Goal: Task Accomplishment & Management: Manage account settings

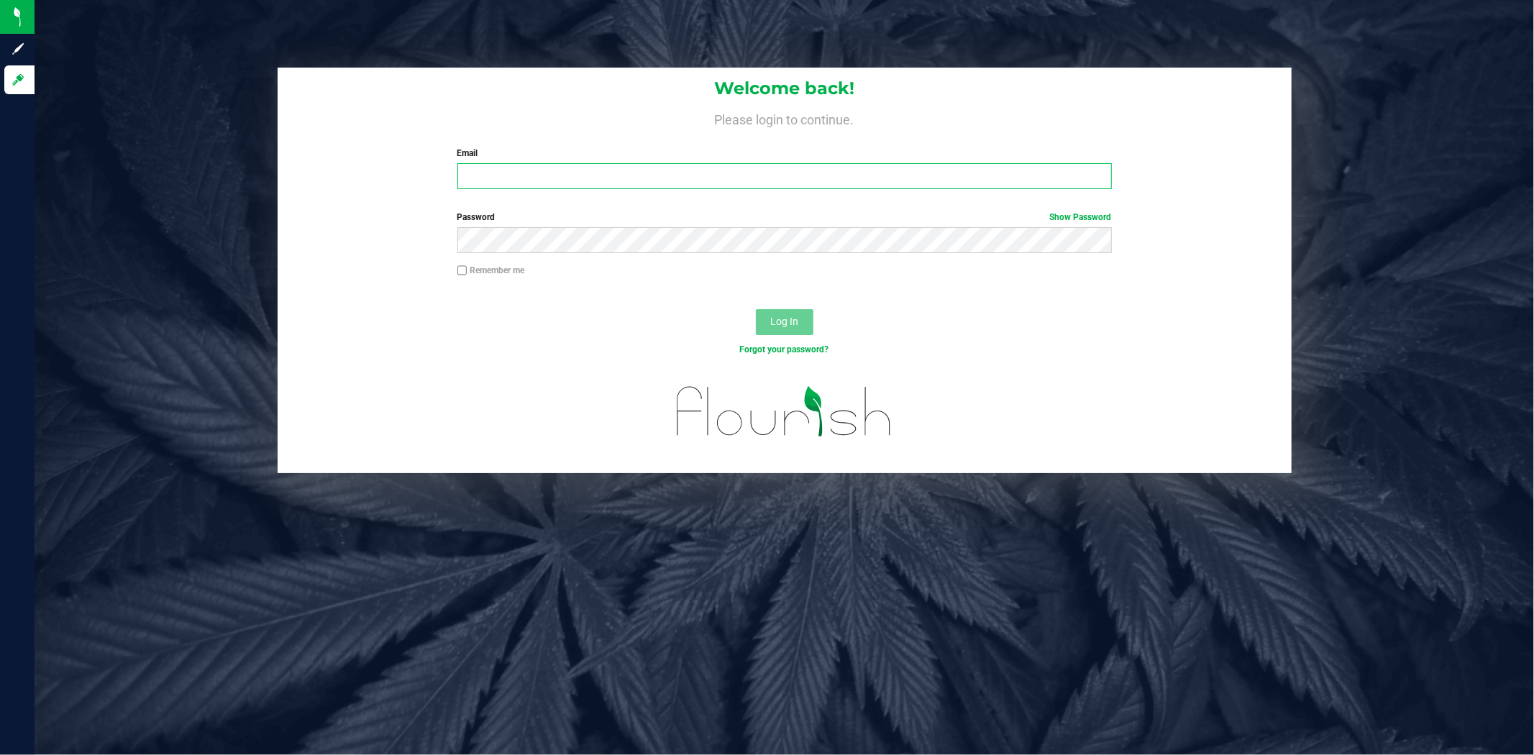
type input "a.bendzans@conncm.com"
click at [308, 291] on div at bounding box center [785, 297] width 1014 height 12
click at [770, 321] on span "Log In" at bounding box center [784, 322] width 28 height 12
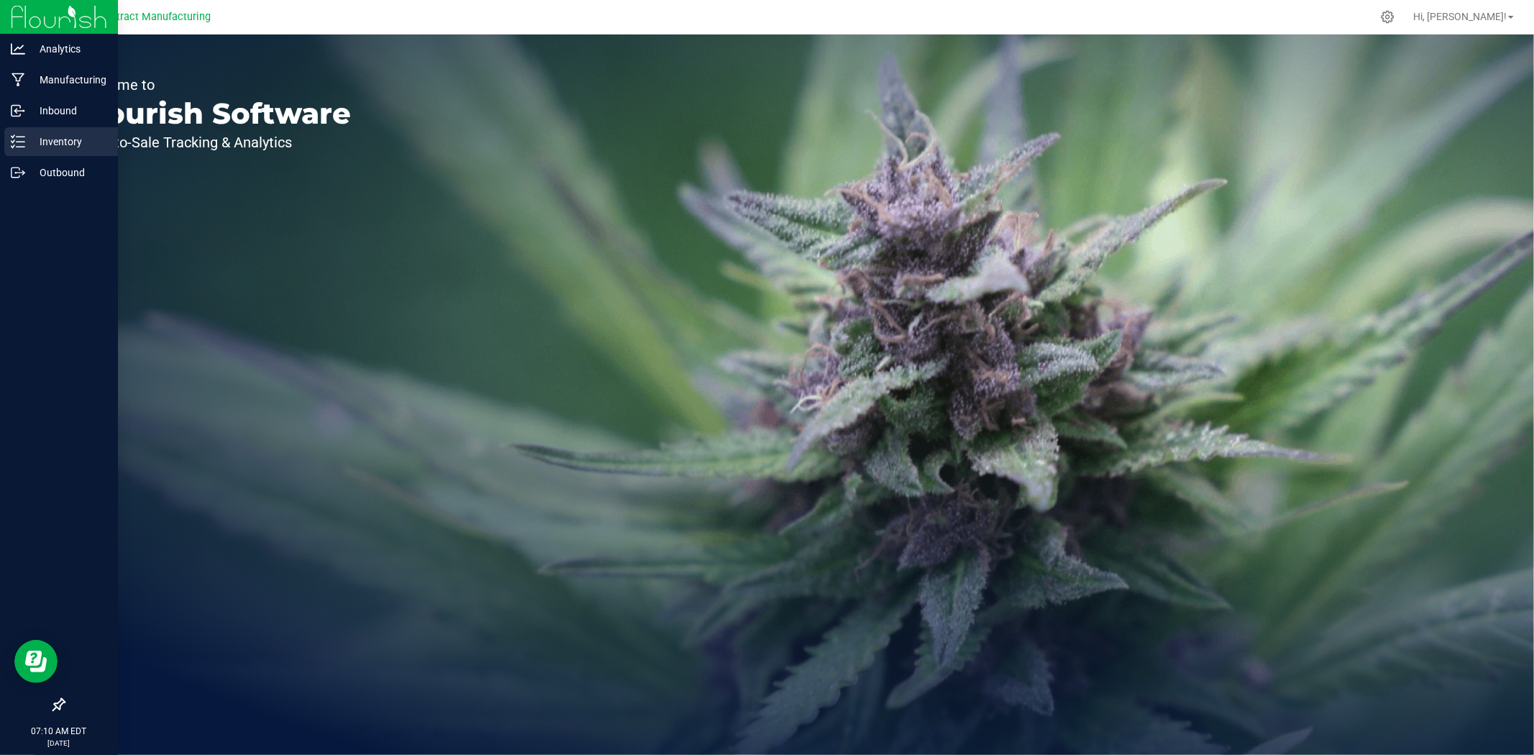
click at [14, 145] on icon at bounding box center [13, 146] width 3 height 2
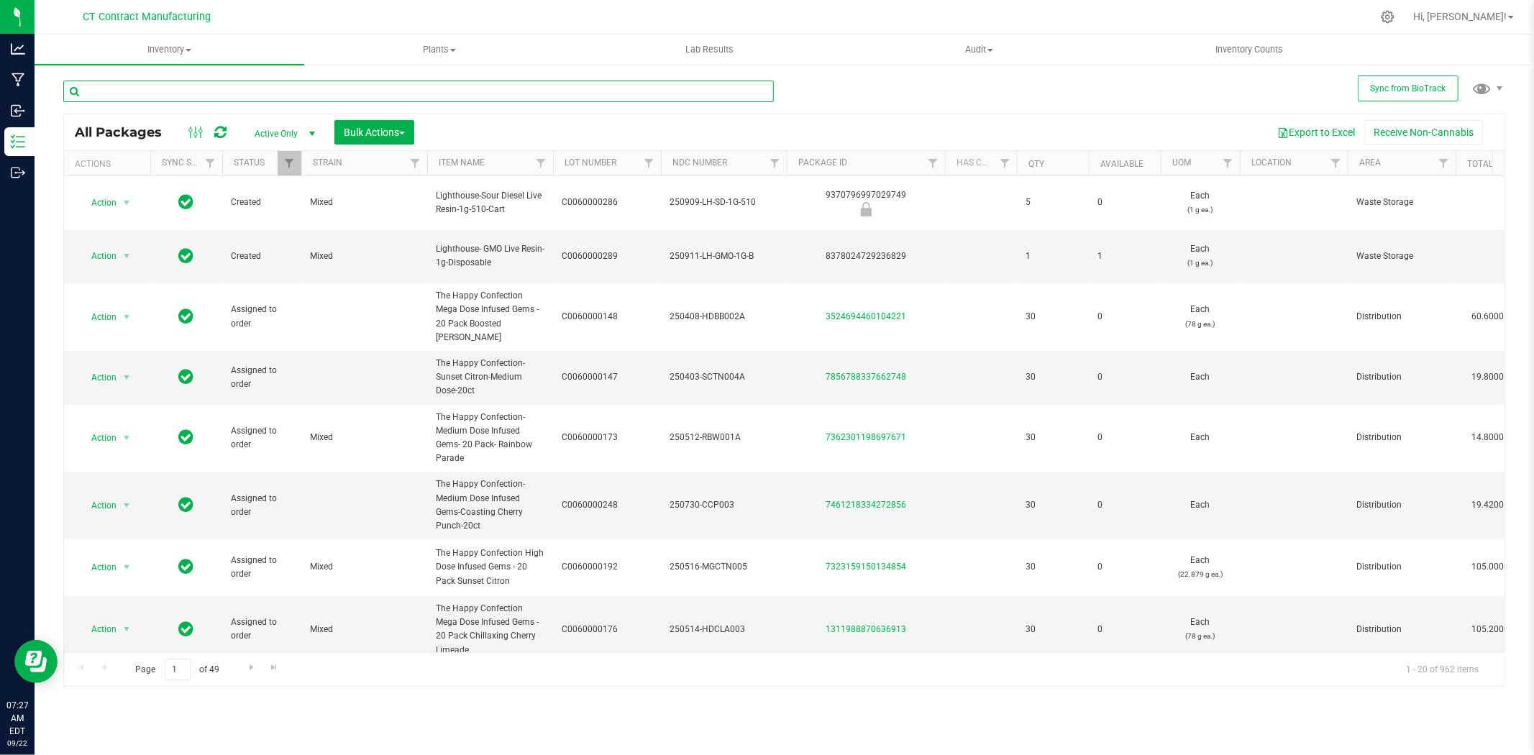
click at [114, 93] on input "text" at bounding box center [418, 92] width 711 height 22
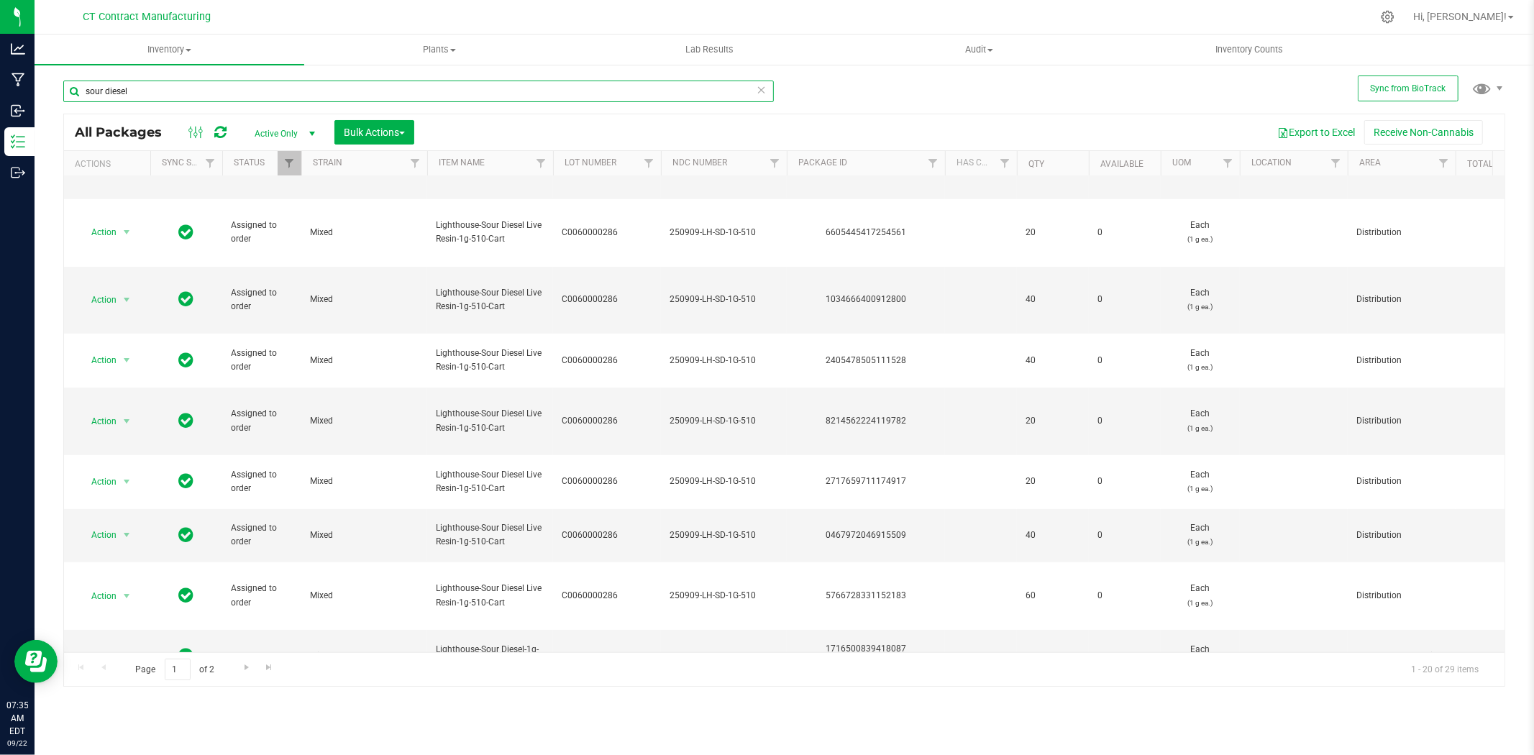
click at [247, 93] on input "sour diesel" at bounding box center [418, 92] width 711 height 22
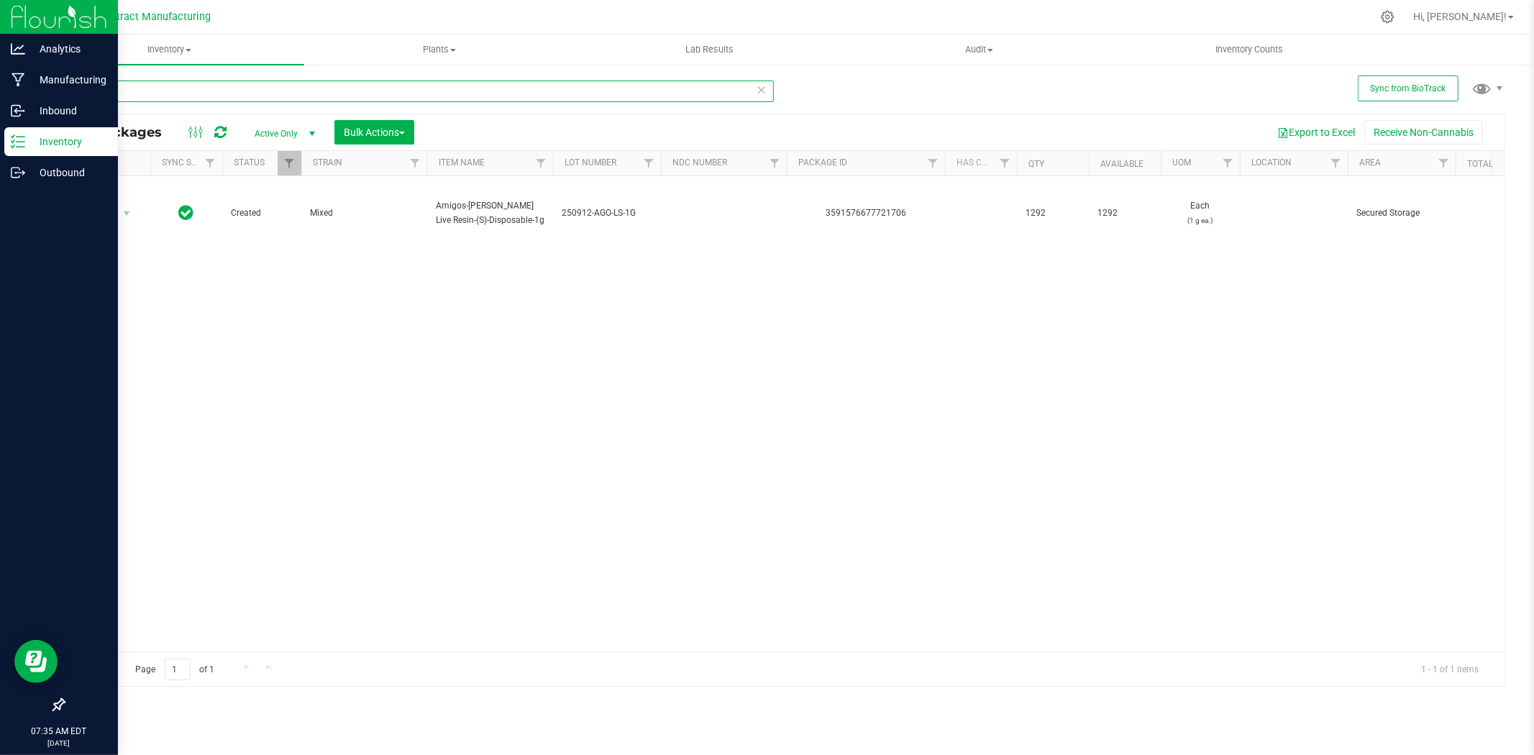
type input "21706"
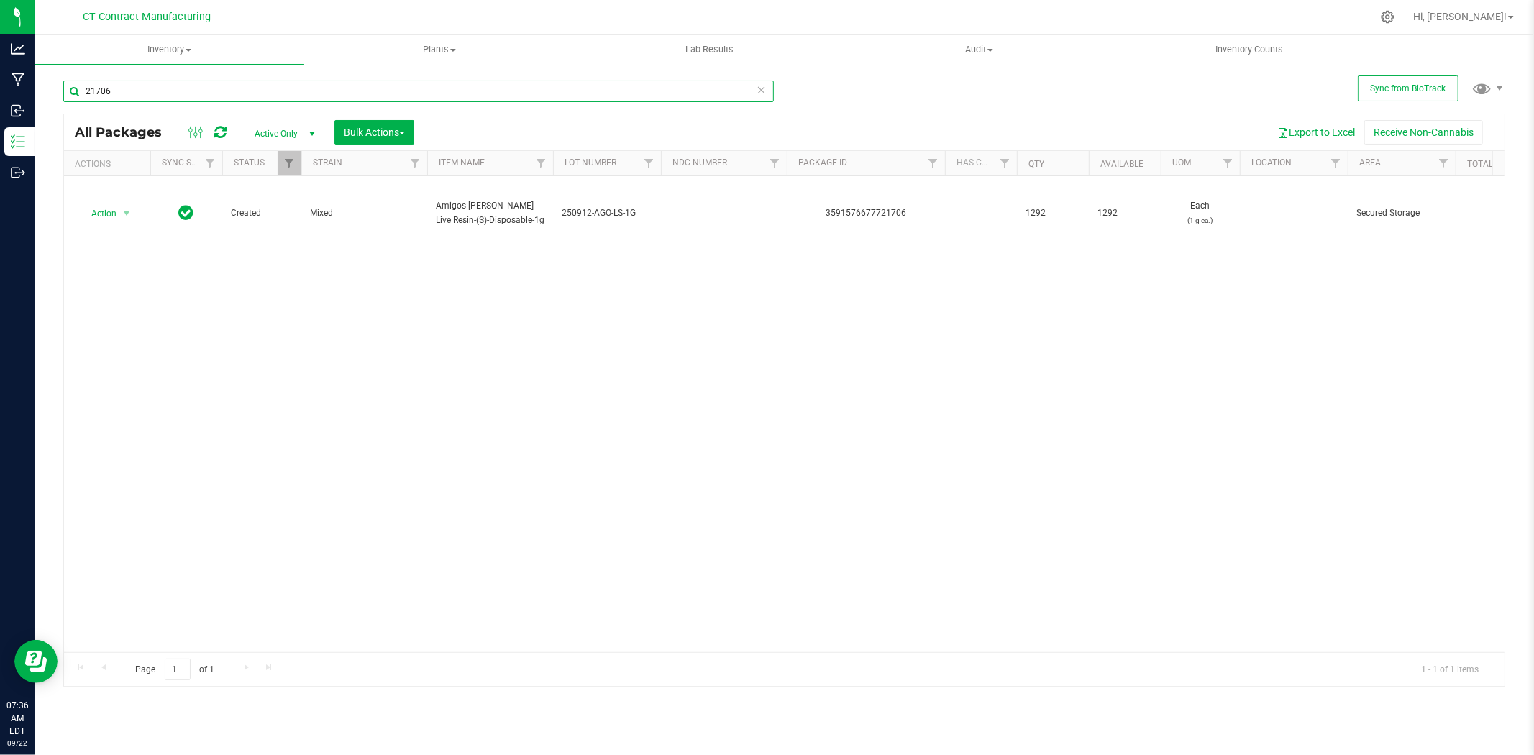
click at [185, 96] on input "21706" at bounding box center [418, 92] width 711 height 22
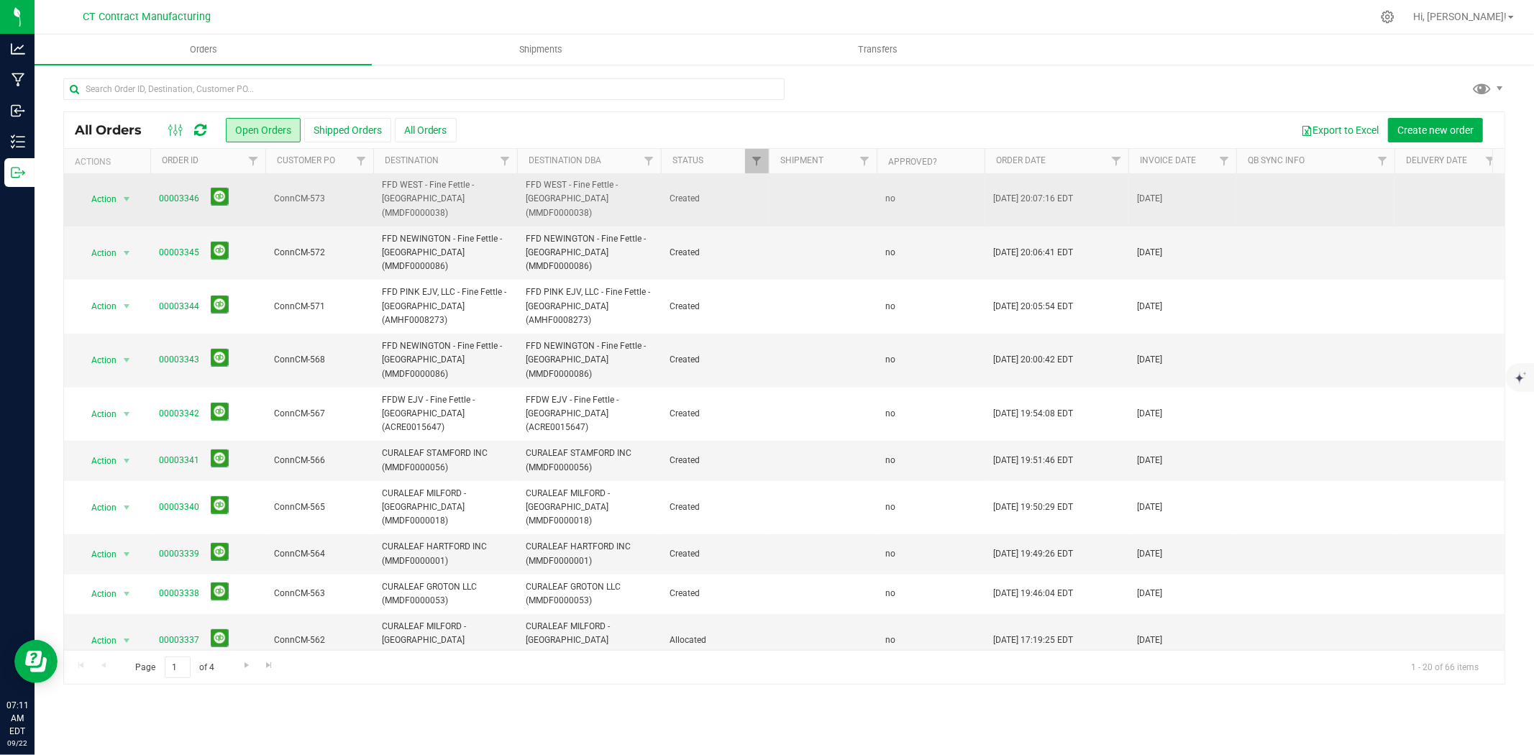
scroll to position [319, 0]
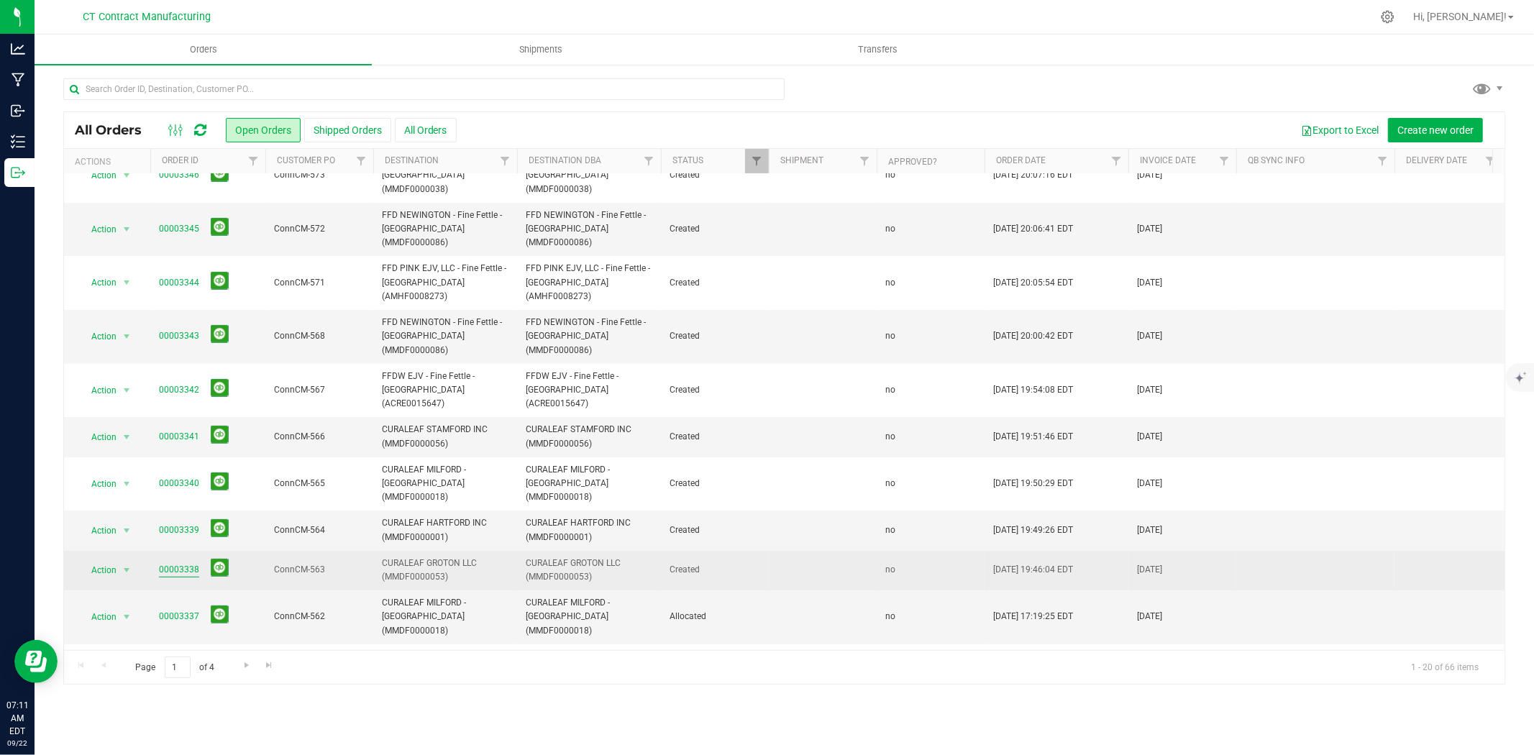
click at [177, 563] on link "00003338" at bounding box center [179, 570] width 40 height 14
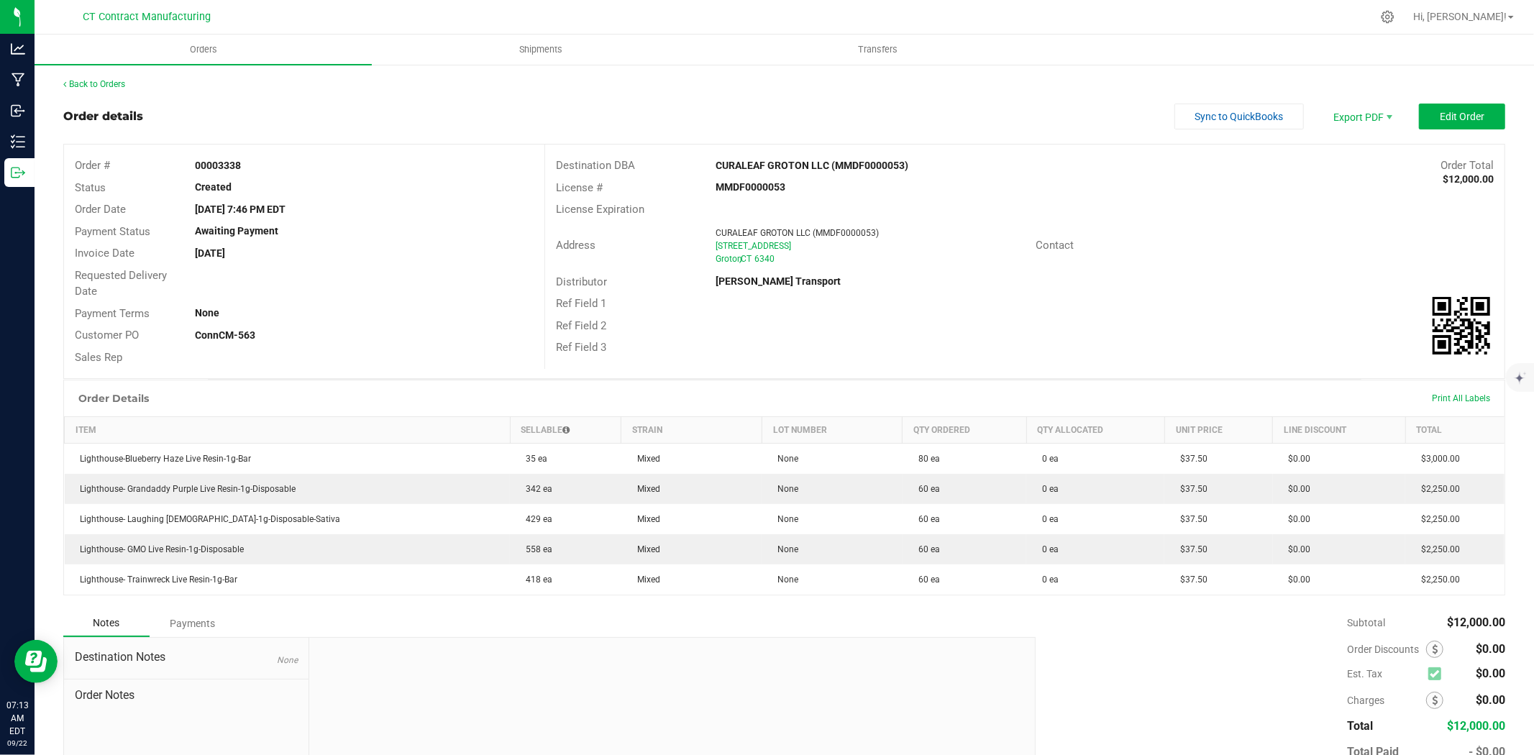
click at [116, 88] on div "Back to Orders" at bounding box center [784, 84] width 1442 height 13
click at [113, 81] on link "Back to Orders" at bounding box center [94, 84] width 62 height 10
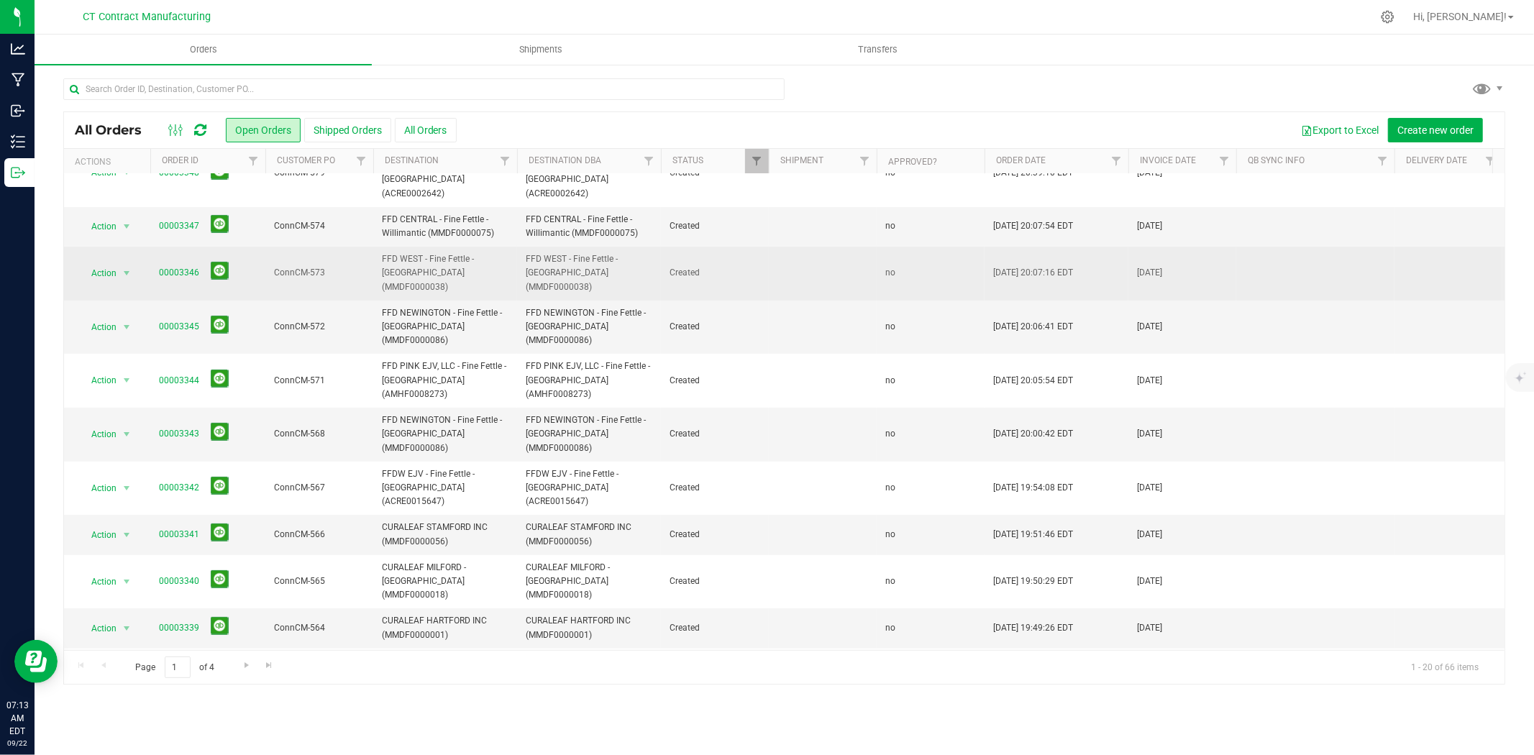
scroll to position [239, 0]
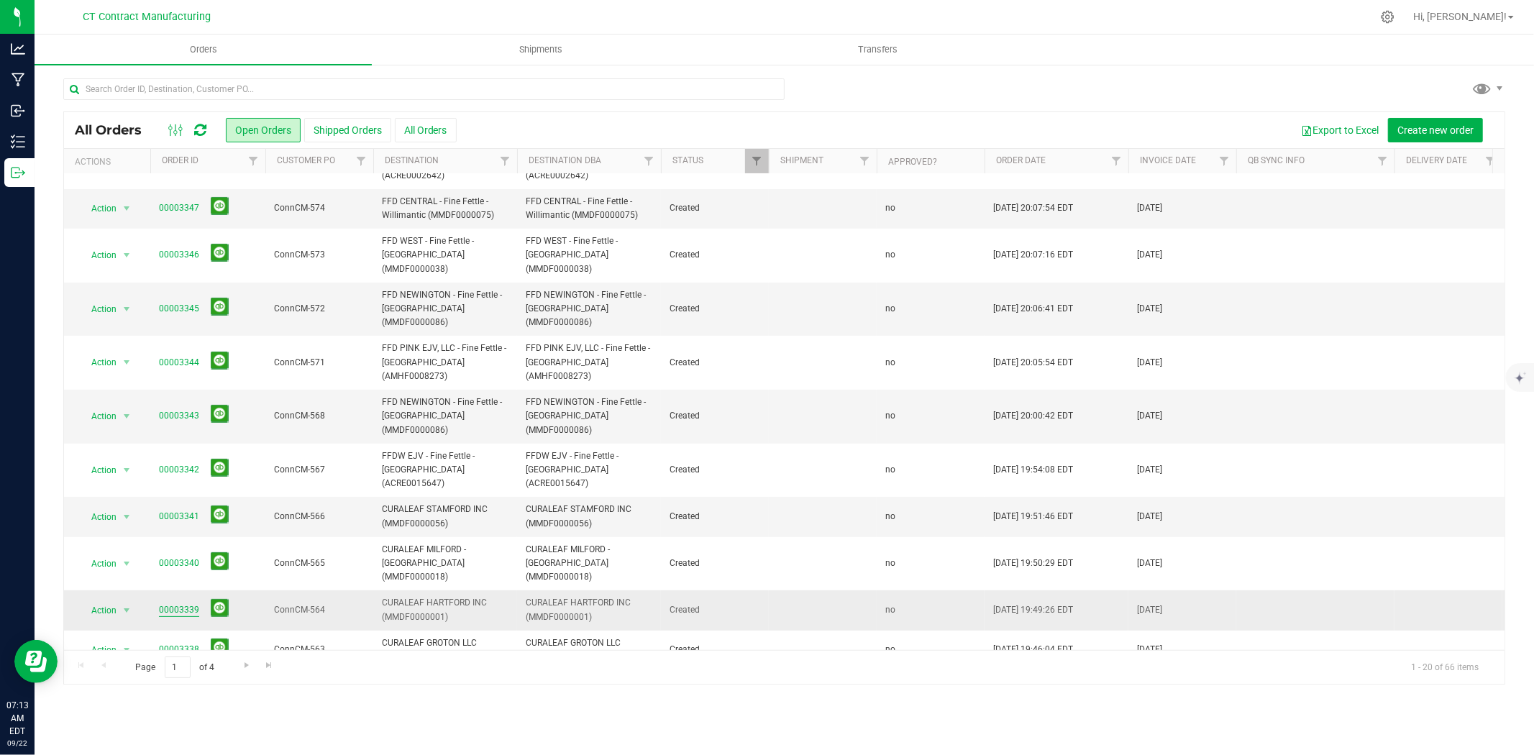
click at [180, 603] on link "00003339" at bounding box center [179, 610] width 40 height 14
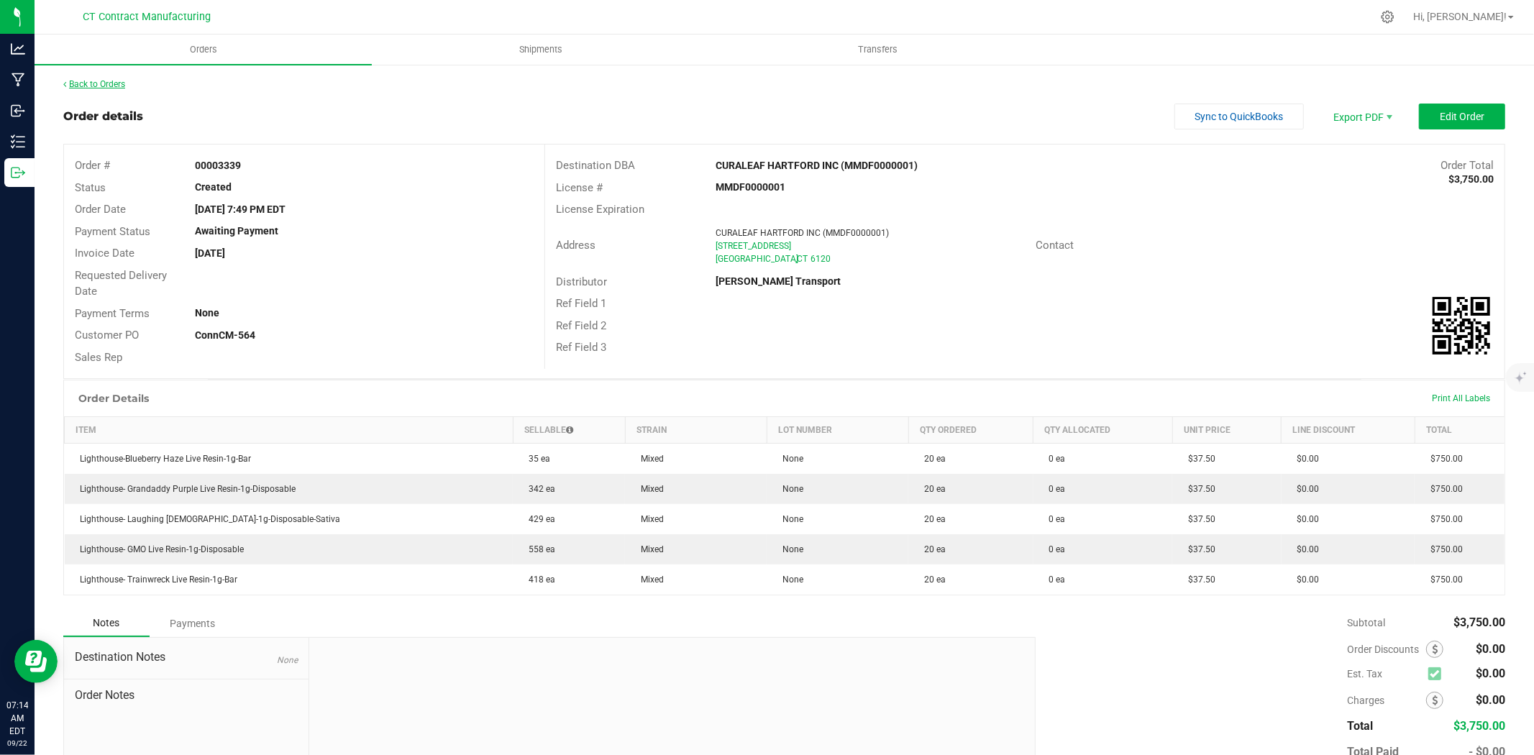
click at [110, 80] on link "Back to Orders" at bounding box center [94, 84] width 62 height 10
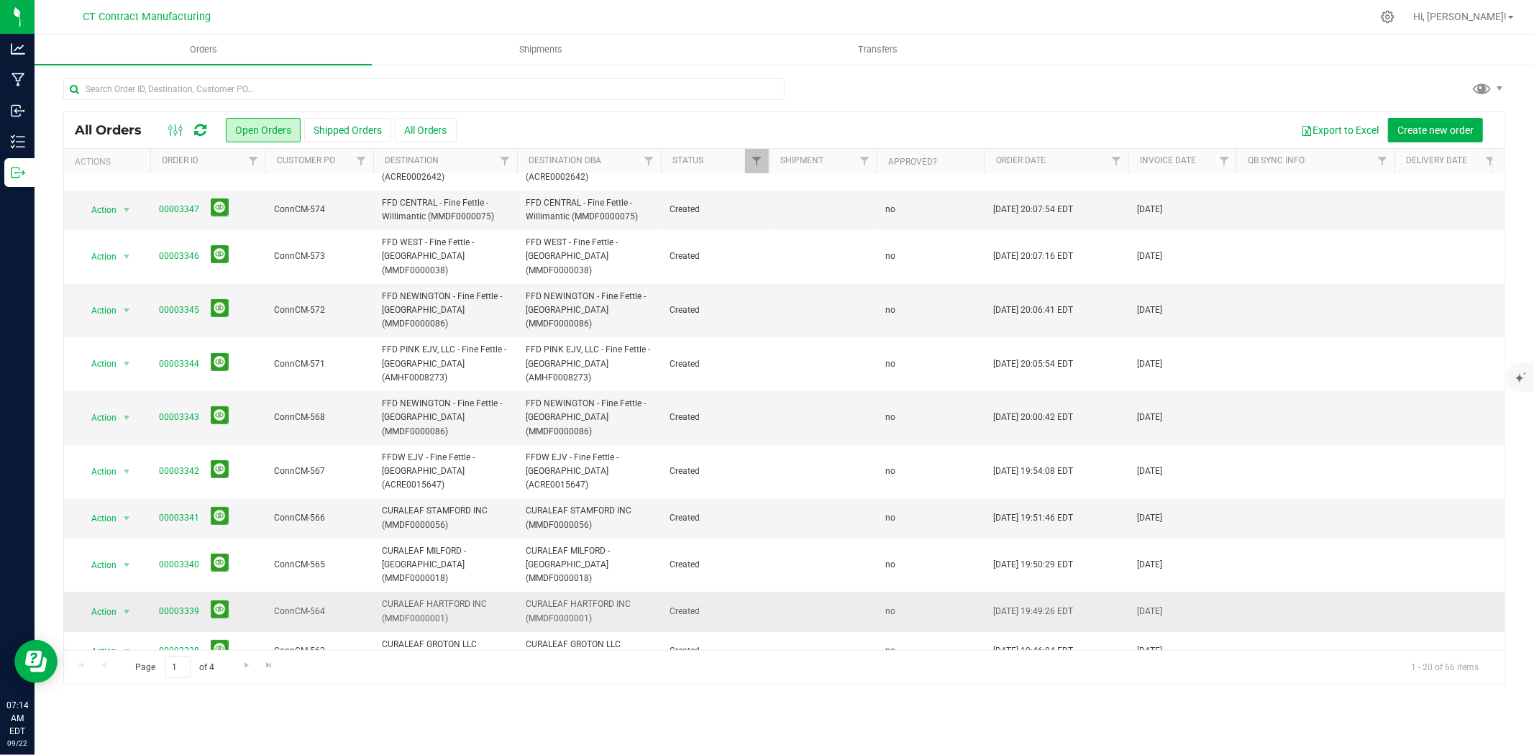
scroll to position [239, 0]
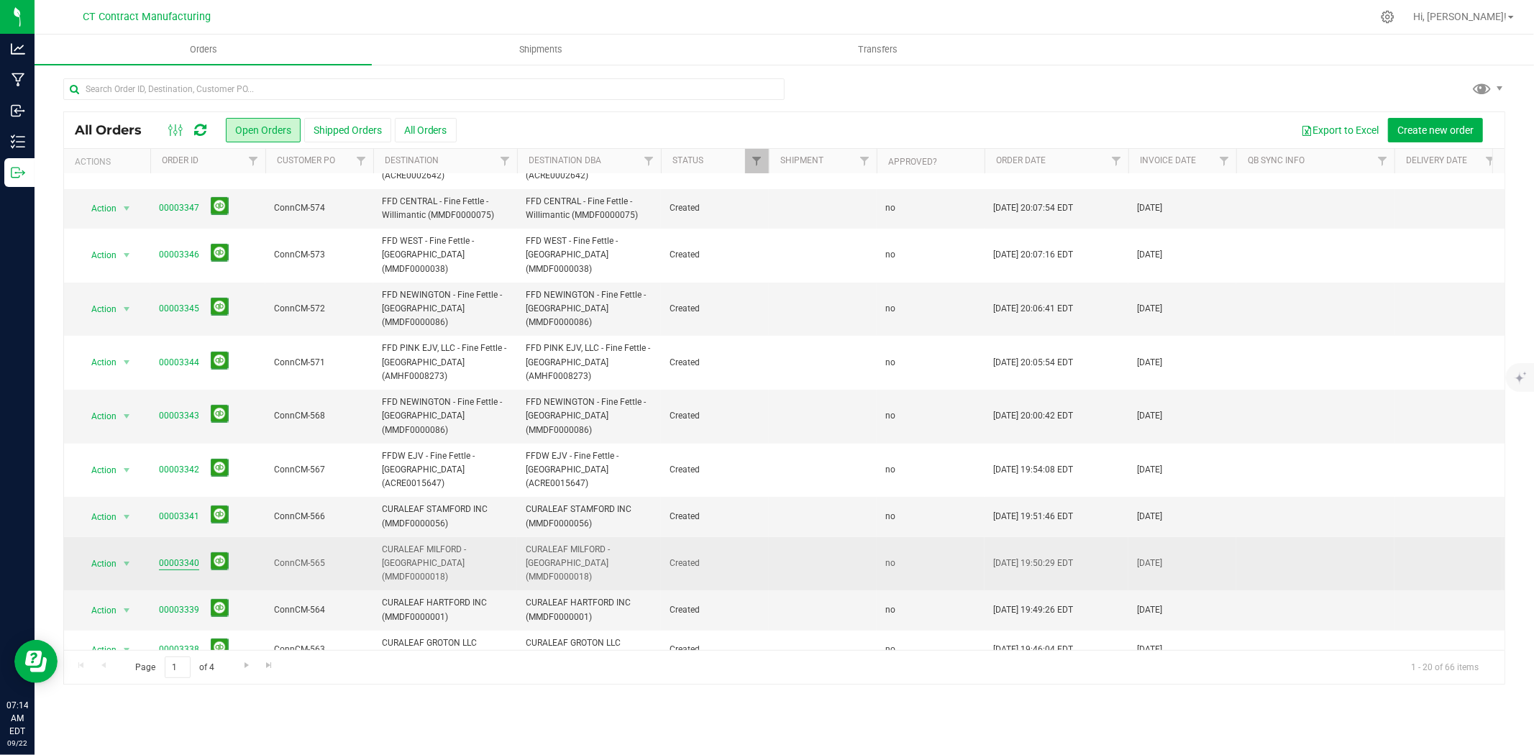
click at [184, 557] on link "00003340" at bounding box center [179, 564] width 40 height 14
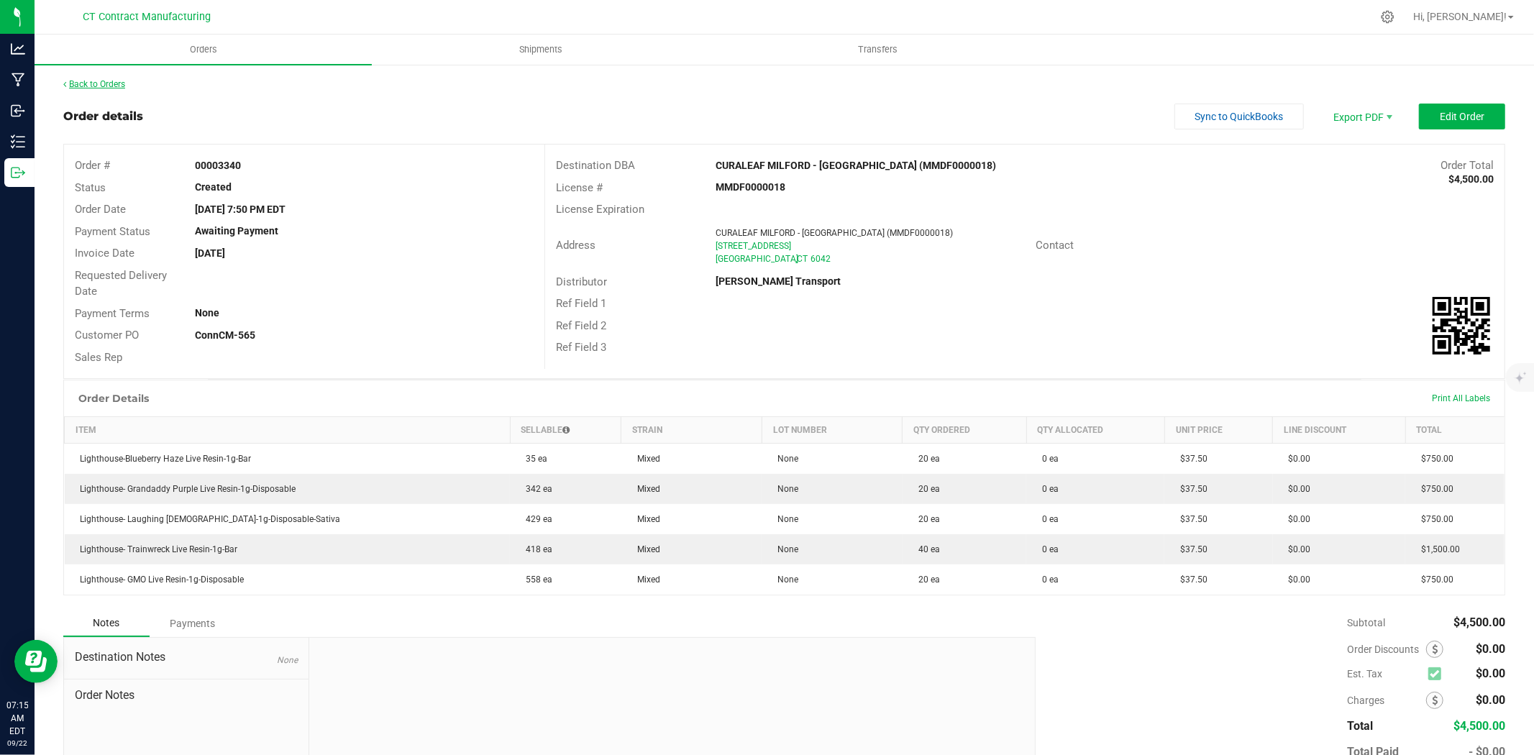
click at [120, 85] on link "Back to Orders" at bounding box center [94, 84] width 62 height 10
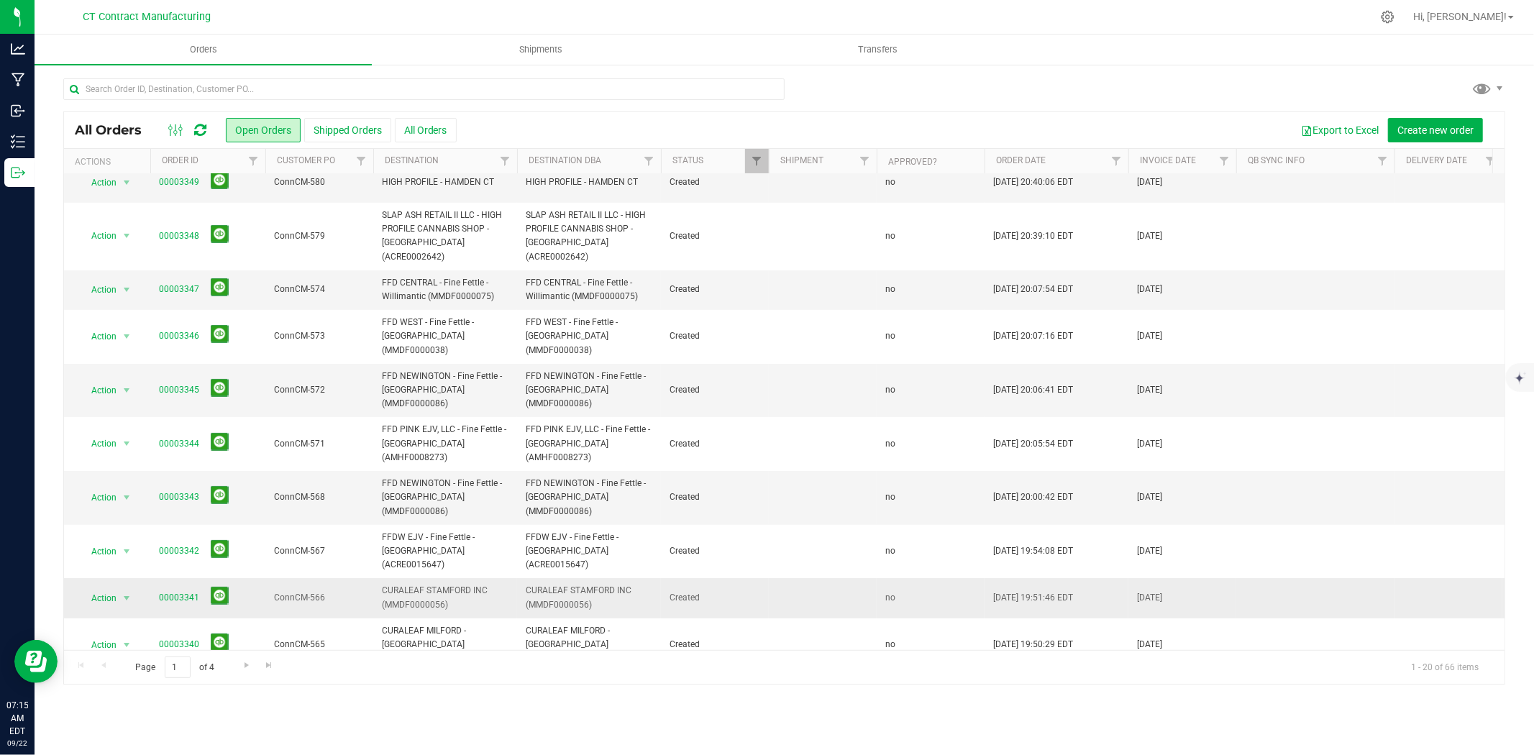
scroll to position [160, 0]
click at [183, 590] on link "00003341" at bounding box center [179, 597] width 40 height 14
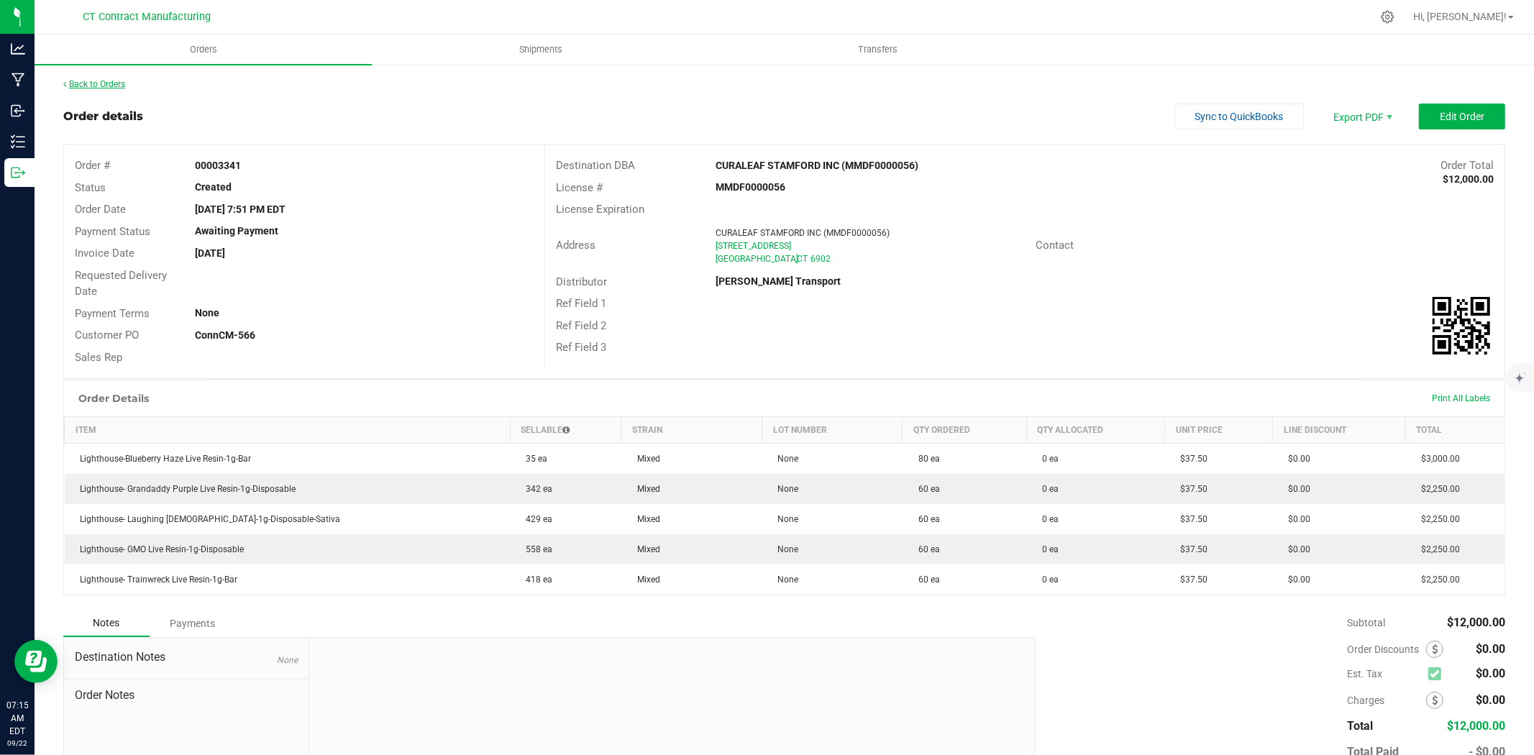
click at [98, 82] on link "Back to Orders" at bounding box center [94, 84] width 62 height 10
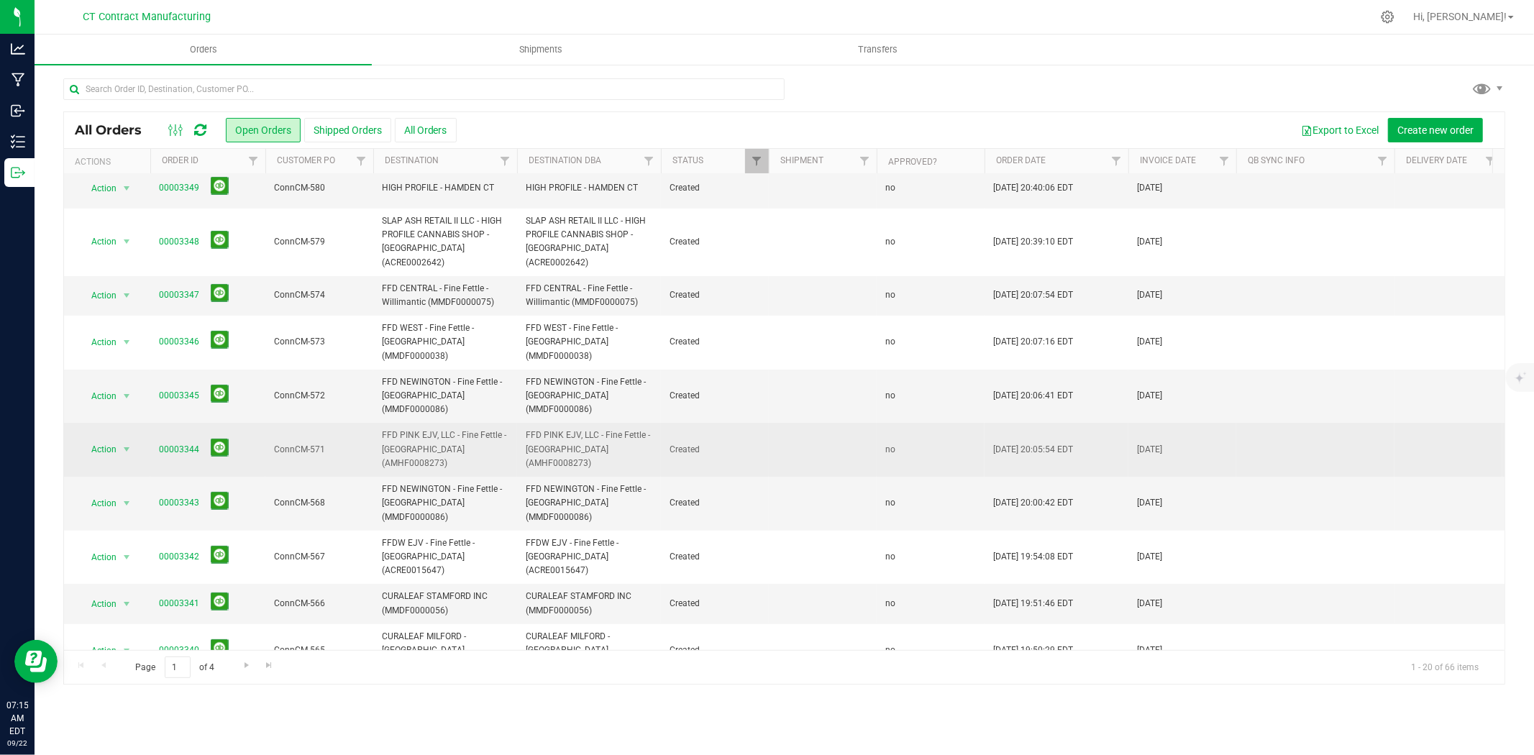
scroll to position [160, 0]
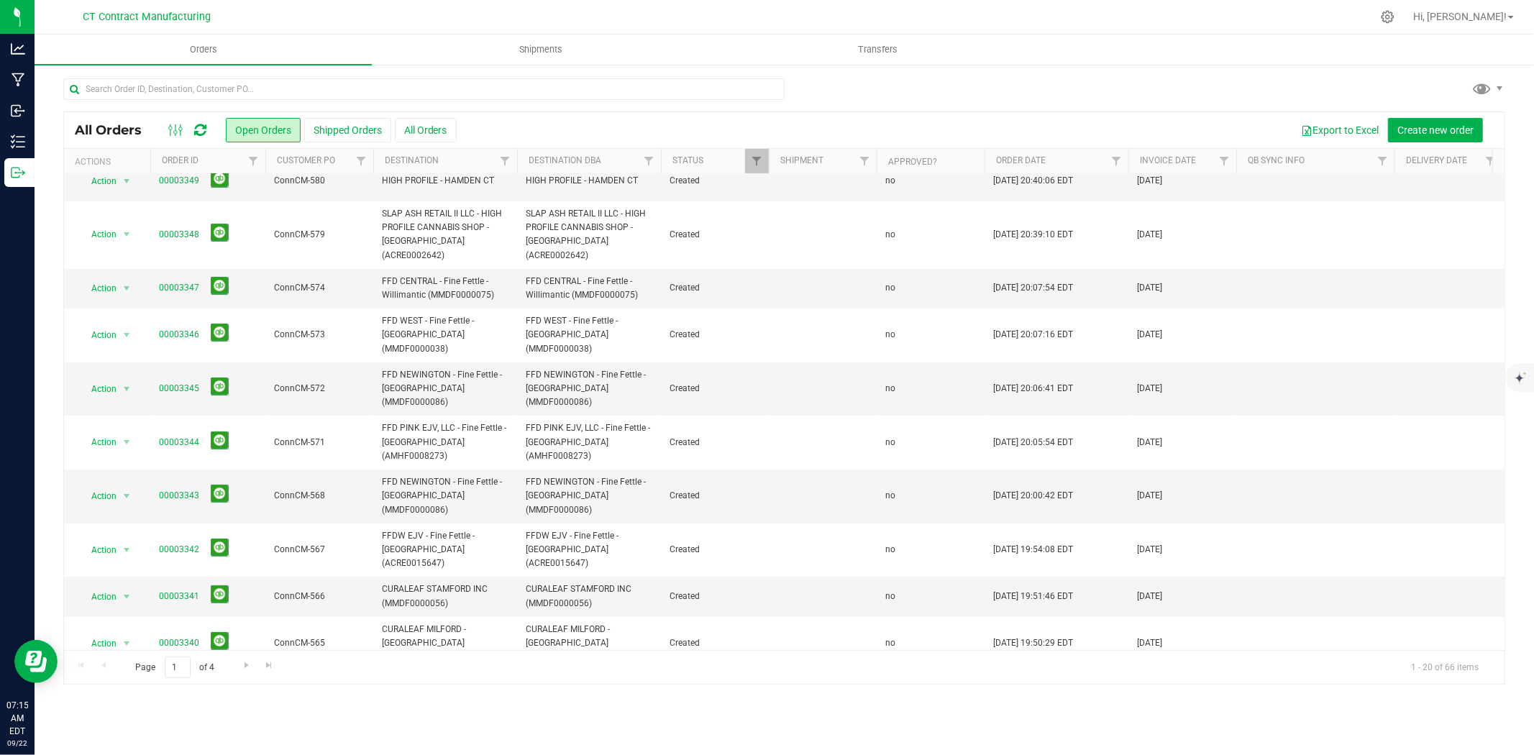
click at [175, 683] on link "00003339" at bounding box center [179, 690] width 40 height 14
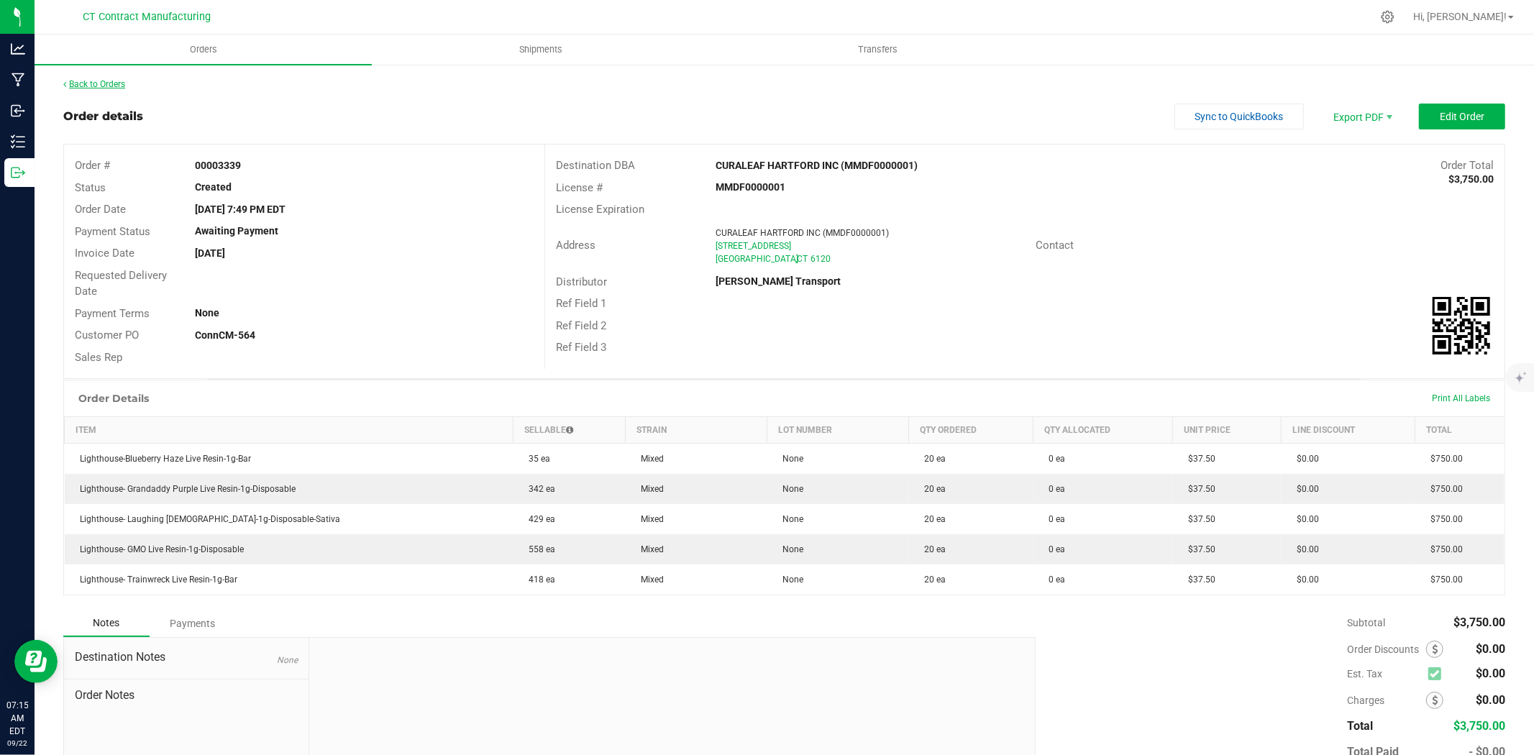
click at [104, 81] on link "Back to Orders" at bounding box center [94, 84] width 62 height 10
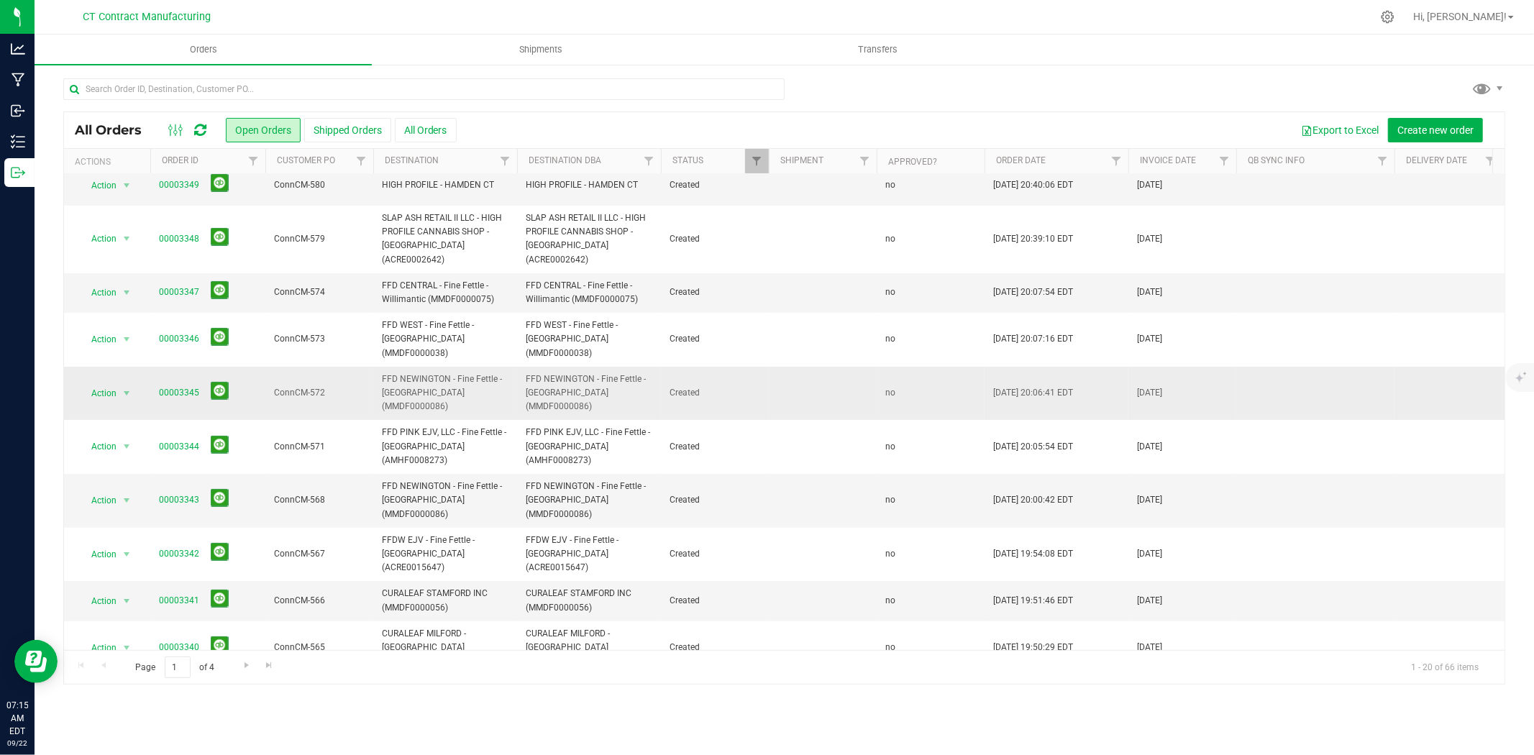
scroll to position [160, 0]
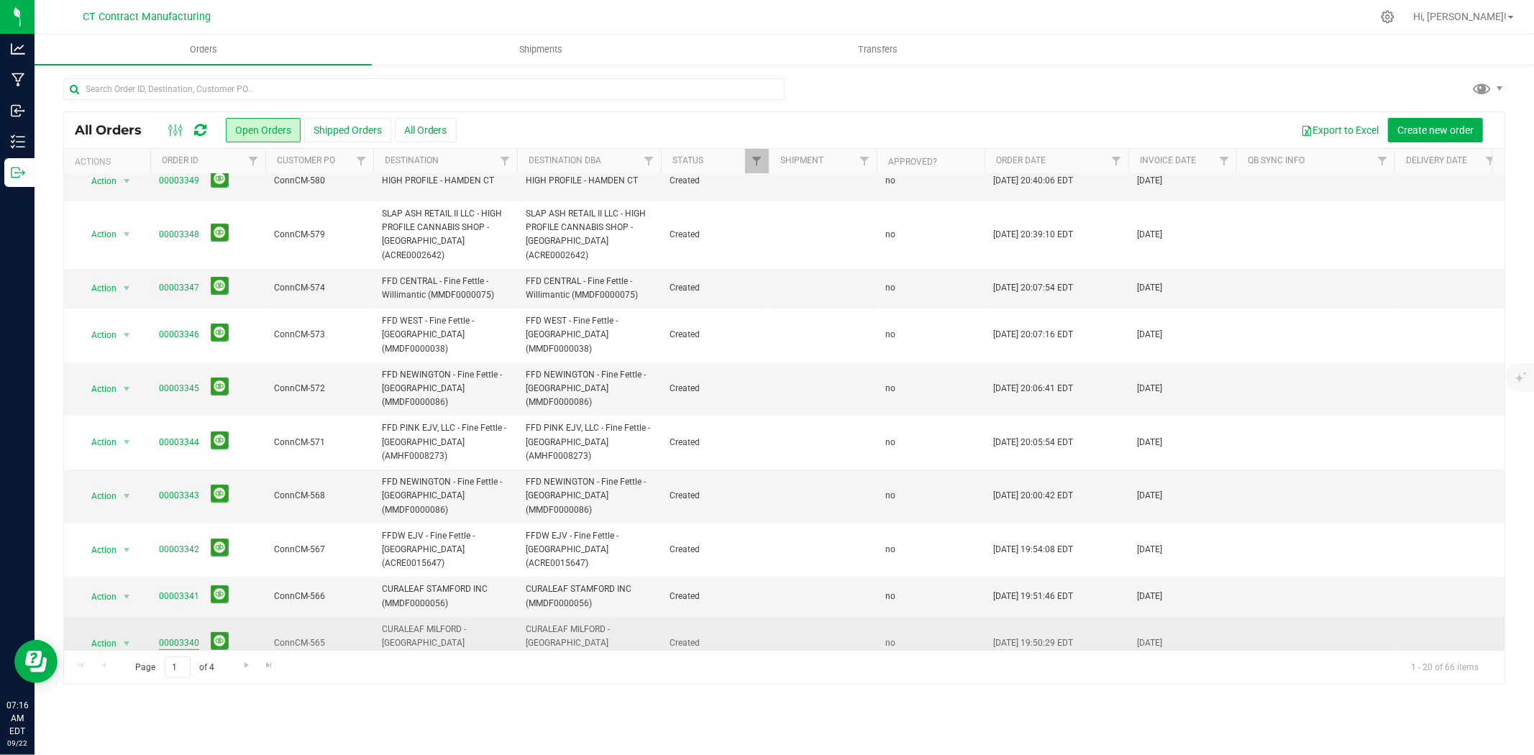
click at [183, 636] on link "00003340" at bounding box center [179, 643] width 40 height 14
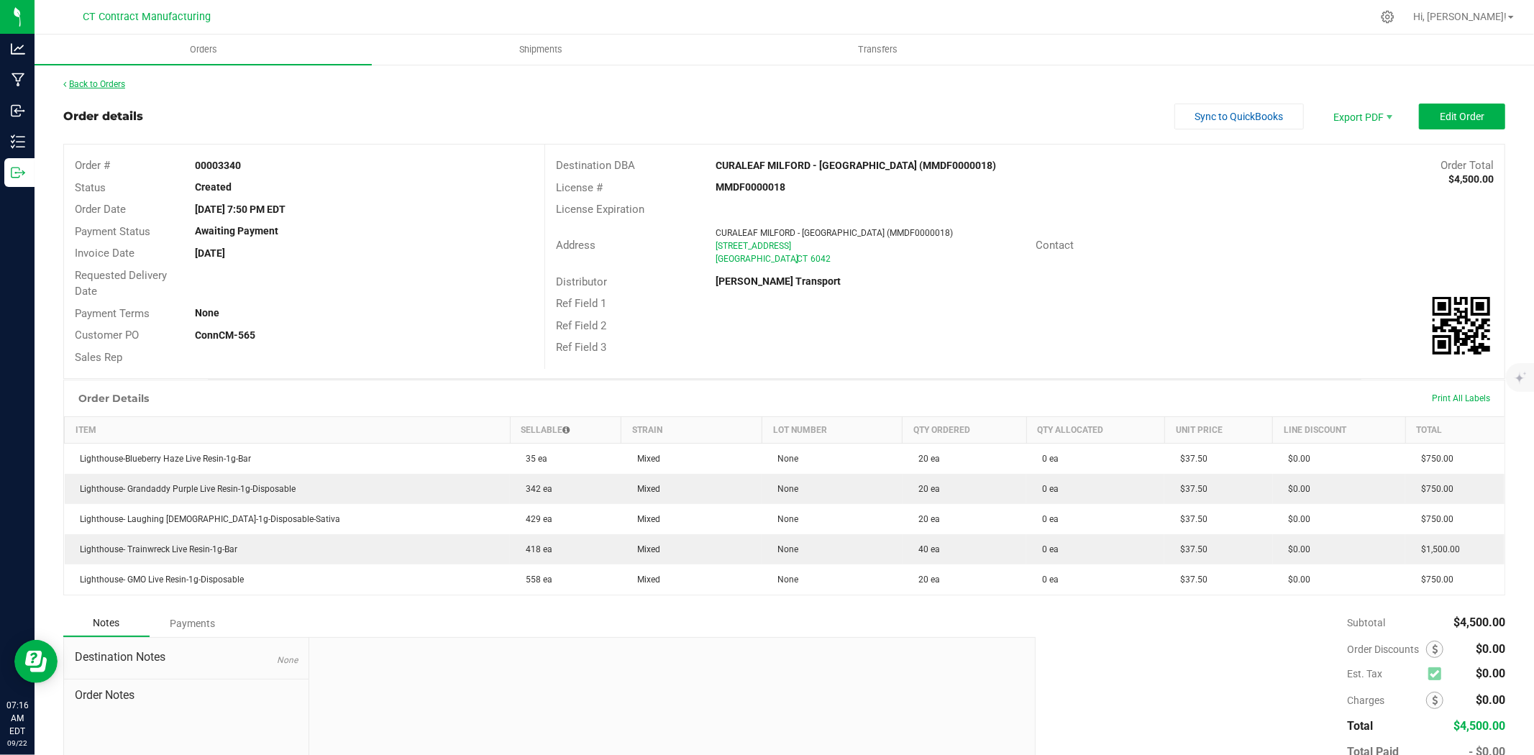
click at [104, 80] on link "Back to Orders" at bounding box center [94, 84] width 62 height 10
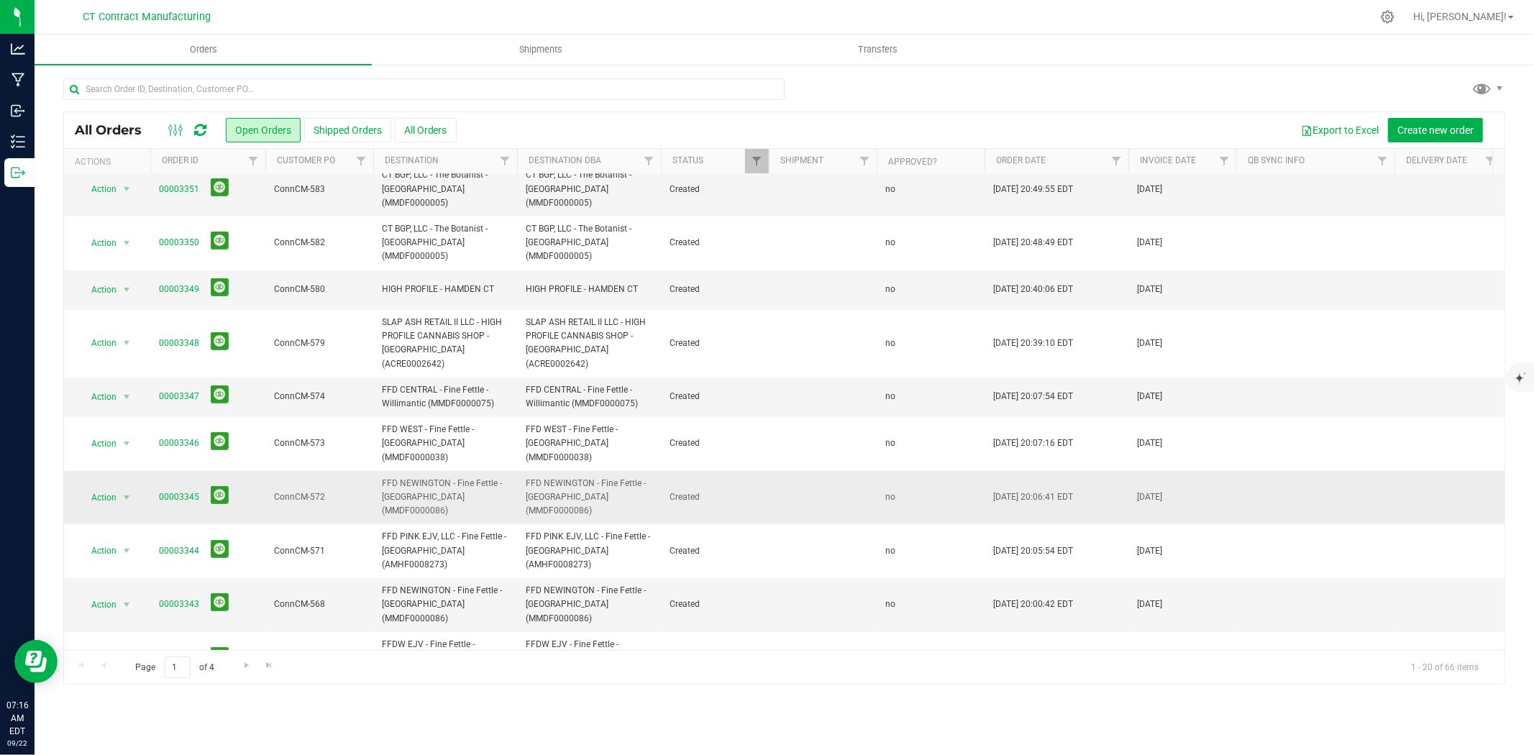
scroll to position [80, 0]
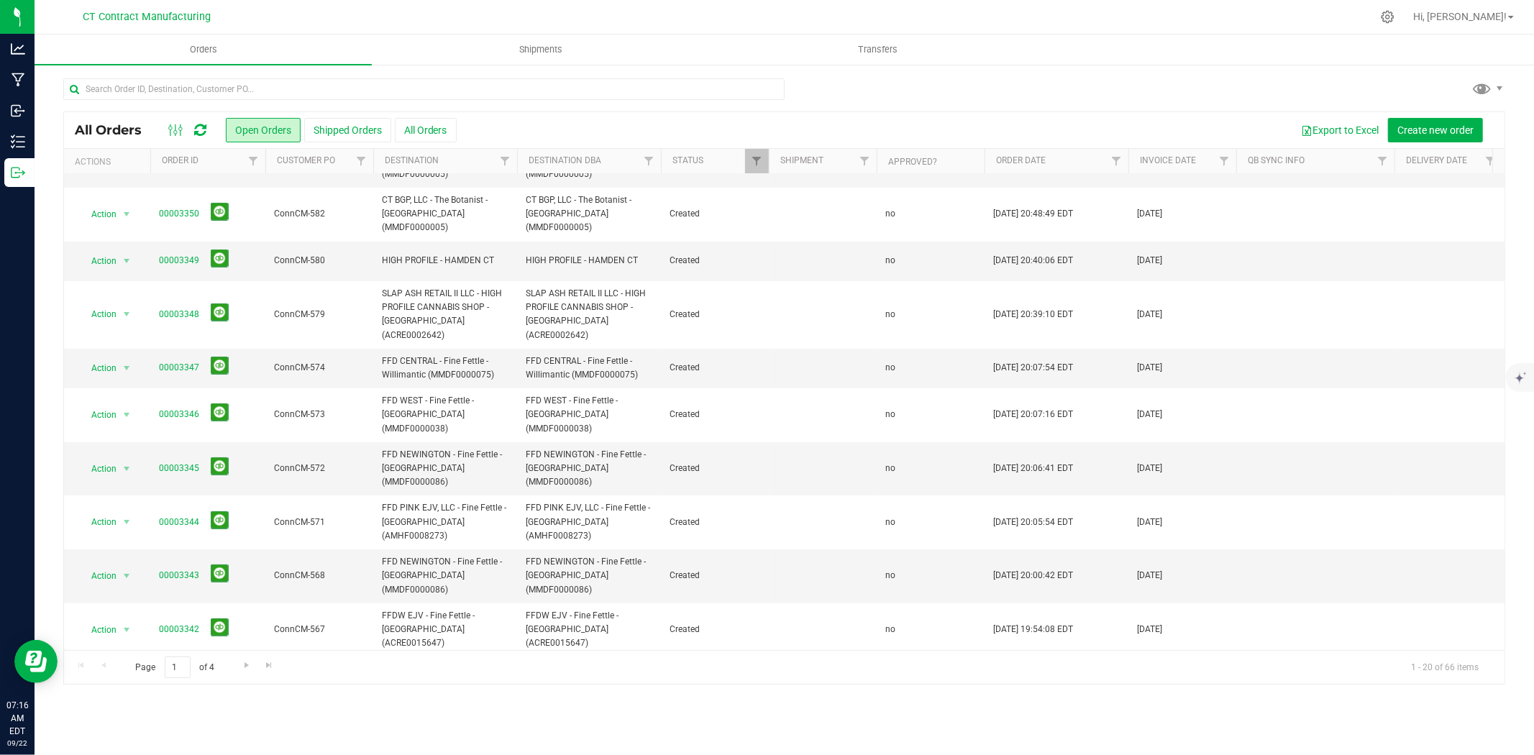
click at [177, 670] on link "00003341" at bounding box center [179, 677] width 40 height 14
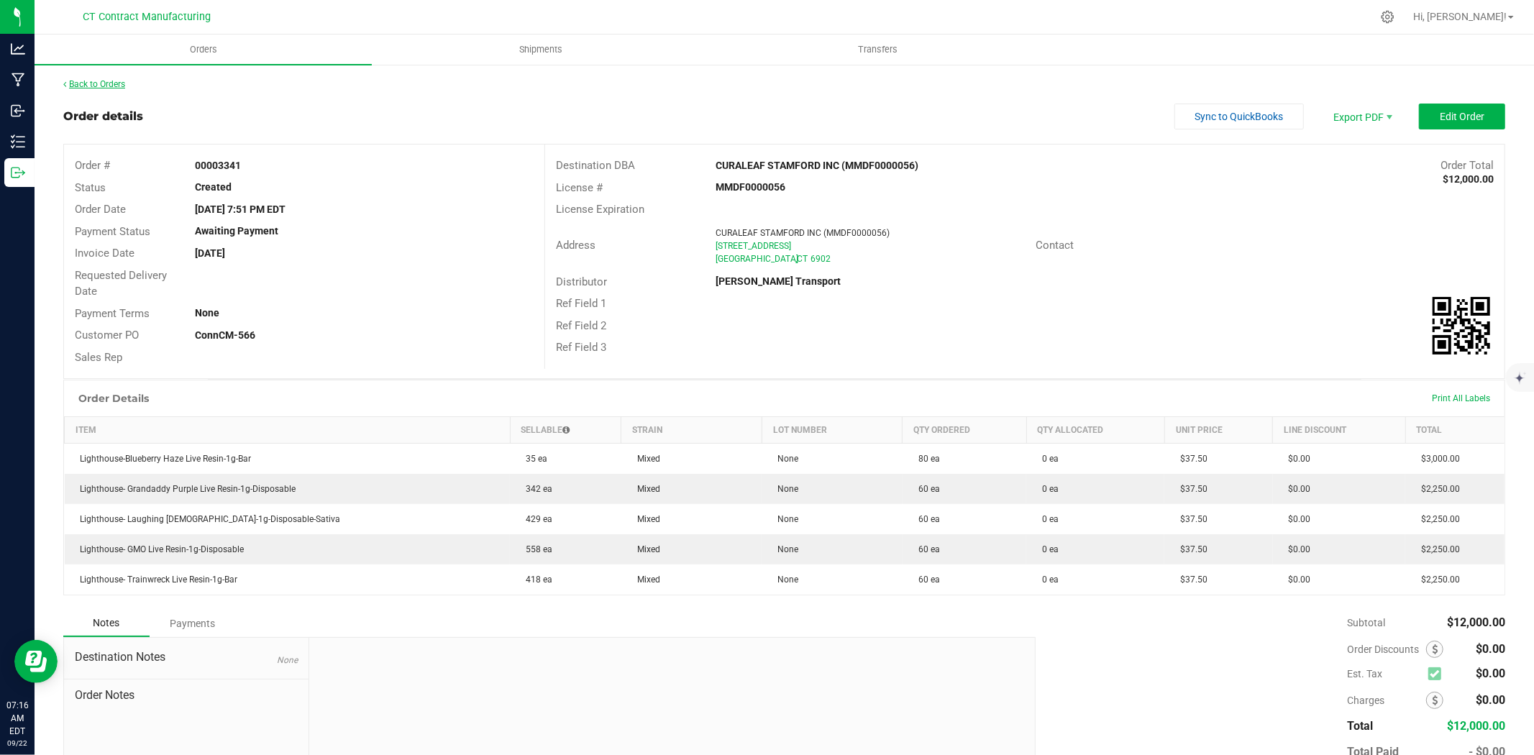
click at [108, 86] on link "Back to Orders" at bounding box center [94, 84] width 62 height 10
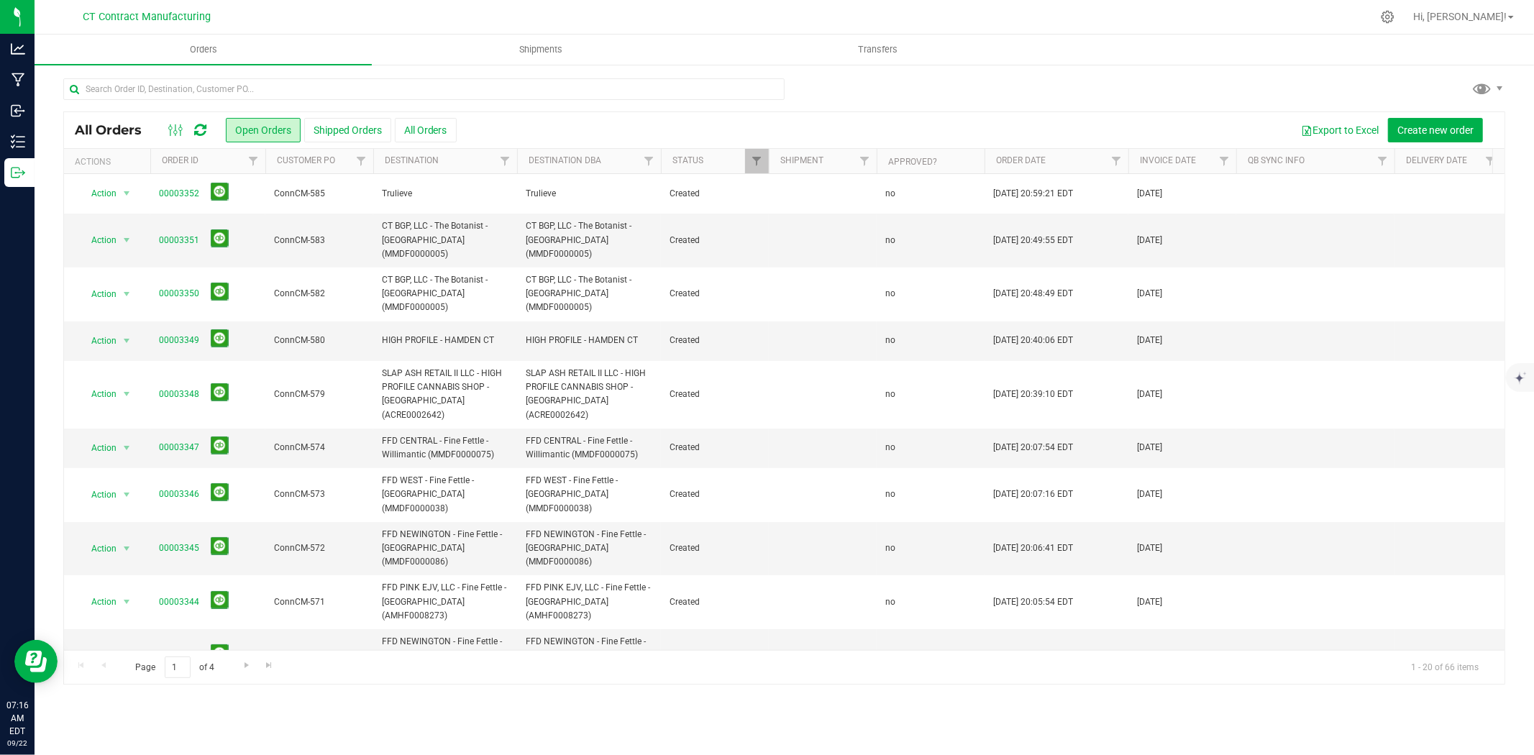
click at [175, 703] on link "00003342" at bounding box center [179, 710] width 40 height 14
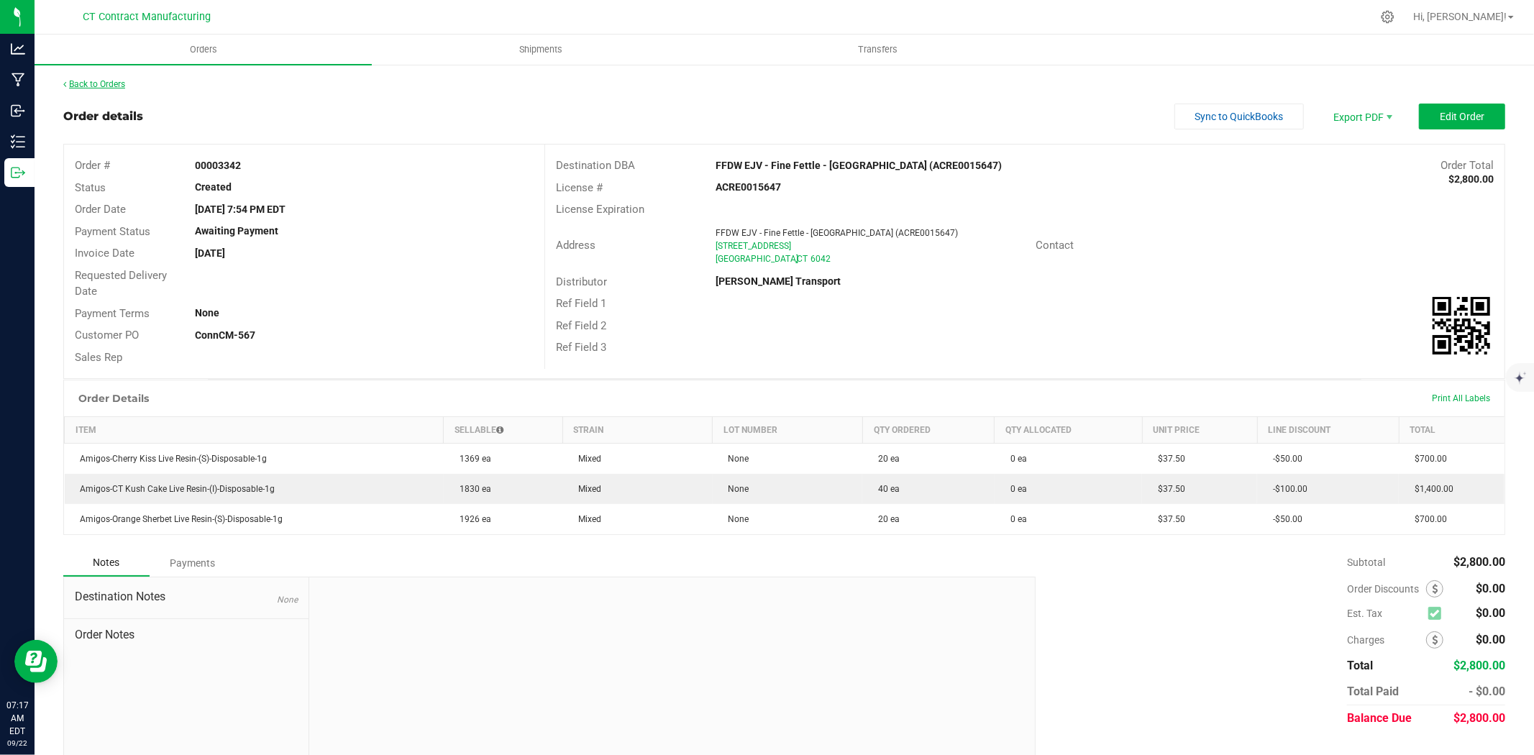
click at [123, 85] on link "Back to Orders" at bounding box center [94, 84] width 62 height 10
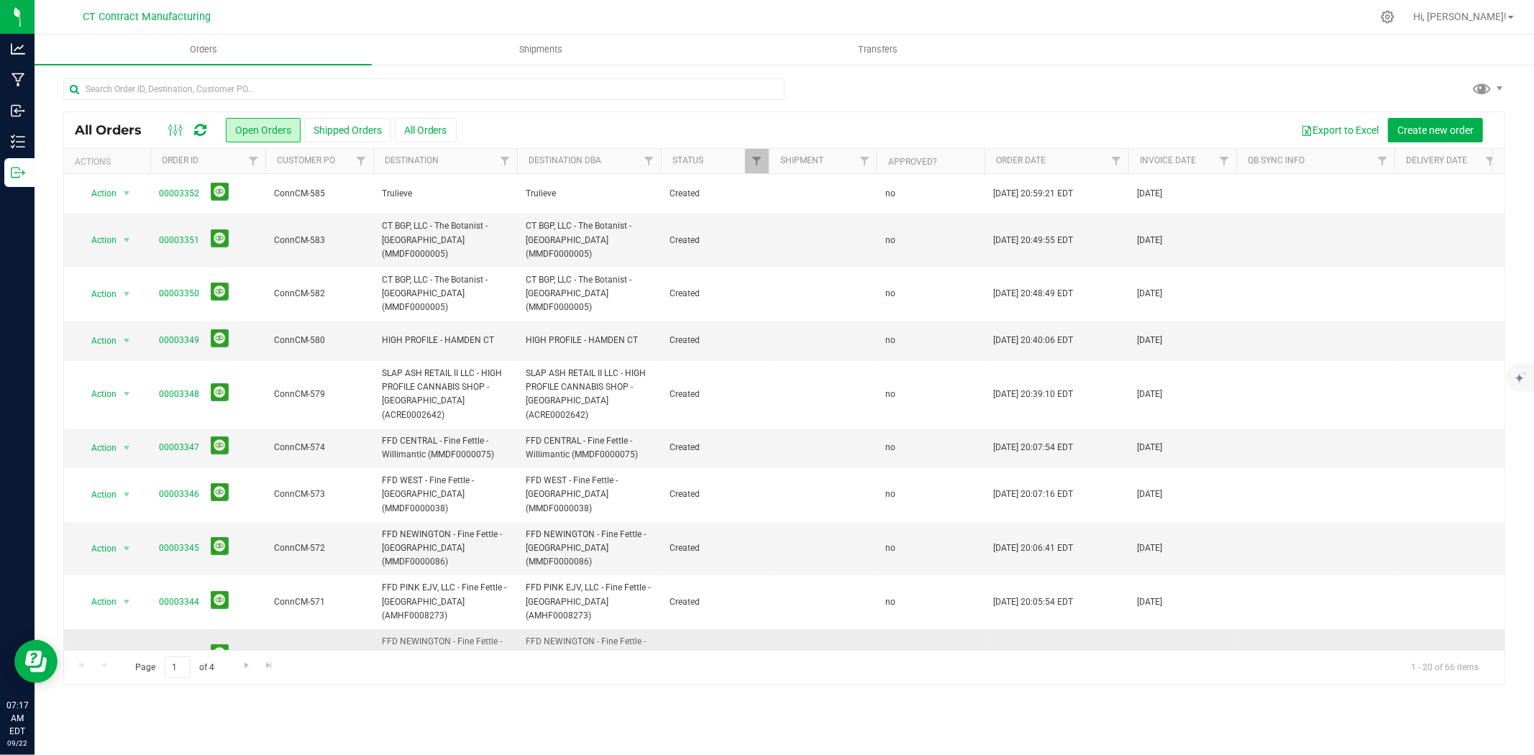
click at [176, 649] on link "00003343" at bounding box center [179, 656] width 40 height 14
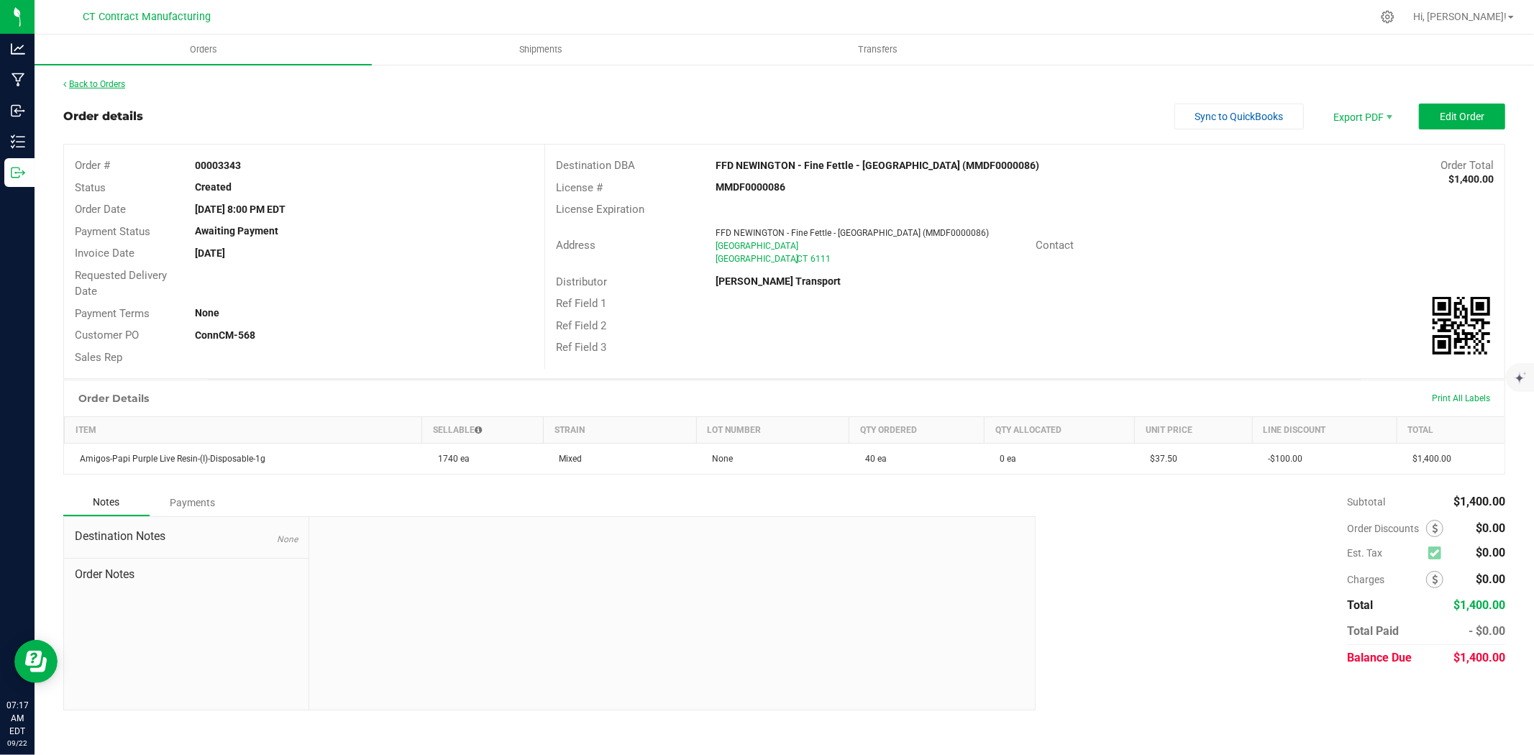
click at [114, 80] on link "Back to Orders" at bounding box center [94, 84] width 62 height 10
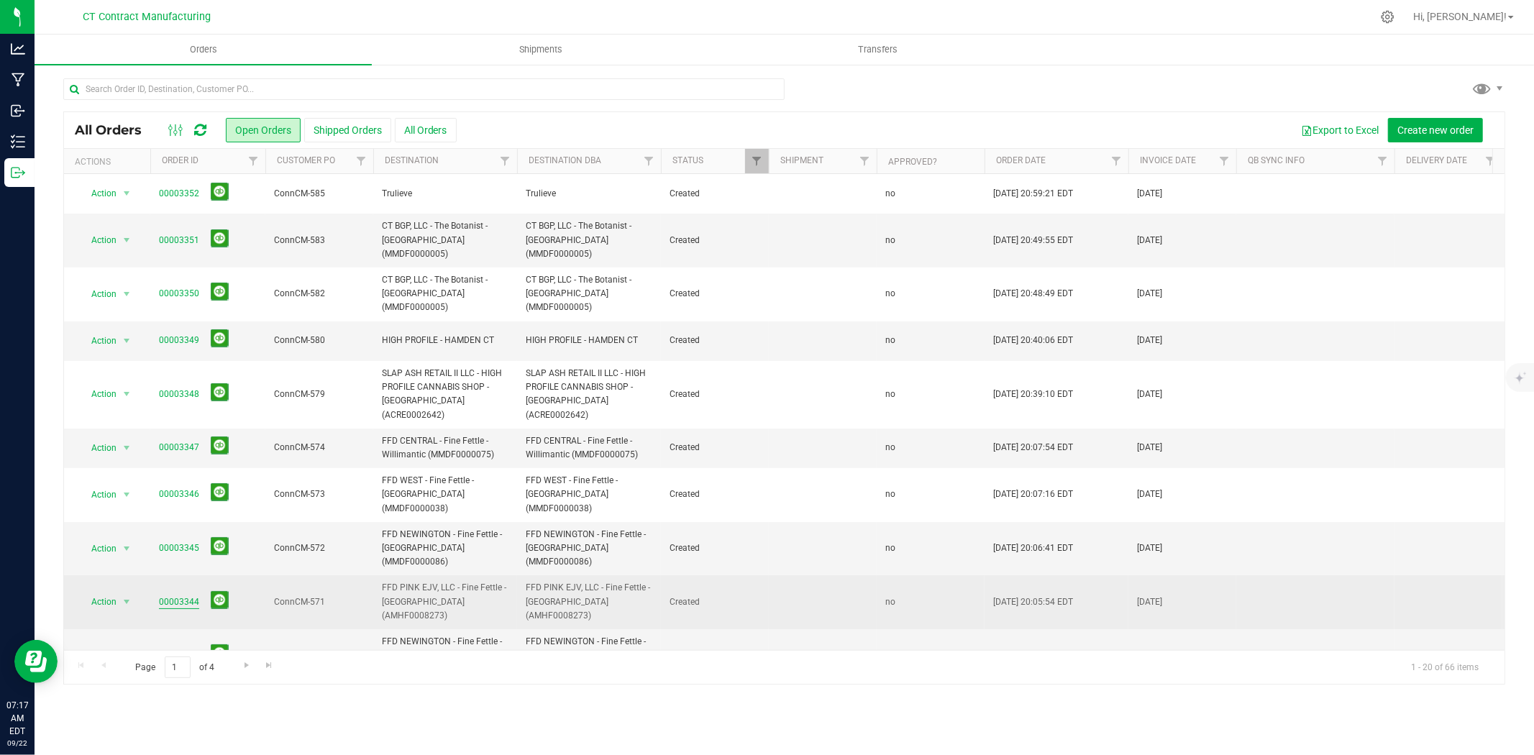
click at [196, 595] on link "00003344" at bounding box center [179, 602] width 40 height 14
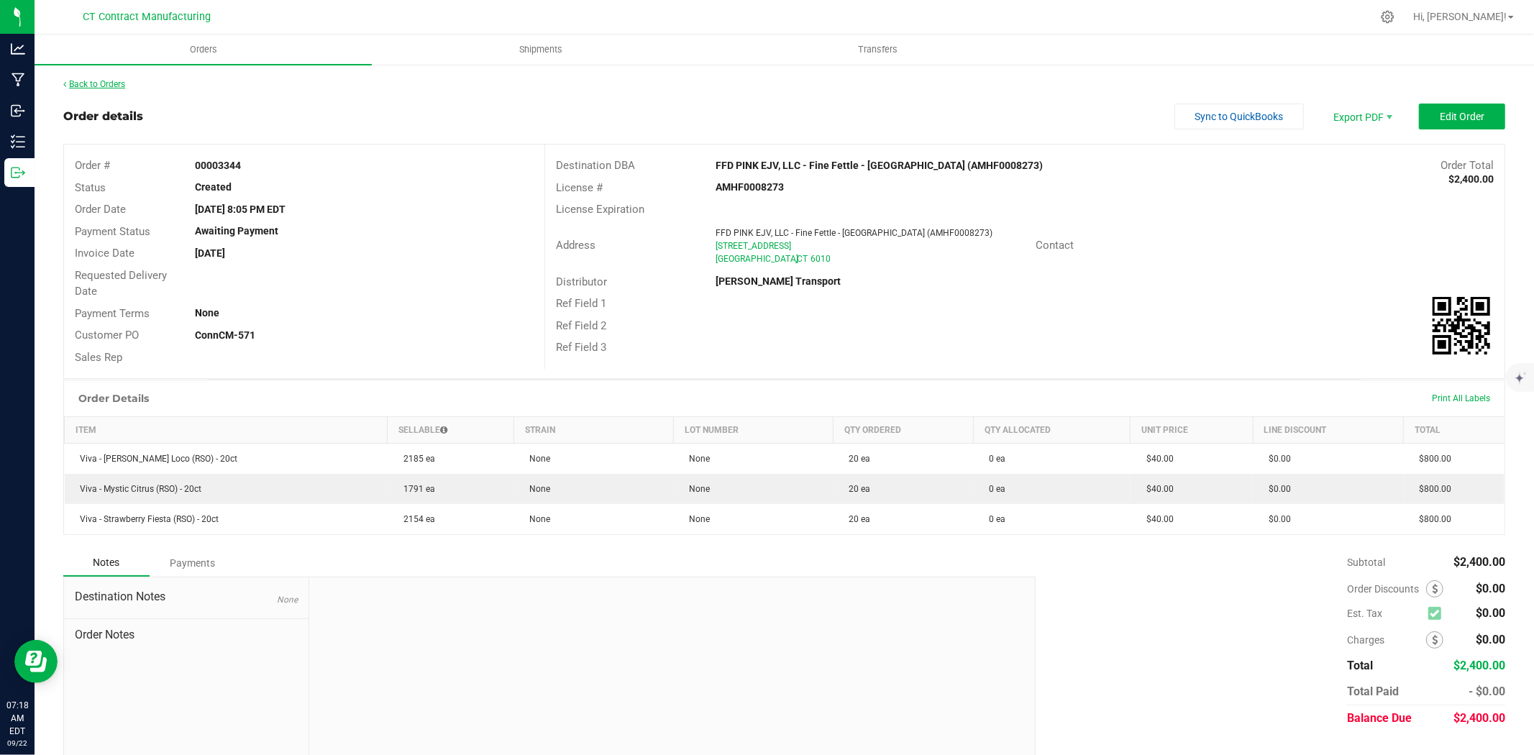
click at [108, 79] on link "Back to Orders" at bounding box center [94, 84] width 62 height 10
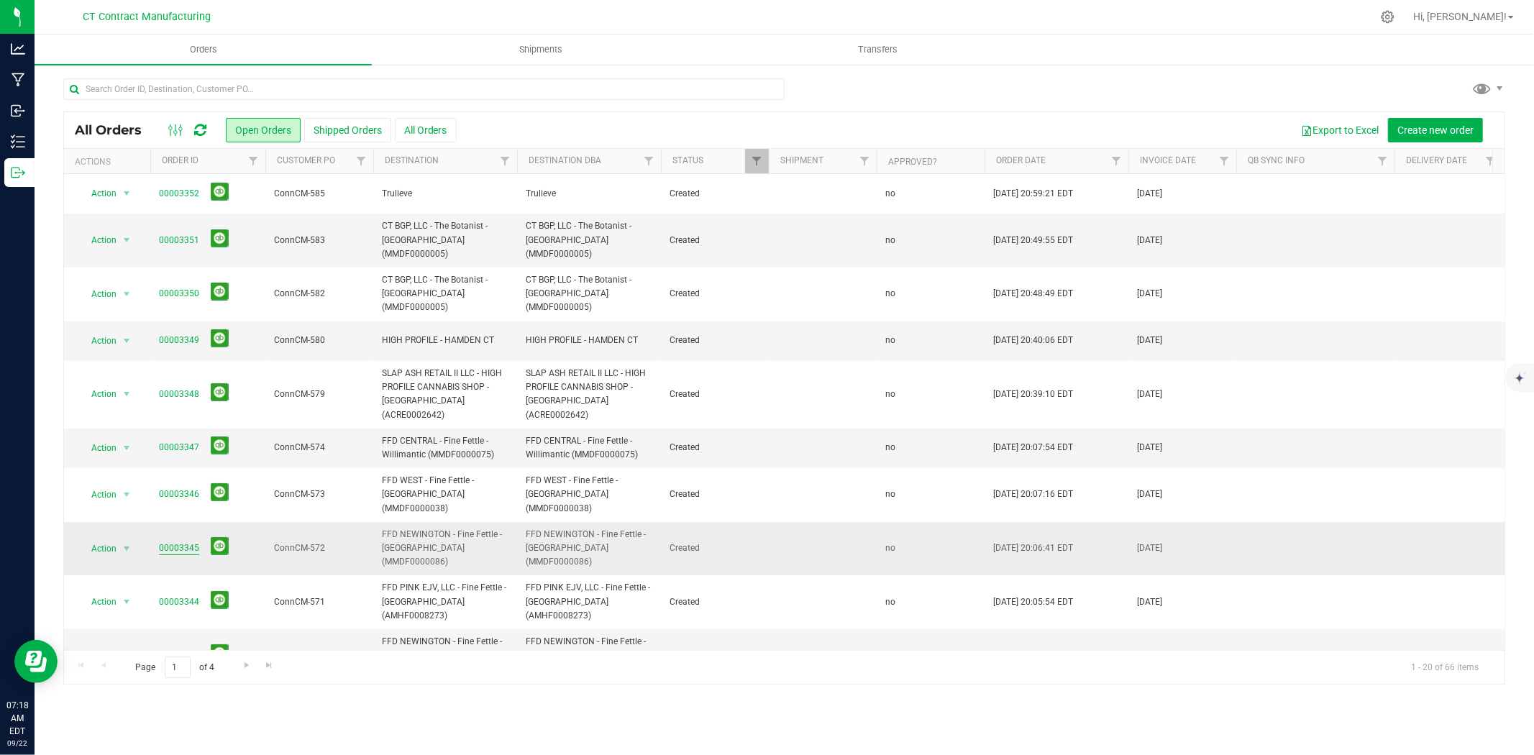
click at [178, 542] on link "00003345" at bounding box center [179, 549] width 40 height 14
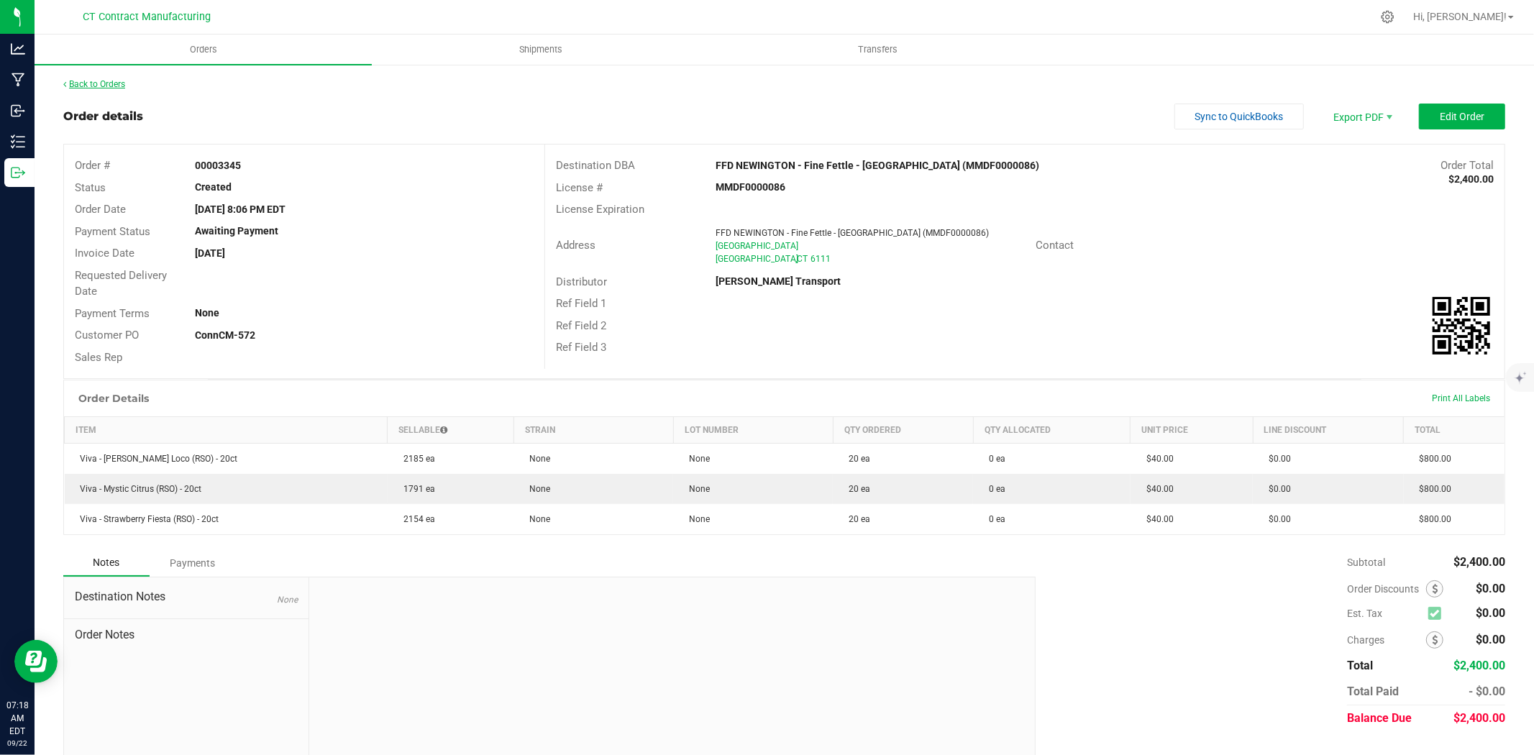
click at [120, 86] on link "Back to Orders" at bounding box center [94, 84] width 62 height 10
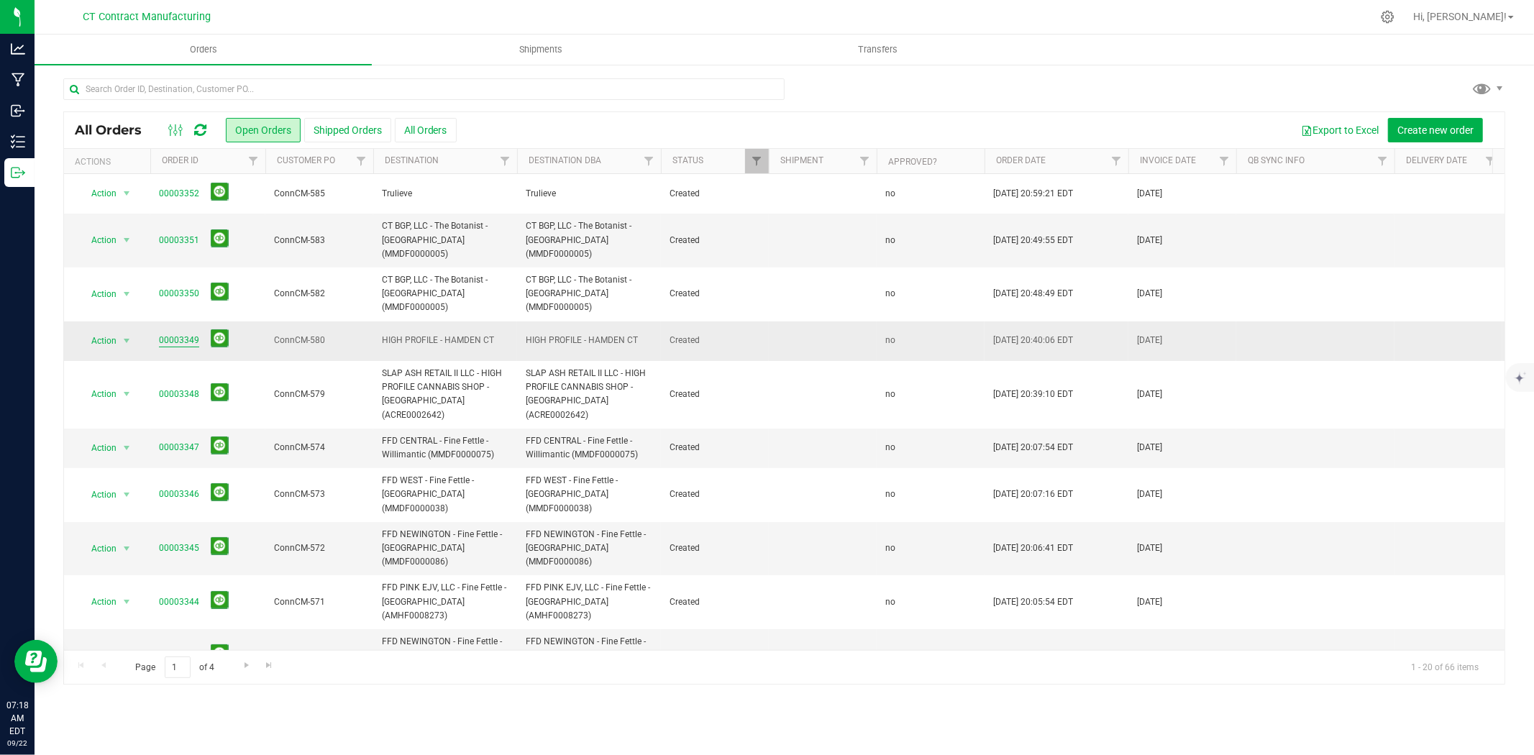
click at [185, 334] on link "00003349" at bounding box center [179, 341] width 40 height 14
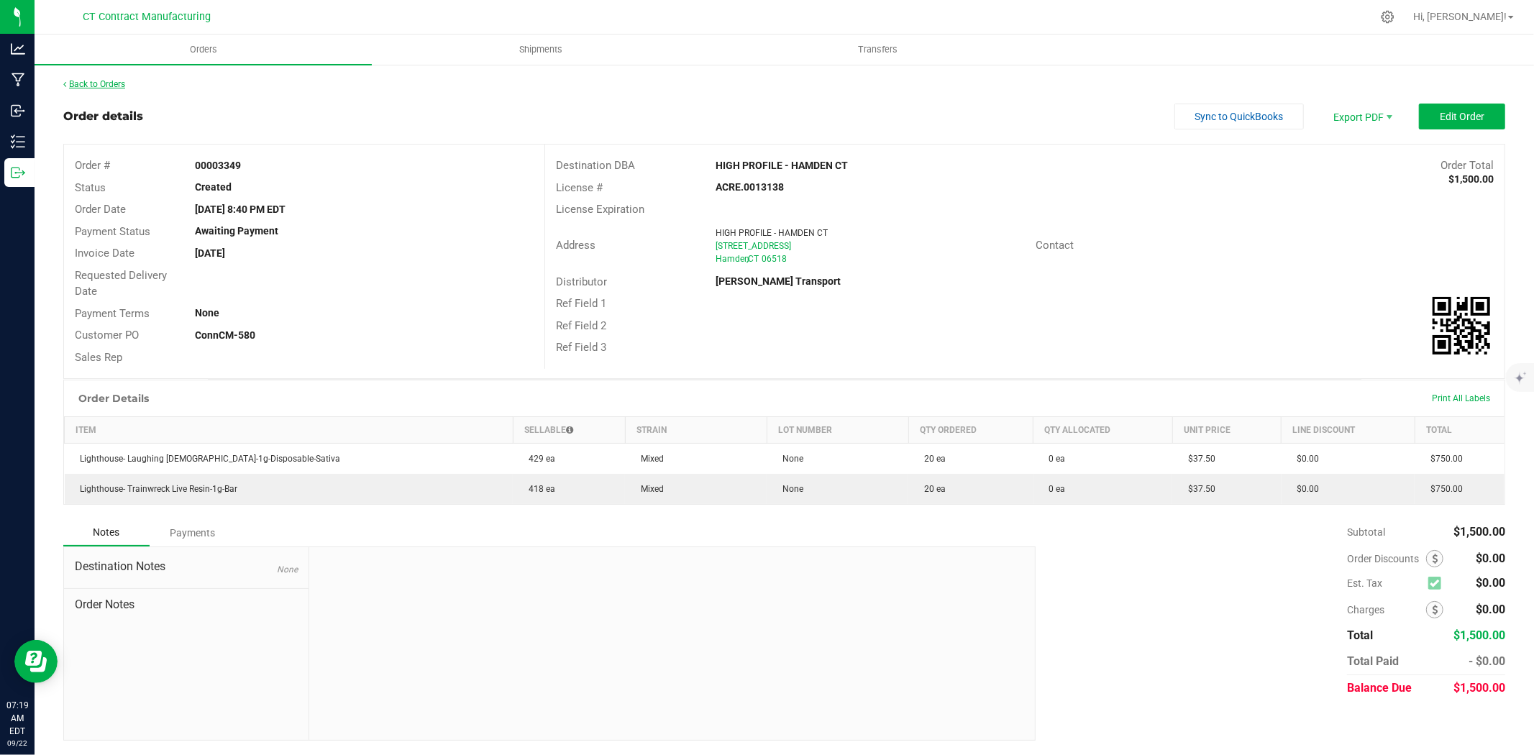
click at [91, 86] on link "Back to Orders" at bounding box center [94, 84] width 62 height 10
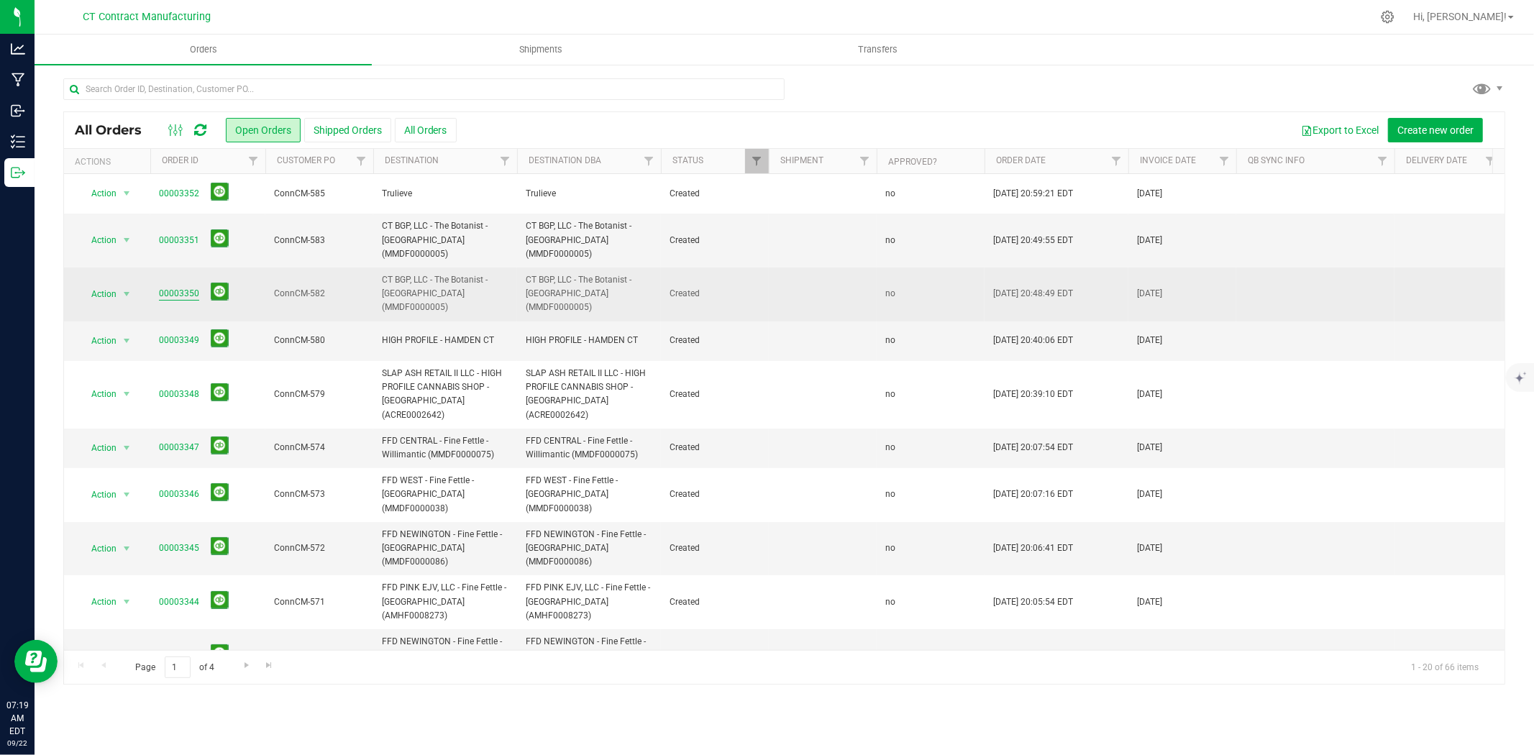
click at [194, 287] on link "00003350" at bounding box center [179, 294] width 40 height 14
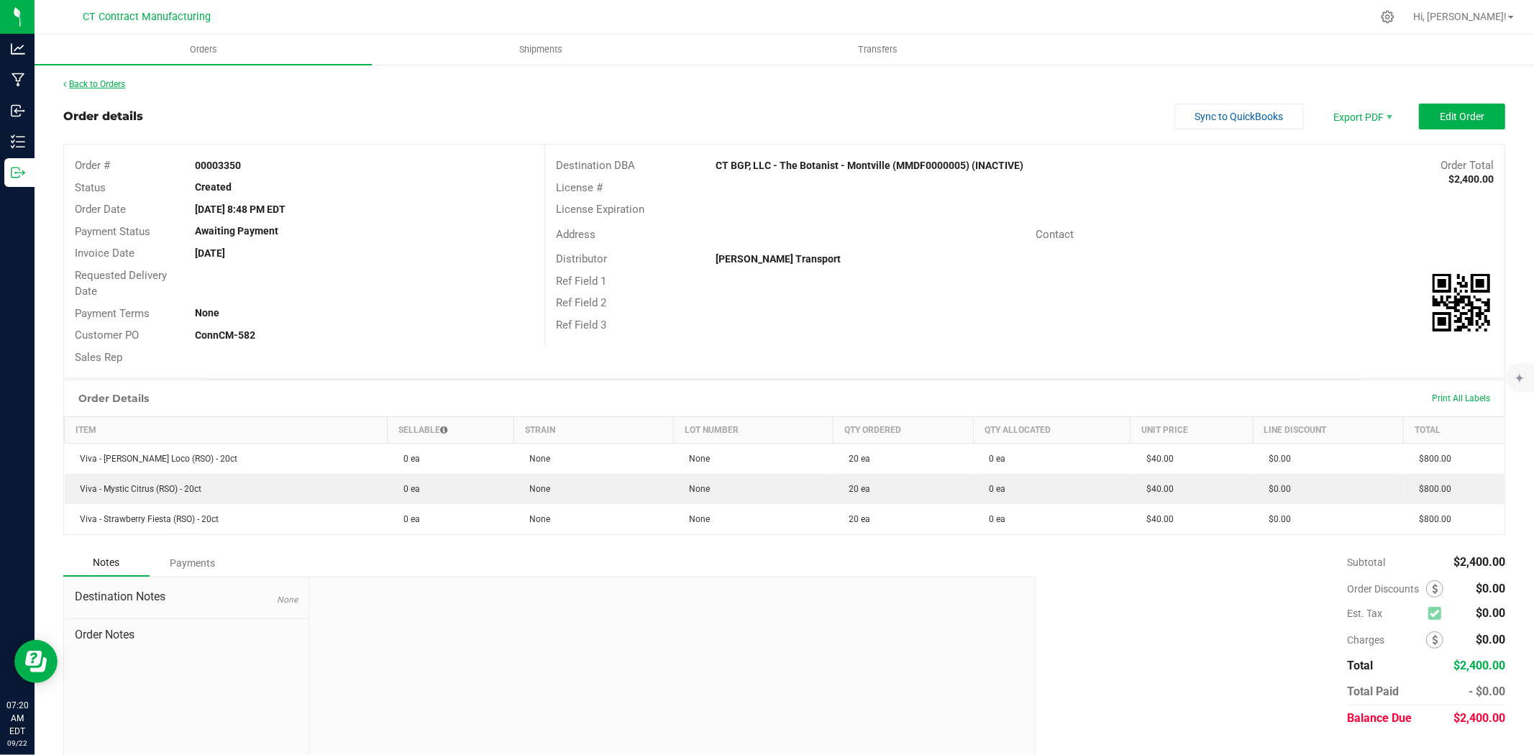
click at [94, 79] on link "Back to Orders" at bounding box center [94, 84] width 62 height 10
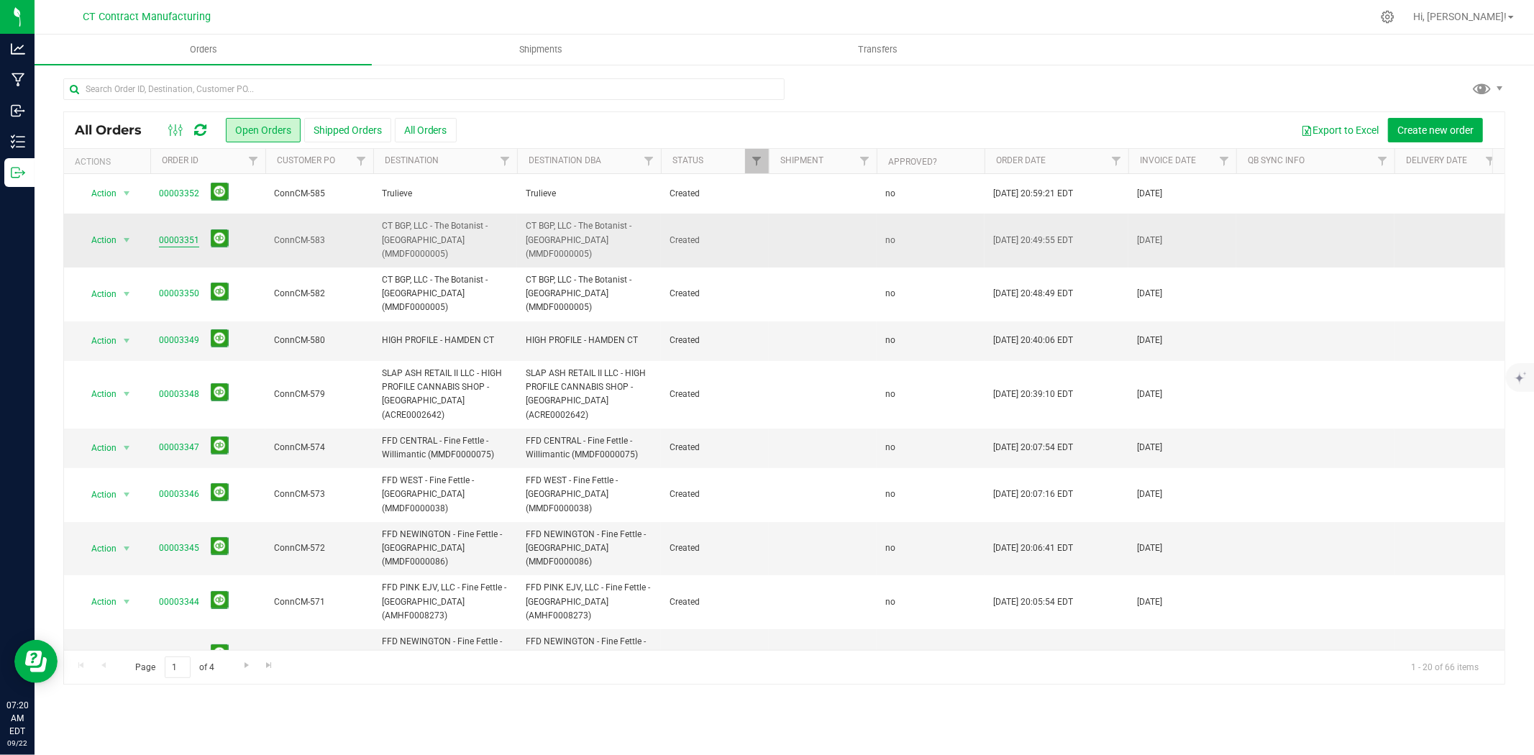
click at [195, 234] on link "00003351" at bounding box center [179, 241] width 40 height 14
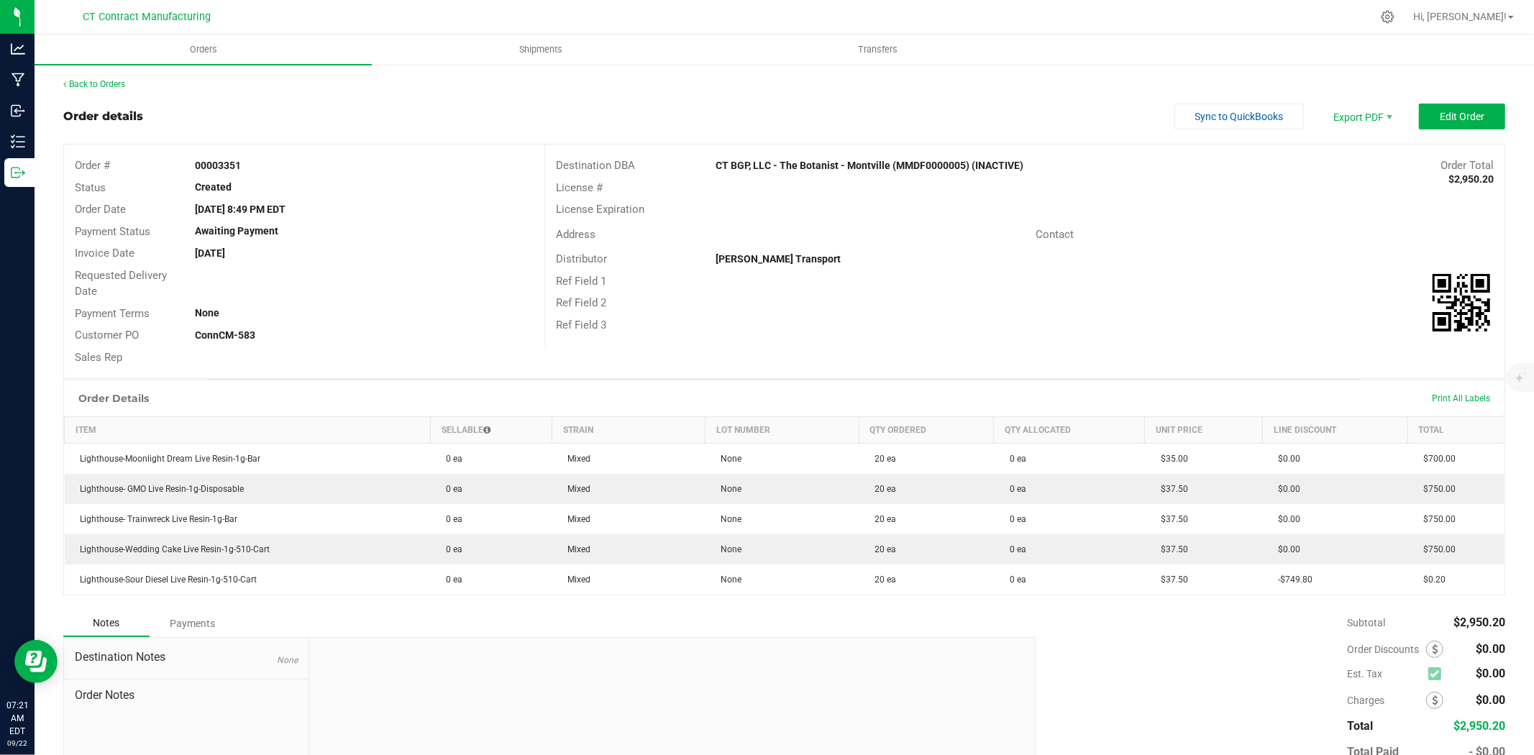
click at [122, 78] on div "Back to Orders" at bounding box center [784, 84] width 1442 height 13
click at [122, 80] on link "Back to Orders" at bounding box center [94, 84] width 62 height 10
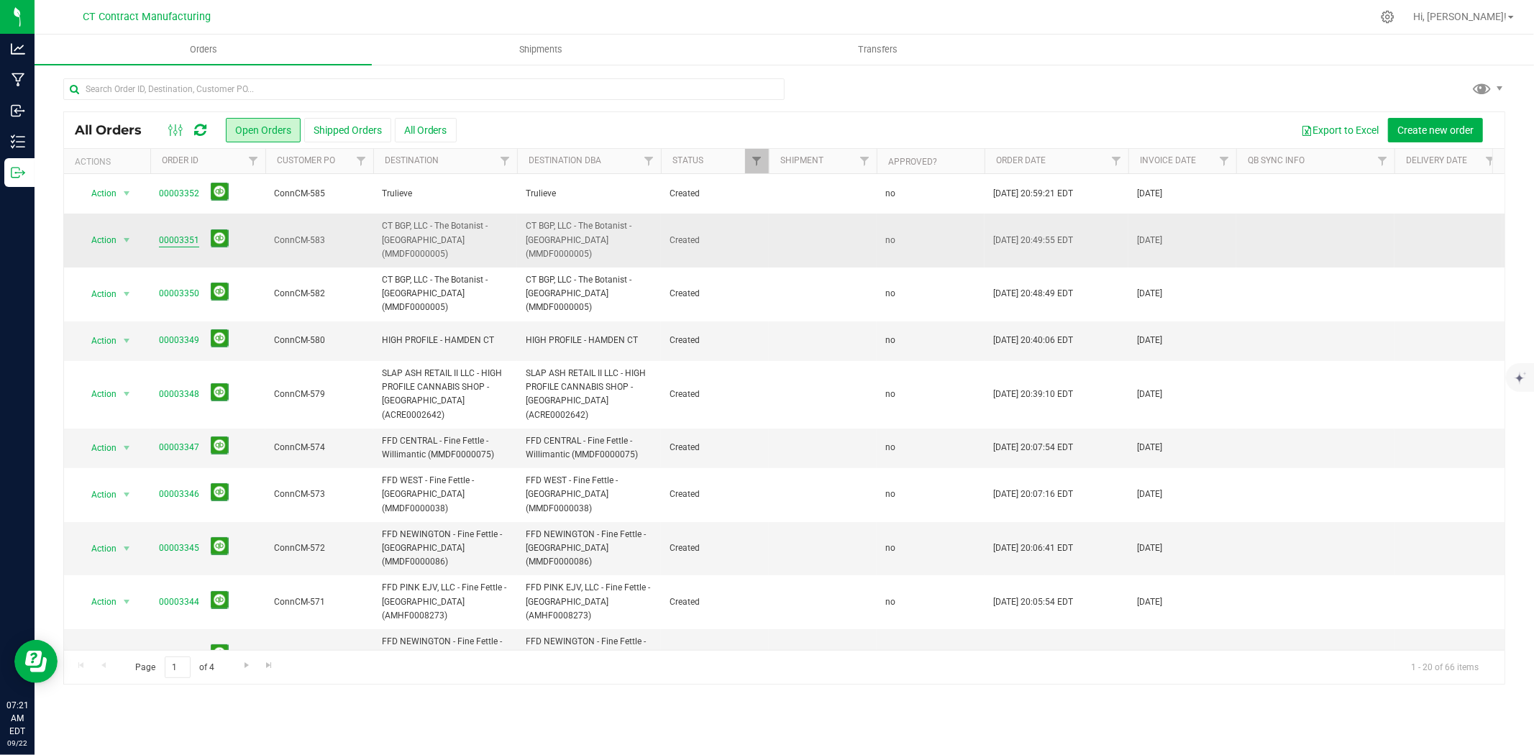
click at [164, 234] on link "00003351" at bounding box center [179, 241] width 40 height 14
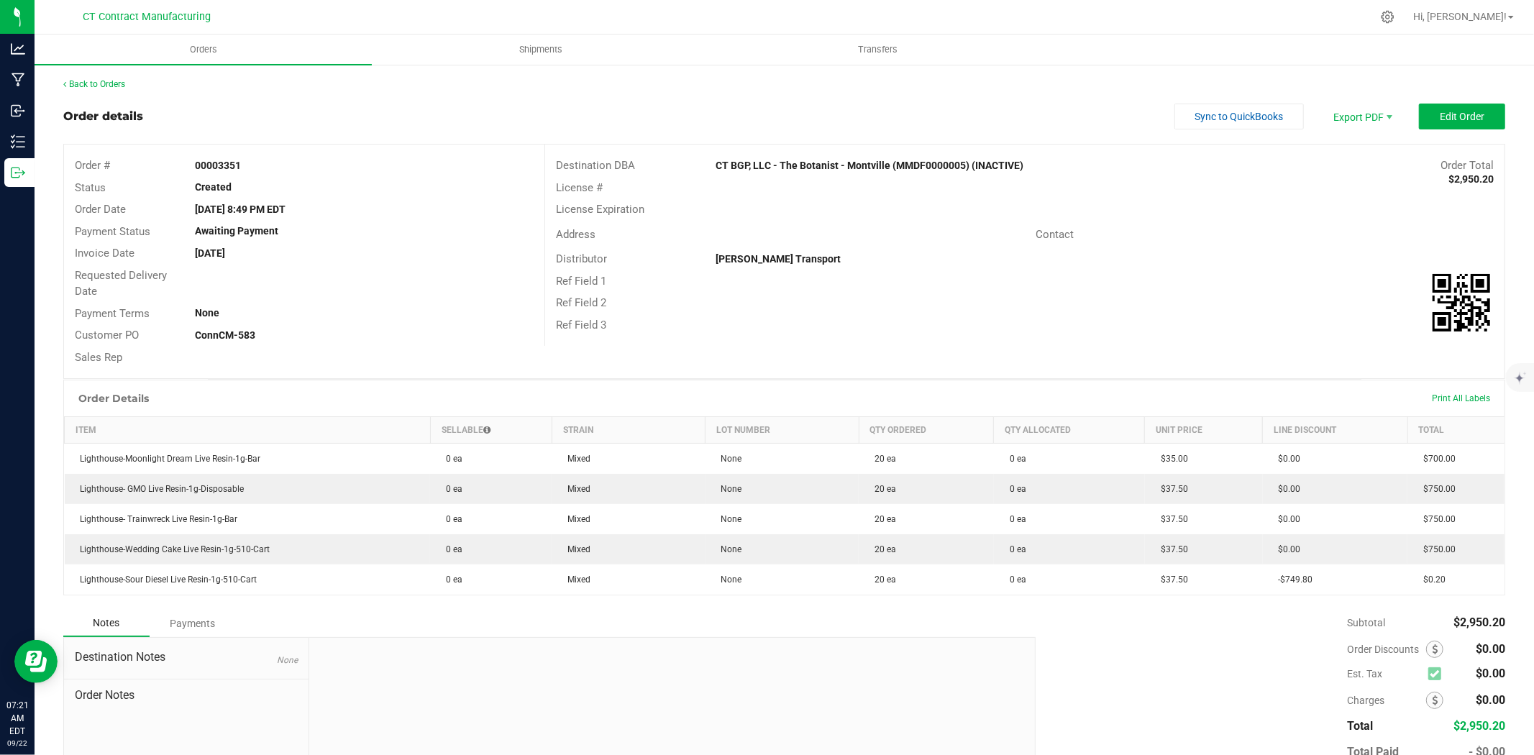
click at [125, 89] on div "Back to Orders" at bounding box center [784, 84] width 1442 height 13
click at [122, 81] on link "Back to Orders" at bounding box center [94, 84] width 62 height 10
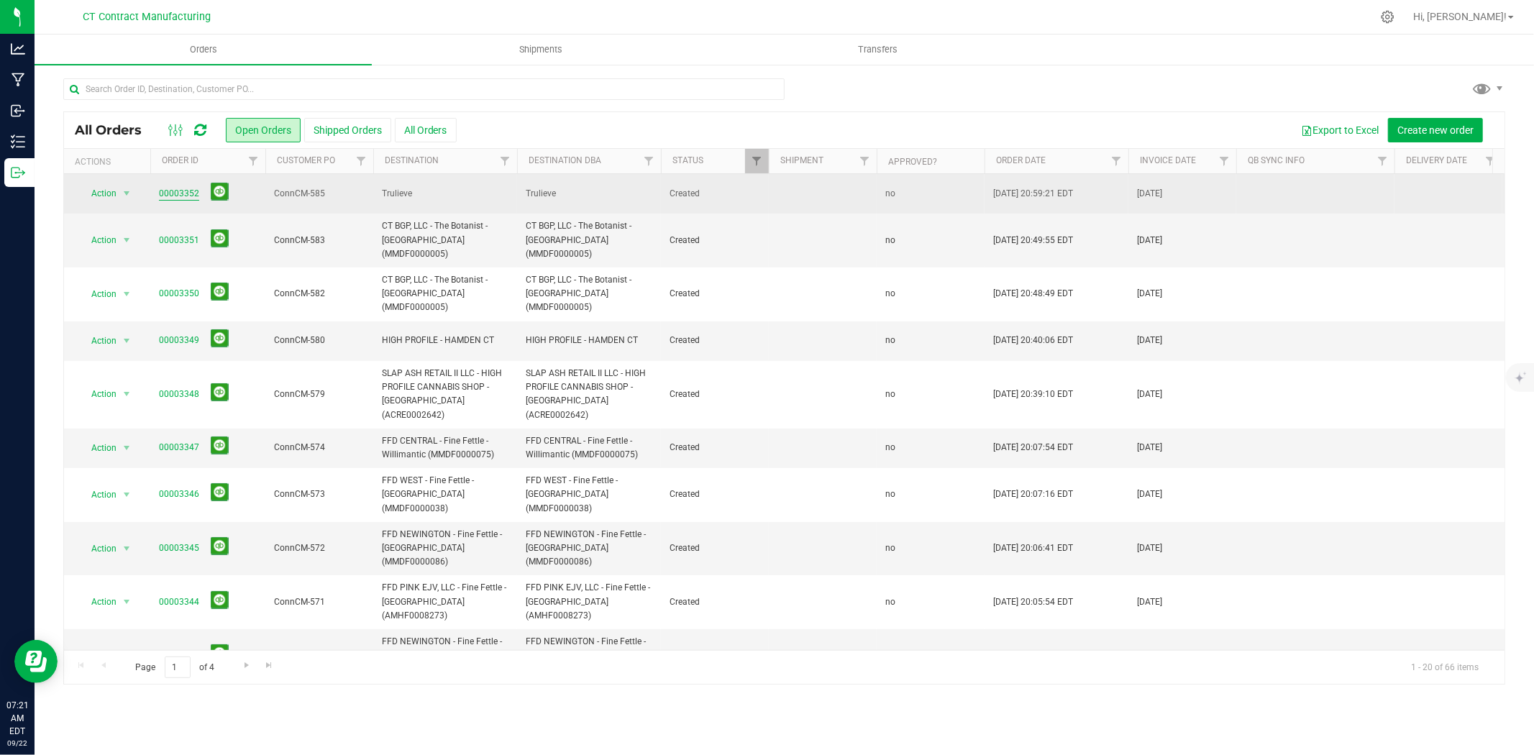
click at [188, 190] on link "00003352" at bounding box center [179, 194] width 40 height 14
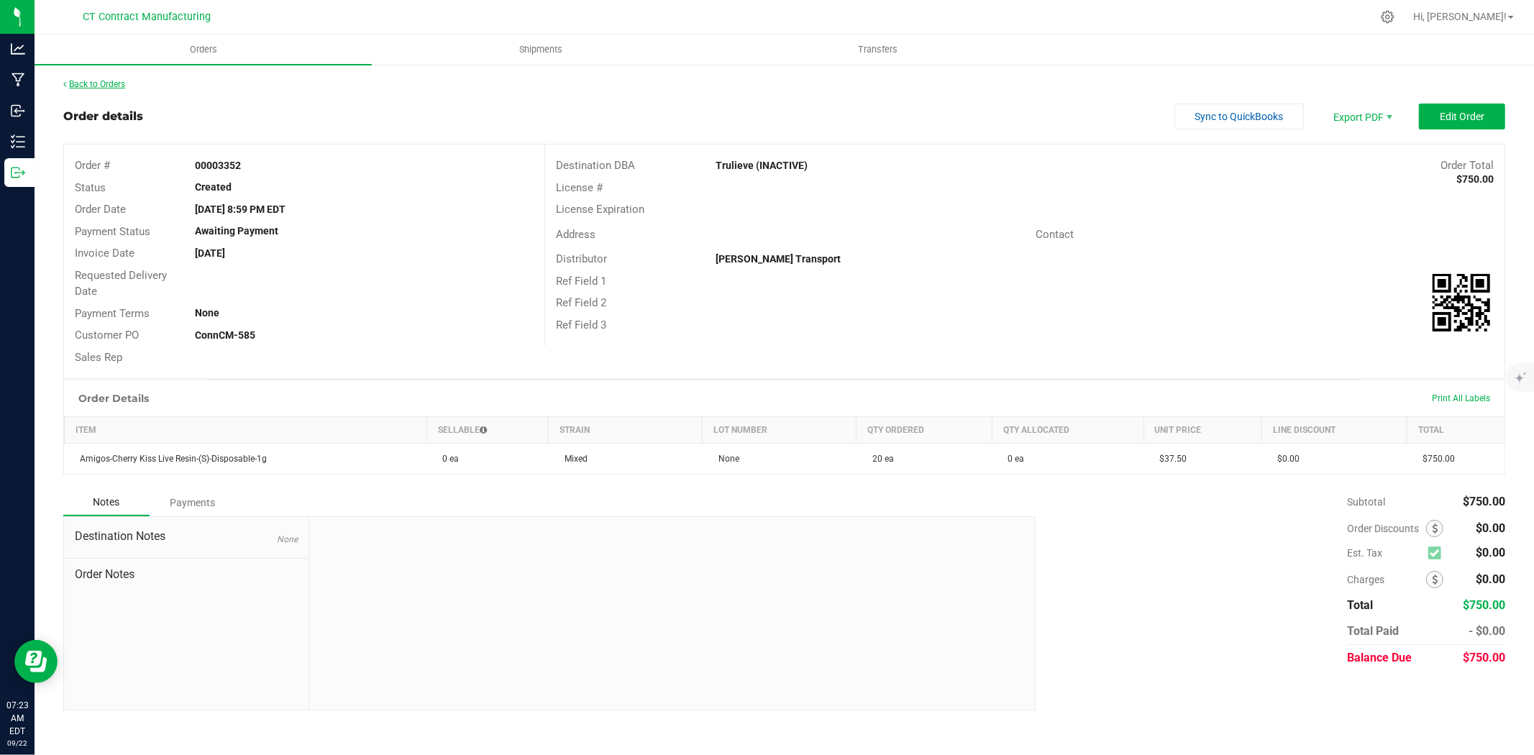
click at [119, 81] on link "Back to Orders" at bounding box center [94, 84] width 62 height 10
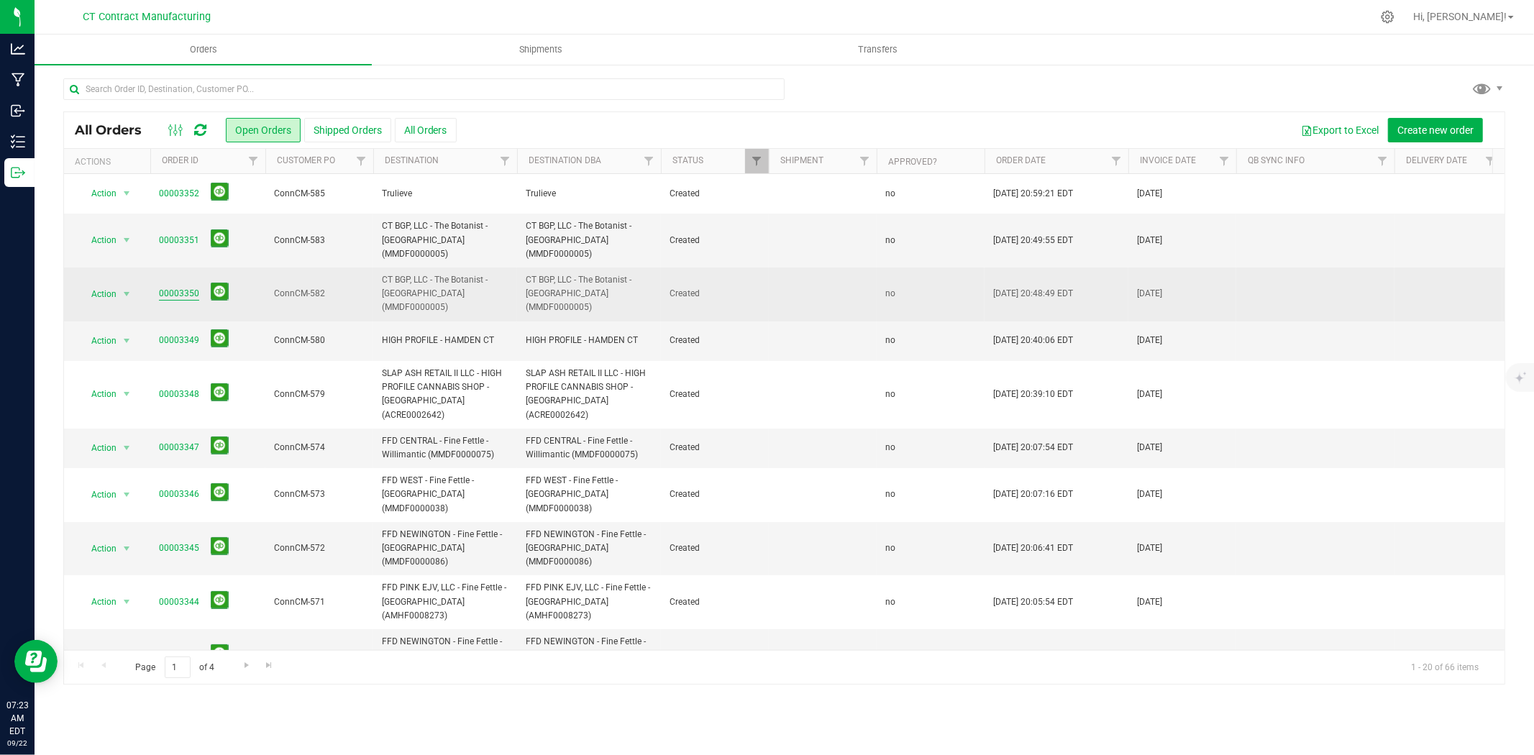
click at [195, 287] on link "00003350" at bounding box center [179, 294] width 40 height 14
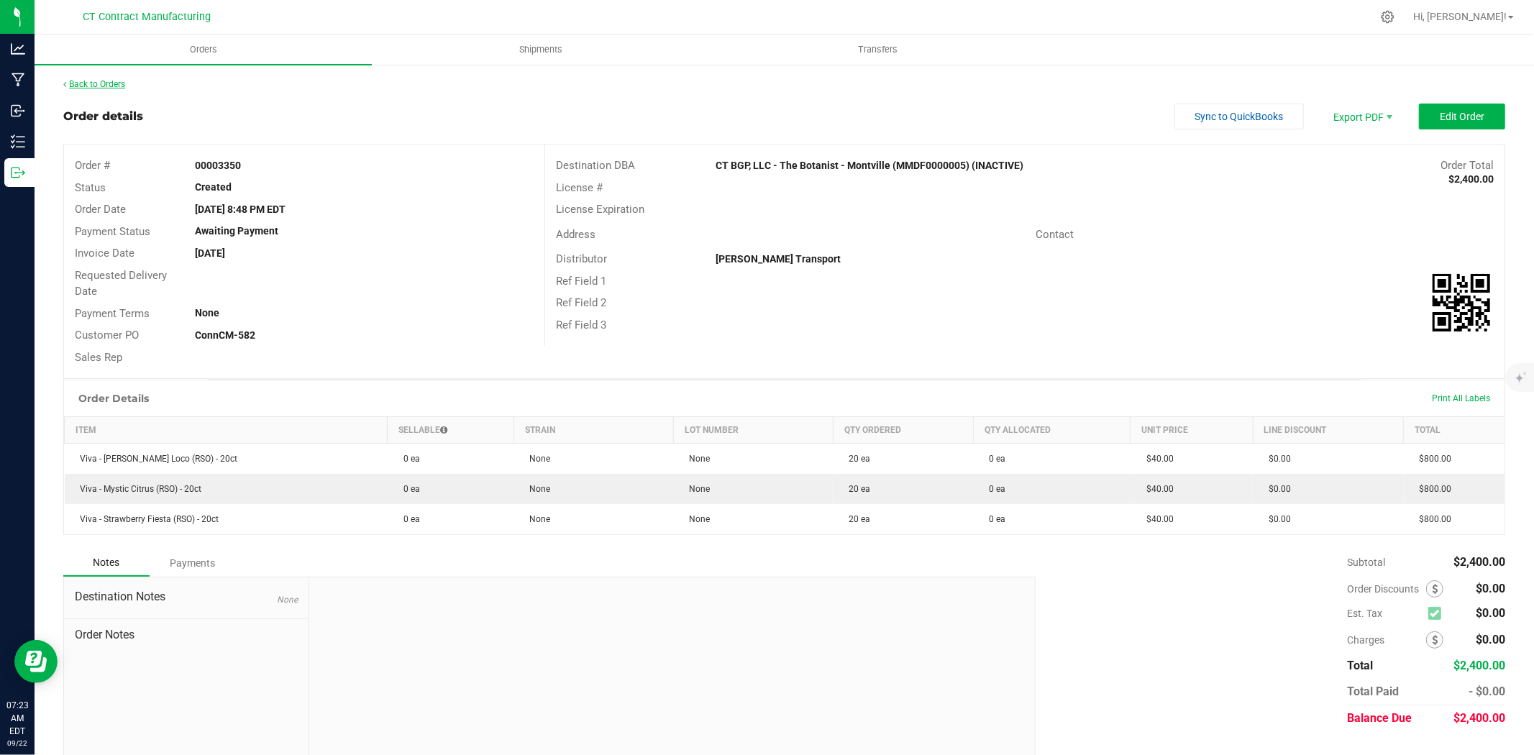
click at [112, 83] on link "Back to Orders" at bounding box center [94, 84] width 62 height 10
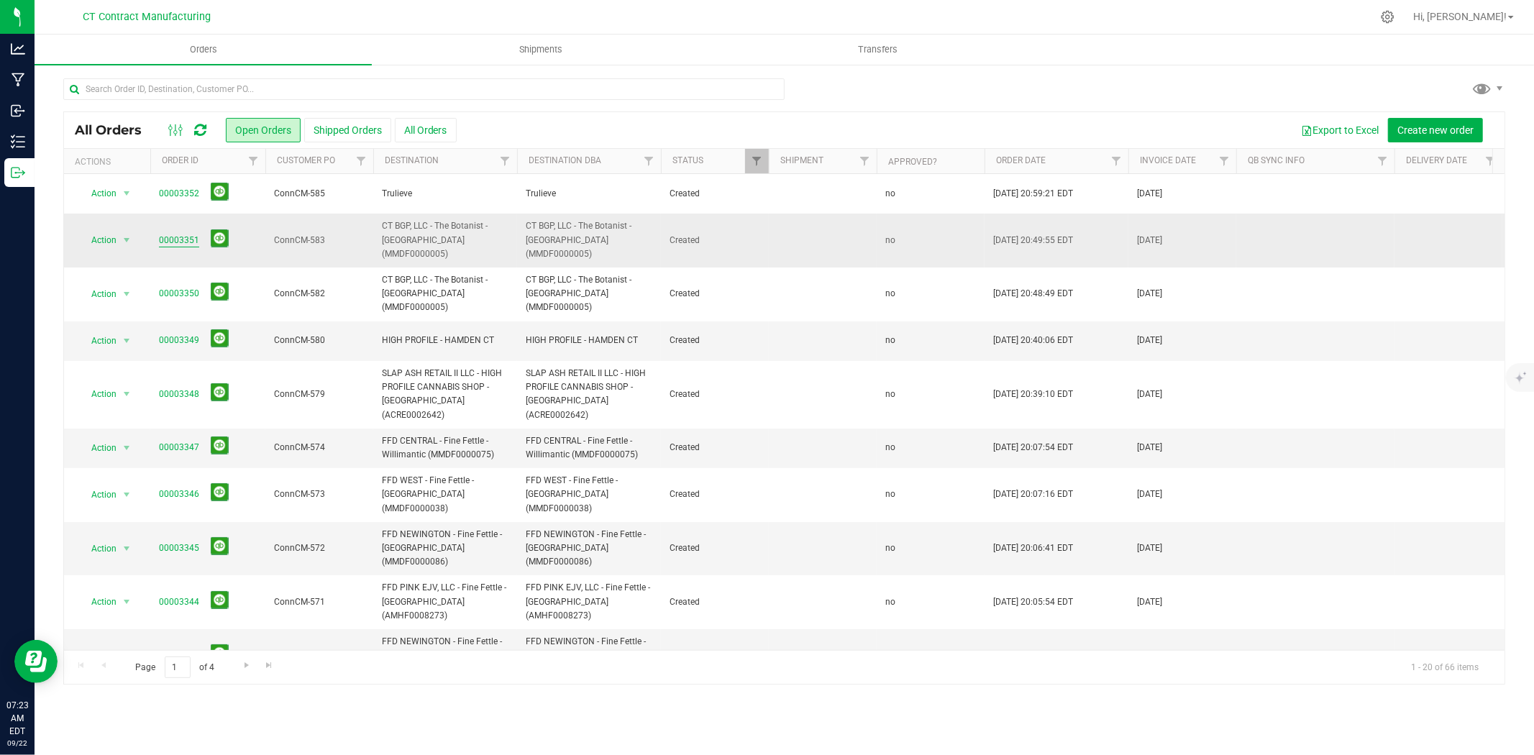
click at [191, 234] on link "00003351" at bounding box center [179, 241] width 40 height 14
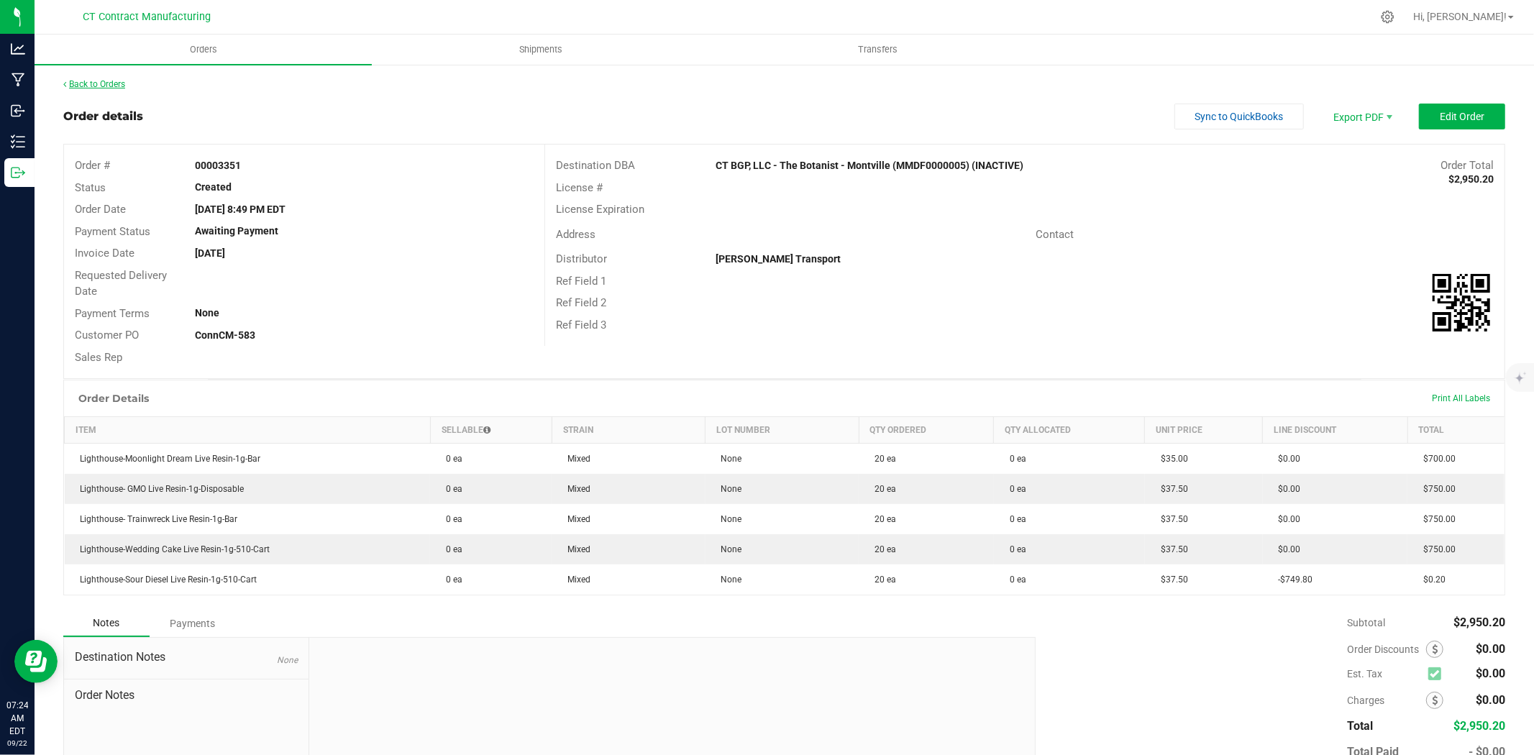
click at [125, 82] on link "Back to Orders" at bounding box center [94, 84] width 62 height 10
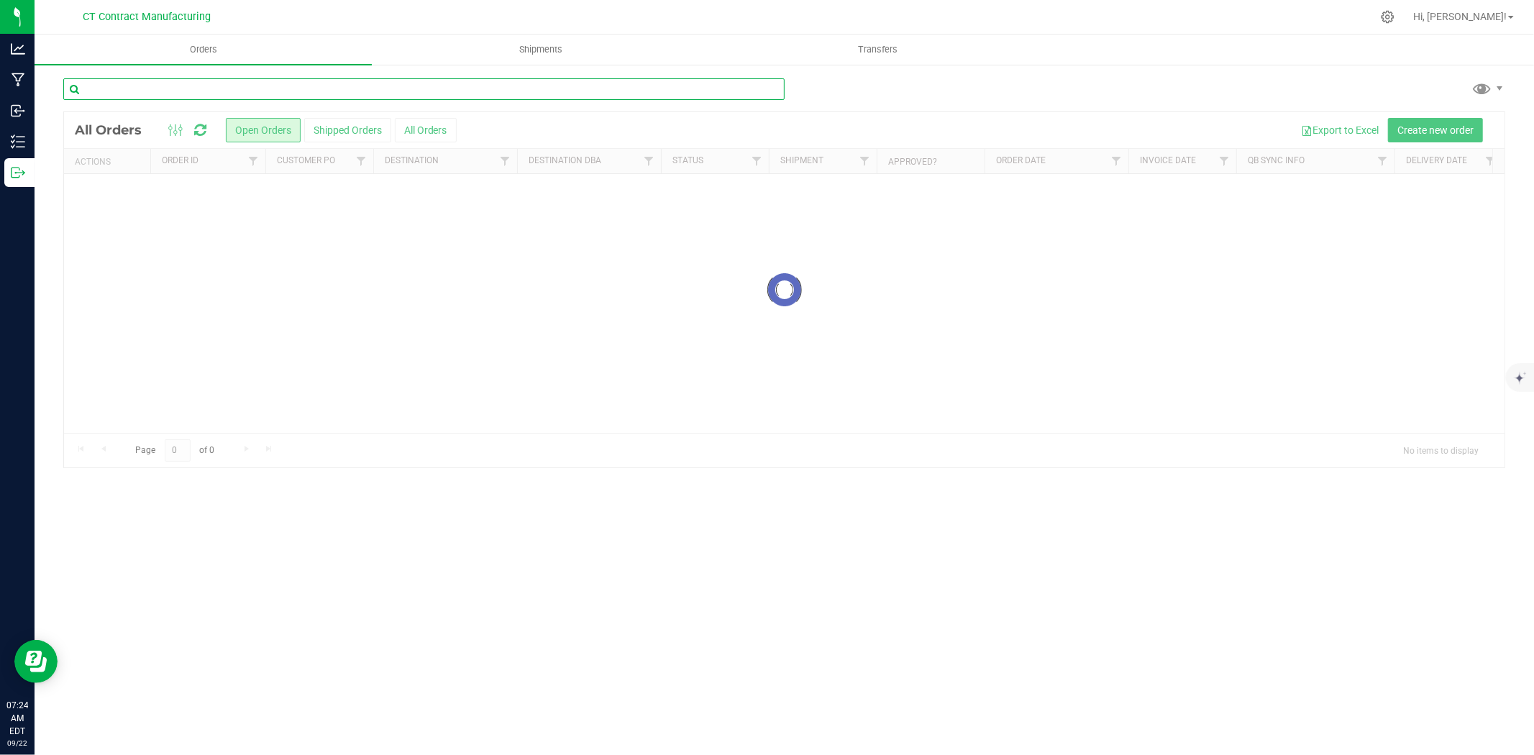
click at [226, 94] on input "text" at bounding box center [423, 89] width 721 height 22
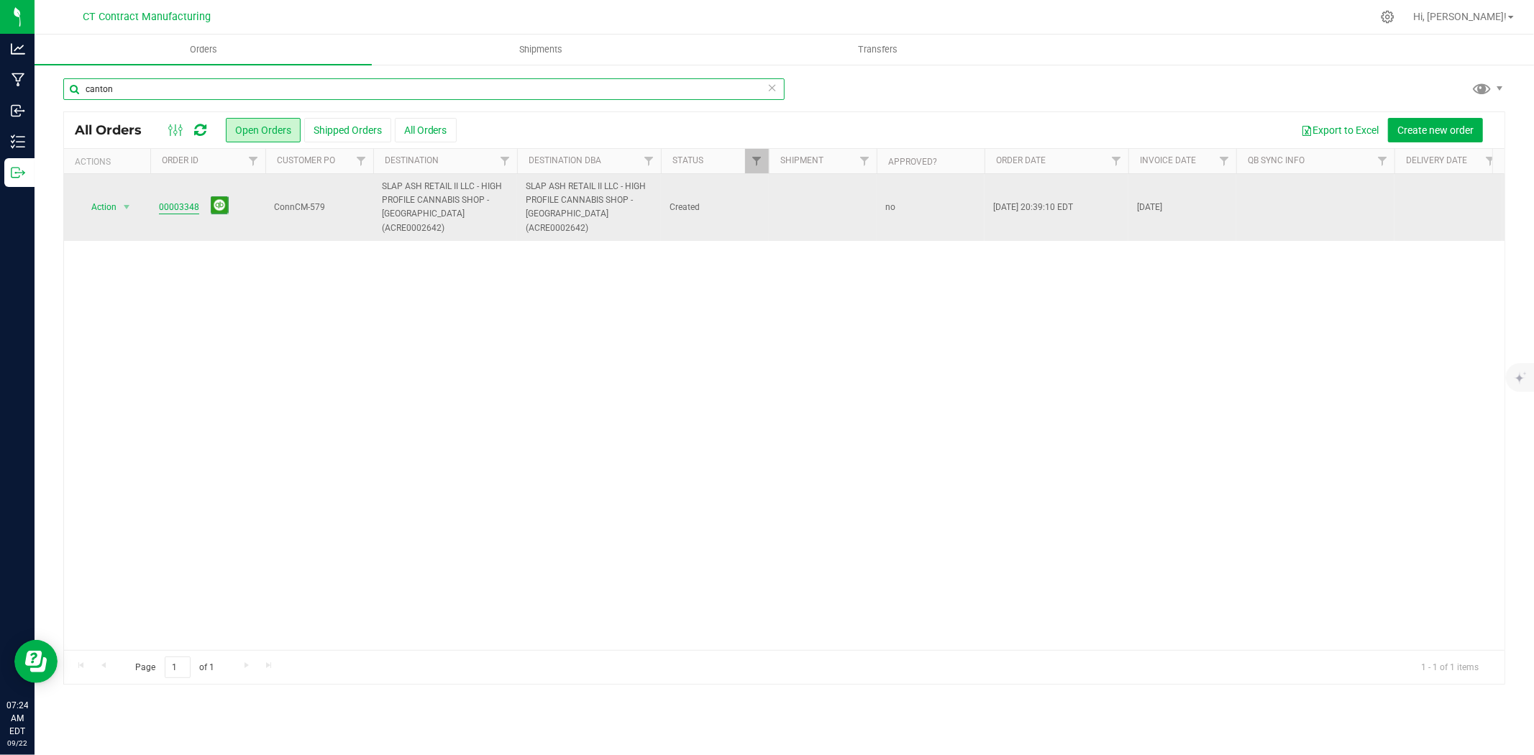
type input "canton"
click at [186, 201] on link "00003348" at bounding box center [179, 208] width 40 height 14
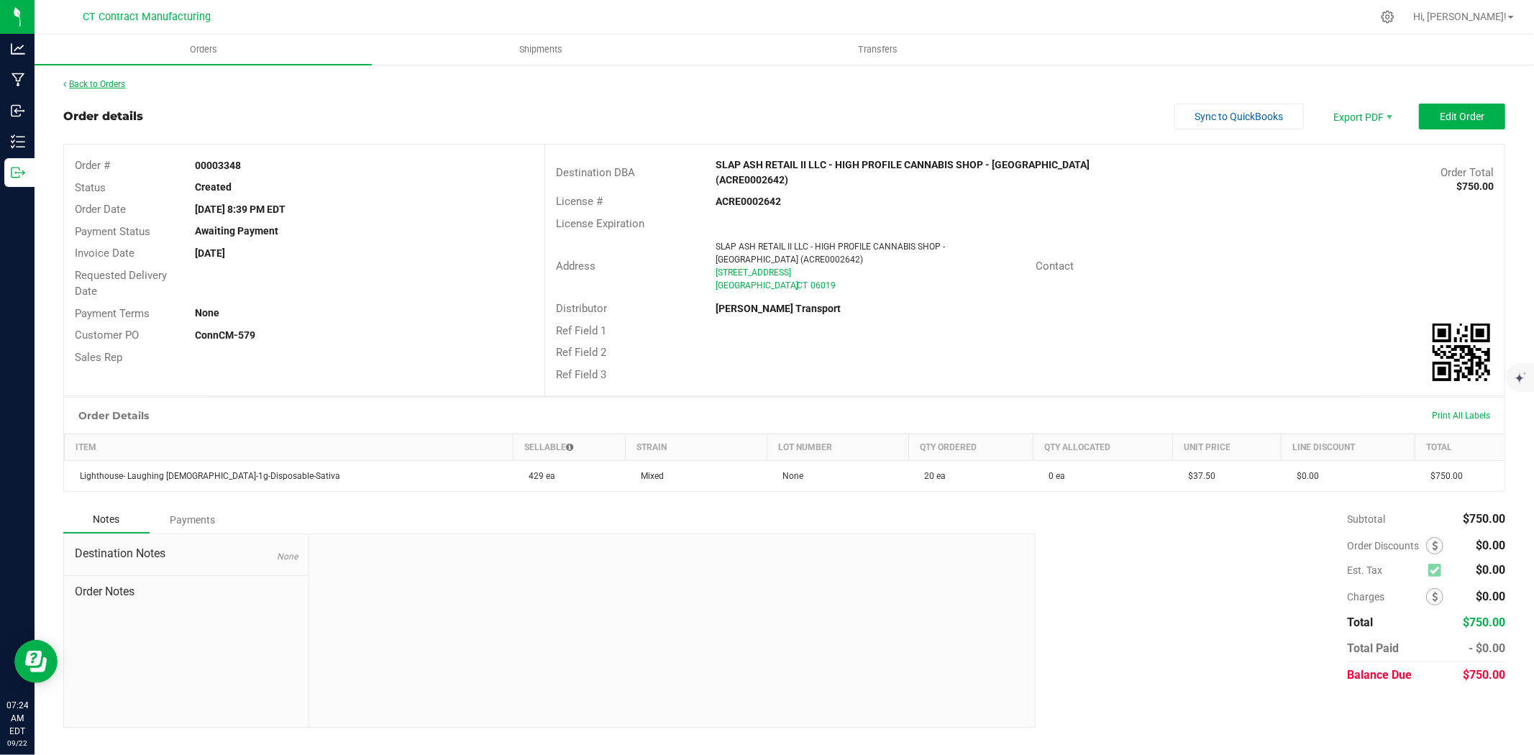
click at [92, 86] on link "Back to Orders" at bounding box center [94, 84] width 62 height 10
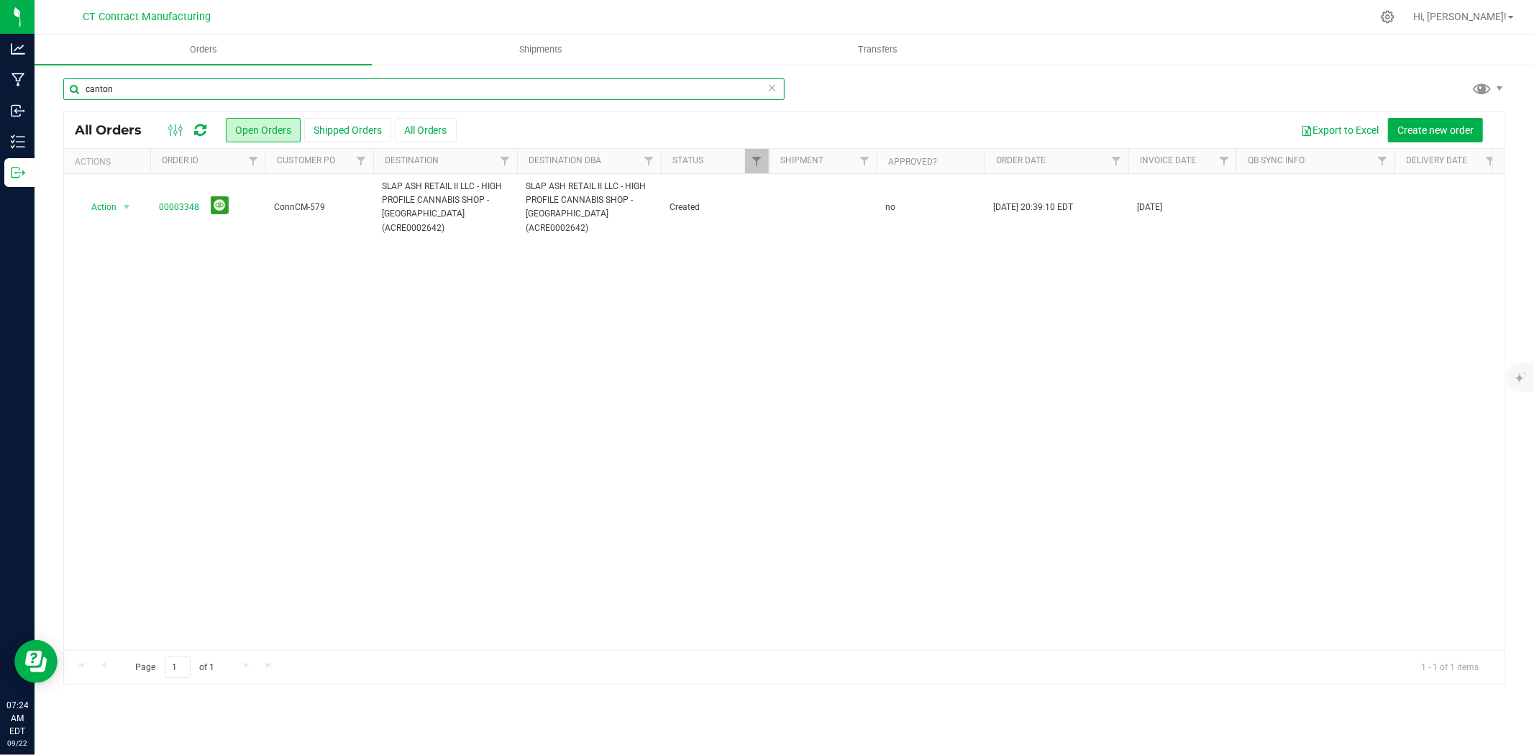
click at [170, 94] on input "canton" at bounding box center [423, 89] width 721 height 22
type input "high prof"
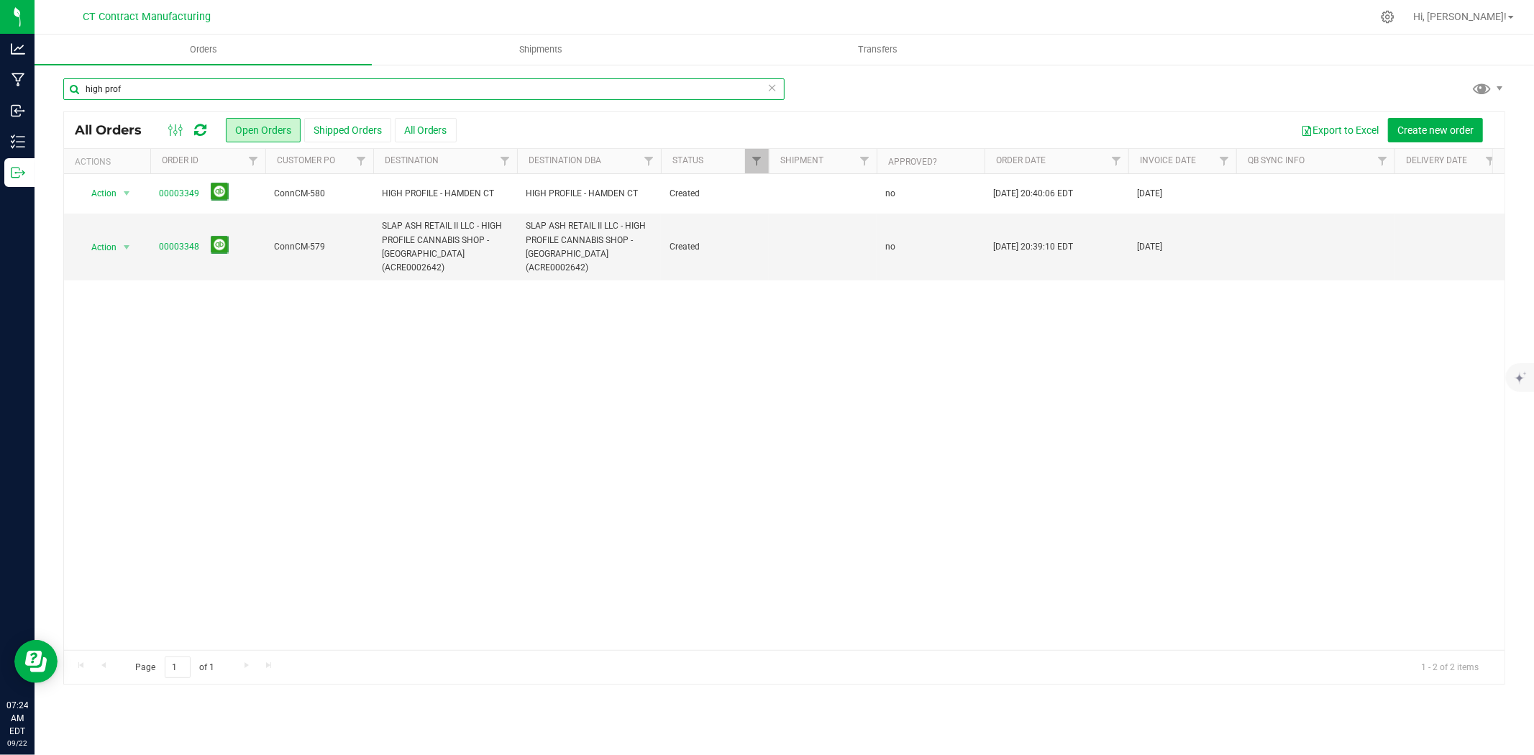
click at [132, 91] on input "high prof" at bounding box center [423, 89] width 721 height 22
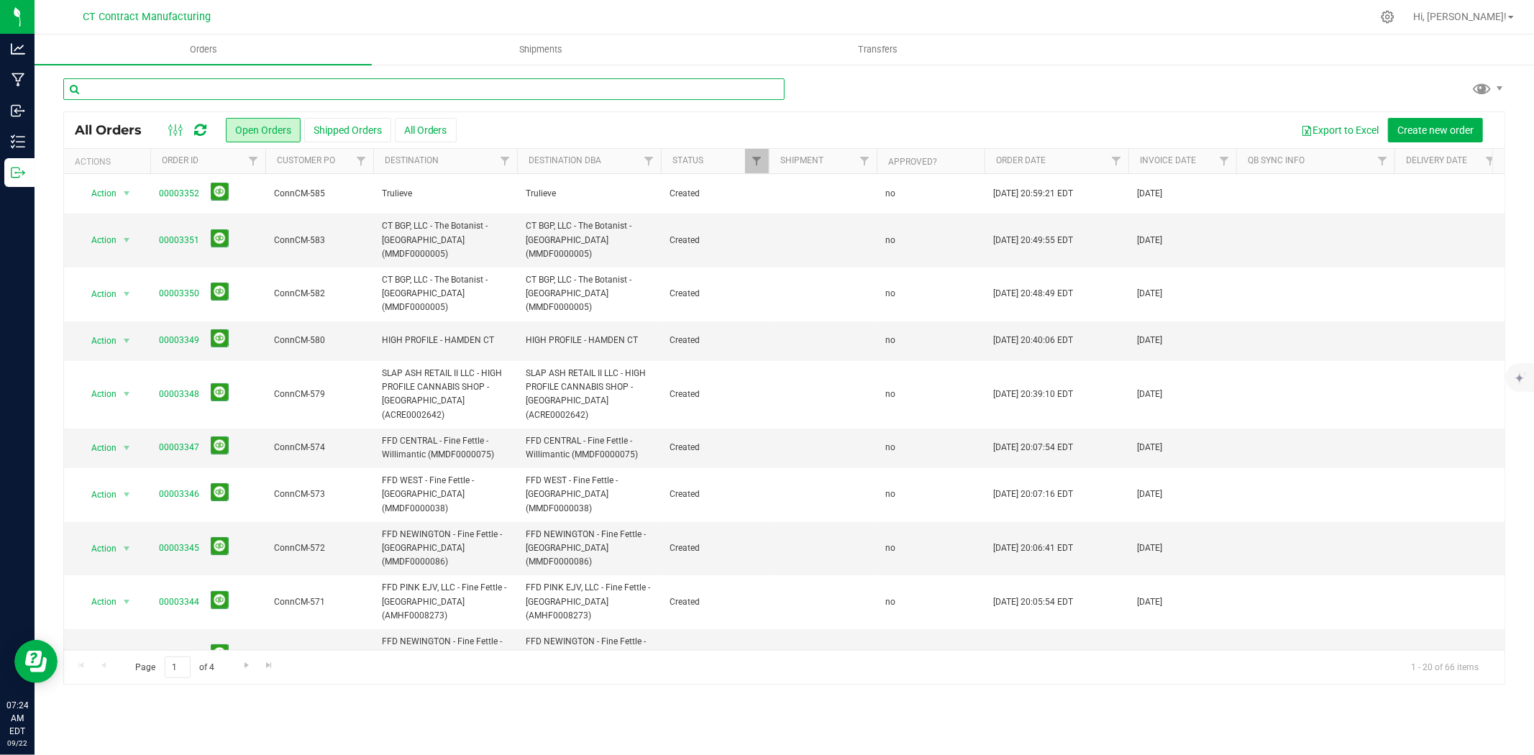
click at [106, 88] on input "text" at bounding box center [423, 89] width 721 height 22
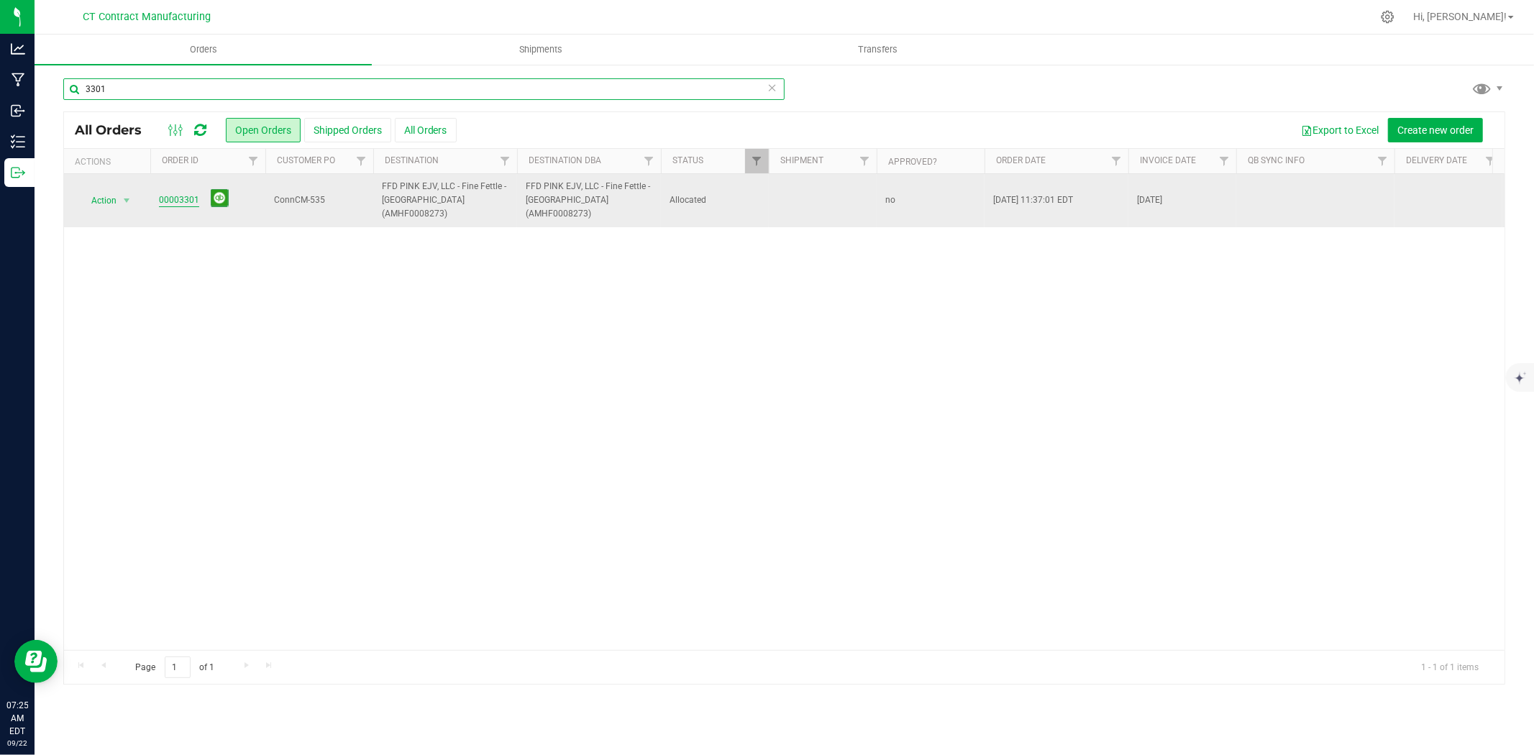
type input "3301"
click at [186, 193] on link "00003301" at bounding box center [179, 200] width 40 height 14
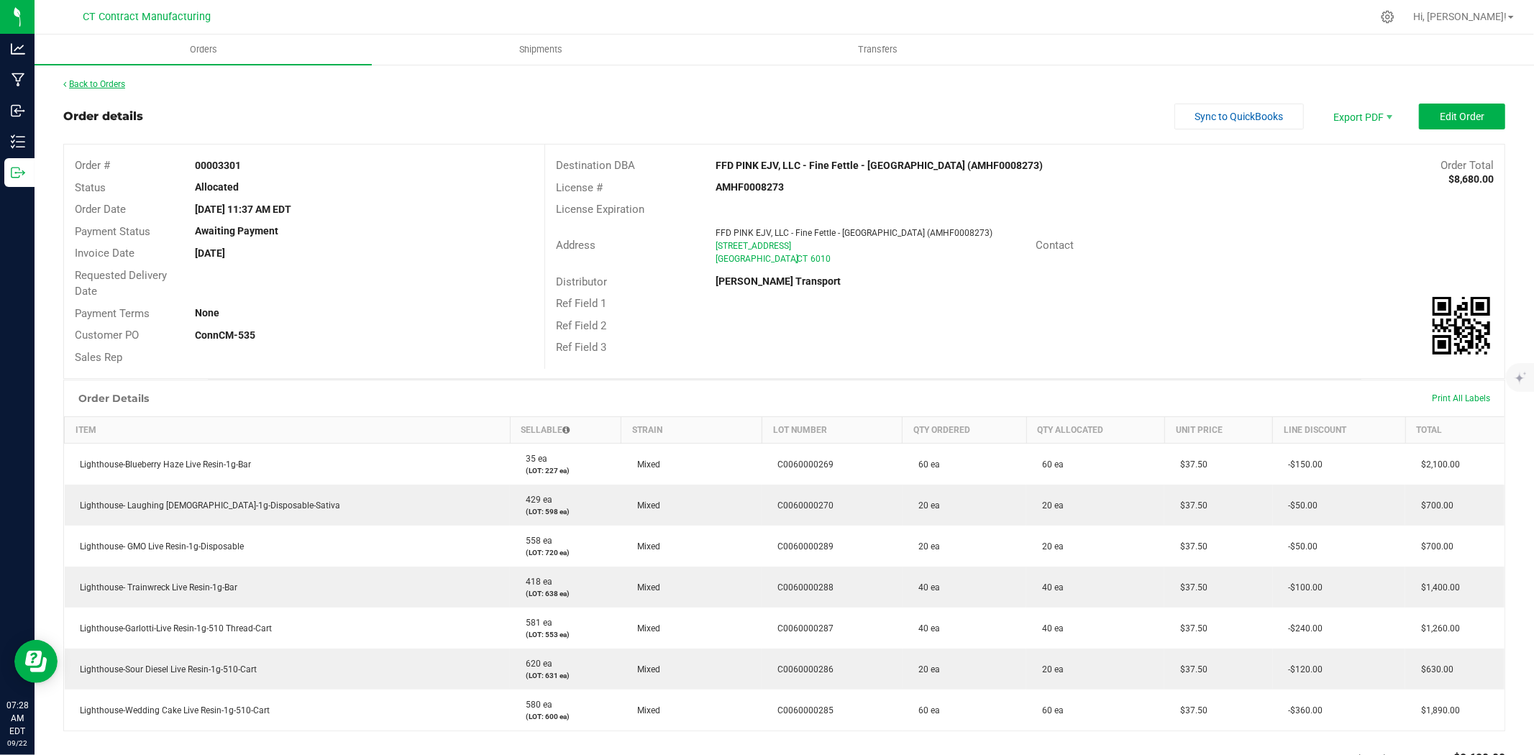
click at [121, 84] on link "Back to Orders" at bounding box center [94, 84] width 62 height 10
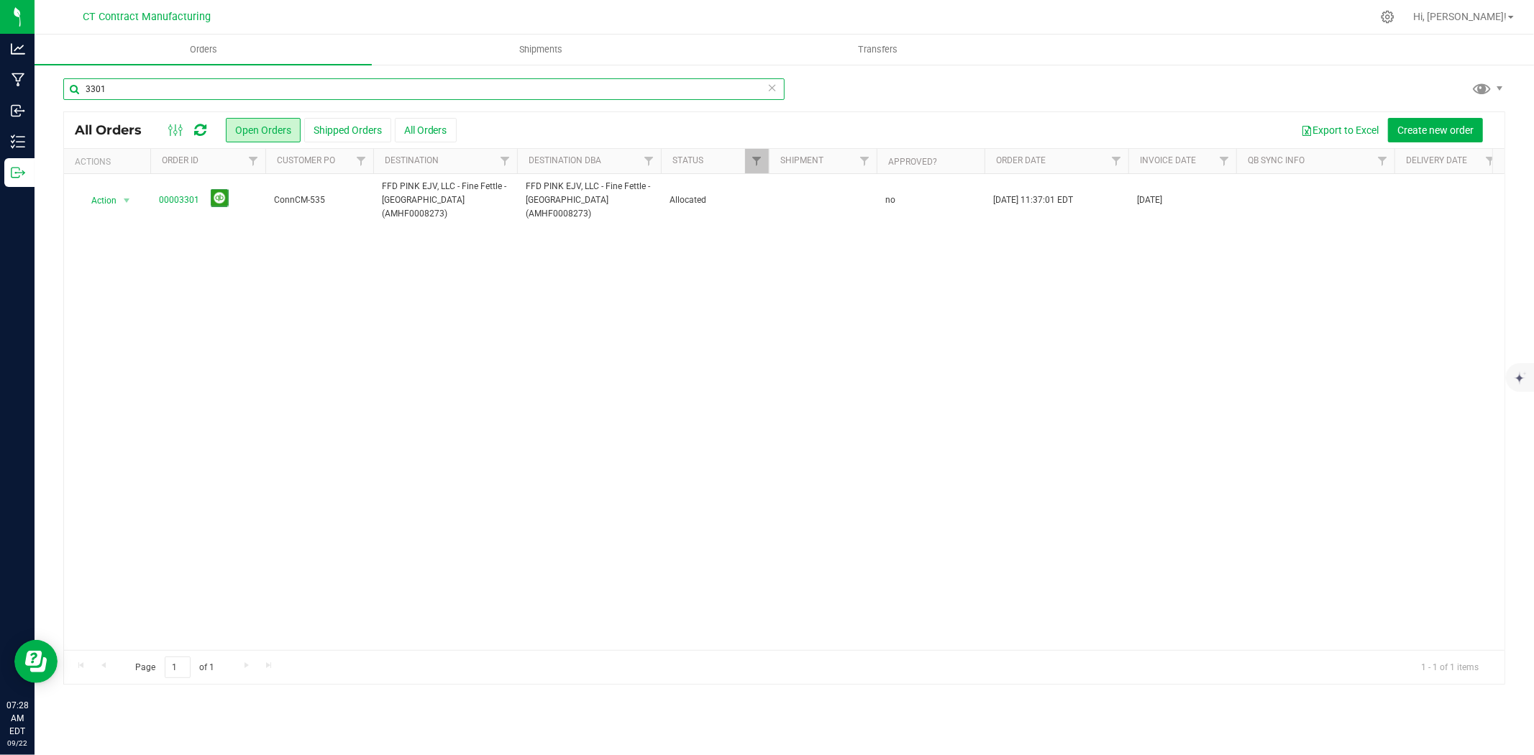
click at [140, 91] on input "3301" at bounding box center [423, 89] width 721 height 22
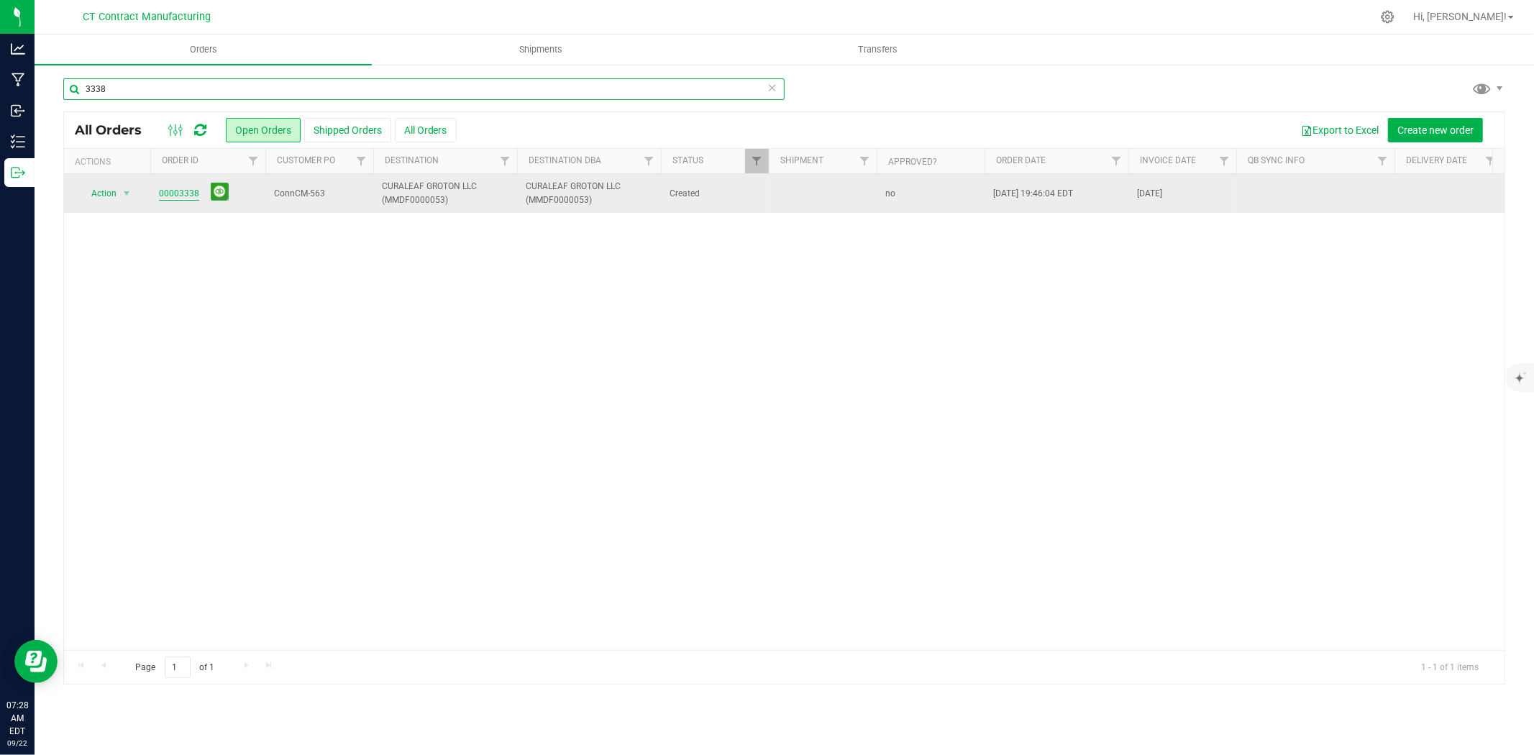
type input "3338"
click at [175, 193] on link "00003338" at bounding box center [179, 194] width 40 height 14
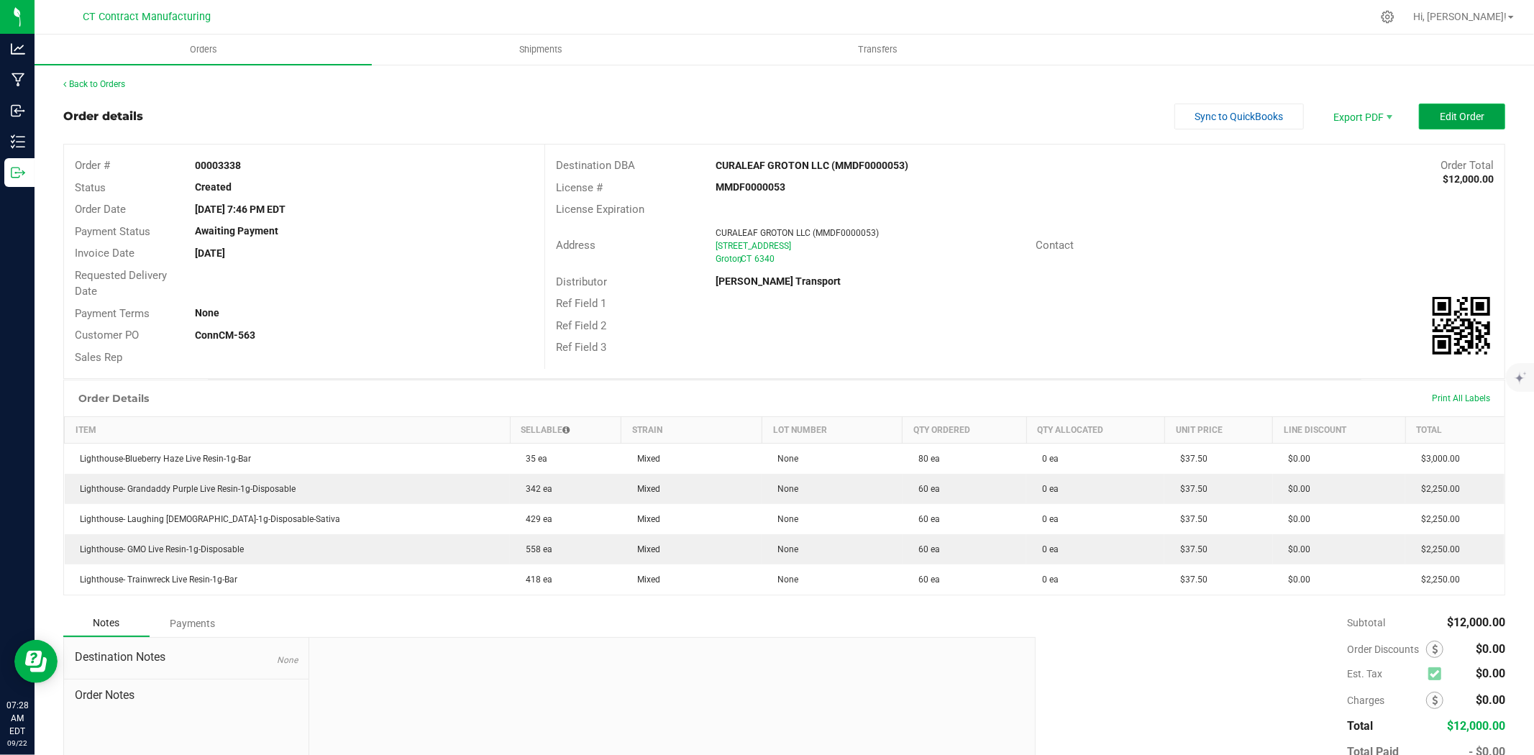
click at [1440, 119] on span "Edit Order" at bounding box center [1462, 117] width 45 height 12
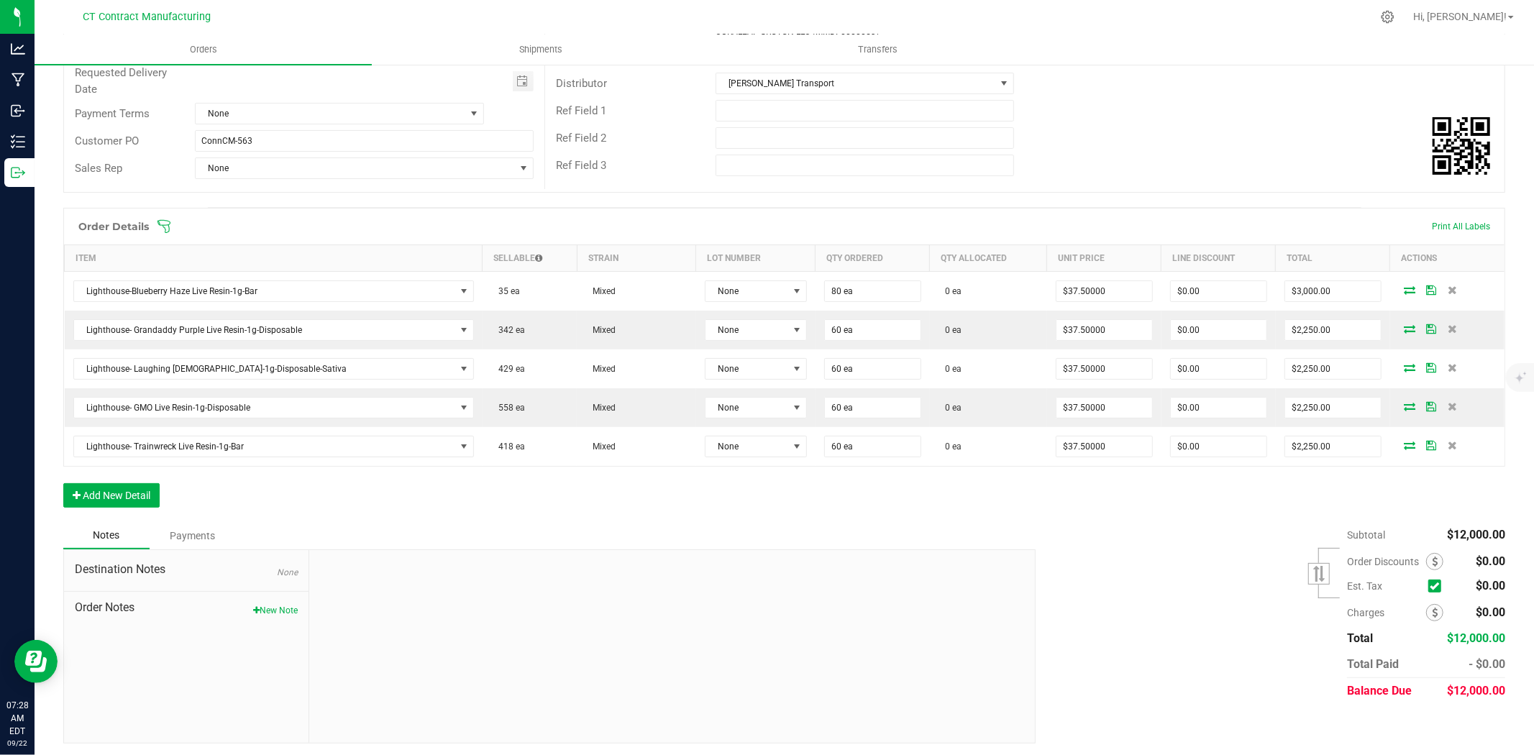
scroll to position [210, 0]
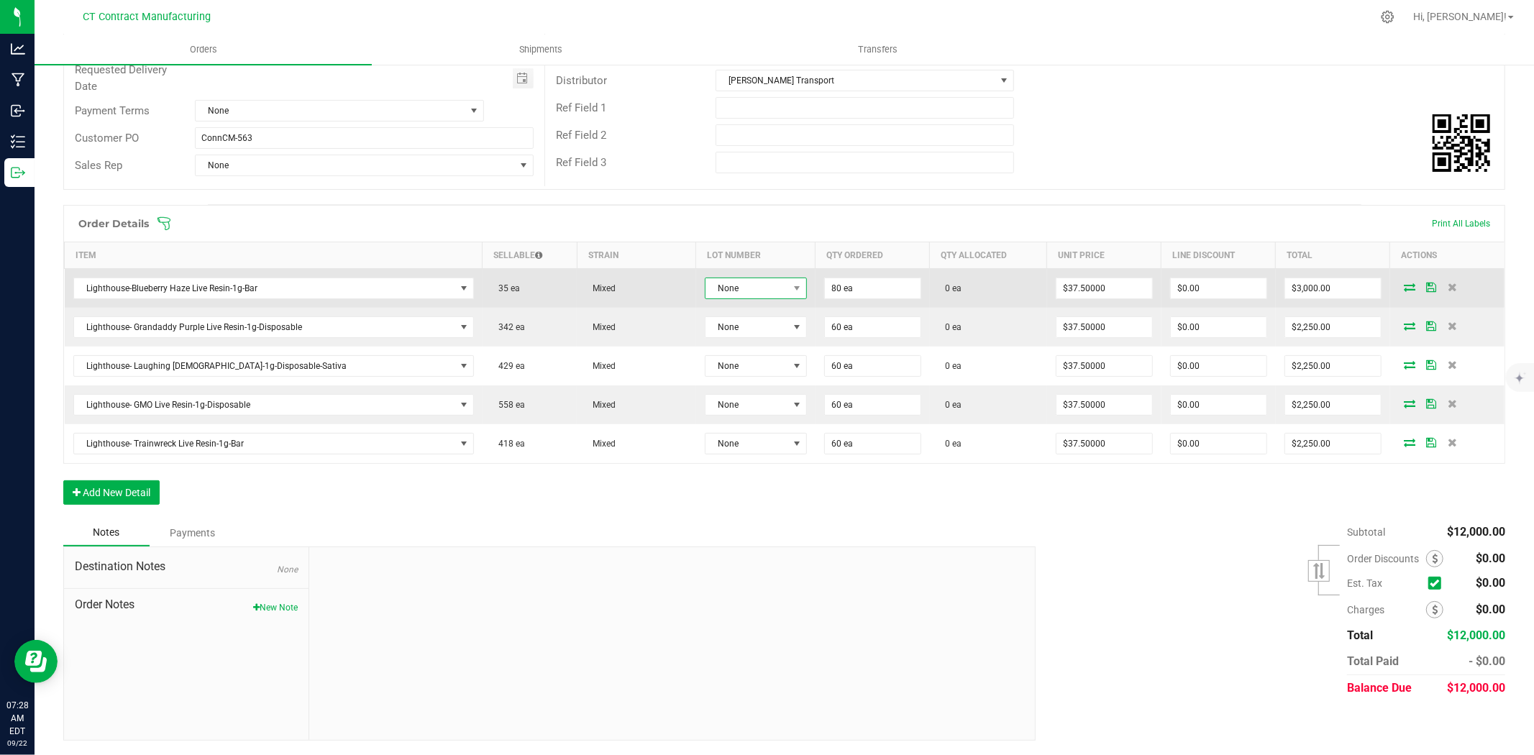
click at [718, 278] on span "None" at bounding box center [746, 288] width 83 height 20
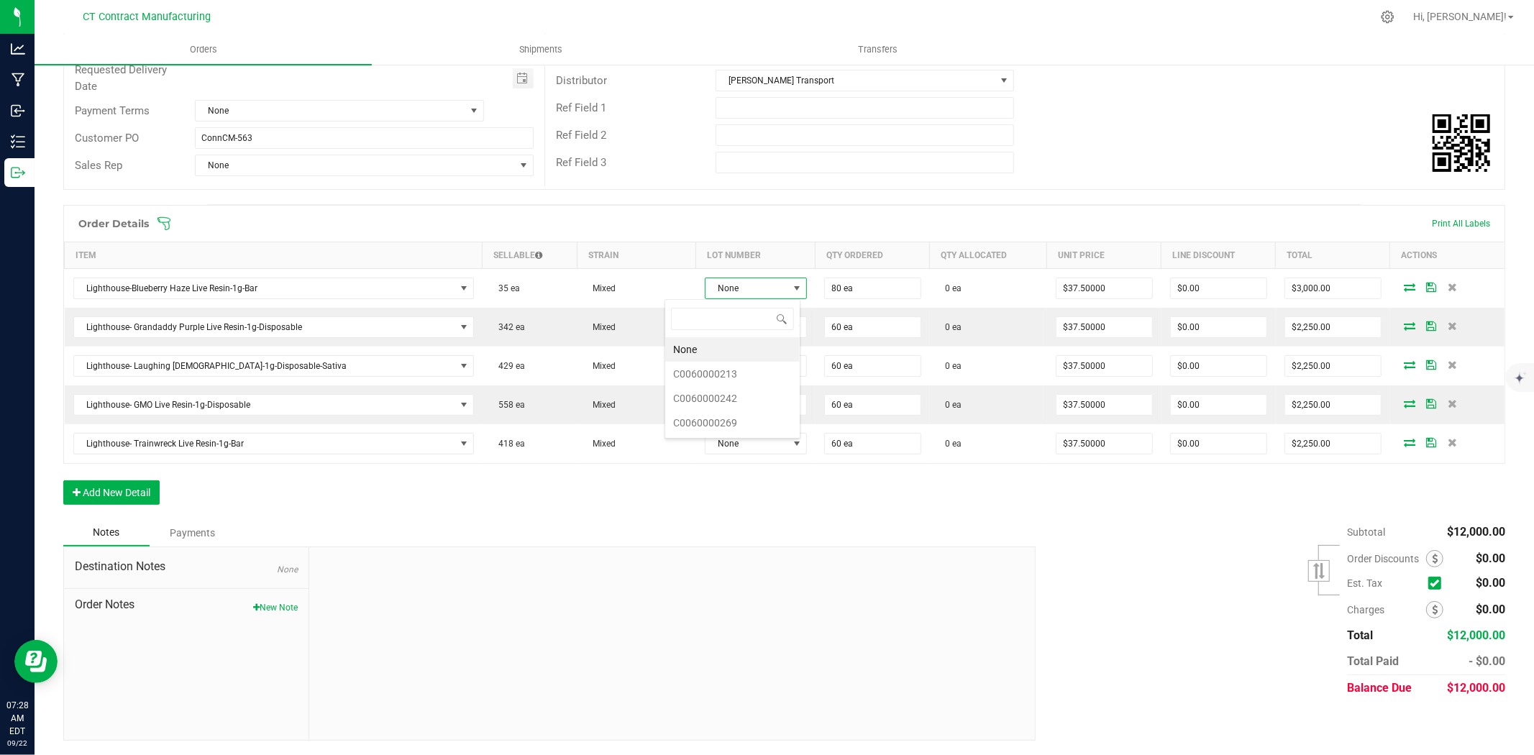
scroll to position [22, 106]
click at [741, 421] on li "C0060000269" at bounding box center [732, 423] width 134 height 24
click at [1406, 283] on icon at bounding box center [1412, 287] width 12 height 9
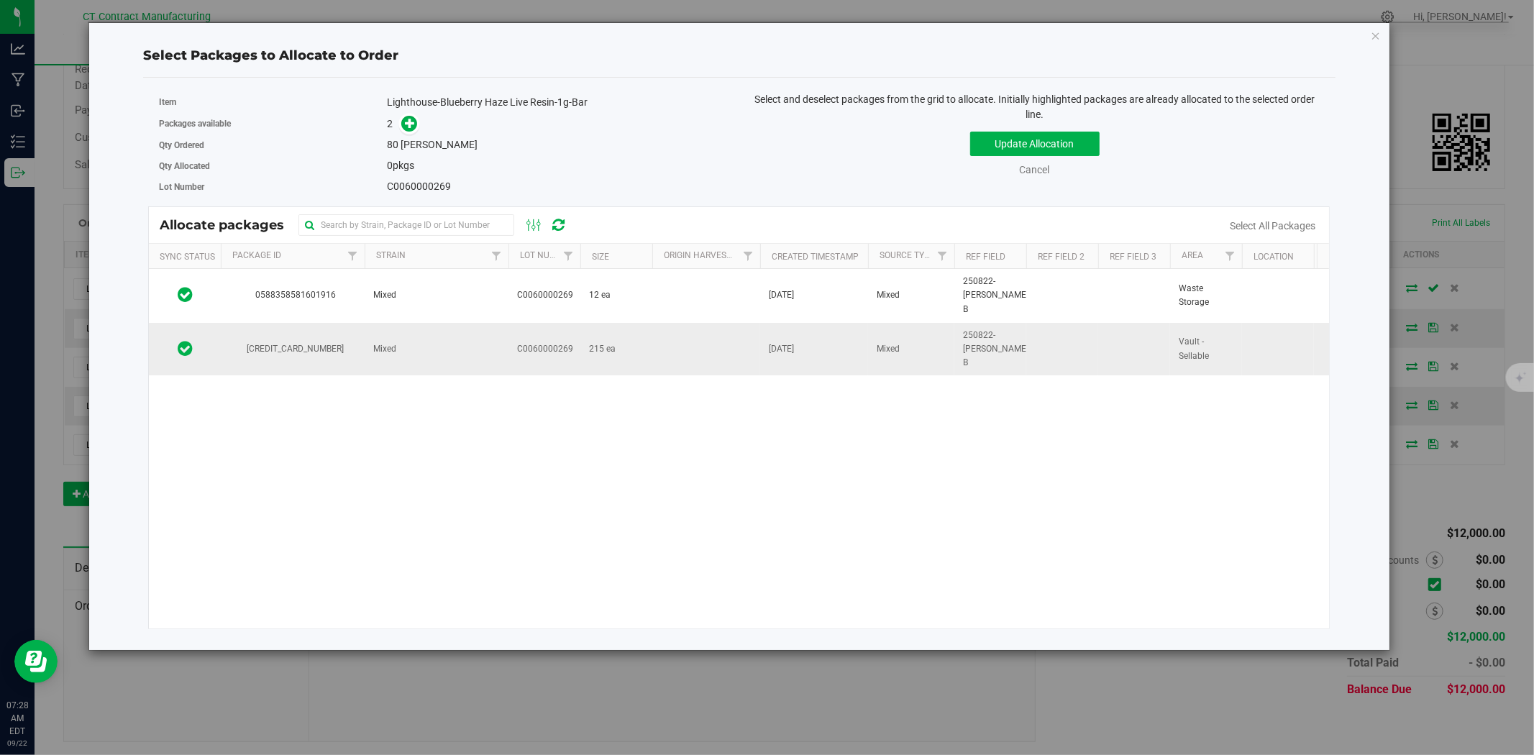
click at [672, 326] on td at bounding box center [706, 349] width 108 height 53
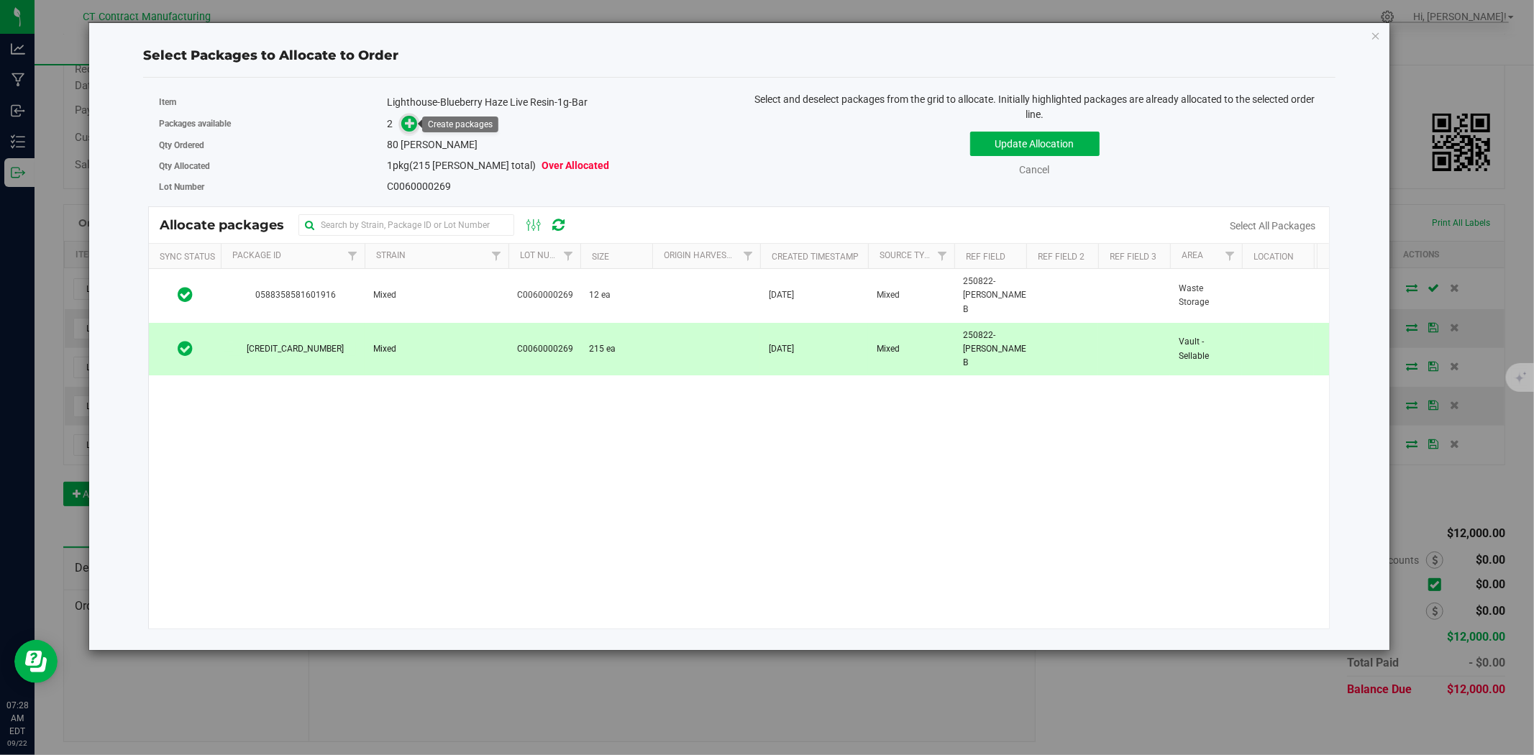
click at [403, 117] on span at bounding box center [409, 124] width 17 height 17
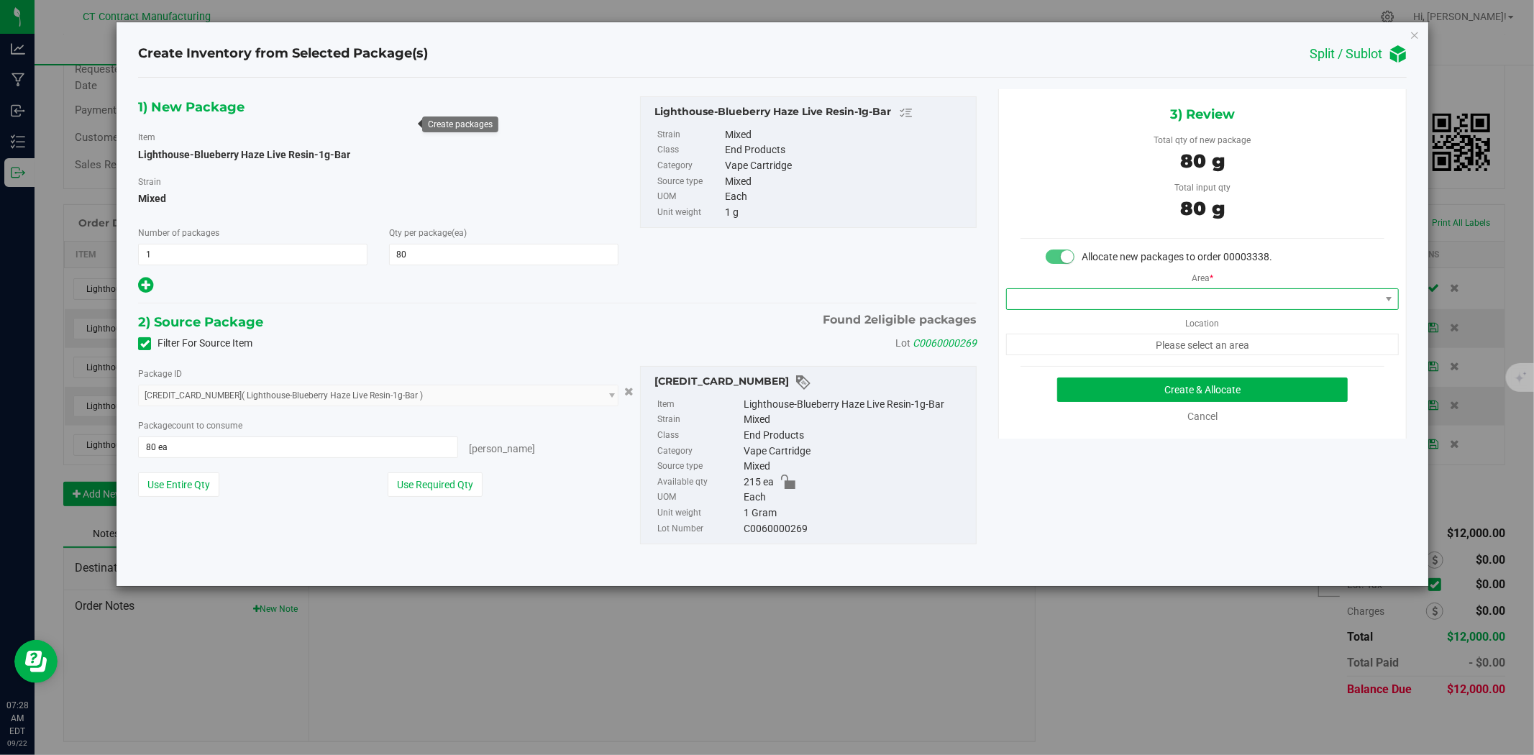
click at [1130, 296] on span at bounding box center [1193, 299] width 373 height 20
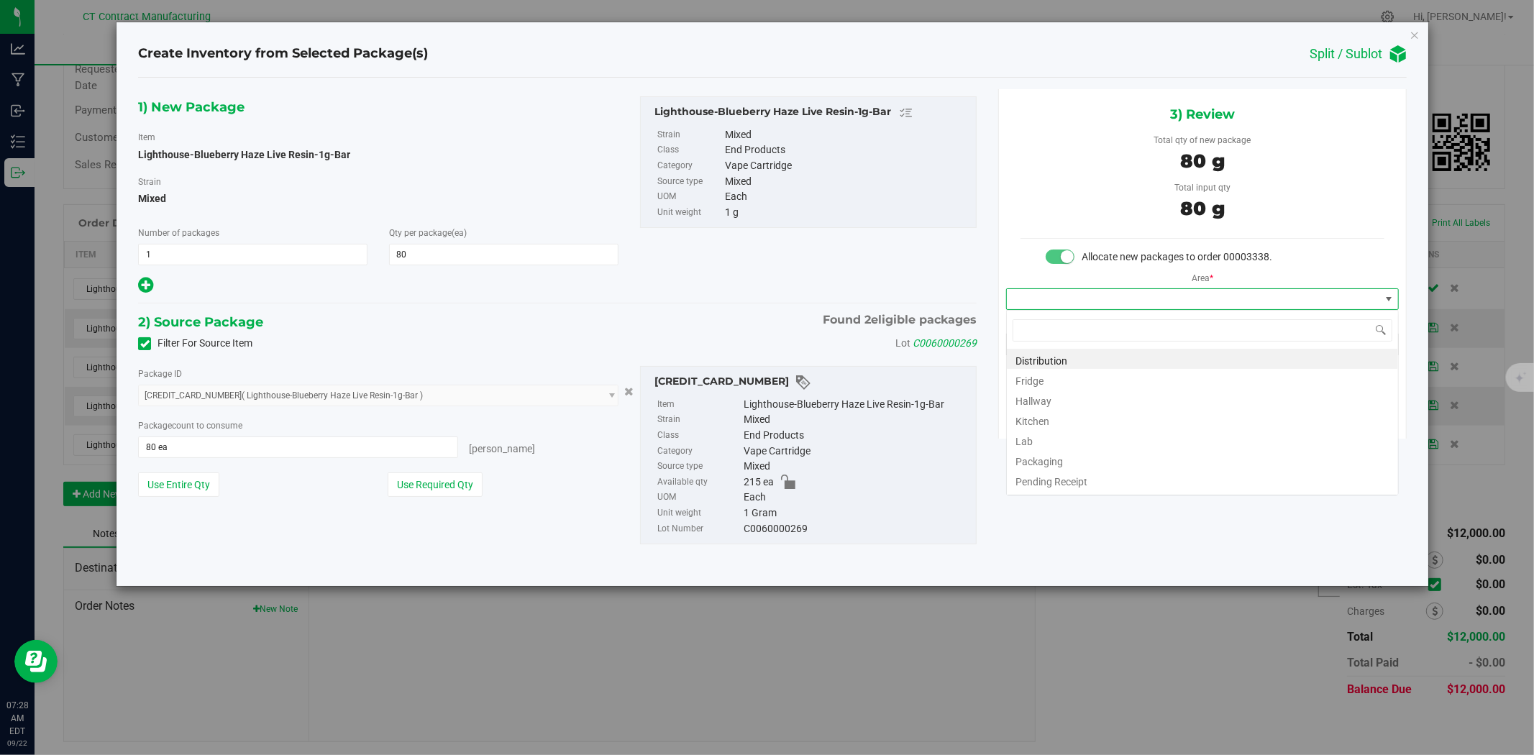
scroll to position [22, 392]
click at [1113, 354] on li "Distribution" at bounding box center [1202, 359] width 391 height 20
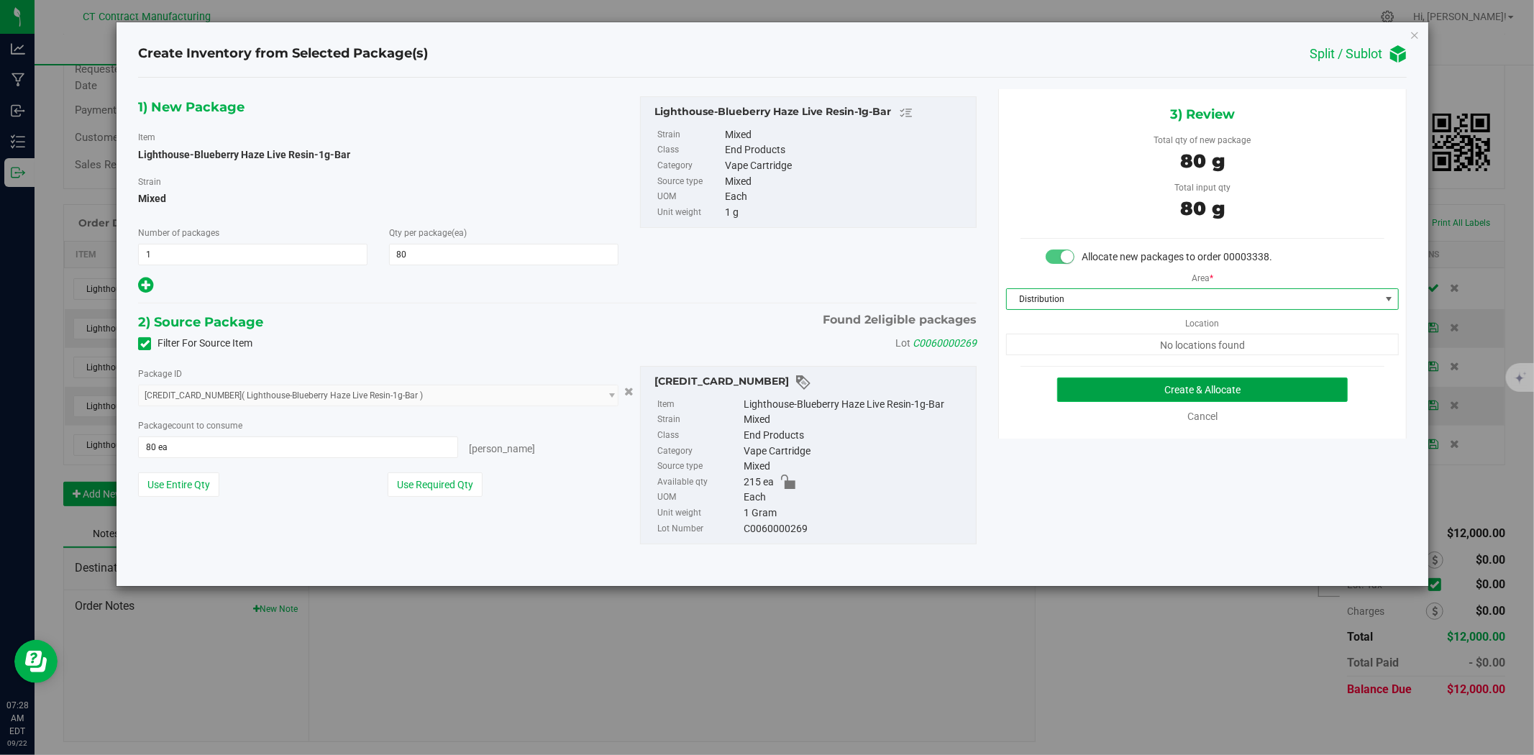
click at [1123, 383] on button "Create & Allocate" at bounding box center [1202, 390] width 291 height 24
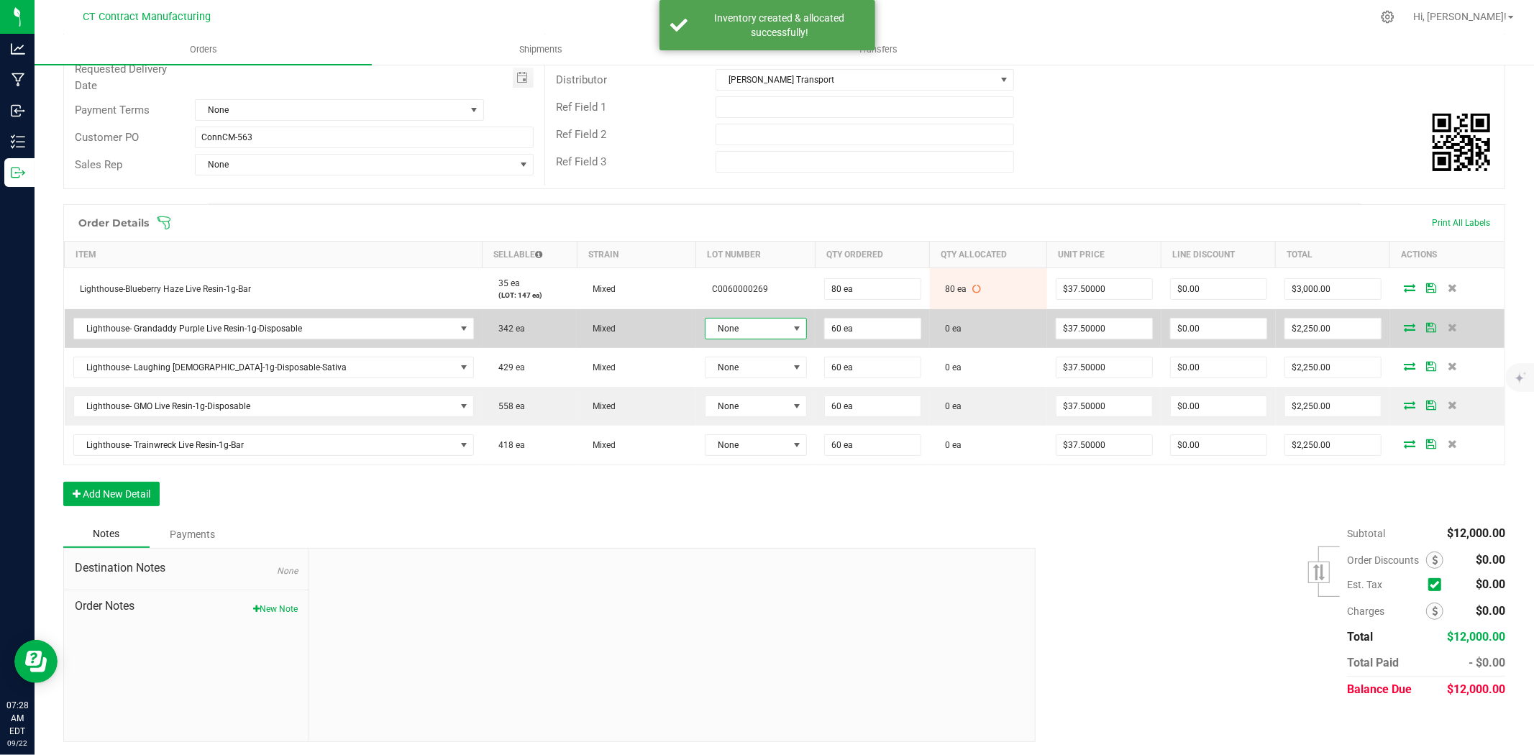
click at [707, 318] on span "None" at bounding box center [756, 329] width 102 height 22
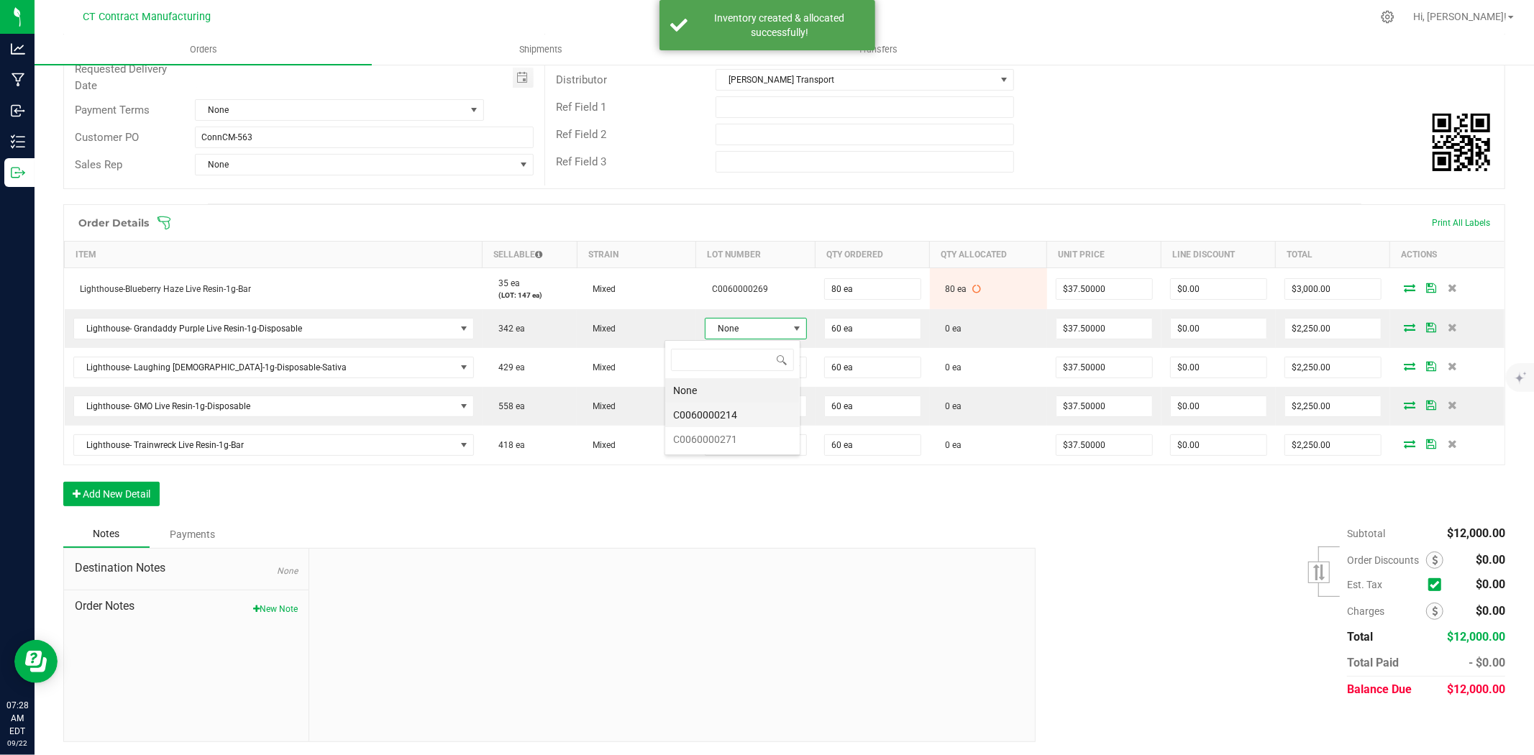
scroll to position [22, 106]
click at [732, 442] on li "C0060000271" at bounding box center [732, 439] width 134 height 24
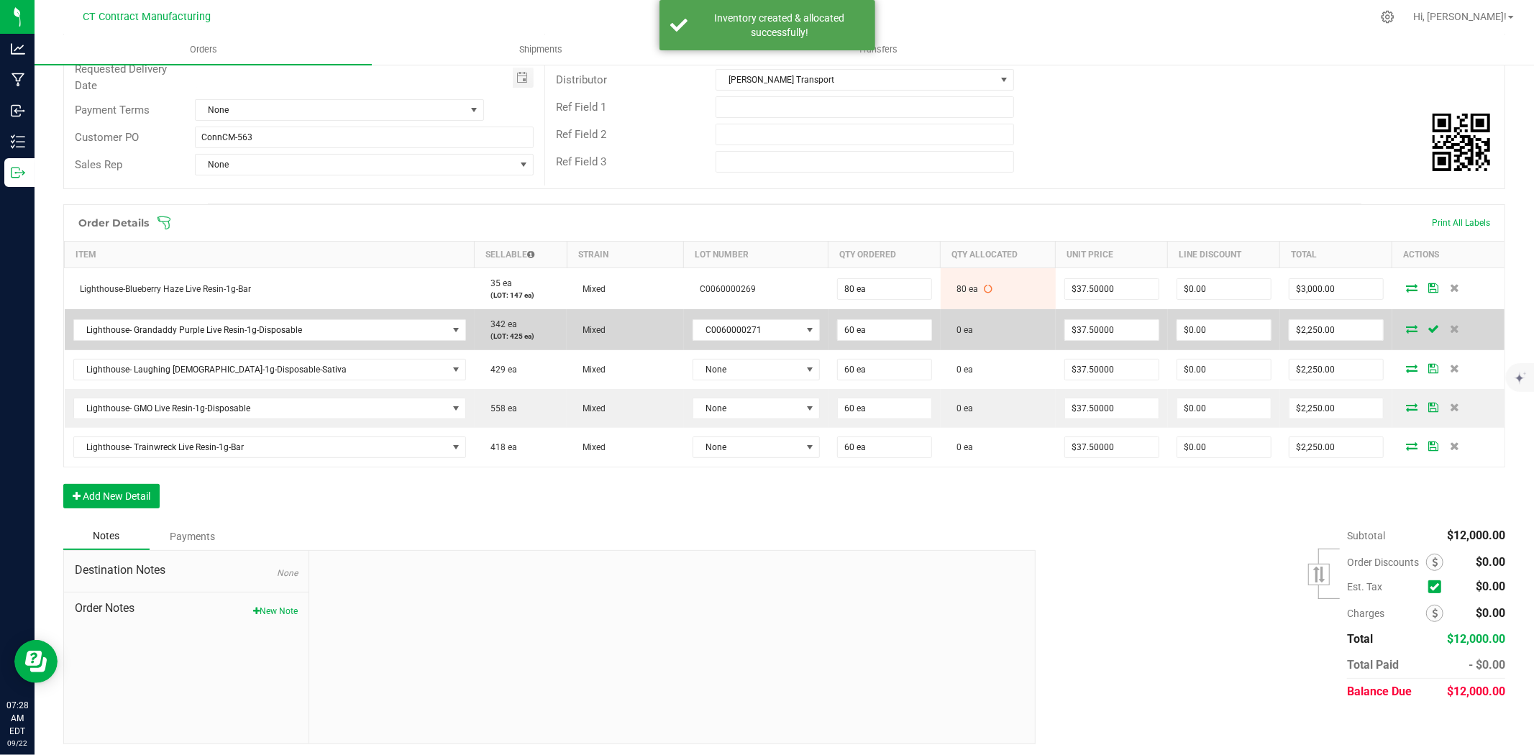
click at [1406, 328] on icon at bounding box center [1412, 328] width 12 height 9
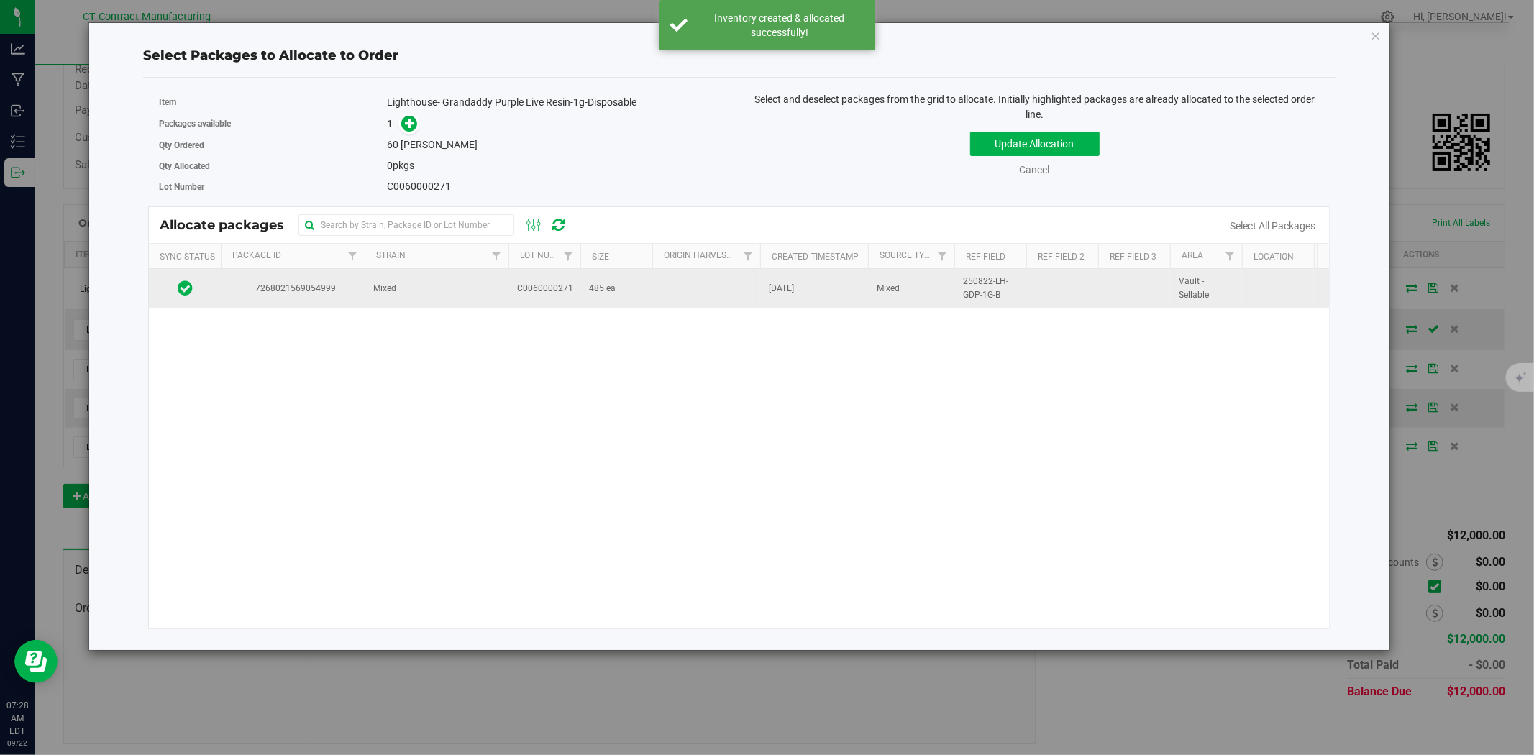
click at [421, 295] on td "Mixed" at bounding box center [437, 288] width 144 height 39
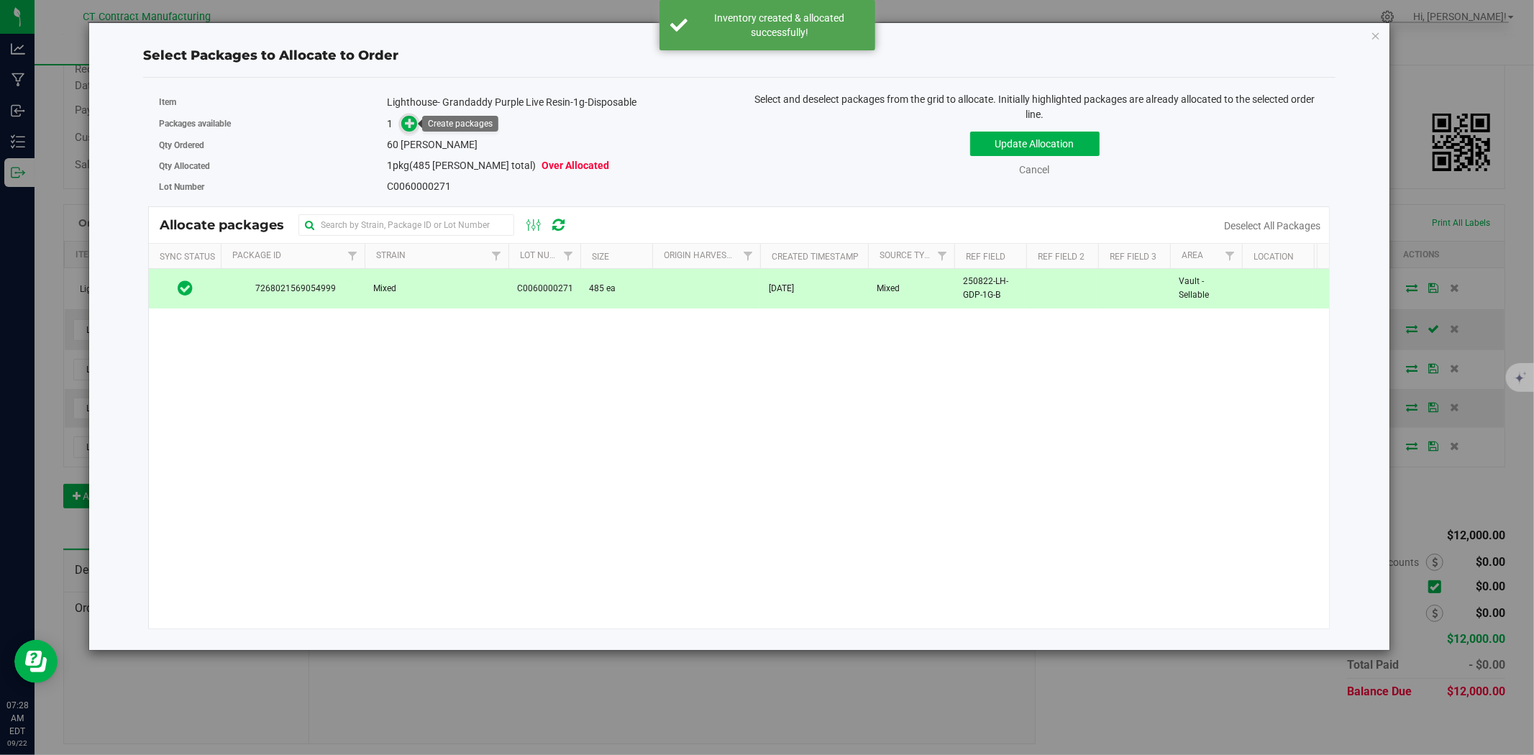
click at [410, 124] on icon at bounding box center [410, 123] width 10 height 10
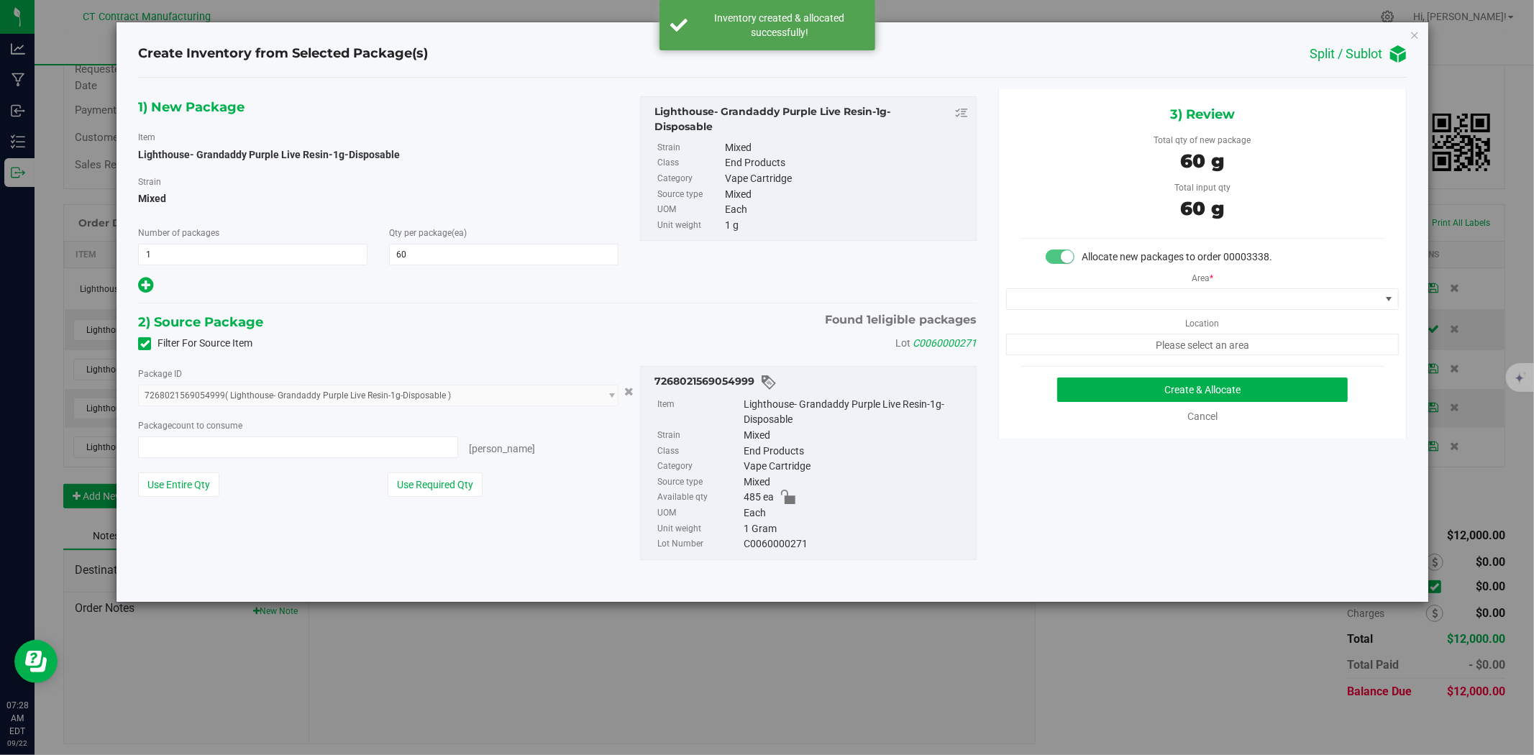
type input "60 ea"
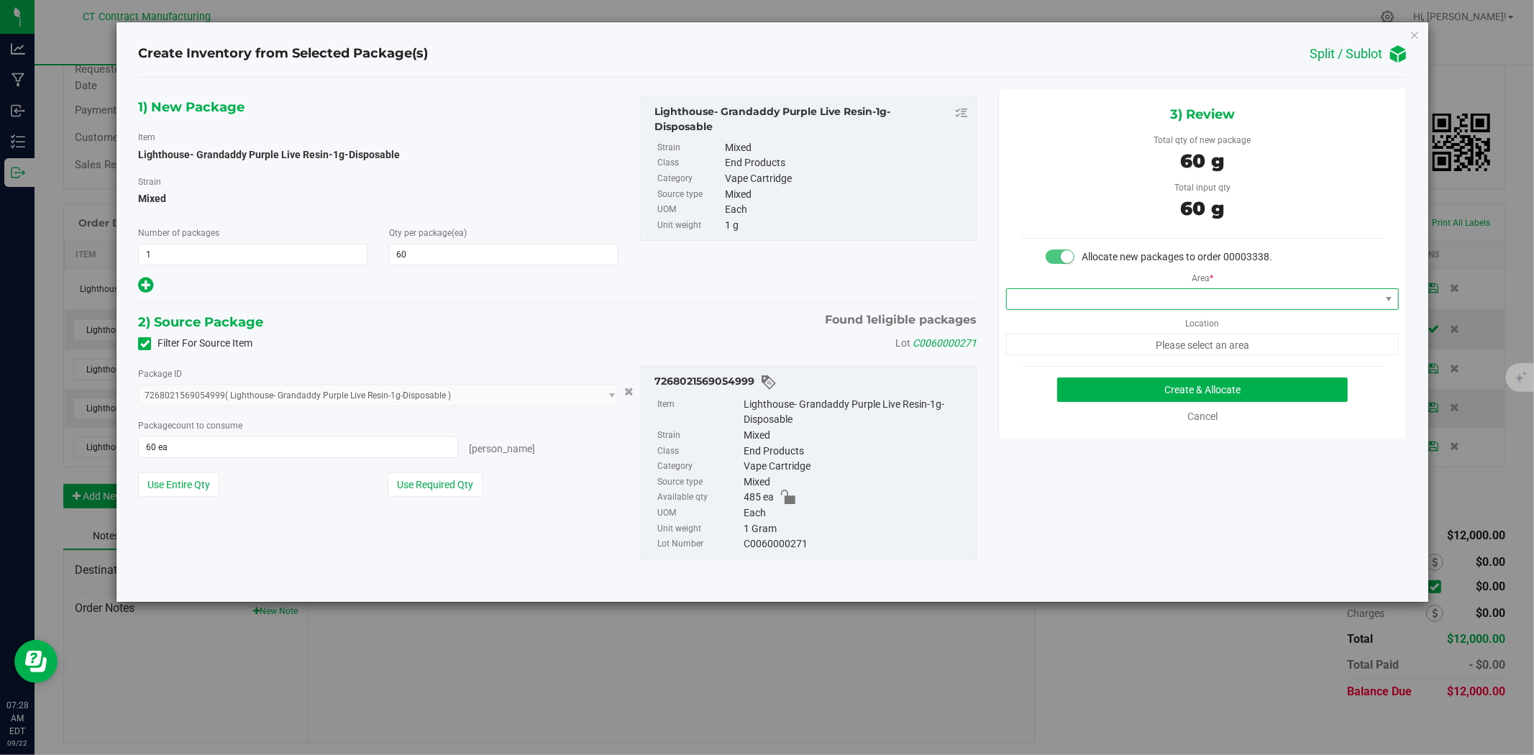
click at [1162, 304] on span at bounding box center [1193, 299] width 373 height 20
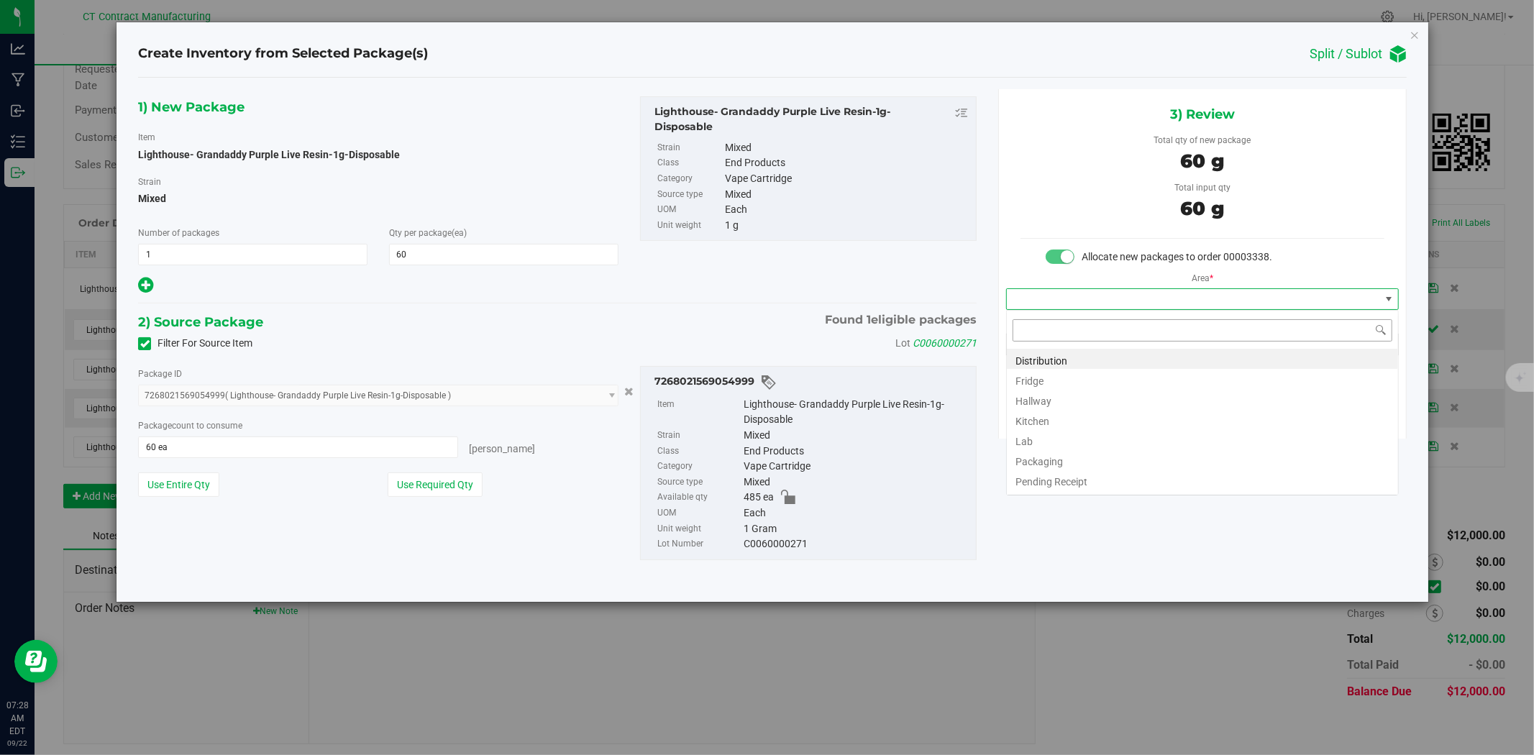
scroll to position [22, 392]
click at [1156, 354] on li "Distribution" at bounding box center [1202, 359] width 391 height 20
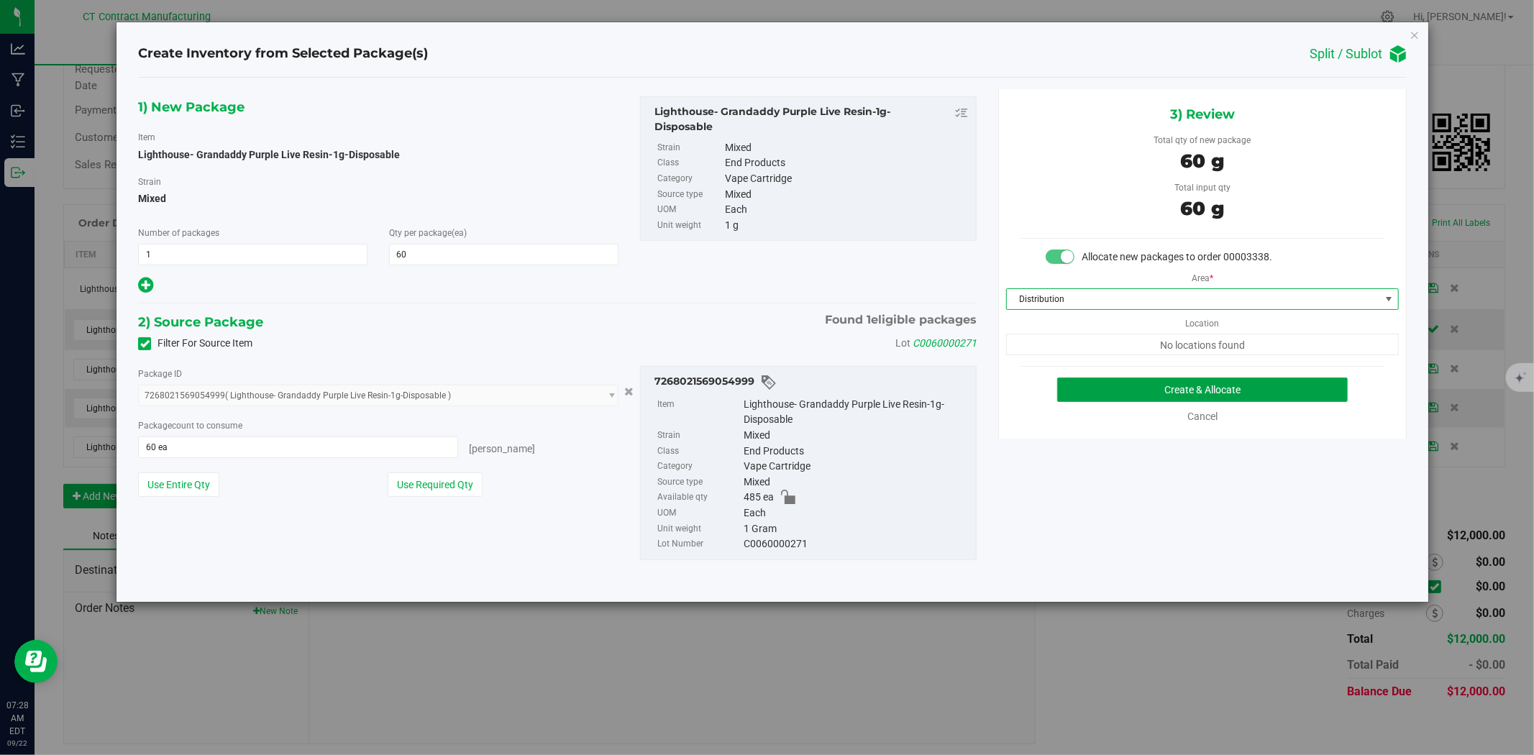
click at [1156, 381] on button "Create & Allocate" at bounding box center [1202, 390] width 291 height 24
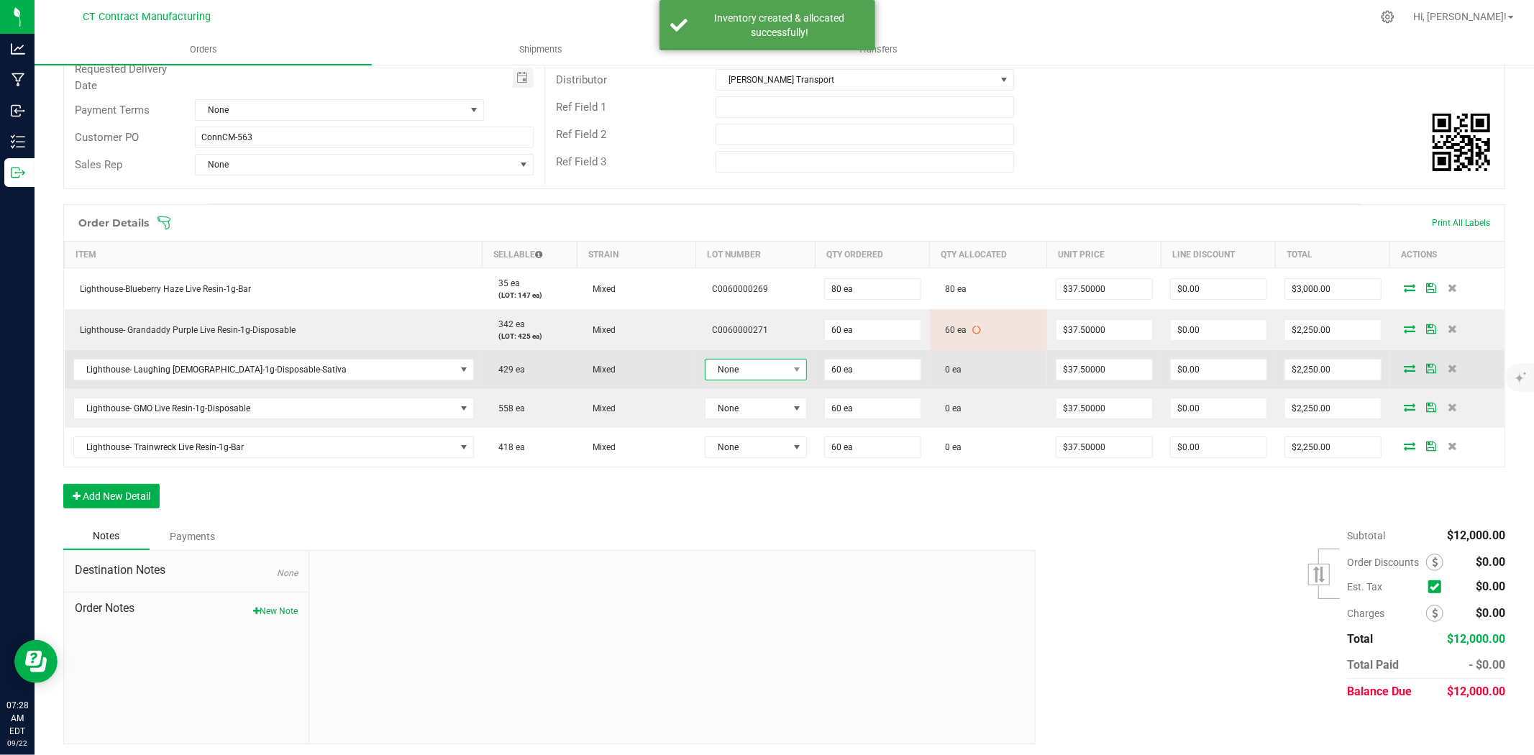
click at [705, 372] on span "None" at bounding box center [746, 370] width 83 height 20
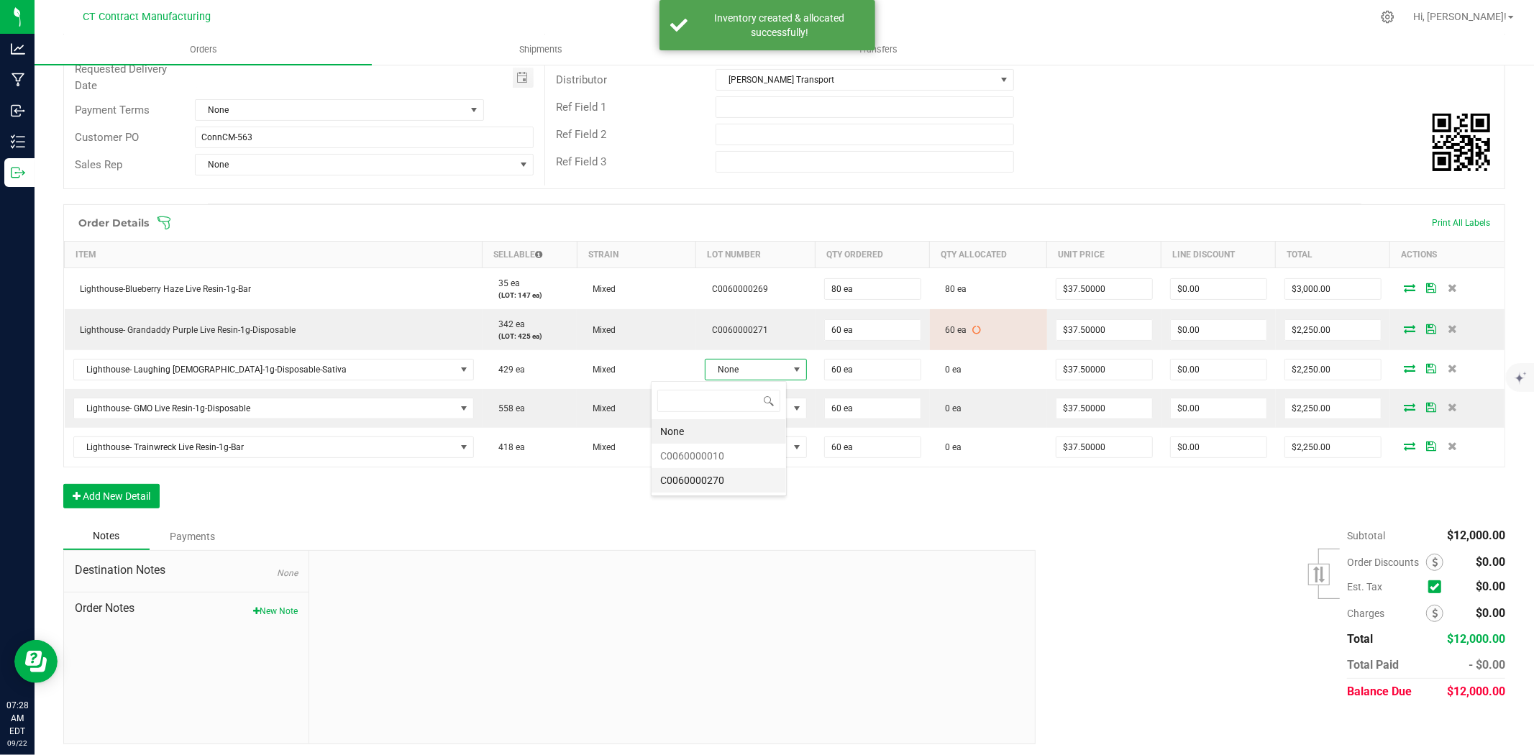
click at [712, 483] on li "C0060000270" at bounding box center [719, 480] width 134 height 24
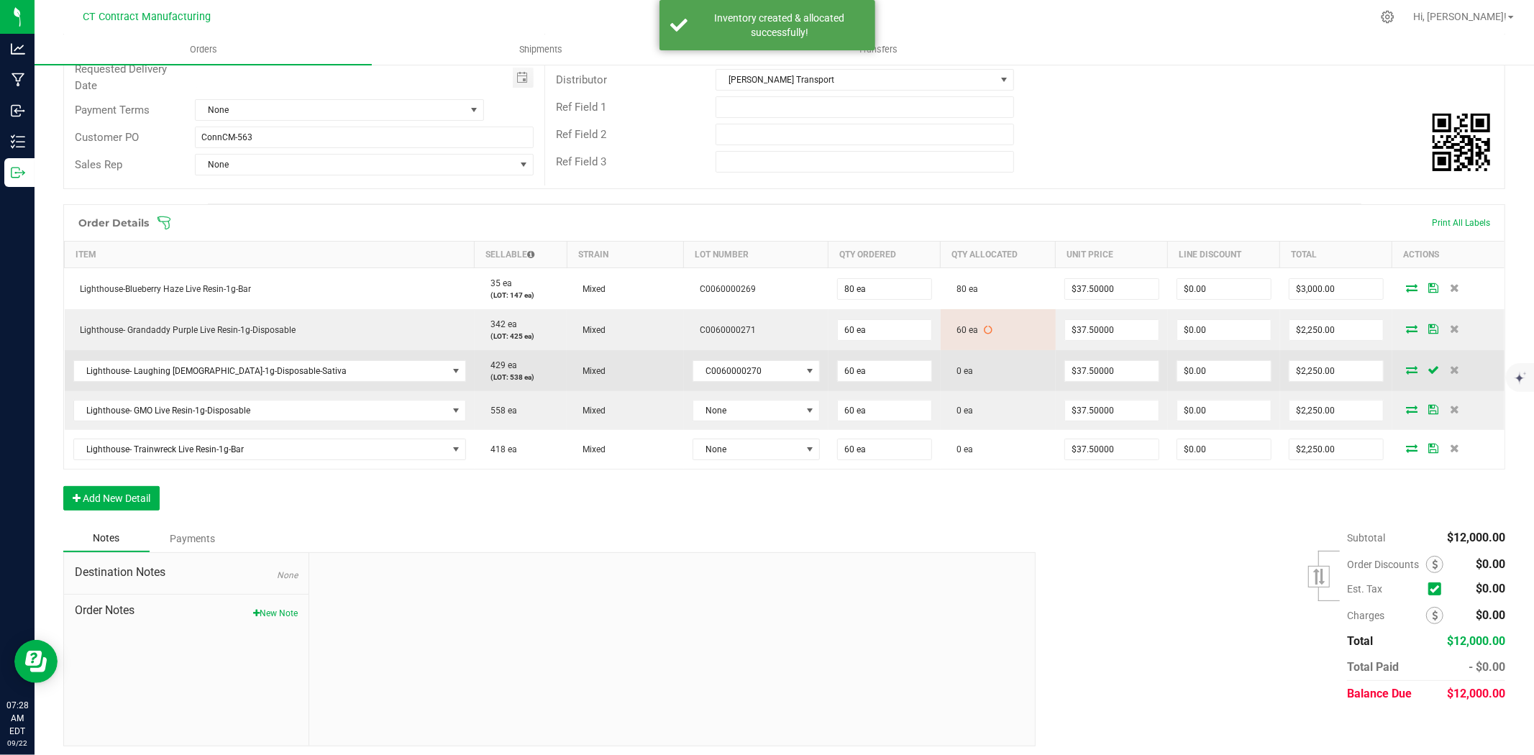
click at [1401, 367] on span at bounding box center [1412, 369] width 22 height 9
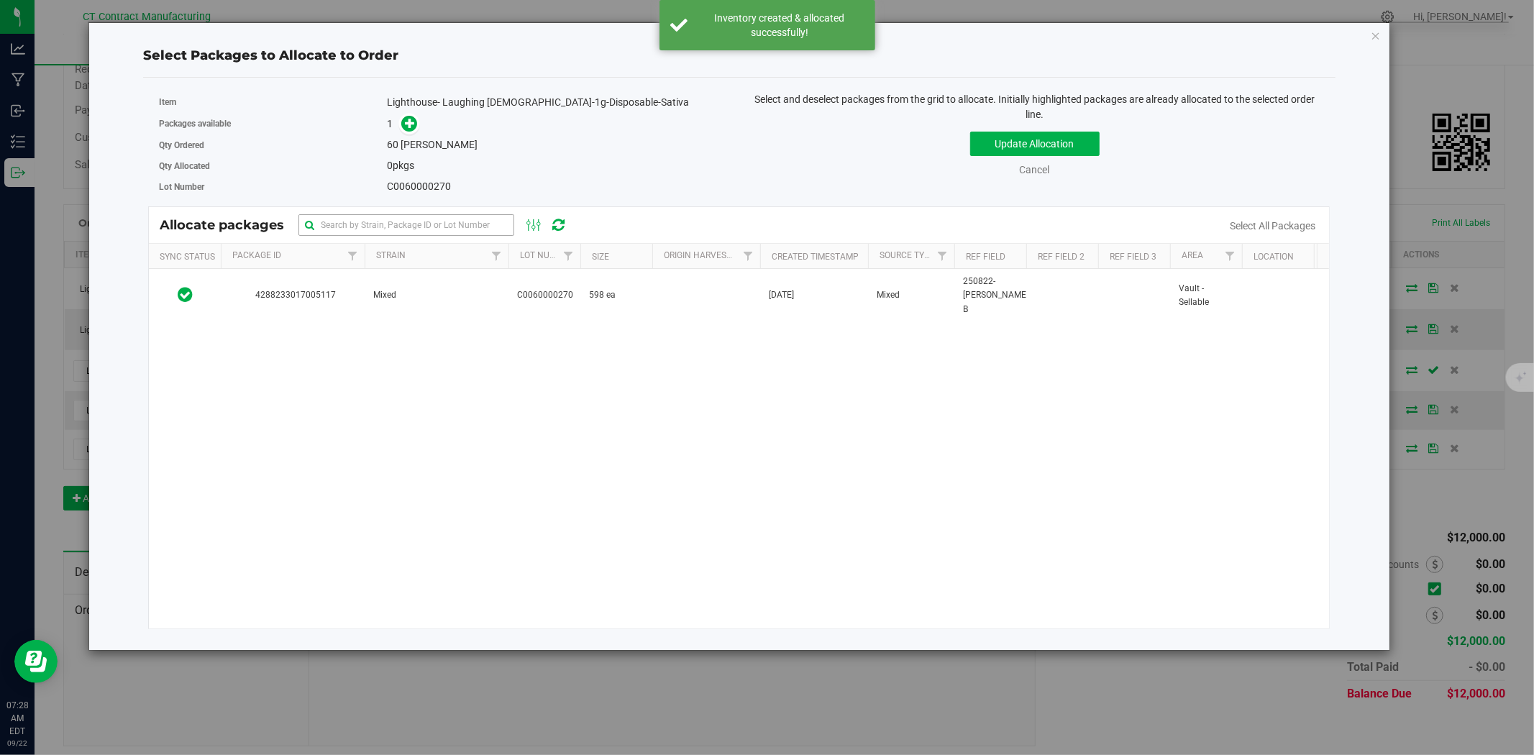
drag, startPoint x: 480, startPoint y: 283, endPoint x: 466, endPoint y: 232, distance: 53.0
click at [480, 283] on td "Mixed" at bounding box center [437, 295] width 144 height 53
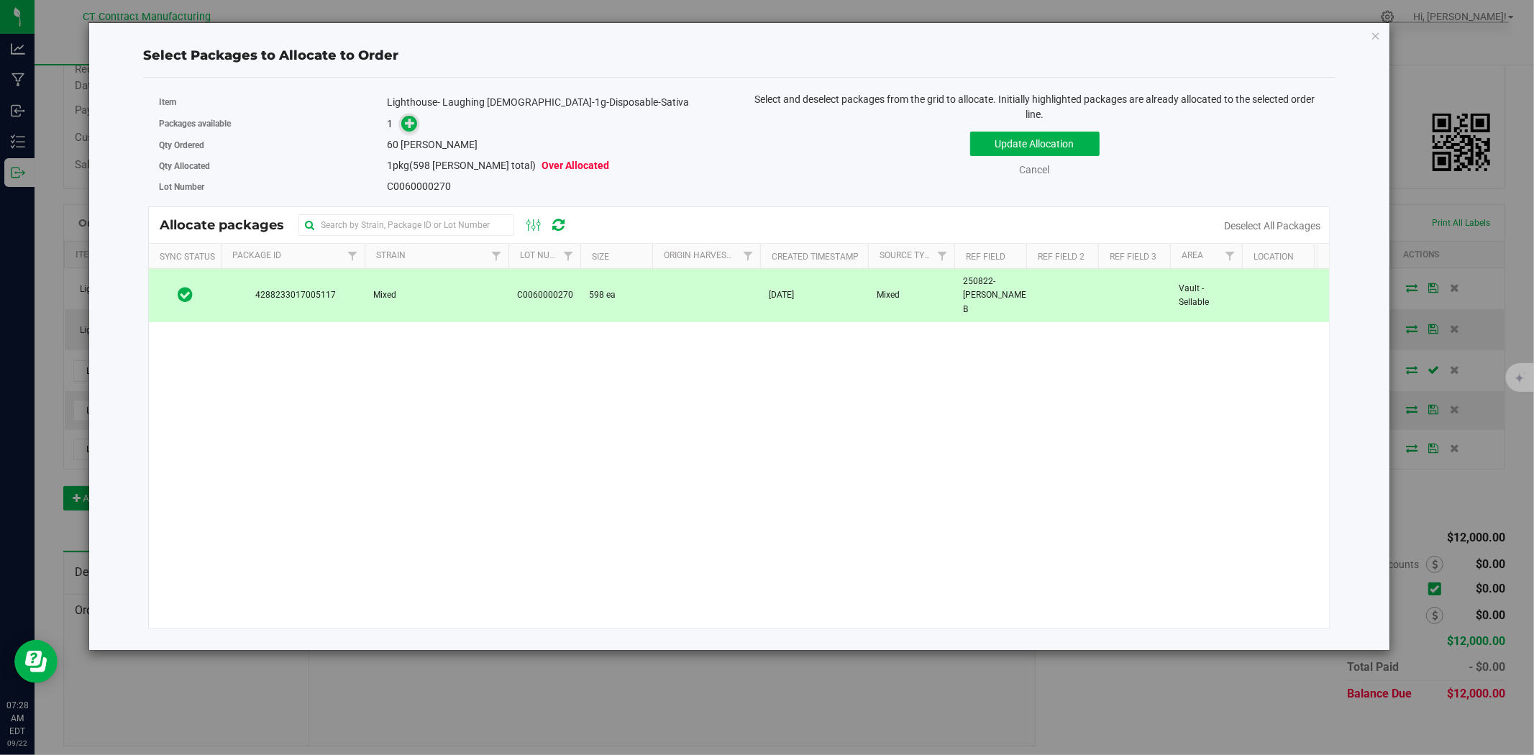
click at [411, 124] on icon at bounding box center [410, 123] width 10 height 10
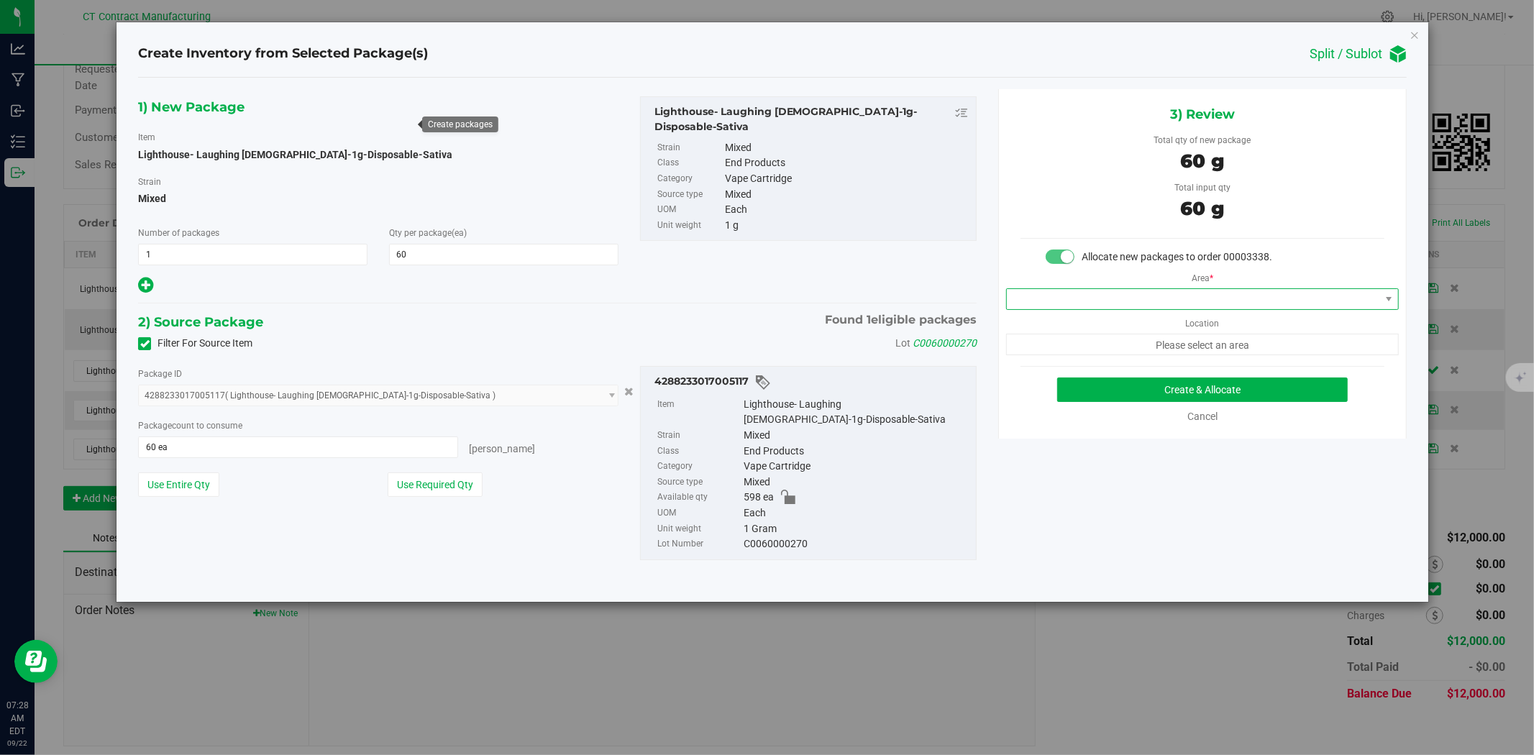
click at [1127, 307] on span at bounding box center [1193, 299] width 373 height 20
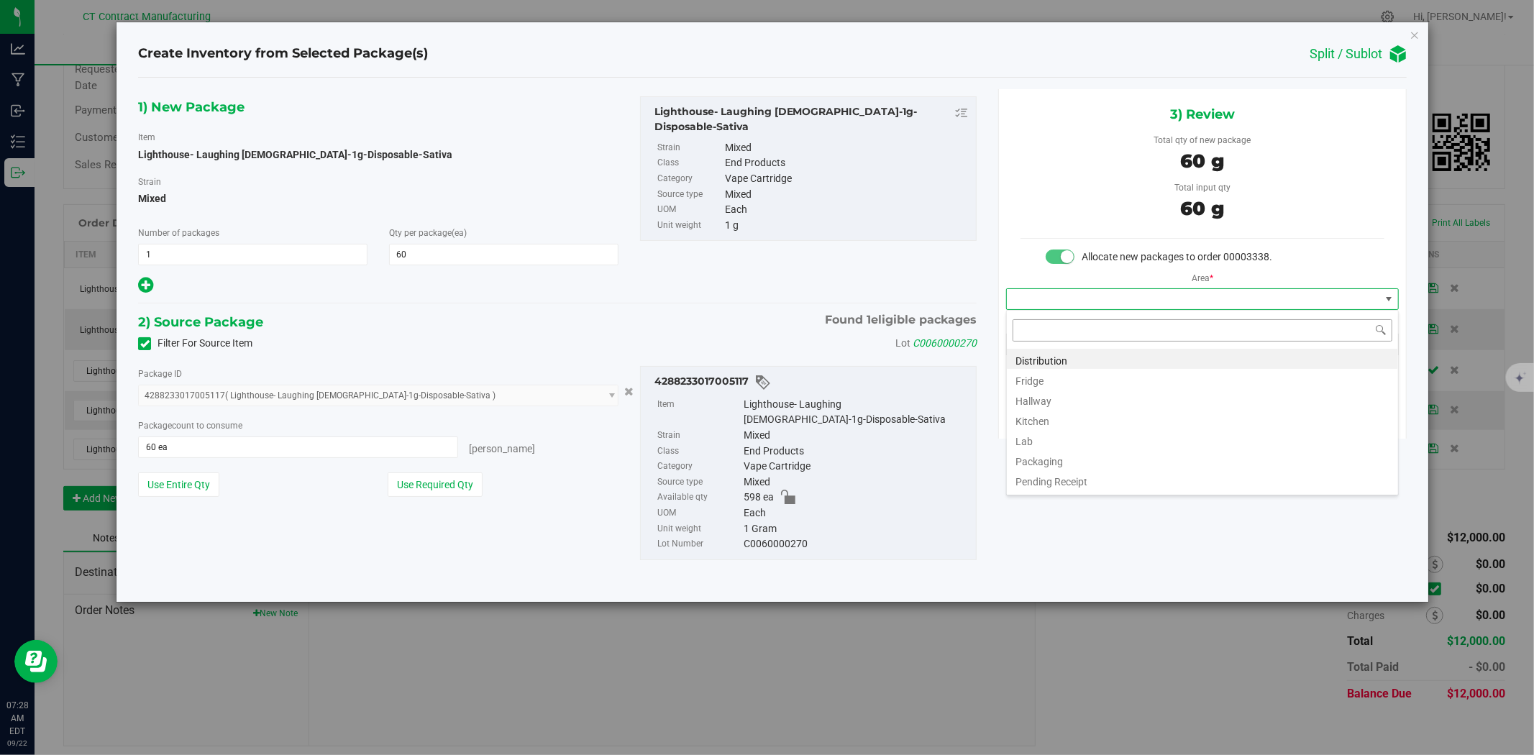
scroll to position [22, 392]
click at [1119, 360] on li "Distribution" at bounding box center [1202, 359] width 391 height 20
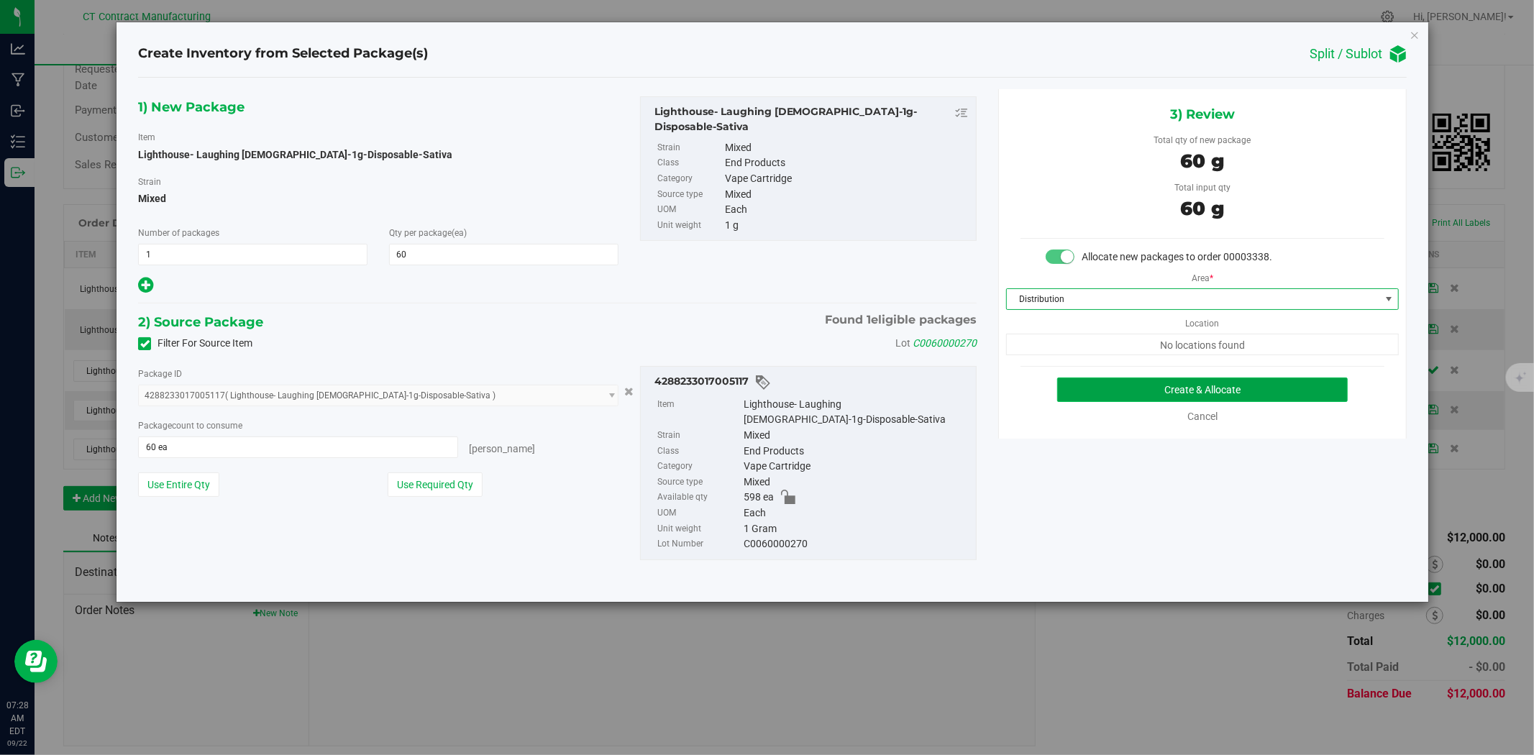
click at [1130, 384] on button "Create & Allocate" at bounding box center [1202, 390] width 291 height 24
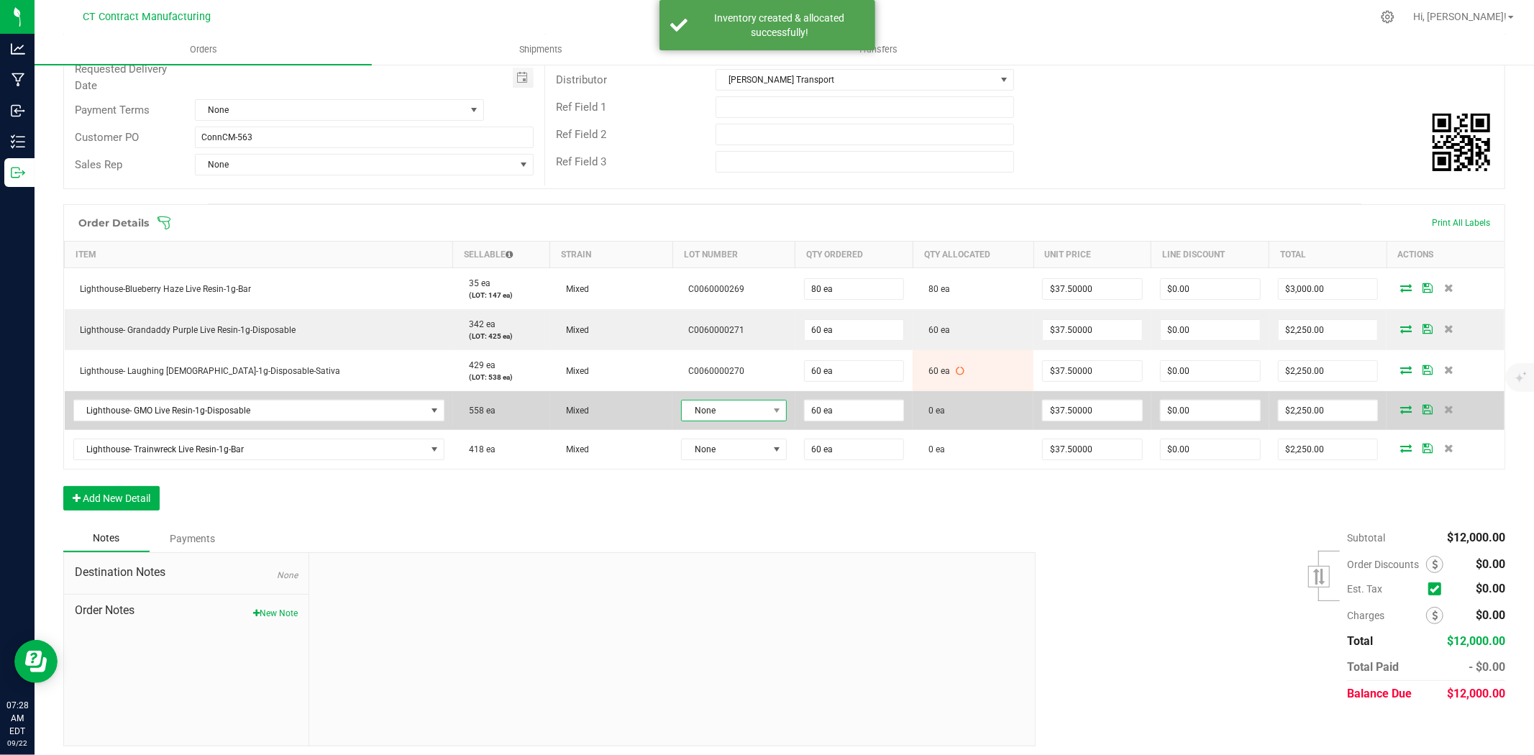
click at [702, 421] on span "None" at bounding box center [725, 411] width 86 height 20
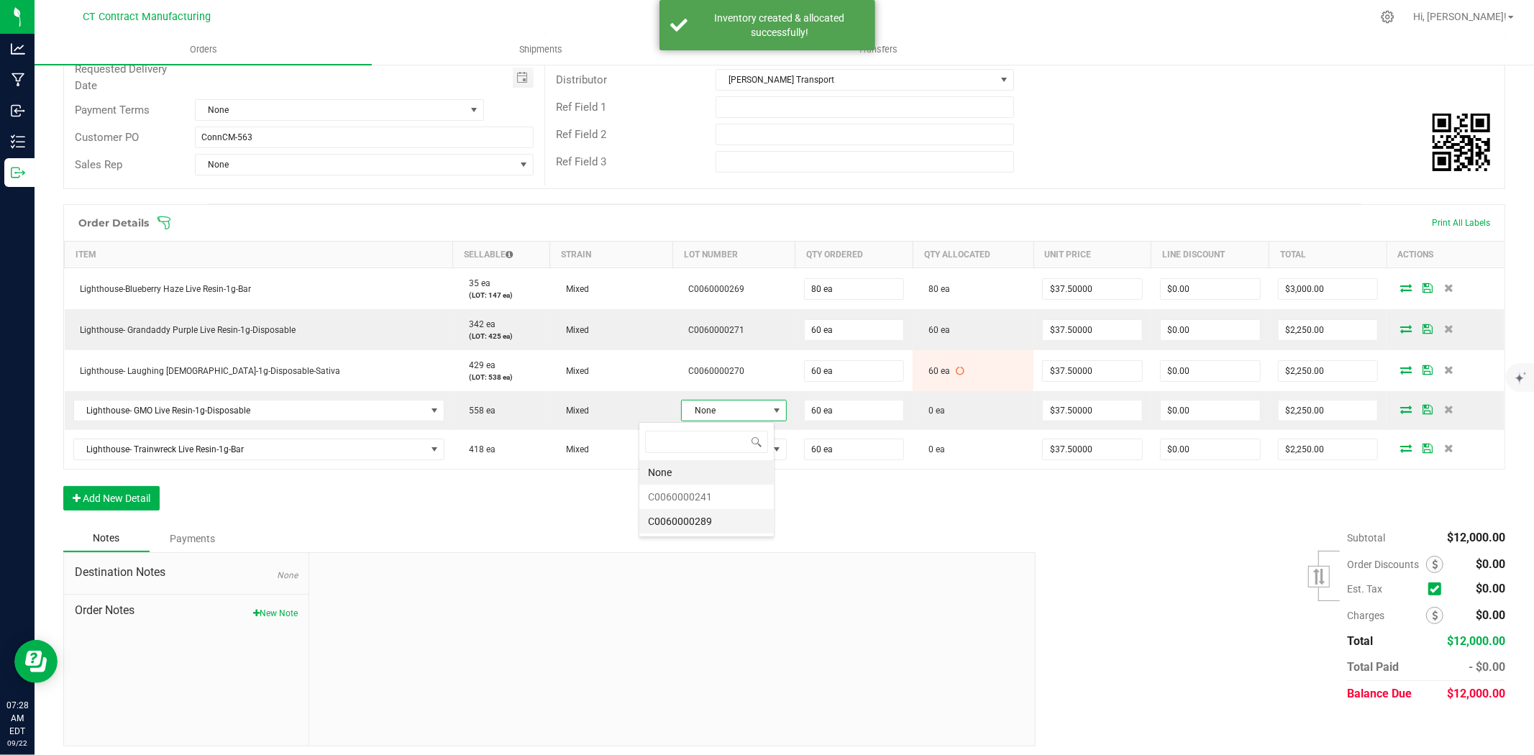
click at [723, 522] on li "C0060000289" at bounding box center [706, 521] width 134 height 24
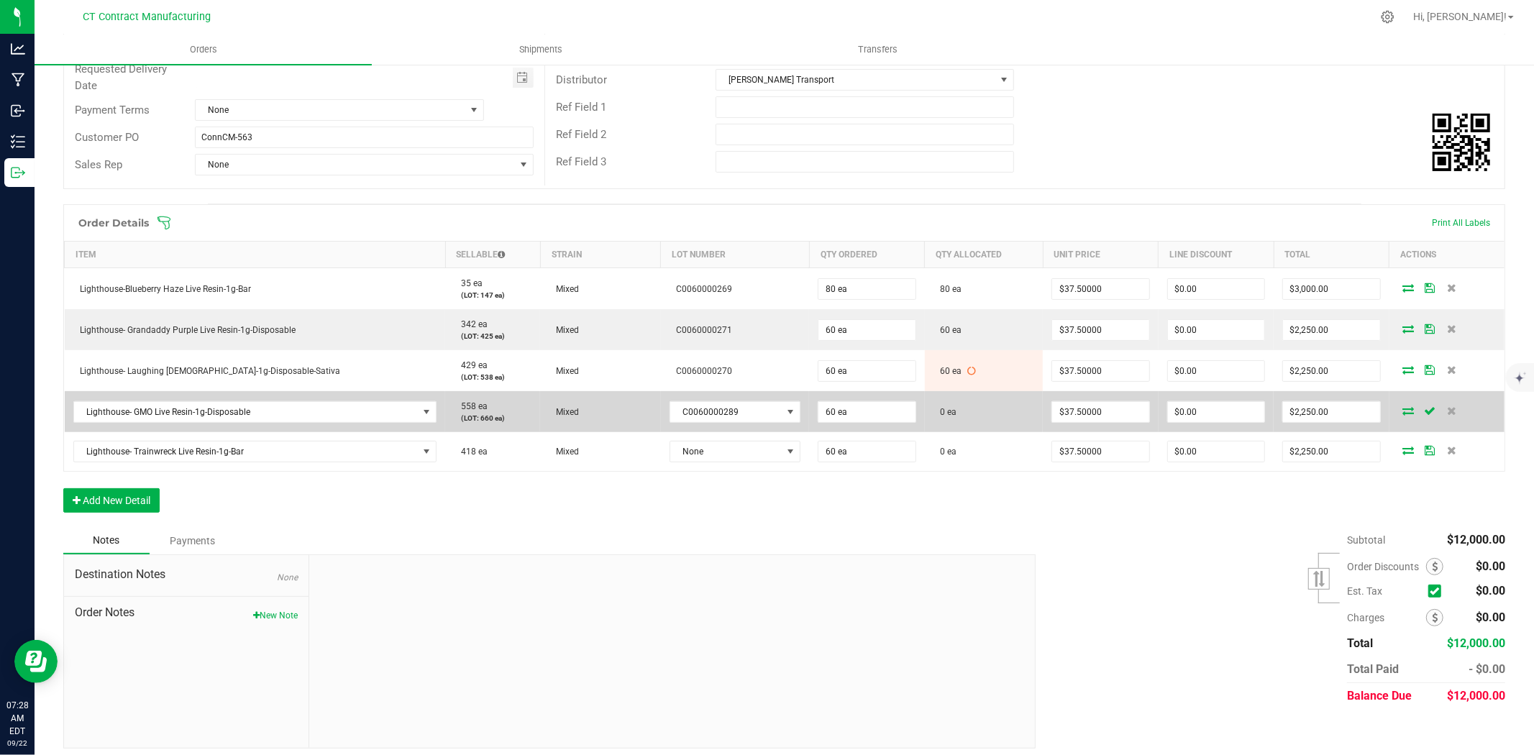
click at [1403, 414] on icon at bounding box center [1409, 410] width 12 height 9
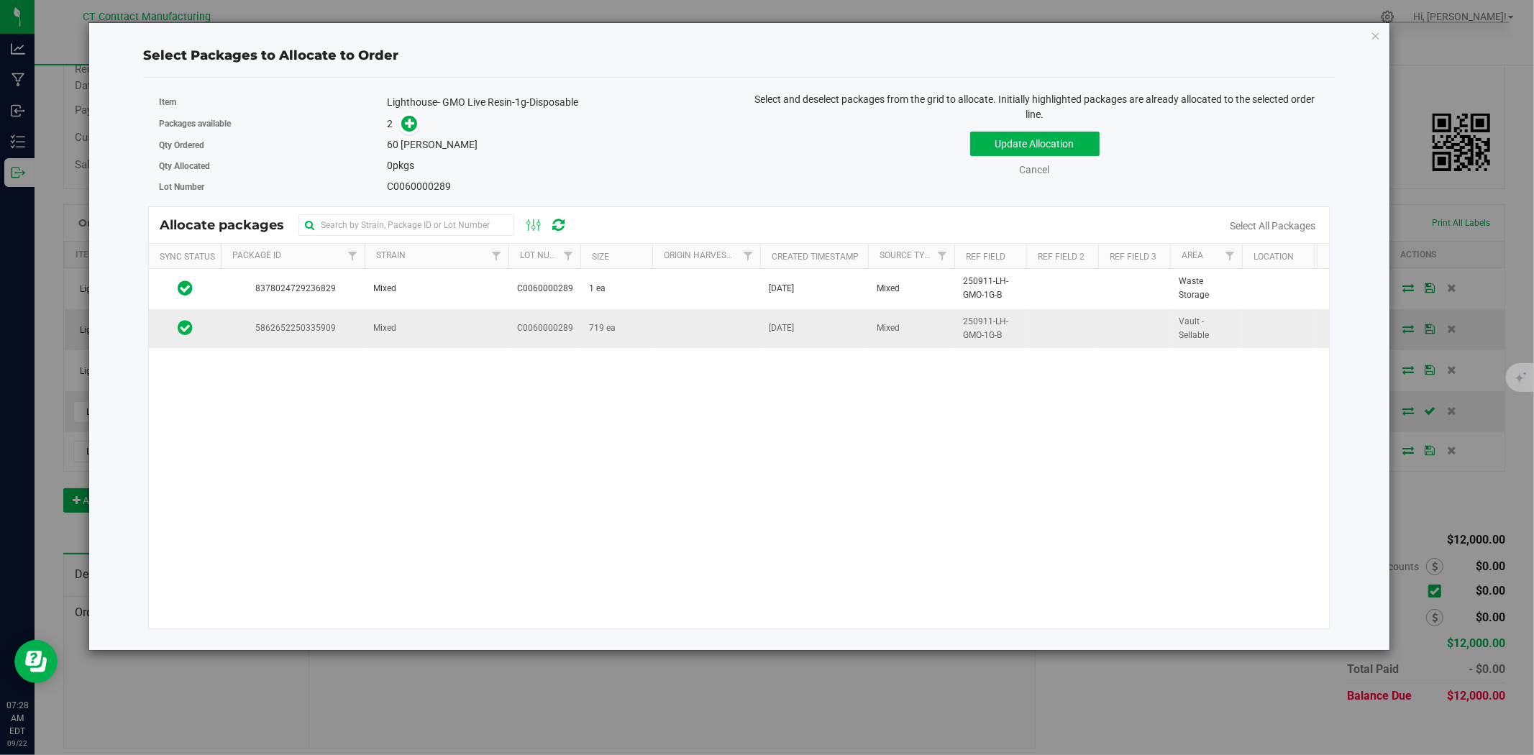
click at [517, 334] on span "C0060000289" at bounding box center [545, 328] width 56 height 14
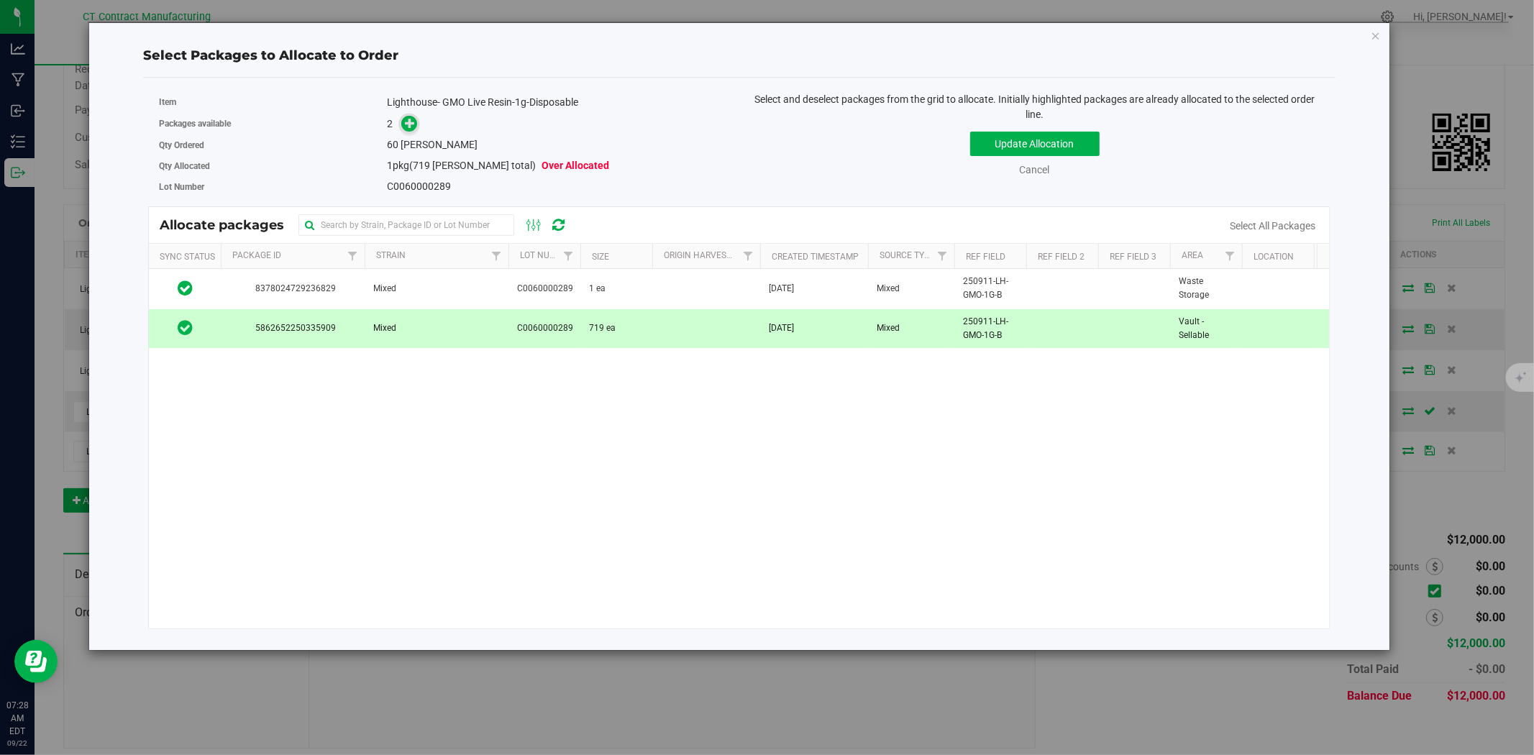
click at [414, 121] on icon at bounding box center [410, 123] width 10 height 10
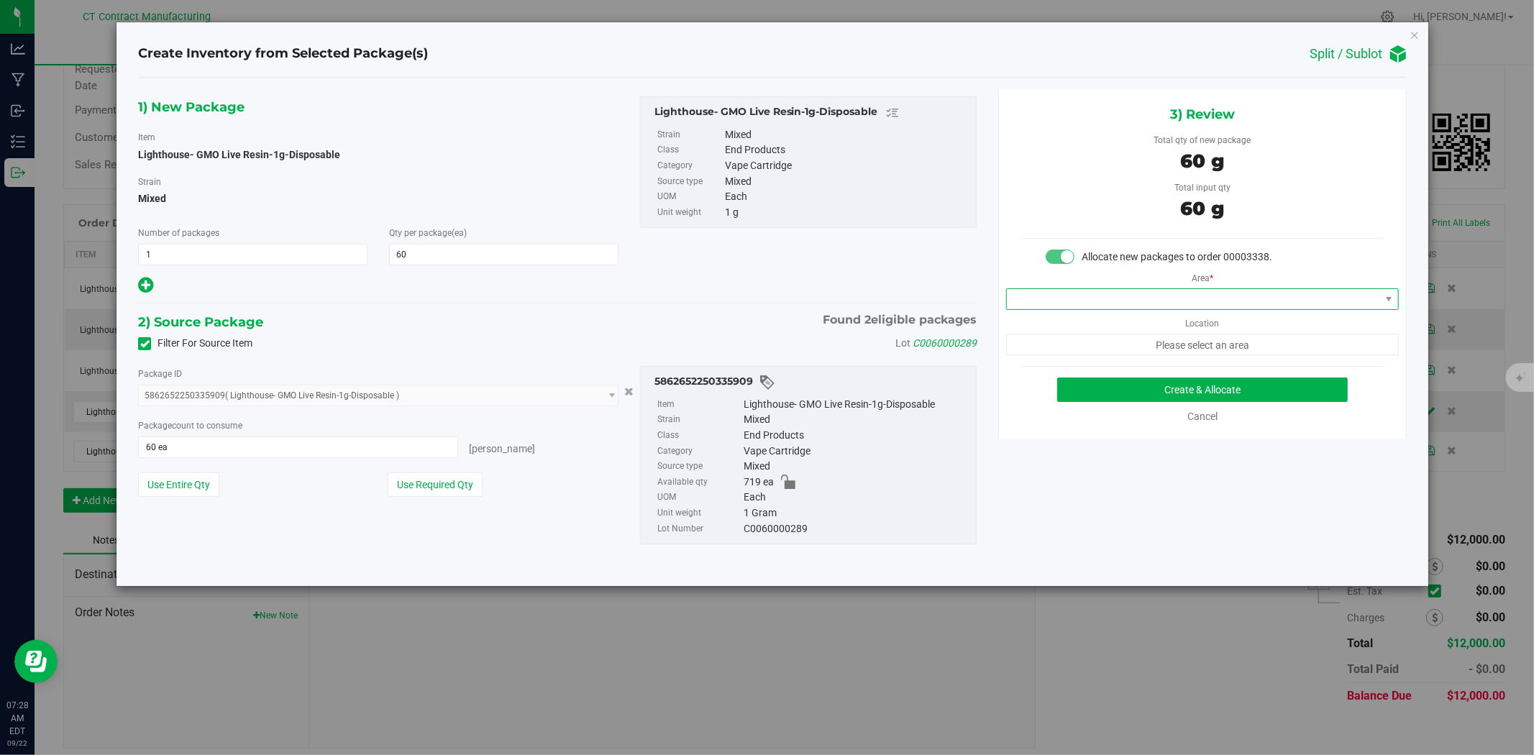
click at [1110, 302] on span at bounding box center [1193, 299] width 373 height 20
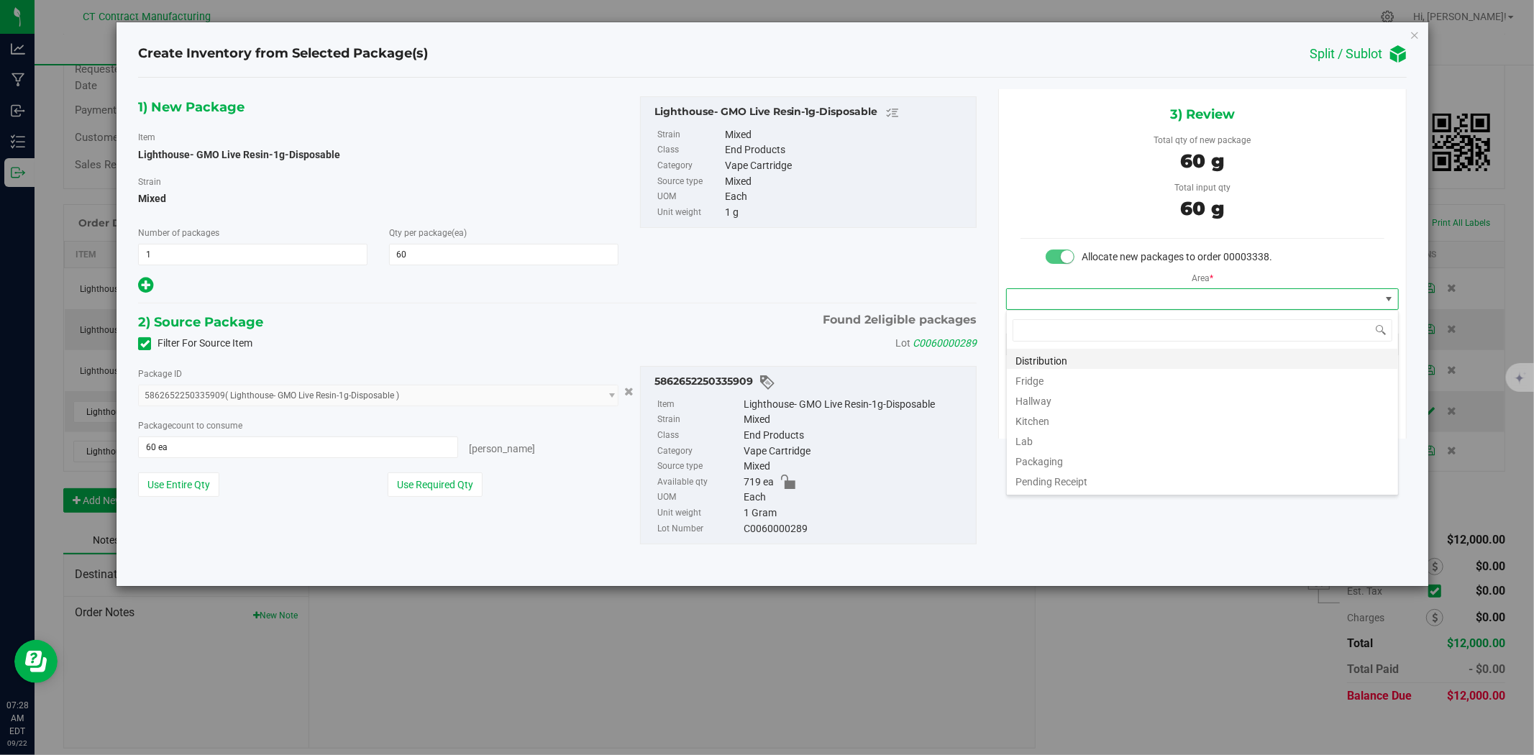
scroll to position [22, 392]
click at [1097, 361] on li "Distribution" at bounding box center [1202, 359] width 391 height 20
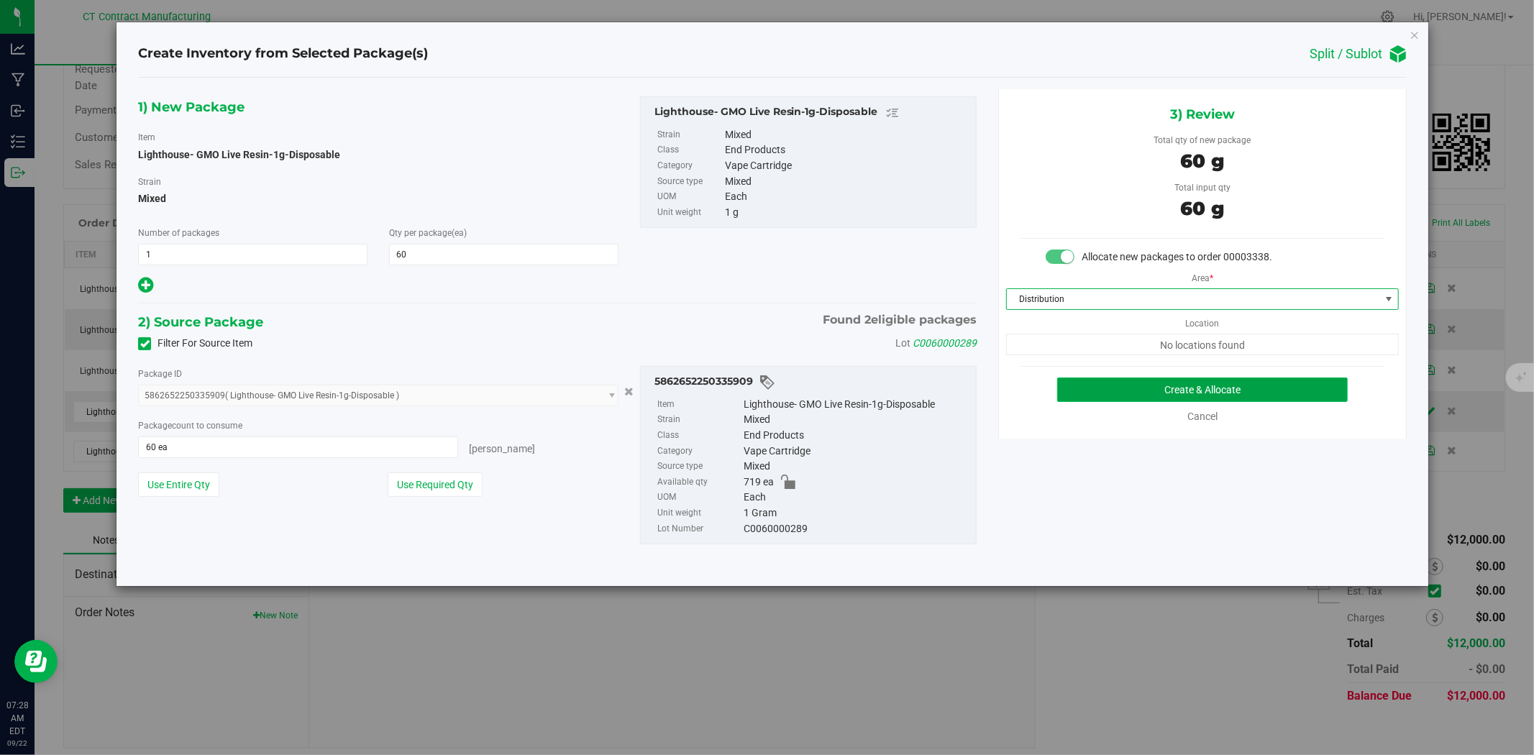
click at [1102, 385] on button "Create & Allocate" at bounding box center [1202, 390] width 291 height 24
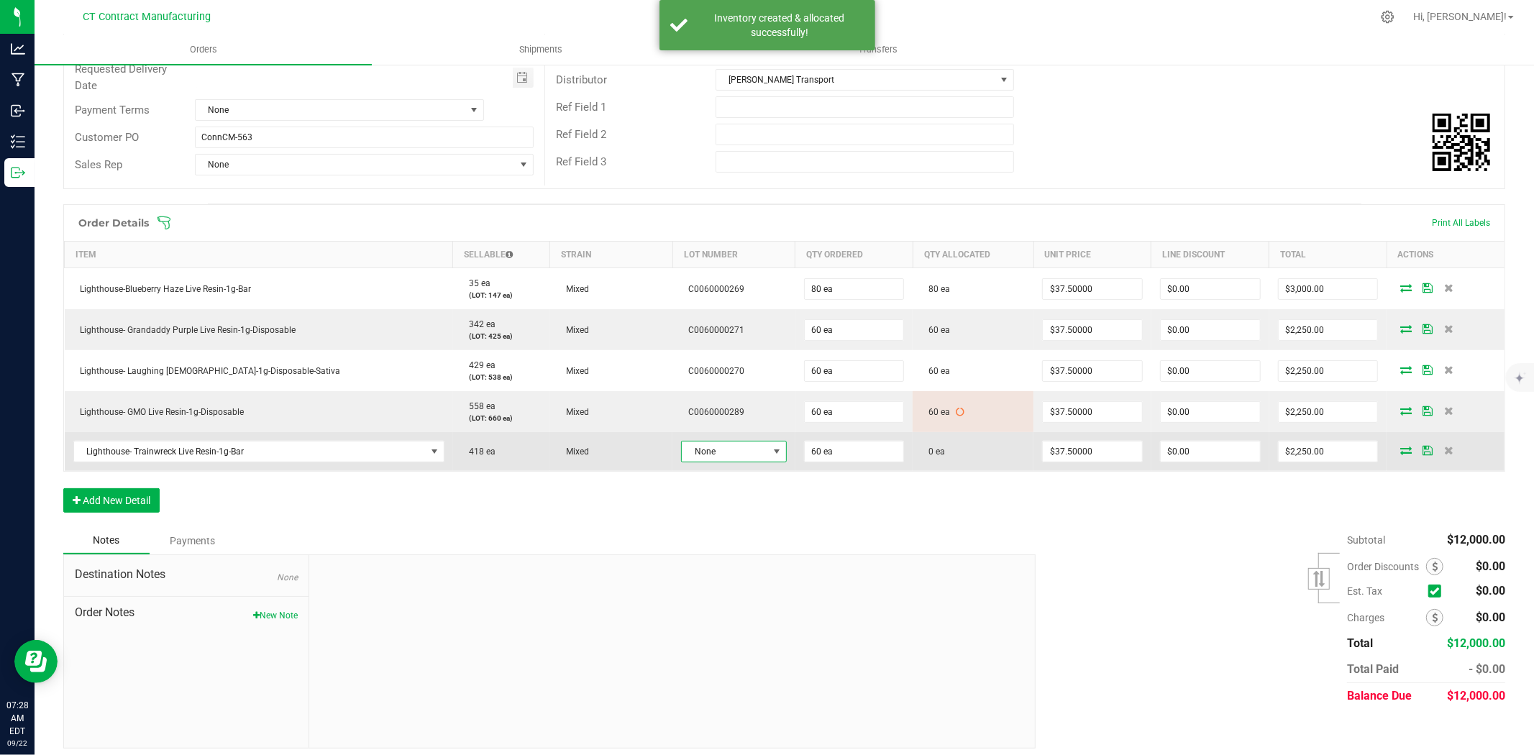
click at [682, 458] on span "None" at bounding box center [725, 452] width 86 height 20
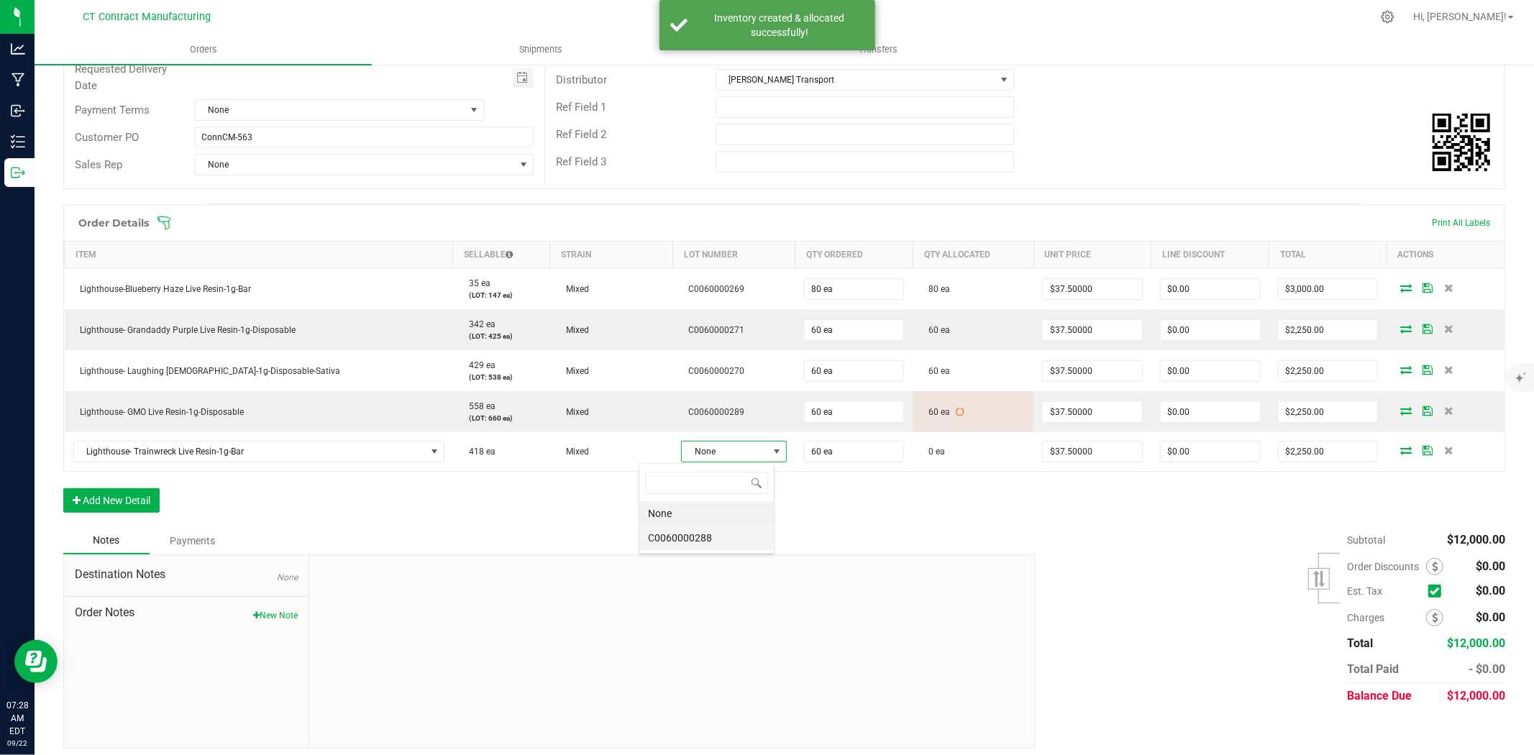
click at [734, 535] on li "C0060000288" at bounding box center [706, 538] width 134 height 24
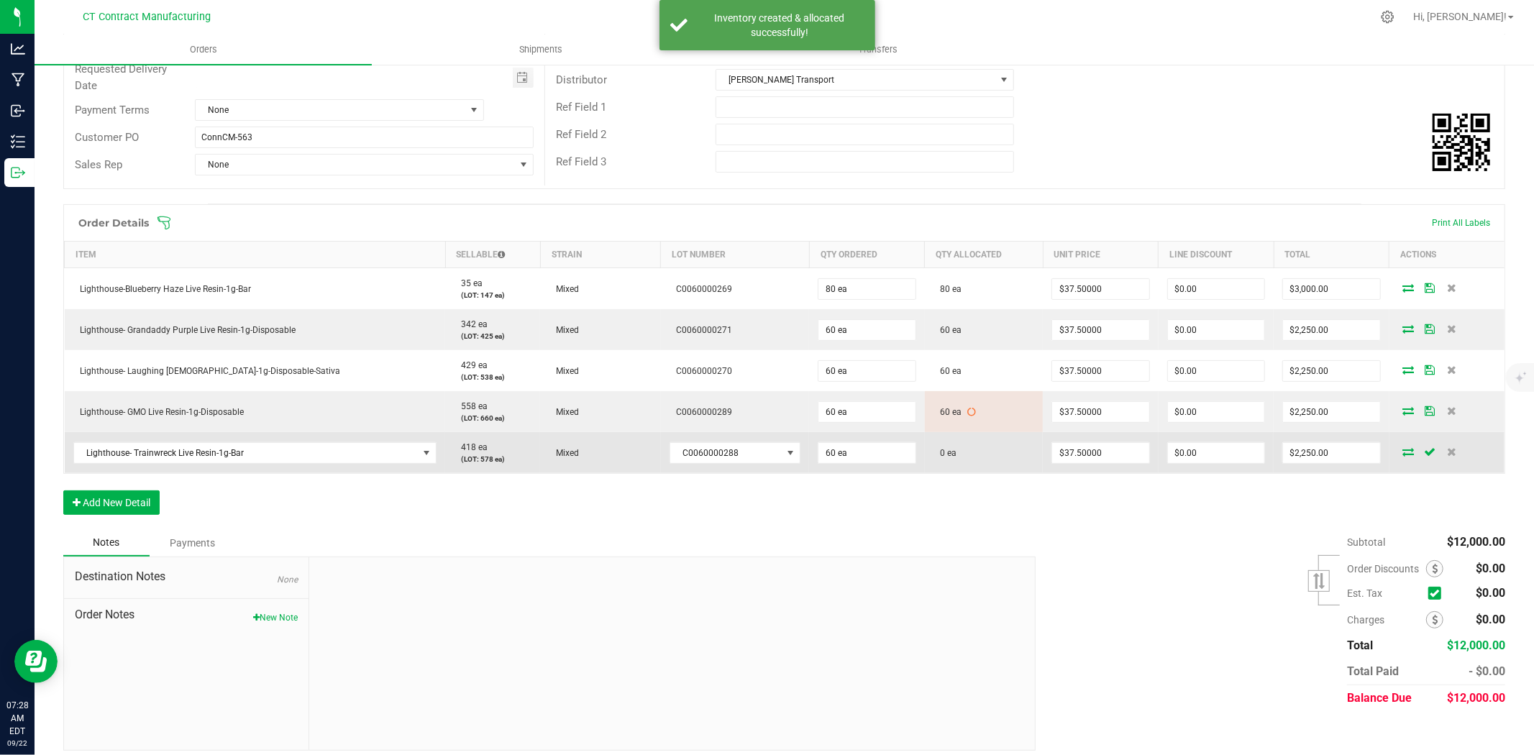
click at [1403, 450] on icon at bounding box center [1409, 451] width 12 height 9
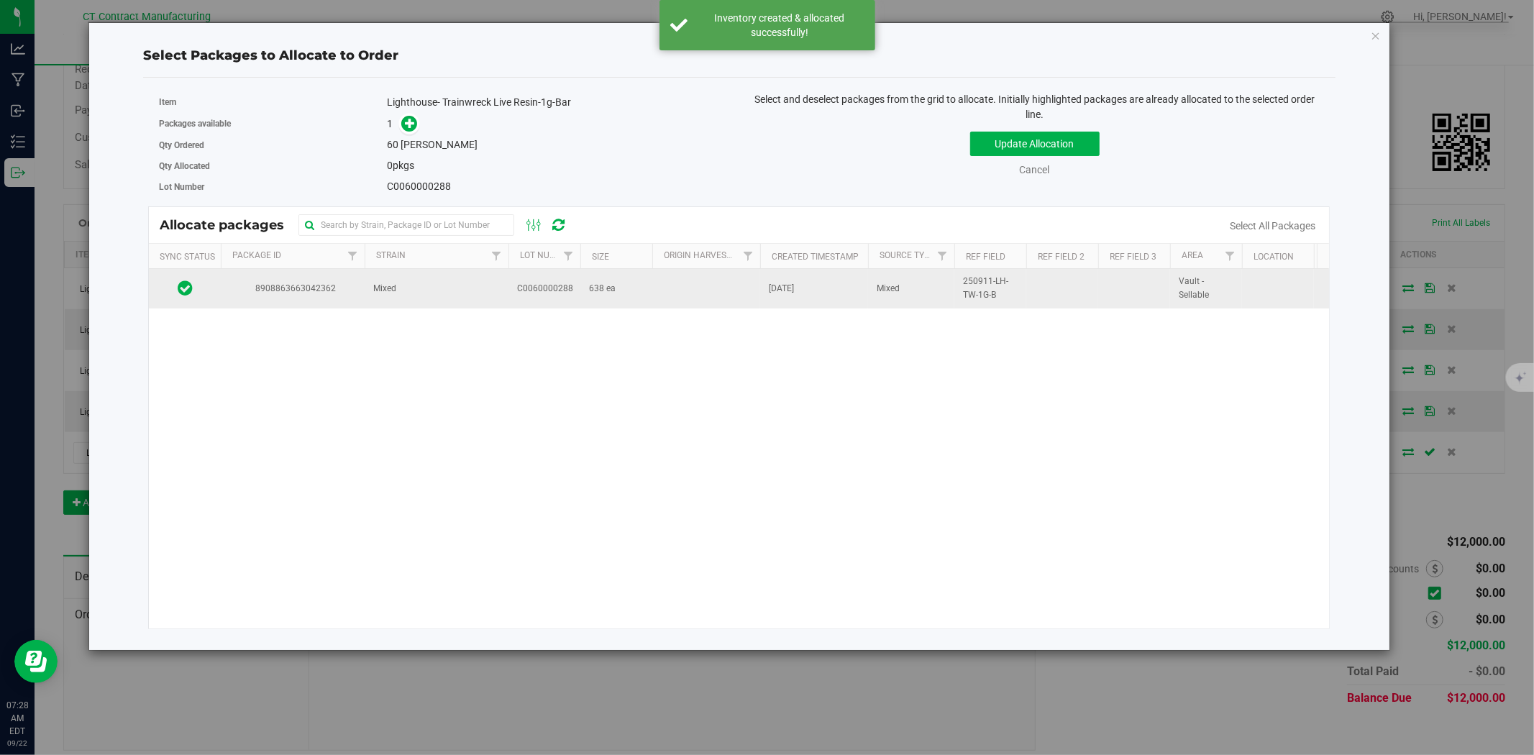
click at [519, 288] on span "C0060000288" at bounding box center [545, 289] width 56 height 14
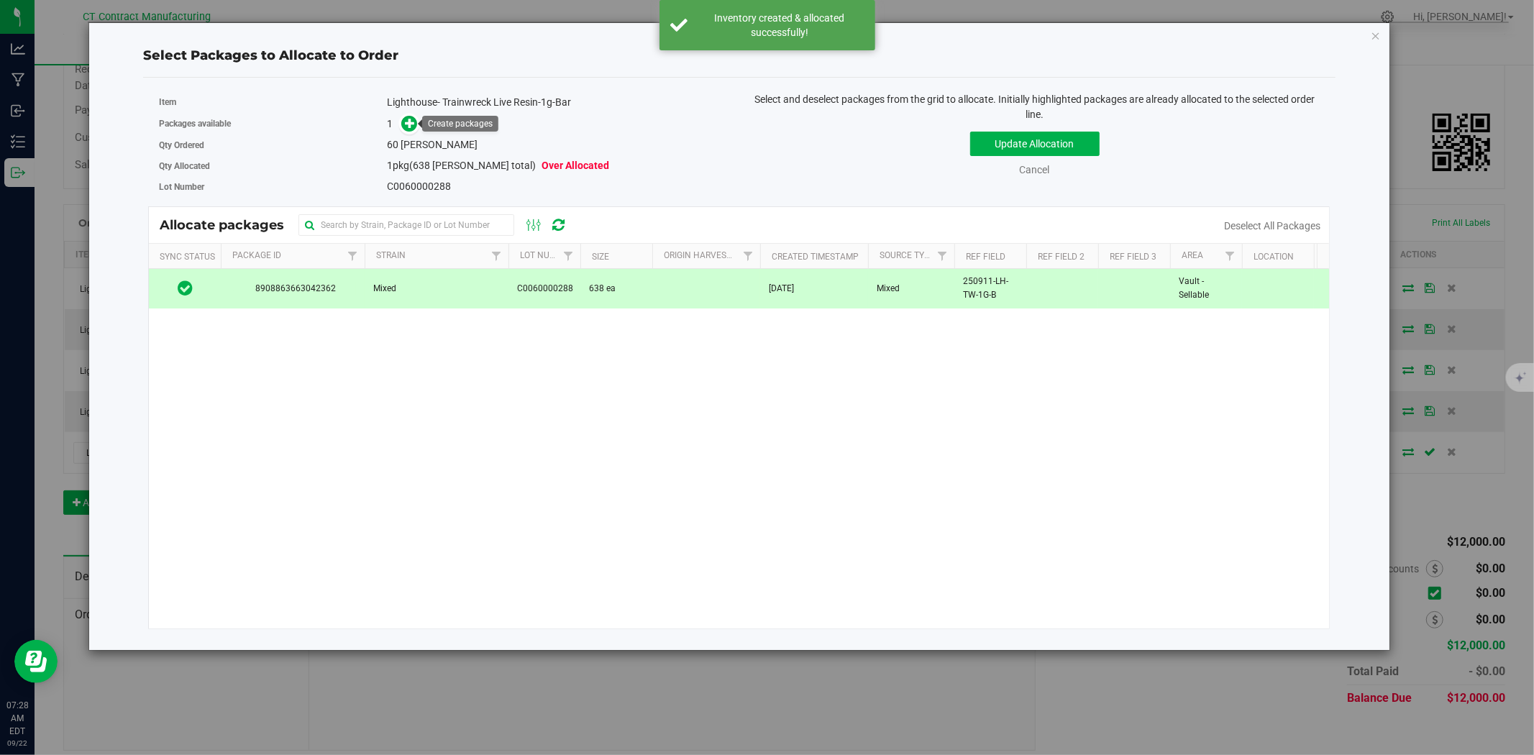
click at [418, 119] on link at bounding box center [409, 124] width 17 height 12
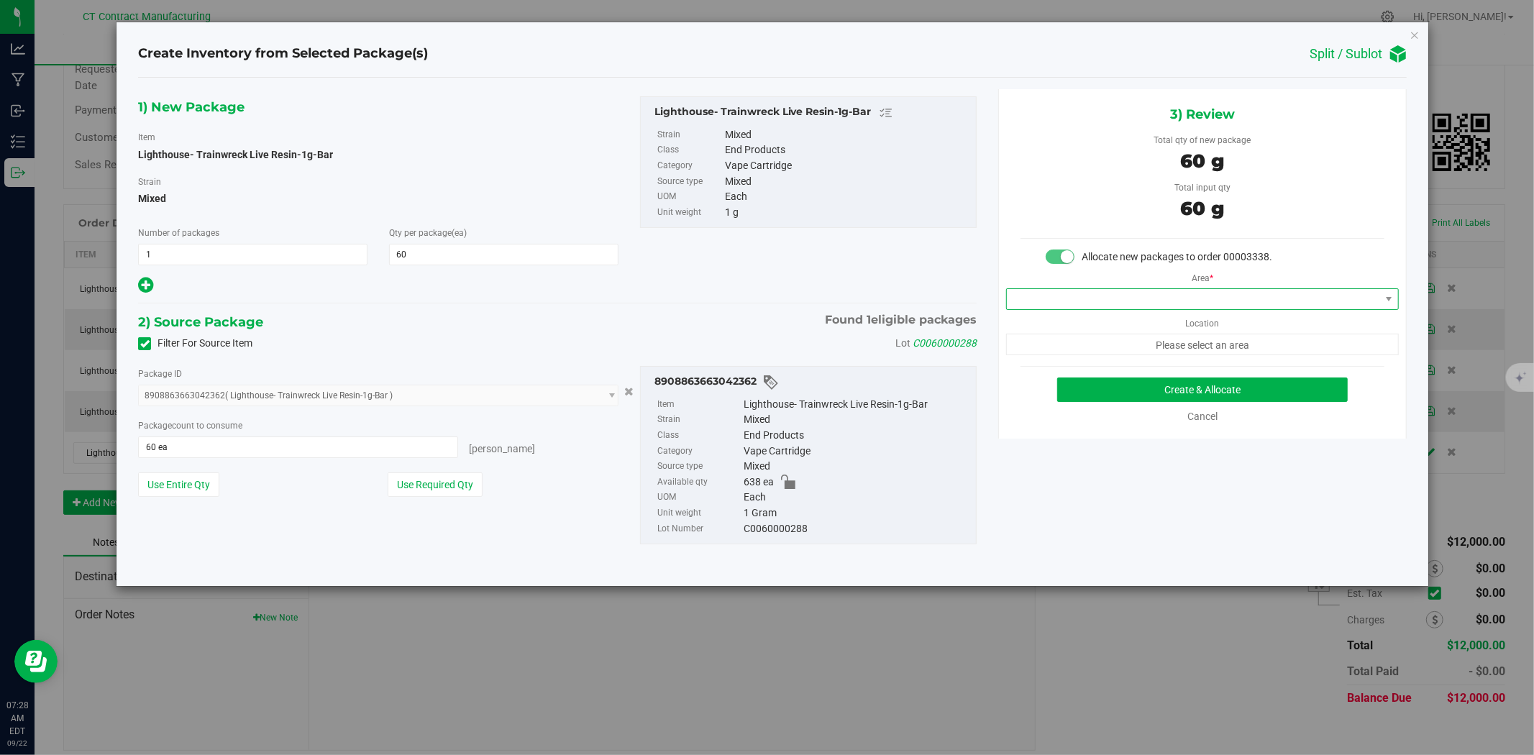
click at [1123, 298] on span at bounding box center [1193, 299] width 373 height 20
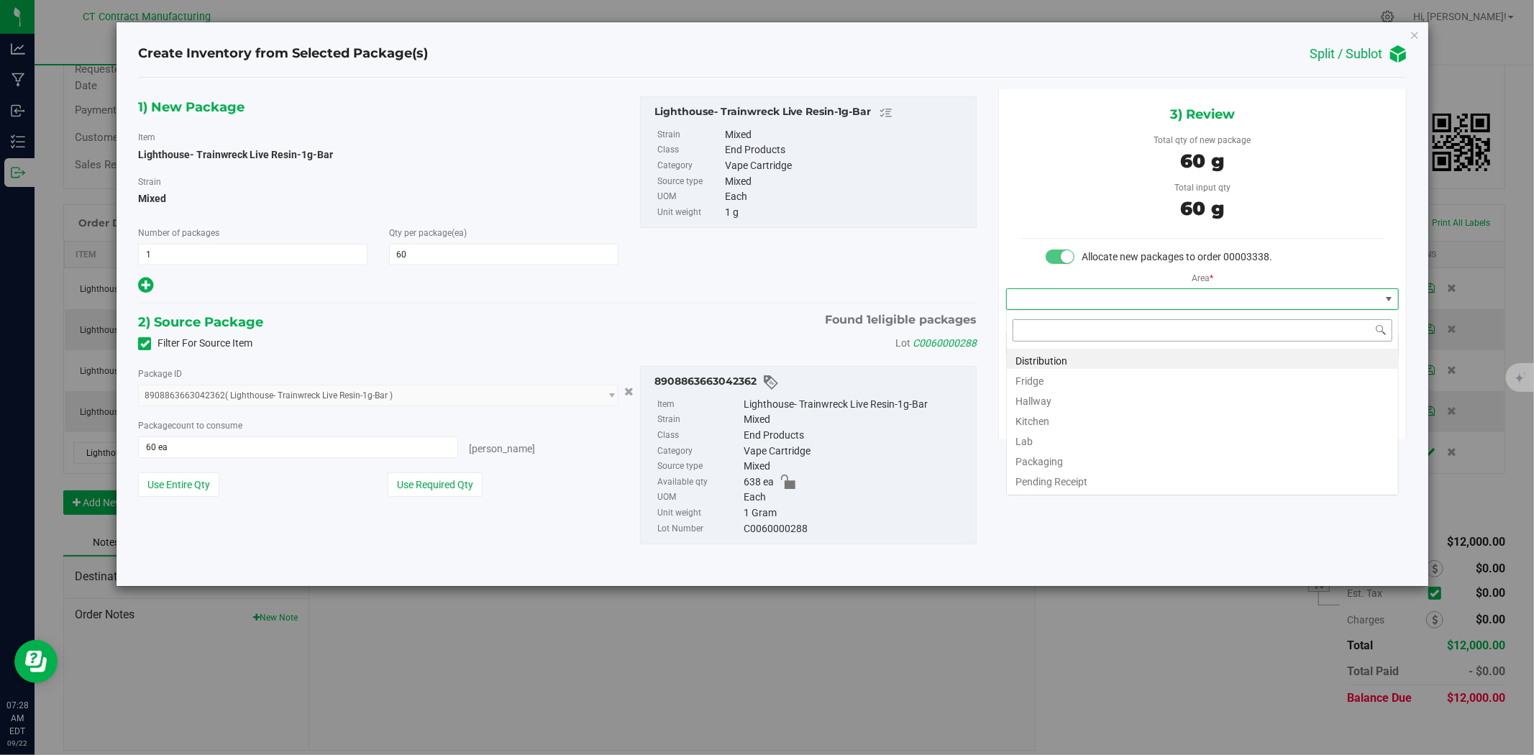
scroll to position [22, 392]
click at [1104, 356] on li "Distribution" at bounding box center [1202, 359] width 391 height 20
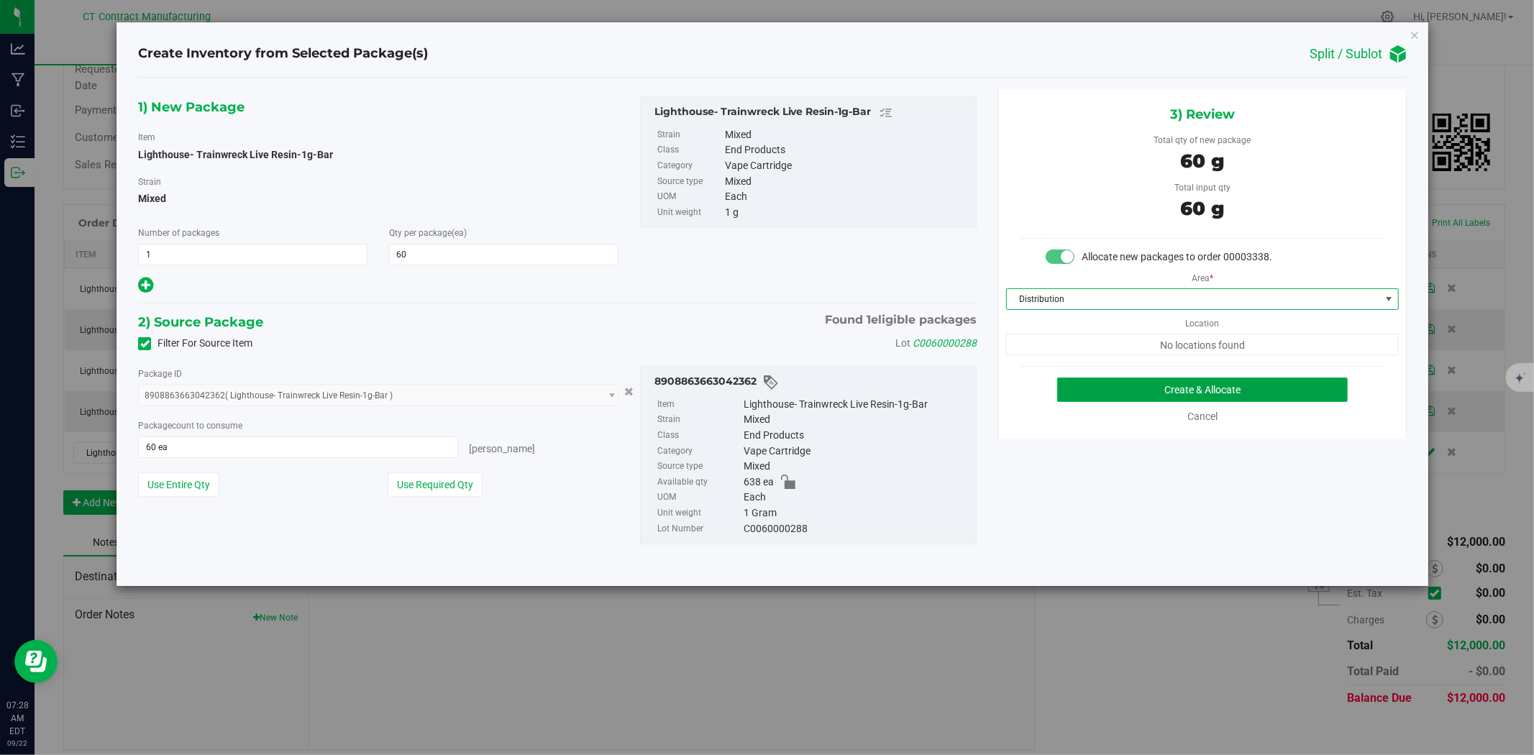
click at [1107, 387] on button "Create & Allocate" at bounding box center [1202, 390] width 291 height 24
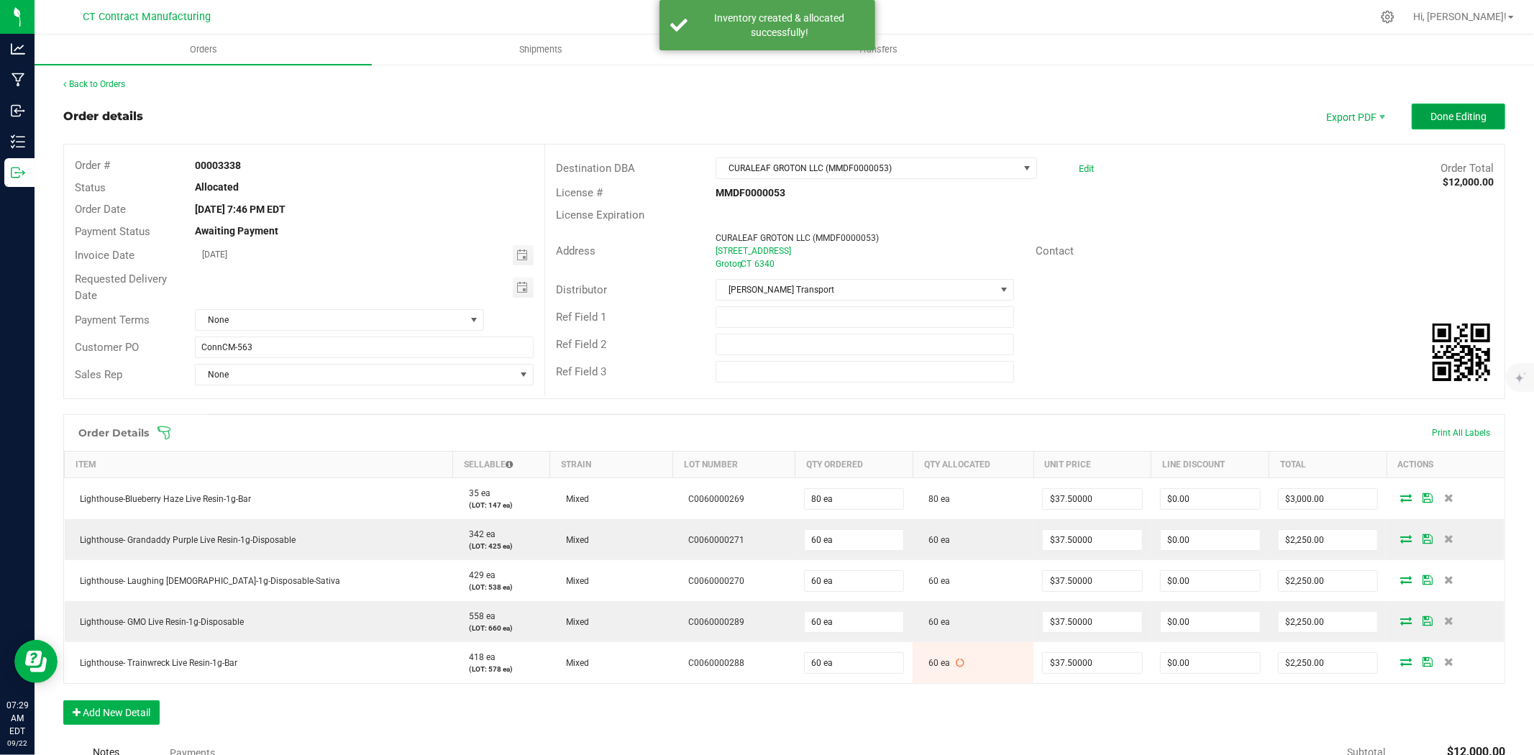
click at [1430, 117] on span "Done Editing" at bounding box center [1458, 117] width 56 height 12
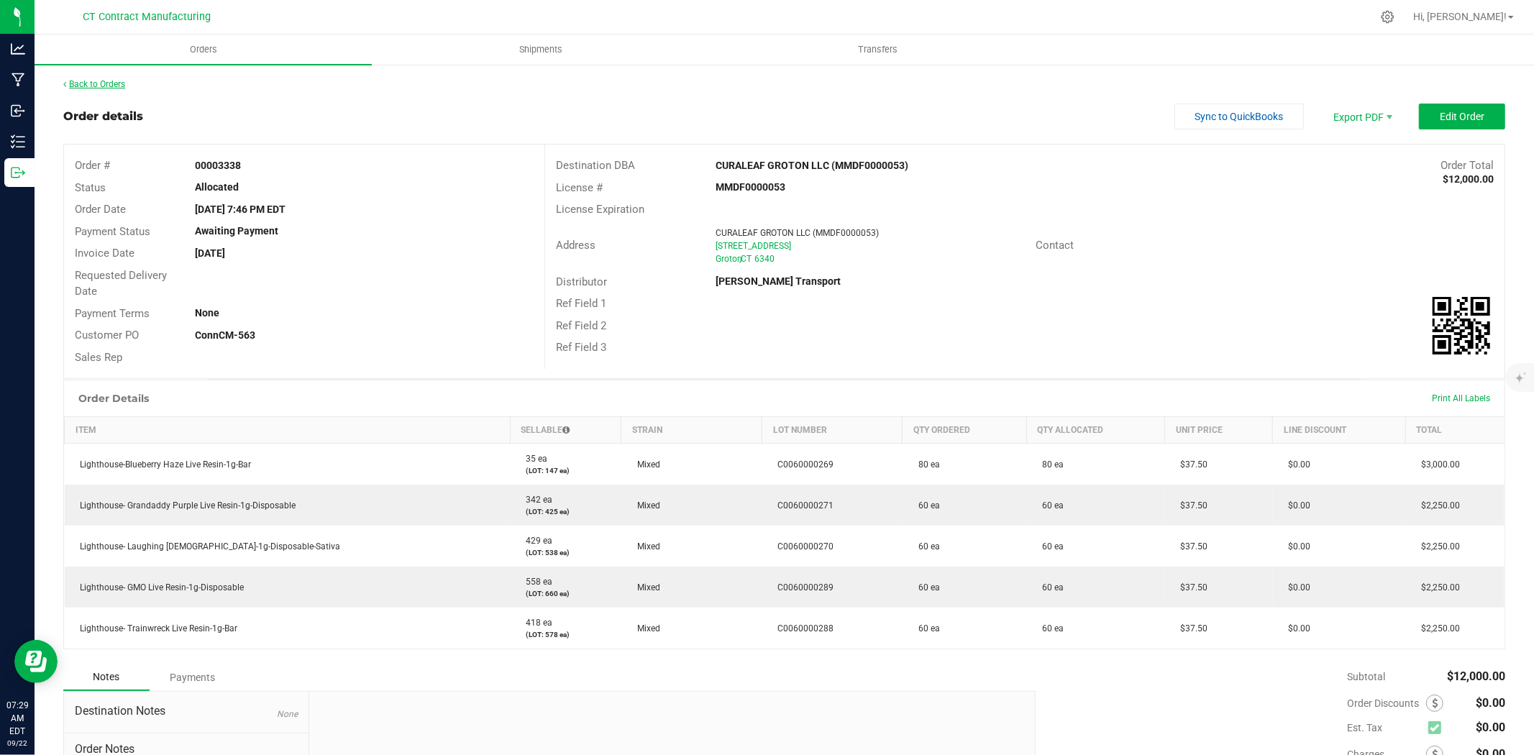
click at [118, 81] on link "Back to Orders" at bounding box center [94, 84] width 62 height 10
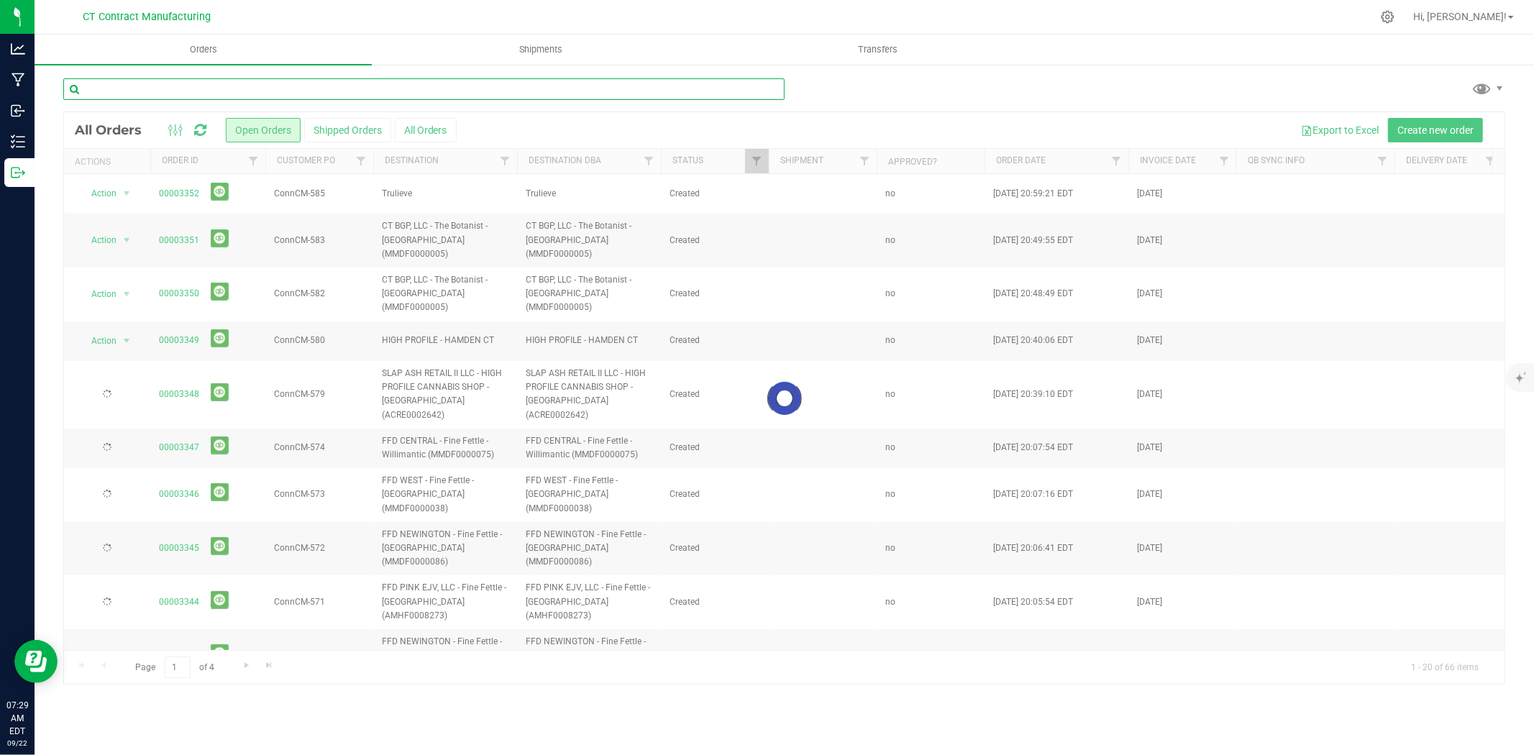
click at [123, 88] on input "text" at bounding box center [423, 89] width 721 height 22
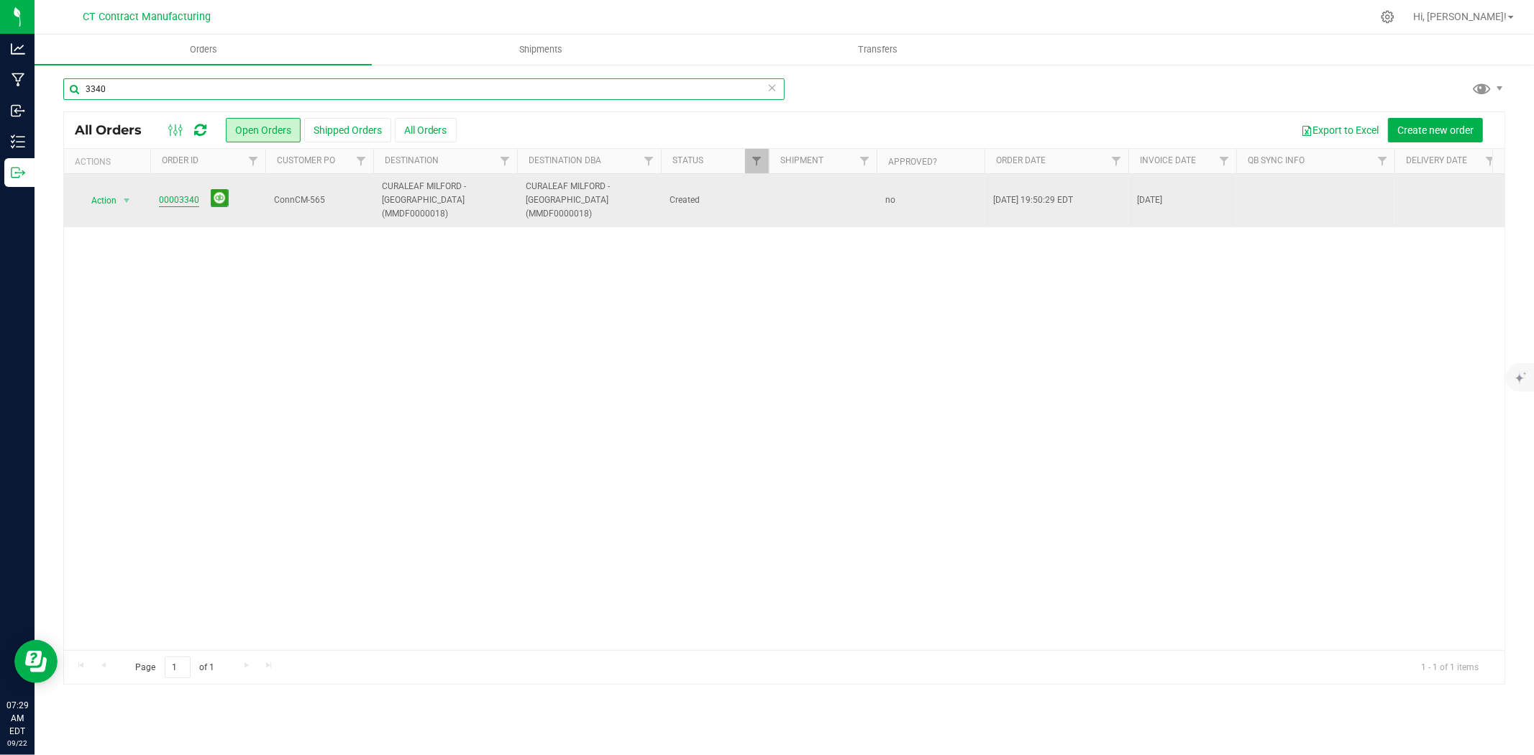
type input "3340"
click at [170, 198] on link "00003340" at bounding box center [179, 200] width 40 height 14
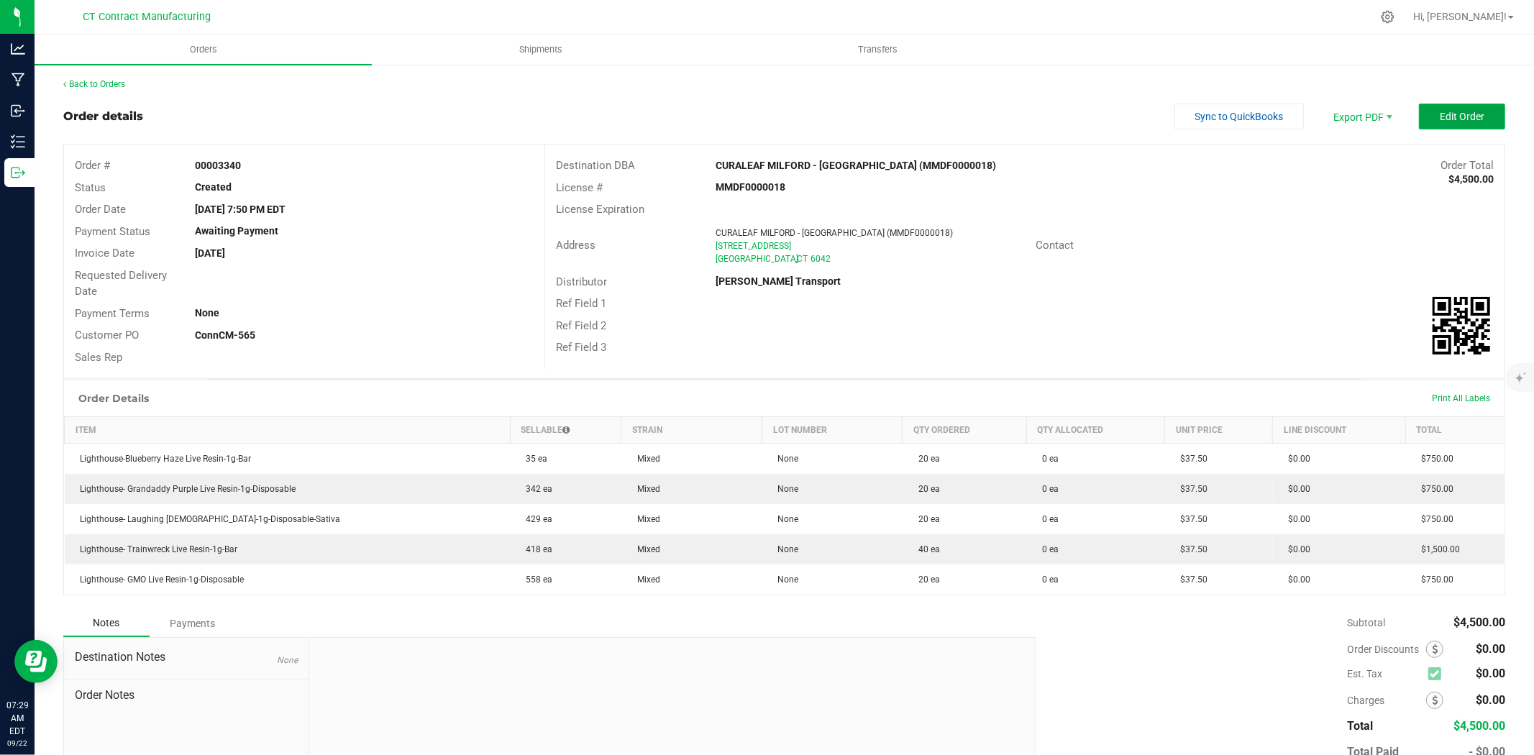
click at [1450, 122] on button "Edit Order" at bounding box center [1462, 117] width 86 height 26
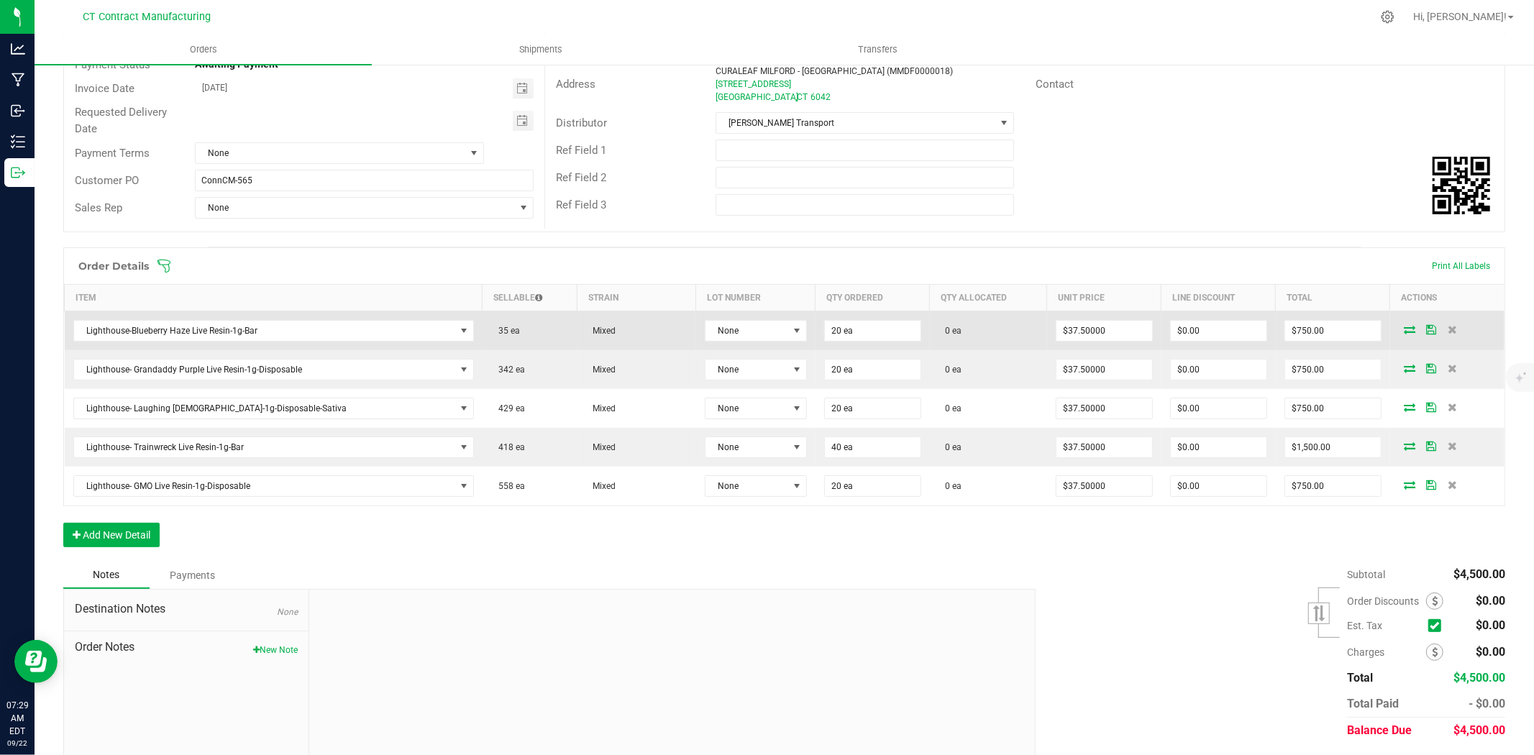
scroll to position [210, 0]
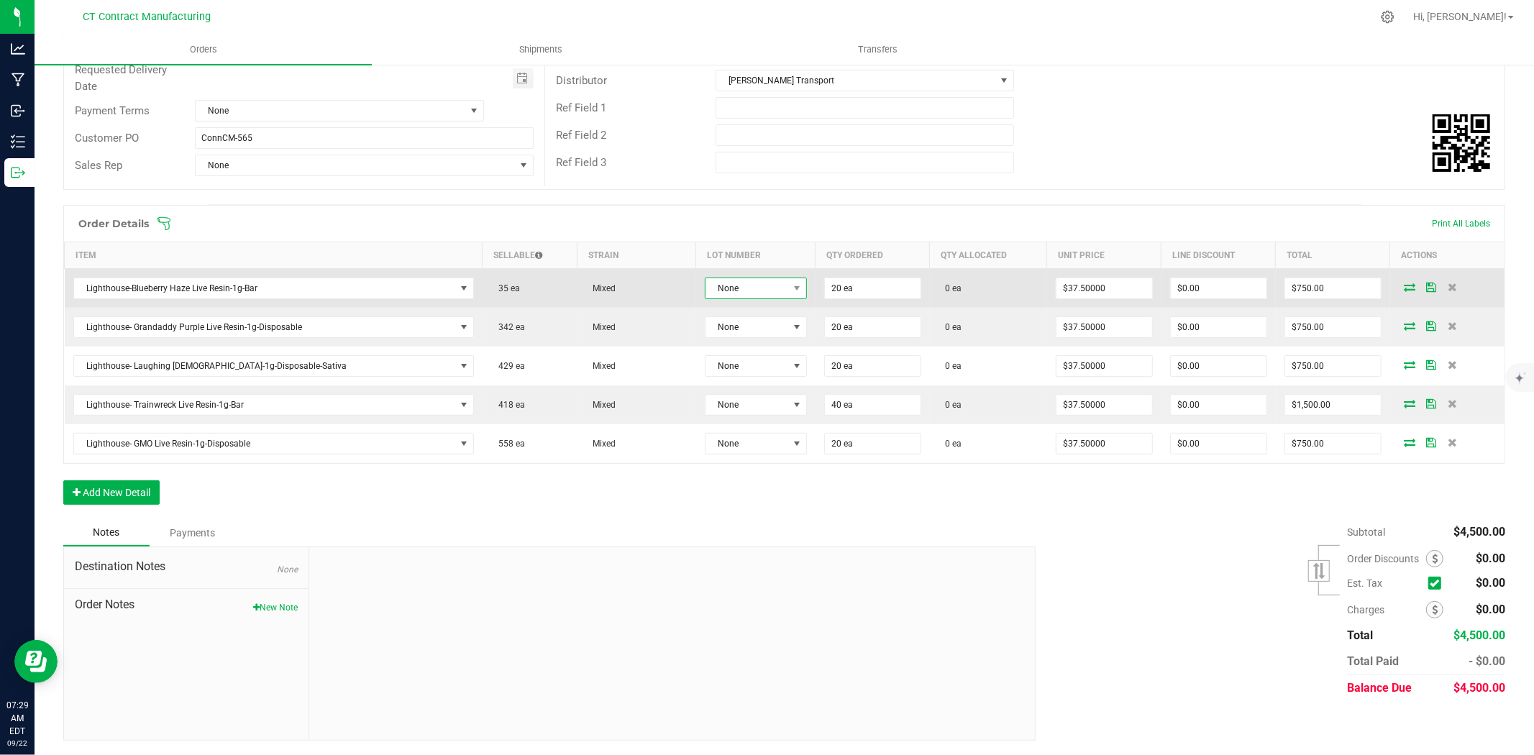
click at [705, 288] on span "None" at bounding box center [746, 288] width 83 height 20
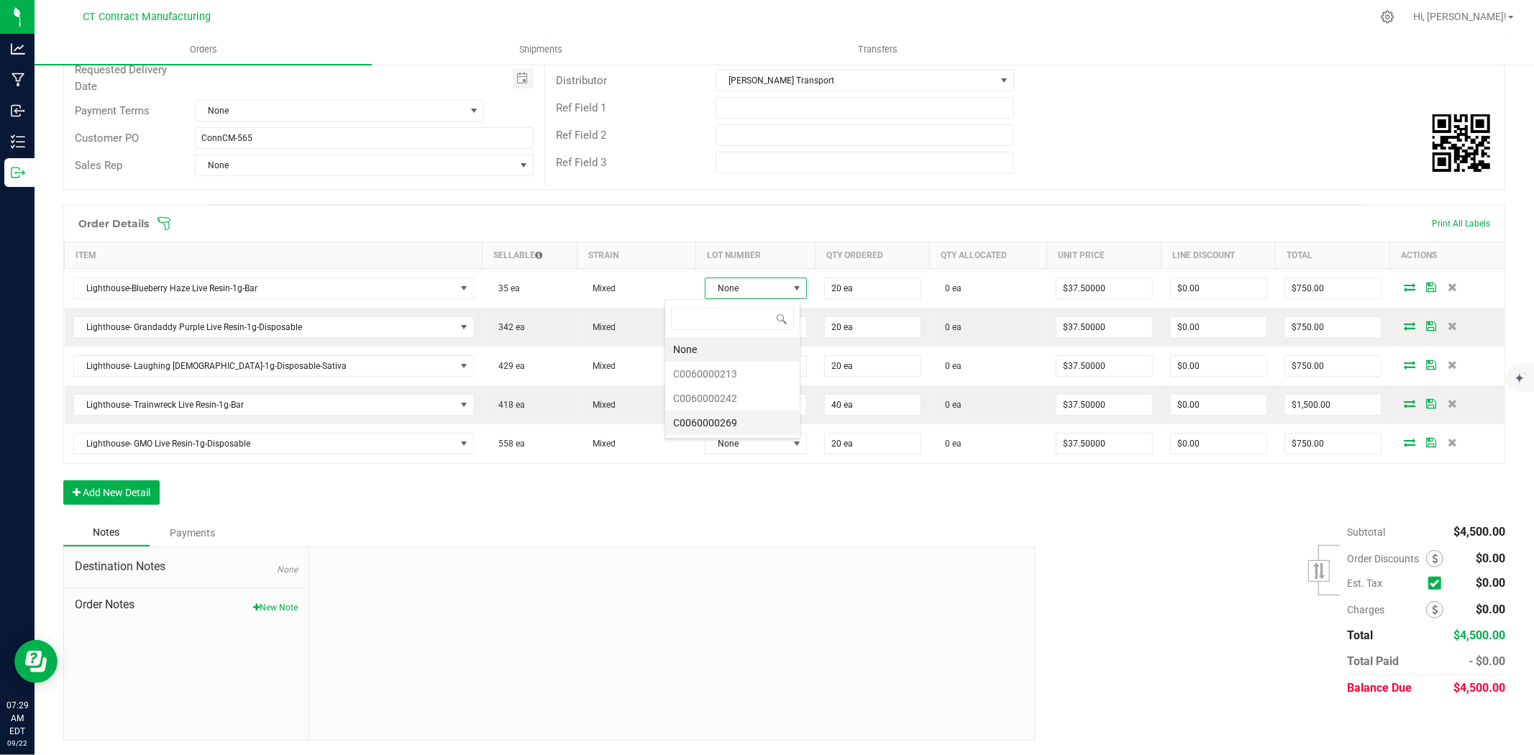
click at [728, 419] on li "C0060000269" at bounding box center [732, 423] width 134 height 24
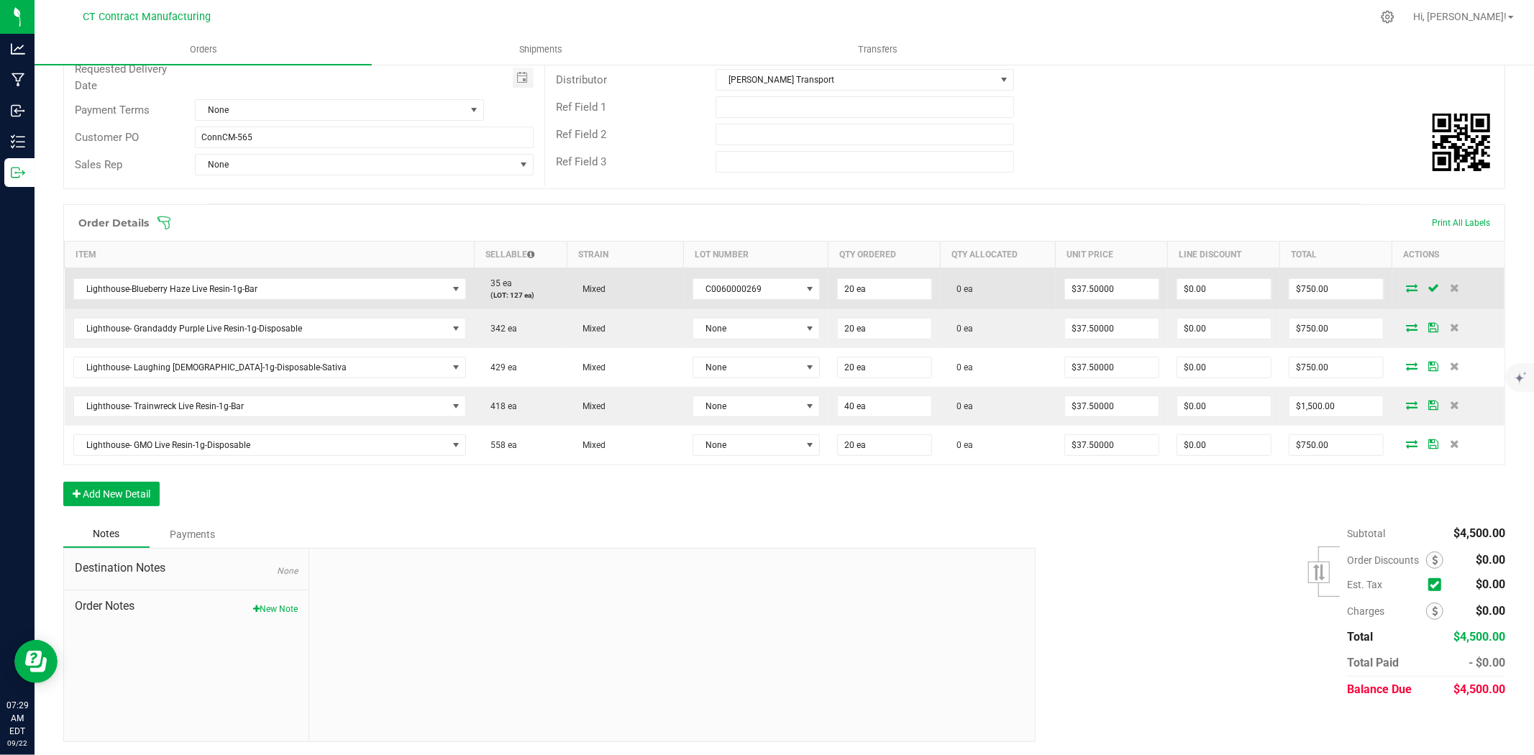
click at [1406, 286] on icon at bounding box center [1412, 287] width 12 height 9
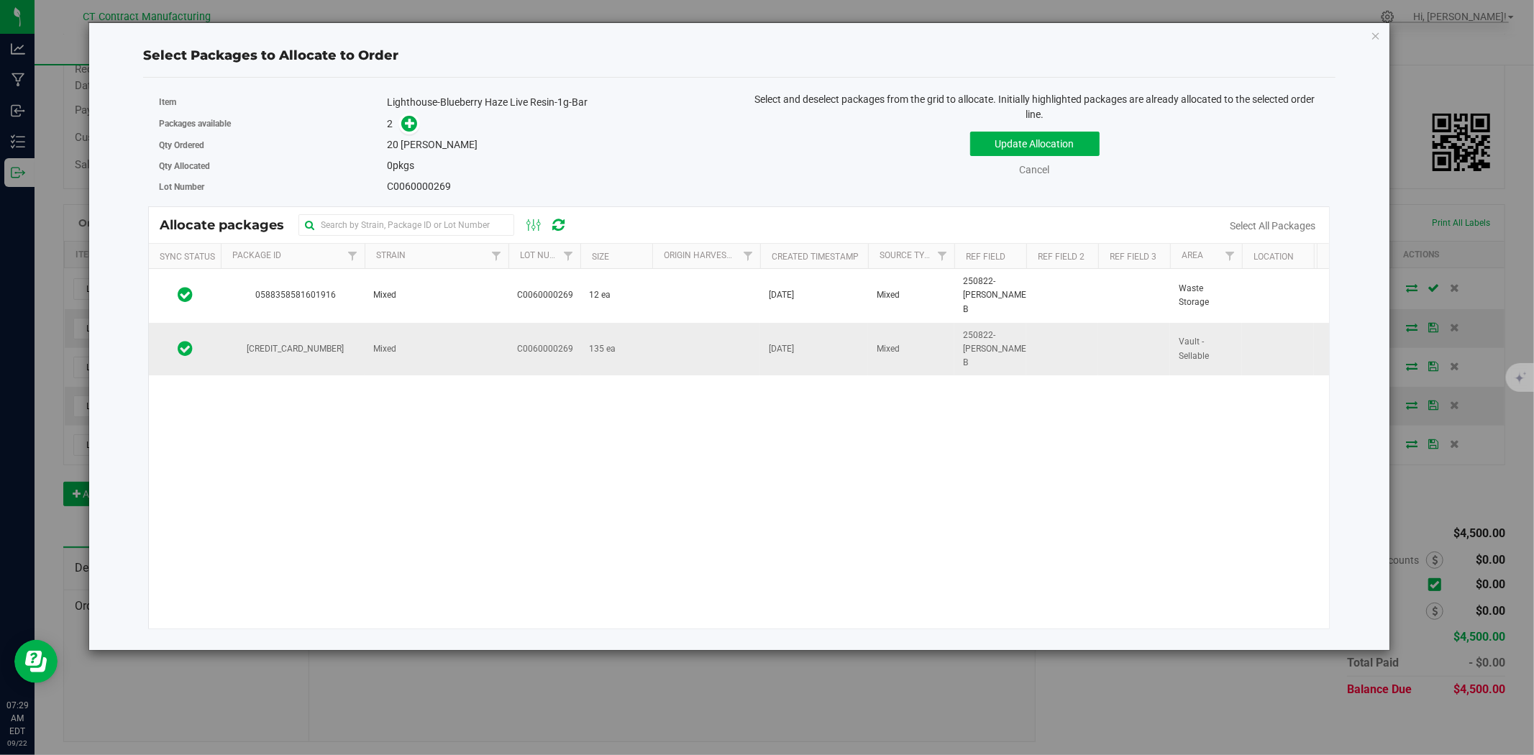
click at [539, 341] on td "C0060000269" at bounding box center [544, 349] width 72 height 53
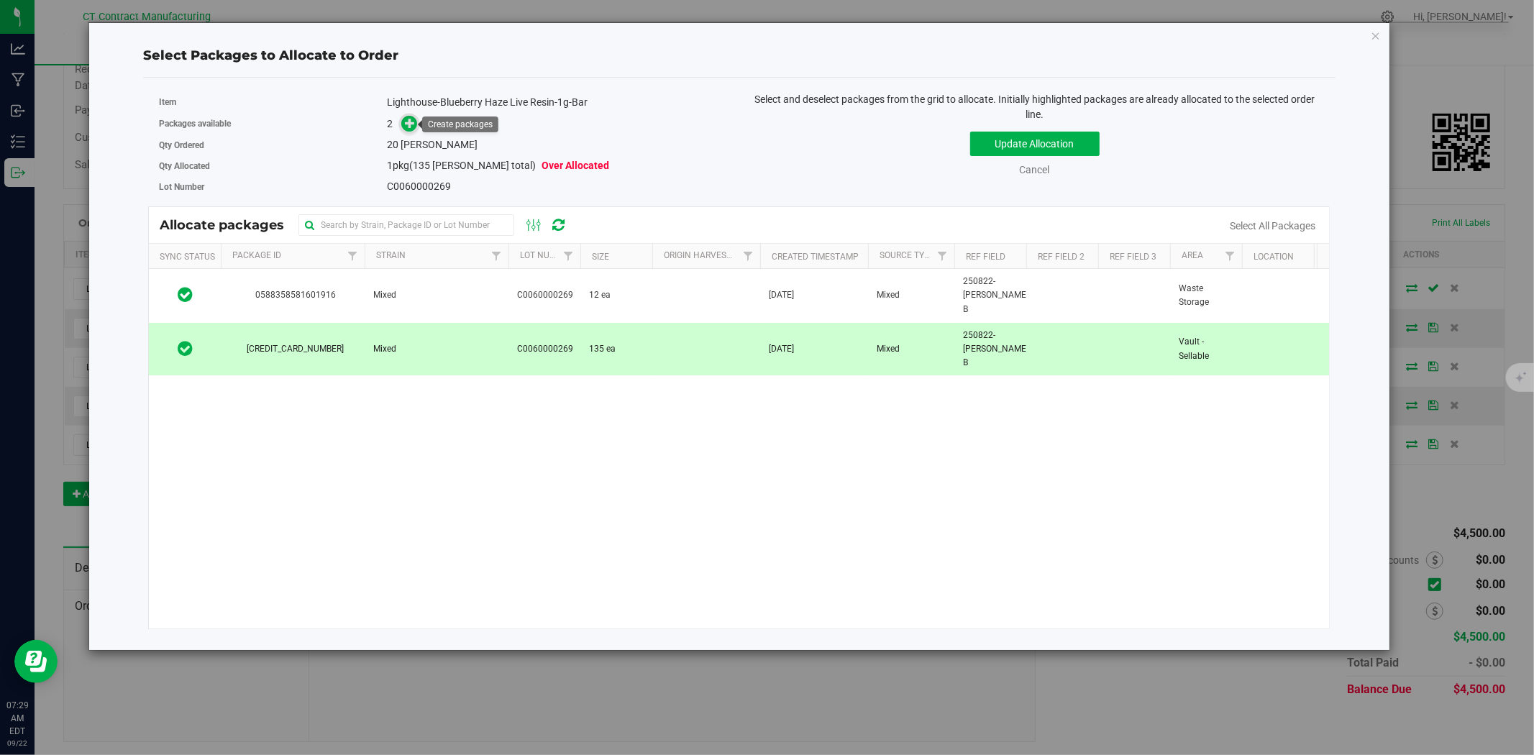
click at [407, 122] on icon at bounding box center [410, 123] width 10 height 10
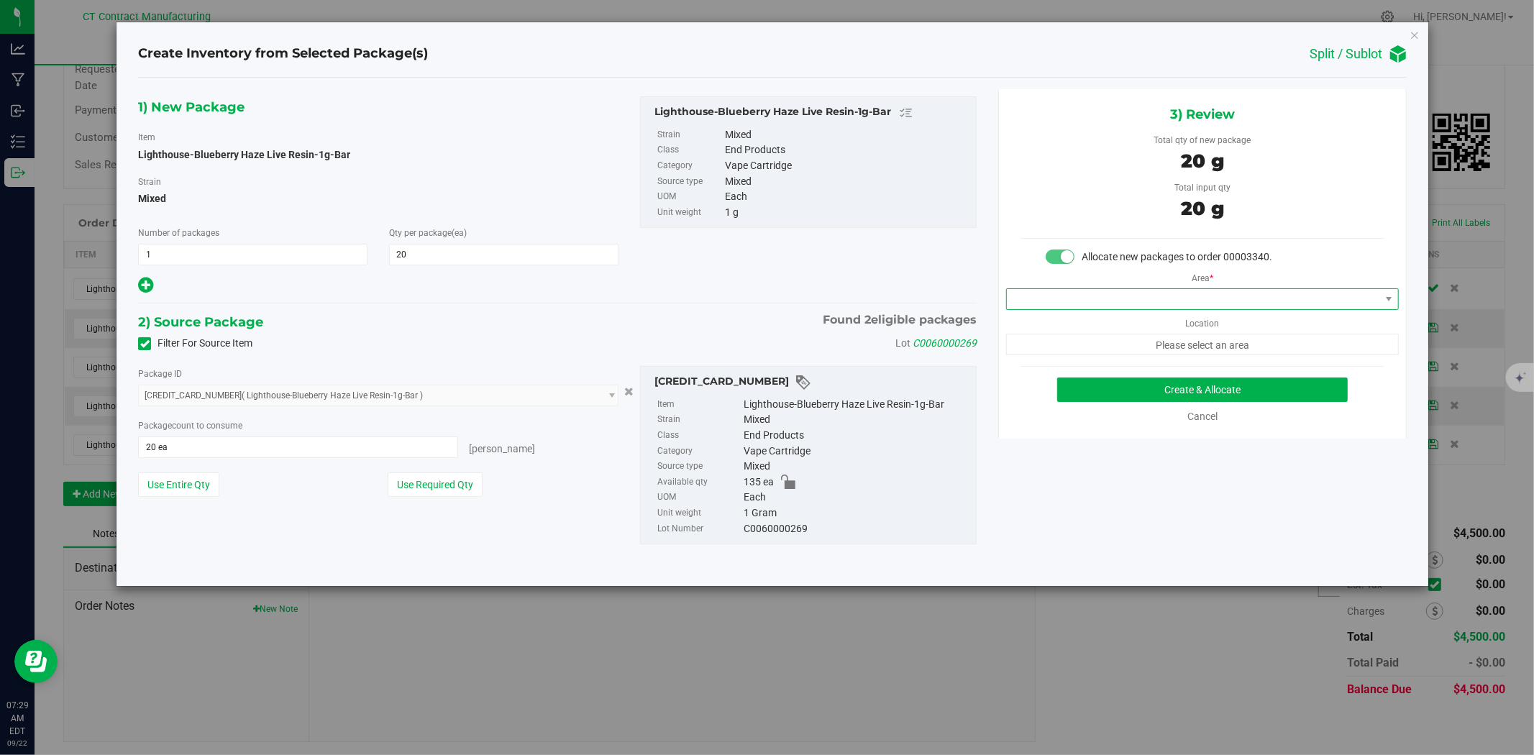
click at [1159, 304] on span at bounding box center [1193, 299] width 373 height 20
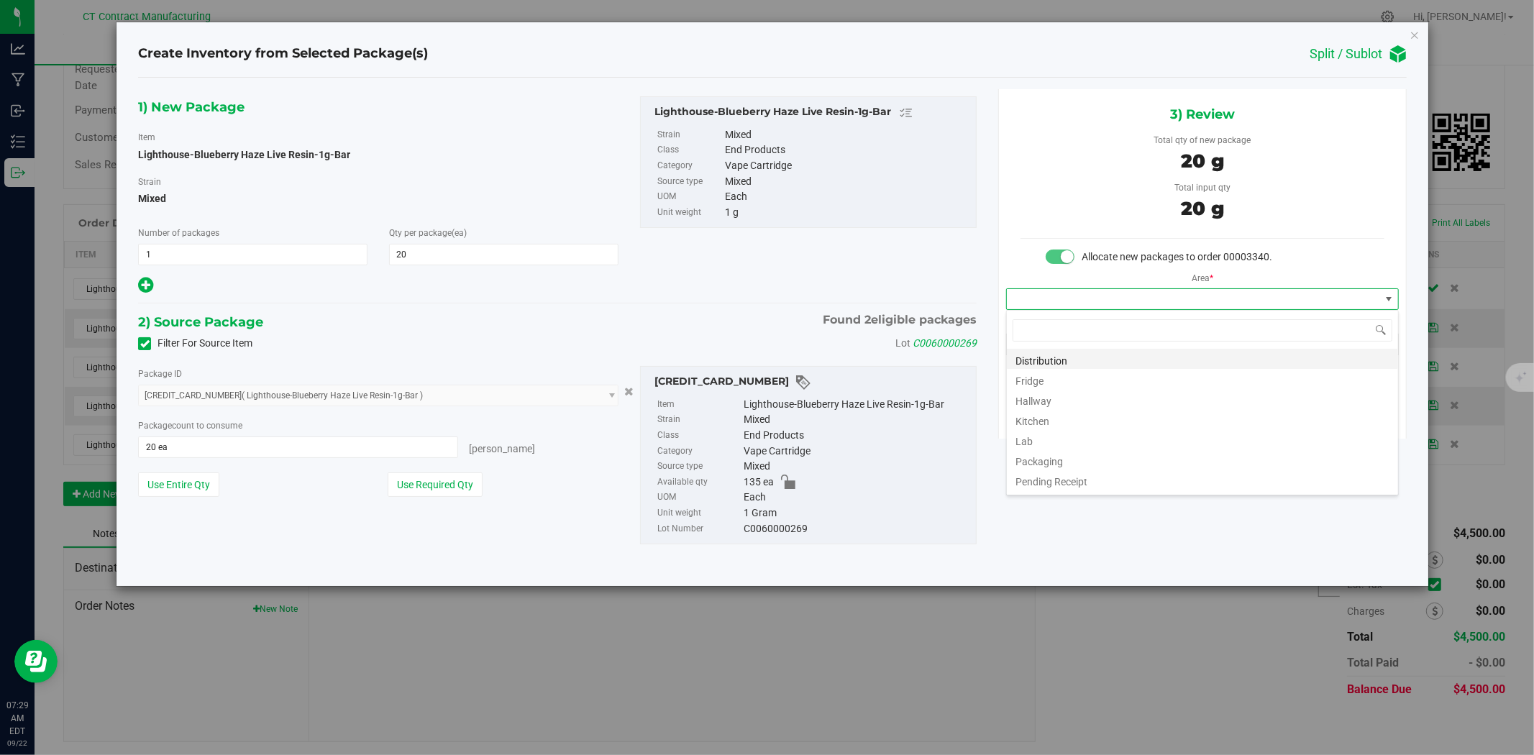
scroll to position [22, 392]
click at [1131, 360] on li "Distribution" at bounding box center [1202, 359] width 391 height 20
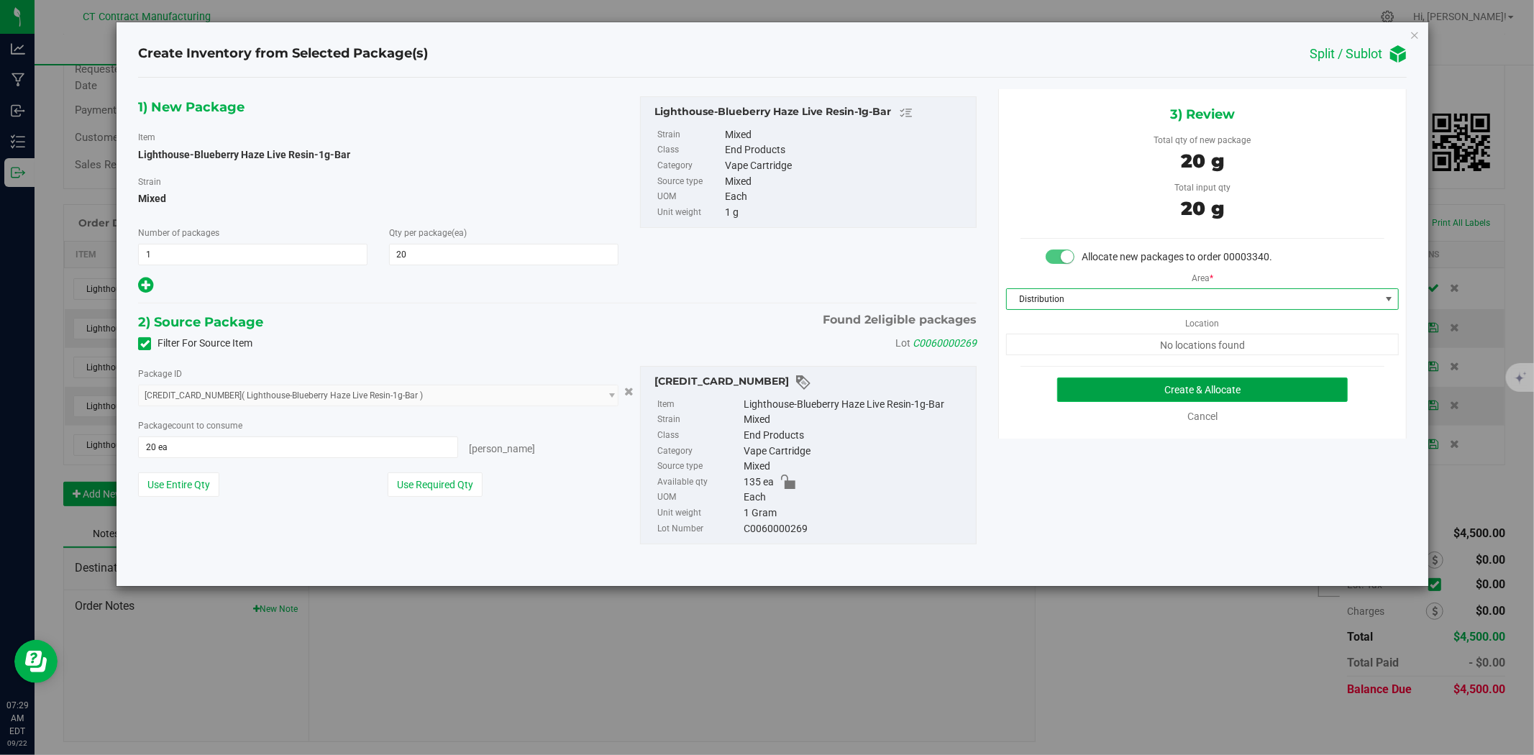
click at [1138, 385] on button "Create & Allocate" at bounding box center [1202, 390] width 291 height 24
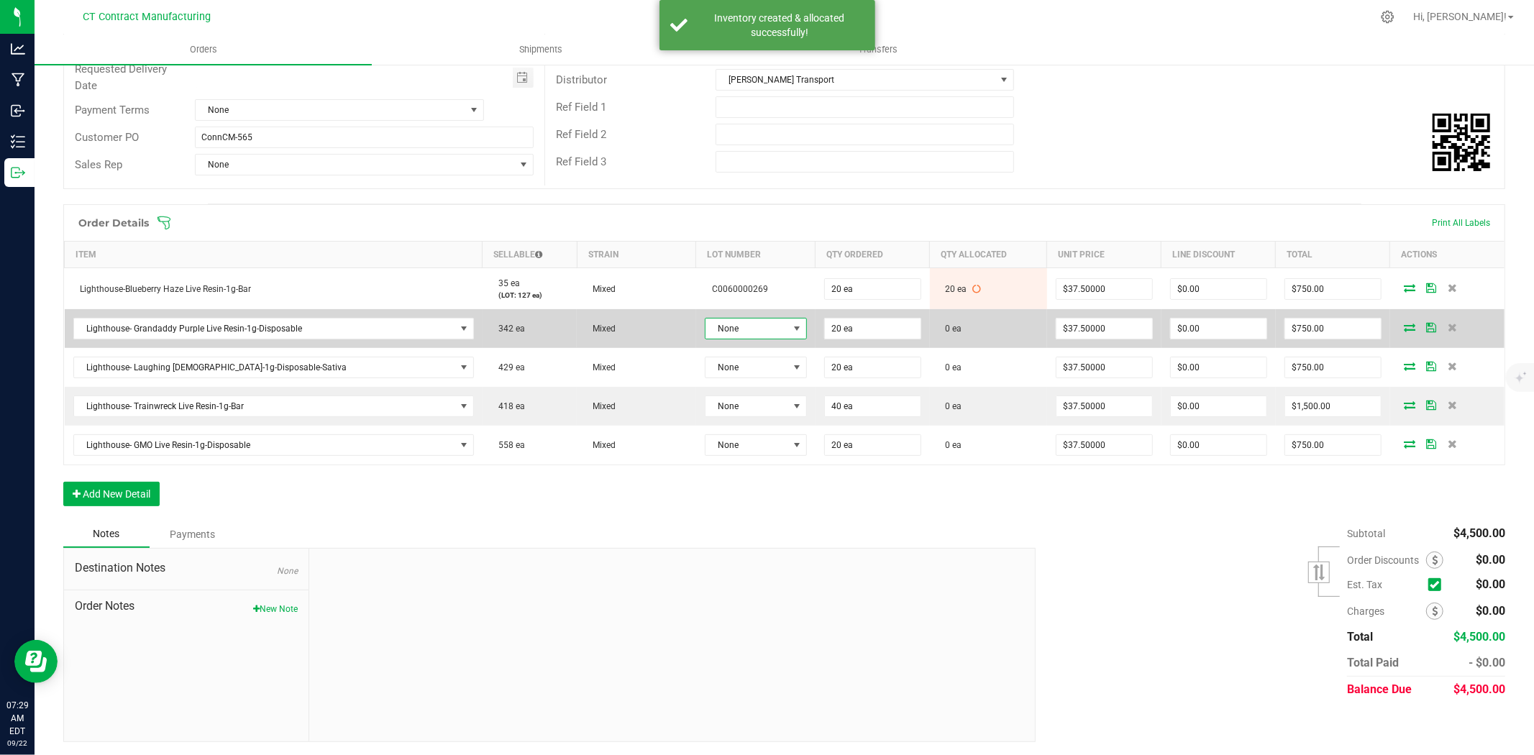
click at [705, 325] on span "None" at bounding box center [746, 329] width 83 height 20
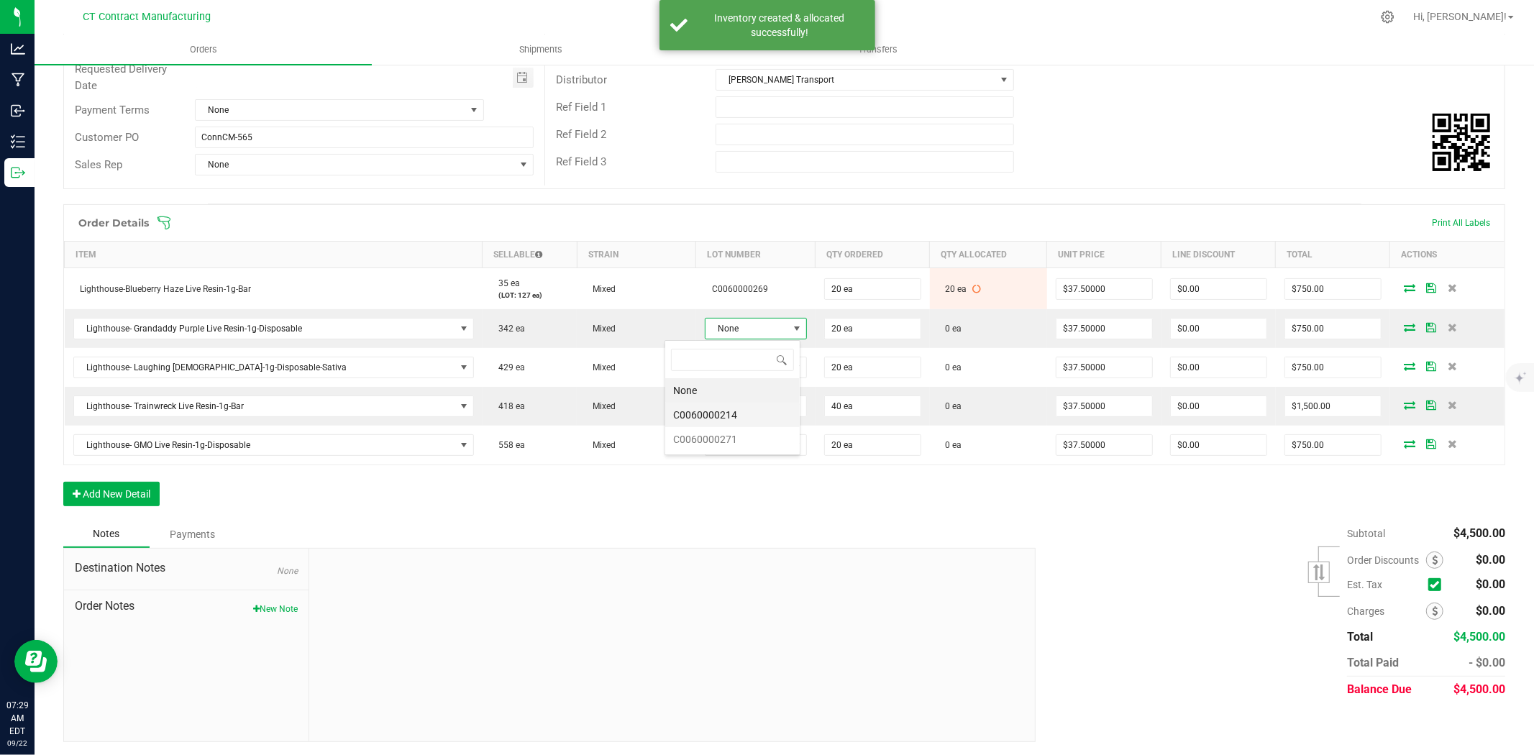
scroll to position [22, 106]
click at [756, 443] on li "C0060000271" at bounding box center [732, 439] width 134 height 24
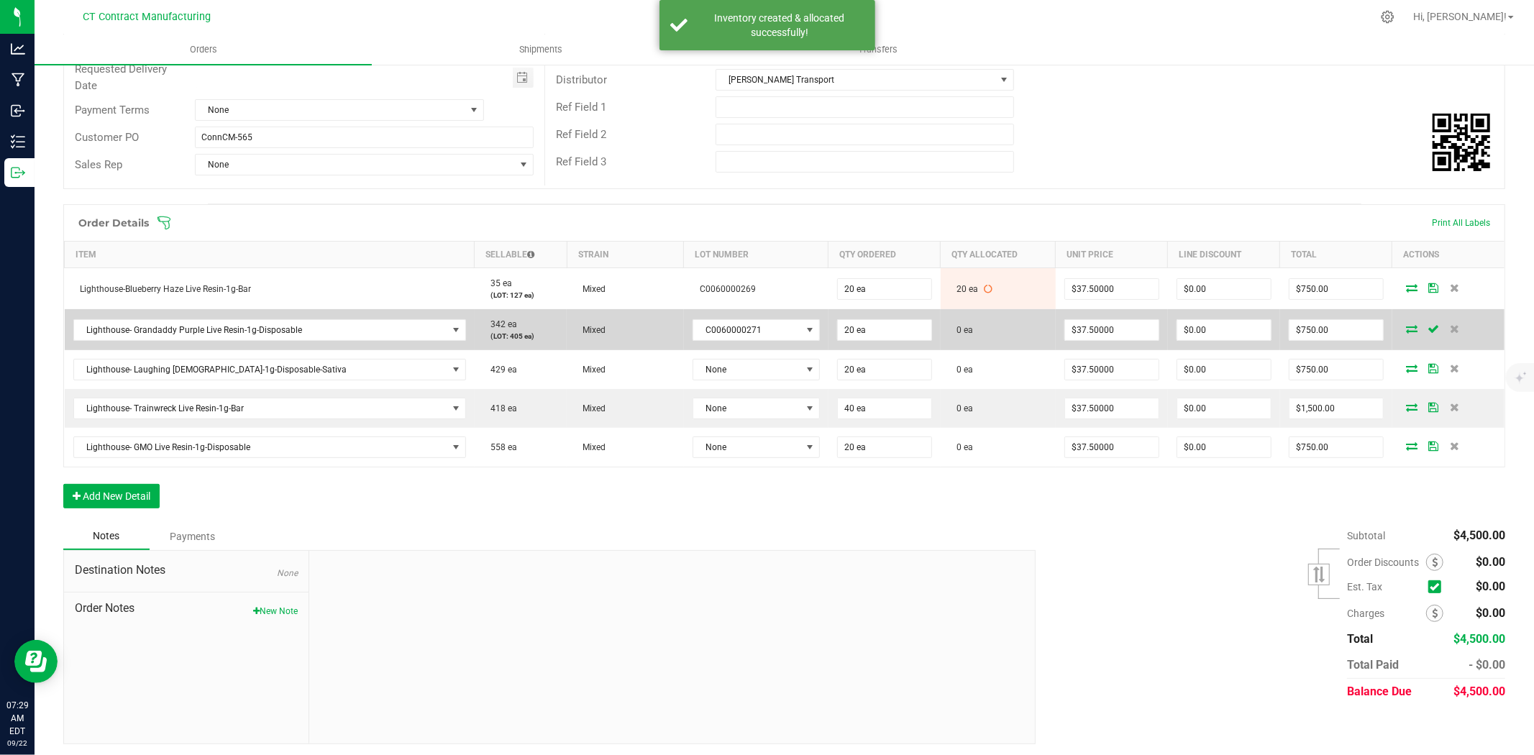
click at [1406, 328] on icon at bounding box center [1412, 328] width 12 height 9
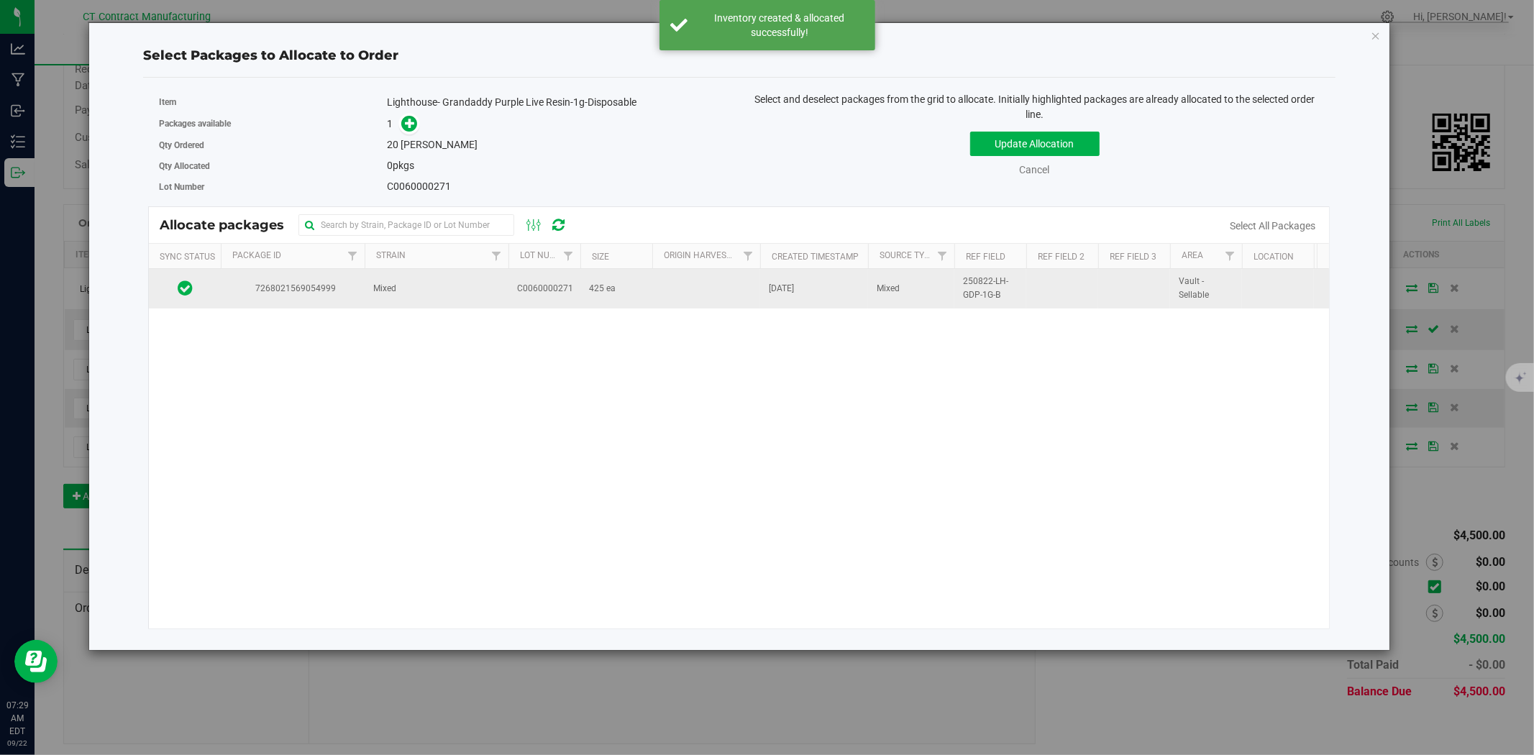
click at [430, 288] on td "Mixed" at bounding box center [437, 288] width 144 height 39
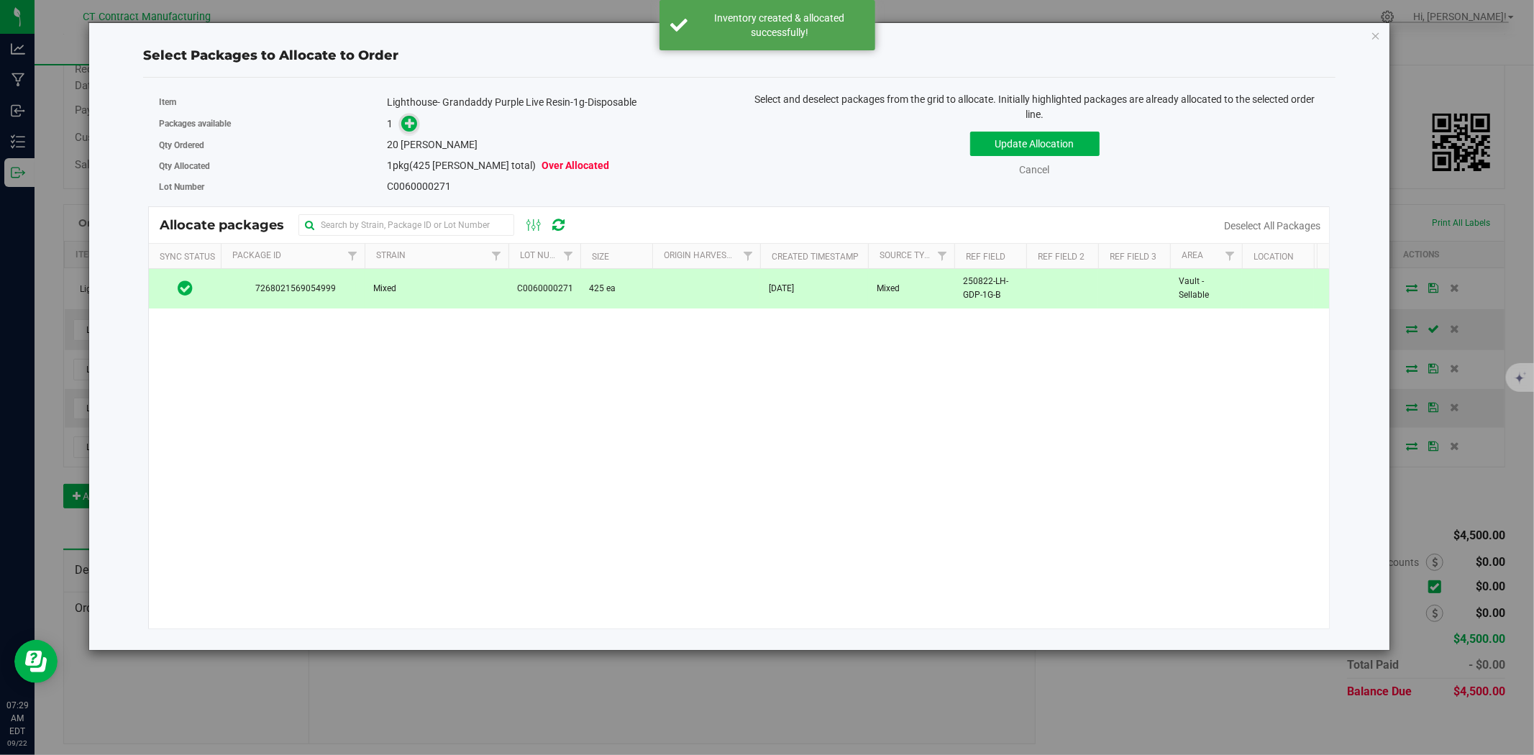
click at [408, 126] on icon at bounding box center [410, 123] width 10 height 10
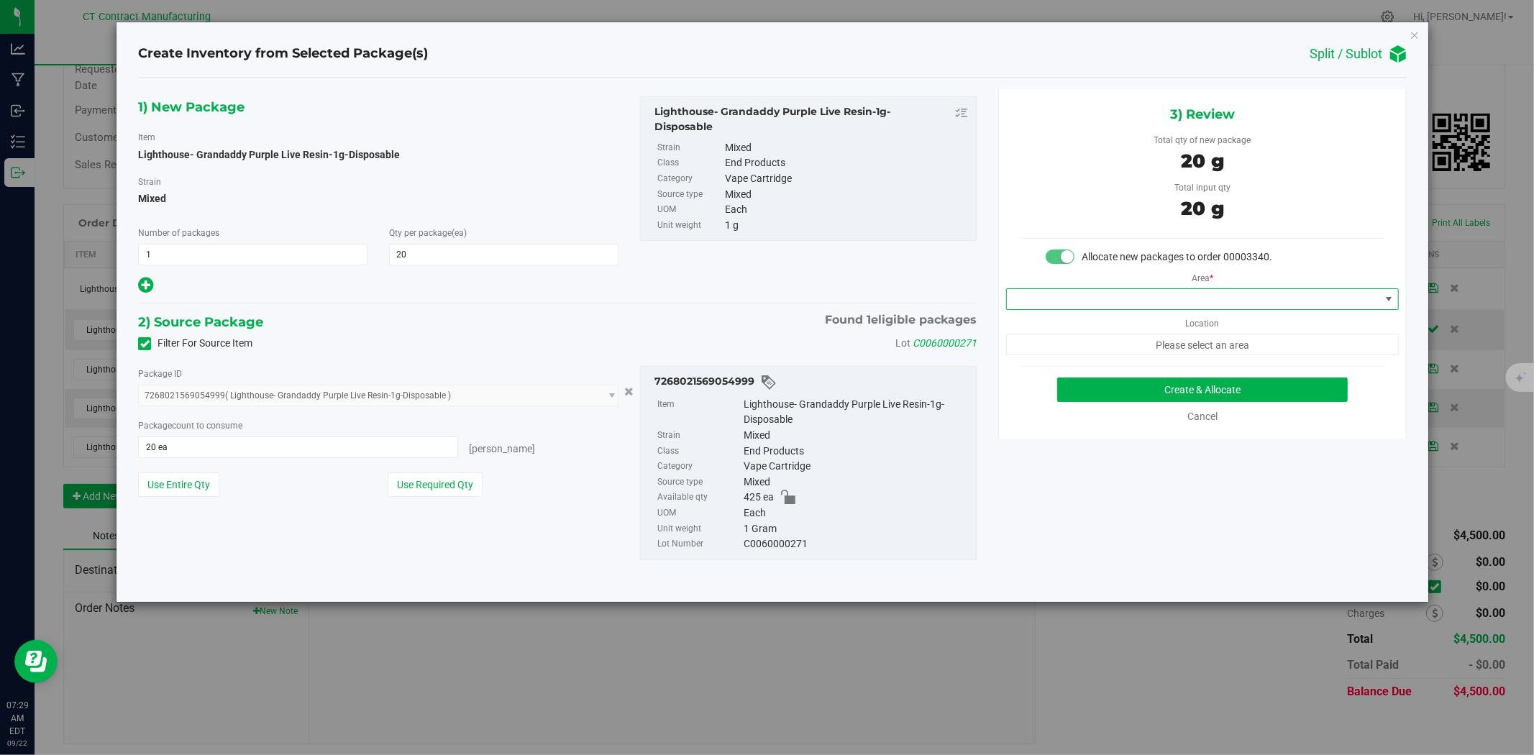
click at [1088, 298] on span at bounding box center [1193, 299] width 373 height 20
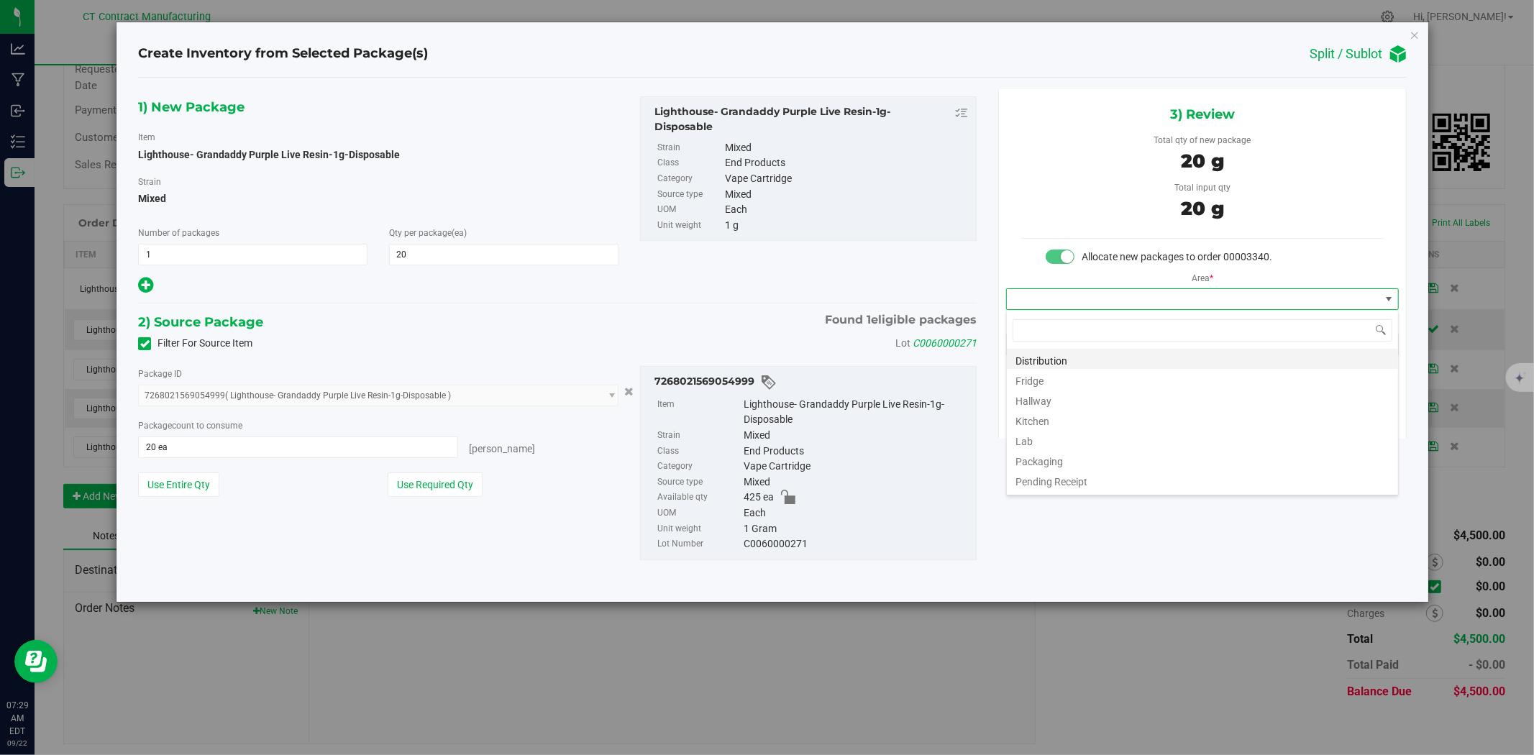
scroll to position [22, 392]
click at [1082, 362] on li "Distribution" at bounding box center [1202, 359] width 391 height 20
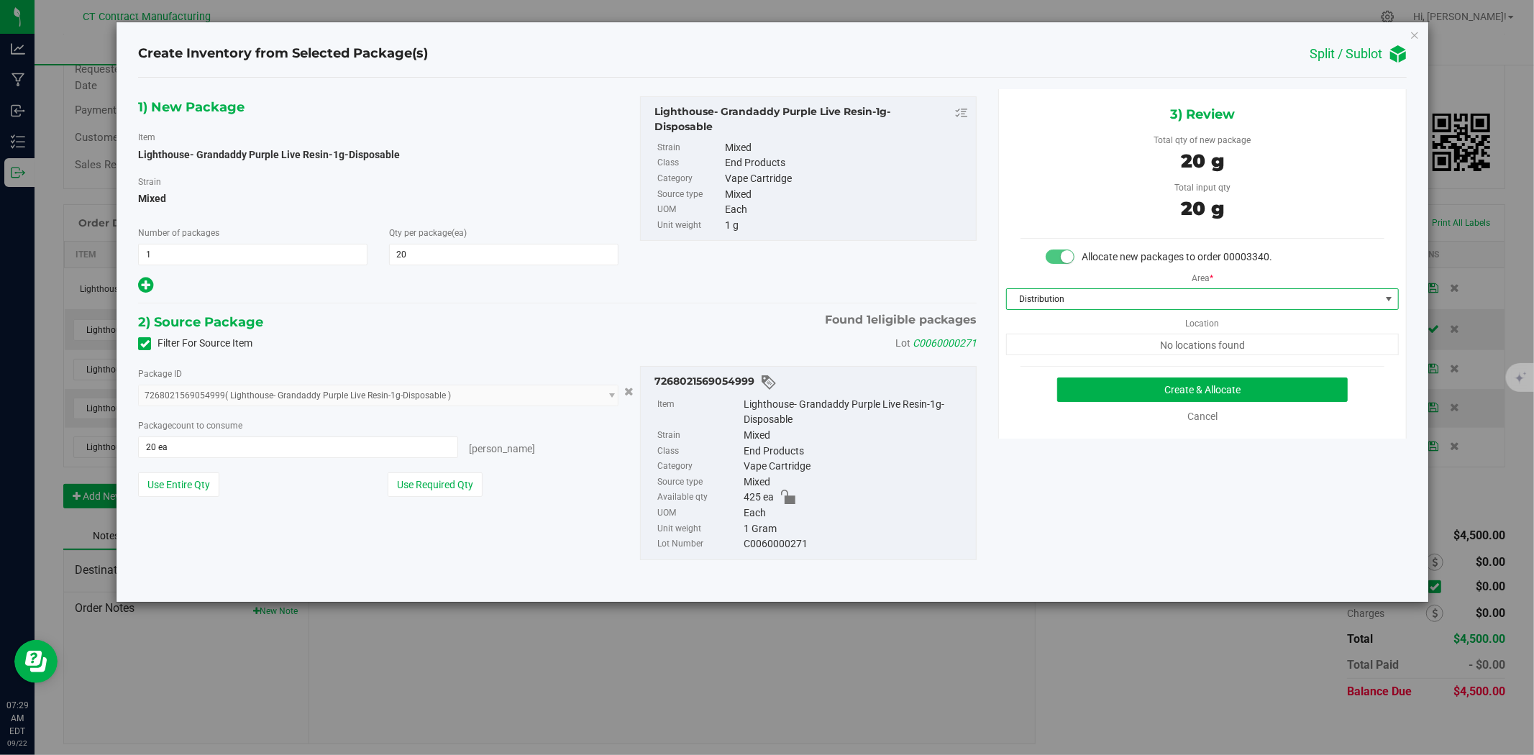
click at [1104, 405] on div "Create & Allocate Cancel" at bounding box center [1202, 401] width 364 height 47
click at [1105, 398] on button "Create & Allocate" at bounding box center [1202, 390] width 291 height 24
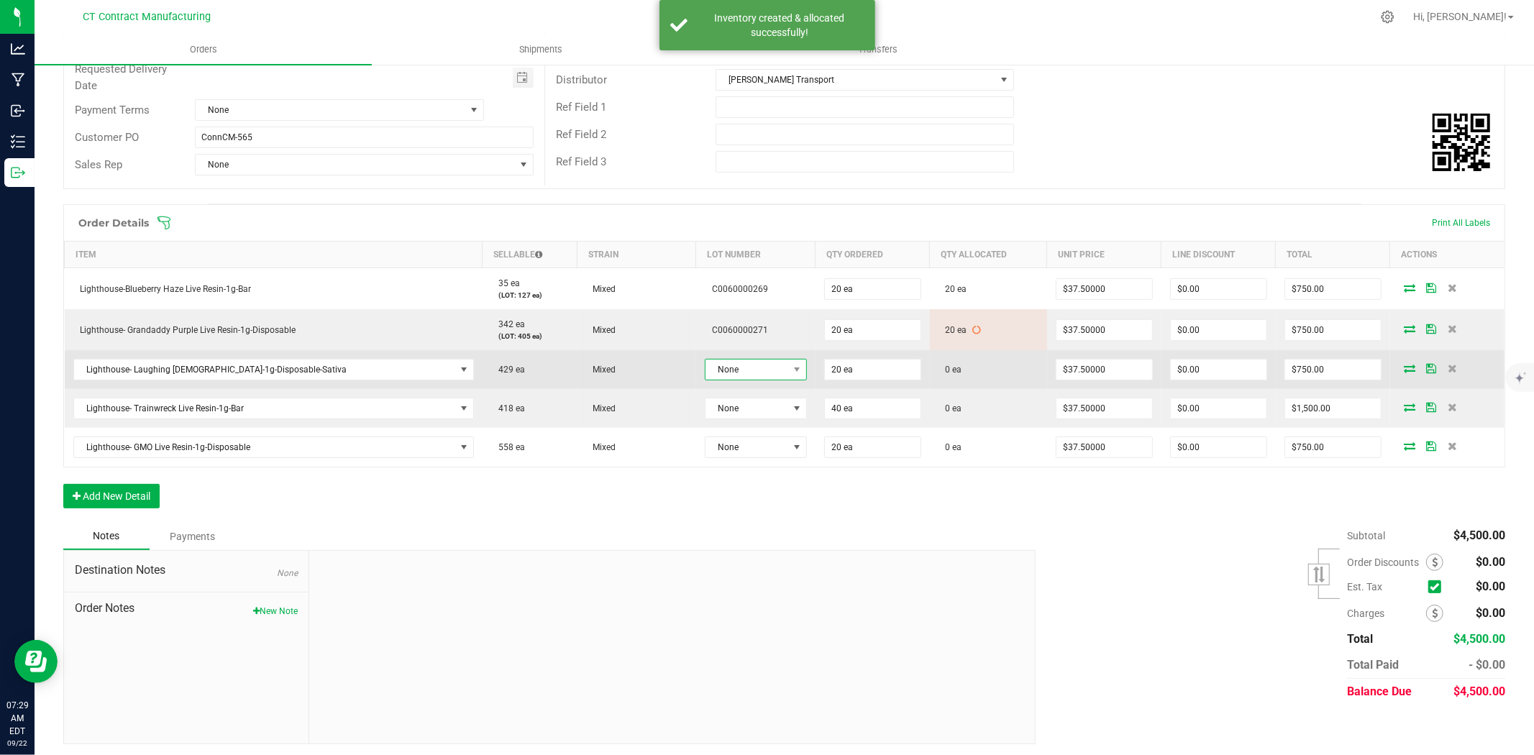
click at [705, 377] on span "None" at bounding box center [746, 370] width 83 height 20
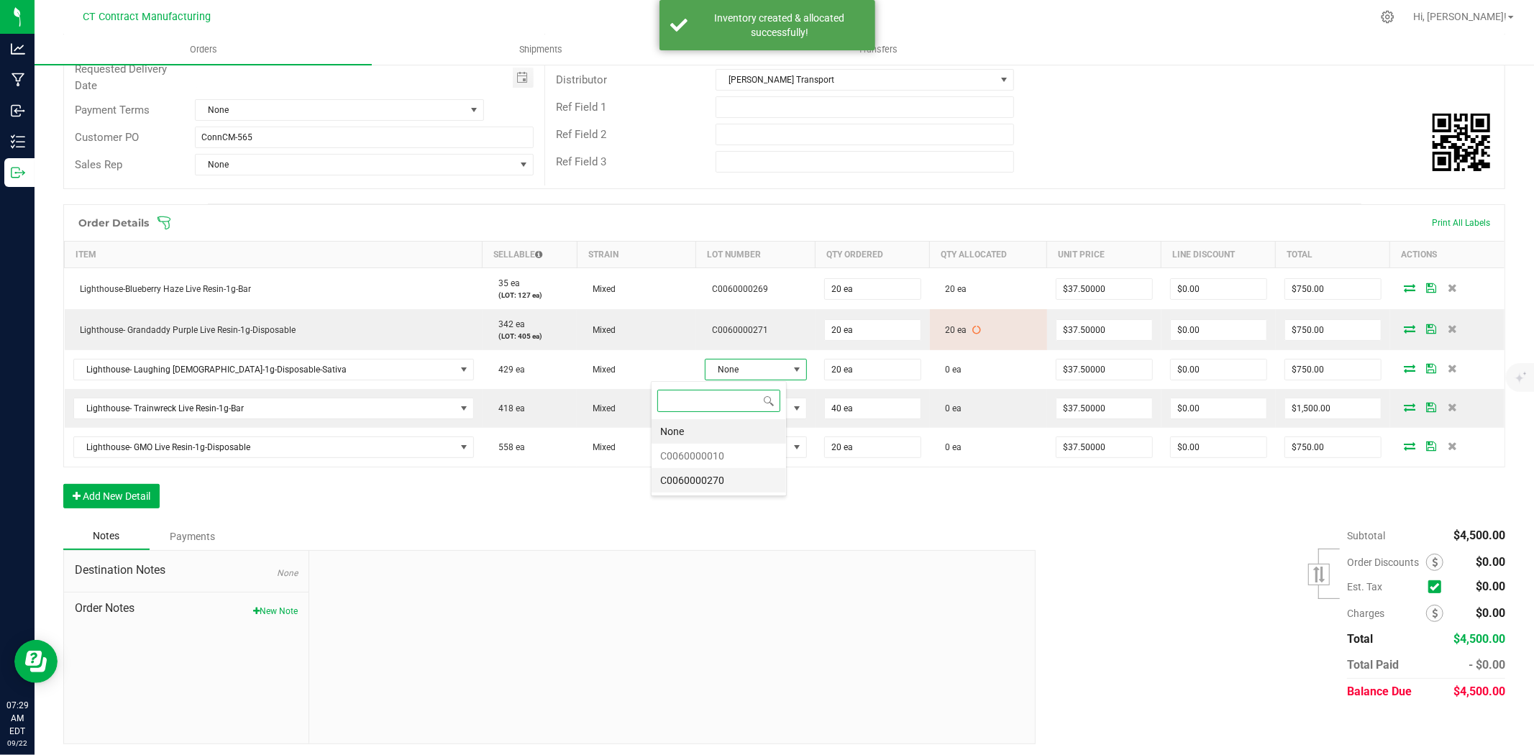
click at [723, 486] on li "C0060000270" at bounding box center [719, 480] width 134 height 24
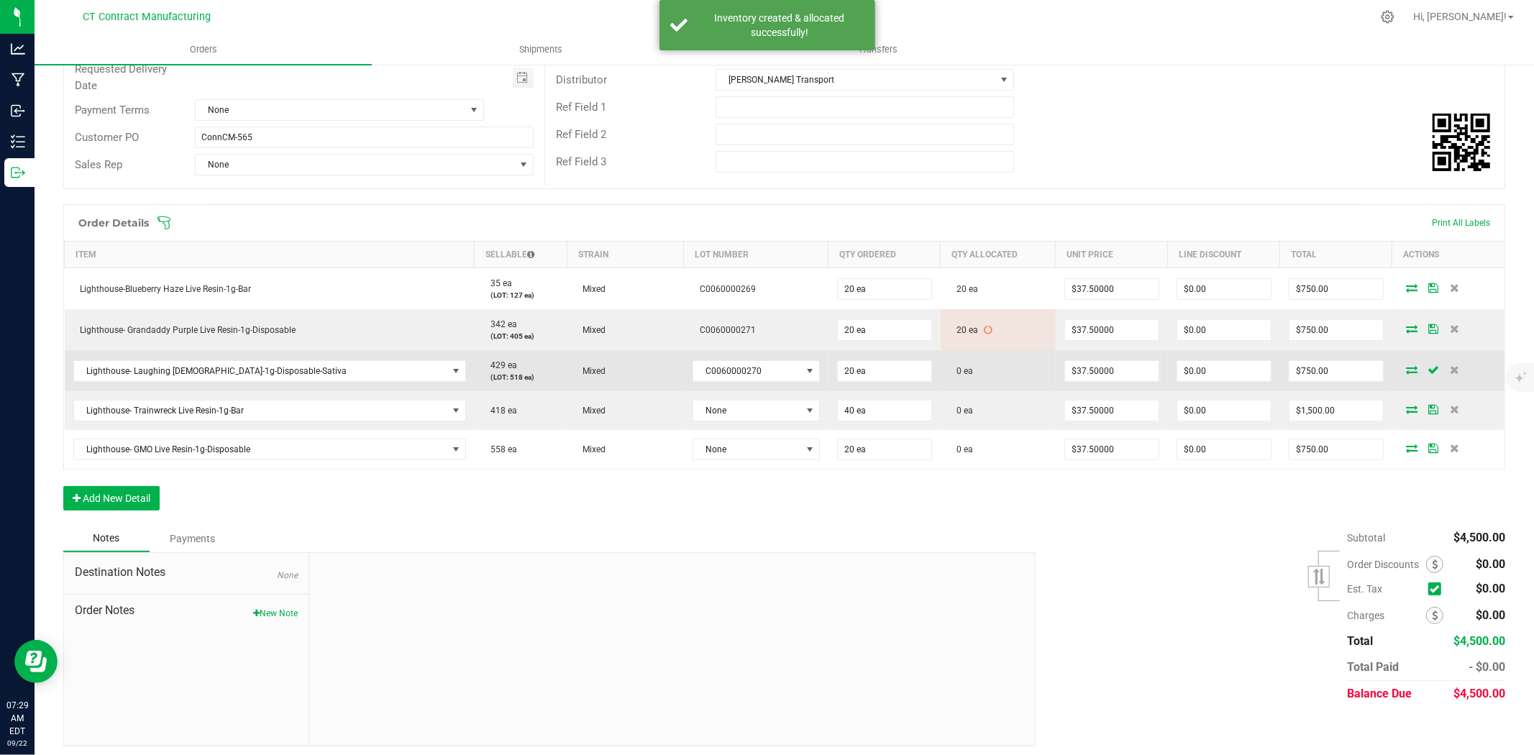
click at [1406, 370] on icon at bounding box center [1412, 369] width 12 height 9
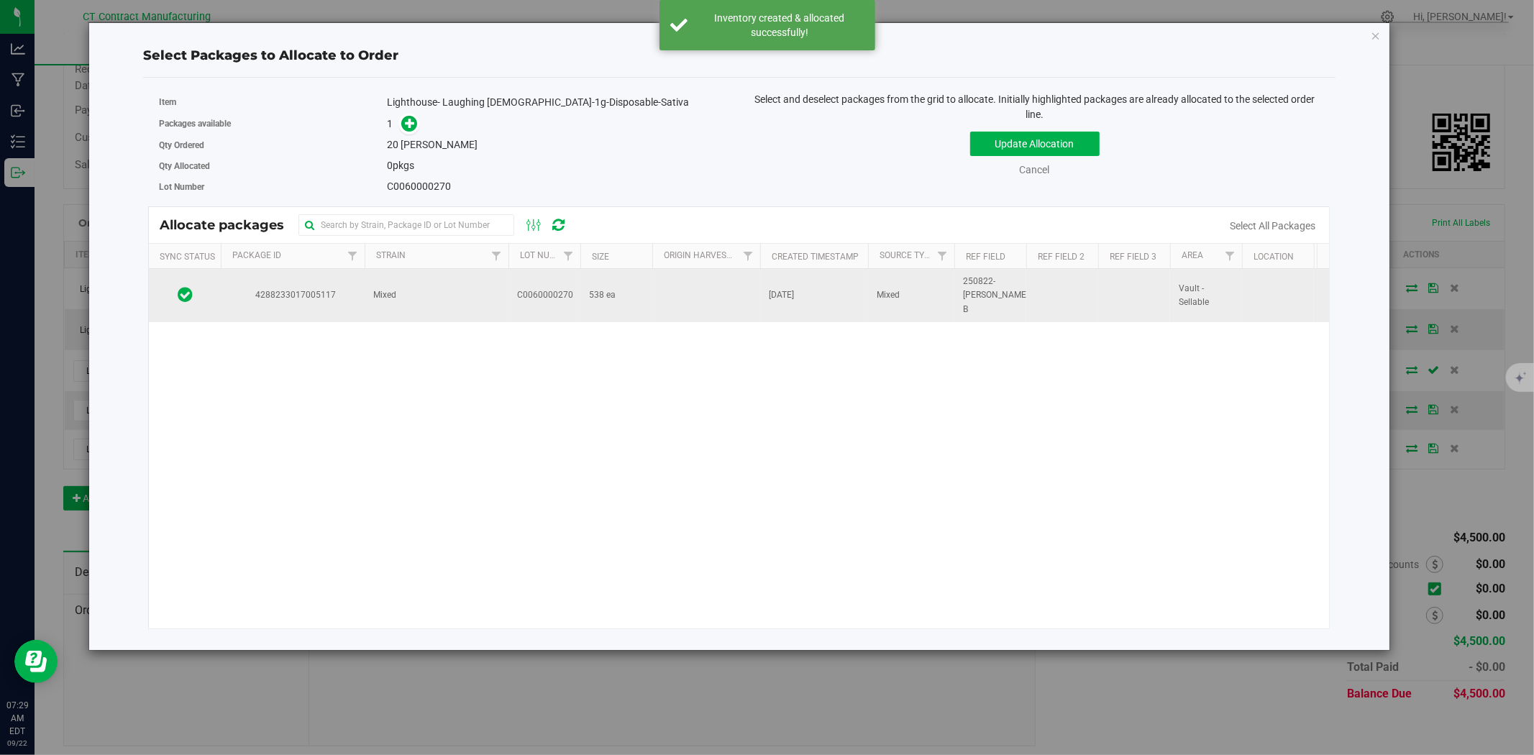
click at [657, 293] on td at bounding box center [706, 295] width 108 height 53
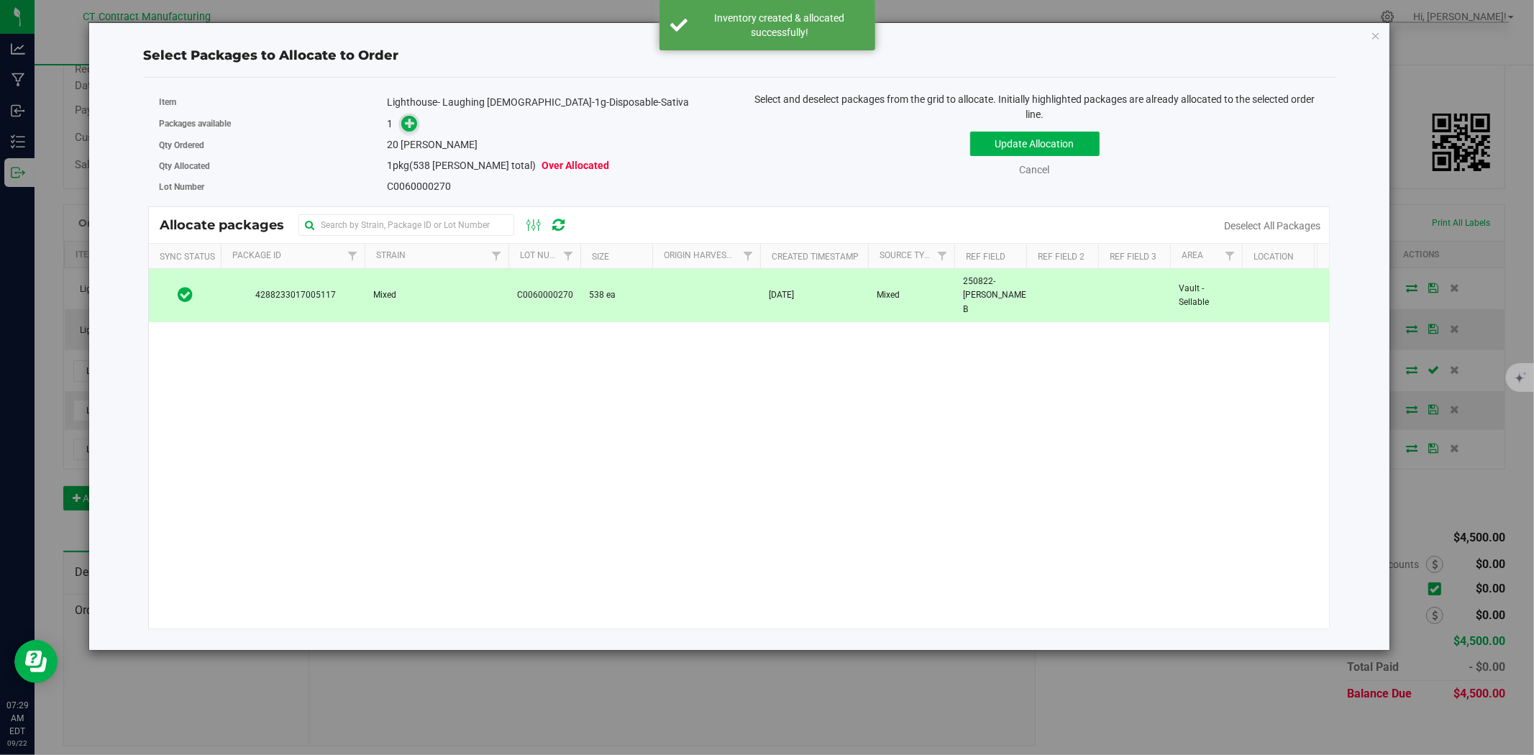
click at [411, 126] on icon at bounding box center [410, 123] width 10 height 10
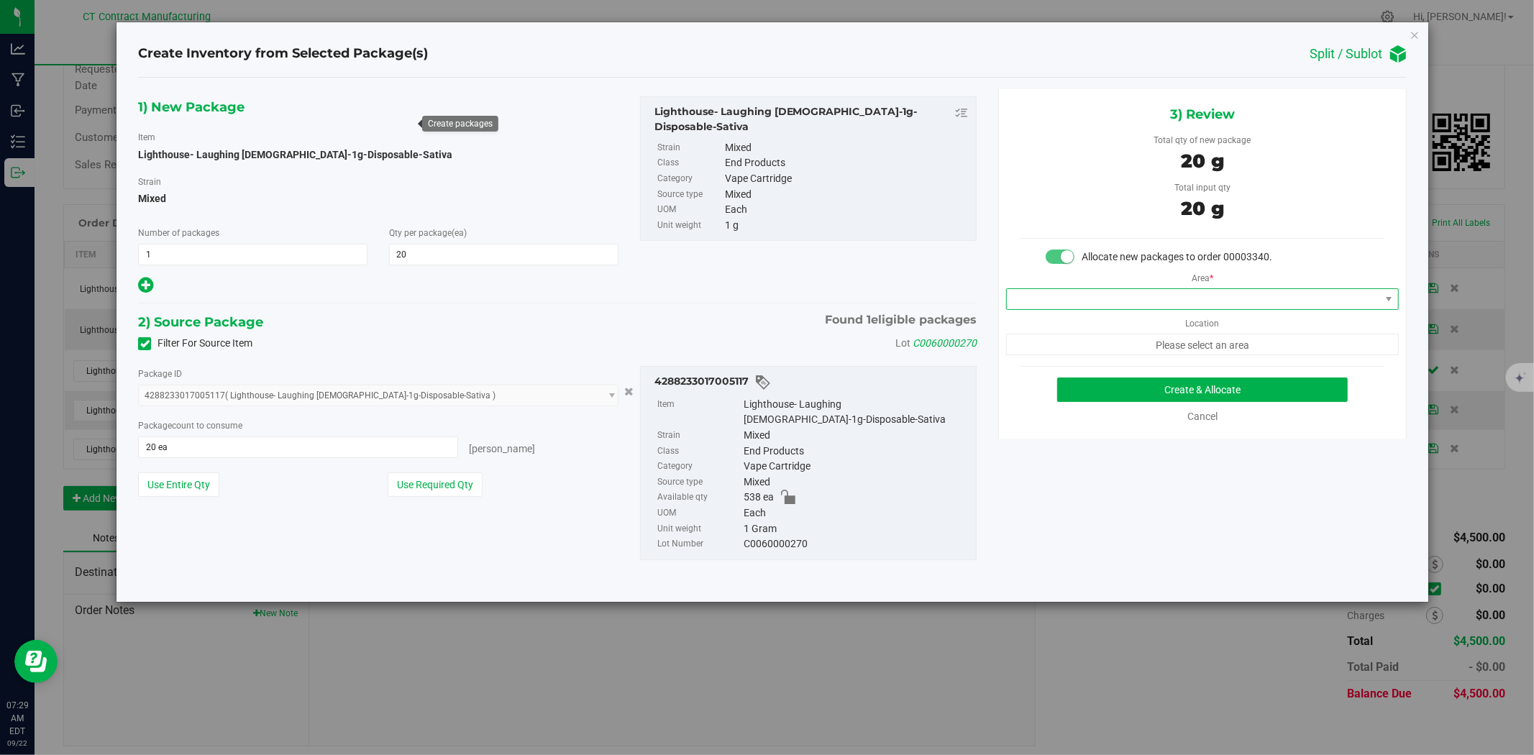
click at [1050, 303] on span at bounding box center [1193, 299] width 373 height 20
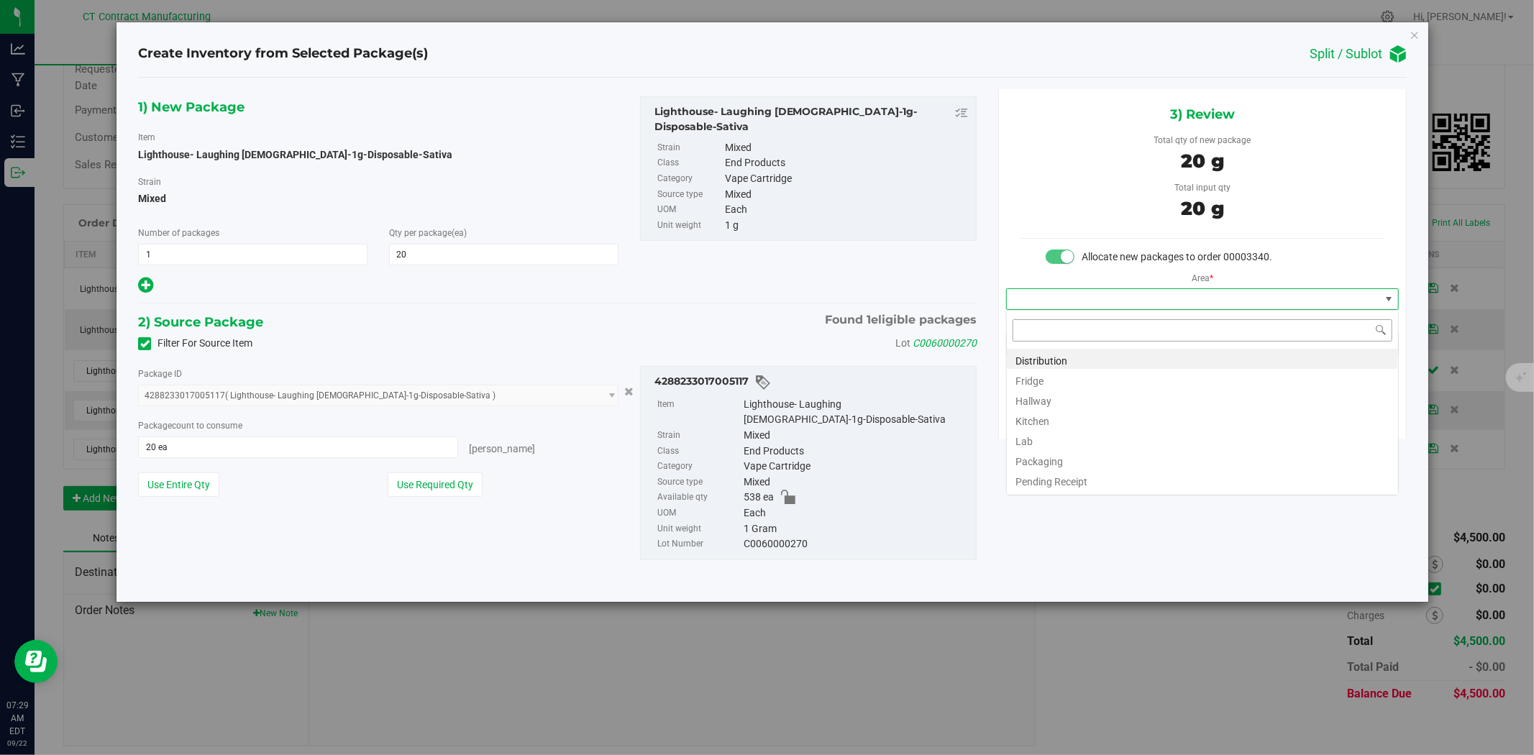
scroll to position [22, 392]
click at [1046, 357] on li "Distribution" at bounding box center [1202, 359] width 391 height 20
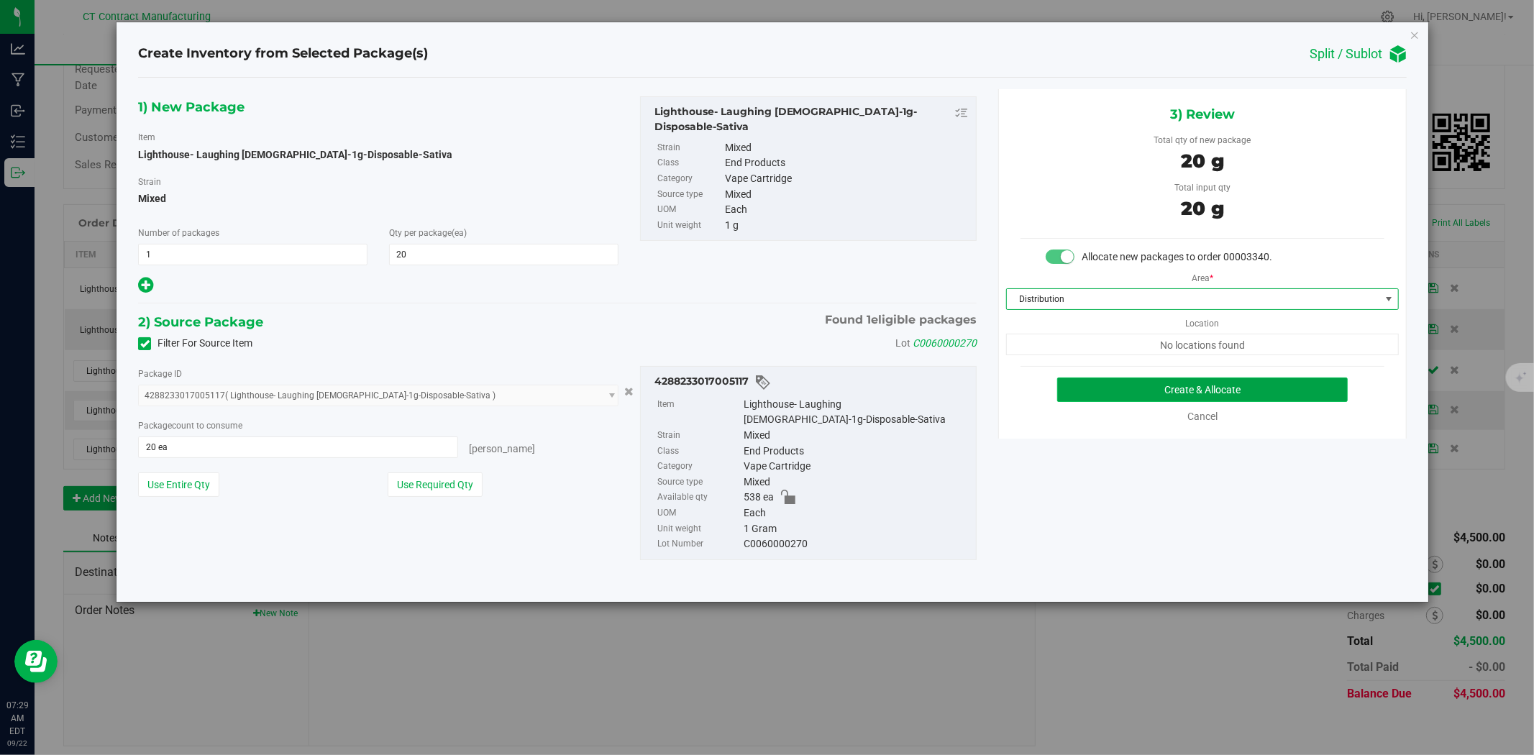
click at [1074, 378] on button "Create & Allocate" at bounding box center [1202, 390] width 291 height 24
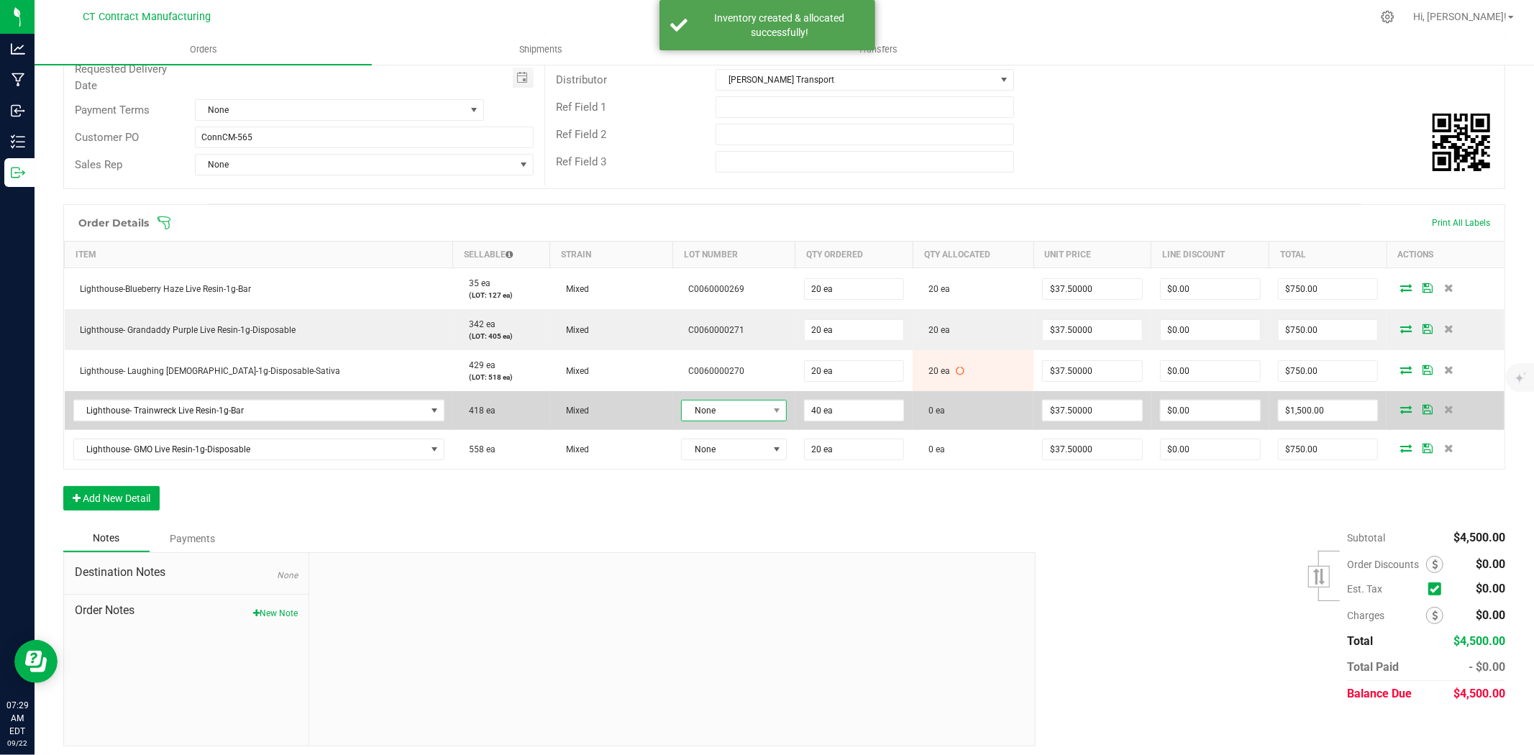
click at [692, 416] on span "None" at bounding box center [725, 411] width 86 height 20
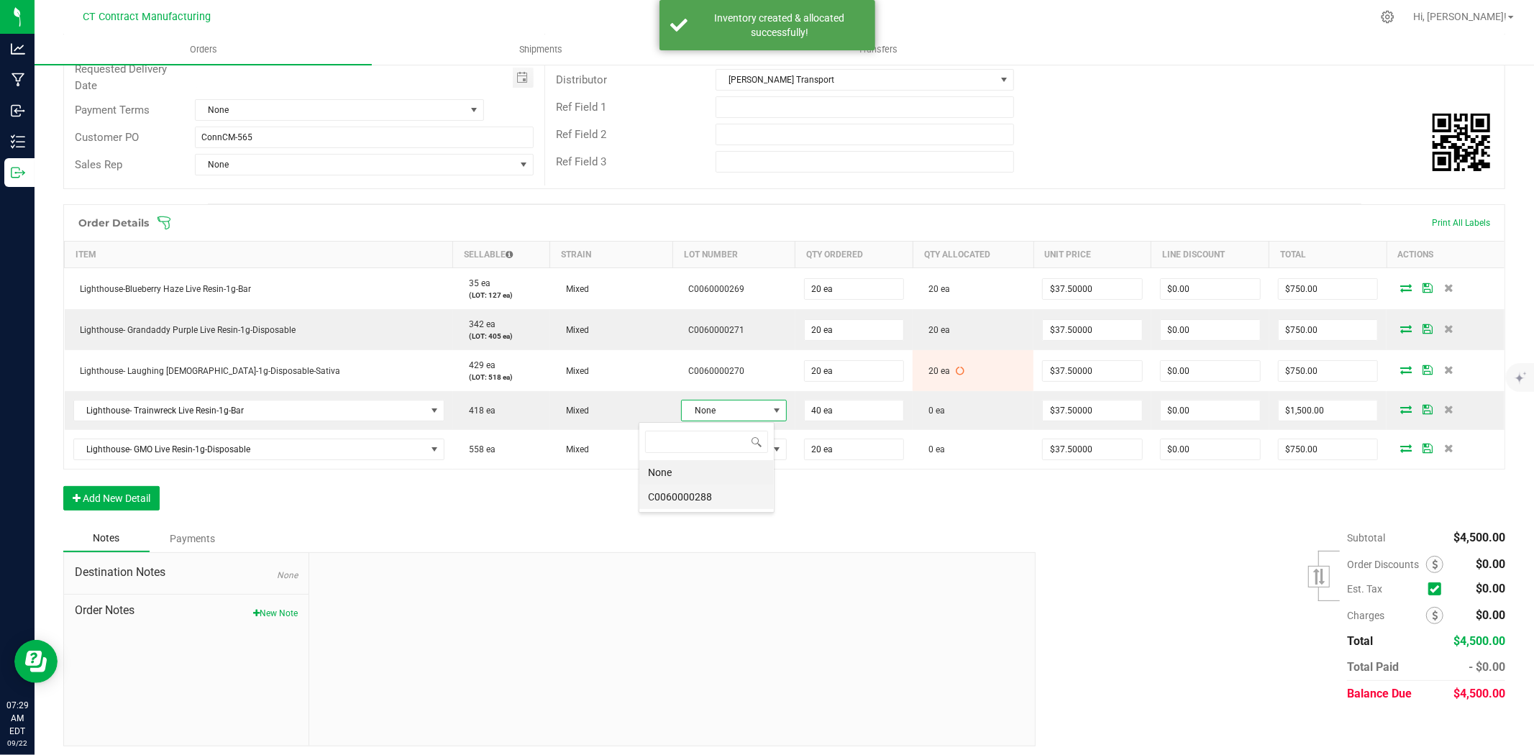
click at [692, 499] on li "C0060000288" at bounding box center [706, 497] width 134 height 24
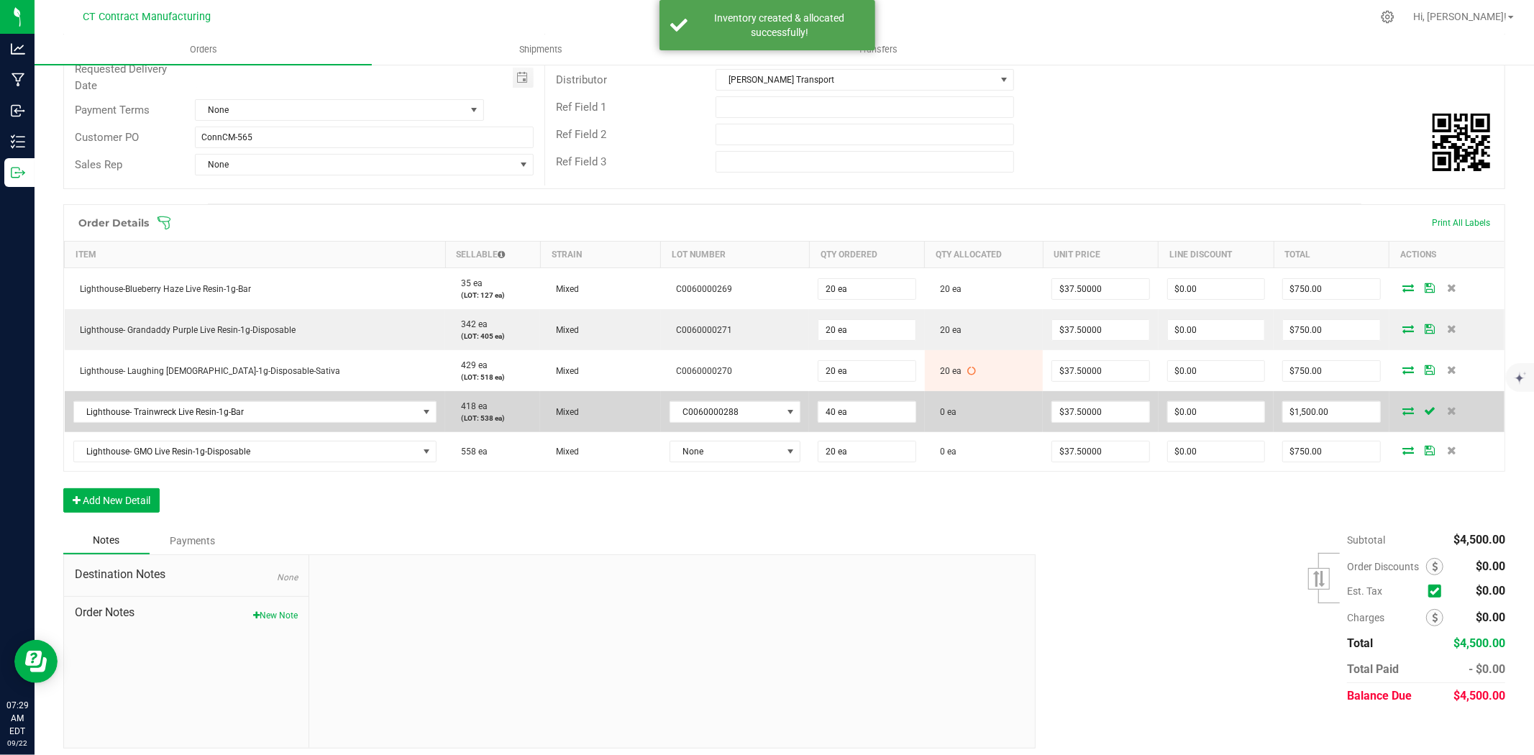
click at [1403, 415] on icon at bounding box center [1409, 410] width 12 height 9
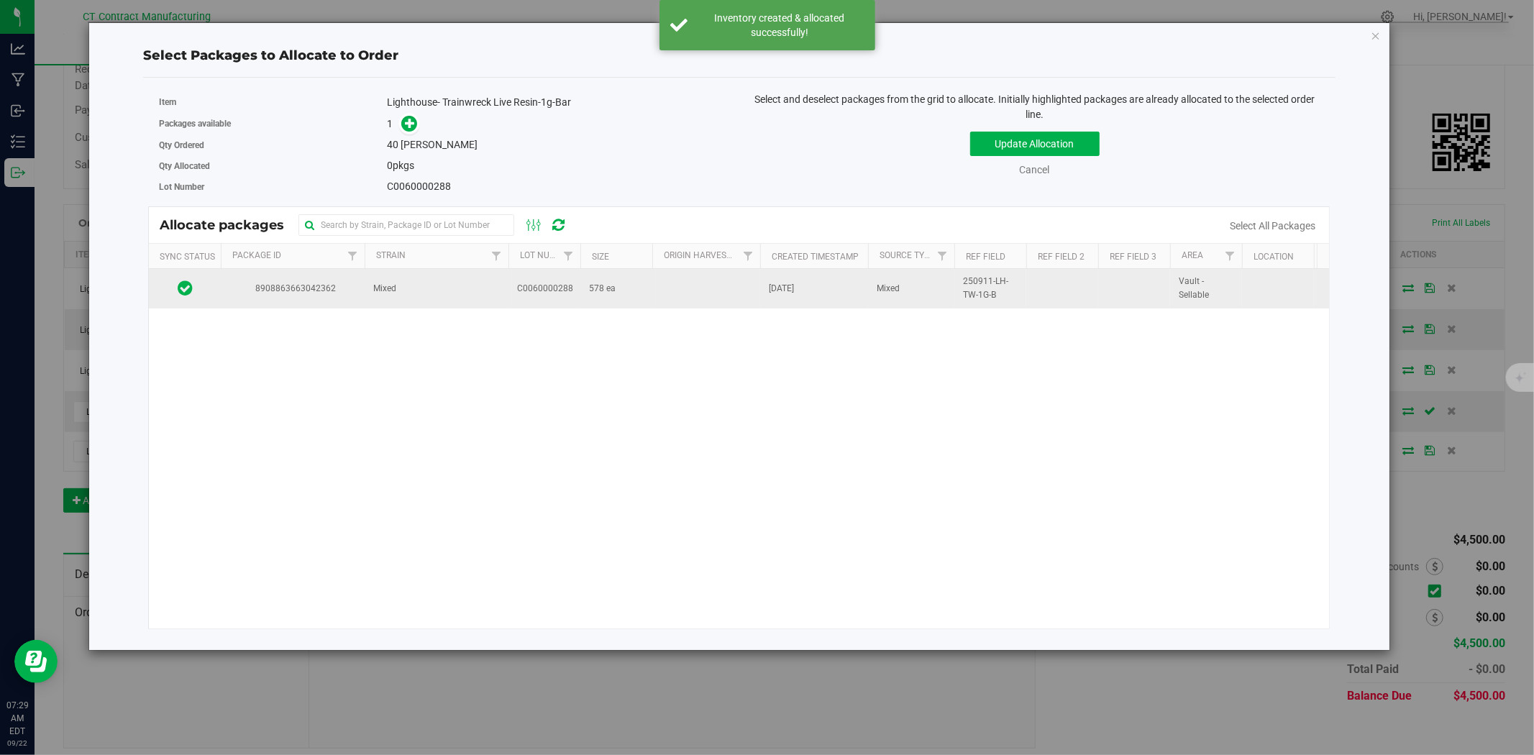
click at [593, 295] on span "578 ea" at bounding box center [602, 289] width 27 height 14
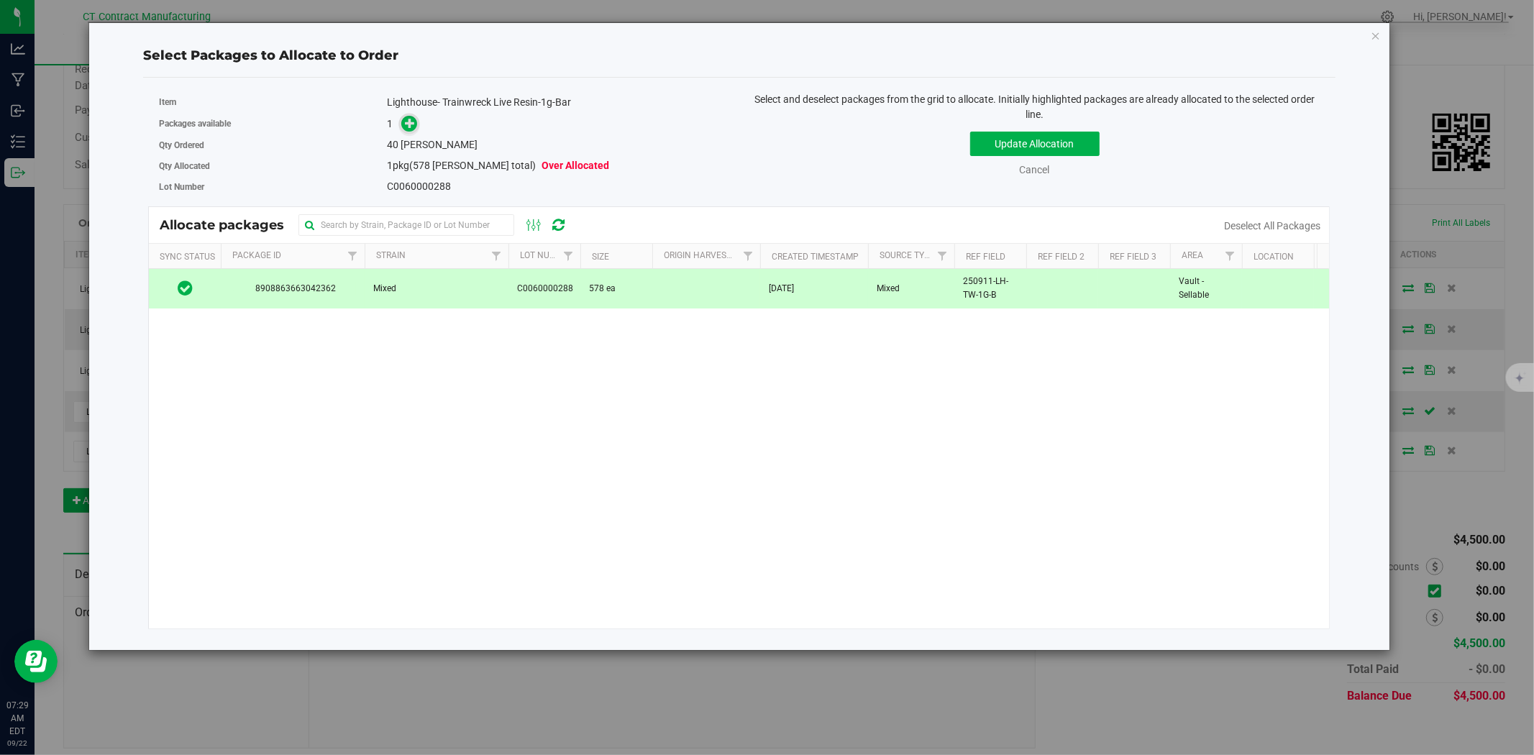
click at [401, 119] on span at bounding box center [409, 124] width 17 height 17
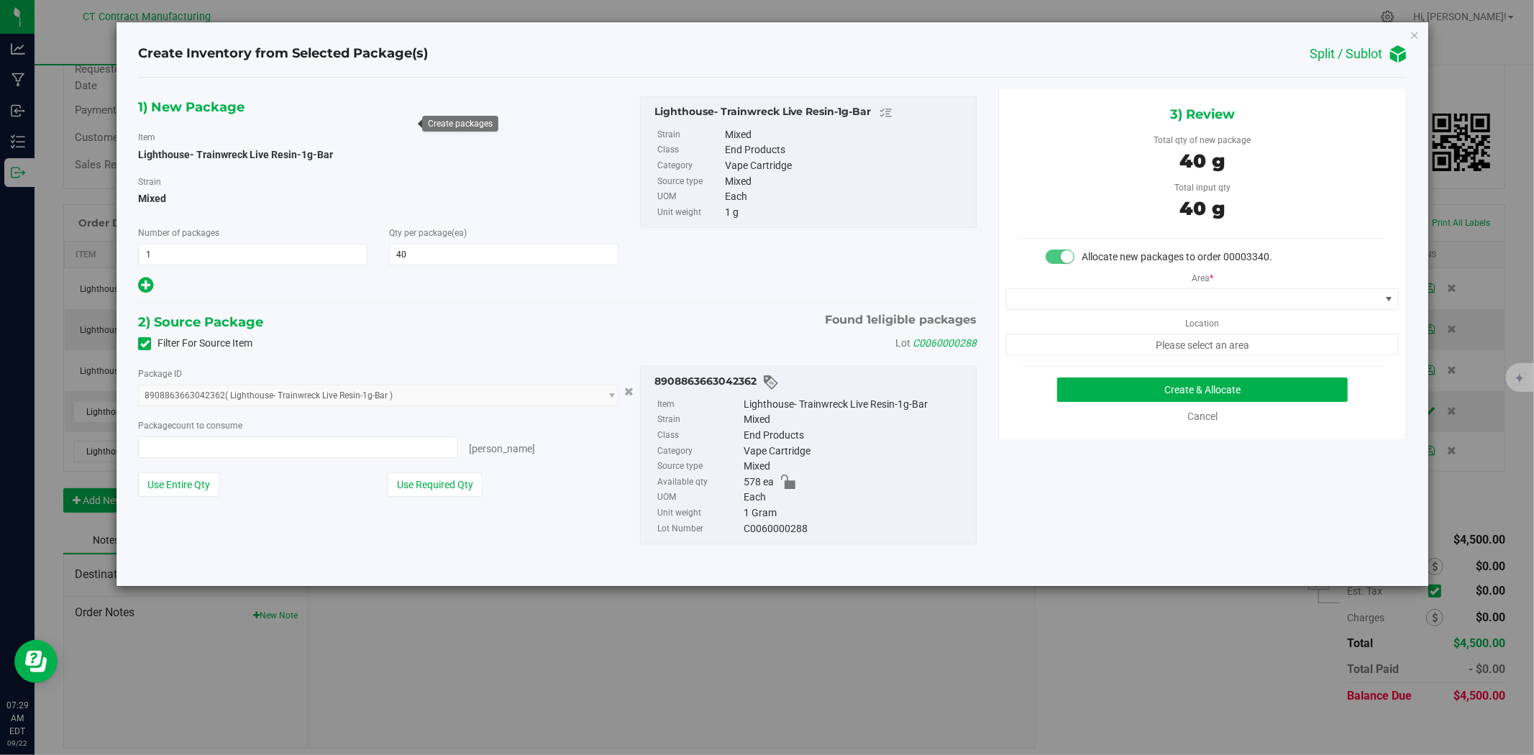
type input "40 ea"
click at [1072, 302] on span at bounding box center [1193, 299] width 373 height 20
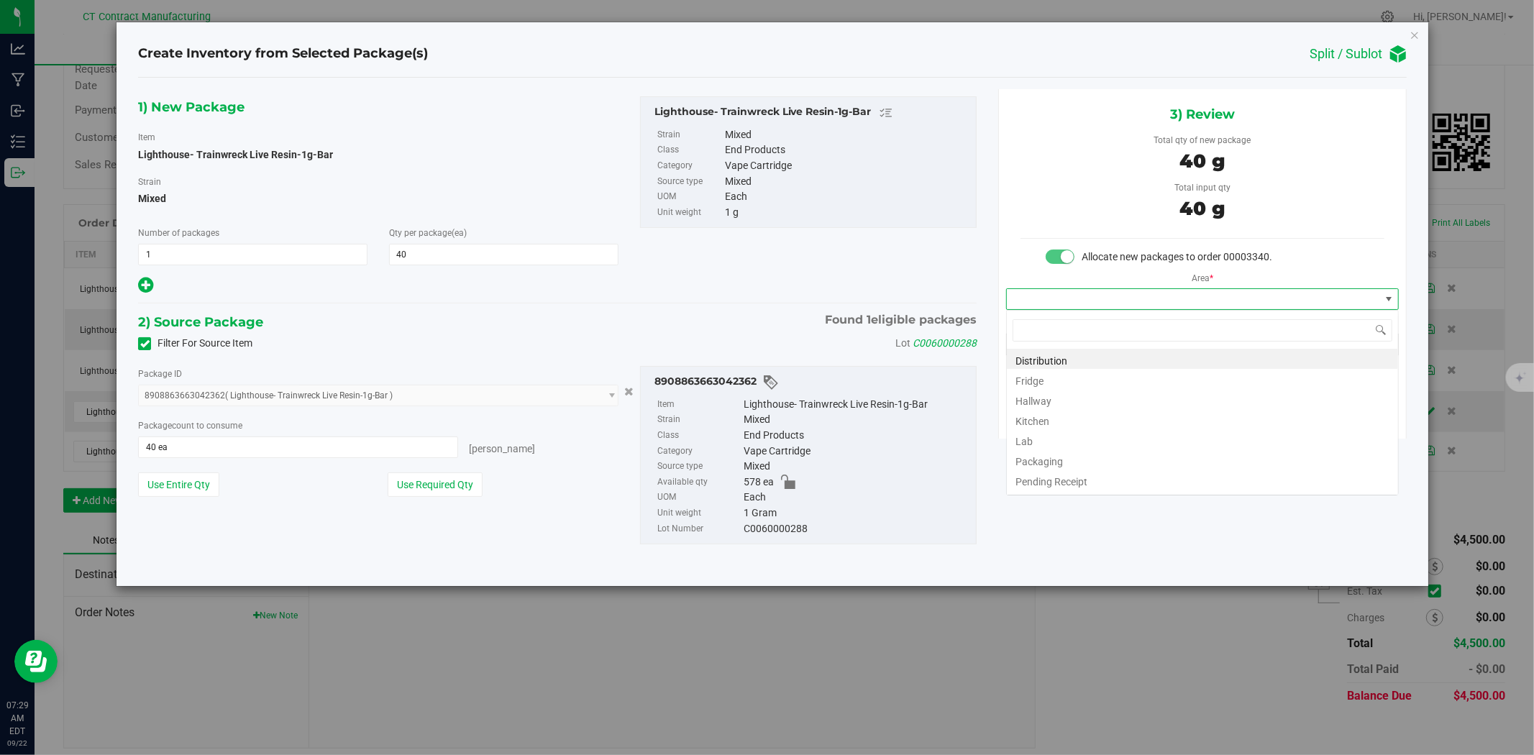
scroll to position [22, 392]
click at [1074, 353] on li "Distribution" at bounding box center [1202, 359] width 391 height 20
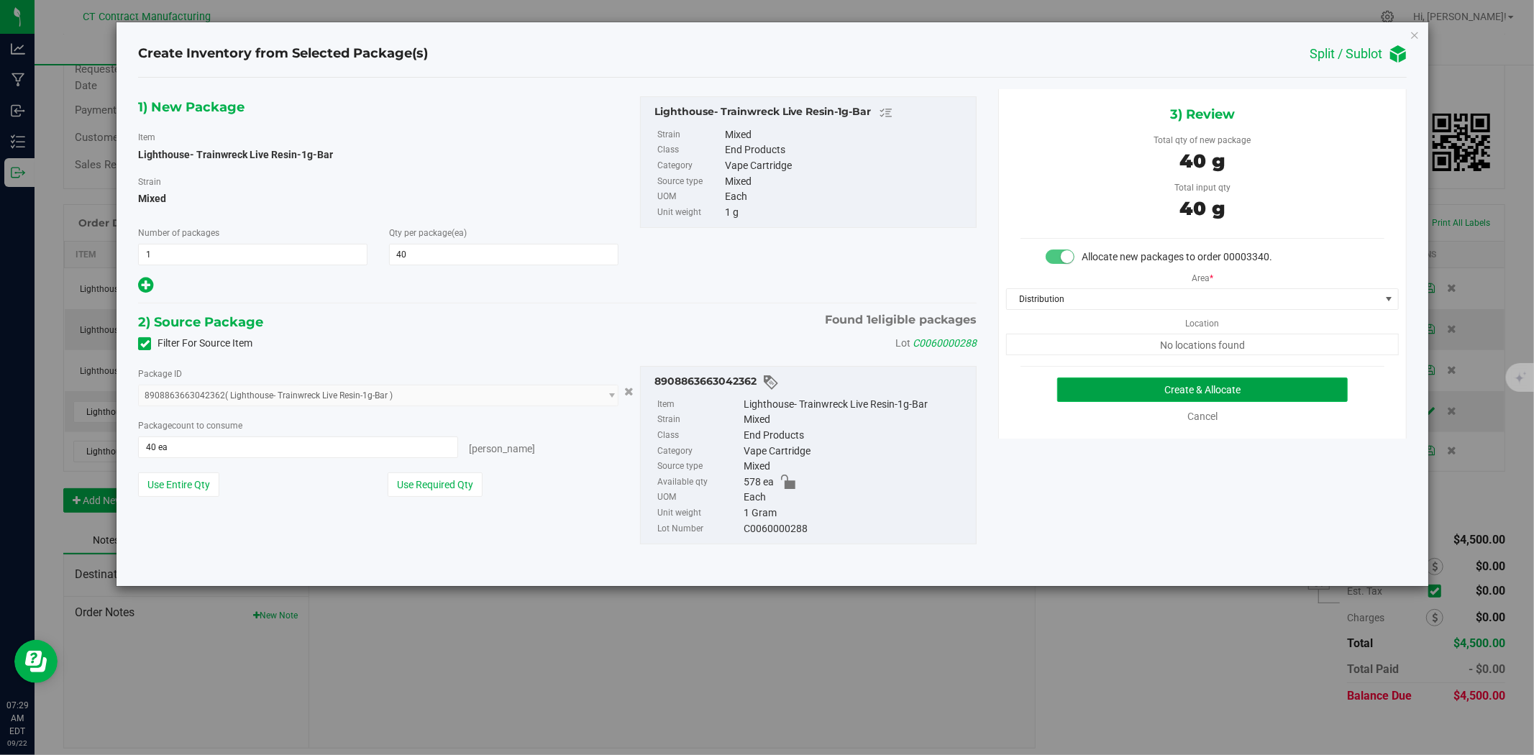
click at [1113, 391] on button "Create & Allocate" at bounding box center [1202, 390] width 291 height 24
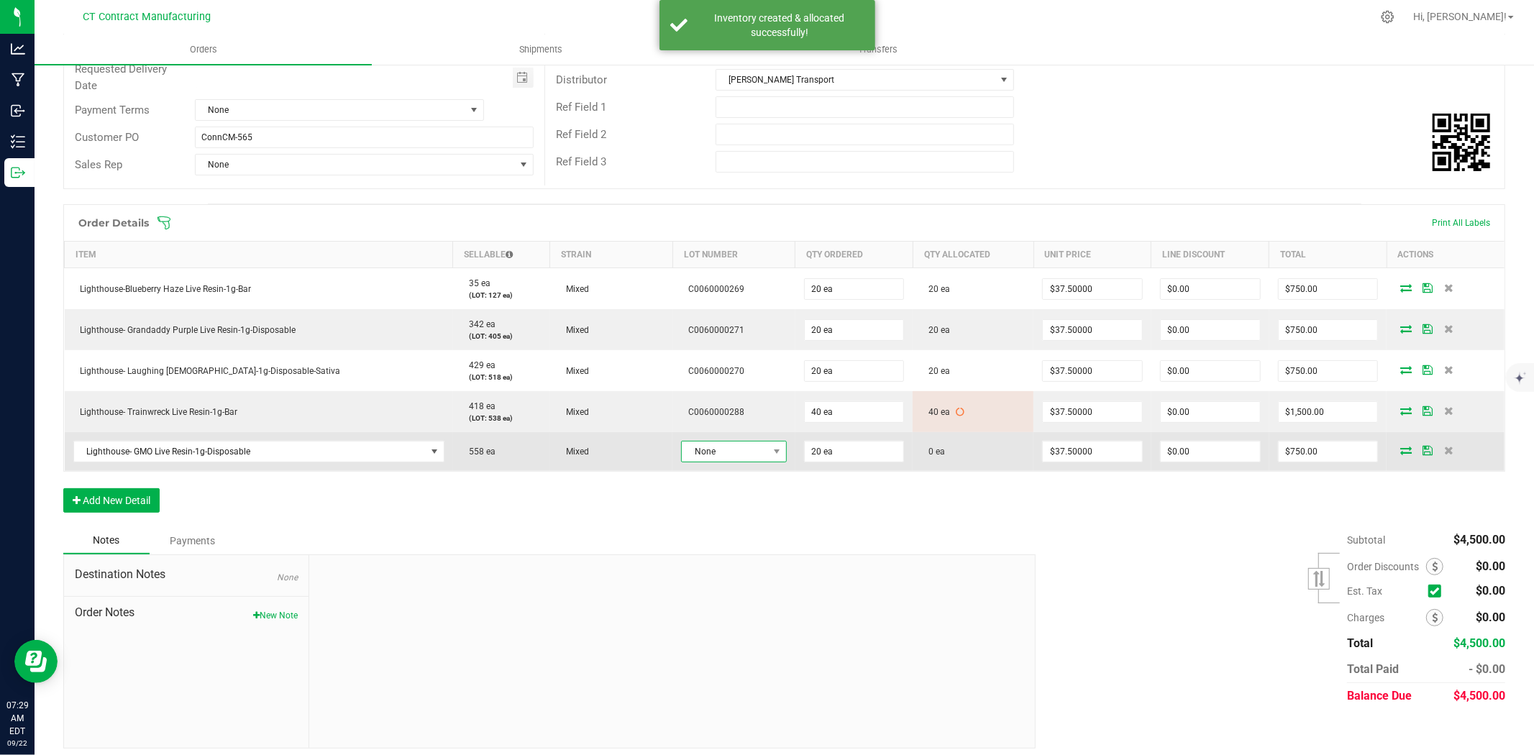
click at [682, 444] on span "None" at bounding box center [725, 452] width 86 height 20
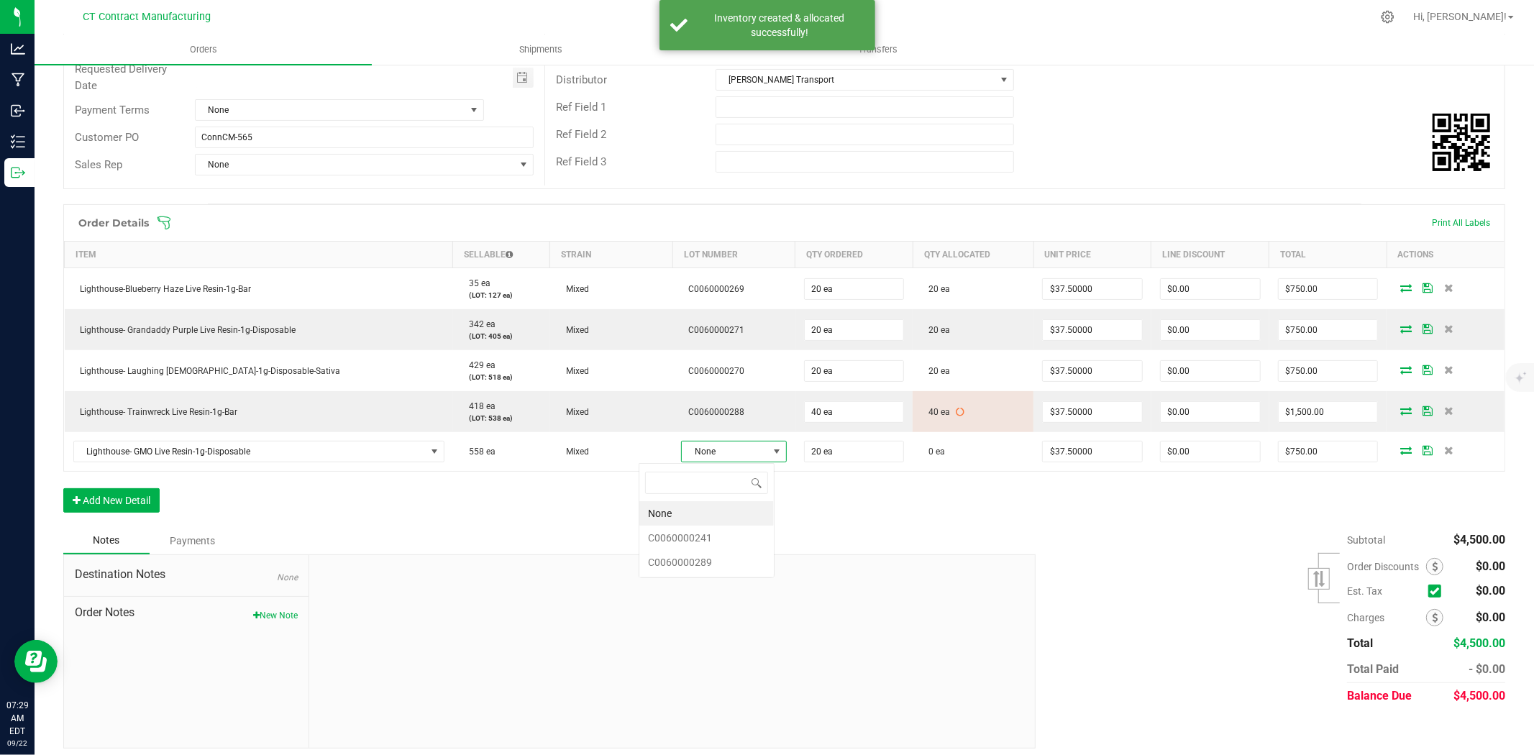
scroll to position [22, 109]
click at [719, 565] on li "C0060000289" at bounding box center [706, 562] width 134 height 24
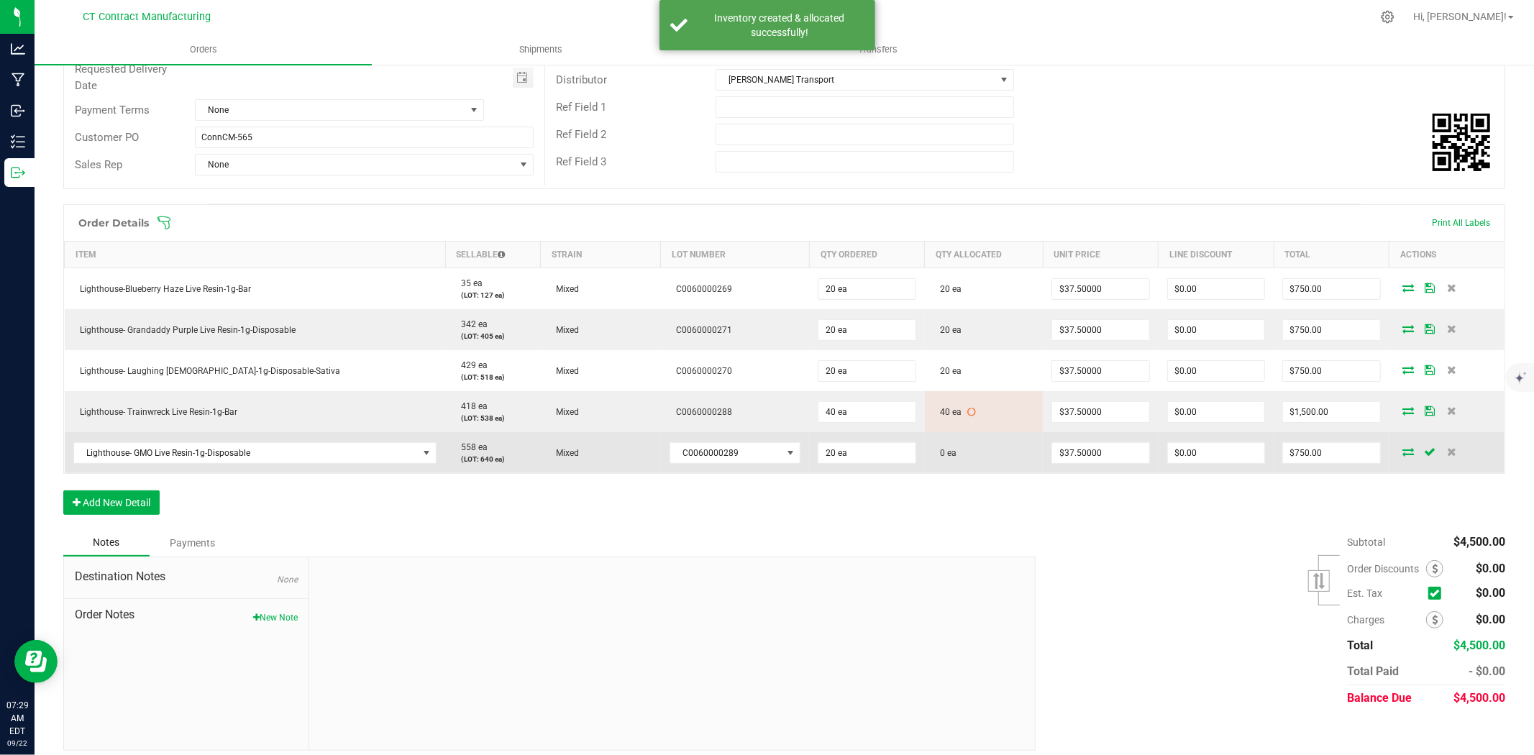
click at [1403, 451] on icon at bounding box center [1409, 451] width 12 height 9
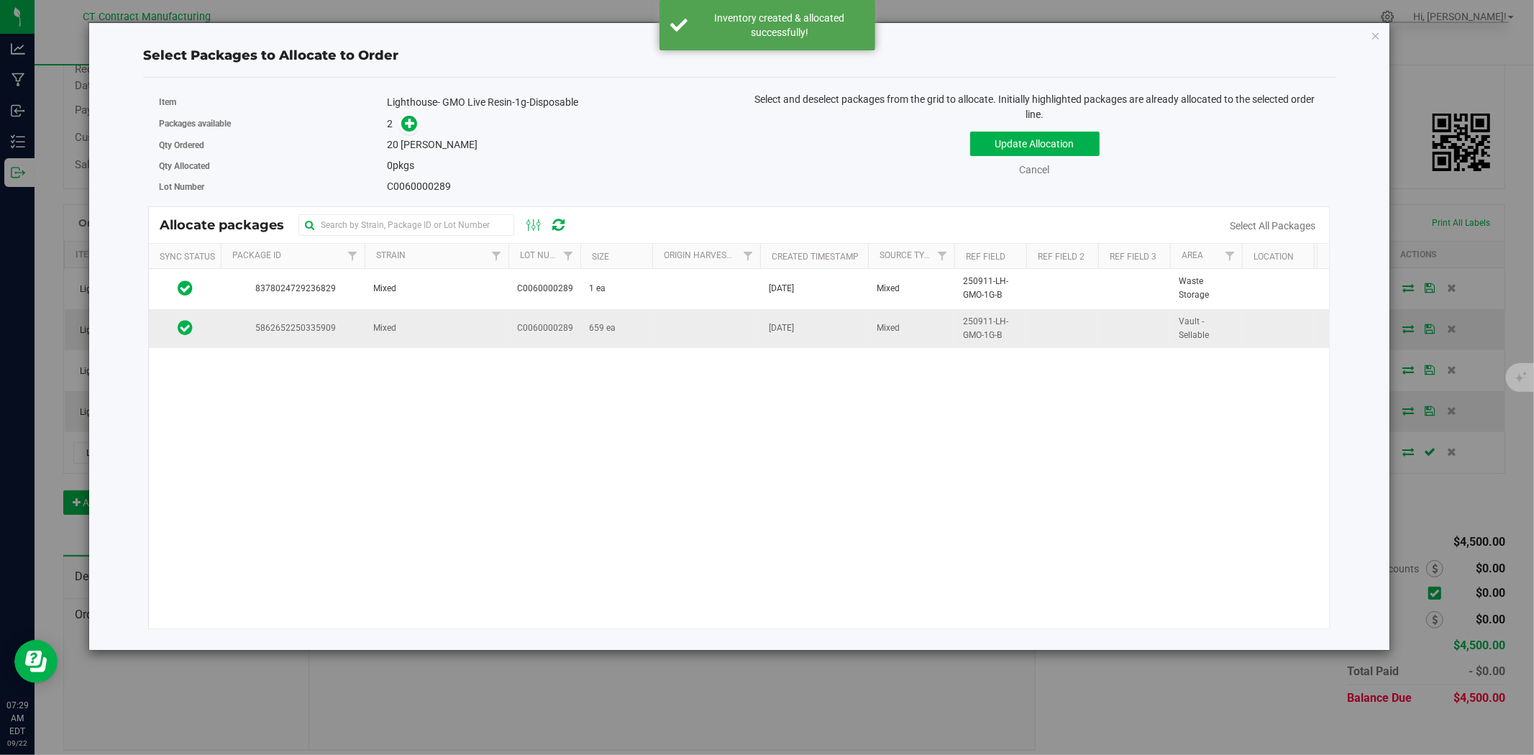
click at [588, 329] on td "659 ea" at bounding box center [616, 328] width 72 height 39
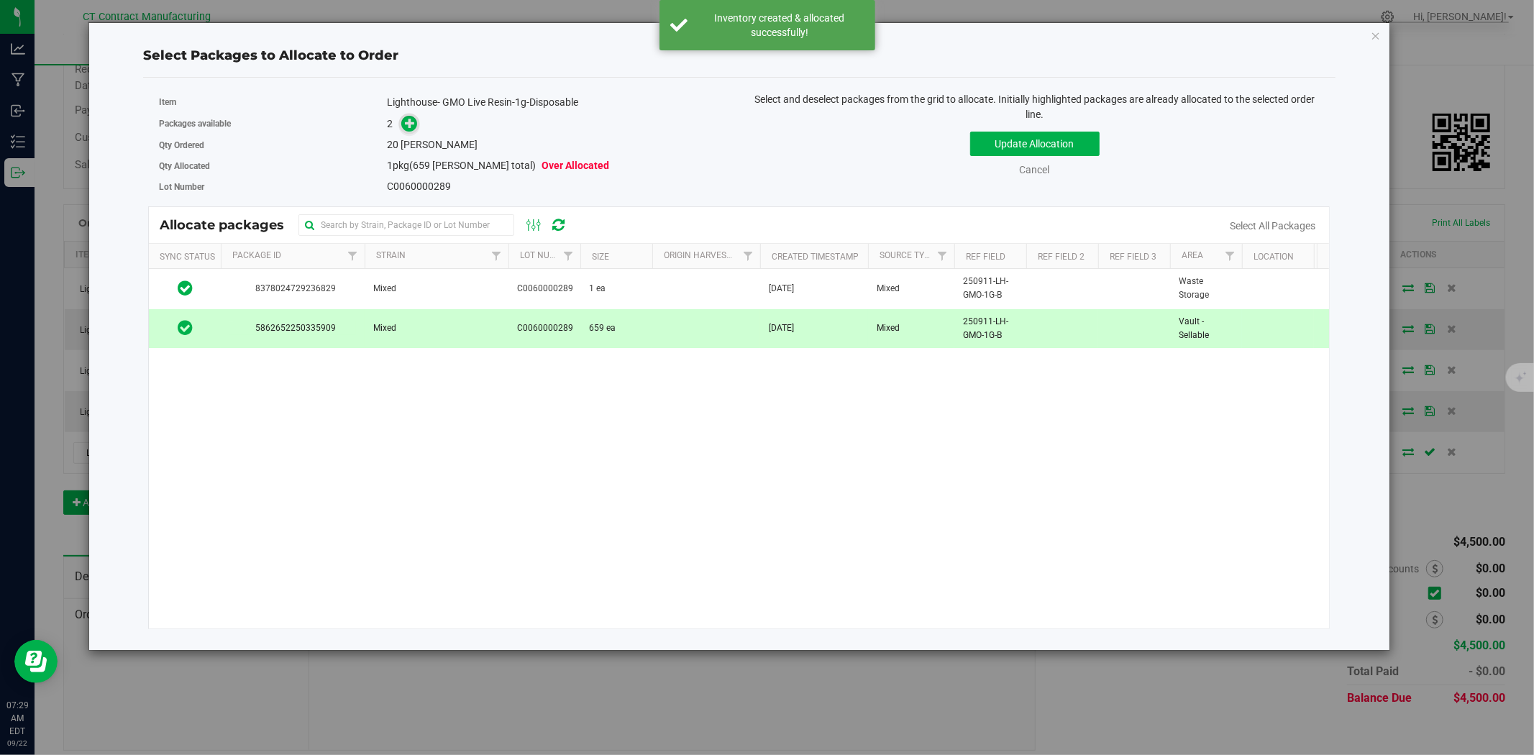
click at [408, 118] on icon at bounding box center [410, 123] width 10 height 10
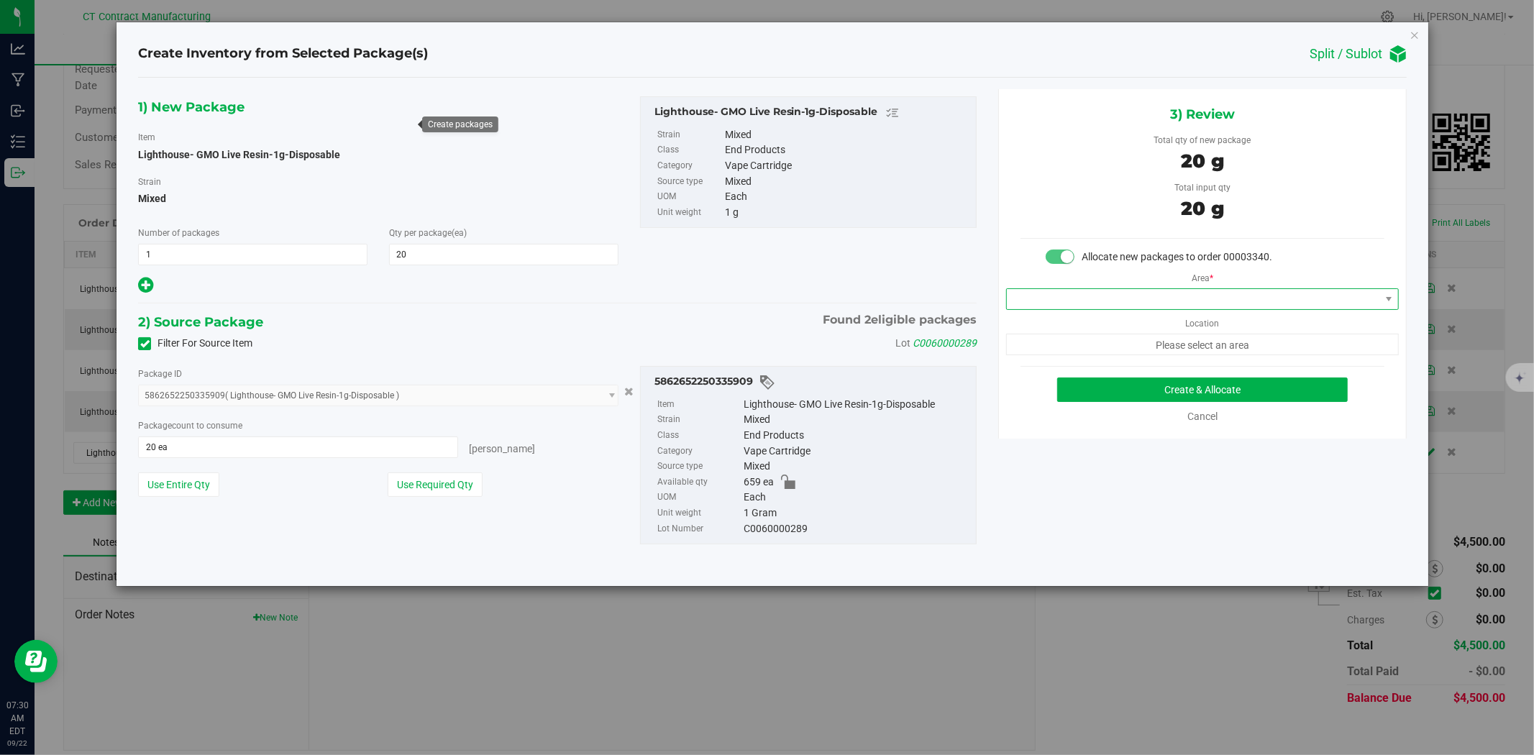
click at [1041, 293] on span at bounding box center [1193, 299] width 373 height 20
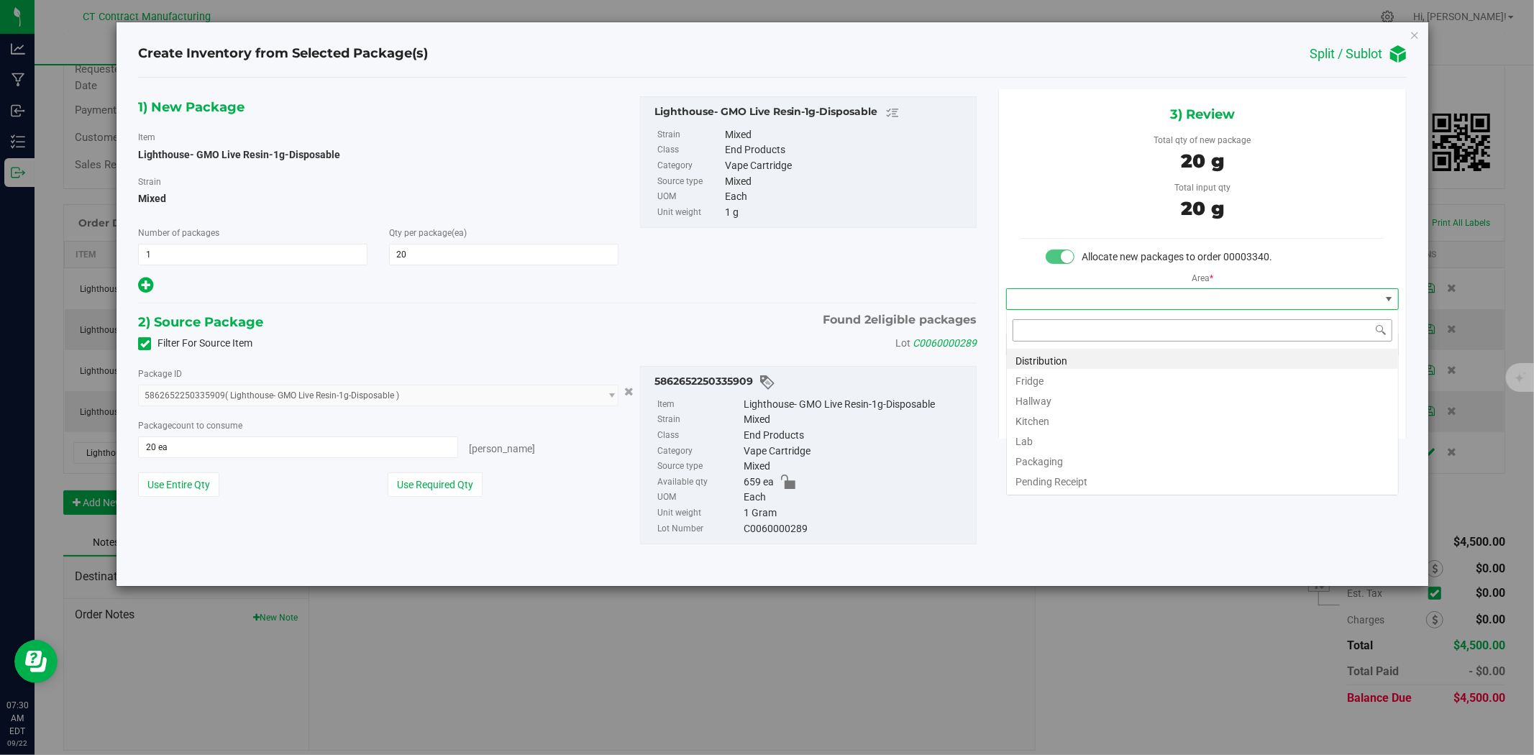
scroll to position [22, 392]
click at [1046, 353] on li "Distribution" at bounding box center [1202, 359] width 391 height 20
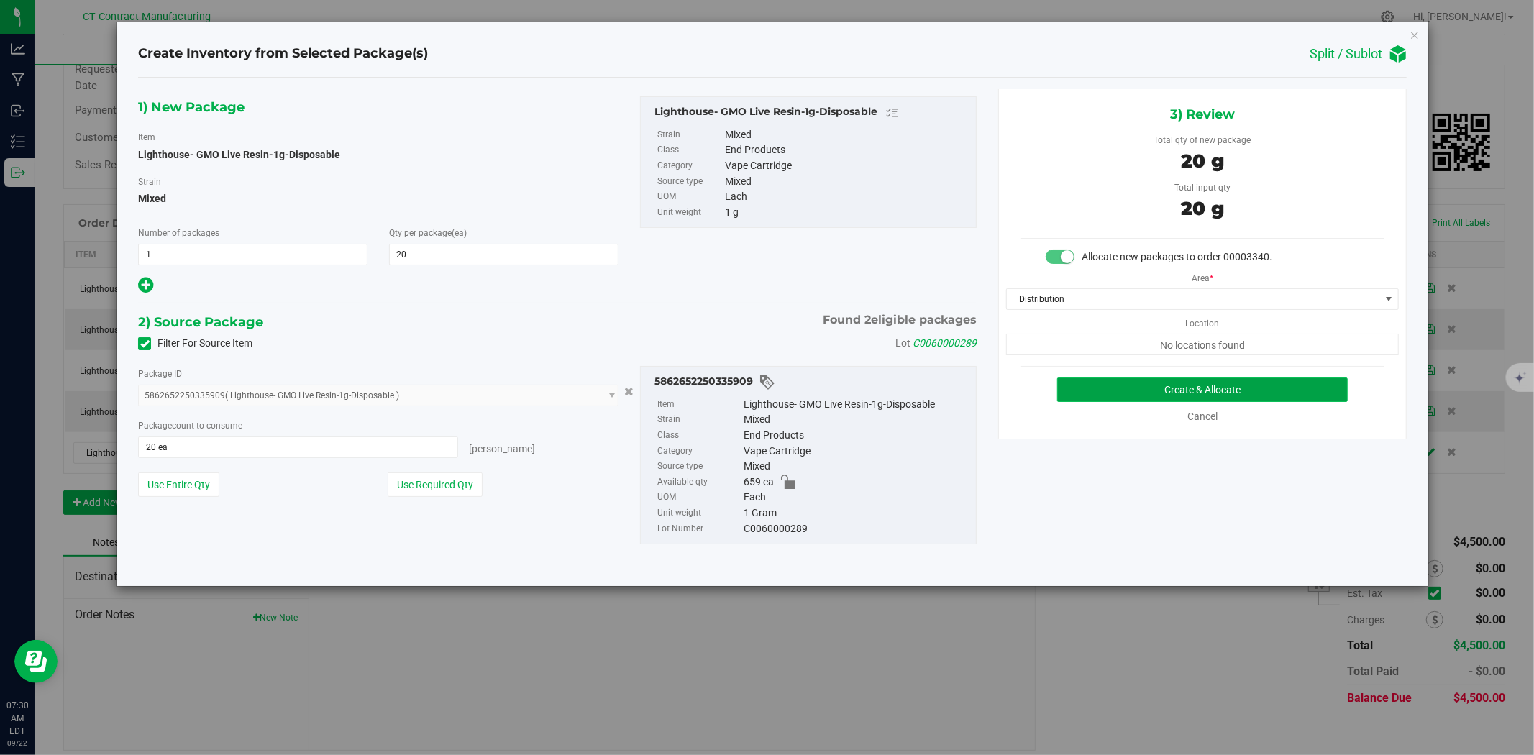
click at [1113, 382] on button "Create & Allocate" at bounding box center [1202, 390] width 291 height 24
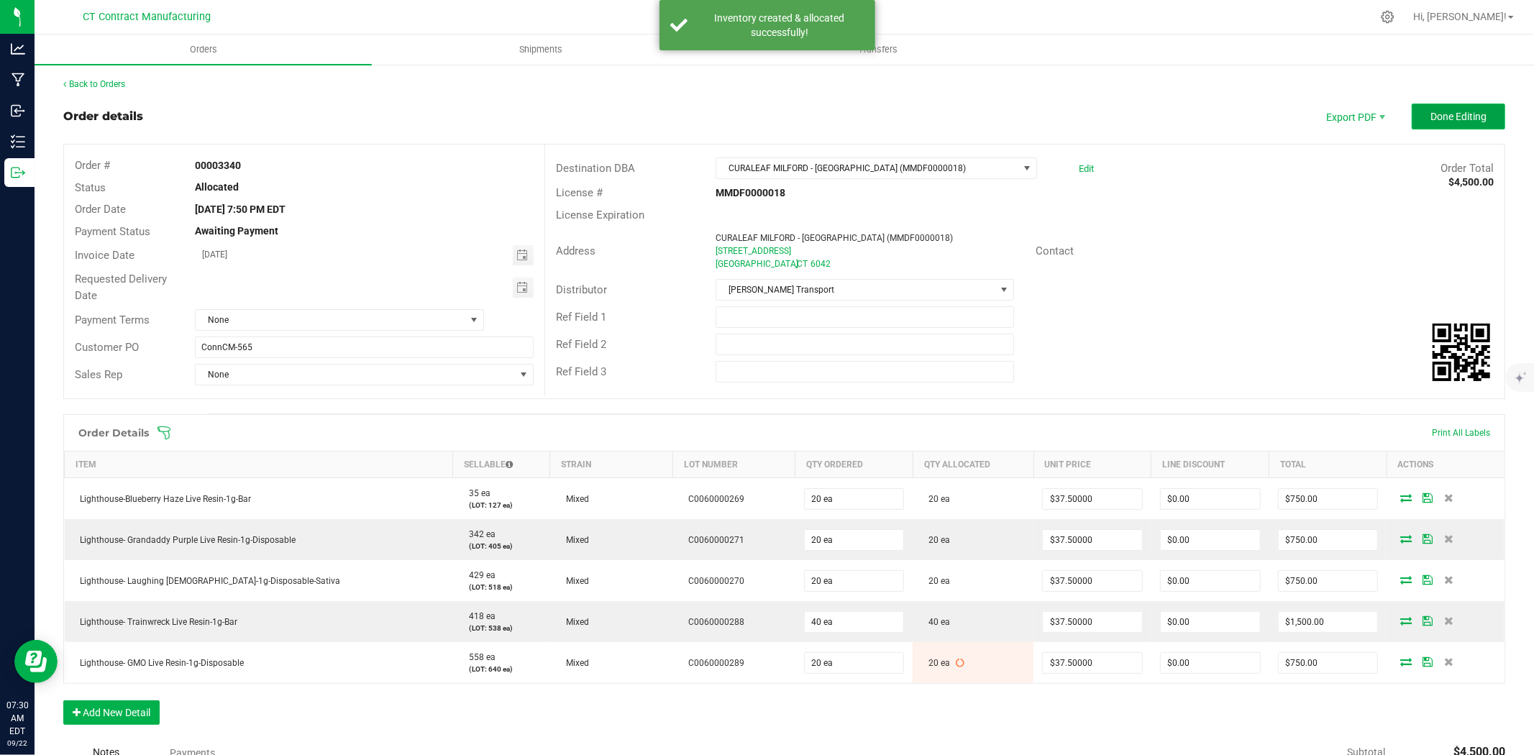
click at [1453, 113] on span "Done Editing" at bounding box center [1458, 117] width 56 height 12
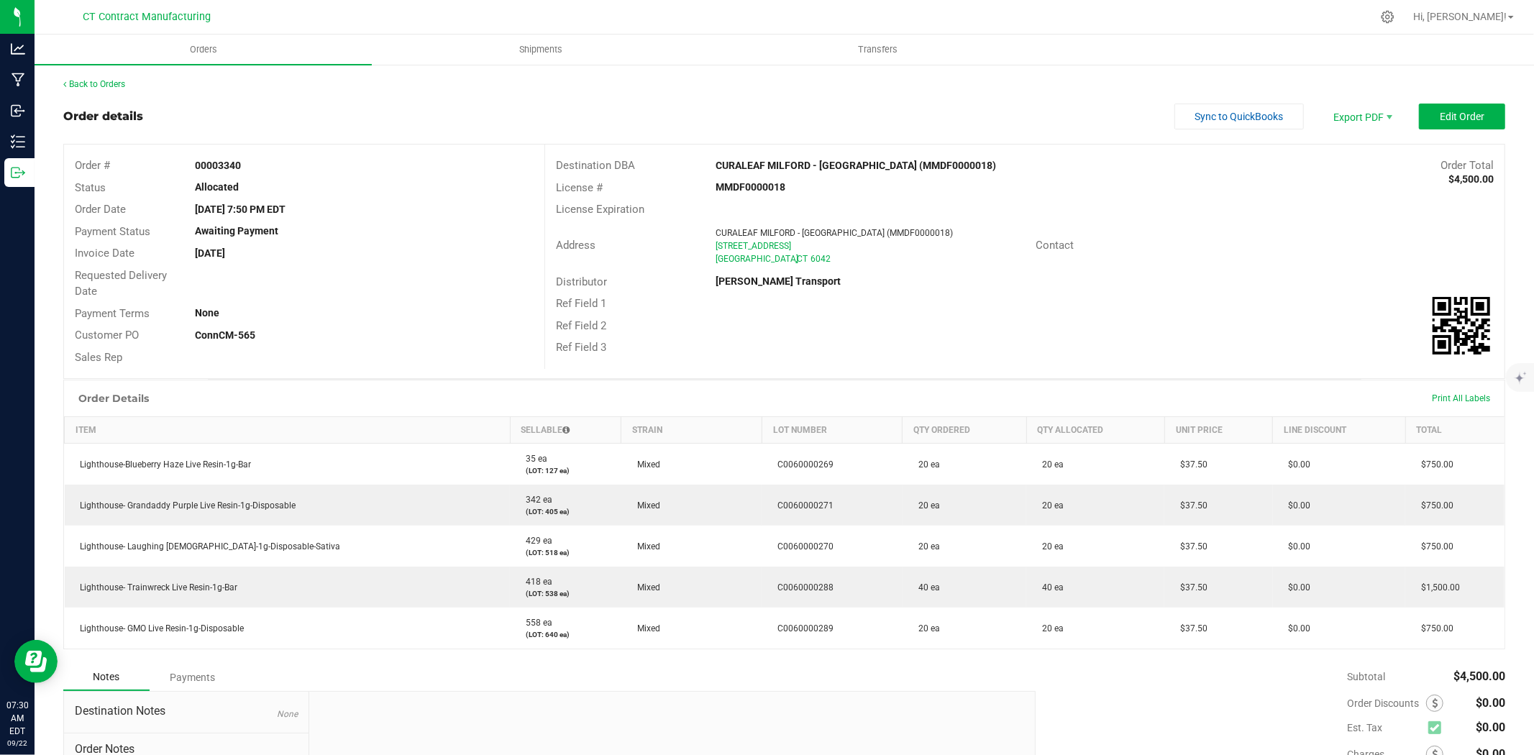
click at [78, 76] on div "Back to Orders Order details Sync to QuickBooks Export PDF Edit Order Order # 0…" at bounding box center [784, 481] width 1499 height 836
click at [81, 79] on link "Back to Orders" at bounding box center [94, 84] width 62 height 10
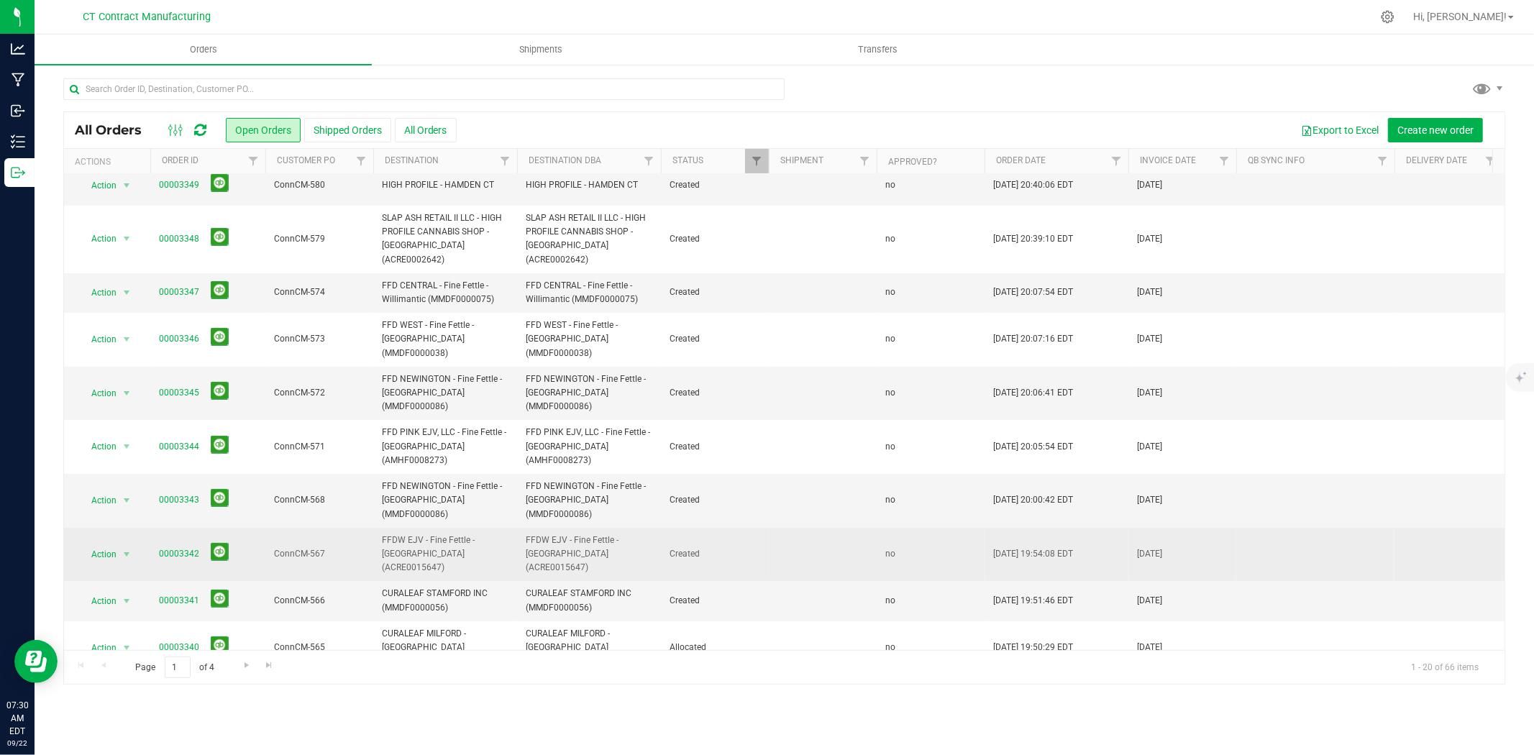
scroll to position [160, 0]
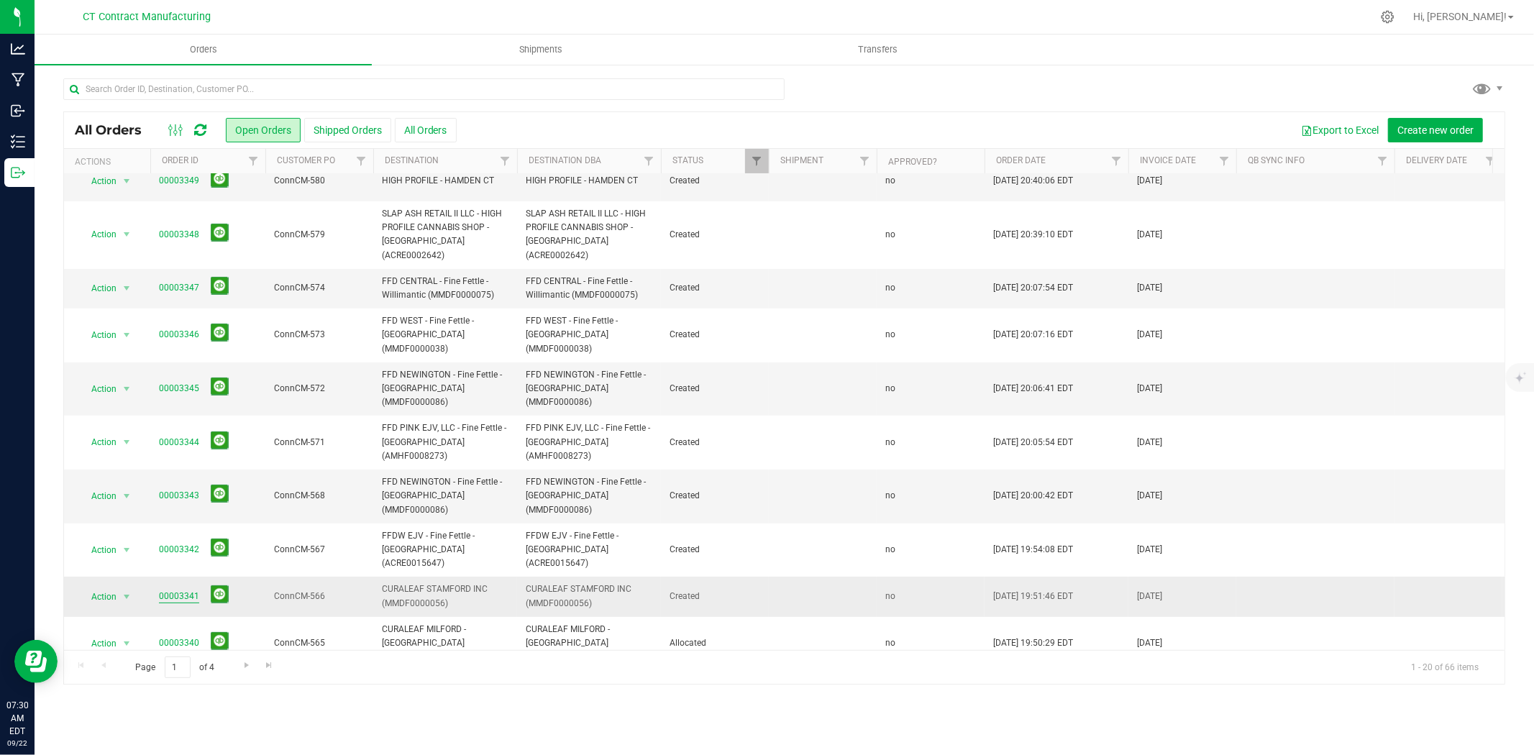
click at [186, 590] on link "00003341" at bounding box center [179, 597] width 40 height 14
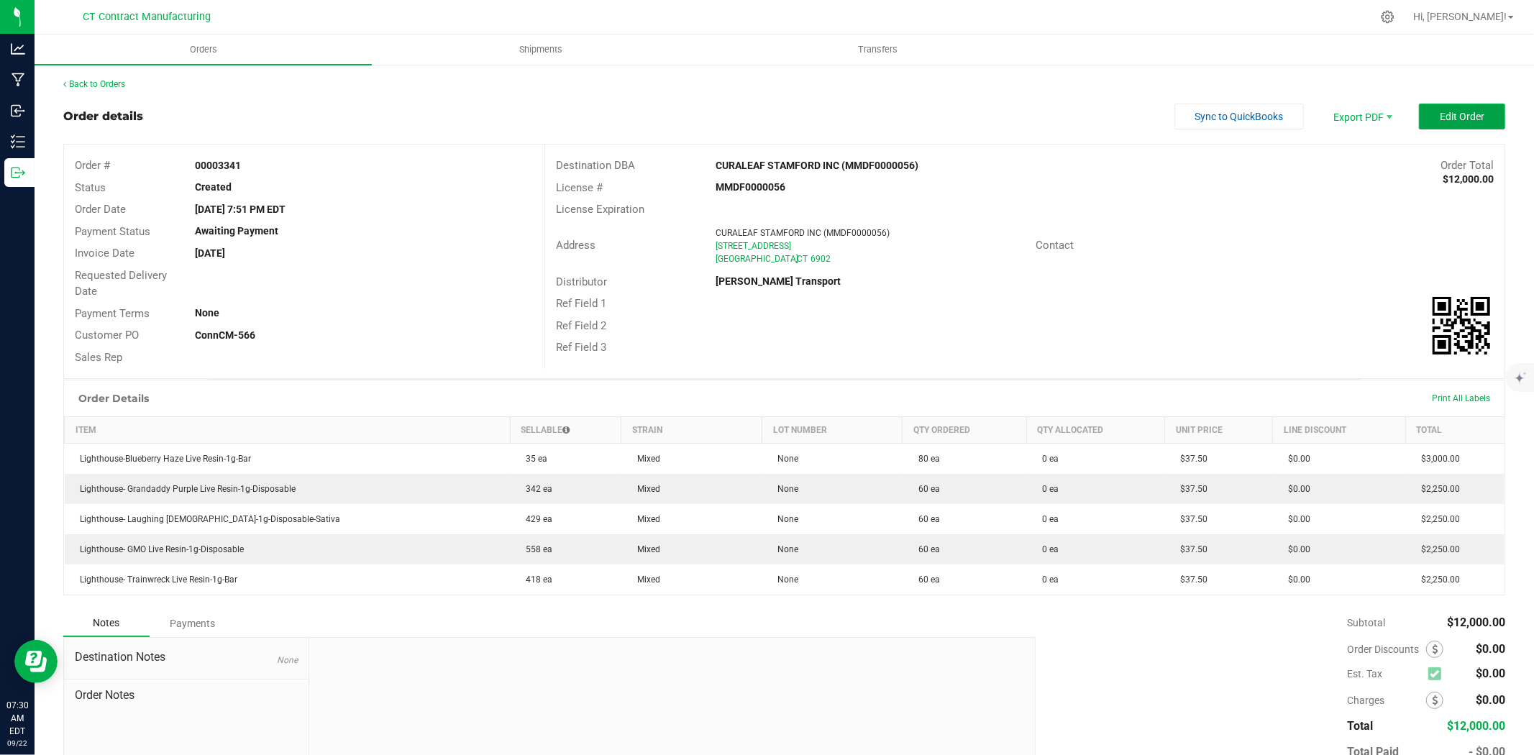
click at [1451, 124] on button "Edit Order" at bounding box center [1462, 117] width 86 height 26
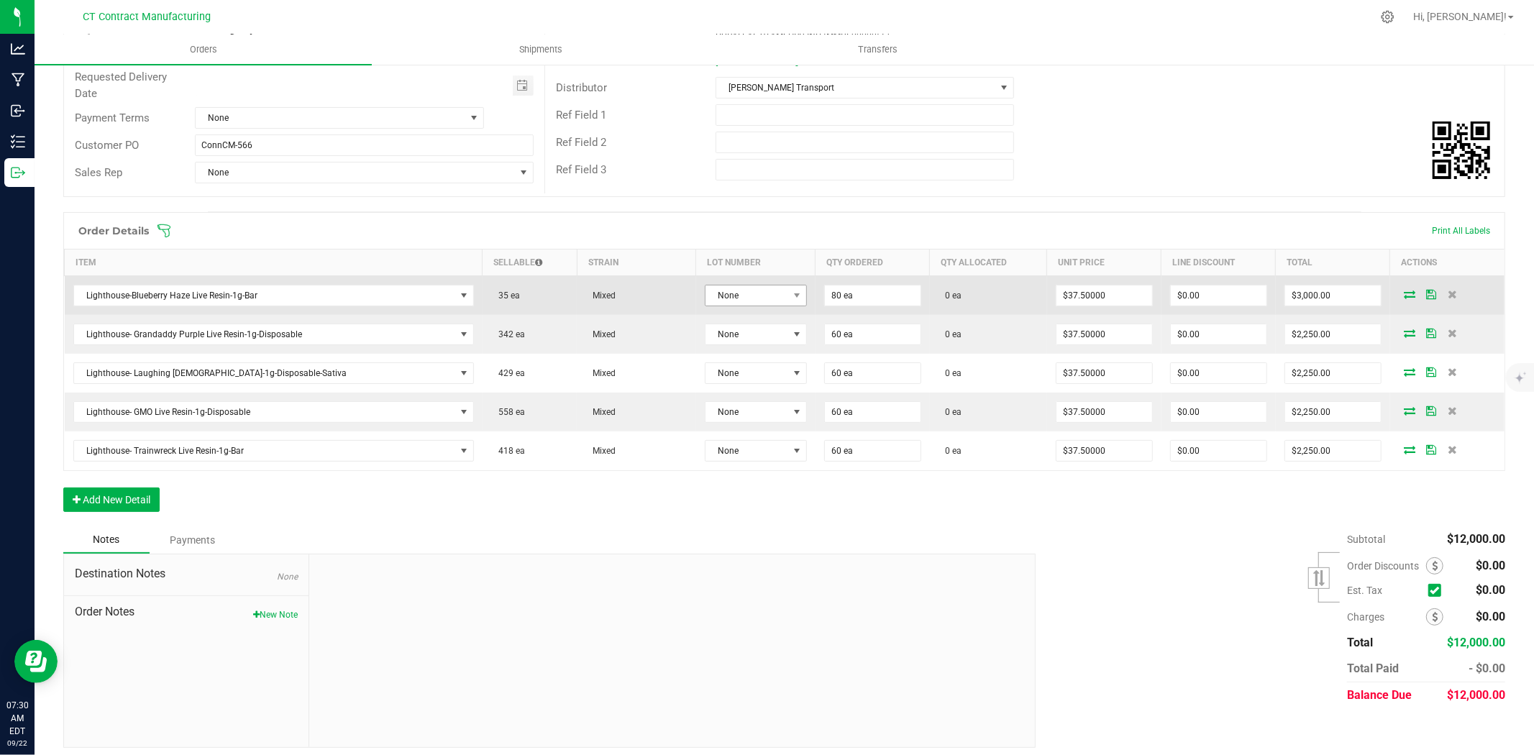
scroll to position [210, 0]
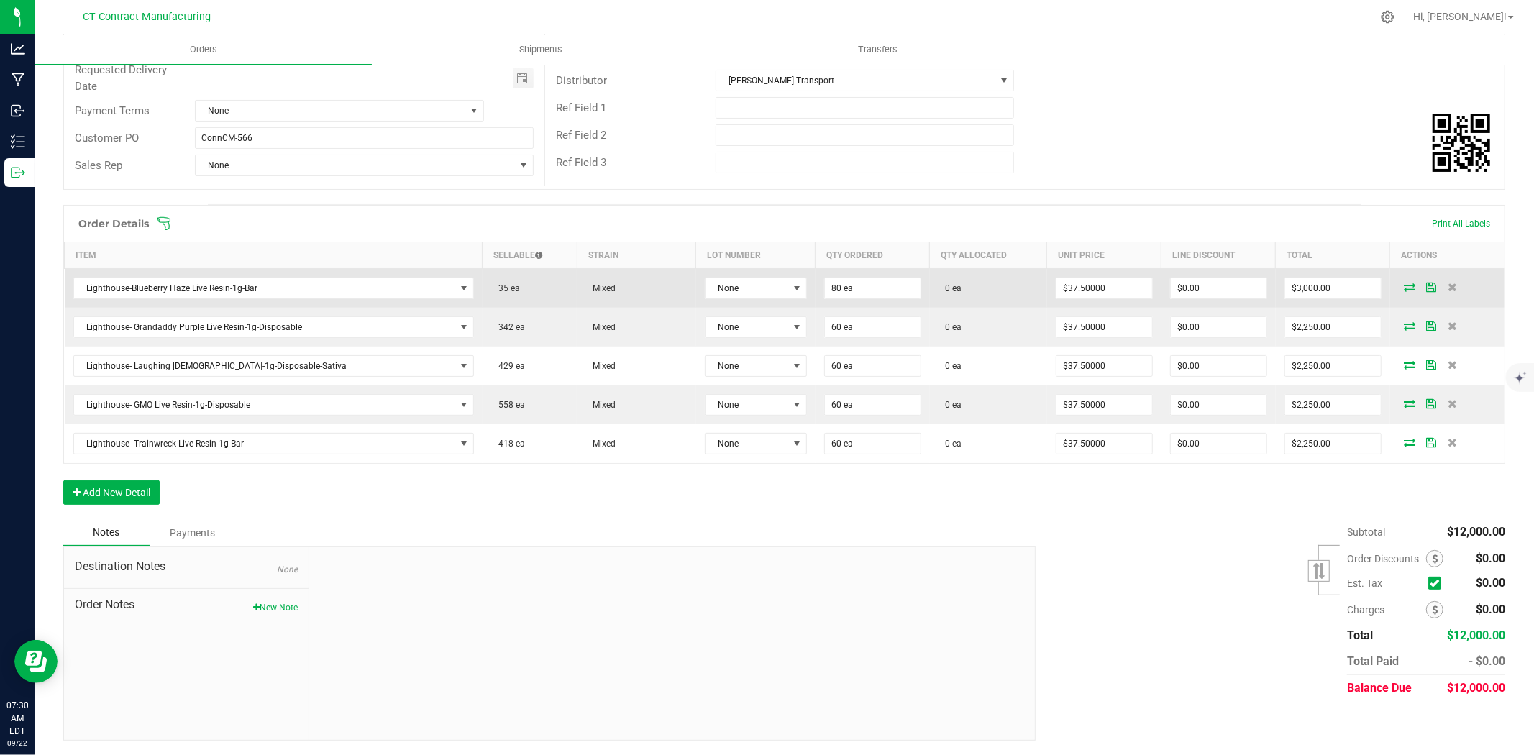
click at [744, 276] on td "None" at bounding box center [755, 289] width 119 height 40
click at [744, 283] on span "None" at bounding box center [746, 288] width 83 height 20
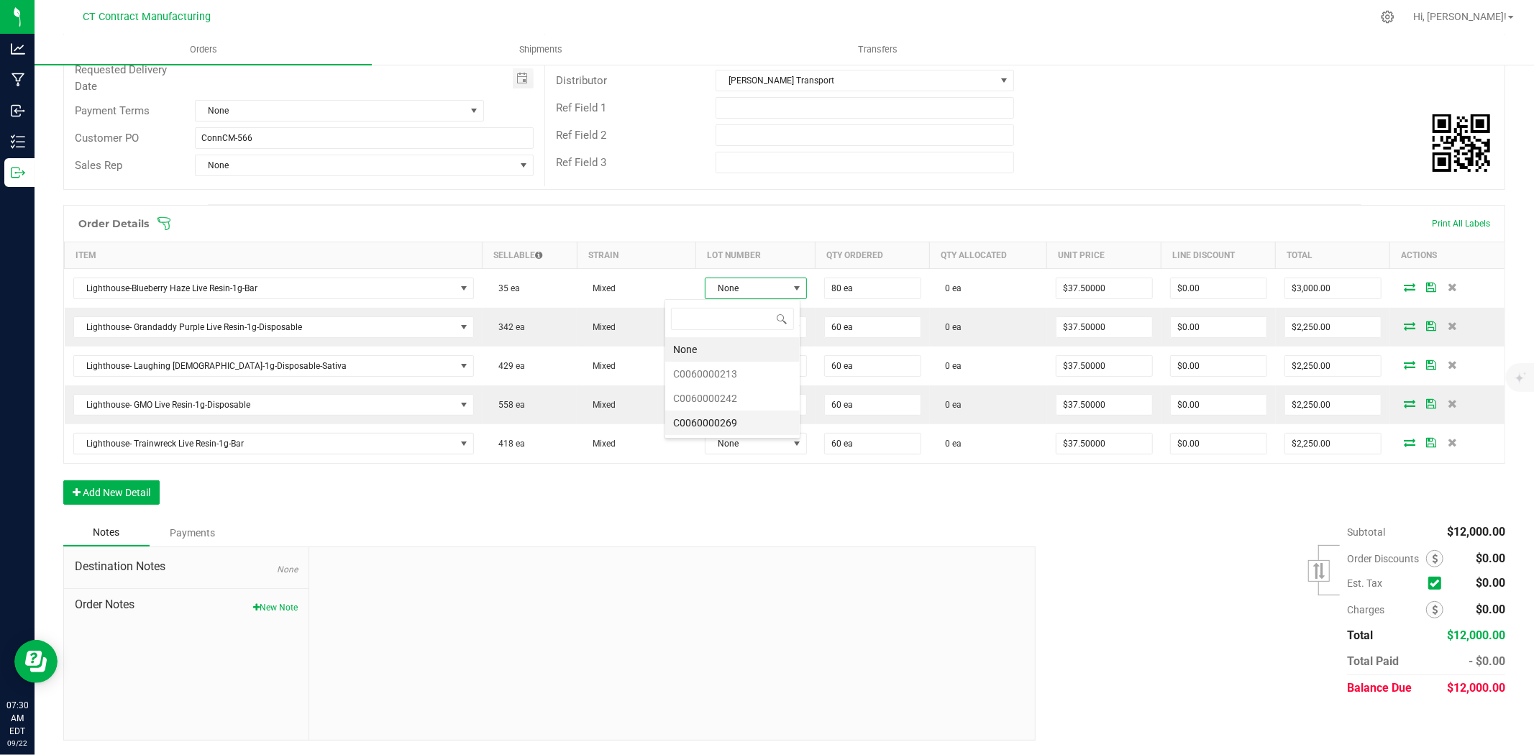
click at [750, 418] on li "C0060000269" at bounding box center [732, 423] width 134 height 24
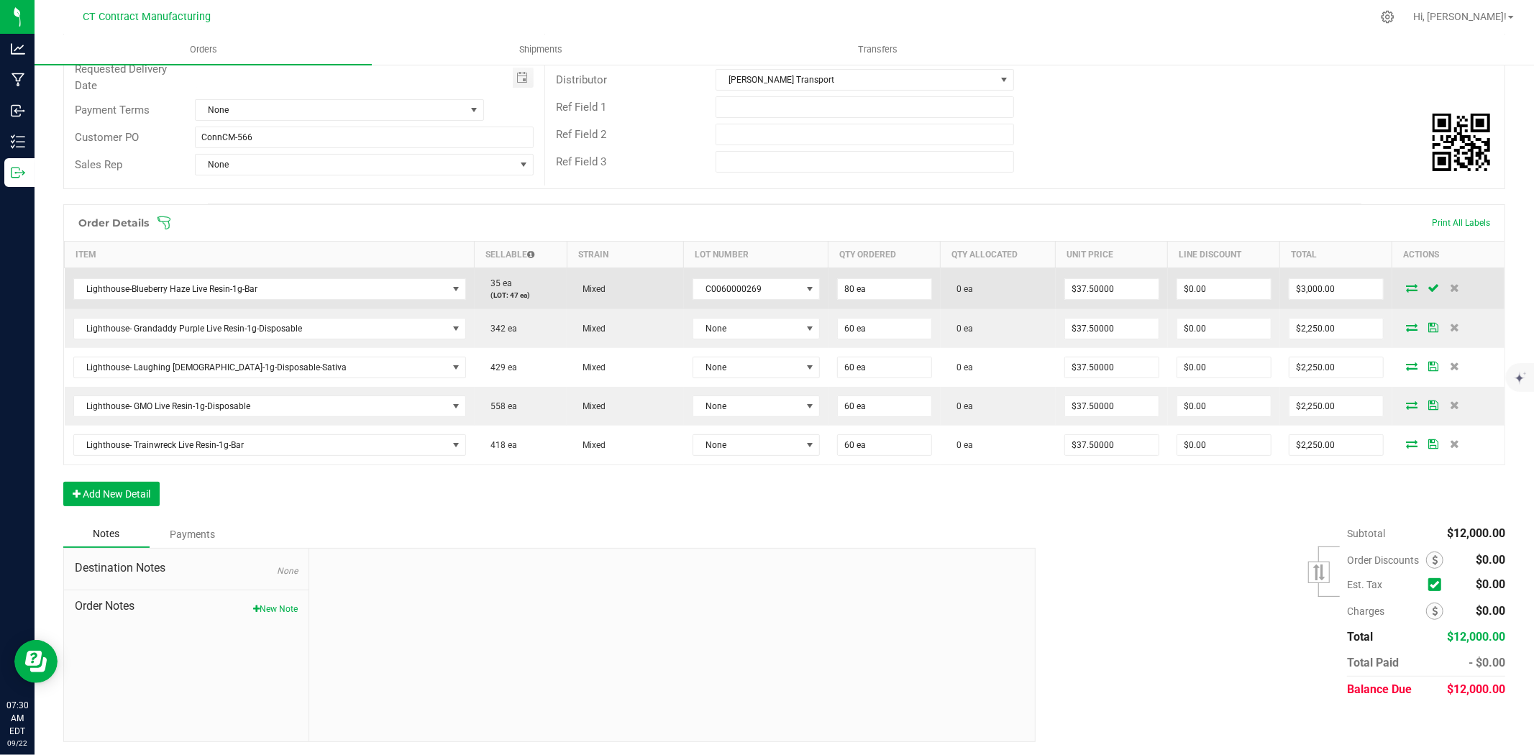
click at [1406, 284] on icon at bounding box center [1412, 287] width 12 height 9
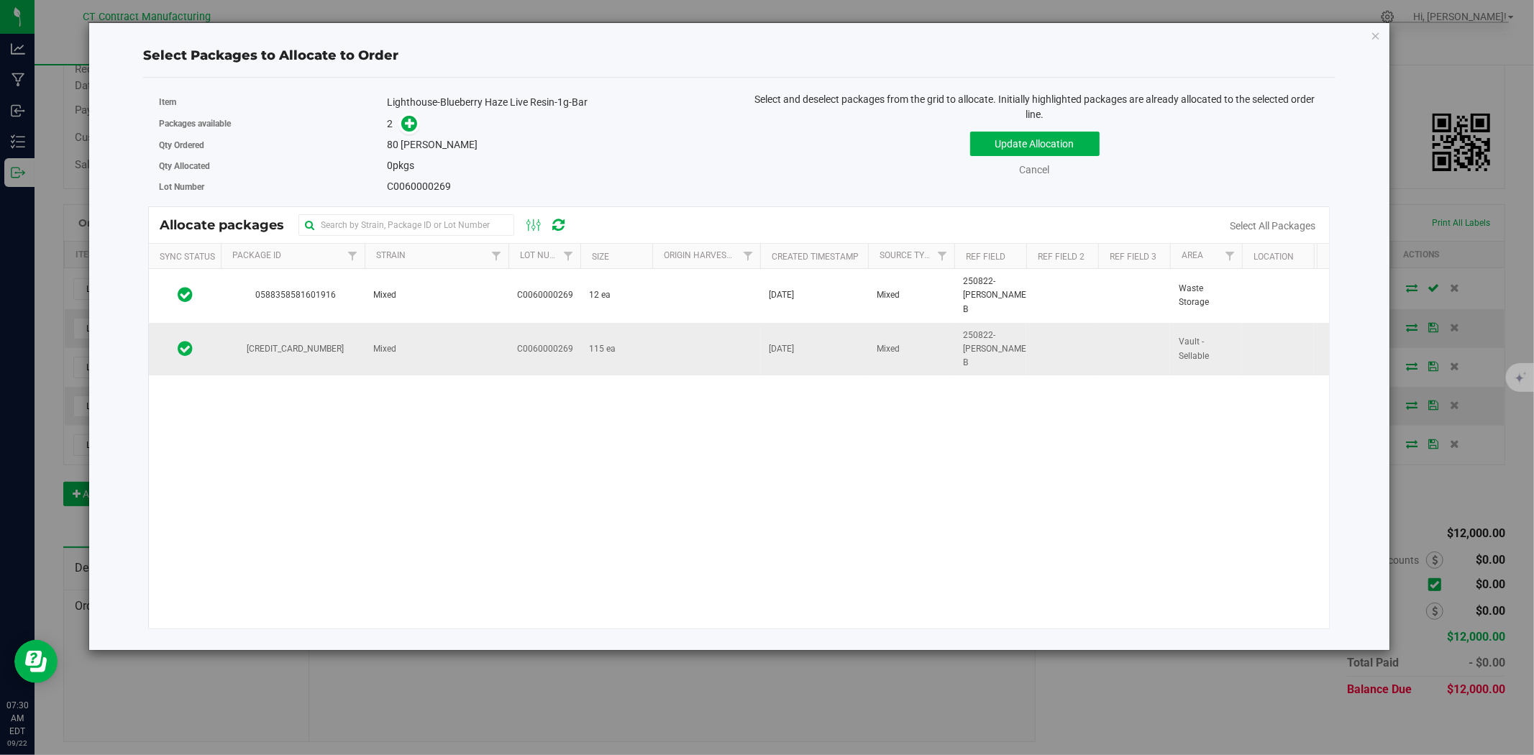
click at [662, 344] on td at bounding box center [706, 349] width 108 height 53
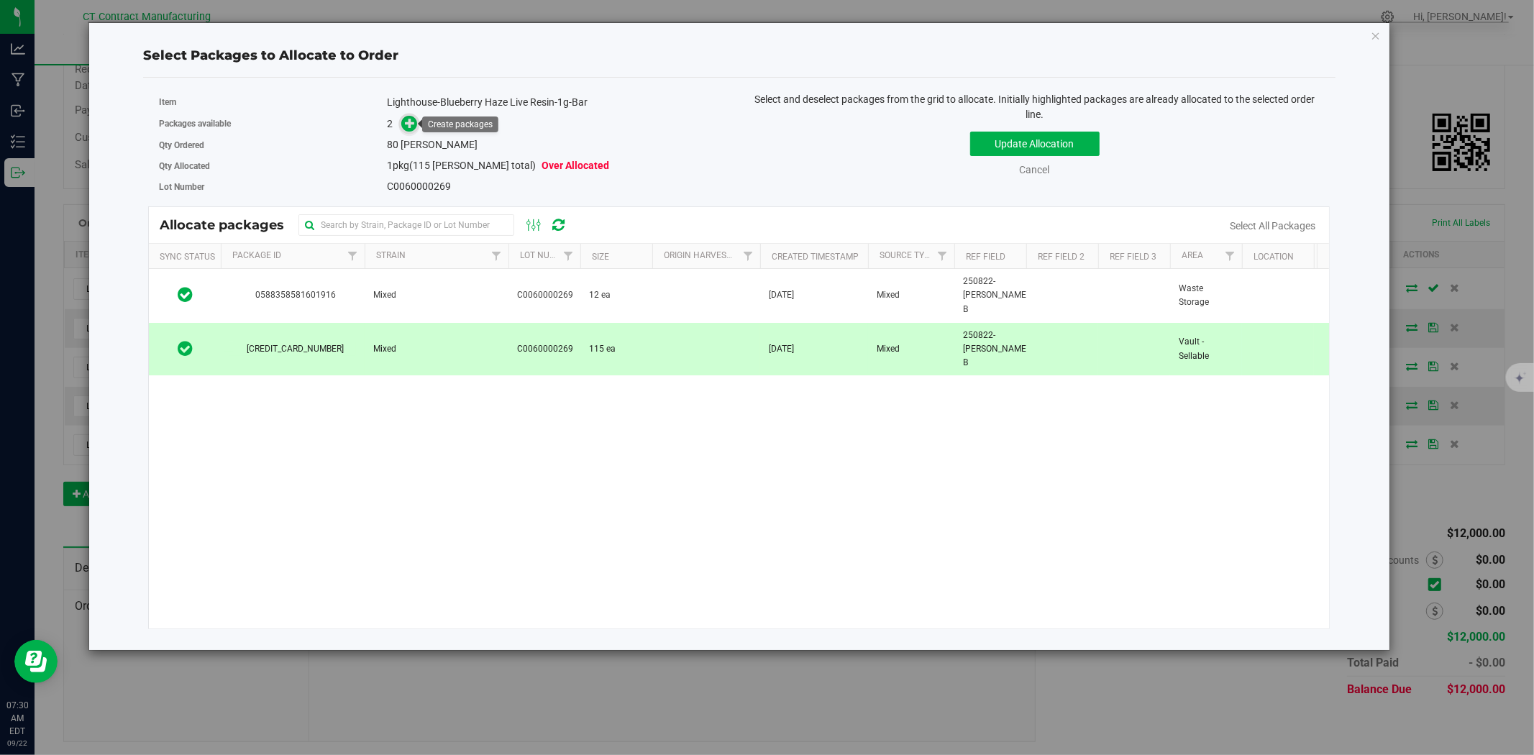
click at [411, 123] on icon at bounding box center [410, 123] width 10 height 10
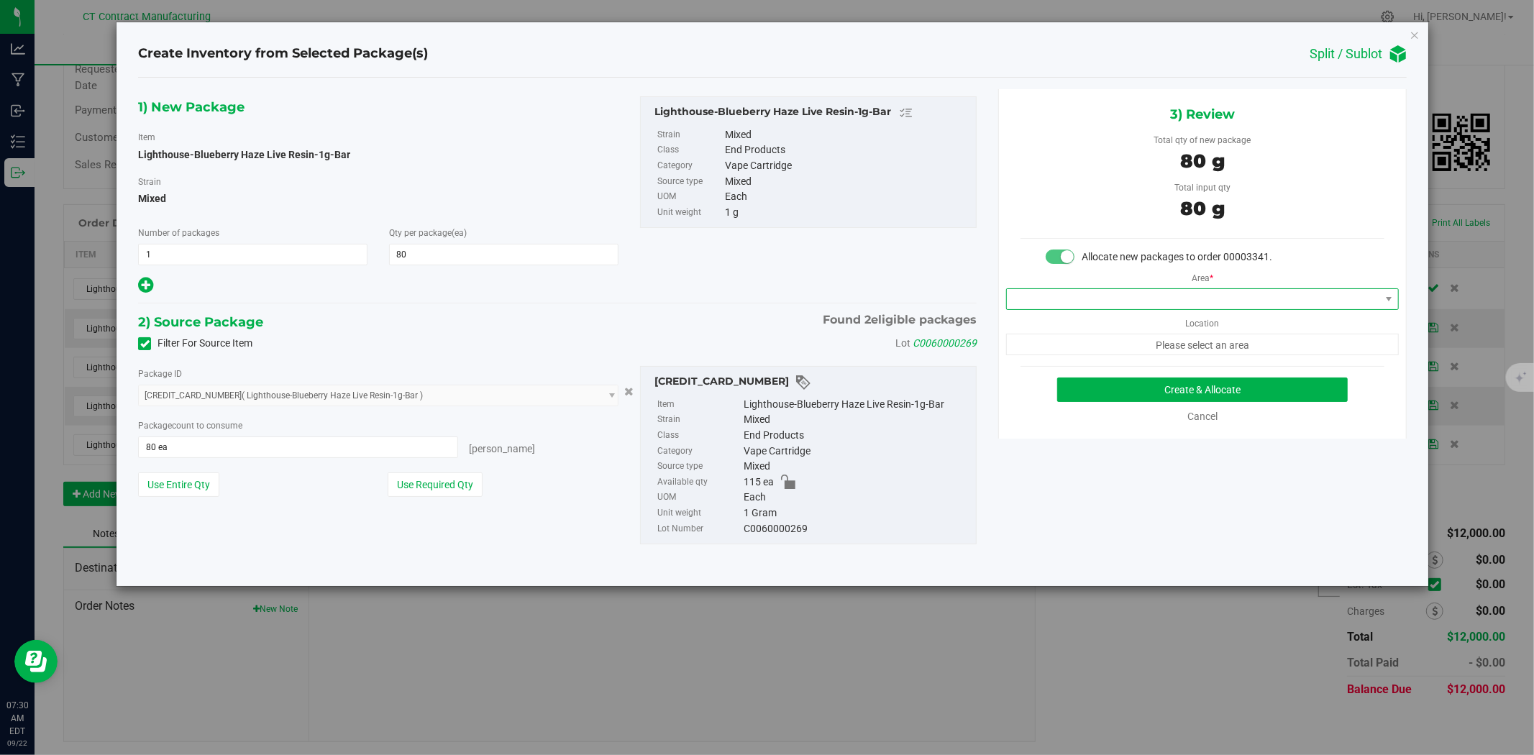
click at [1028, 302] on span at bounding box center [1193, 299] width 373 height 20
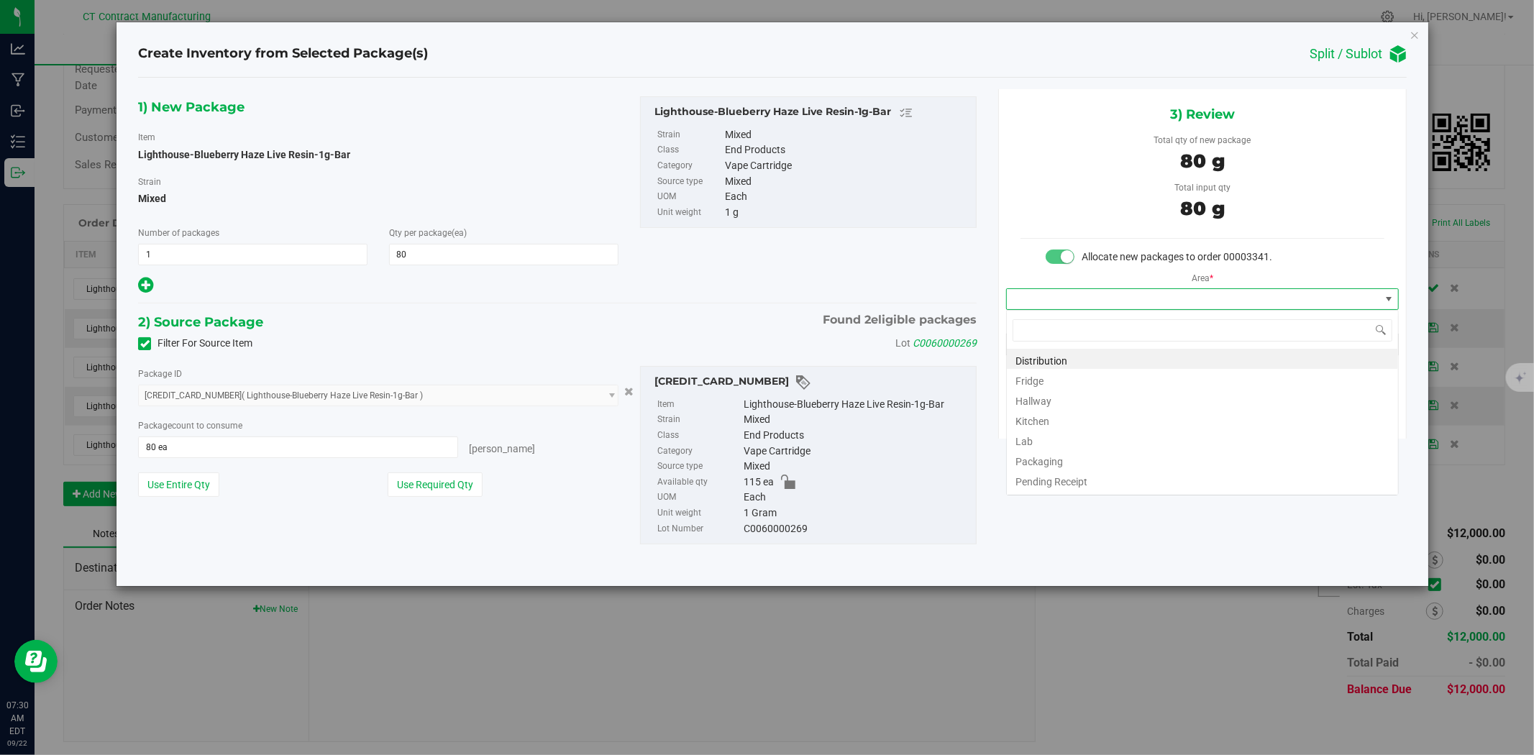
scroll to position [22, 392]
click at [1036, 360] on li "Distribution" at bounding box center [1202, 359] width 391 height 20
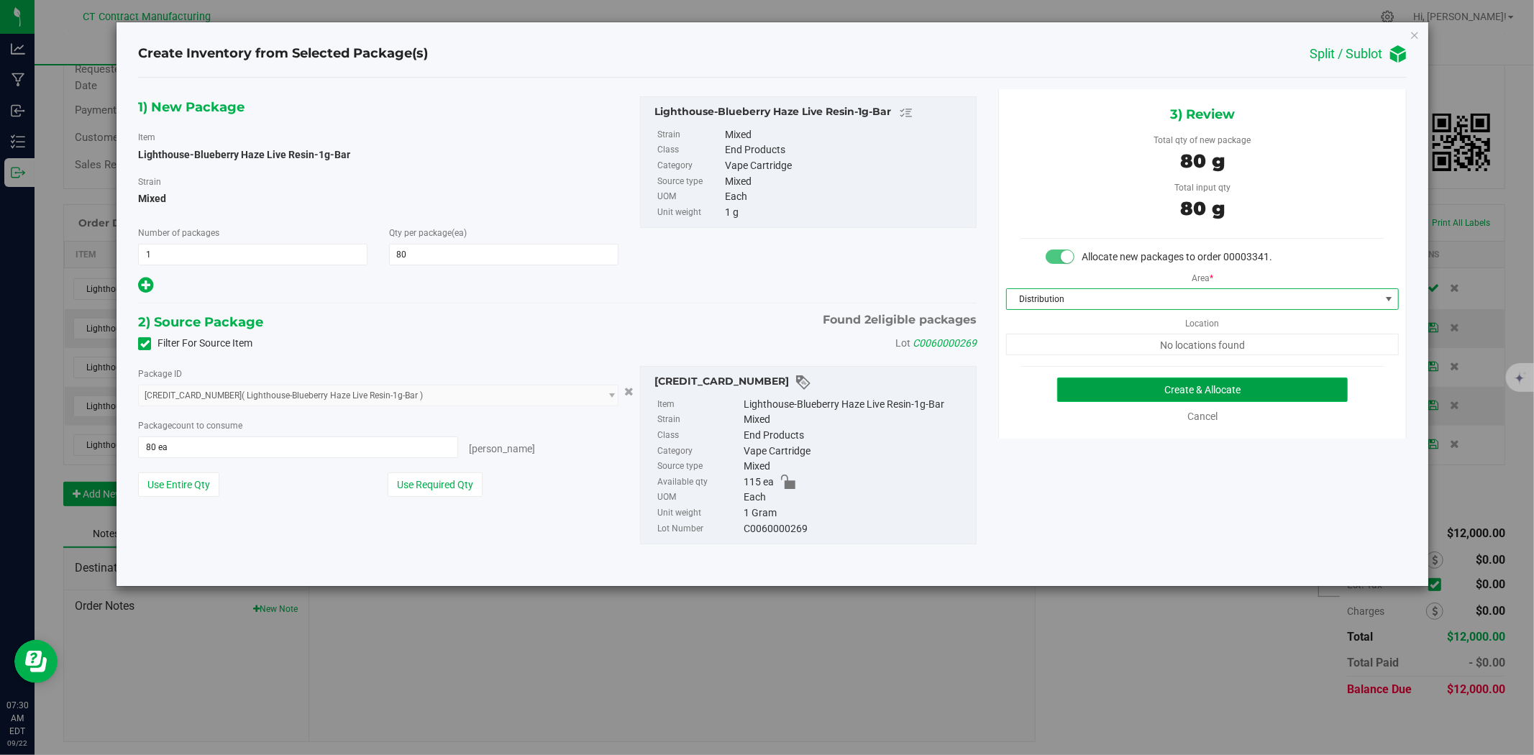
click at [1126, 379] on button "Create & Allocate" at bounding box center [1202, 390] width 291 height 24
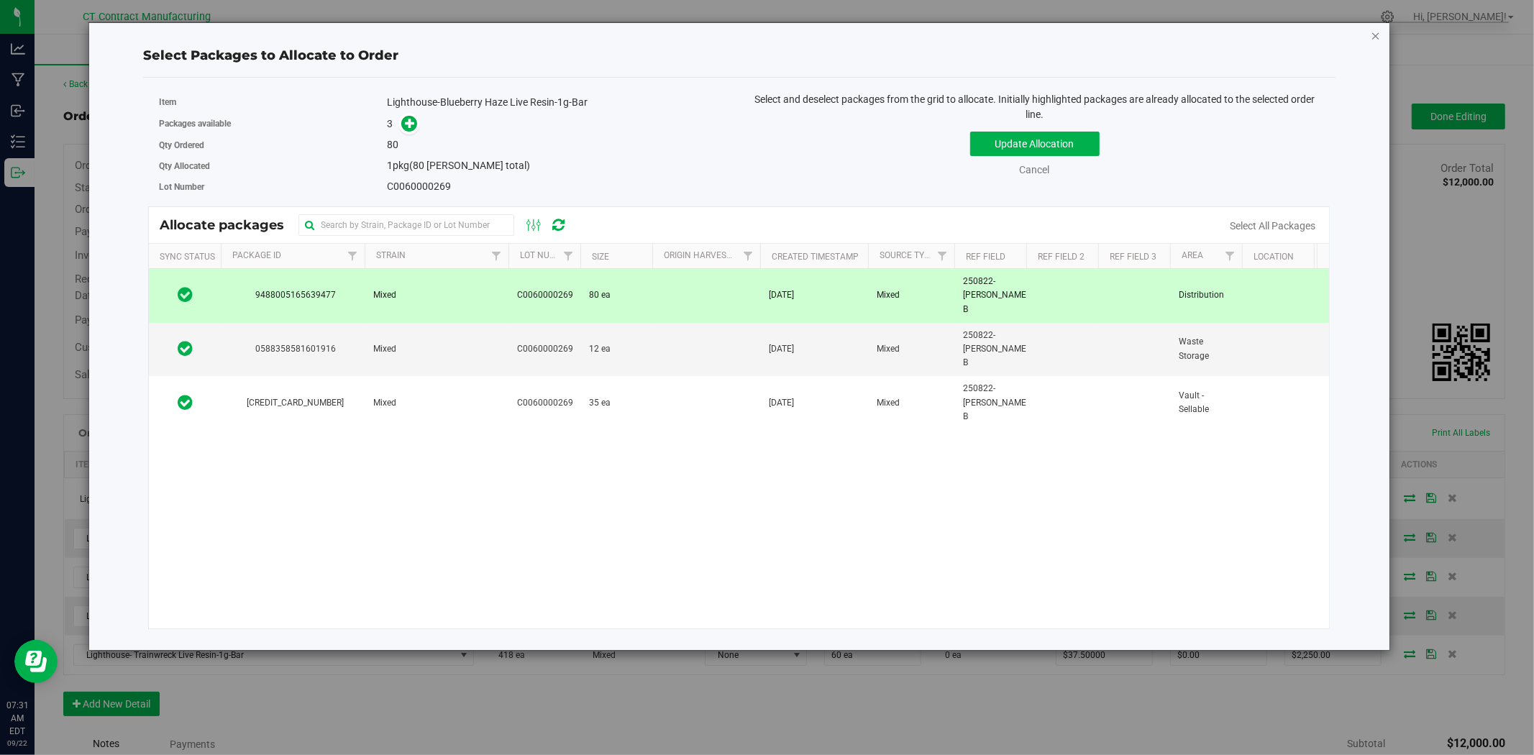
click at [1379, 37] on icon "button" at bounding box center [1376, 35] width 10 height 17
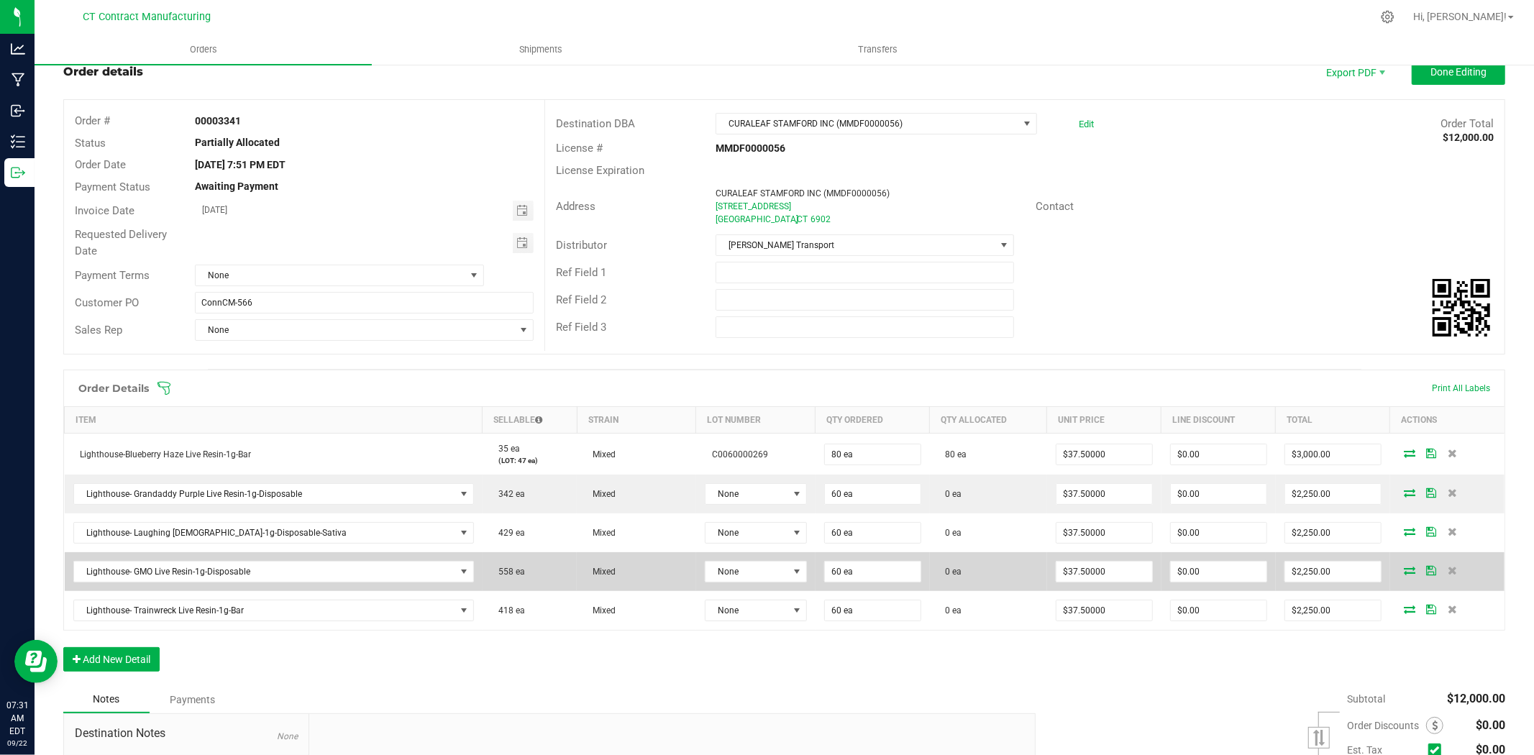
scroll to position [80, 0]
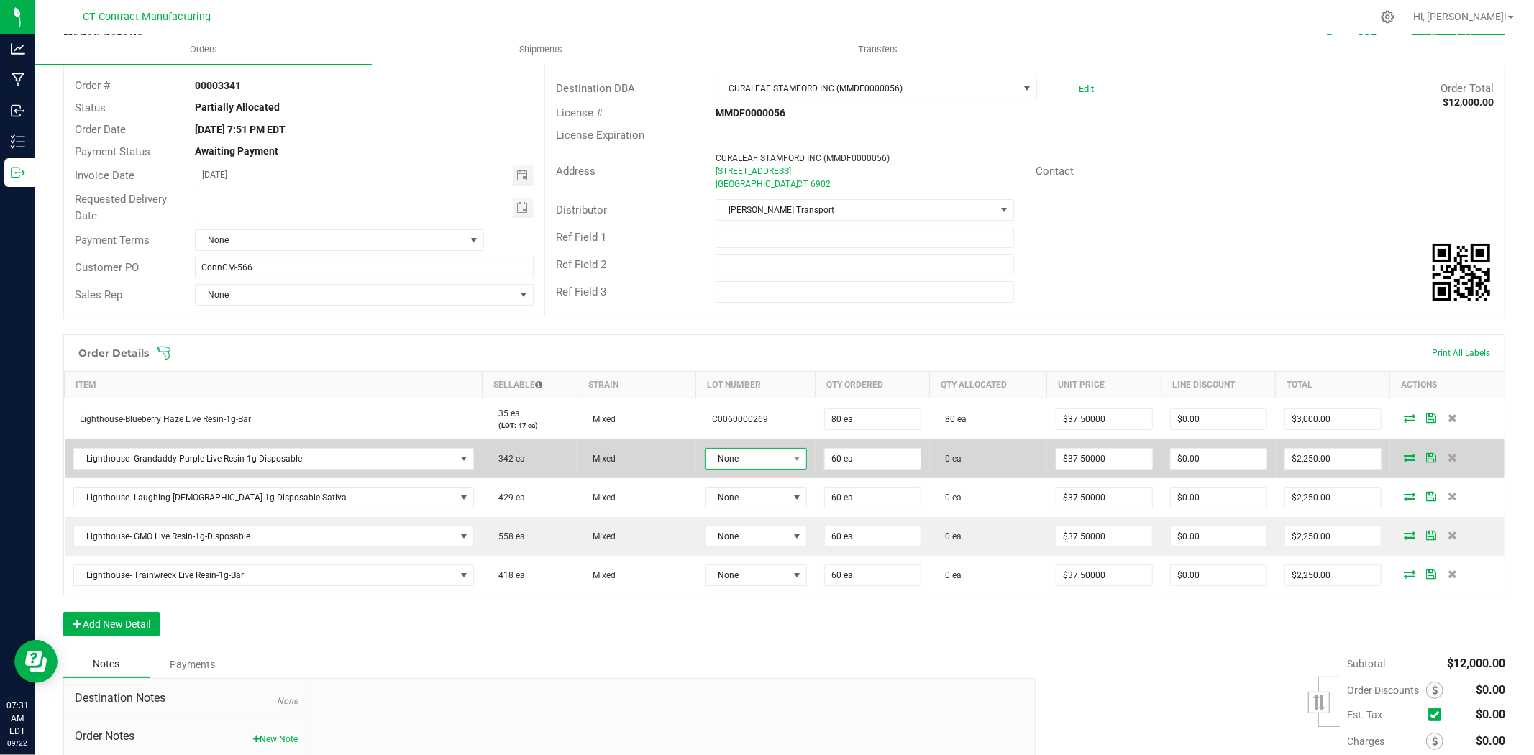
click at [739, 466] on span "None" at bounding box center [746, 459] width 83 height 20
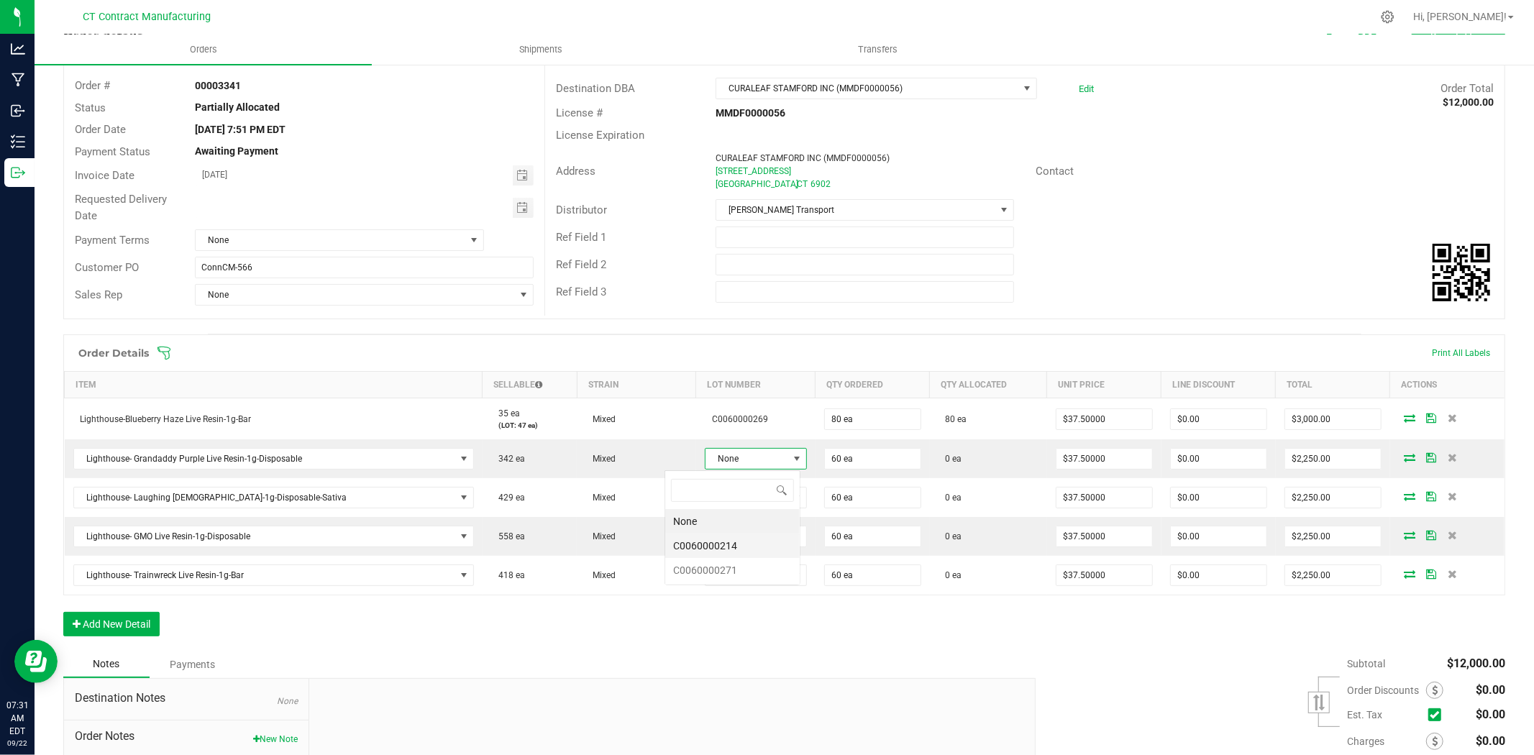
scroll to position [22, 106]
click at [732, 577] on li "C0060000271" at bounding box center [732, 570] width 134 height 24
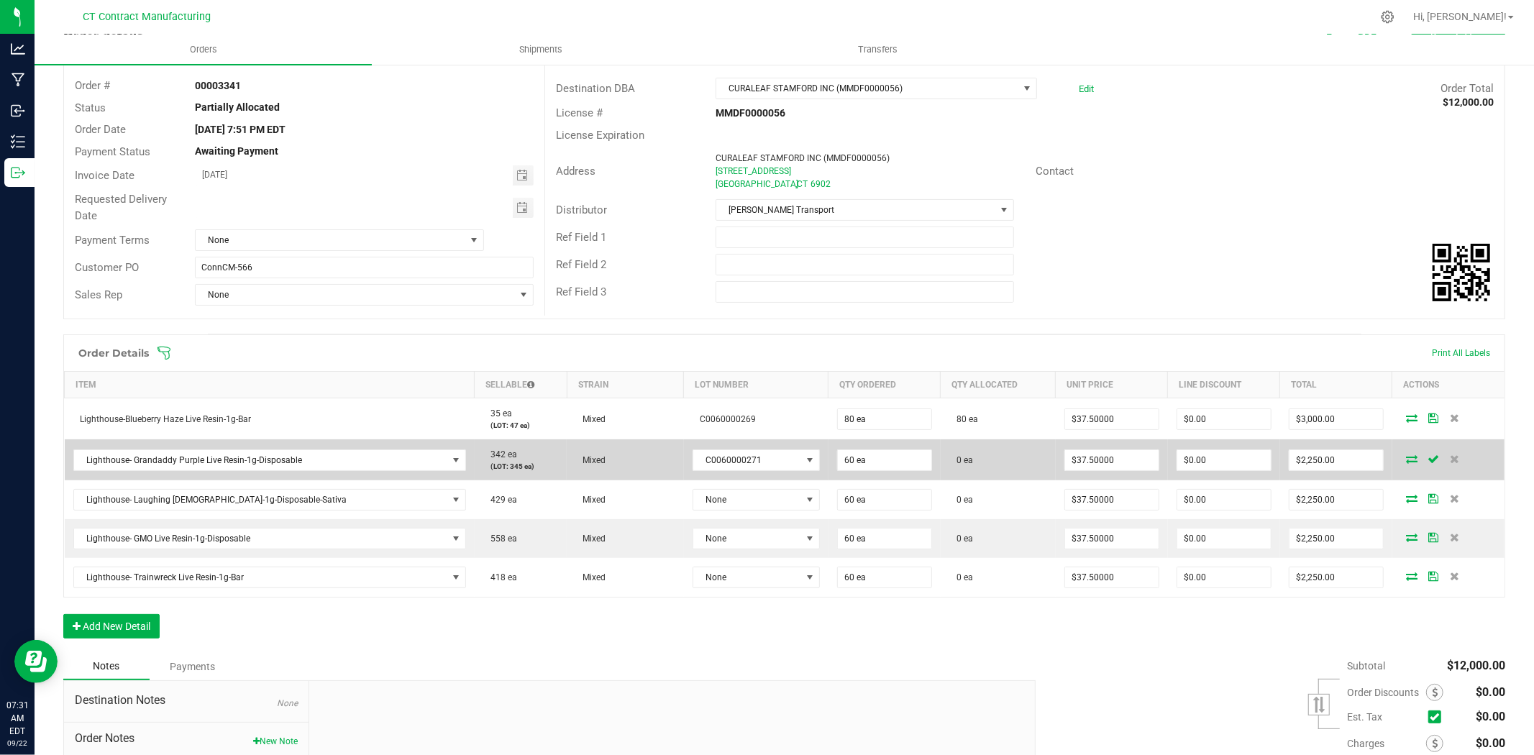
click at [1406, 458] on icon at bounding box center [1412, 458] width 12 height 9
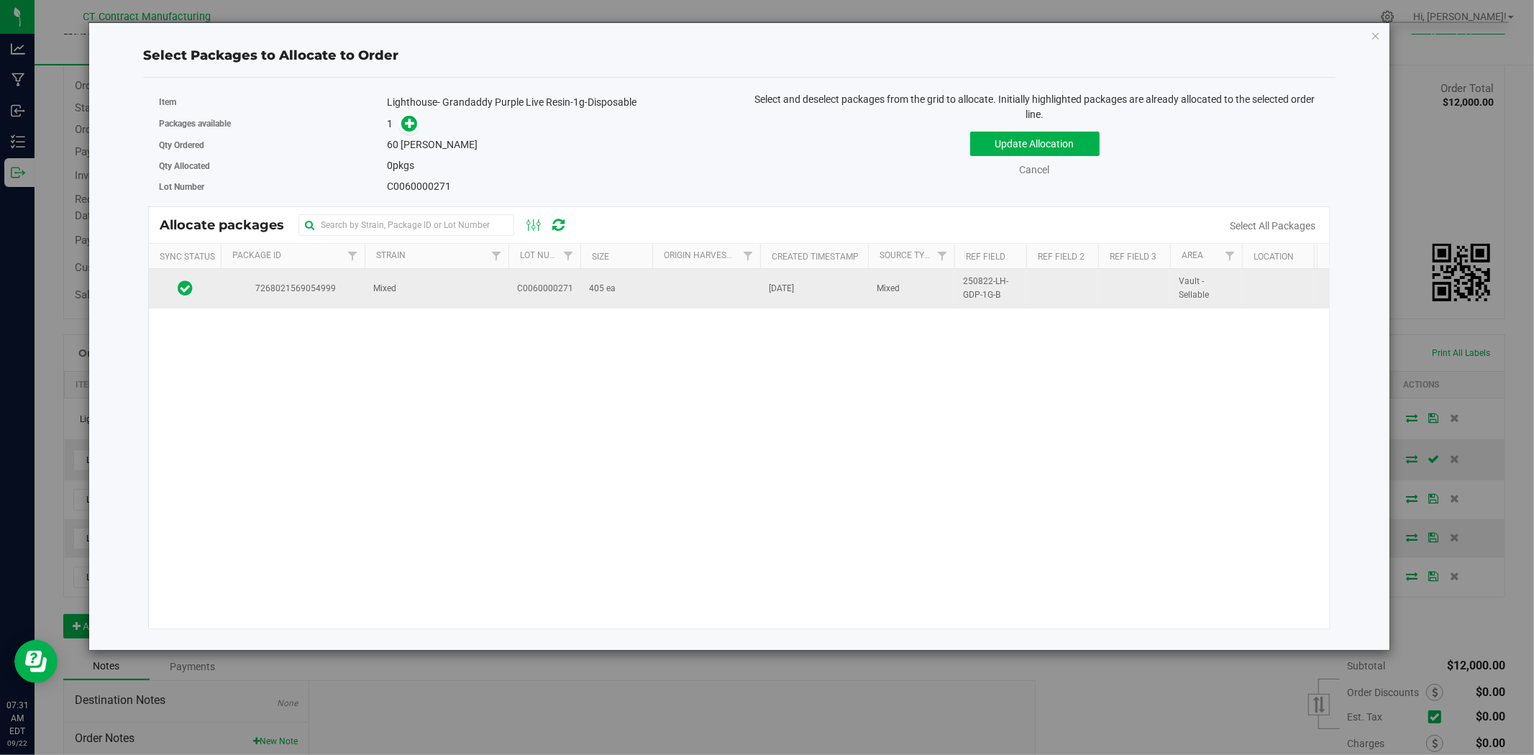
click at [504, 299] on td "Mixed" at bounding box center [437, 288] width 144 height 39
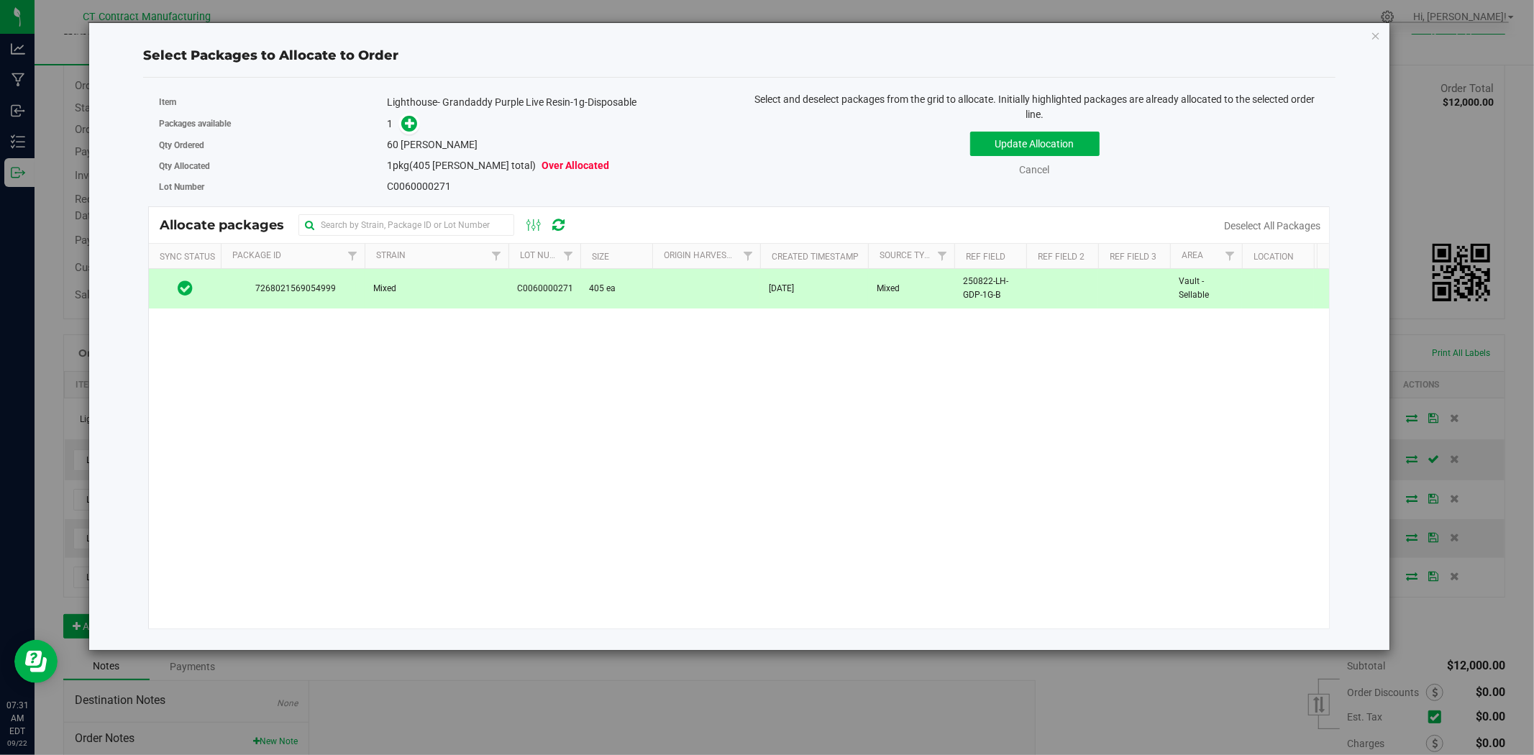
click at [406, 113] on div "Packages available 1" at bounding box center [444, 124] width 570 height 22
click at [408, 119] on icon at bounding box center [410, 123] width 10 height 10
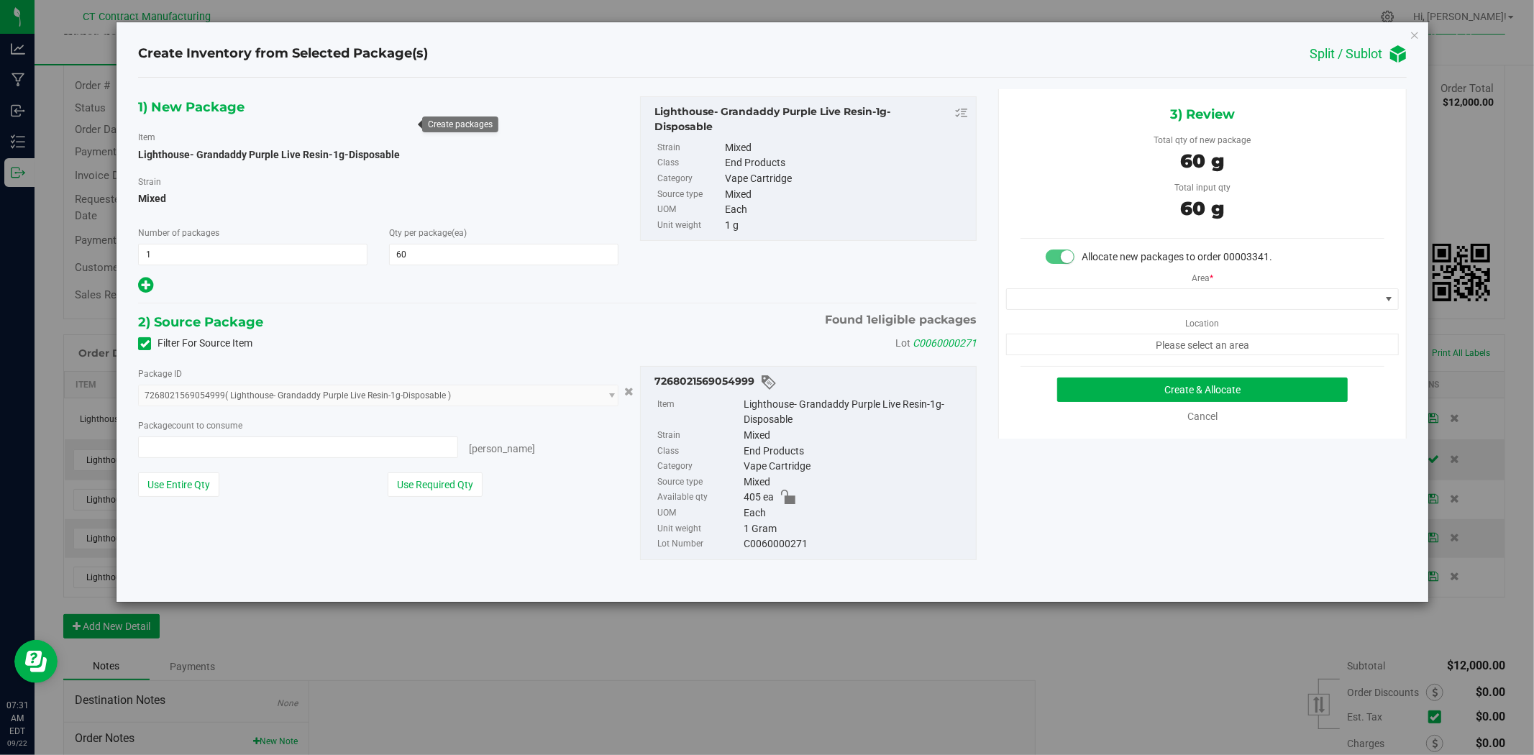
type input "60 ea"
click at [1182, 301] on span at bounding box center [1193, 299] width 373 height 20
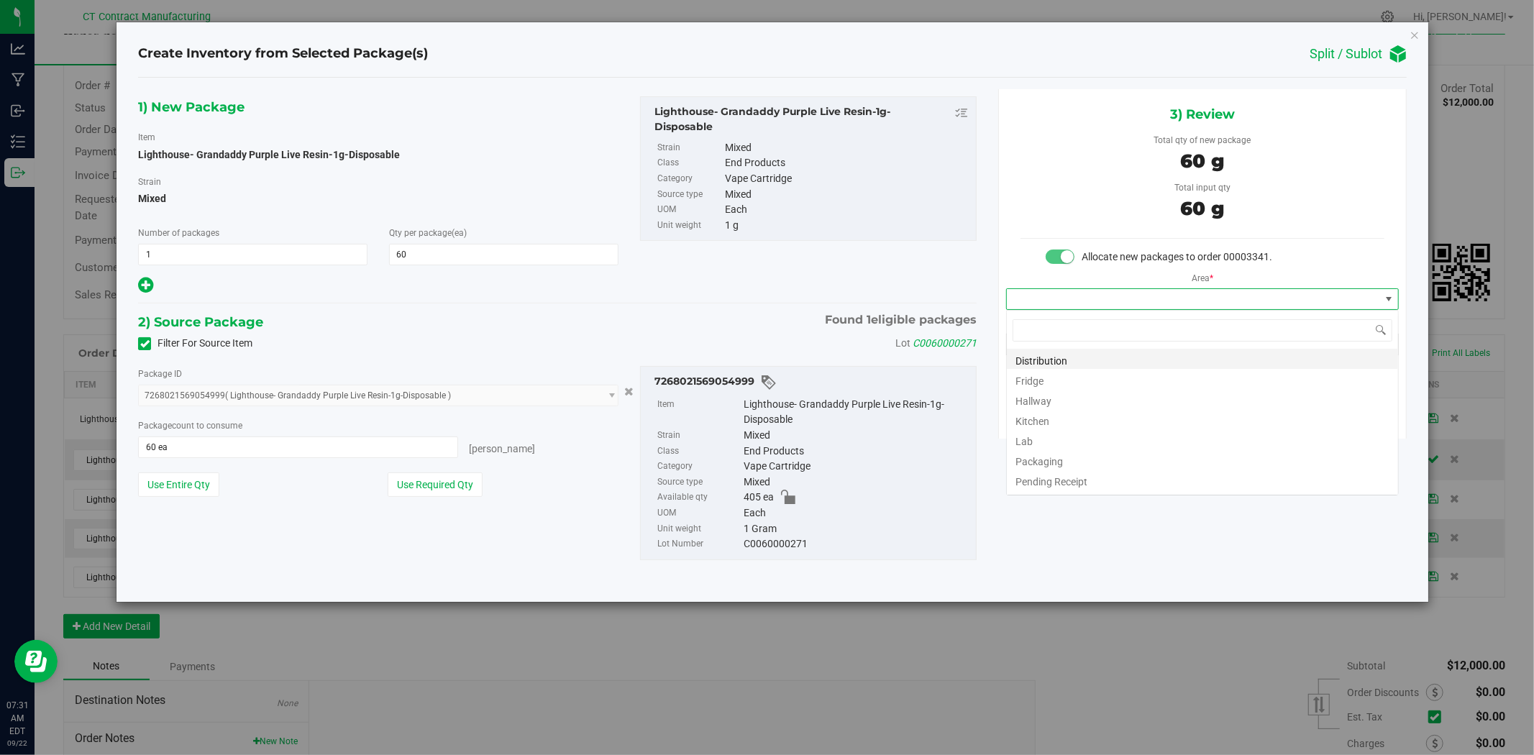
scroll to position [22, 392]
click at [1026, 356] on li "Distribution" at bounding box center [1202, 359] width 391 height 20
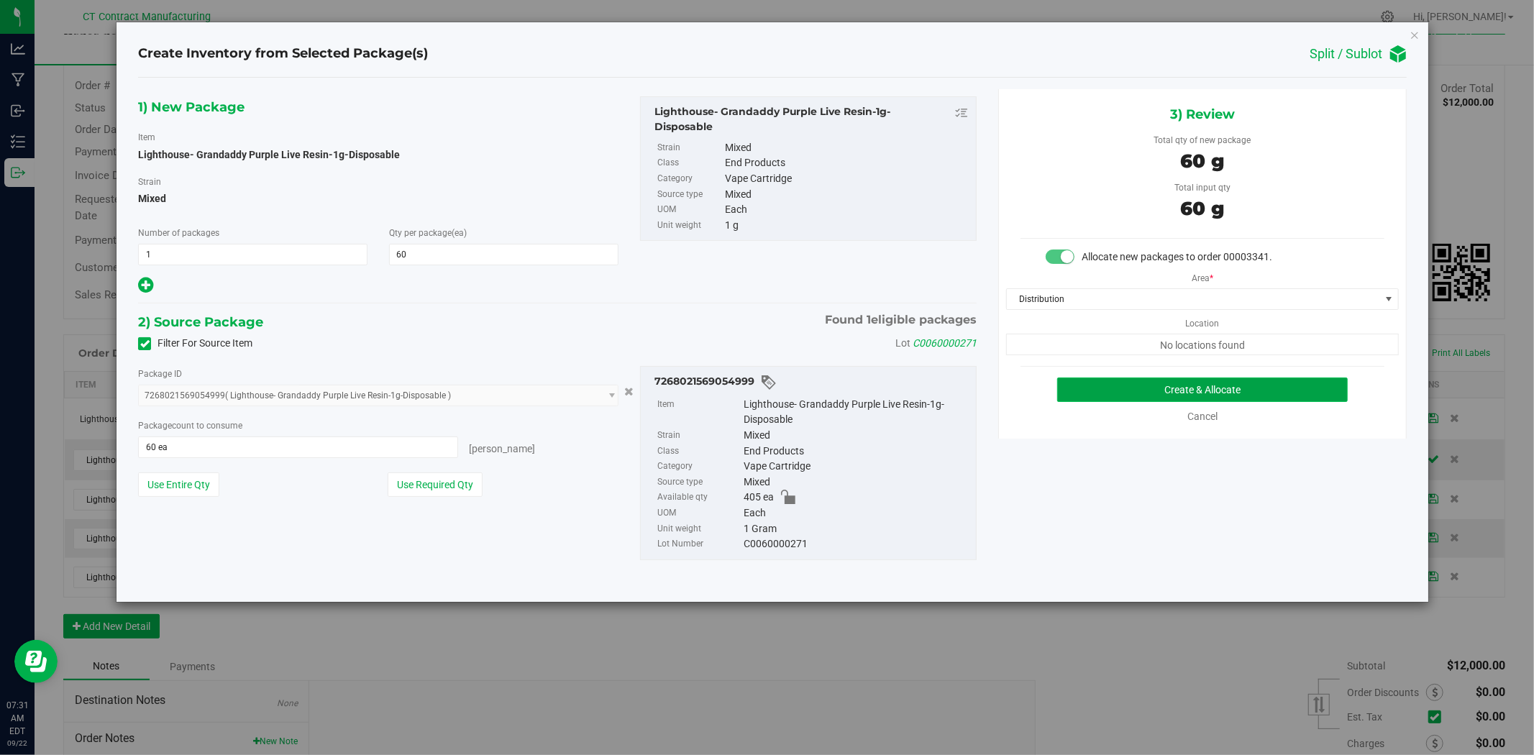
click at [1075, 385] on button "Create & Allocate" at bounding box center [1202, 390] width 291 height 24
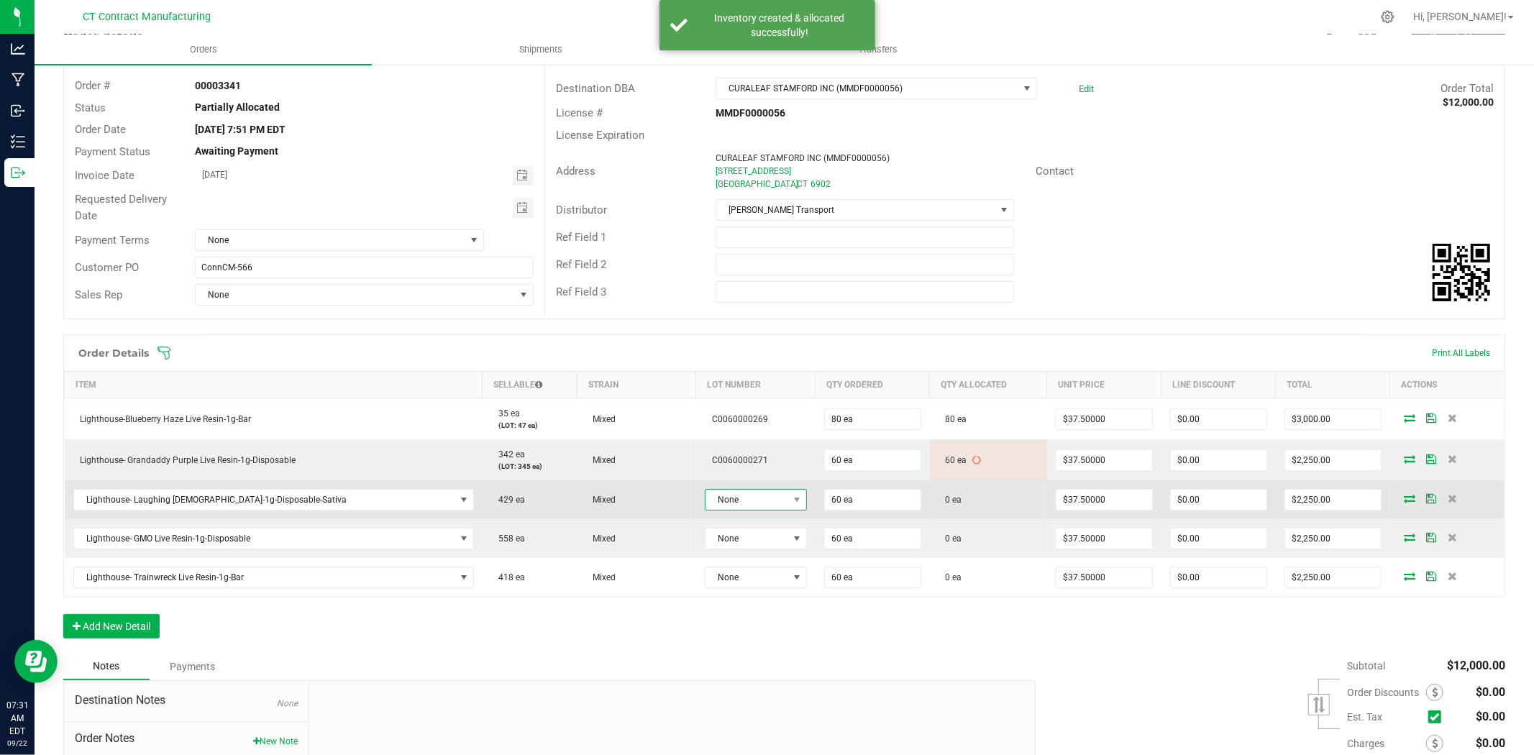
click at [734, 501] on span "None" at bounding box center [746, 500] width 83 height 20
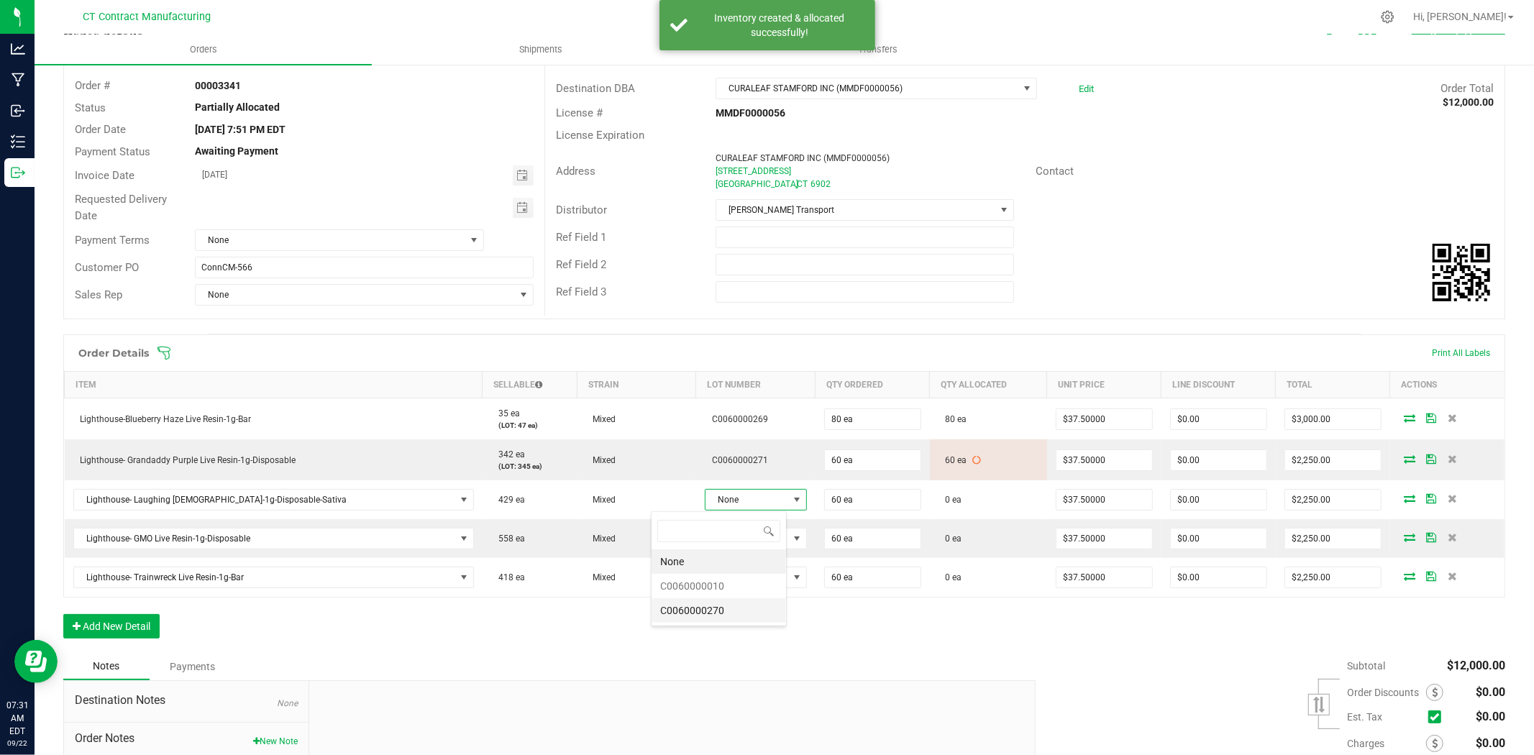
click at [720, 613] on li "C0060000270" at bounding box center [719, 610] width 134 height 24
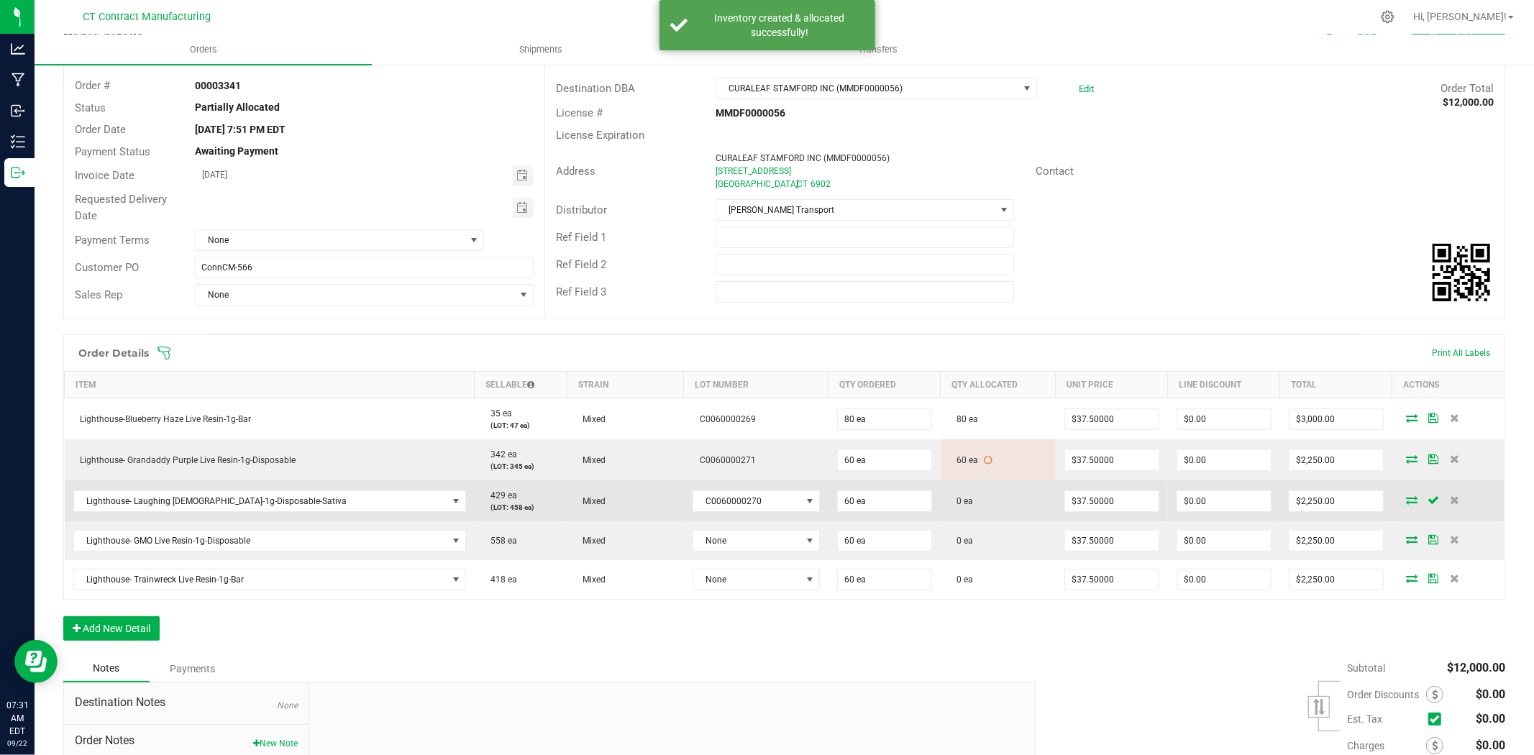
click at [1406, 503] on icon at bounding box center [1412, 499] width 12 height 9
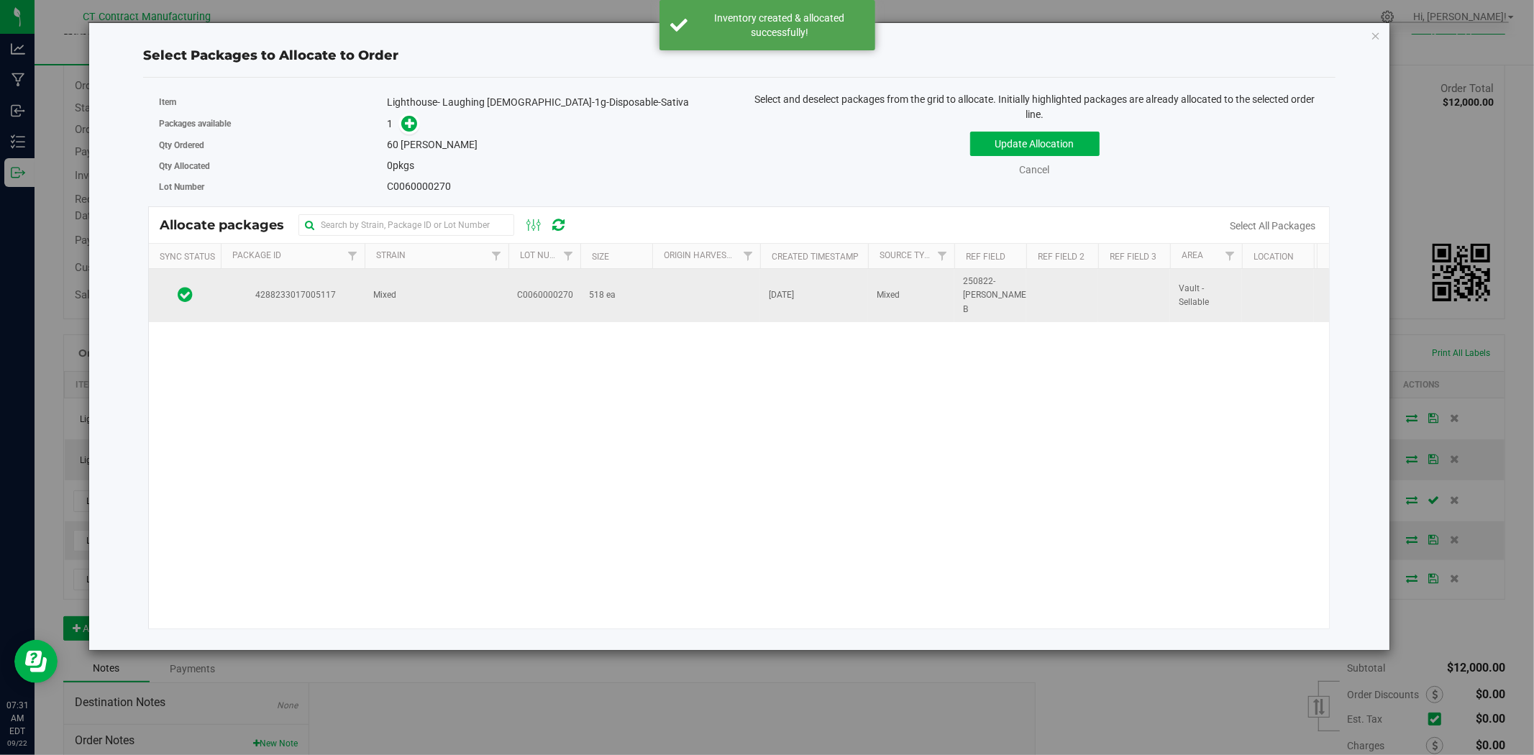
click at [556, 306] on td "C0060000270" at bounding box center [544, 295] width 72 height 53
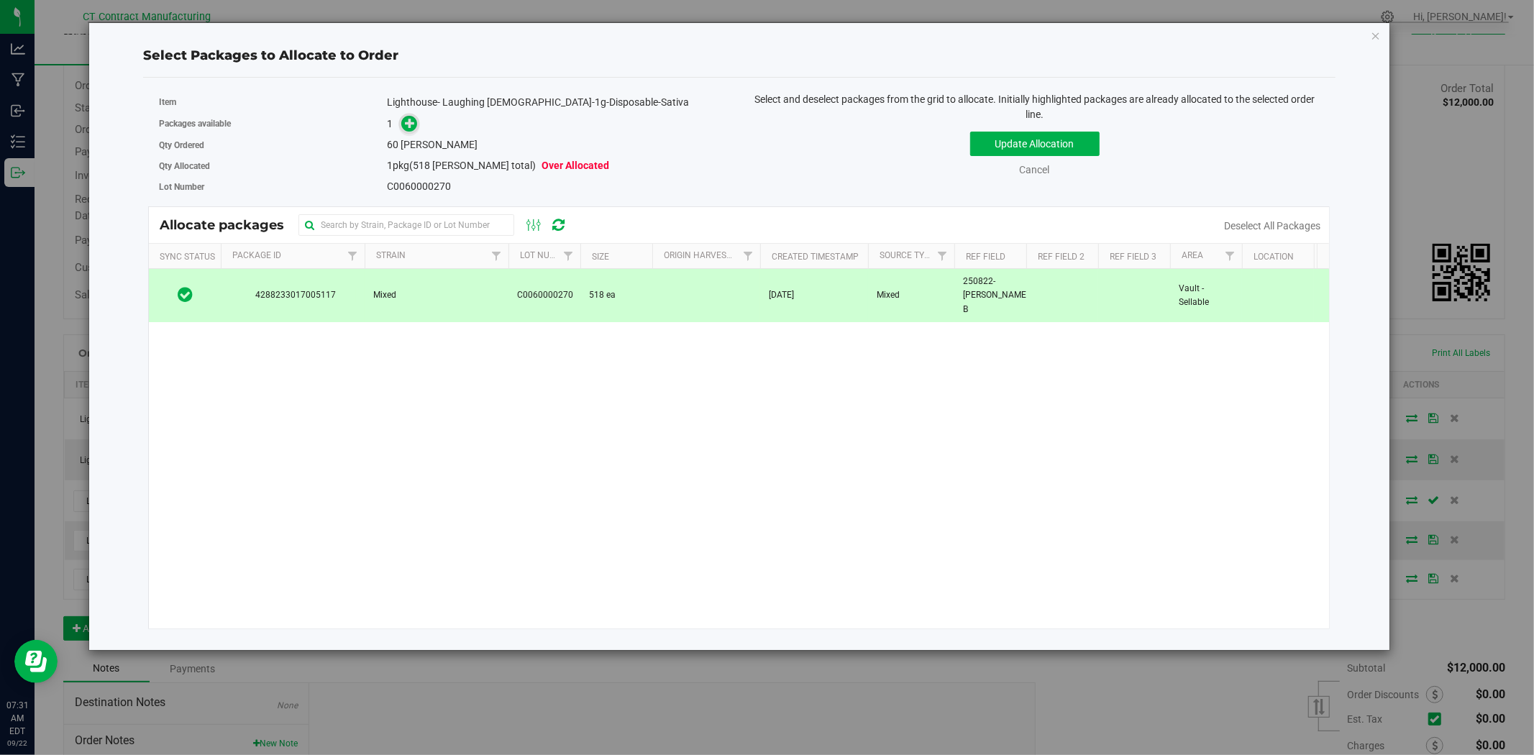
click at [412, 121] on icon at bounding box center [410, 123] width 10 height 10
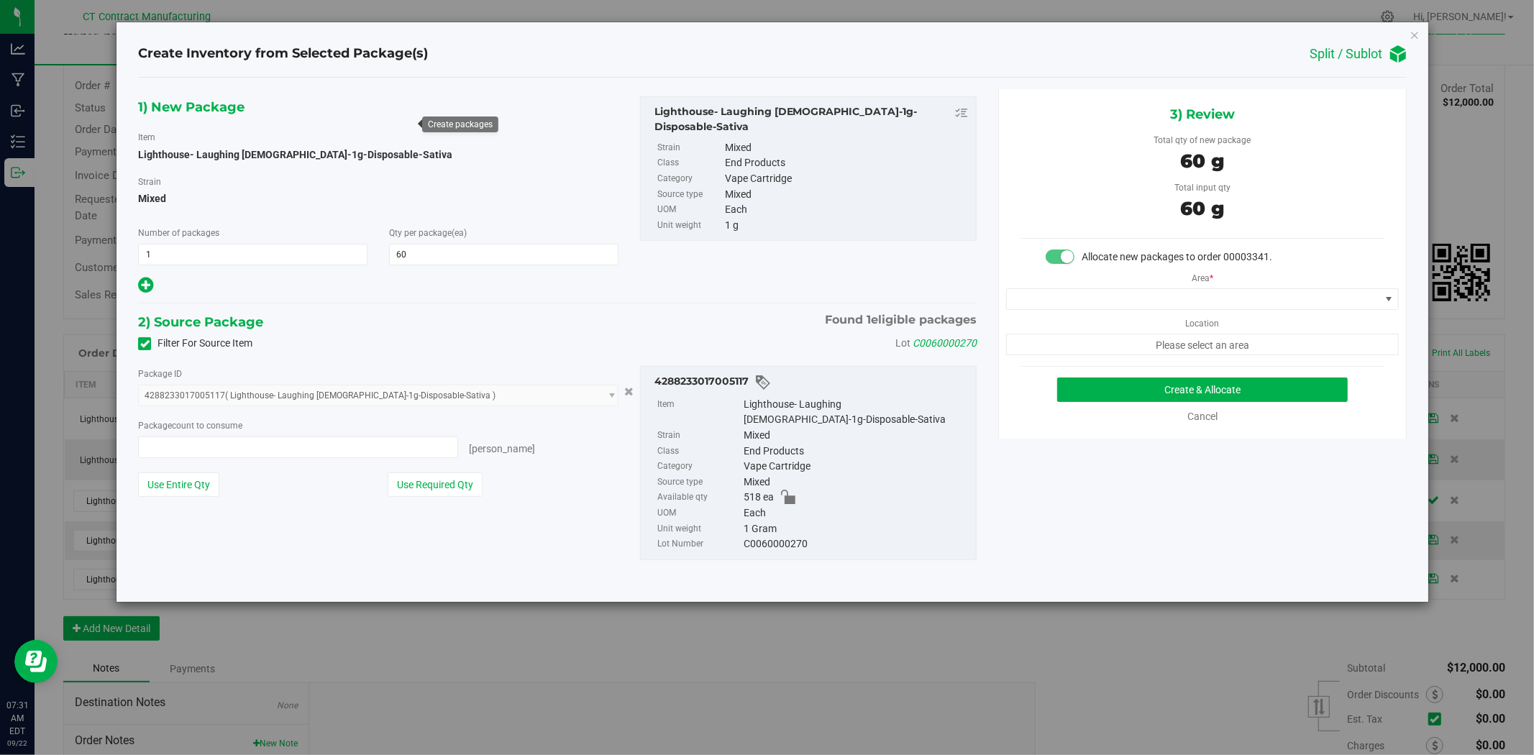
type input "60 ea"
click at [1089, 308] on span at bounding box center [1193, 299] width 373 height 20
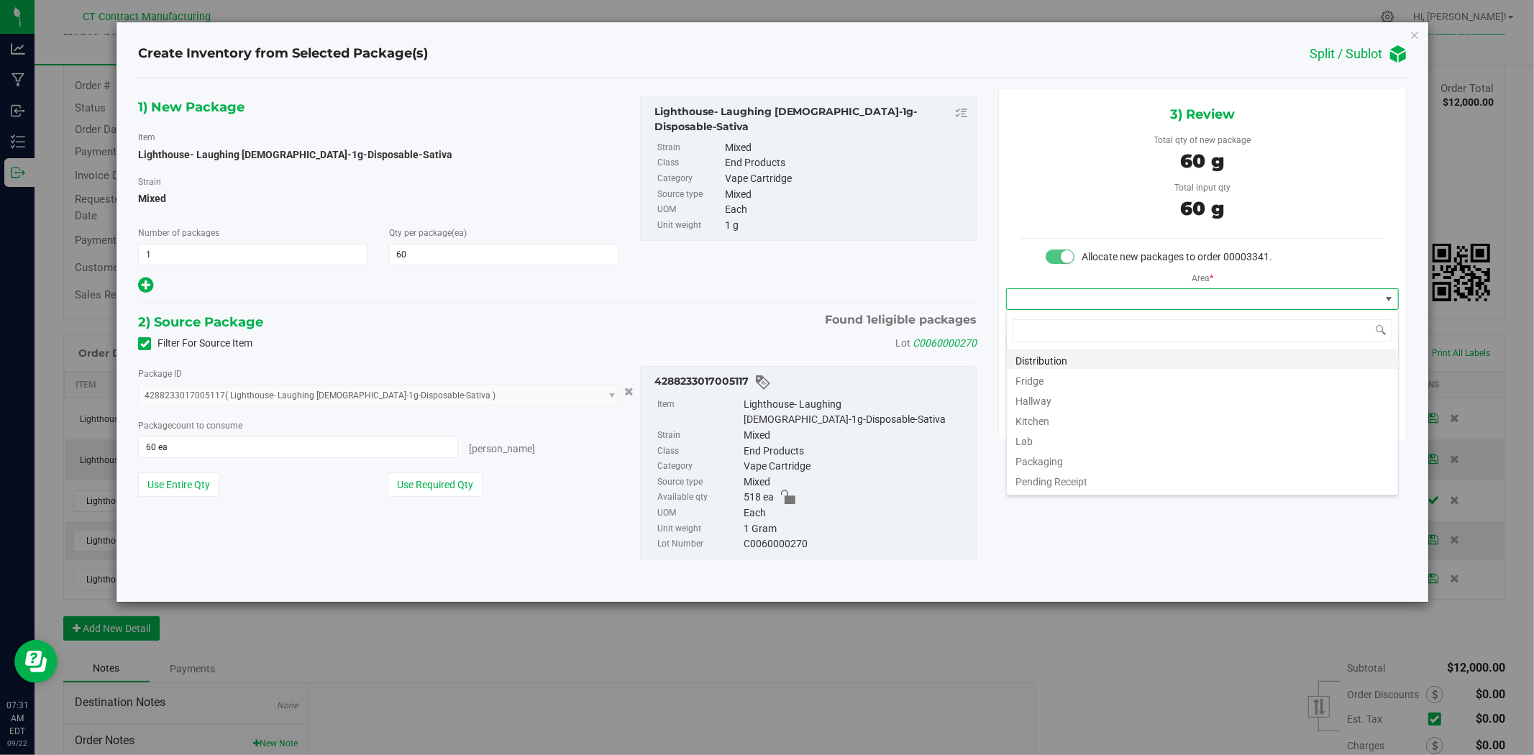
scroll to position [22, 392]
click at [1074, 357] on li "Distribution" at bounding box center [1202, 359] width 391 height 20
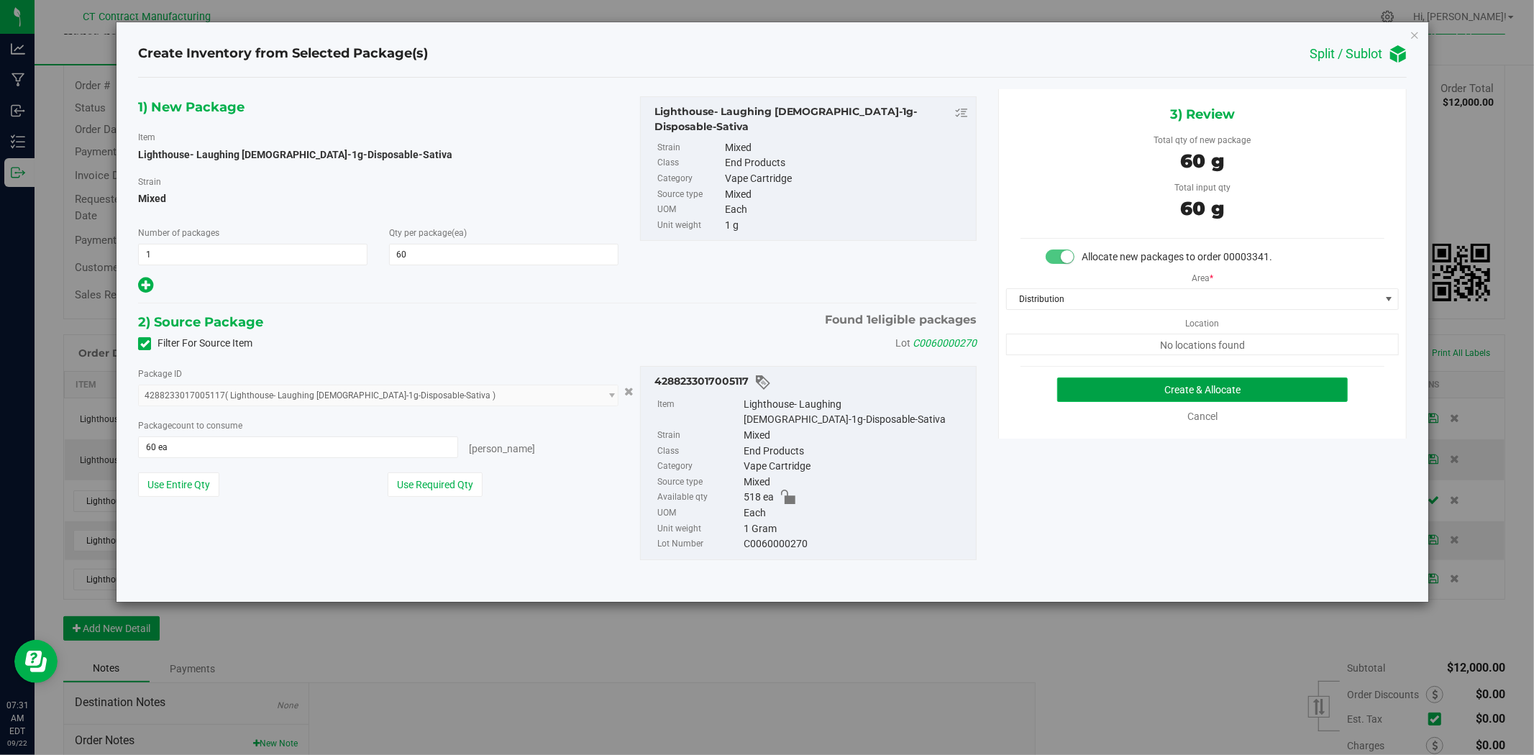
click at [1094, 385] on button "Create & Allocate" at bounding box center [1202, 390] width 291 height 24
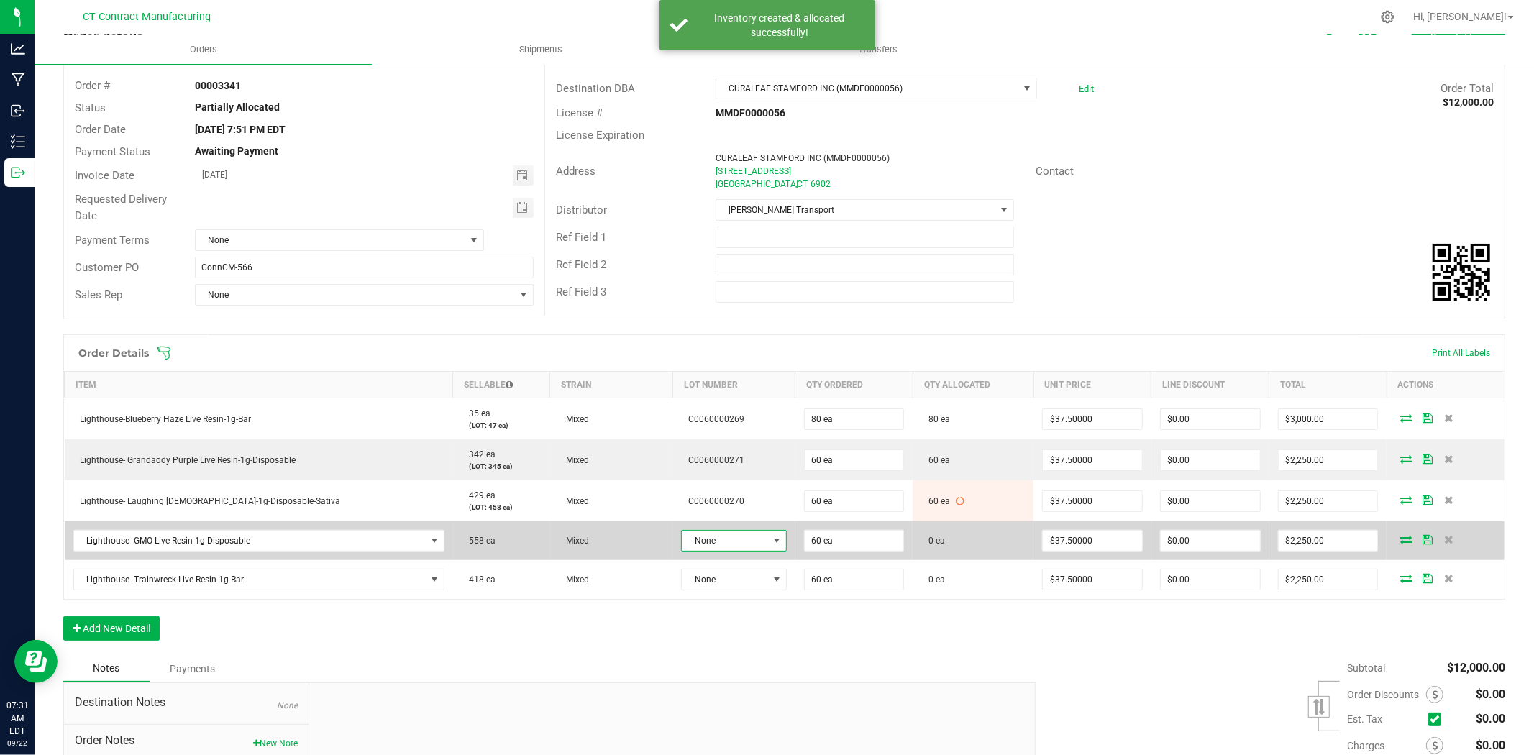
click at [716, 534] on span "None" at bounding box center [725, 541] width 86 height 20
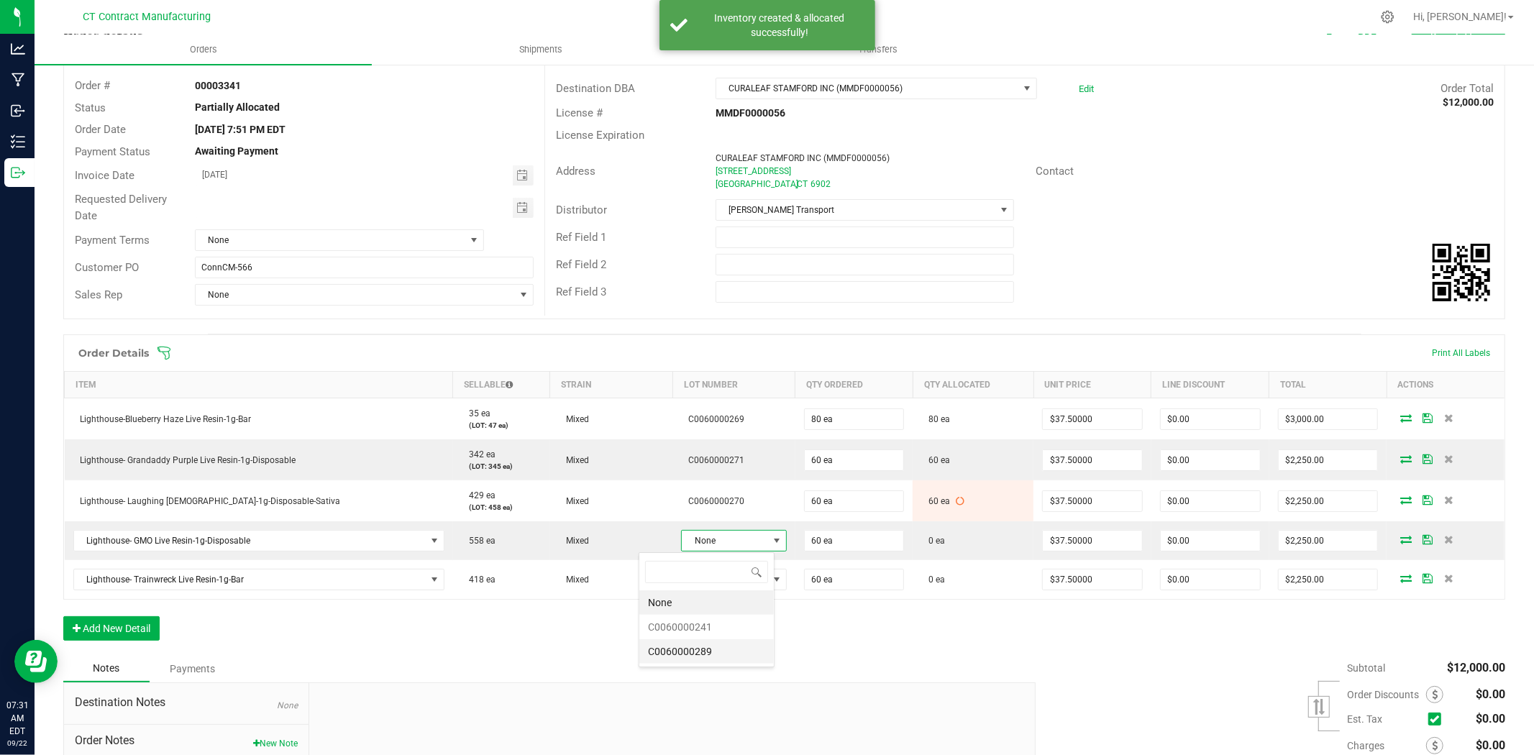
click at [711, 659] on li "C0060000289" at bounding box center [706, 651] width 134 height 24
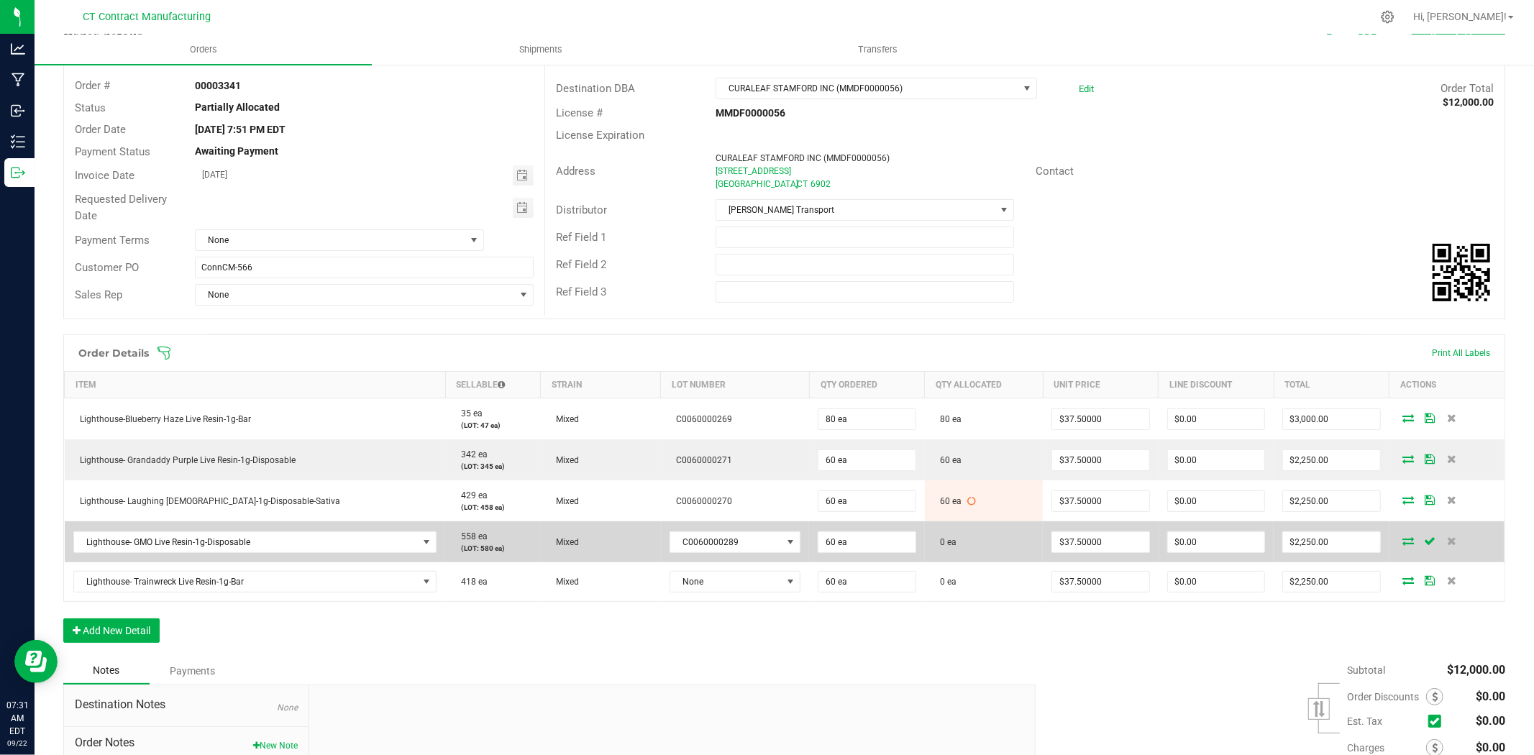
click at [1398, 543] on span at bounding box center [1409, 540] width 22 height 9
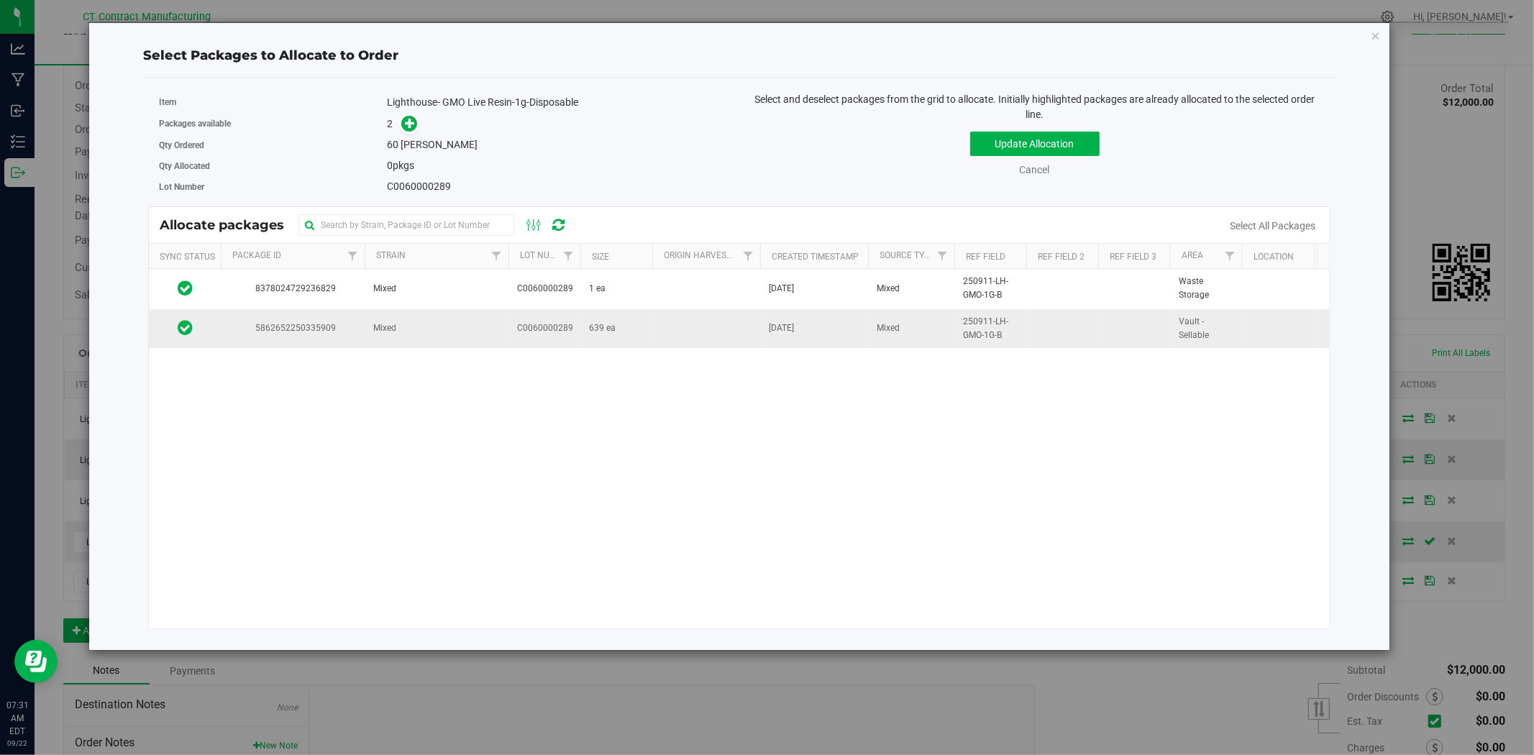
click at [634, 328] on td "639 ea" at bounding box center [616, 328] width 72 height 39
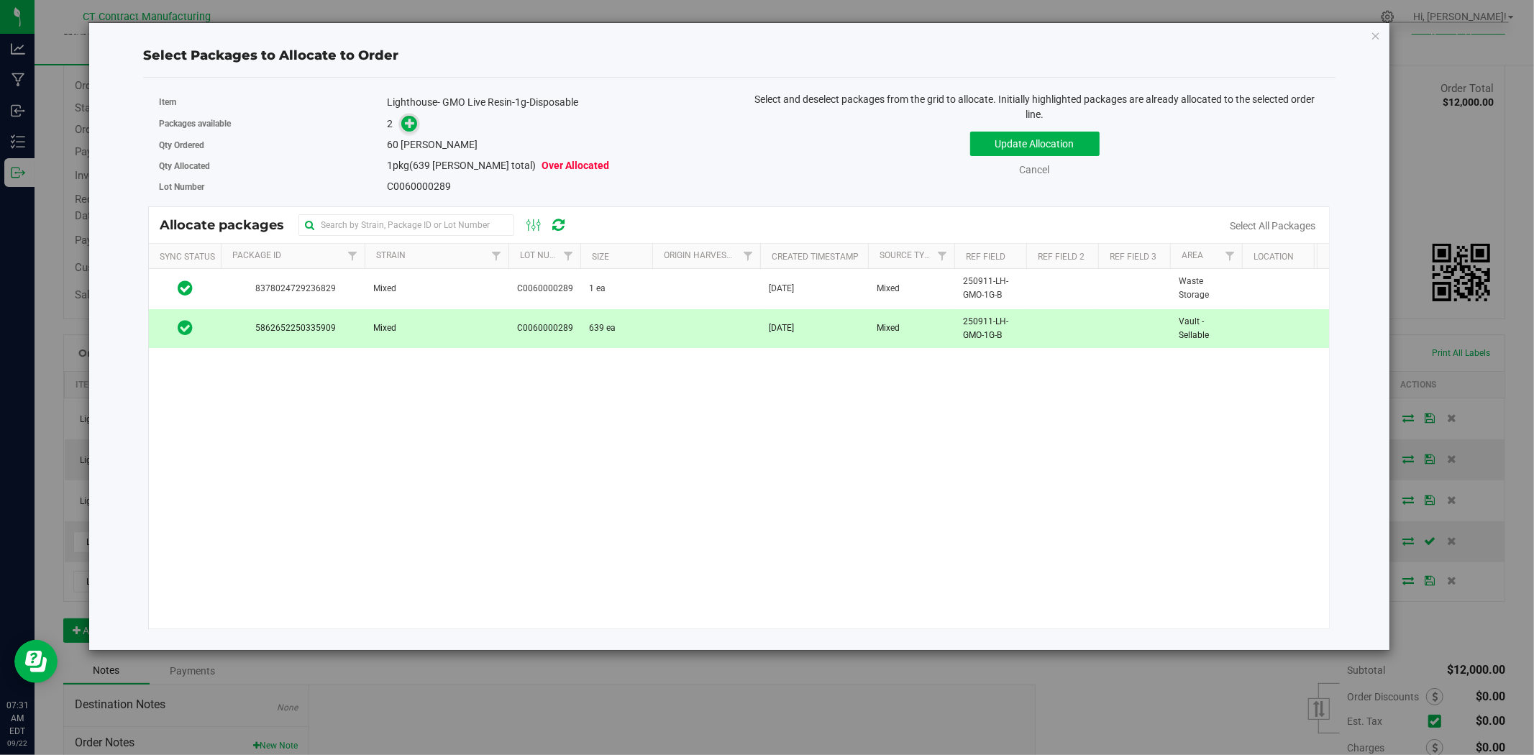
click at [413, 116] on span at bounding box center [409, 124] width 17 height 17
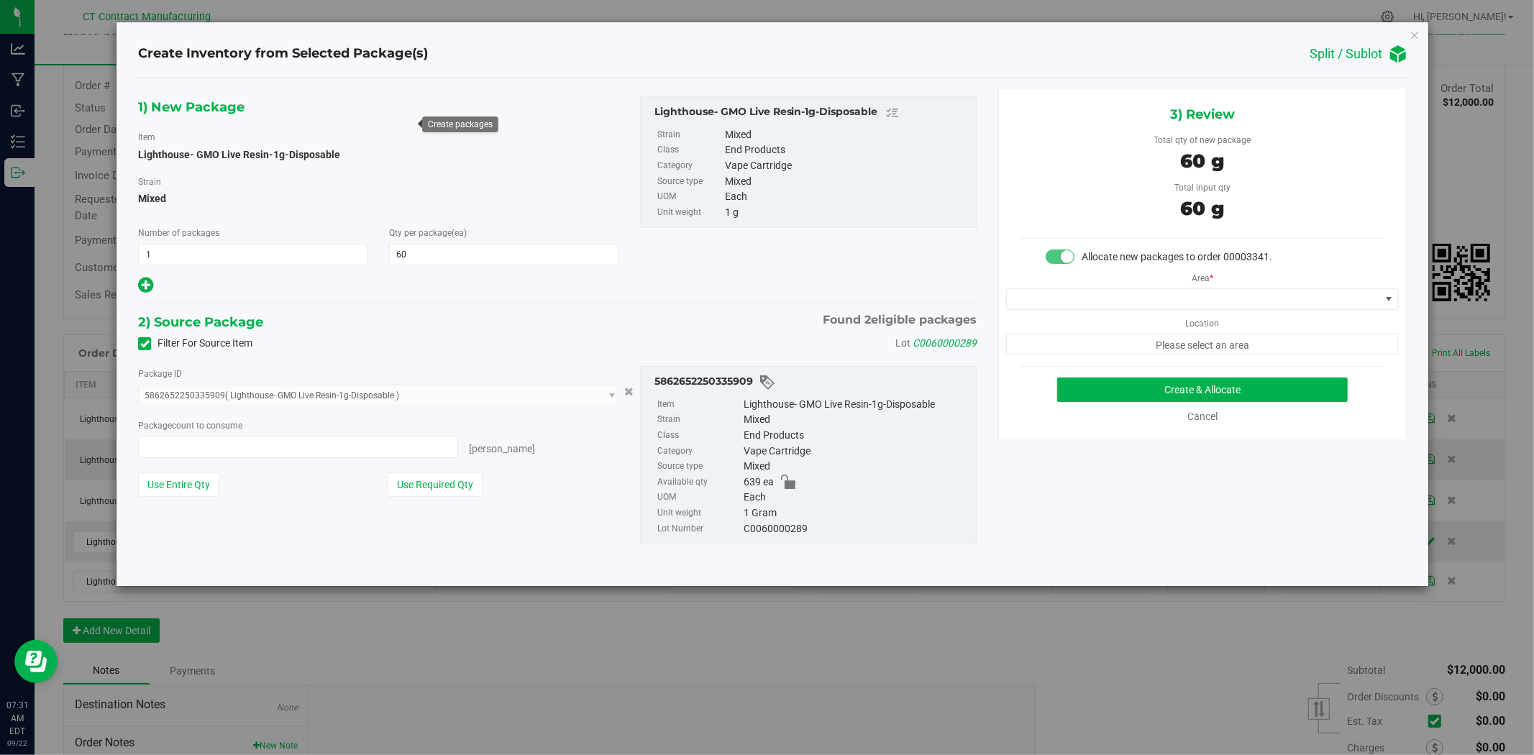
type input "60 ea"
click at [1065, 297] on span at bounding box center [1193, 299] width 373 height 20
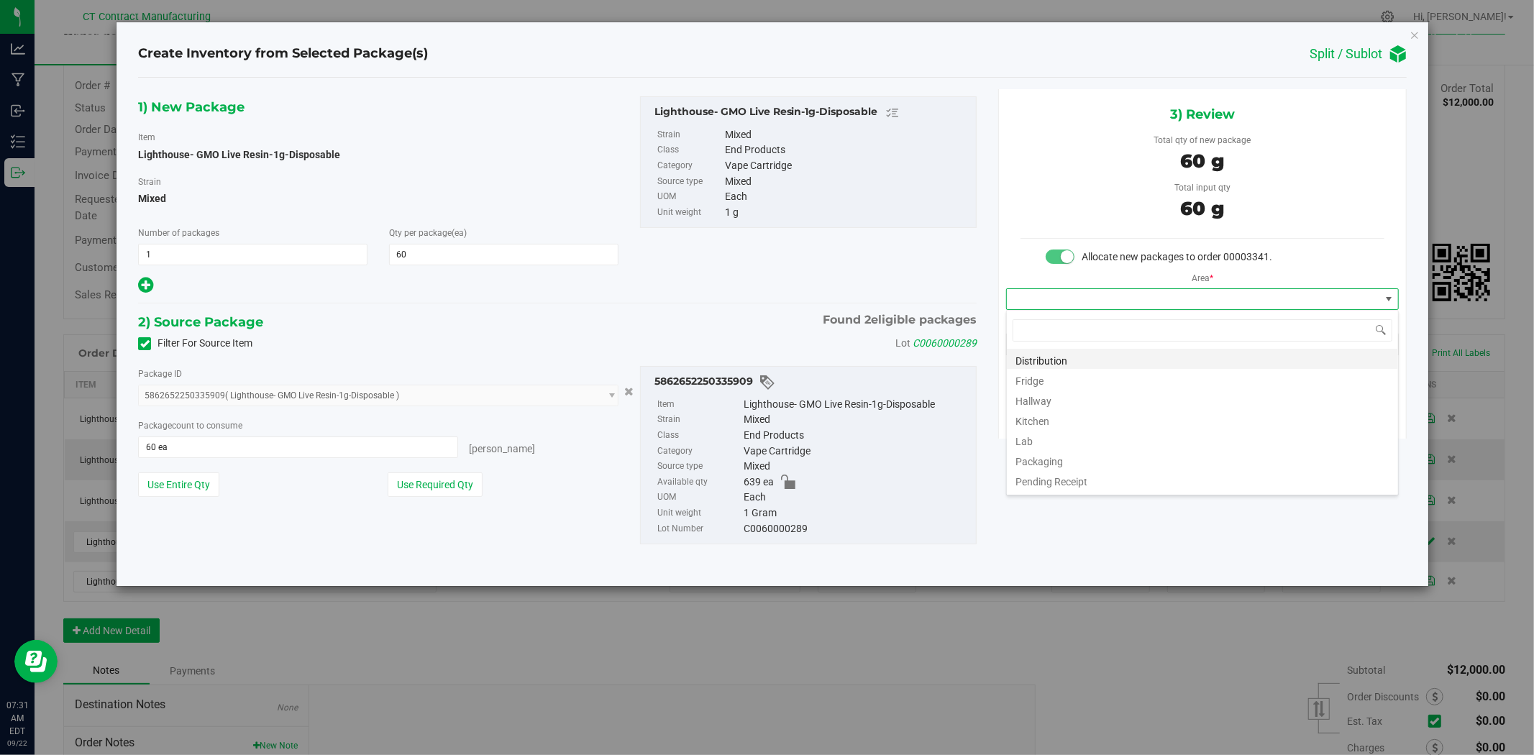
scroll to position [22, 392]
click at [1055, 365] on li "Distribution" at bounding box center [1202, 359] width 391 height 20
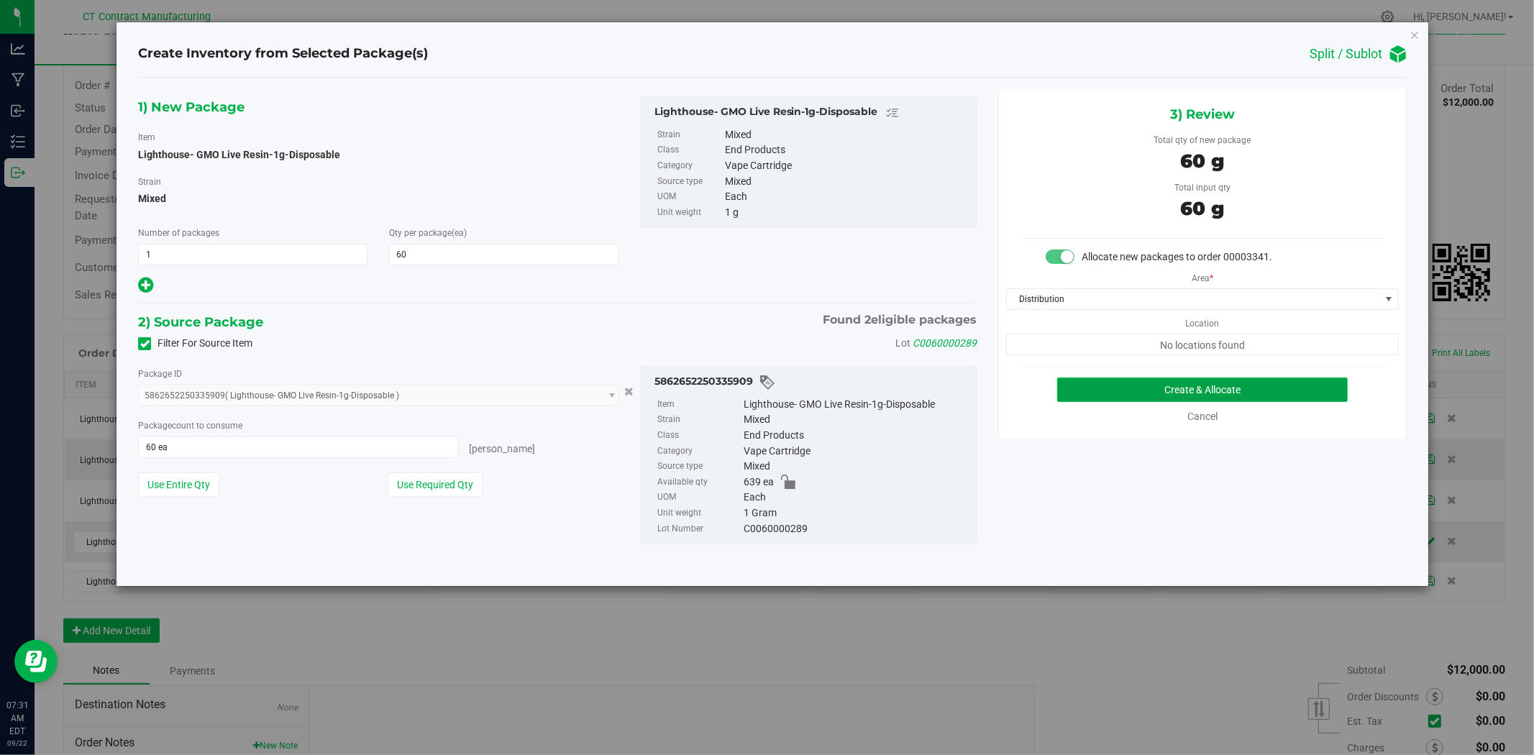
click at [1112, 393] on button "Create & Allocate" at bounding box center [1202, 390] width 291 height 24
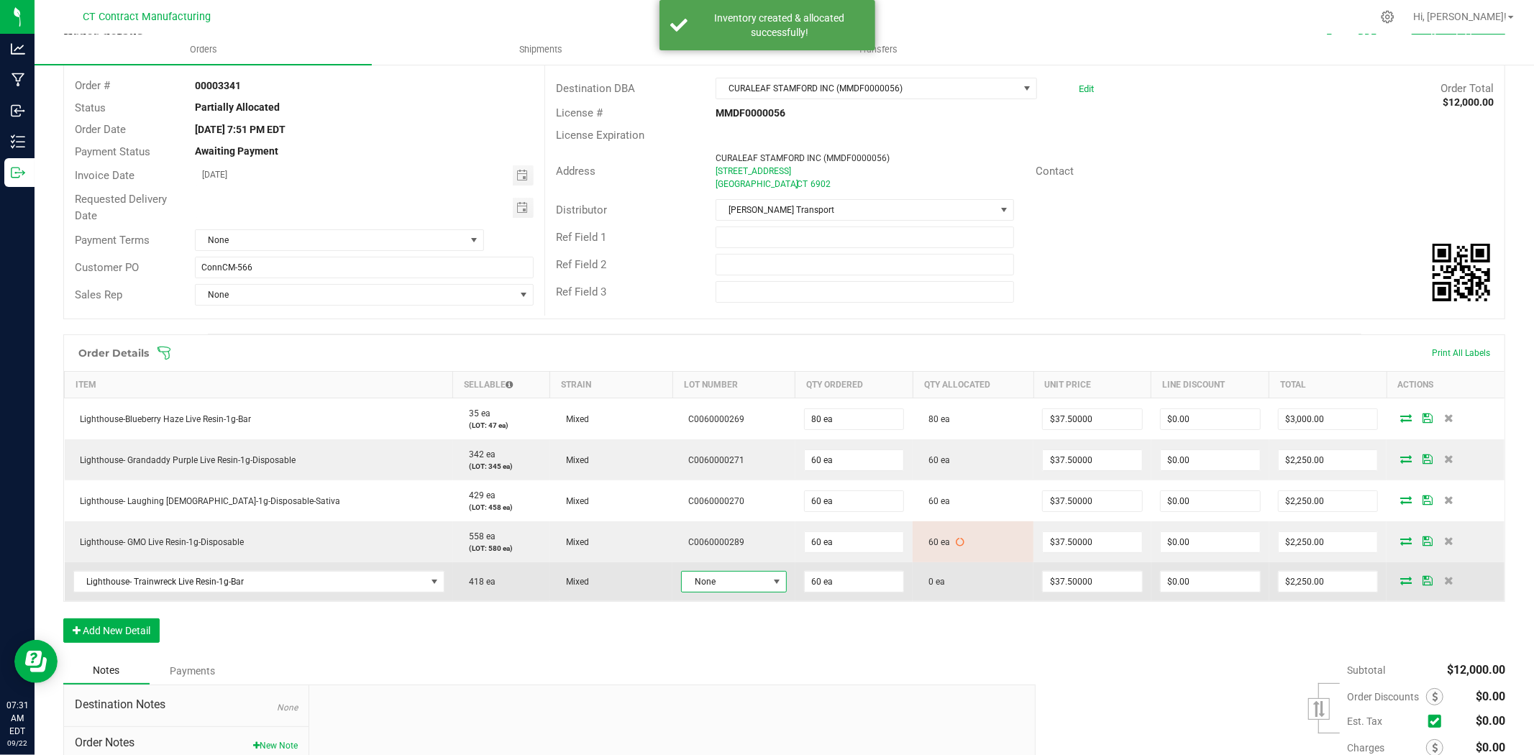
click at [706, 577] on span "None" at bounding box center [725, 582] width 86 height 20
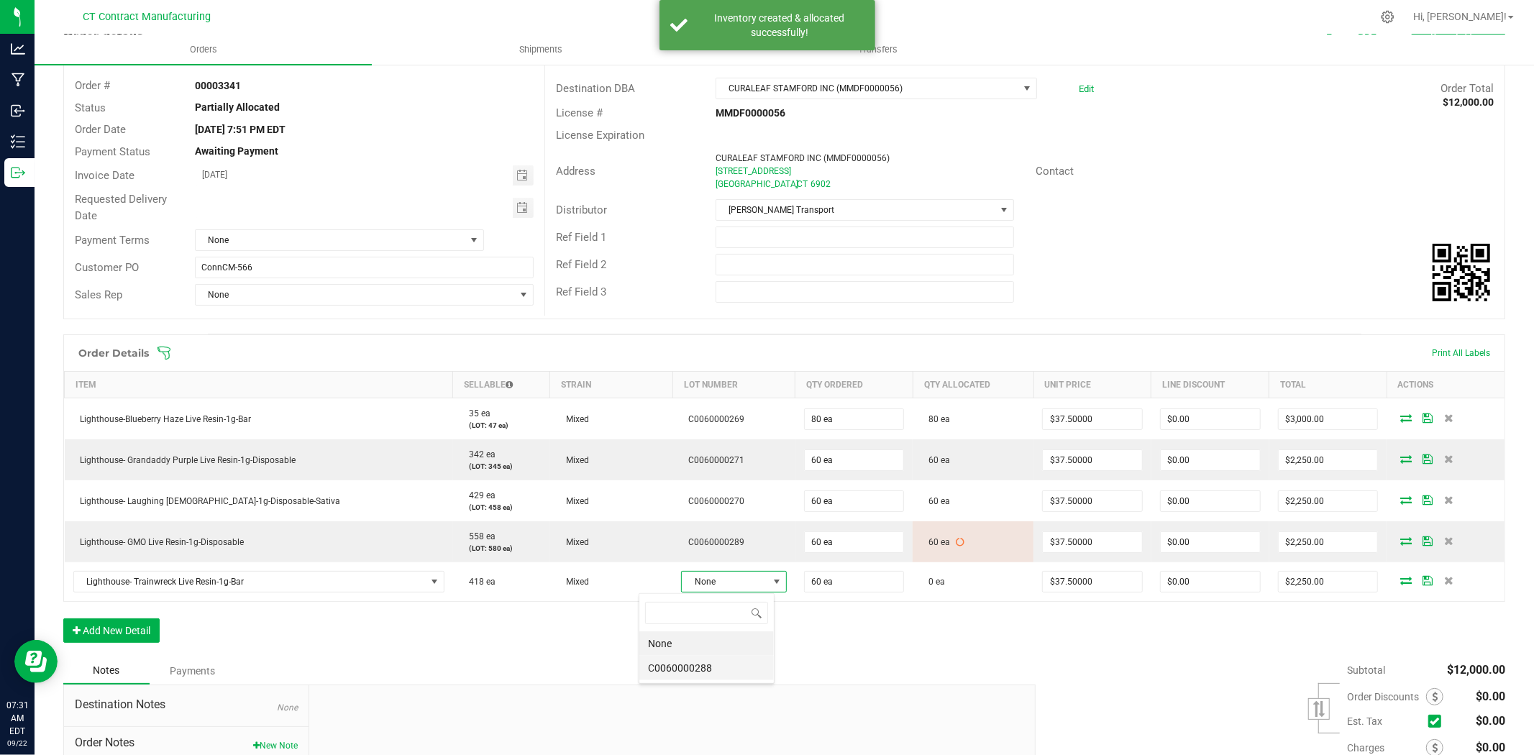
click at [711, 670] on li "C0060000288" at bounding box center [706, 668] width 134 height 24
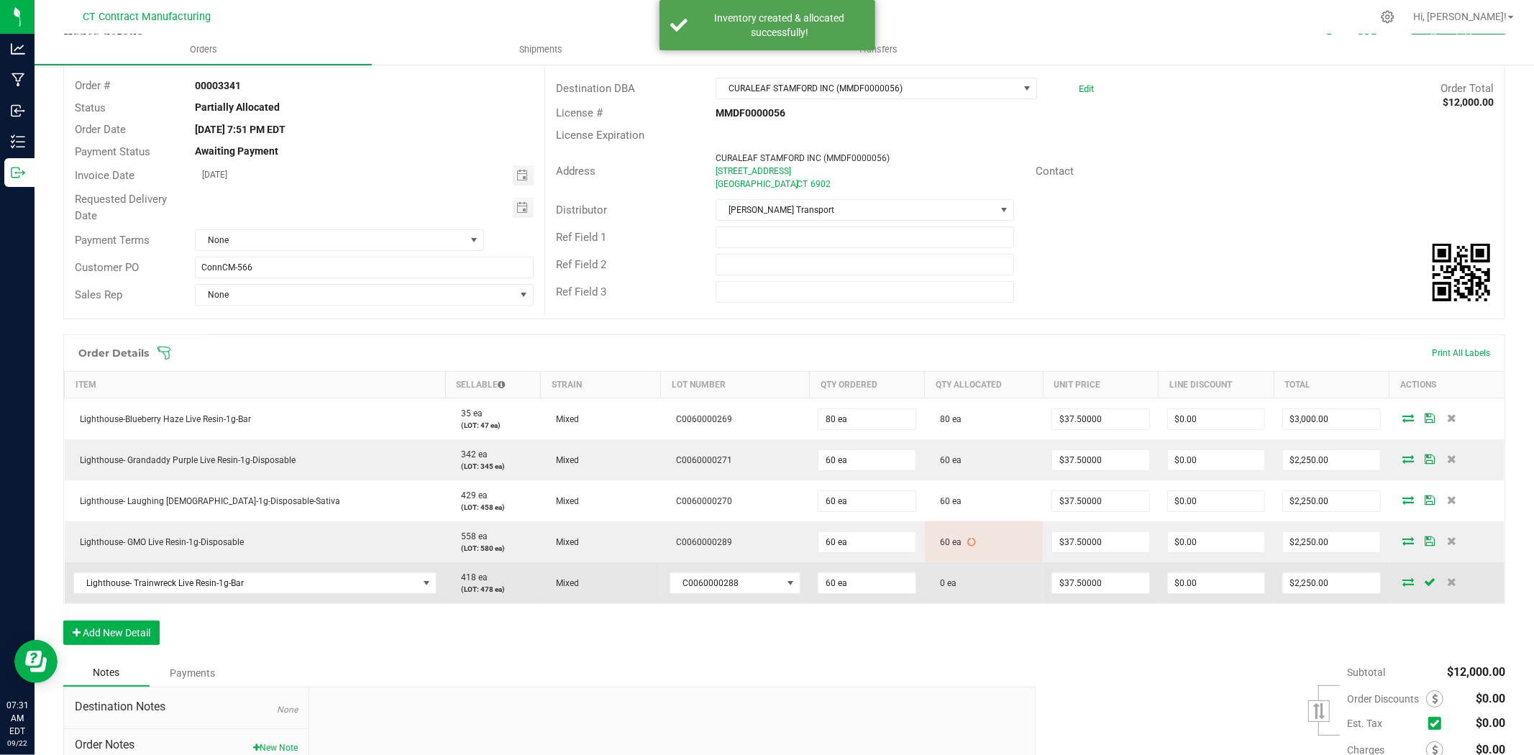
click at [1403, 583] on icon at bounding box center [1409, 581] width 12 height 9
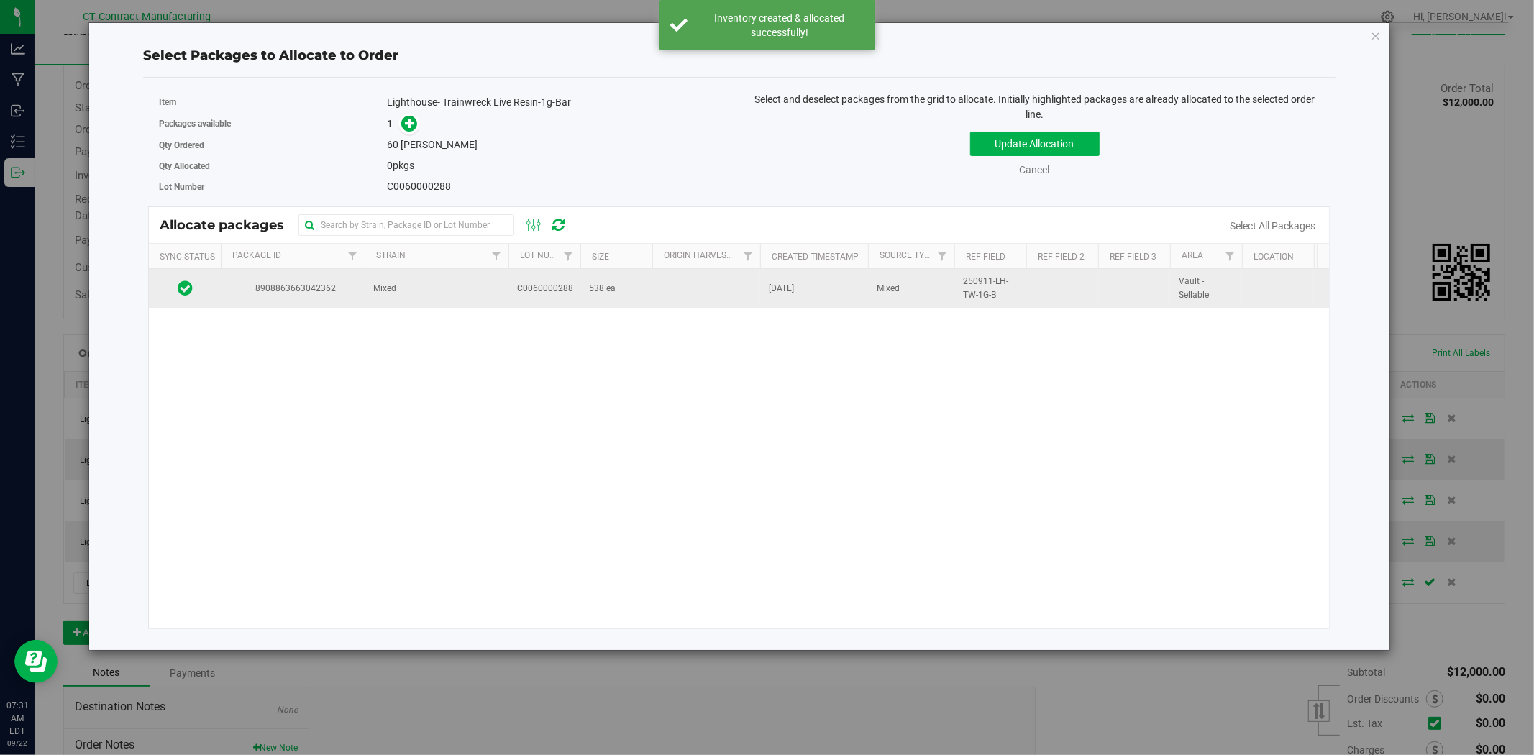
click at [545, 296] on td "C0060000288" at bounding box center [544, 288] width 72 height 39
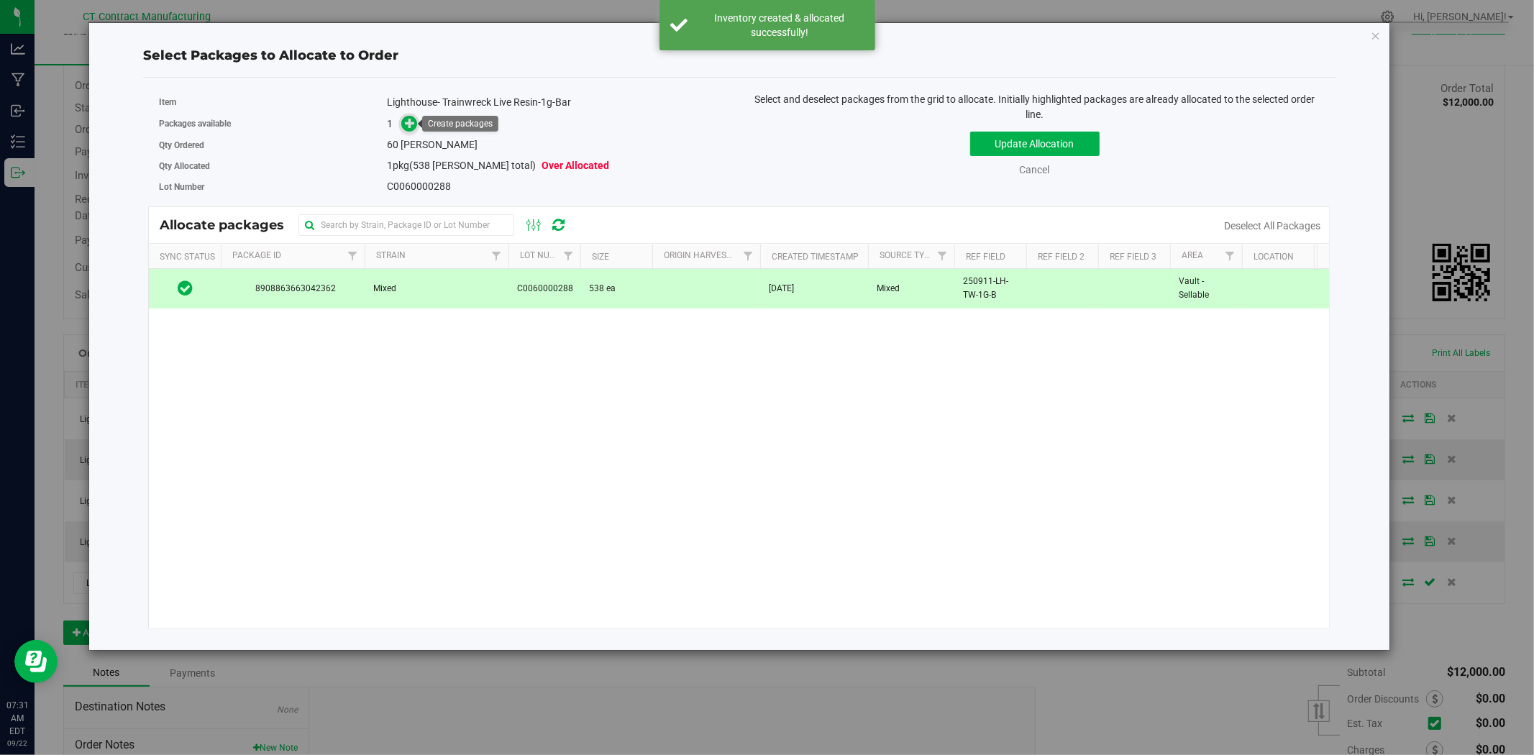
click at [407, 124] on icon at bounding box center [410, 123] width 10 height 10
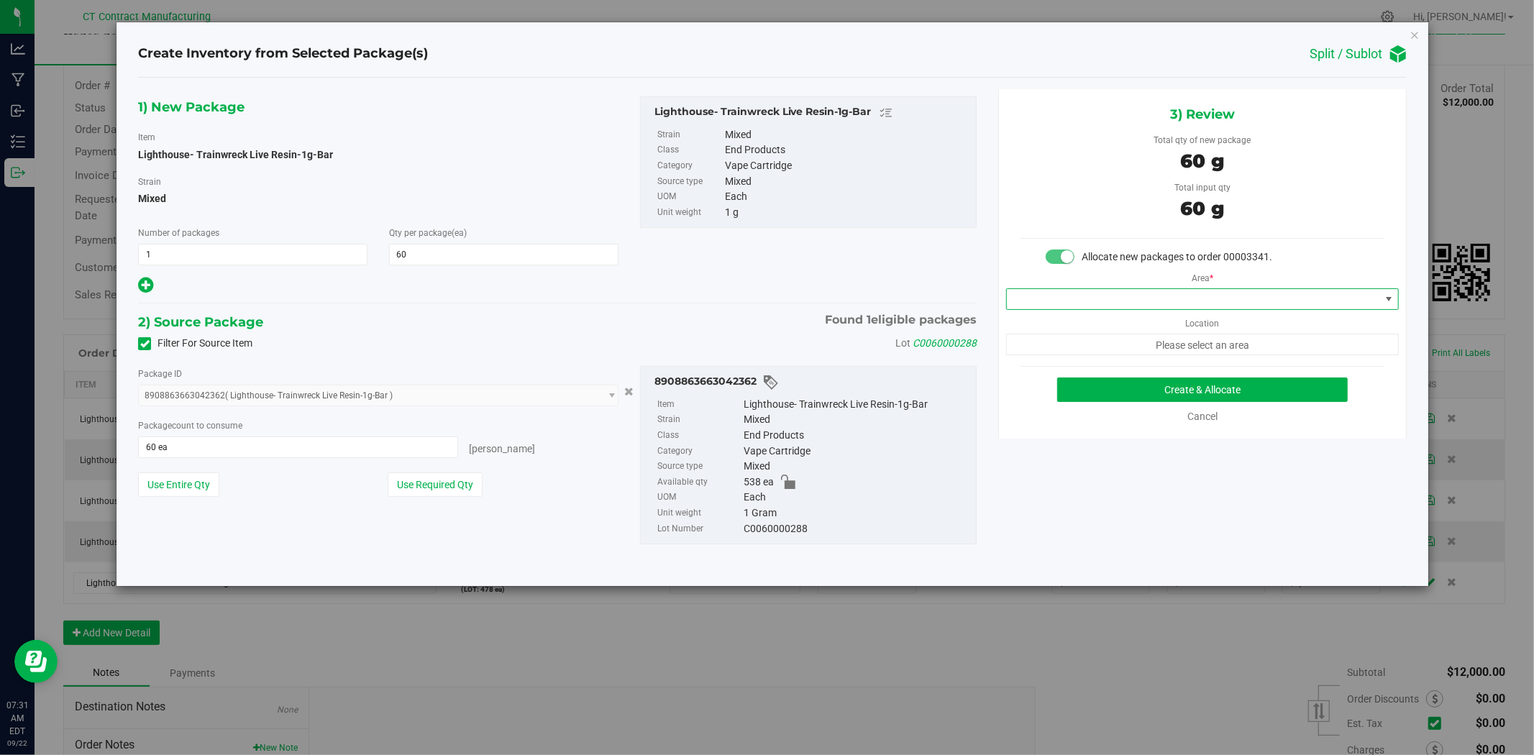
click at [1130, 290] on span at bounding box center [1193, 299] width 373 height 20
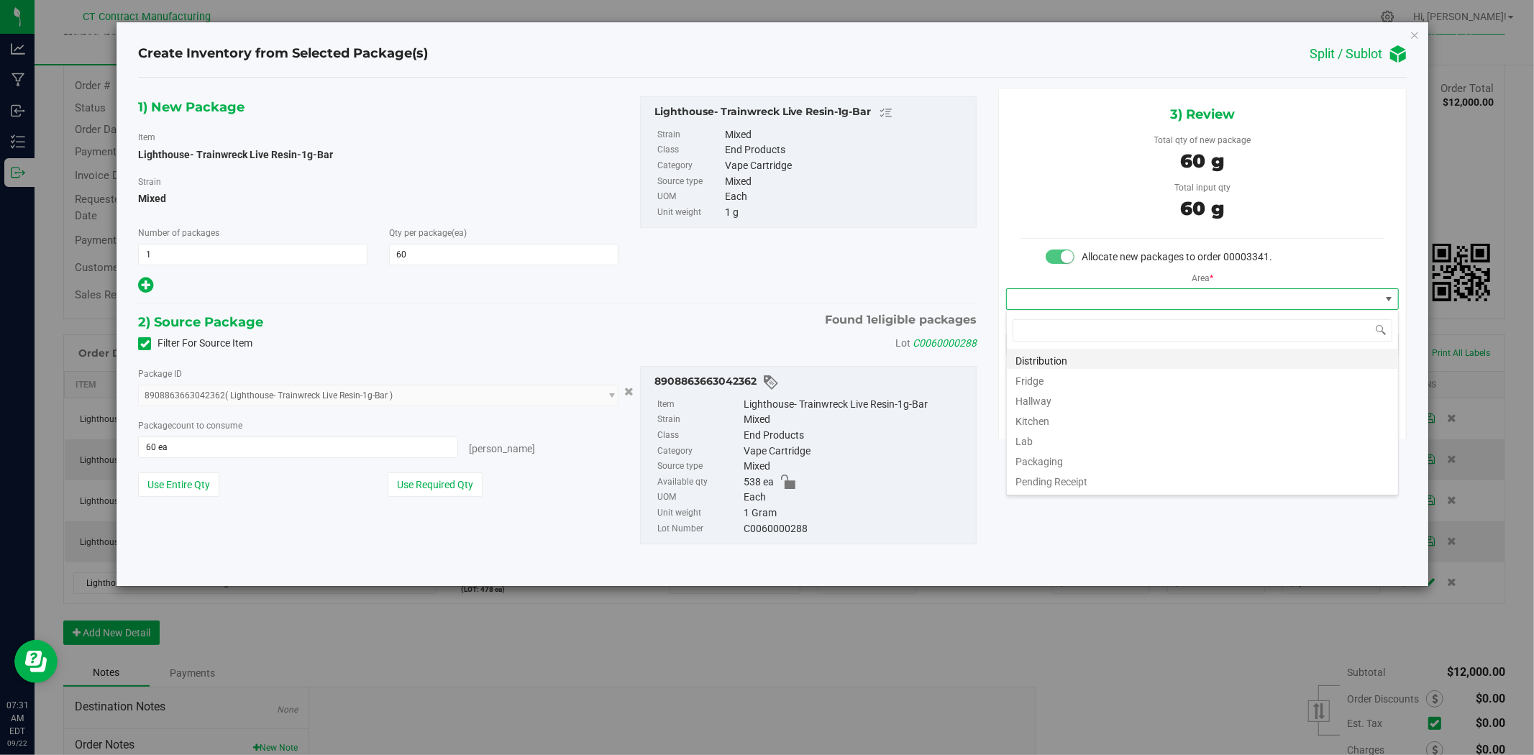
scroll to position [22, 392]
click at [1123, 360] on li "Distribution" at bounding box center [1202, 359] width 391 height 20
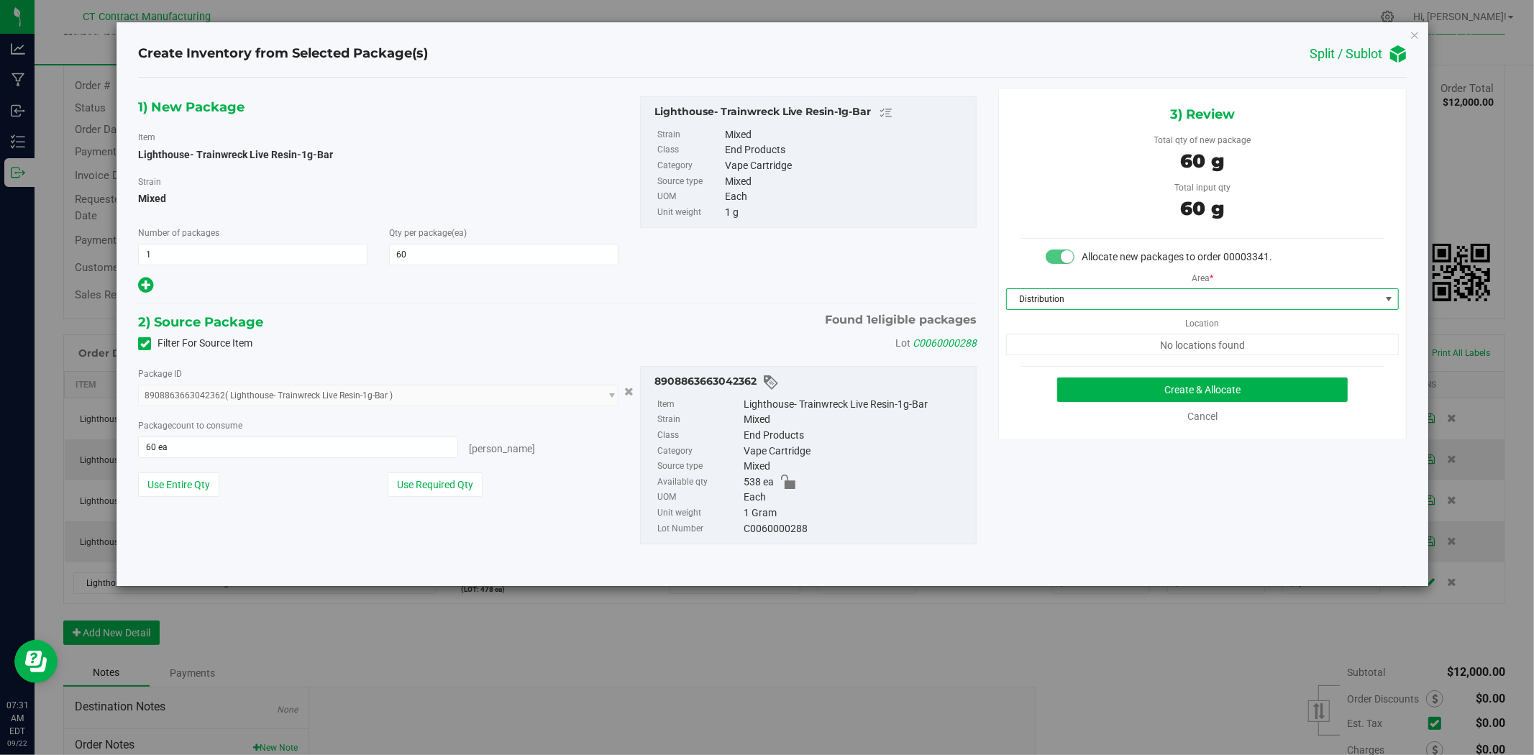
click at [1143, 410] on div "Cancel" at bounding box center [1202, 416] width 364 height 15
click at [1142, 393] on button "Create & Allocate" at bounding box center [1202, 390] width 291 height 24
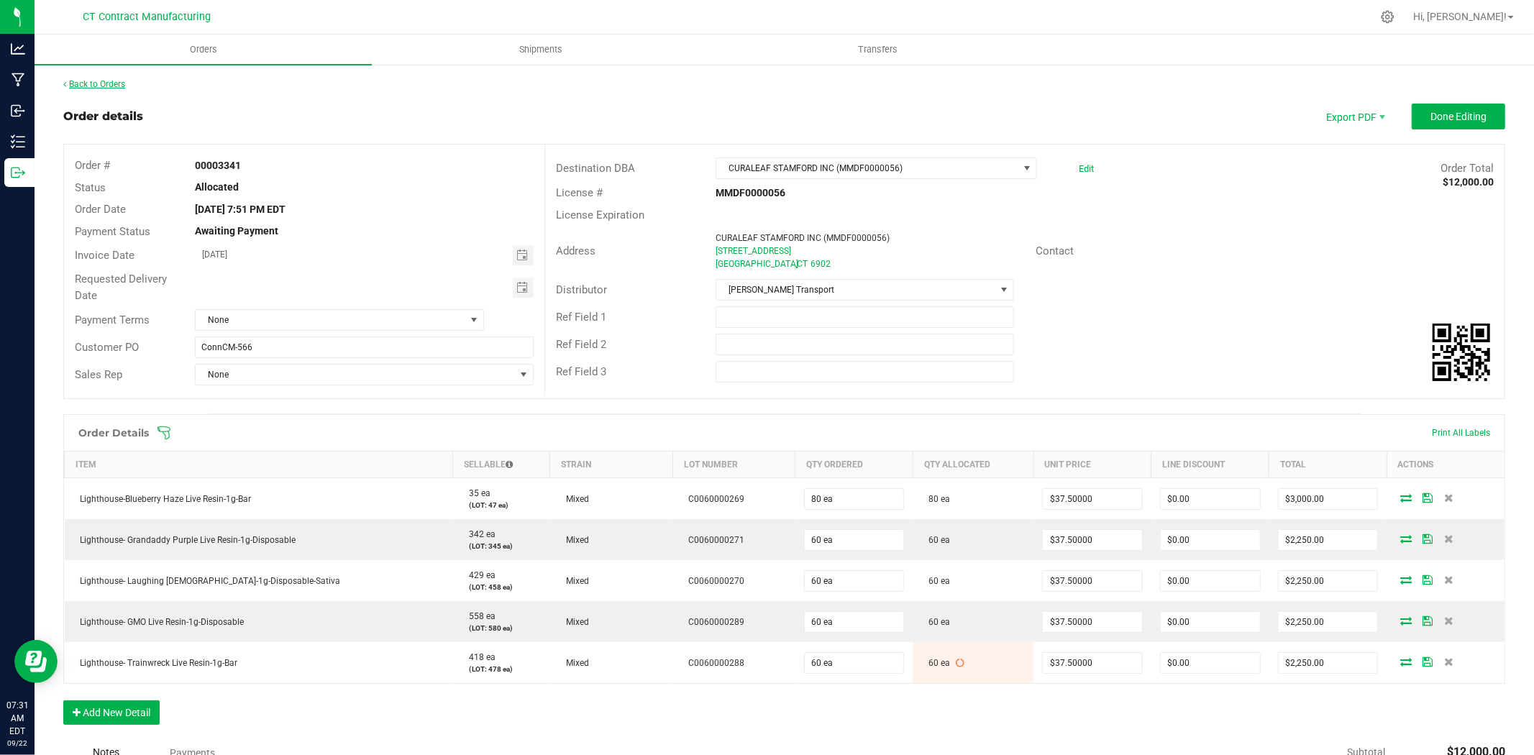
click at [125, 86] on link "Back to Orders" at bounding box center [94, 84] width 62 height 10
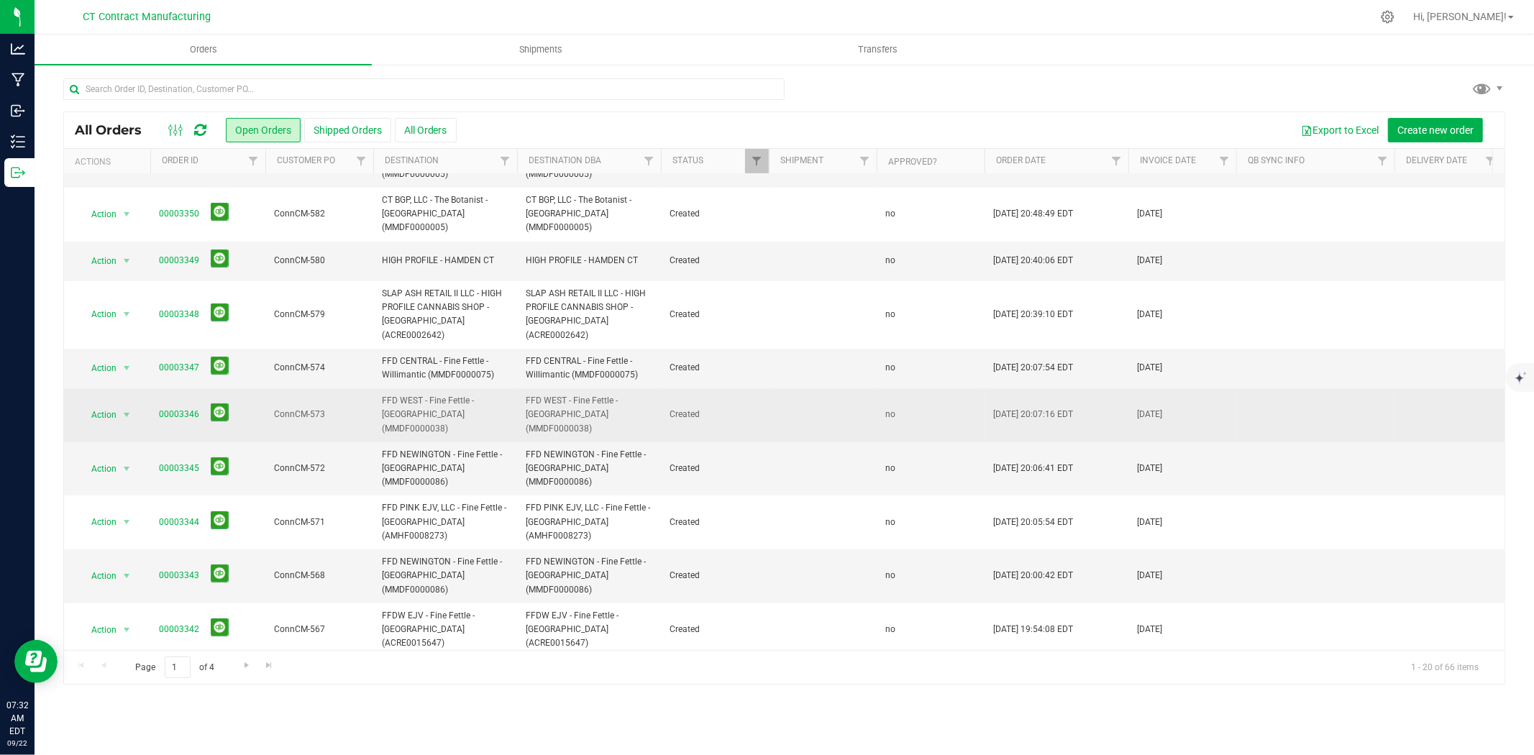
scroll to position [160, 0]
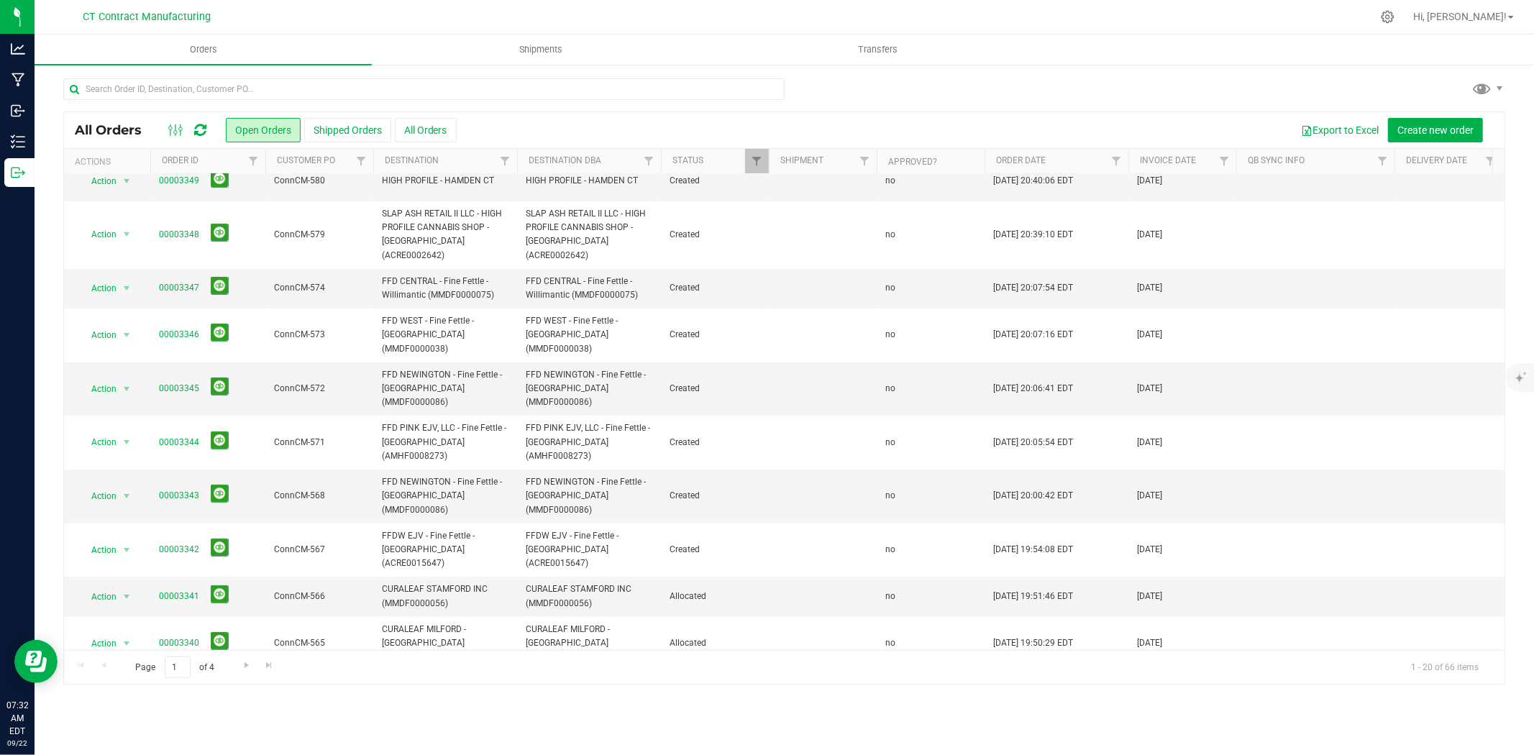
click at [191, 683] on link "00003339" at bounding box center [179, 690] width 40 height 14
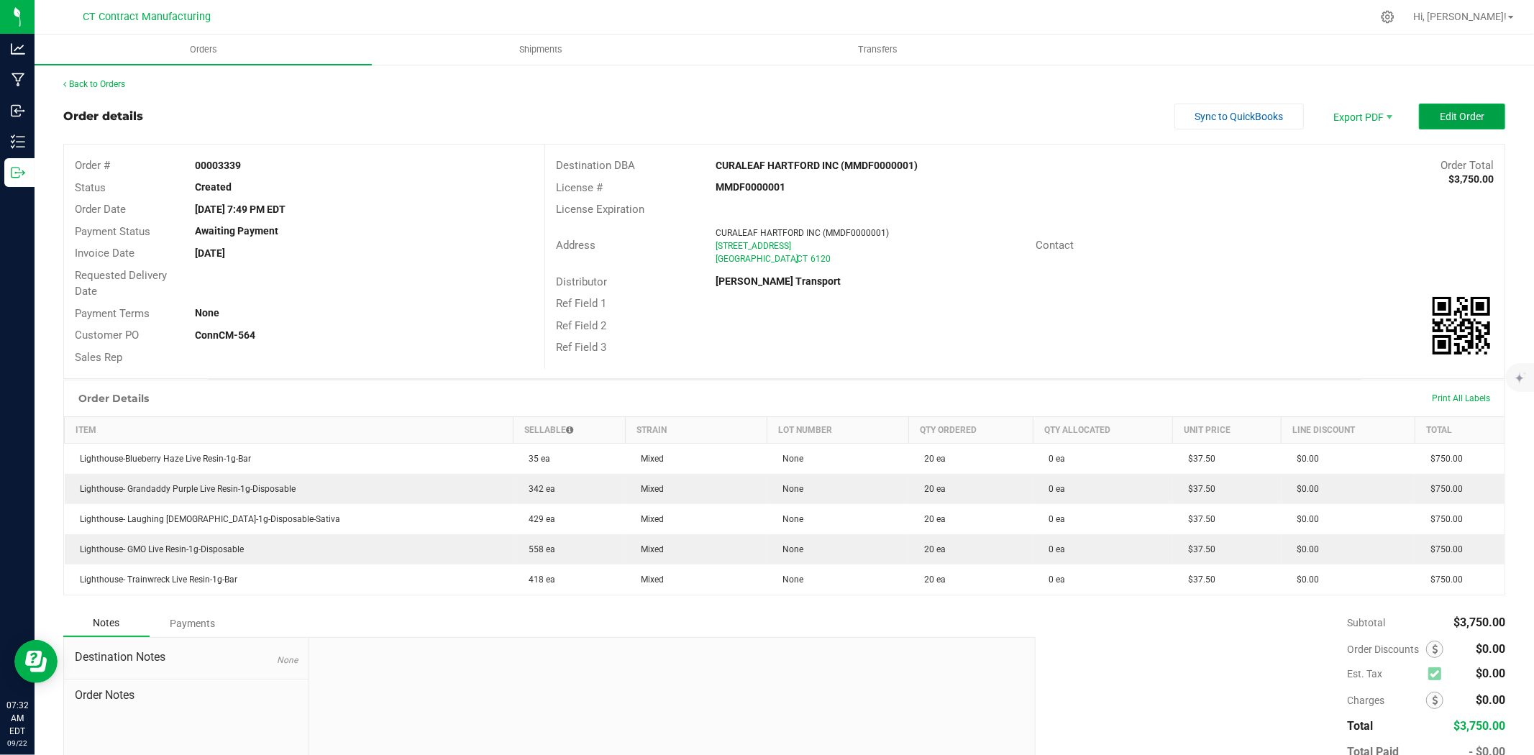
click at [1468, 109] on button "Edit Order" at bounding box center [1462, 117] width 86 height 26
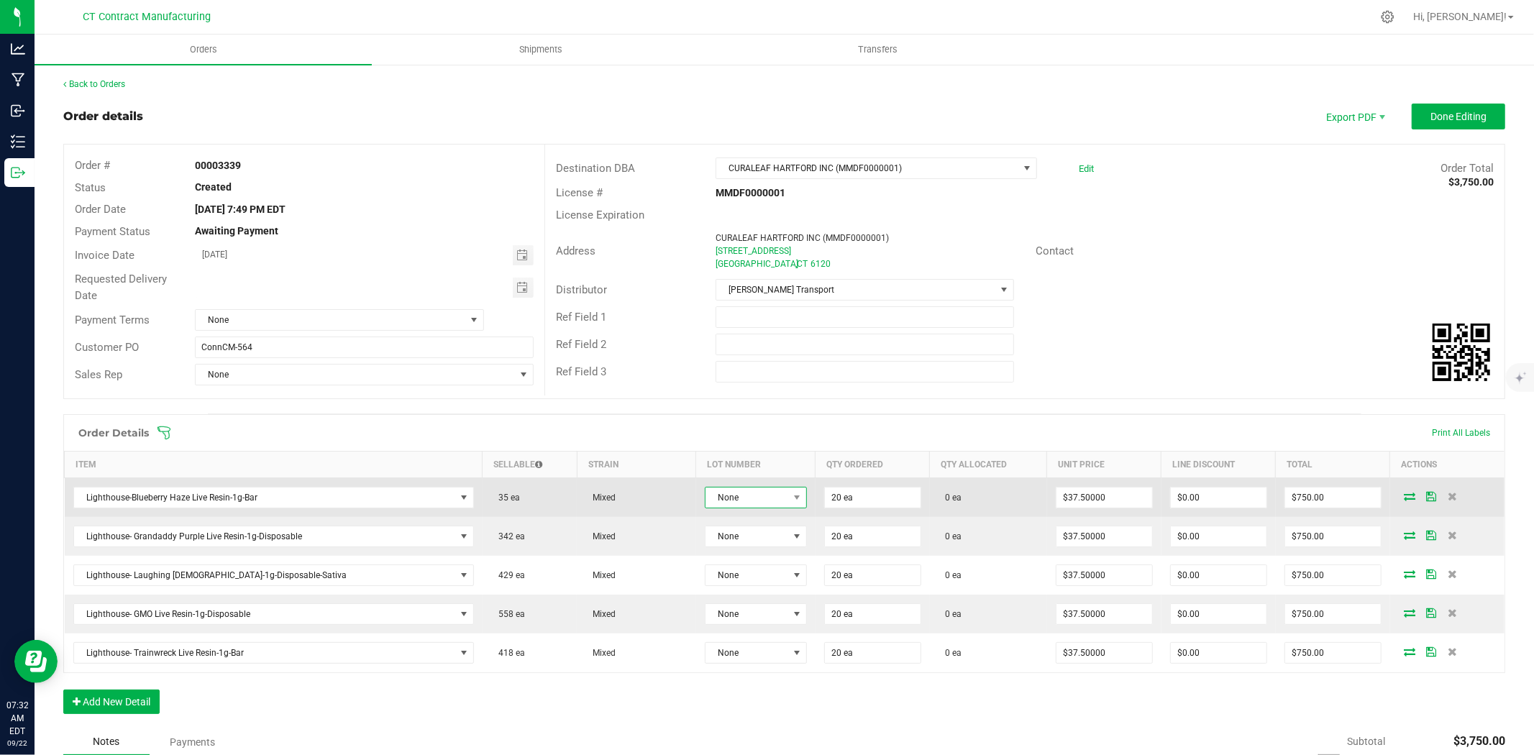
click at [714, 491] on span "None" at bounding box center [746, 498] width 83 height 20
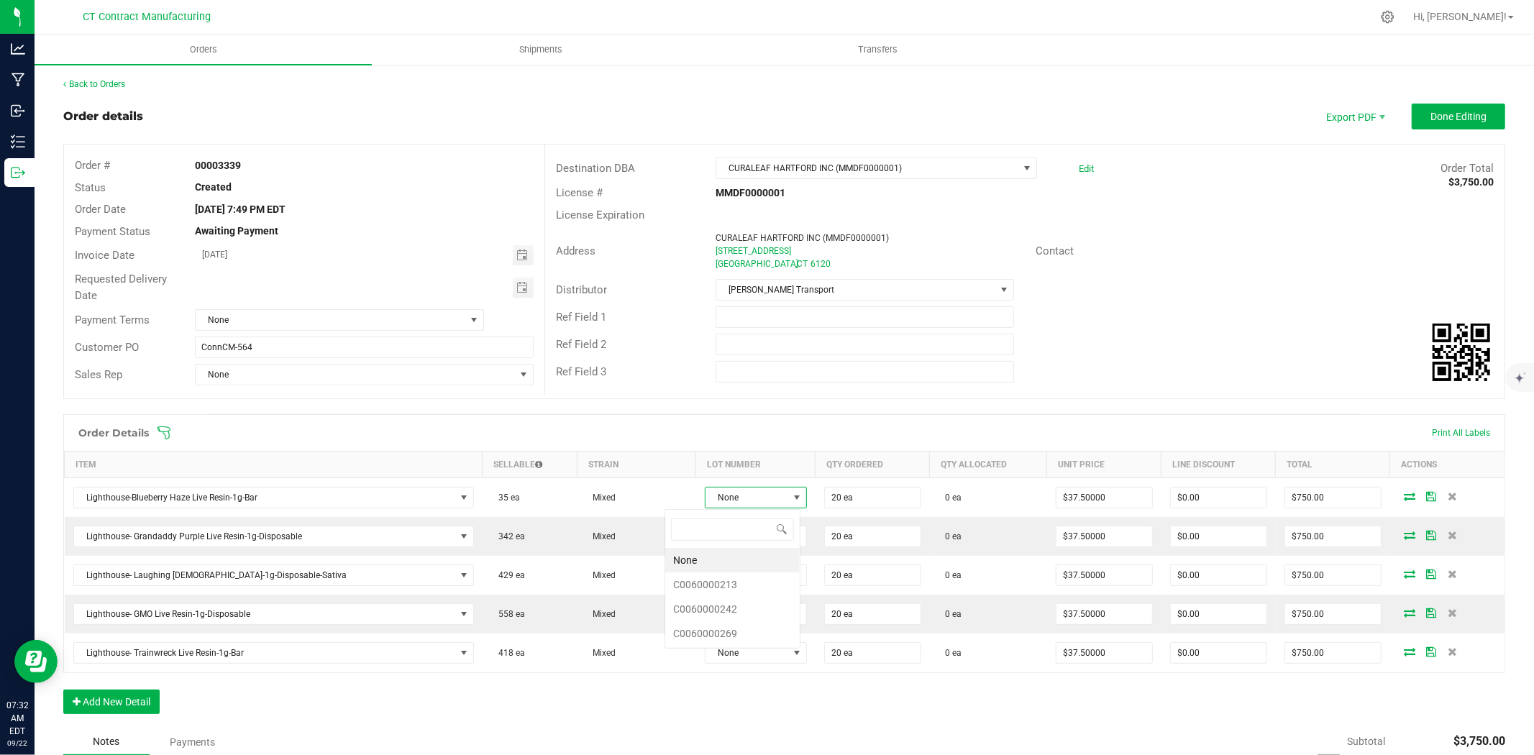
scroll to position [22, 106]
click at [726, 638] on li "C0060000269" at bounding box center [732, 633] width 134 height 24
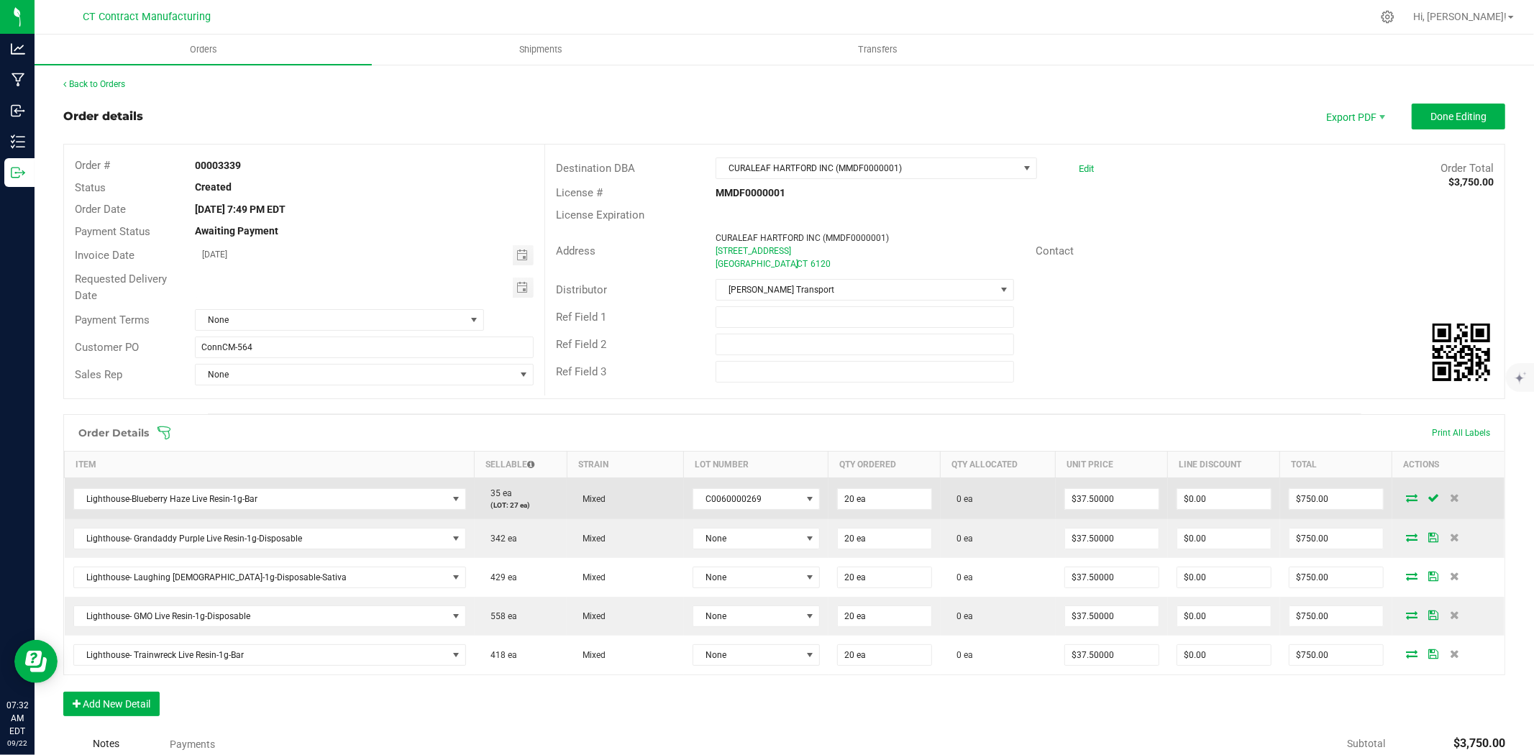
click at [1406, 500] on icon at bounding box center [1412, 497] width 12 height 9
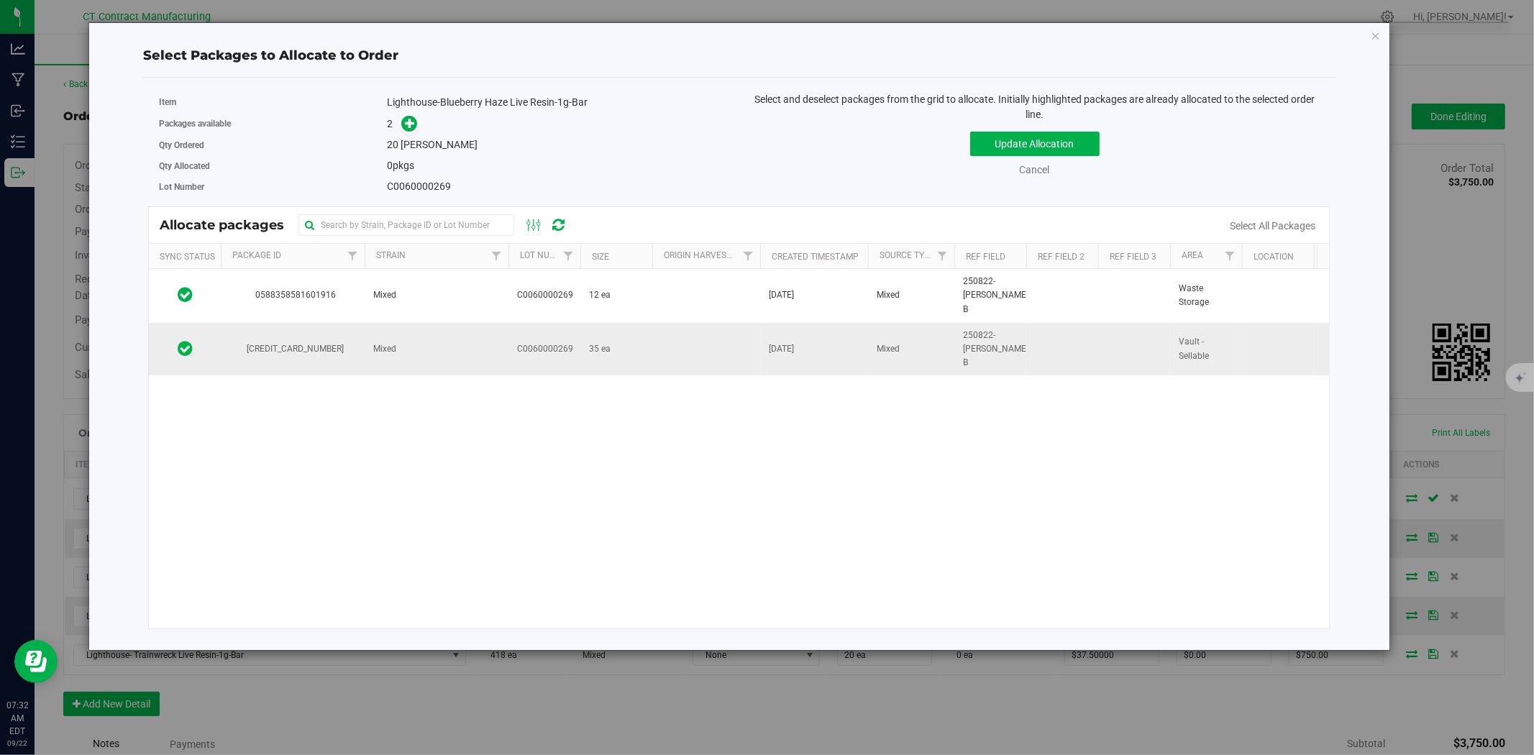
click at [608, 342] on span "35 ea" at bounding box center [600, 349] width 22 height 14
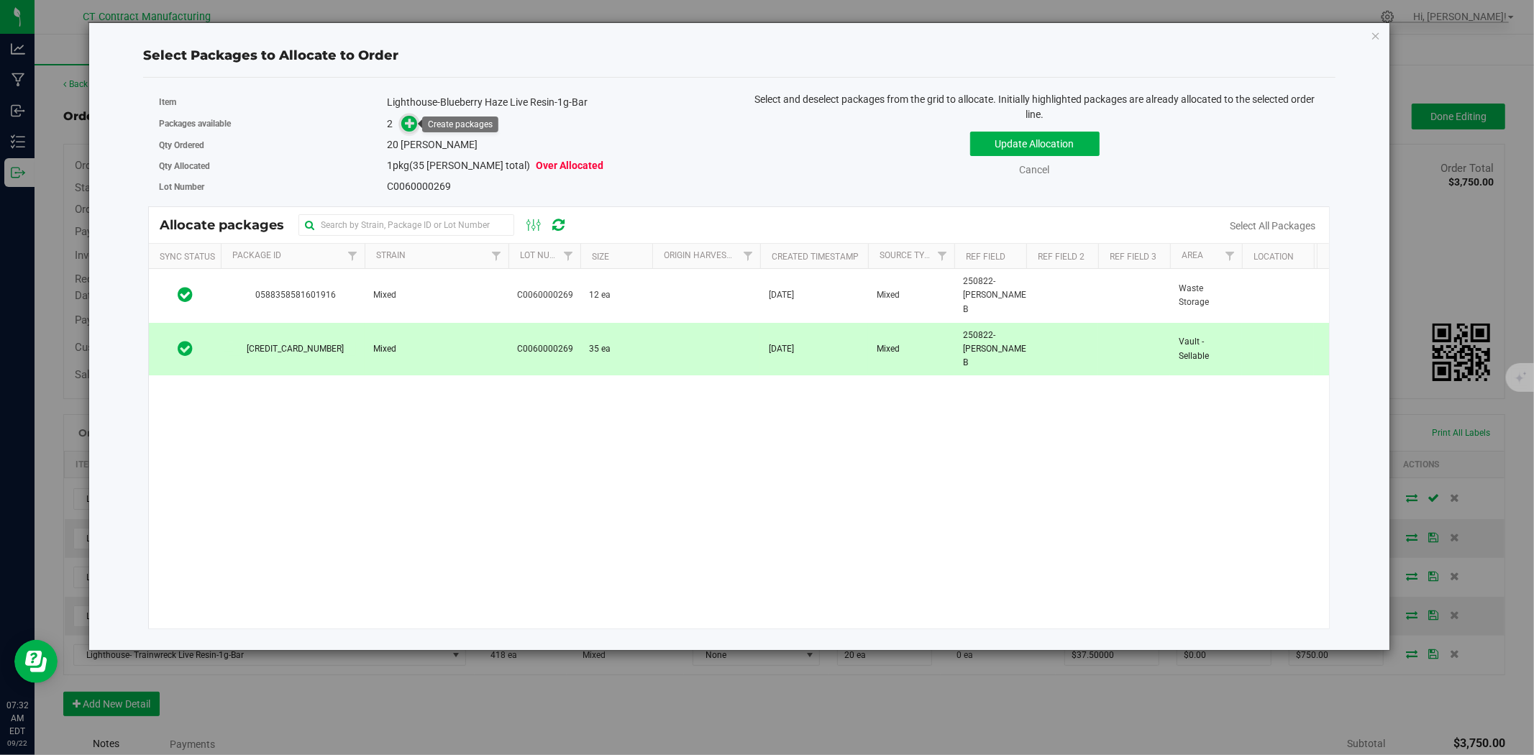
click at [413, 127] on icon at bounding box center [410, 123] width 10 height 10
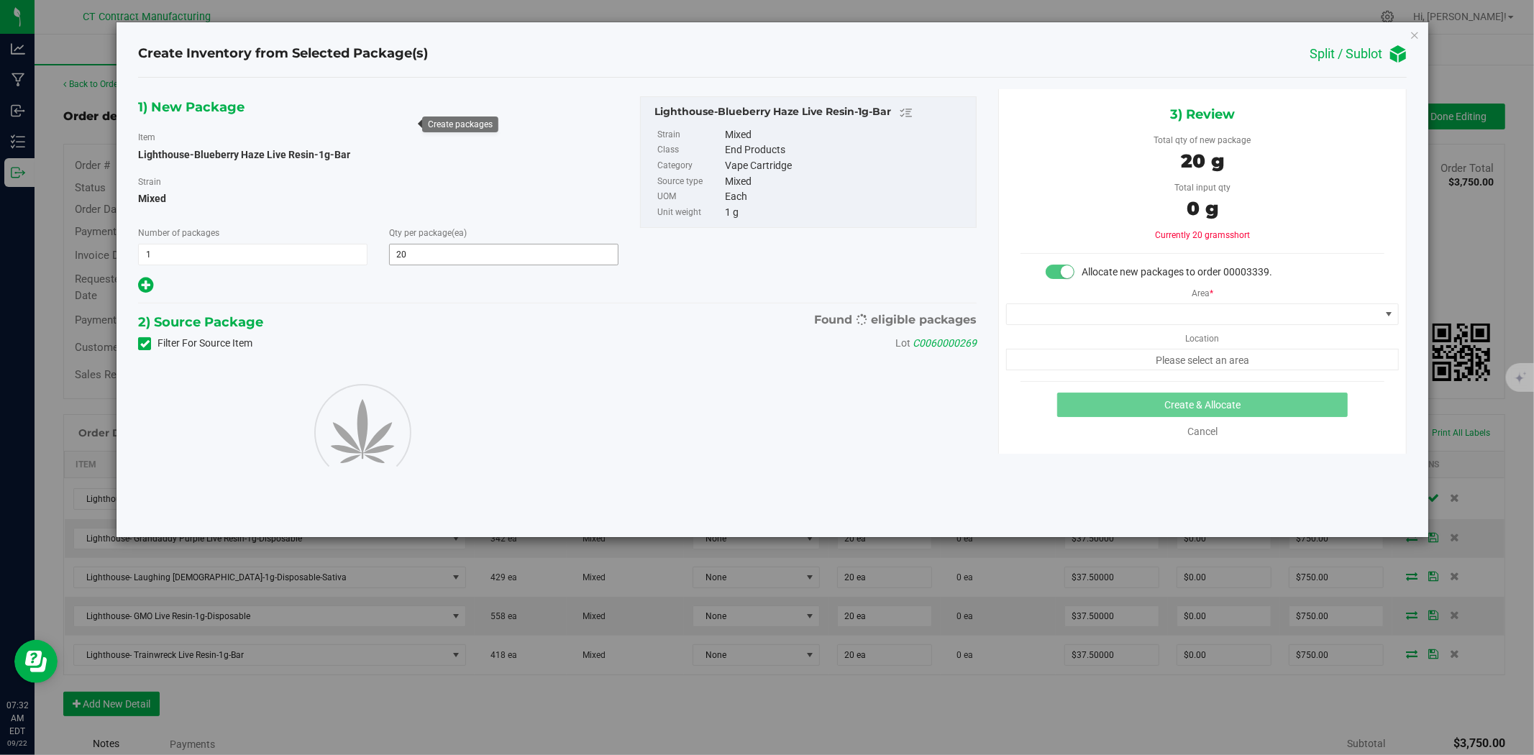
type input "20"
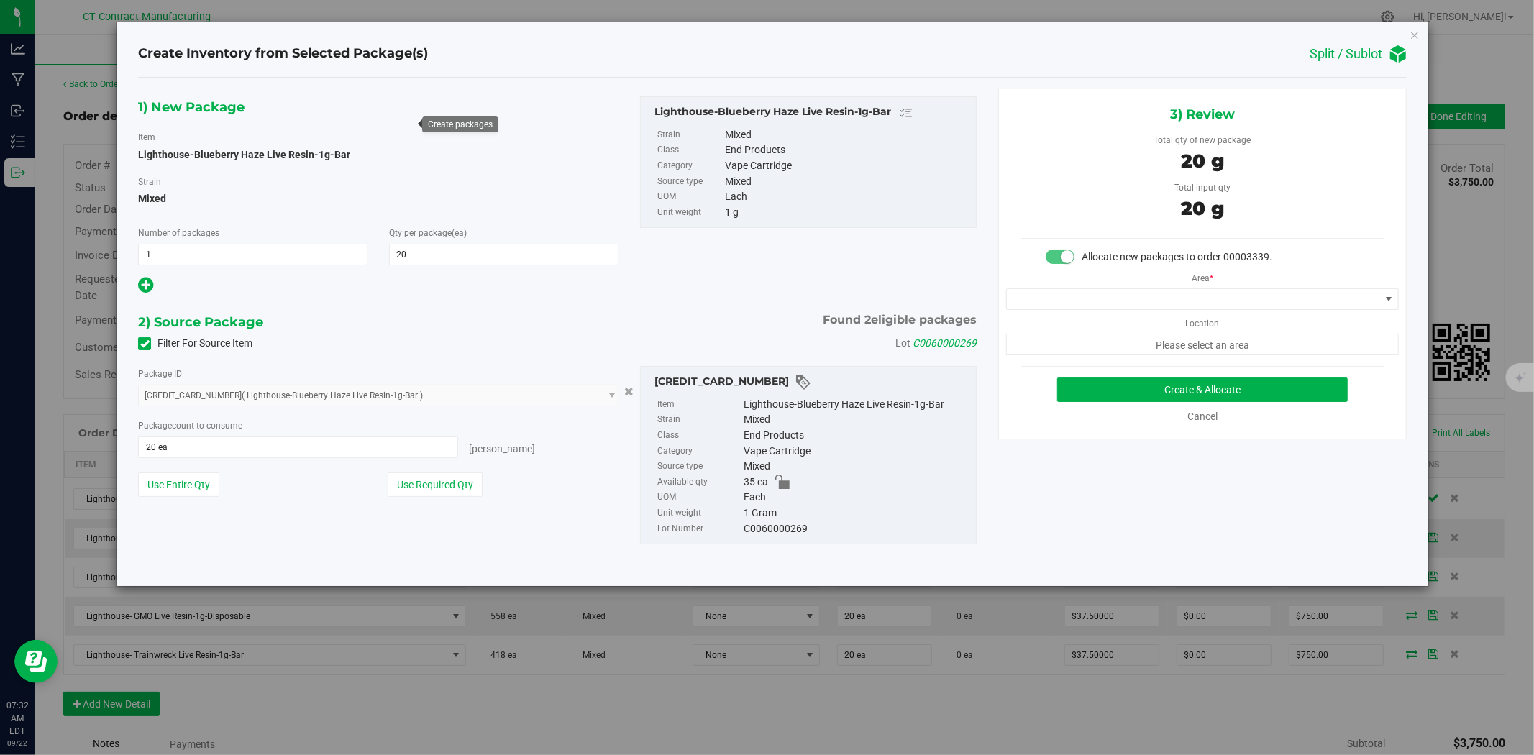
click at [1084, 312] on div "Area * Location Please select an area" at bounding box center [1202, 310] width 407 height 91
click at [1084, 303] on span at bounding box center [1193, 299] width 373 height 20
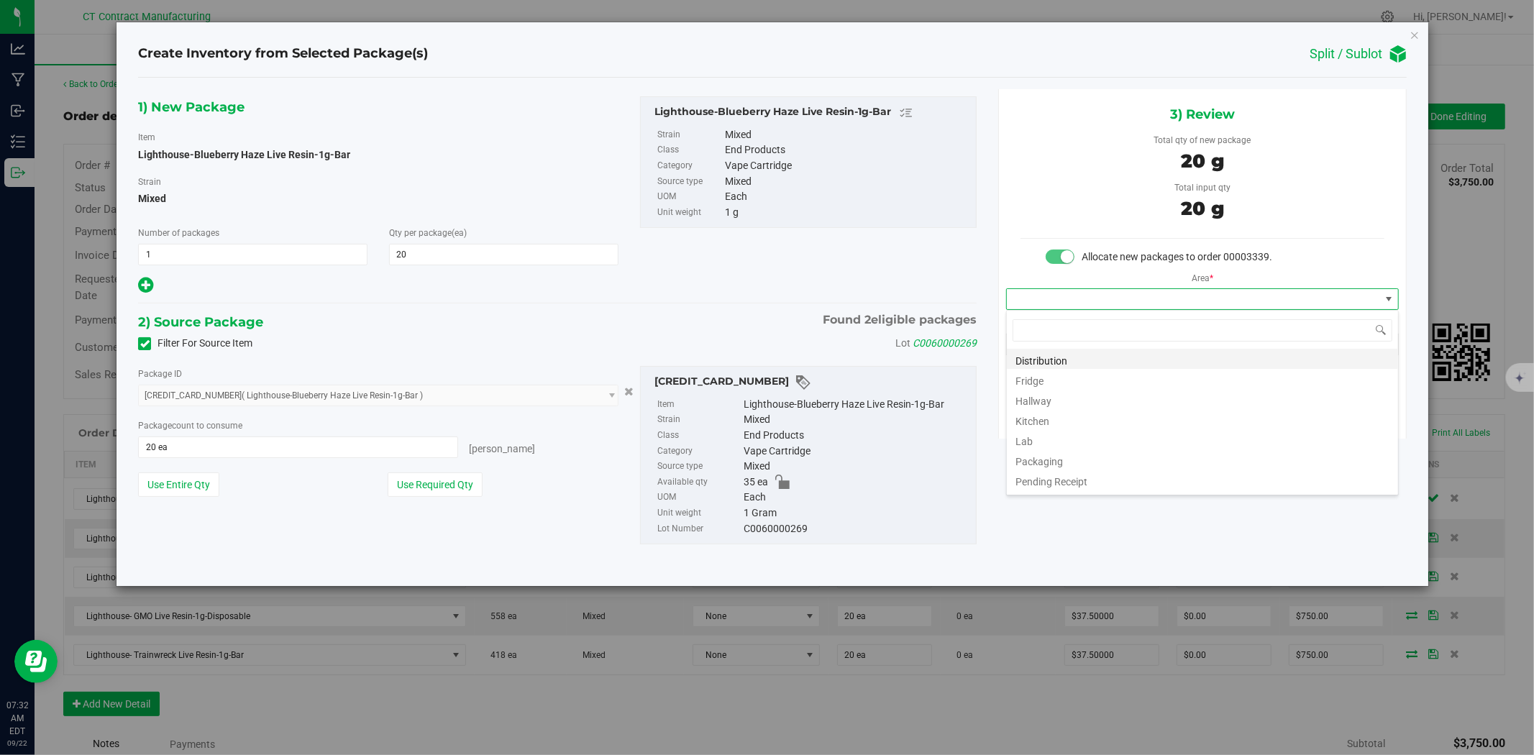
scroll to position [22, 392]
click at [1082, 353] on li "Distribution" at bounding box center [1202, 359] width 391 height 20
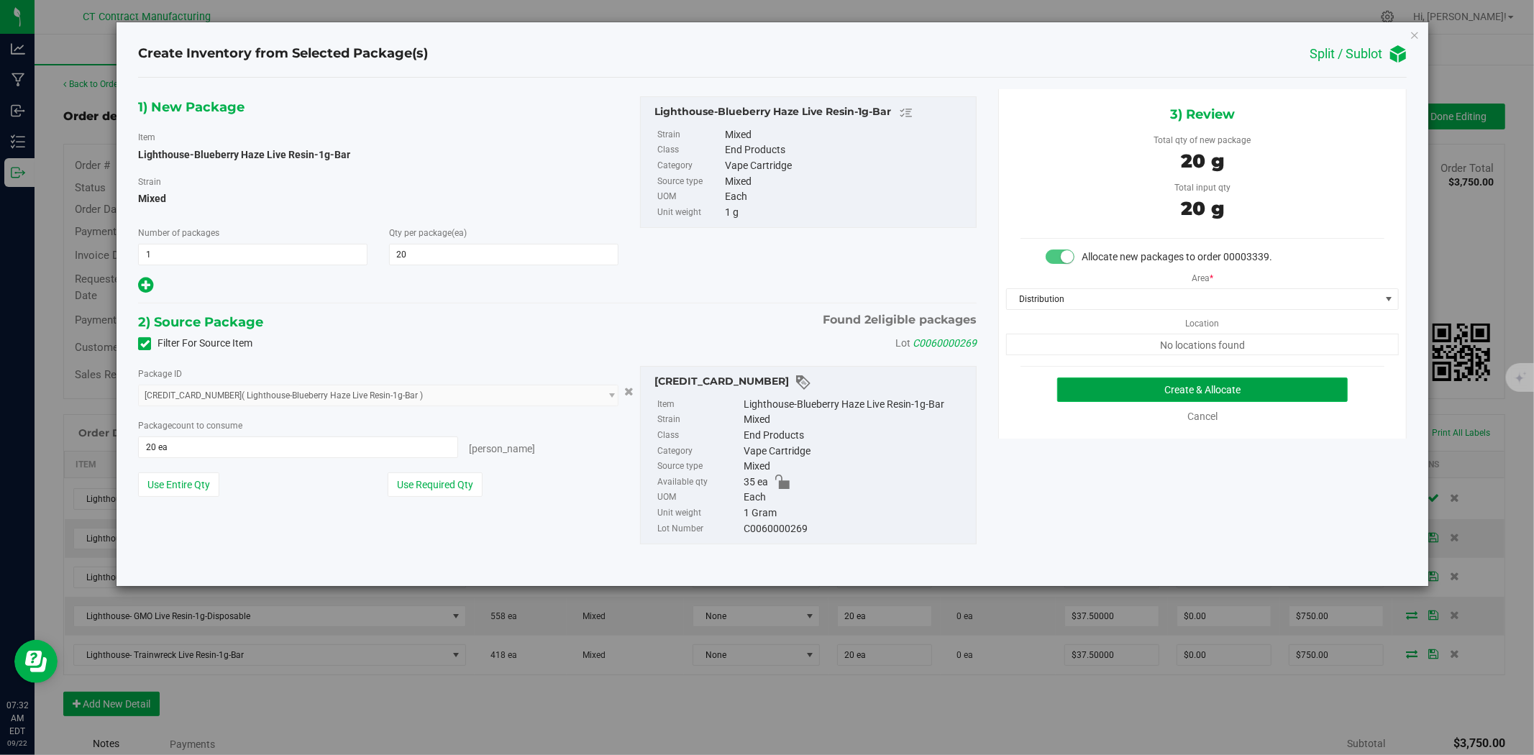
click at [1102, 383] on button "Create & Allocate" at bounding box center [1202, 390] width 291 height 24
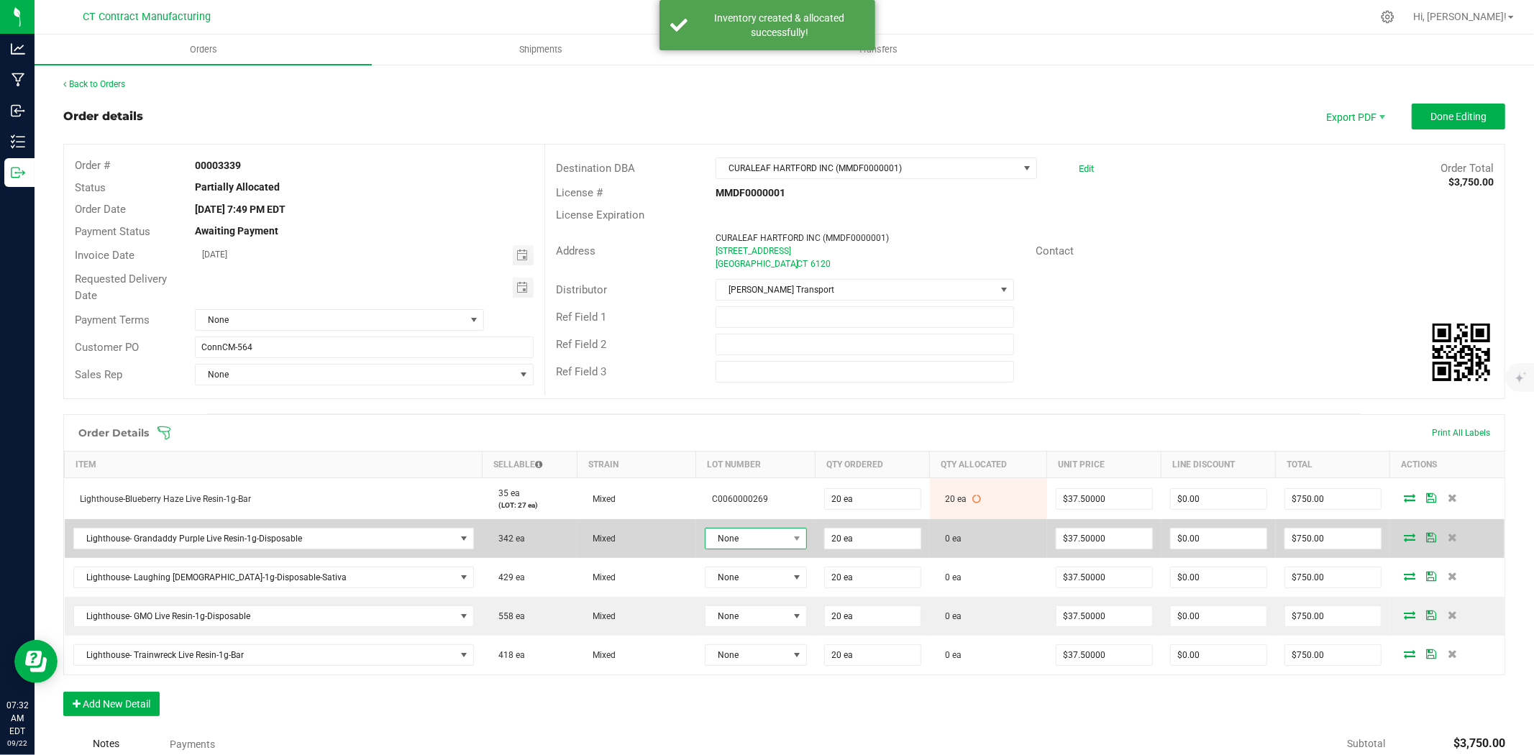
click at [727, 537] on span "None" at bounding box center [746, 539] width 83 height 20
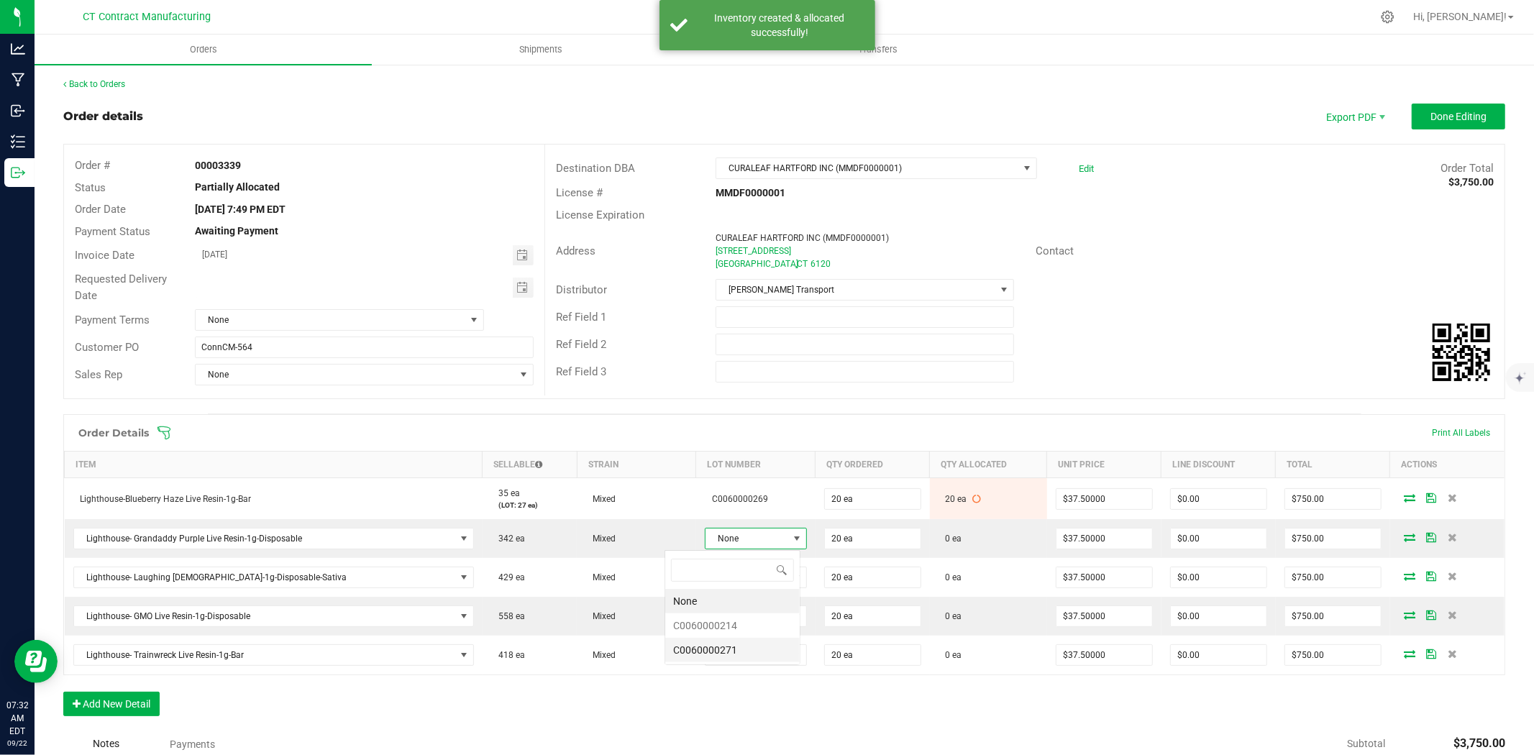
scroll to position [22, 106]
click at [769, 650] on li "C0060000271" at bounding box center [732, 650] width 134 height 24
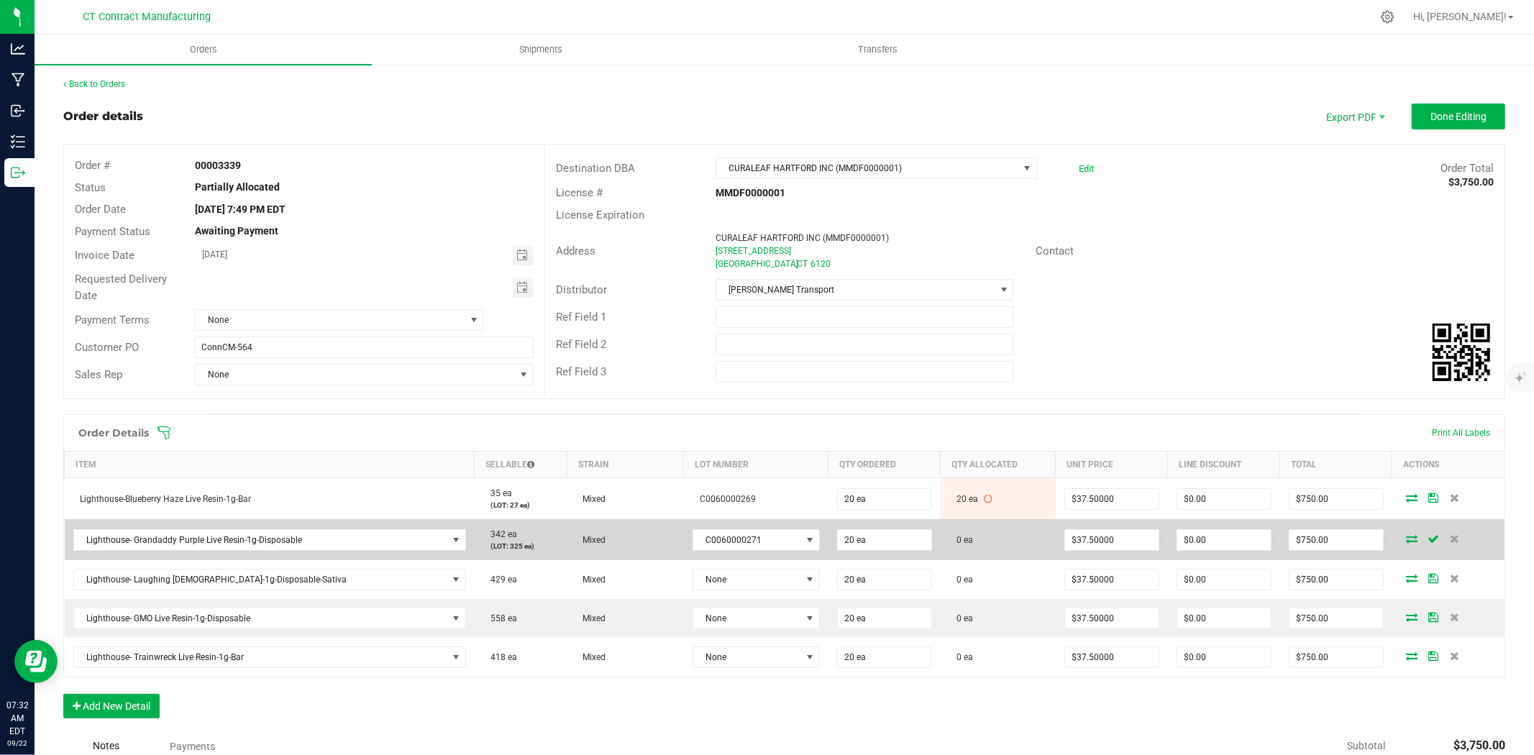
click at [1406, 536] on icon at bounding box center [1412, 538] width 12 height 9
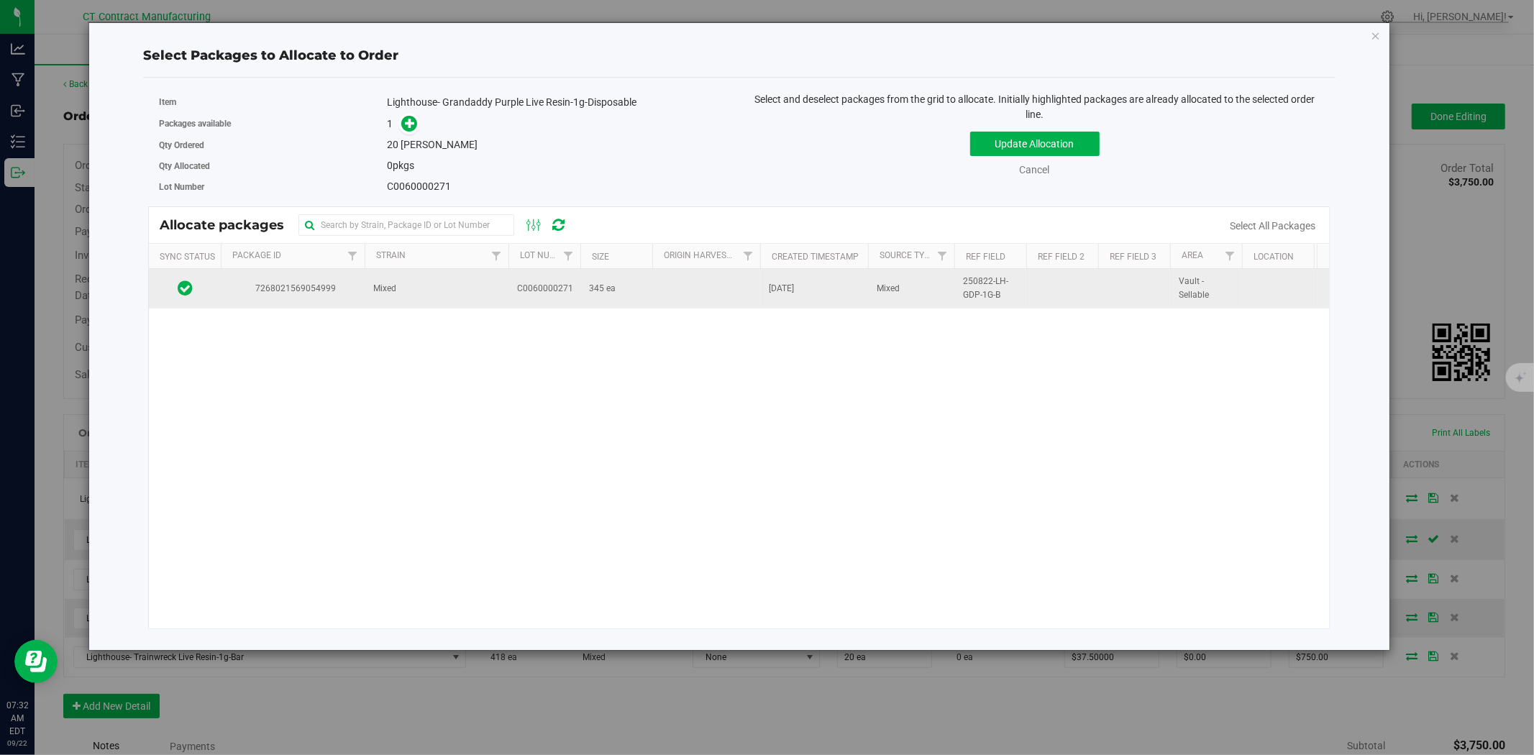
click at [379, 292] on span "Mixed" at bounding box center [384, 289] width 23 height 14
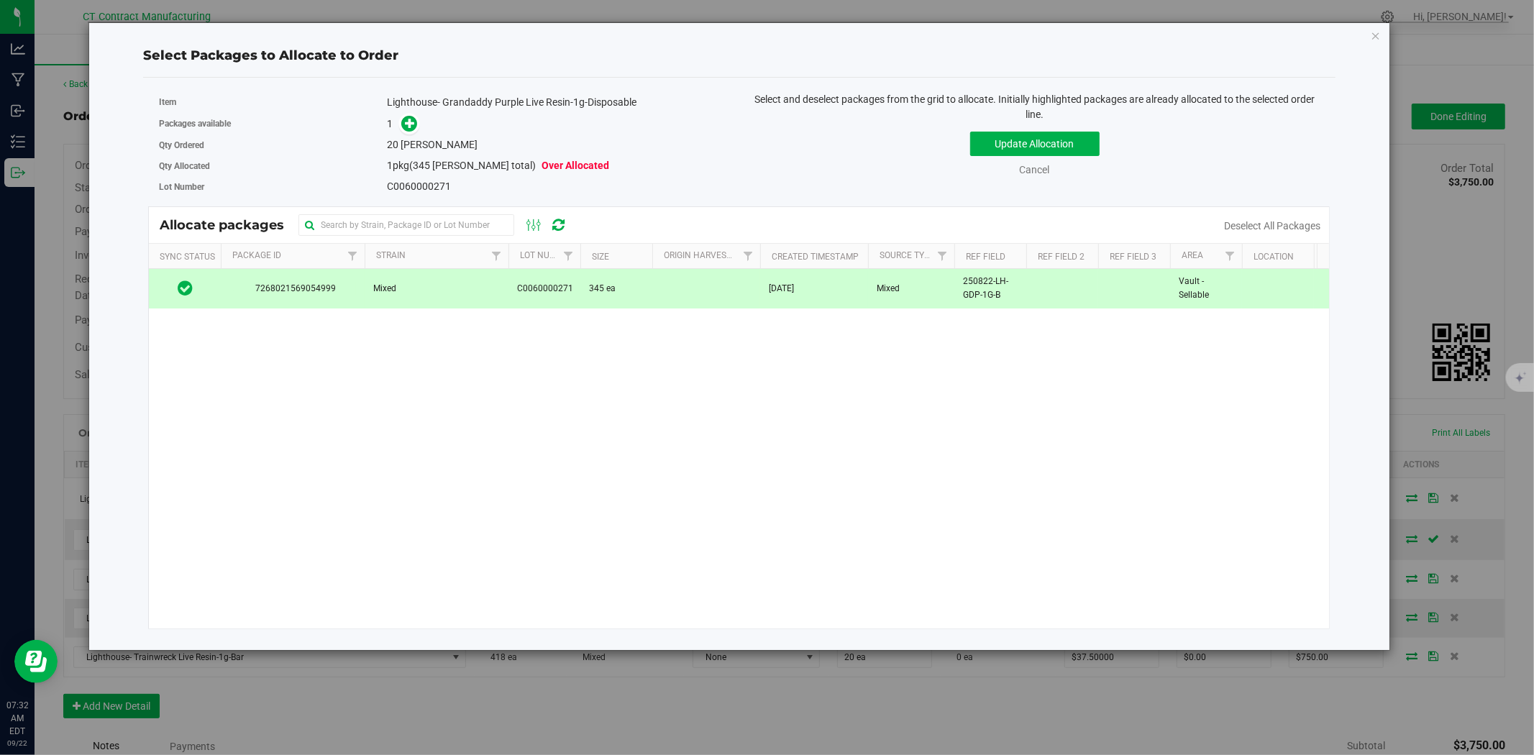
click at [411, 113] on div "Packages available 1" at bounding box center [444, 124] width 570 height 22
click at [411, 118] on icon at bounding box center [410, 123] width 10 height 10
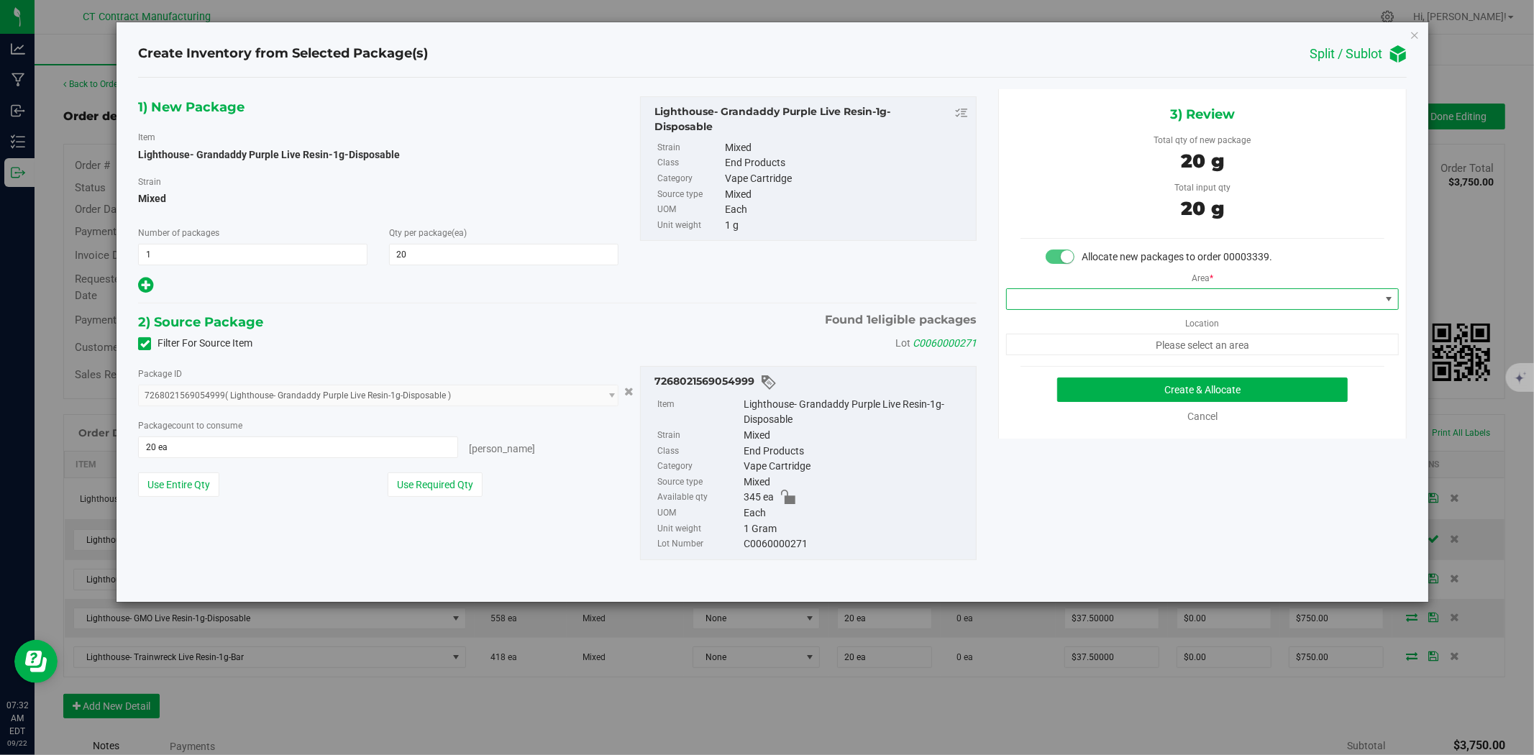
click at [1094, 301] on span at bounding box center [1193, 299] width 373 height 20
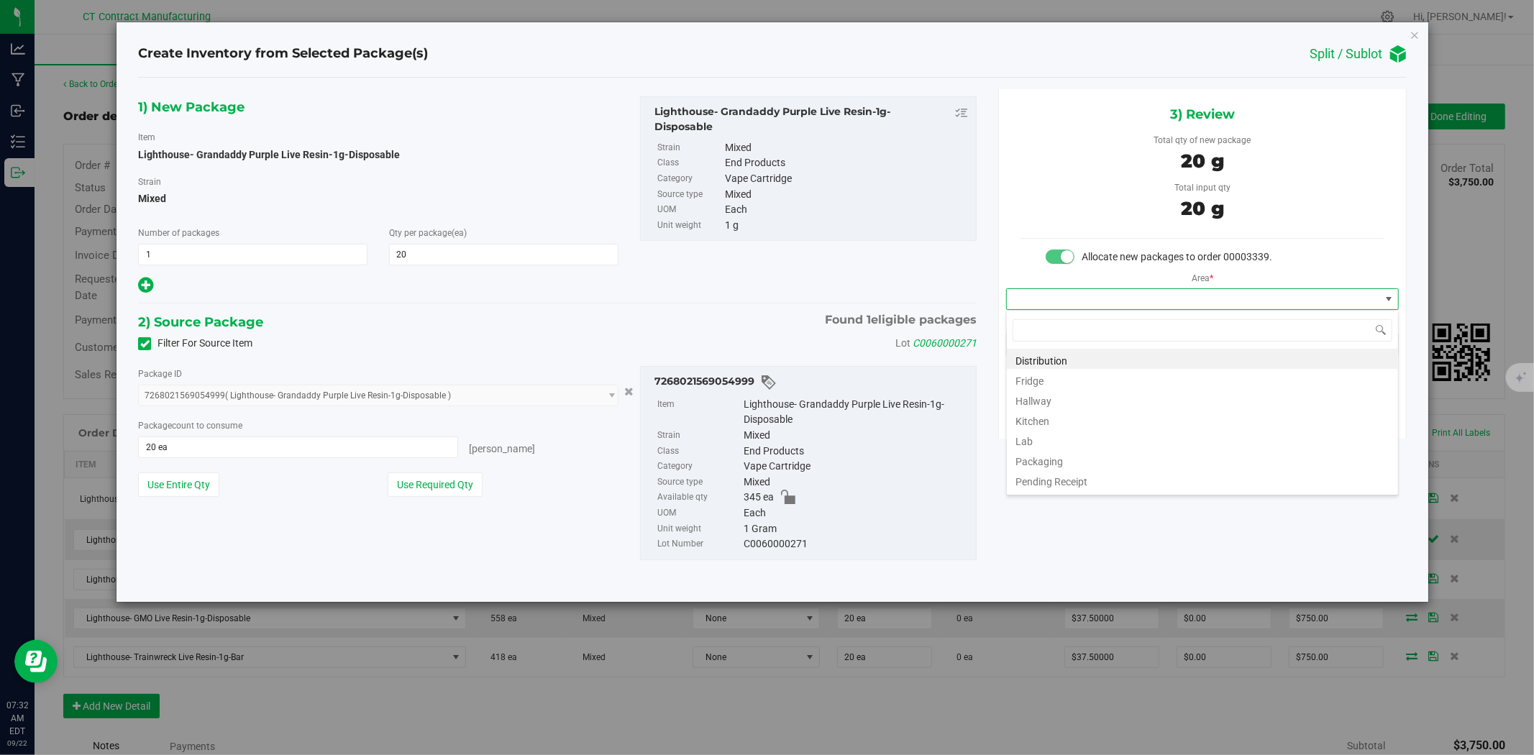
scroll to position [22, 392]
click at [1067, 361] on li "Distribution" at bounding box center [1202, 359] width 391 height 20
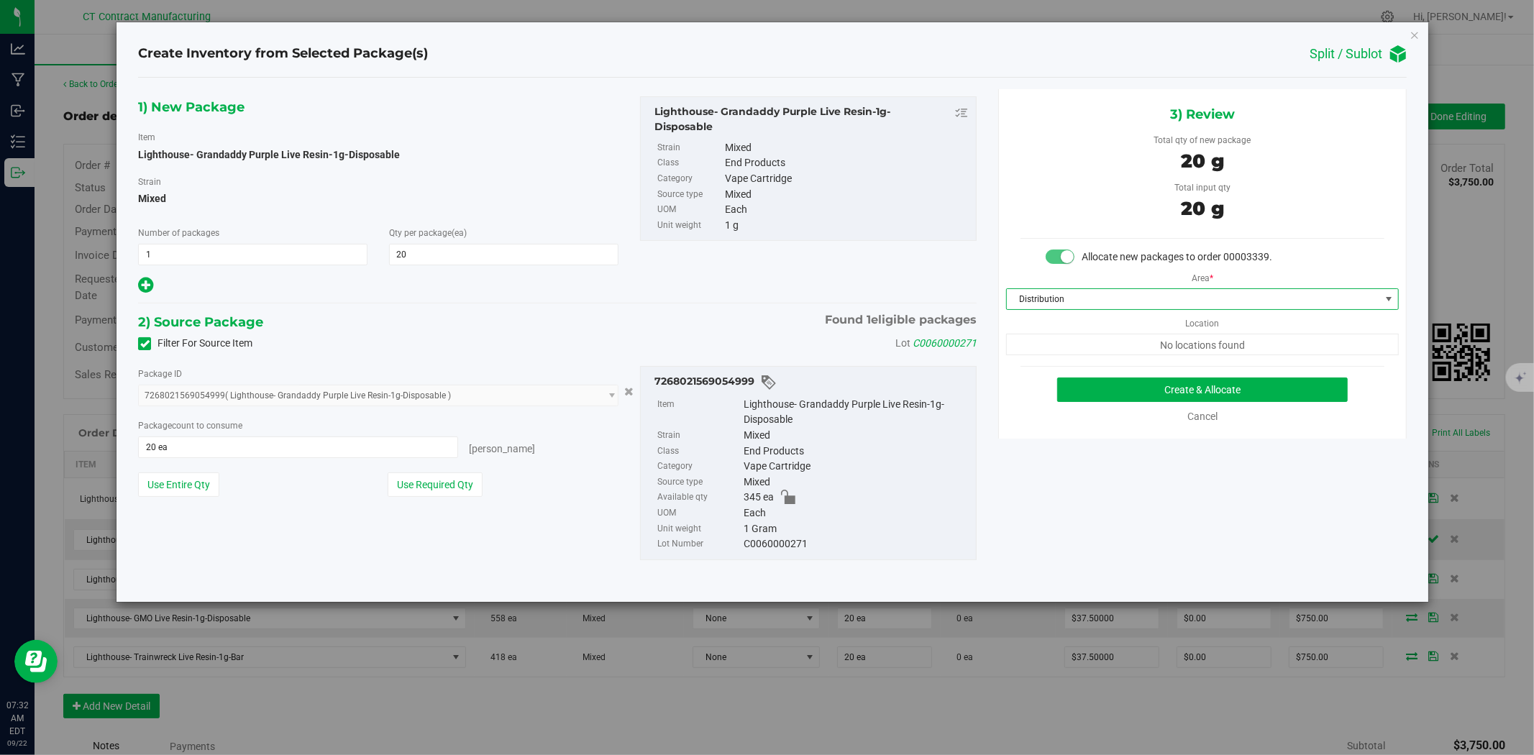
click at [1081, 375] on div "3) Review Total qty of new package 20 g Total input qty 20 g Allocate new packa…" at bounding box center [1202, 264] width 408 height 350
click at [1081, 378] on button "Create & Allocate" at bounding box center [1202, 390] width 291 height 24
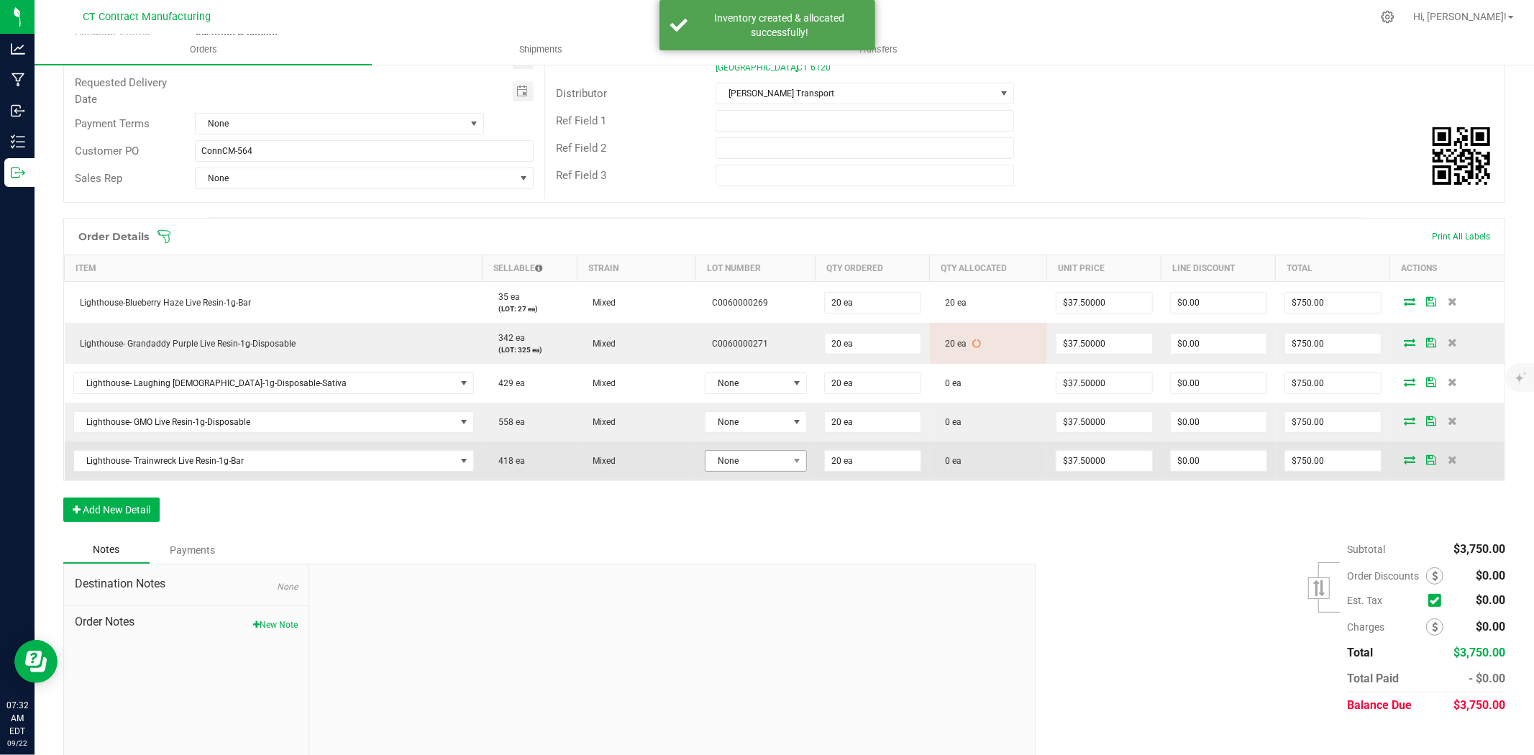
scroll to position [214, 0]
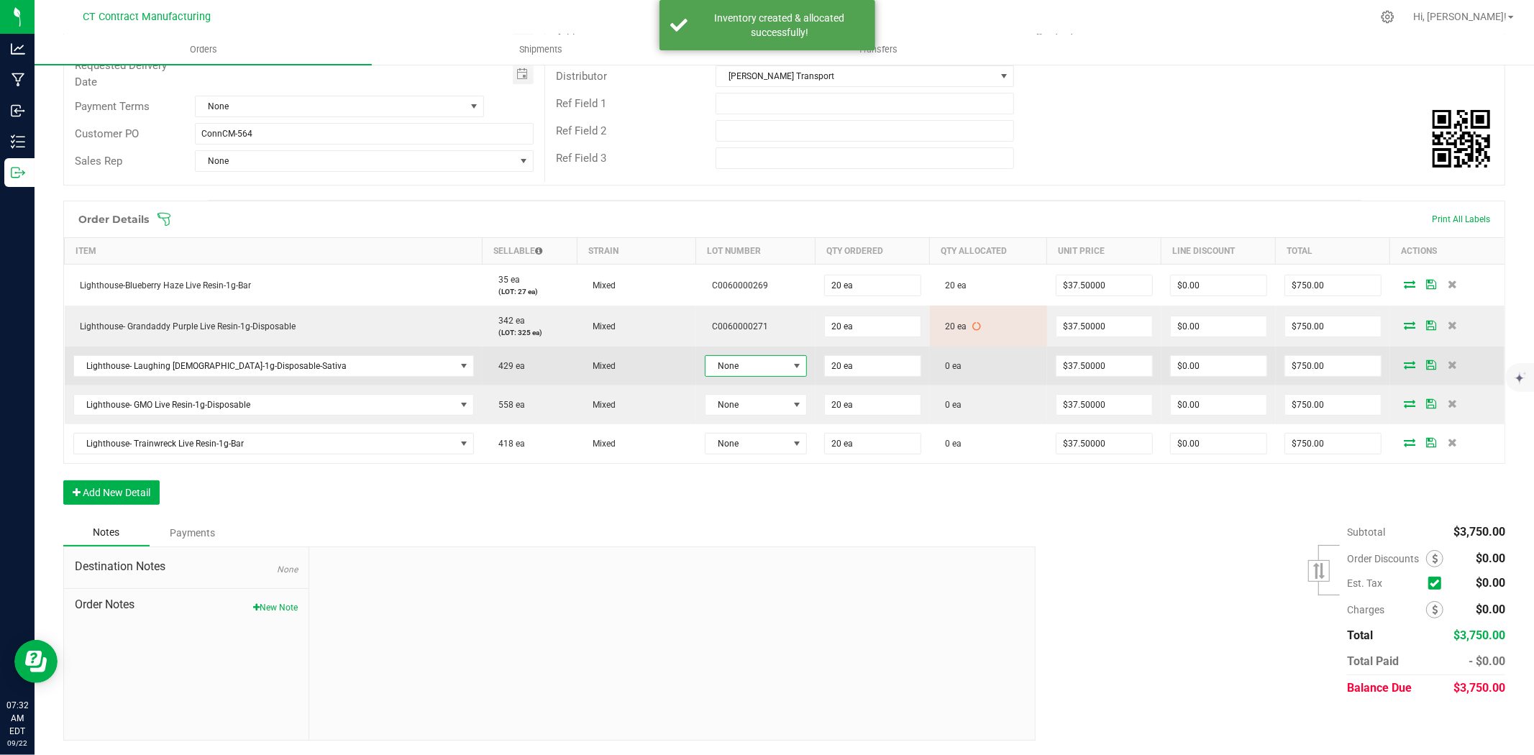
click at [726, 357] on span "None" at bounding box center [746, 366] width 83 height 20
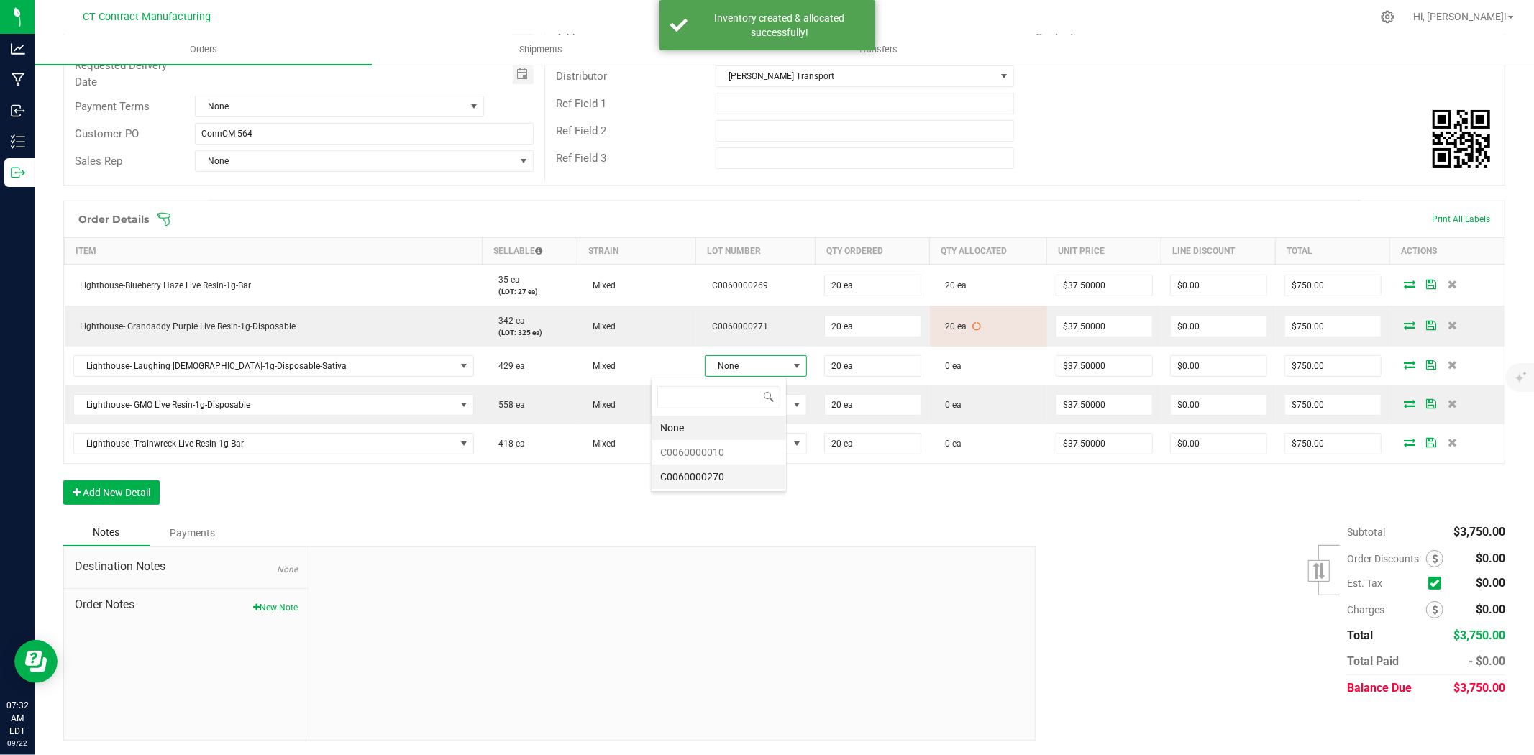
scroll to position [22, 109]
click at [703, 483] on li "C0060000270" at bounding box center [719, 477] width 134 height 24
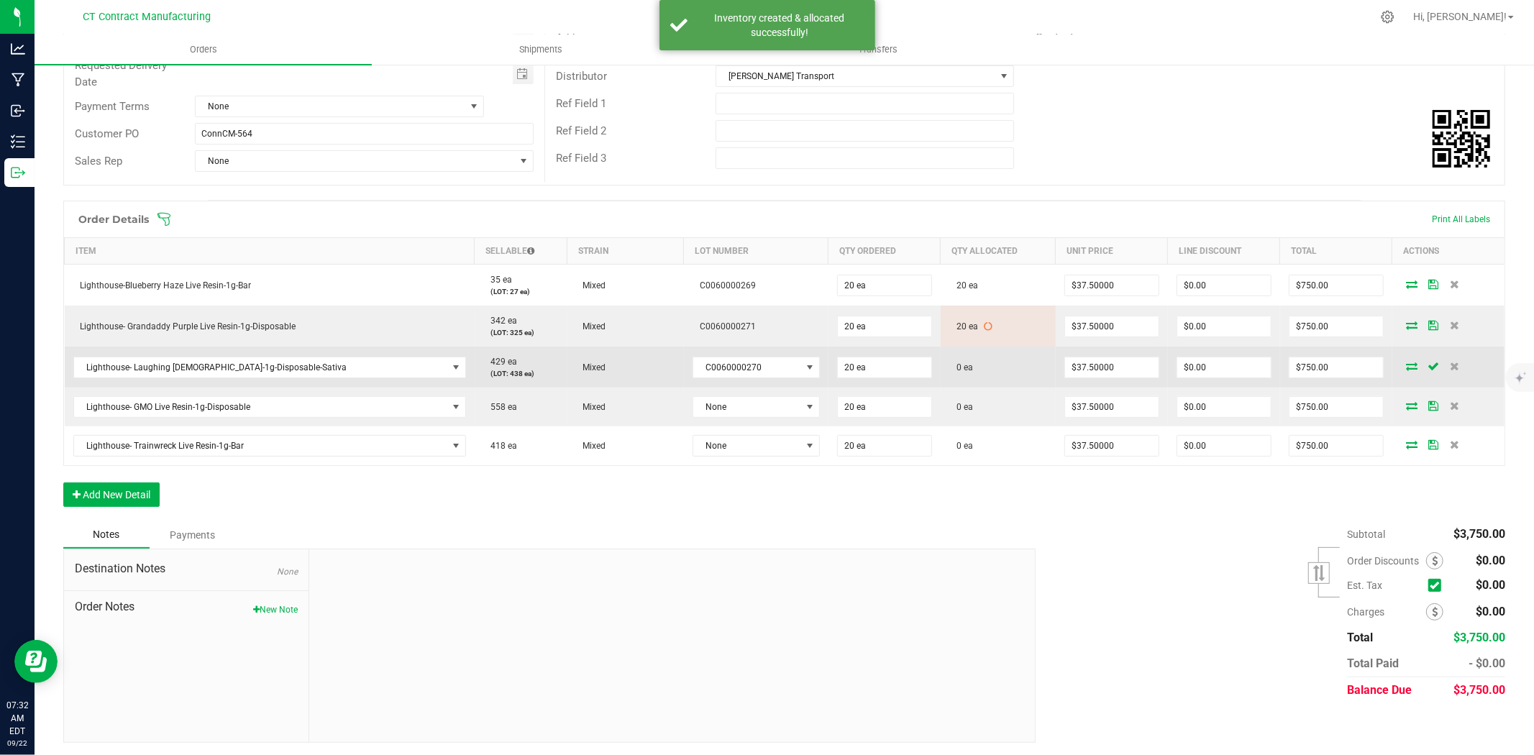
click at [1406, 362] on icon at bounding box center [1412, 366] width 12 height 9
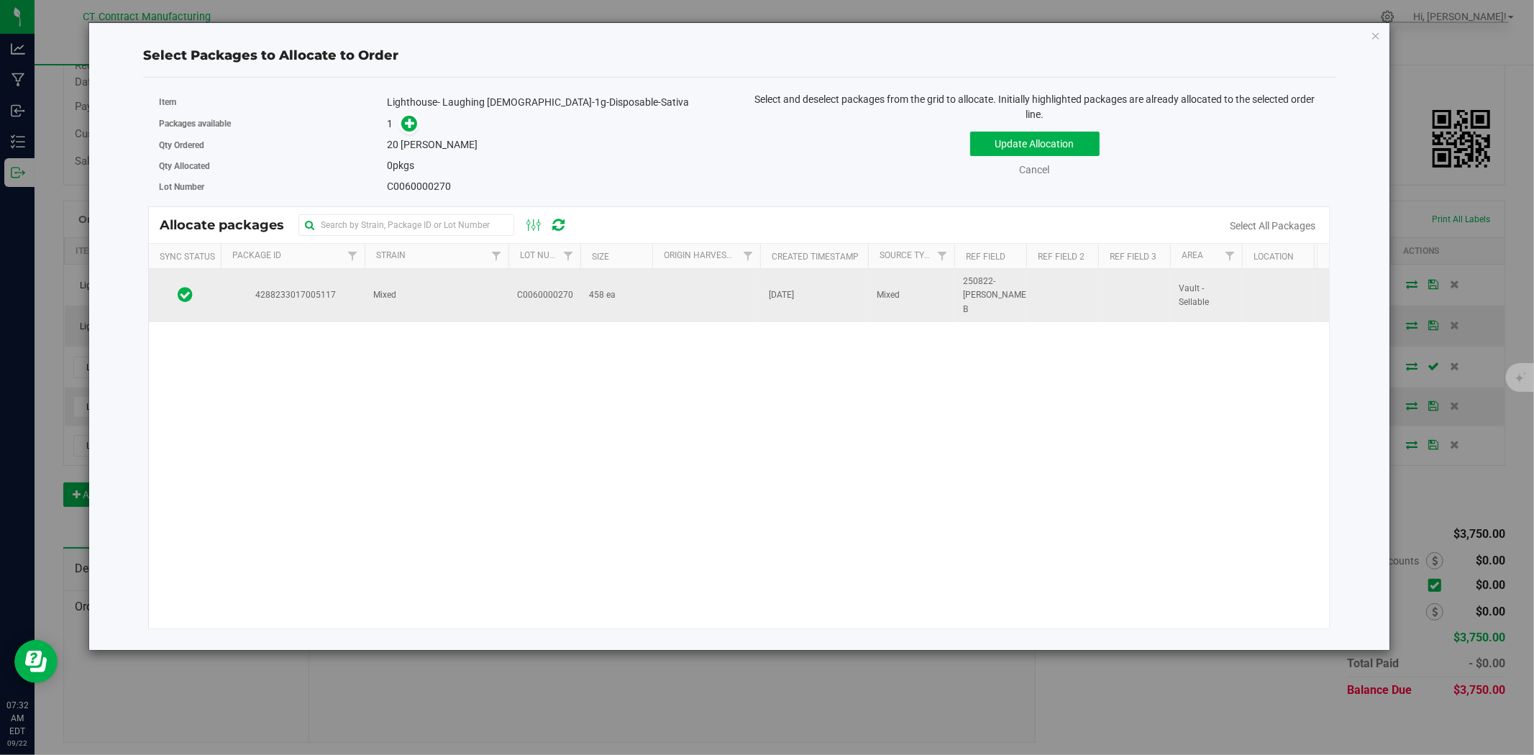
click at [477, 297] on td "Mixed" at bounding box center [437, 295] width 144 height 53
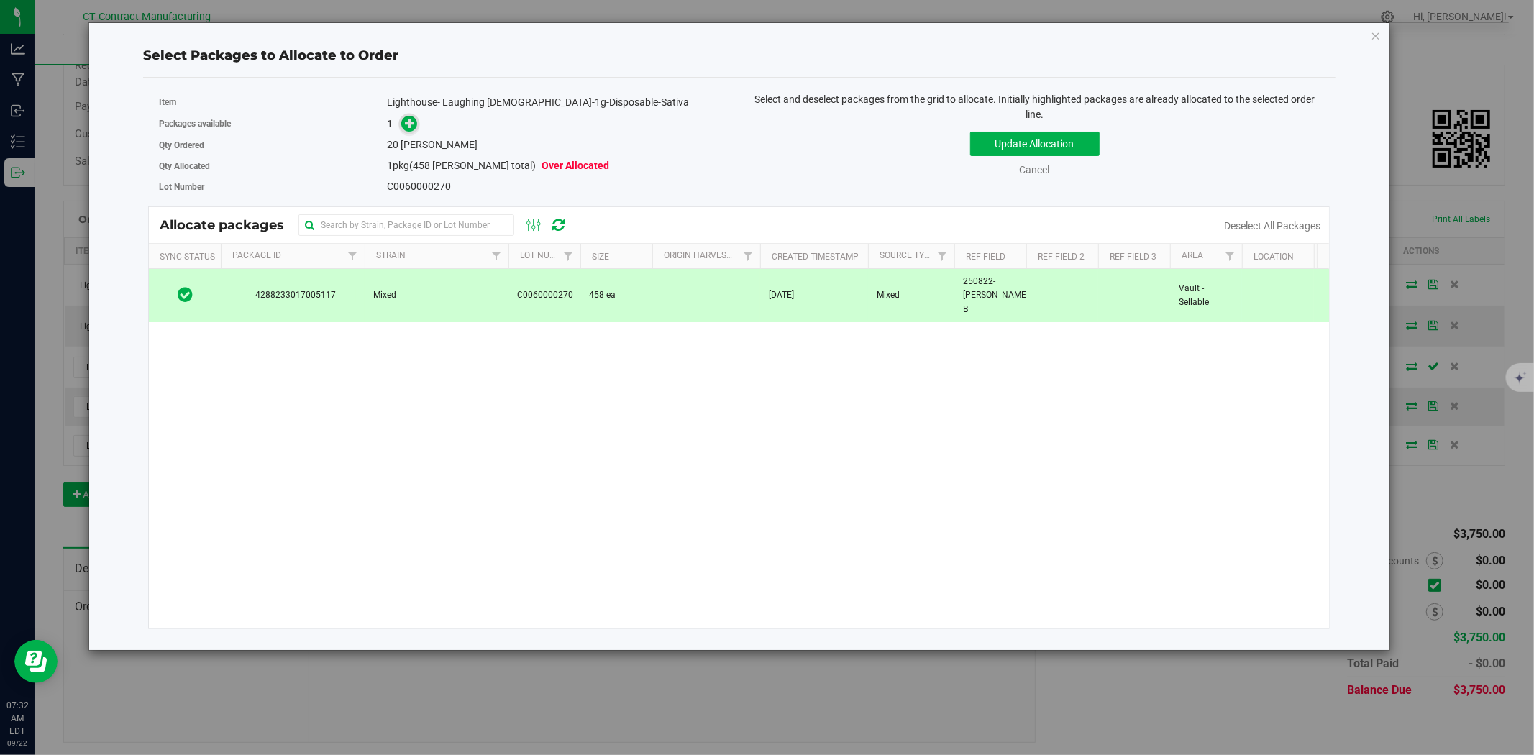
click at [414, 124] on icon at bounding box center [410, 123] width 10 height 10
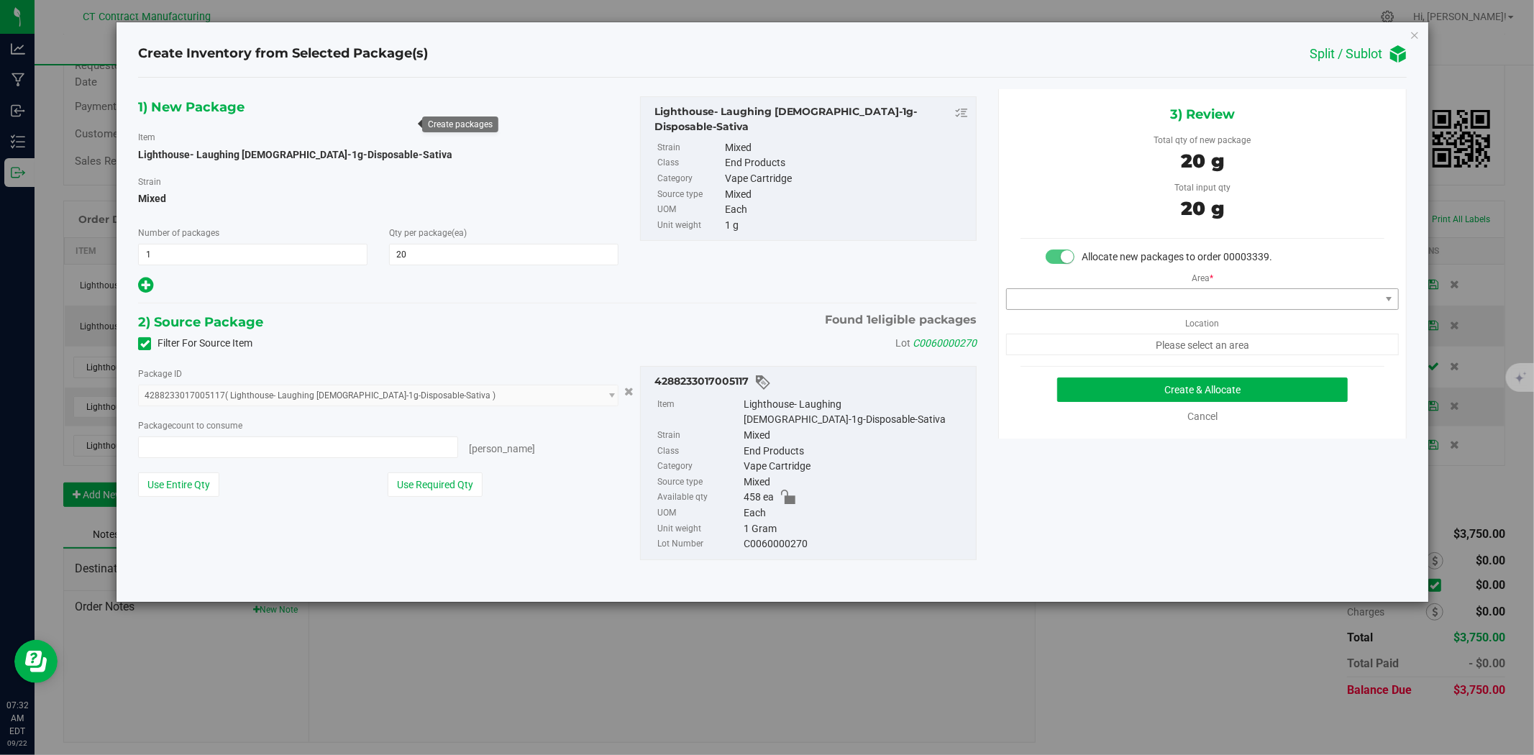
type input "20 ea"
click at [1164, 303] on span at bounding box center [1193, 299] width 373 height 20
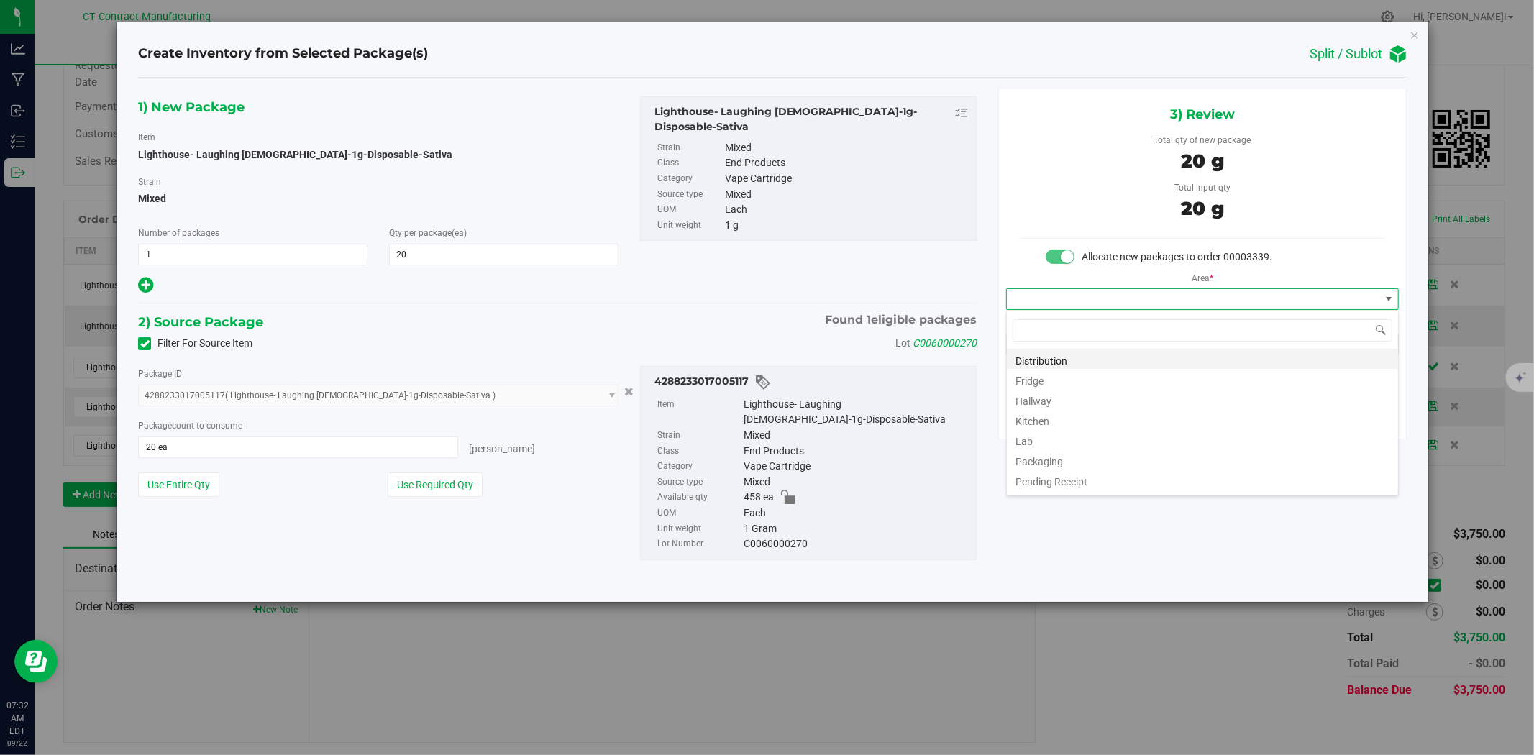
scroll to position [22, 392]
click at [1133, 360] on li "Distribution" at bounding box center [1202, 359] width 391 height 20
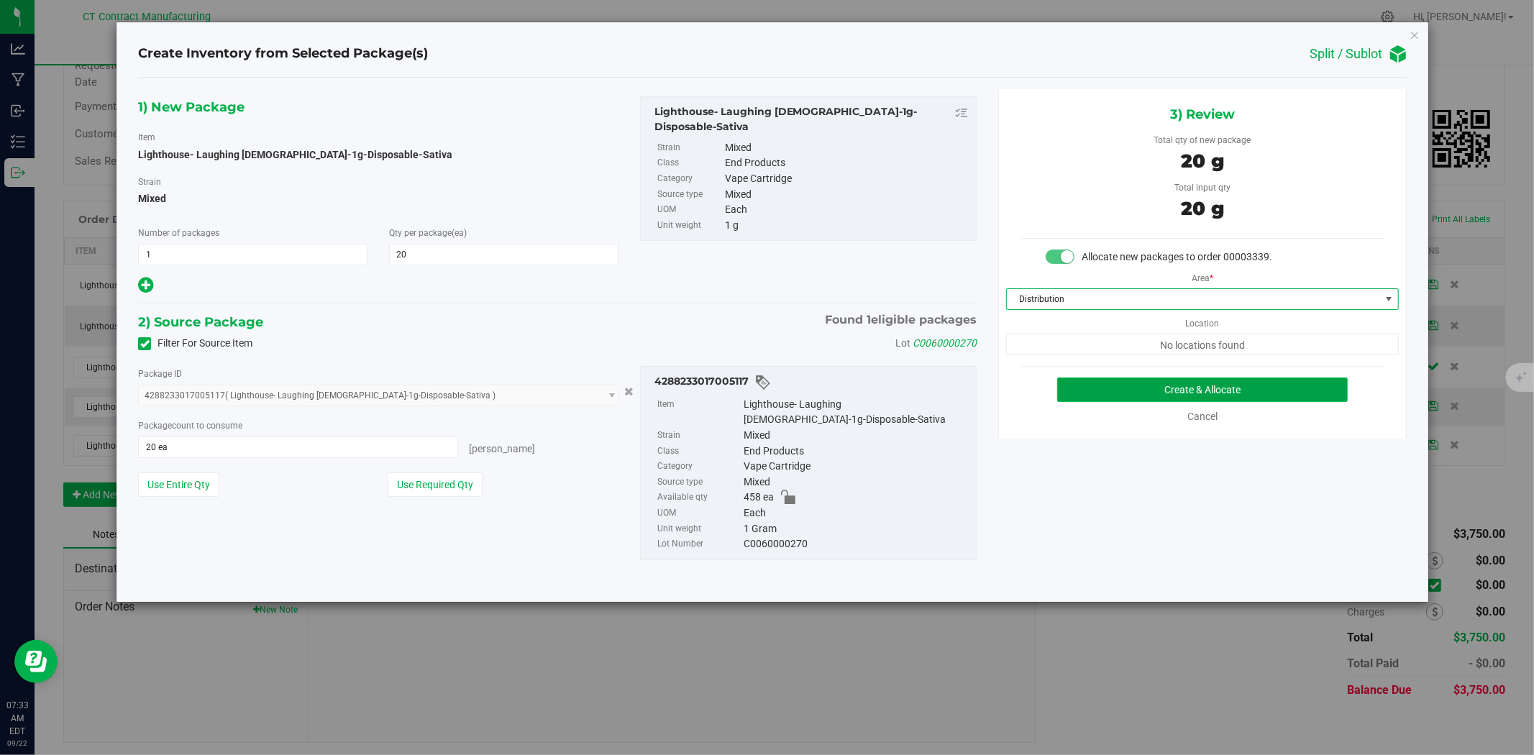
click at [1134, 385] on button "Create & Allocate" at bounding box center [1202, 390] width 291 height 24
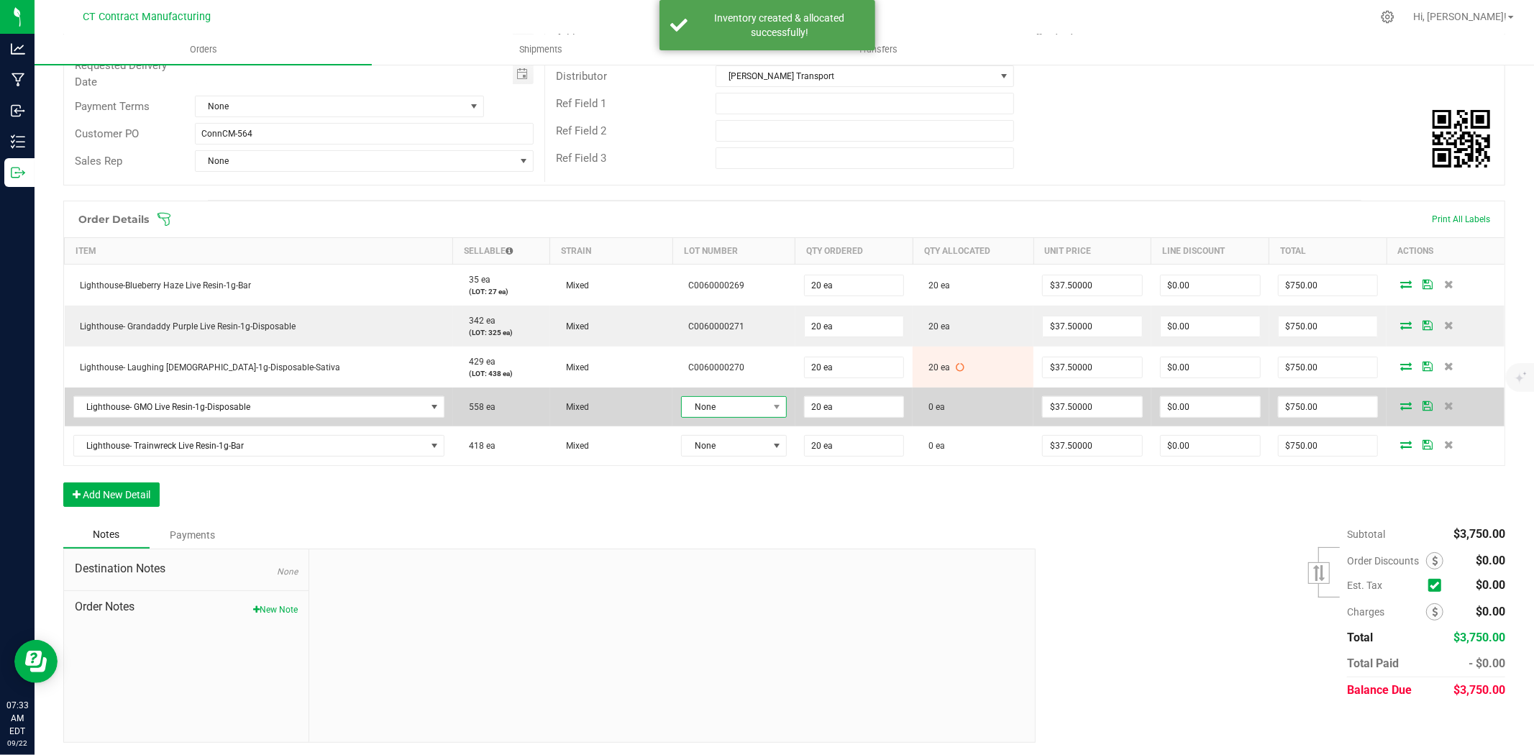
click at [694, 408] on span "None" at bounding box center [725, 407] width 86 height 20
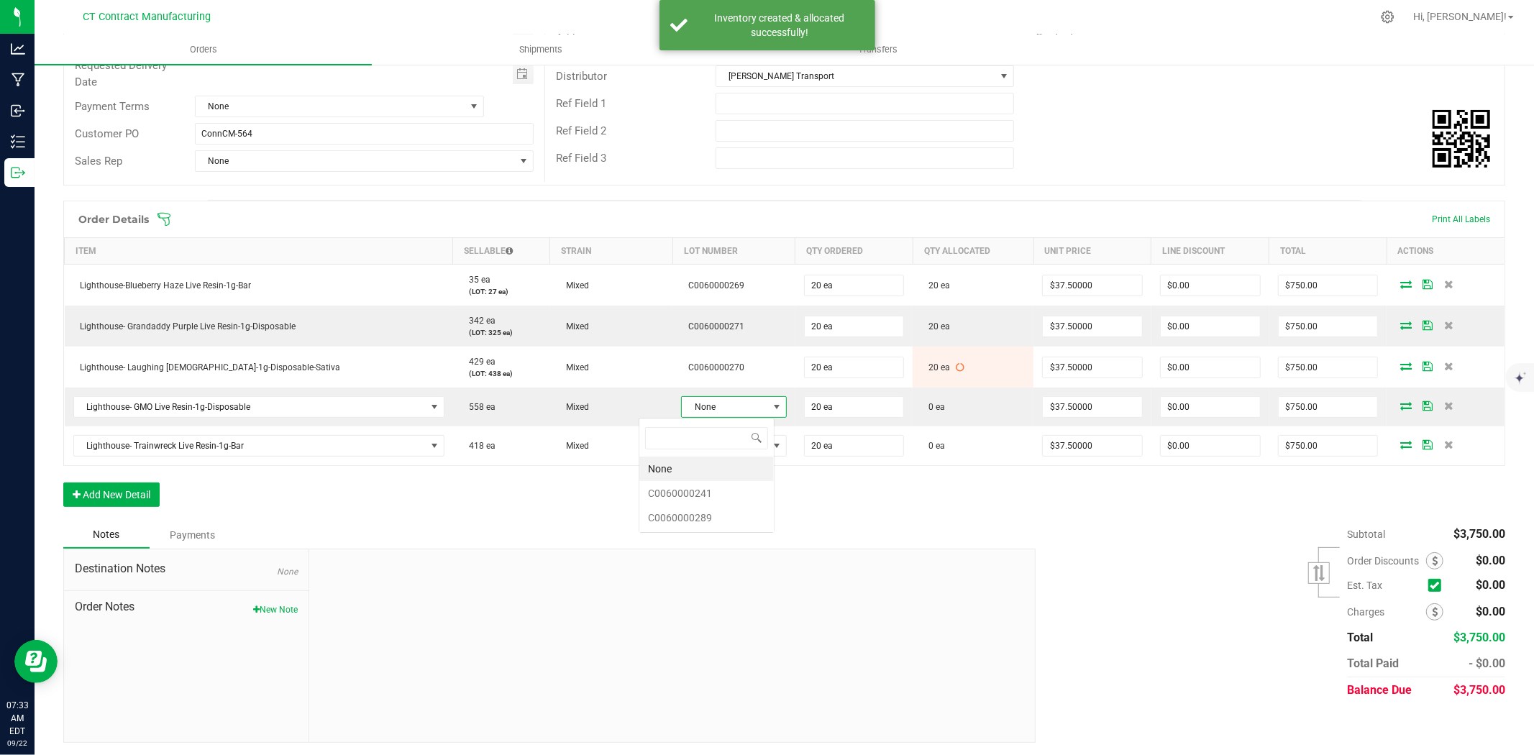
scroll to position [22, 109]
click at [705, 523] on li "C0060000289" at bounding box center [706, 518] width 134 height 24
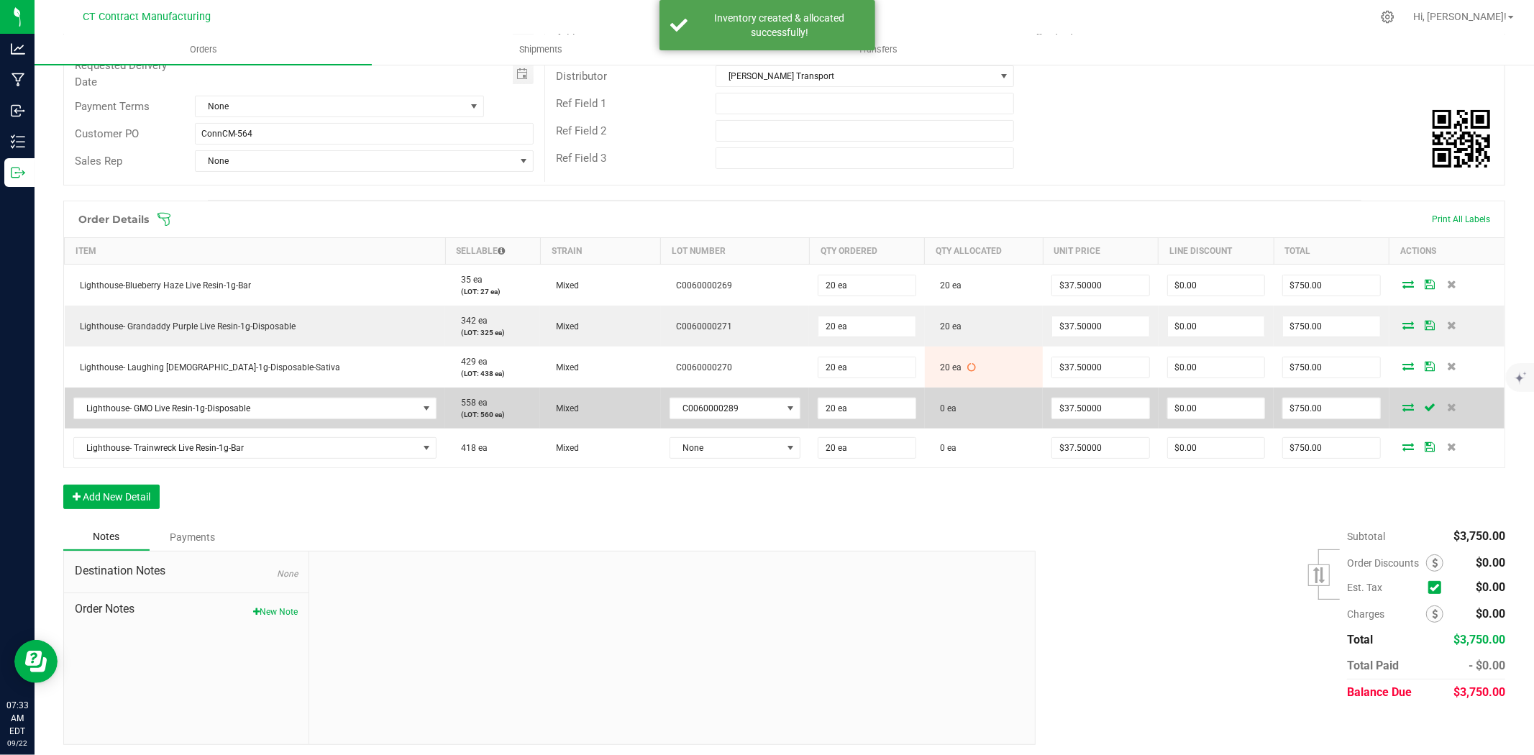
click at [1403, 407] on icon at bounding box center [1409, 407] width 12 height 9
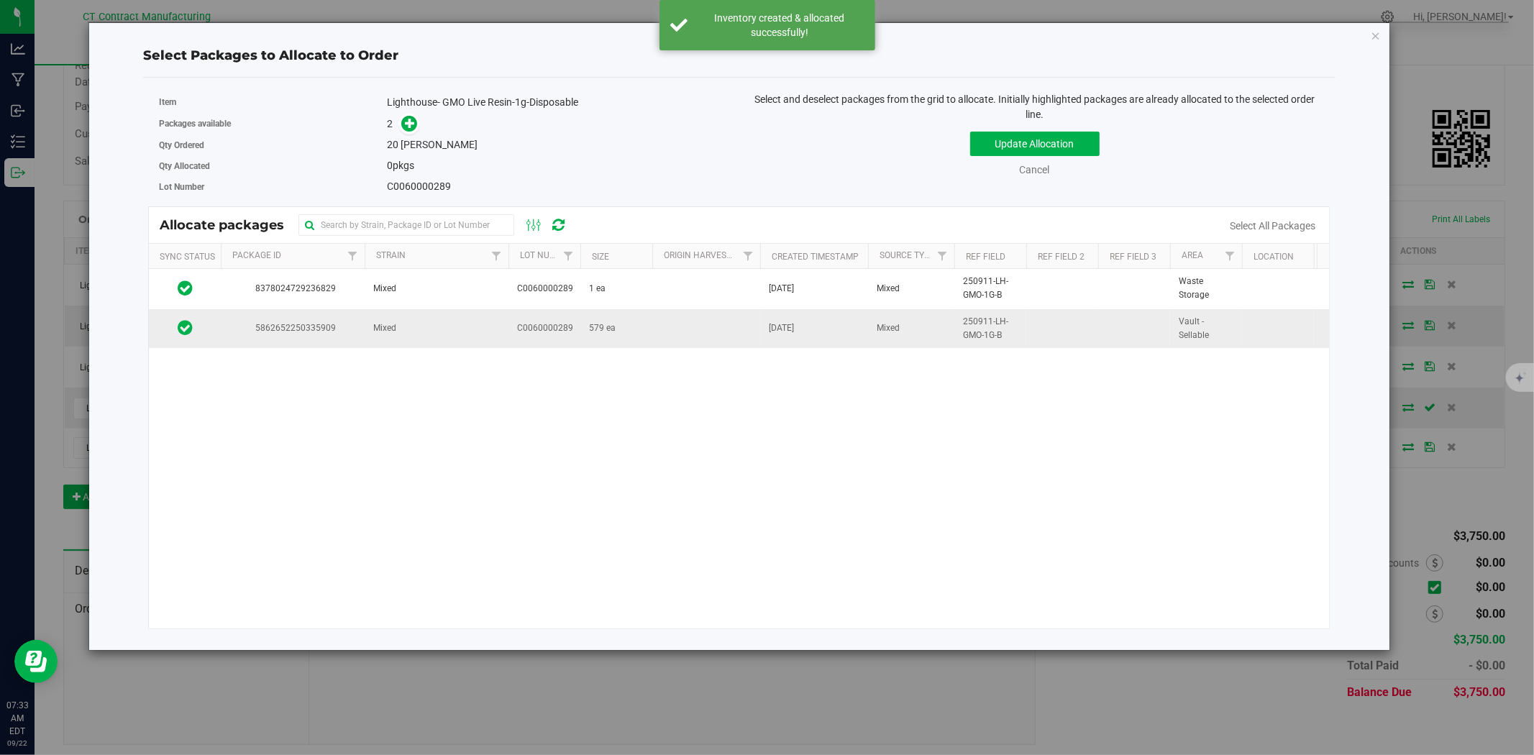
click at [677, 317] on td at bounding box center [706, 328] width 108 height 39
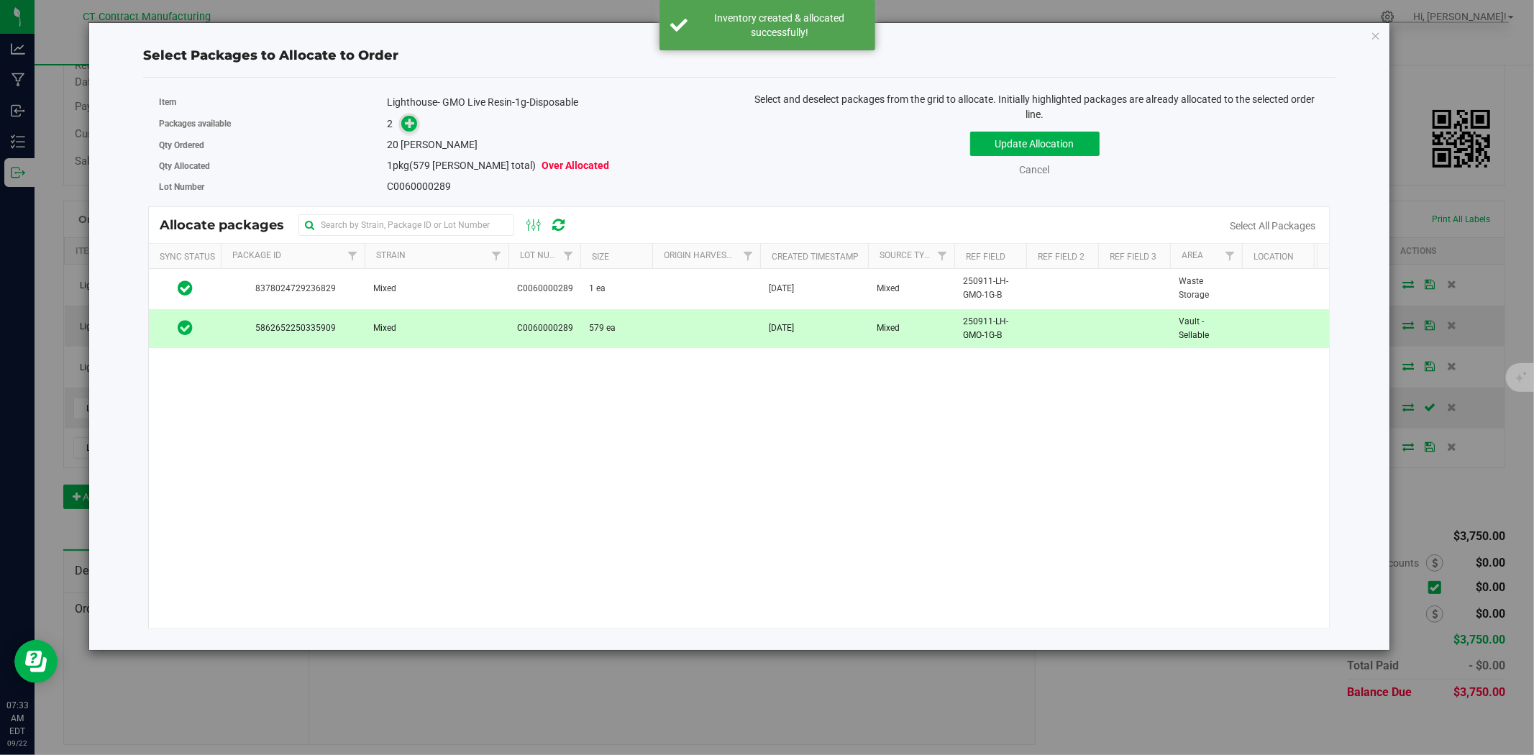
click at [414, 121] on icon at bounding box center [410, 123] width 10 height 10
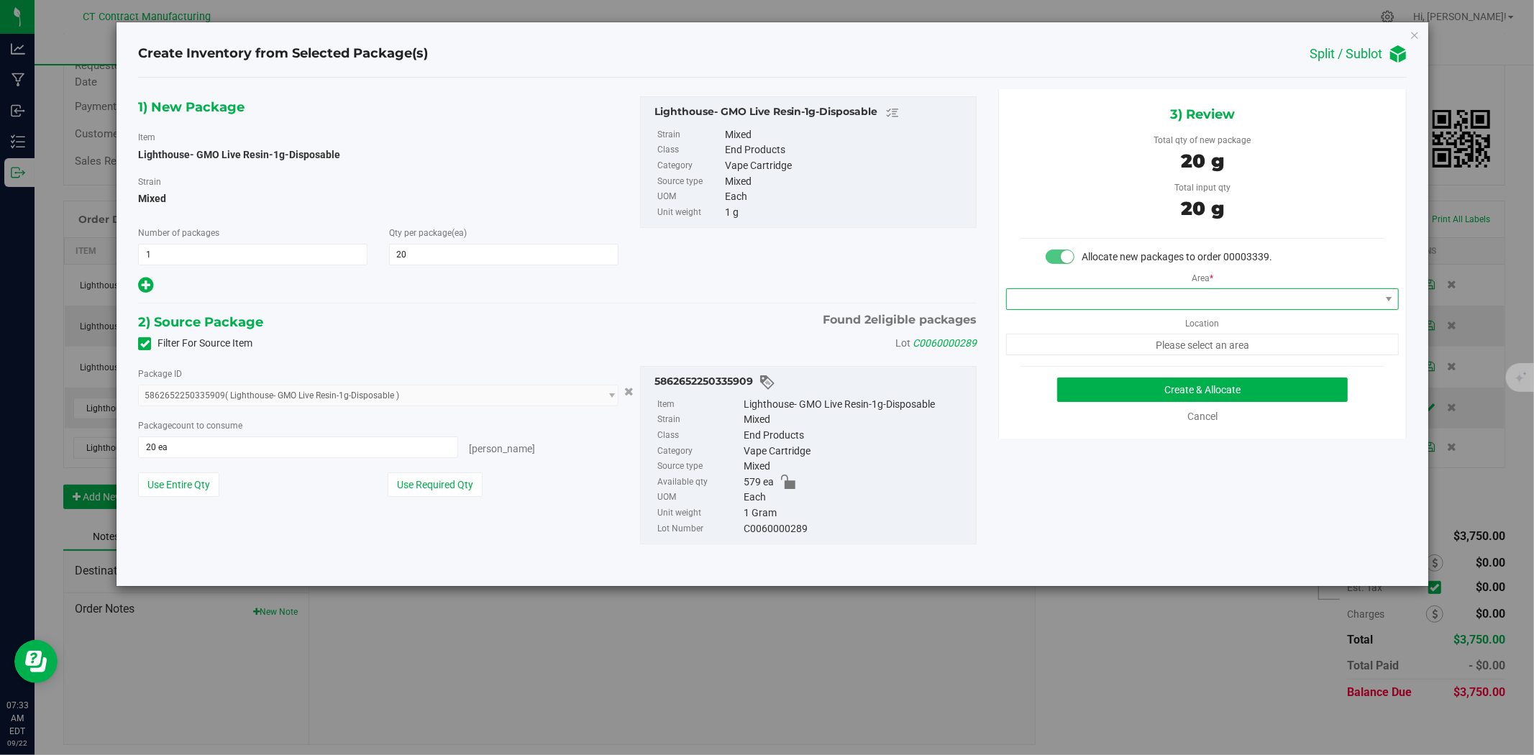
click at [1159, 296] on span at bounding box center [1193, 299] width 373 height 20
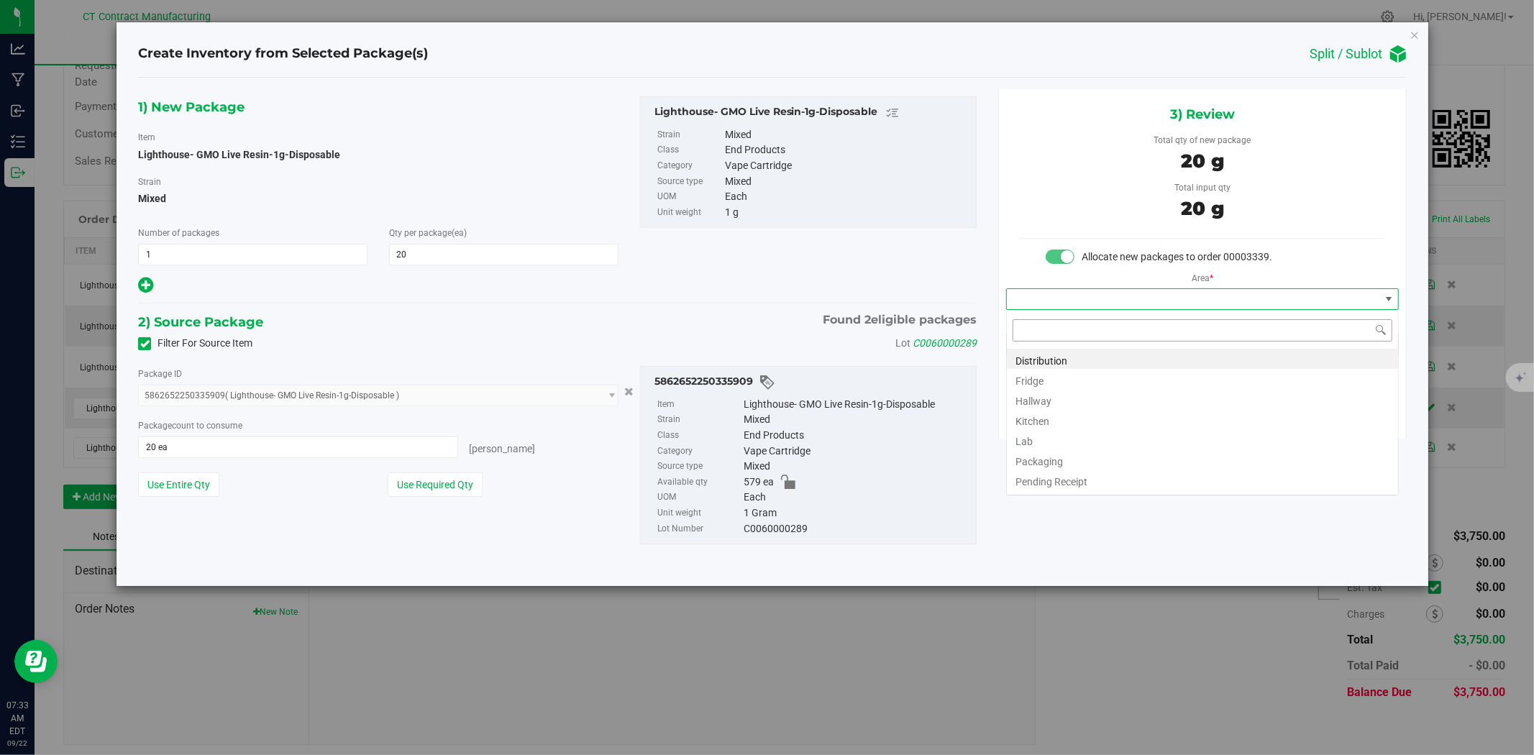
scroll to position [22, 392]
click at [1133, 349] on li "Distribution" at bounding box center [1202, 359] width 391 height 20
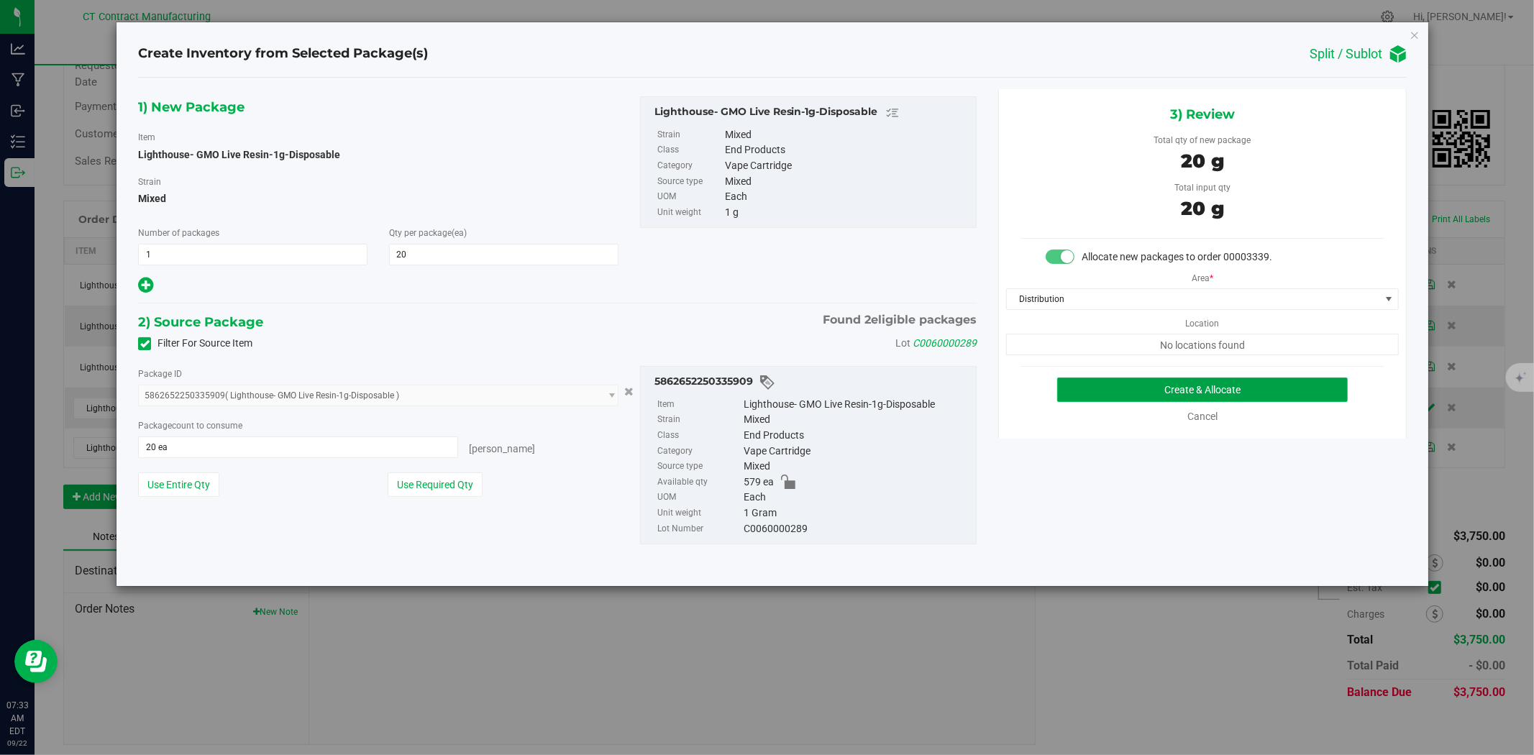
click at [1154, 389] on button "Create & Allocate" at bounding box center [1202, 390] width 291 height 24
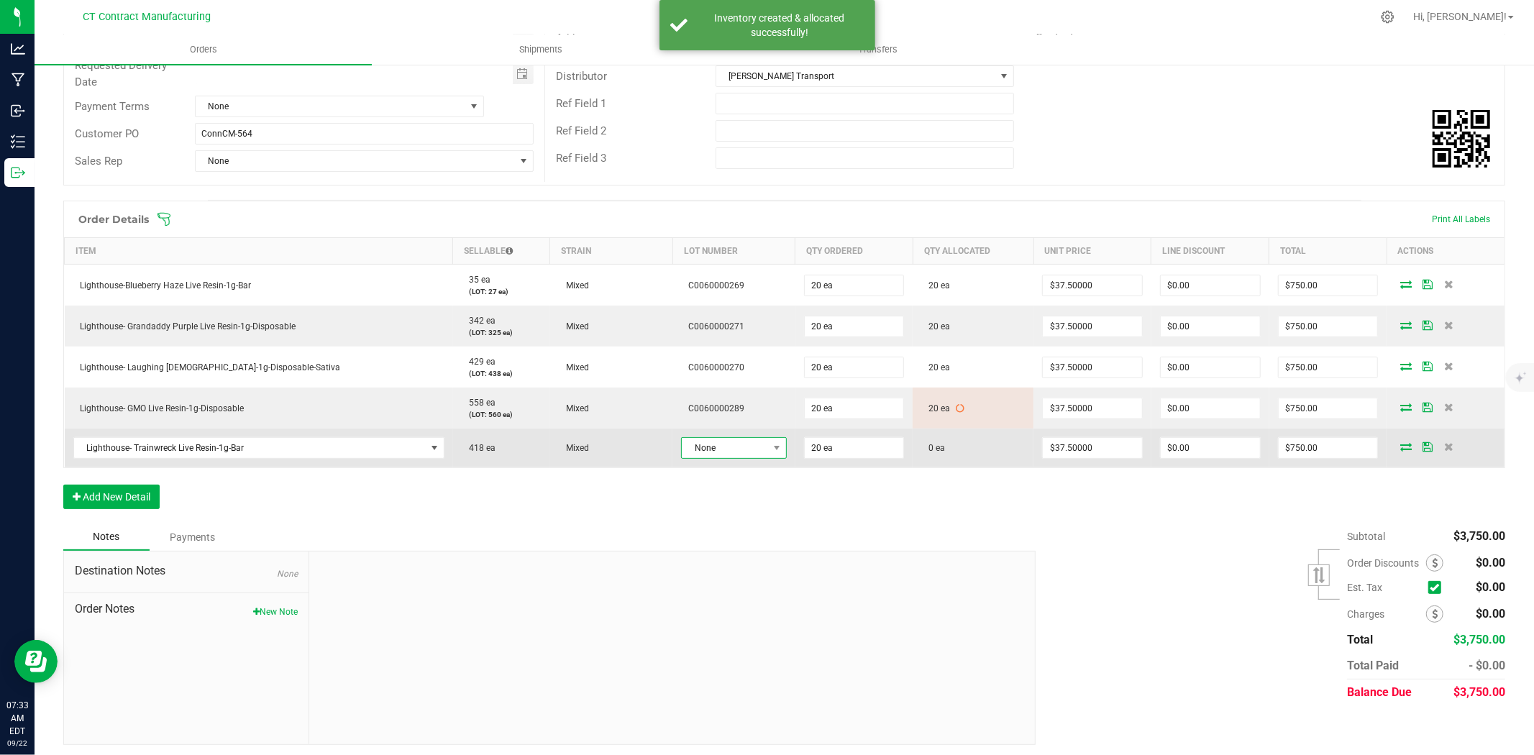
click at [690, 440] on span "None" at bounding box center [725, 448] width 86 height 20
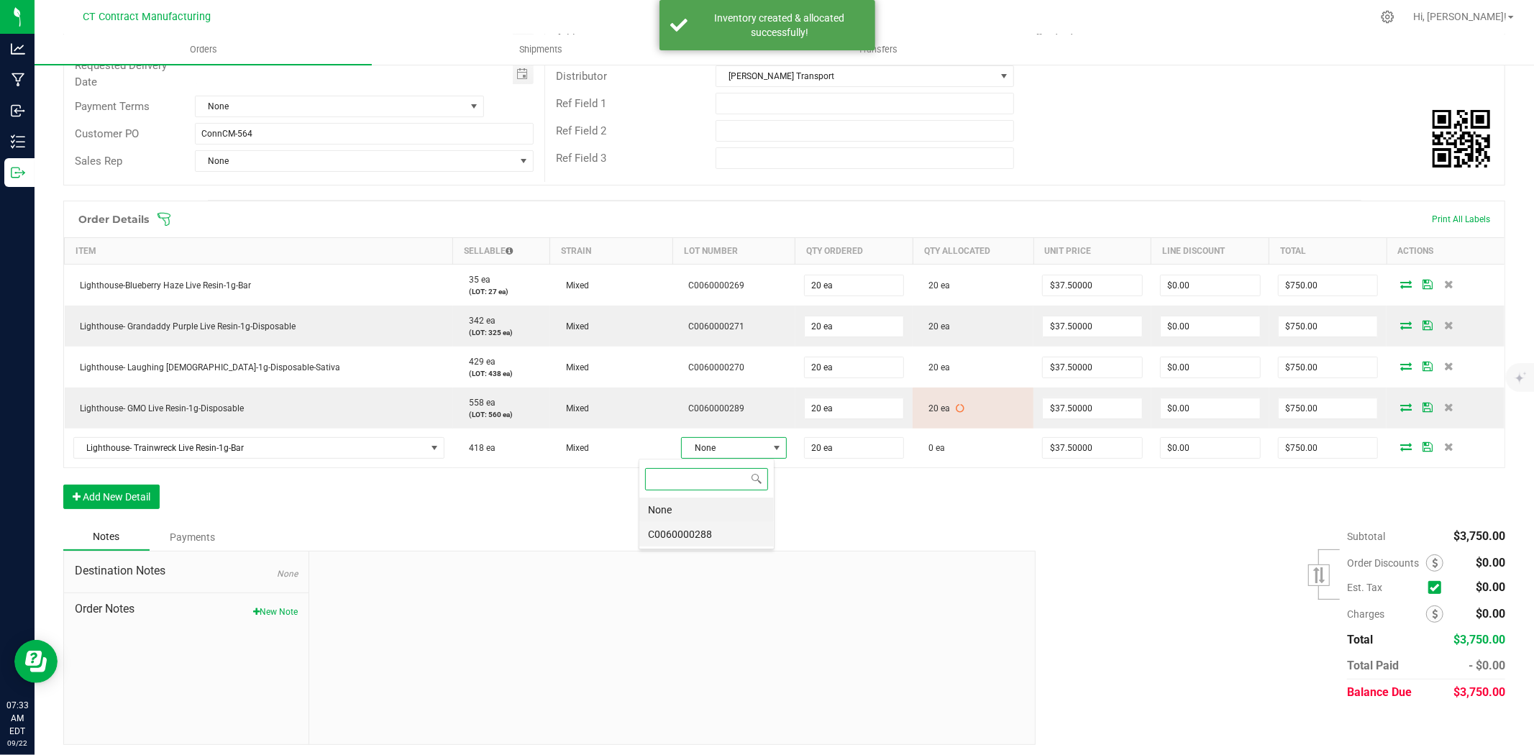
click at [720, 534] on li "C0060000288" at bounding box center [706, 534] width 134 height 24
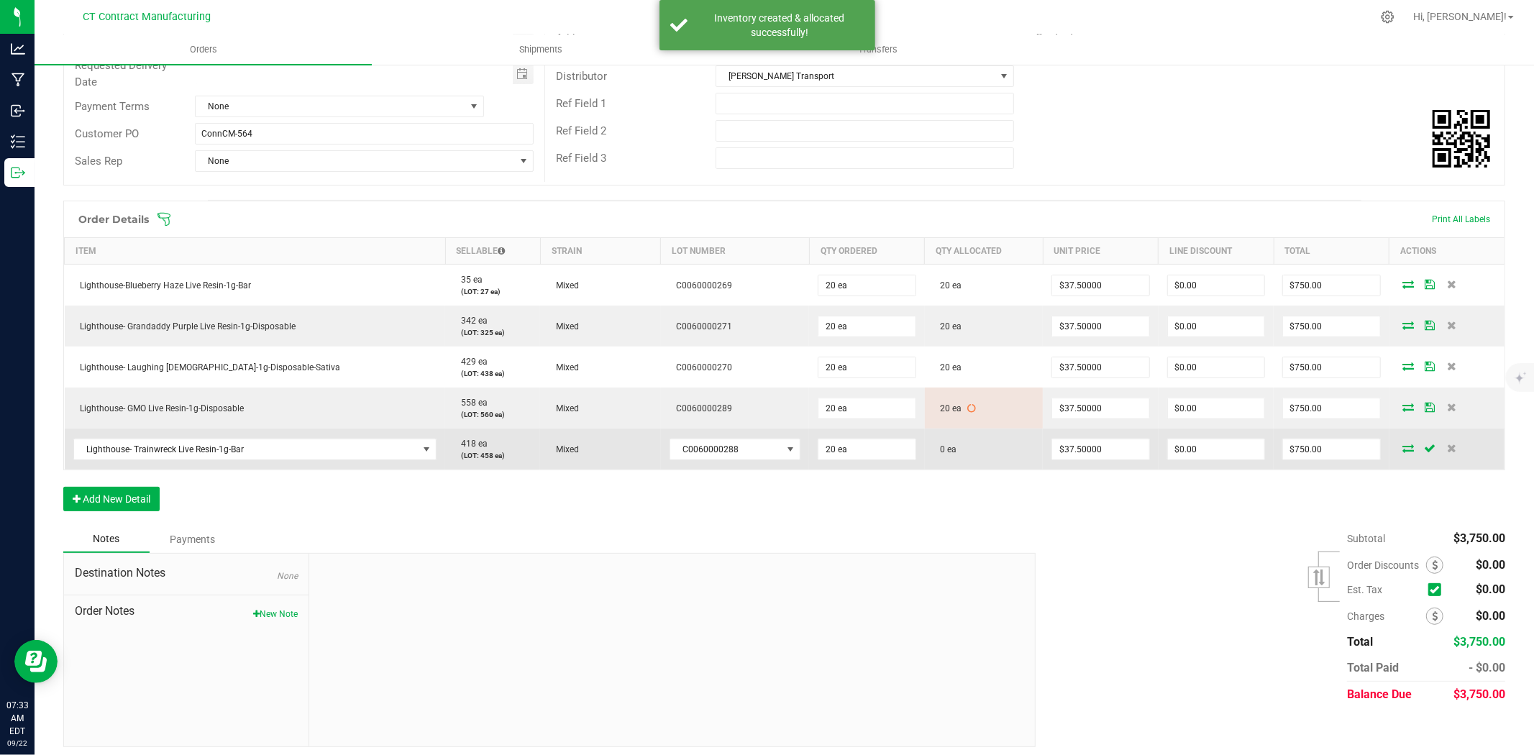
click at [1403, 446] on icon at bounding box center [1409, 448] width 12 height 9
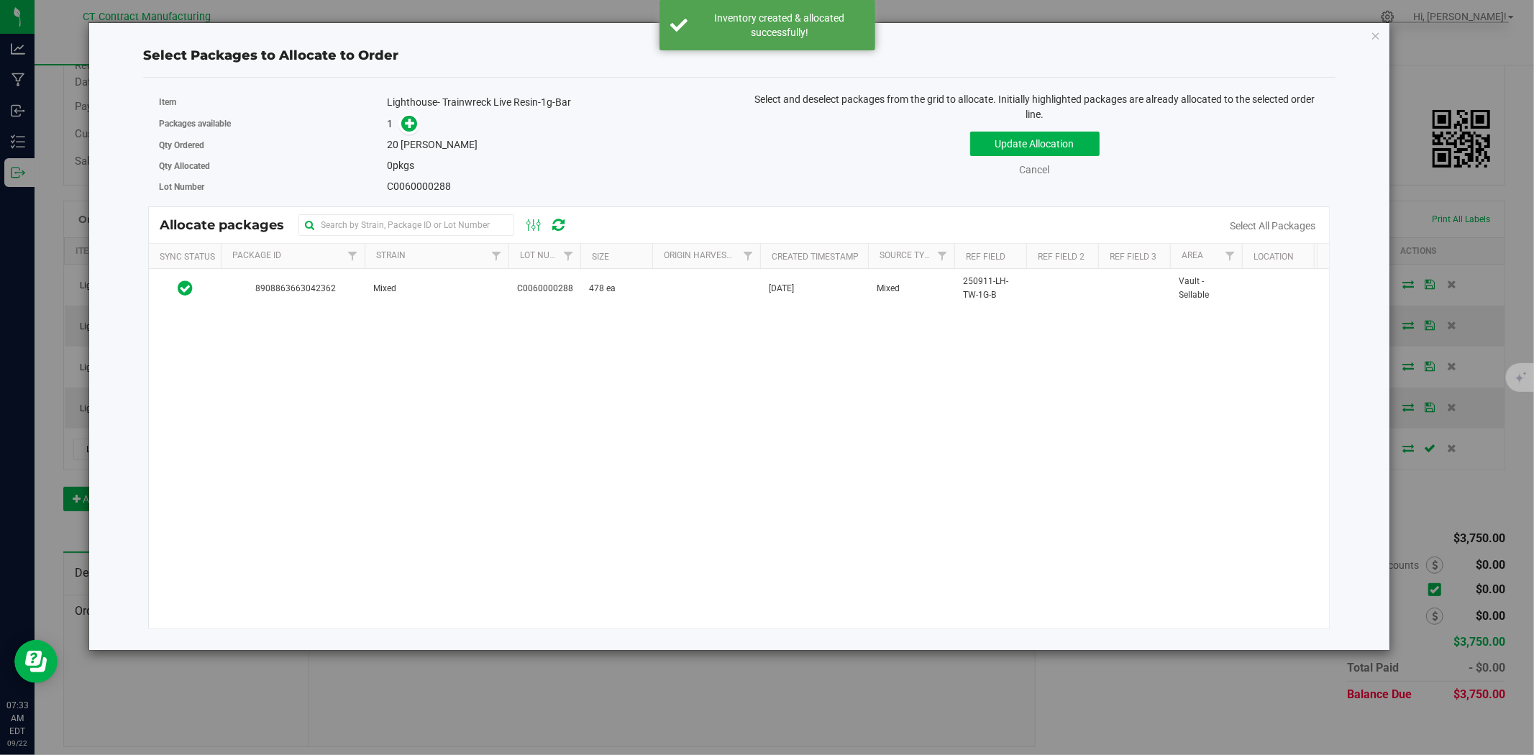
click at [472, 312] on div "8908863663042362 Mixed C0060000288 478 ea Sep 11, 2025 Mixed 250911-LH-TW-1G-B …" at bounding box center [739, 449] width 1180 height 360
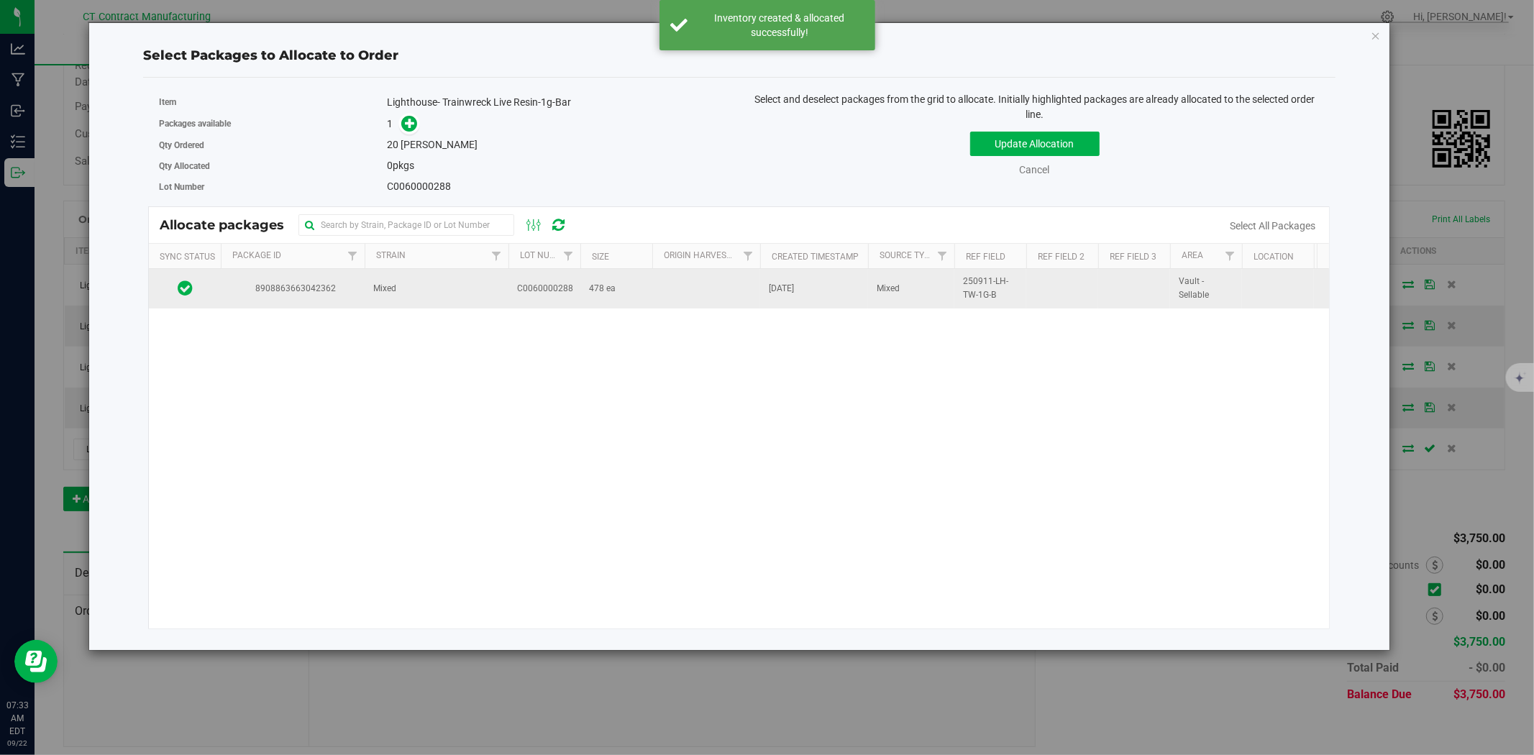
click at [475, 288] on td "Mixed" at bounding box center [437, 288] width 144 height 39
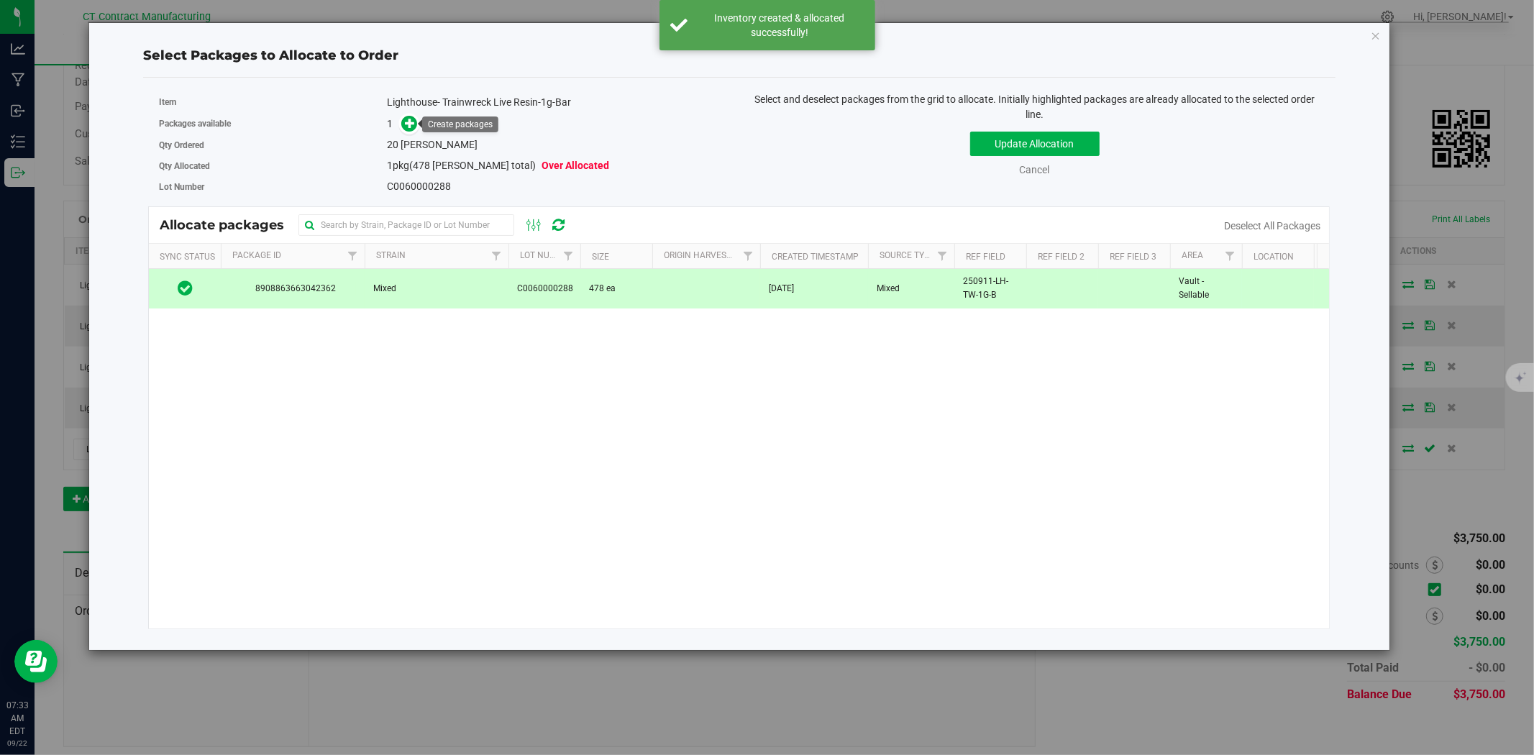
click at [401, 128] on link at bounding box center [409, 124] width 17 height 12
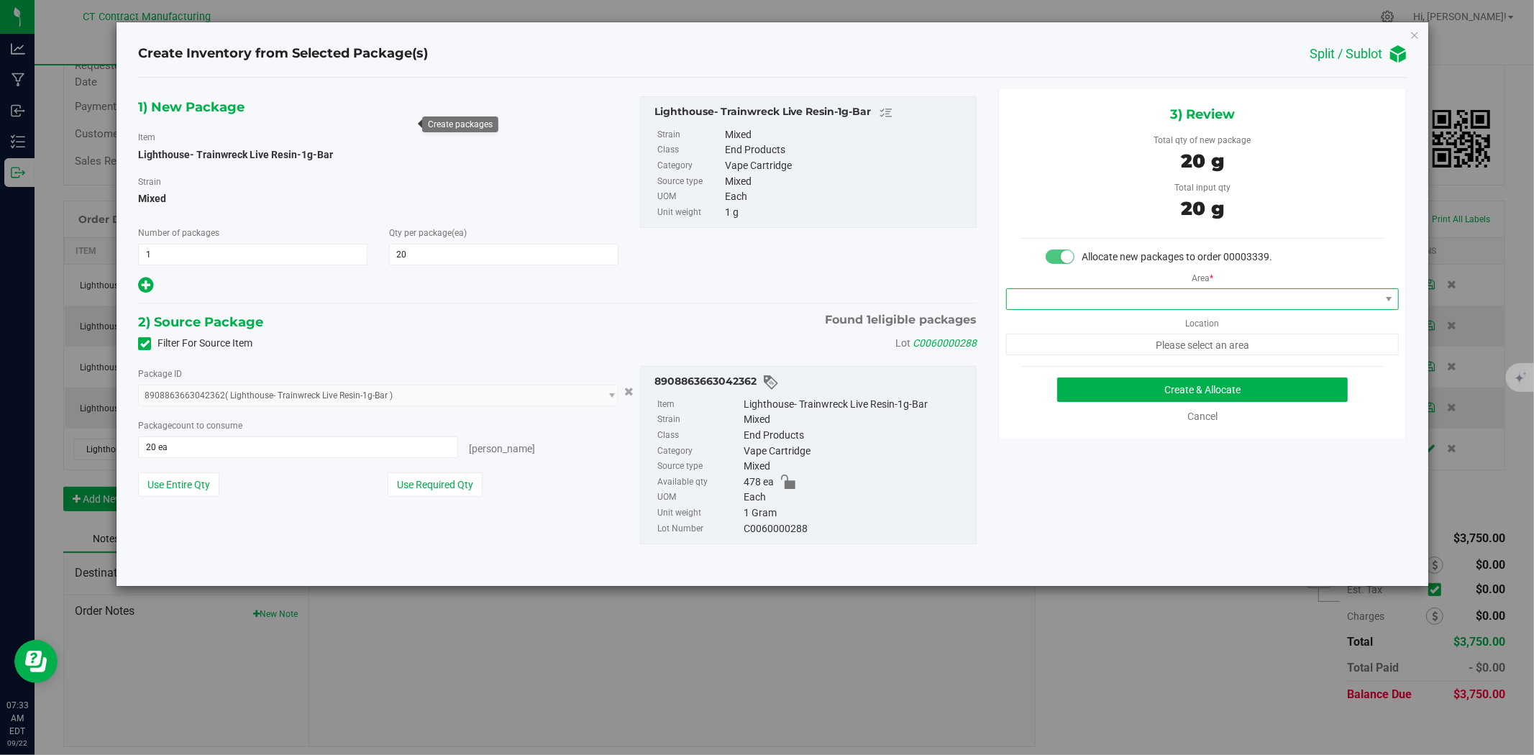
click at [1156, 310] on span at bounding box center [1202, 299] width 393 height 22
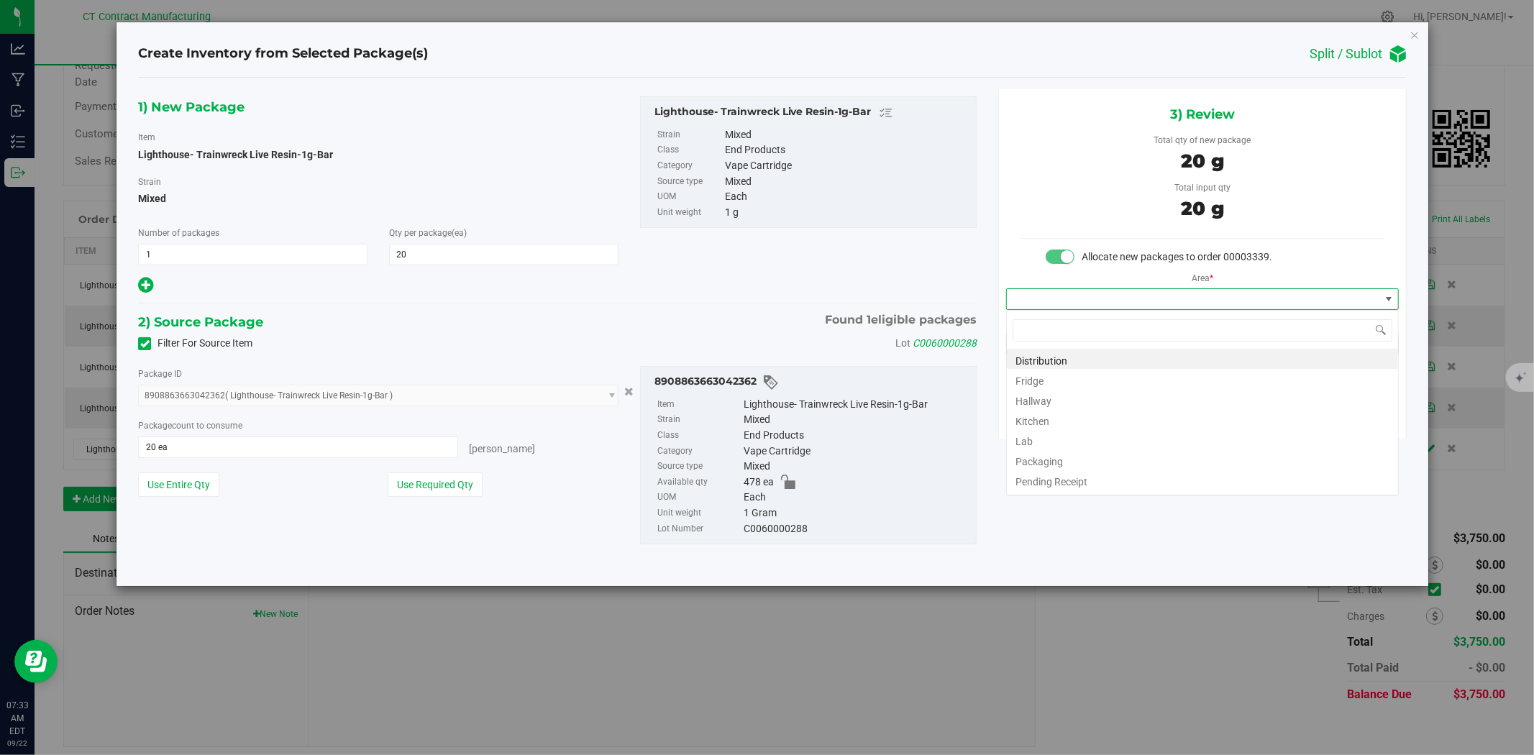
scroll to position [22, 392]
click at [1144, 360] on li "Distribution" at bounding box center [1202, 359] width 391 height 20
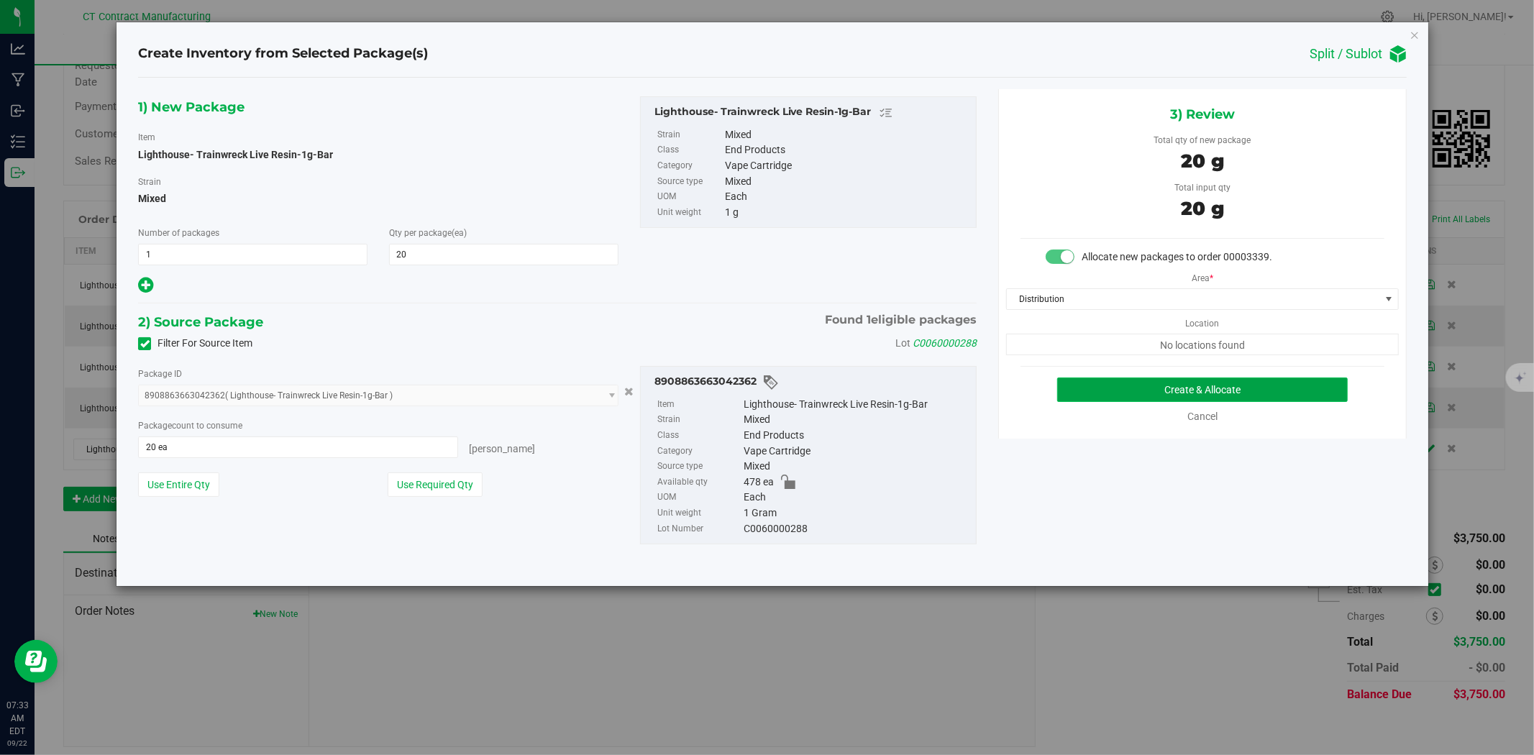
click at [1144, 386] on button "Create & Allocate" at bounding box center [1202, 390] width 291 height 24
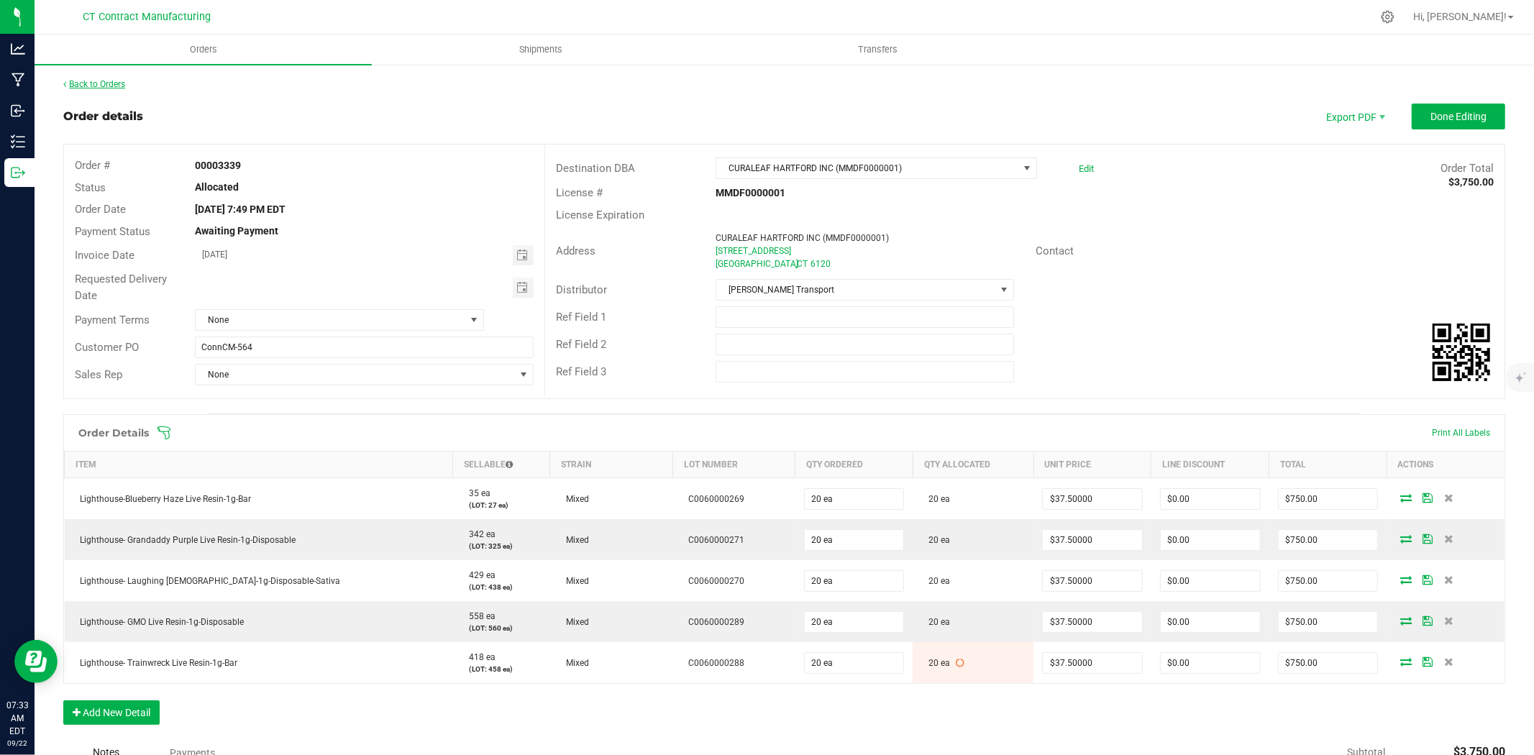
click at [112, 81] on link "Back to Orders" at bounding box center [94, 84] width 62 height 10
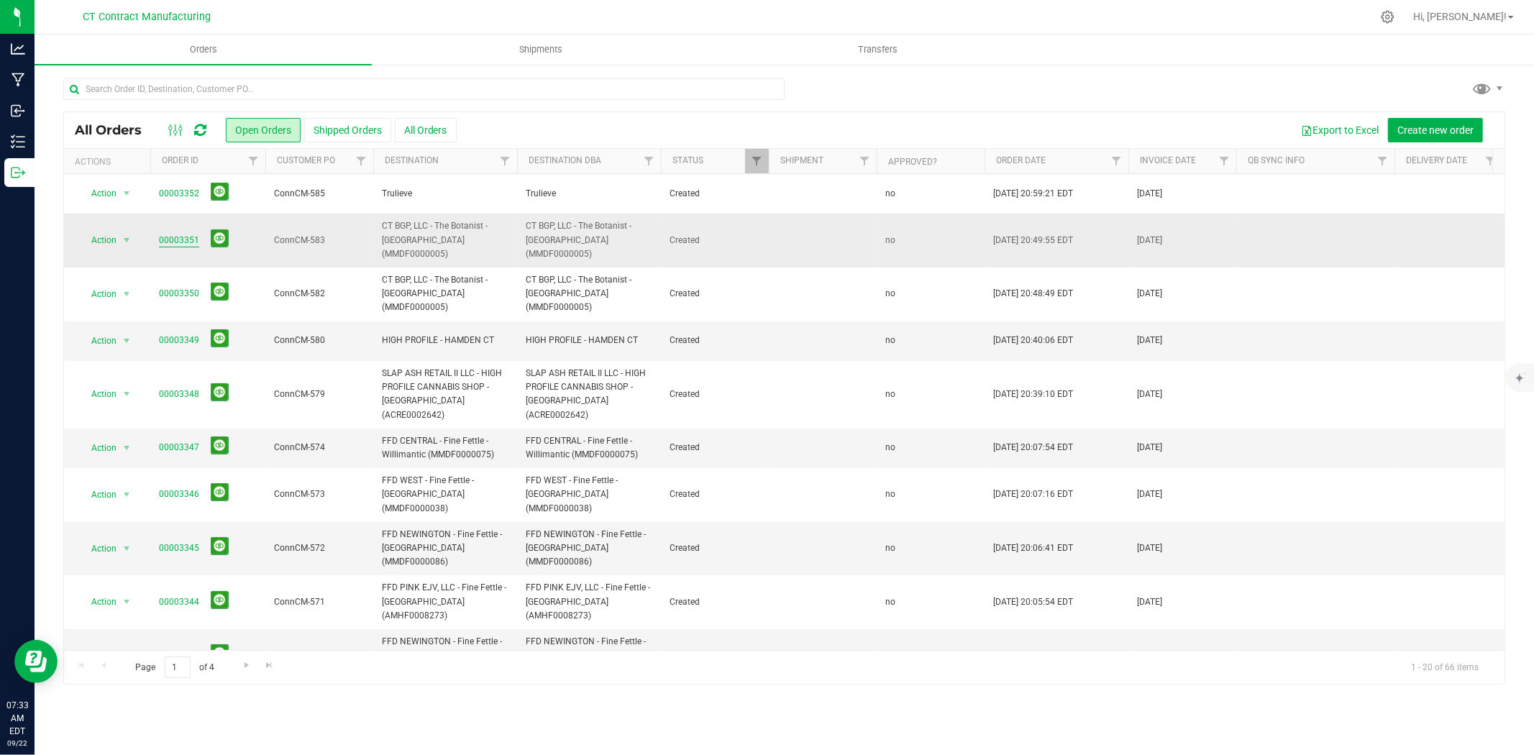
click at [191, 236] on link "00003351" at bounding box center [179, 241] width 40 height 14
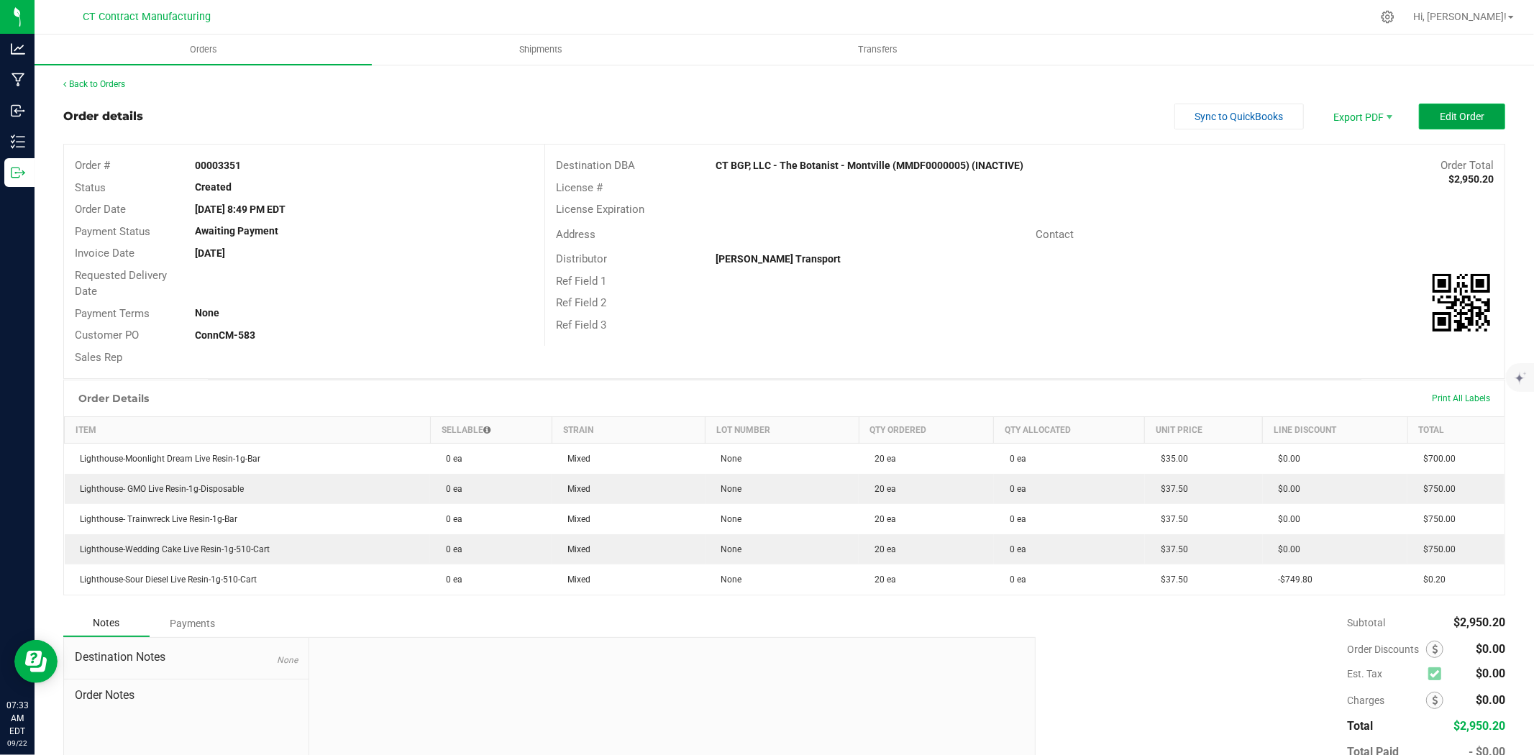
click at [1440, 112] on span "Edit Order" at bounding box center [1462, 117] width 45 height 12
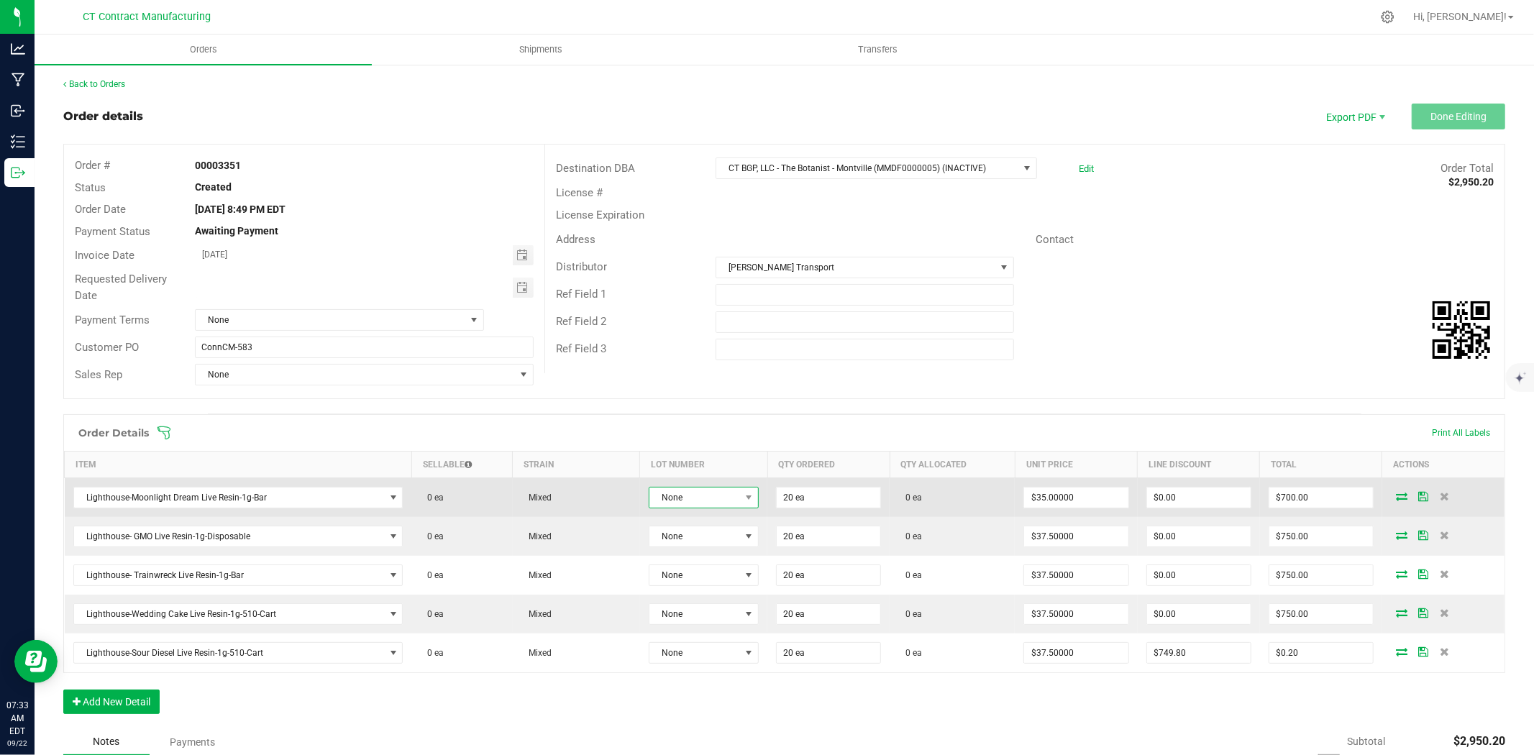
click at [677, 495] on span "None" at bounding box center [694, 498] width 91 height 20
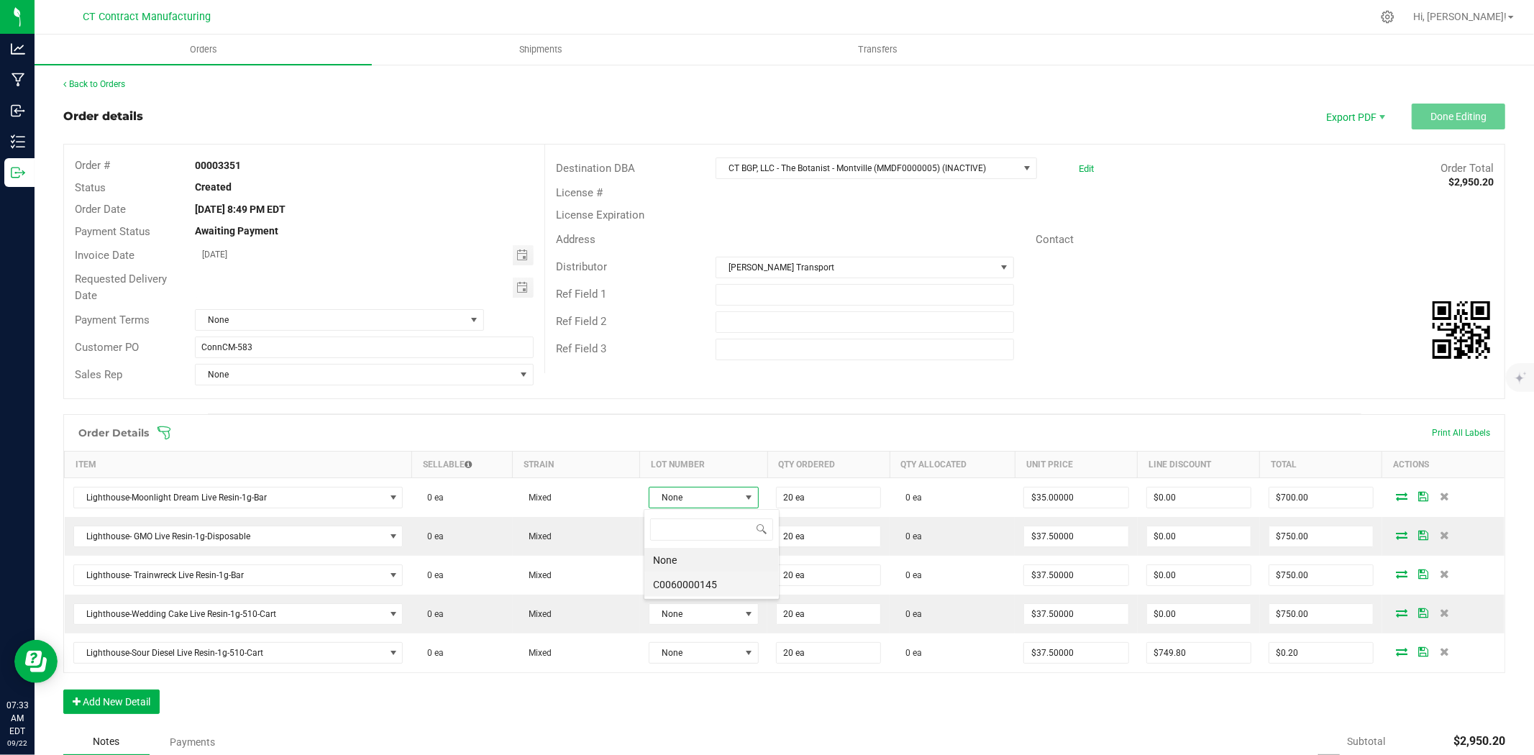
click at [708, 585] on li "C0060000145" at bounding box center [711, 584] width 134 height 24
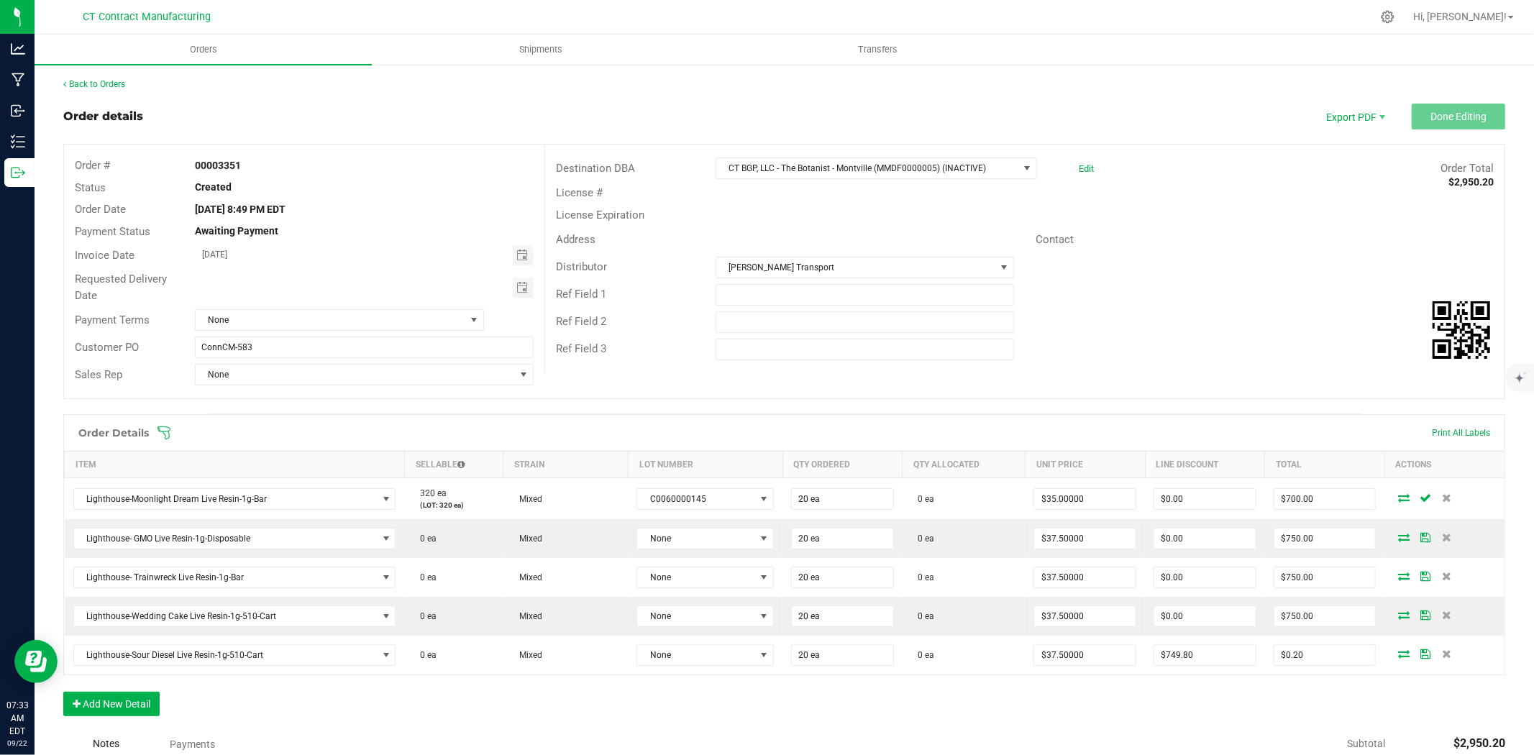
click at [1398, 498] on icon at bounding box center [1404, 497] width 12 height 9
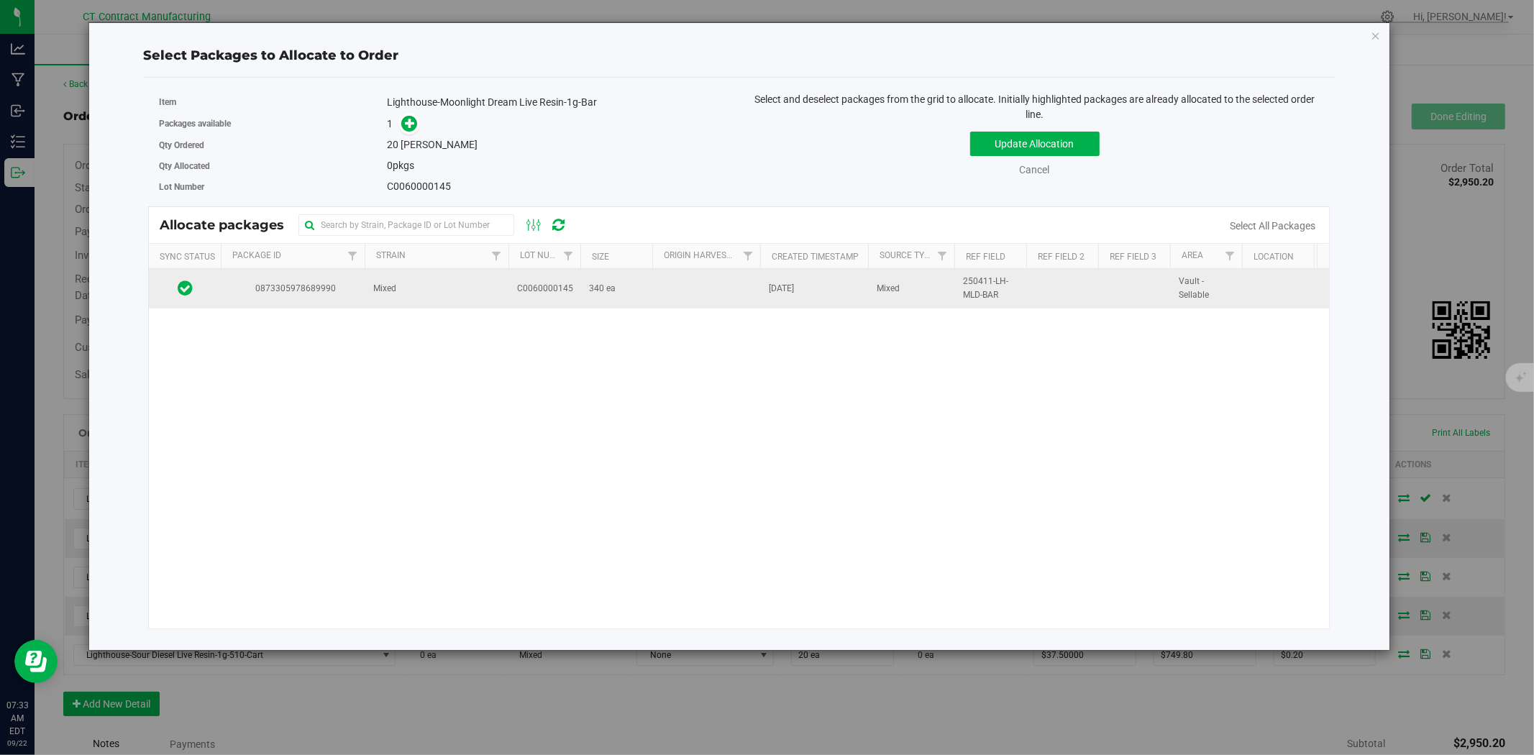
click at [453, 300] on td "Mixed" at bounding box center [437, 288] width 144 height 39
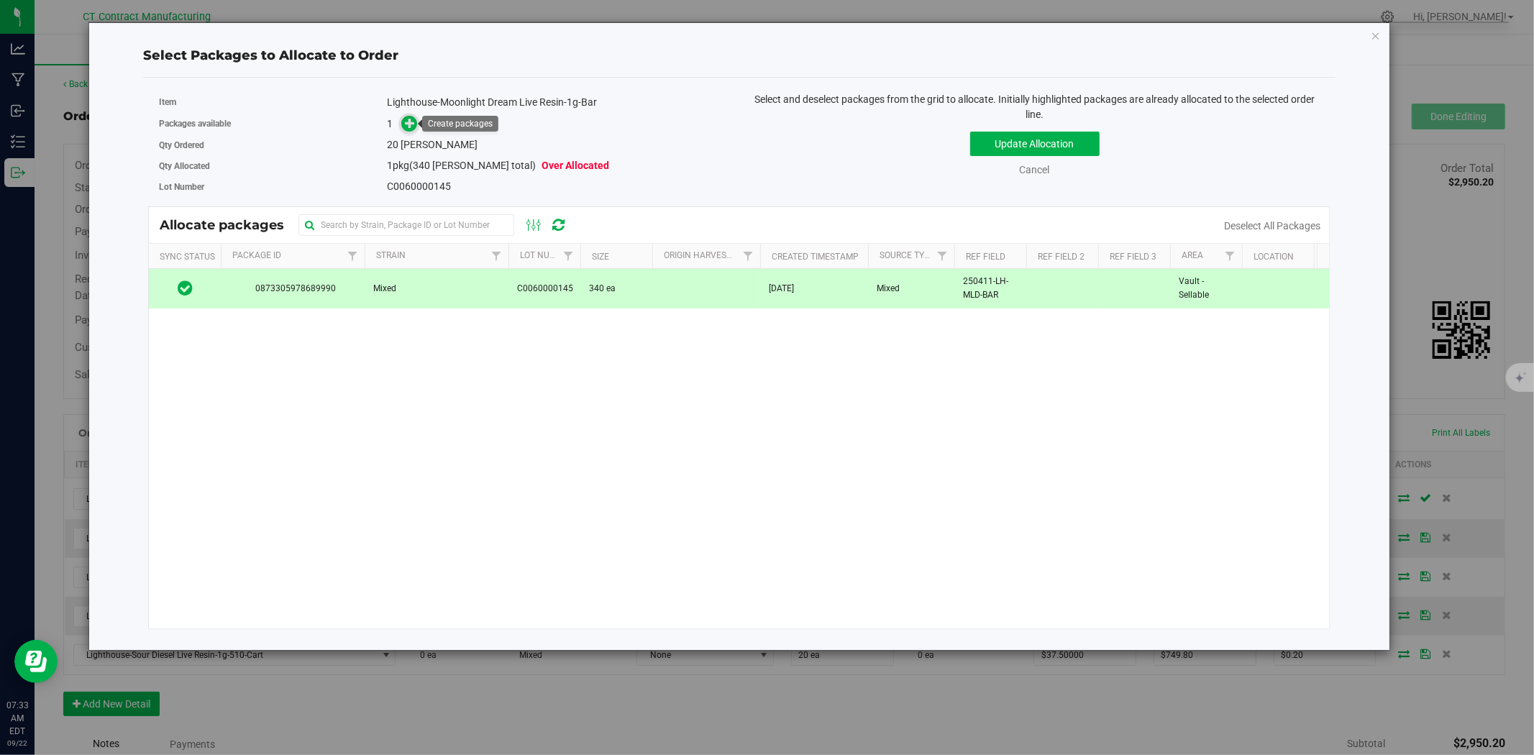
click at [414, 121] on icon at bounding box center [410, 123] width 10 height 10
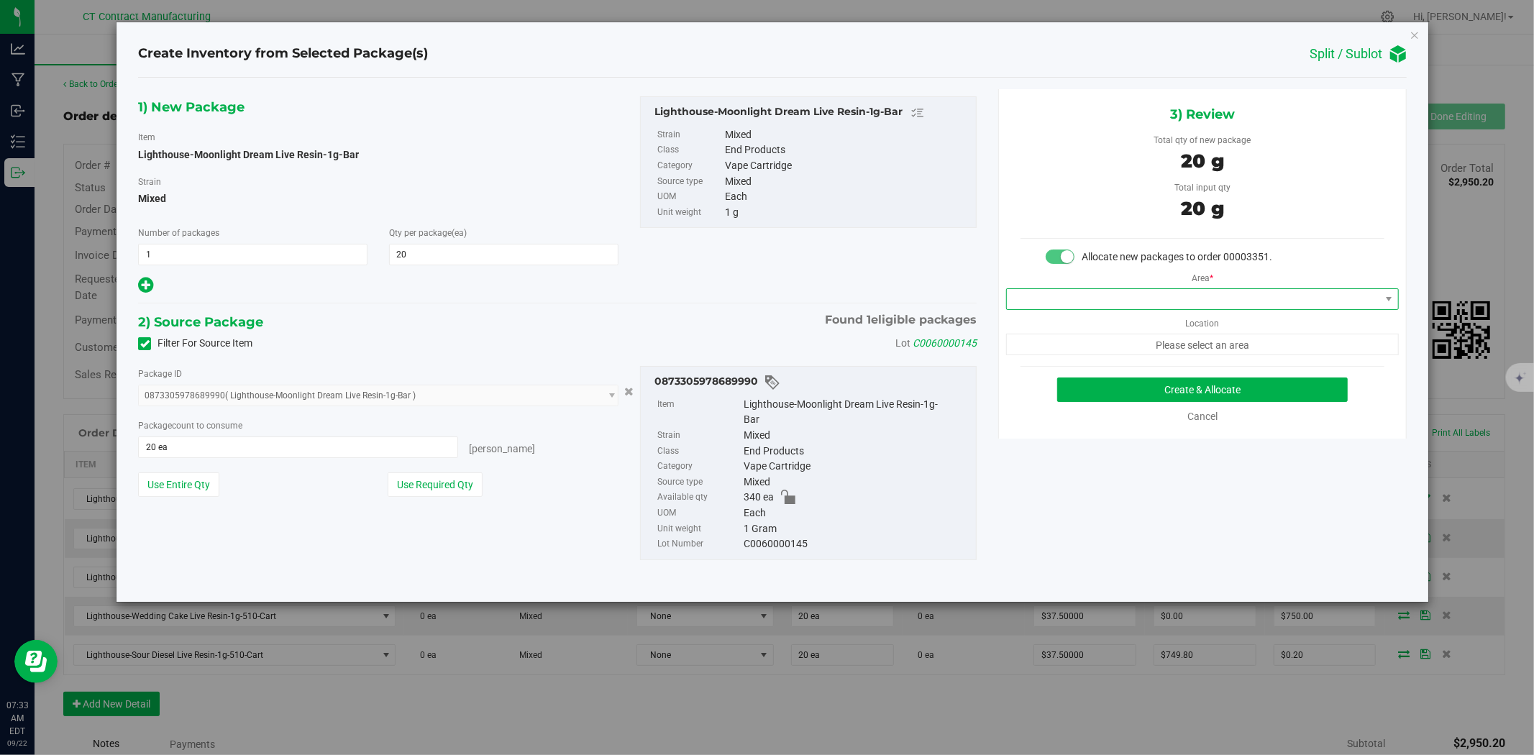
click at [1176, 304] on span at bounding box center [1193, 299] width 373 height 20
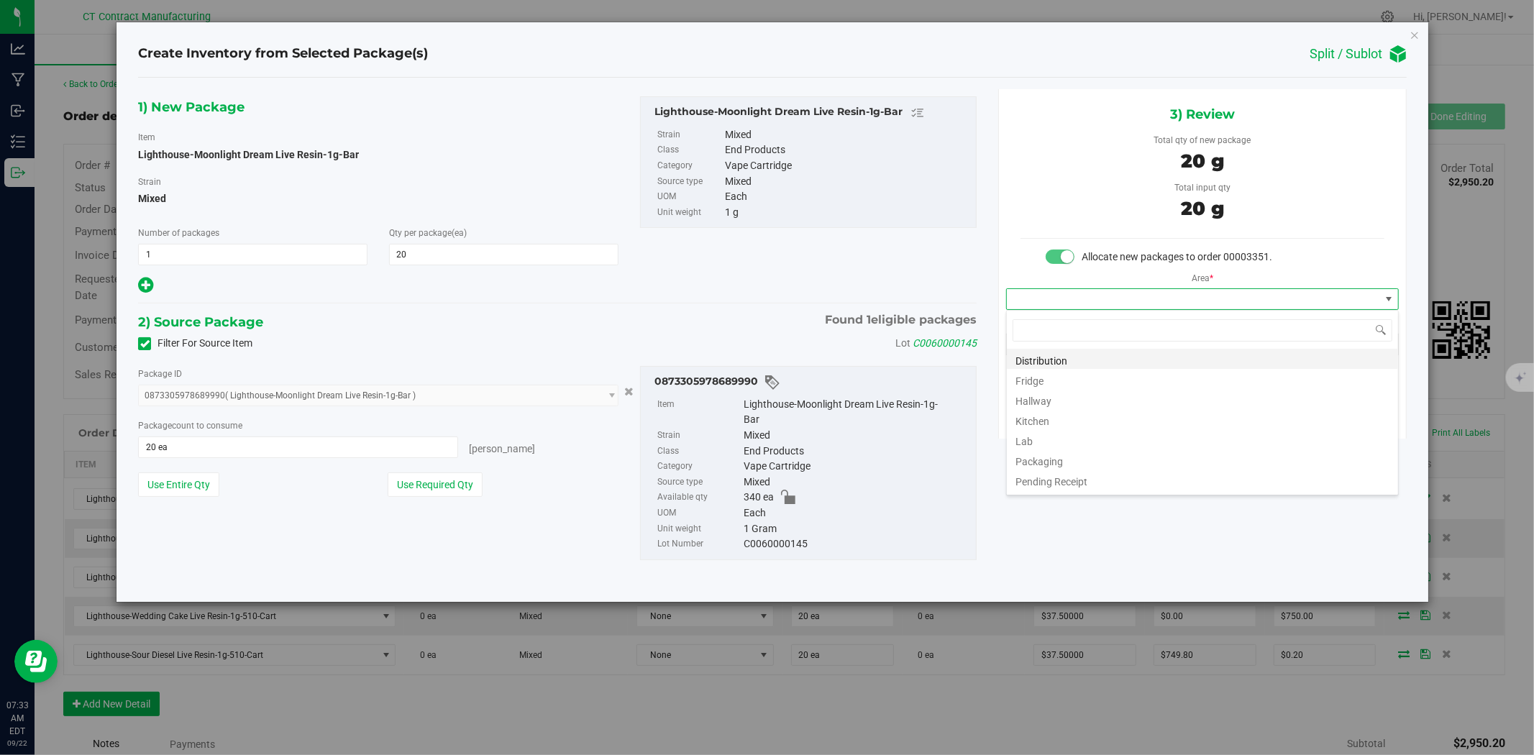
scroll to position [22, 392]
click at [1100, 355] on li "Distribution" at bounding box center [1202, 359] width 391 height 20
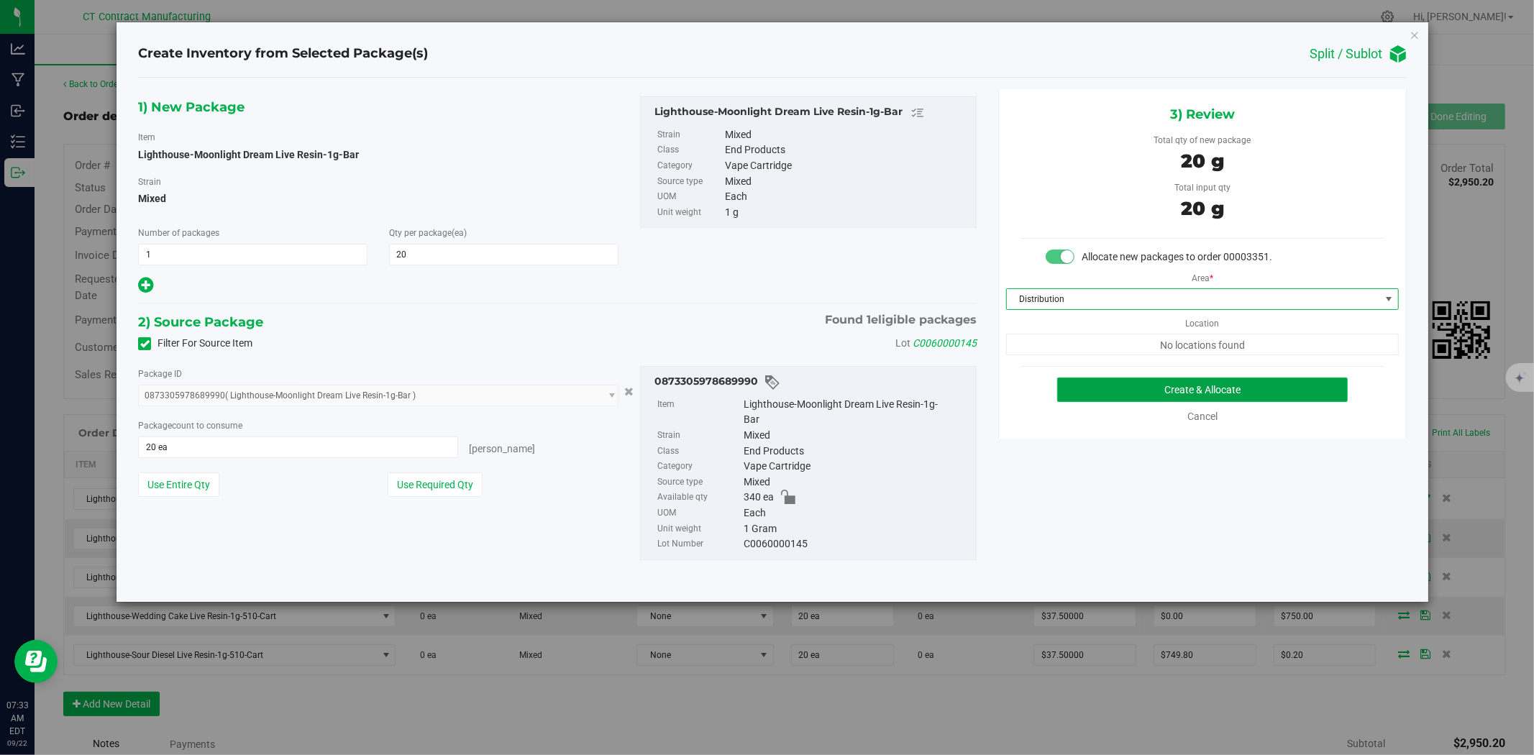
click at [1124, 391] on button "Create & Allocate" at bounding box center [1202, 390] width 291 height 24
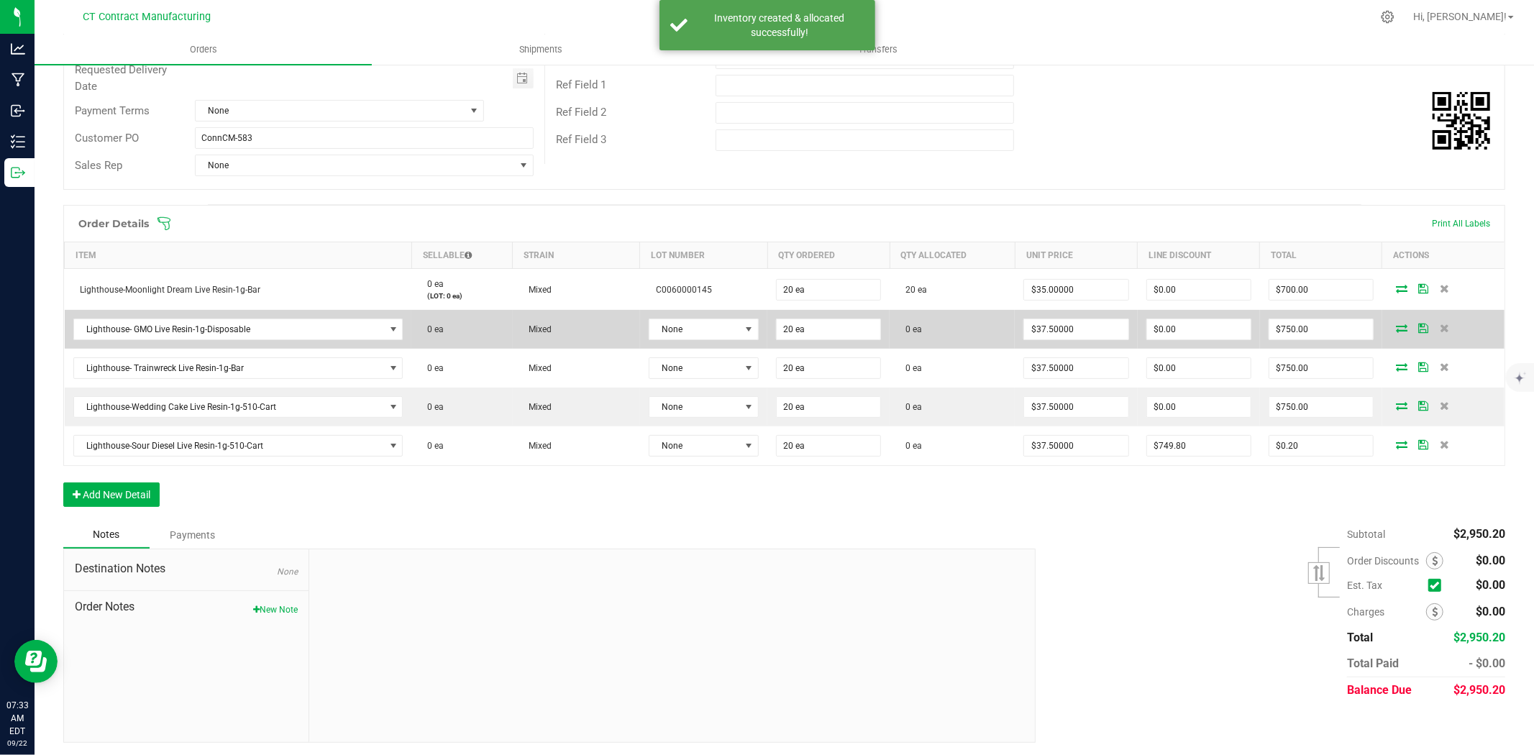
scroll to position [211, 0]
click at [743, 321] on span at bounding box center [749, 327] width 12 height 12
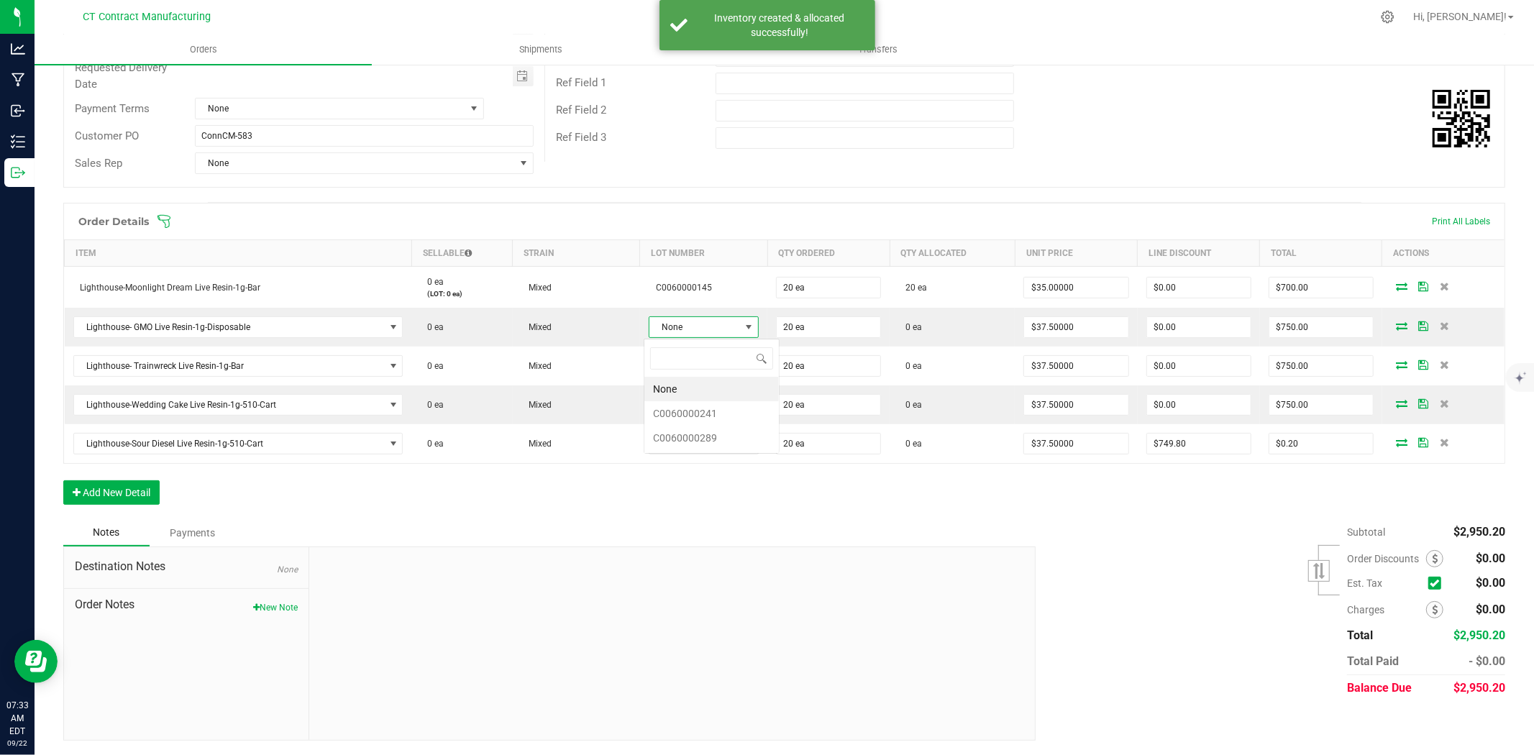
scroll to position [22, 109]
click at [728, 434] on li "C0060000289" at bounding box center [711, 438] width 134 height 24
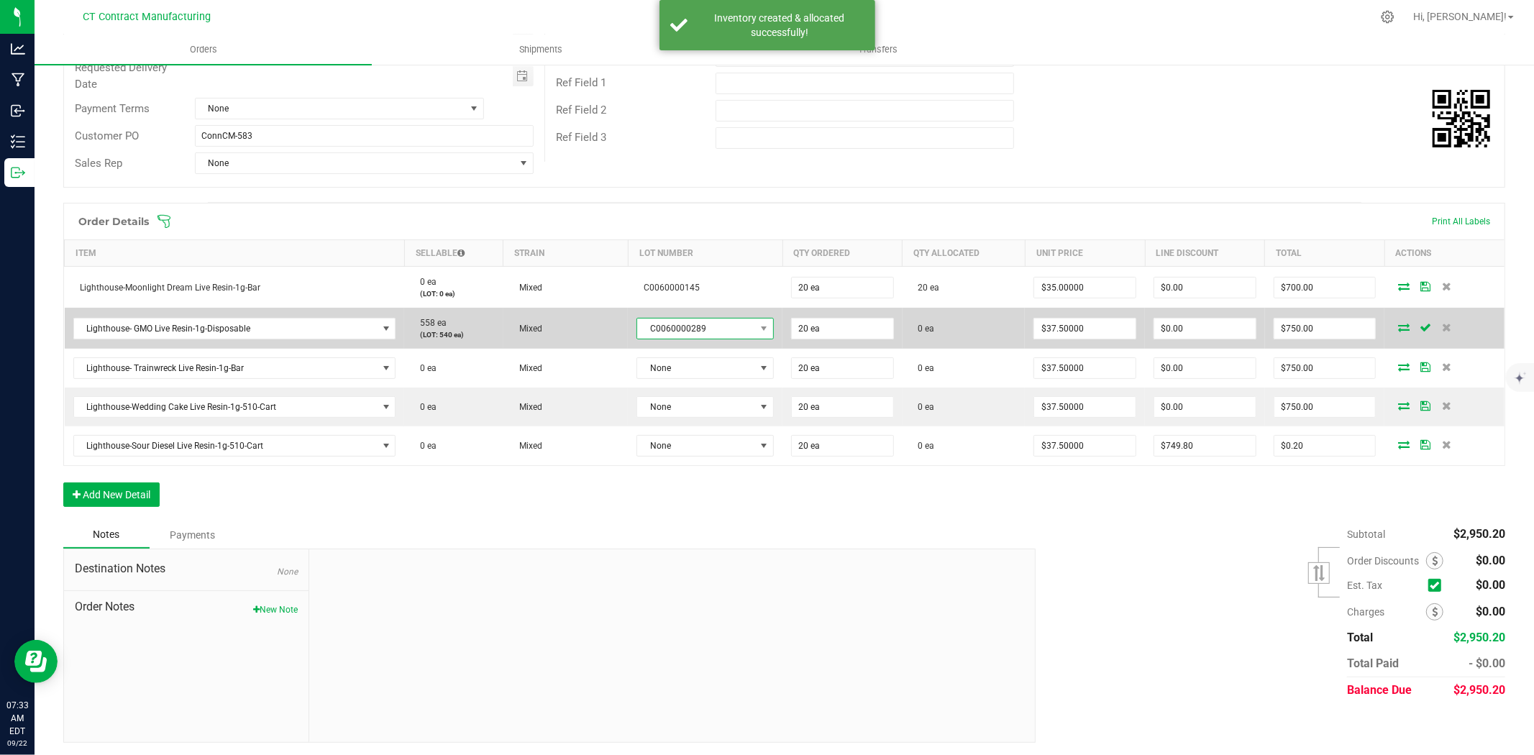
click at [713, 332] on span "C0060000289" at bounding box center [696, 329] width 118 height 20
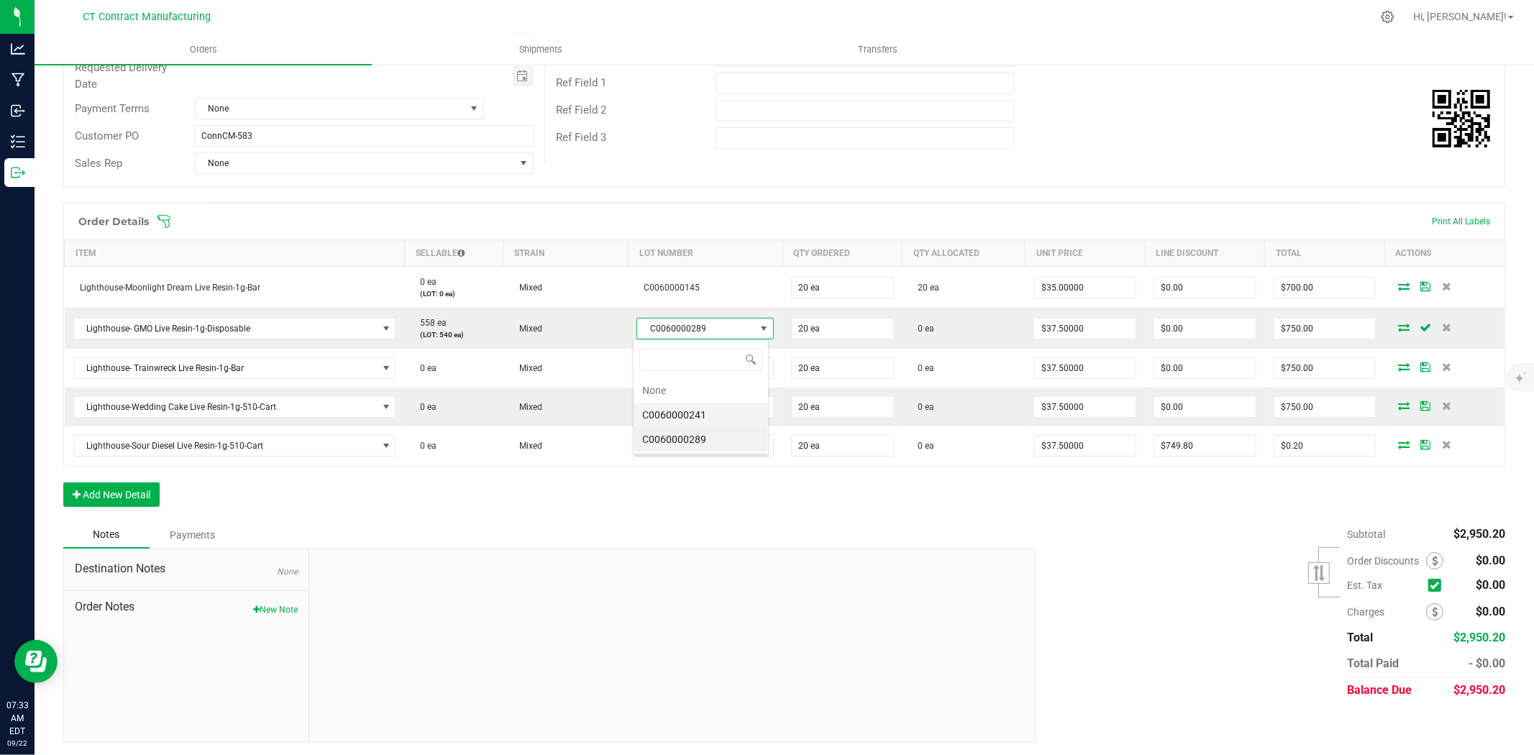
click at [696, 414] on li "C0060000241" at bounding box center [701, 415] width 134 height 24
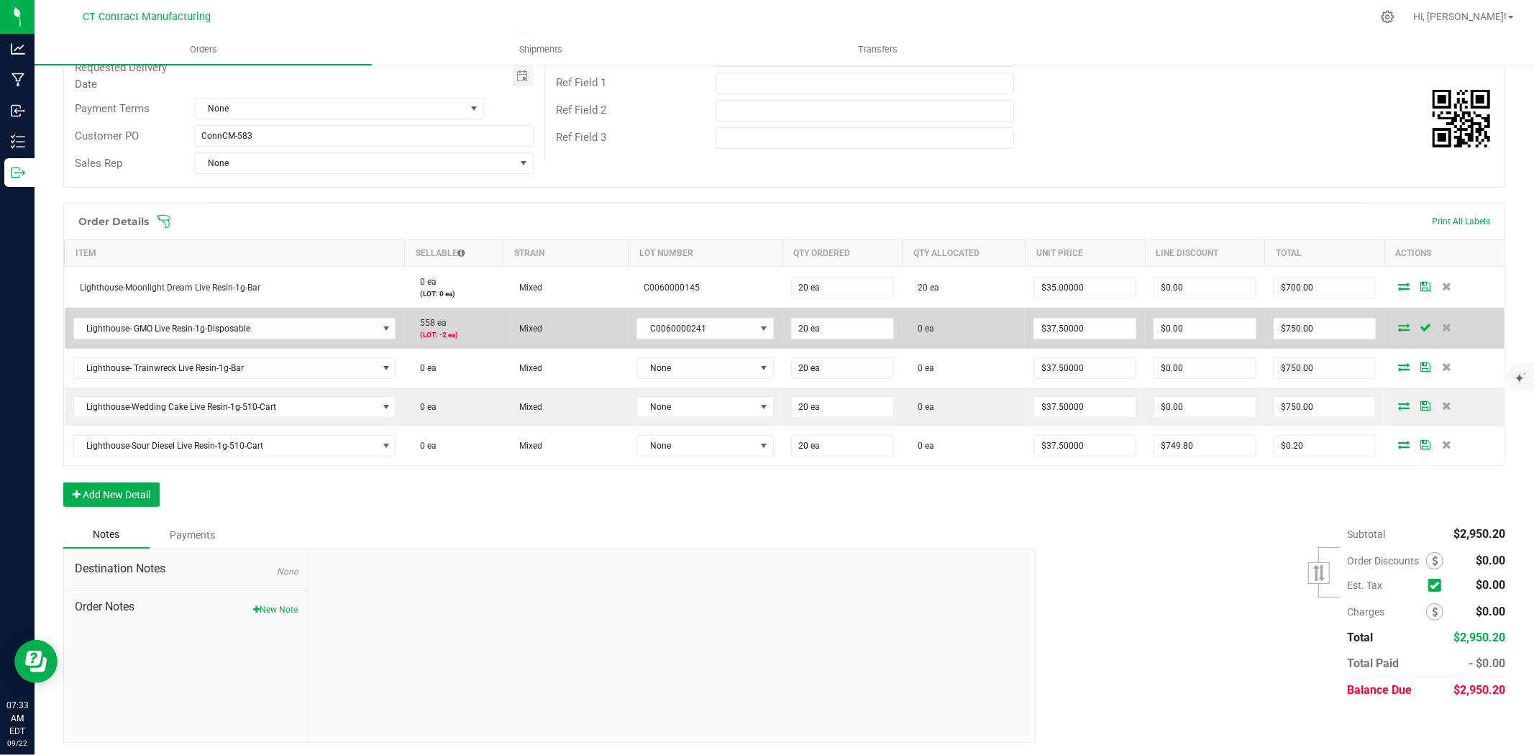
click at [1398, 323] on icon at bounding box center [1404, 327] width 12 height 9
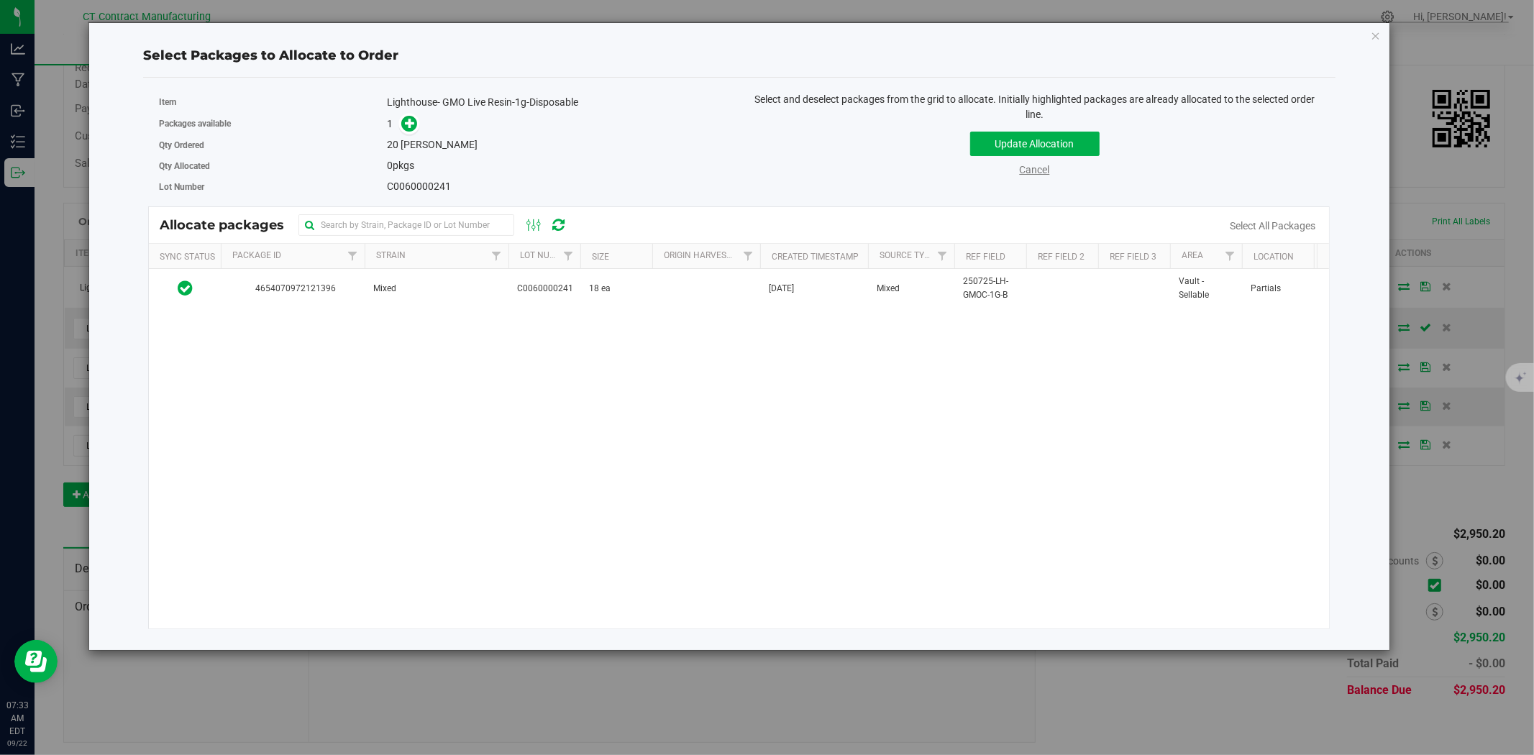
click at [1032, 169] on link "Cancel" at bounding box center [1035, 170] width 30 height 12
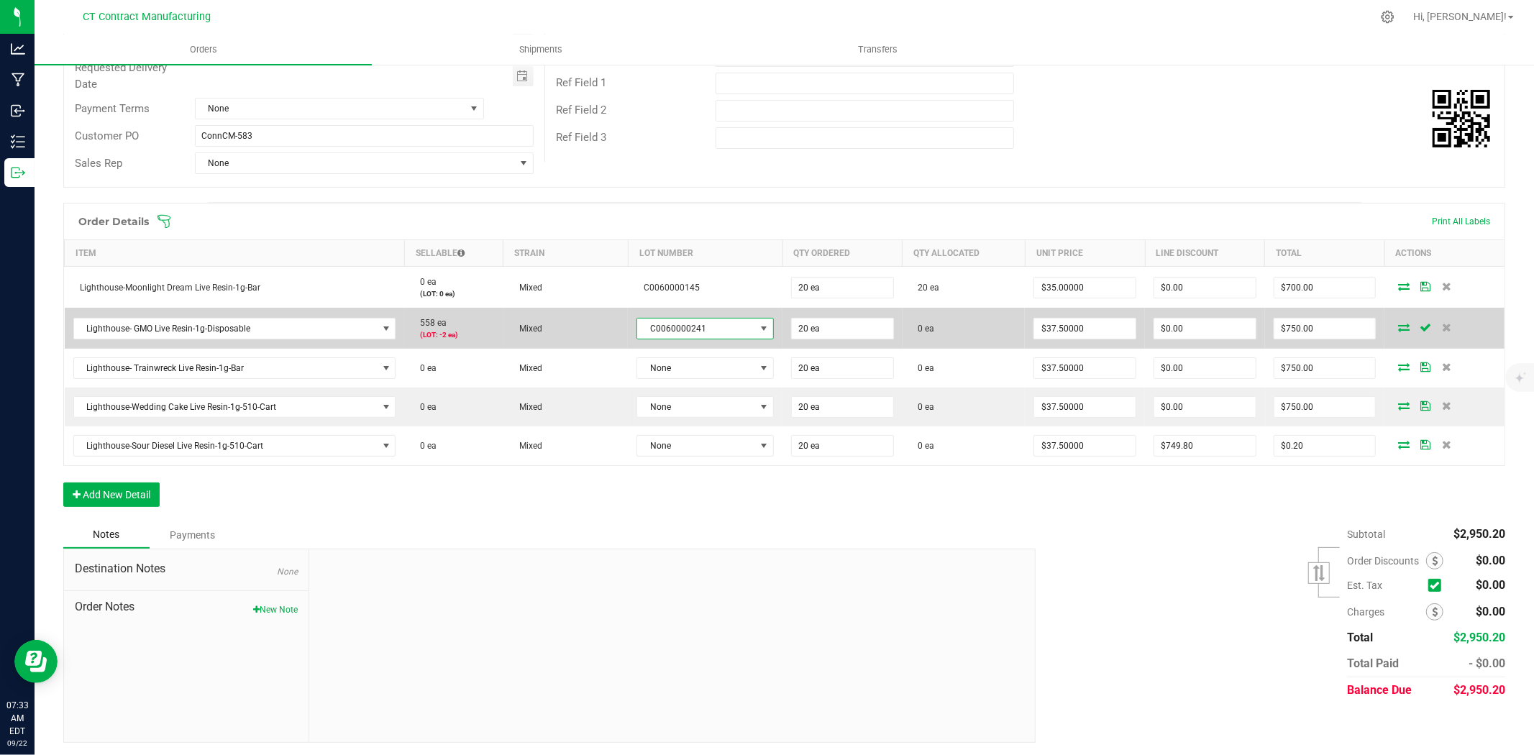
click at [721, 329] on span "C0060000241" at bounding box center [696, 329] width 118 height 20
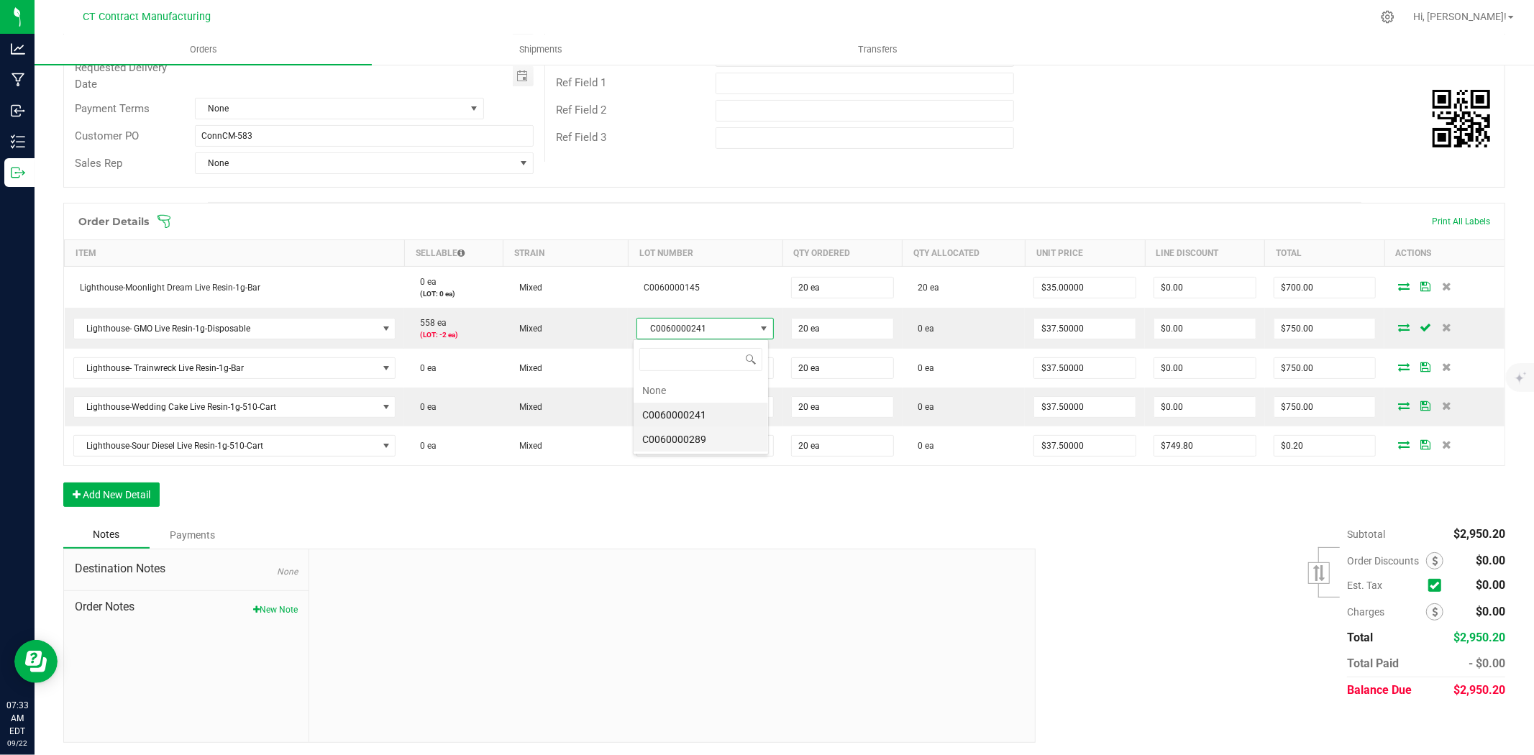
click at [708, 437] on li "C0060000289" at bounding box center [701, 439] width 134 height 24
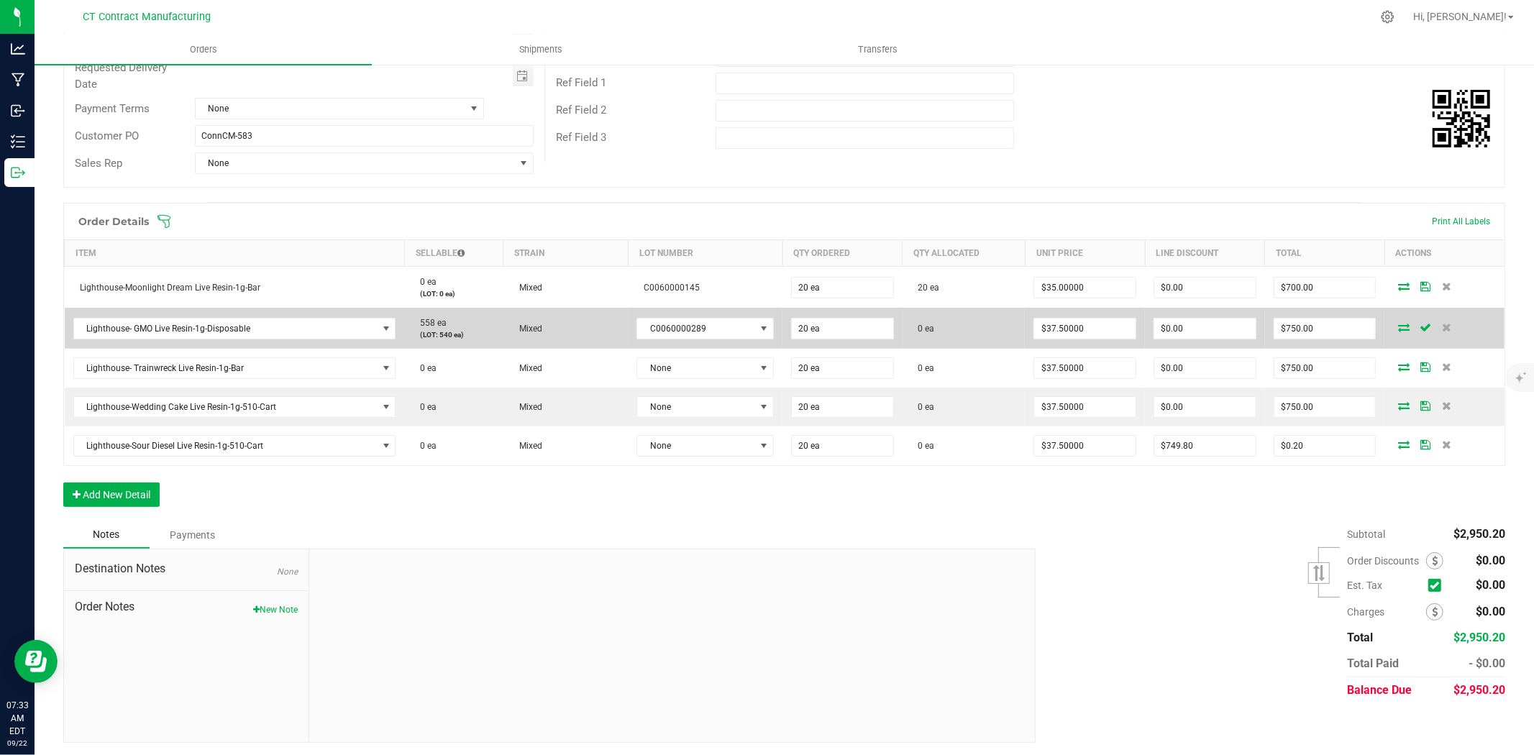
click at [1398, 325] on icon at bounding box center [1404, 327] width 12 height 9
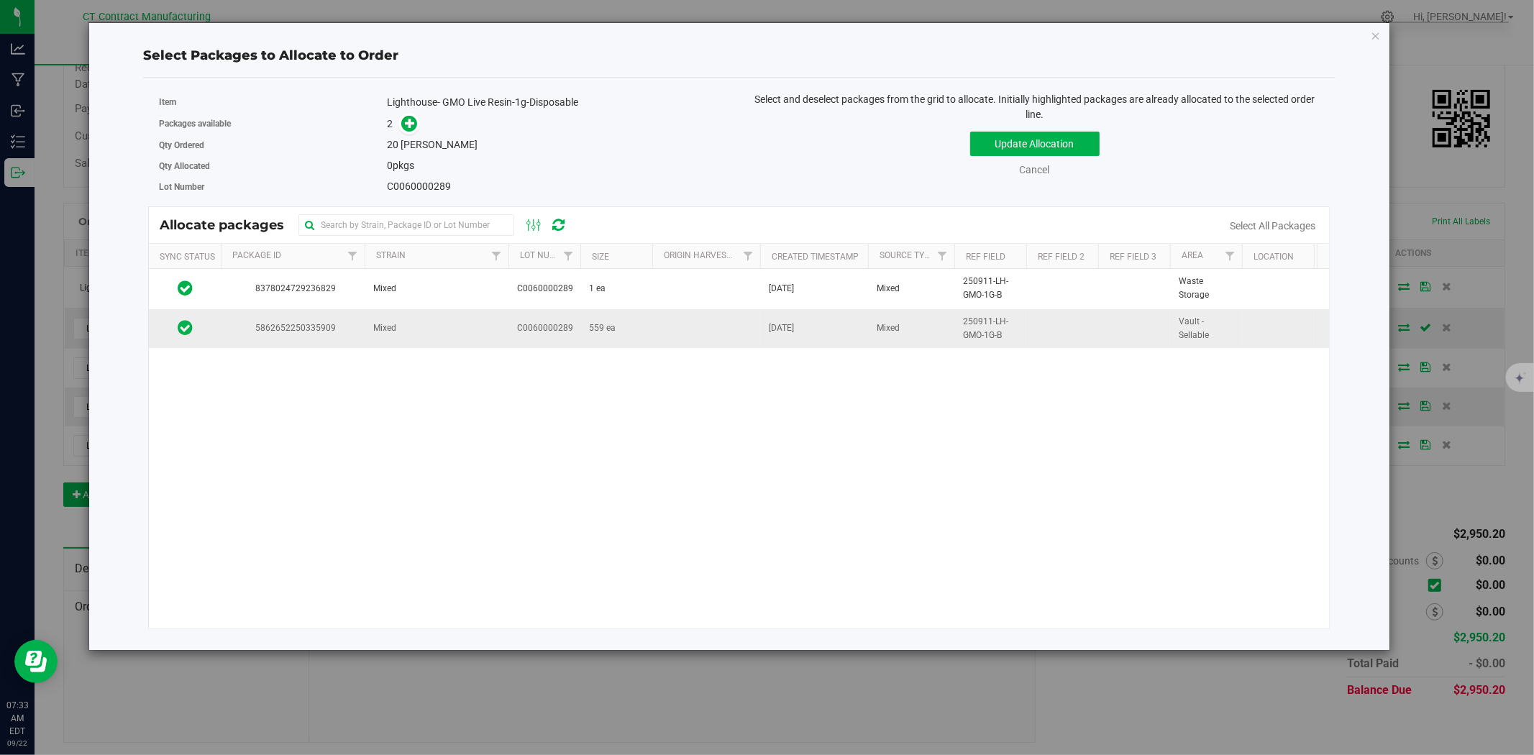
click at [339, 336] on td "5862652250335909" at bounding box center [293, 328] width 144 height 39
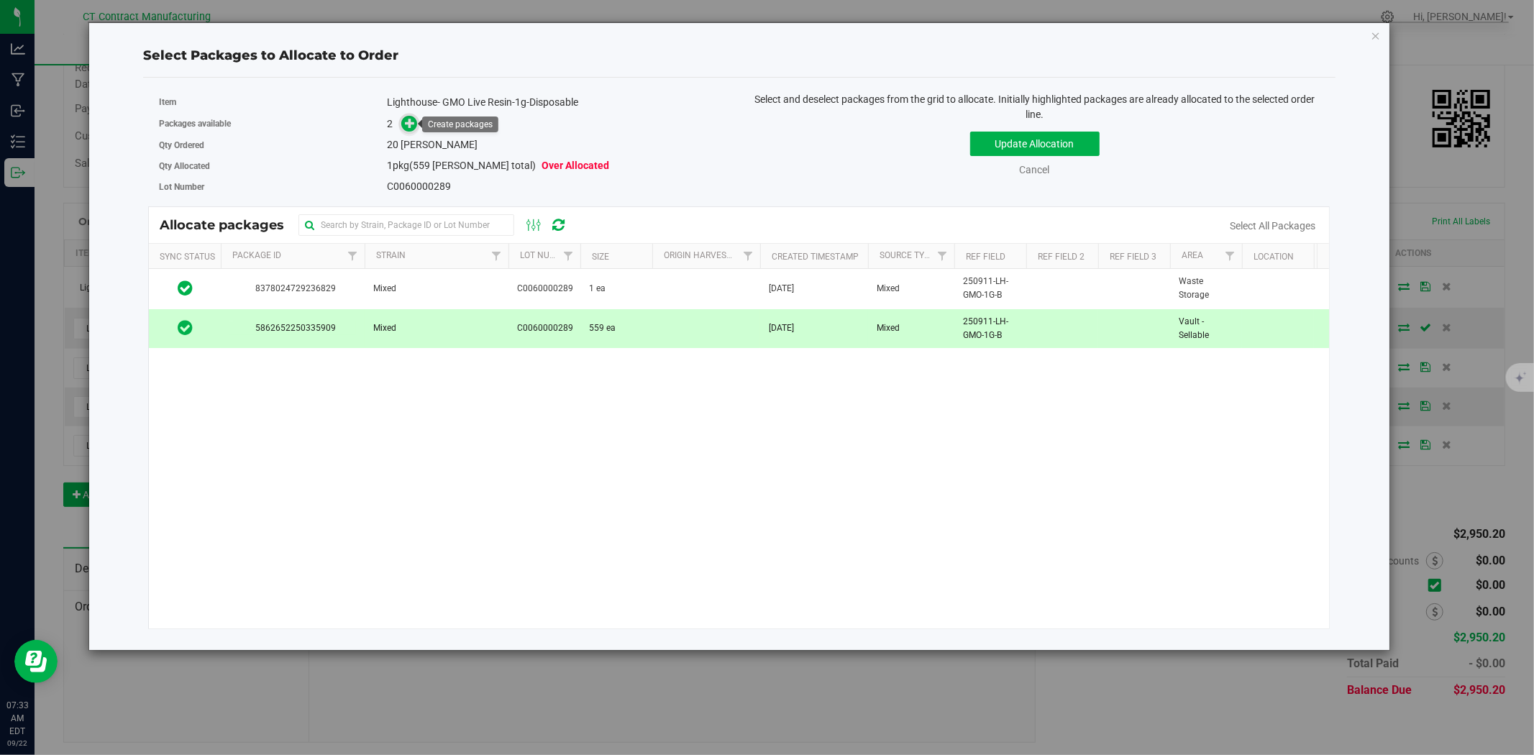
click at [405, 119] on icon at bounding box center [410, 123] width 10 height 10
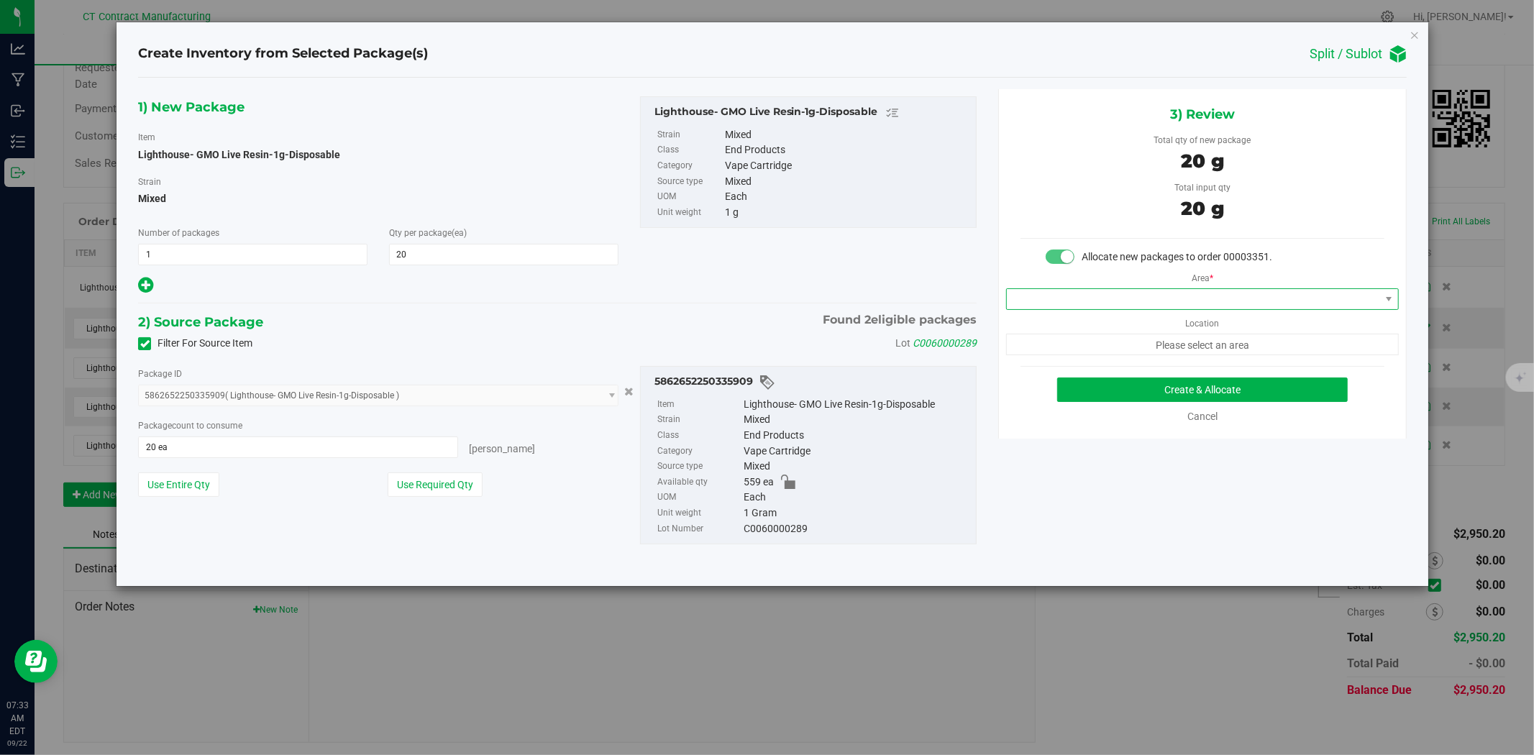
click at [1079, 297] on span at bounding box center [1193, 299] width 373 height 20
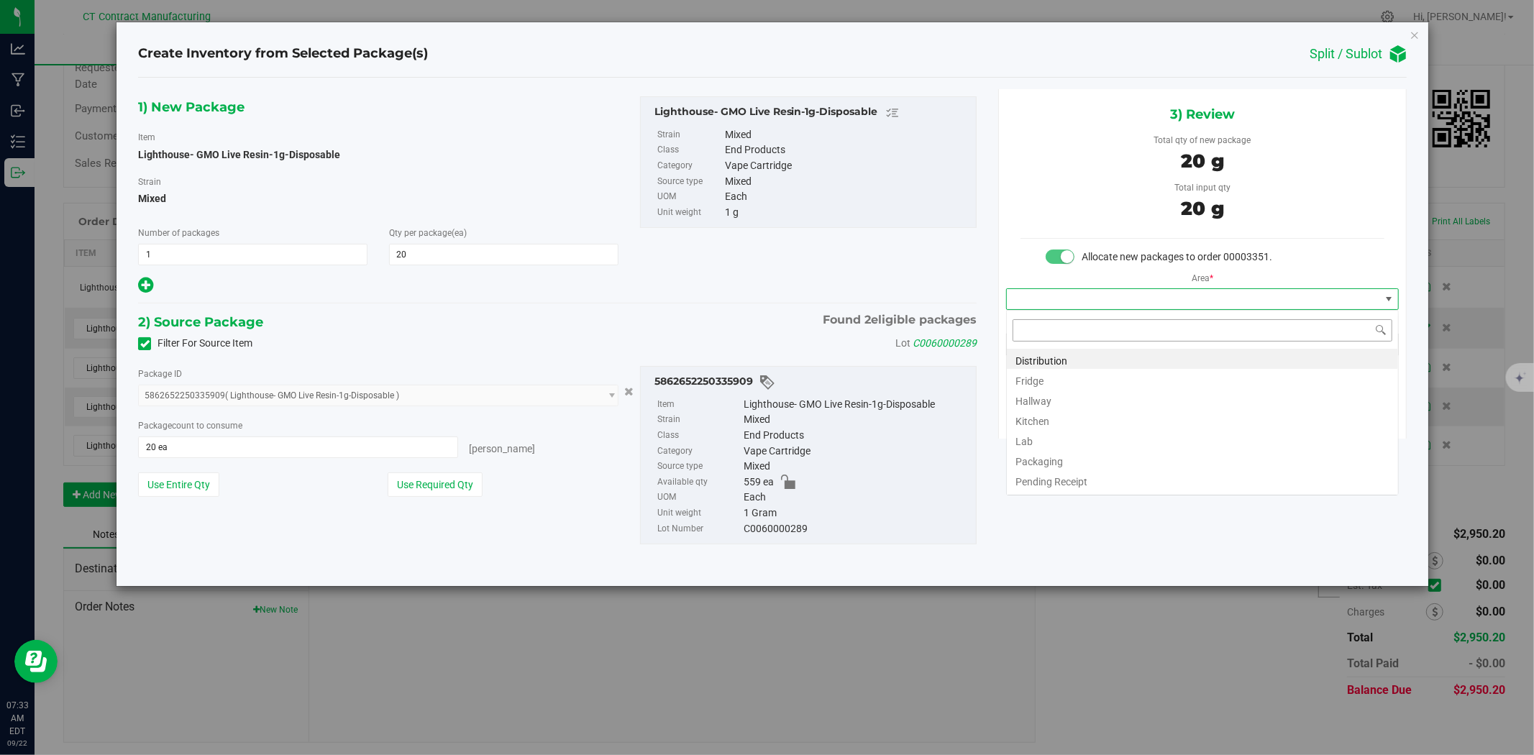
scroll to position [22, 392]
click at [1066, 356] on li "Distribution" at bounding box center [1202, 359] width 391 height 20
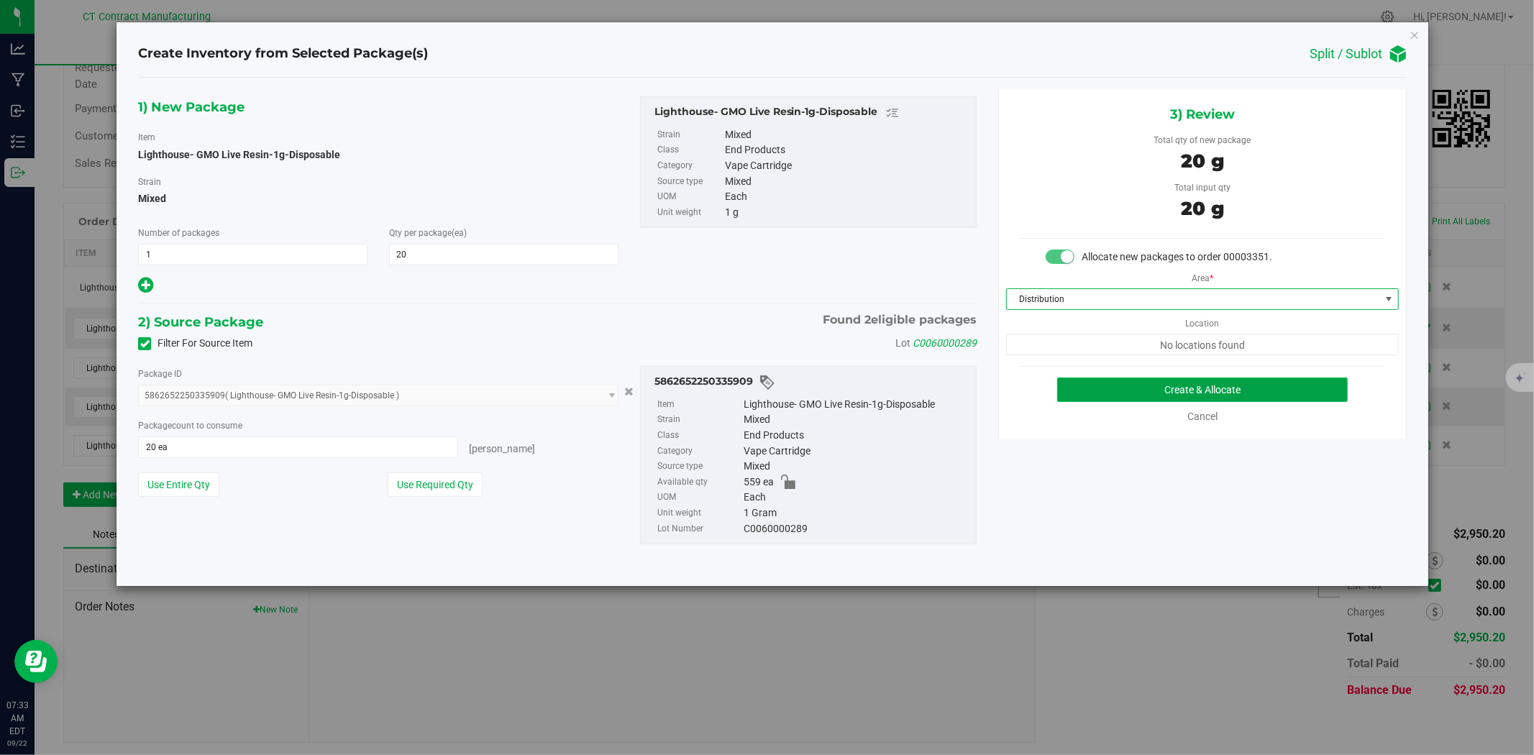
click at [1101, 385] on button "Create & Allocate" at bounding box center [1202, 390] width 291 height 24
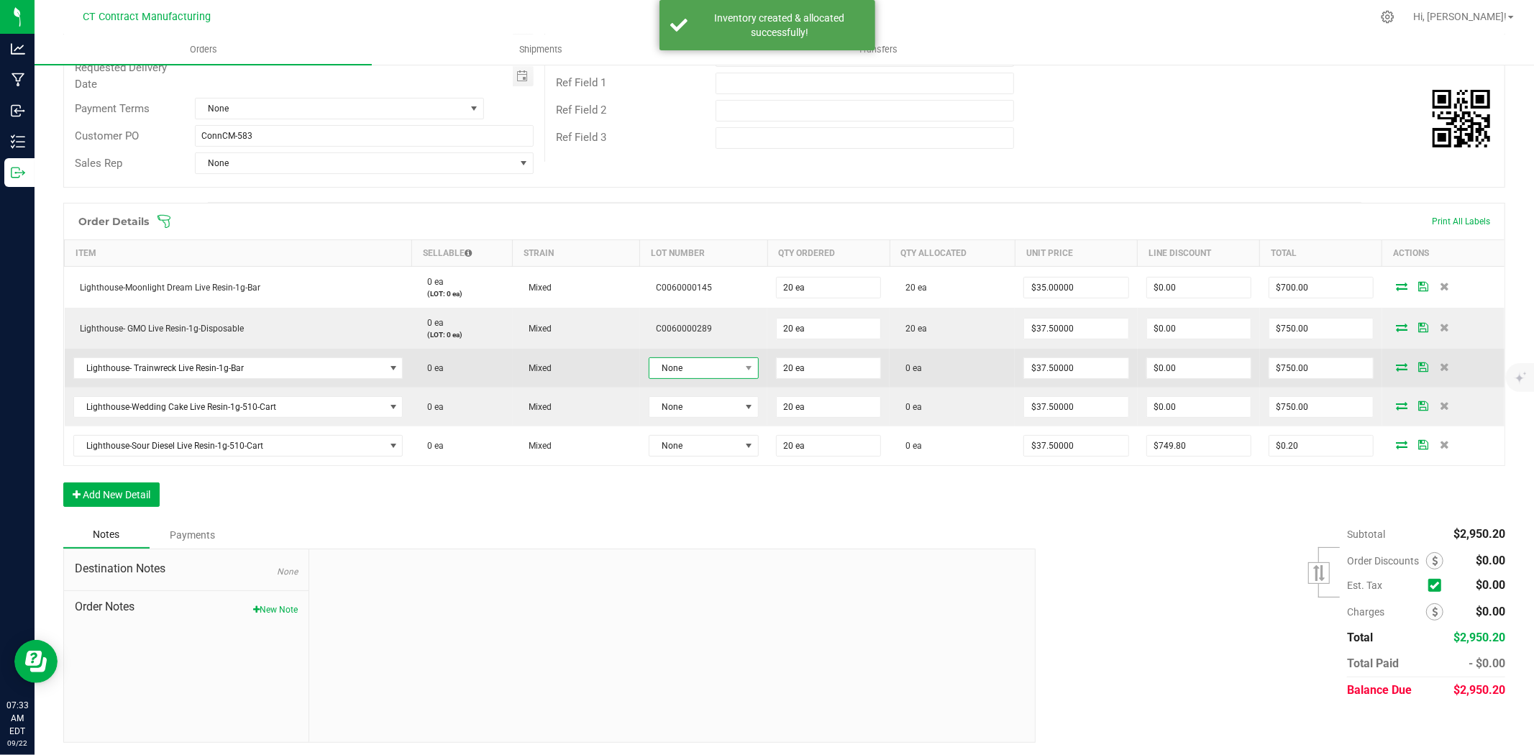
click at [715, 368] on span "None" at bounding box center [694, 368] width 91 height 20
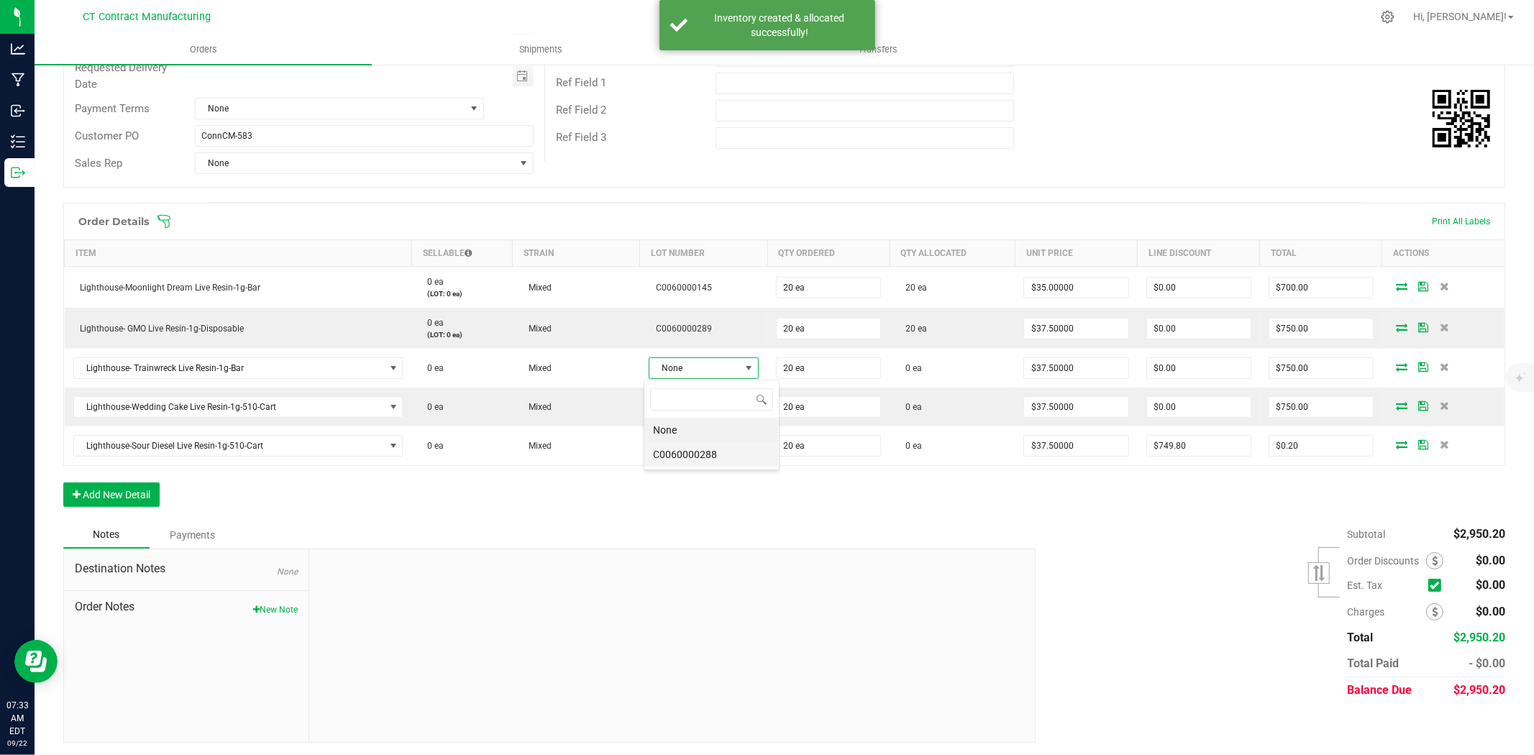
click at [703, 451] on li "C0060000288" at bounding box center [711, 454] width 134 height 24
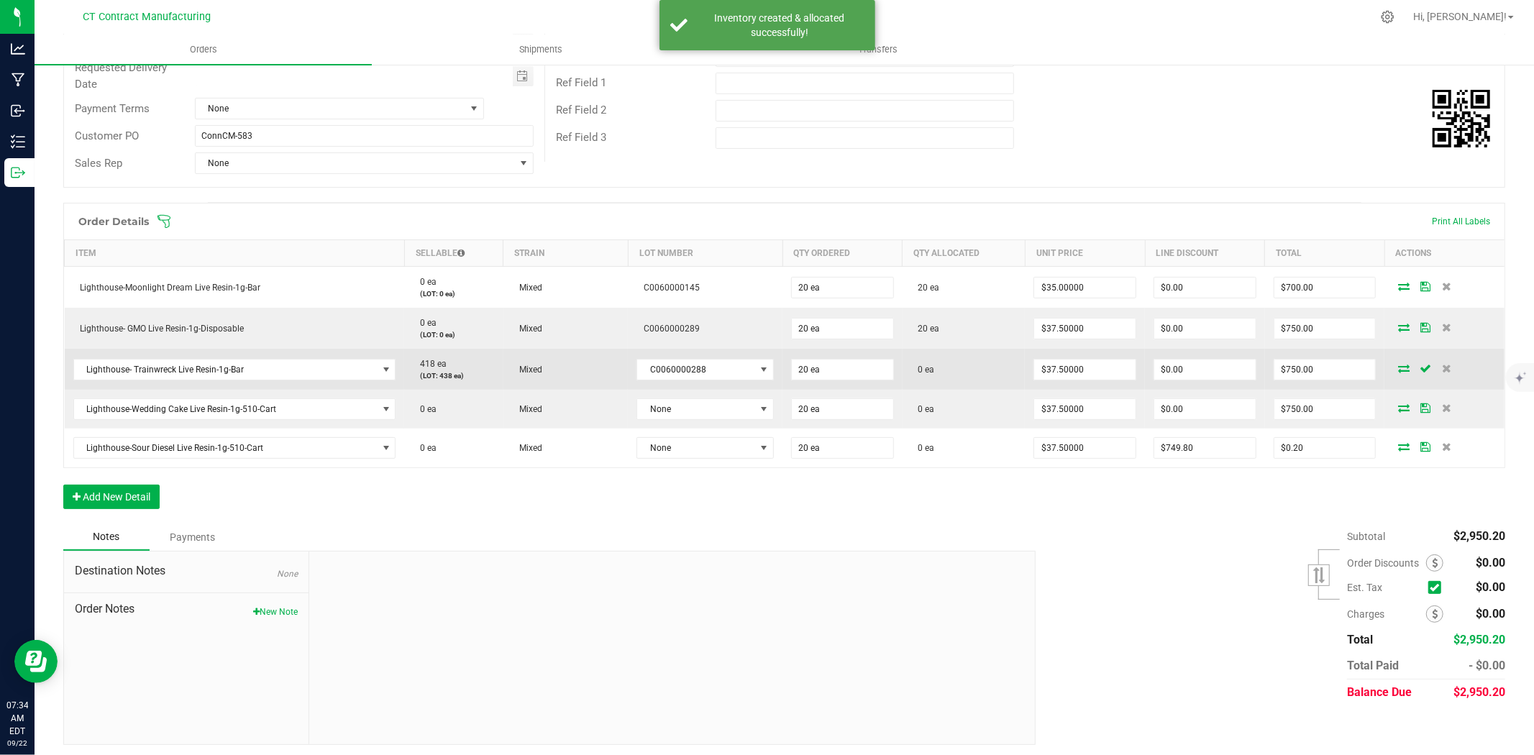
click at [1398, 364] on icon at bounding box center [1404, 368] width 12 height 9
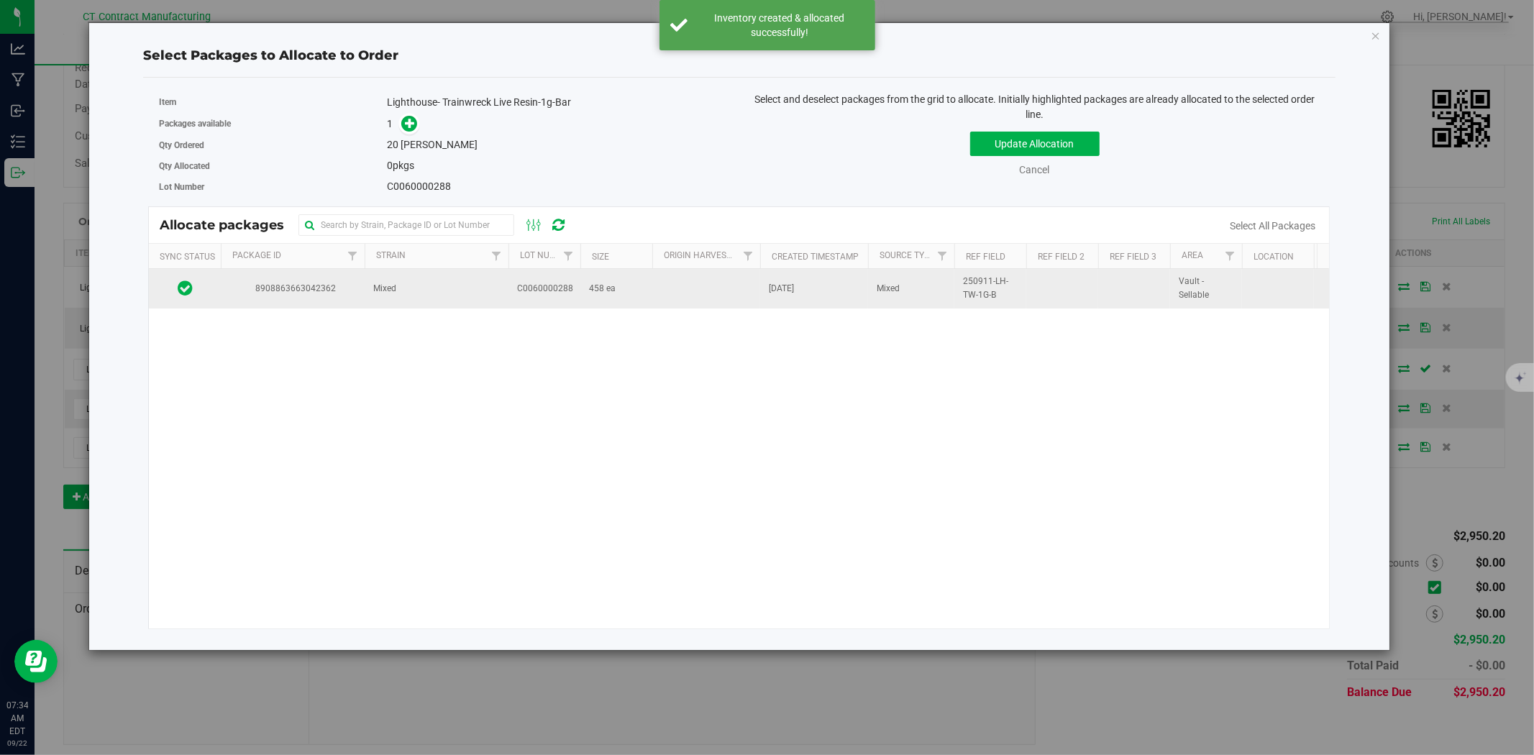
click at [478, 295] on td "Mixed" at bounding box center [437, 288] width 144 height 39
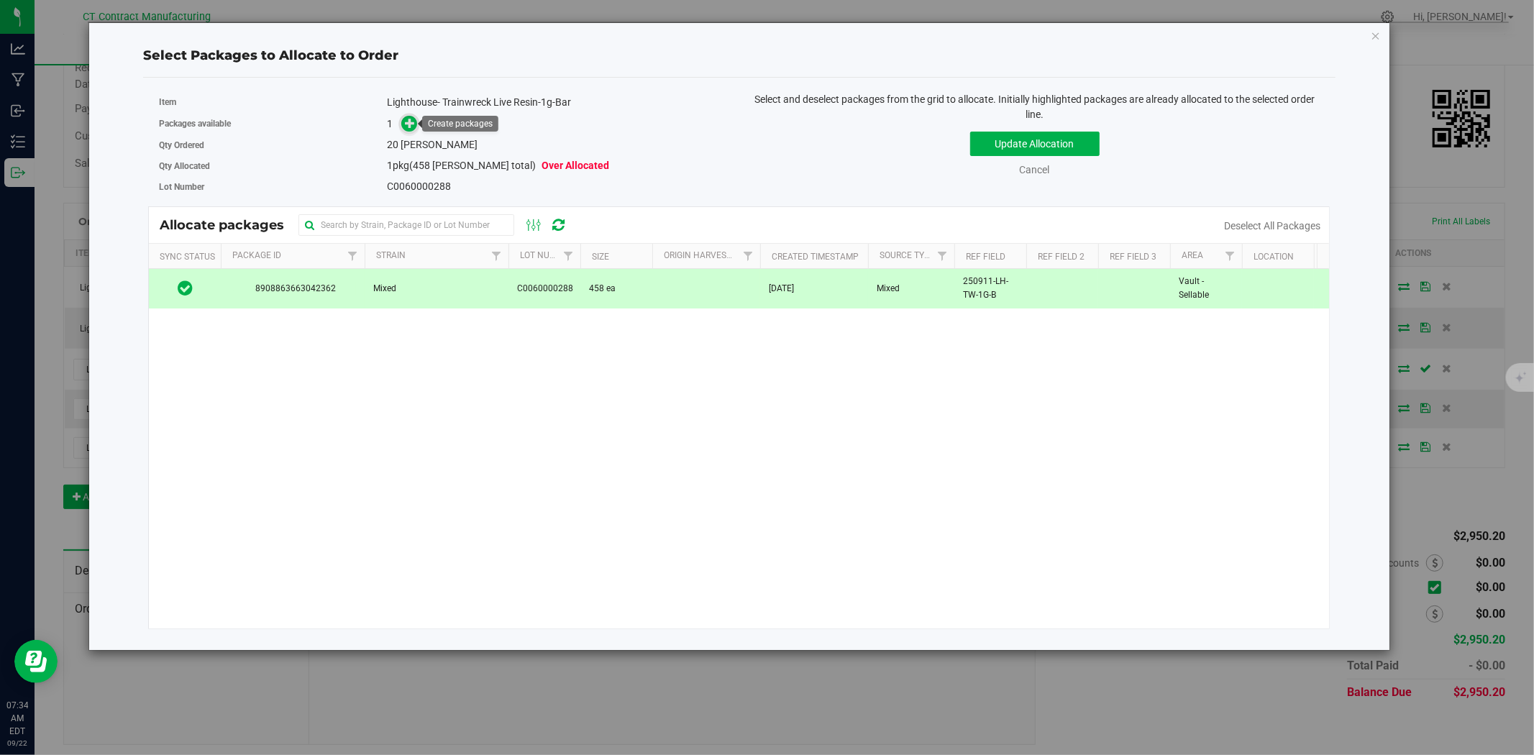
click at [410, 120] on icon at bounding box center [410, 123] width 10 height 10
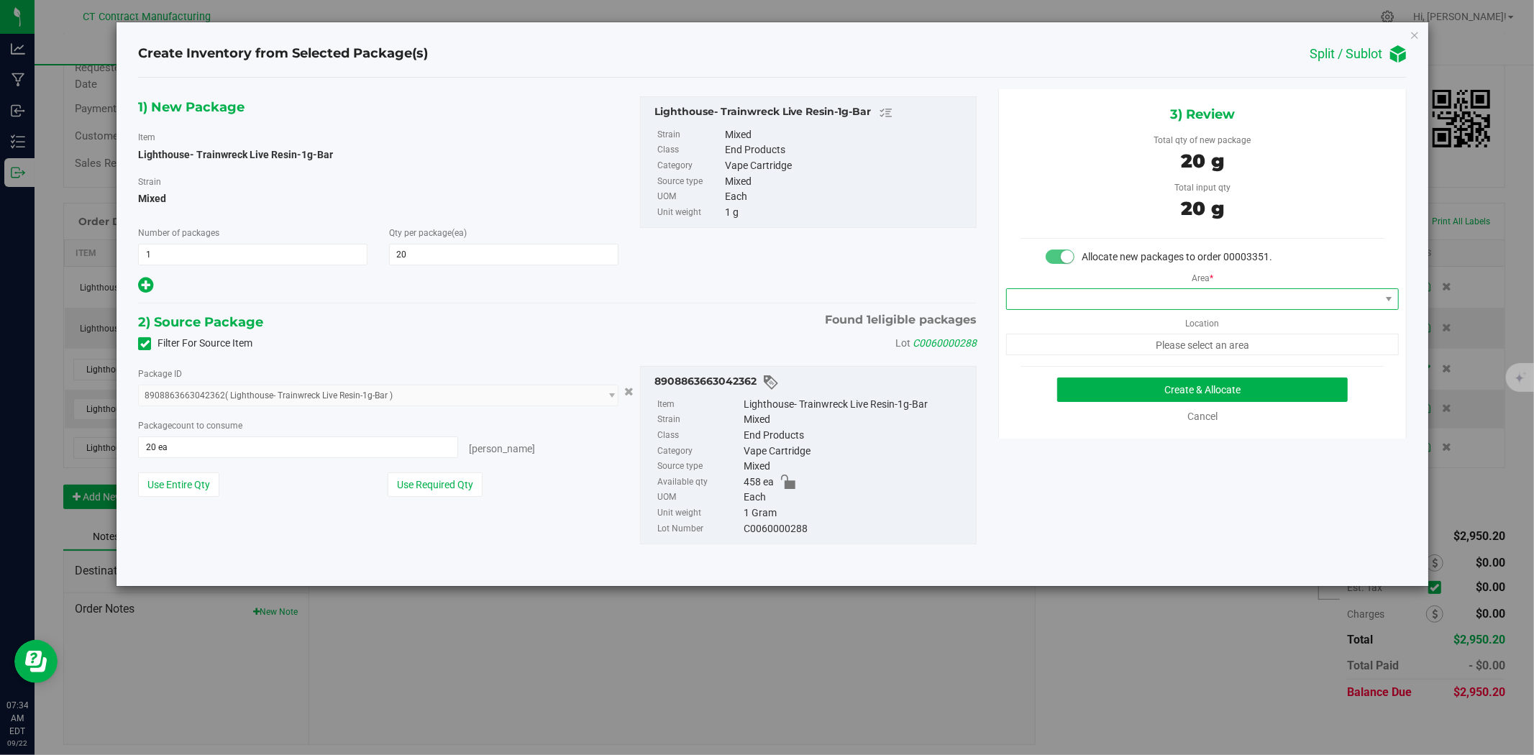
click at [1089, 295] on span at bounding box center [1193, 299] width 373 height 20
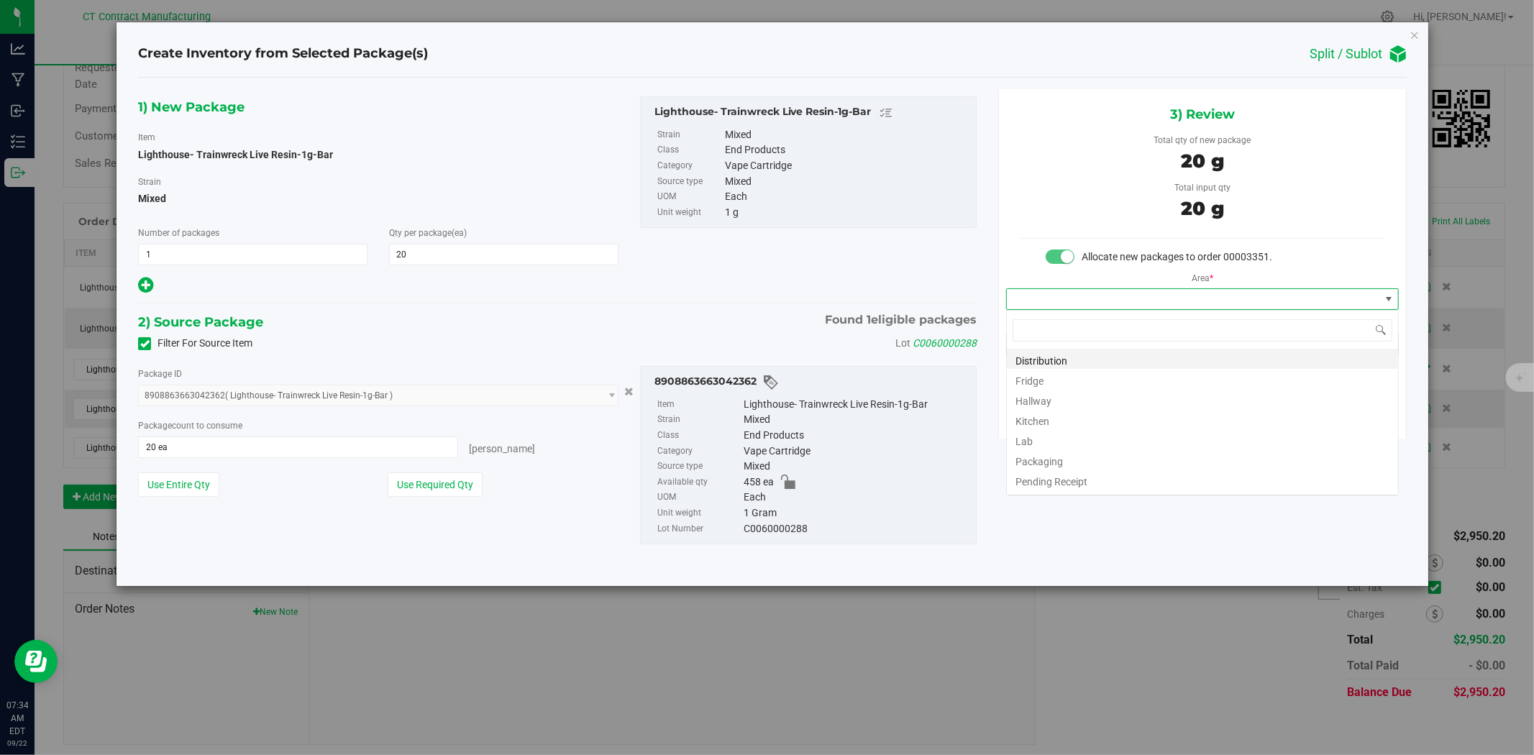
scroll to position [22, 392]
click at [1079, 355] on li "Distribution" at bounding box center [1202, 359] width 391 height 20
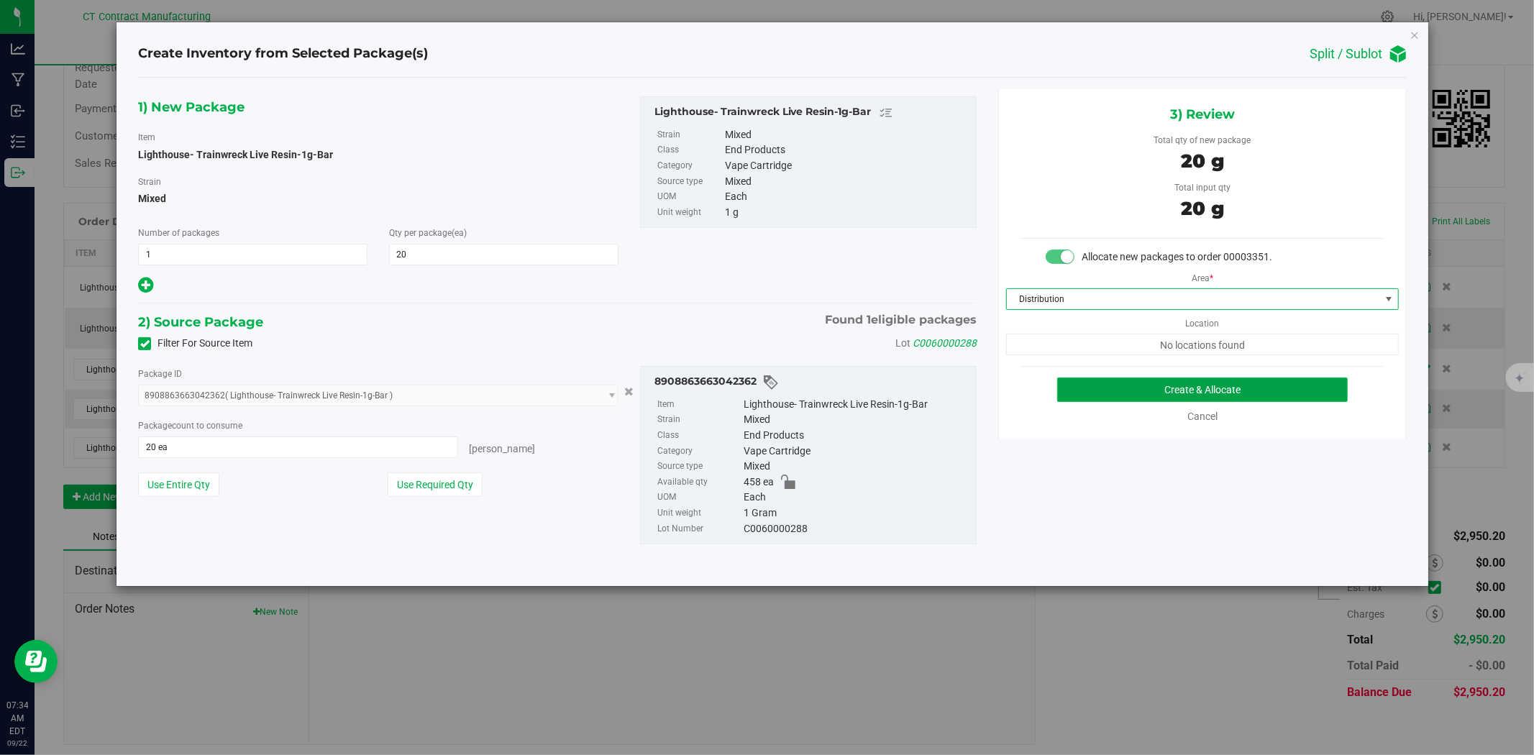
click at [1100, 387] on button "Create & Allocate" at bounding box center [1202, 390] width 291 height 24
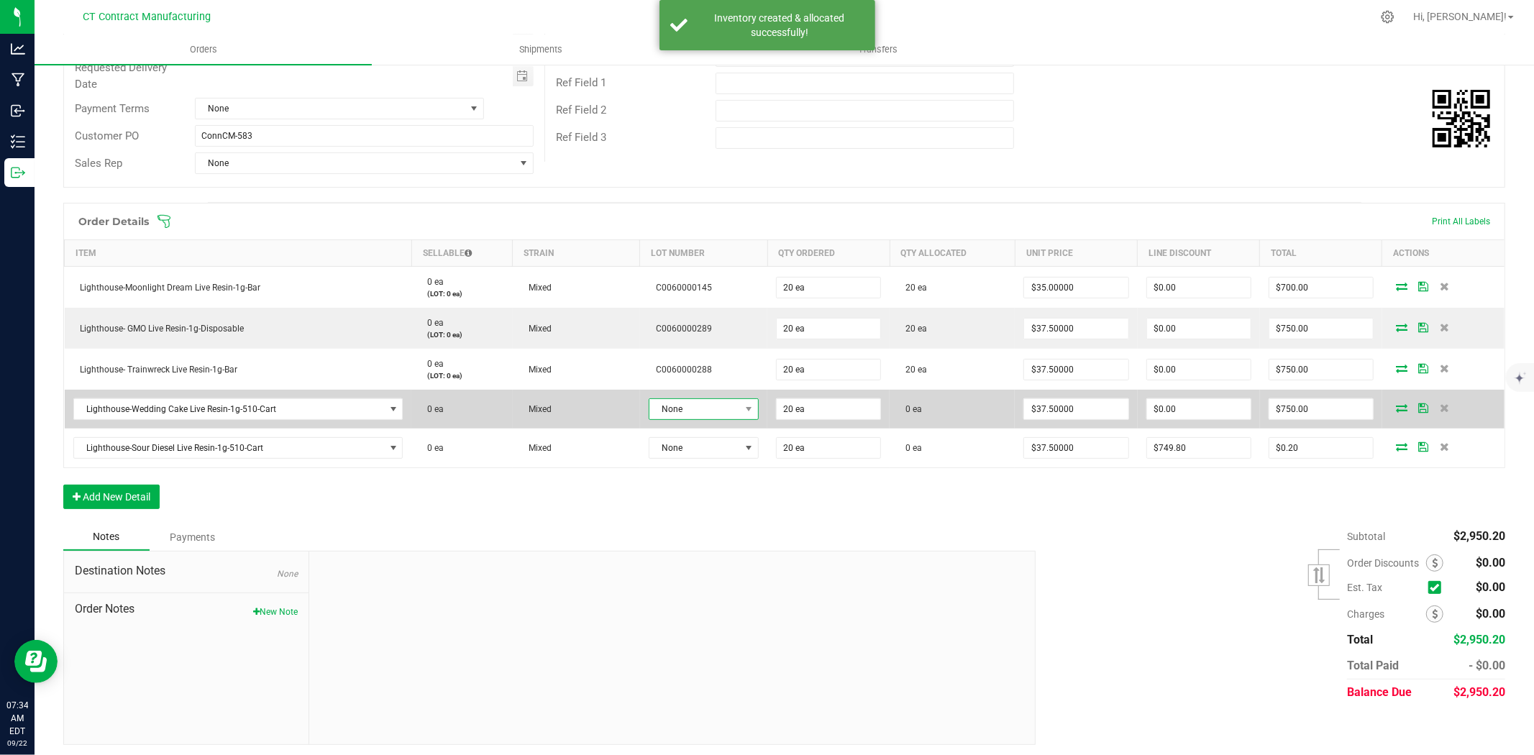
click at [684, 403] on span "None" at bounding box center [694, 409] width 91 height 20
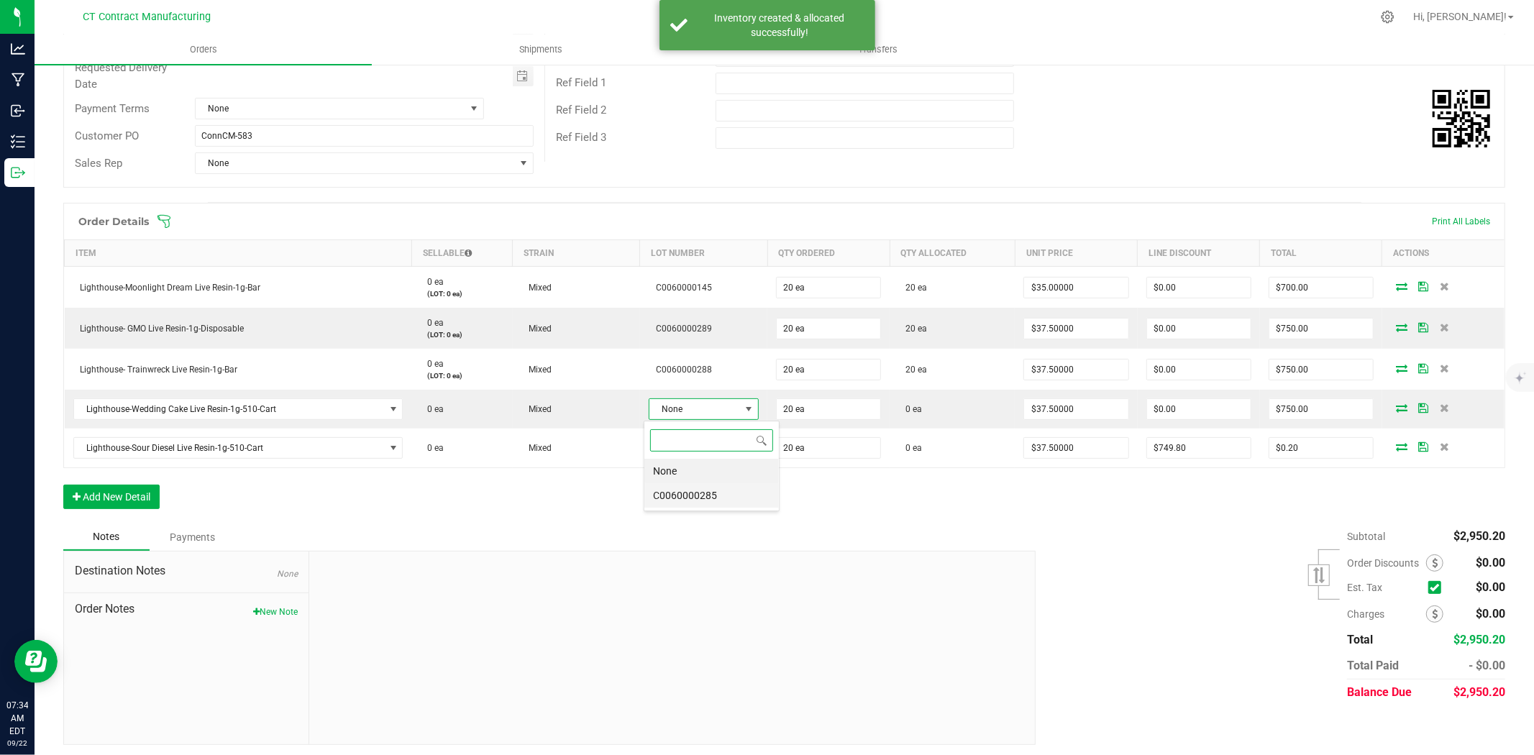
click at [708, 505] on li "C0060000285" at bounding box center [711, 495] width 134 height 24
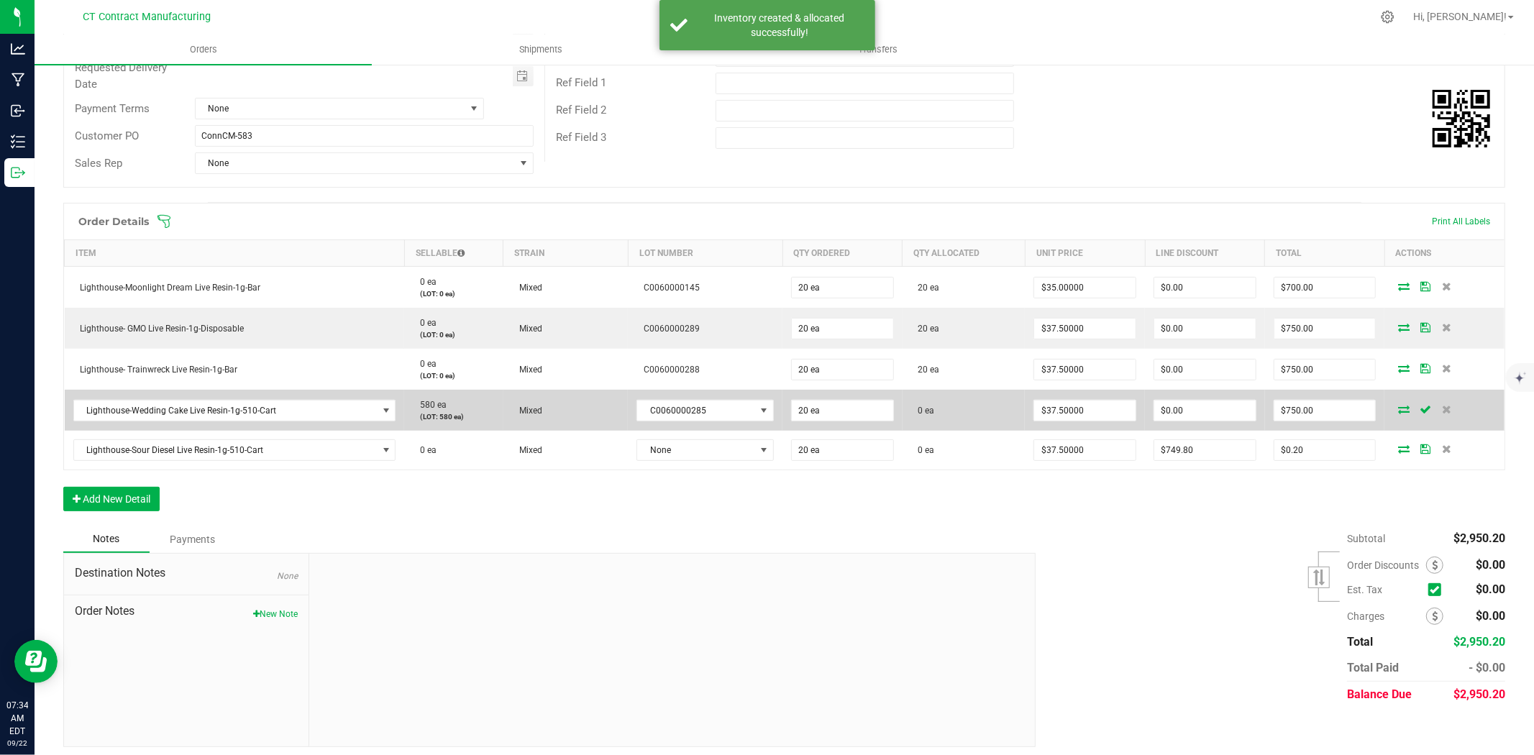
click at [1398, 407] on icon at bounding box center [1404, 409] width 12 height 9
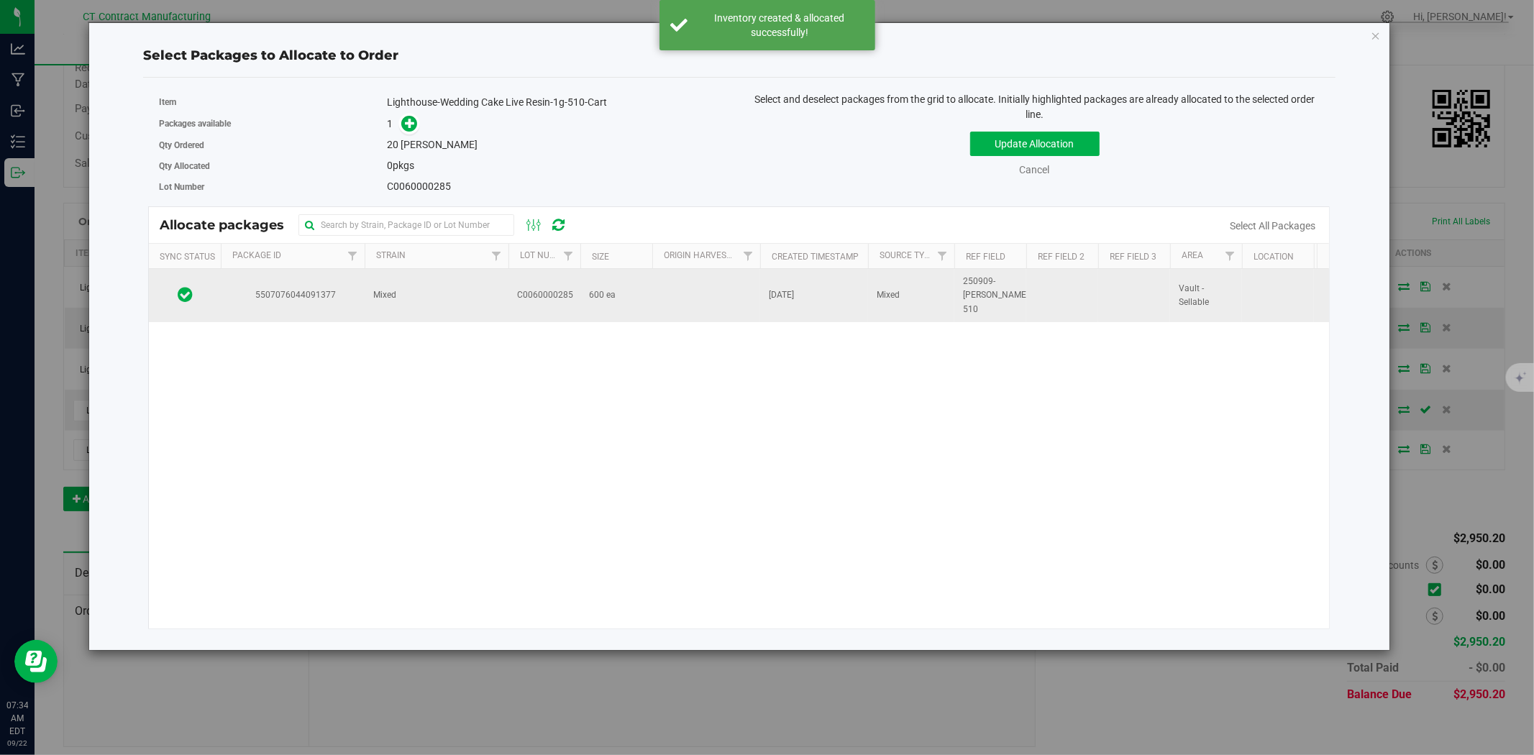
click at [538, 307] on td "C0060000285" at bounding box center [544, 295] width 72 height 53
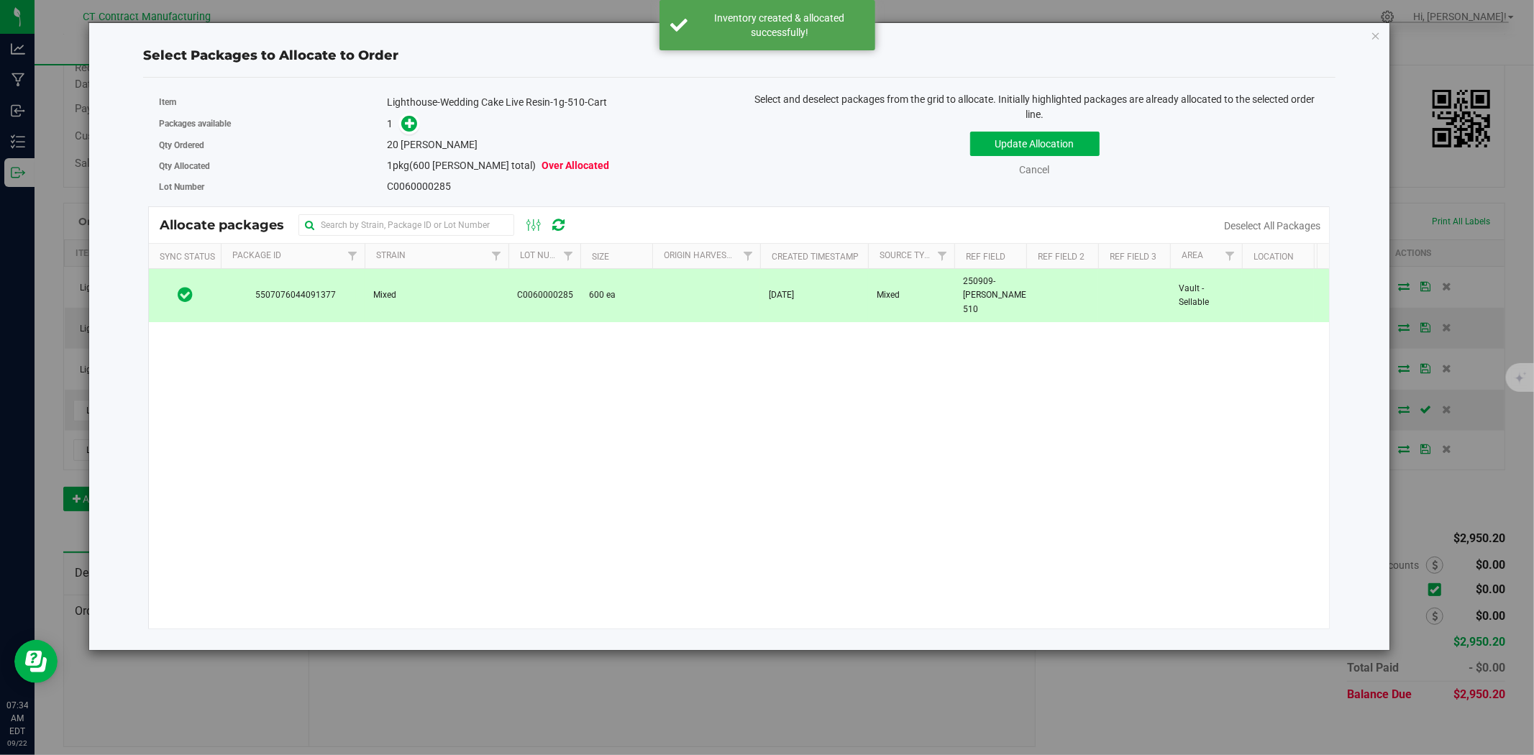
click at [411, 135] on div "Qty Ordered 20 eaches" at bounding box center [444, 144] width 570 height 21
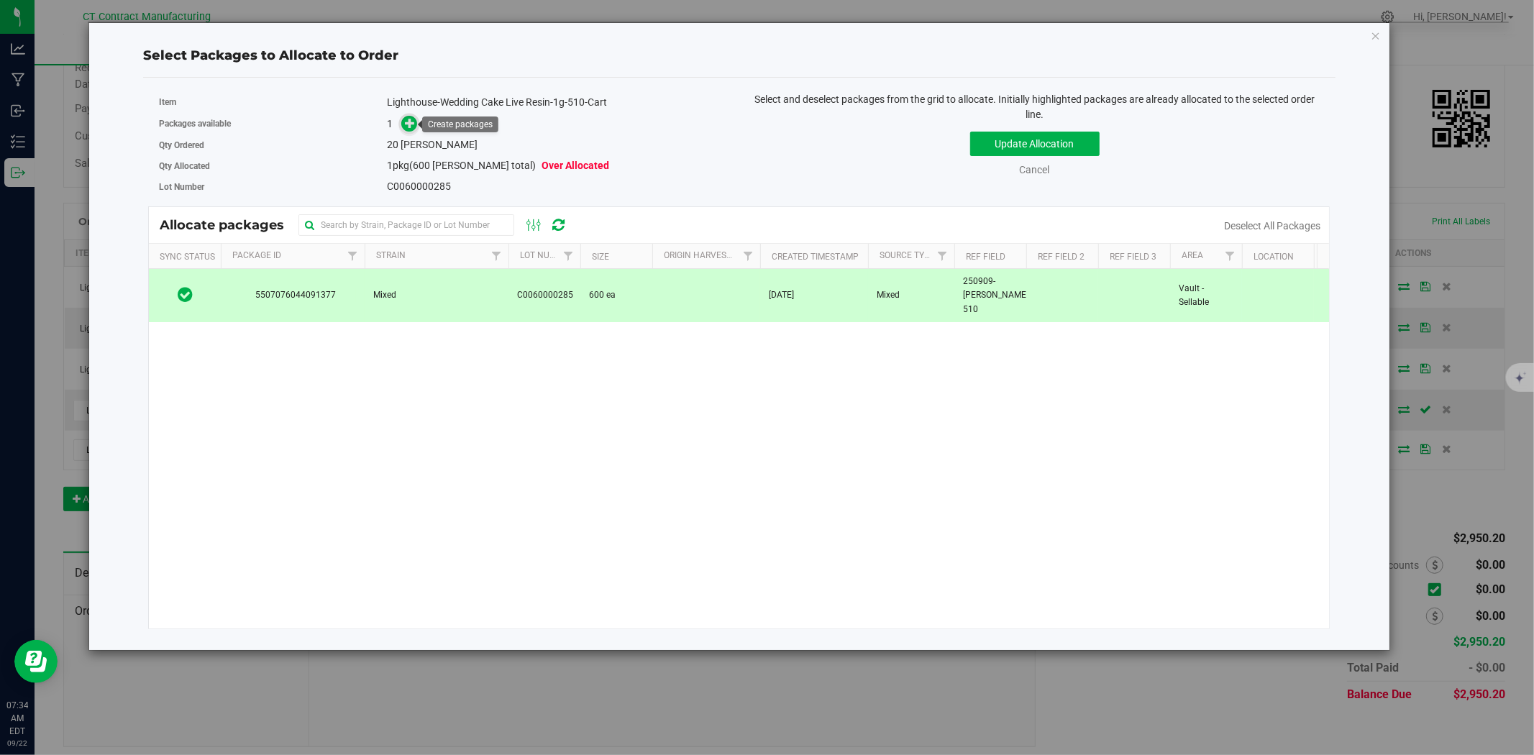
click at [408, 127] on icon at bounding box center [410, 123] width 10 height 10
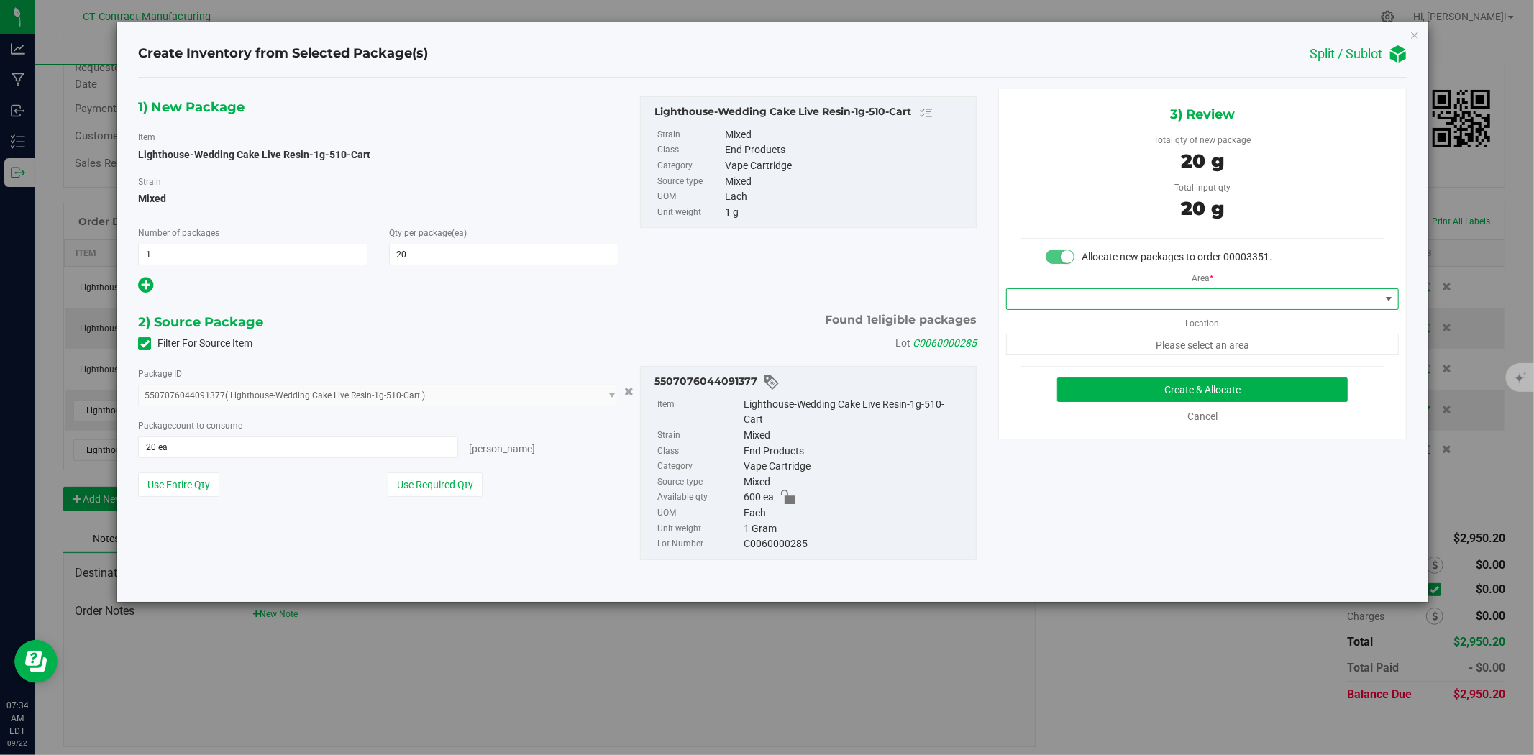
click at [1031, 303] on span at bounding box center [1193, 299] width 373 height 20
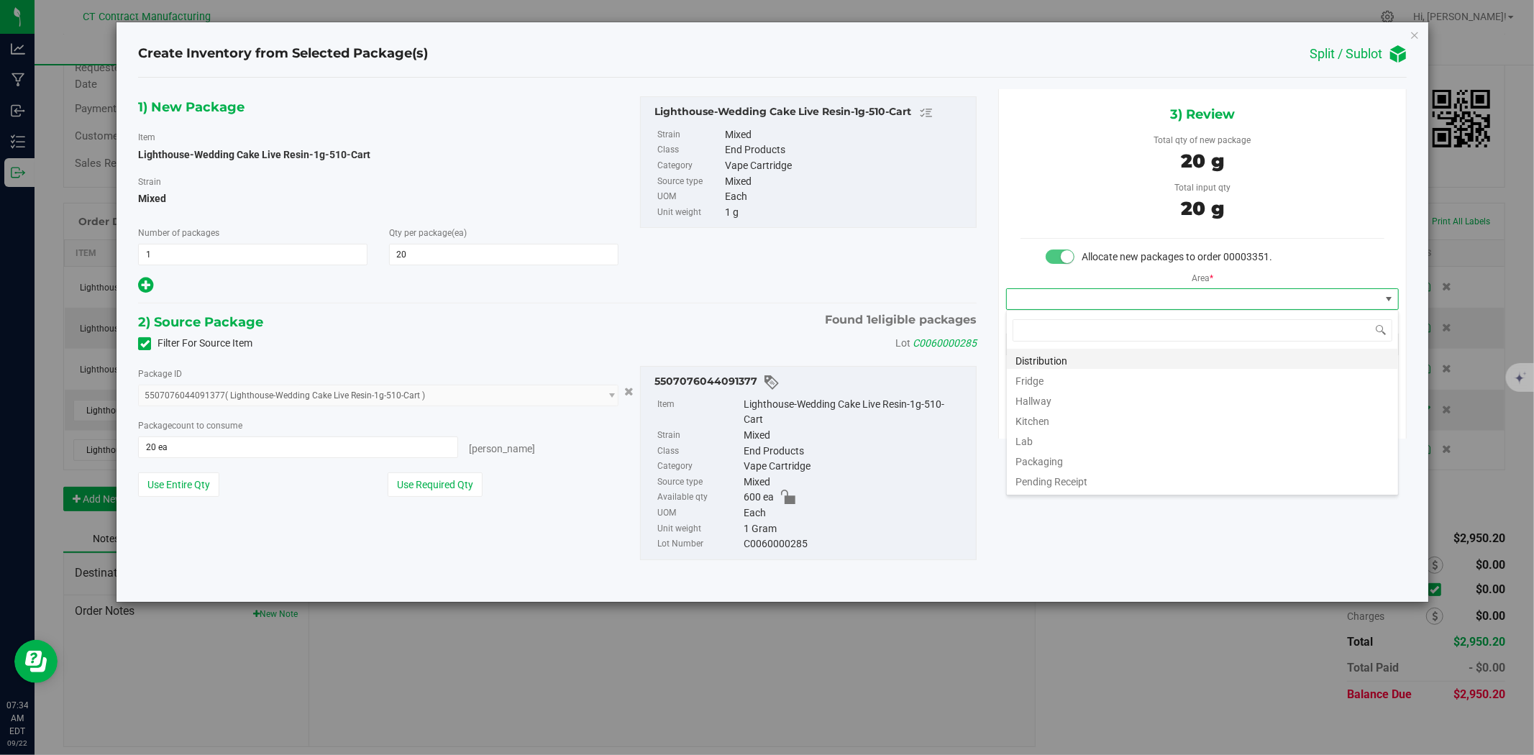
scroll to position [22, 392]
click at [1043, 357] on li "Distribution" at bounding box center [1202, 359] width 391 height 20
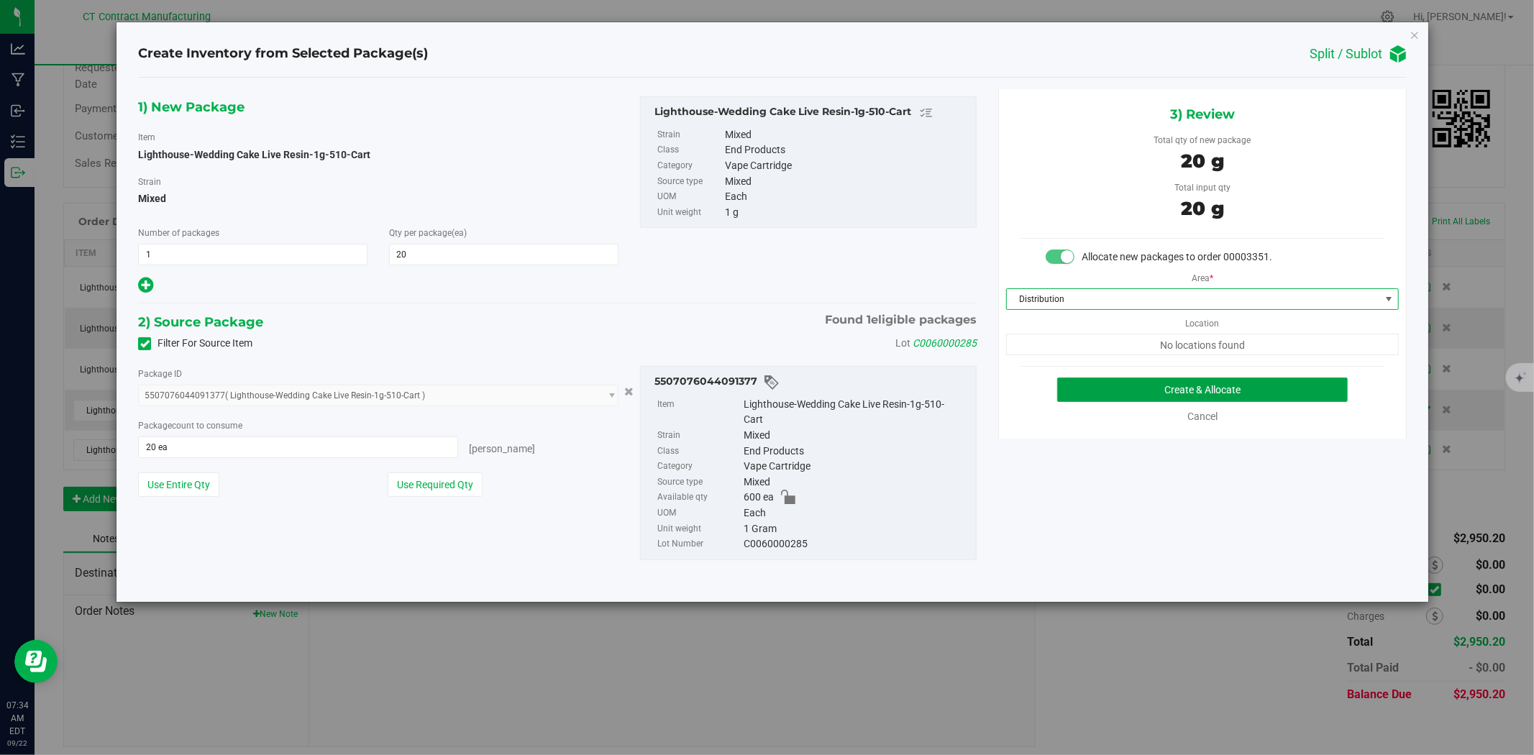
click at [1086, 378] on button "Create & Allocate" at bounding box center [1202, 390] width 291 height 24
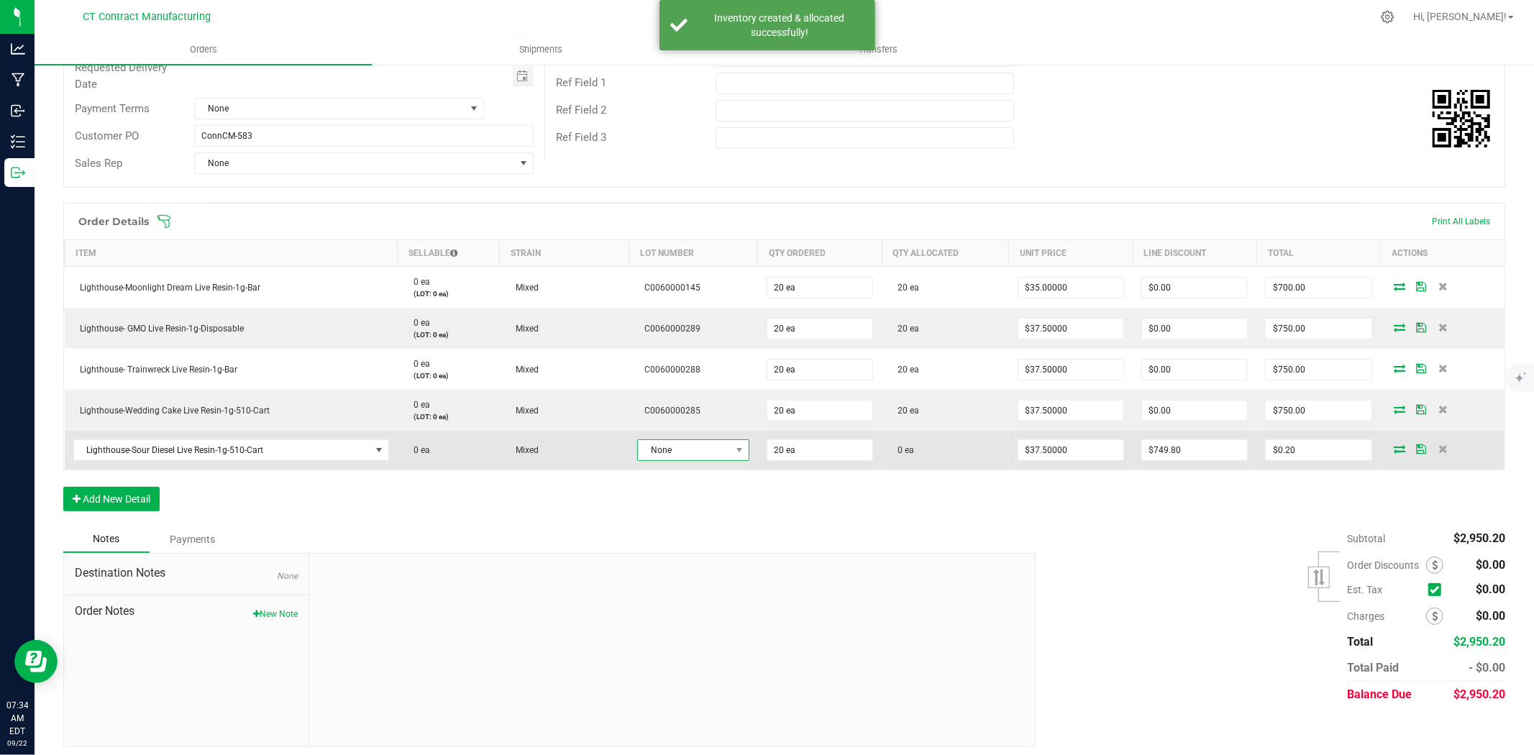
click at [708, 454] on span "None" at bounding box center [684, 450] width 92 height 20
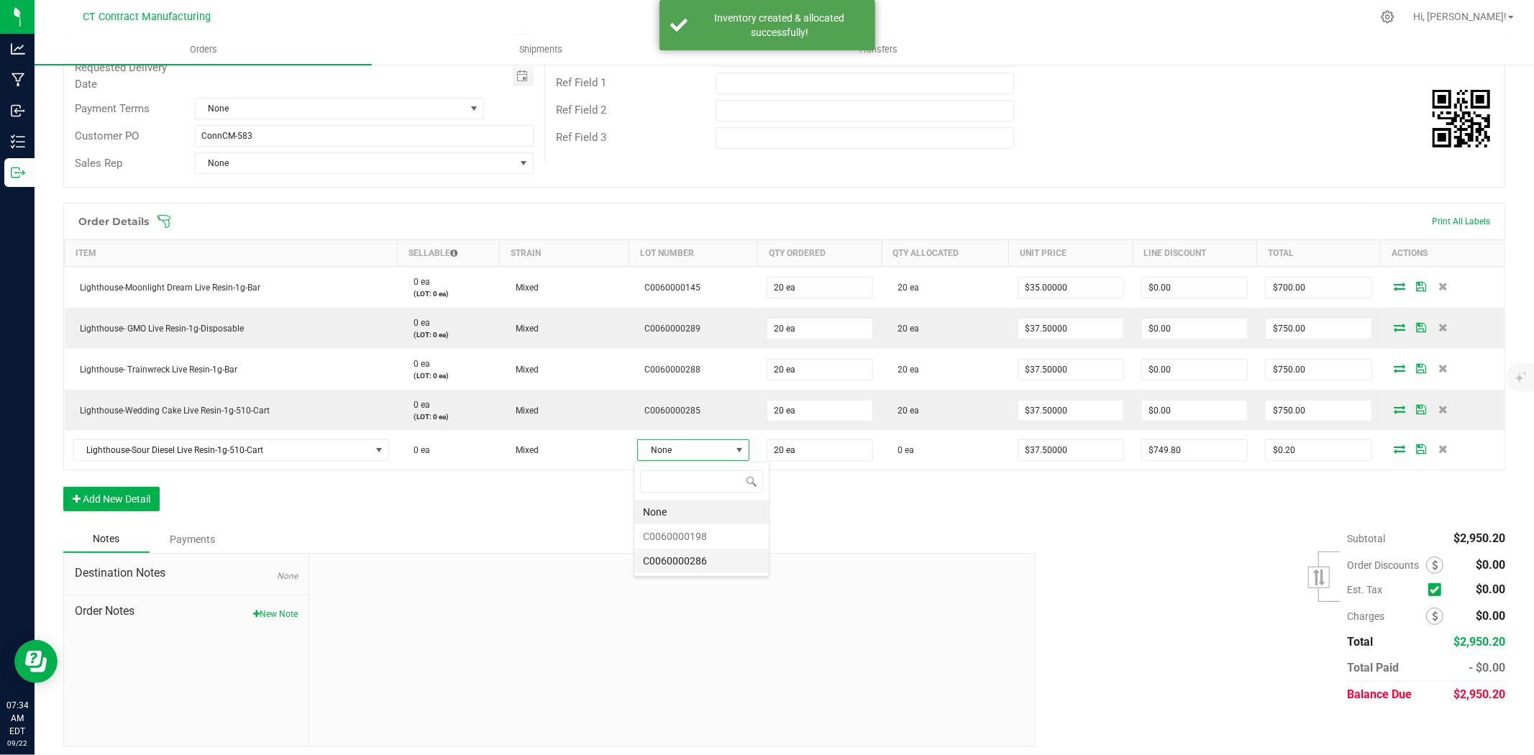
click at [705, 564] on li "C0060000286" at bounding box center [701, 561] width 134 height 24
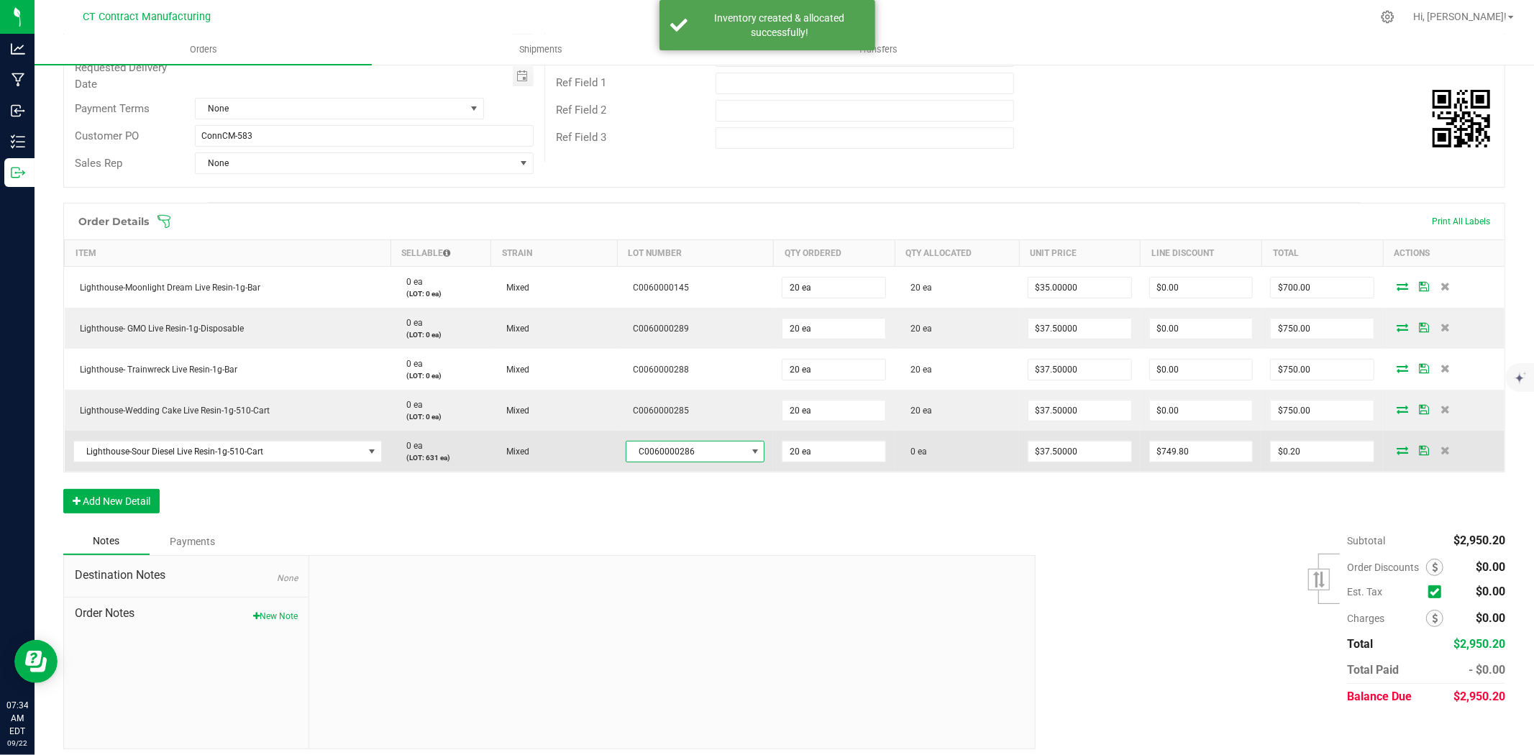
click at [1397, 453] on icon at bounding box center [1403, 450] width 12 height 9
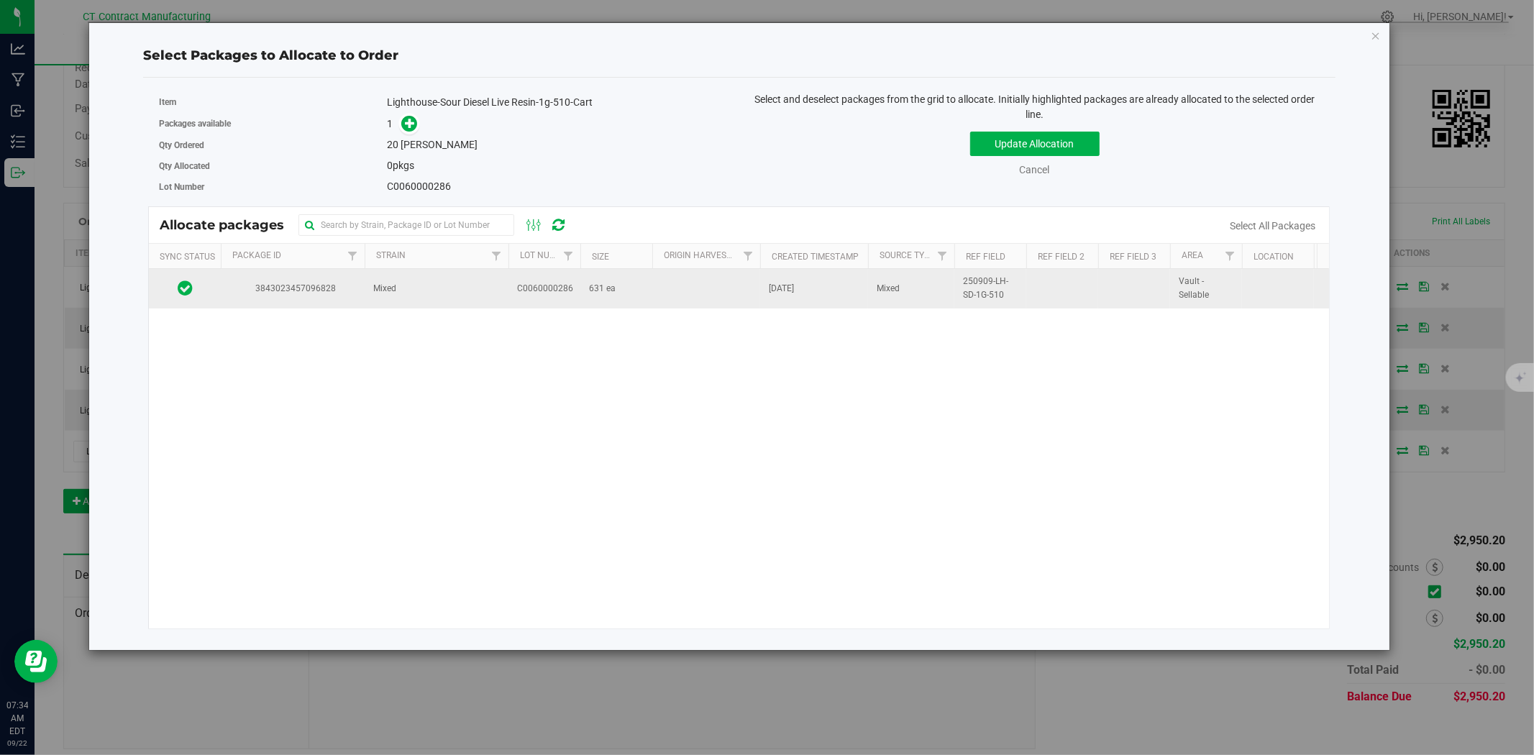
click at [591, 291] on span "631 ea" at bounding box center [602, 289] width 27 height 14
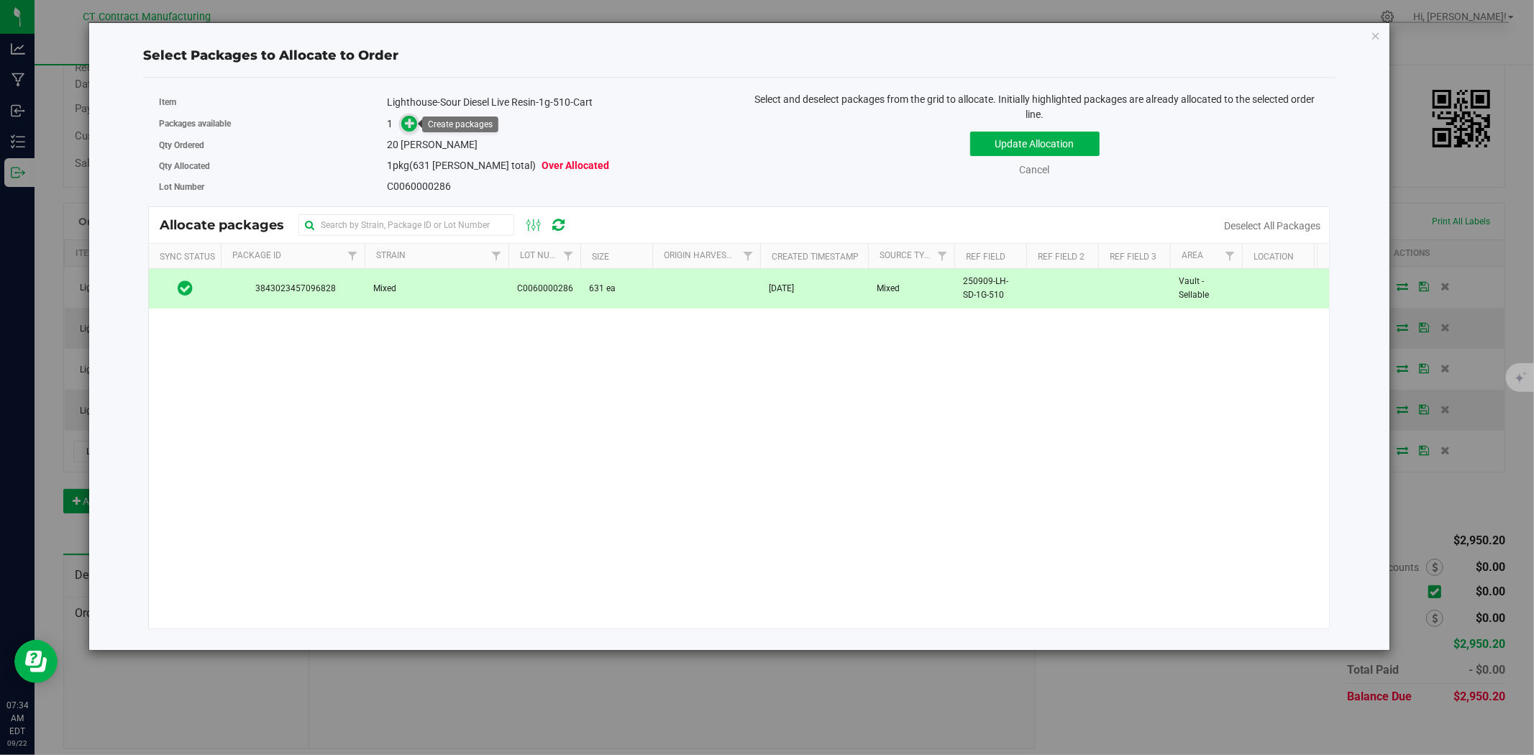
click at [410, 124] on icon at bounding box center [410, 123] width 10 height 10
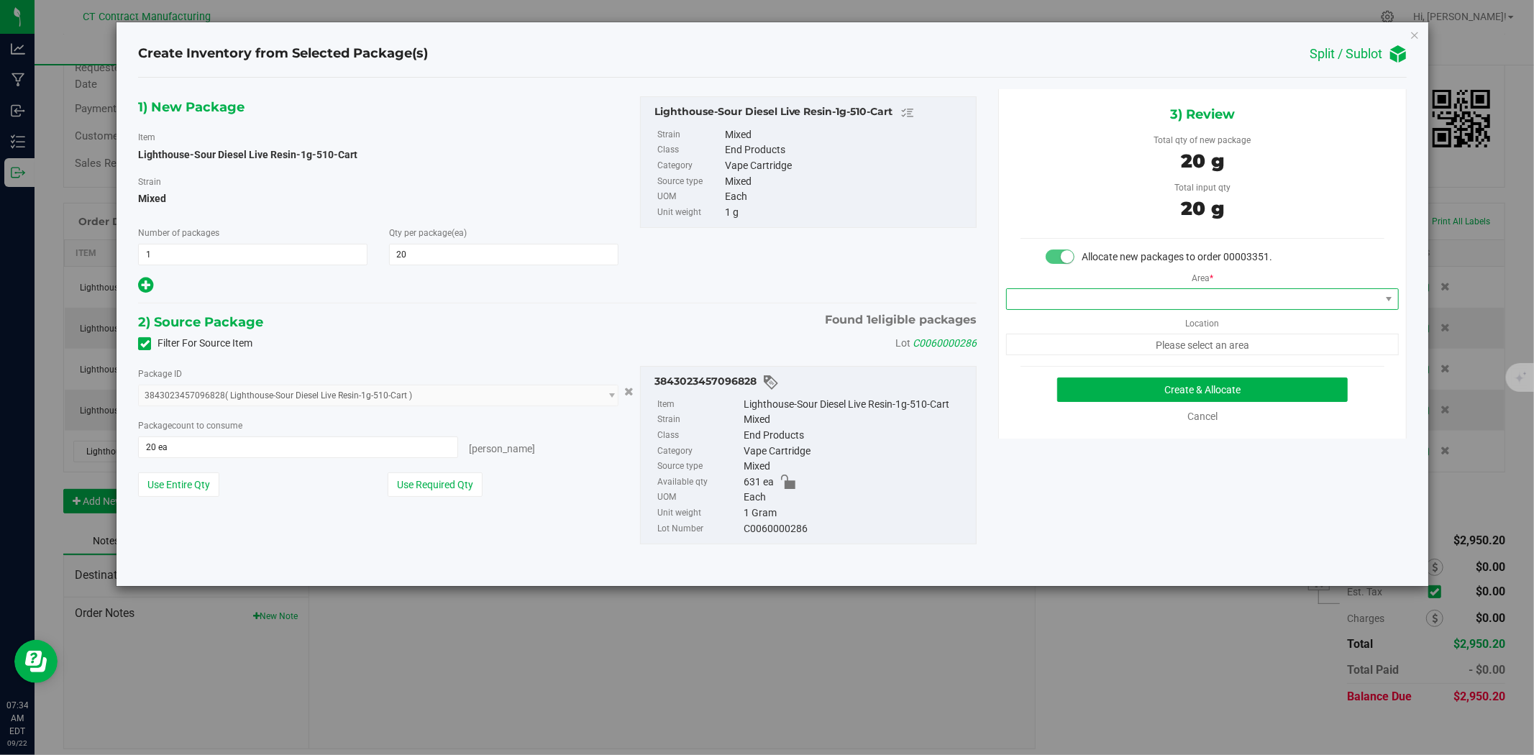
click at [1090, 297] on span at bounding box center [1193, 299] width 373 height 20
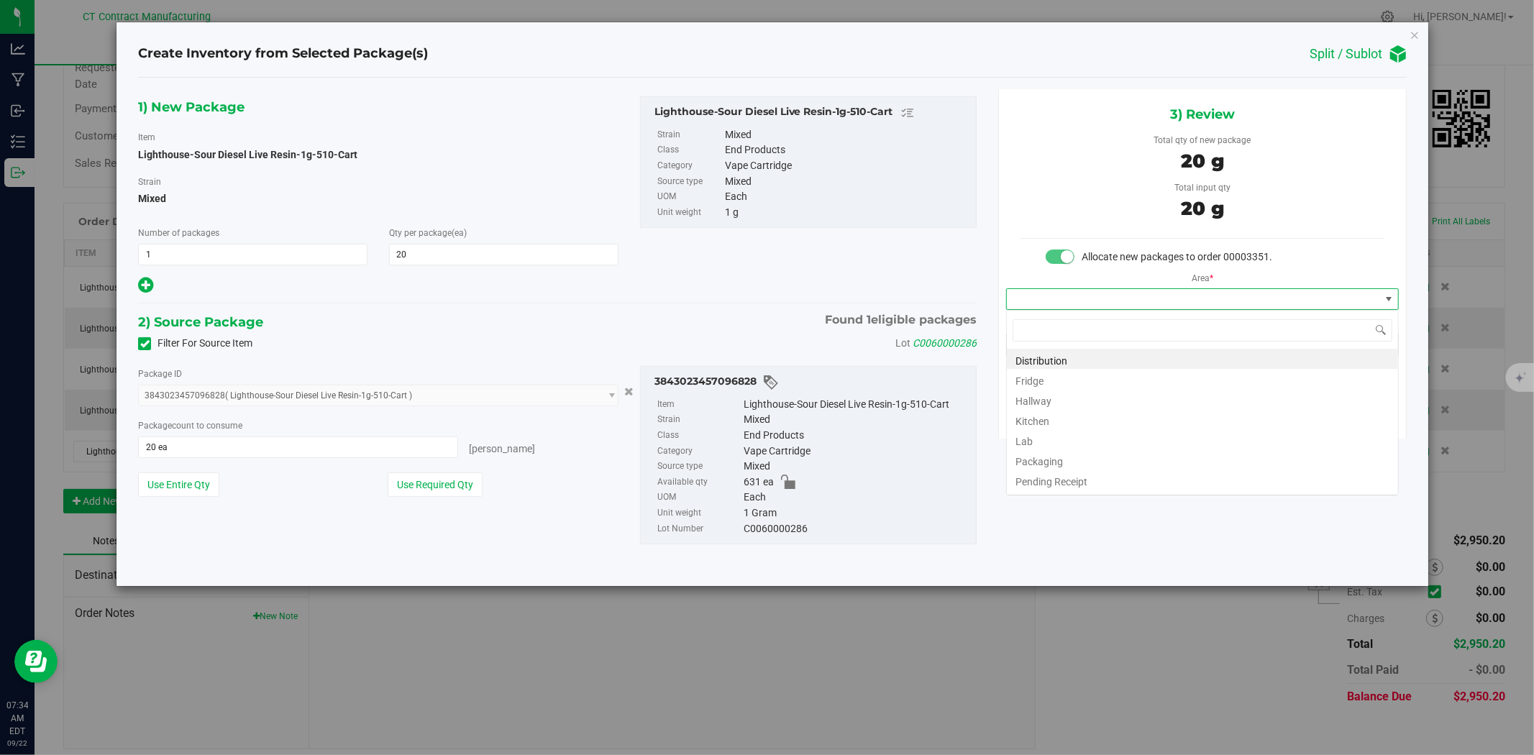
scroll to position [22, 392]
click at [1097, 355] on li "Distribution" at bounding box center [1202, 359] width 391 height 20
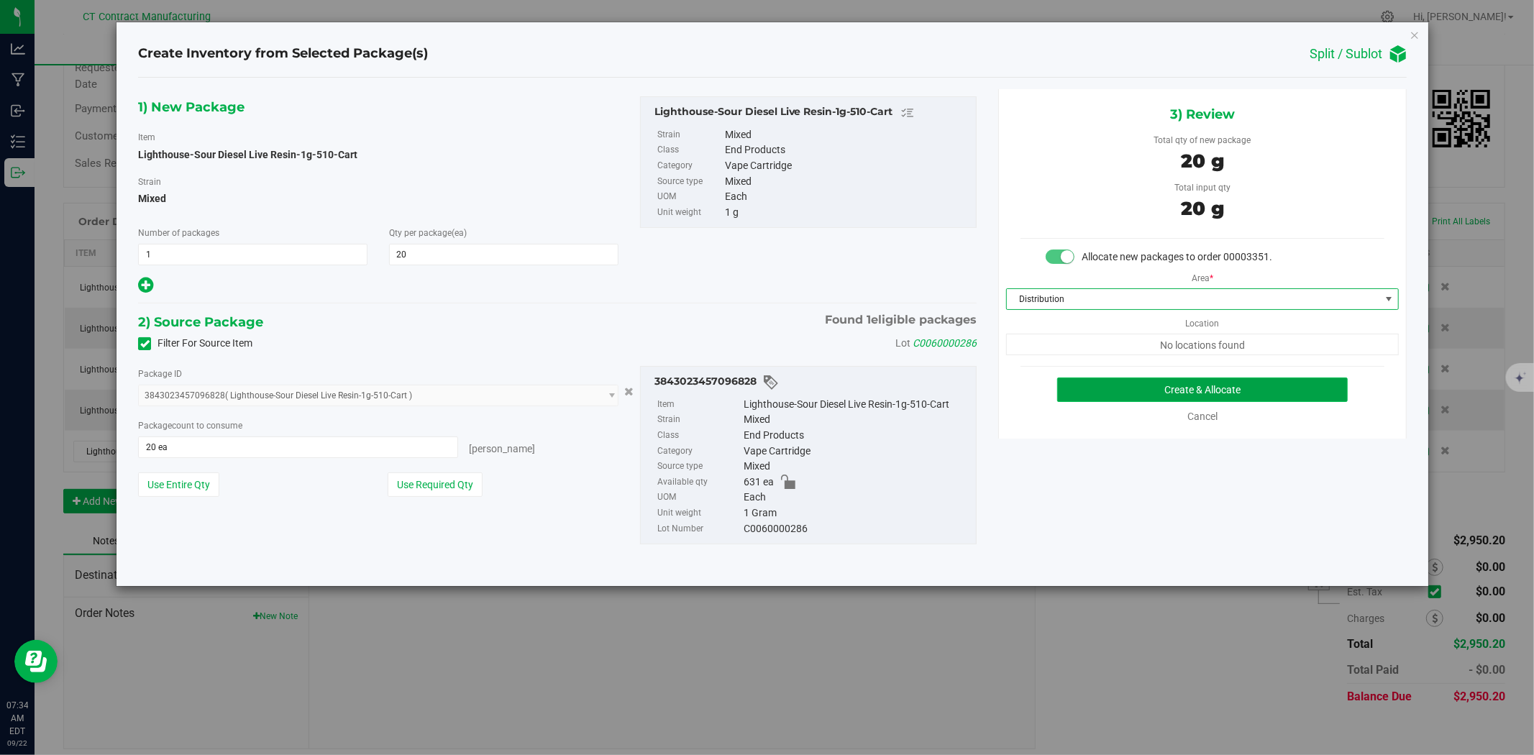
click at [1110, 390] on button "Create & Allocate" at bounding box center [1202, 390] width 291 height 24
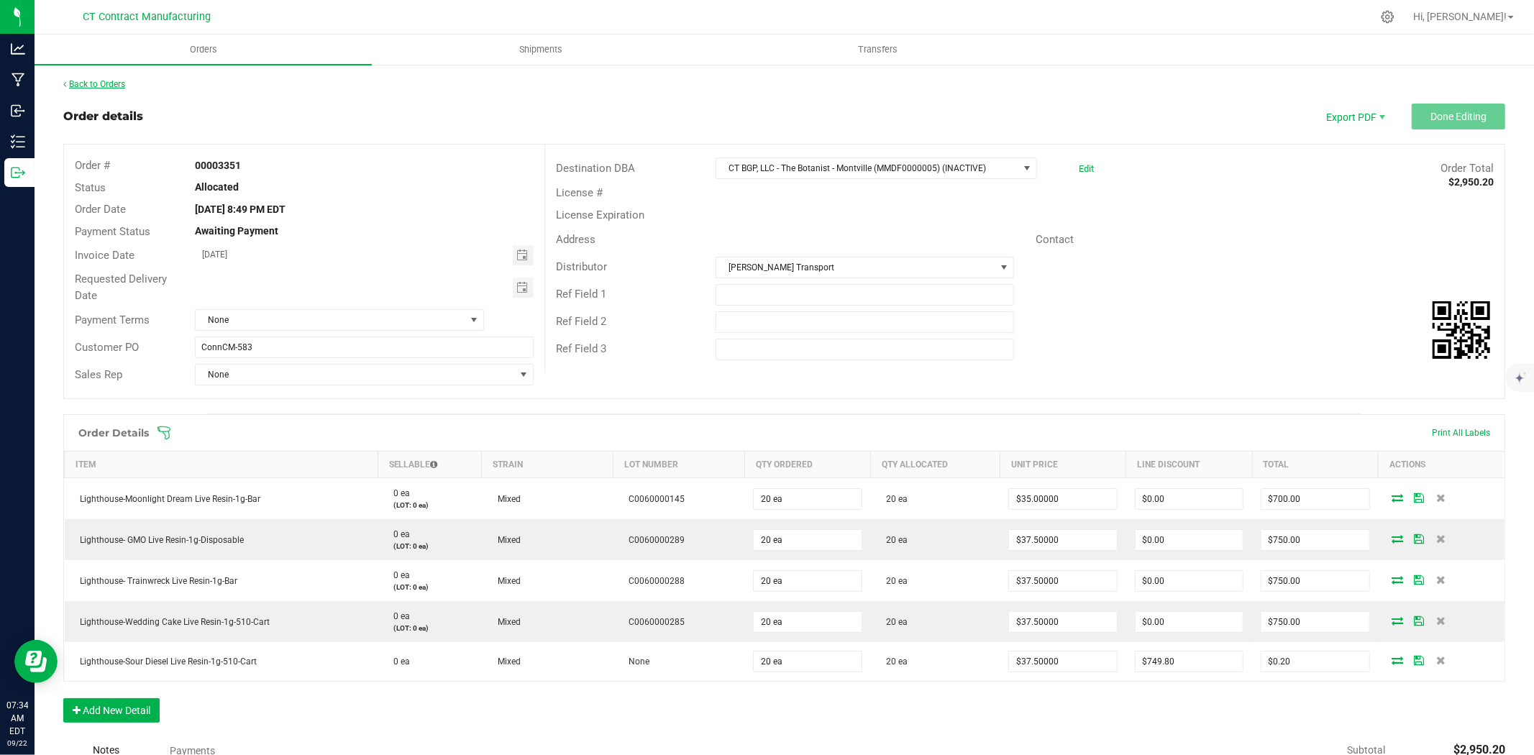
click at [88, 83] on link "Back to Orders" at bounding box center [94, 84] width 62 height 10
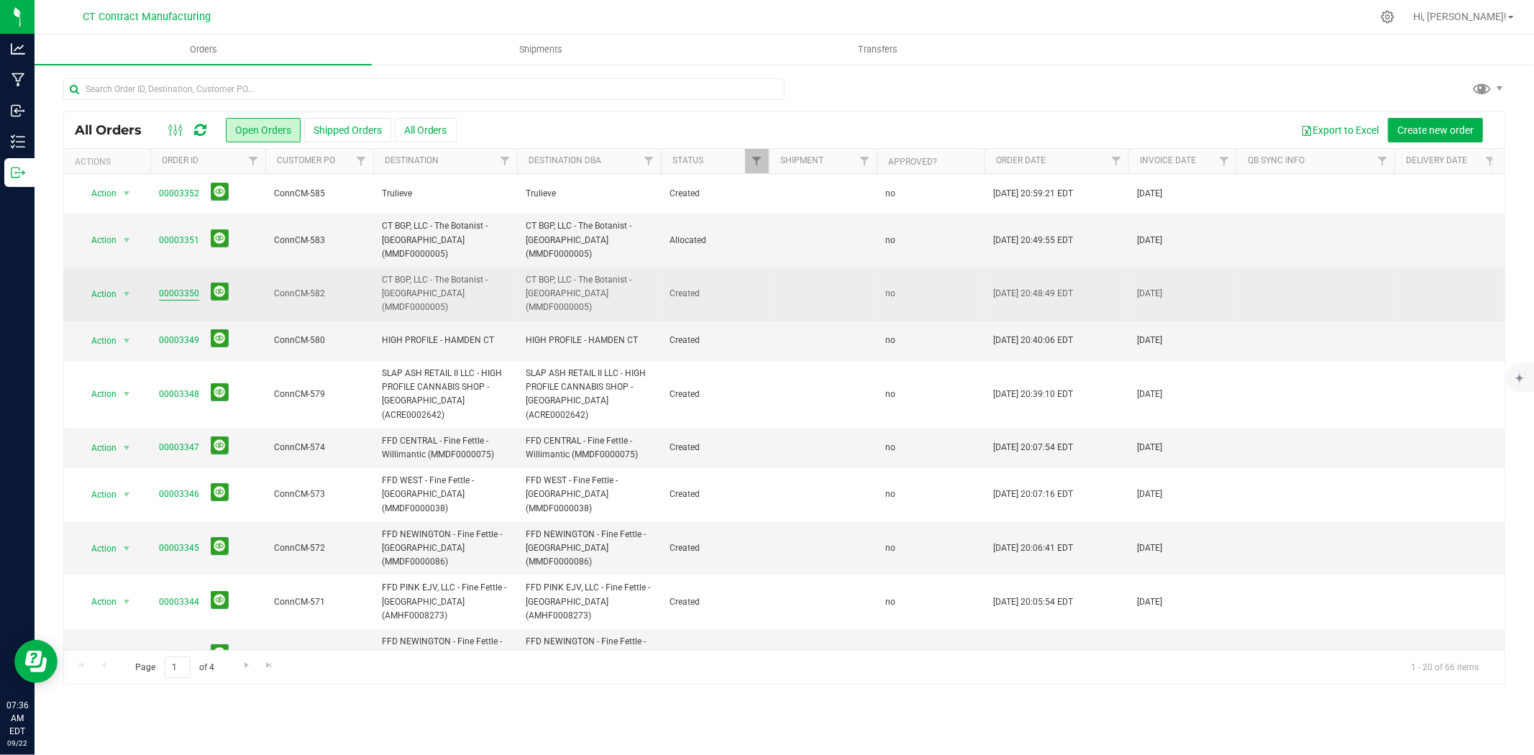
click at [182, 287] on link "00003350" at bounding box center [179, 294] width 40 height 14
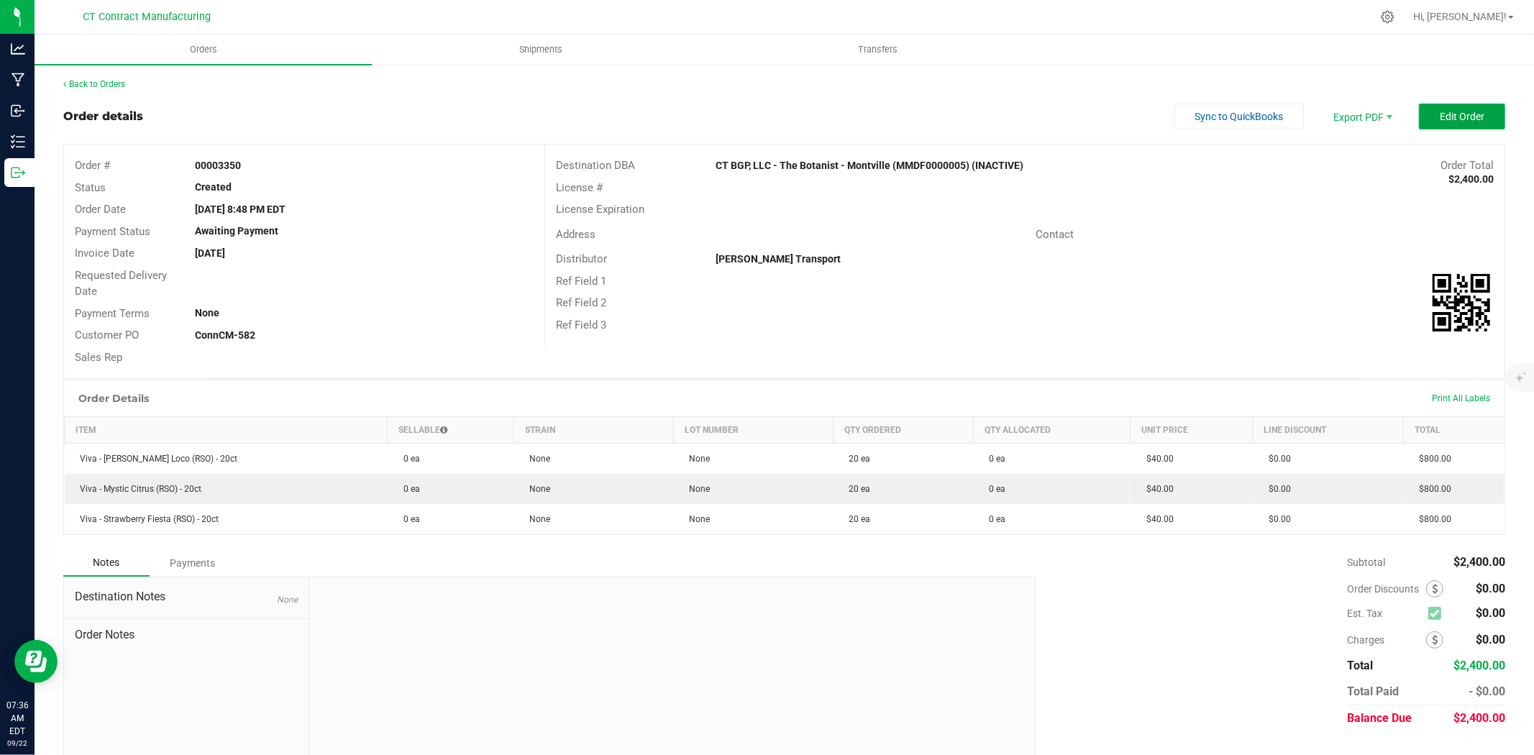
click at [1440, 121] on span "Edit Order" at bounding box center [1462, 117] width 45 height 12
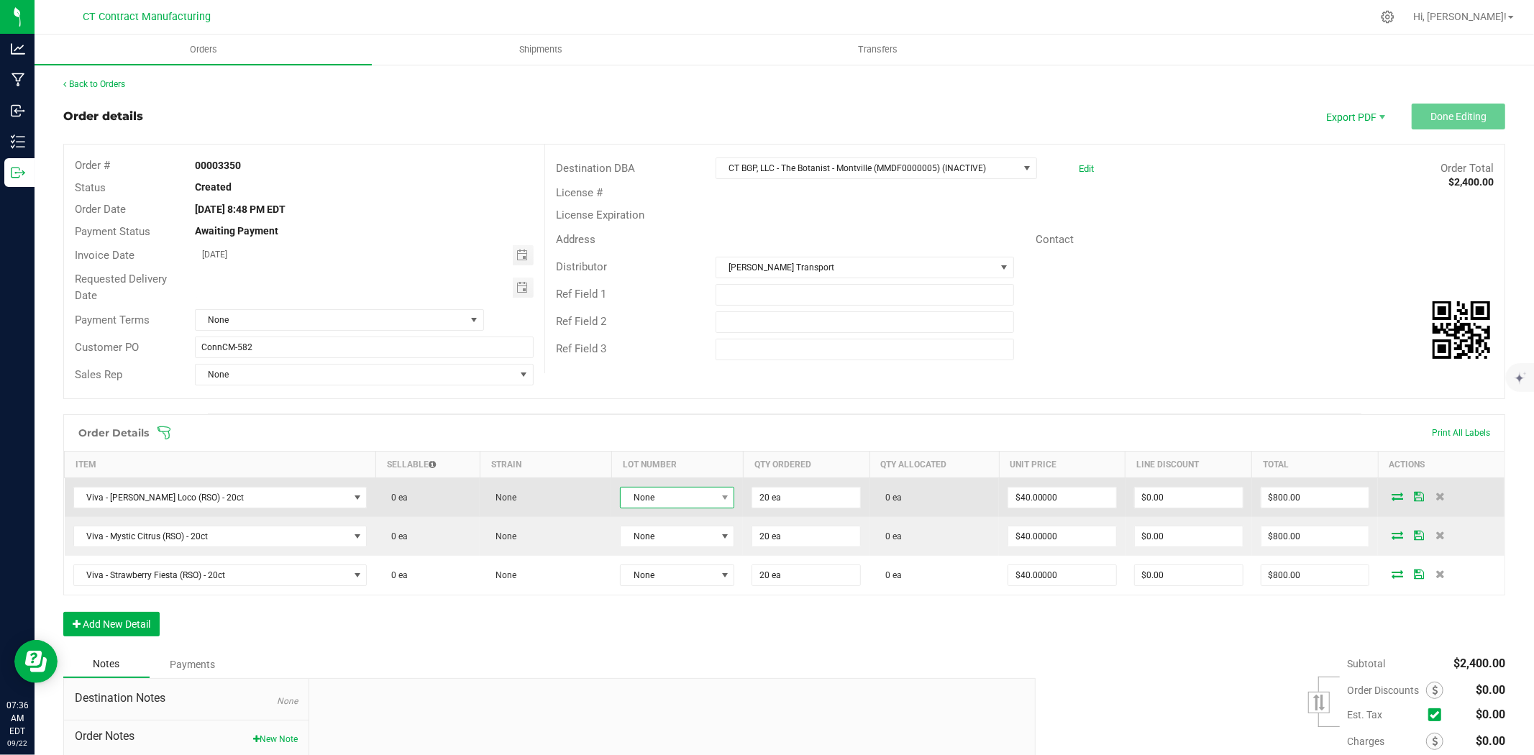
click at [647, 504] on span "None" at bounding box center [668, 498] width 95 height 20
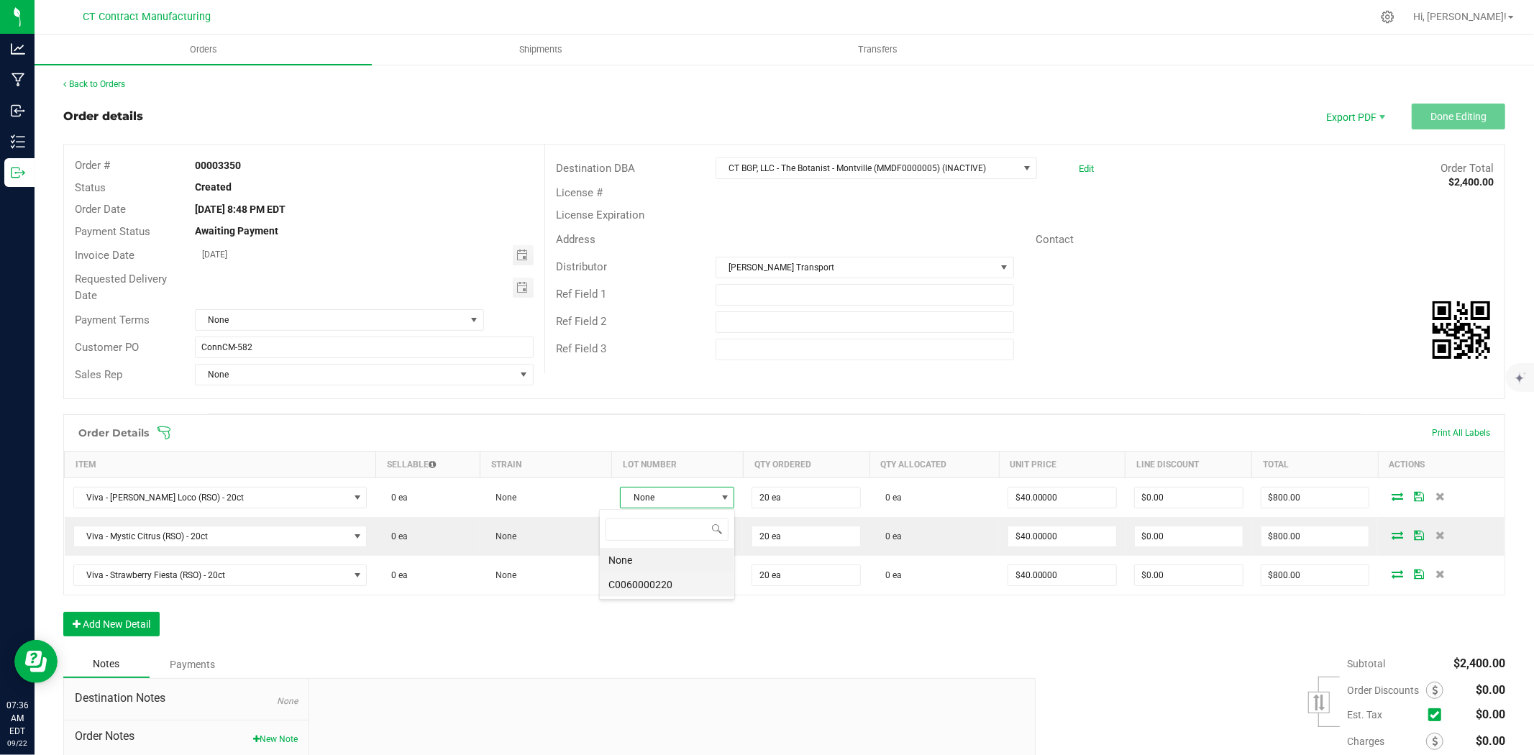
click at [666, 591] on li "C0060000220" at bounding box center [667, 584] width 134 height 24
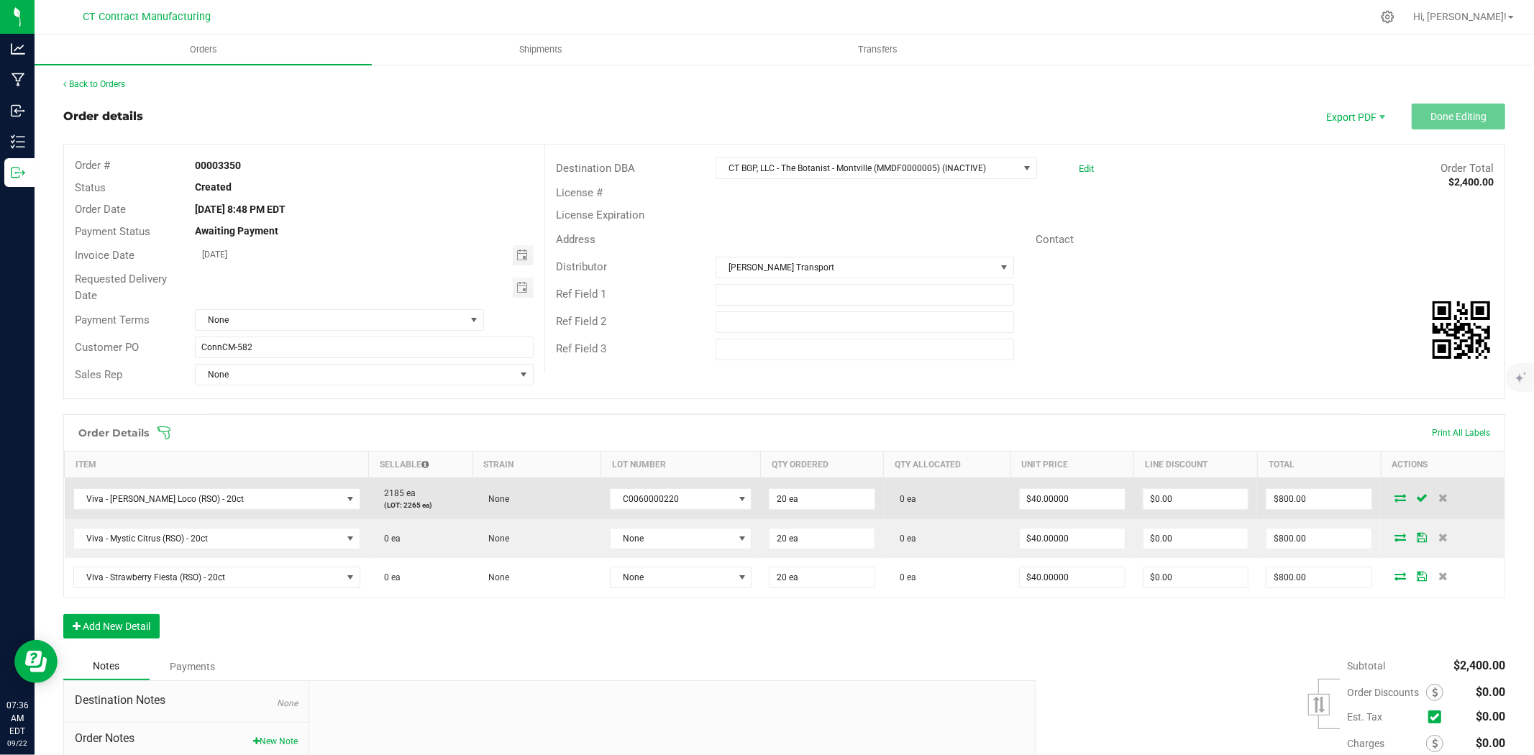
click at [1394, 501] on icon at bounding box center [1400, 497] width 12 height 9
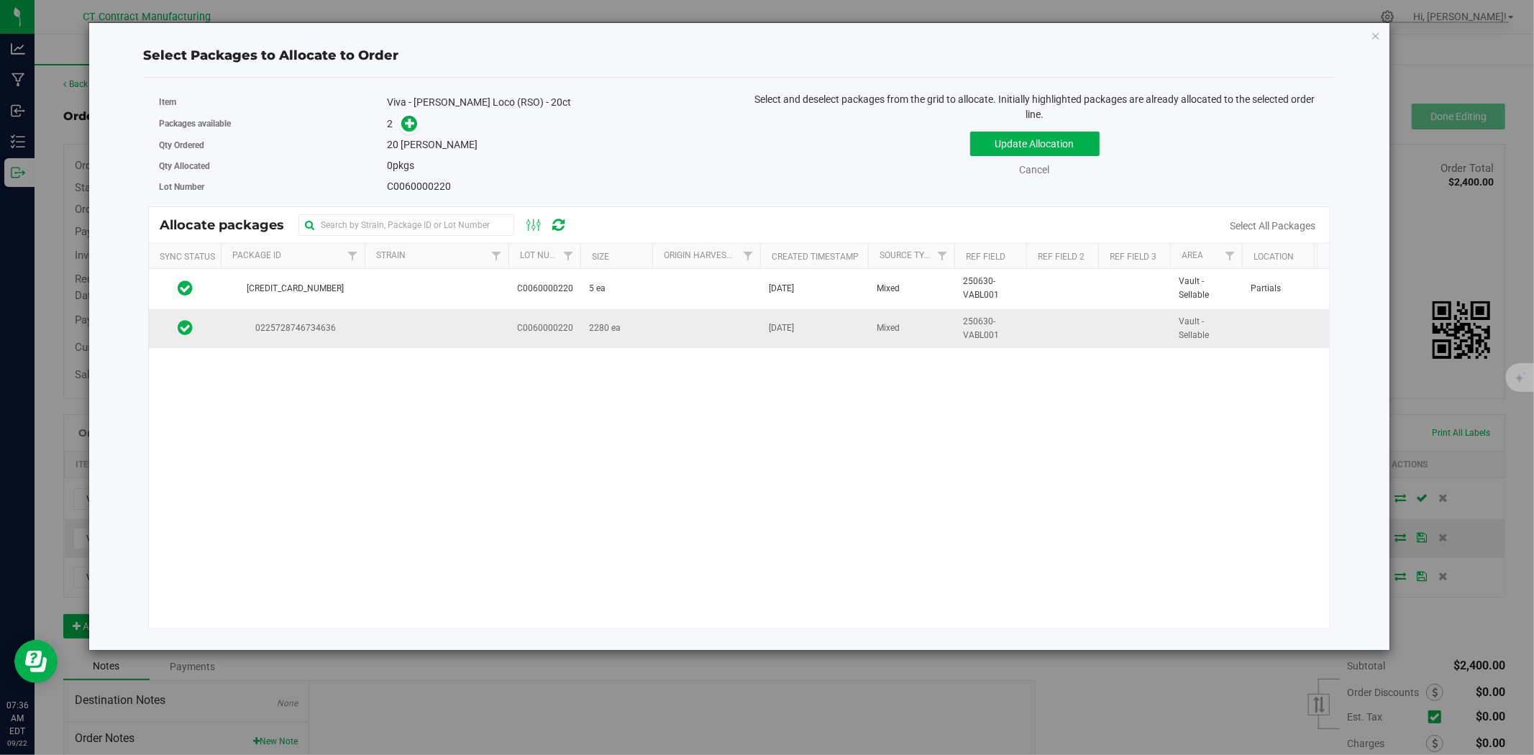
click at [641, 326] on td "2280 ea" at bounding box center [616, 328] width 72 height 39
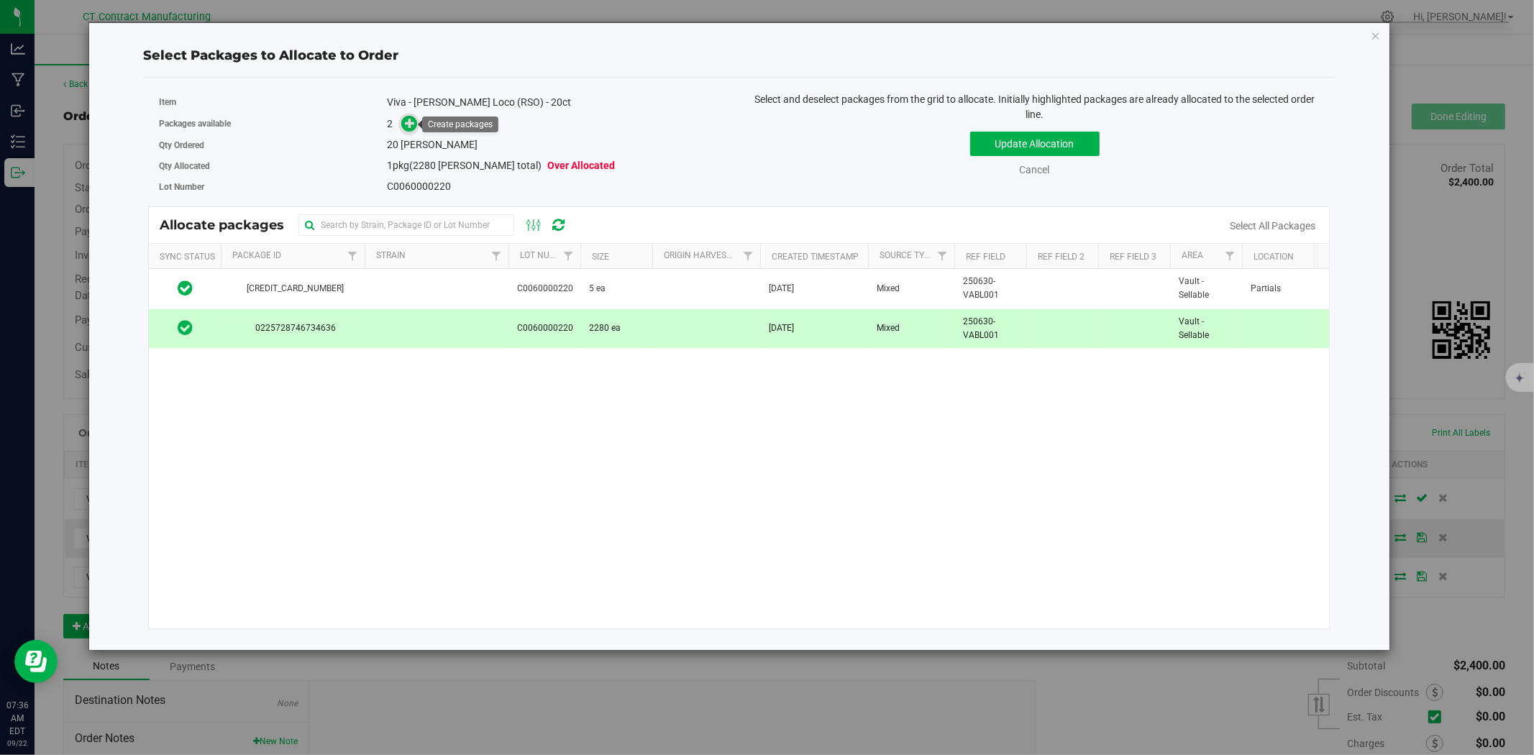
click at [412, 119] on icon at bounding box center [410, 123] width 10 height 10
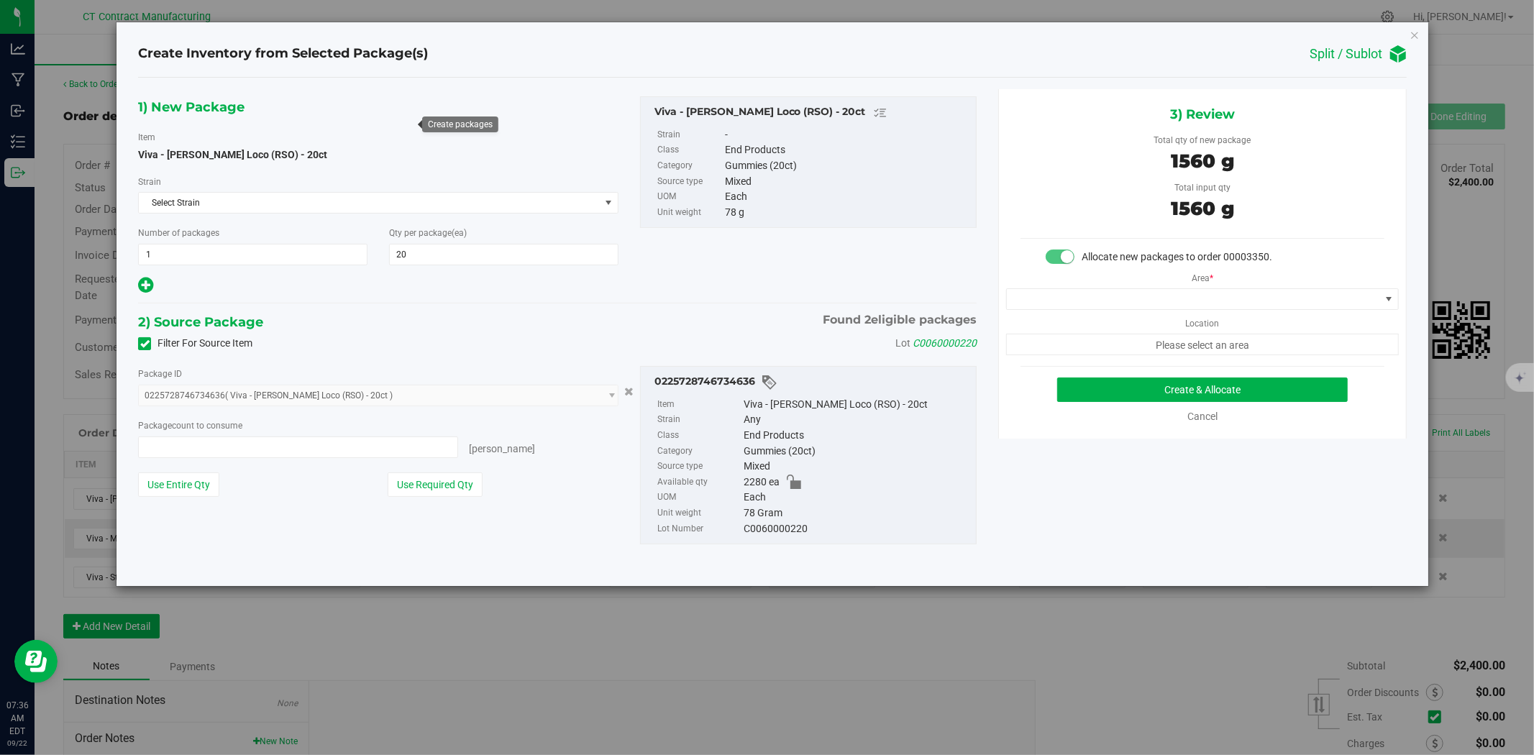
type input "20 ea"
click at [1069, 302] on span at bounding box center [1193, 299] width 373 height 20
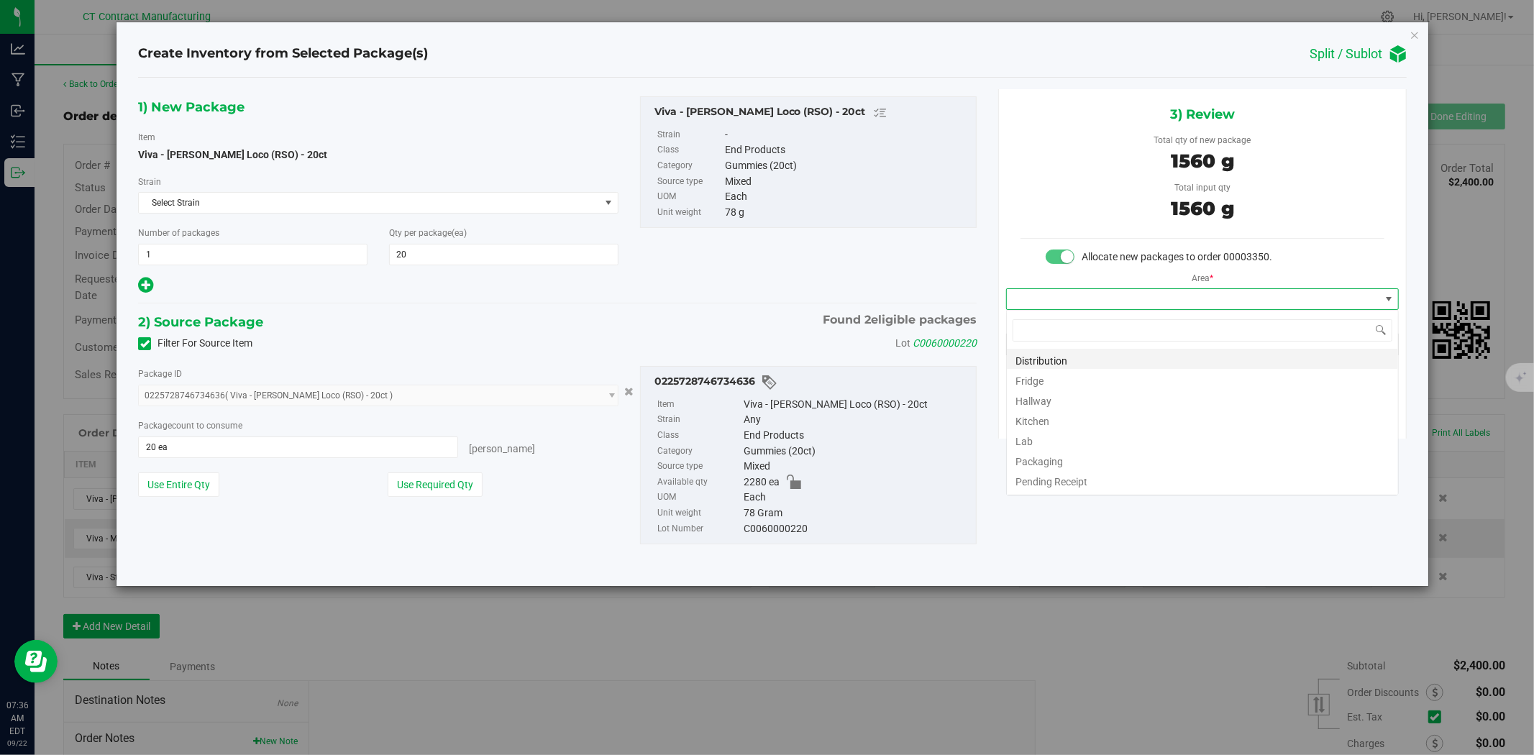
scroll to position [22, 392]
click at [1050, 360] on li "Distribution" at bounding box center [1202, 359] width 391 height 20
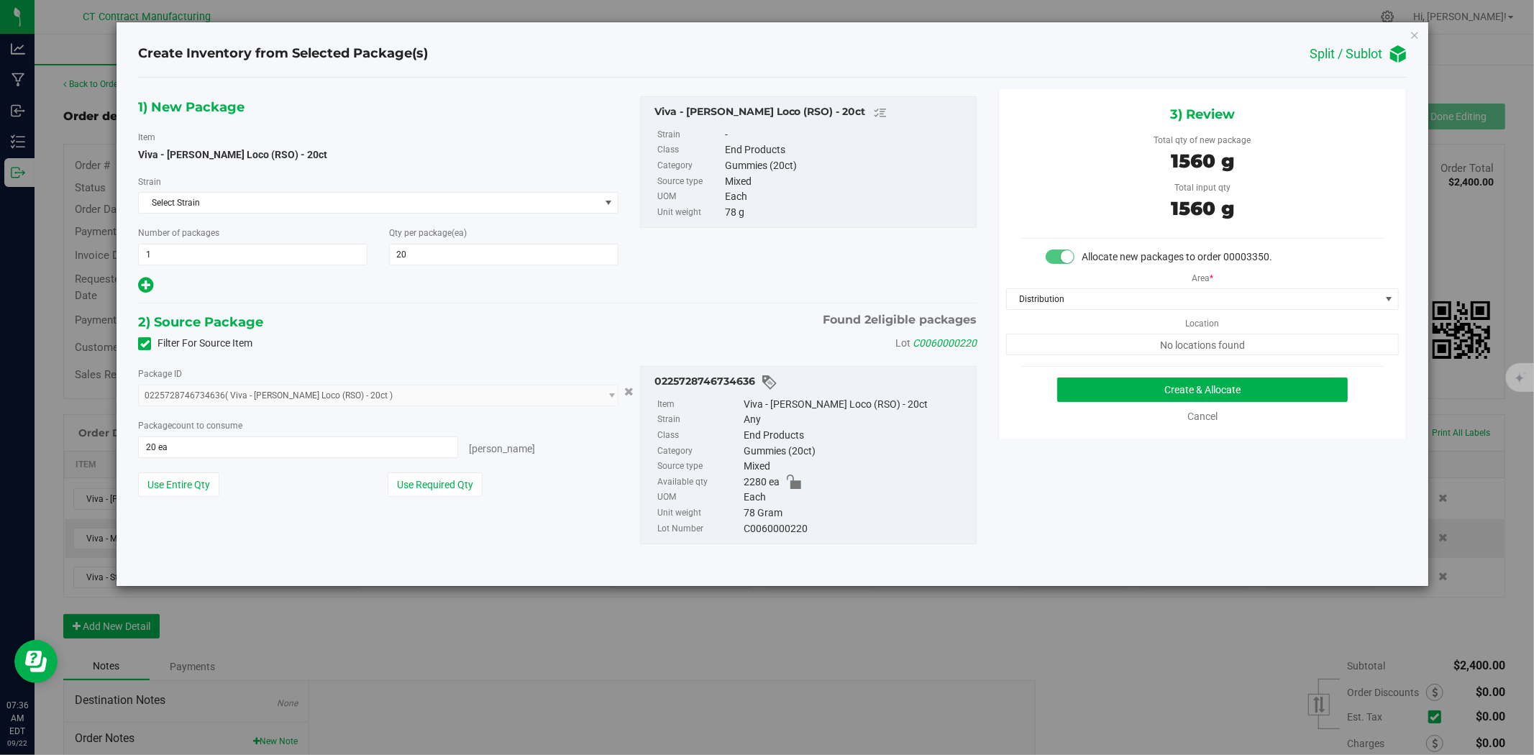
click at [1084, 375] on div "3) Review Total qty of new package 1560 g Total input qty 1560 g Allocate new p…" at bounding box center [1202, 264] width 408 height 350
click at [1084, 379] on button "Create & Allocate" at bounding box center [1202, 390] width 291 height 24
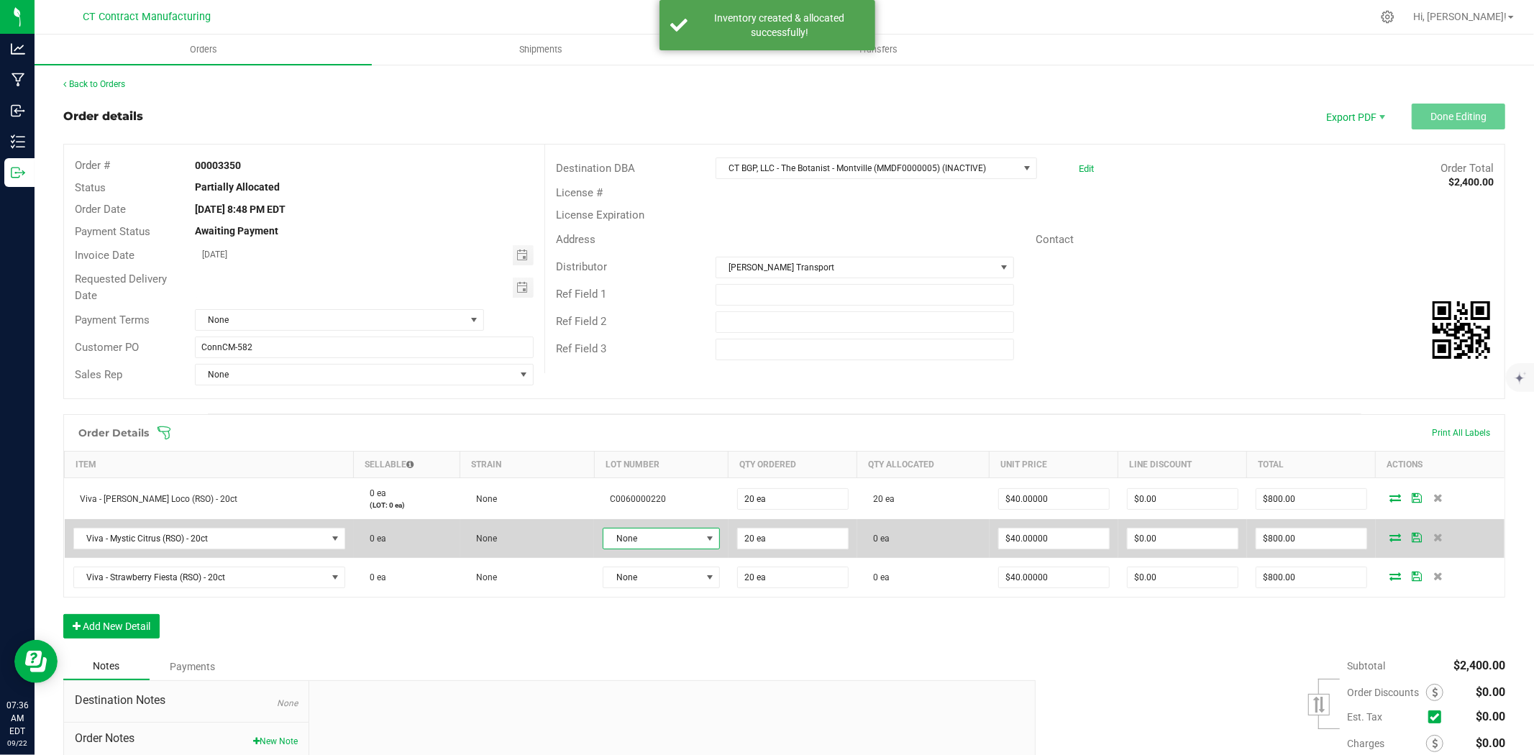
click at [704, 536] on span at bounding box center [710, 539] width 12 height 12
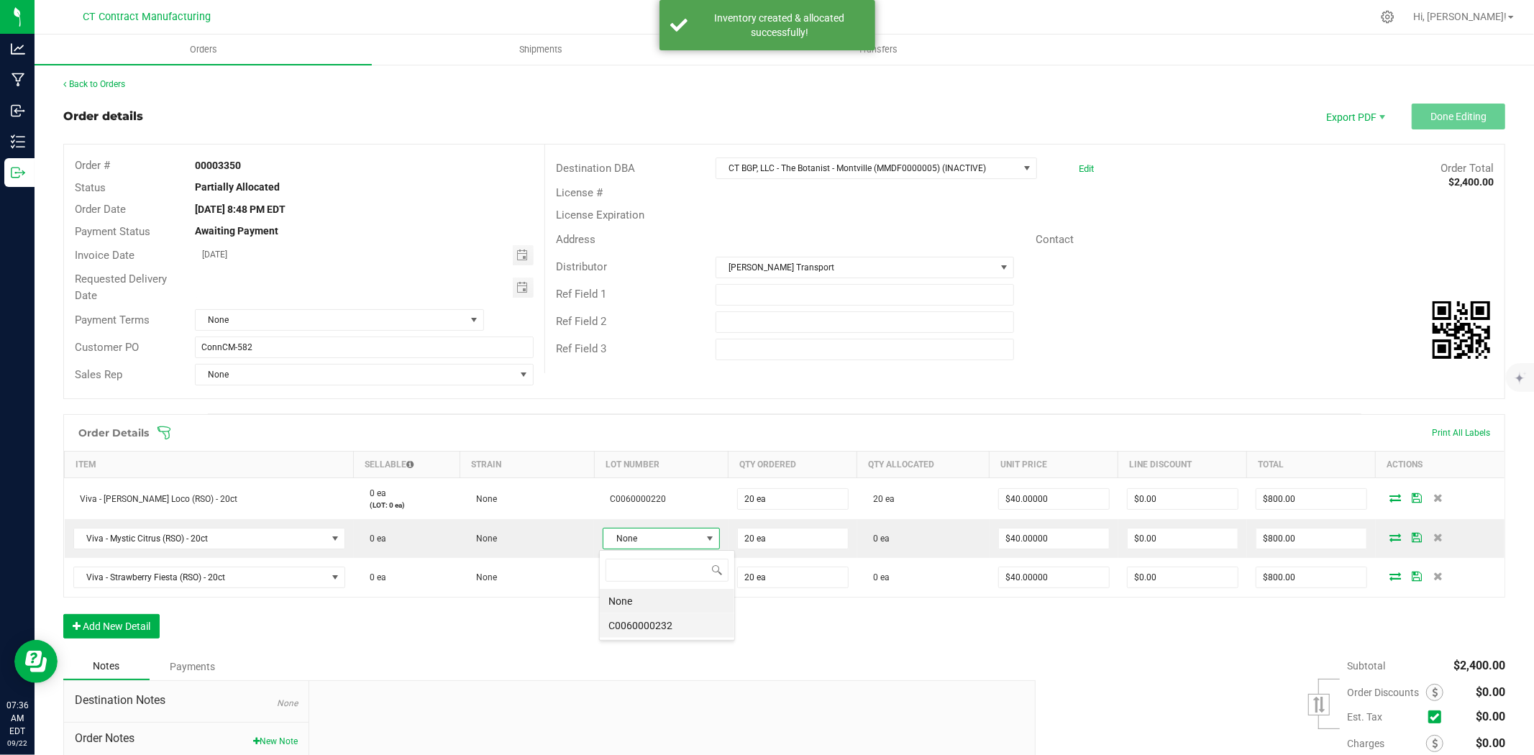
click at [690, 630] on li "C0060000232" at bounding box center [667, 625] width 134 height 24
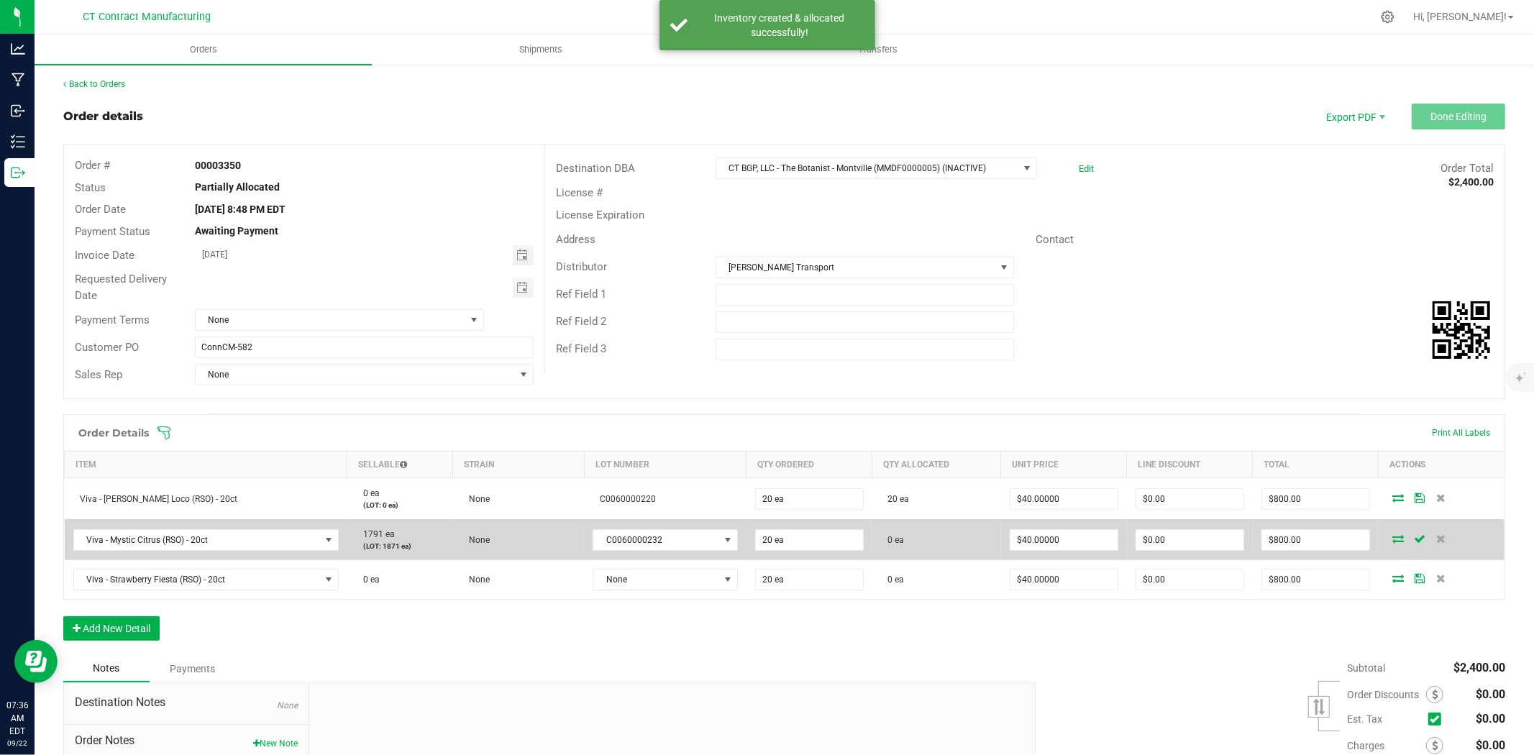
click at [1392, 536] on icon at bounding box center [1398, 538] width 12 height 9
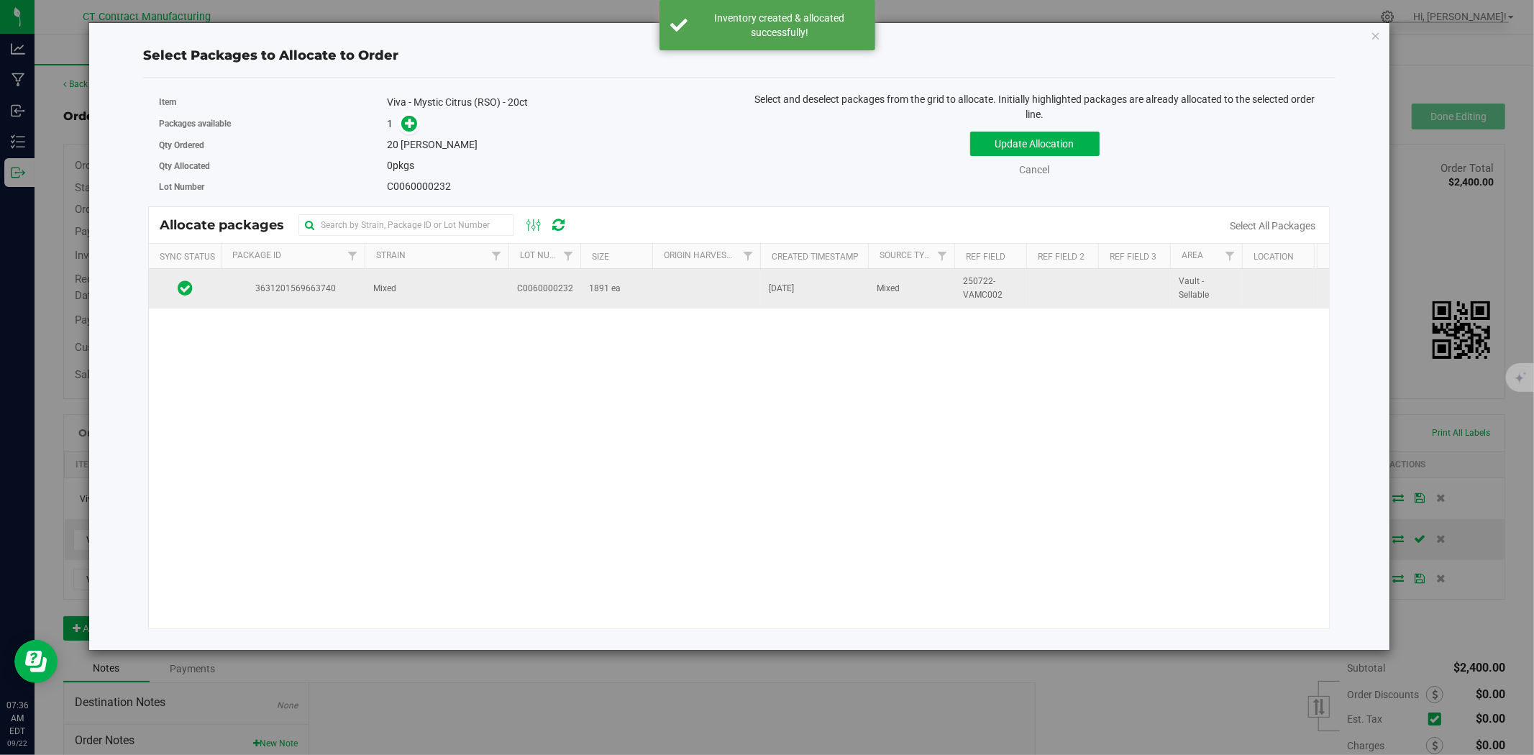
click at [504, 302] on td "Mixed" at bounding box center [437, 288] width 144 height 39
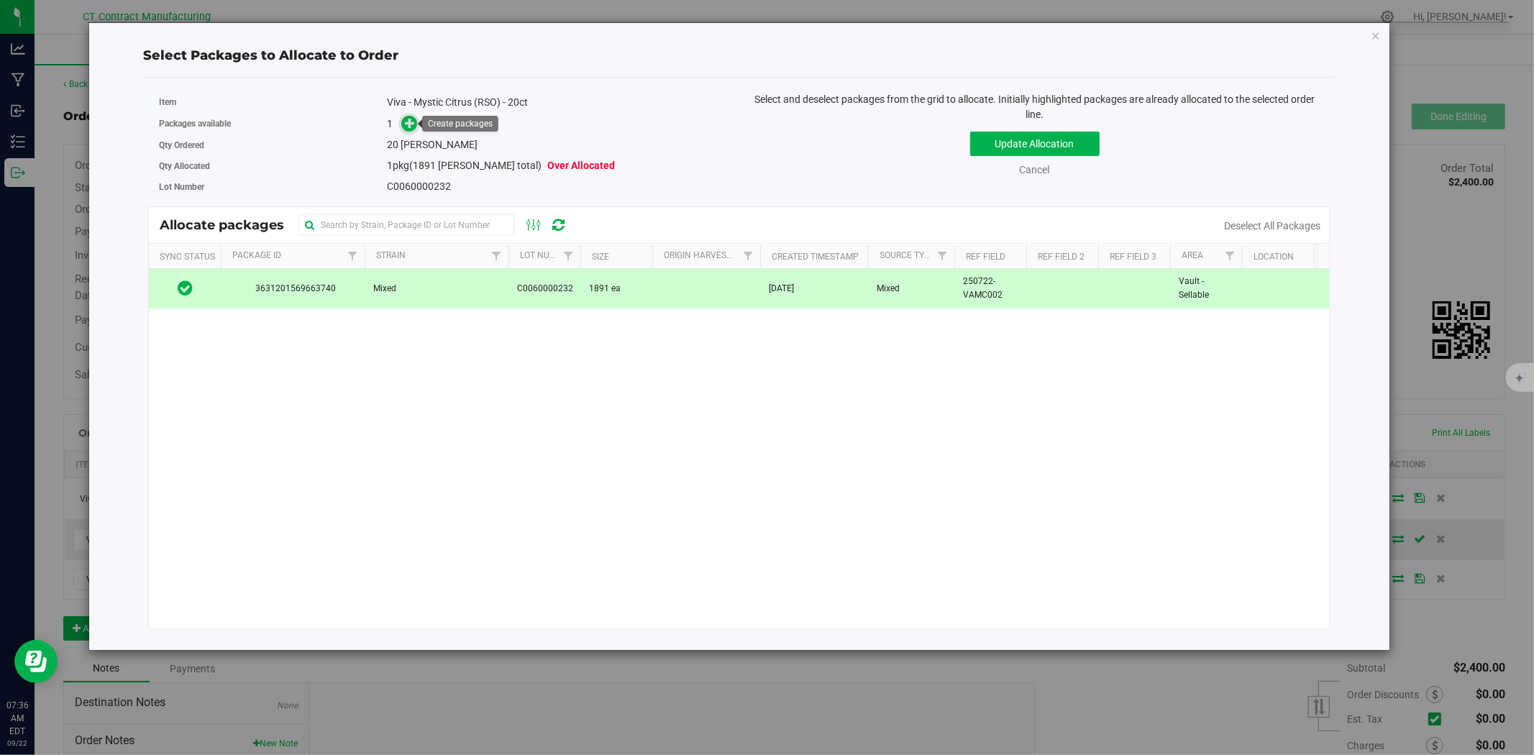
click at [408, 120] on icon at bounding box center [410, 123] width 10 height 10
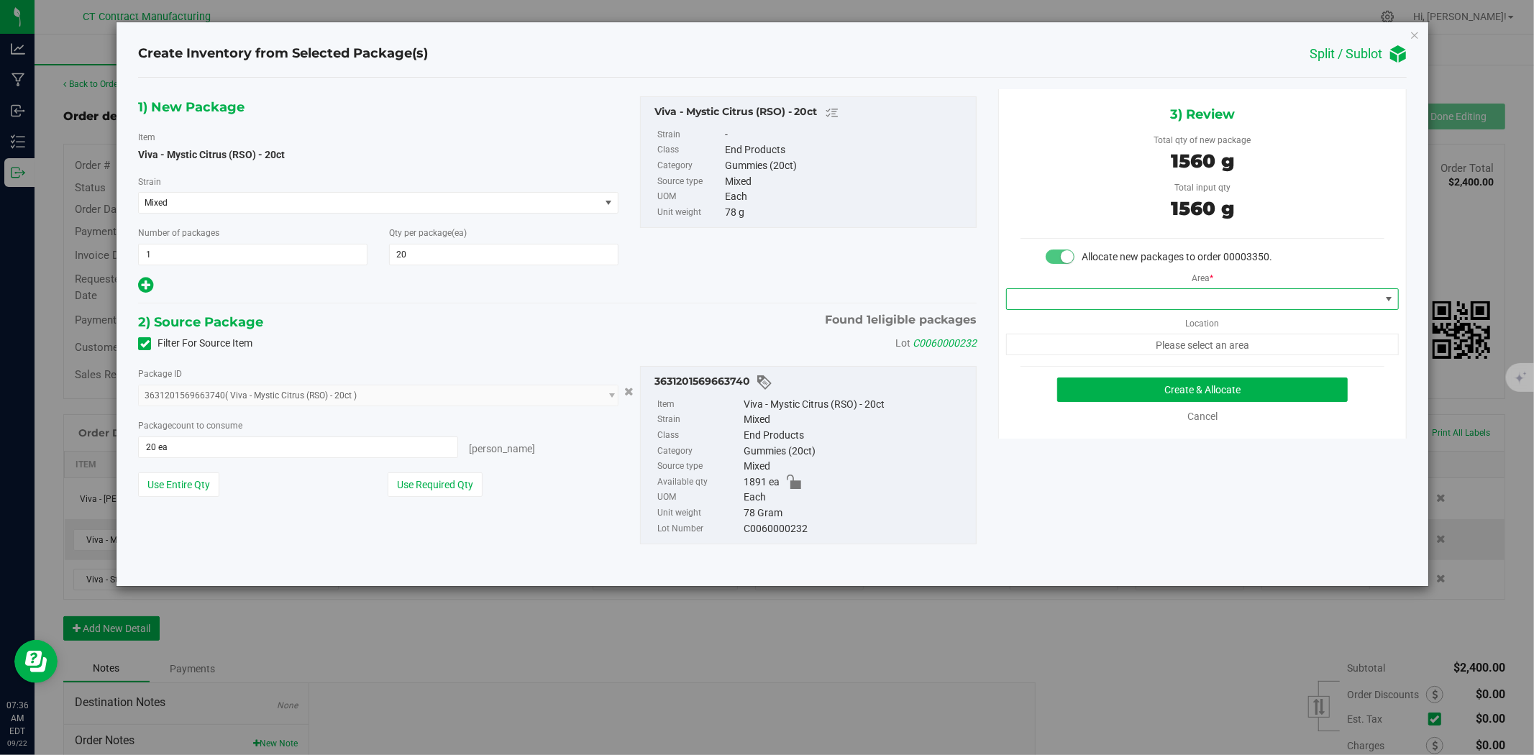
click at [1081, 297] on span at bounding box center [1193, 299] width 373 height 20
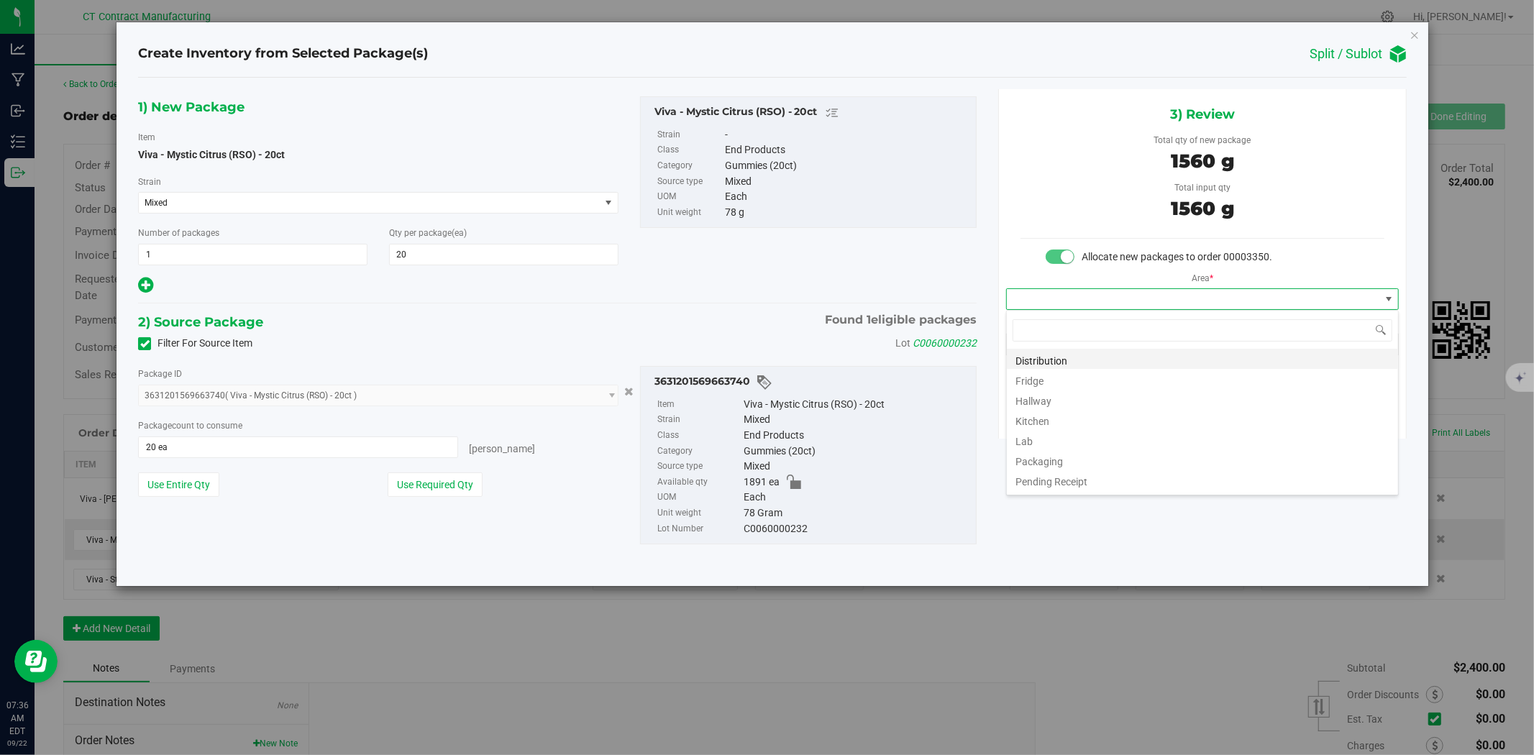
scroll to position [22, 392]
click at [1066, 358] on li "Distribution" at bounding box center [1202, 359] width 391 height 20
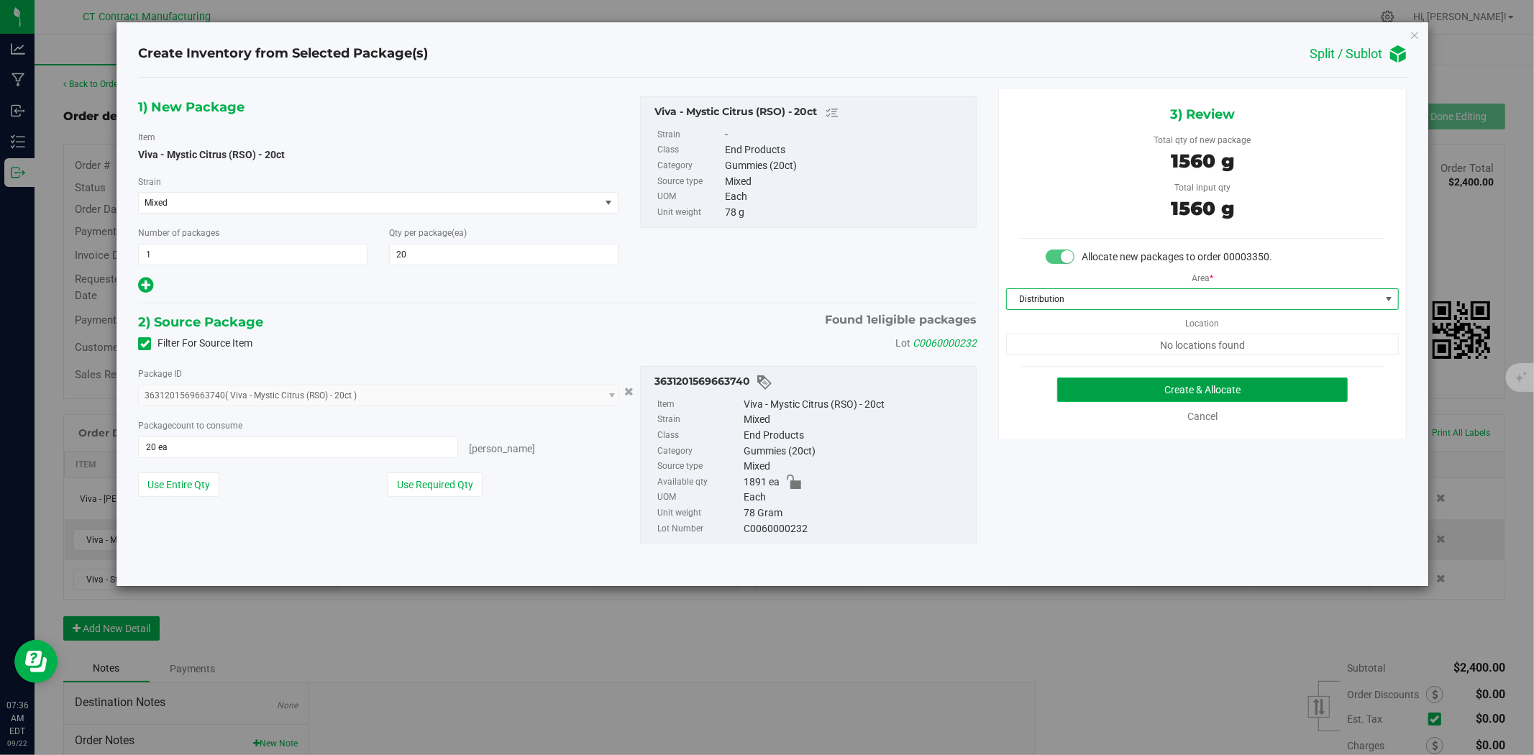
click at [1074, 389] on button "Create & Allocate" at bounding box center [1202, 390] width 291 height 24
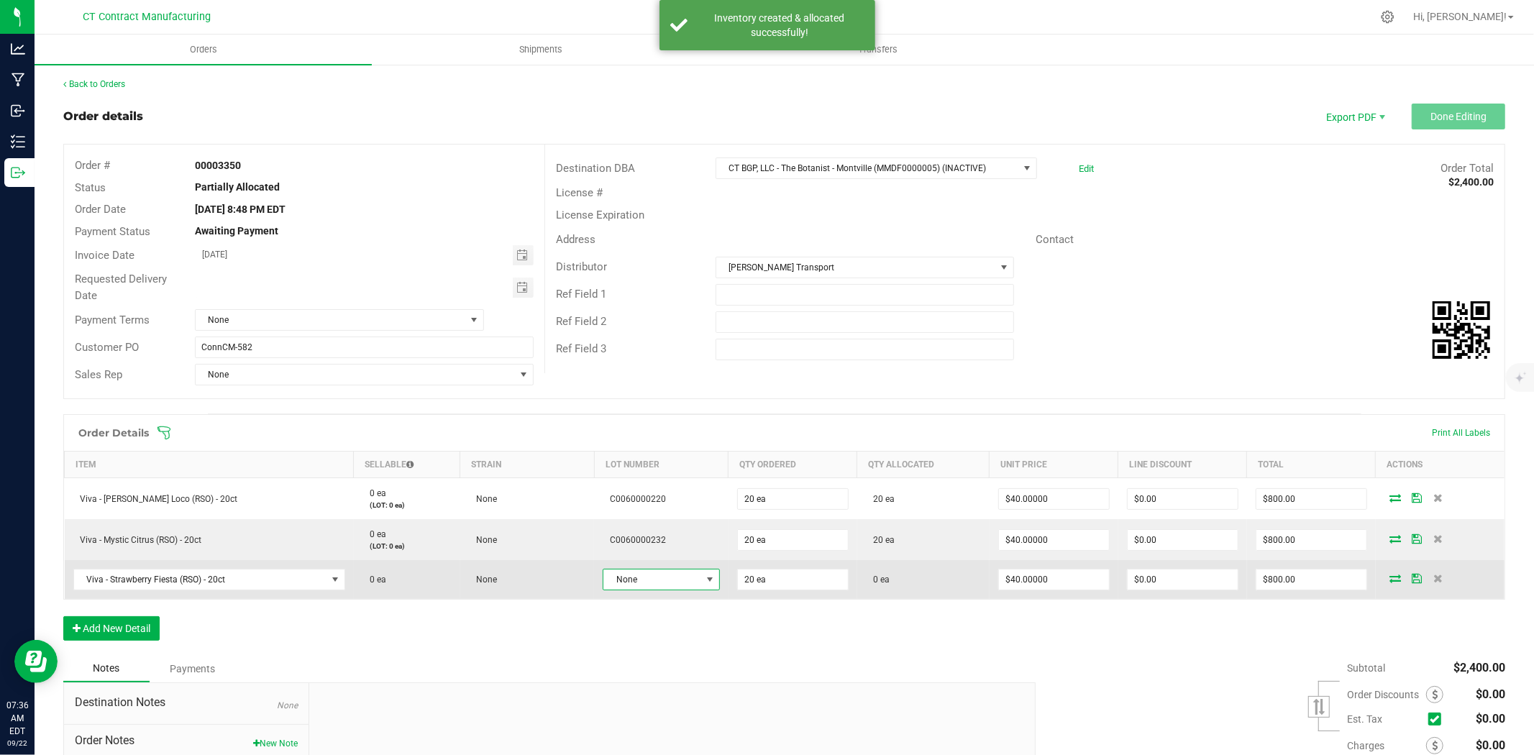
click at [662, 584] on span "None" at bounding box center [652, 580] width 98 height 20
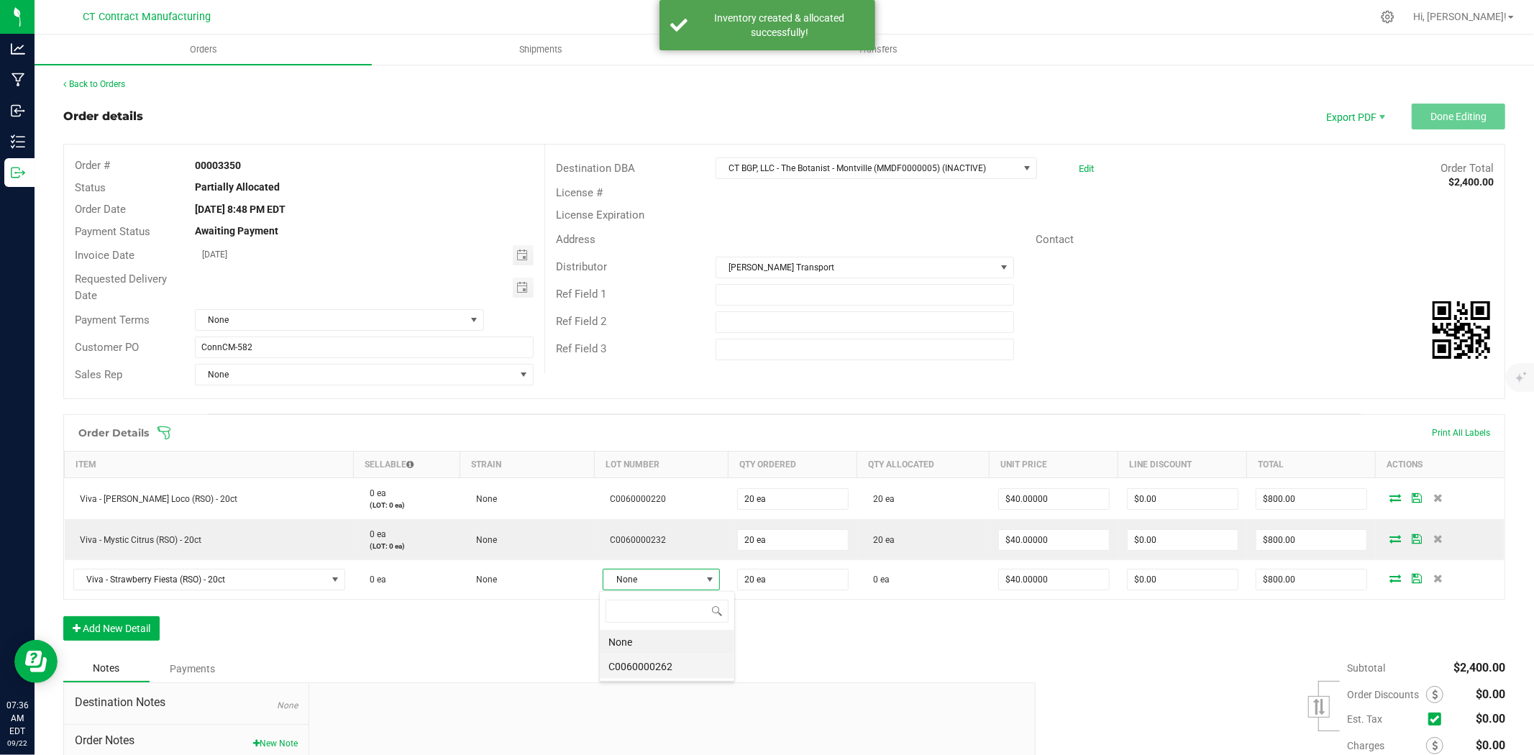
click at [681, 666] on li "C0060000262" at bounding box center [667, 666] width 134 height 24
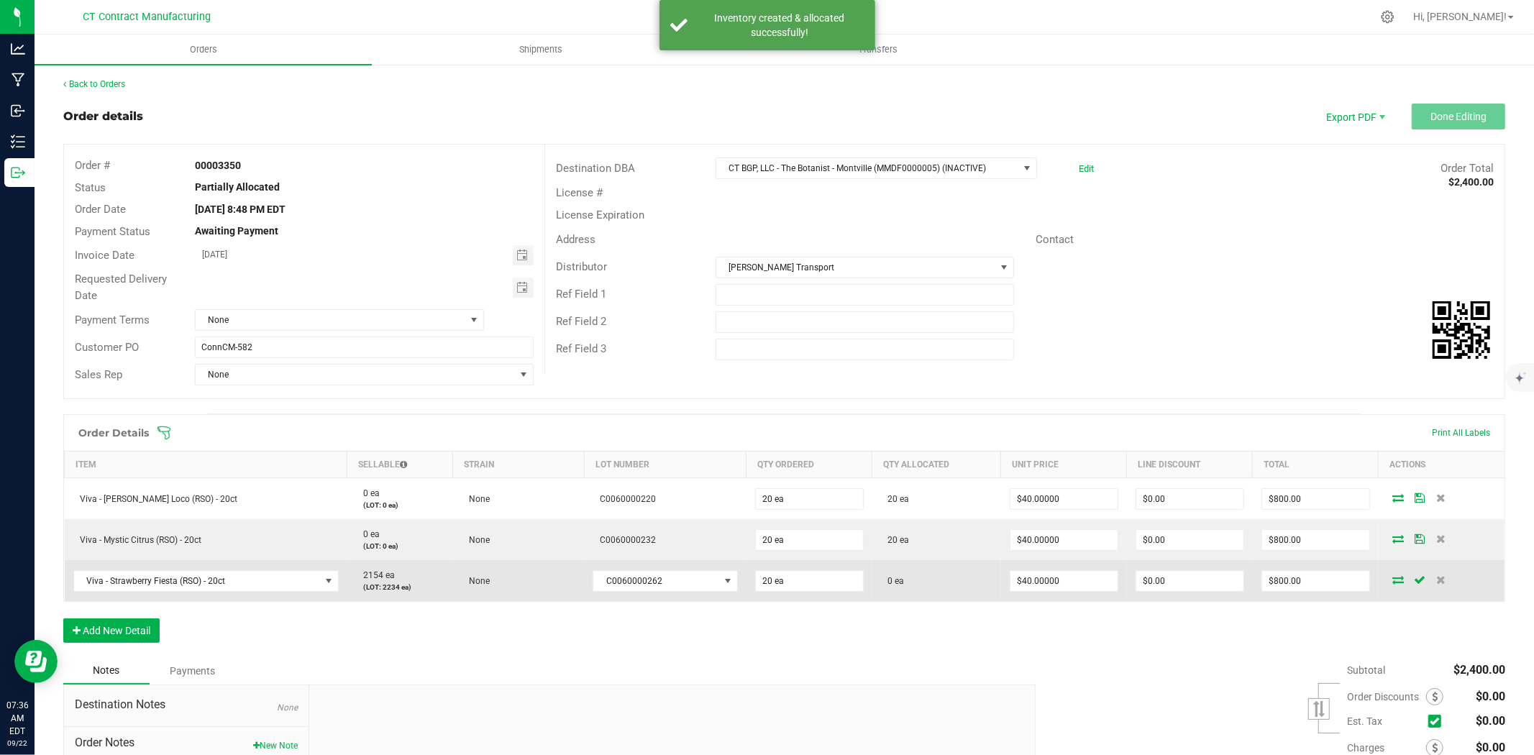
click at [1392, 579] on icon at bounding box center [1398, 579] width 12 height 9
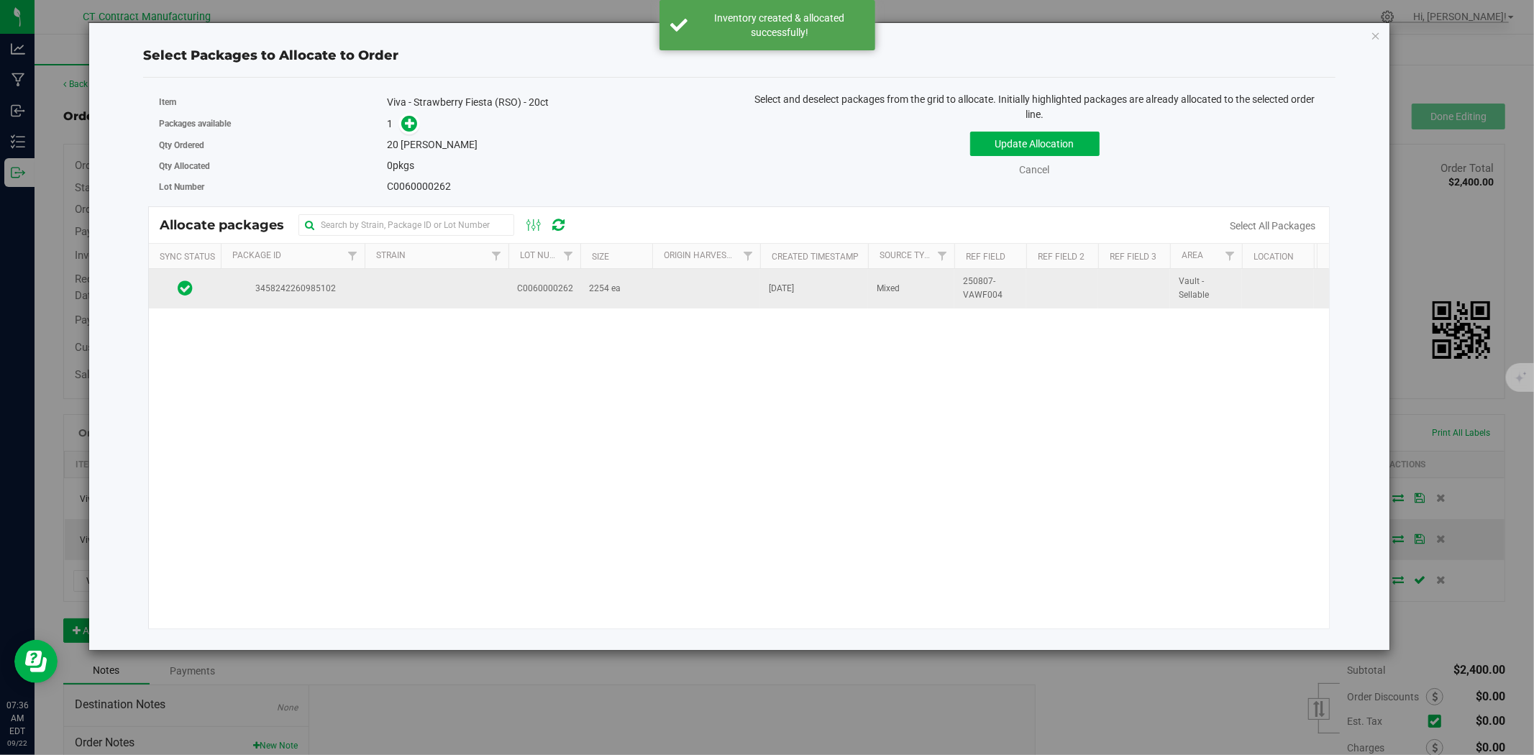
click at [460, 289] on td at bounding box center [437, 288] width 144 height 39
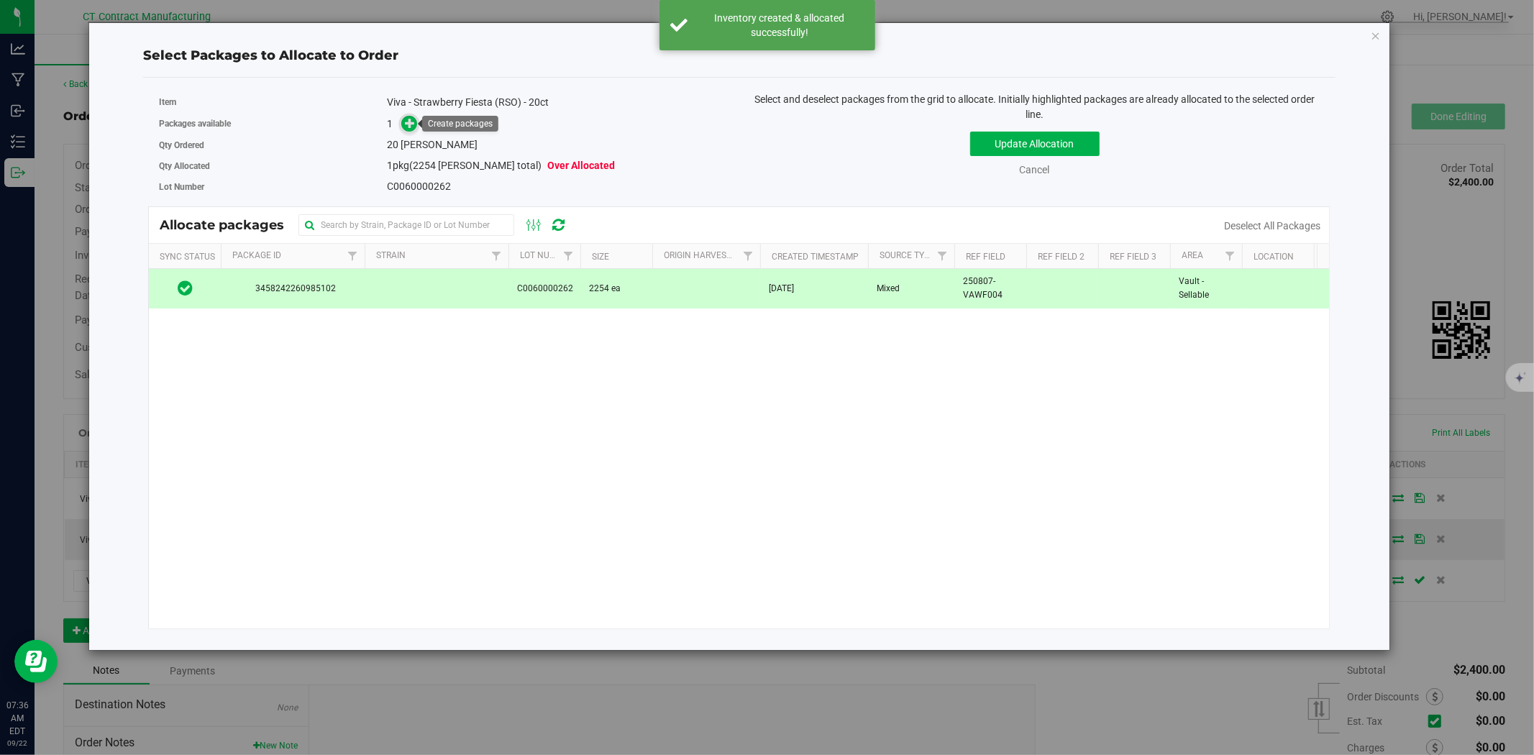
click at [411, 128] on icon at bounding box center [410, 123] width 10 height 10
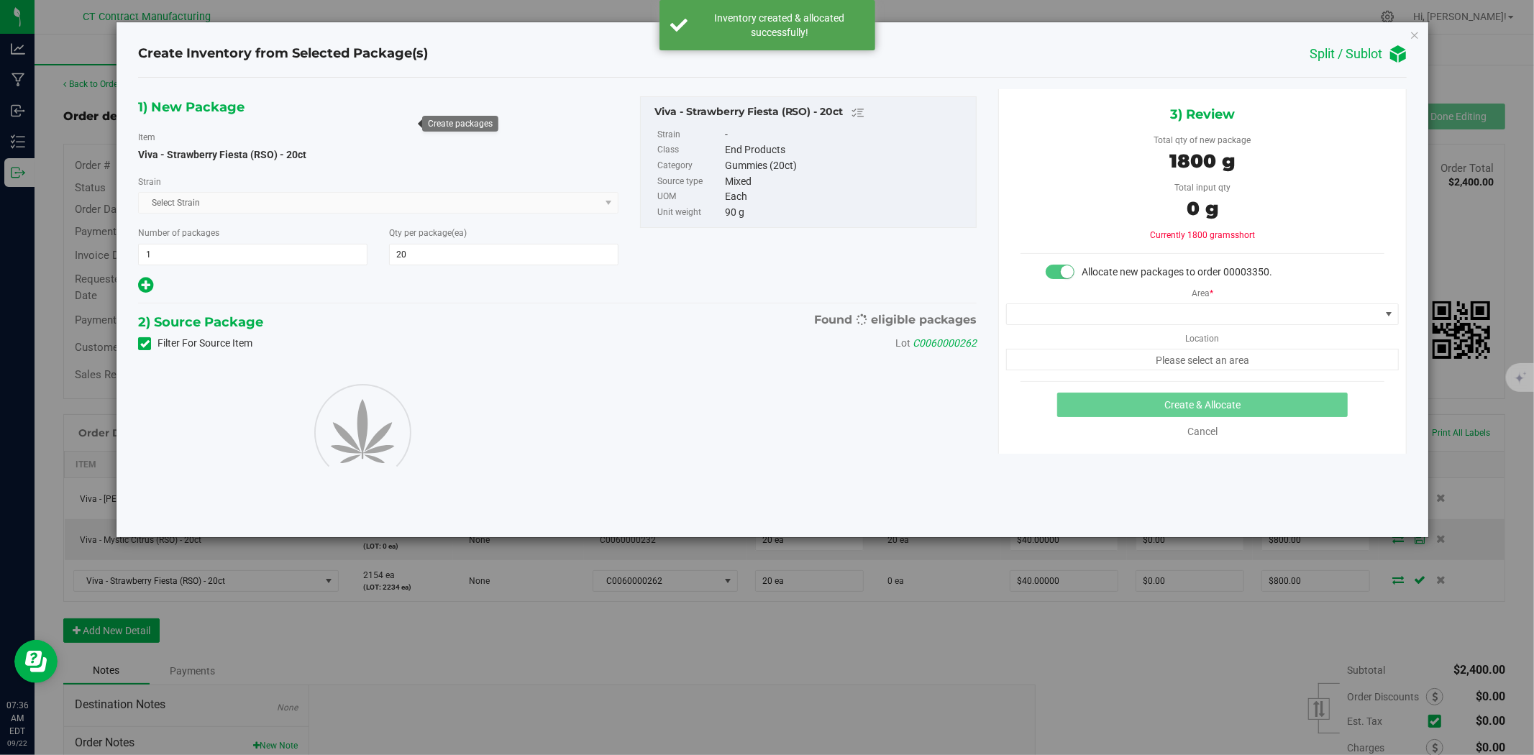
type input "20"
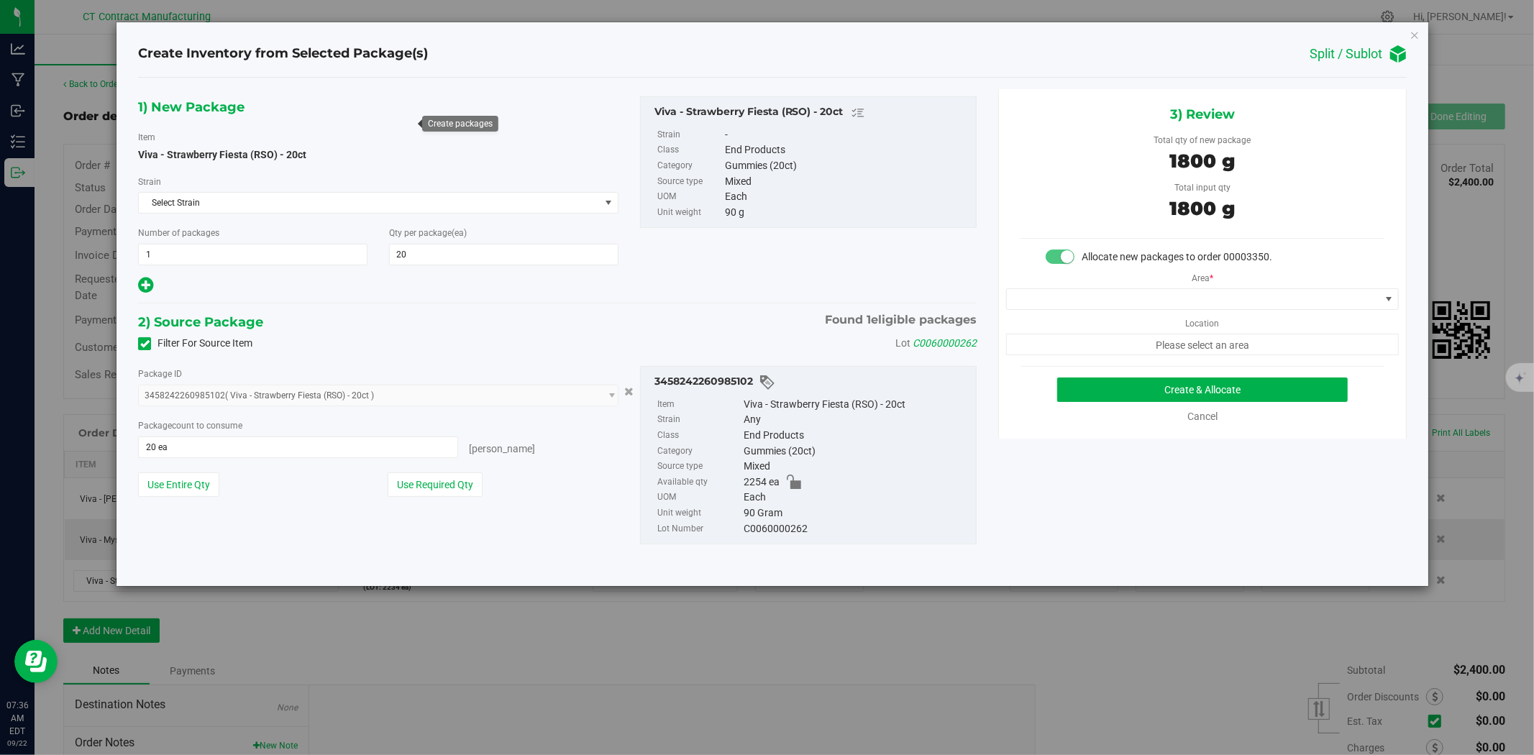
click at [1084, 279] on div "Area * Location Please select an area" at bounding box center [1202, 310] width 407 height 91
click at [1082, 296] on span at bounding box center [1193, 299] width 373 height 20
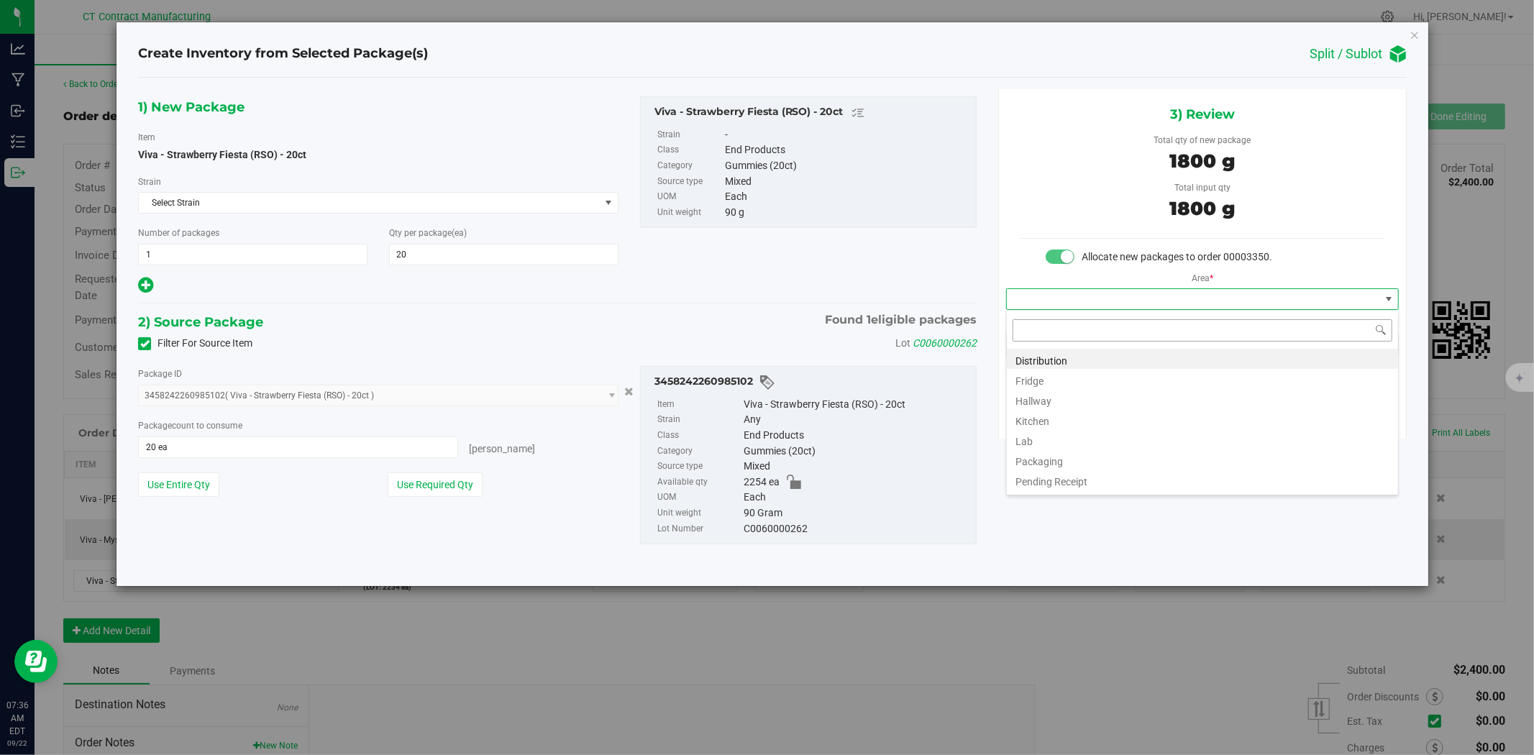
scroll to position [22, 392]
click at [1072, 355] on li "Distribution" at bounding box center [1202, 359] width 391 height 20
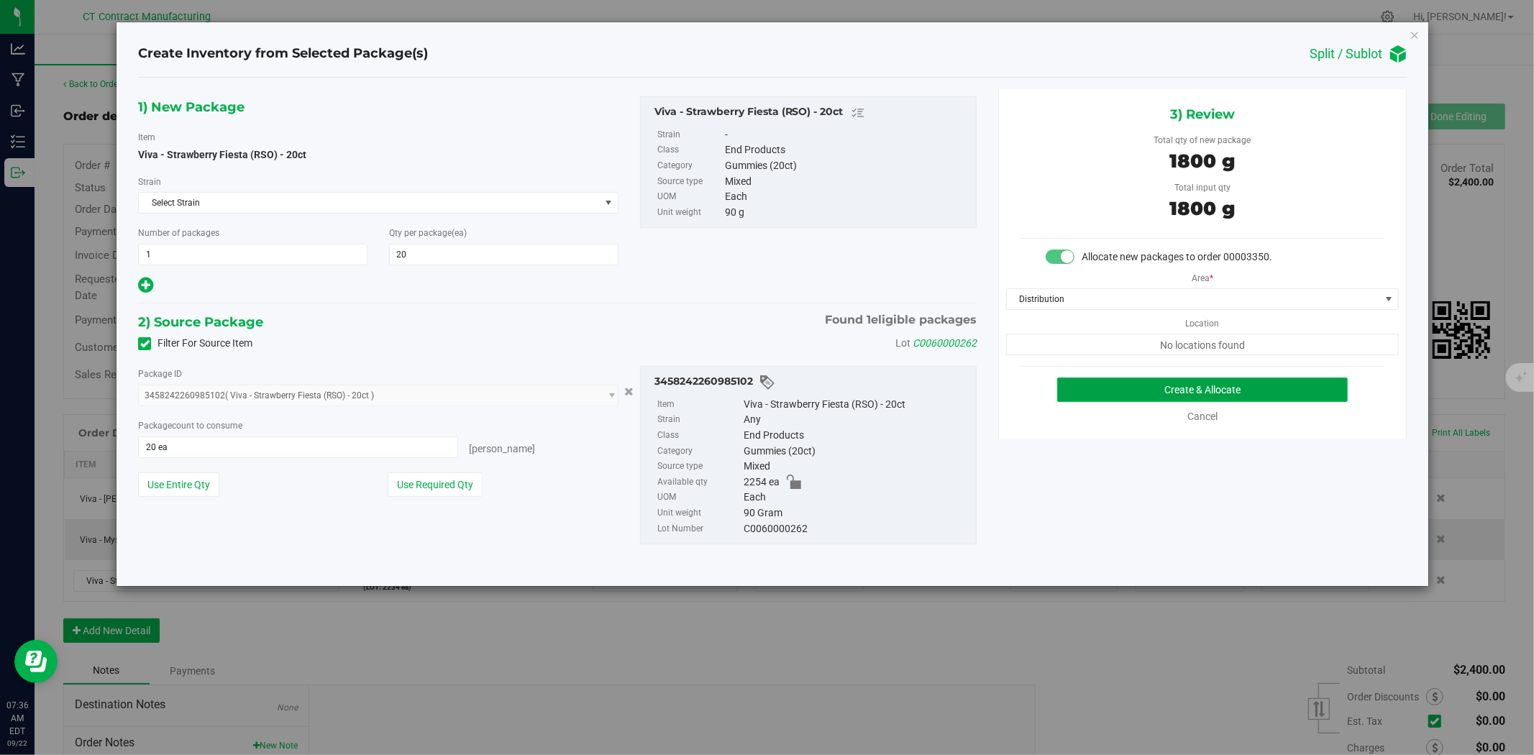
click at [1097, 380] on button "Create & Allocate" at bounding box center [1202, 390] width 291 height 24
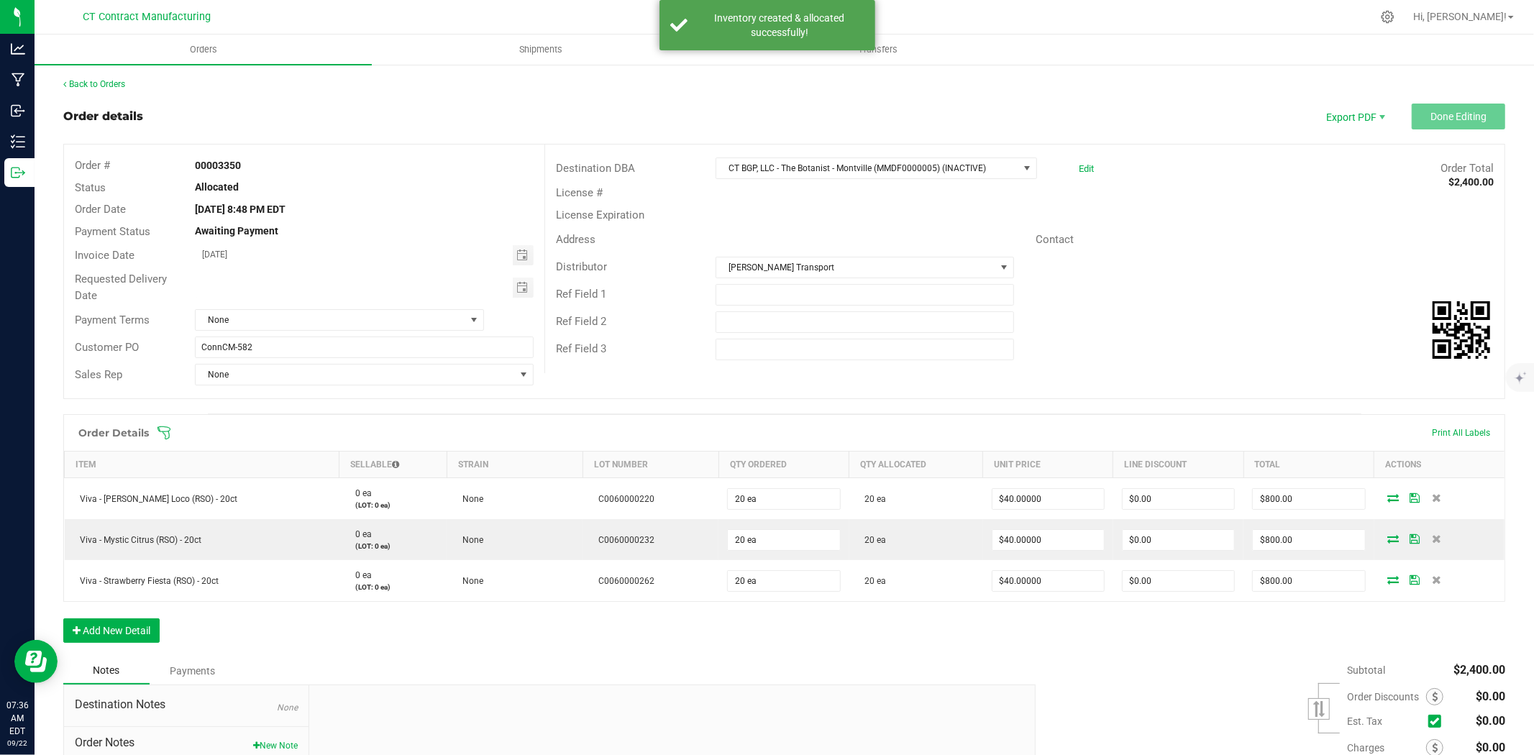
click at [121, 90] on div "Back to Orders" at bounding box center [784, 84] width 1442 height 13
click at [120, 83] on link "Back to Orders" at bounding box center [94, 84] width 62 height 10
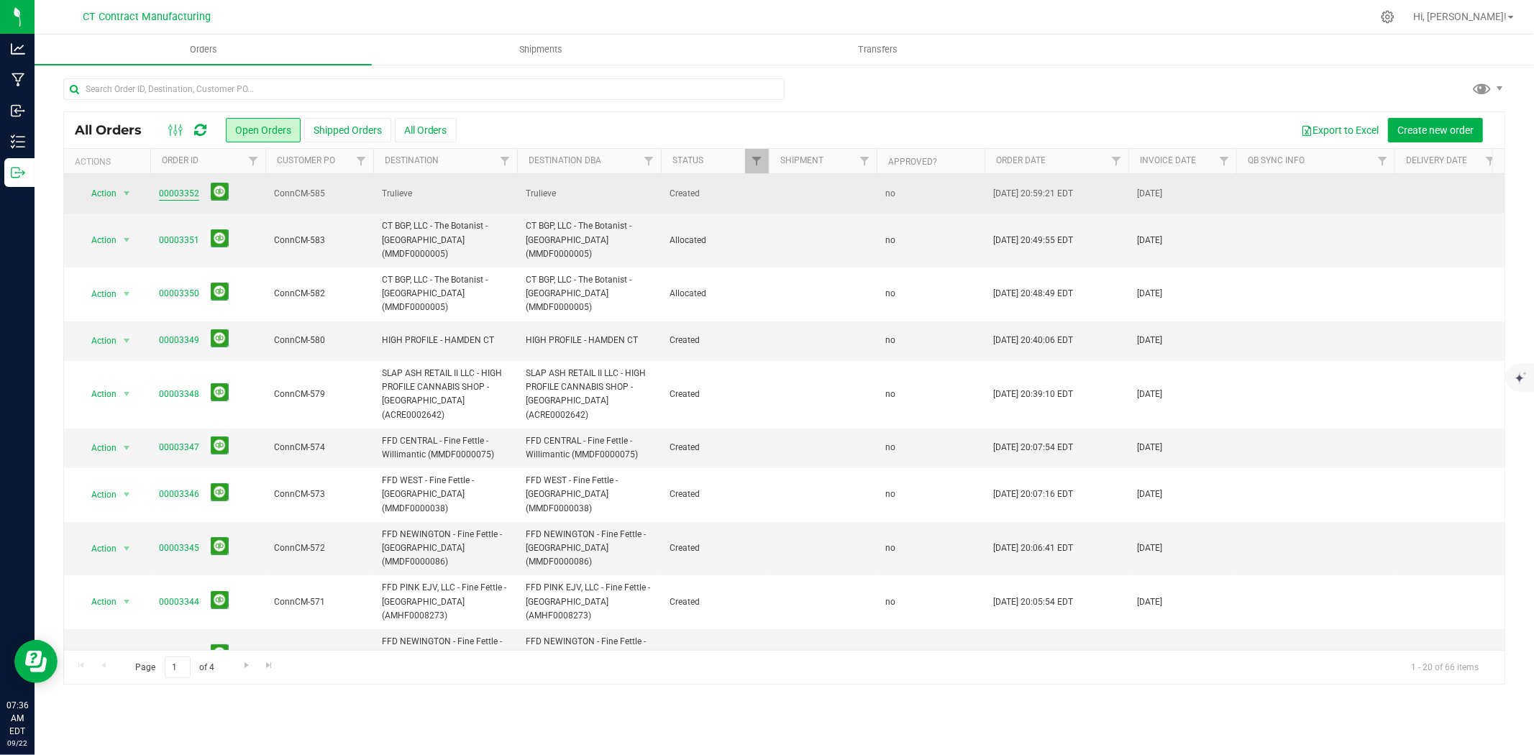
click at [176, 191] on link "00003352" at bounding box center [179, 194] width 40 height 14
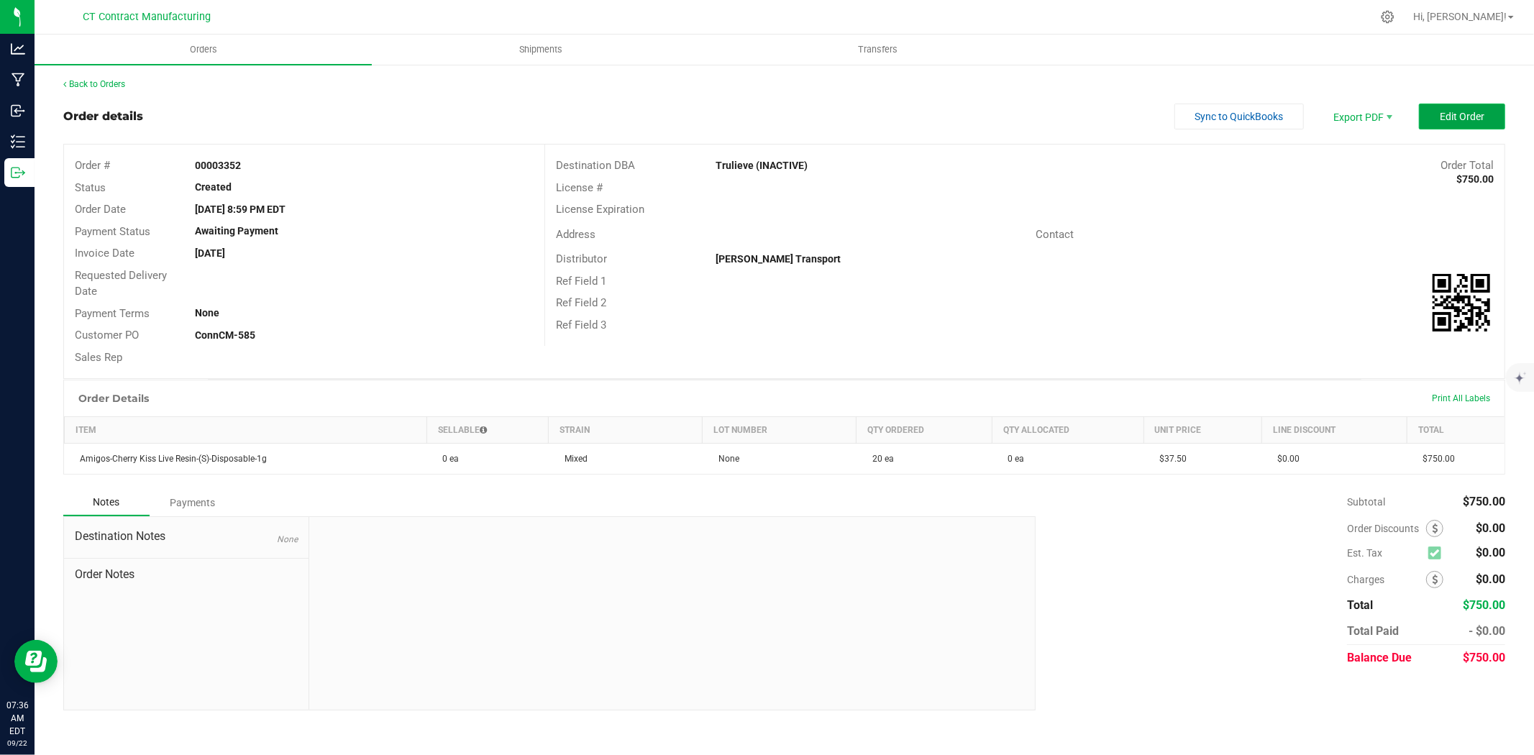
click at [1462, 115] on span "Edit Order" at bounding box center [1462, 117] width 45 height 12
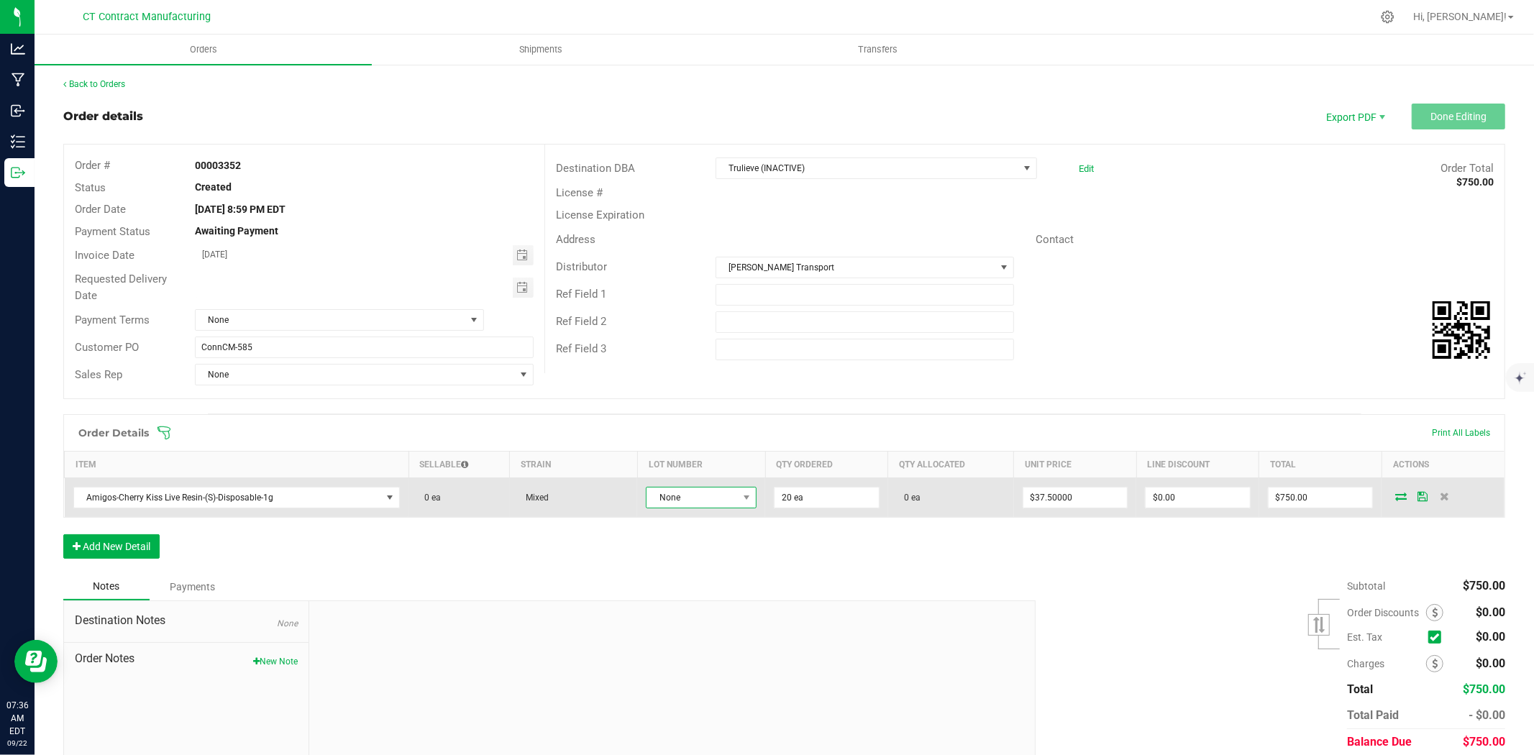
click at [712, 501] on span "None" at bounding box center [692, 498] width 91 height 20
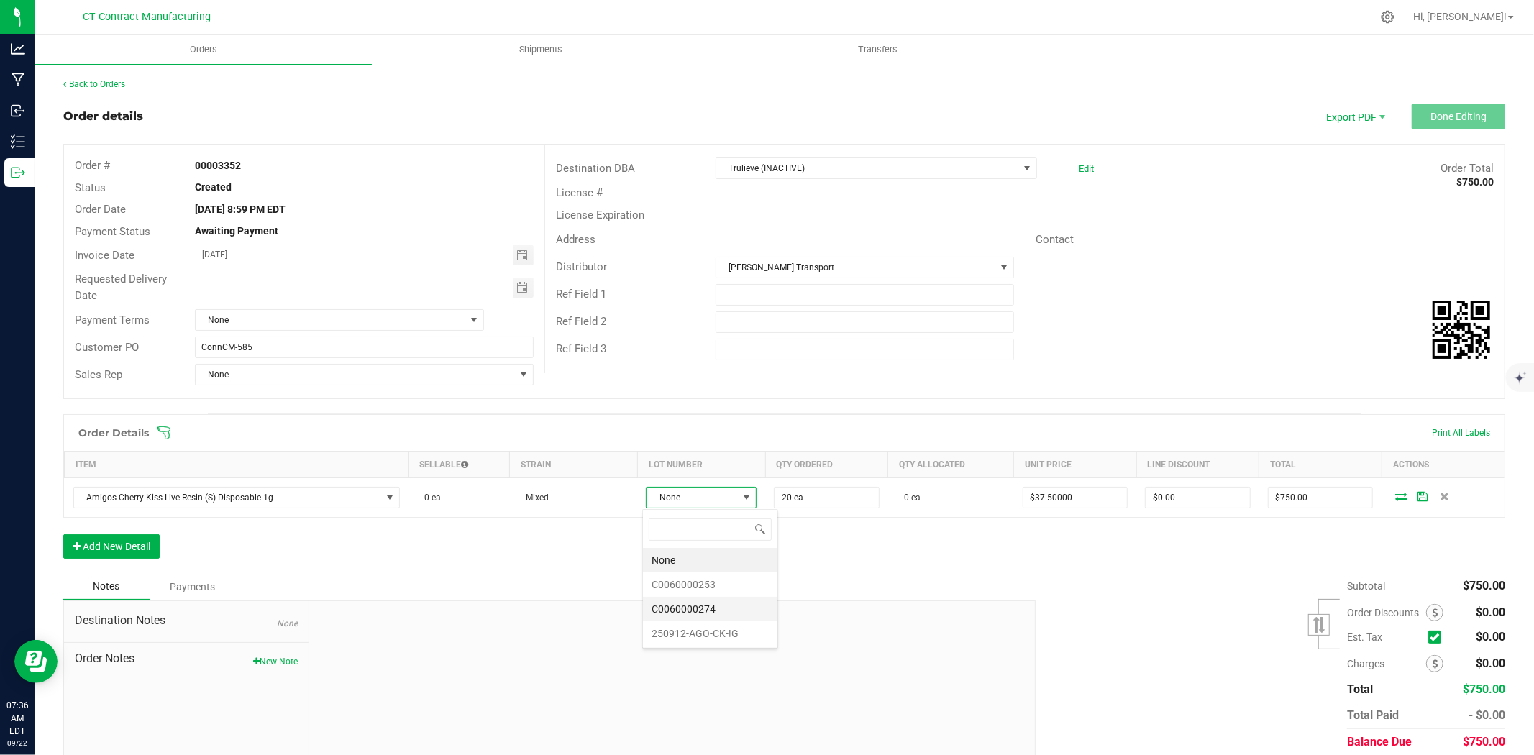
click at [736, 604] on li "C0060000274" at bounding box center [710, 609] width 134 height 24
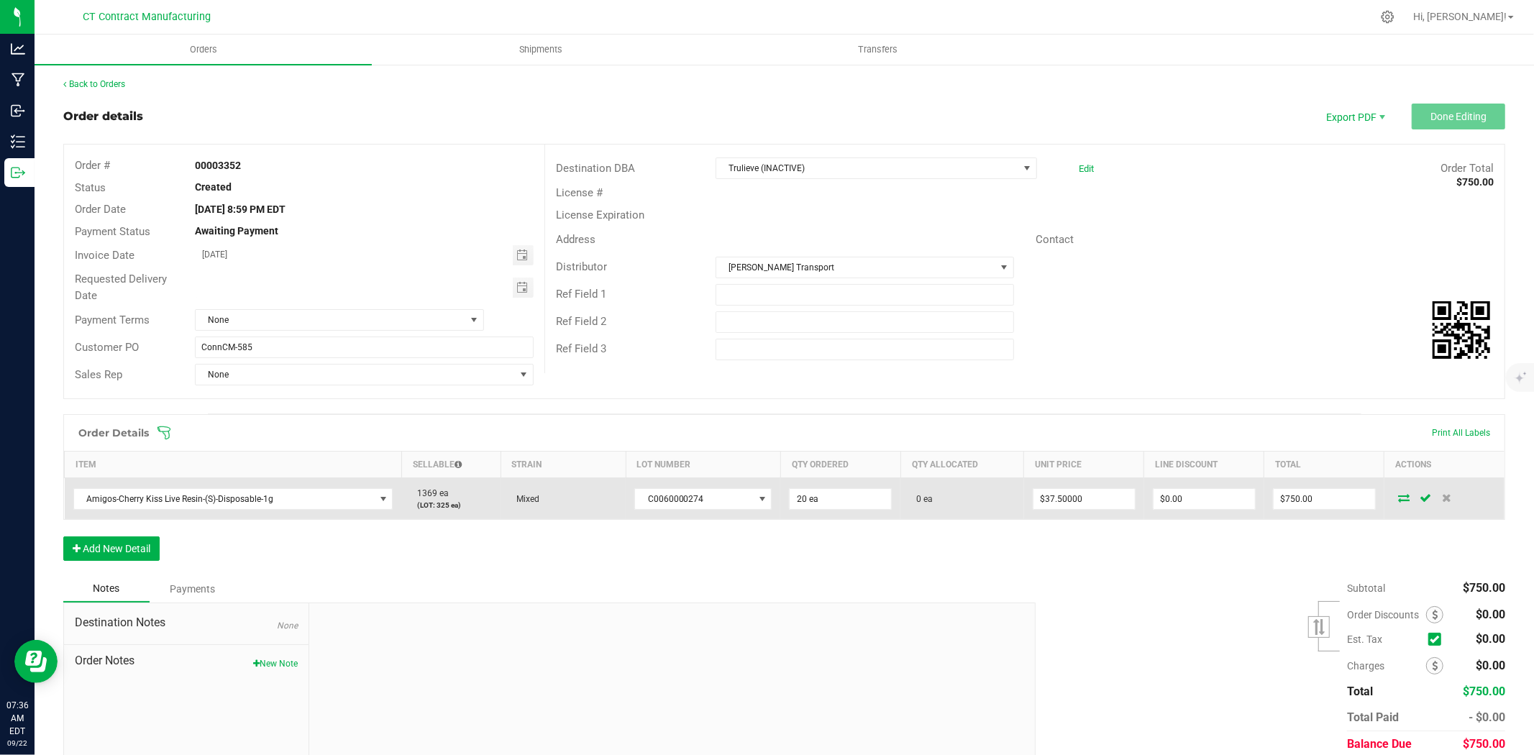
click at [1399, 498] on span at bounding box center [1404, 497] width 22 height 9
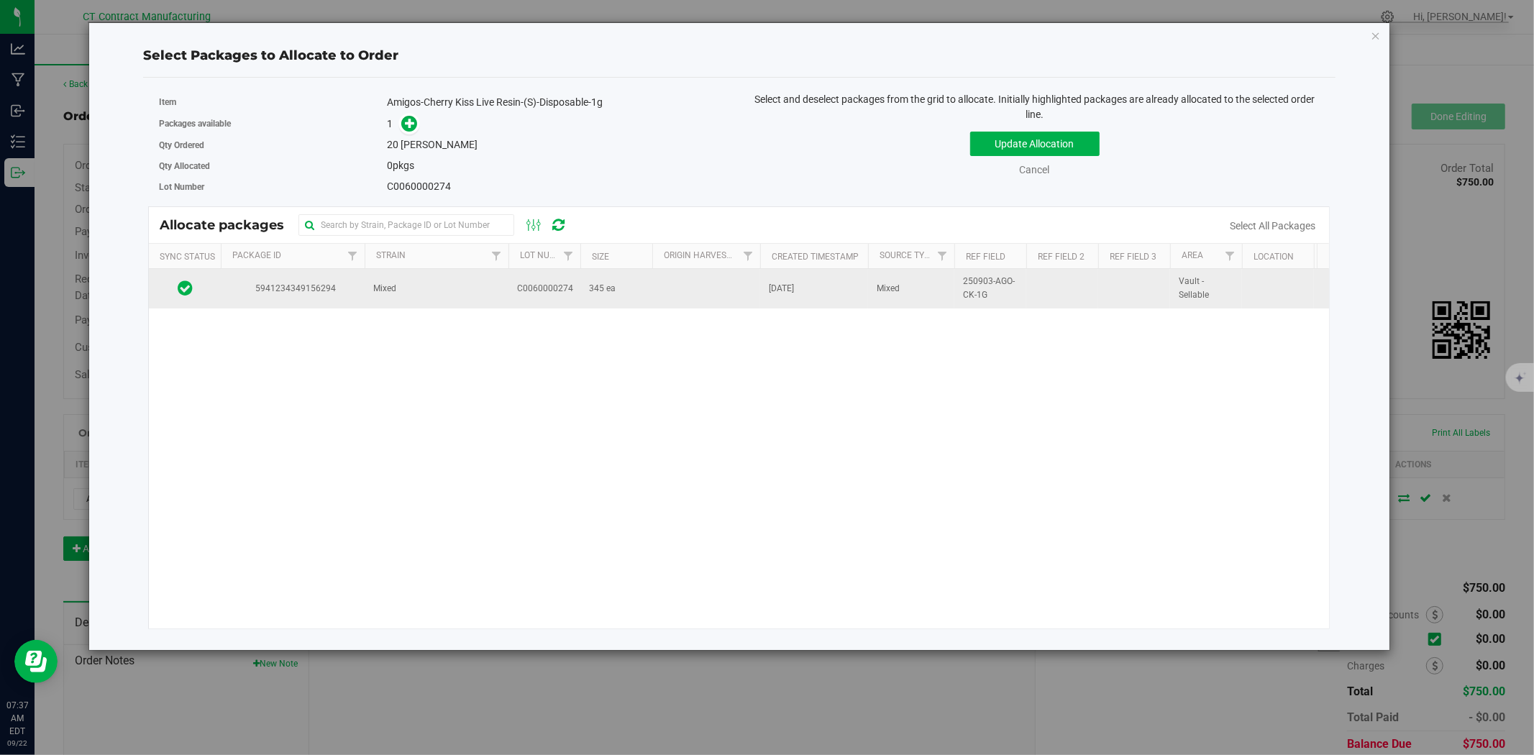
click at [513, 290] on td "C0060000274" at bounding box center [544, 288] width 72 height 39
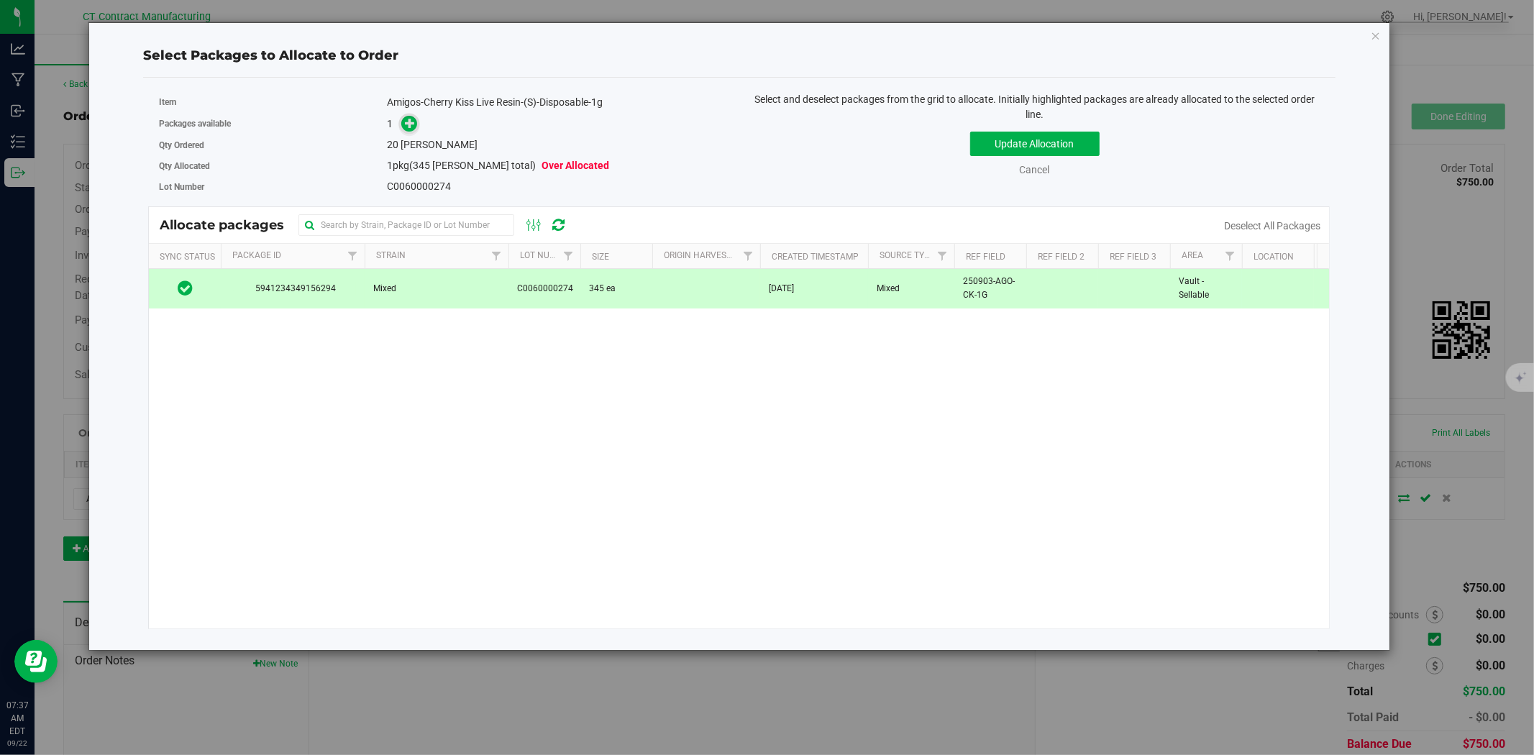
click at [407, 124] on icon at bounding box center [410, 123] width 10 height 10
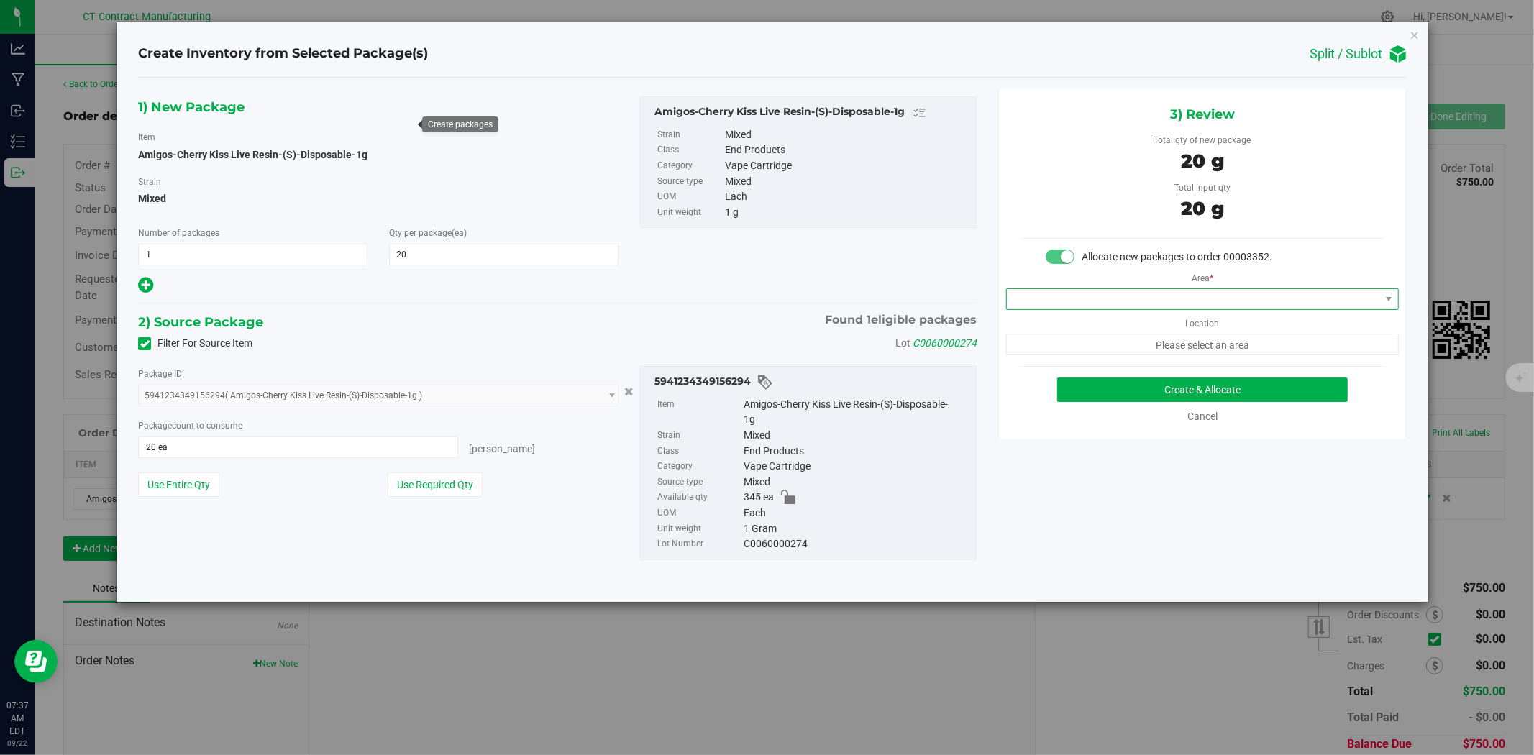
click at [1103, 307] on span at bounding box center [1193, 299] width 373 height 20
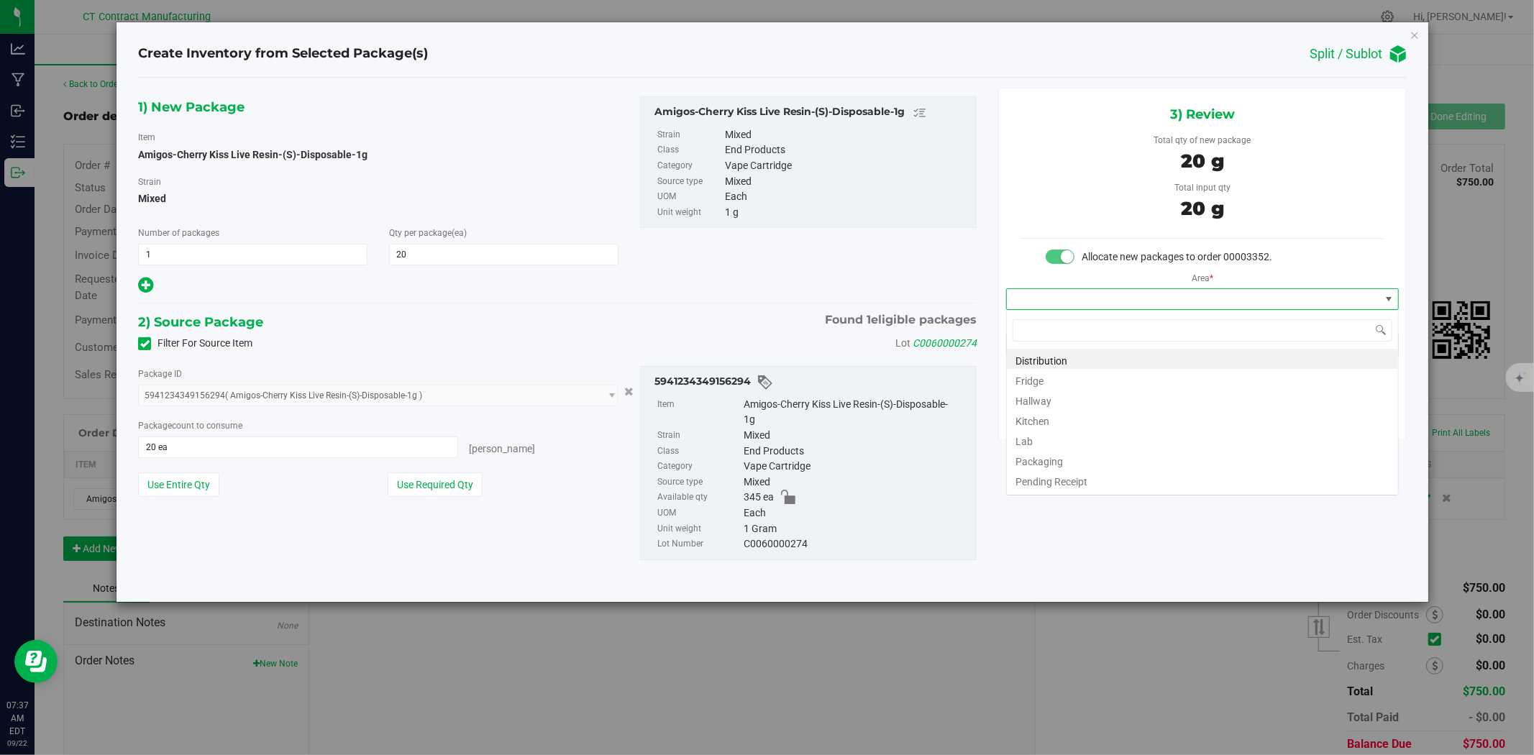
scroll to position [22, 392]
click at [1092, 357] on li "Distribution" at bounding box center [1202, 359] width 391 height 20
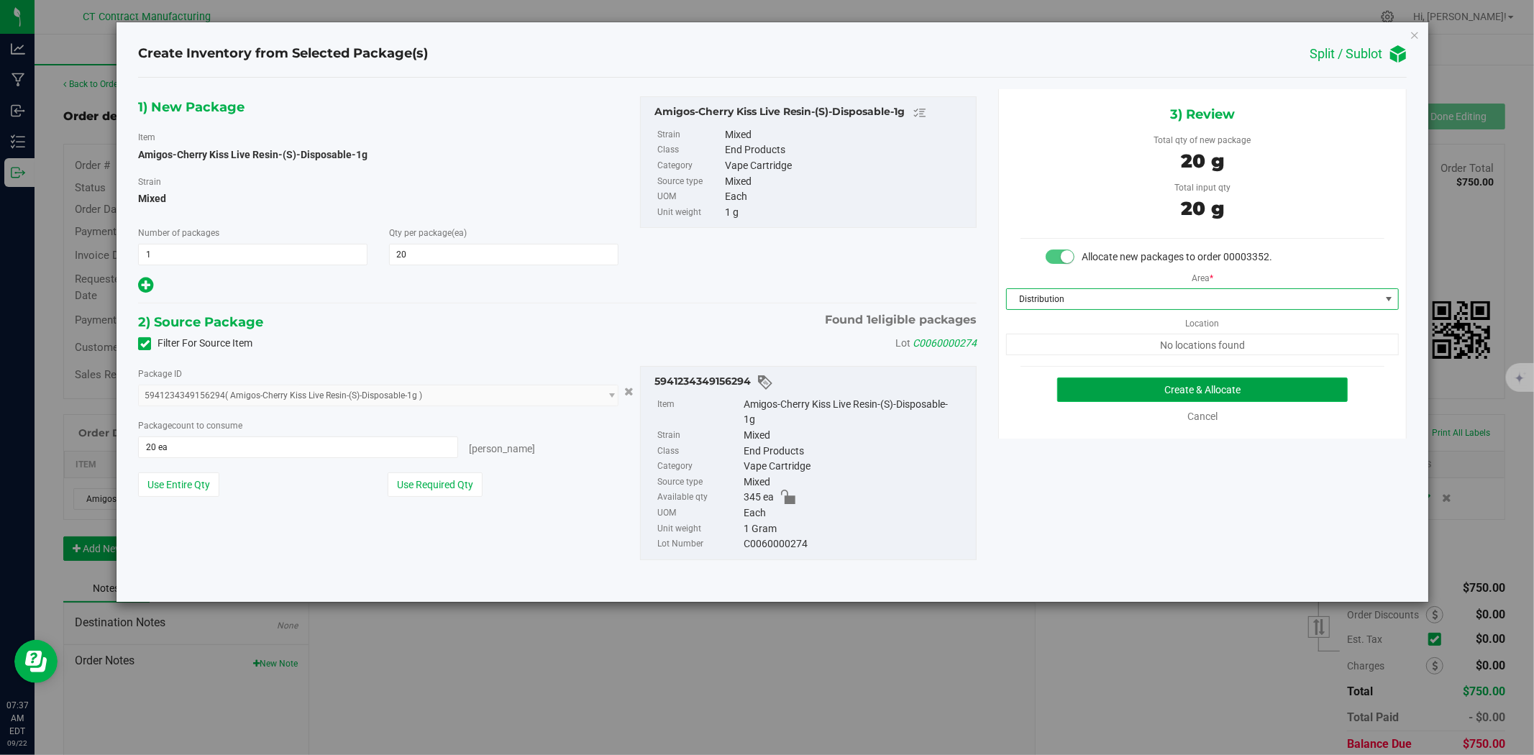
click at [1132, 385] on button "Create & Allocate" at bounding box center [1202, 390] width 291 height 24
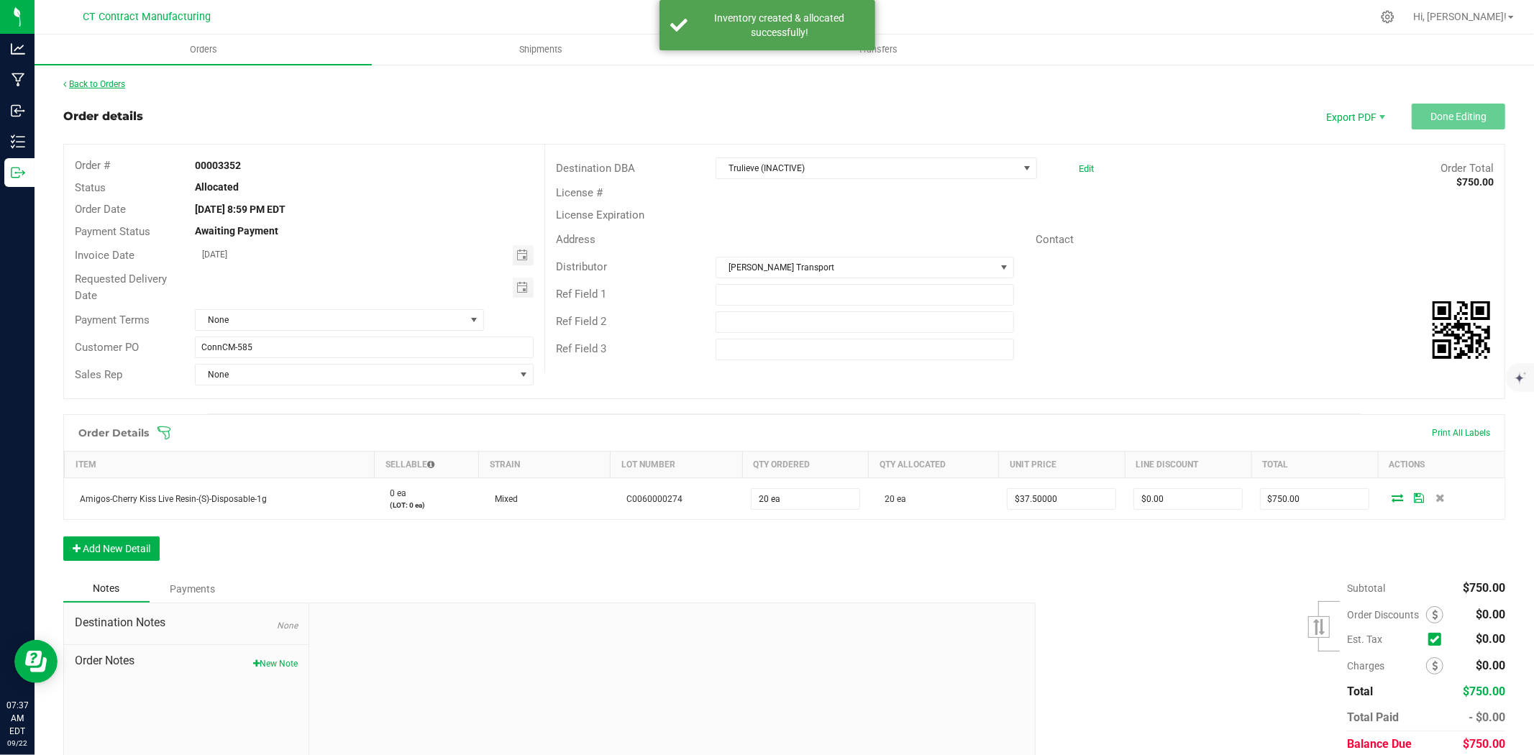
click at [98, 86] on link "Back to Orders" at bounding box center [94, 84] width 62 height 10
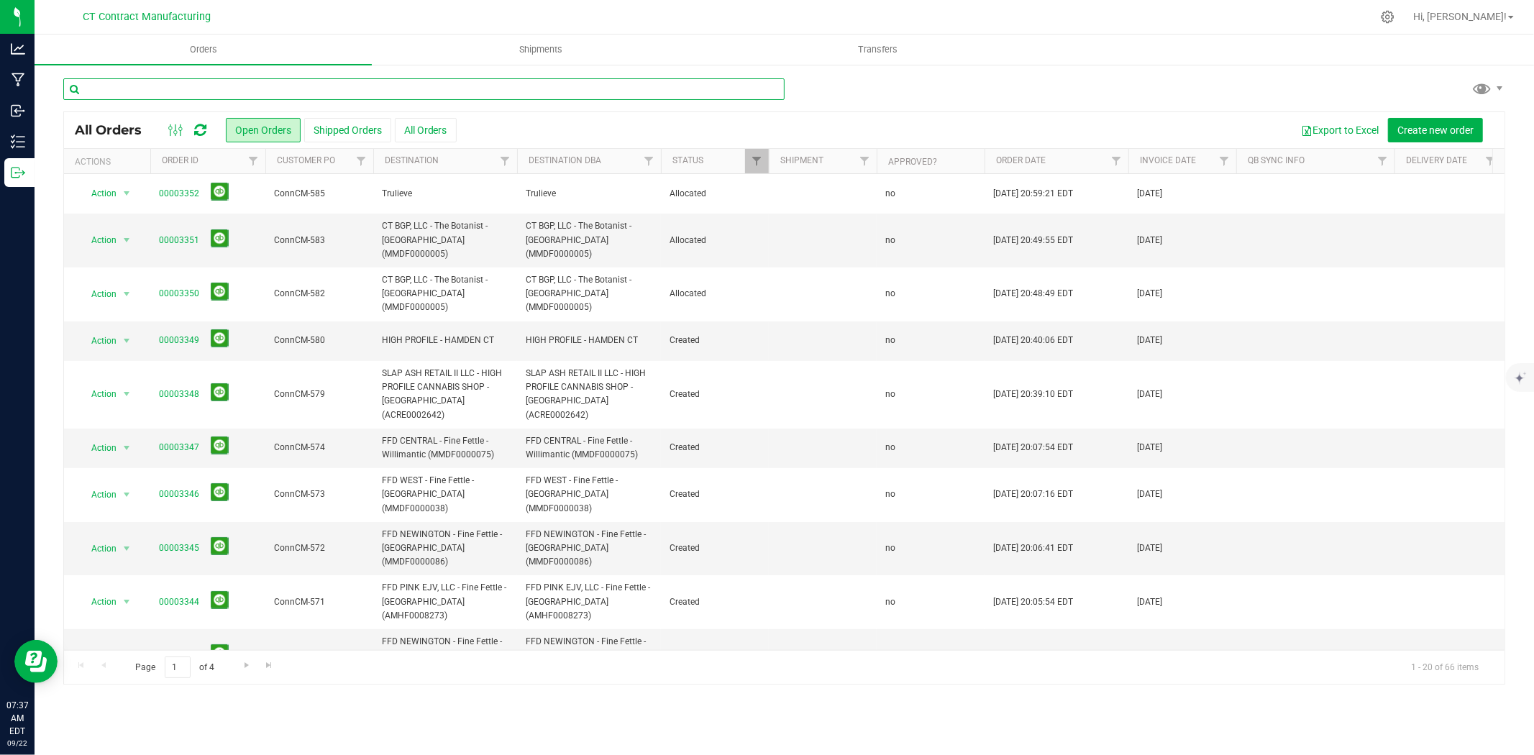
click at [170, 83] on input "text" at bounding box center [423, 89] width 721 height 22
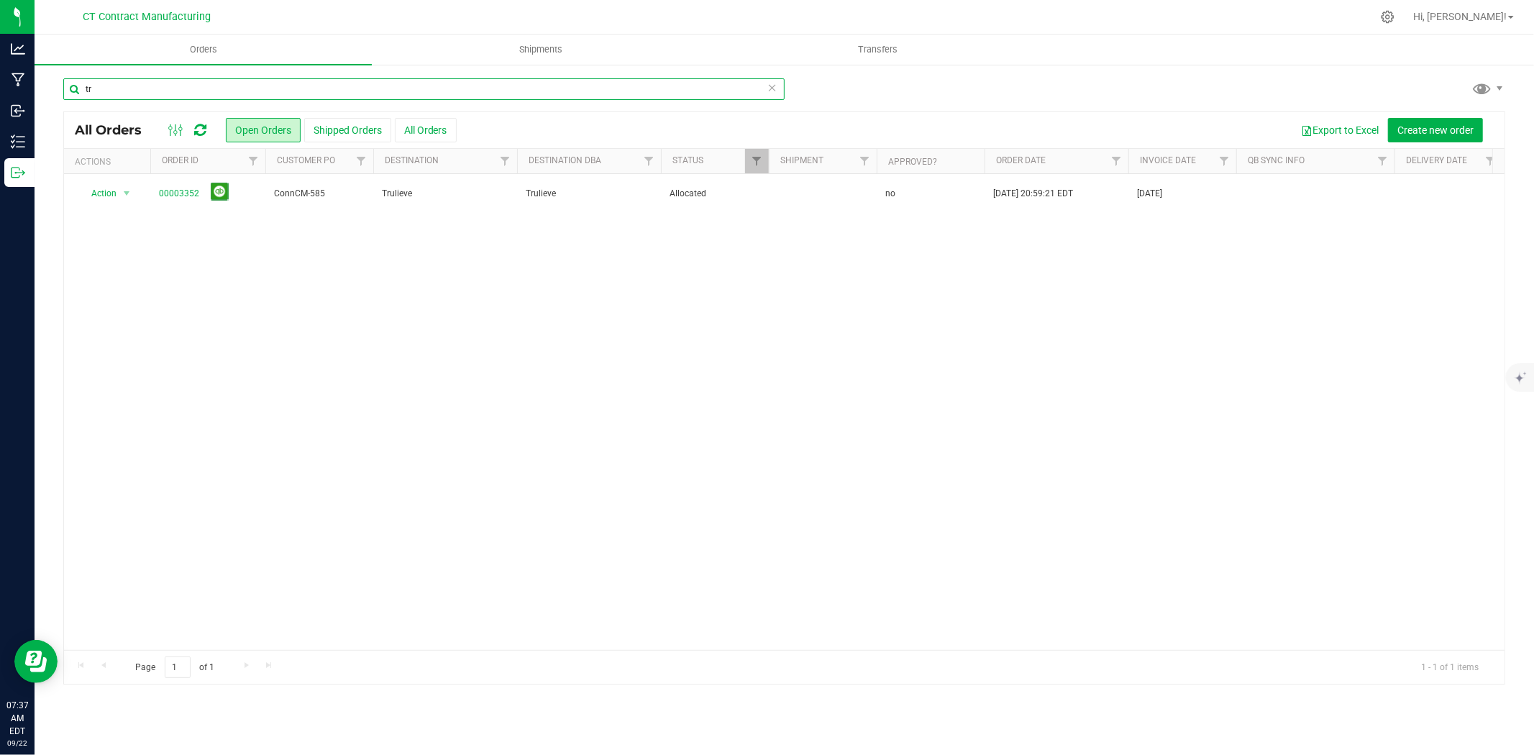
type input "t"
type input "h"
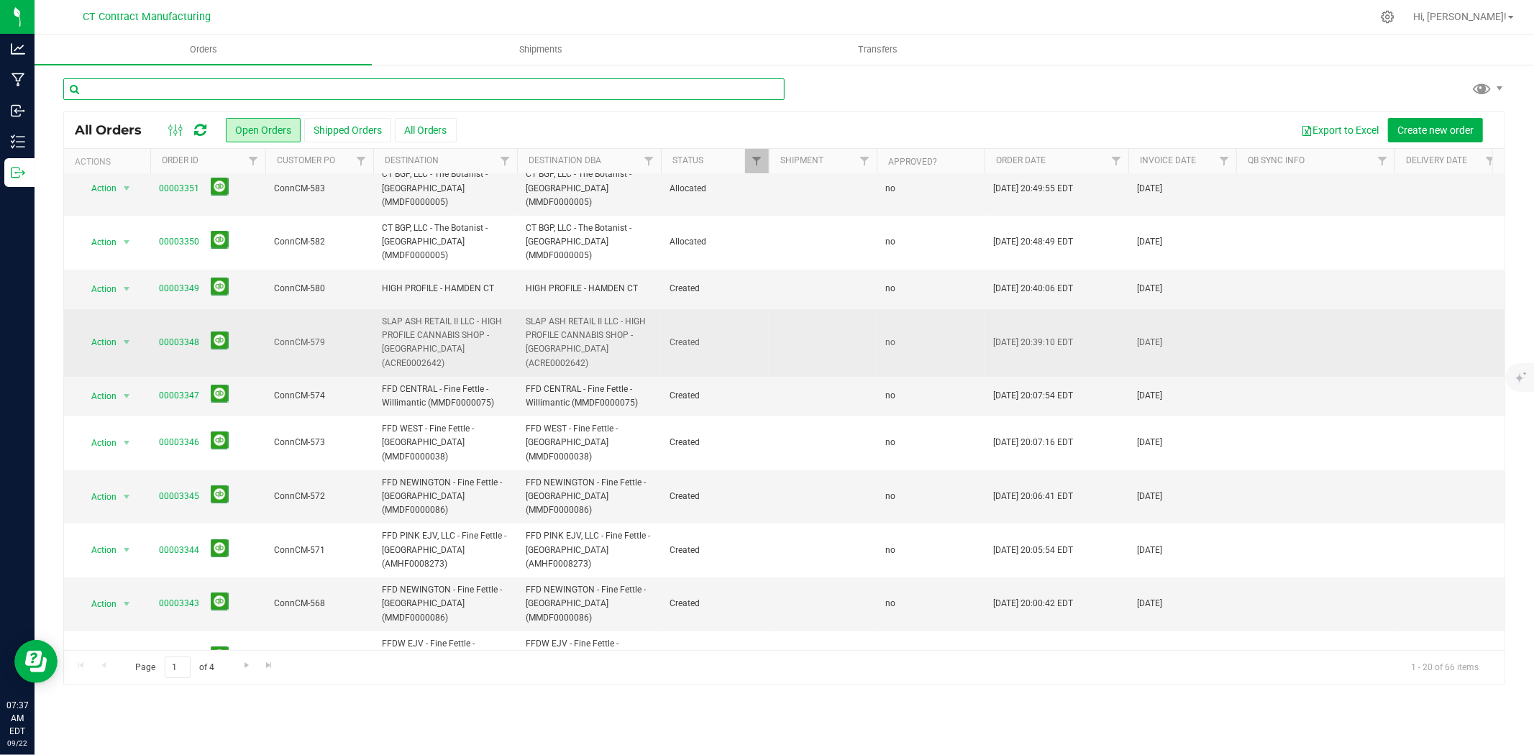
scroll to position [80, 0]
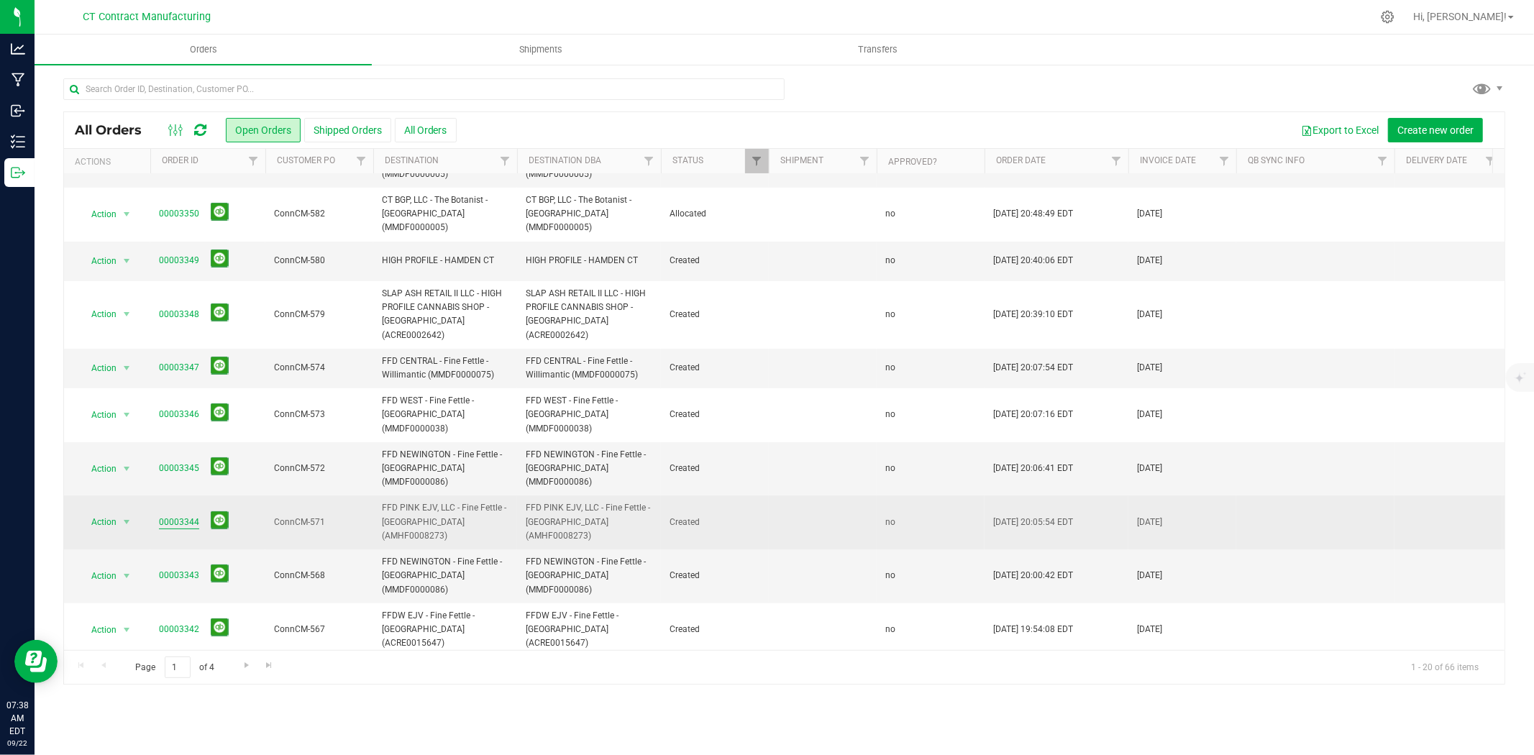
click at [170, 516] on link "00003344" at bounding box center [179, 523] width 40 height 14
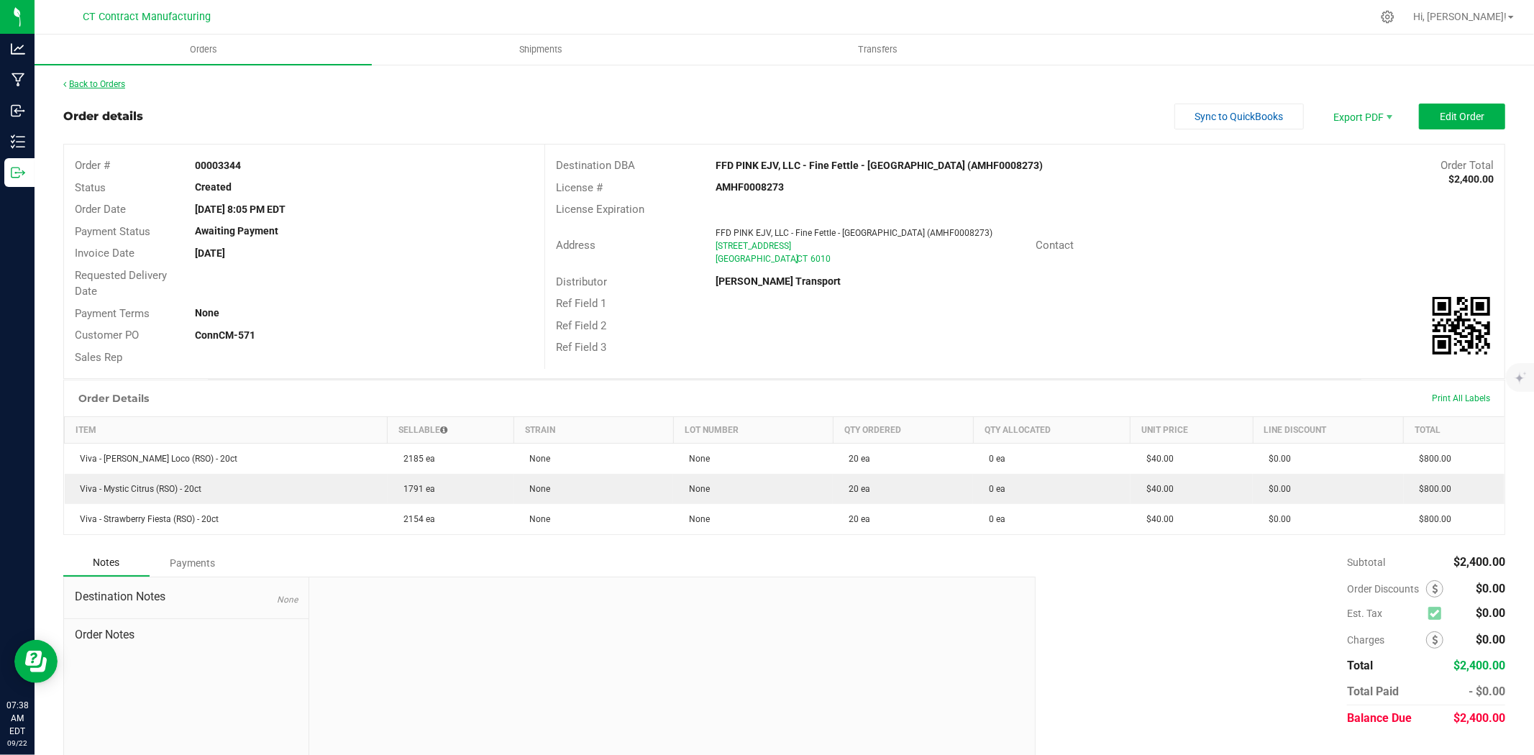
click at [119, 81] on link "Back to Orders" at bounding box center [94, 84] width 62 height 10
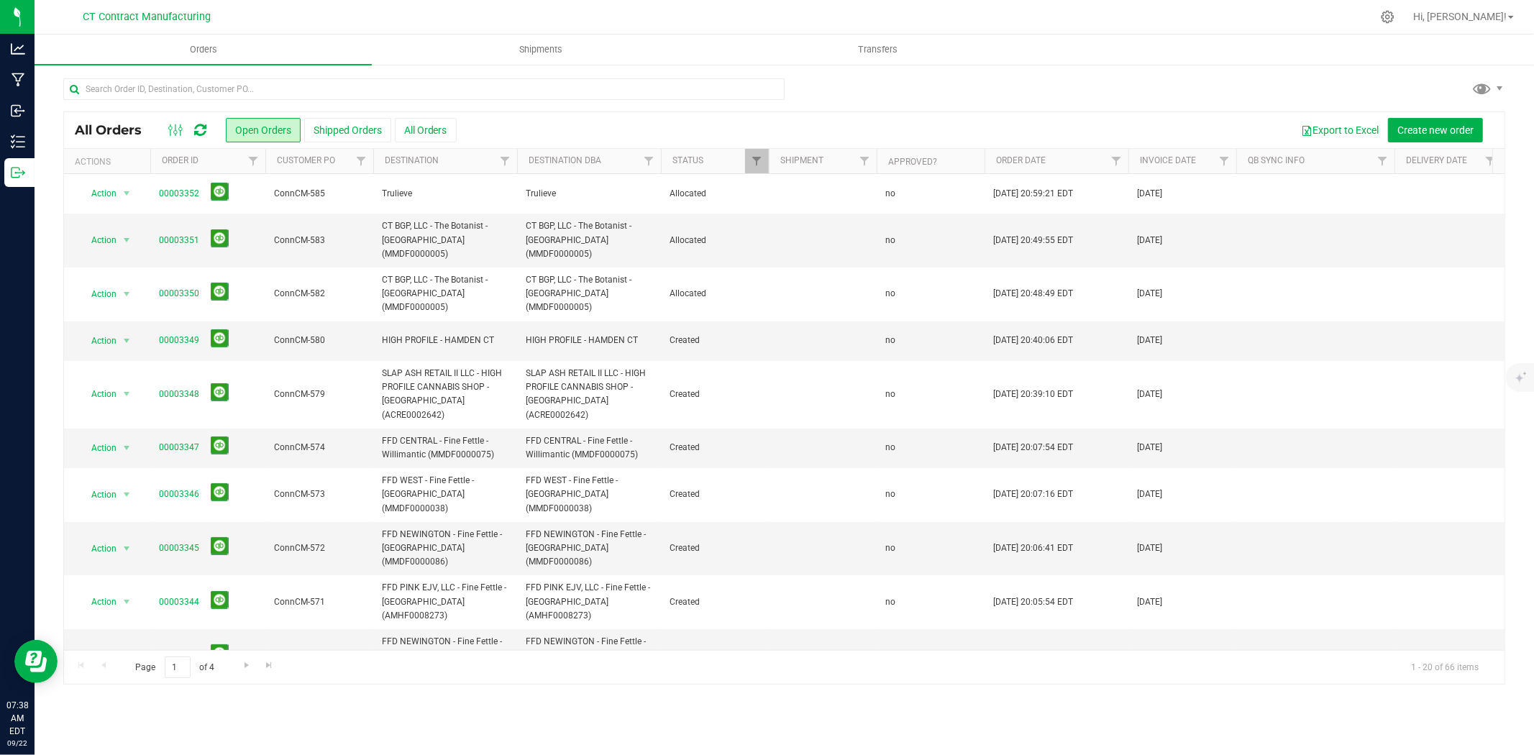
drag, startPoint x: 119, startPoint y: 81, endPoint x: 569, endPoint y: 15, distance: 455.0
click at [569, 15] on div at bounding box center [814, 17] width 1114 height 28
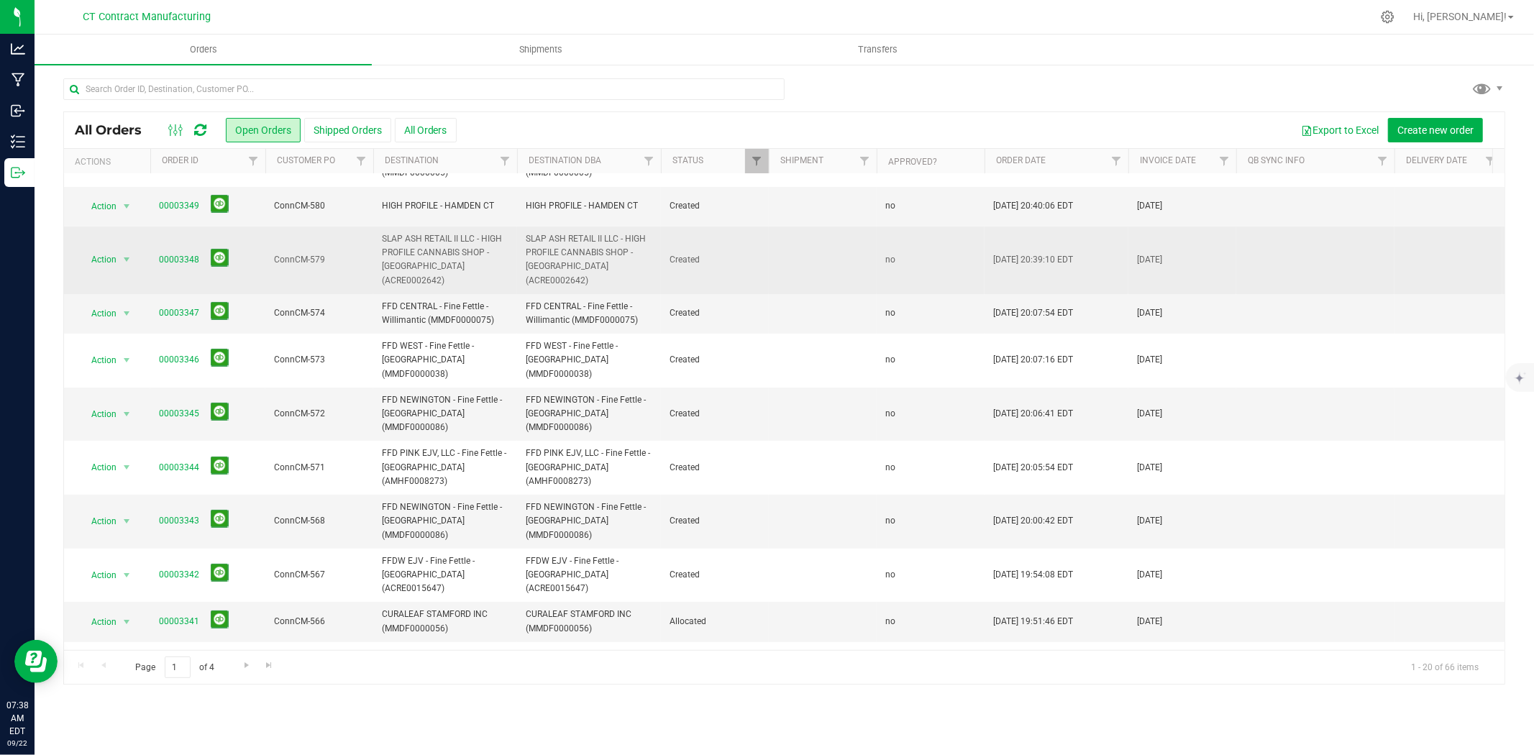
scroll to position [160, 0]
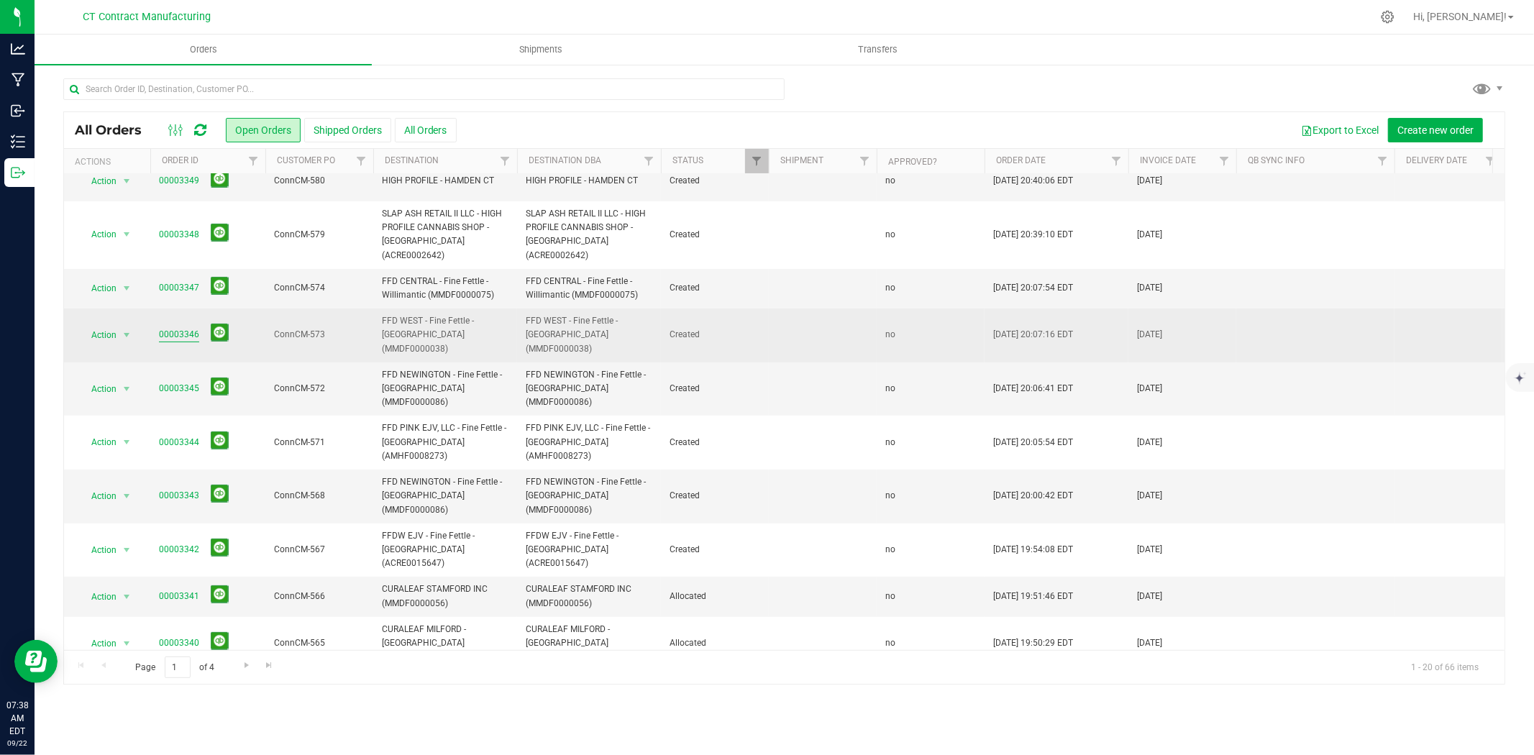
click at [191, 328] on link "00003346" at bounding box center [179, 335] width 40 height 14
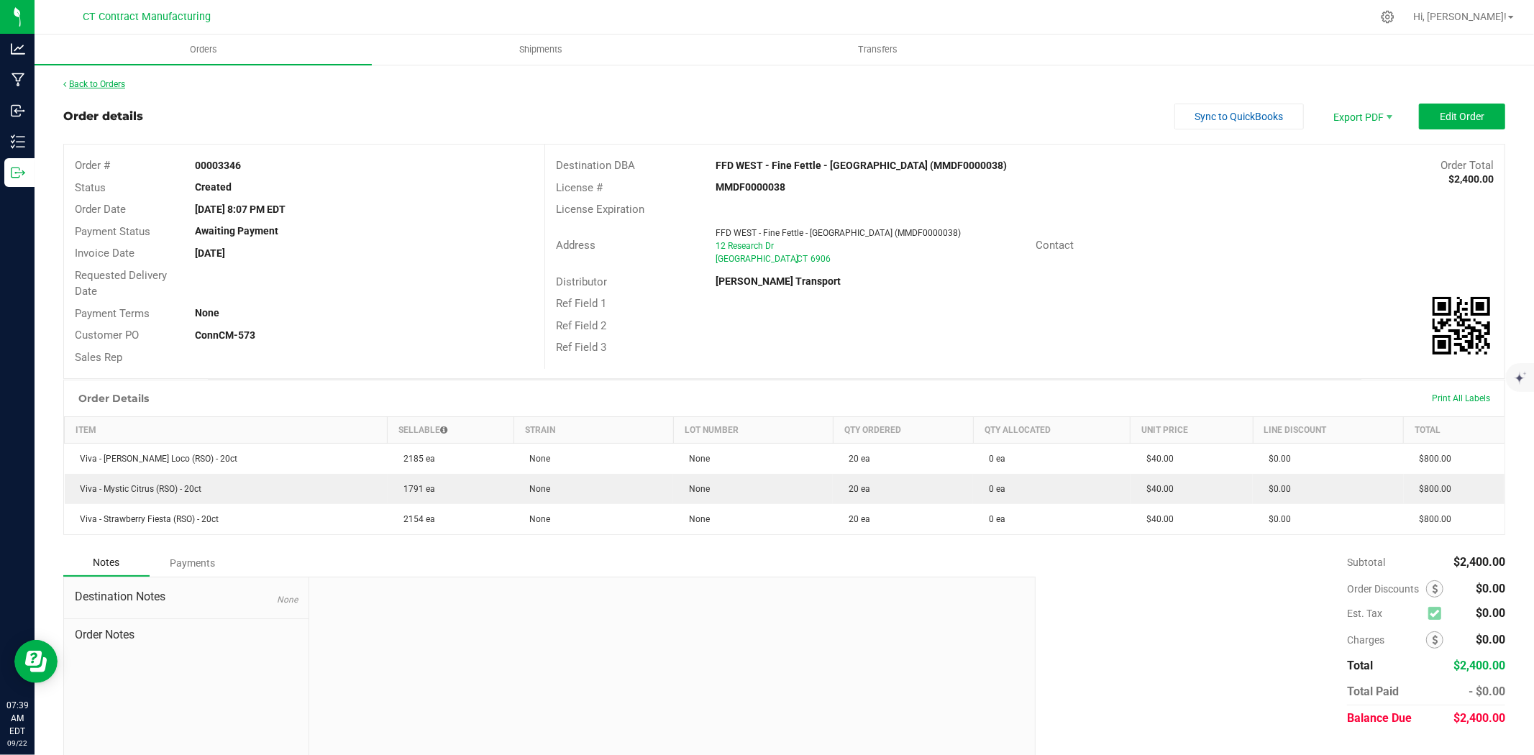
click at [112, 88] on link "Back to Orders" at bounding box center [94, 84] width 62 height 10
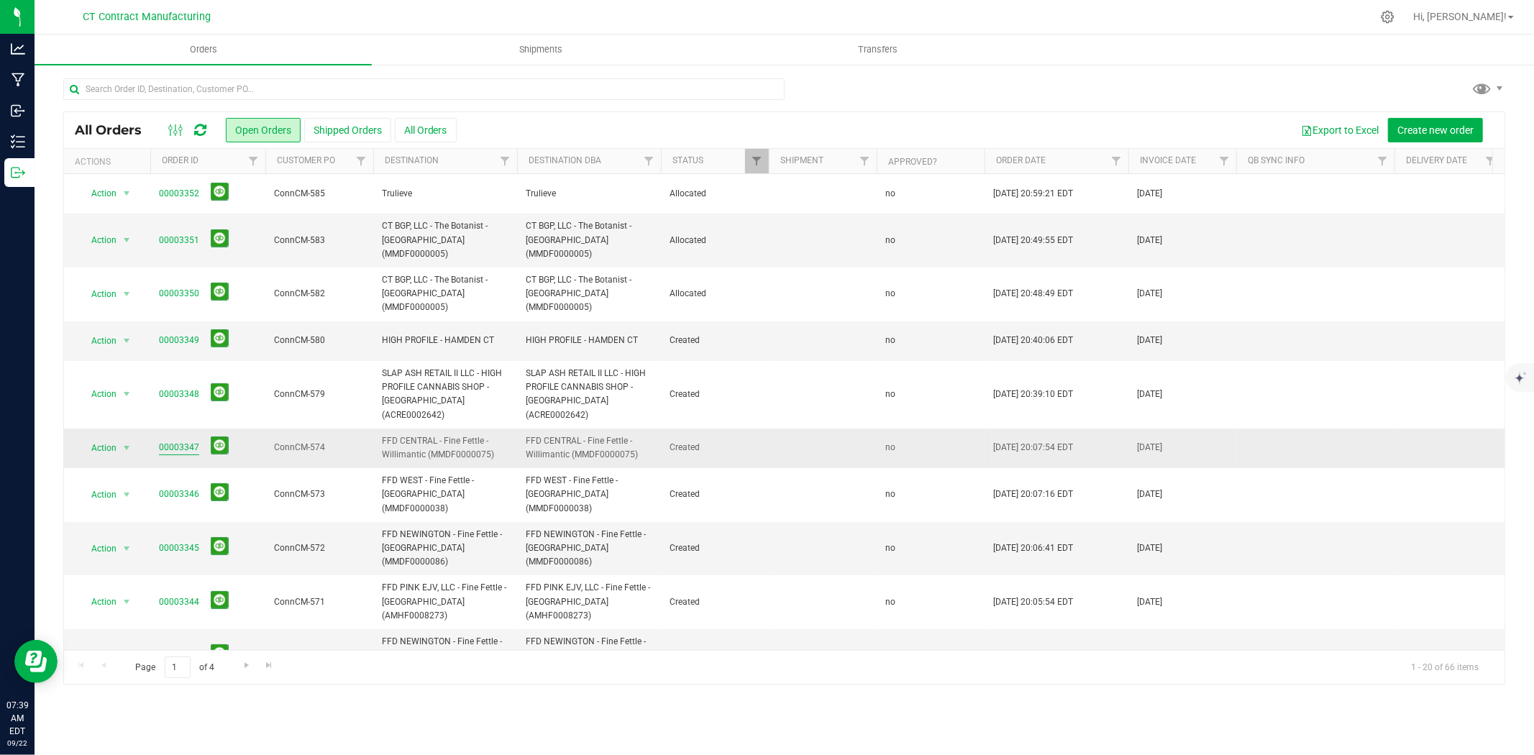
click at [183, 441] on link "00003347" at bounding box center [179, 448] width 40 height 14
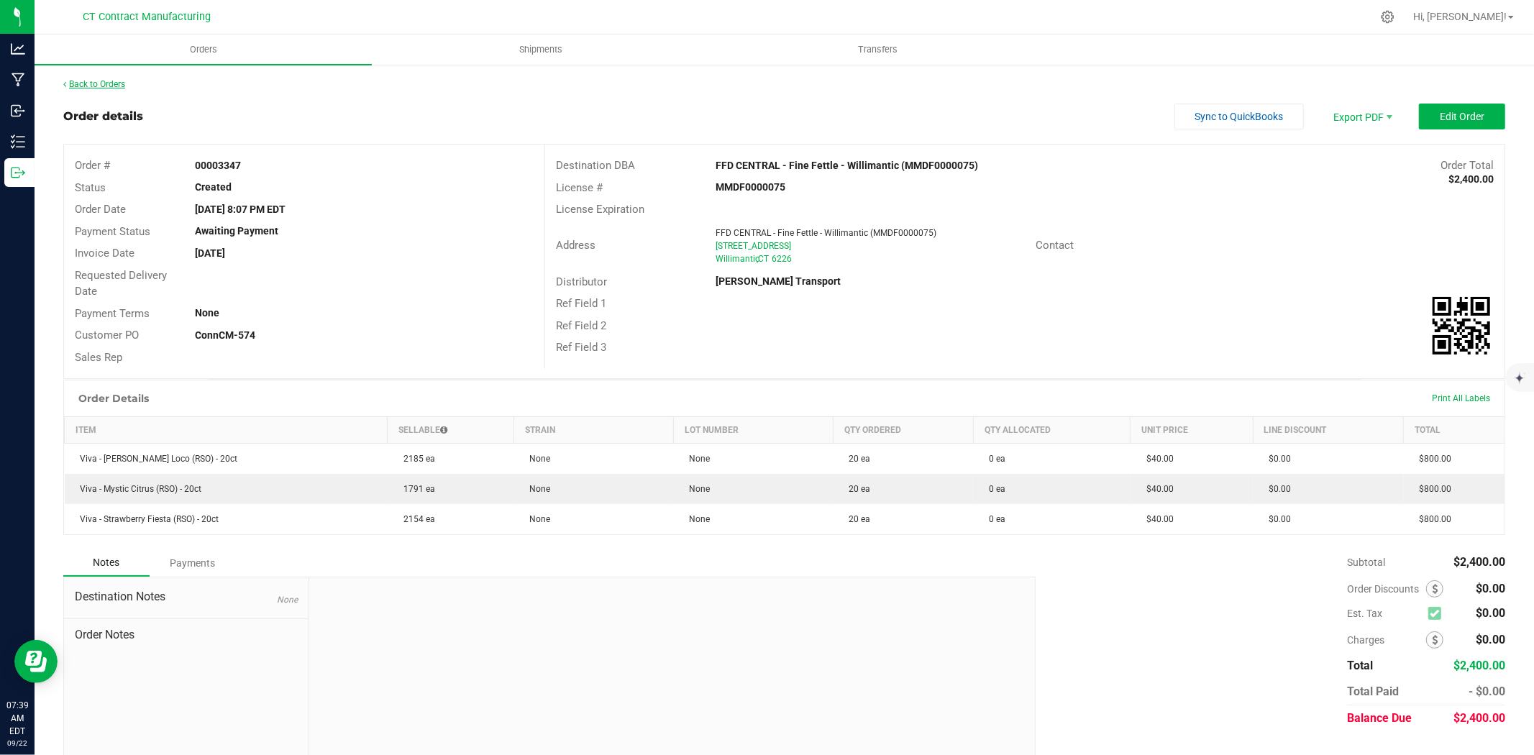
click at [99, 88] on link "Back to Orders" at bounding box center [94, 84] width 62 height 10
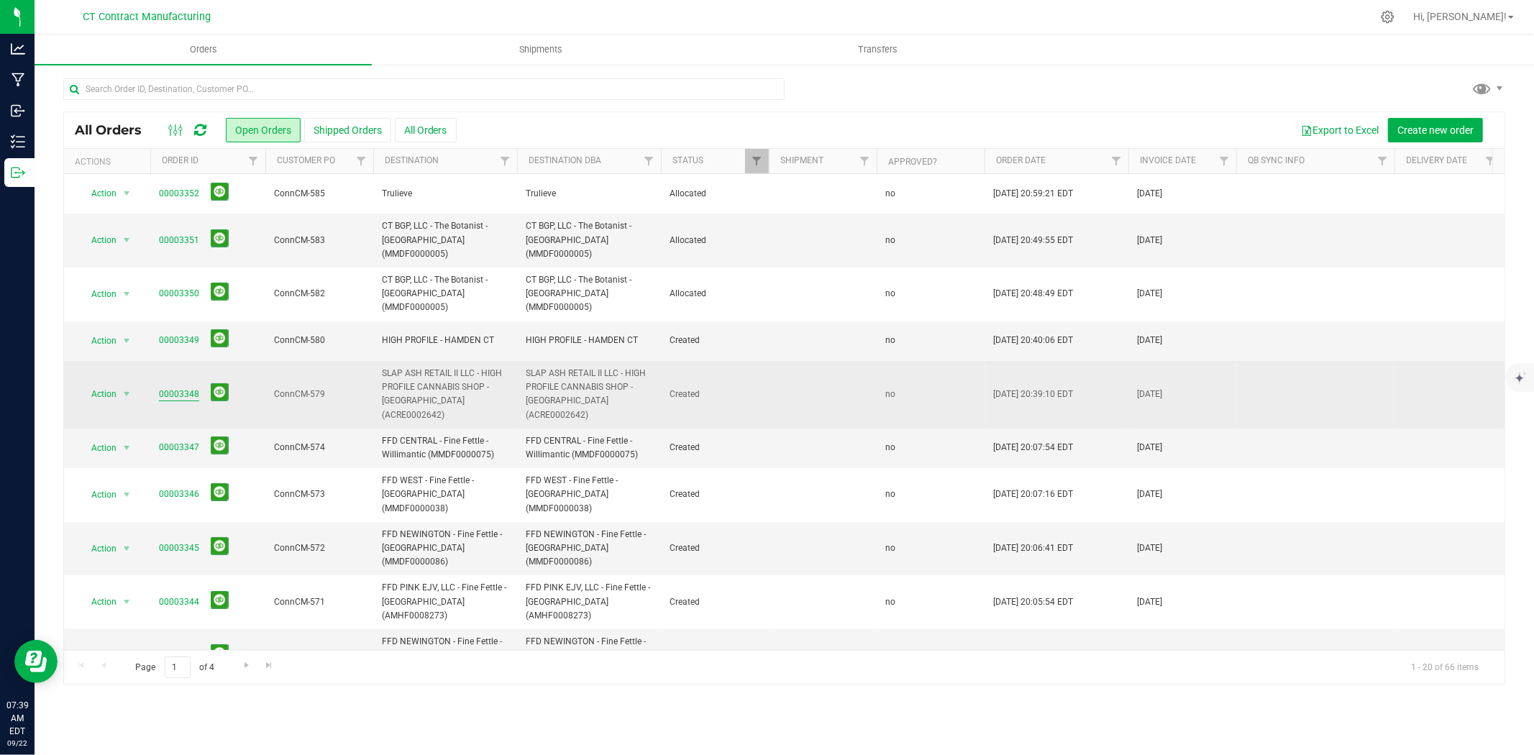
click at [190, 388] on link "00003348" at bounding box center [179, 395] width 40 height 14
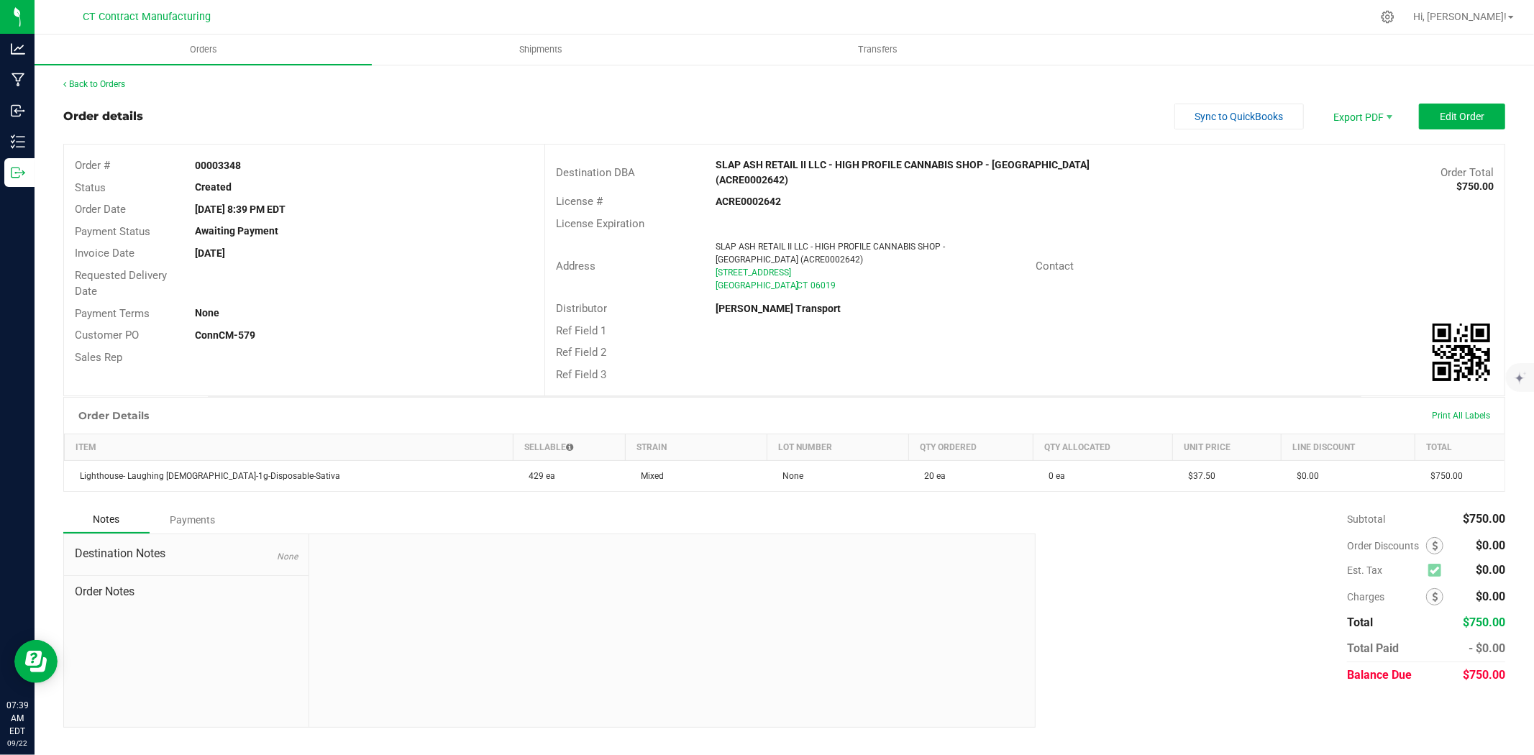
click at [109, 75] on div "Back to Orders Order details Sync to QuickBooks Export PDF Edit Order Order # 0…" at bounding box center [784, 402] width 1499 height 679
click at [109, 76] on div "Back to Orders Order details Sync to QuickBooks Export PDF Edit Order Order # 0…" at bounding box center [784, 402] width 1499 height 679
click at [113, 76] on div "Back to Orders Order details Sync to QuickBooks Export PDF Edit Order Order # 0…" at bounding box center [784, 402] width 1499 height 679
click at [113, 84] on link "Back to Orders" at bounding box center [94, 84] width 62 height 10
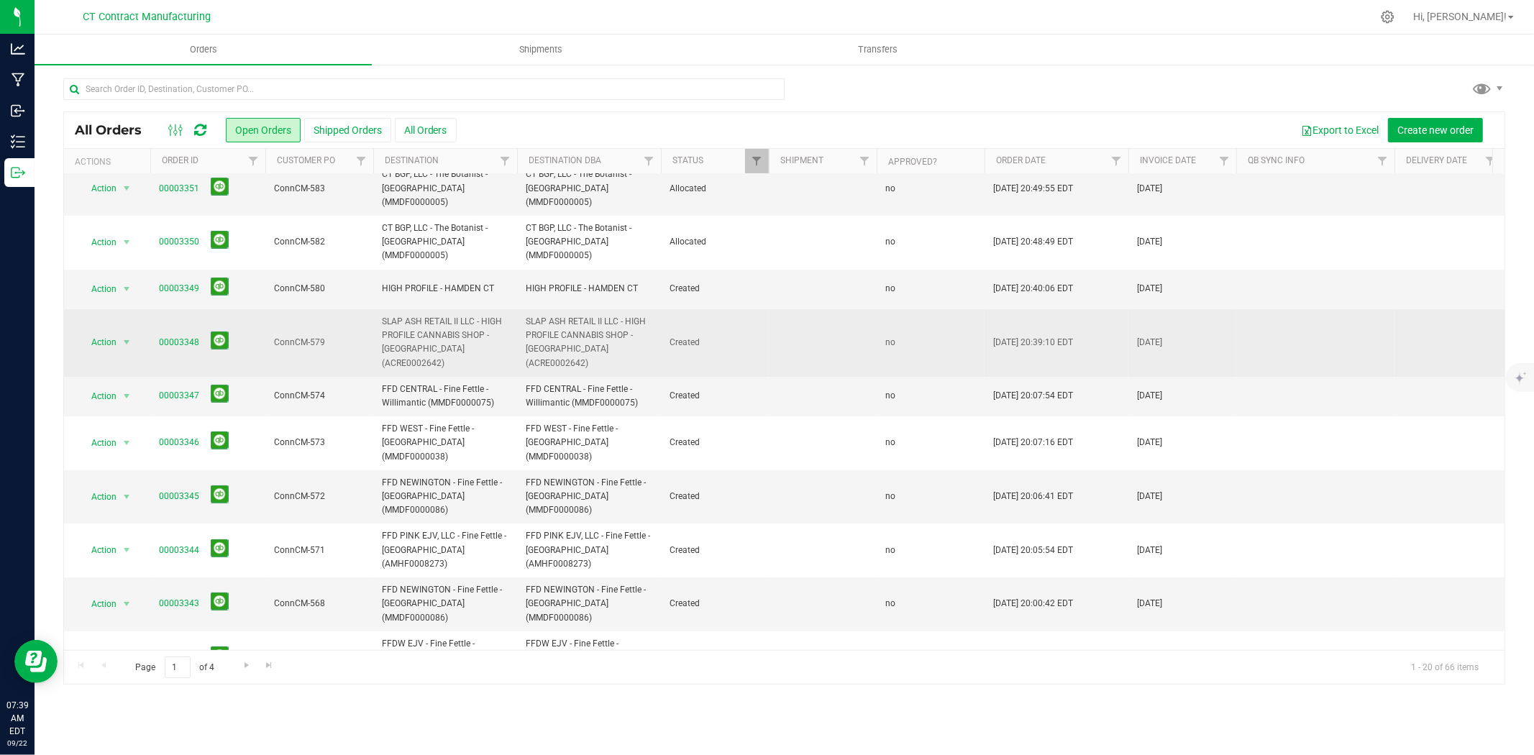
scroll to position [80, 0]
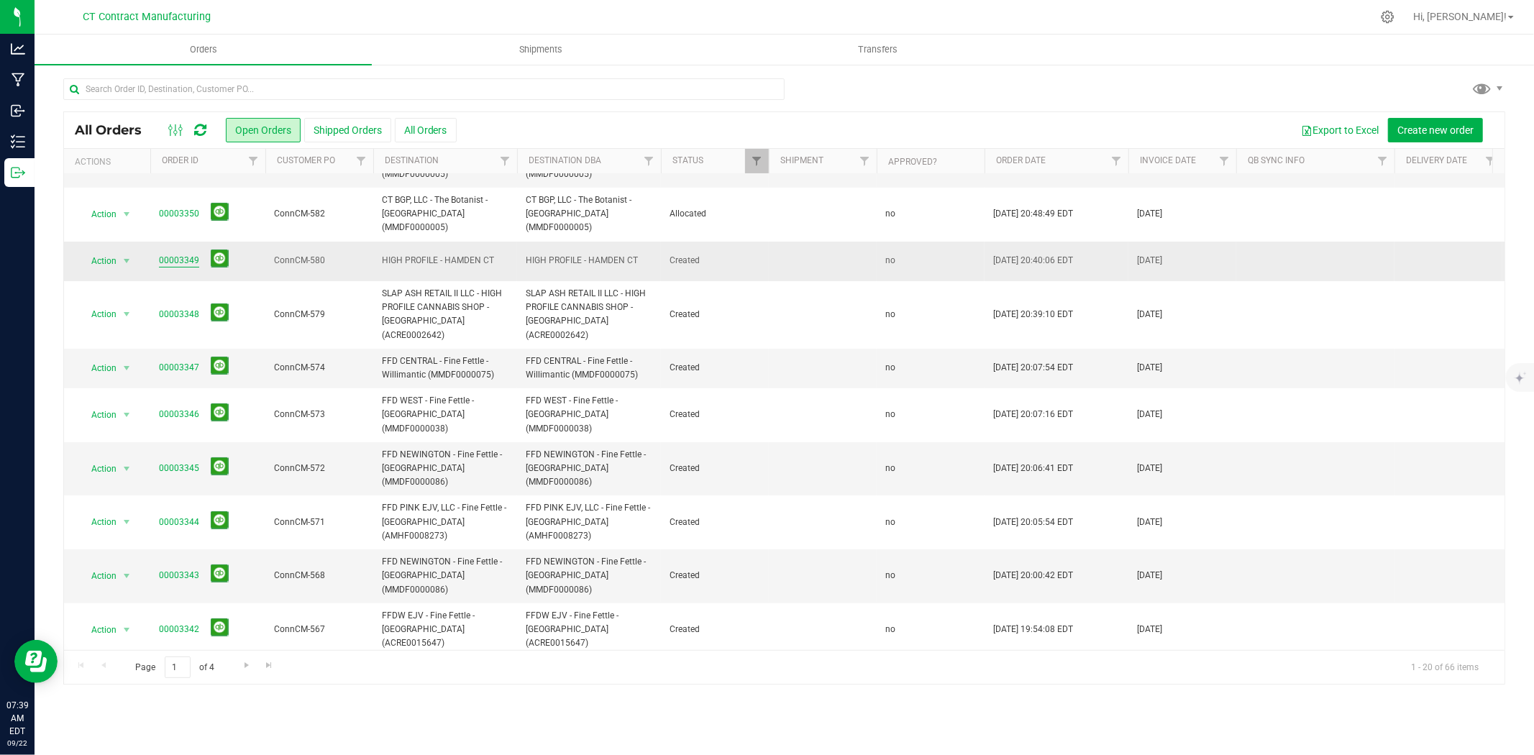
click at [174, 254] on link "00003349" at bounding box center [179, 261] width 40 height 14
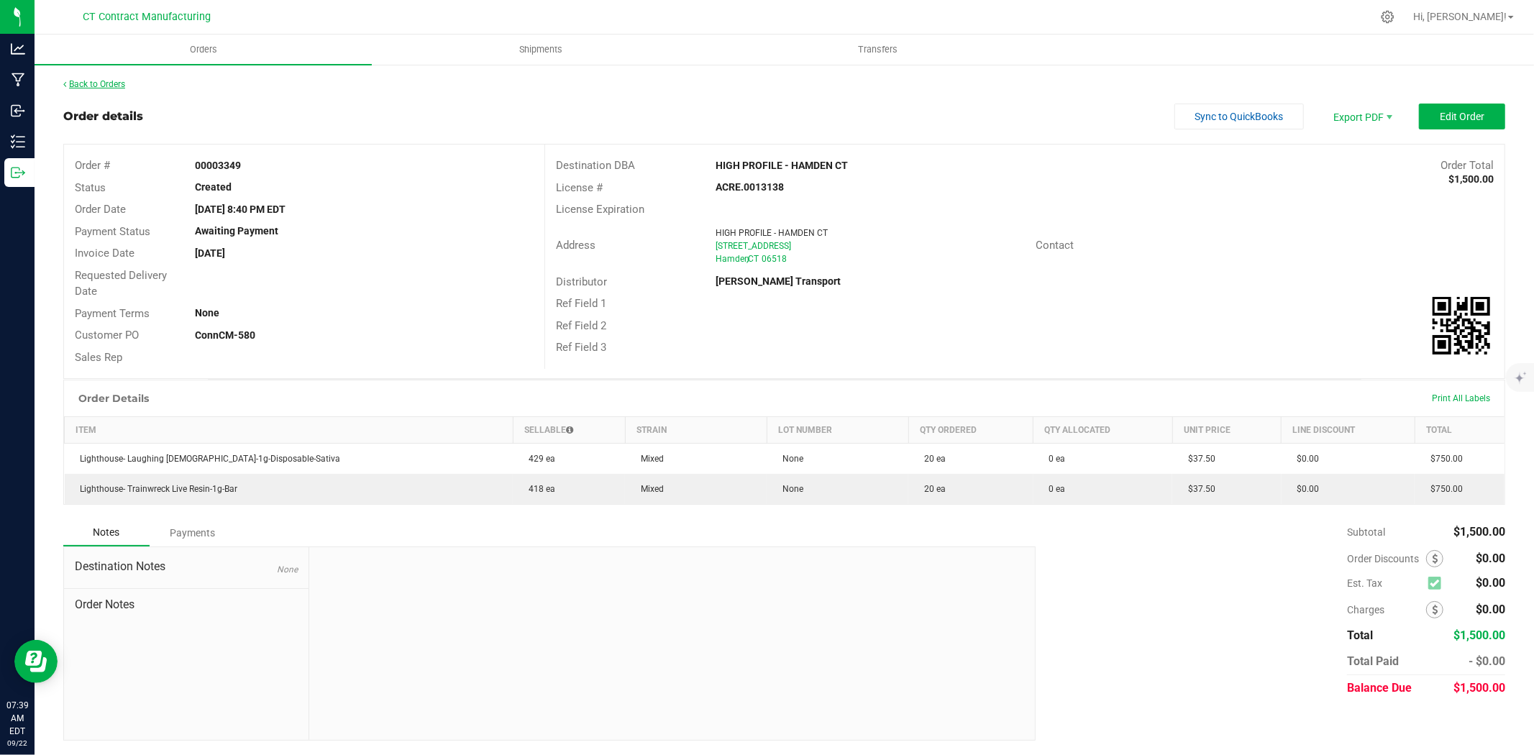
click at [103, 86] on link "Back to Orders" at bounding box center [94, 84] width 62 height 10
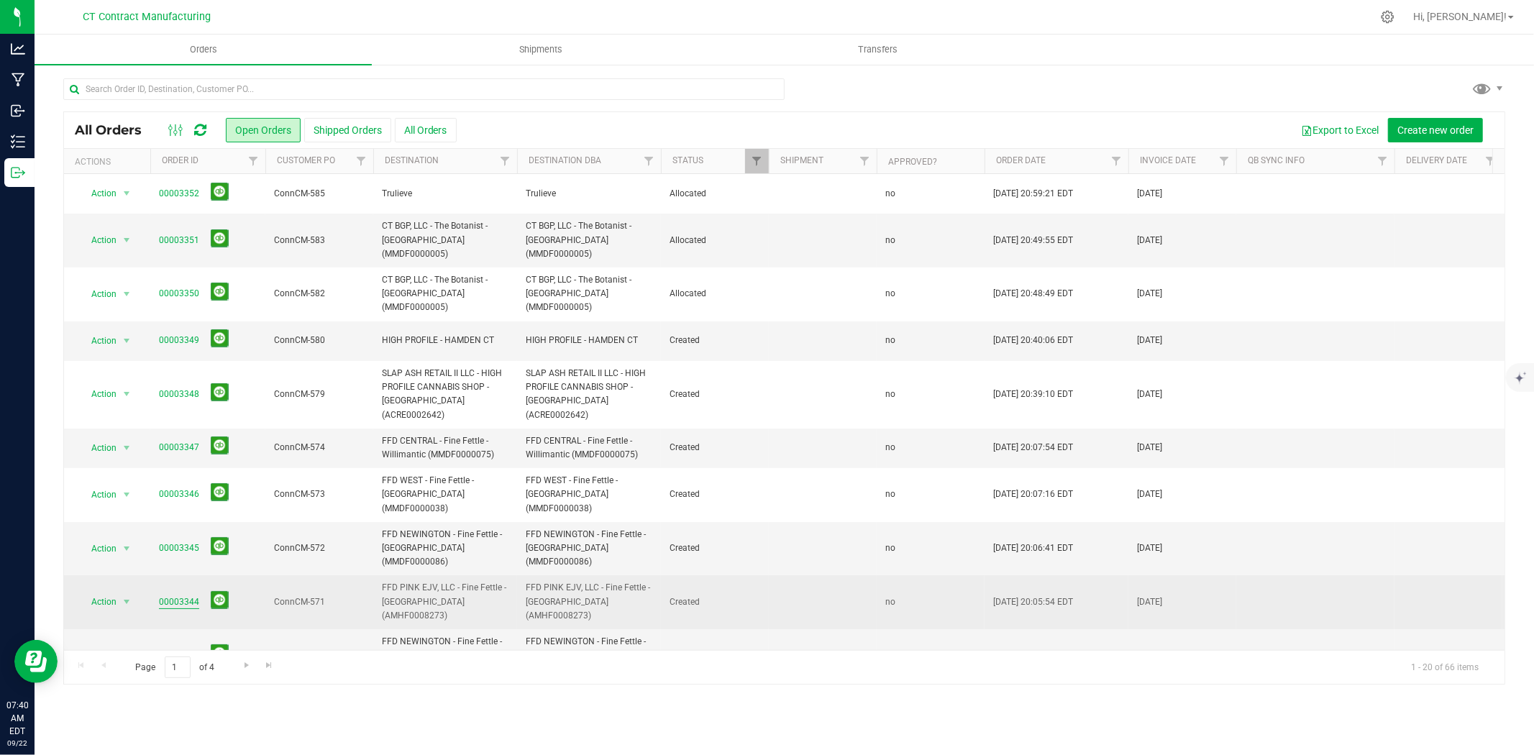
click at [181, 595] on link "00003344" at bounding box center [179, 602] width 40 height 14
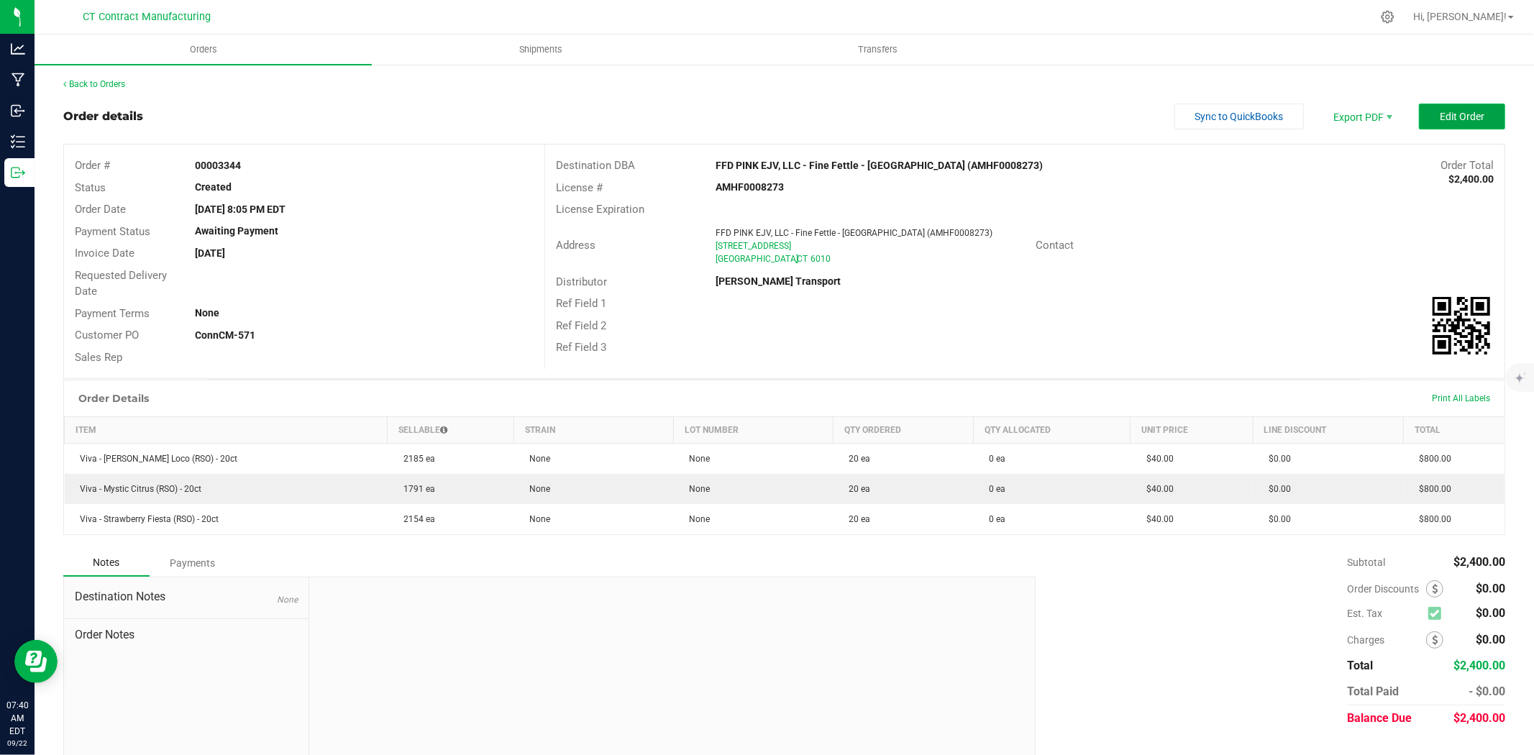
click at [1421, 116] on button "Edit Order" at bounding box center [1462, 117] width 86 height 26
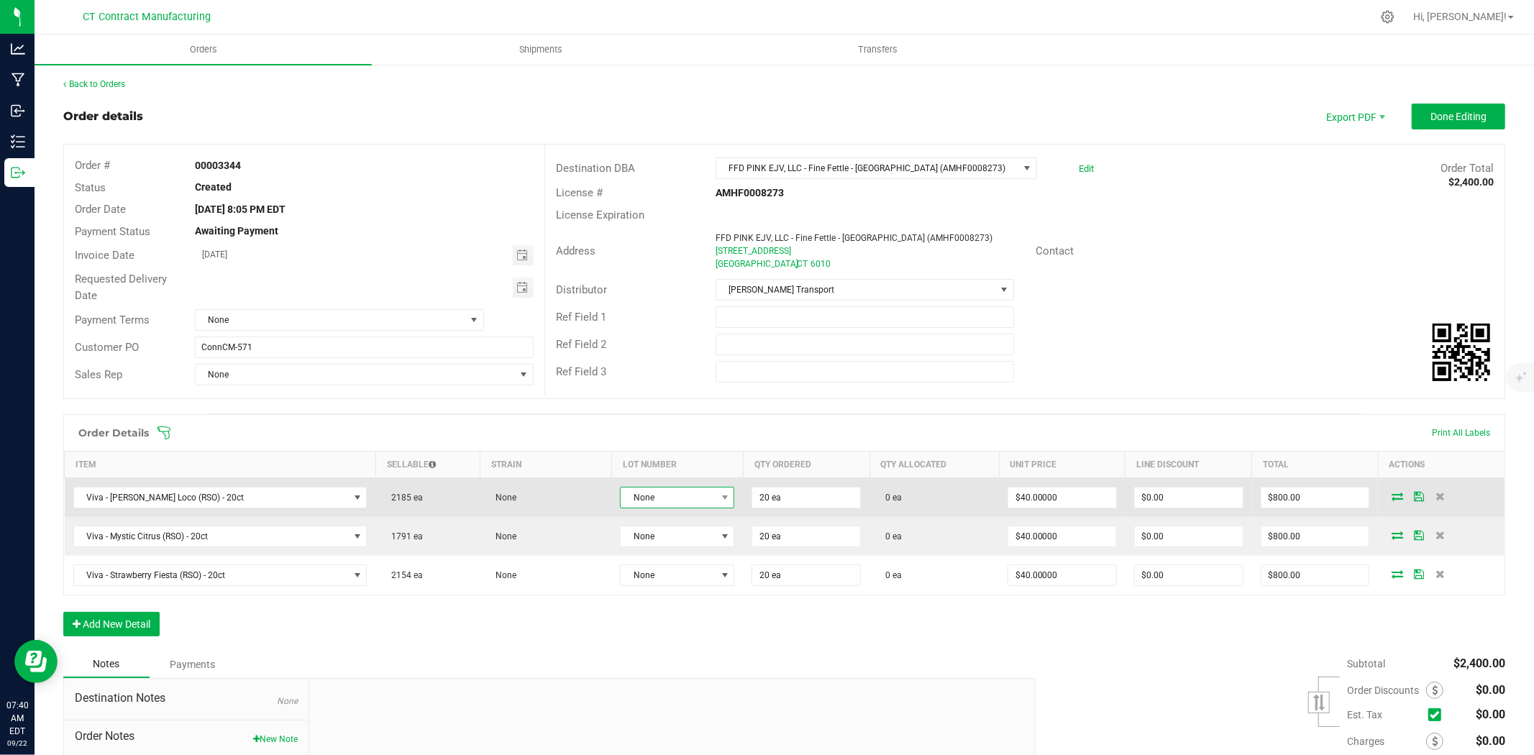
click at [662, 501] on span "None" at bounding box center [668, 498] width 95 height 20
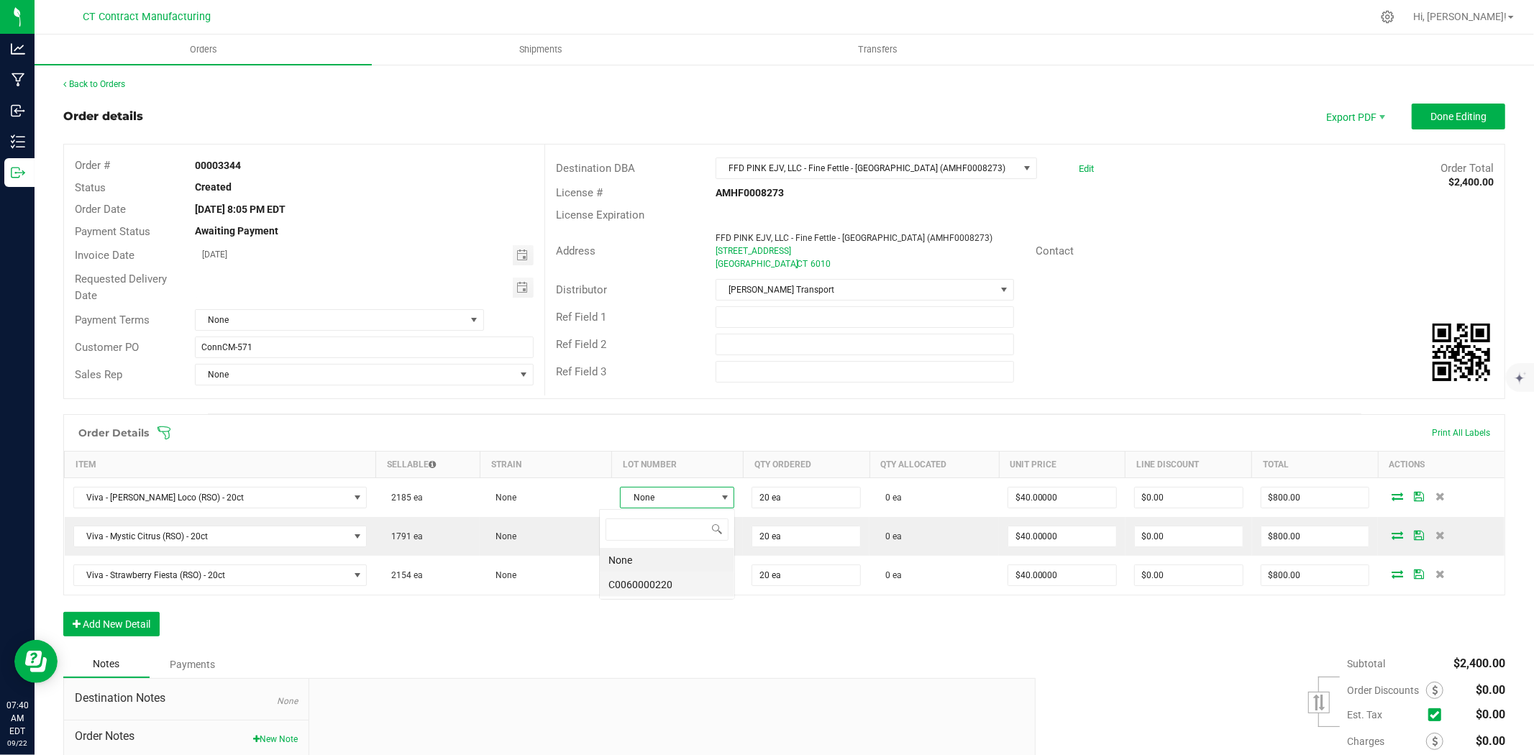
scroll to position [22, 116]
click at [672, 588] on li "C0060000220" at bounding box center [667, 584] width 134 height 24
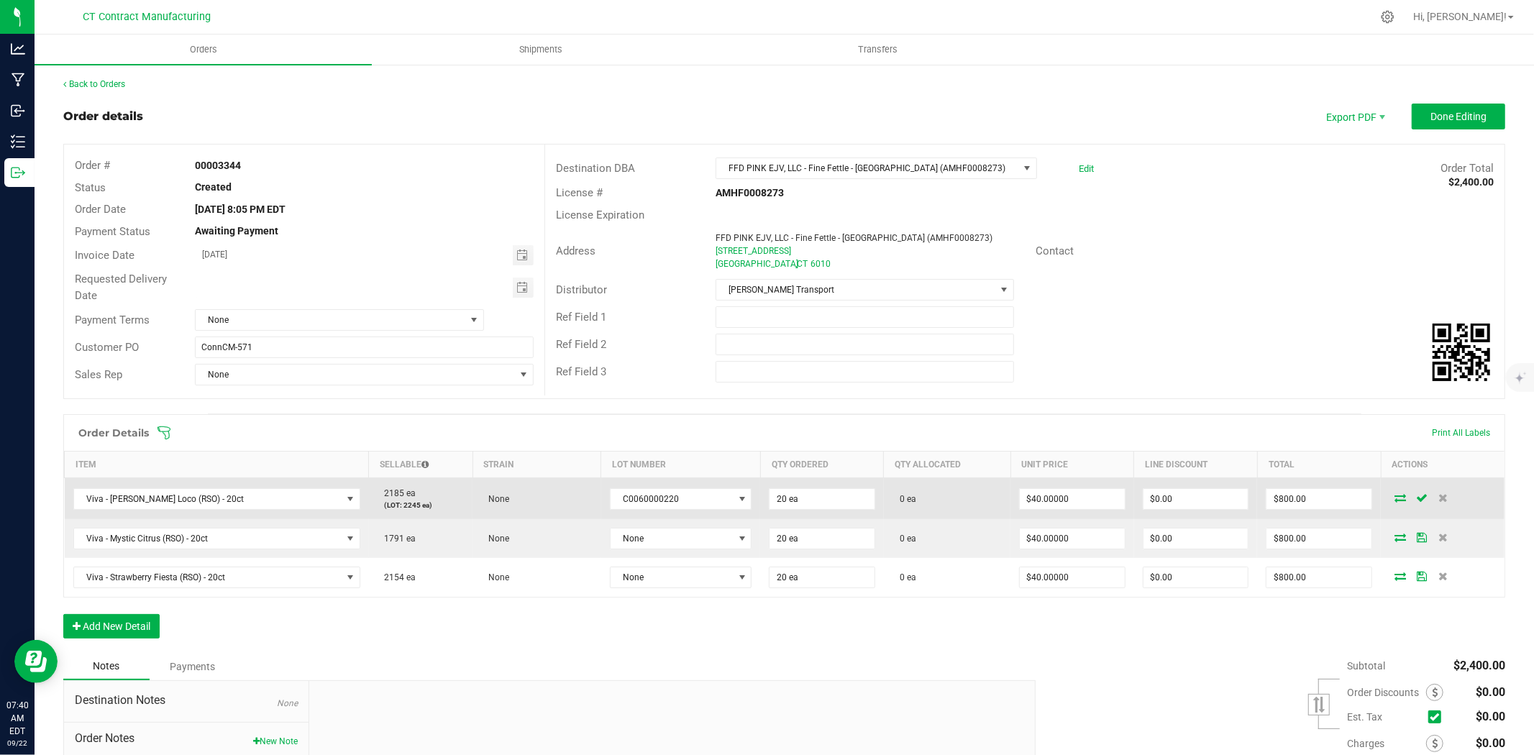
click at [1394, 496] on icon at bounding box center [1400, 497] width 12 height 9
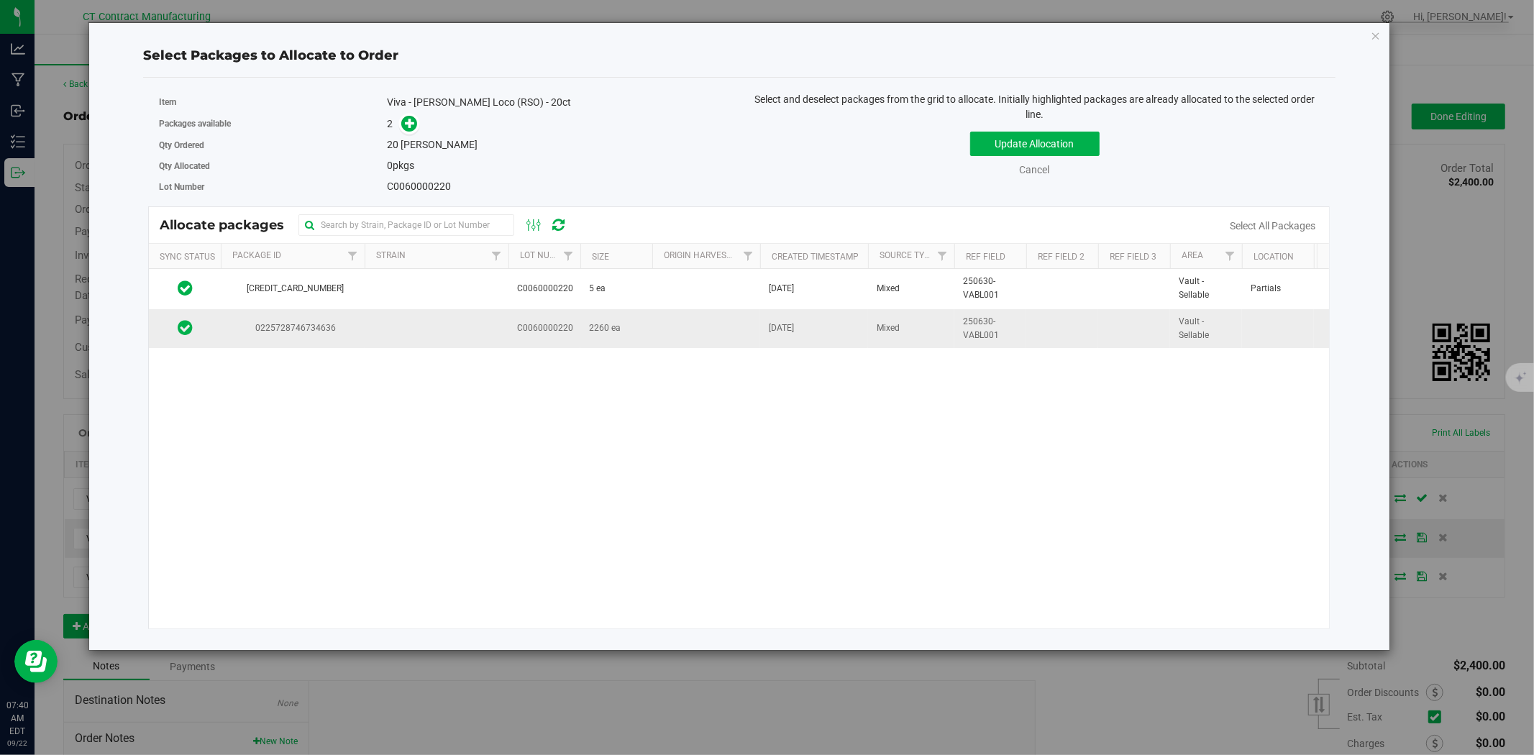
click at [339, 326] on span "0225728746734636" at bounding box center [292, 328] width 127 height 14
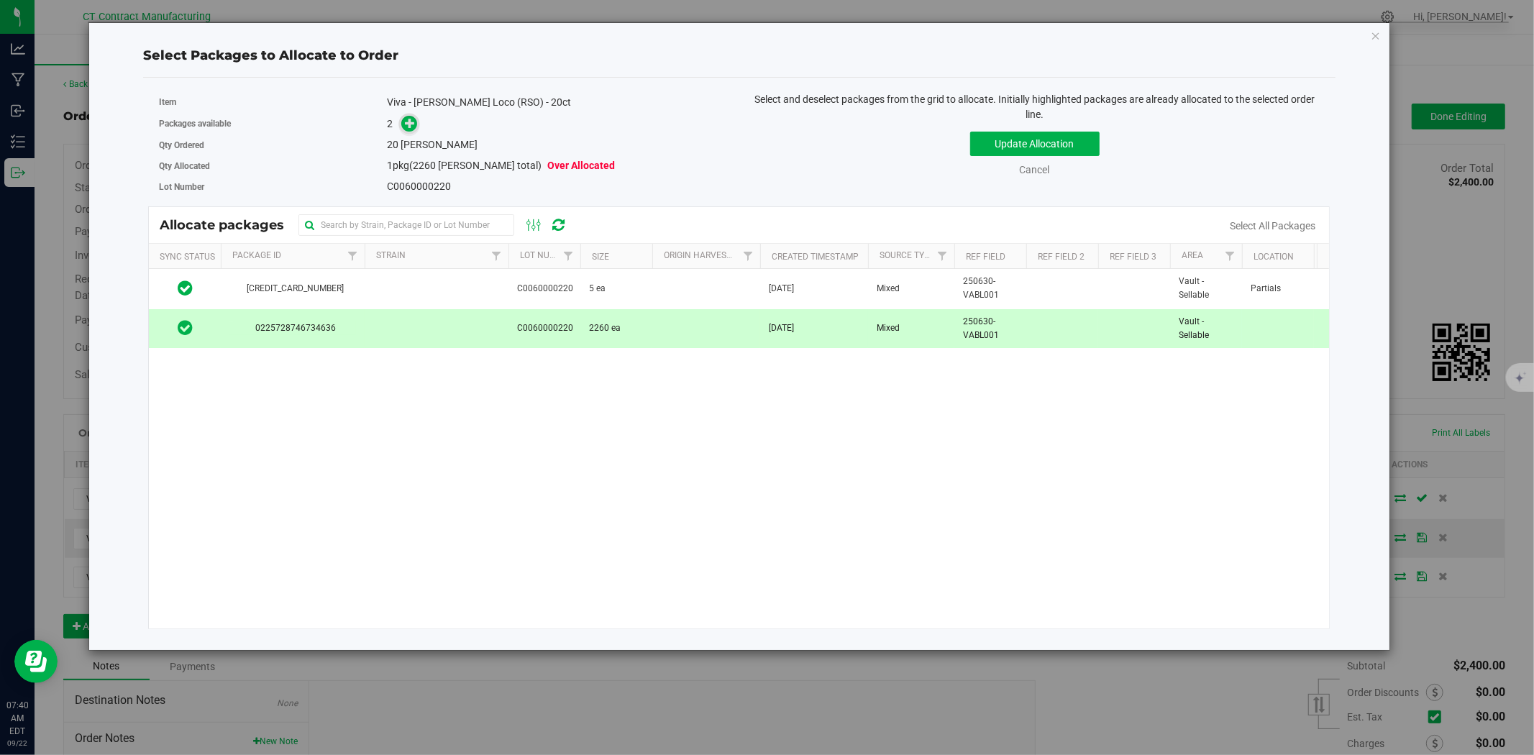
click at [407, 125] on icon at bounding box center [410, 123] width 10 height 10
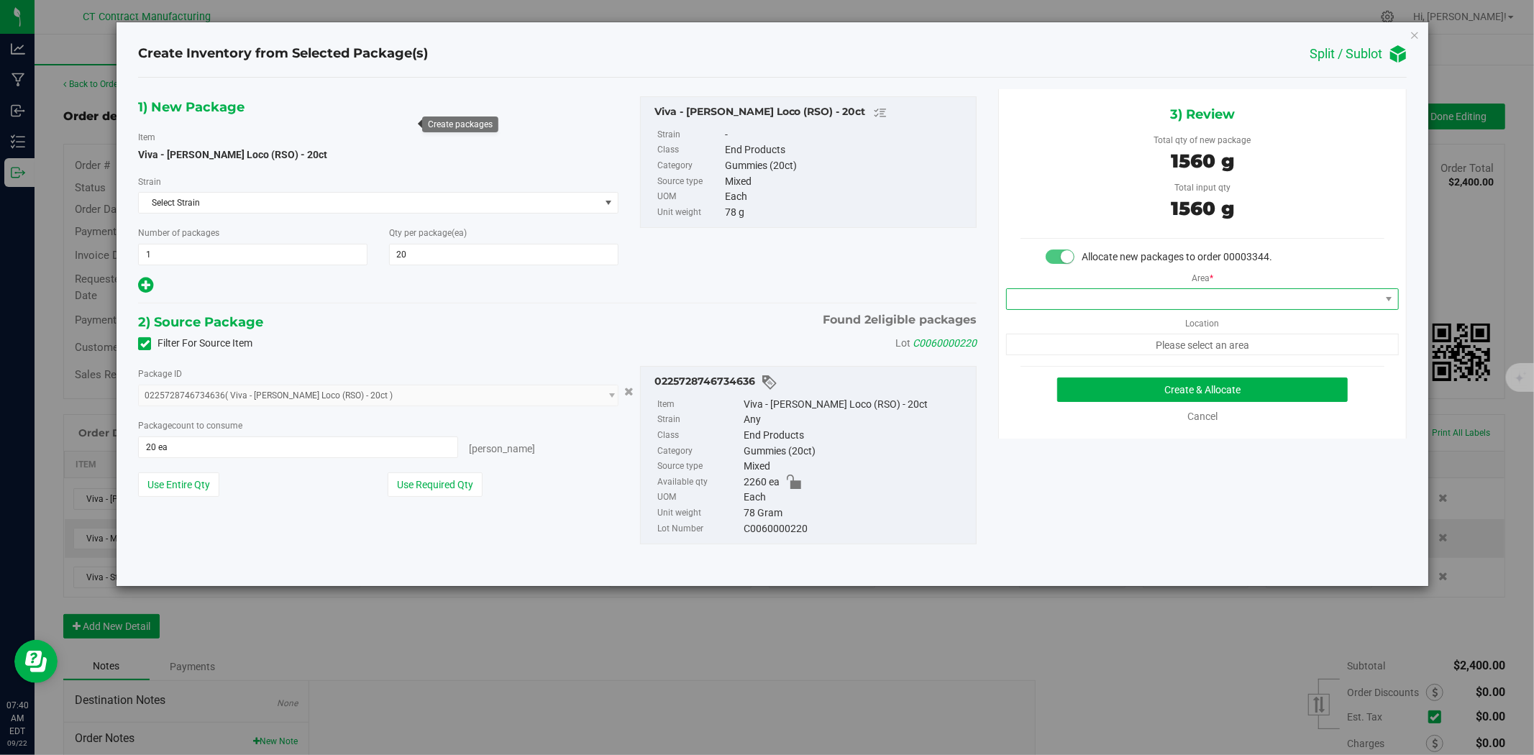
click at [1098, 308] on span at bounding box center [1193, 299] width 373 height 20
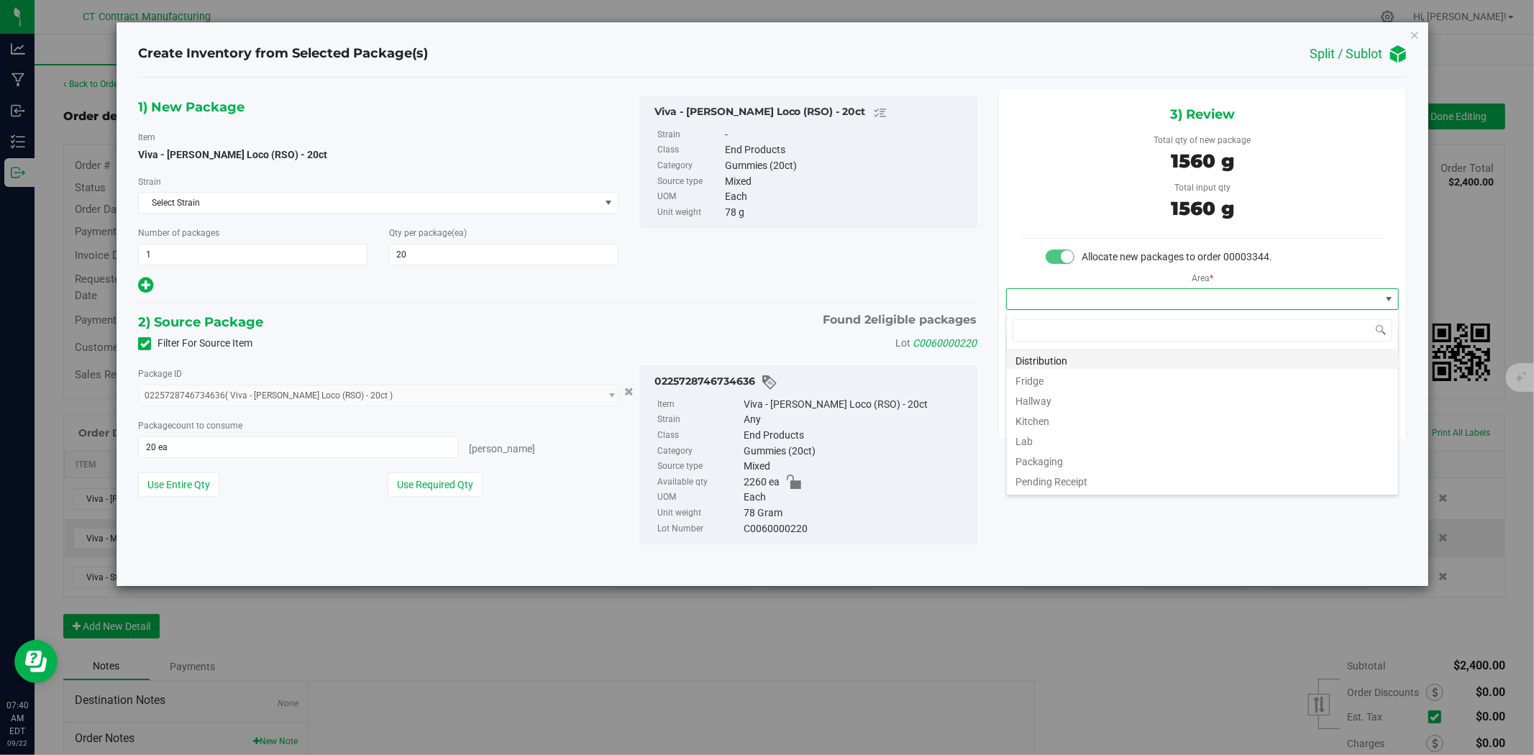
scroll to position [22, 392]
click at [1087, 362] on li "Distribution" at bounding box center [1202, 359] width 391 height 20
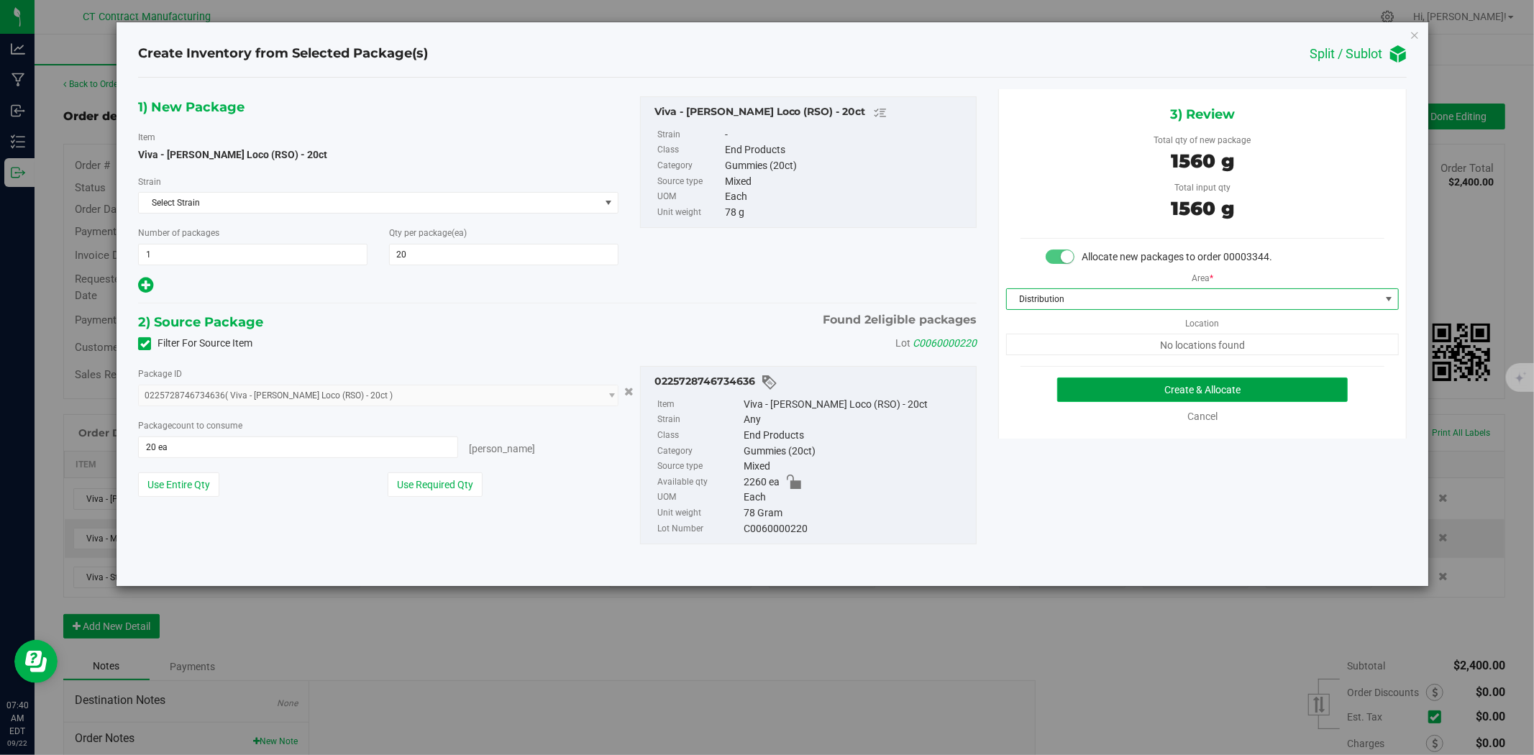
click at [1110, 387] on button "Create & Allocate" at bounding box center [1202, 390] width 291 height 24
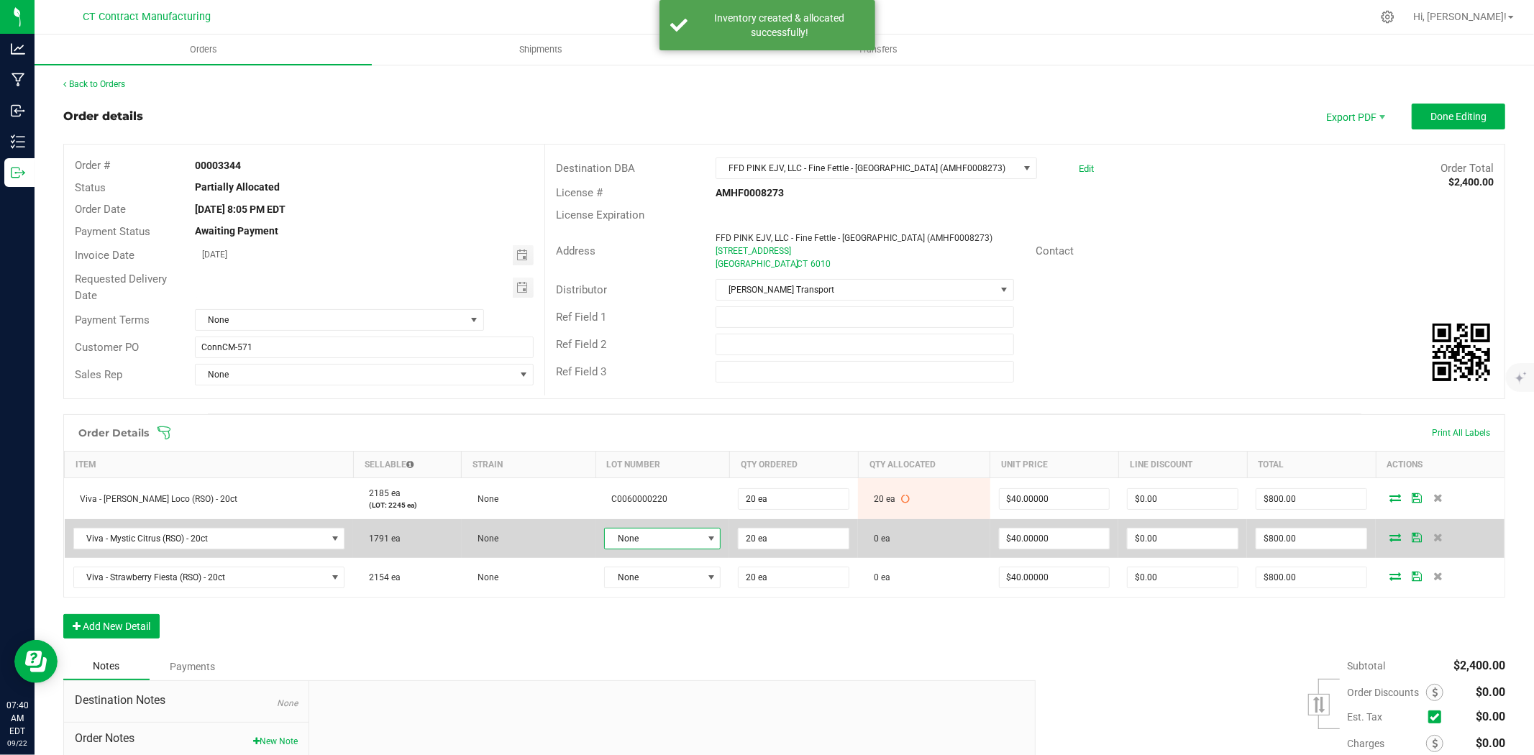
click at [659, 532] on span "None" at bounding box center [653, 539] width 97 height 20
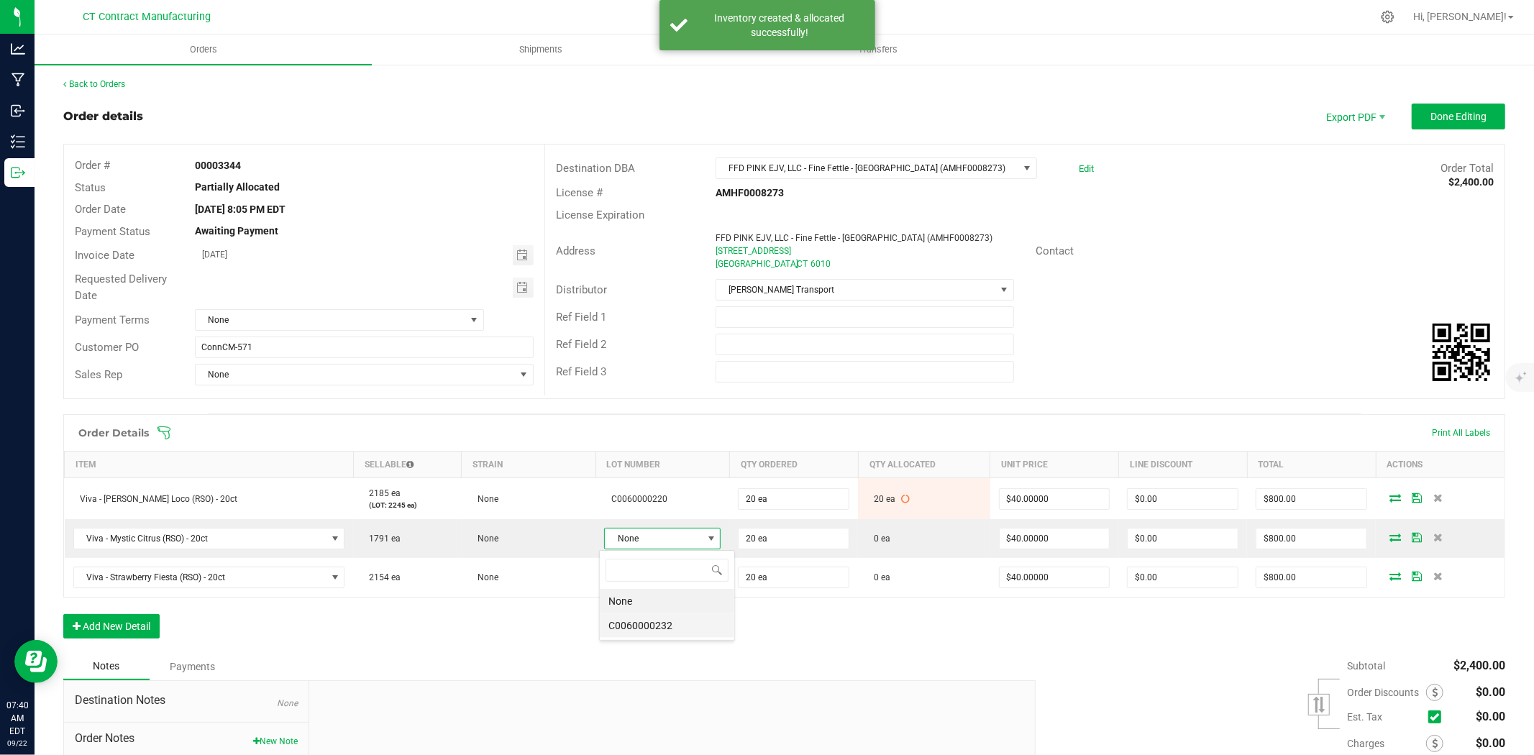
scroll to position [22, 116]
click at [707, 631] on li "C0060000232" at bounding box center [667, 625] width 134 height 24
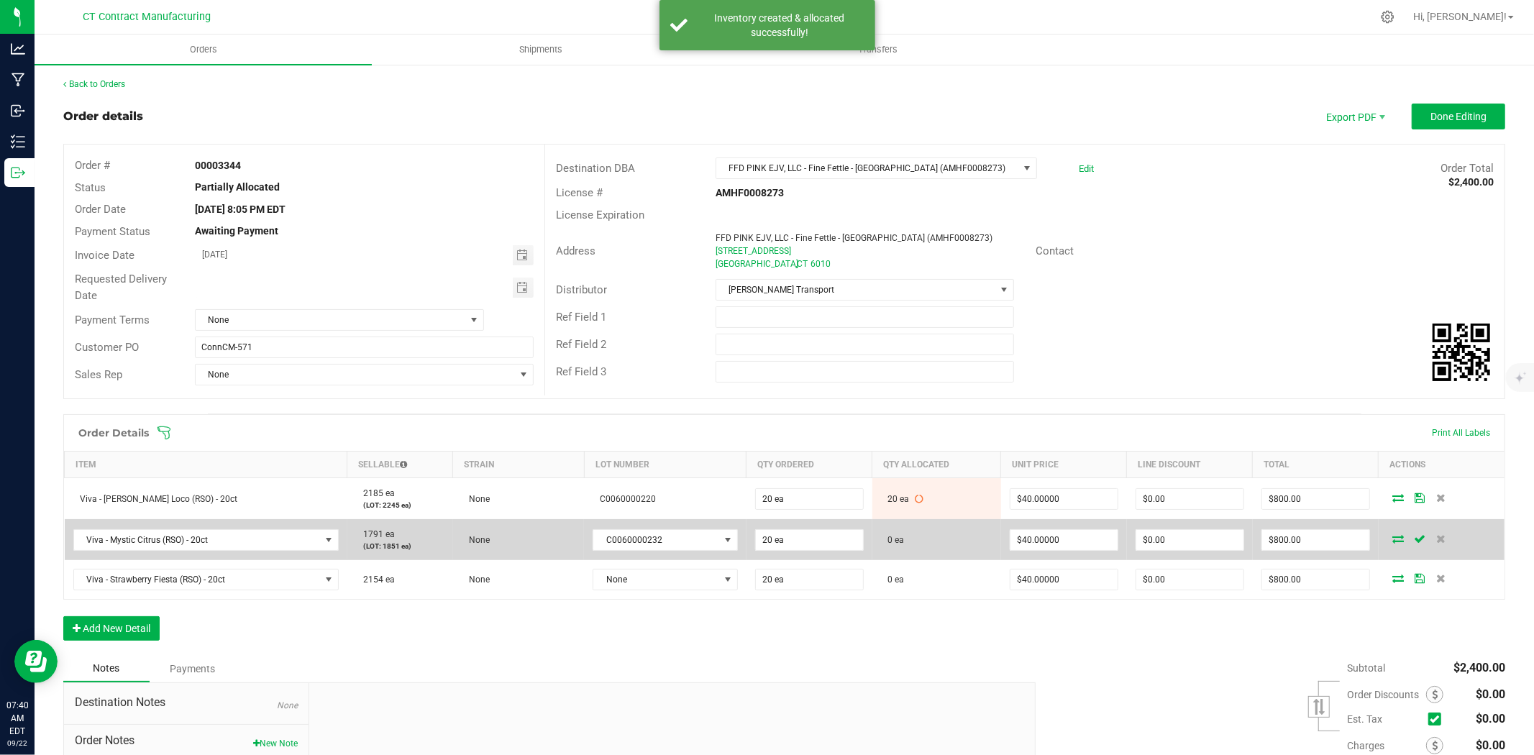
click at [1392, 540] on icon at bounding box center [1398, 538] width 12 height 9
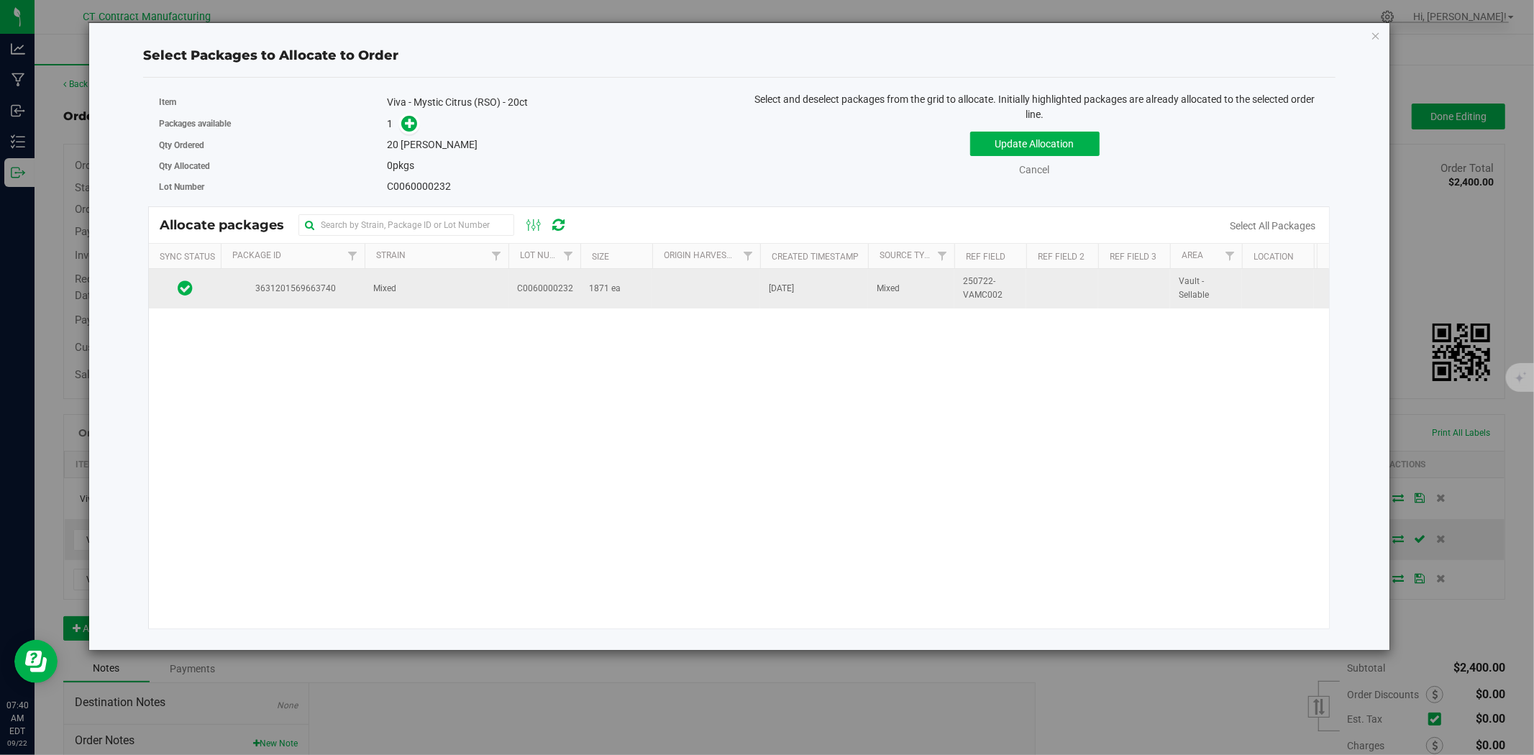
click at [523, 282] on span "C0060000232" at bounding box center [545, 289] width 56 height 14
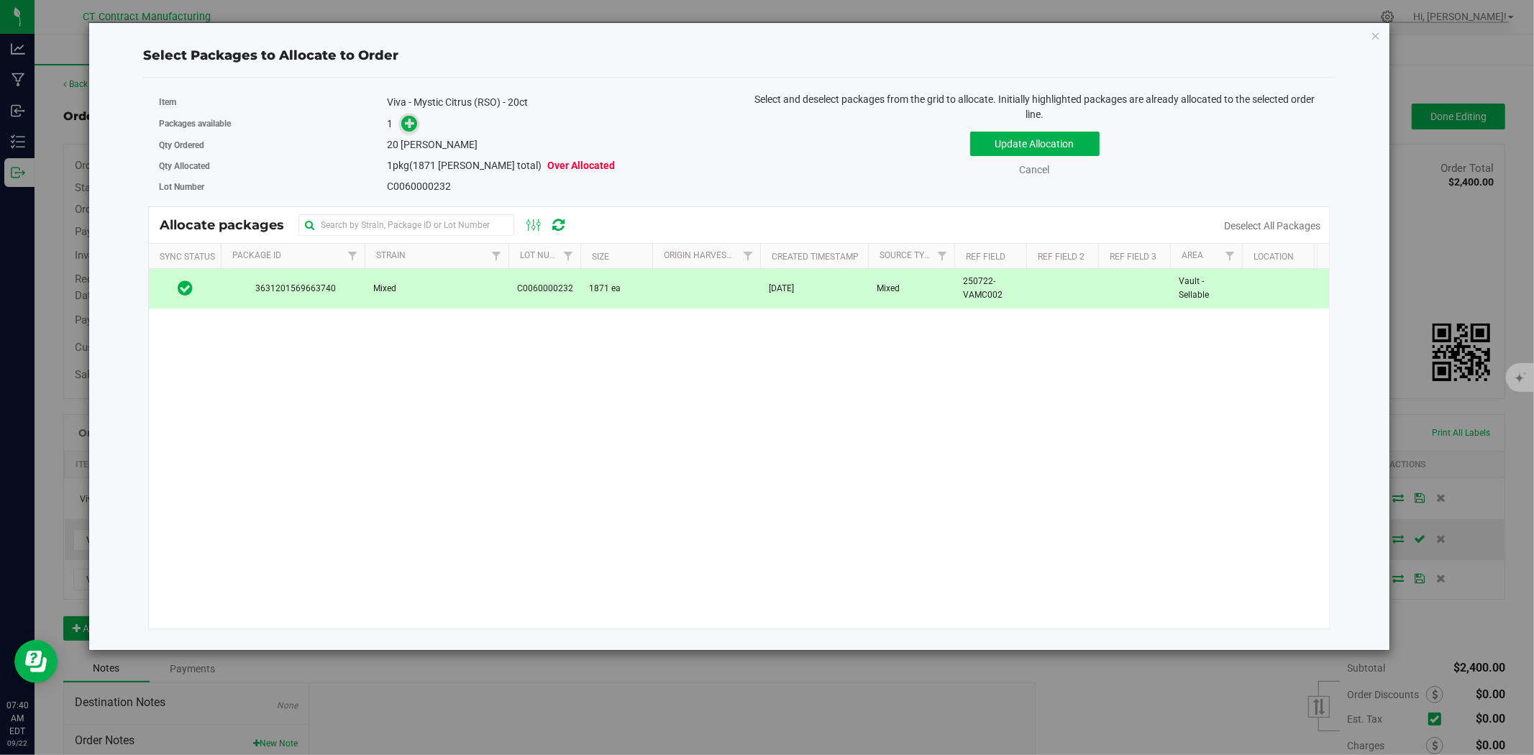
click at [408, 116] on span at bounding box center [409, 124] width 17 height 17
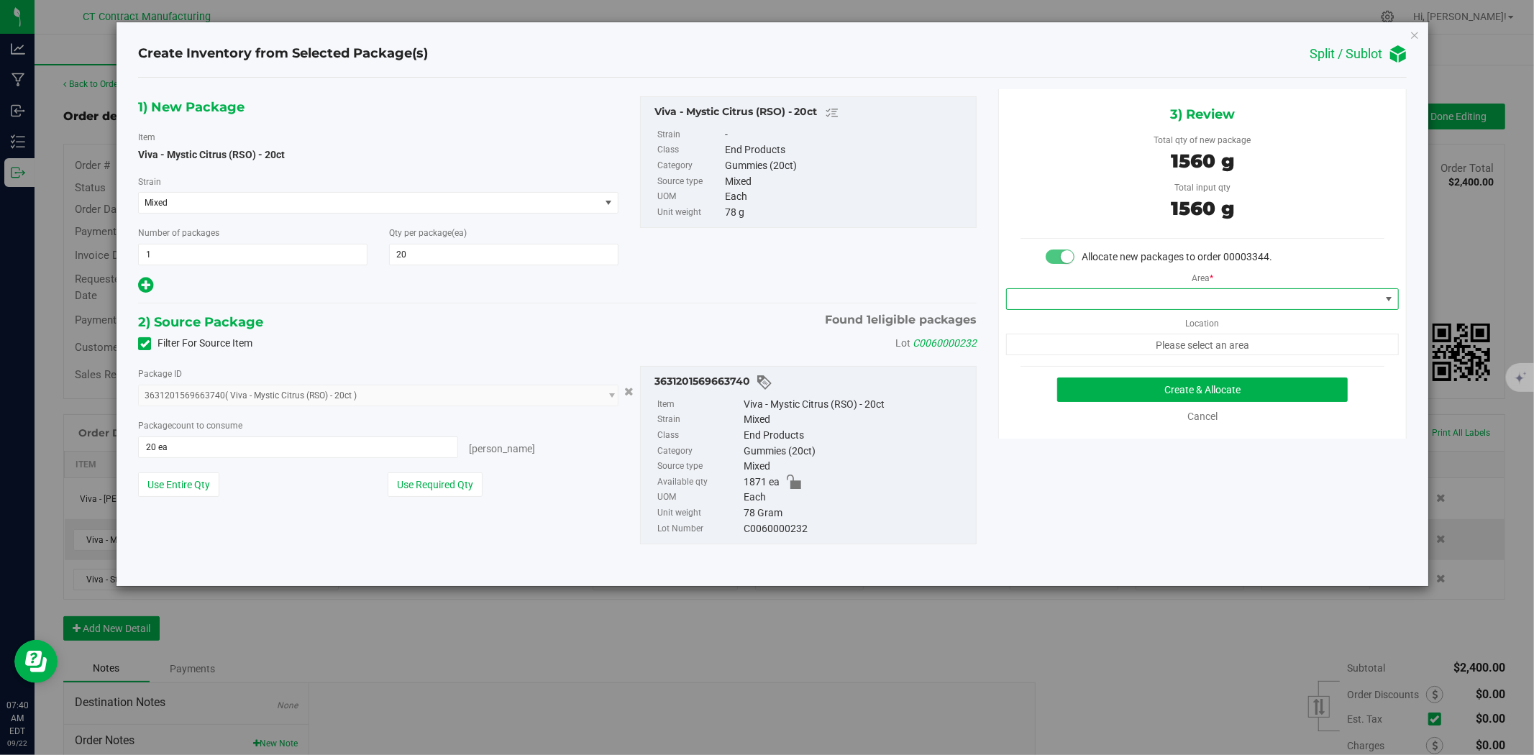
click at [1110, 307] on span at bounding box center [1193, 299] width 373 height 20
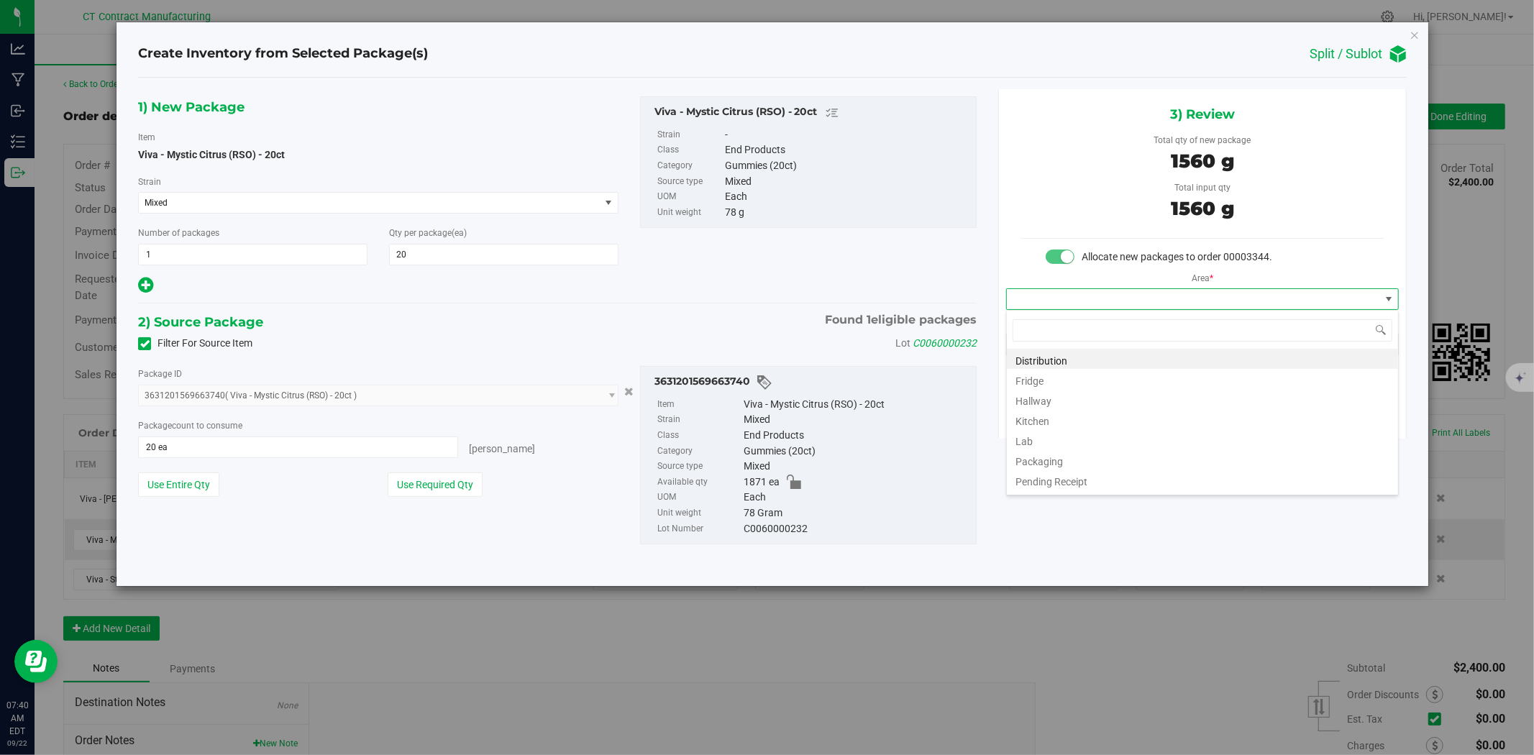
scroll to position [22, 392]
click at [1101, 356] on li "Distribution" at bounding box center [1202, 359] width 391 height 20
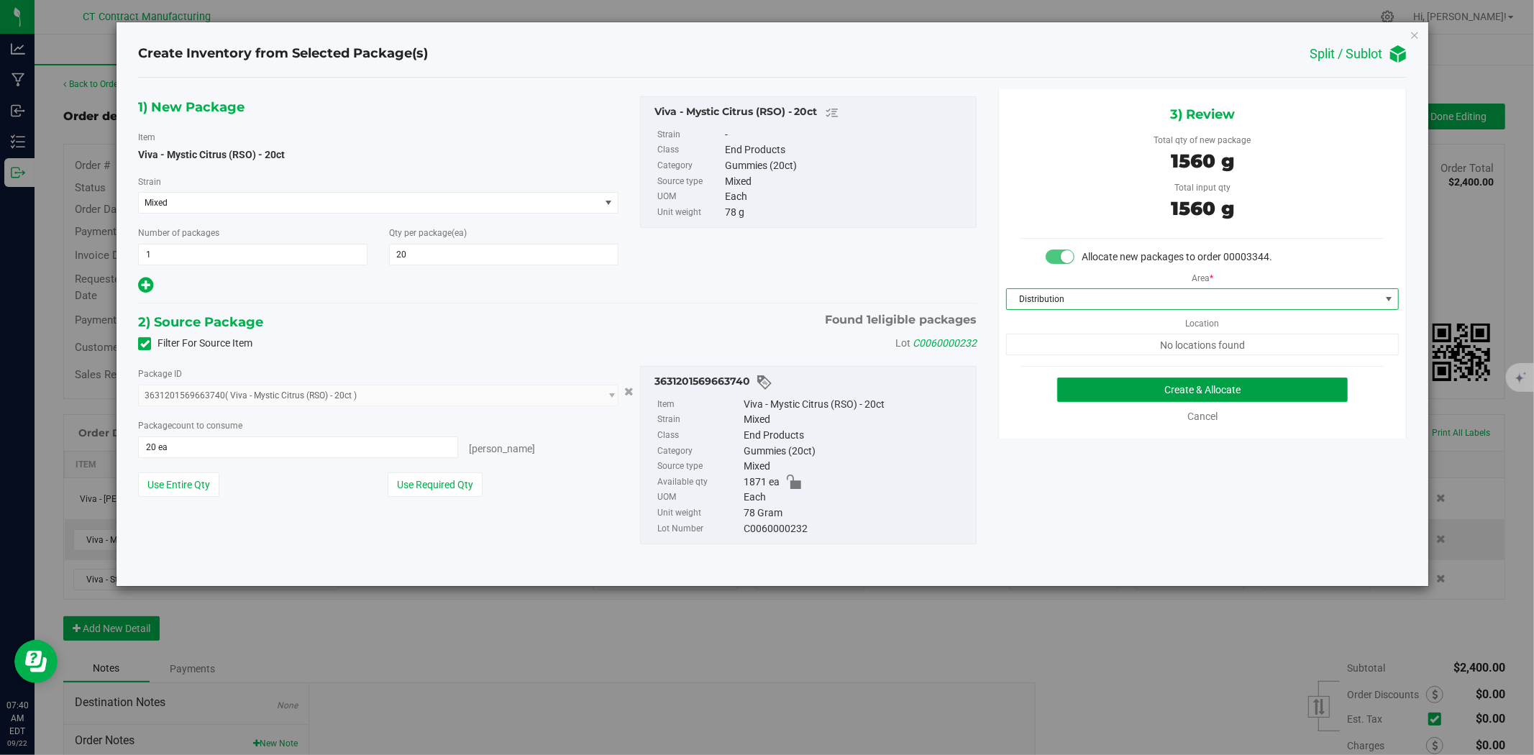
click at [1113, 379] on button "Create & Allocate" at bounding box center [1202, 390] width 291 height 24
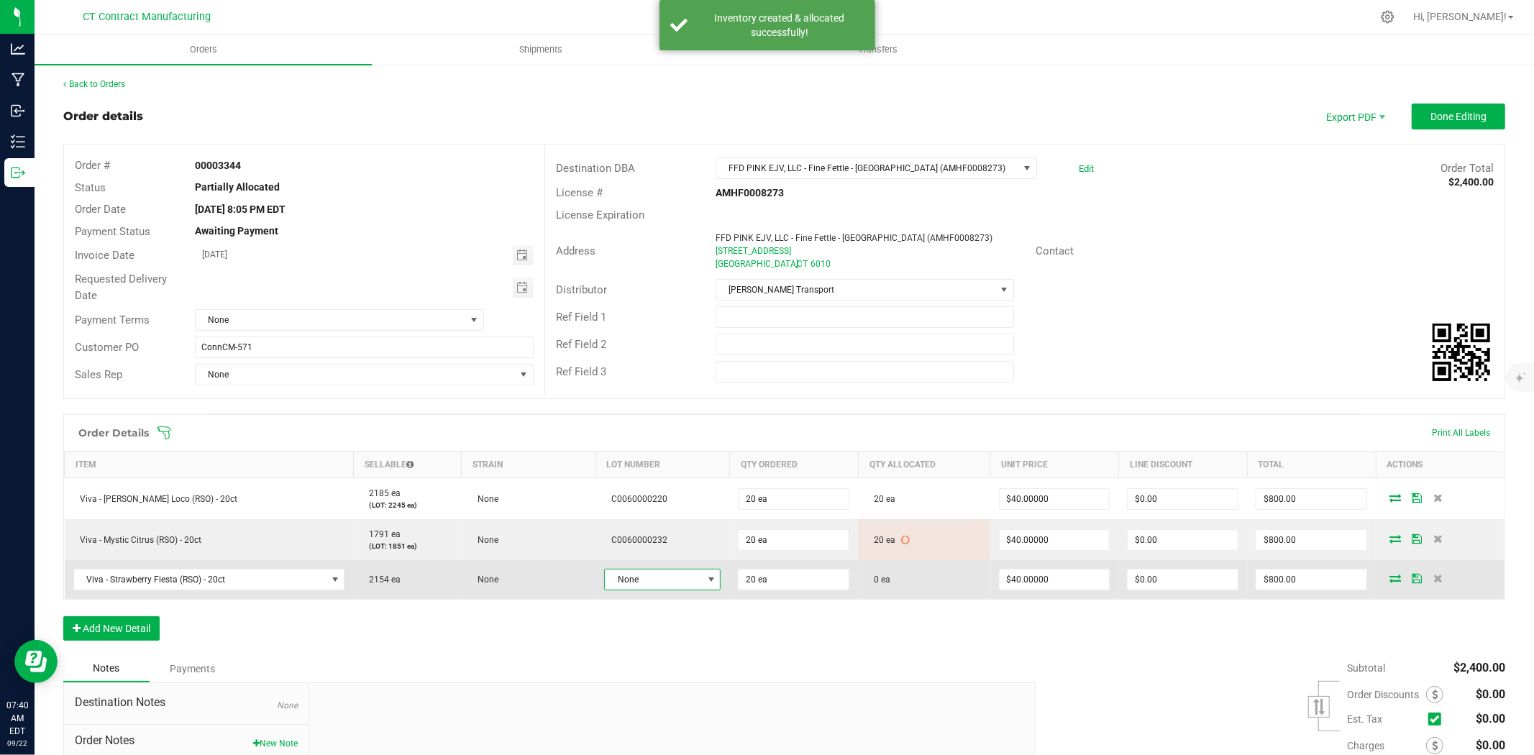
click at [663, 580] on span "None" at bounding box center [653, 580] width 97 height 20
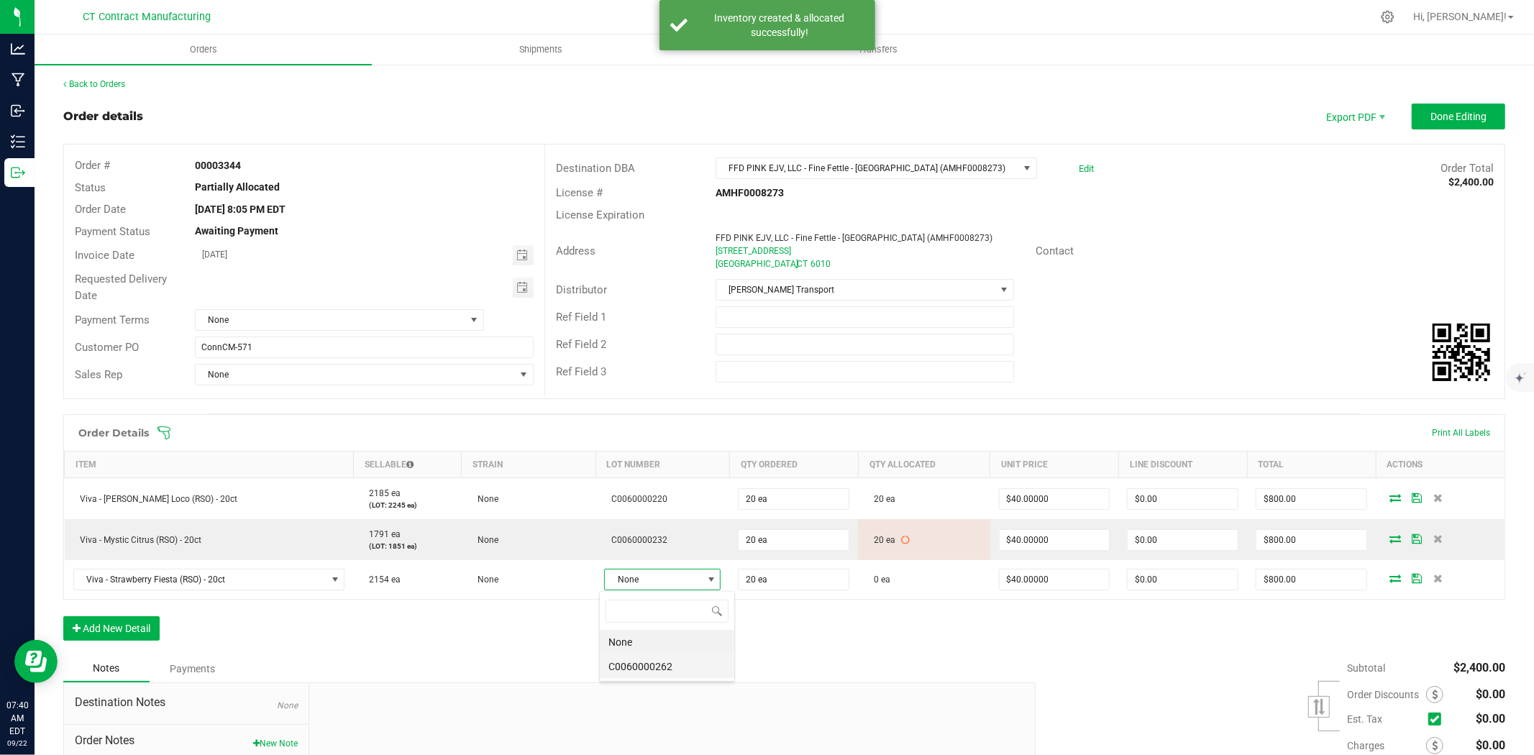
scroll to position [22, 116]
click at [691, 677] on li "C0060000262" at bounding box center [667, 666] width 134 height 24
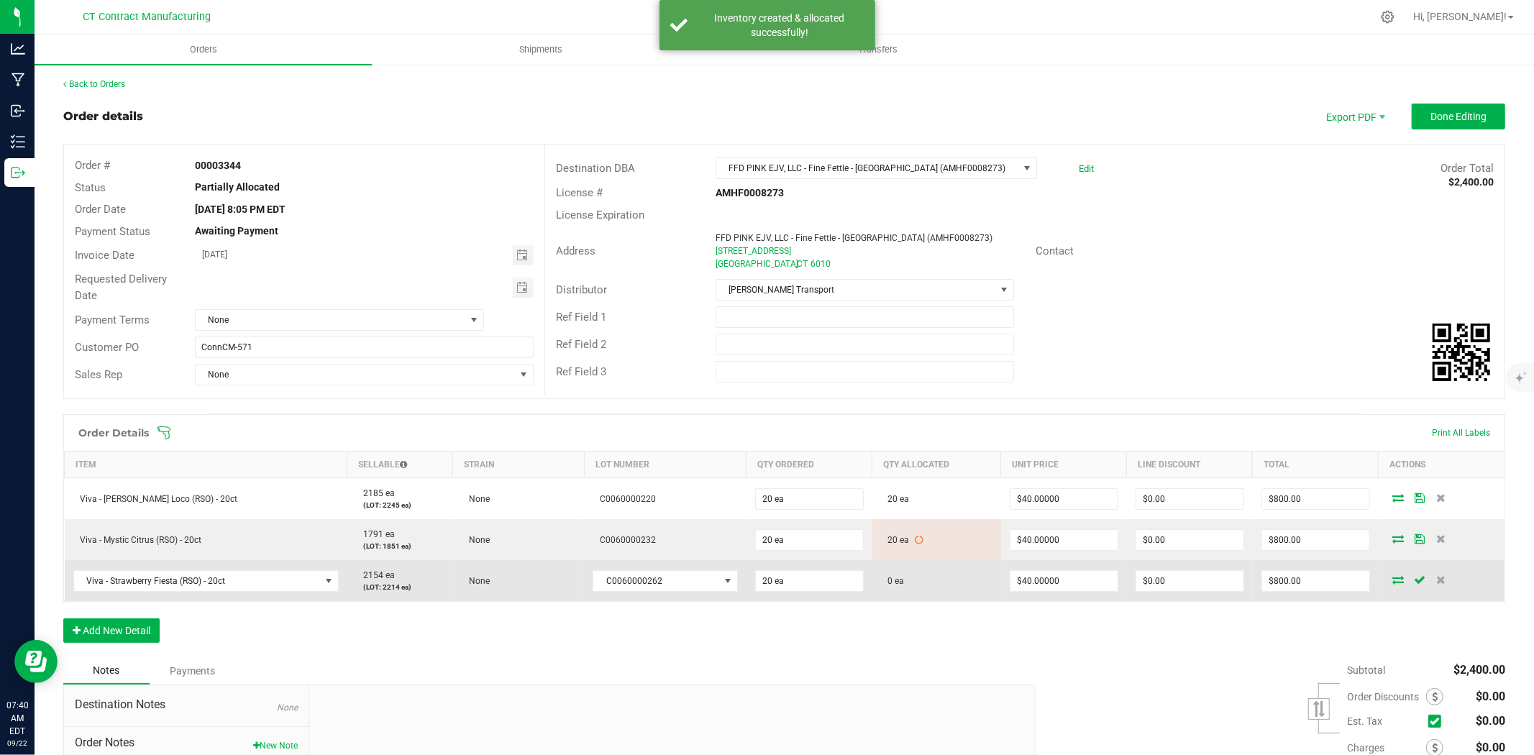
click at [1392, 583] on icon at bounding box center [1398, 579] width 12 height 9
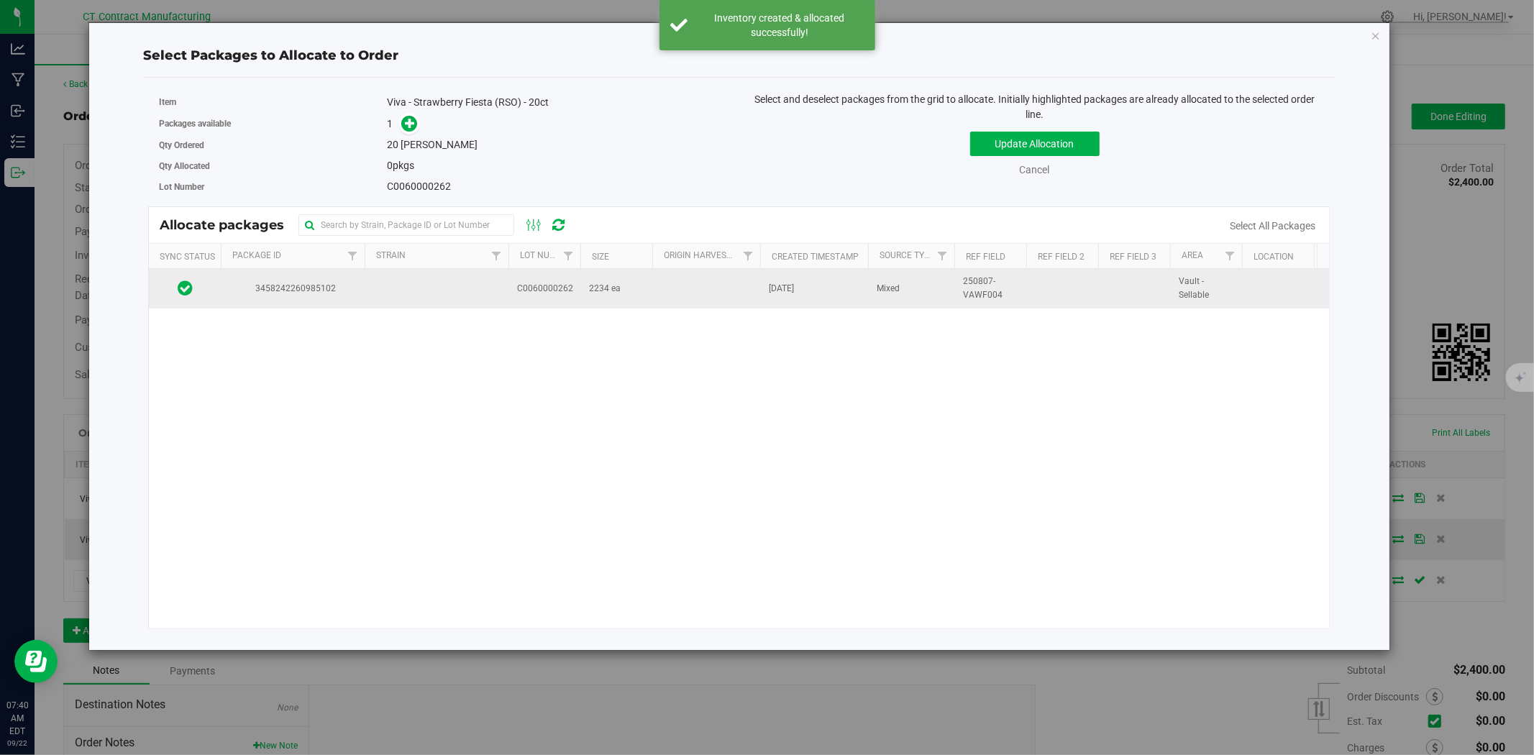
click at [493, 278] on td at bounding box center [437, 288] width 144 height 39
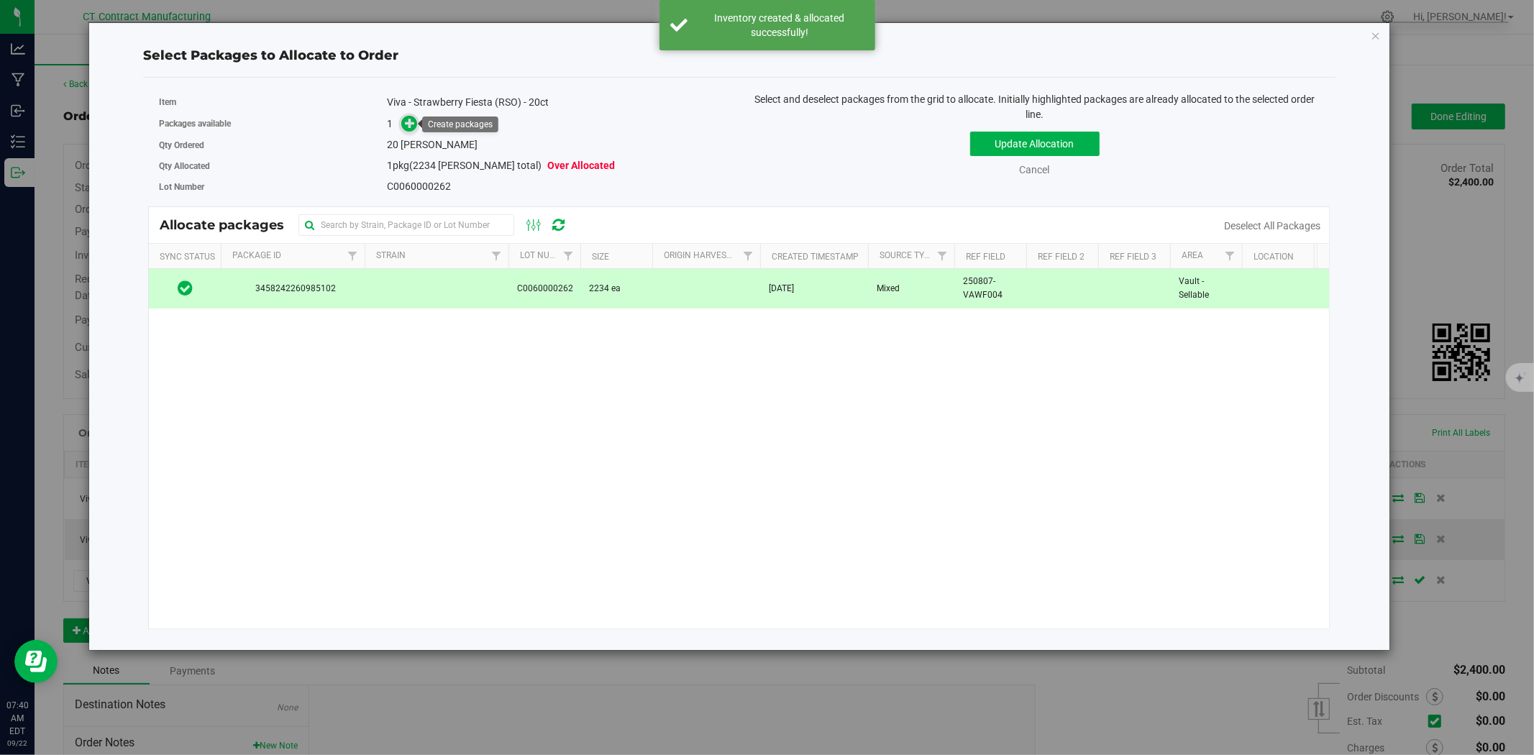
click at [416, 129] on link at bounding box center [409, 124] width 17 height 12
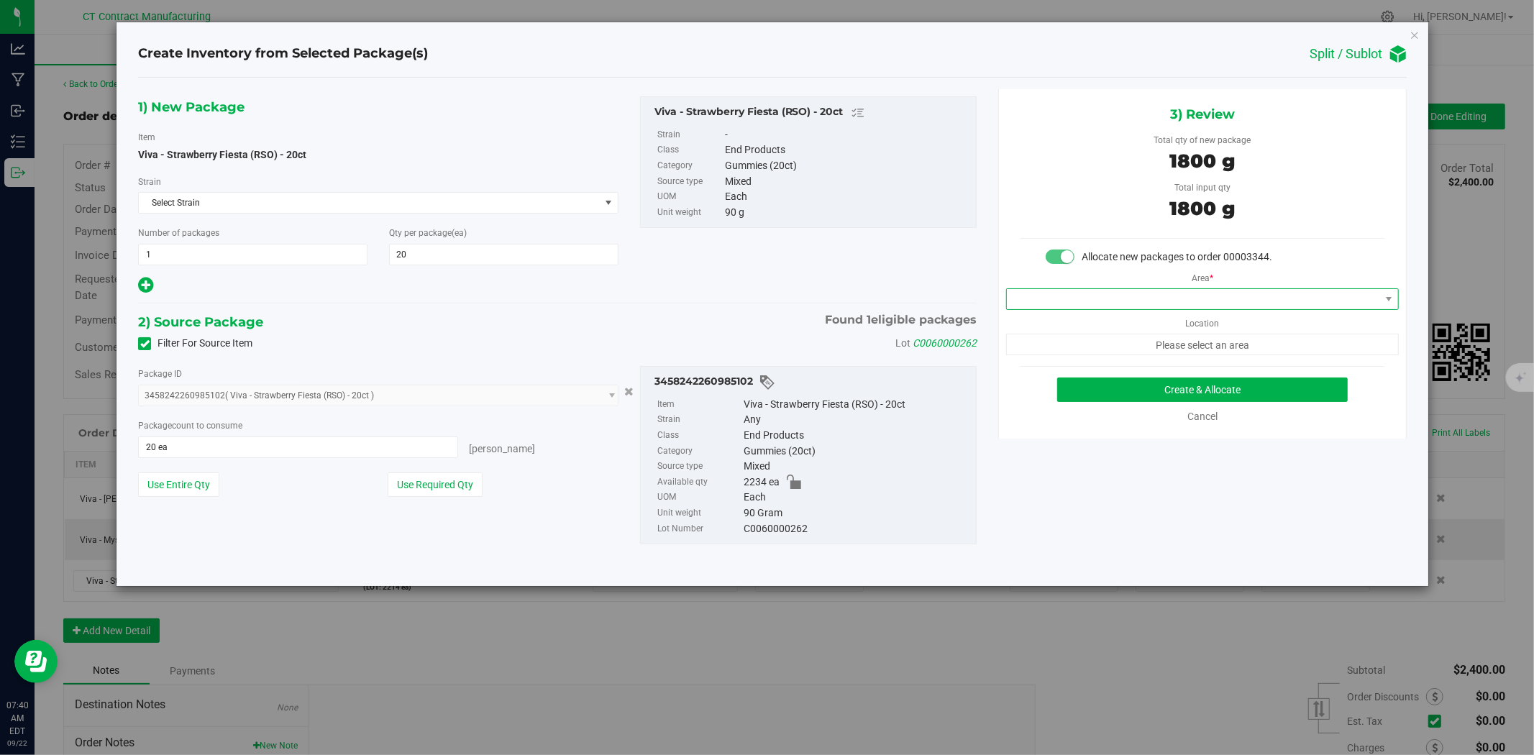
click at [1164, 293] on span at bounding box center [1193, 299] width 373 height 20
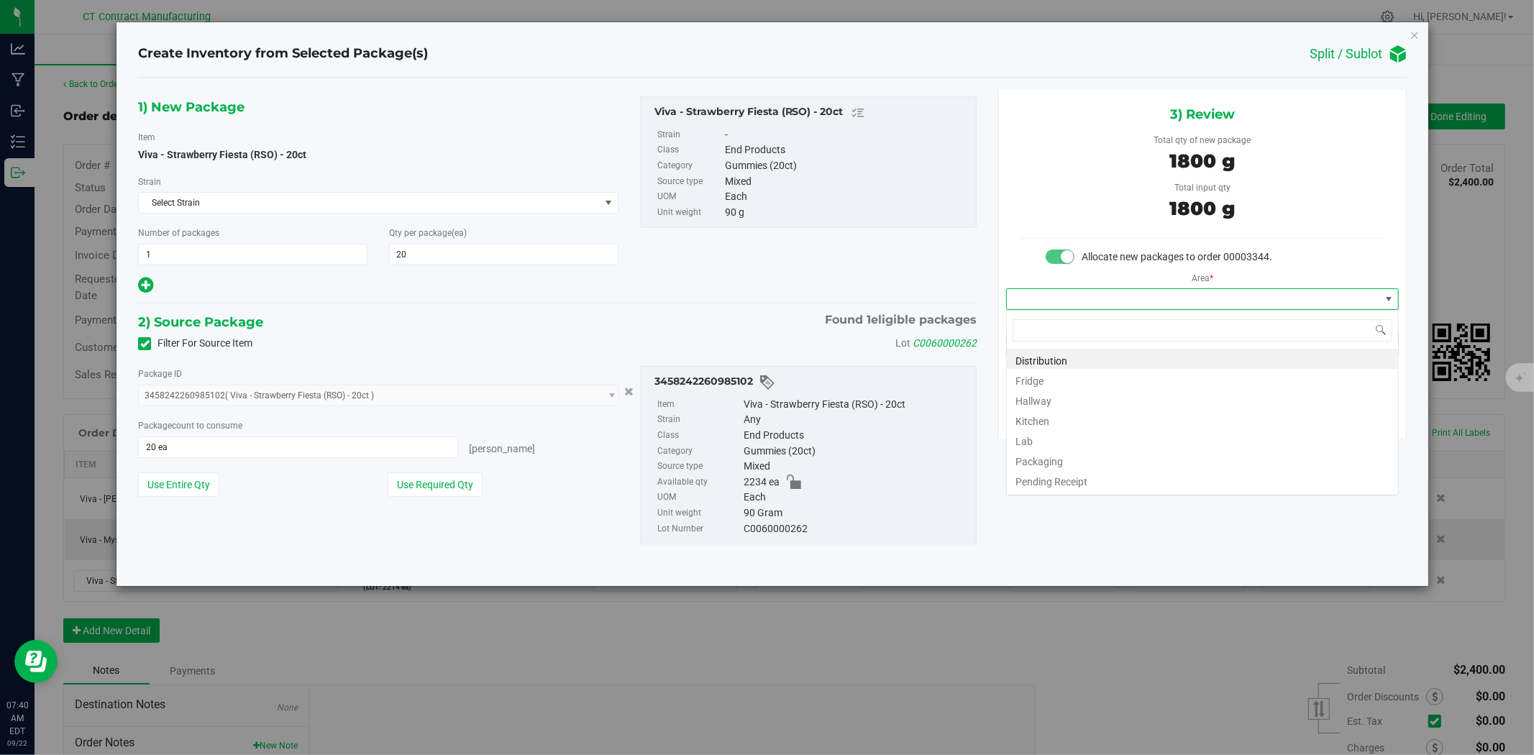
scroll to position [22, 392]
click at [1146, 362] on li "Distribution" at bounding box center [1202, 359] width 391 height 20
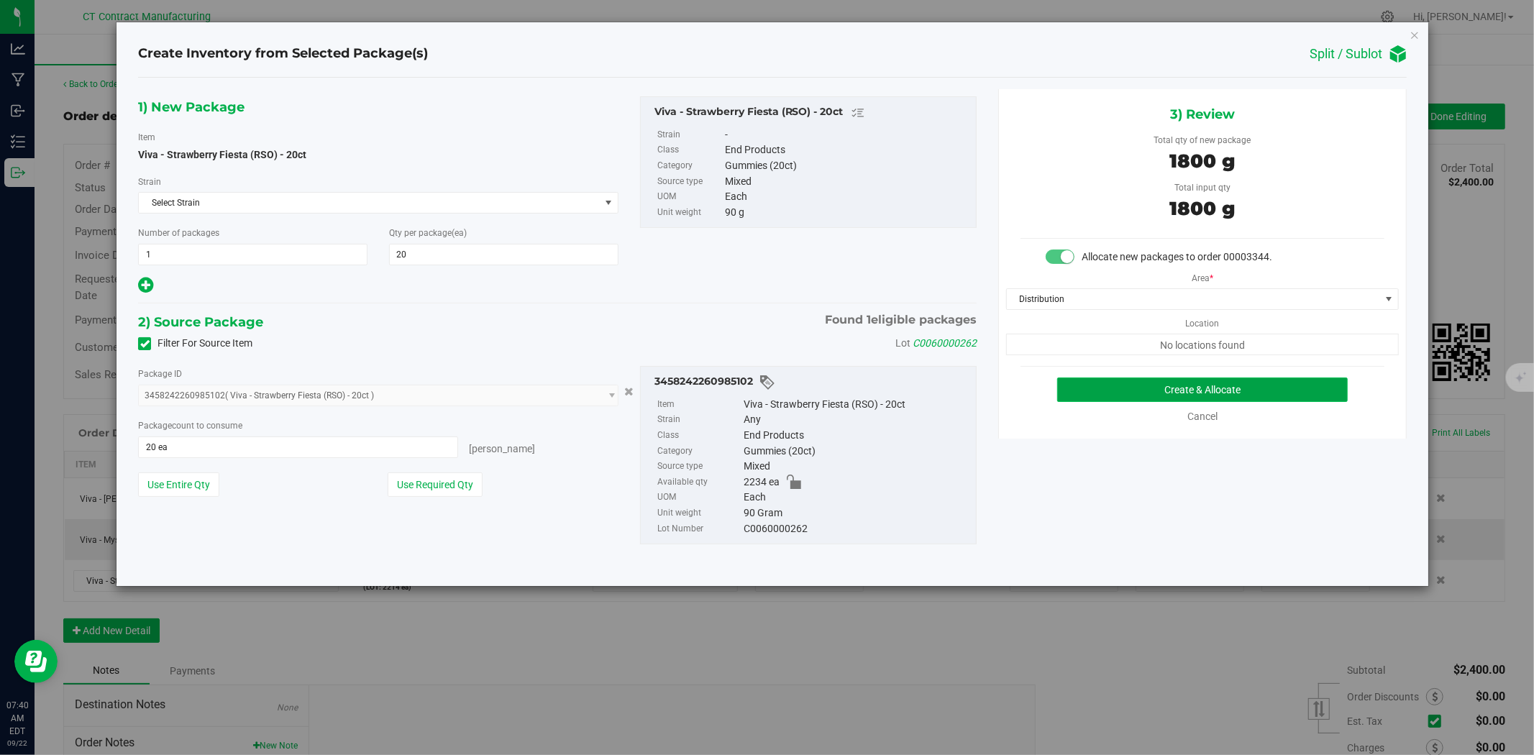
click at [1147, 379] on button "Create & Allocate" at bounding box center [1202, 390] width 291 height 24
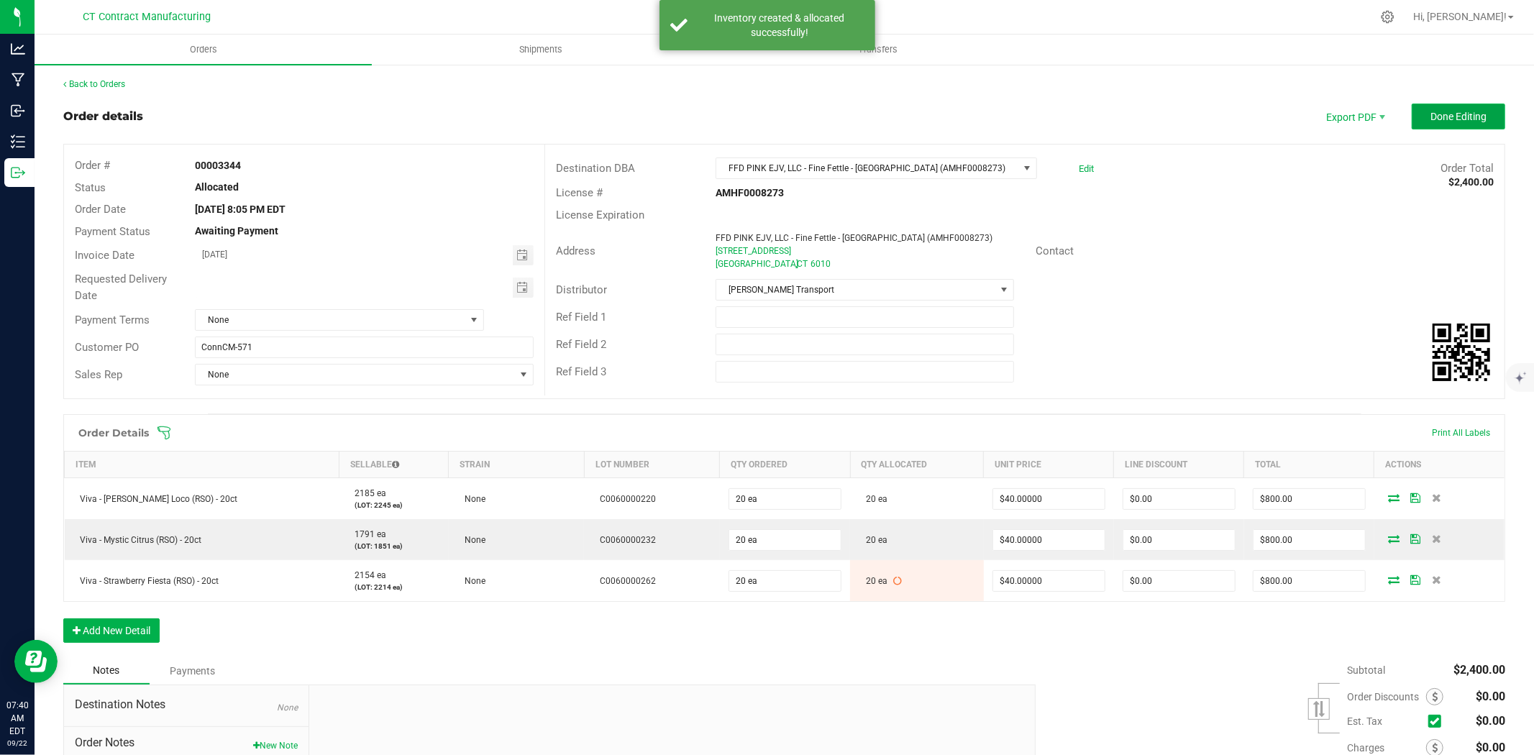
click at [1413, 111] on button "Done Editing" at bounding box center [1458, 117] width 93 height 26
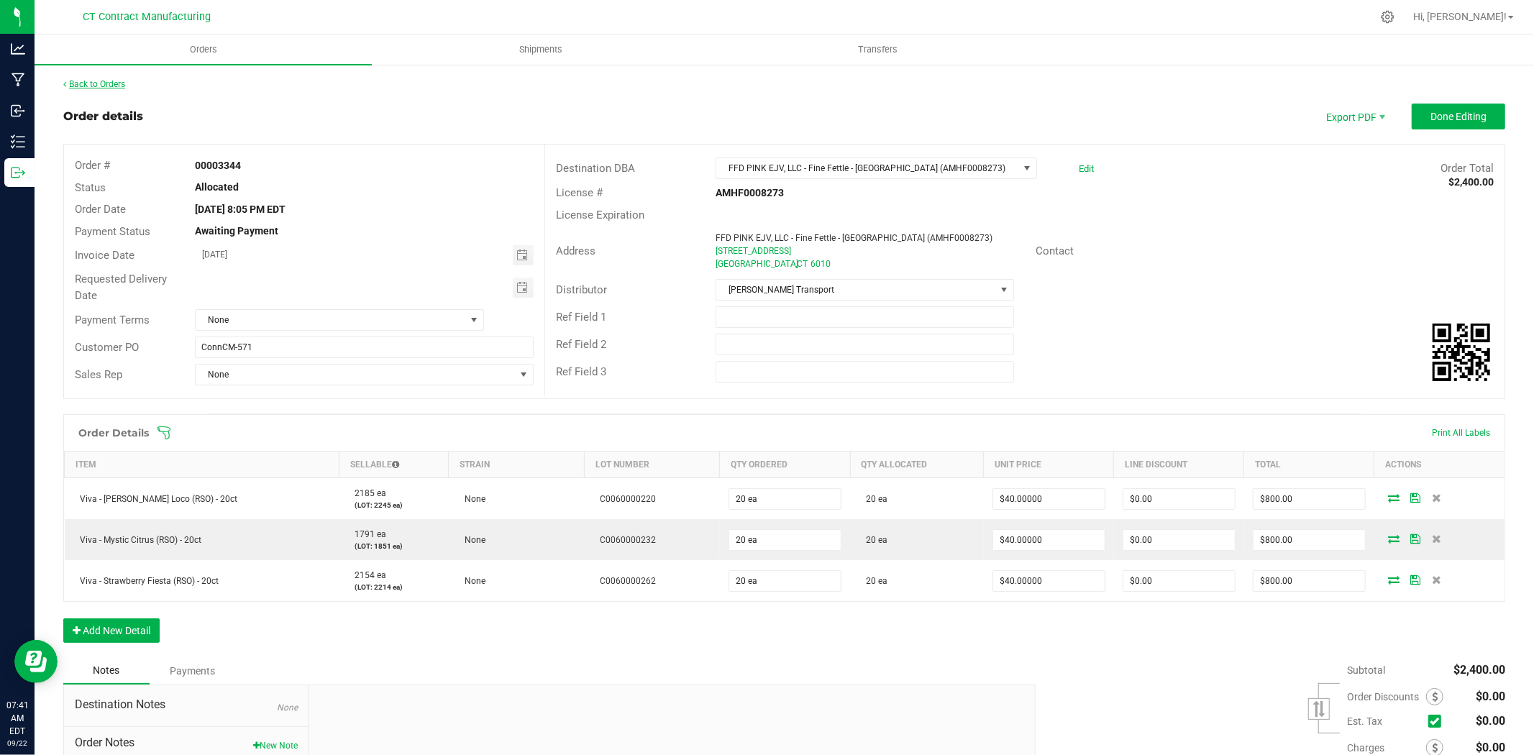
click at [103, 81] on link "Back to Orders" at bounding box center [94, 84] width 62 height 10
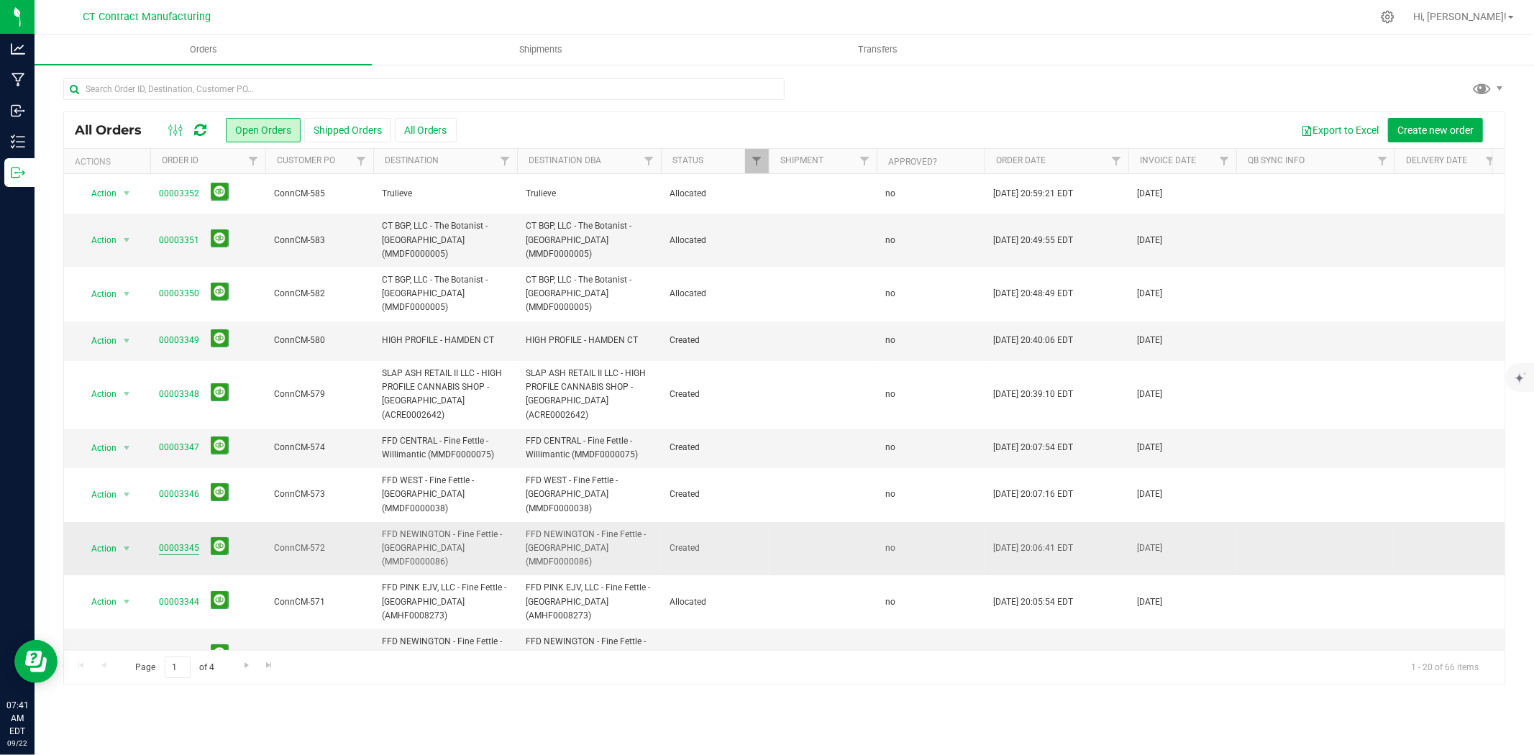
click at [181, 542] on link "00003345" at bounding box center [179, 549] width 40 height 14
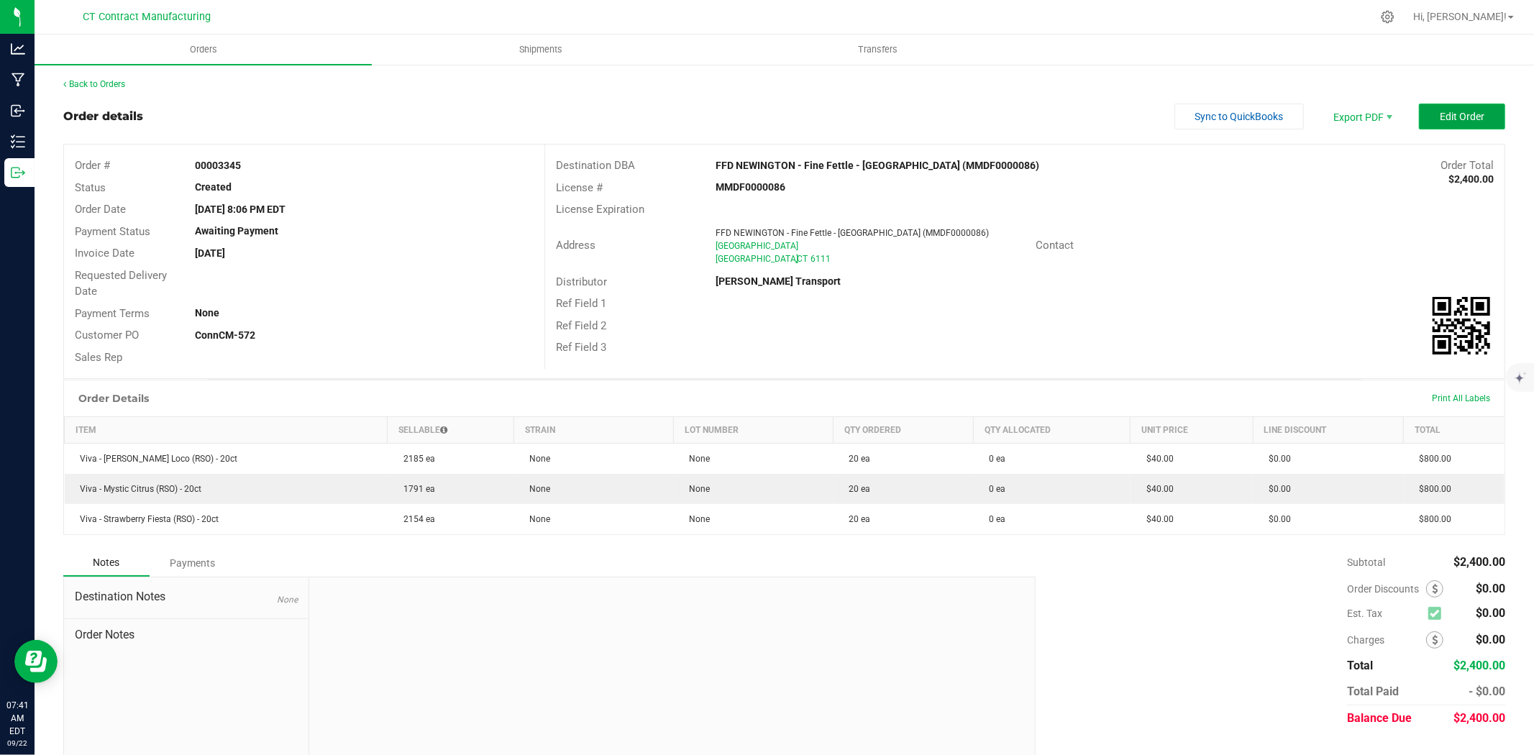
click at [1426, 110] on button "Edit Order" at bounding box center [1462, 117] width 86 height 26
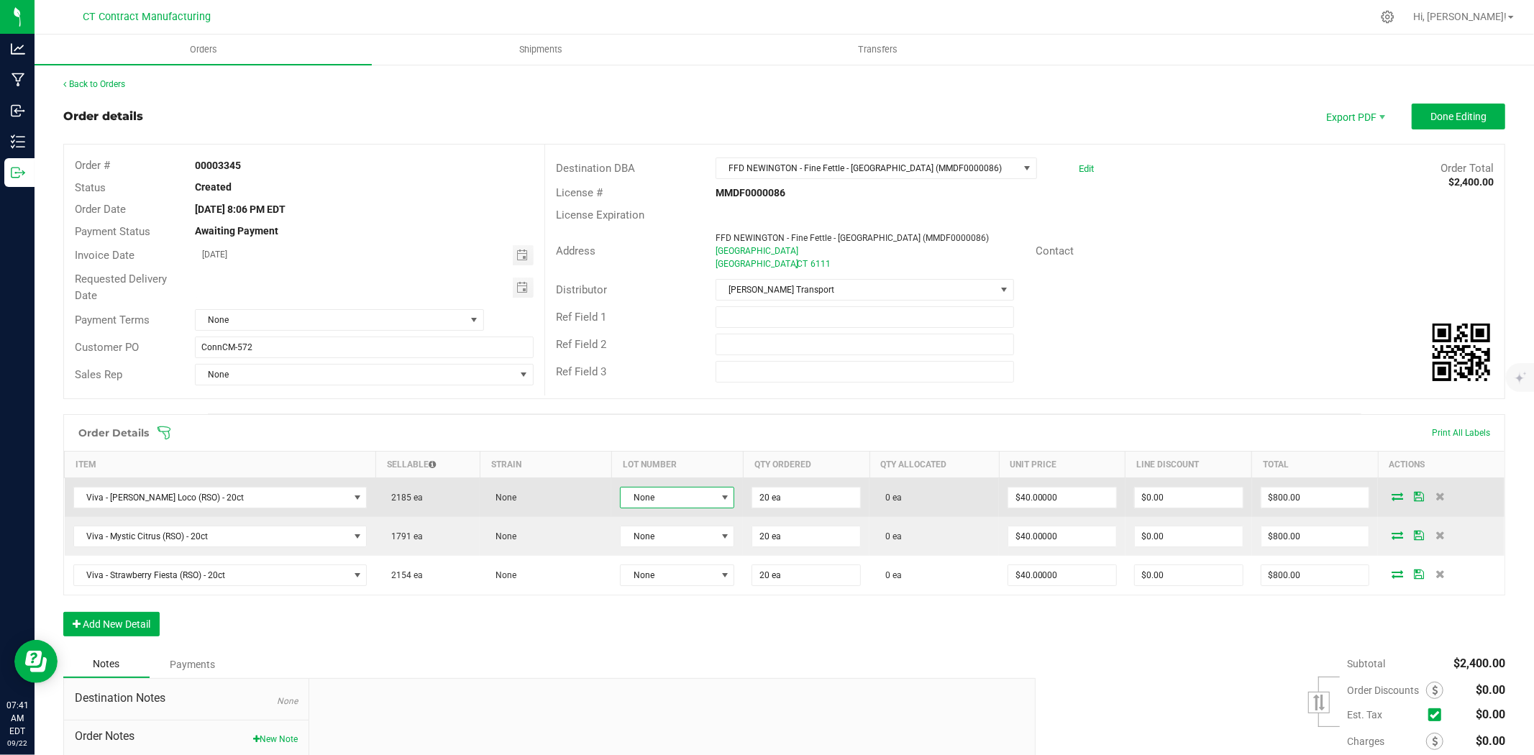
click at [644, 488] on span "None" at bounding box center [668, 498] width 95 height 20
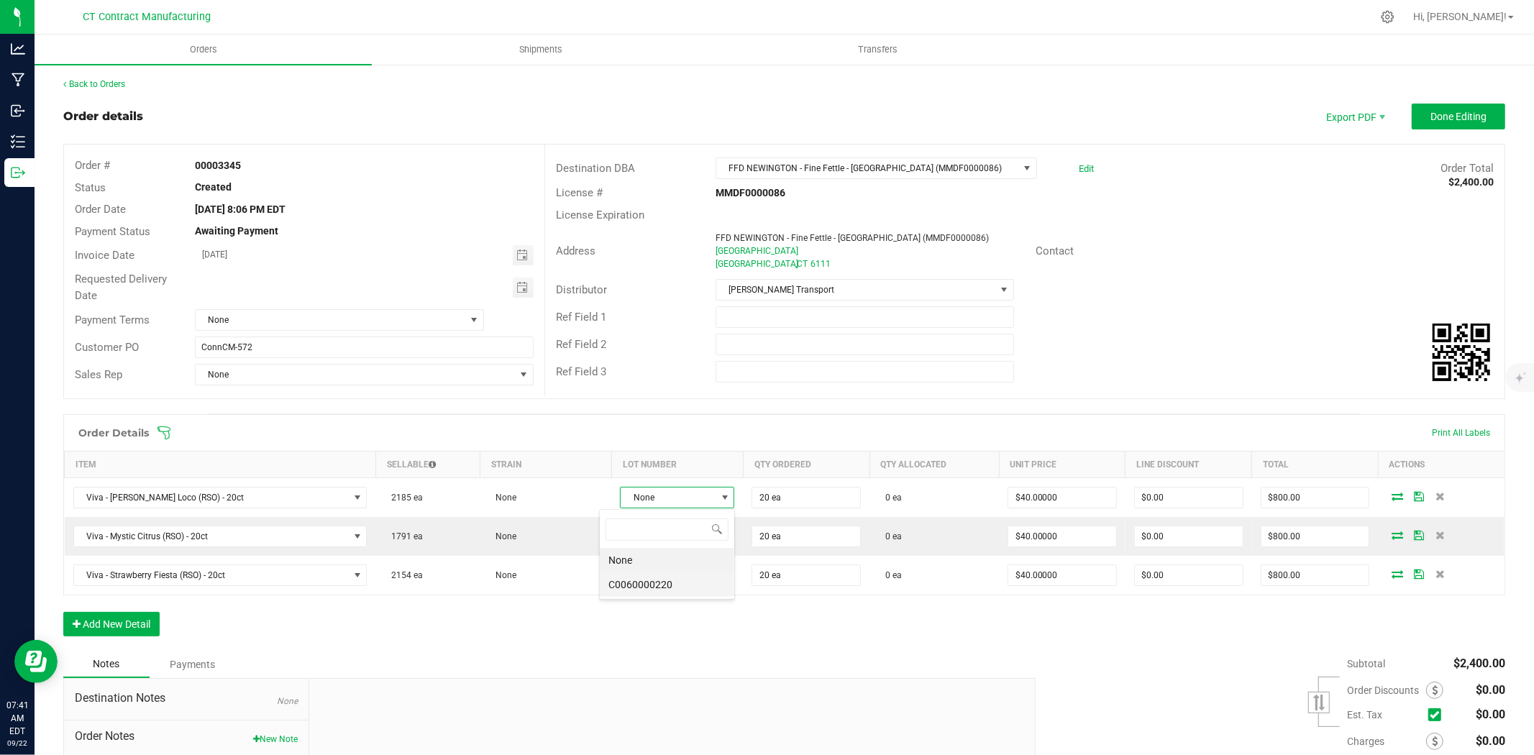
scroll to position [22, 116]
click at [665, 580] on li "C0060000220" at bounding box center [667, 584] width 134 height 24
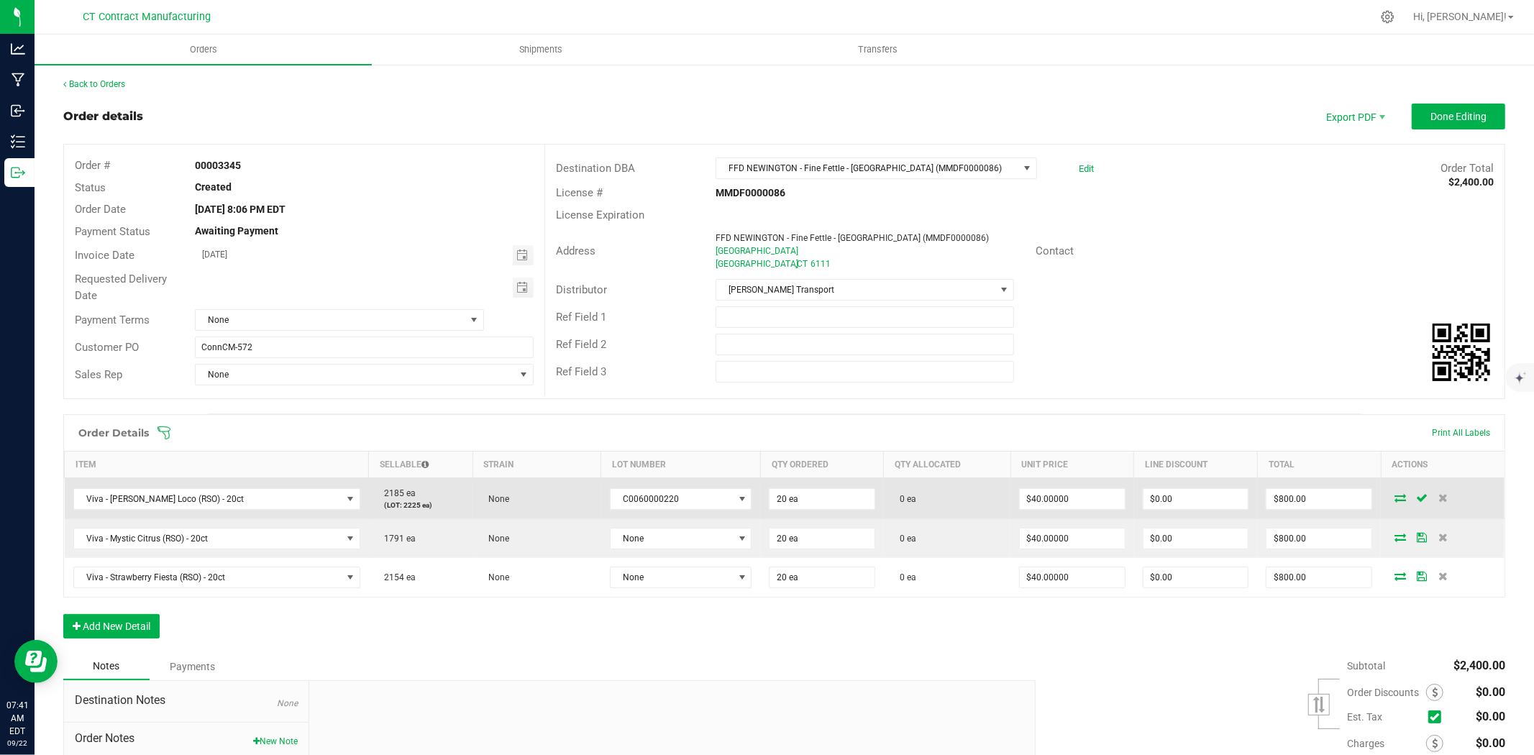
click at [1394, 495] on icon at bounding box center [1400, 497] width 12 height 9
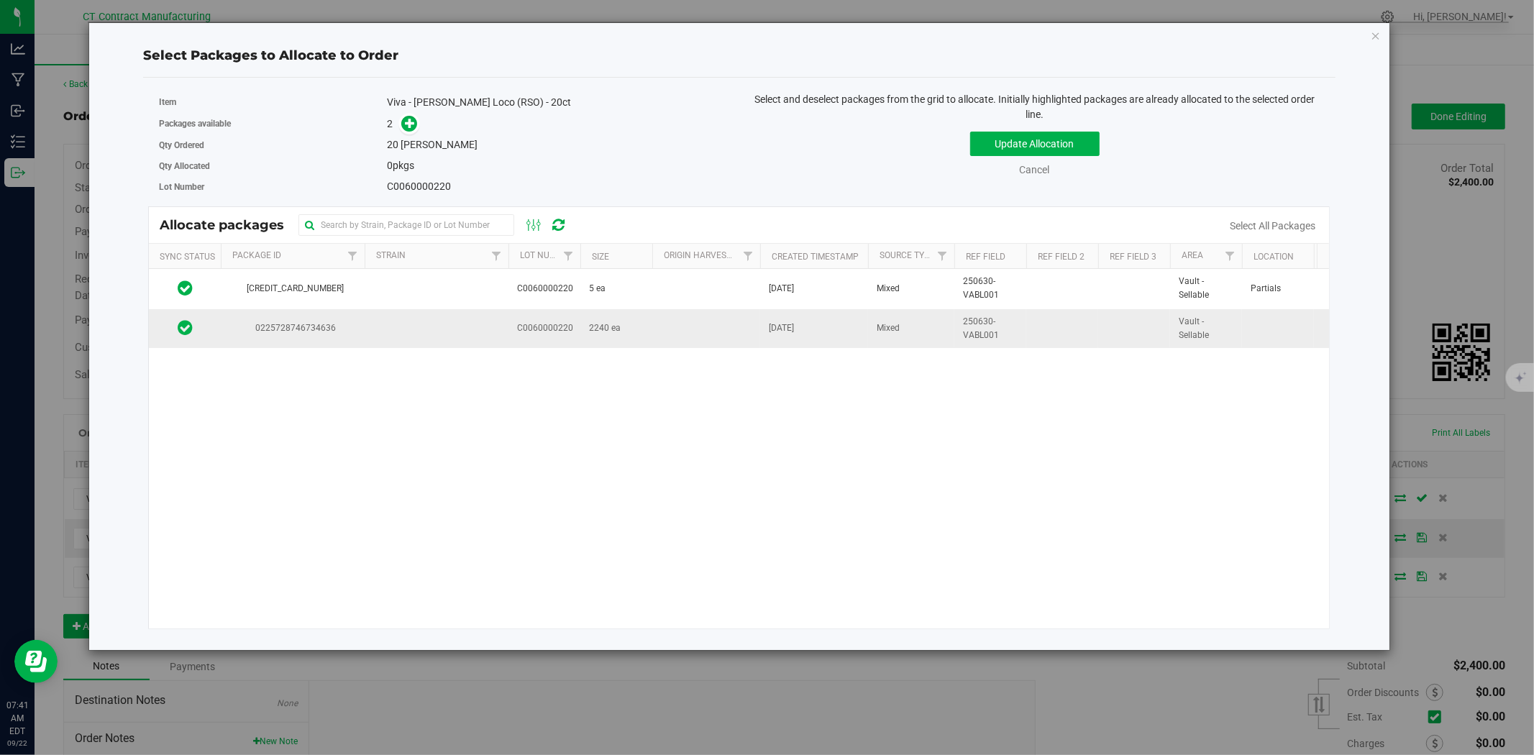
click at [471, 332] on td at bounding box center [437, 328] width 144 height 39
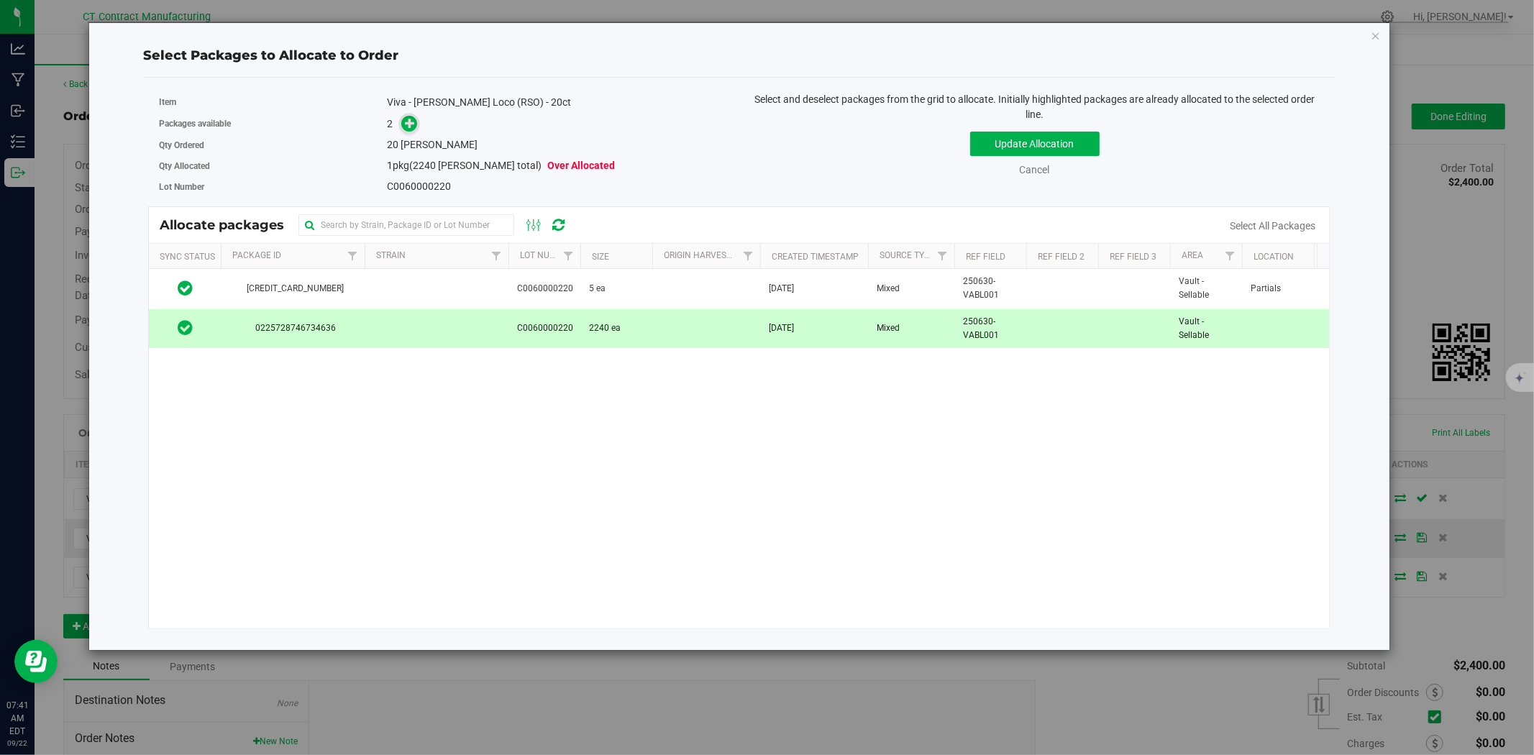
click at [406, 119] on icon at bounding box center [410, 122] width 11 height 11
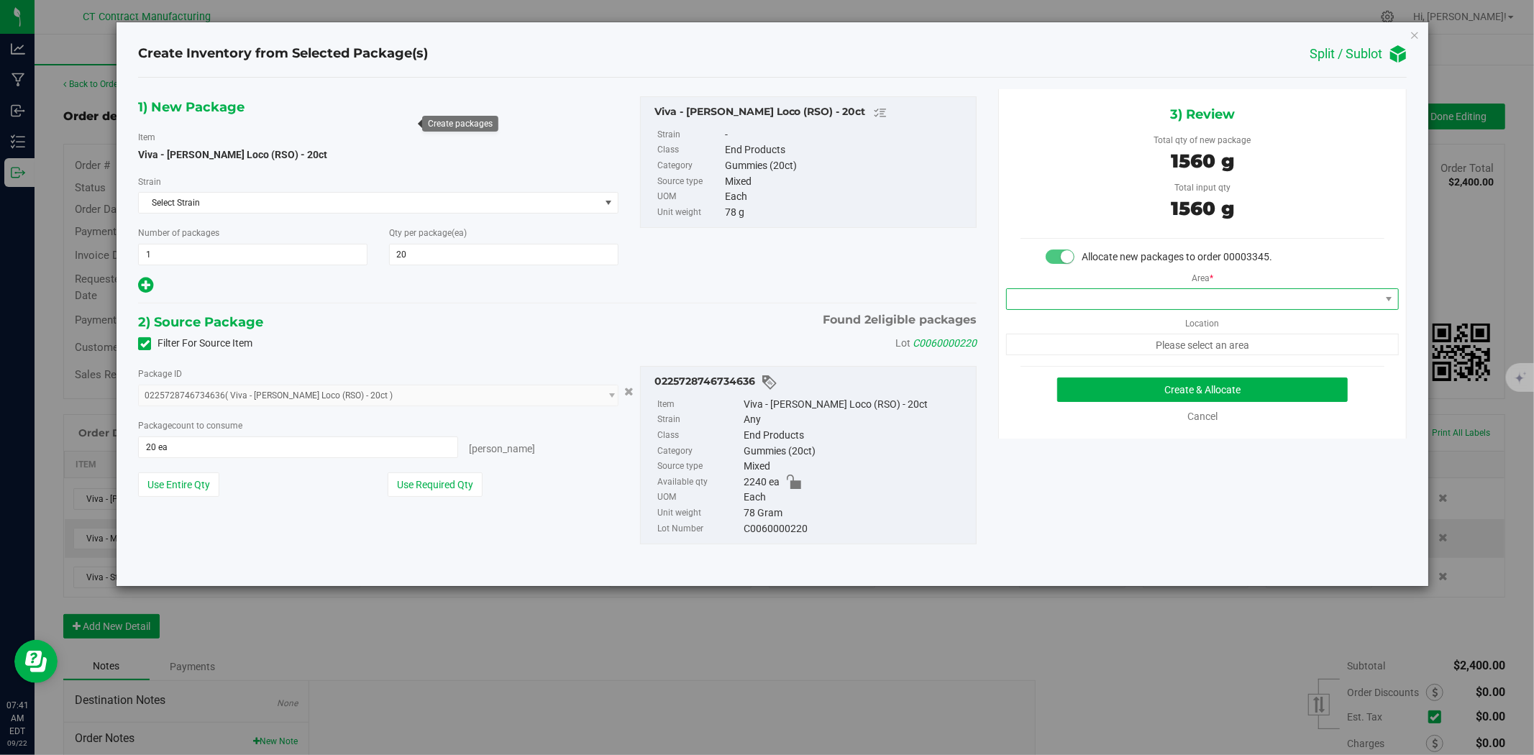
click at [1170, 303] on span at bounding box center [1193, 299] width 373 height 20
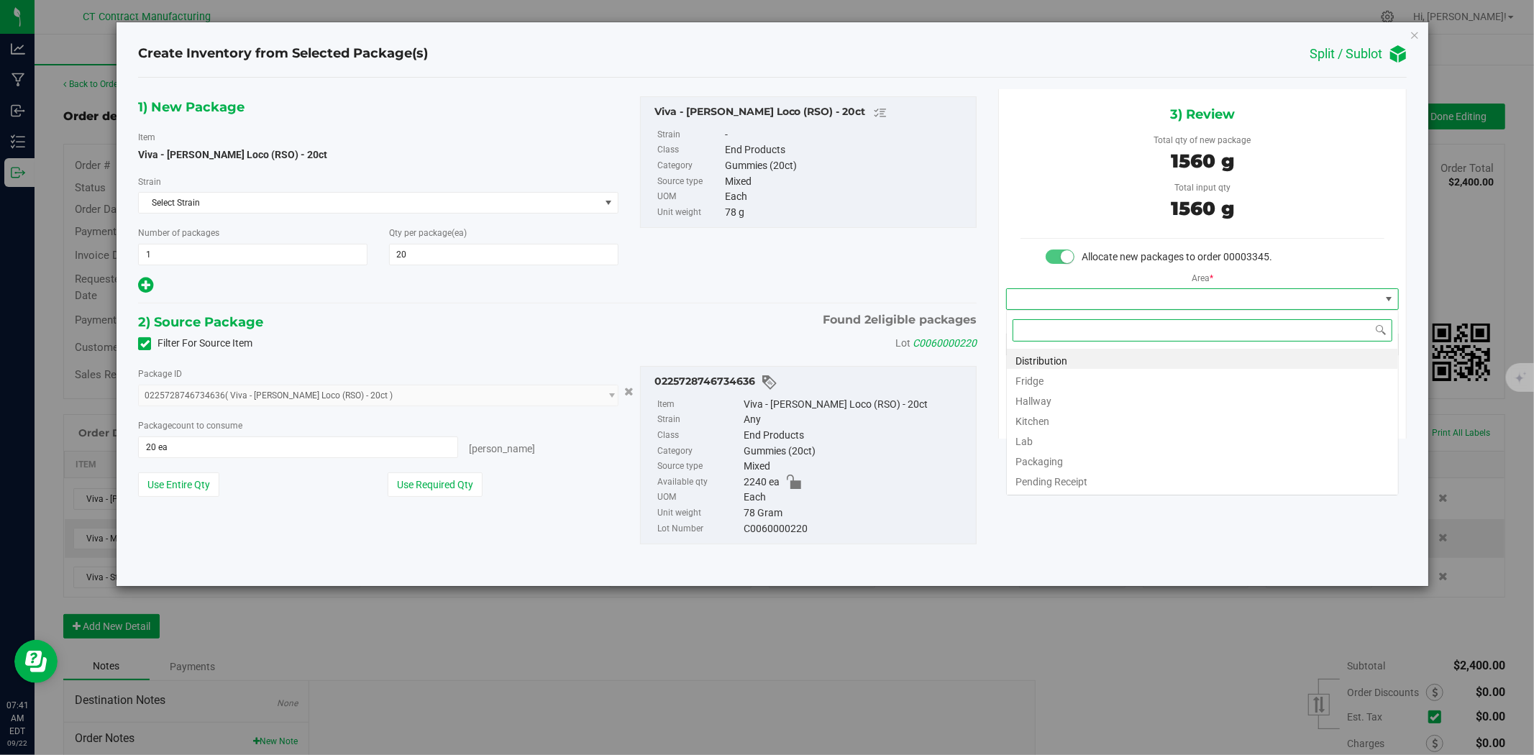
scroll to position [22, 392]
click at [1115, 357] on li "Distribution" at bounding box center [1202, 359] width 391 height 20
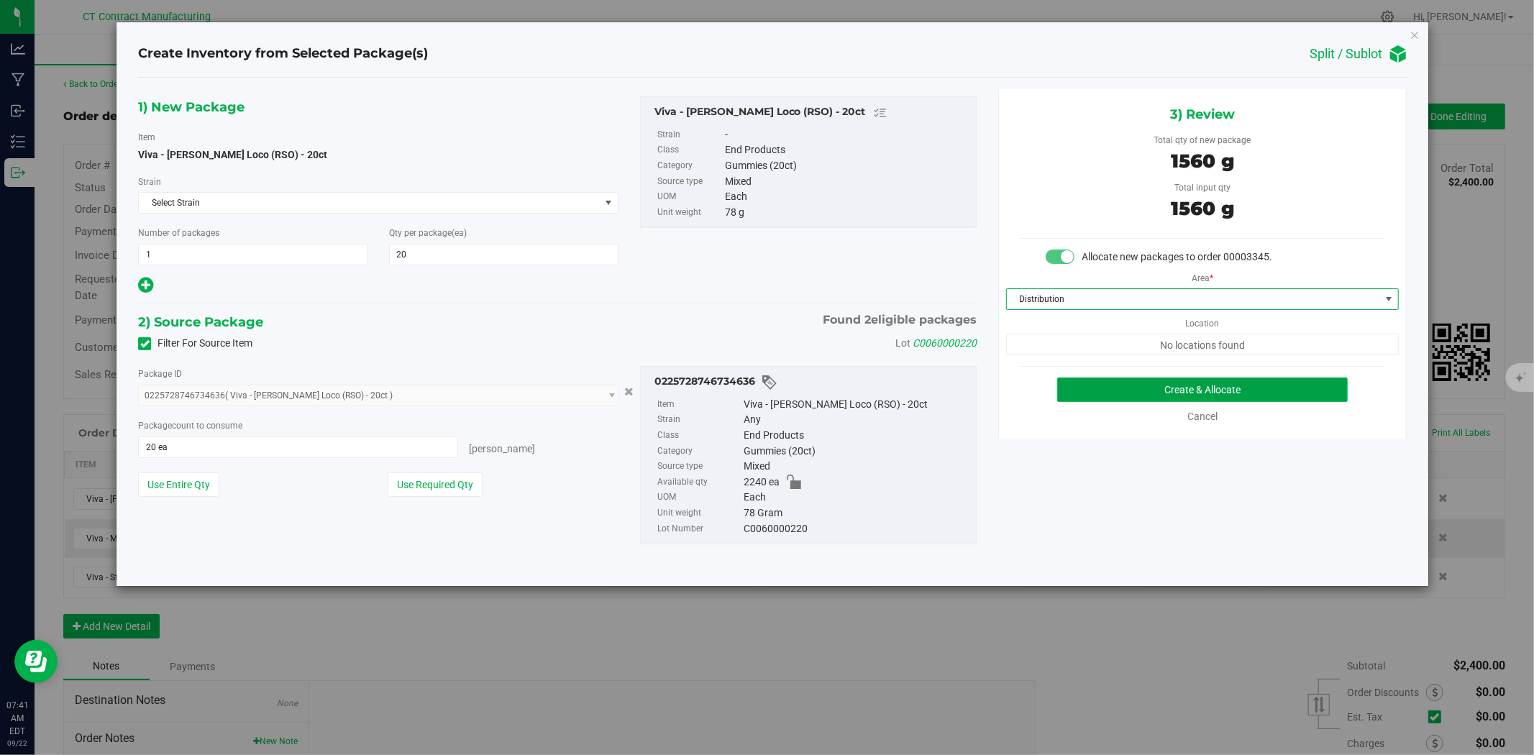
click at [1141, 396] on button "Create & Allocate" at bounding box center [1202, 390] width 291 height 24
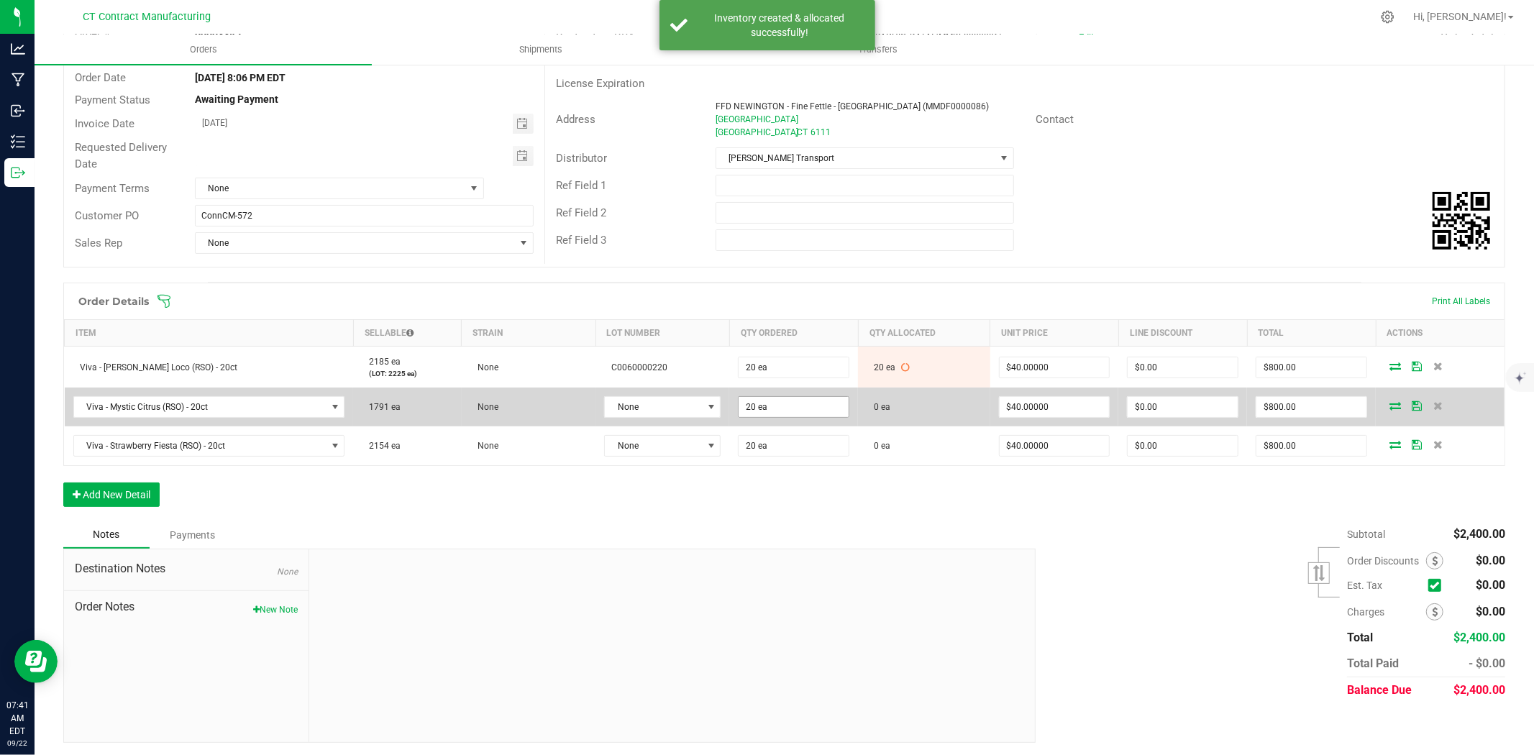
scroll to position [134, 0]
click at [676, 404] on span "None" at bounding box center [653, 405] width 97 height 20
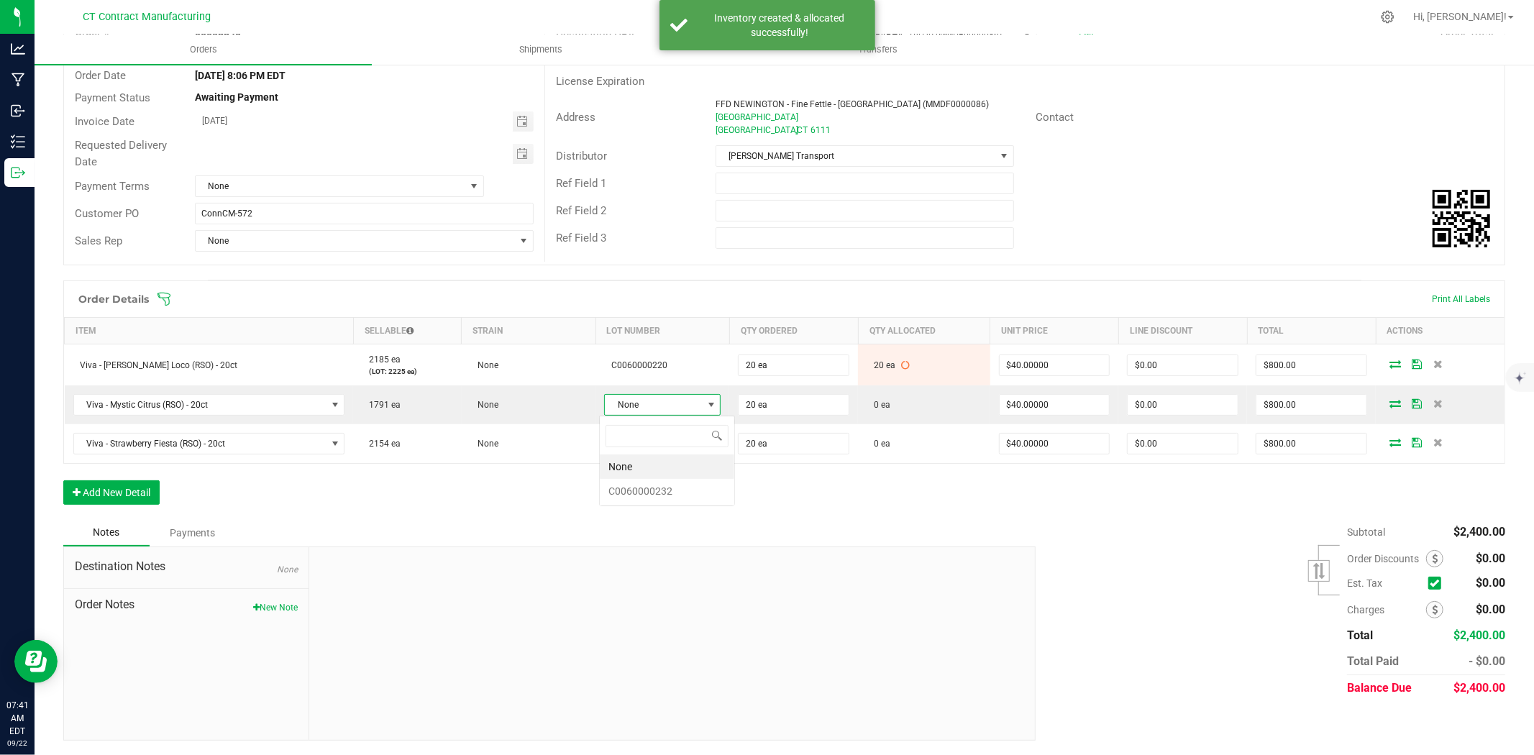
scroll to position [22, 116]
click at [681, 506] on div "None C0060000232" at bounding box center [667, 461] width 136 height 91
click at [681, 498] on li "C0060000232" at bounding box center [667, 491] width 134 height 24
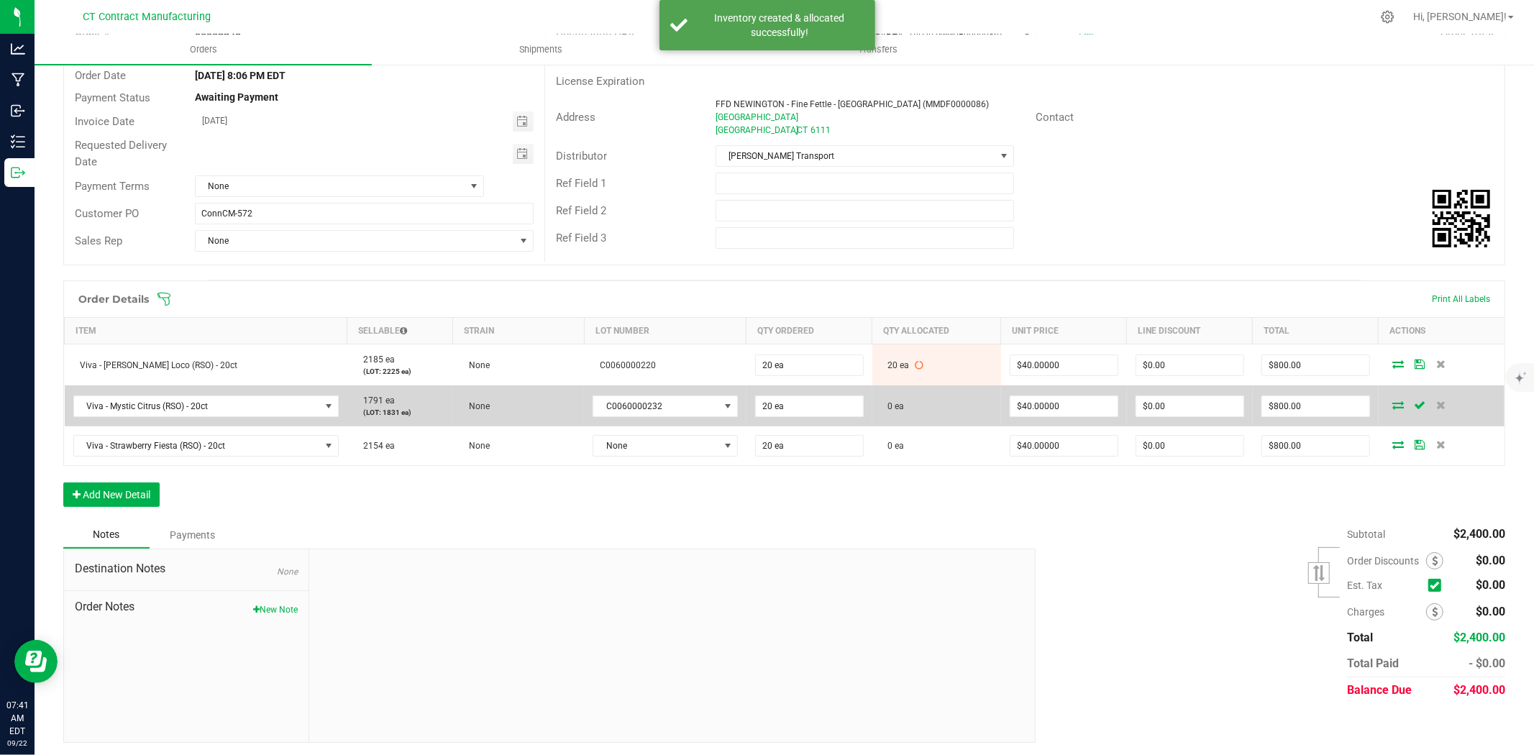
click at [1392, 401] on icon at bounding box center [1398, 405] width 12 height 9
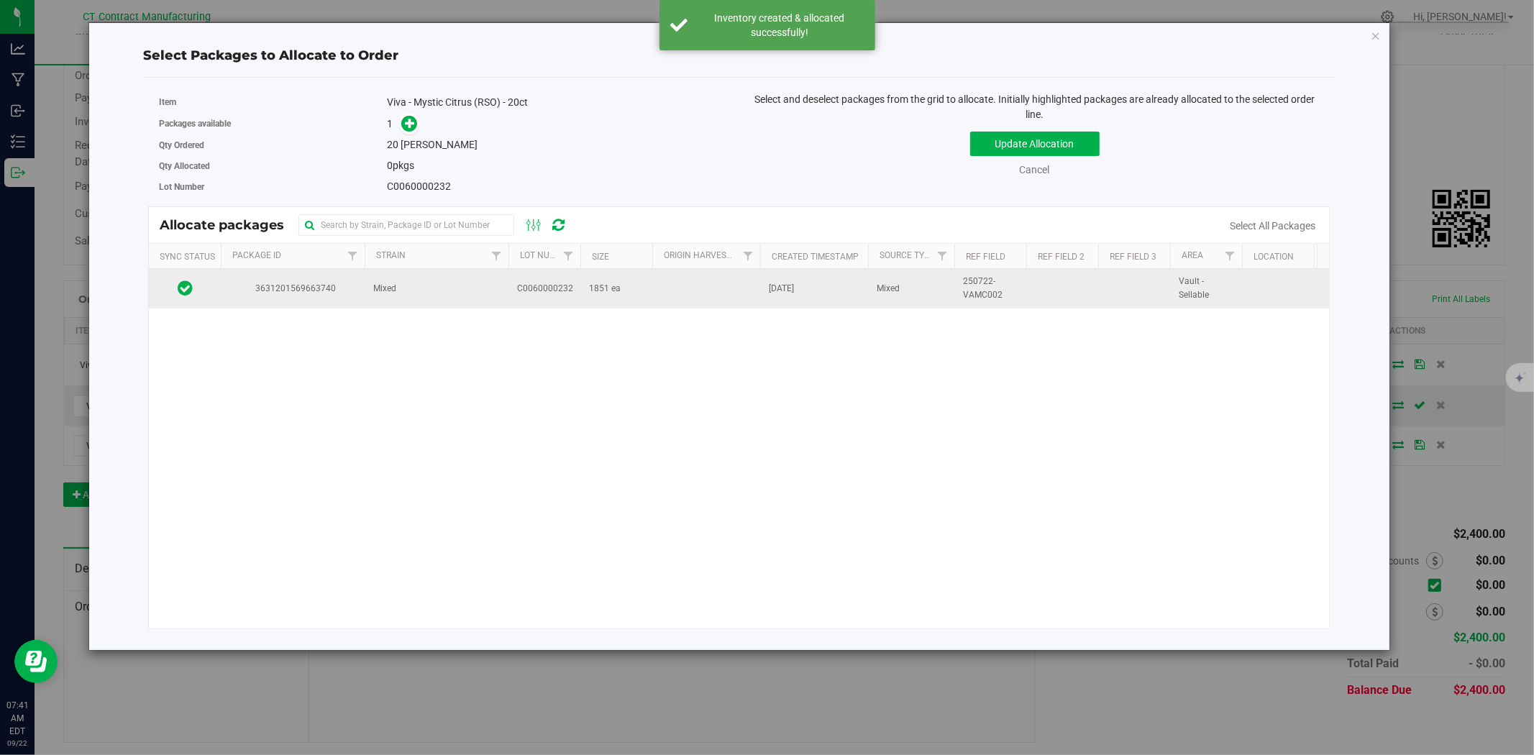
click at [516, 293] on td "C0060000232" at bounding box center [544, 288] width 72 height 39
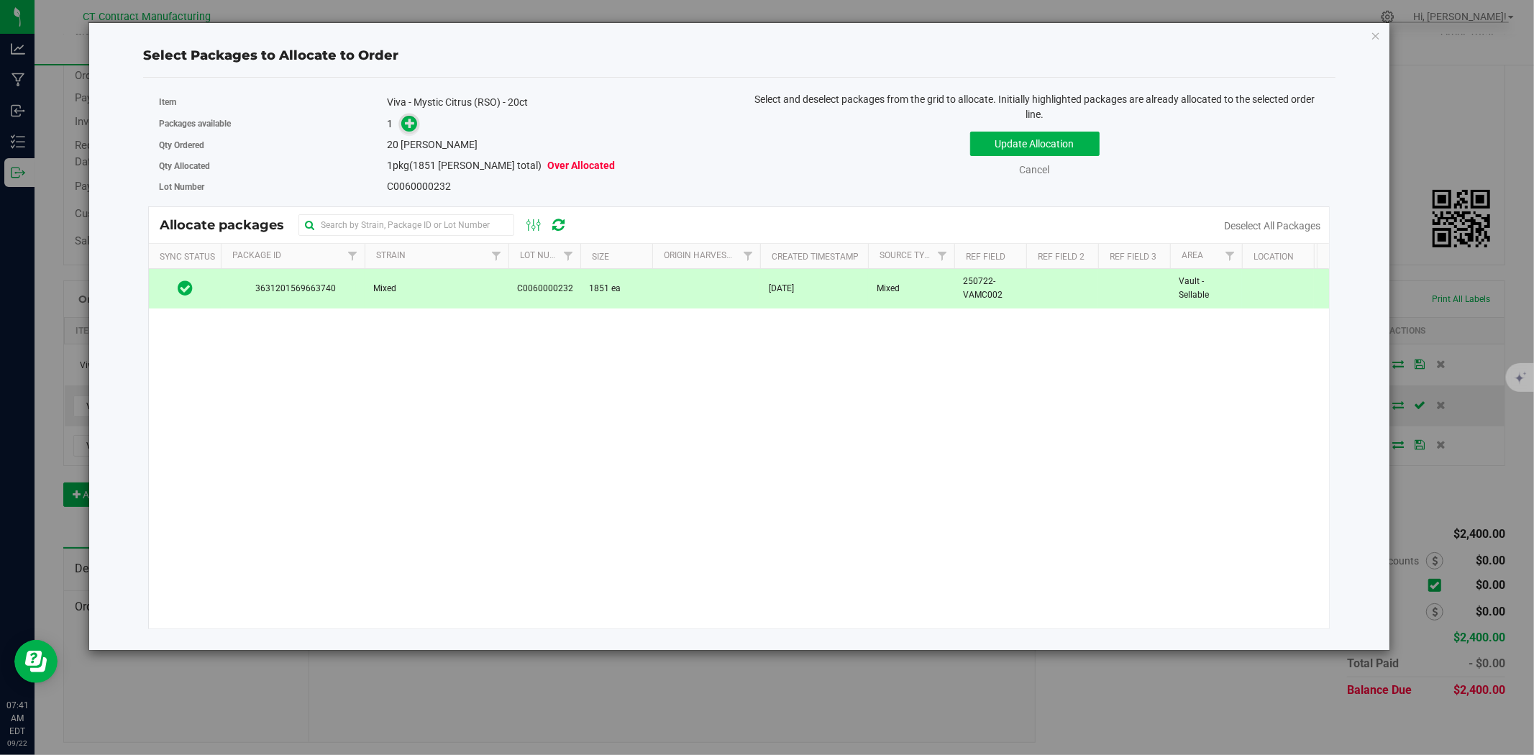
click at [405, 130] on span at bounding box center [409, 123] width 17 height 17
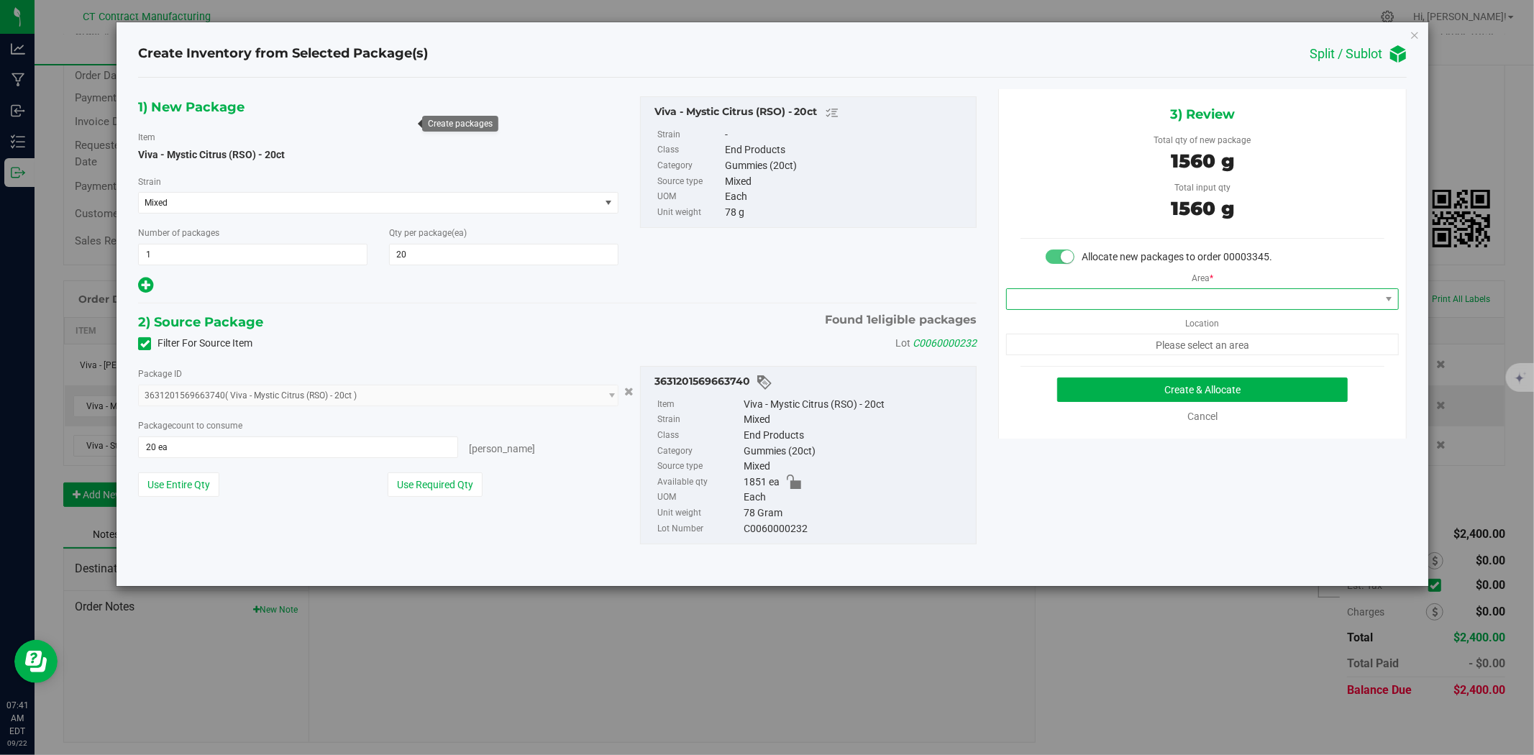
click at [1093, 305] on span at bounding box center [1193, 299] width 373 height 20
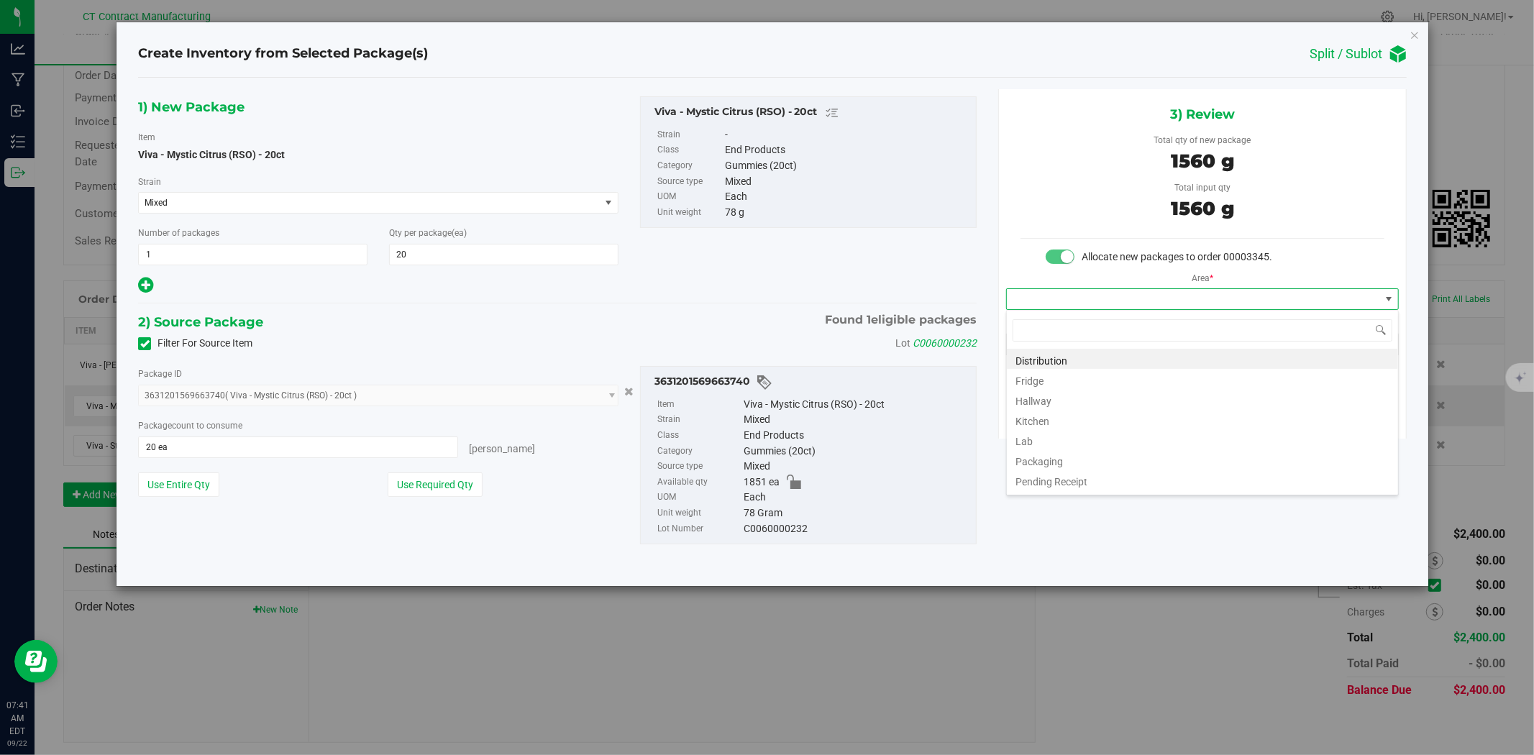
scroll to position [22, 392]
drag, startPoint x: 1093, startPoint y: 305, endPoint x: 1029, endPoint y: 365, distance: 88.0
click at [1029, 365] on li "Distribution" at bounding box center [1202, 359] width 391 height 20
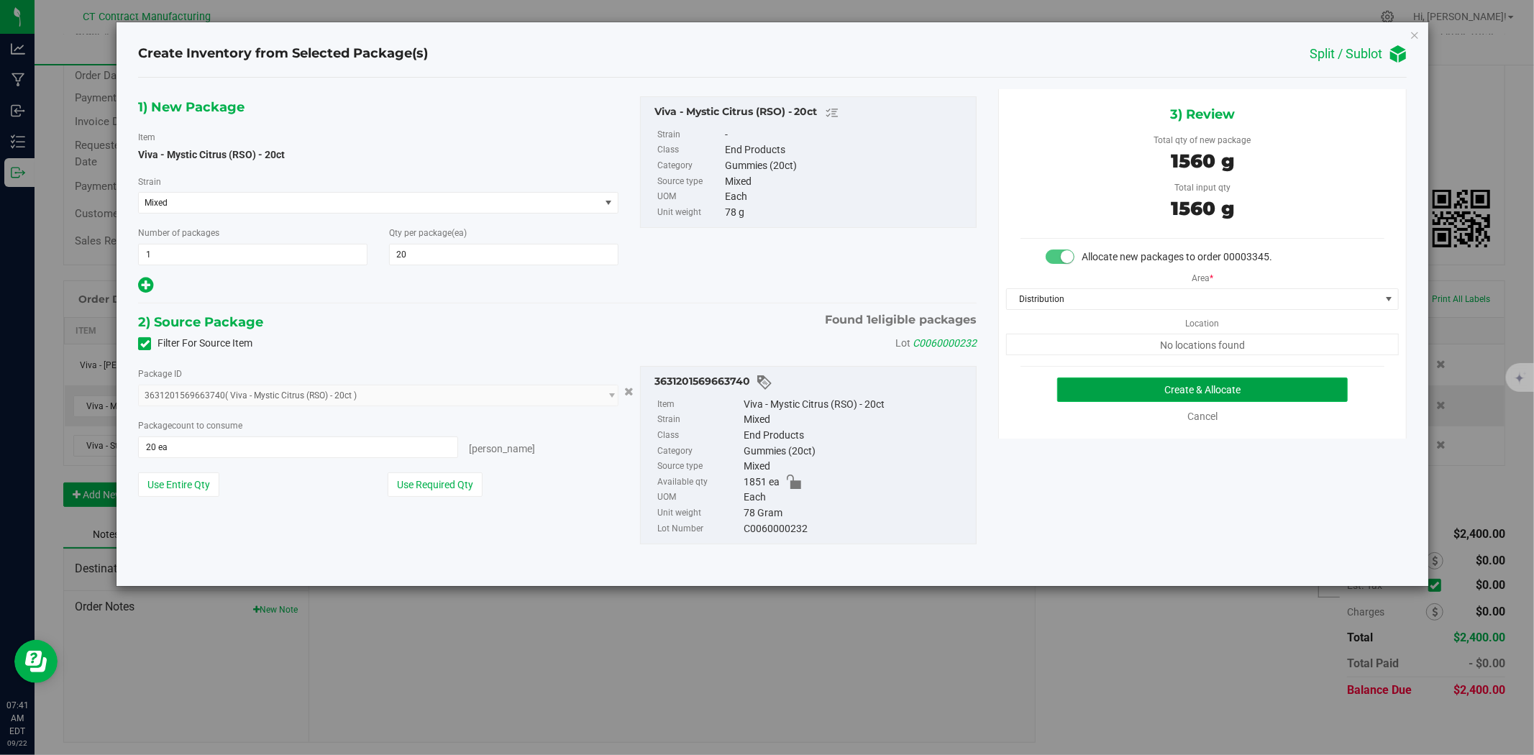
click at [1130, 391] on button "Create & Allocate" at bounding box center [1202, 390] width 291 height 24
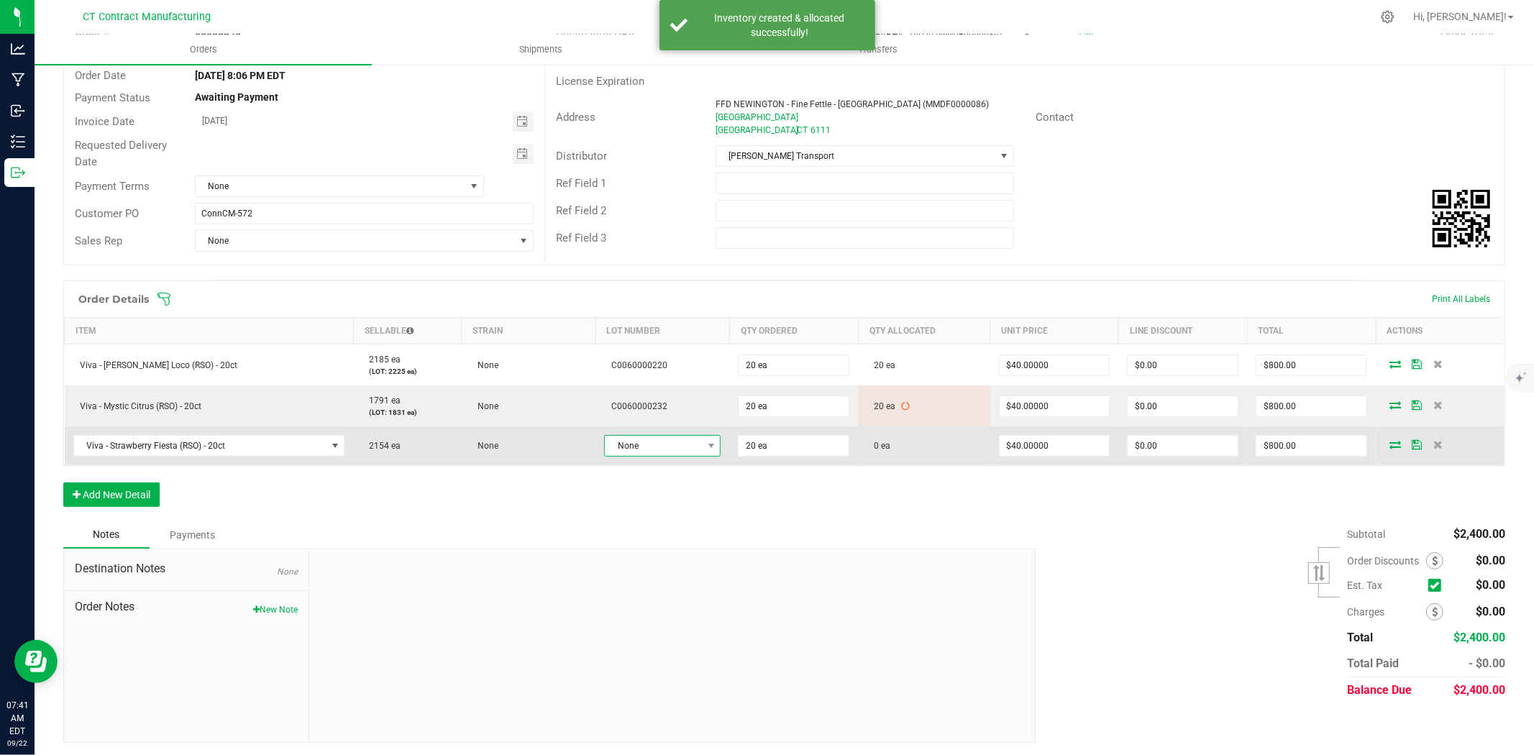
click at [636, 442] on span "None" at bounding box center [653, 446] width 97 height 20
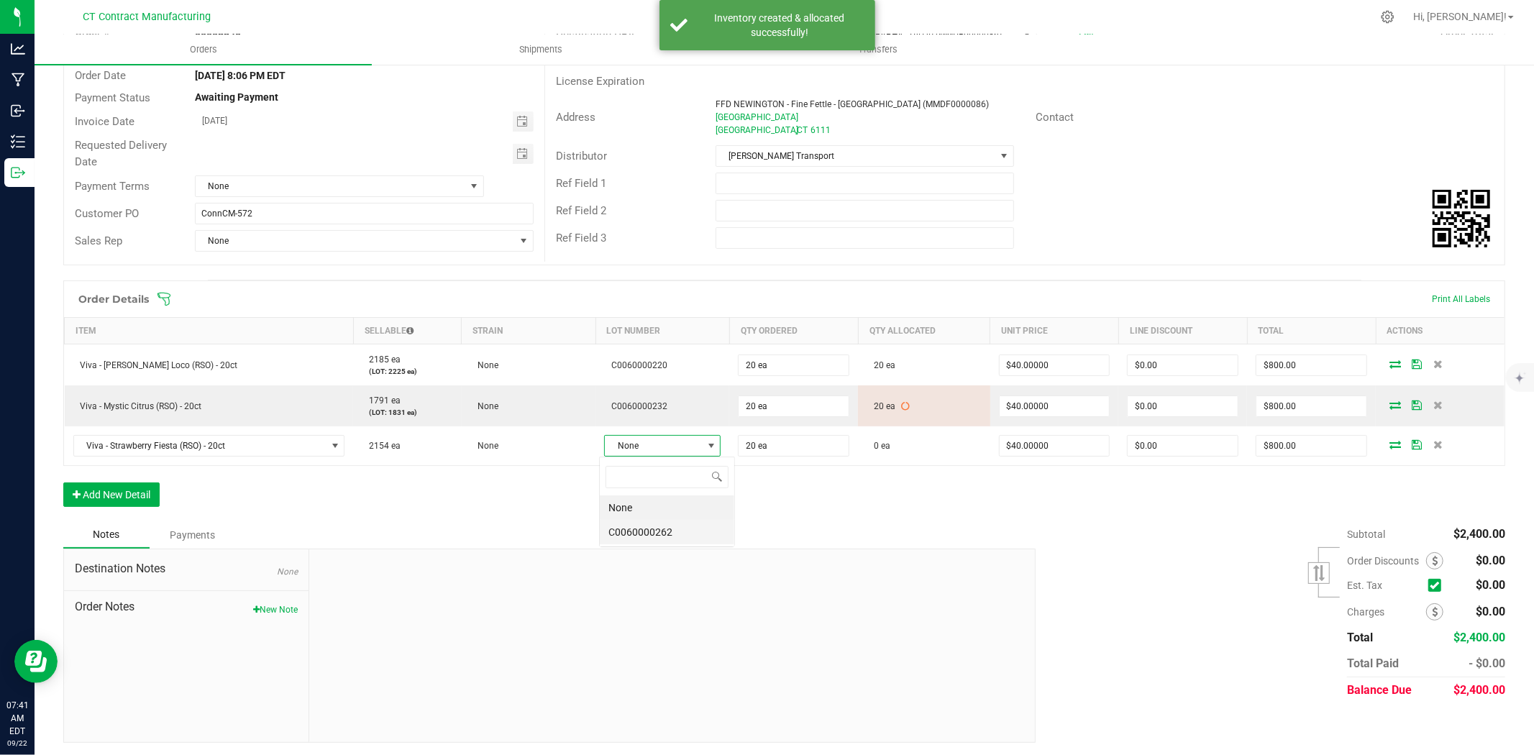
scroll to position [22, 116]
click at [654, 538] on li "C0060000262" at bounding box center [667, 532] width 134 height 24
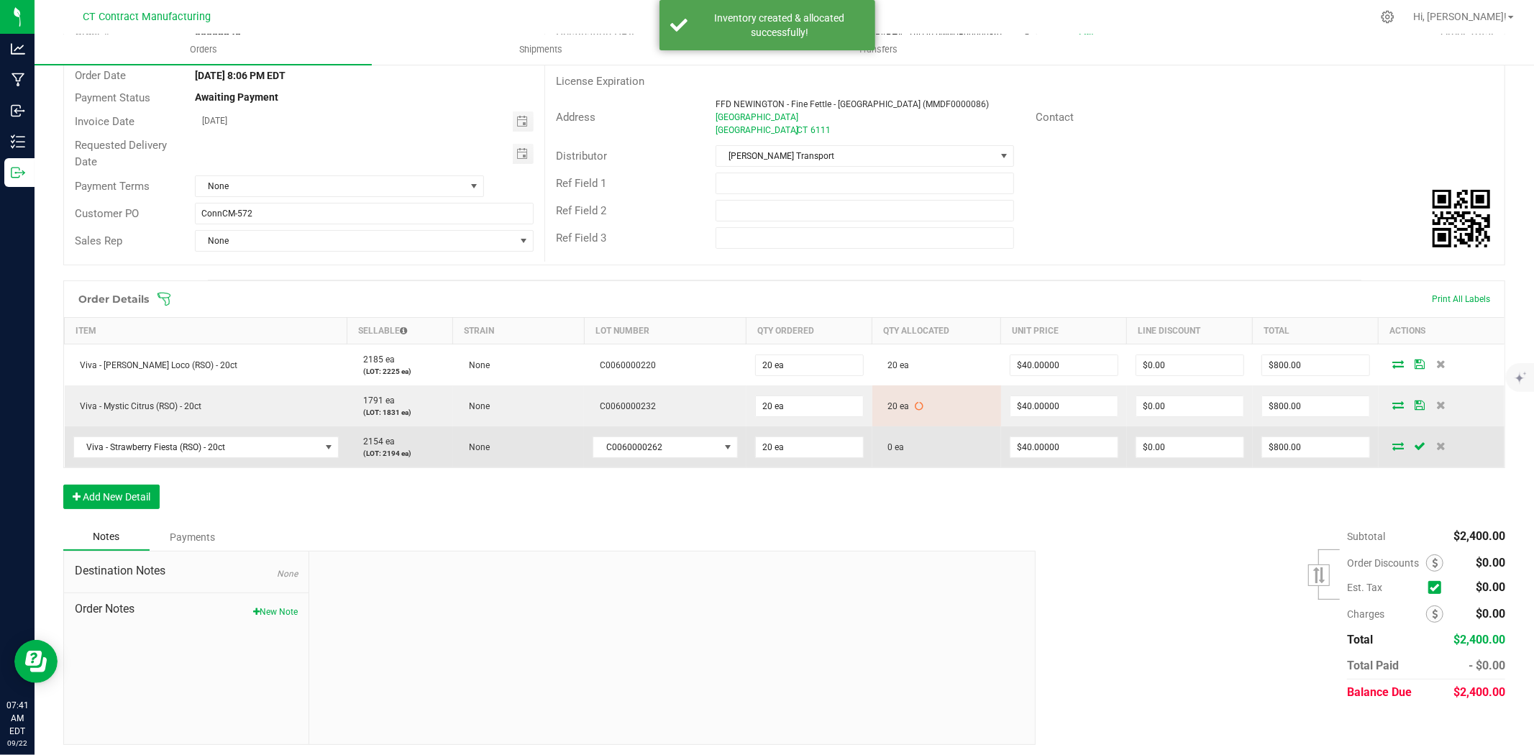
click at [1392, 447] on icon at bounding box center [1398, 446] width 12 height 9
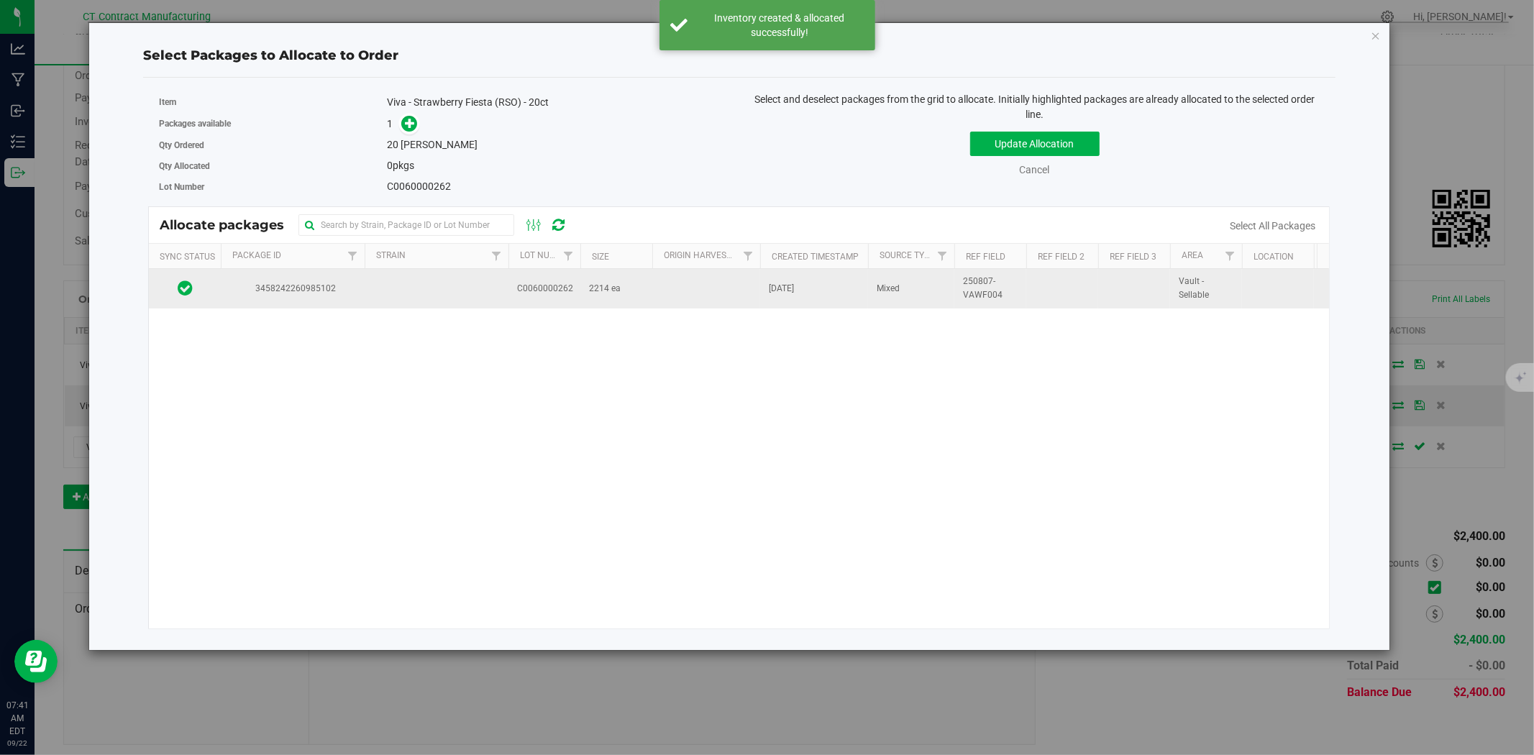
click at [461, 299] on td at bounding box center [437, 288] width 144 height 39
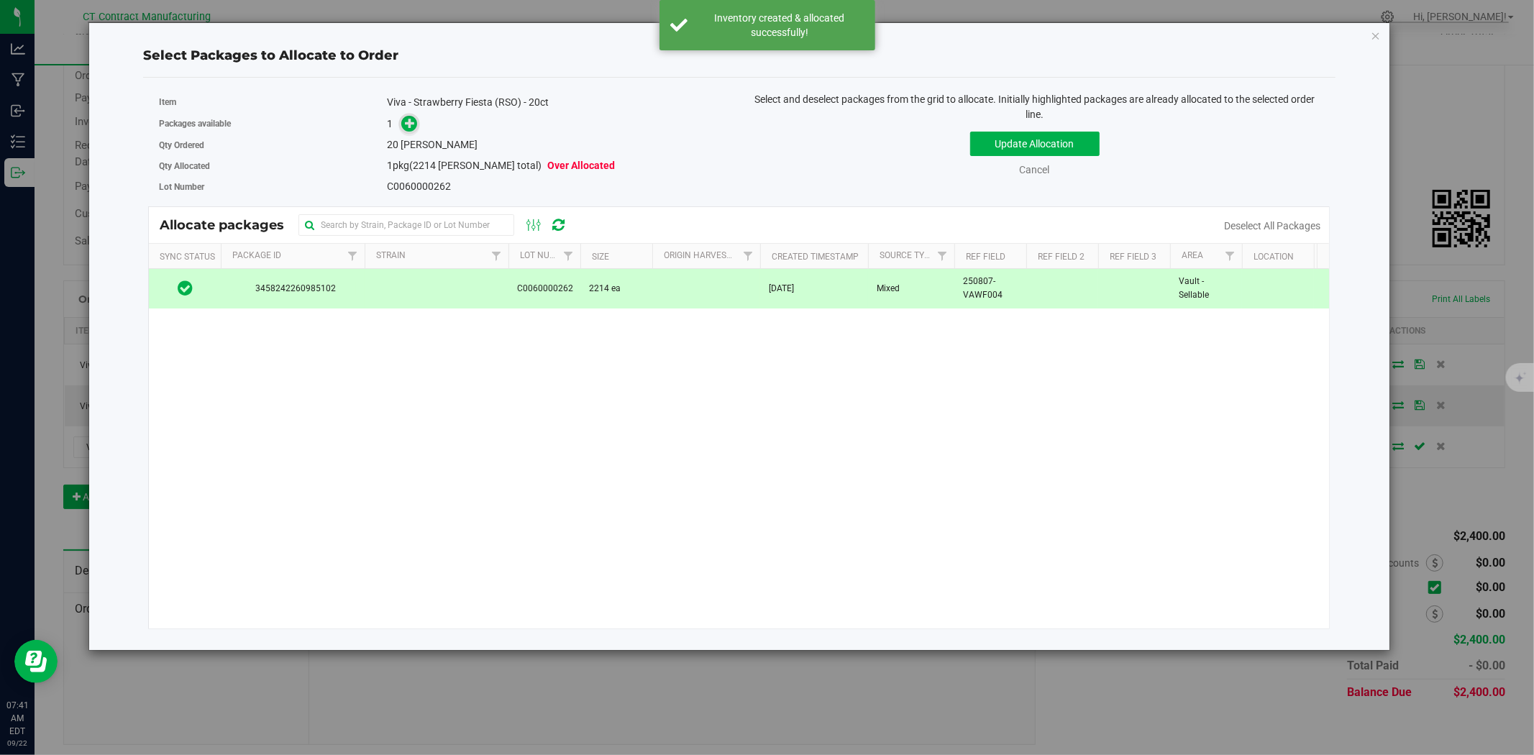
click at [410, 131] on span at bounding box center [409, 123] width 17 height 17
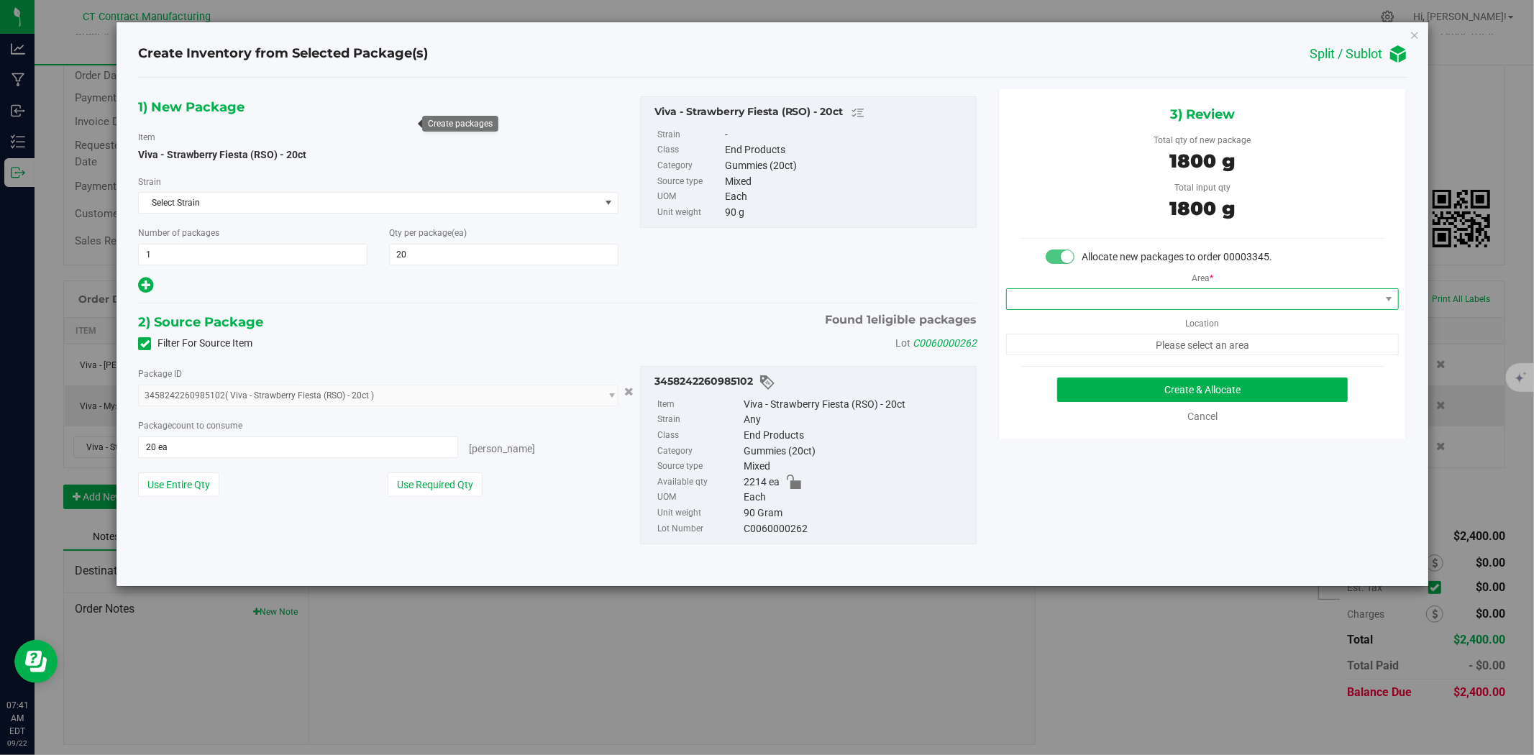
click at [1059, 304] on span at bounding box center [1193, 299] width 373 height 20
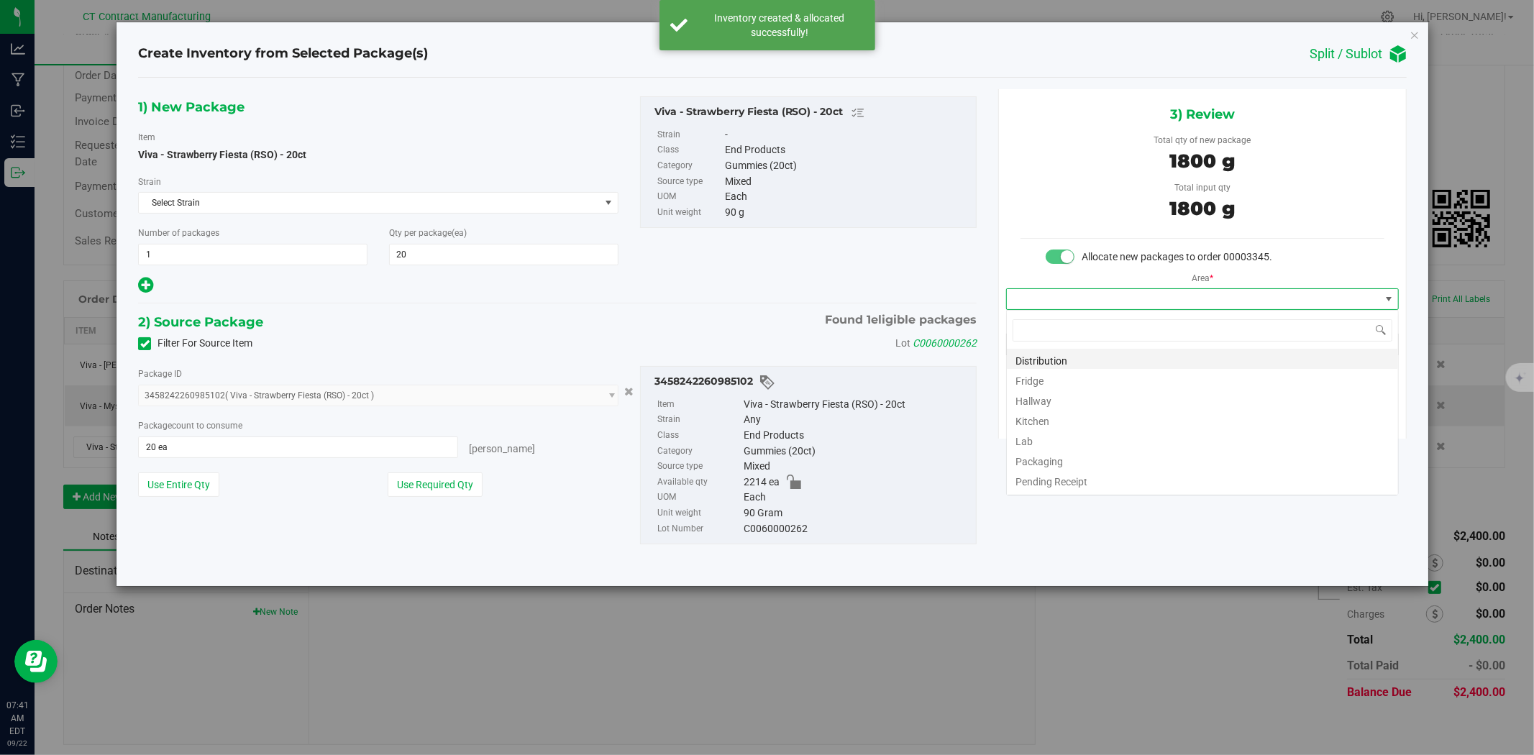
scroll to position [22, 392]
click at [1060, 357] on li "Distribution" at bounding box center [1202, 359] width 391 height 20
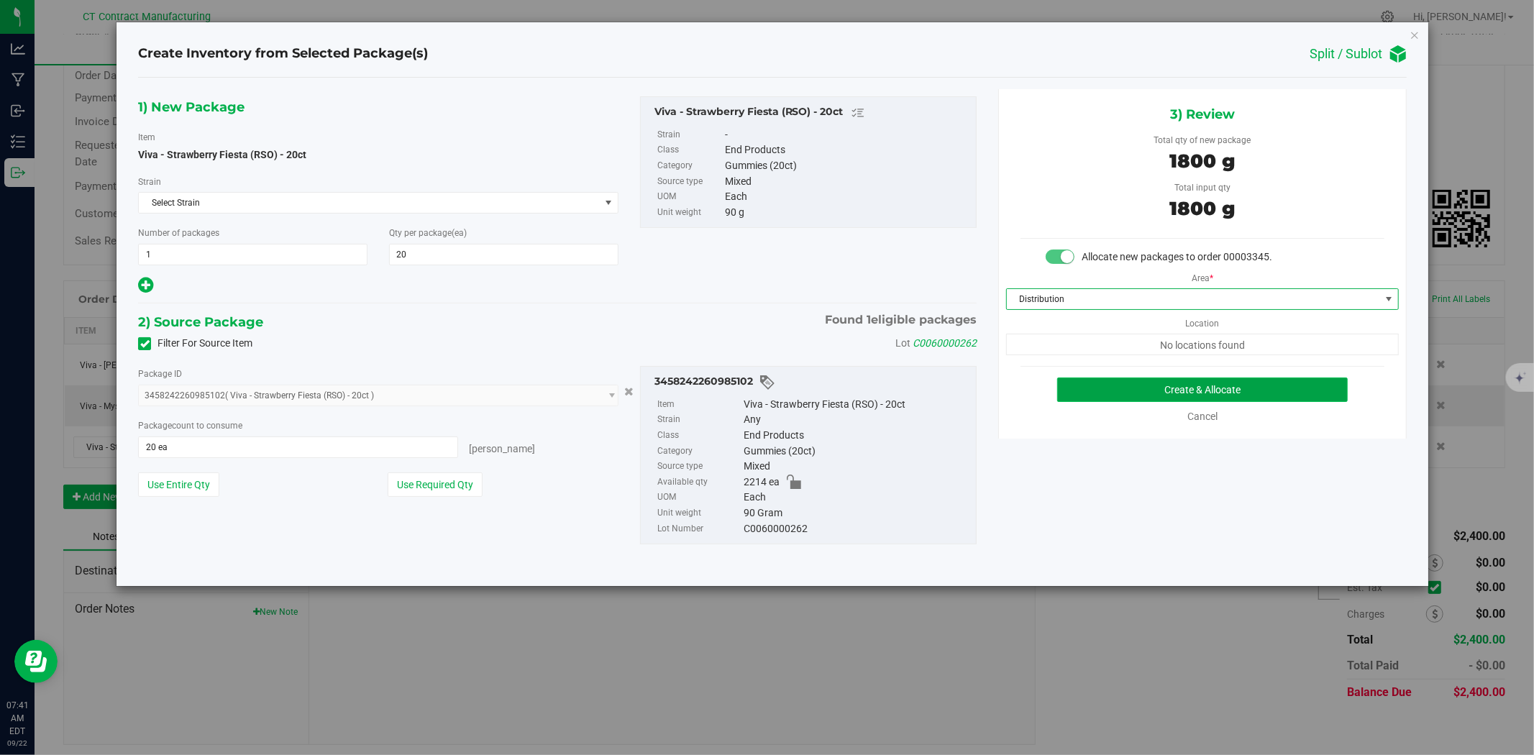
click at [1095, 394] on button "Create & Allocate" at bounding box center [1202, 390] width 291 height 24
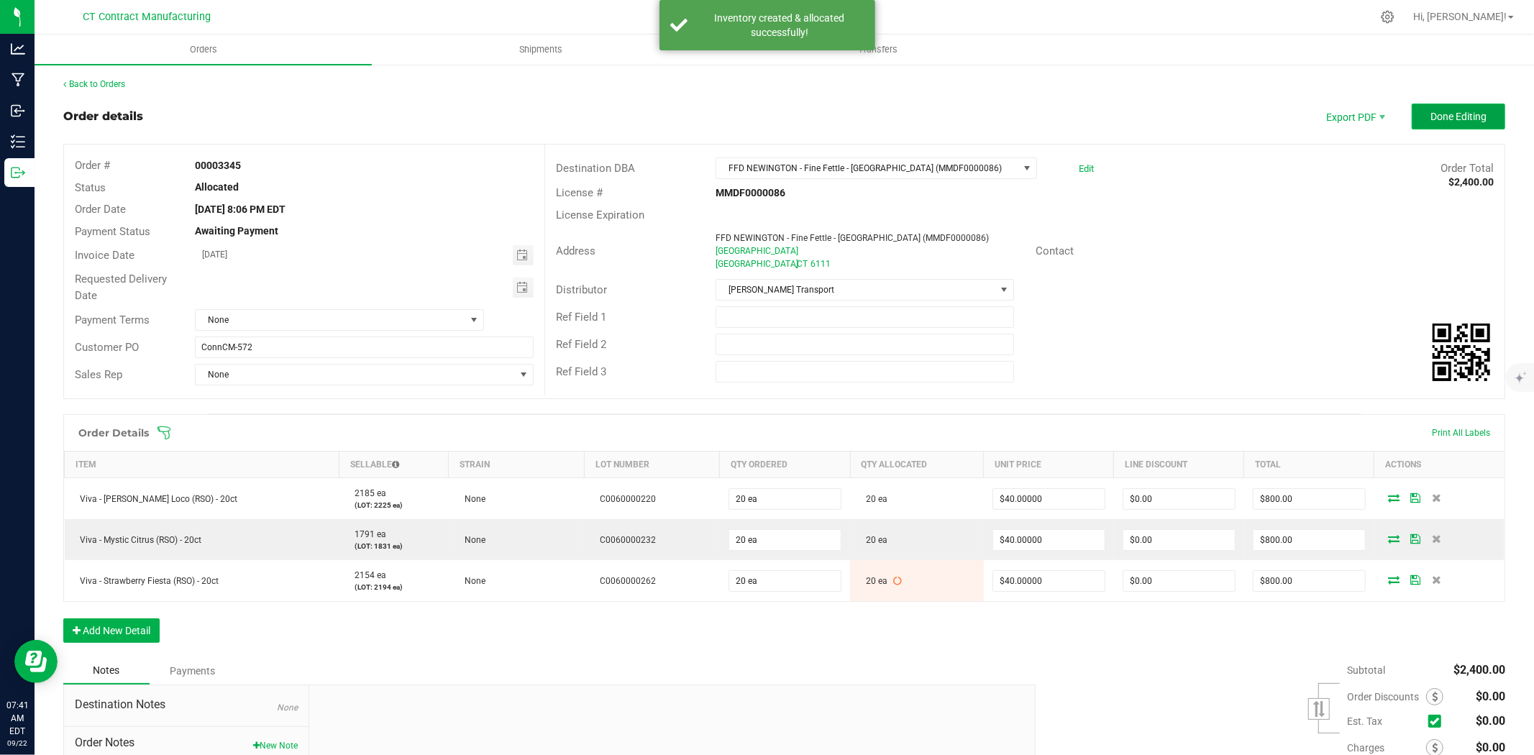
click at [1442, 117] on span "Done Editing" at bounding box center [1458, 117] width 56 height 12
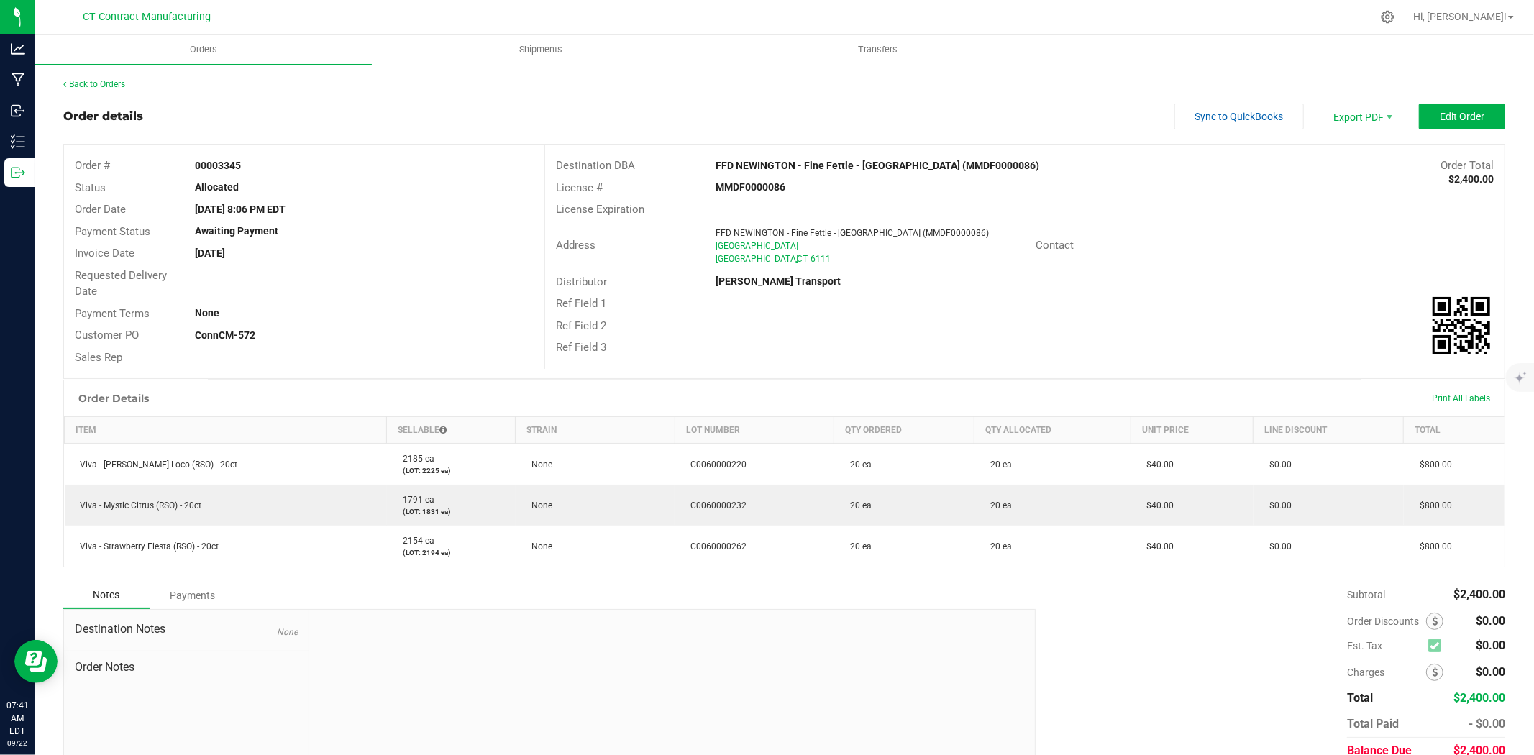
click at [91, 79] on link "Back to Orders" at bounding box center [94, 84] width 62 height 10
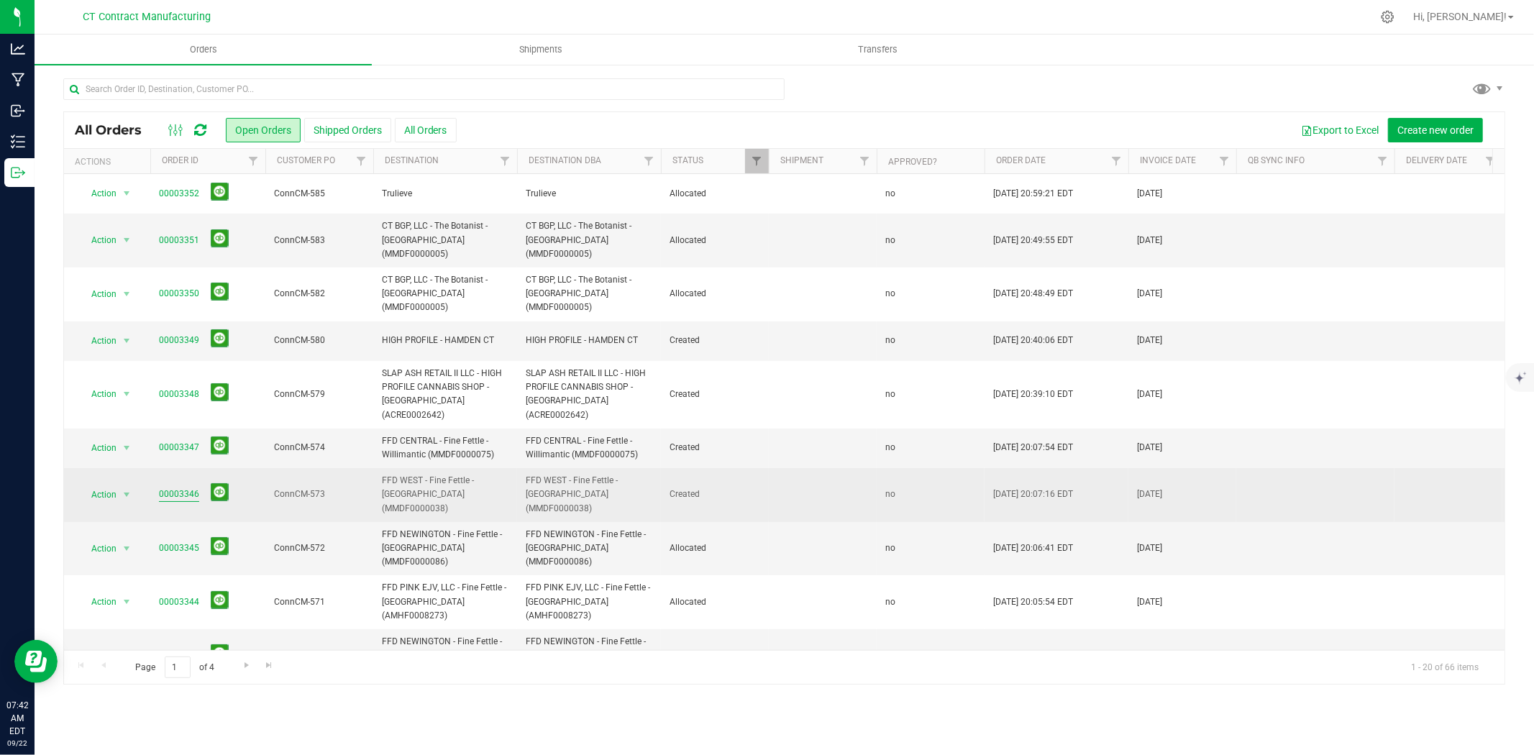
click at [164, 488] on link "00003346" at bounding box center [179, 495] width 40 height 14
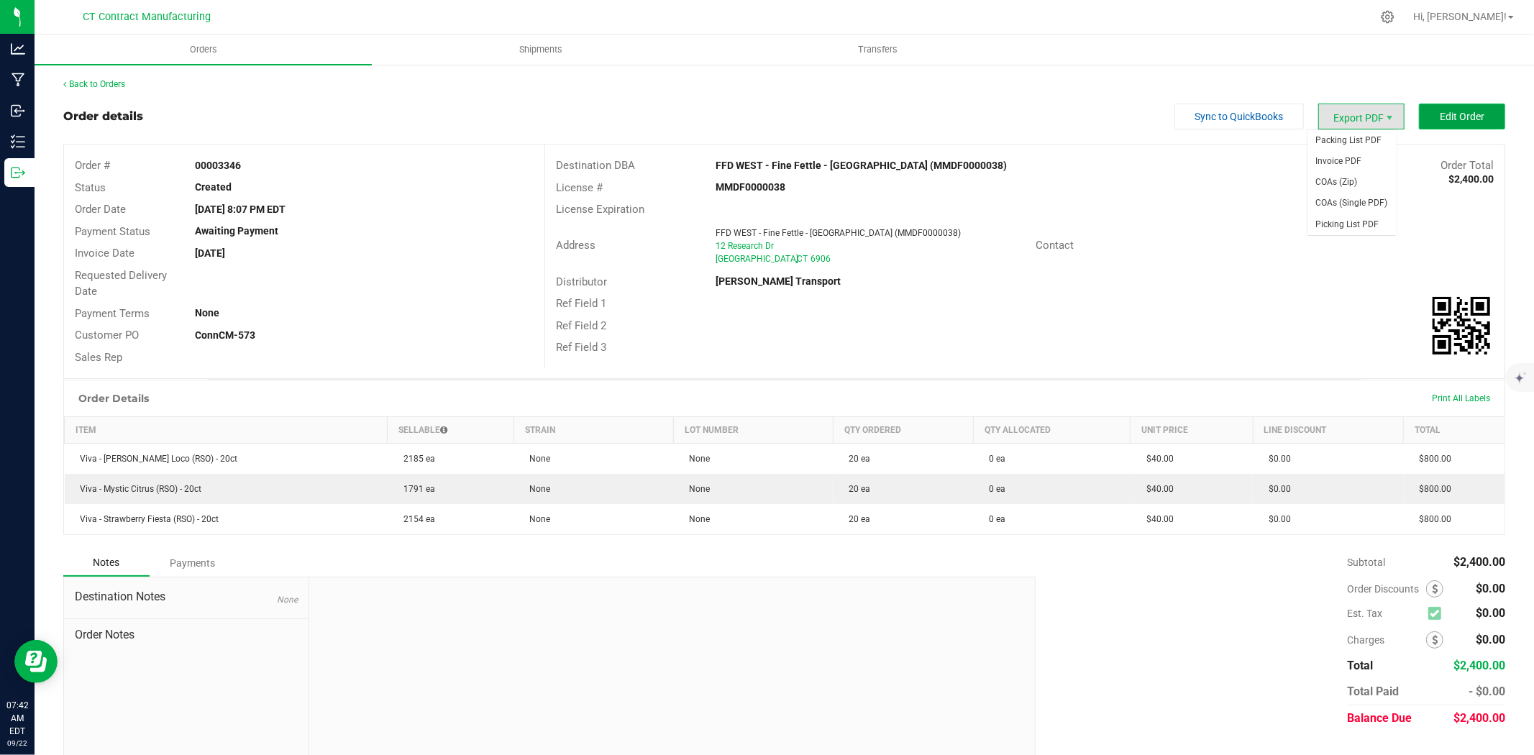
click at [1451, 108] on button "Edit Order" at bounding box center [1462, 117] width 86 height 26
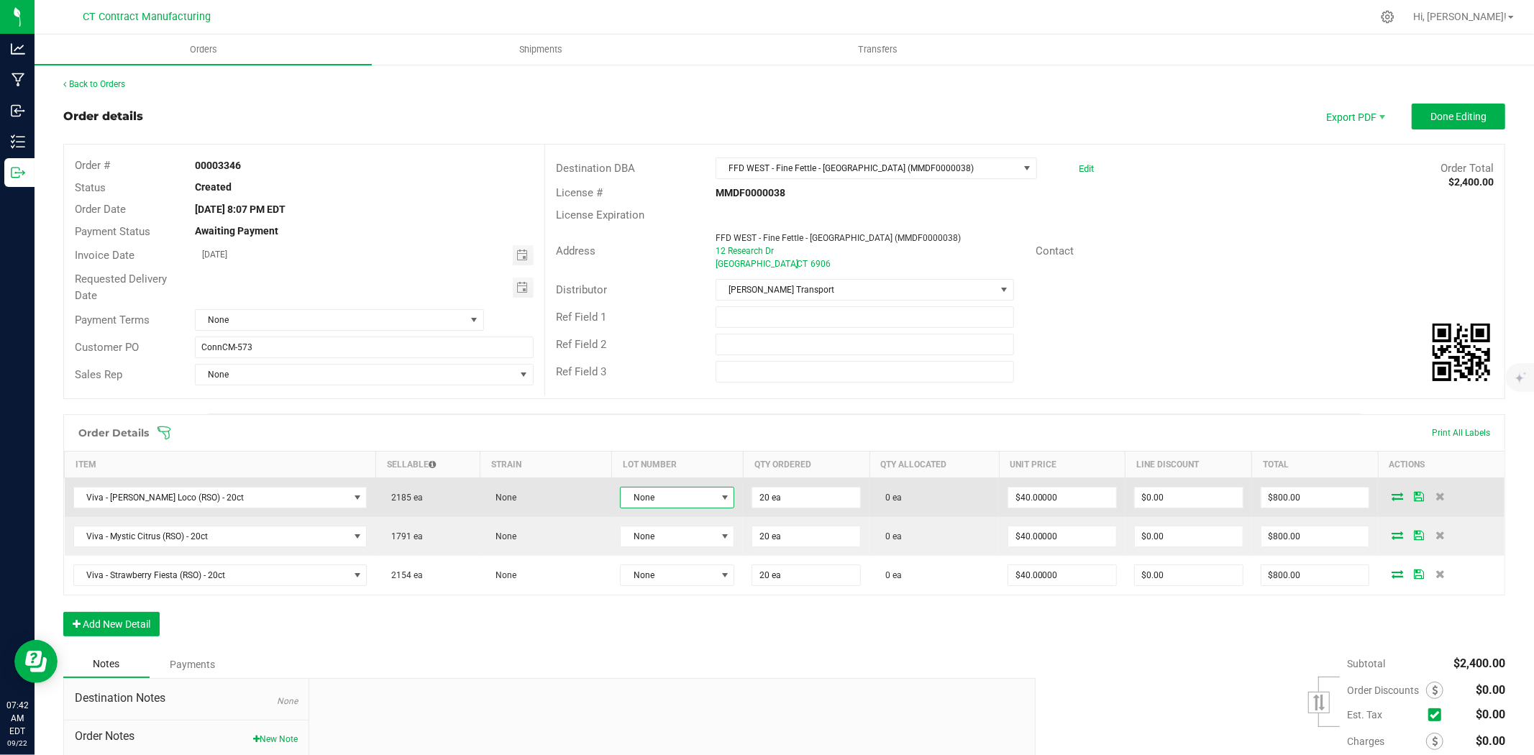
click at [719, 497] on span at bounding box center [725, 498] width 12 height 12
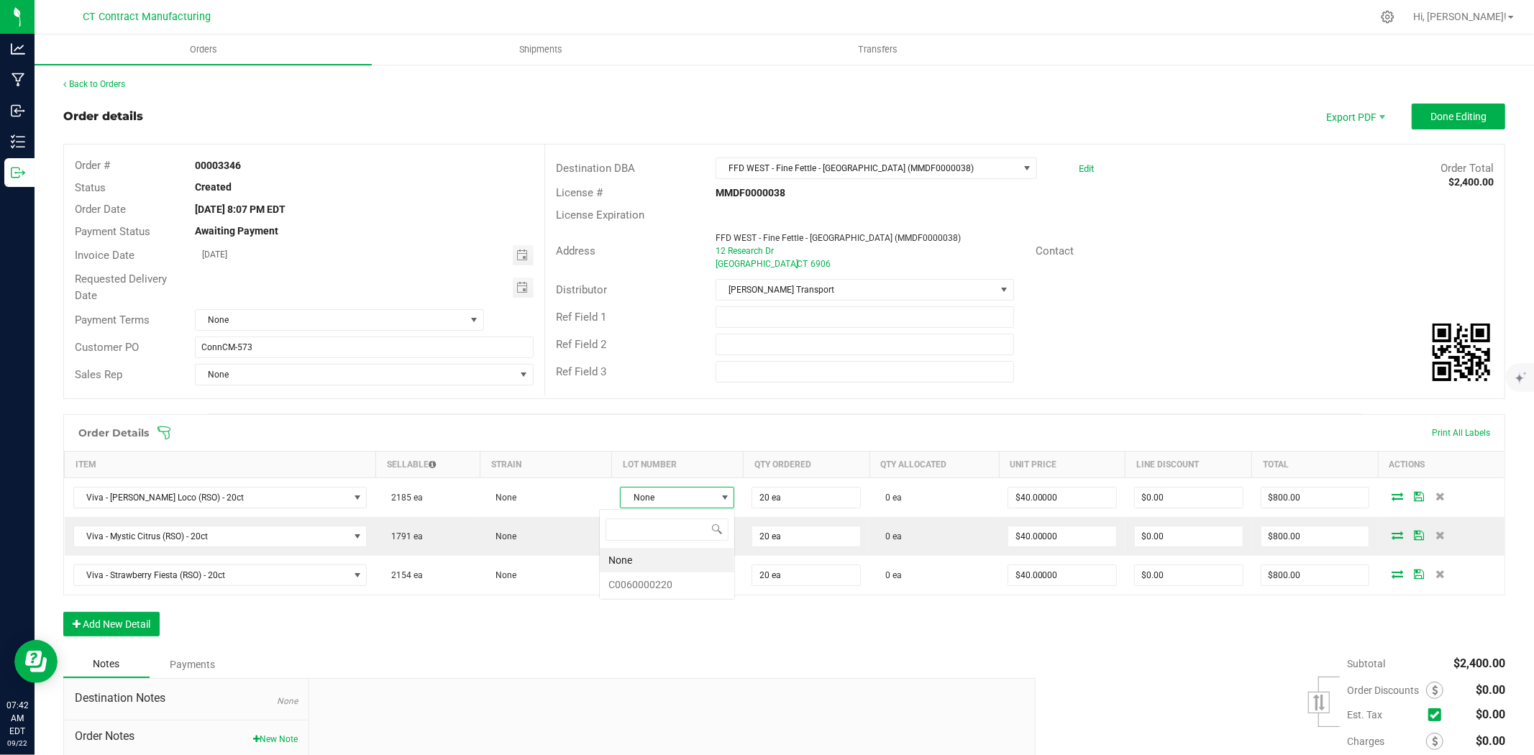
scroll to position [22, 116]
click at [682, 585] on li "C0060000220" at bounding box center [667, 584] width 134 height 24
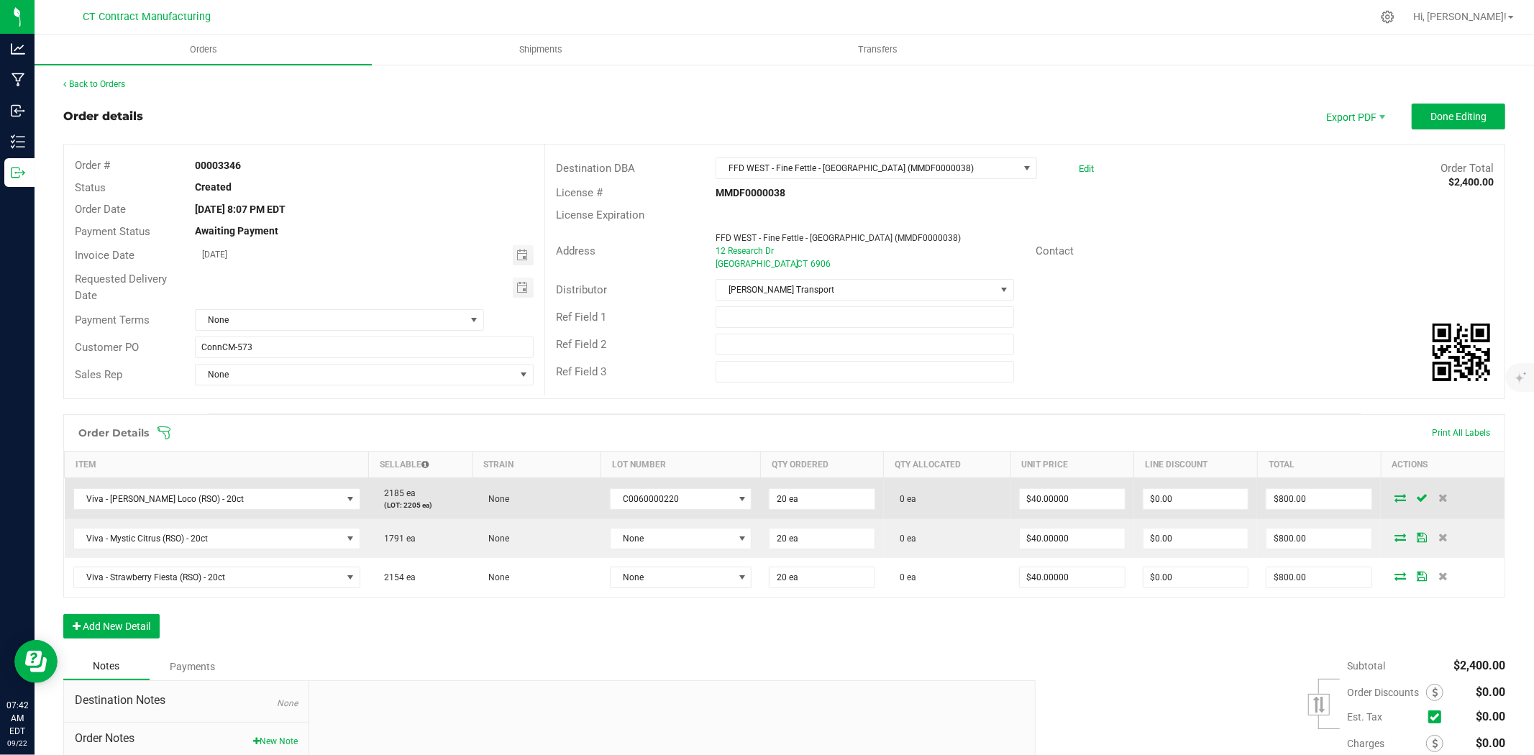
click at [1394, 499] on icon at bounding box center [1400, 497] width 12 height 9
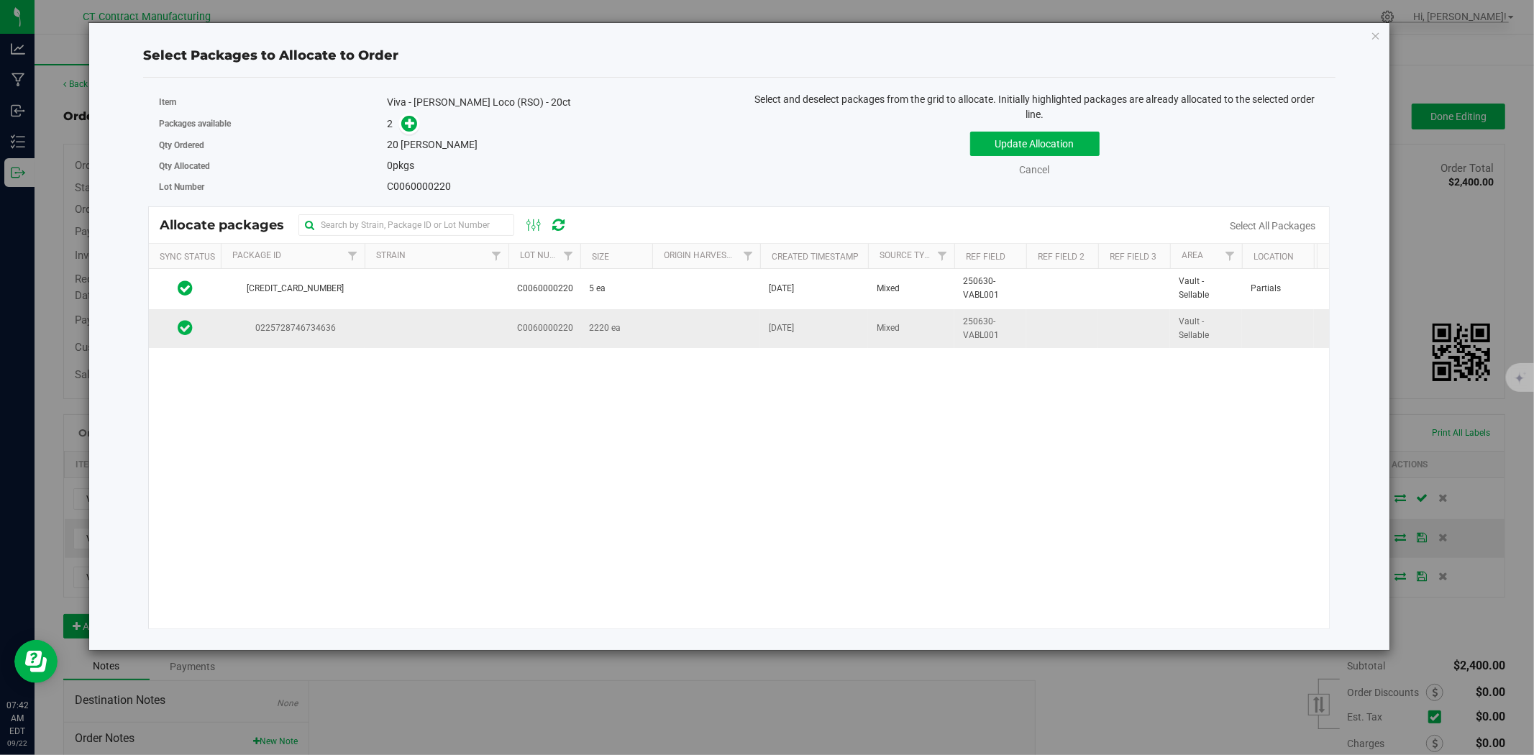
click at [527, 331] on span "C0060000220" at bounding box center [545, 328] width 56 height 14
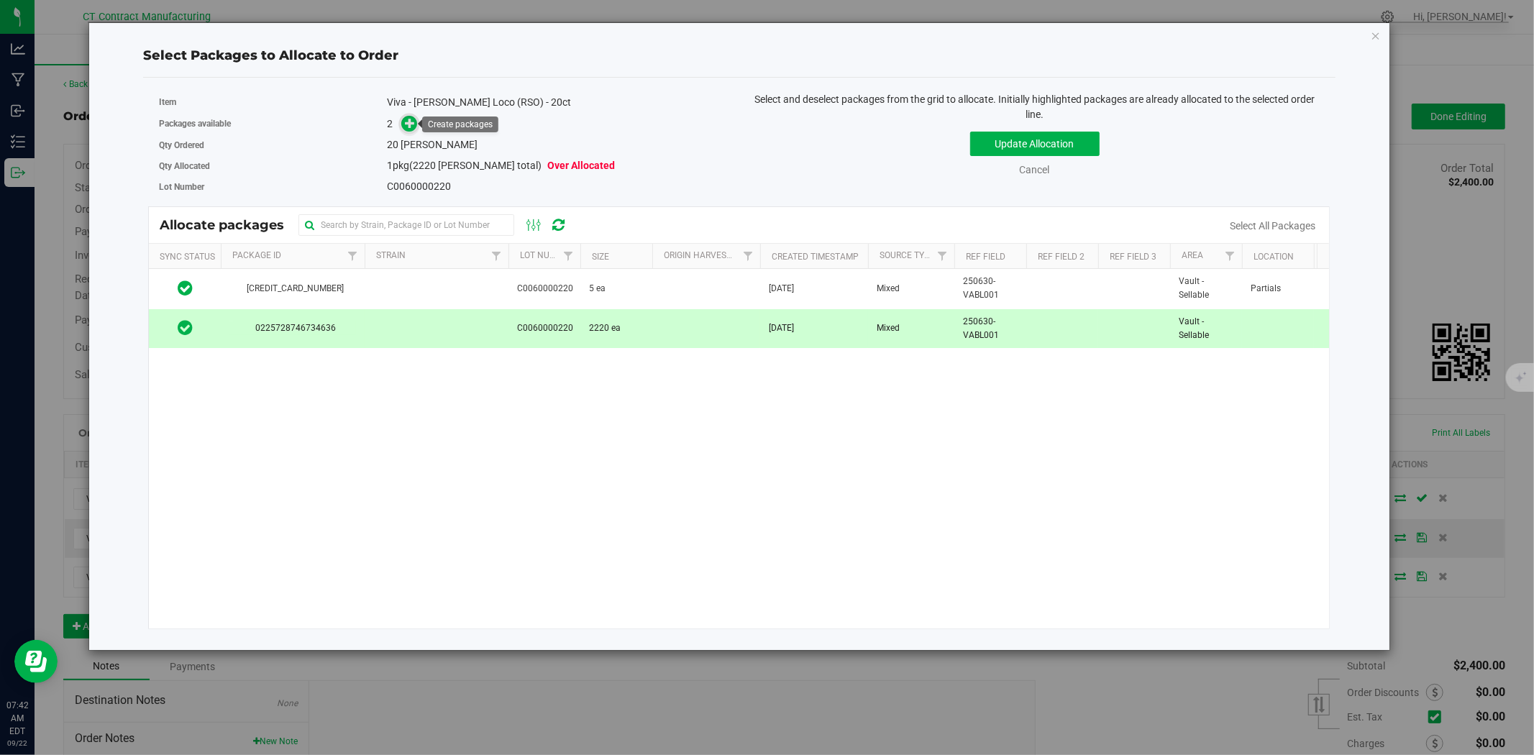
click at [411, 120] on icon at bounding box center [410, 122] width 11 height 11
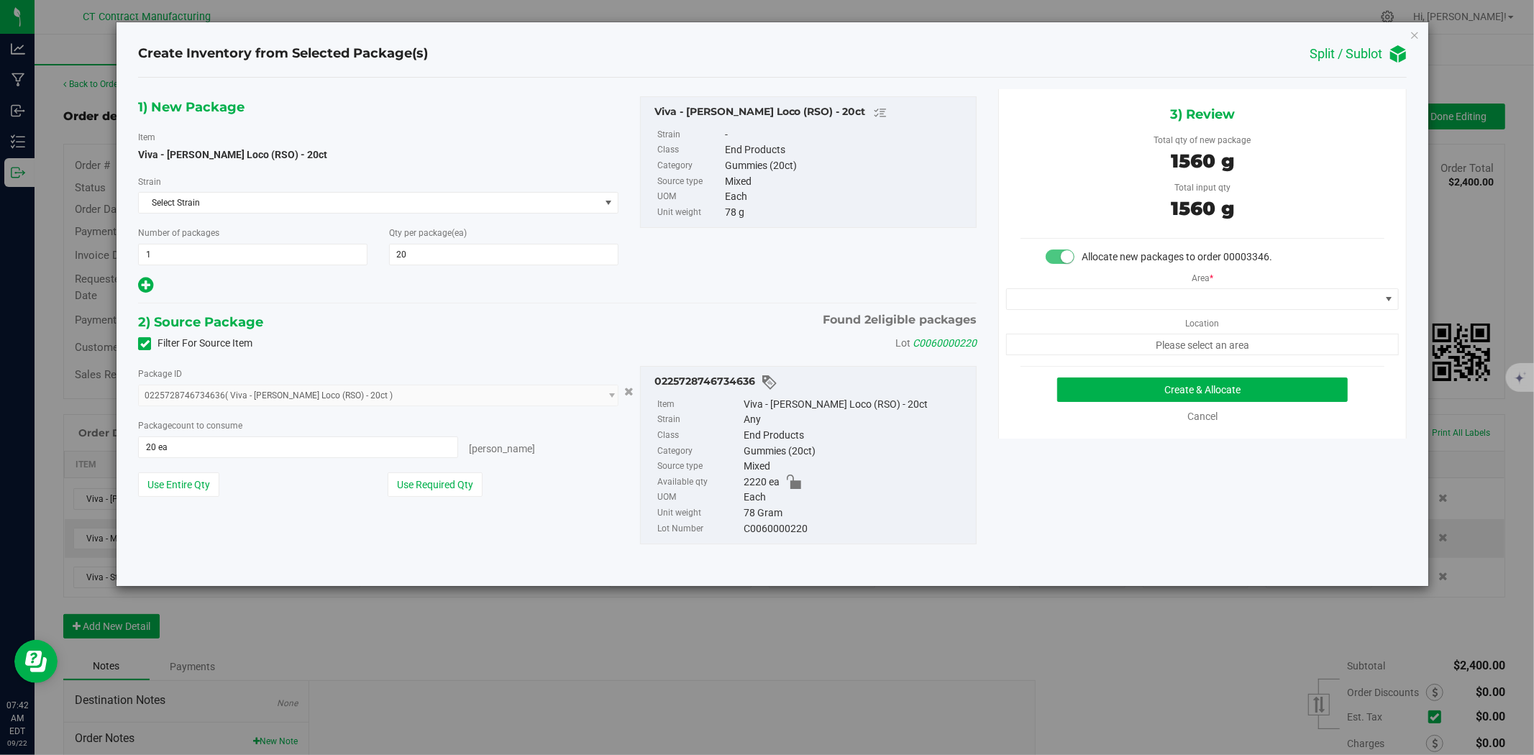
click at [1087, 282] on div "Area * Location Please select an area" at bounding box center [1202, 310] width 407 height 91
click at [1090, 296] on span at bounding box center [1193, 299] width 373 height 20
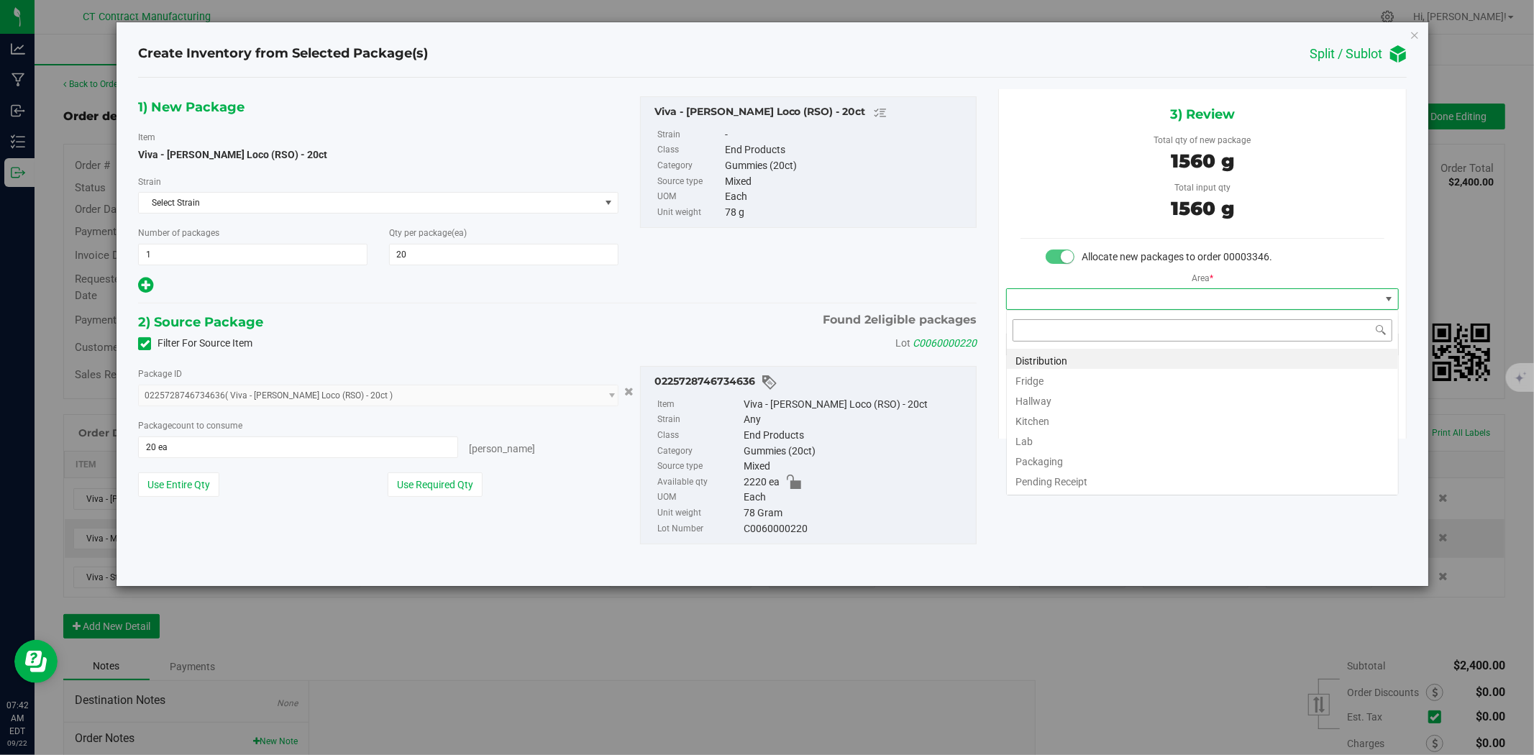
scroll to position [22, 392]
click at [1080, 354] on li "Distribution" at bounding box center [1202, 359] width 391 height 20
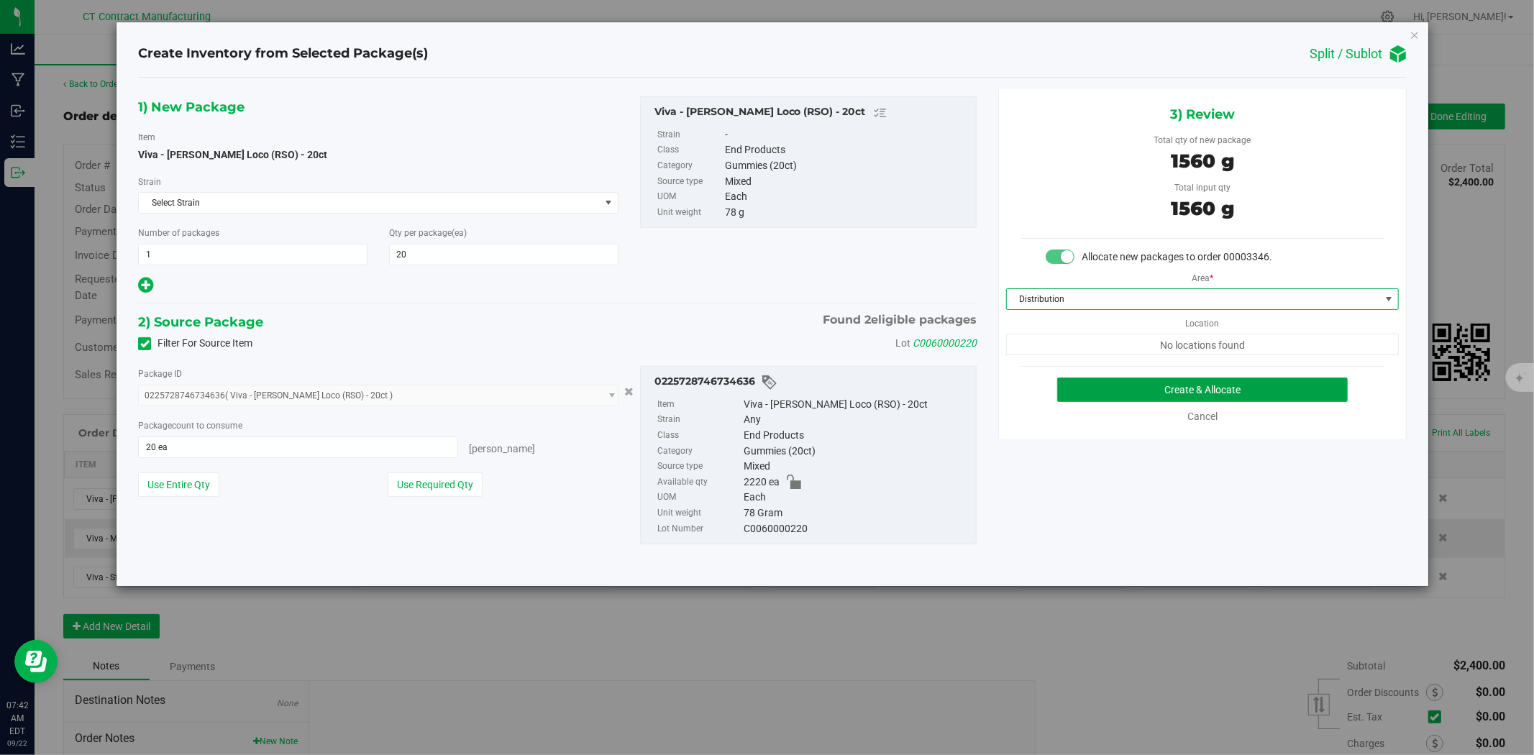
click at [1124, 390] on button "Create & Allocate" at bounding box center [1202, 390] width 291 height 24
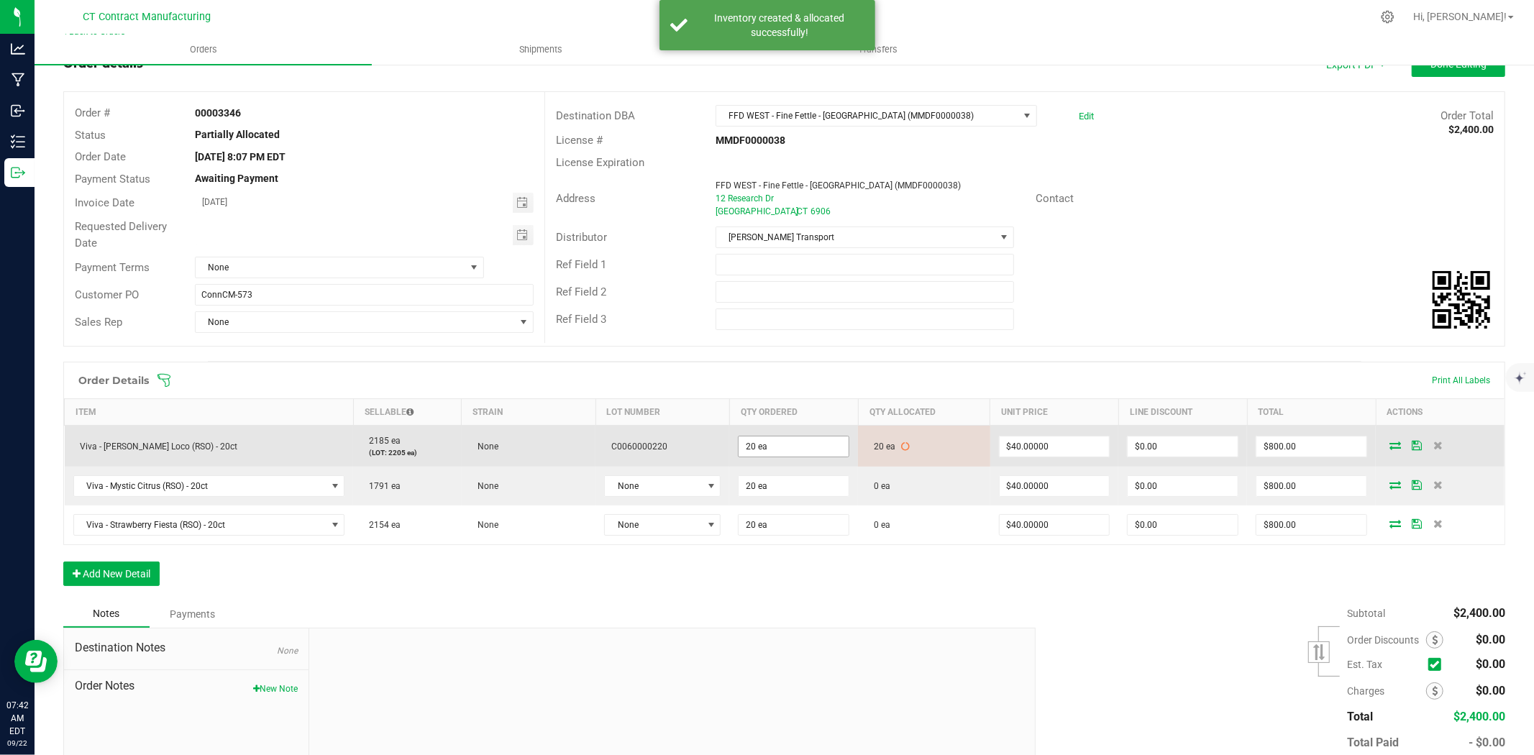
scroll to position [134, 0]
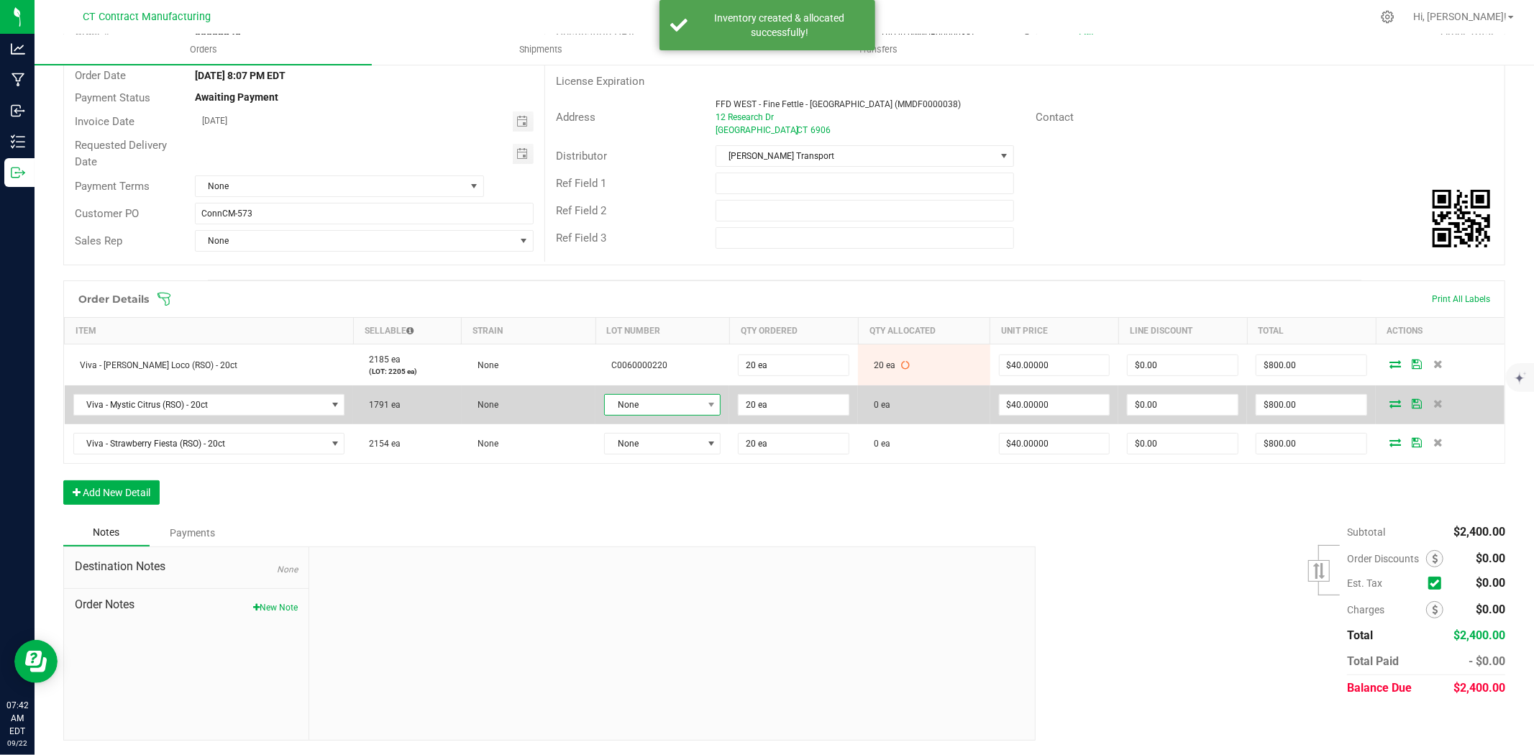
click at [702, 398] on span at bounding box center [711, 405] width 18 height 20
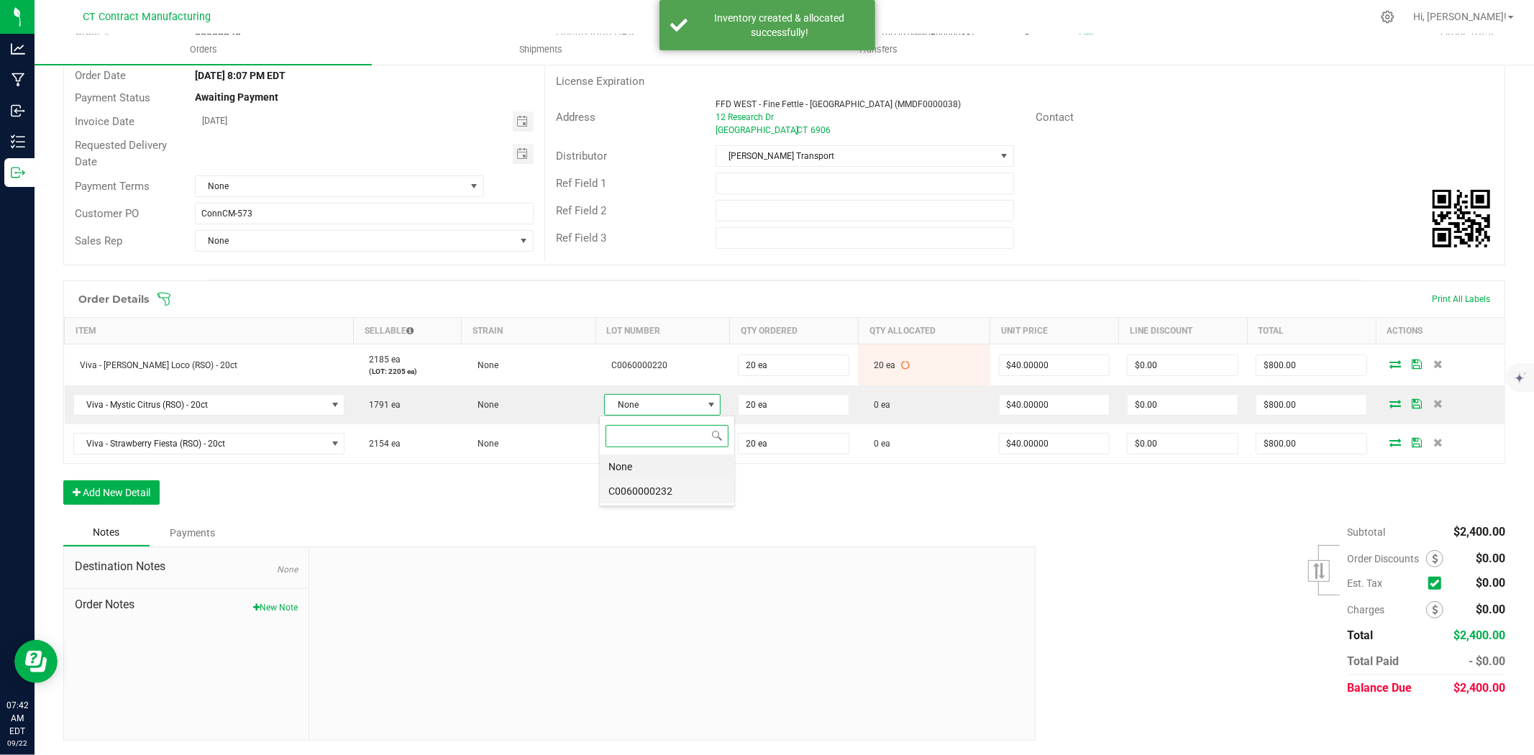
click at [670, 492] on li "C0060000232" at bounding box center [667, 491] width 134 height 24
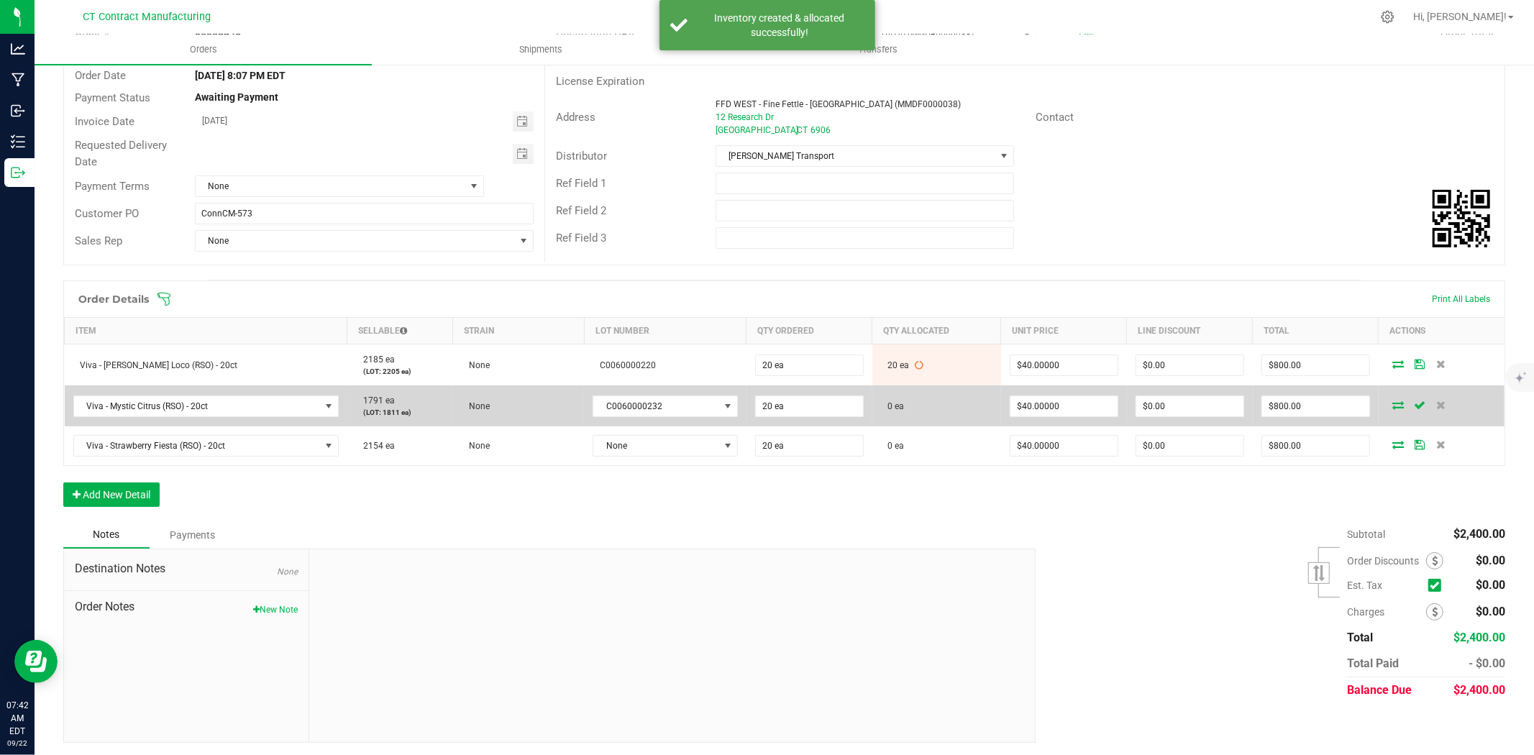
click at [1392, 405] on icon at bounding box center [1398, 405] width 12 height 9
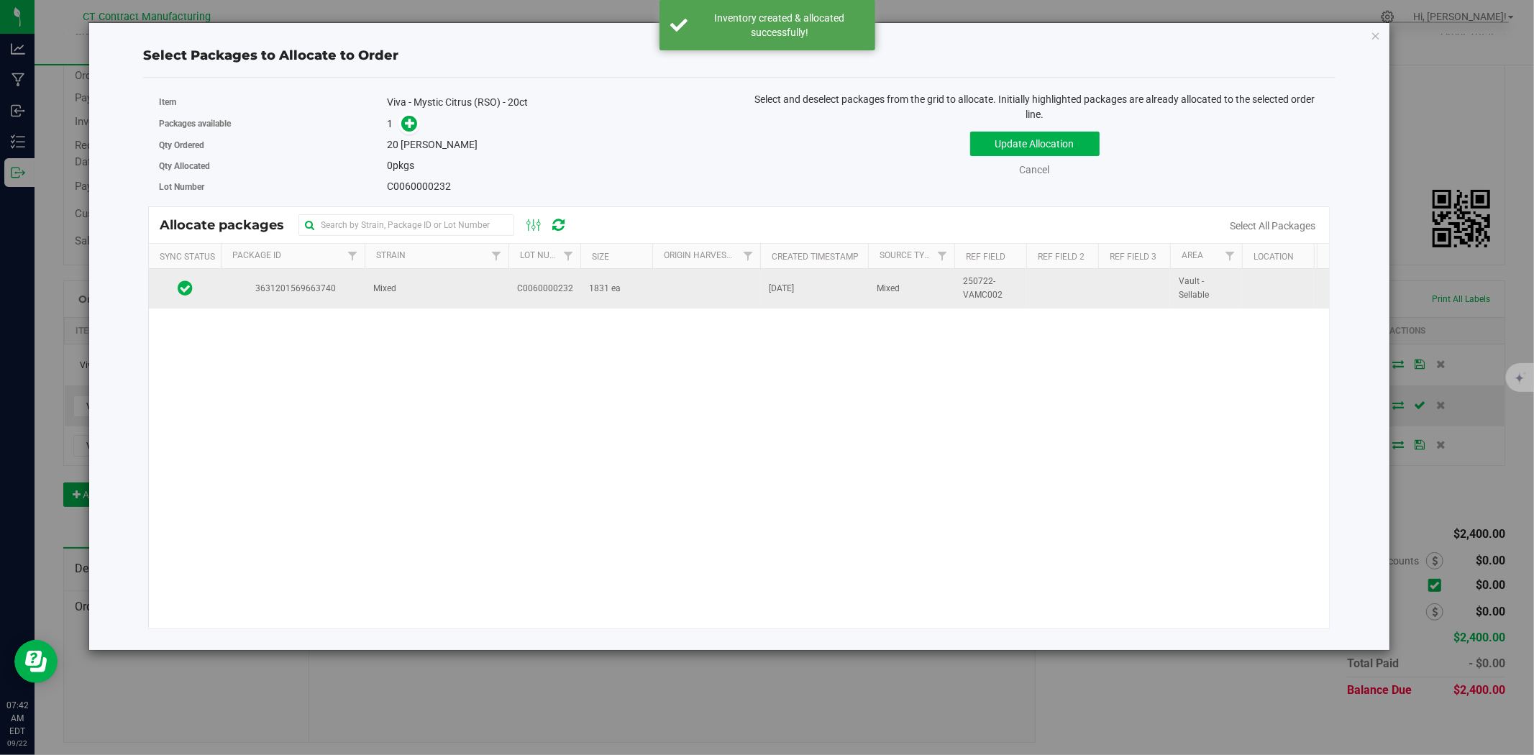
click at [557, 291] on span "C0060000232" at bounding box center [545, 289] width 56 height 14
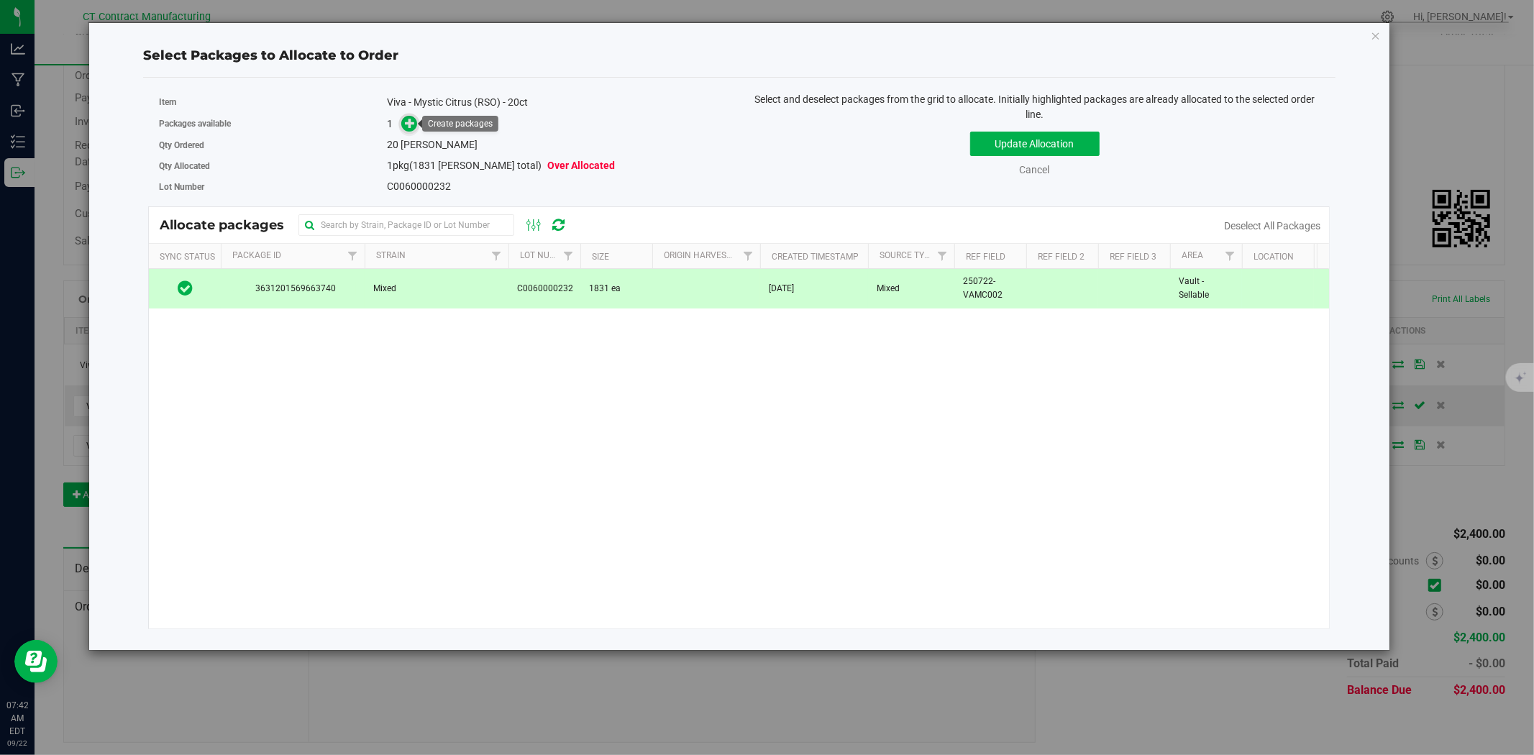
click at [406, 118] on icon at bounding box center [410, 123] width 10 height 10
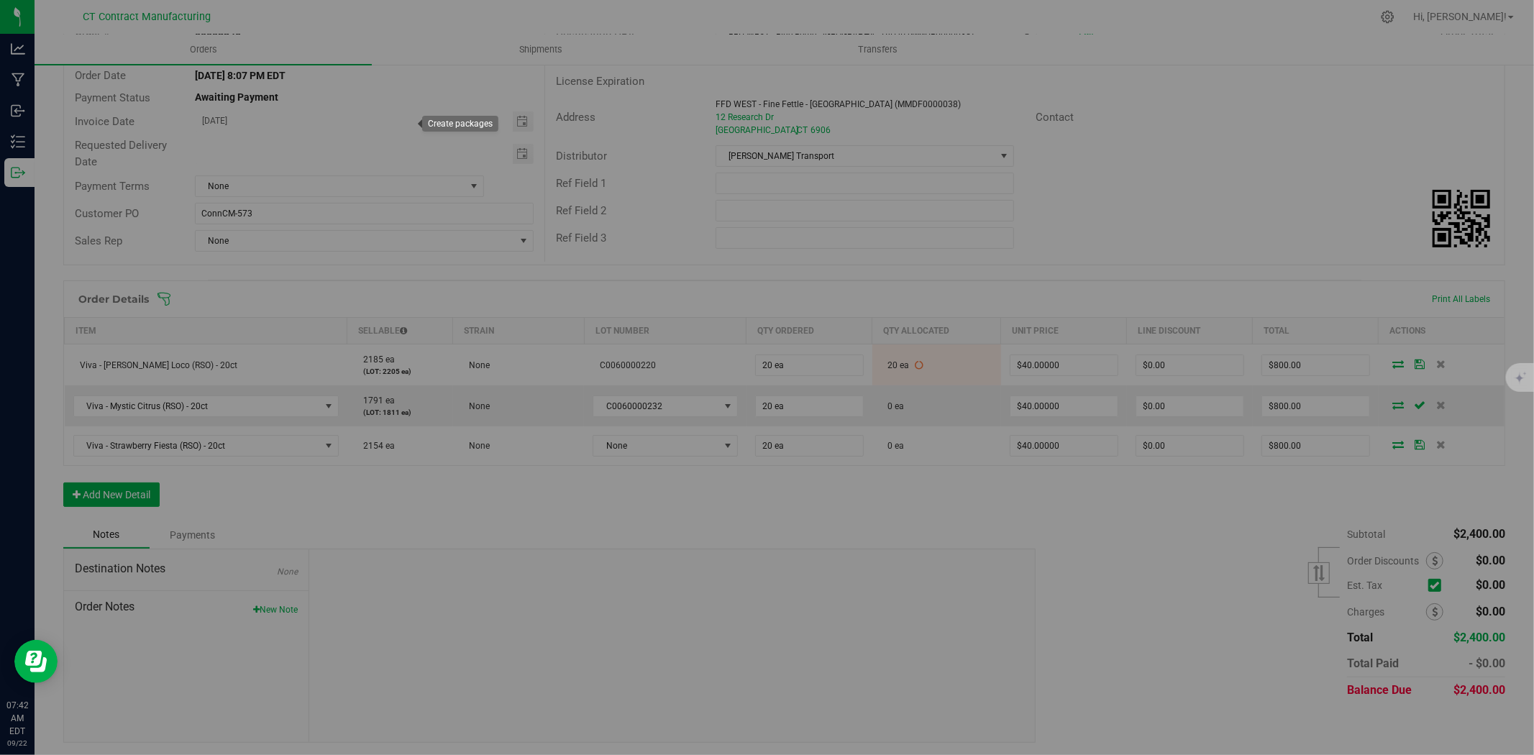
type input "1"
type input "20"
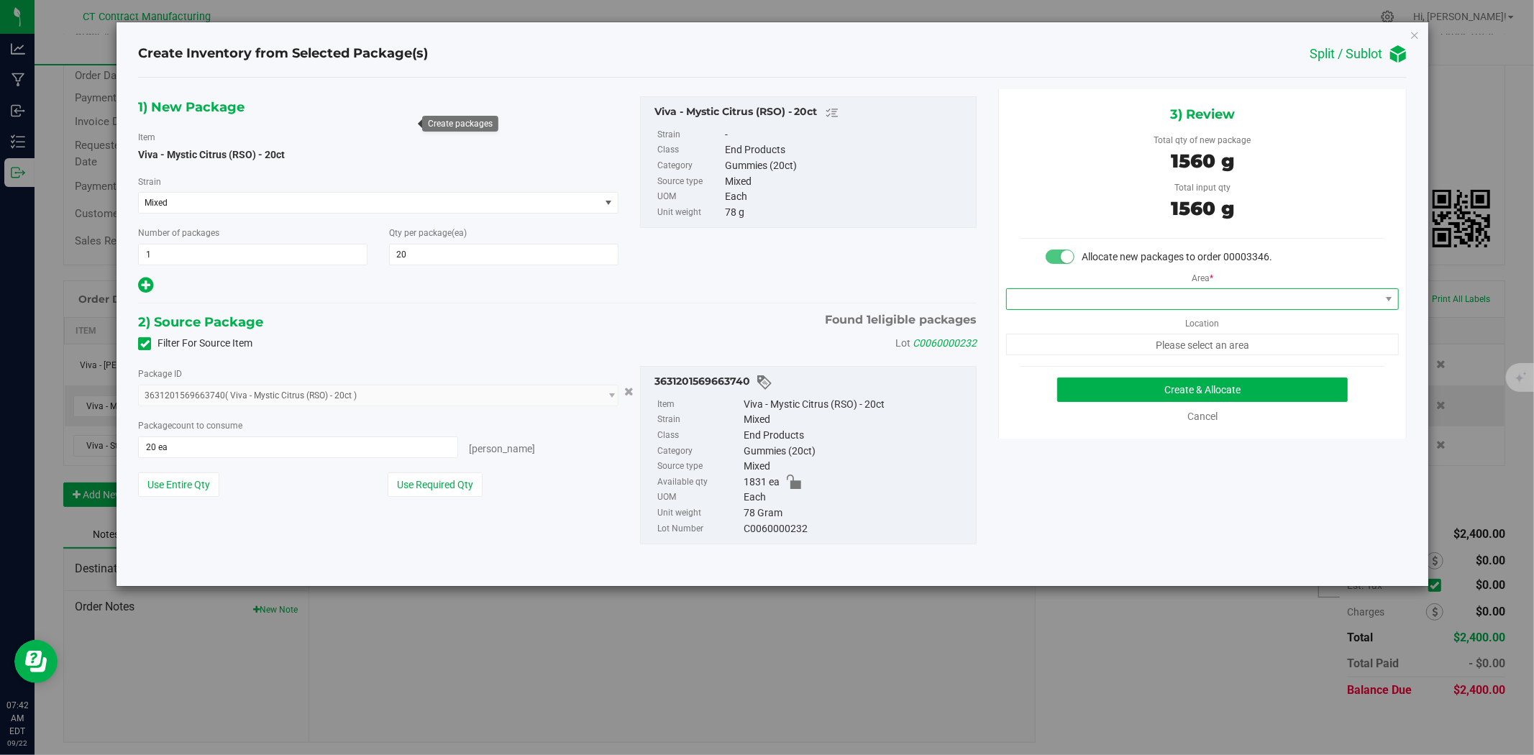
click at [1047, 290] on span at bounding box center [1193, 299] width 373 height 20
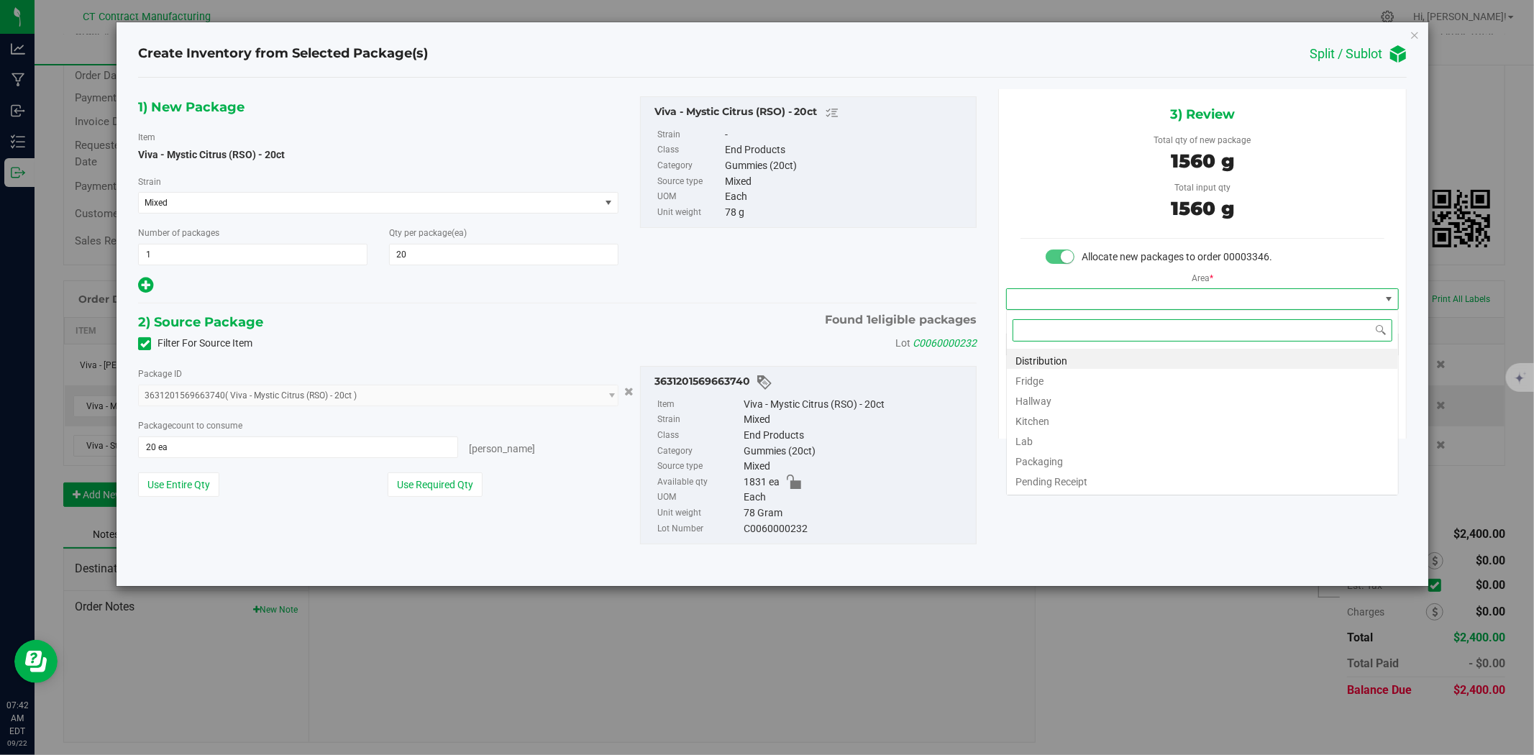
scroll to position [22, 392]
click at [1058, 358] on li "Distribution" at bounding box center [1202, 359] width 391 height 20
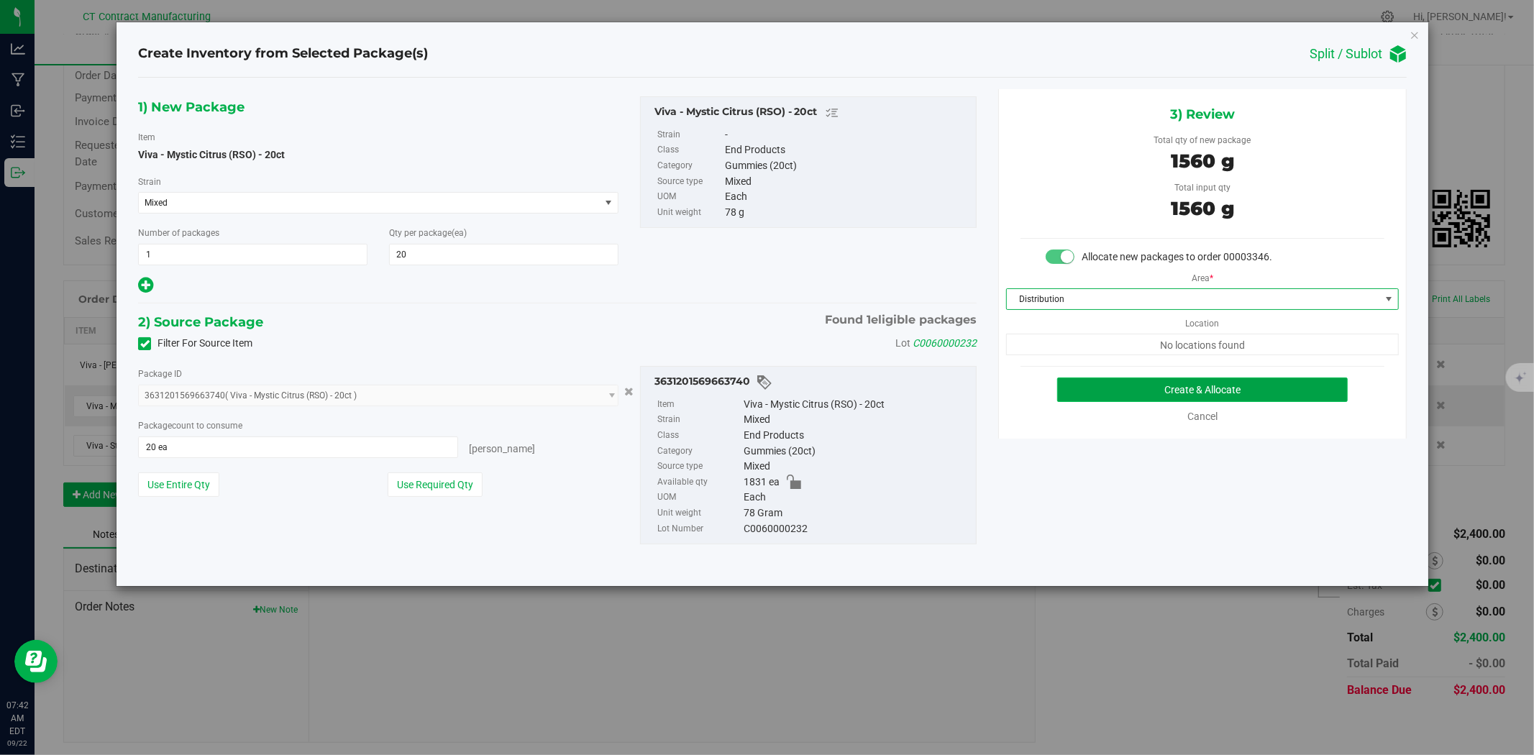
click at [1130, 389] on button "Create & Allocate" at bounding box center [1202, 390] width 291 height 24
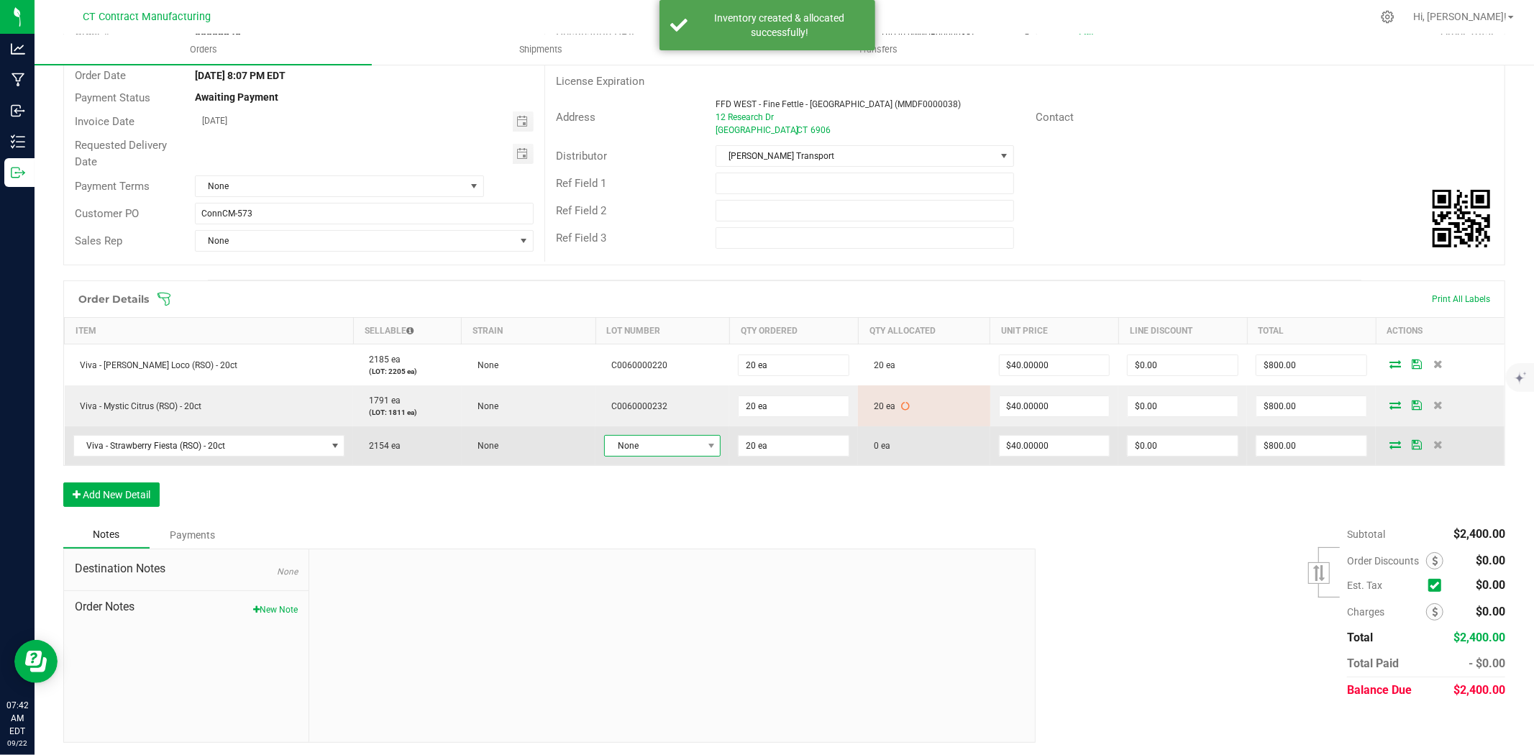
click at [681, 449] on span "None" at bounding box center [653, 446] width 97 height 20
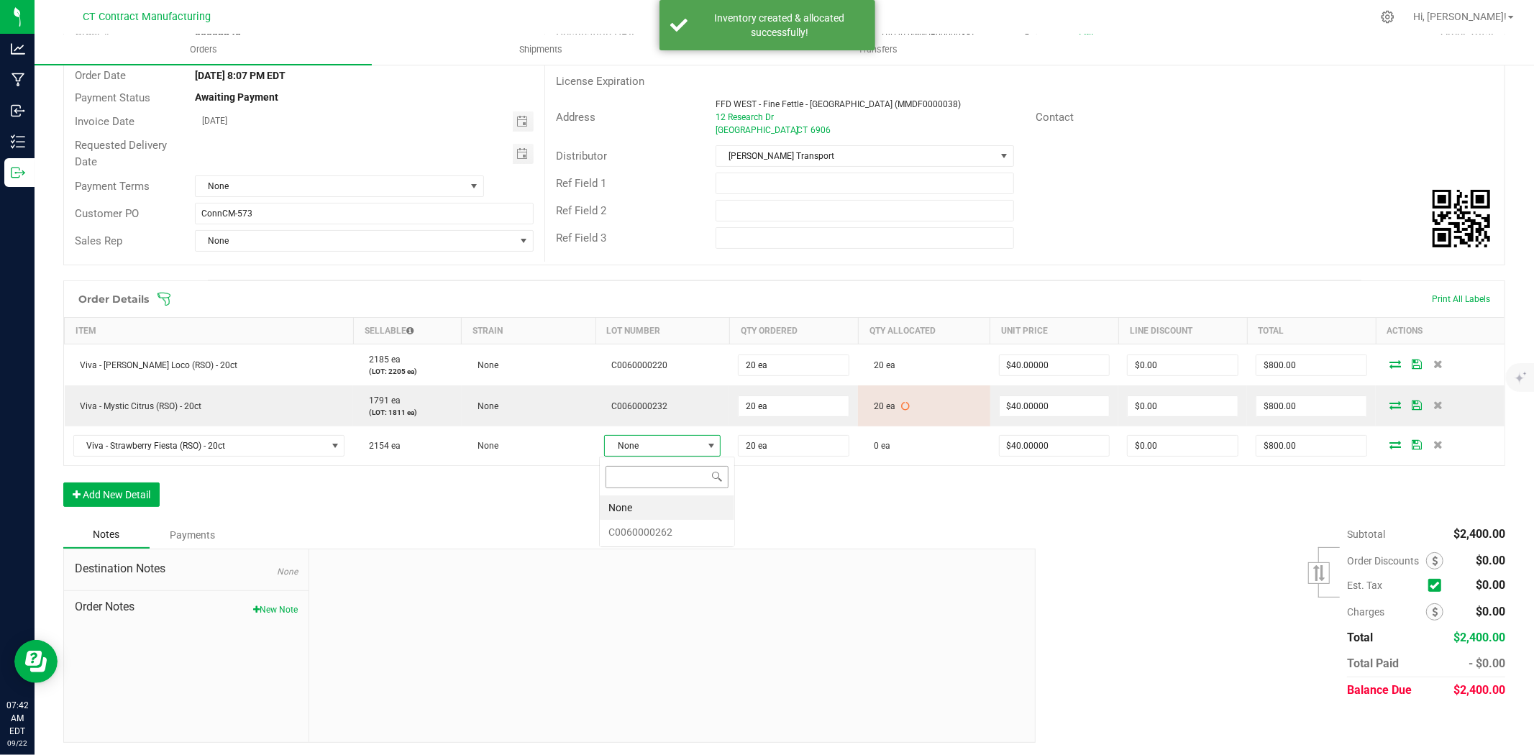
scroll to position [22, 116]
click at [673, 536] on li "C0060000262" at bounding box center [667, 532] width 134 height 24
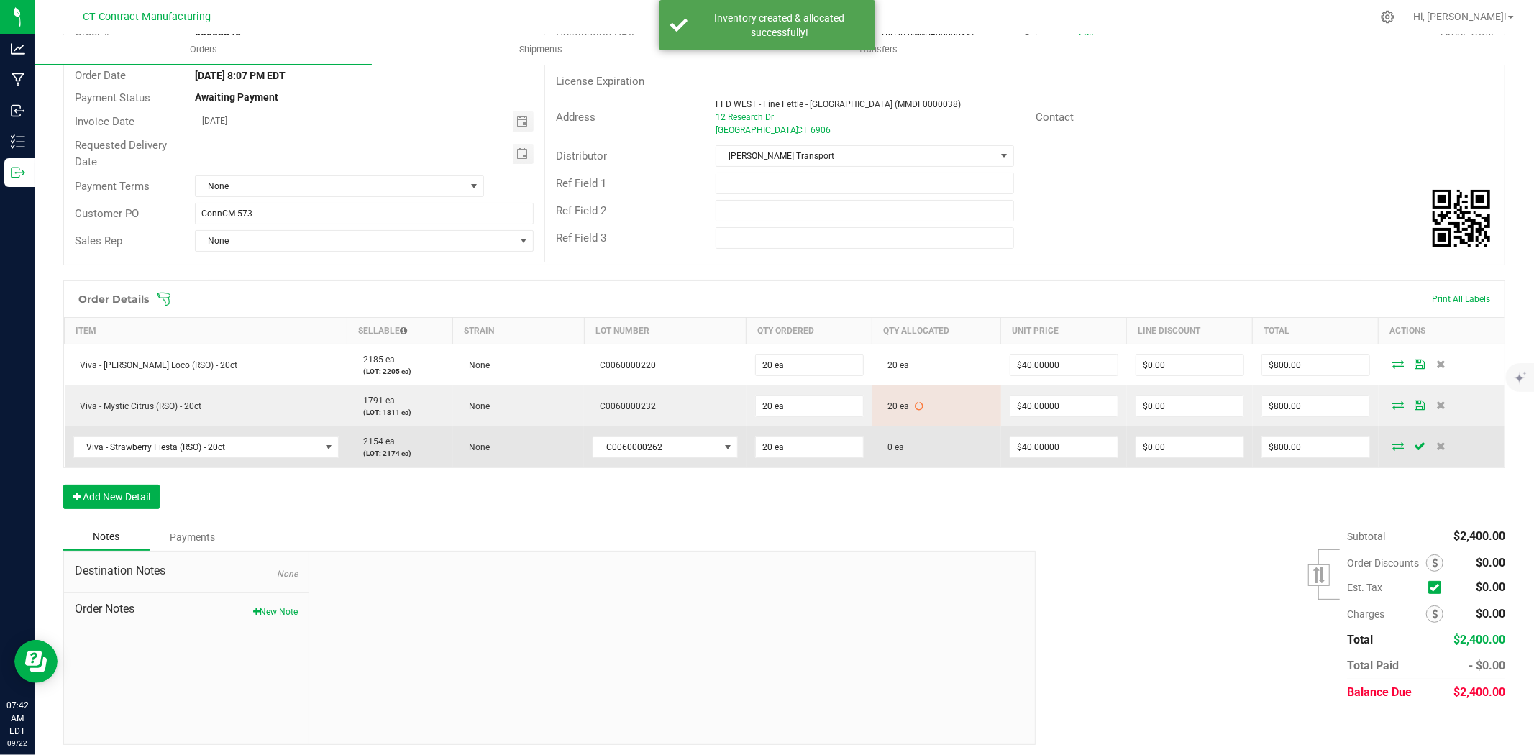
click at [1392, 448] on icon at bounding box center [1398, 446] width 12 height 9
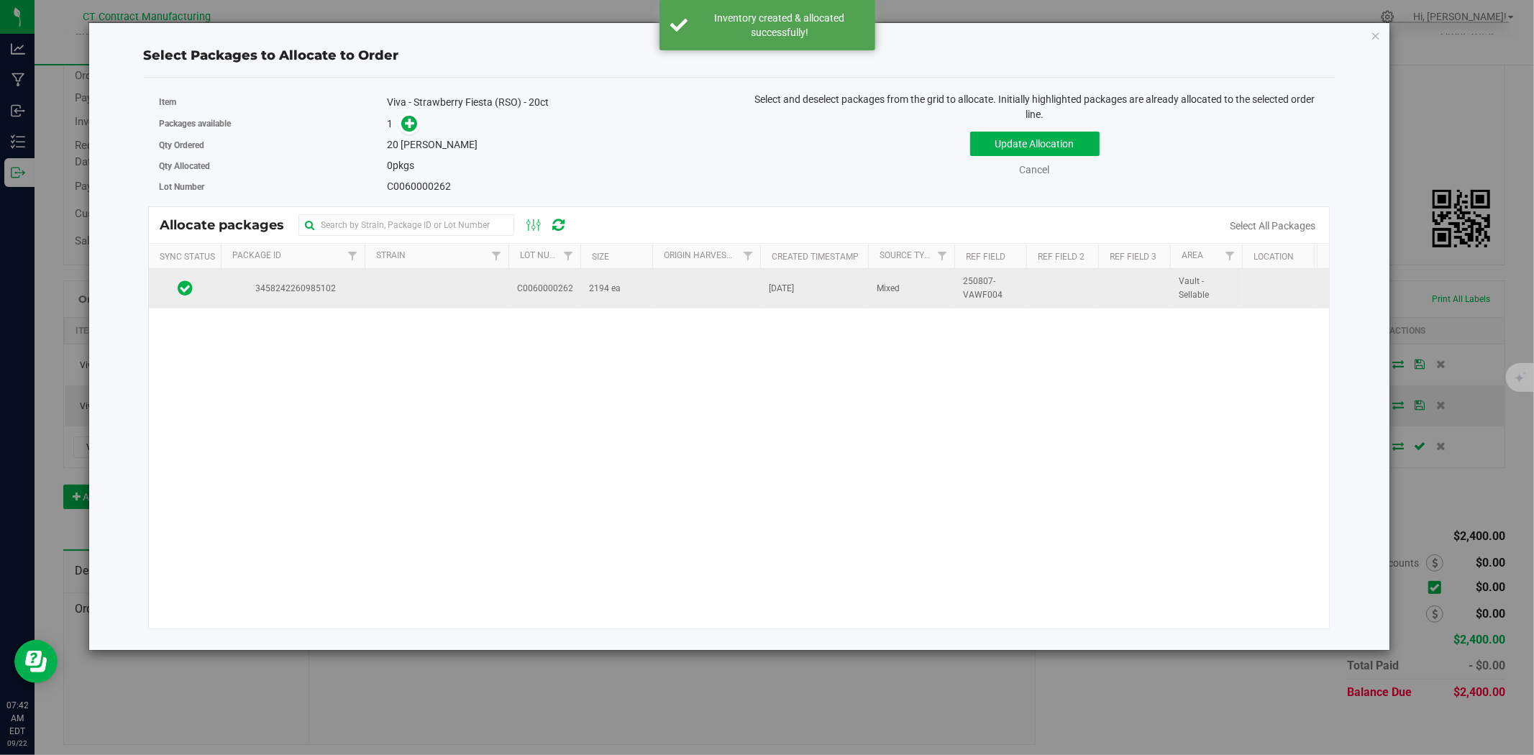
click at [541, 291] on span "C0060000262" at bounding box center [545, 289] width 56 height 14
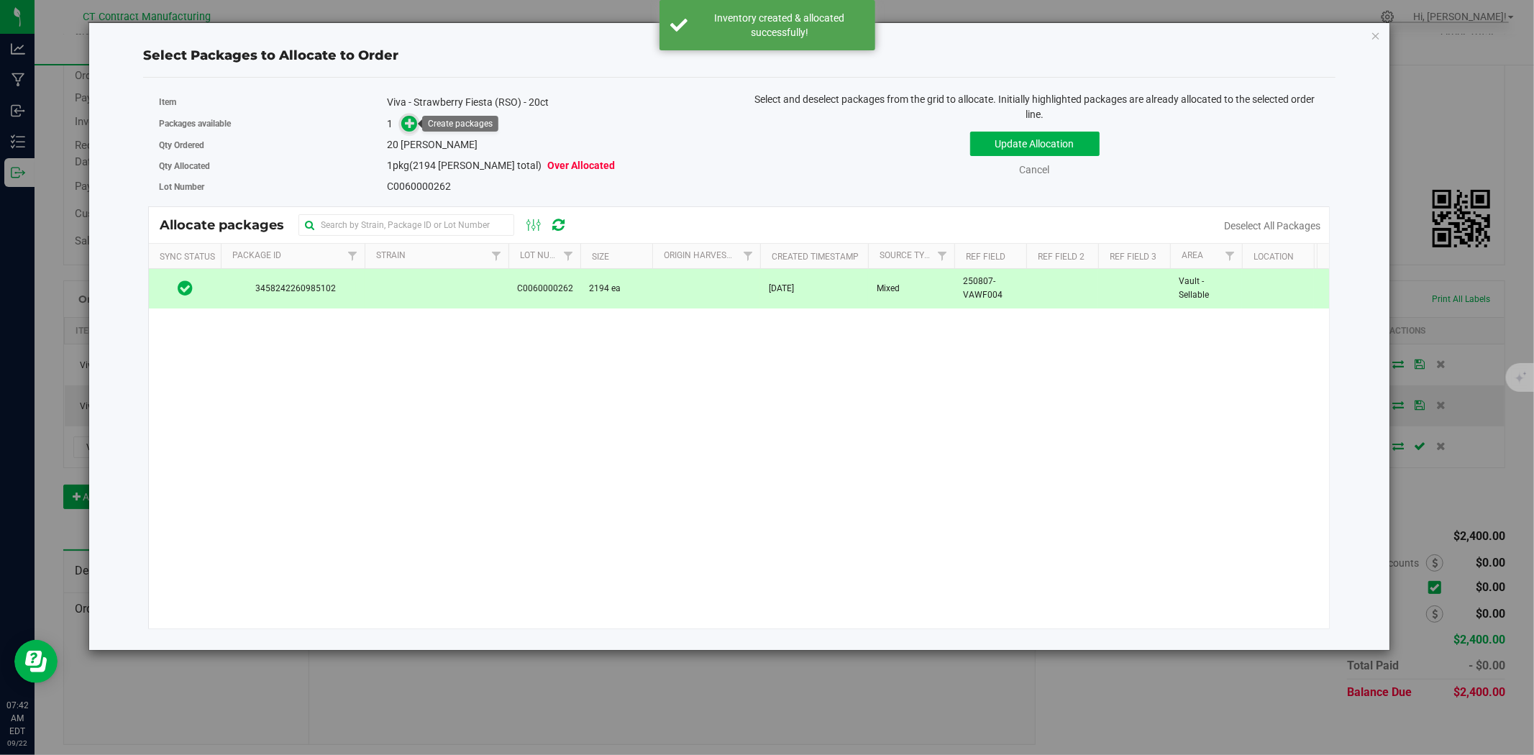
click at [411, 124] on icon at bounding box center [410, 122] width 11 height 11
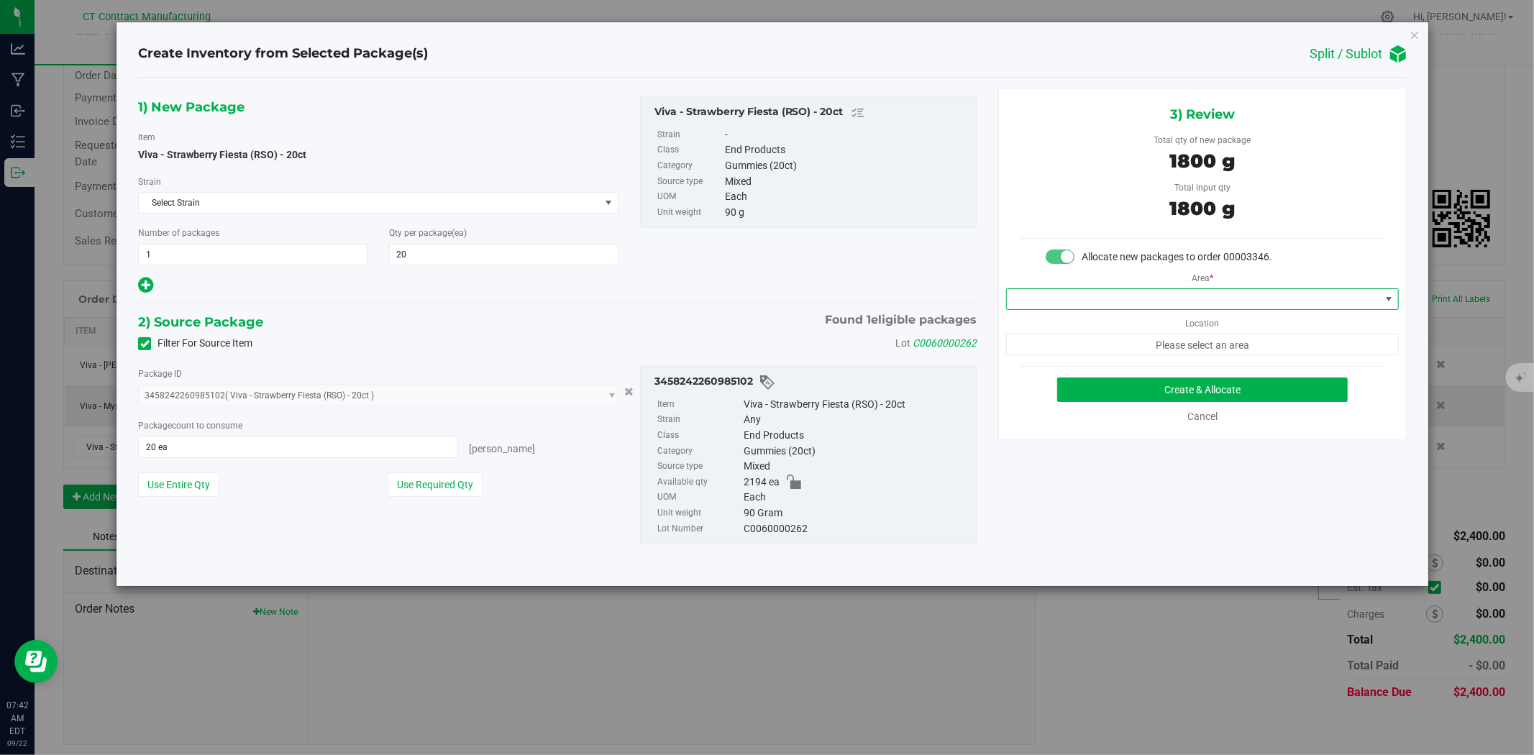
click at [1113, 305] on span at bounding box center [1193, 299] width 373 height 20
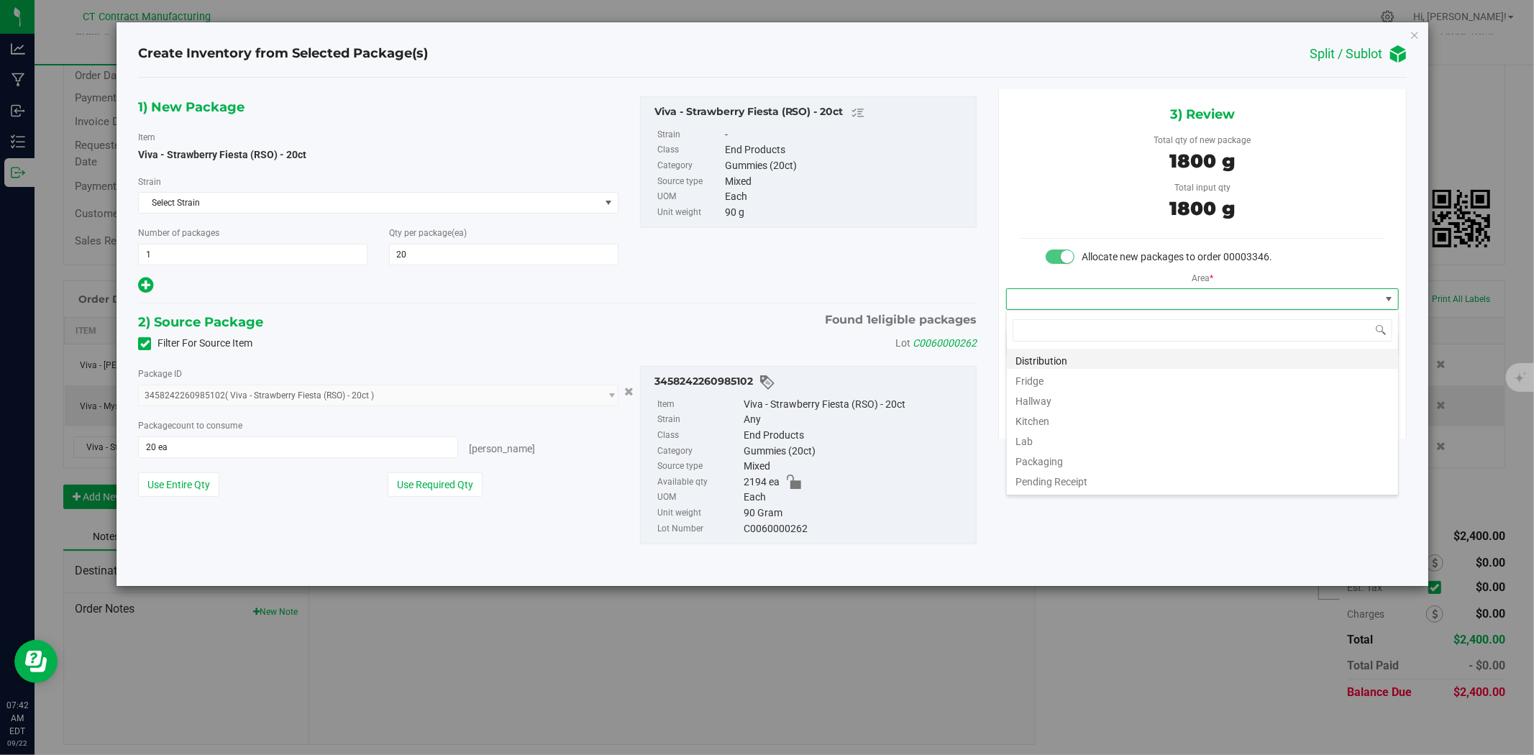
scroll to position [22, 392]
click at [1096, 358] on li "Distribution" at bounding box center [1202, 359] width 391 height 20
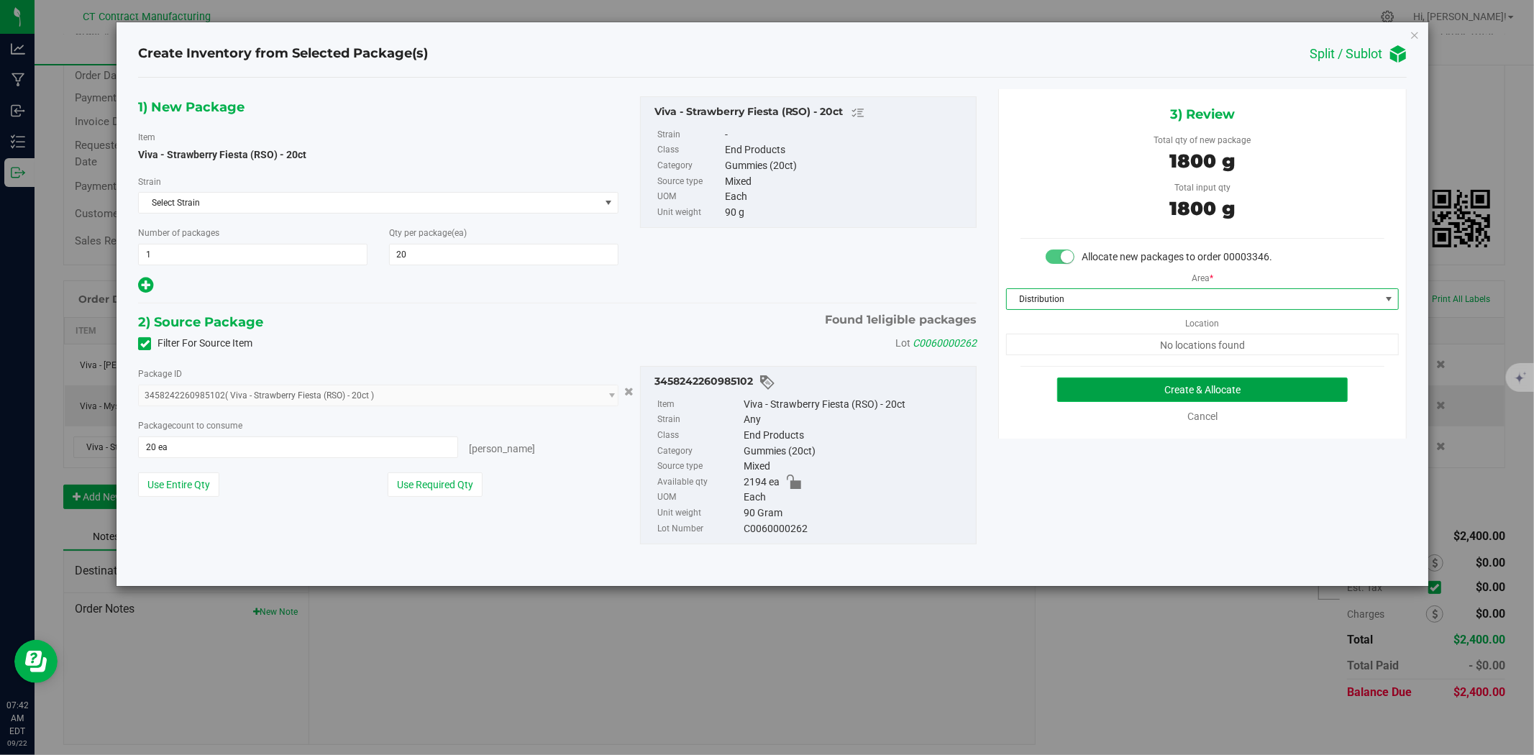
click at [1131, 389] on button "Create & Allocate" at bounding box center [1202, 390] width 291 height 24
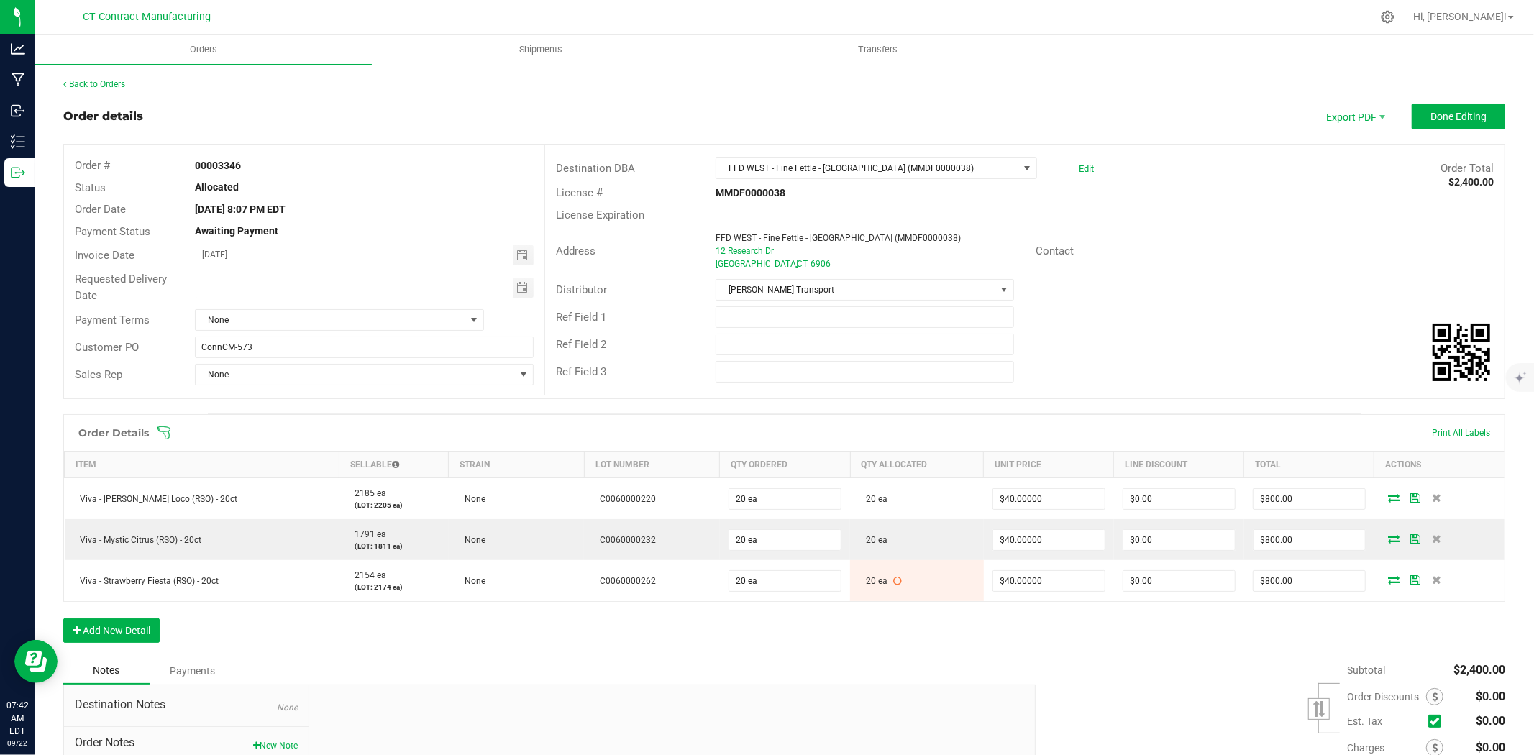
click at [89, 83] on link "Back to Orders" at bounding box center [94, 84] width 62 height 10
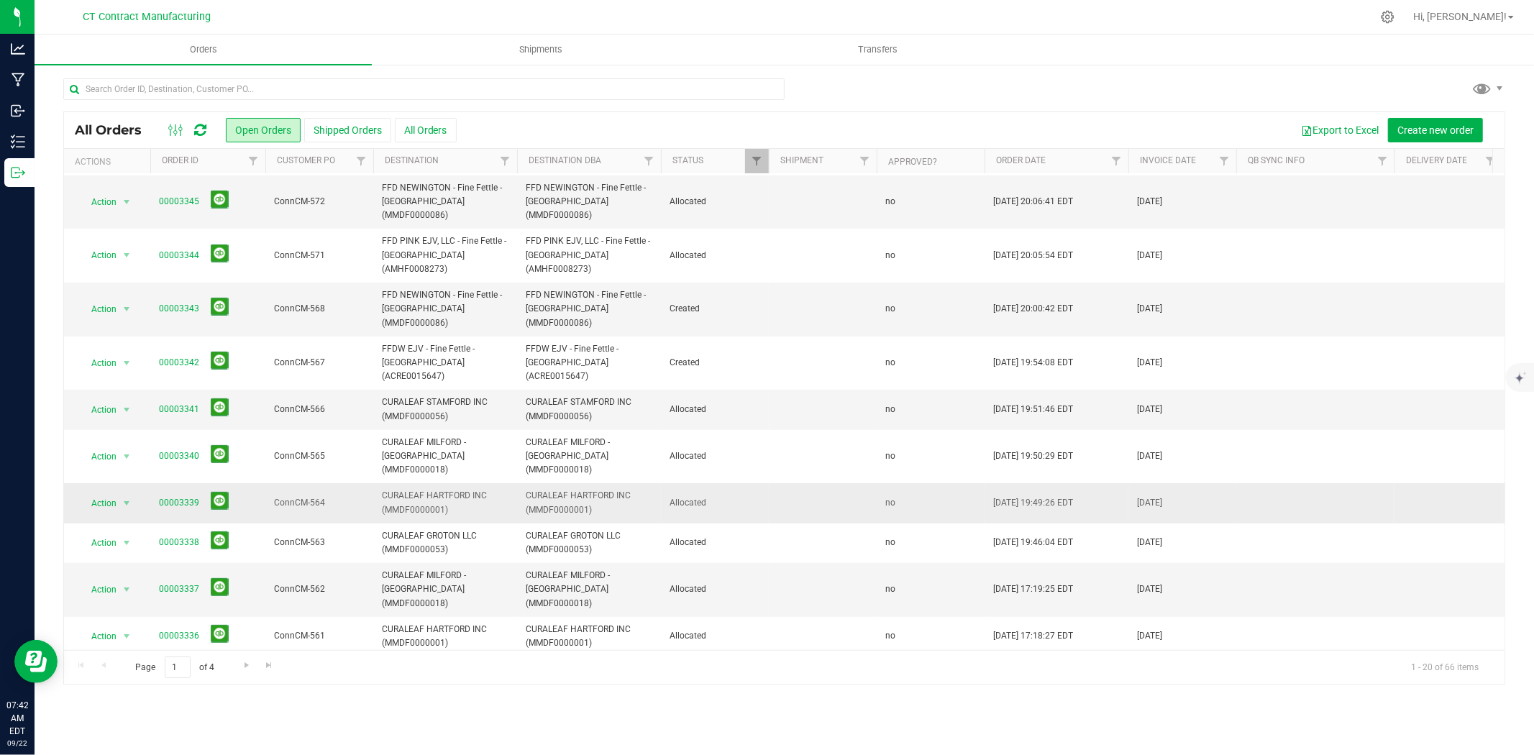
scroll to position [267, 0]
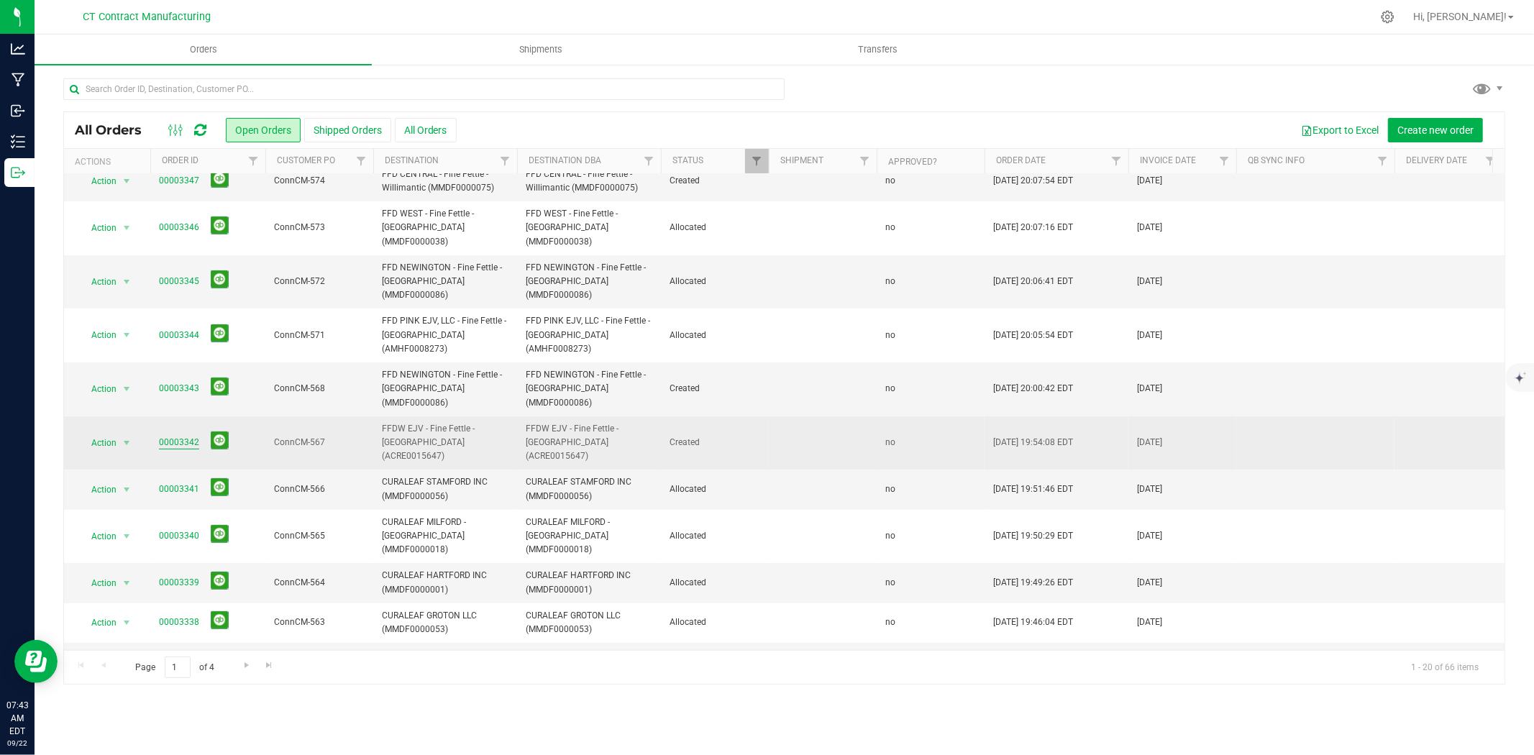
click at [183, 436] on link "00003342" at bounding box center [179, 443] width 40 height 14
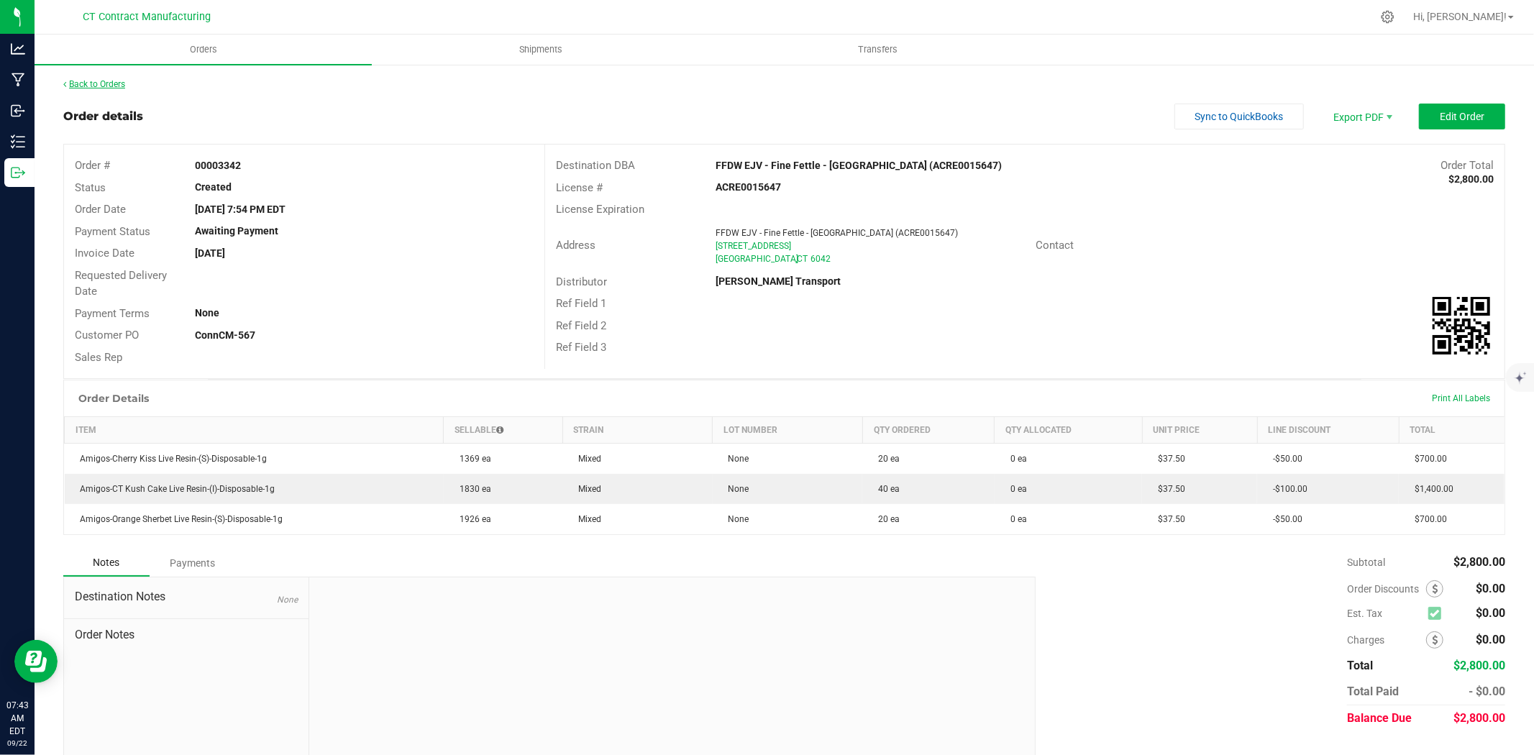
click at [102, 87] on link "Back to Orders" at bounding box center [94, 84] width 62 height 10
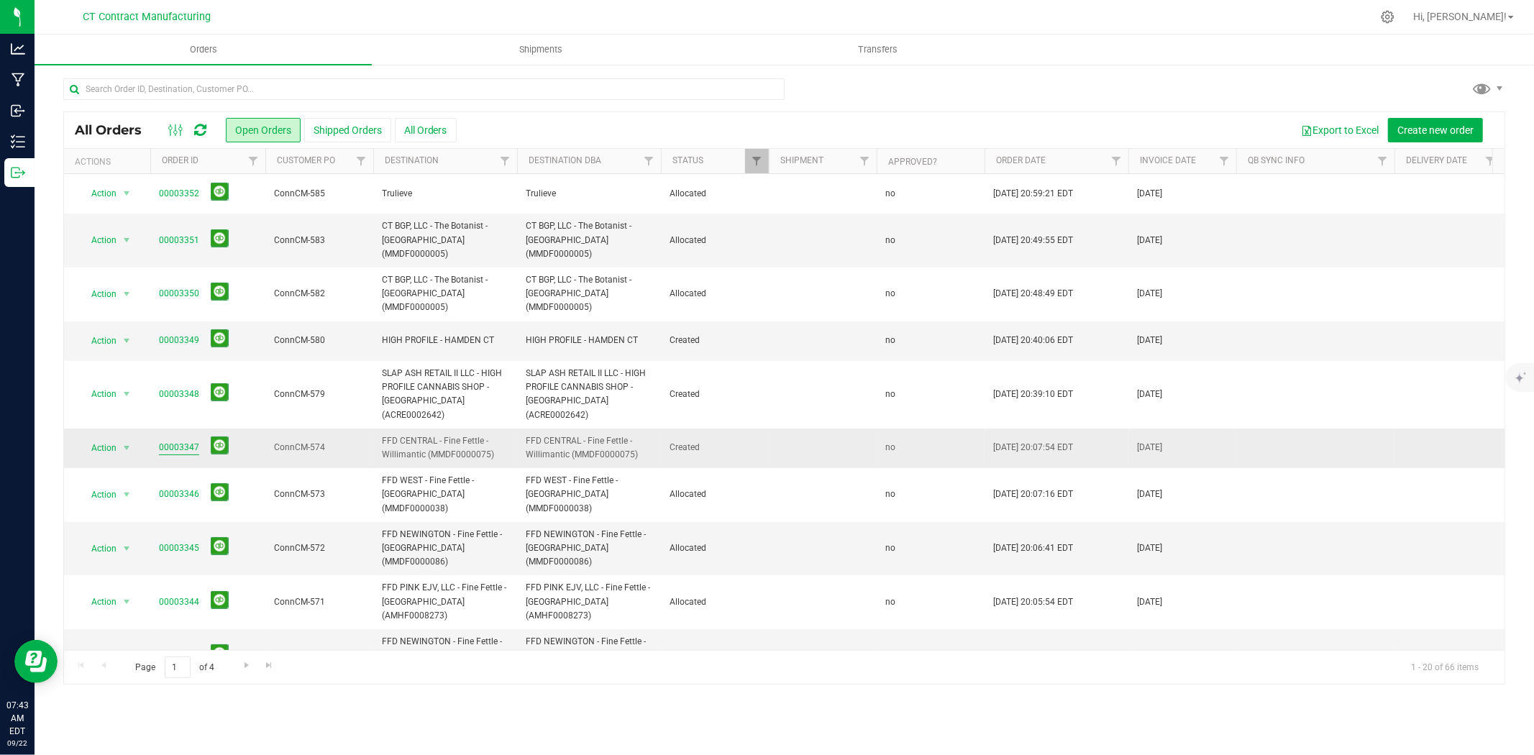
click at [190, 441] on link "00003347" at bounding box center [179, 448] width 40 height 14
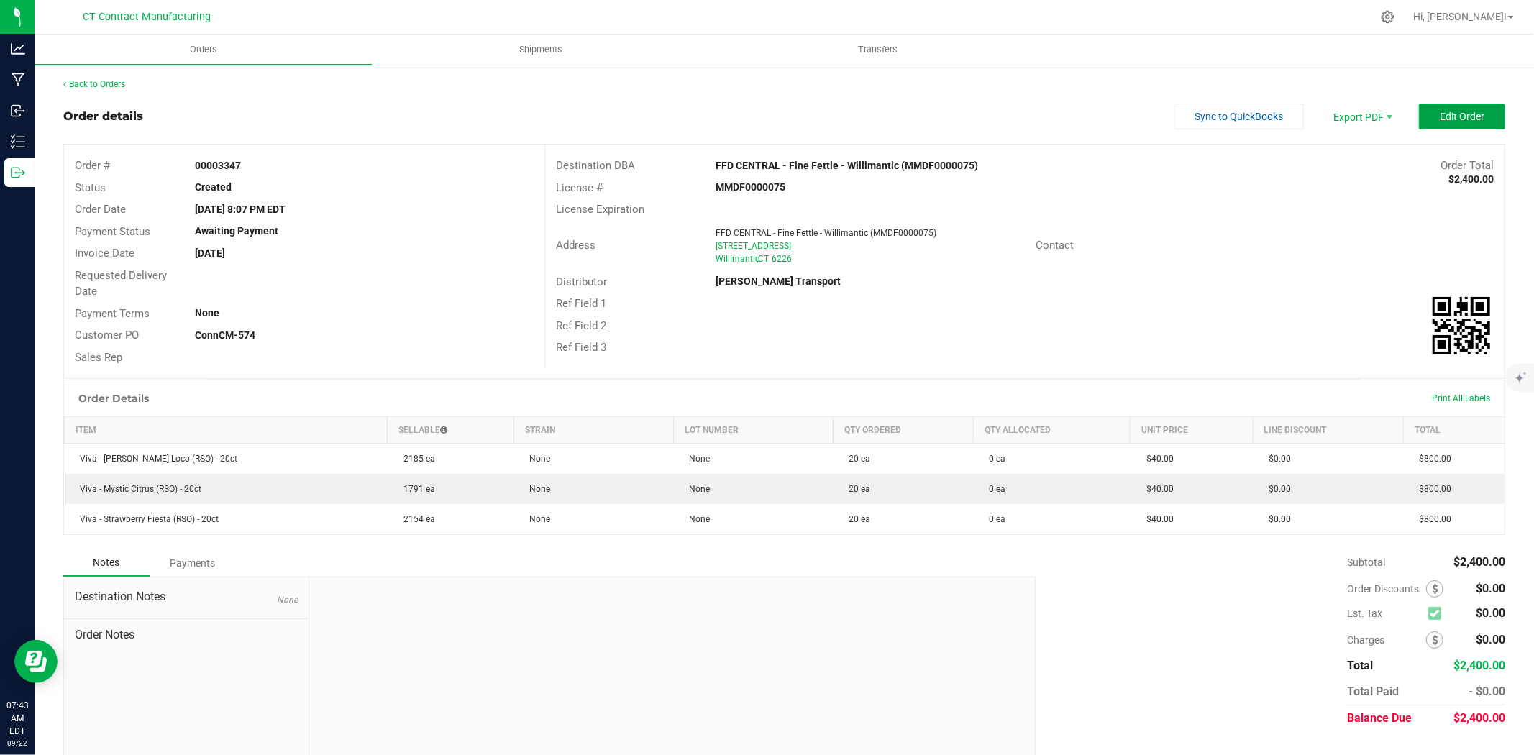
click at [1449, 122] on button "Edit Order" at bounding box center [1462, 117] width 86 height 26
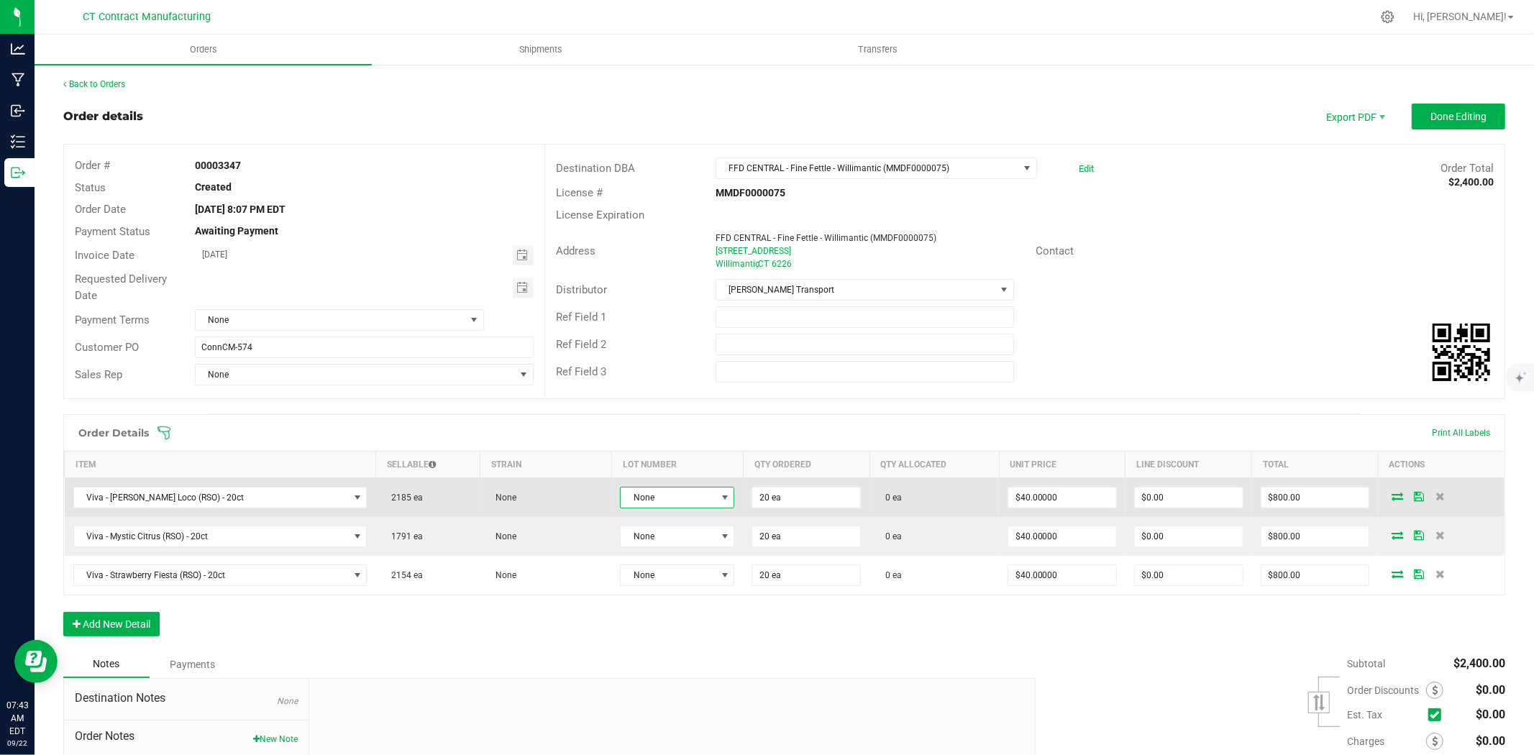
click at [683, 501] on span "None" at bounding box center [668, 498] width 95 height 20
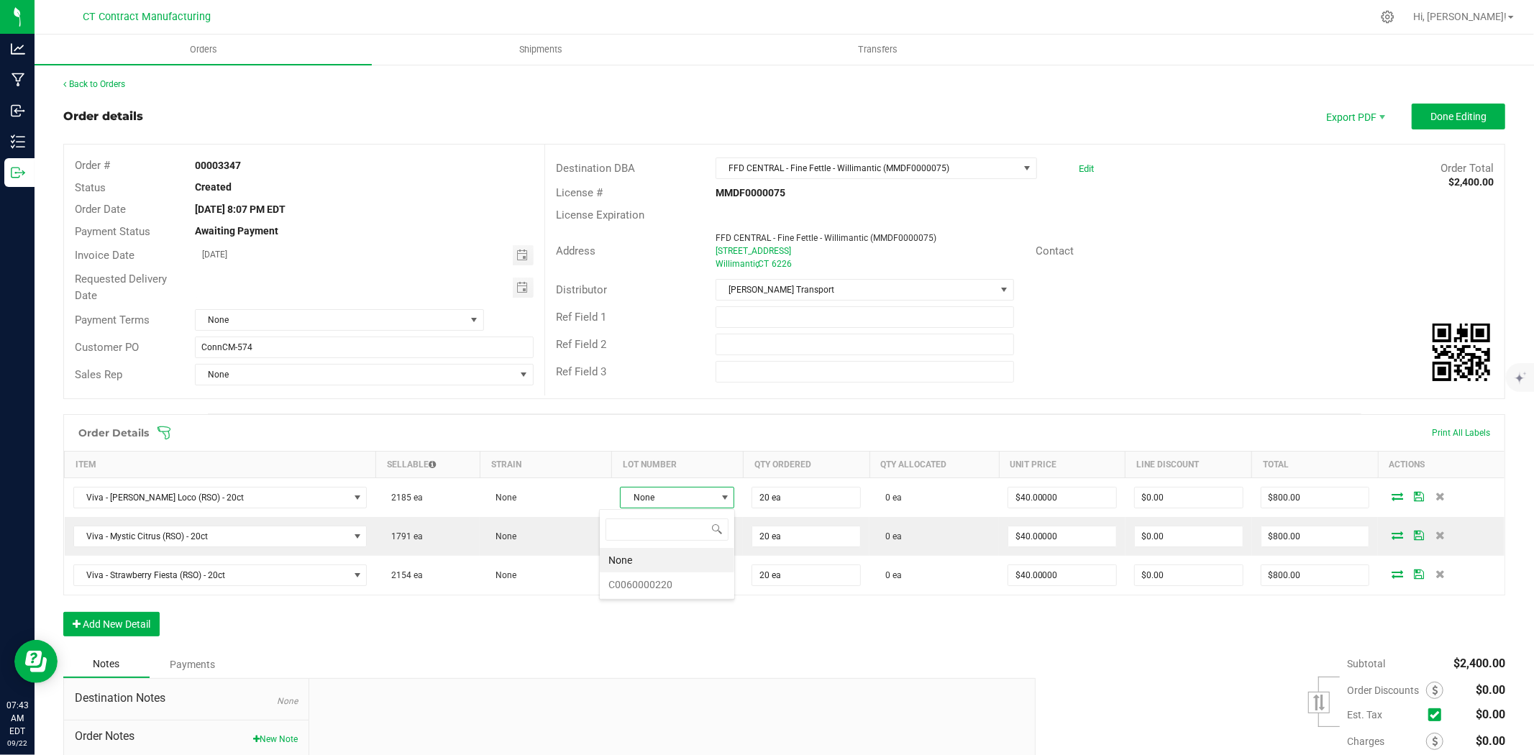
scroll to position [22, 116]
click at [684, 583] on li "C0060000220" at bounding box center [667, 584] width 134 height 24
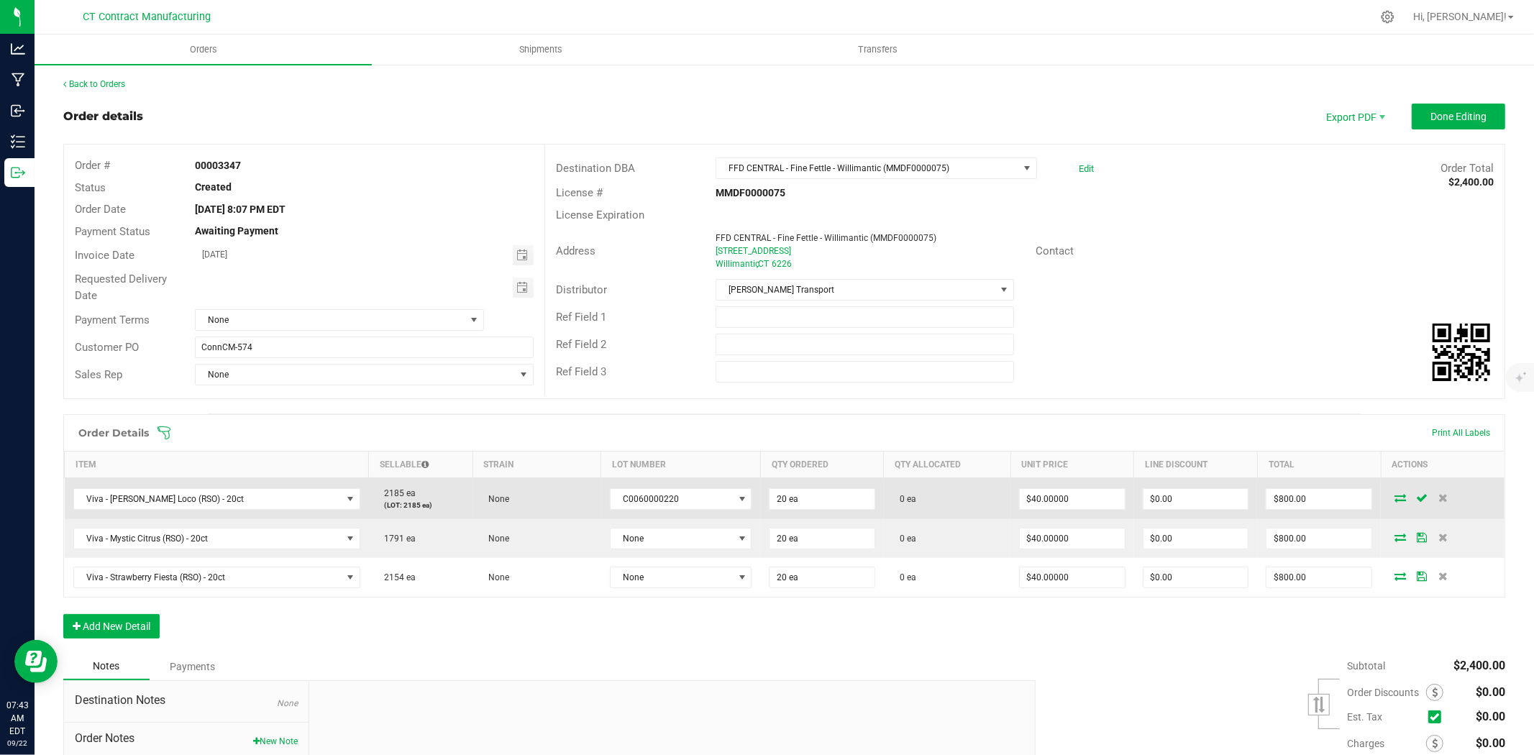
click at [1392, 495] on span at bounding box center [1400, 497] width 22 height 9
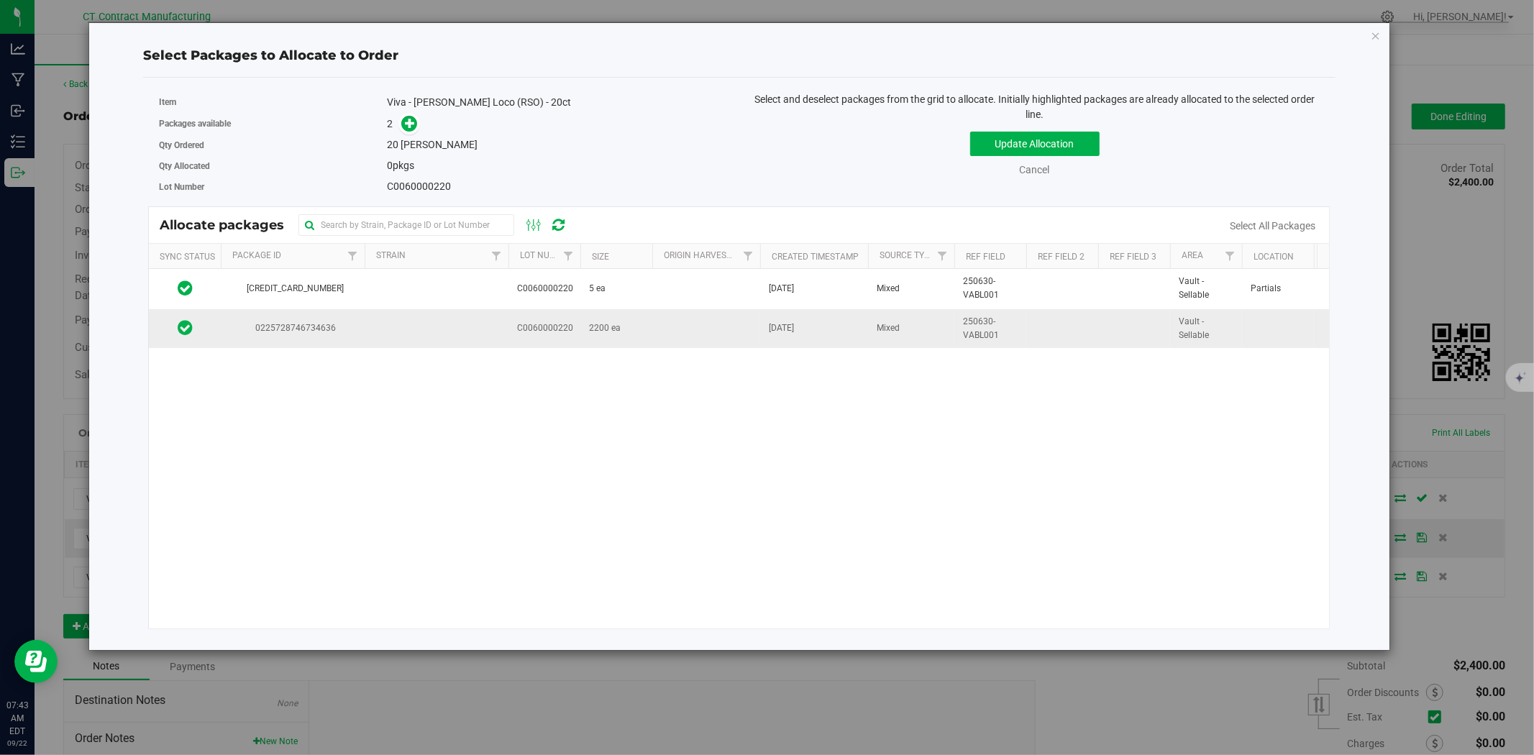
click at [736, 324] on td at bounding box center [706, 328] width 108 height 39
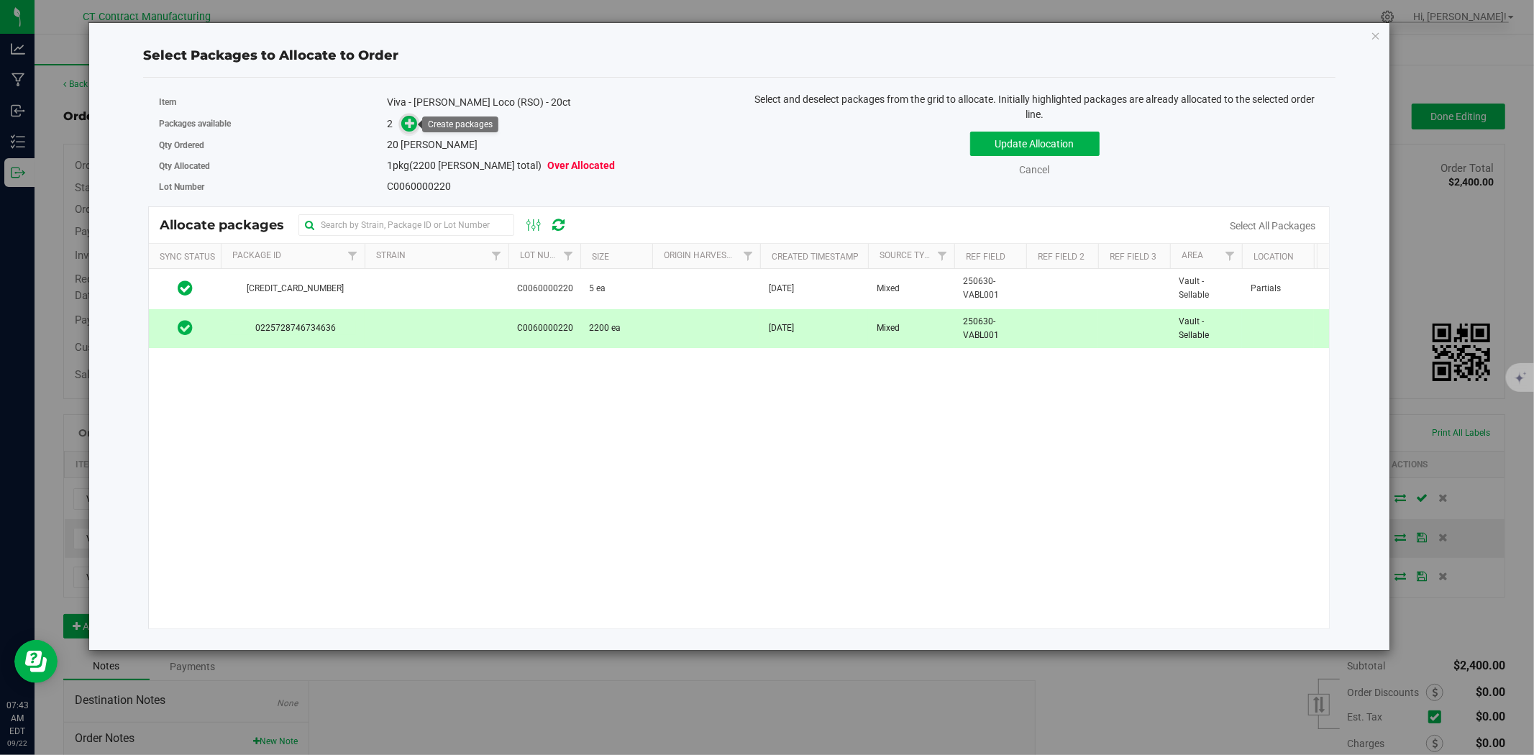
click at [406, 120] on icon at bounding box center [410, 123] width 10 height 10
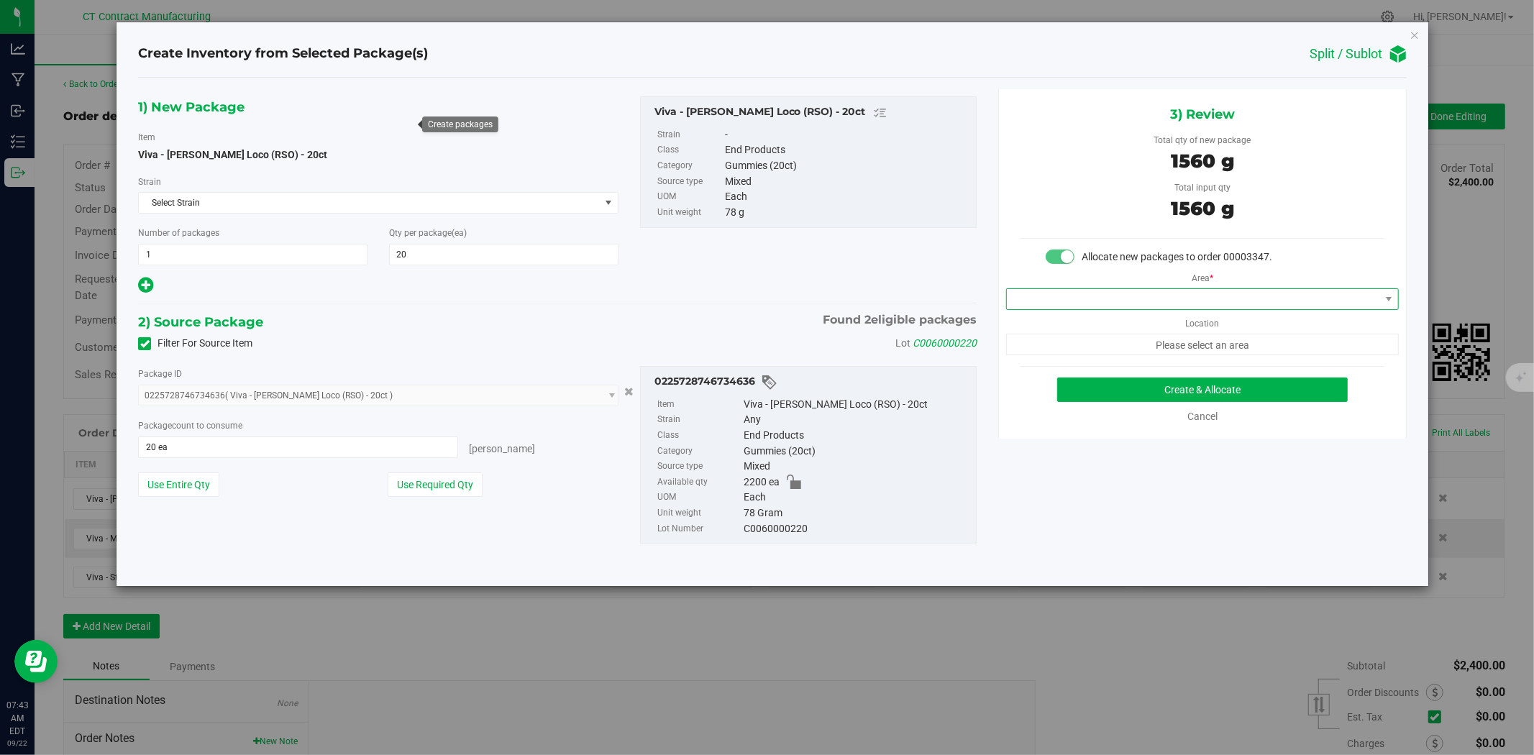
click at [1144, 296] on span at bounding box center [1193, 299] width 373 height 20
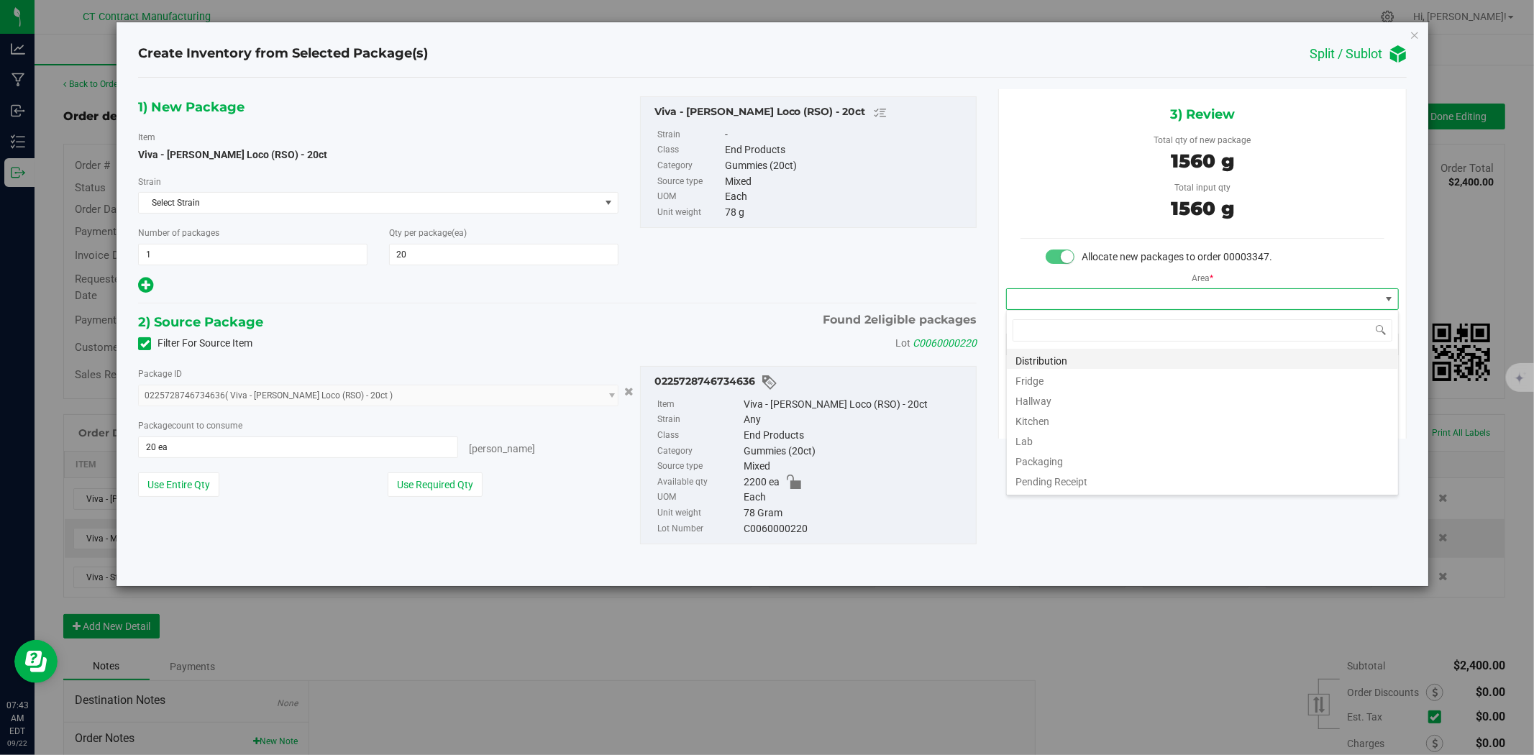
scroll to position [22, 392]
click at [1128, 357] on li "Distribution" at bounding box center [1202, 359] width 391 height 20
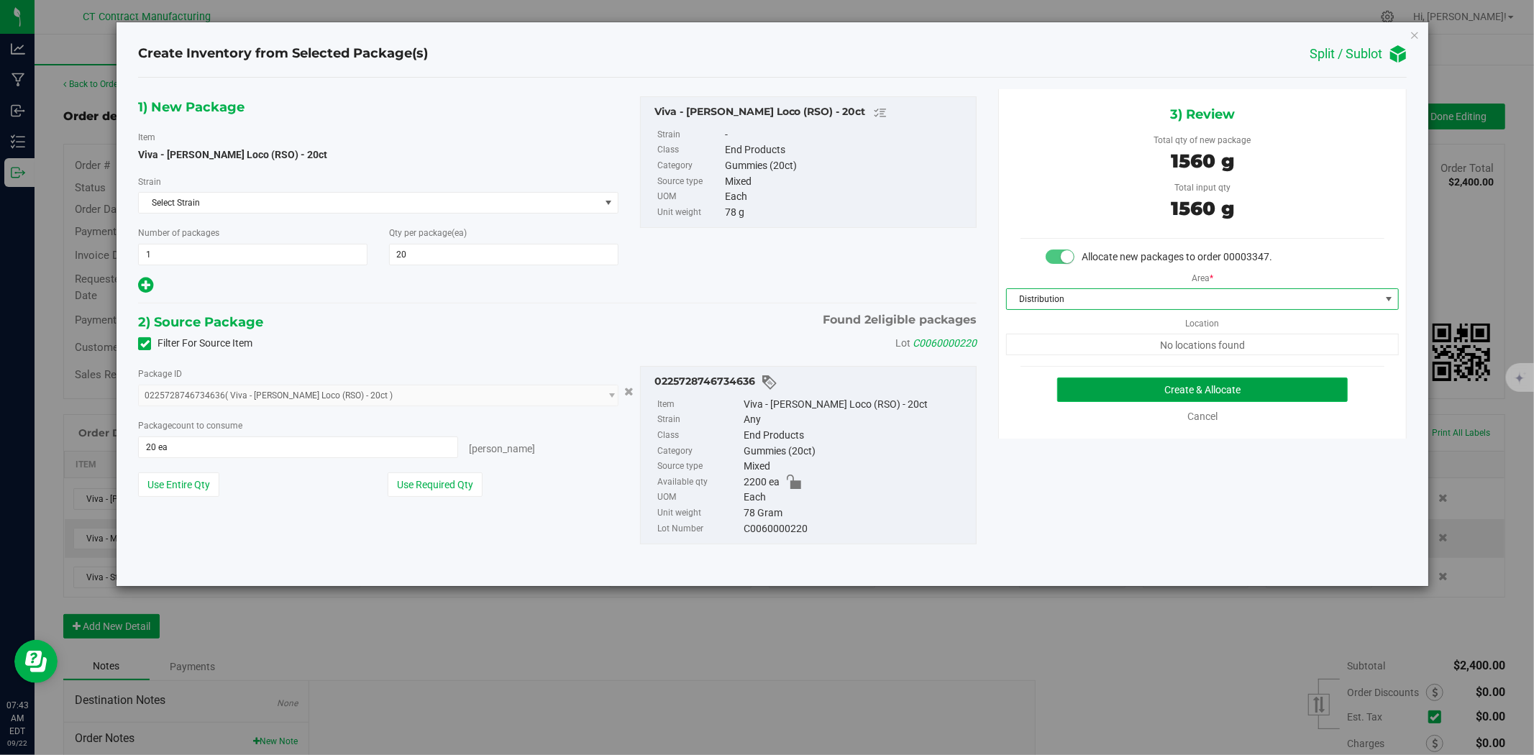
click at [1144, 388] on button "Create & Allocate" at bounding box center [1202, 390] width 291 height 24
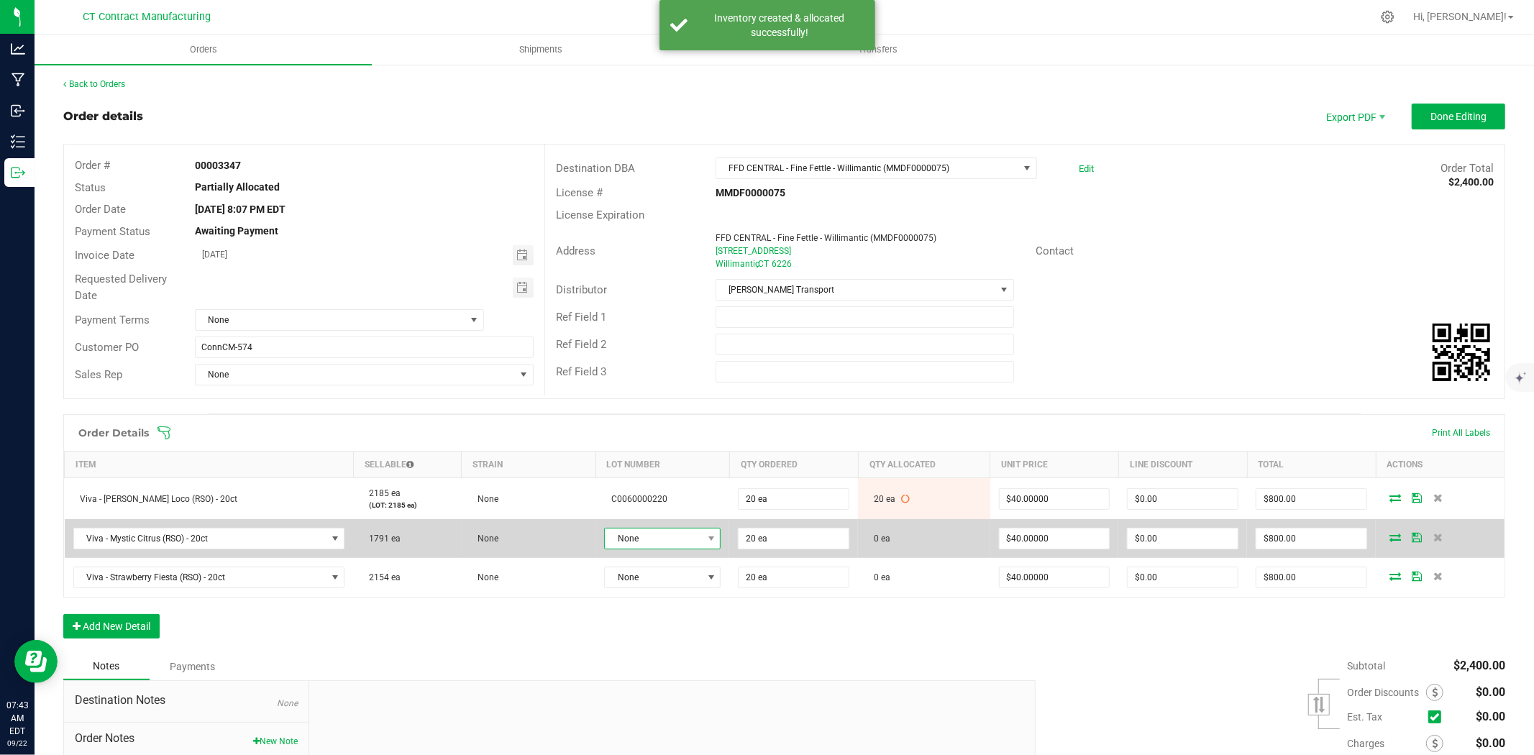
click at [651, 543] on span "None" at bounding box center [653, 539] width 97 height 20
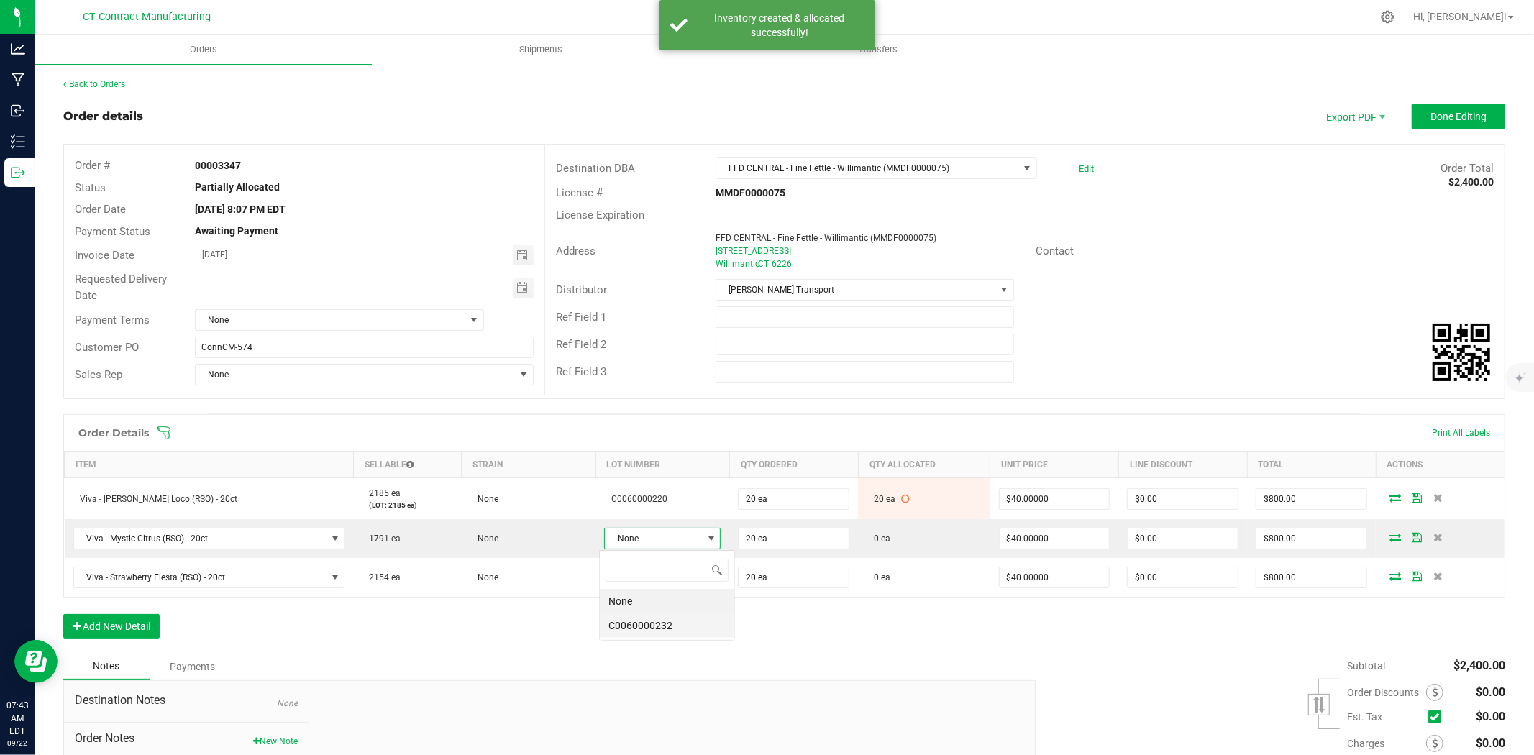
scroll to position [22, 116]
click at [696, 633] on li "C0060000232" at bounding box center [667, 625] width 134 height 24
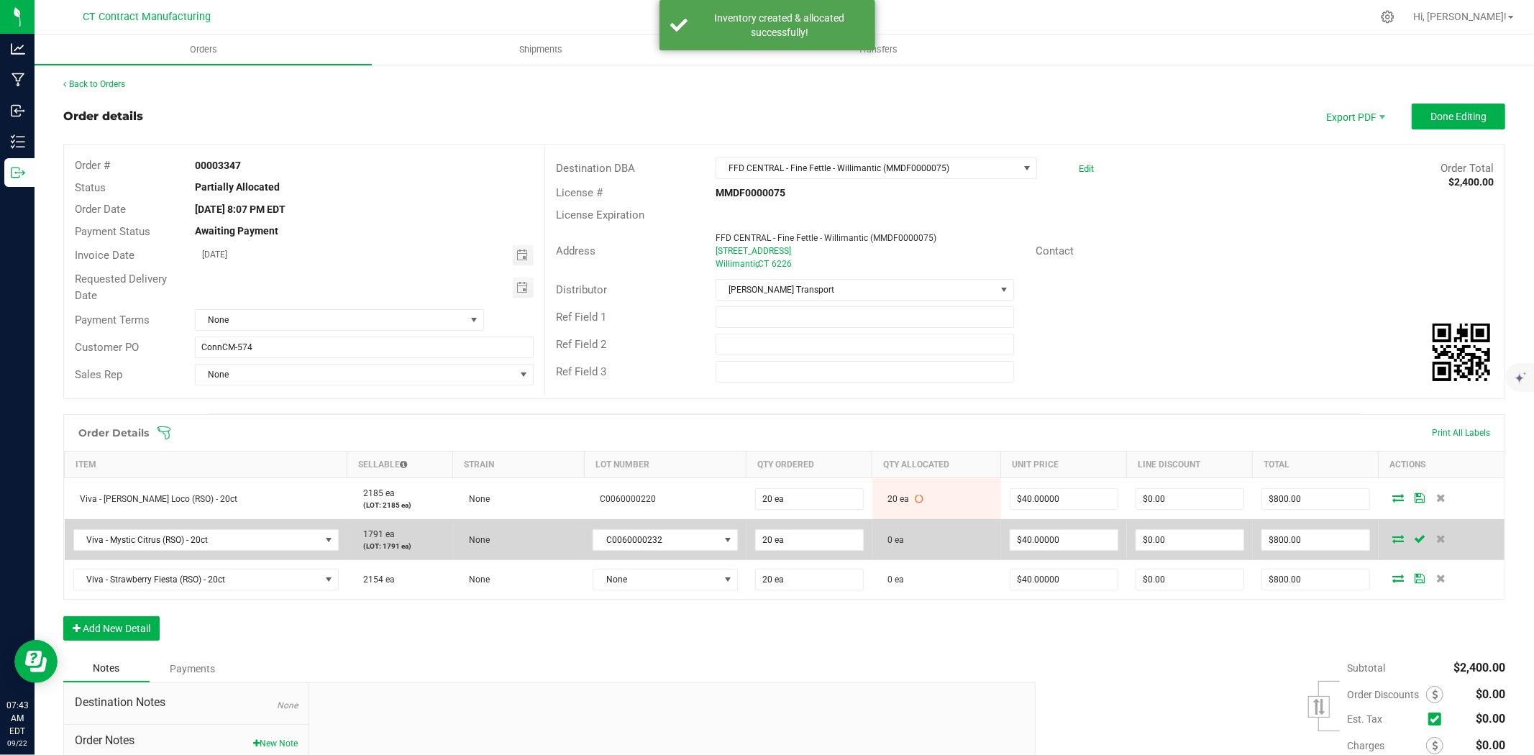
click at [1392, 540] on icon at bounding box center [1398, 538] width 12 height 9
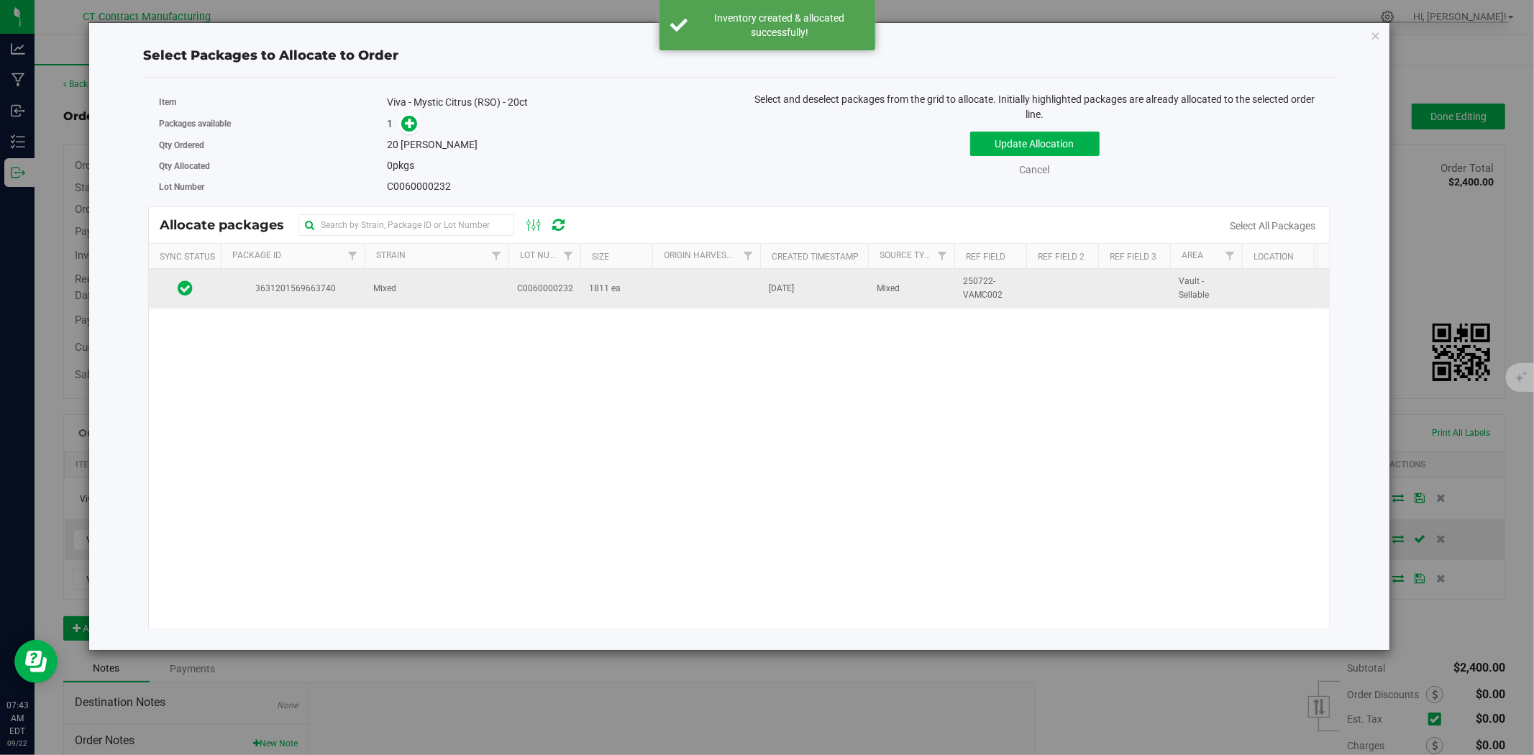
click at [547, 290] on span "C0060000232" at bounding box center [545, 289] width 56 height 14
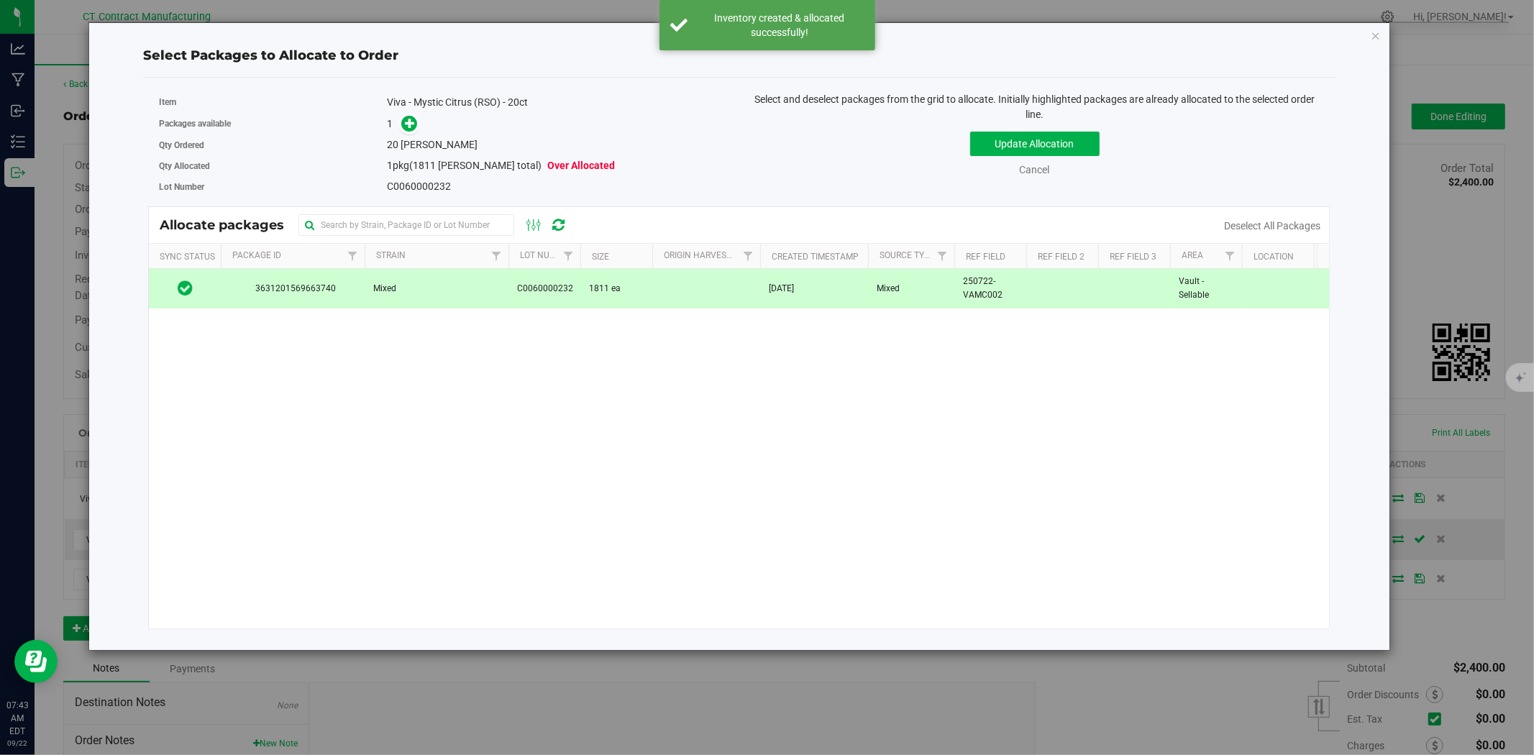
click at [403, 110] on div "Item Viva - Mystic Citrus (RSO) - 20ct" at bounding box center [444, 102] width 570 height 21
click at [419, 129] on div "1" at bounding box center [558, 124] width 342 height 17
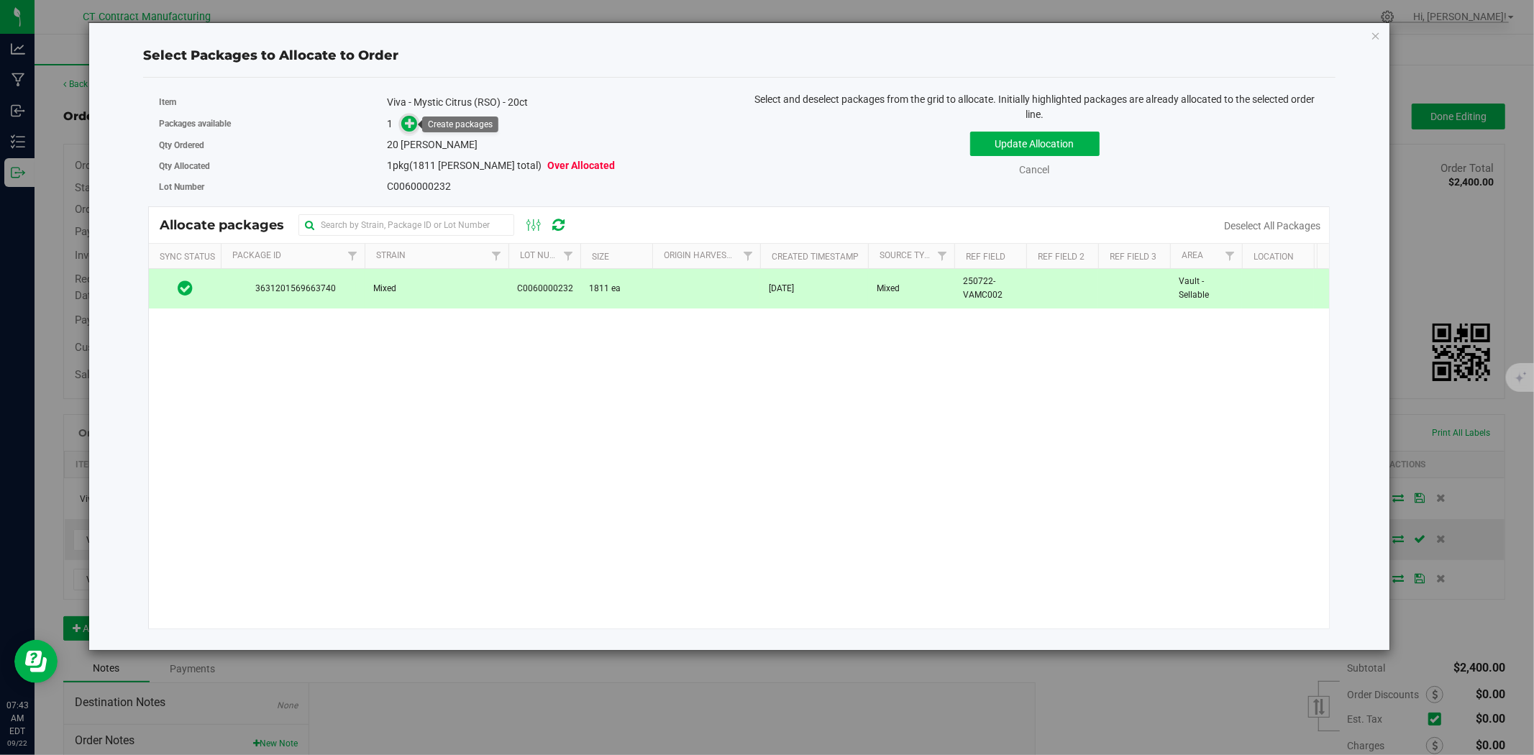
click at [403, 121] on span at bounding box center [409, 124] width 17 height 17
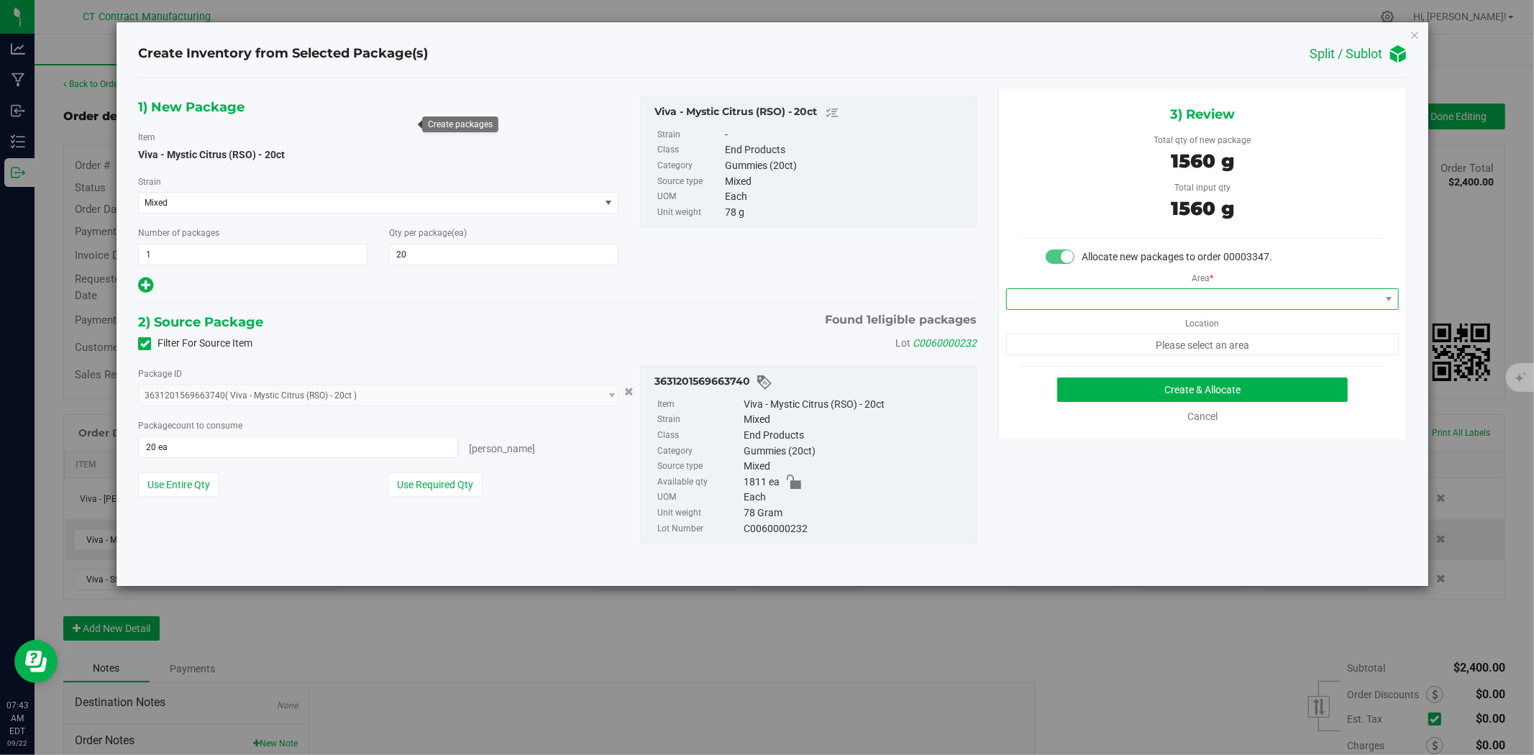
click at [1096, 301] on span at bounding box center [1193, 299] width 373 height 20
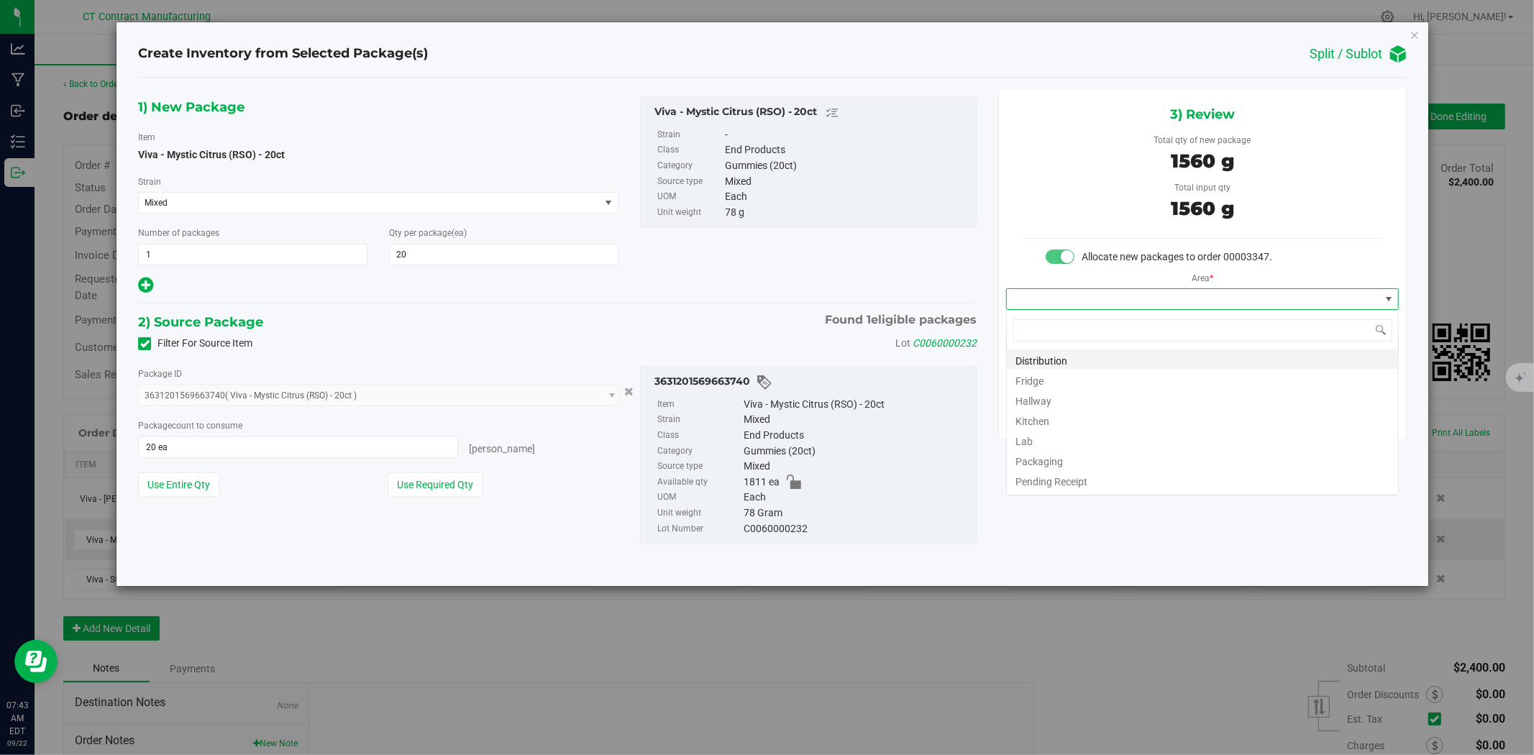
scroll to position [22, 392]
click at [1087, 356] on li "Distribution" at bounding box center [1202, 359] width 391 height 20
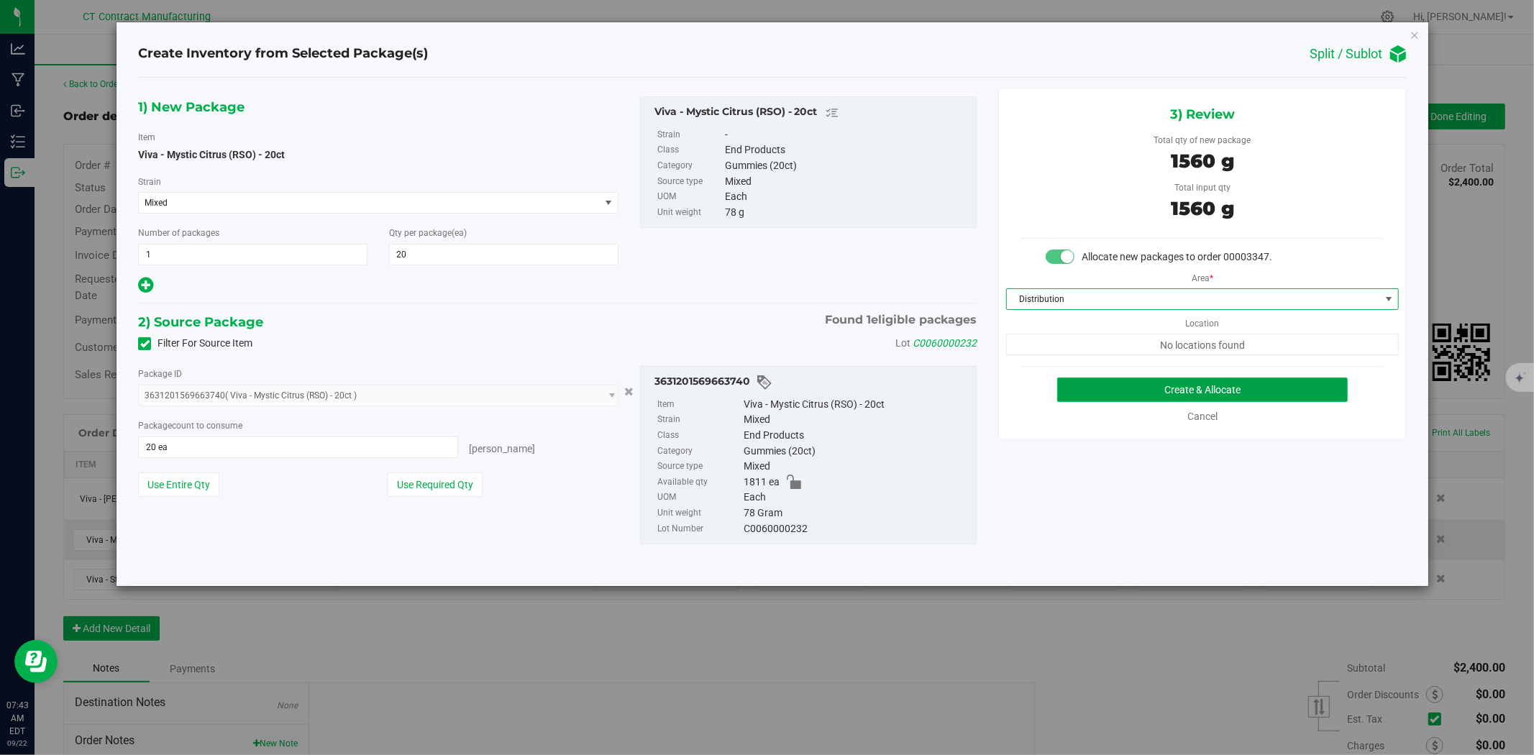
click at [1095, 393] on button "Create & Allocate" at bounding box center [1202, 390] width 291 height 24
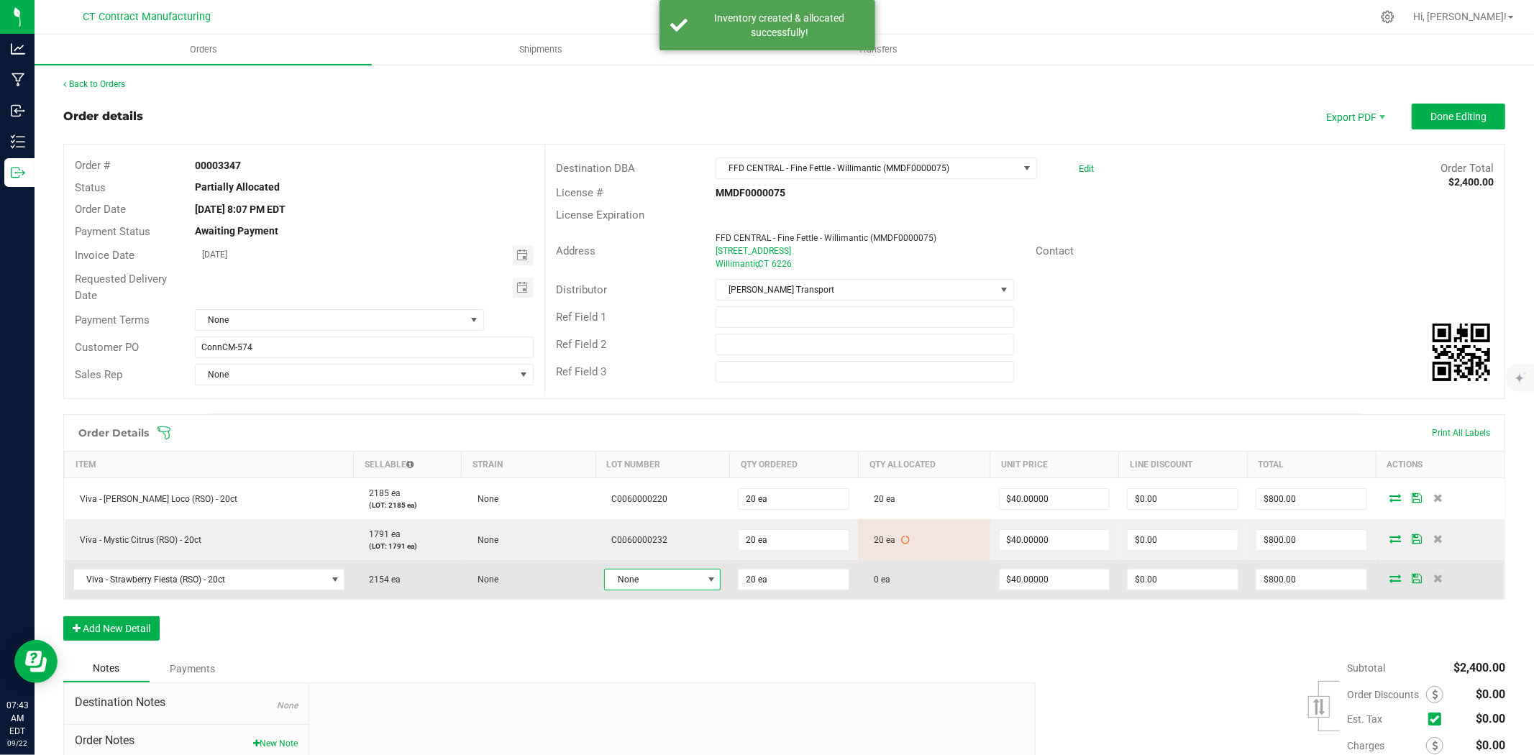
click at [666, 574] on span "None" at bounding box center [653, 580] width 97 height 20
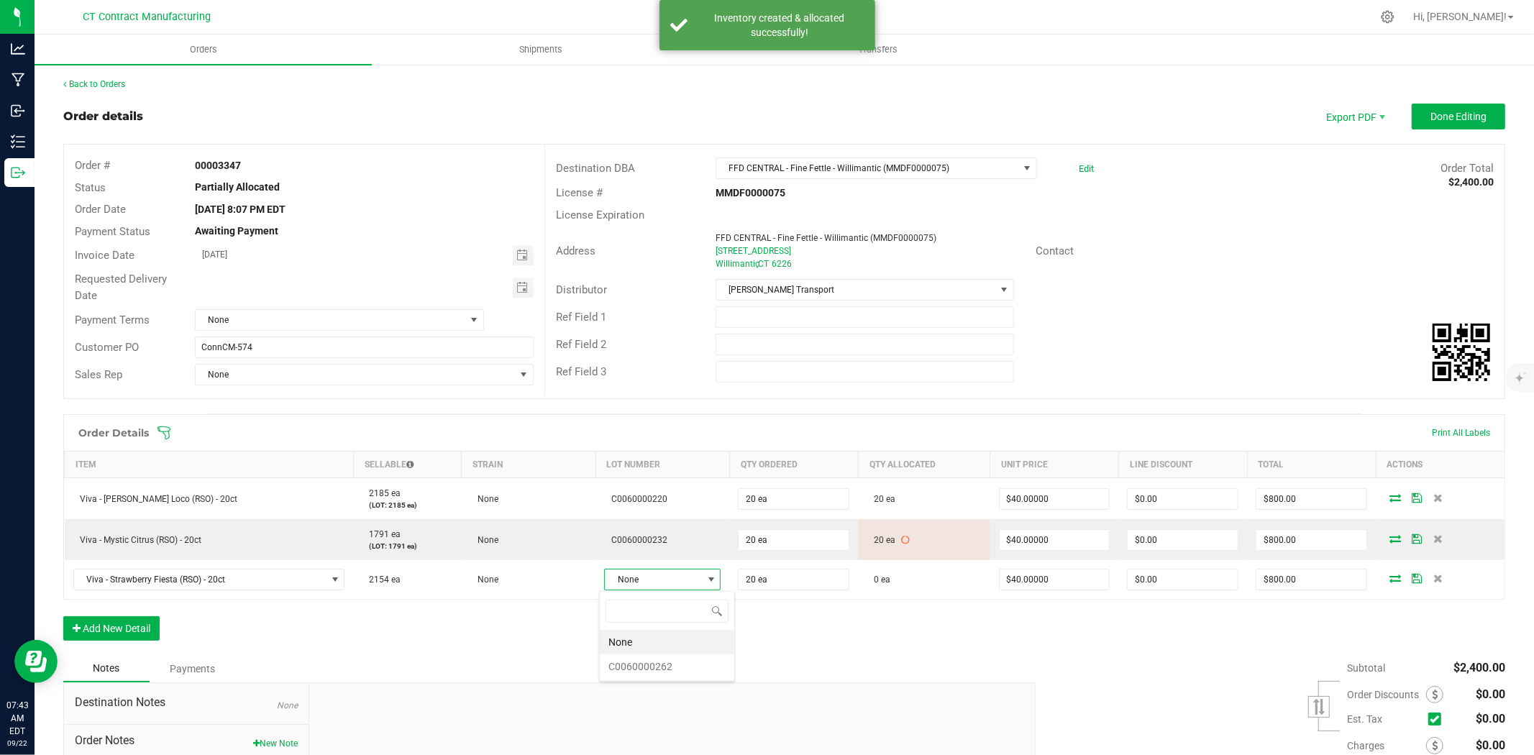
scroll to position [22, 116]
click at [672, 670] on li "C0060000262" at bounding box center [667, 666] width 134 height 24
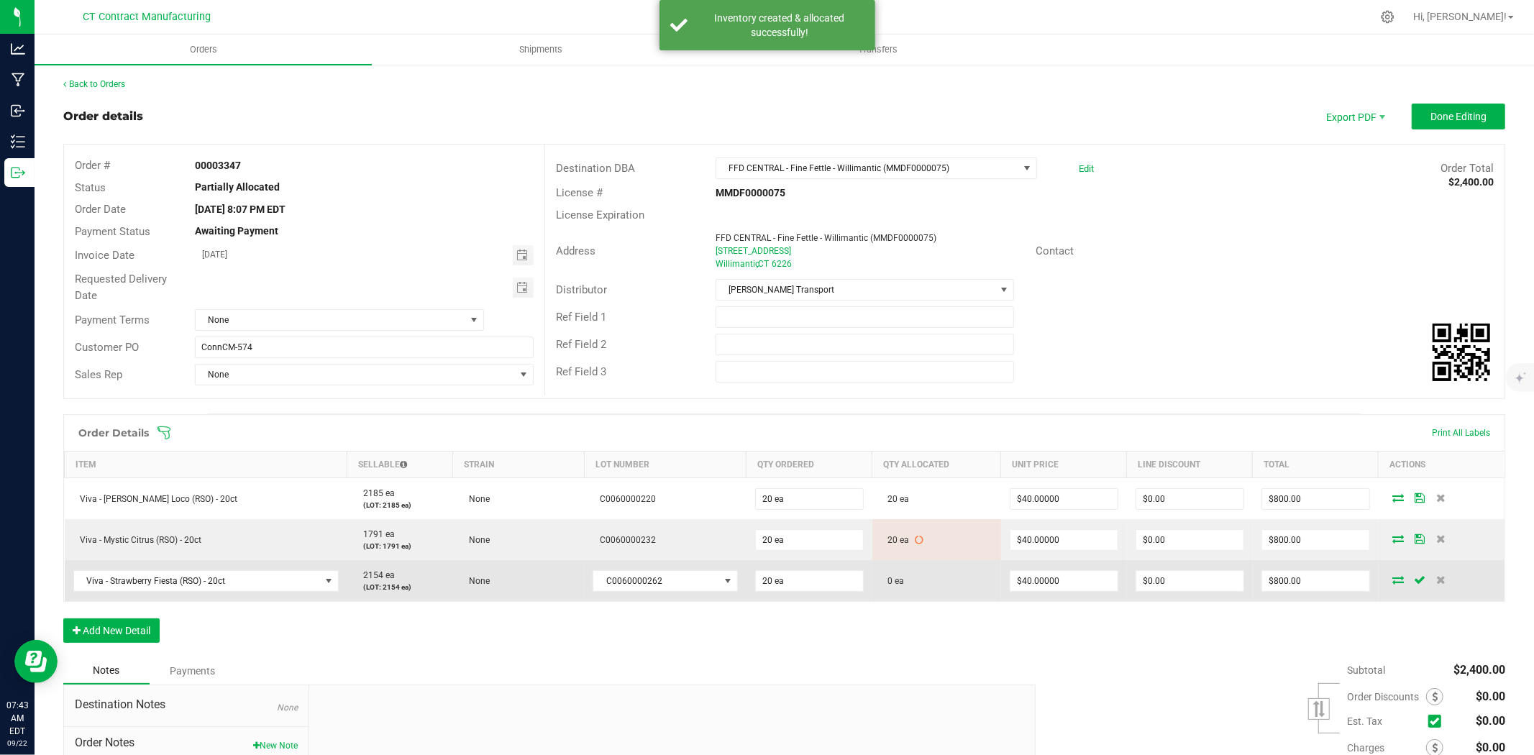
click at [1392, 579] on icon at bounding box center [1398, 579] width 12 height 9
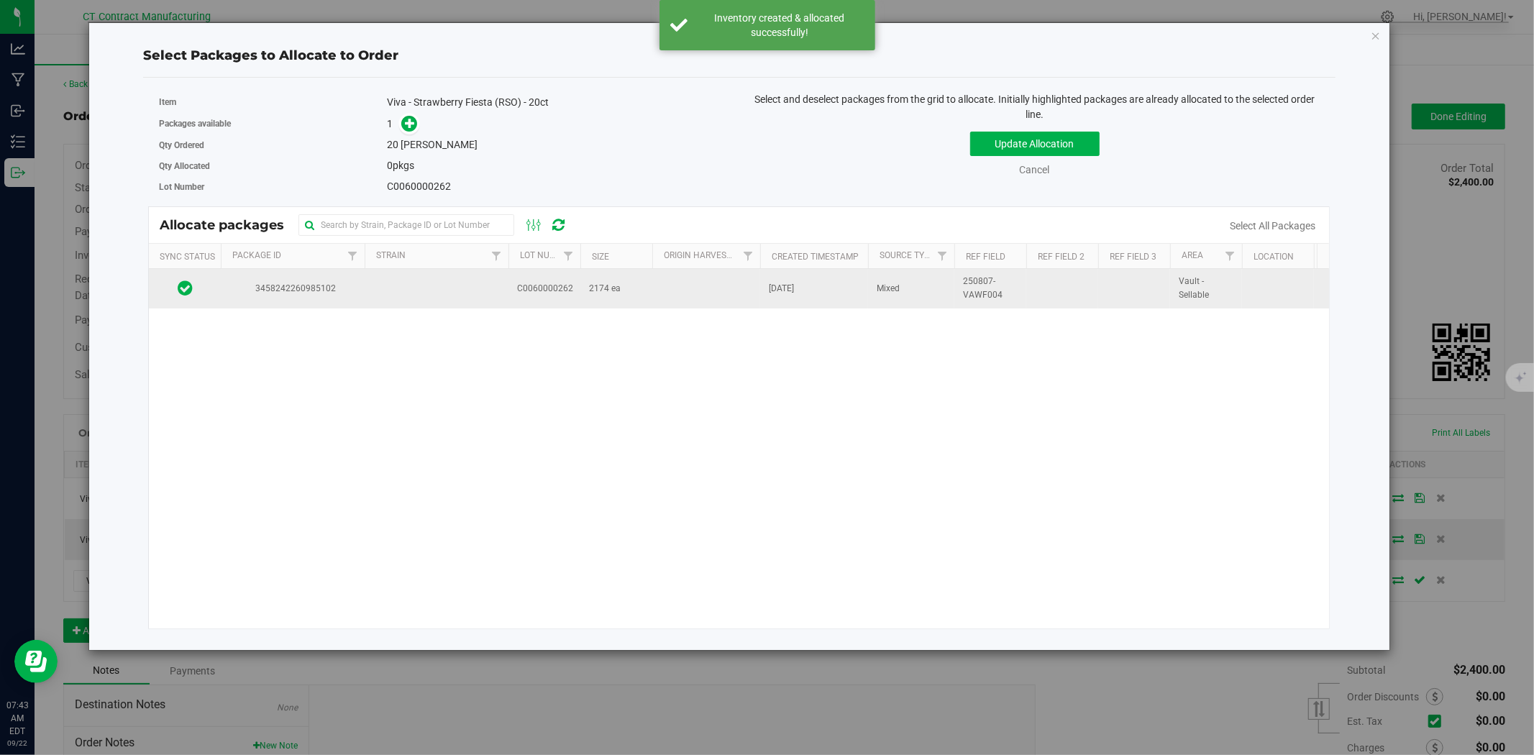
click at [636, 290] on td "2174 ea" at bounding box center [616, 288] width 72 height 39
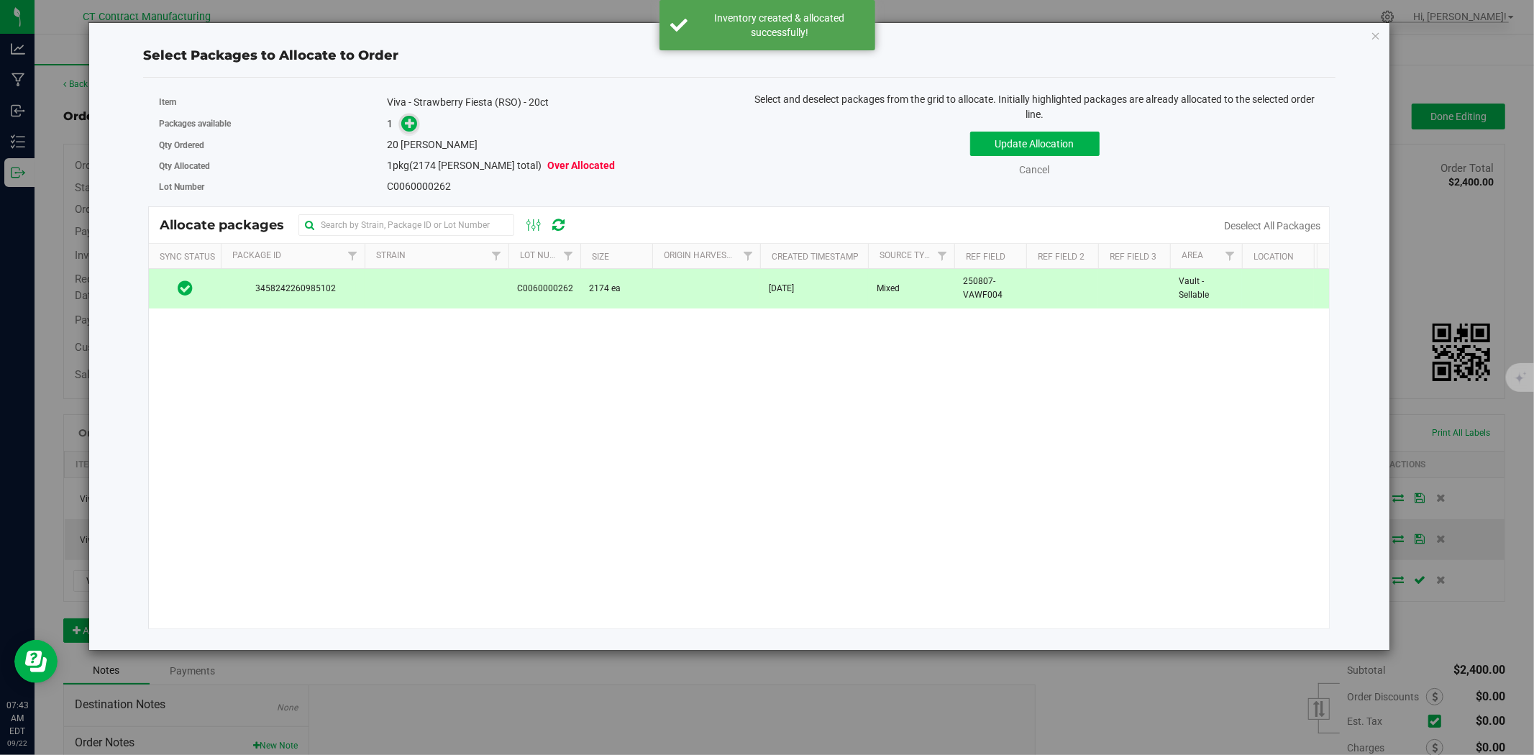
click at [410, 125] on icon at bounding box center [410, 122] width 11 height 11
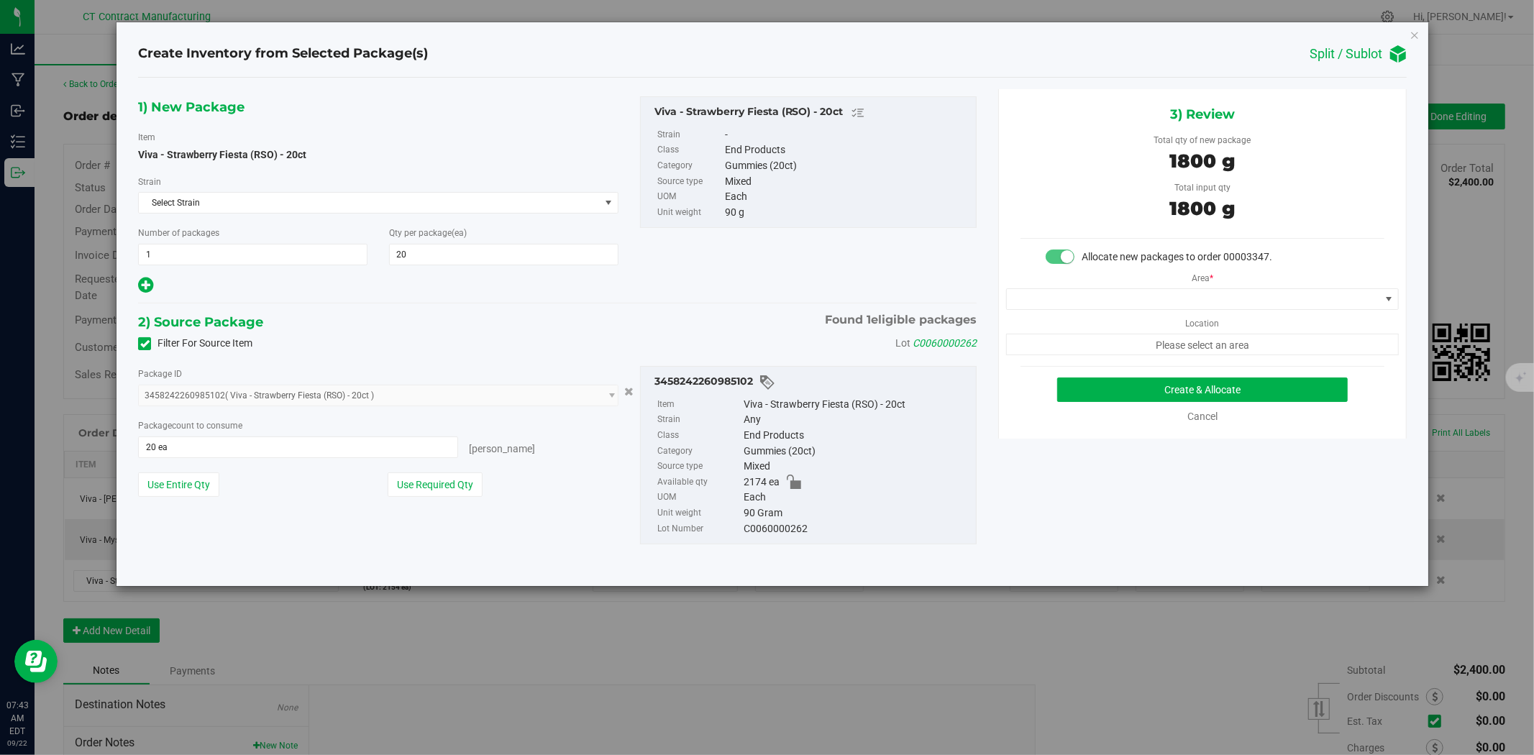
click at [1173, 312] on div "Area * Location Please select an area" at bounding box center [1202, 310] width 407 height 91
click at [1173, 300] on span at bounding box center [1193, 299] width 373 height 20
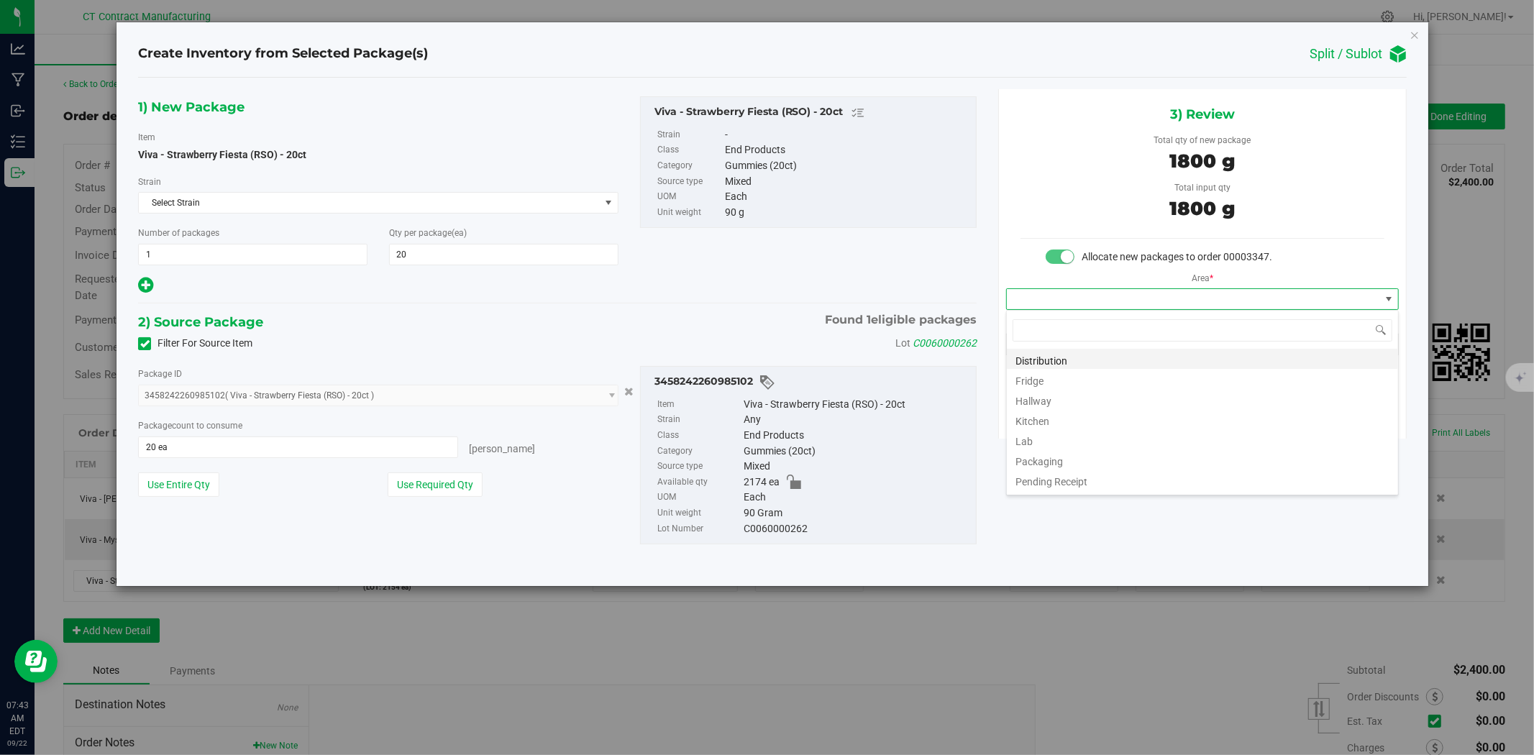
scroll to position [22, 392]
click at [1082, 358] on li "Distribution" at bounding box center [1202, 359] width 391 height 20
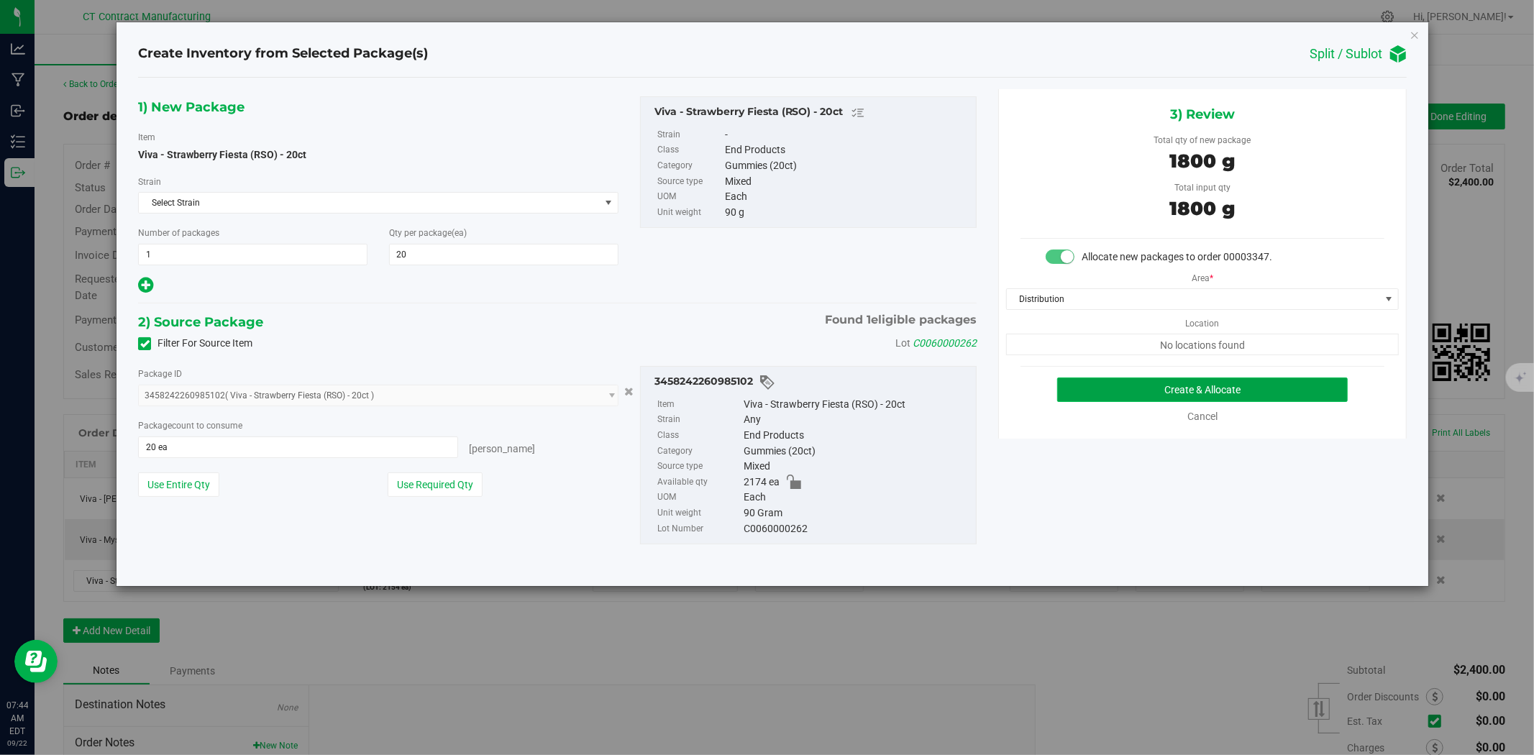
click at [1123, 398] on button "Create & Allocate" at bounding box center [1202, 390] width 291 height 24
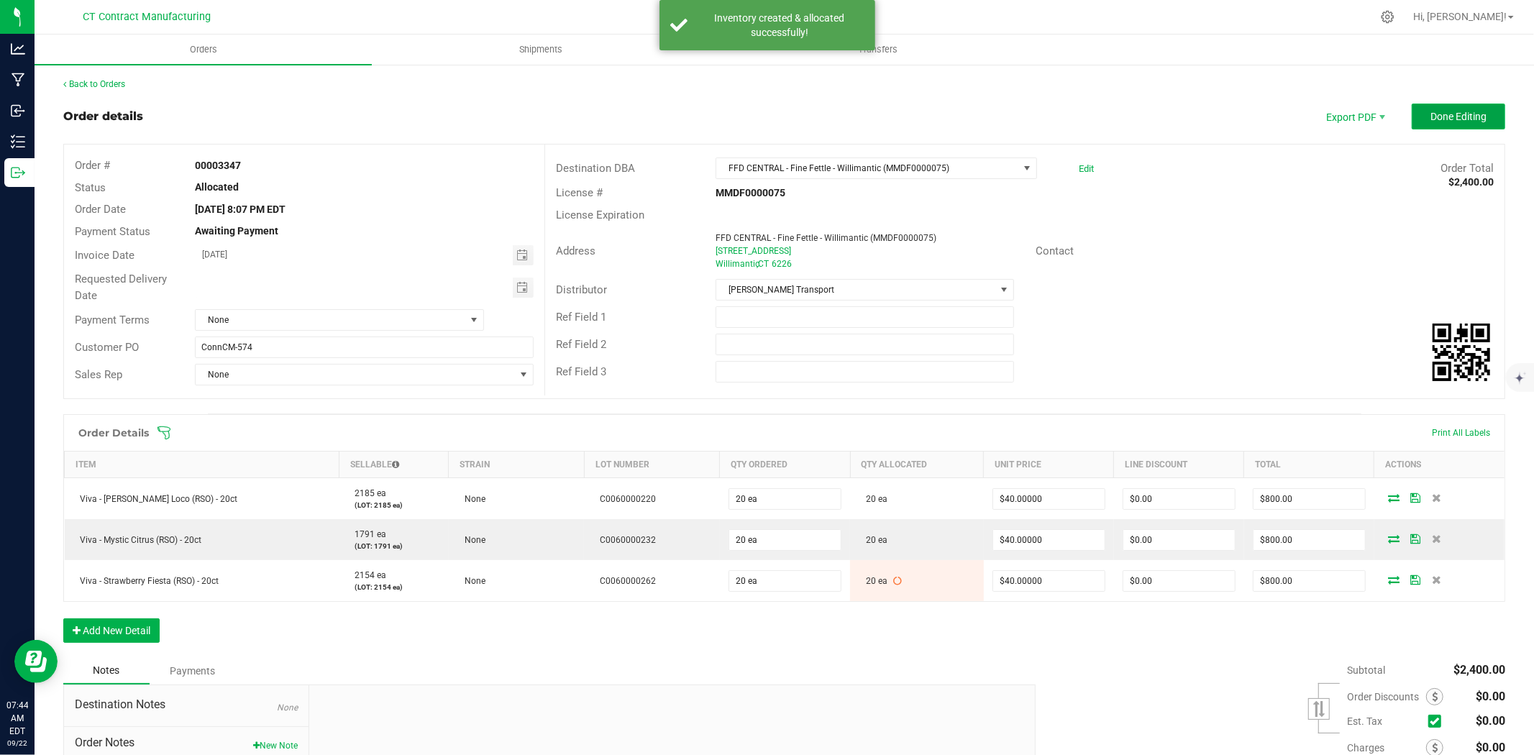
click at [1480, 111] on button "Done Editing" at bounding box center [1458, 117] width 93 height 26
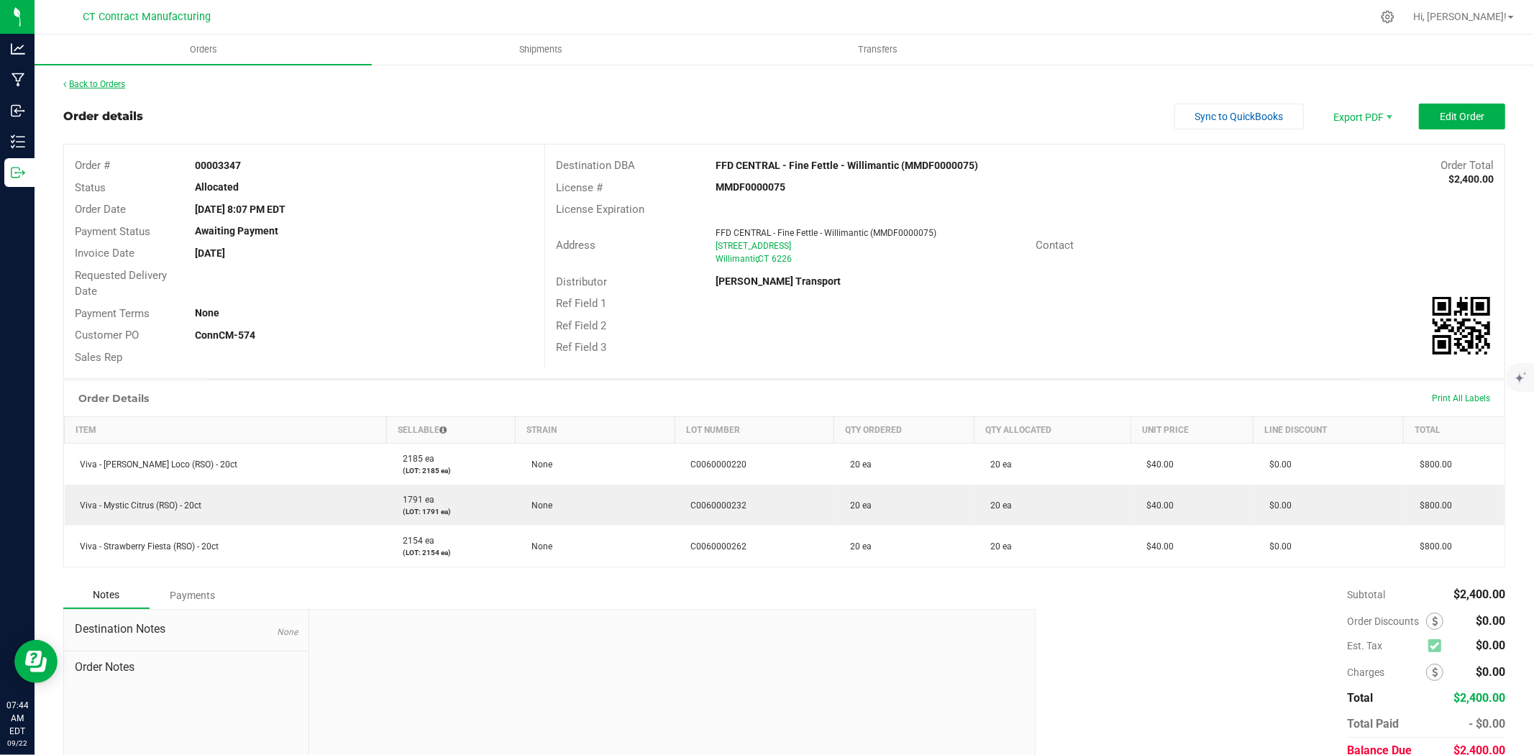
click at [95, 79] on link "Back to Orders" at bounding box center [94, 84] width 62 height 10
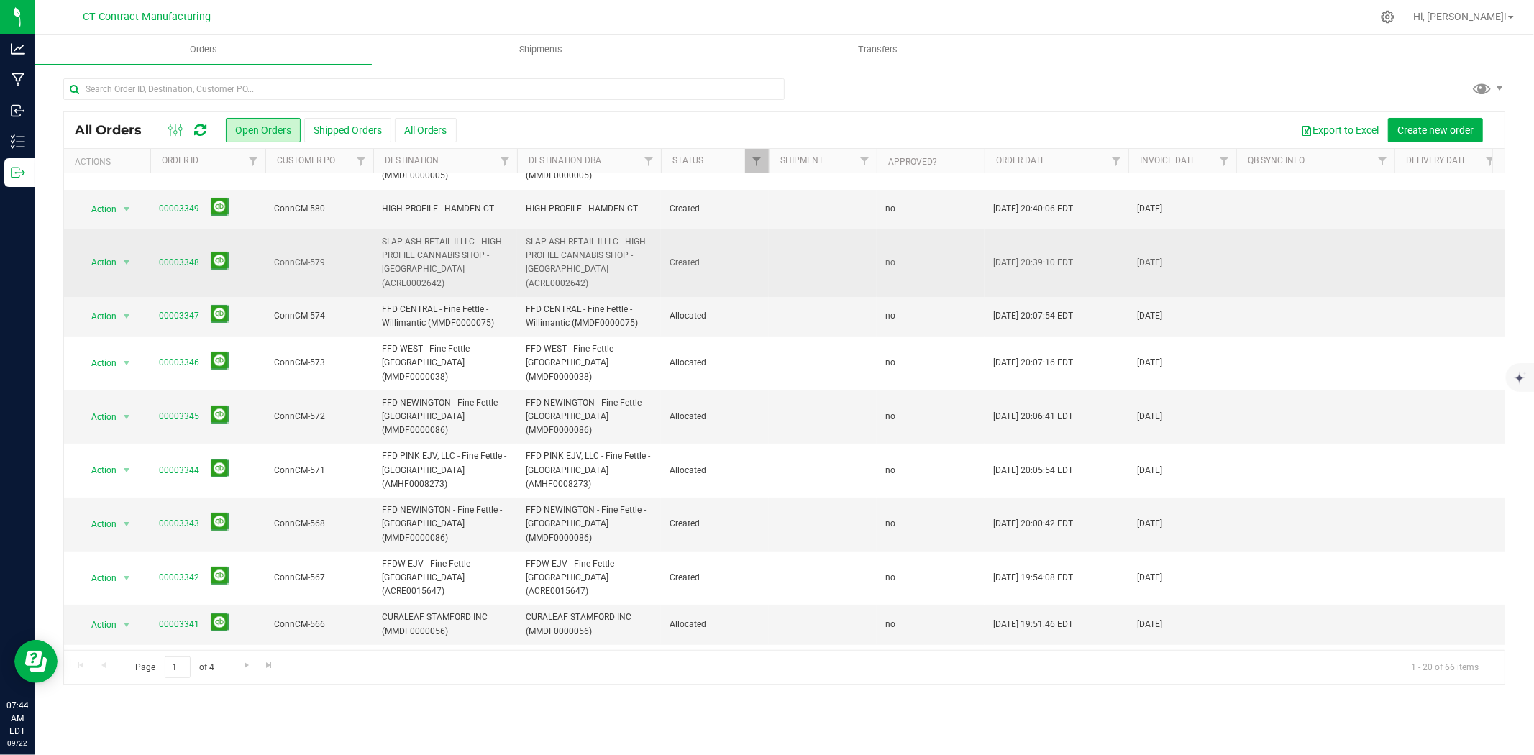
scroll to position [160, 0]
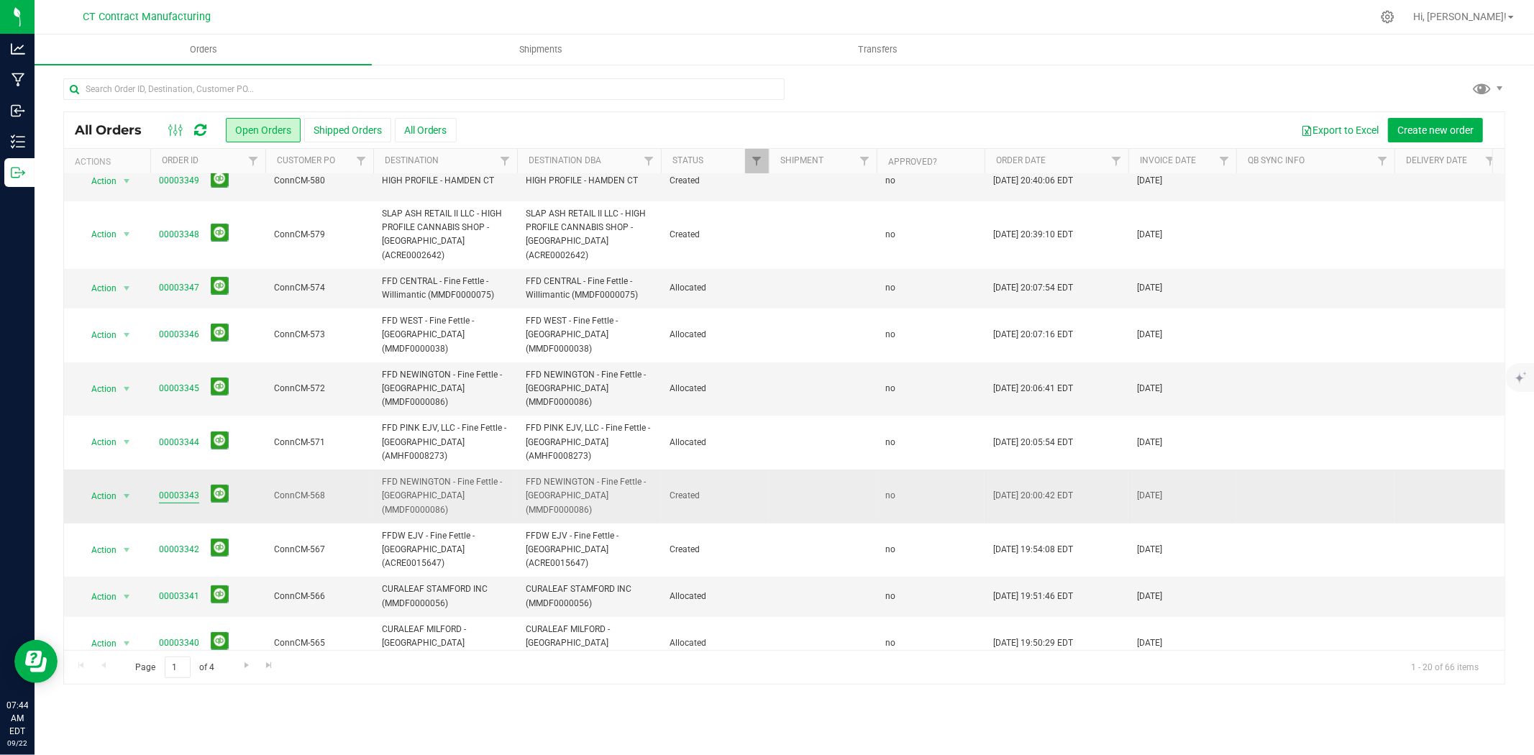
click at [181, 489] on link "00003343" at bounding box center [179, 496] width 40 height 14
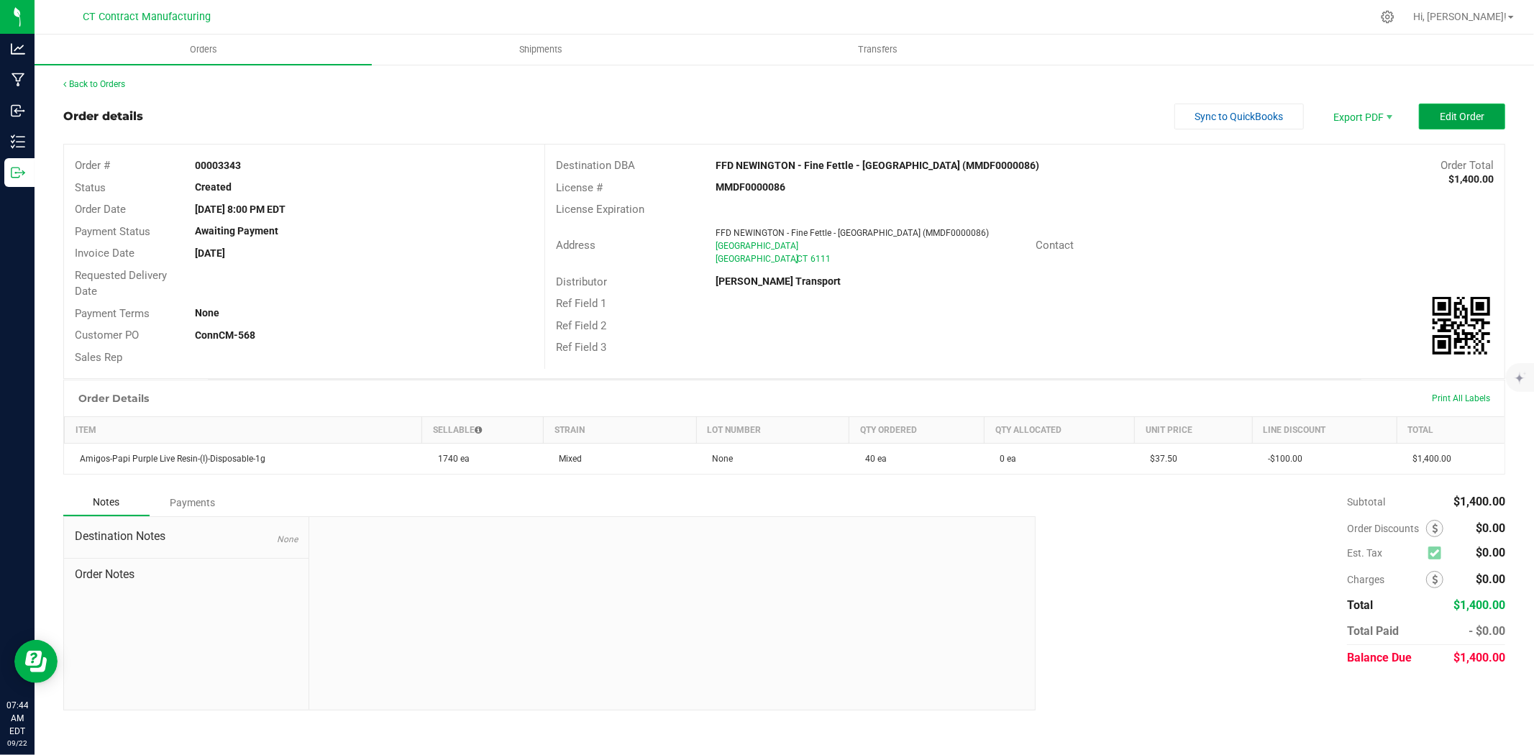
click at [1463, 116] on span "Edit Order" at bounding box center [1462, 117] width 45 height 12
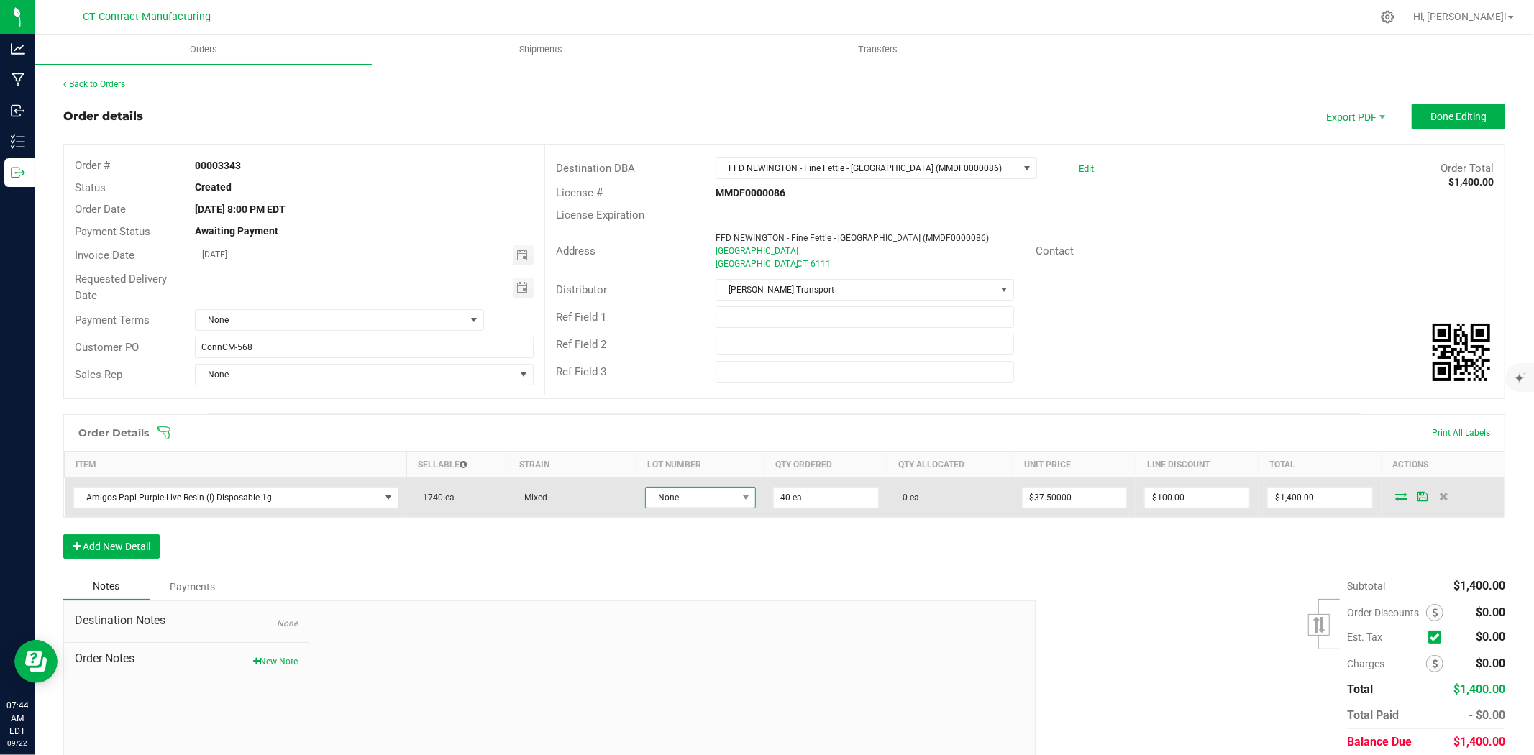
click at [729, 498] on span "None" at bounding box center [691, 498] width 91 height 20
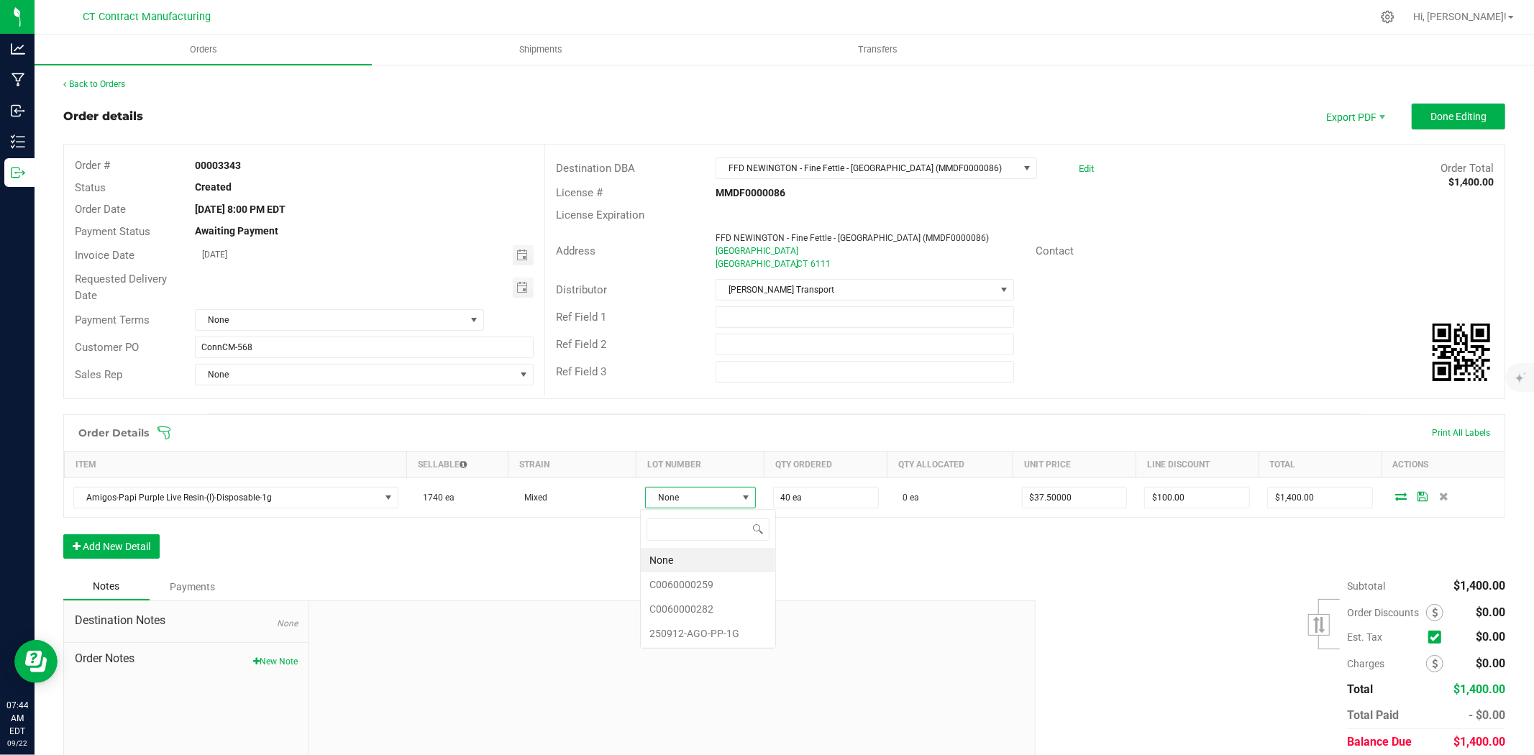
scroll to position [22, 109]
click at [739, 606] on li "C0060000282" at bounding box center [708, 609] width 134 height 24
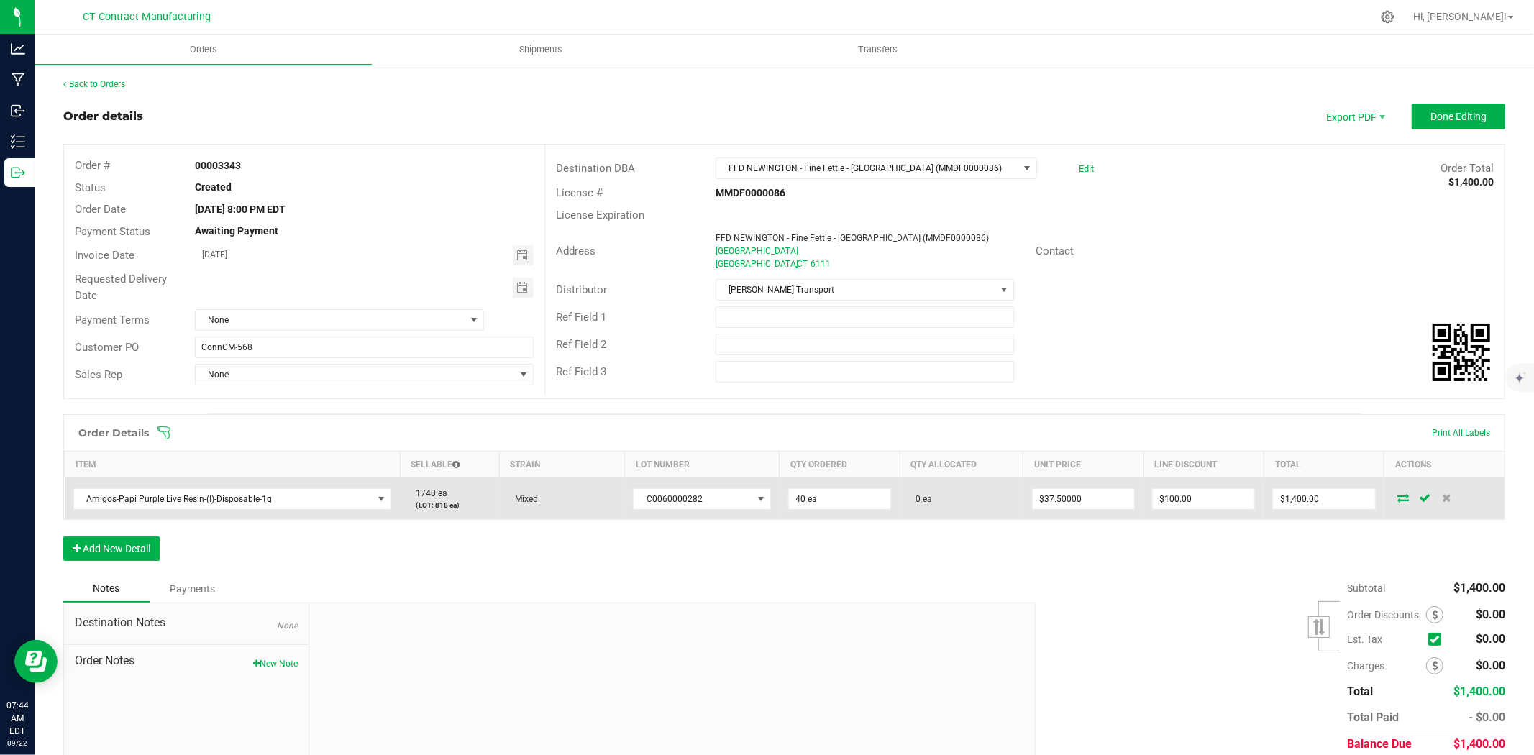
click at [1398, 493] on icon at bounding box center [1404, 497] width 12 height 9
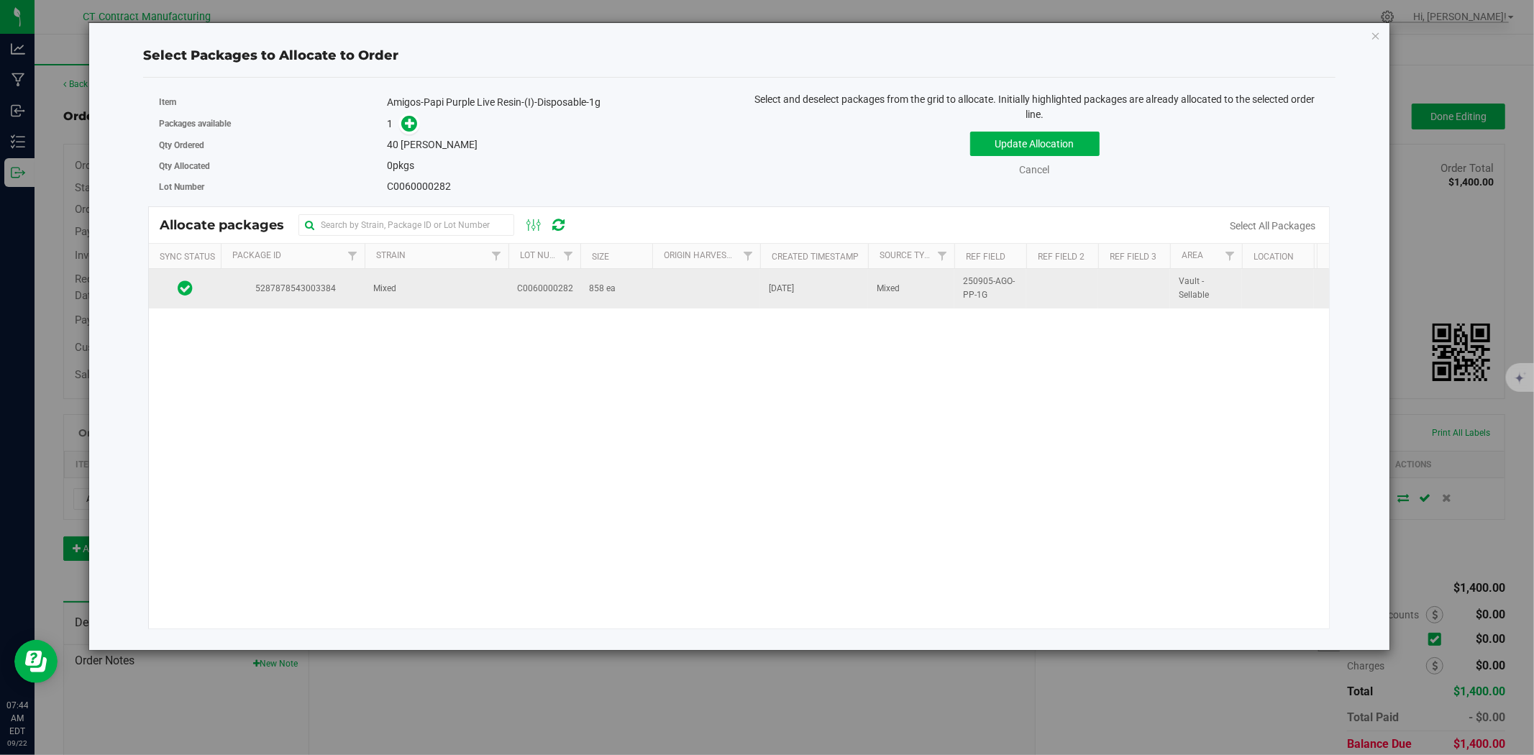
click at [535, 296] on td "C0060000282" at bounding box center [544, 288] width 72 height 39
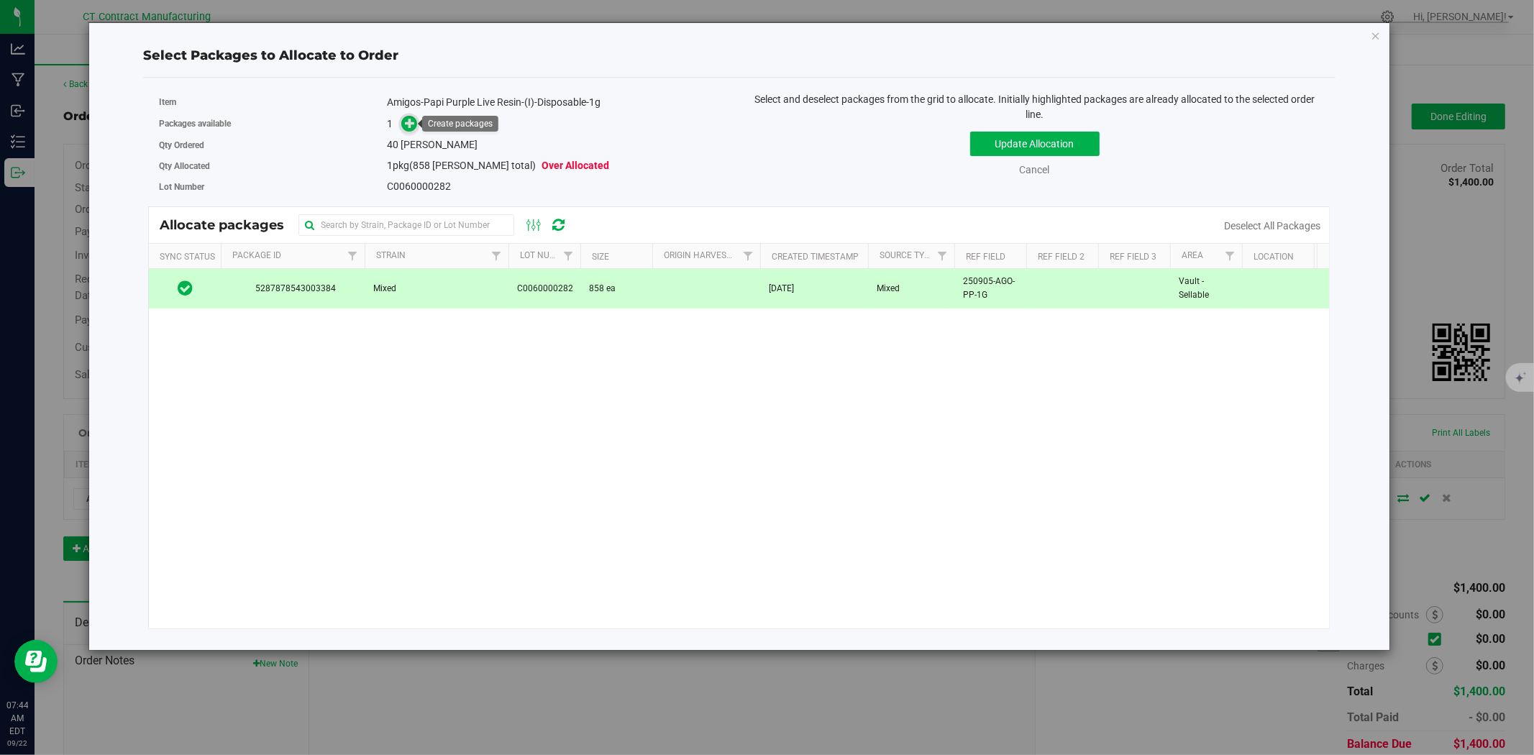
click at [417, 123] on span at bounding box center [410, 123] width 18 height 18
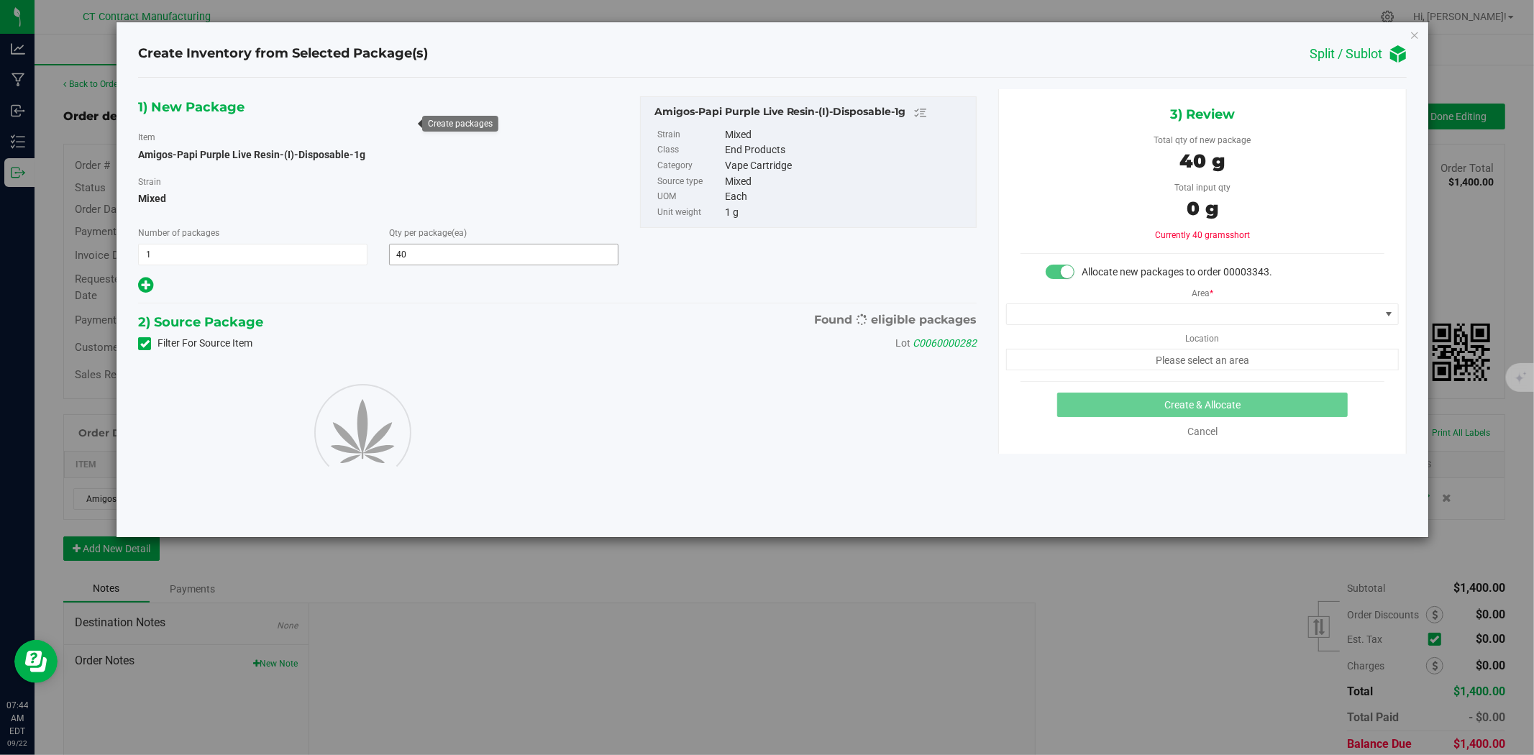
type input "40"
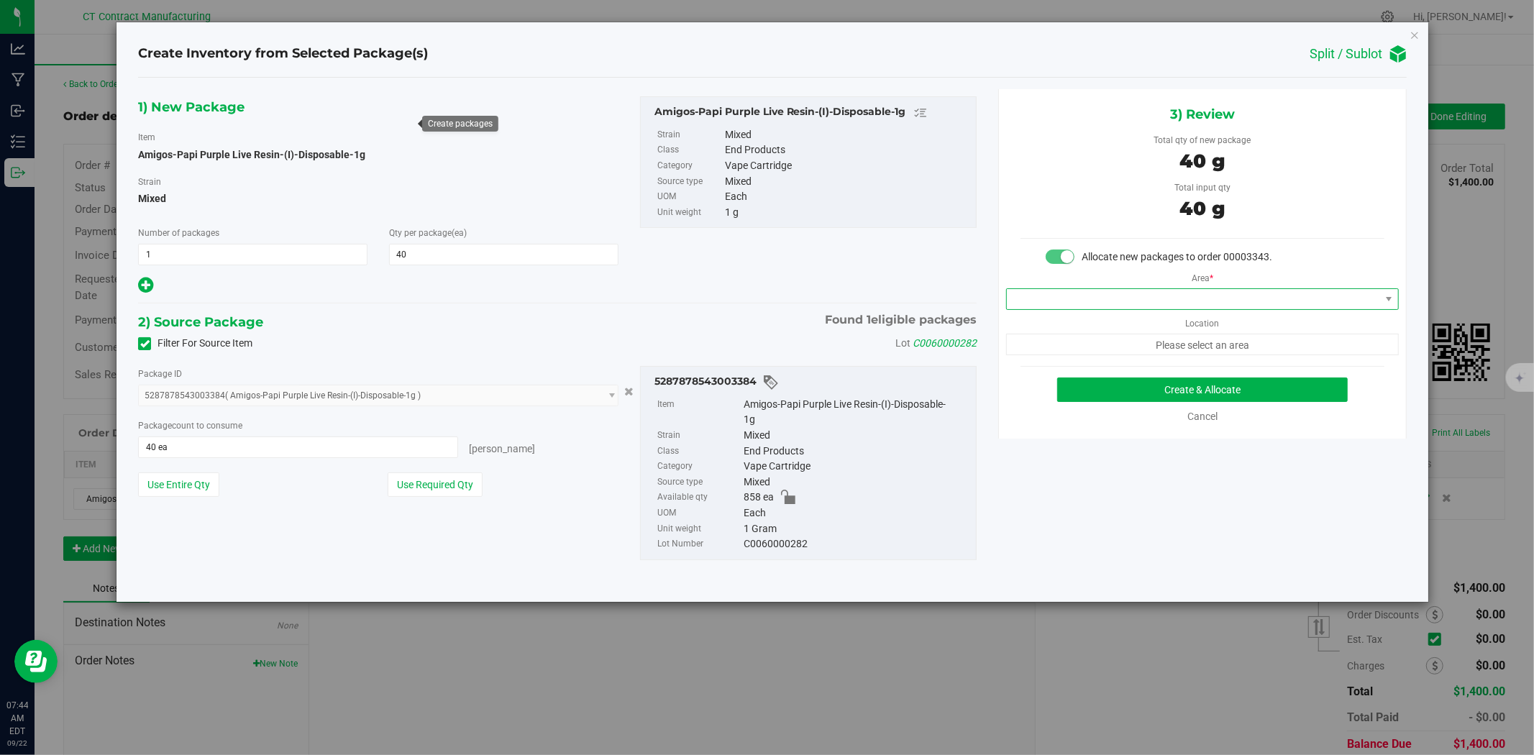
click at [1043, 301] on span at bounding box center [1193, 299] width 373 height 20
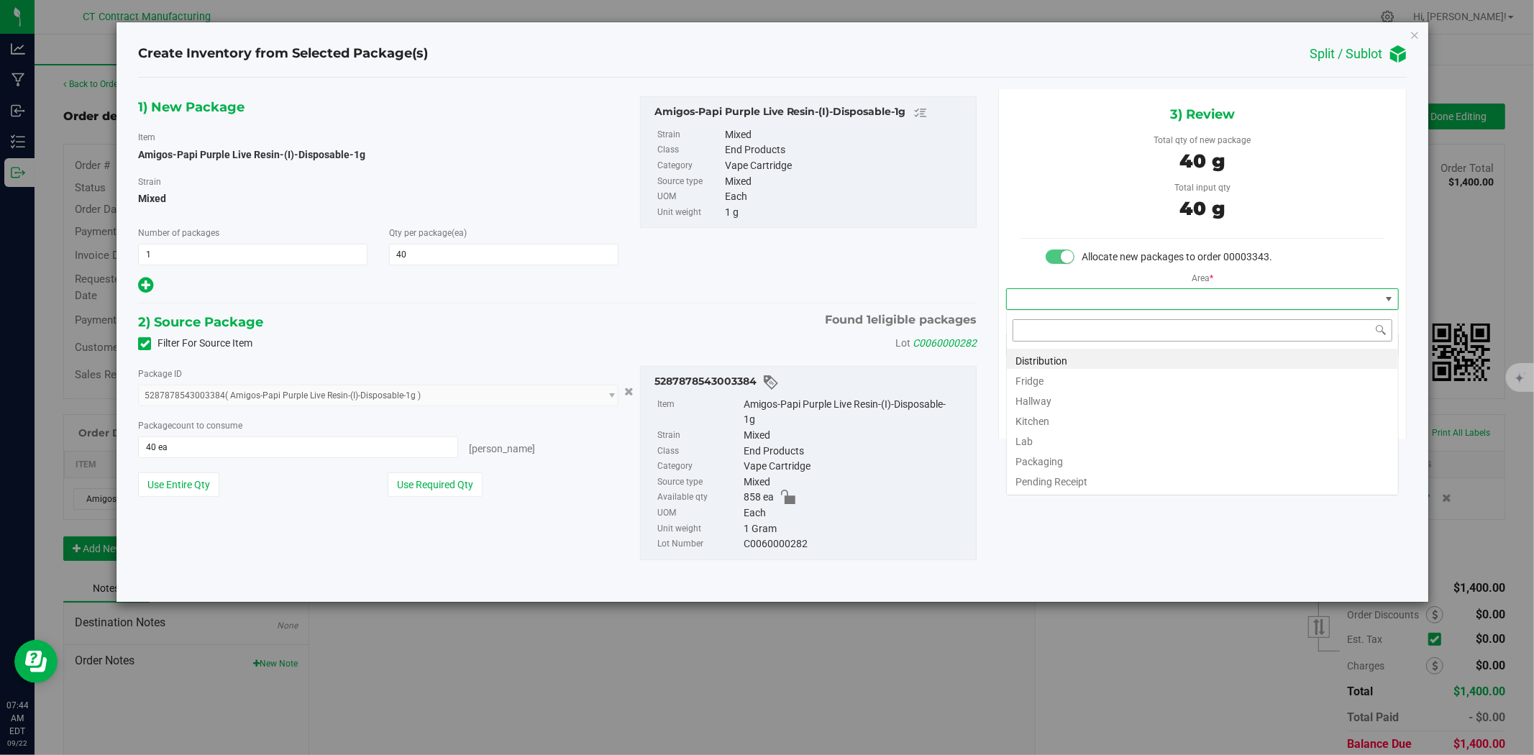
scroll to position [22, 392]
click at [1044, 360] on li "Distribution" at bounding box center [1202, 359] width 391 height 20
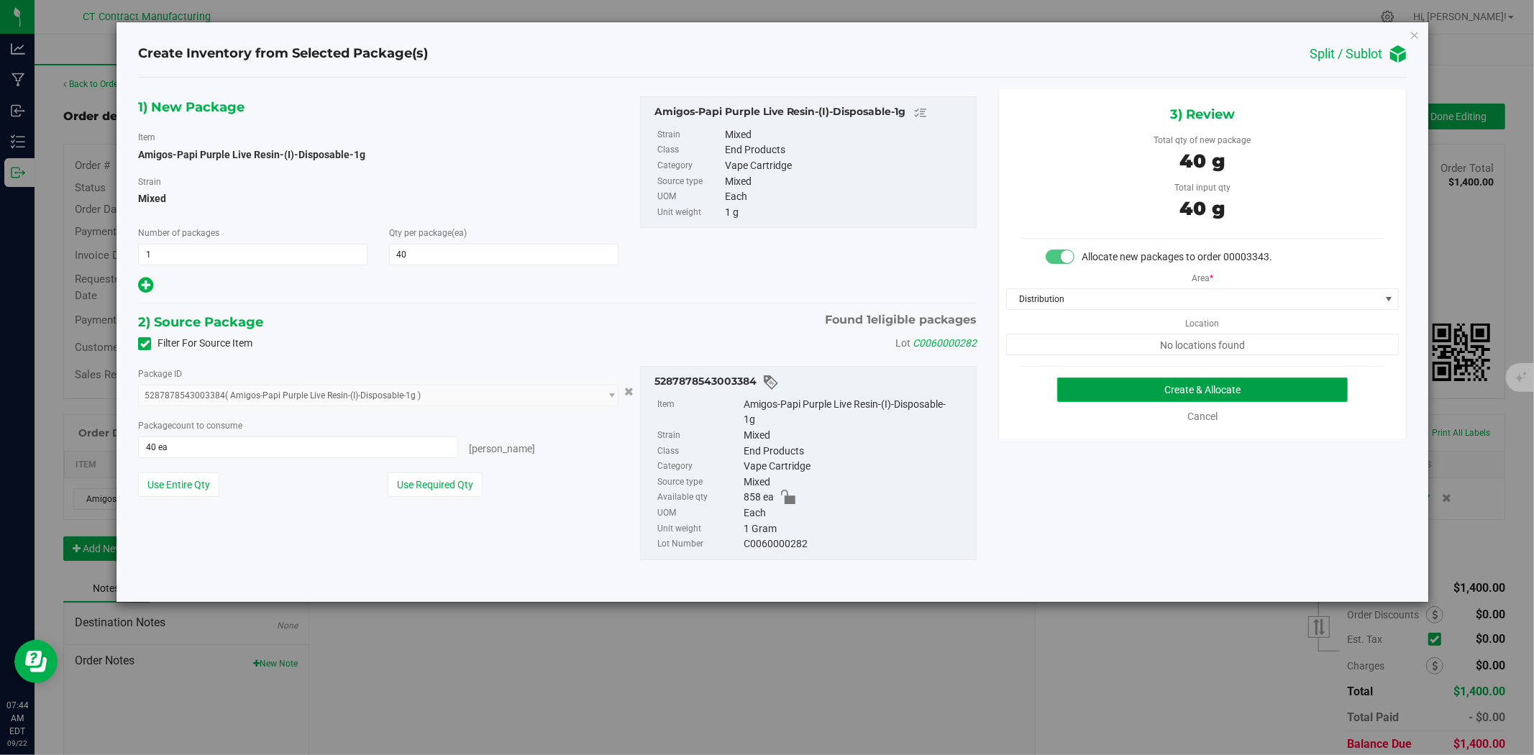
click at [1096, 387] on button "Create & Allocate" at bounding box center [1202, 390] width 291 height 24
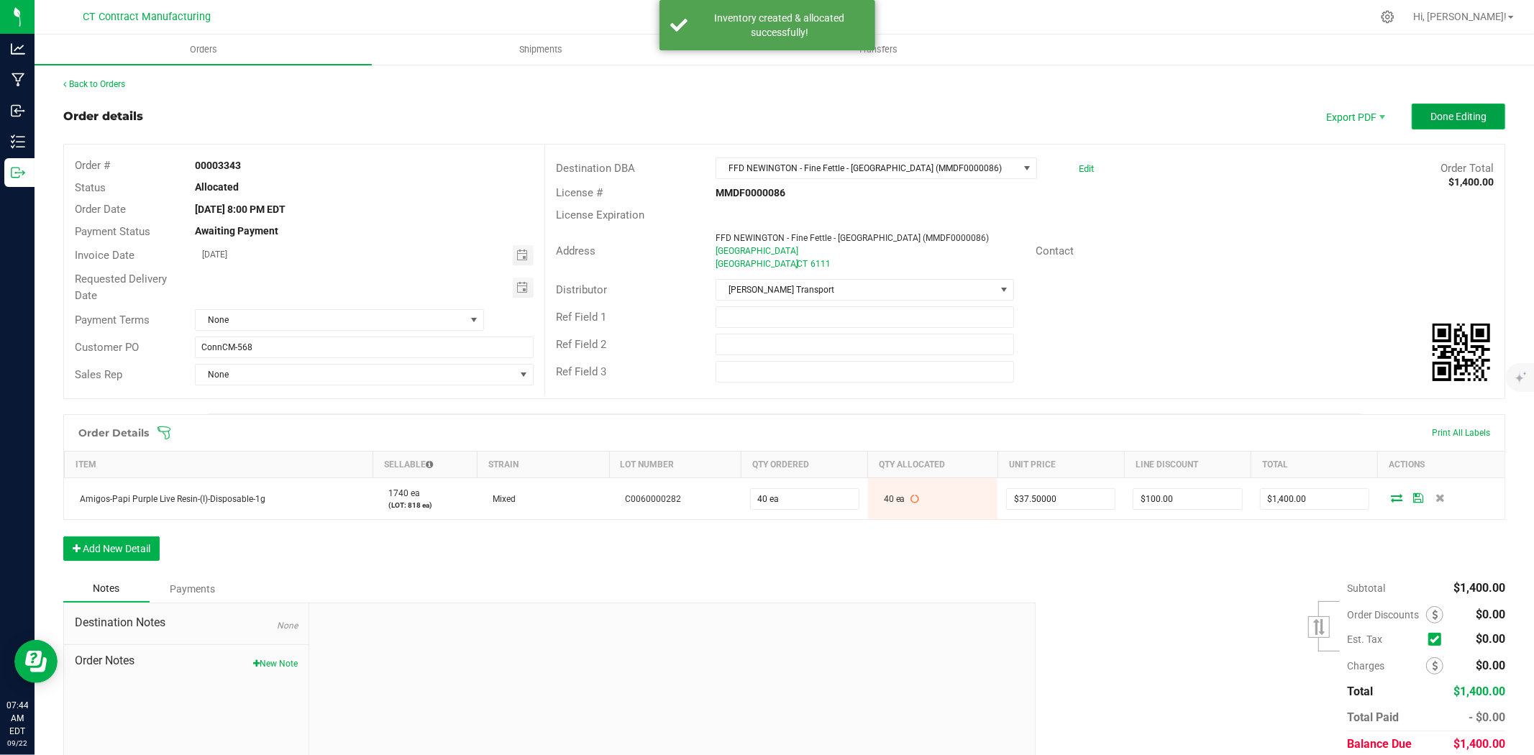
click at [1441, 124] on button "Done Editing" at bounding box center [1458, 117] width 93 height 26
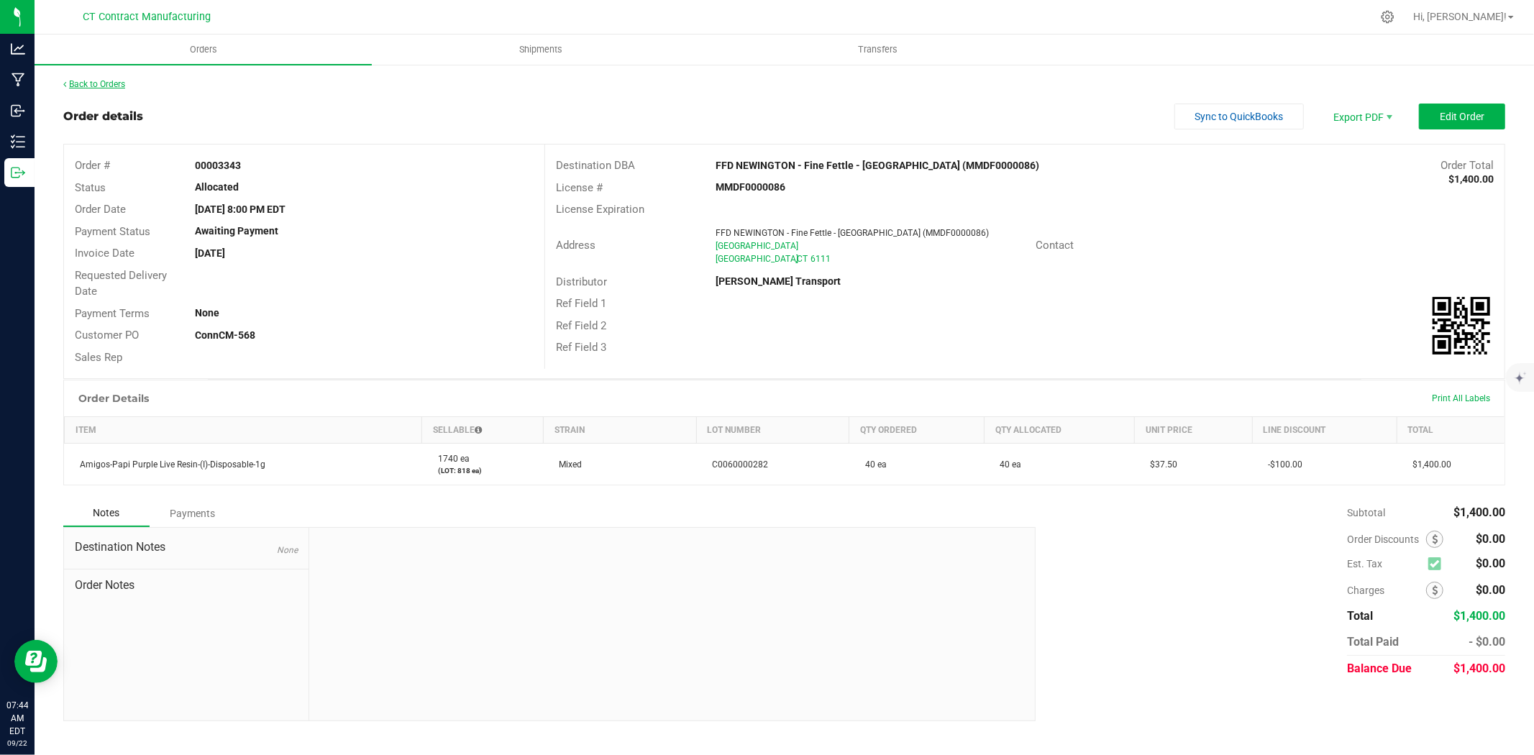
click at [116, 85] on link "Back to Orders" at bounding box center [94, 84] width 62 height 10
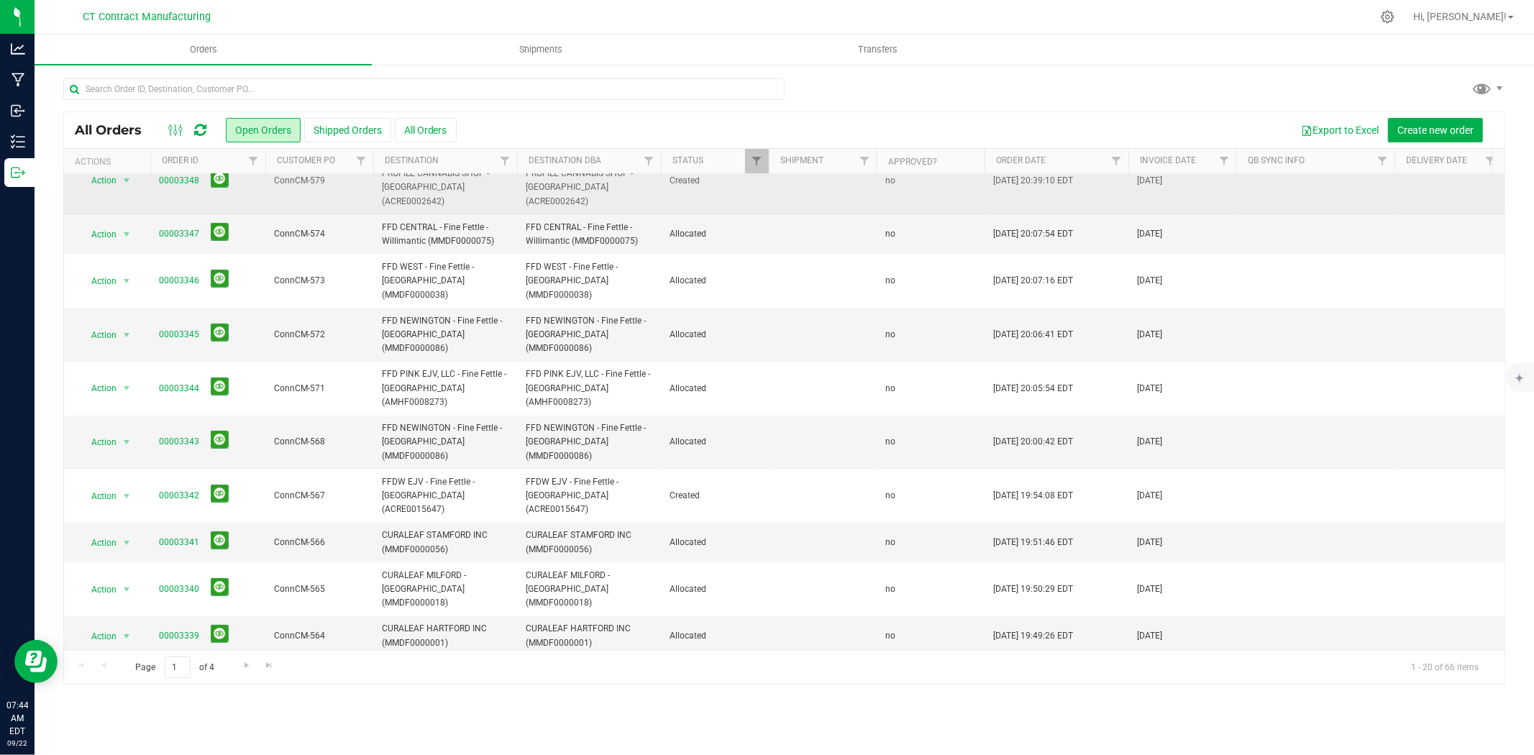
scroll to position [239, 0]
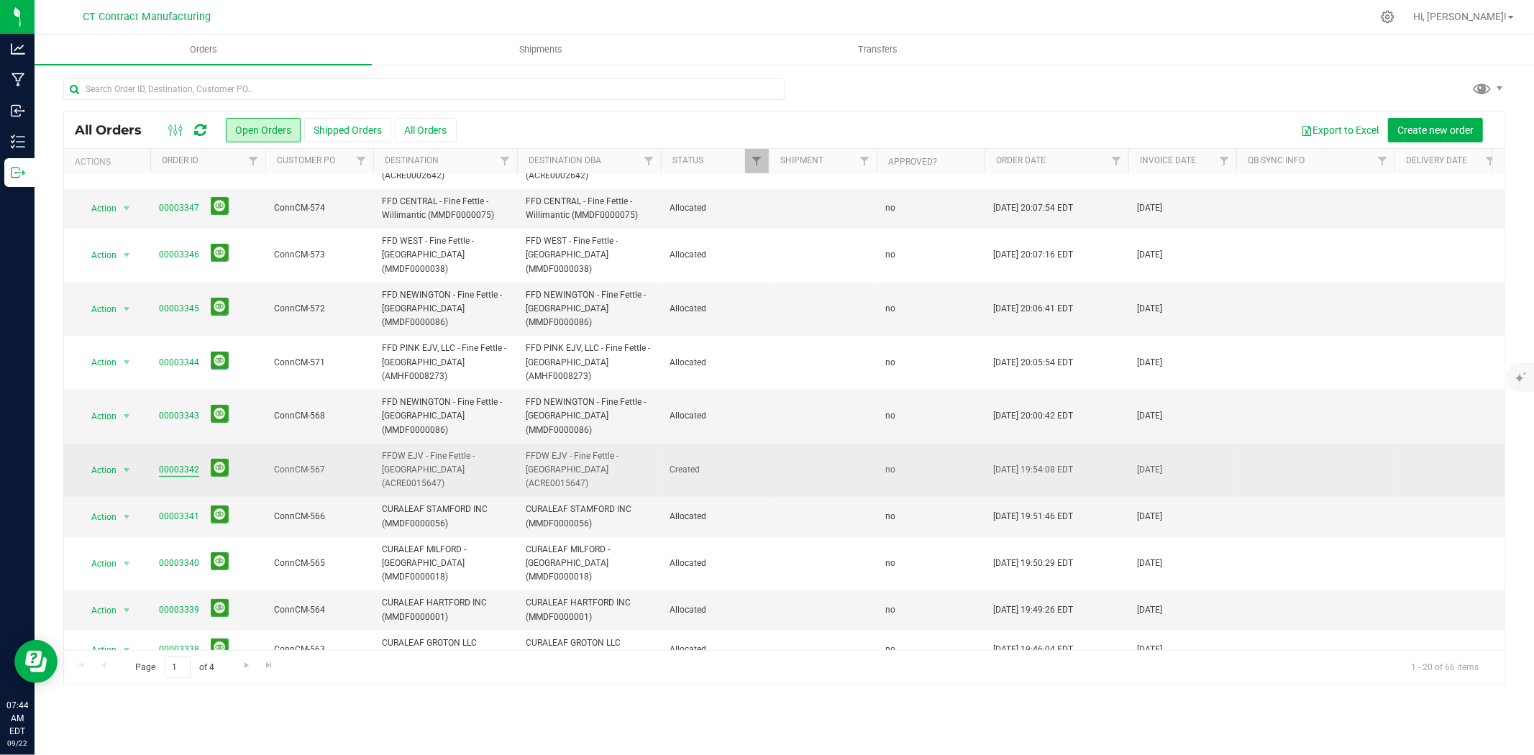
click at [181, 463] on link "00003342" at bounding box center [179, 470] width 40 height 14
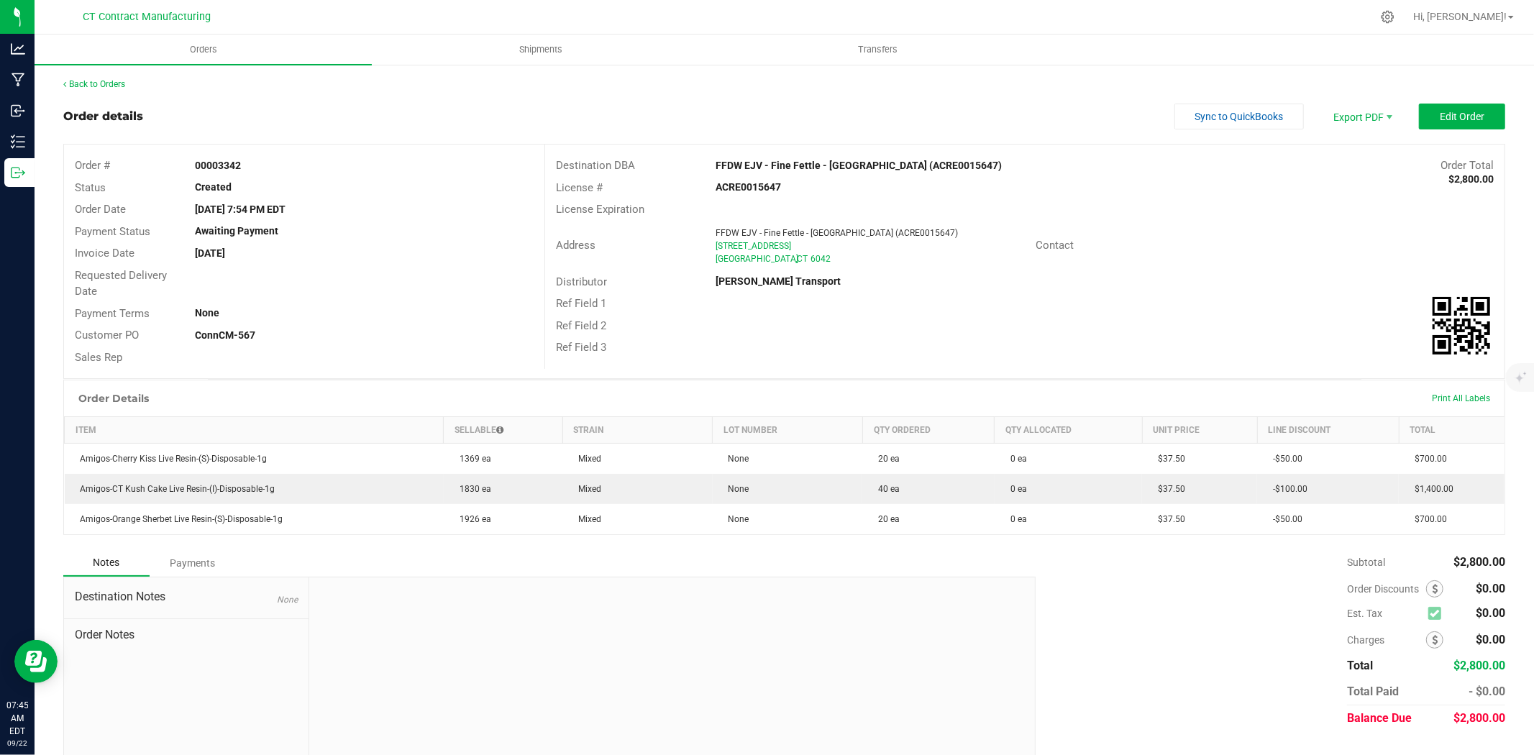
click at [1470, 102] on div "Back to Orders Order details Sync to QuickBooks Export PDF Edit Order Order # 0…" at bounding box center [784, 424] width 1442 height 693
click at [1468, 111] on span "Edit Order" at bounding box center [1462, 117] width 45 height 12
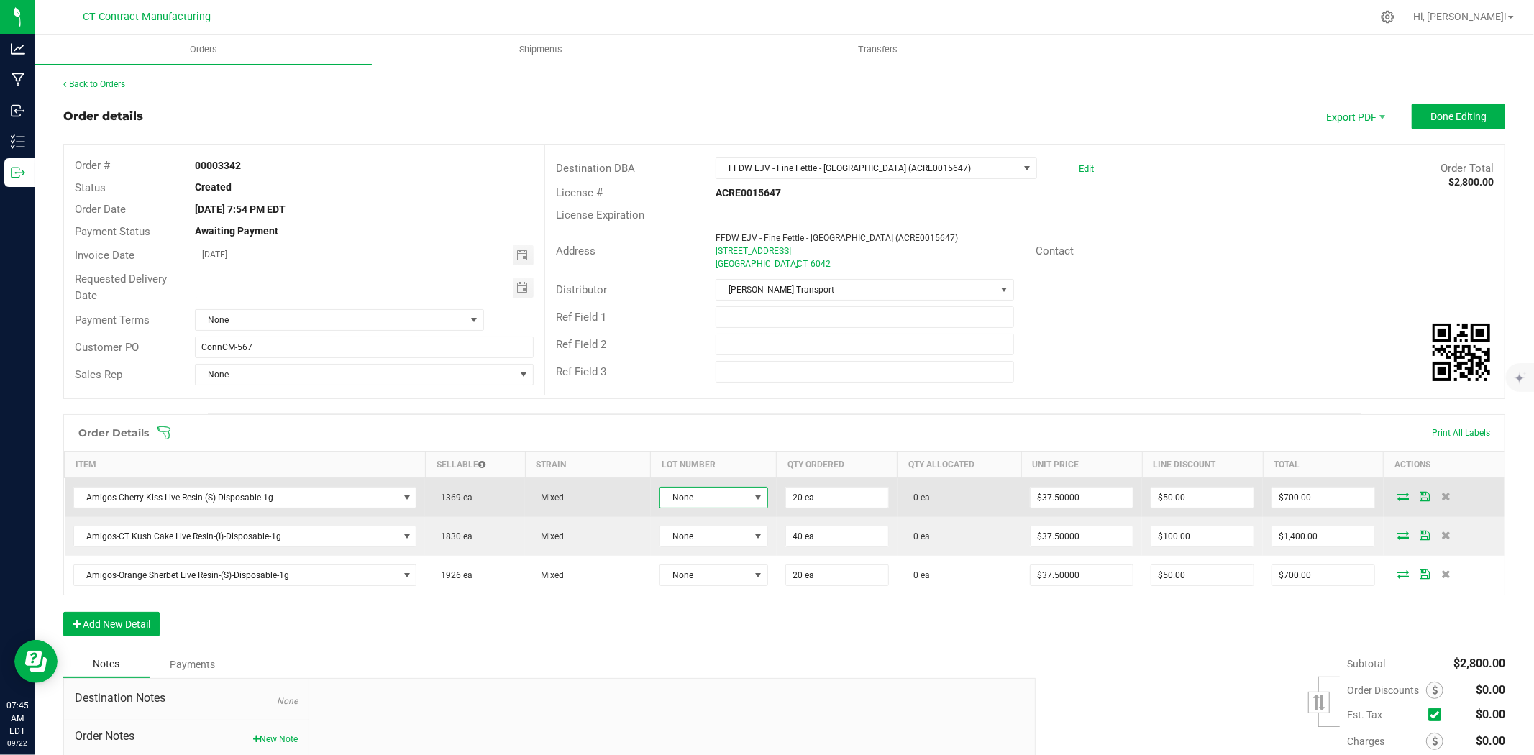
click at [701, 491] on span "None" at bounding box center [704, 498] width 89 height 20
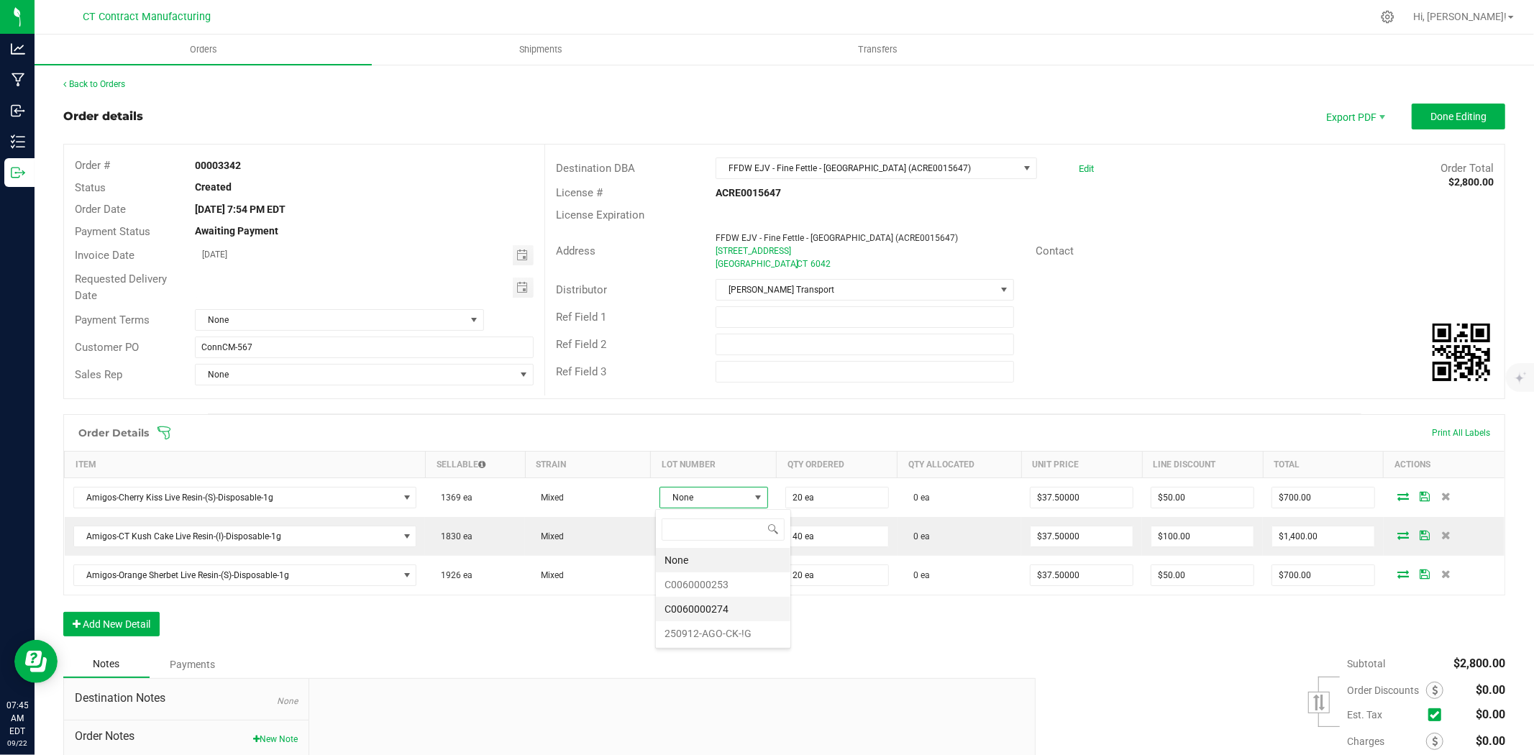
click at [708, 617] on li "C0060000274" at bounding box center [723, 609] width 134 height 24
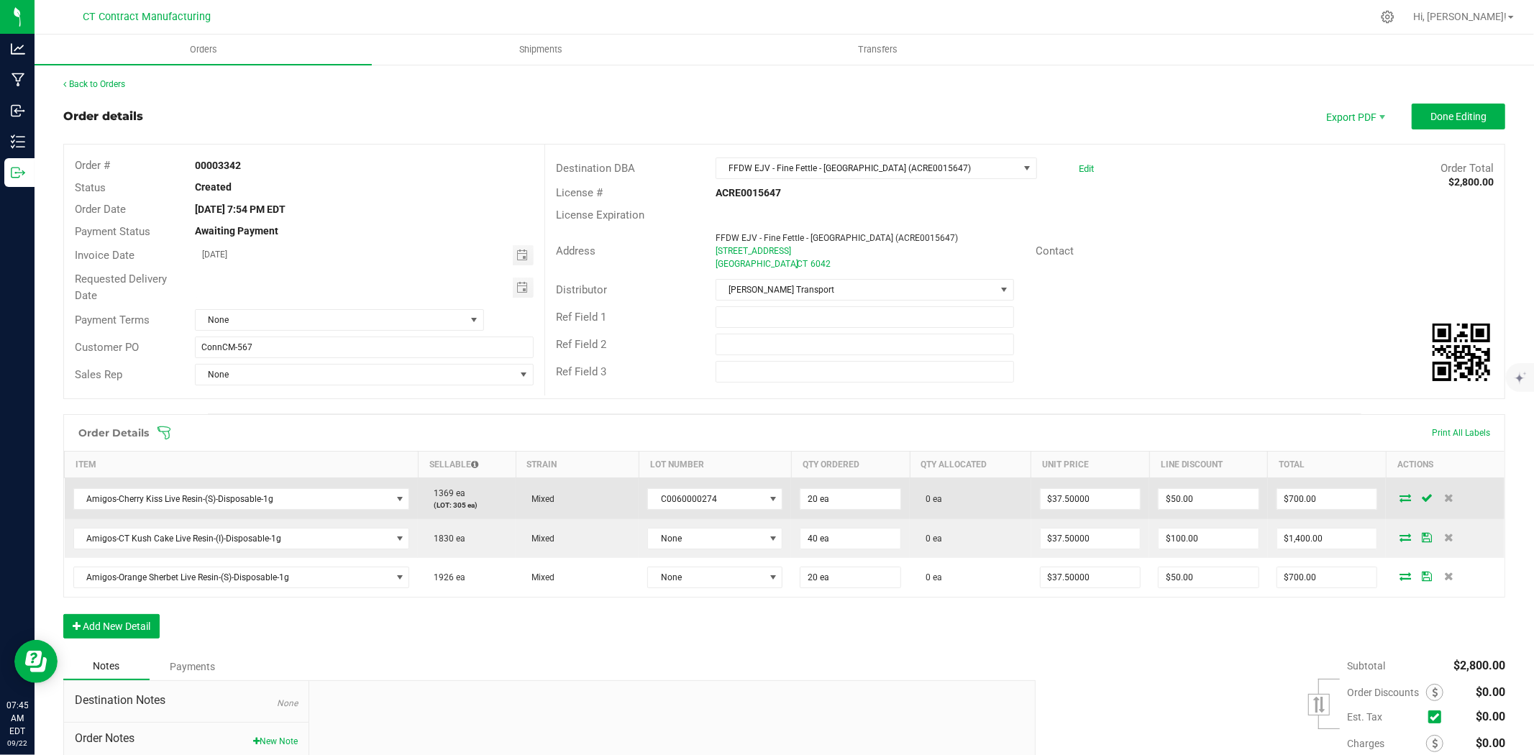
click at [1399, 499] on icon at bounding box center [1405, 497] width 12 height 9
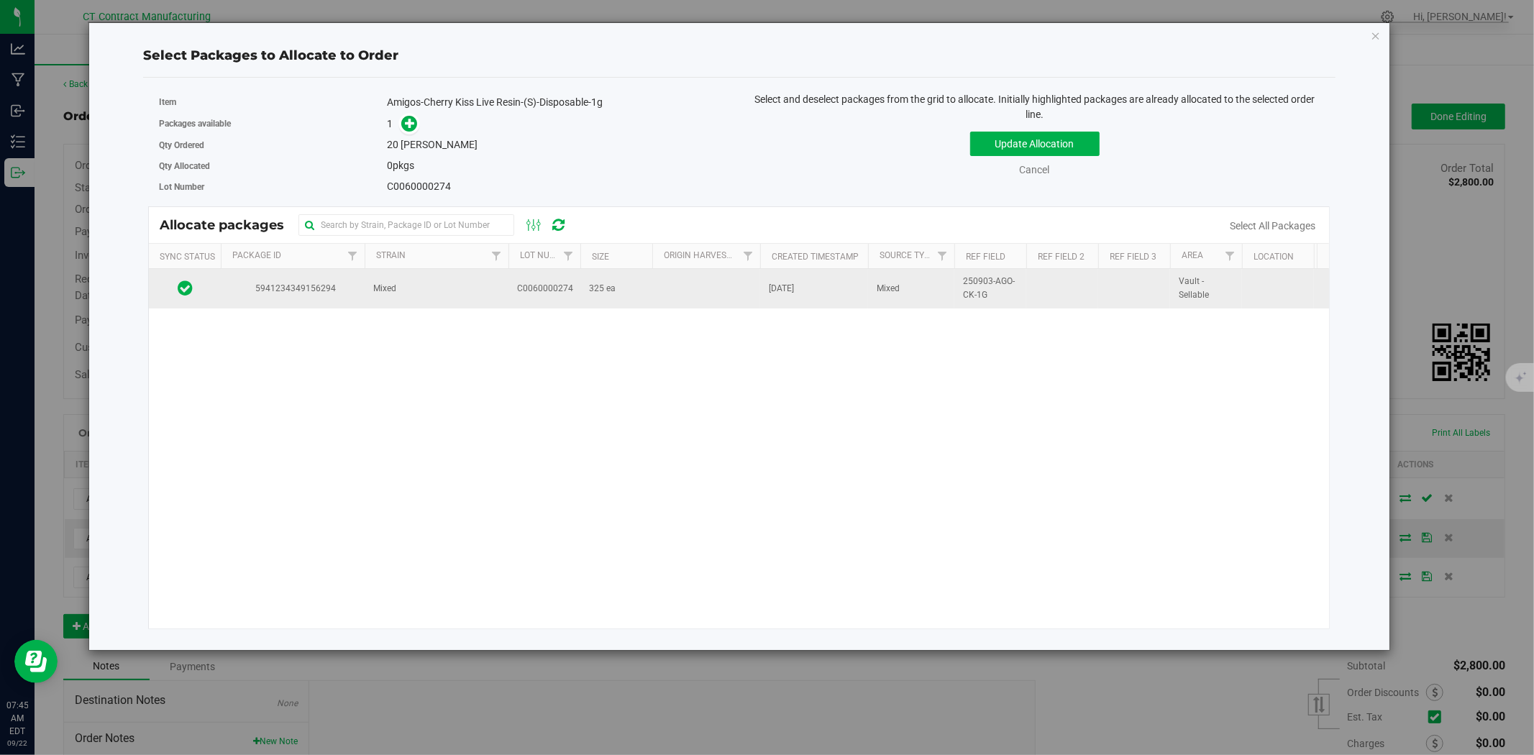
click at [477, 290] on td "Mixed" at bounding box center [437, 288] width 144 height 39
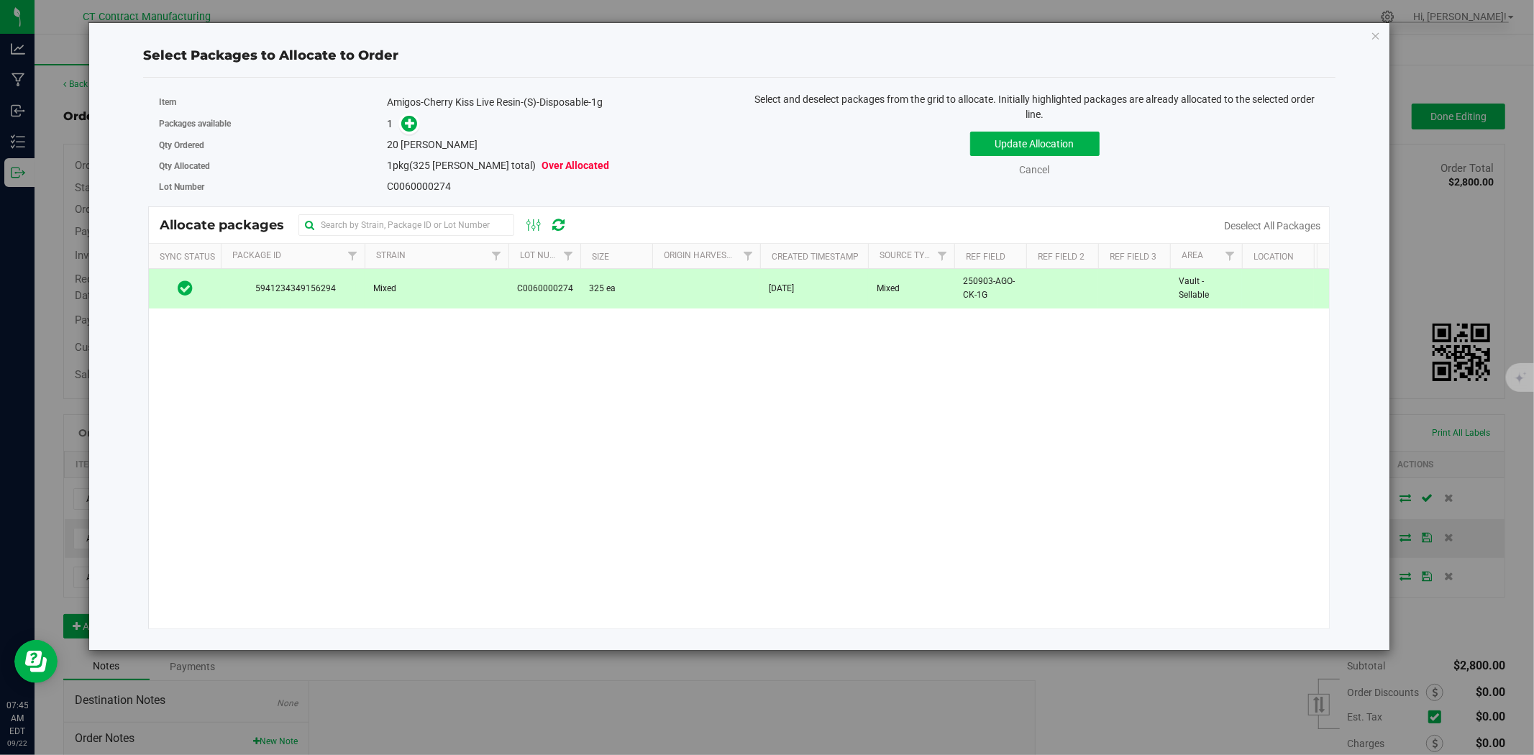
click at [408, 113] on div "Packages available 1" at bounding box center [444, 124] width 570 height 22
click at [410, 118] on icon at bounding box center [410, 123] width 10 height 10
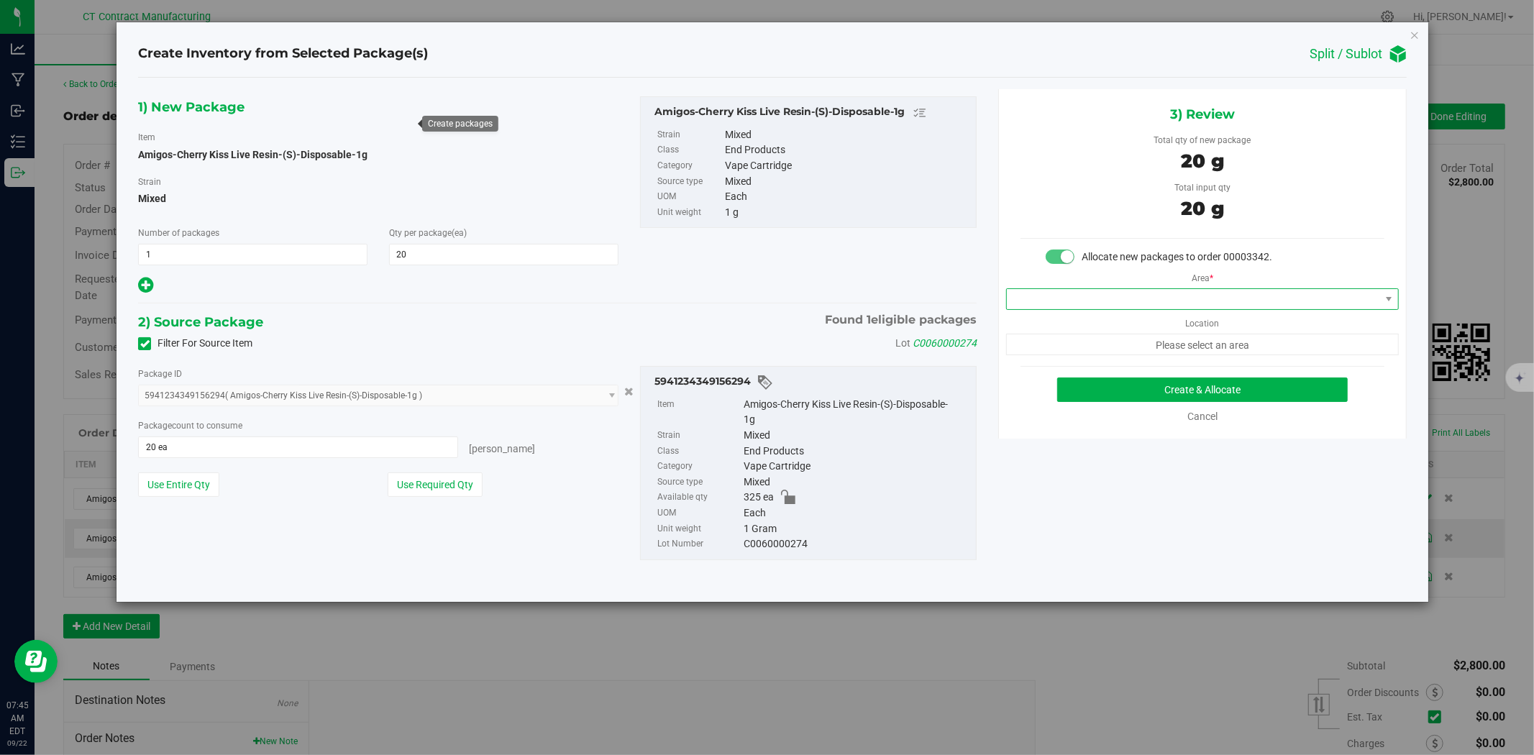
click at [1095, 308] on span at bounding box center [1193, 299] width 373 height 20
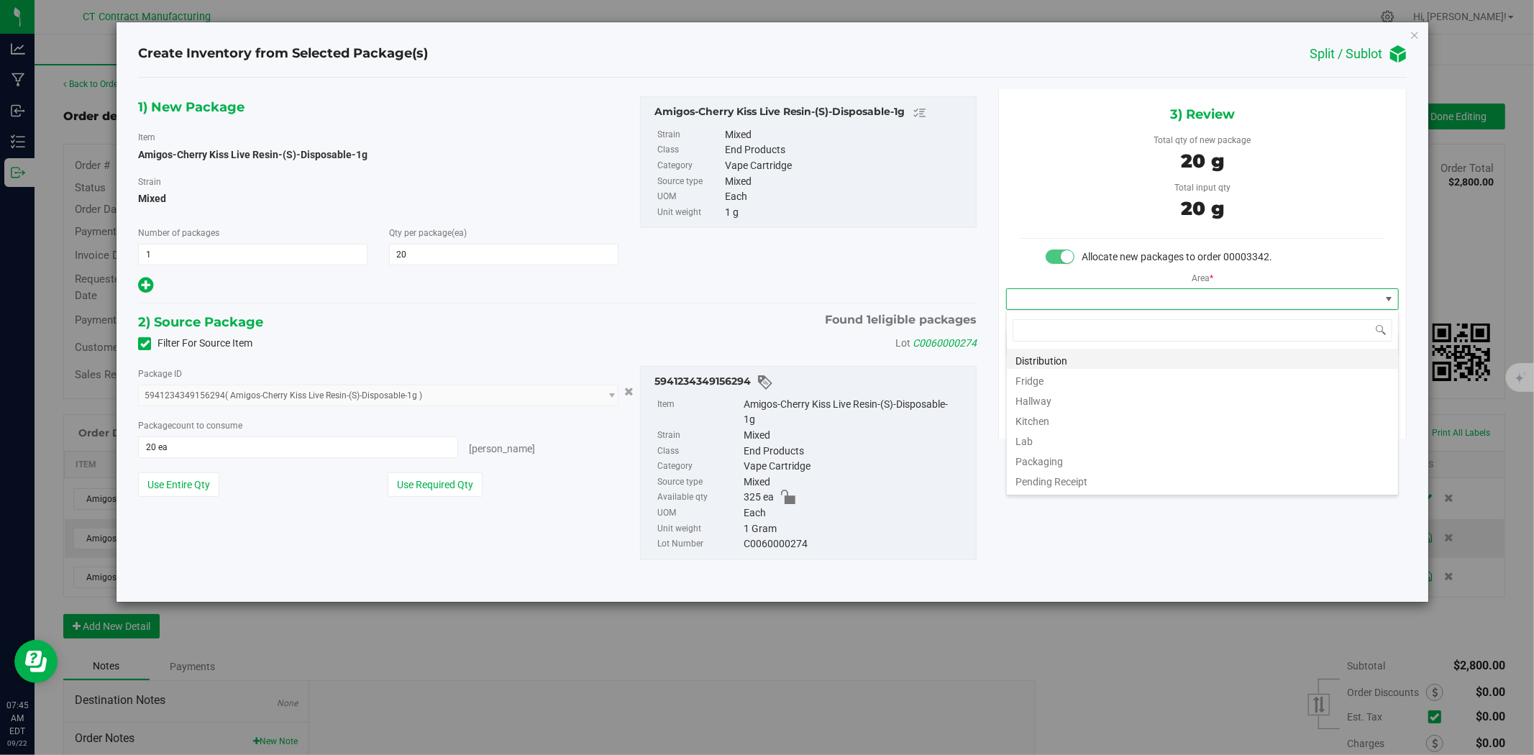
scroll to position [22, 392]
click at [1082, 362] on li "Distribution" at bounding box center [1202, 359] width 391 height 20
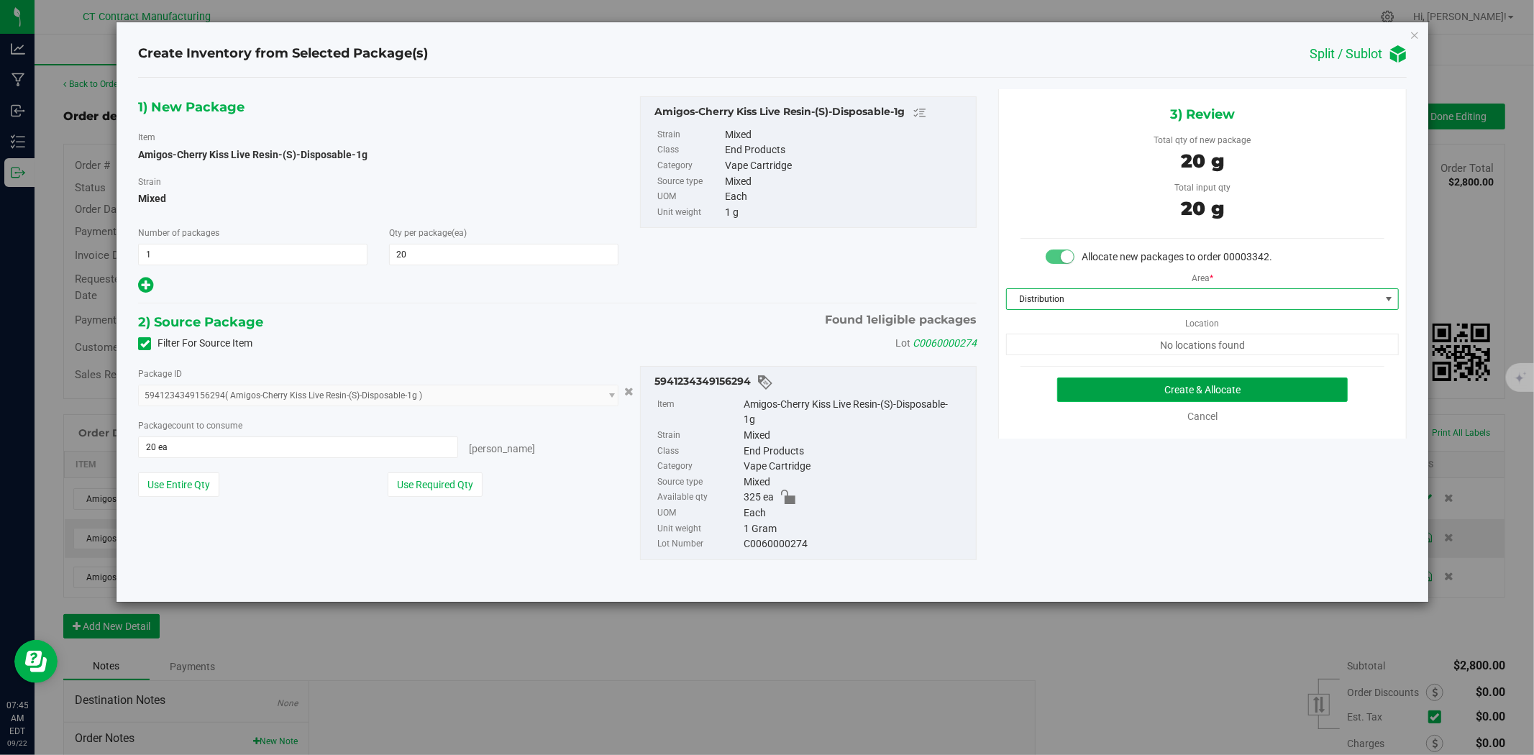
click at [1087, 400] on button "Create & Allocate" at bounding box center [1202, 390] width 291 height 24
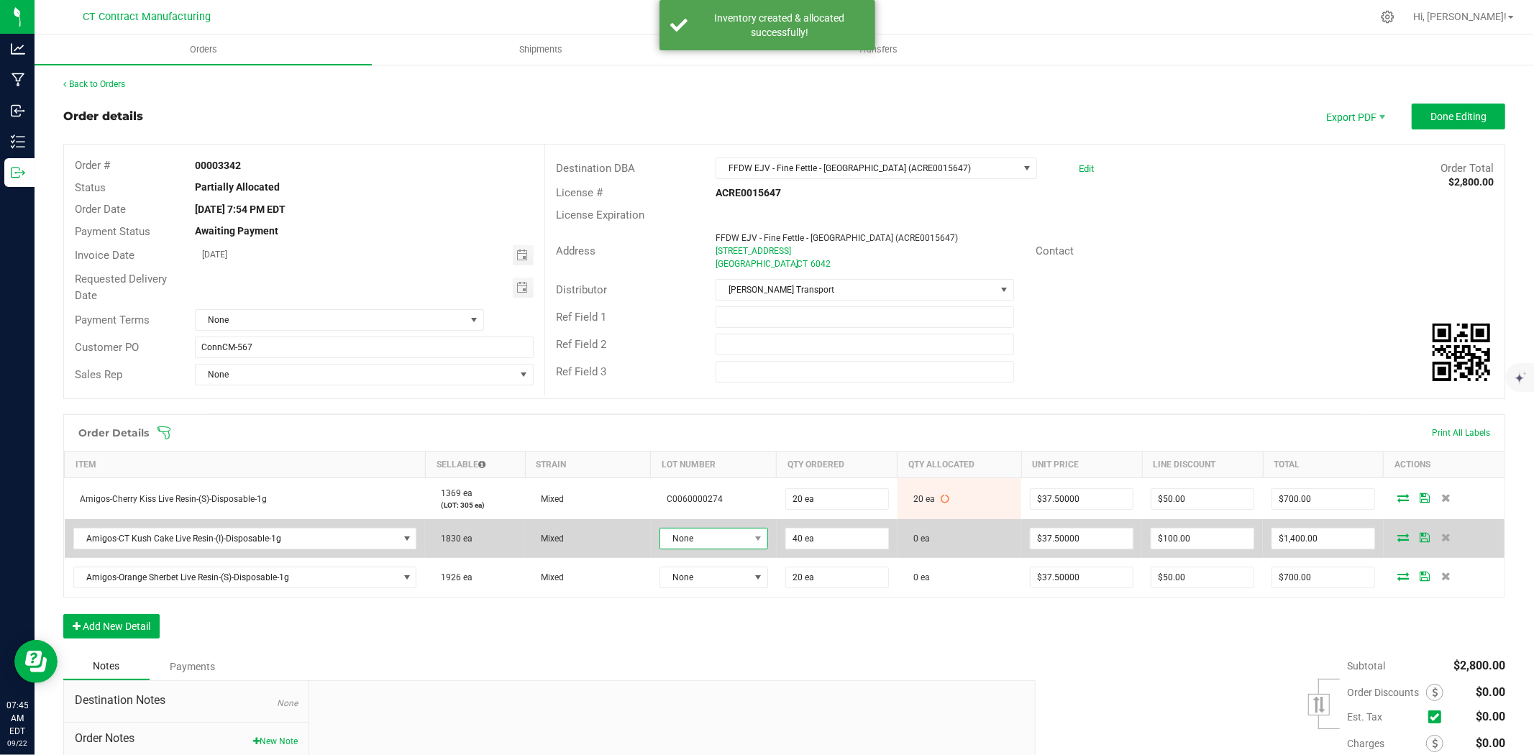
click at [728, 537] on span "None" at bounding box center [704, 539] width 89 height 20
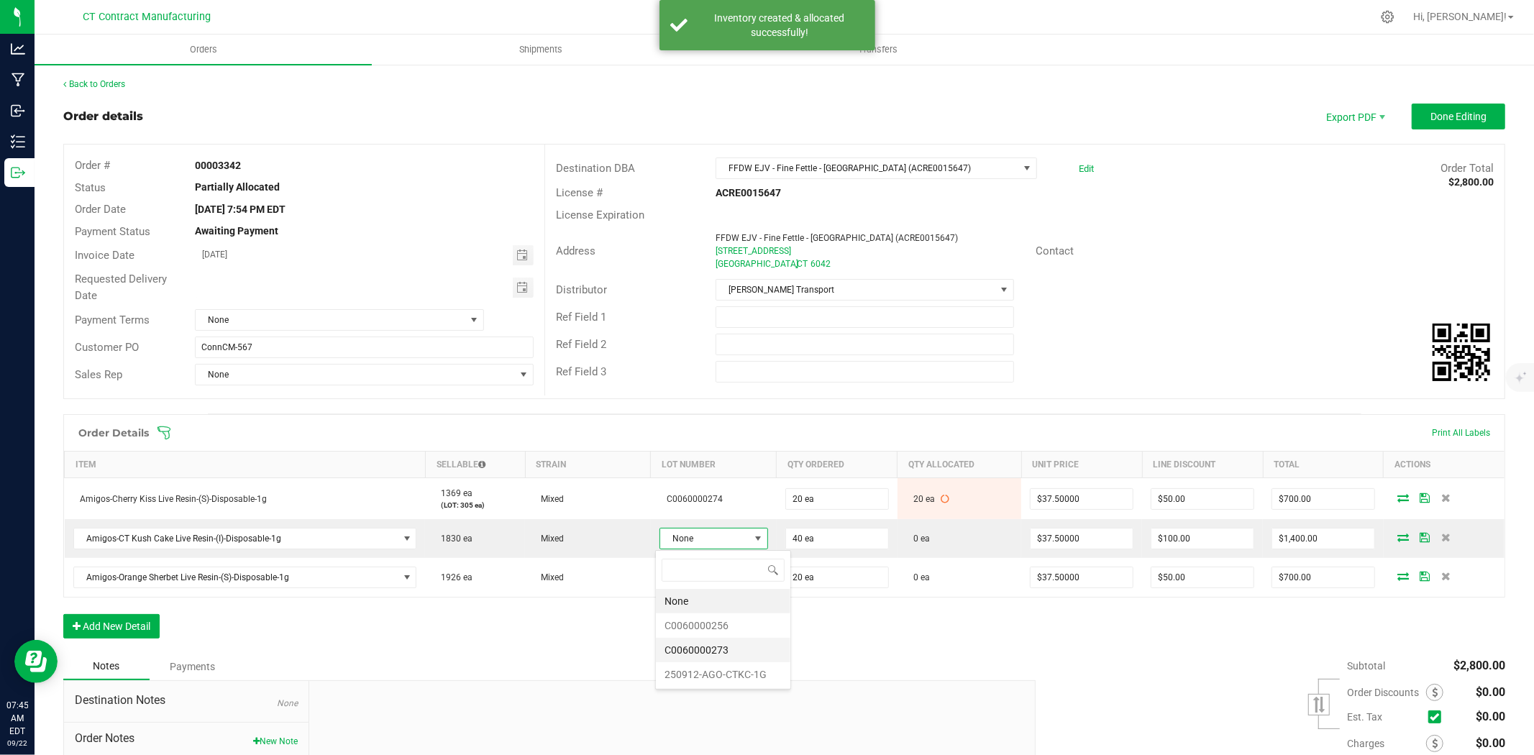
click at [735, 650] on li "C0060000273" at bounding box center [723, 650] width 134 height 24
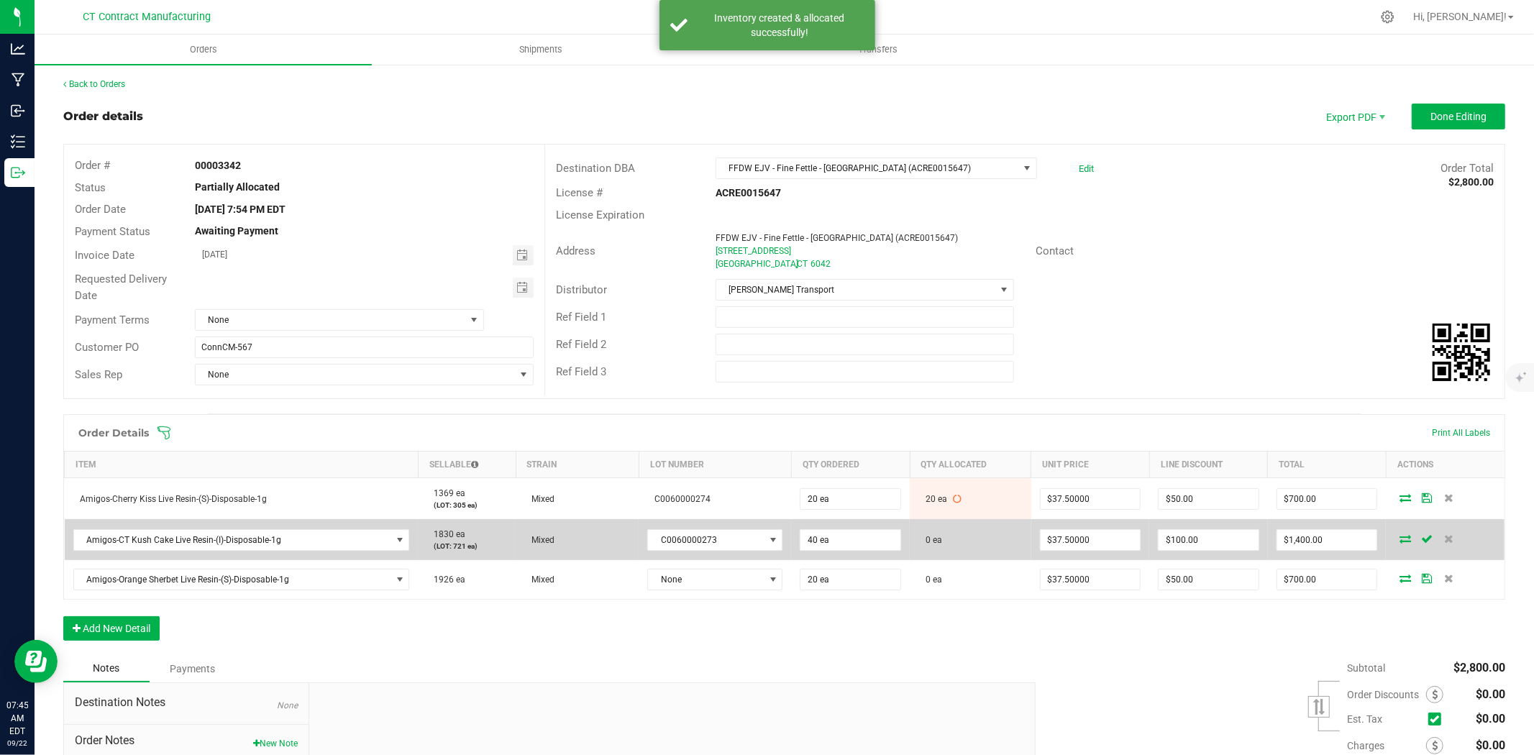
click at [1399, 539] on icon at bounding box center [1405, 538] width 12 height 9
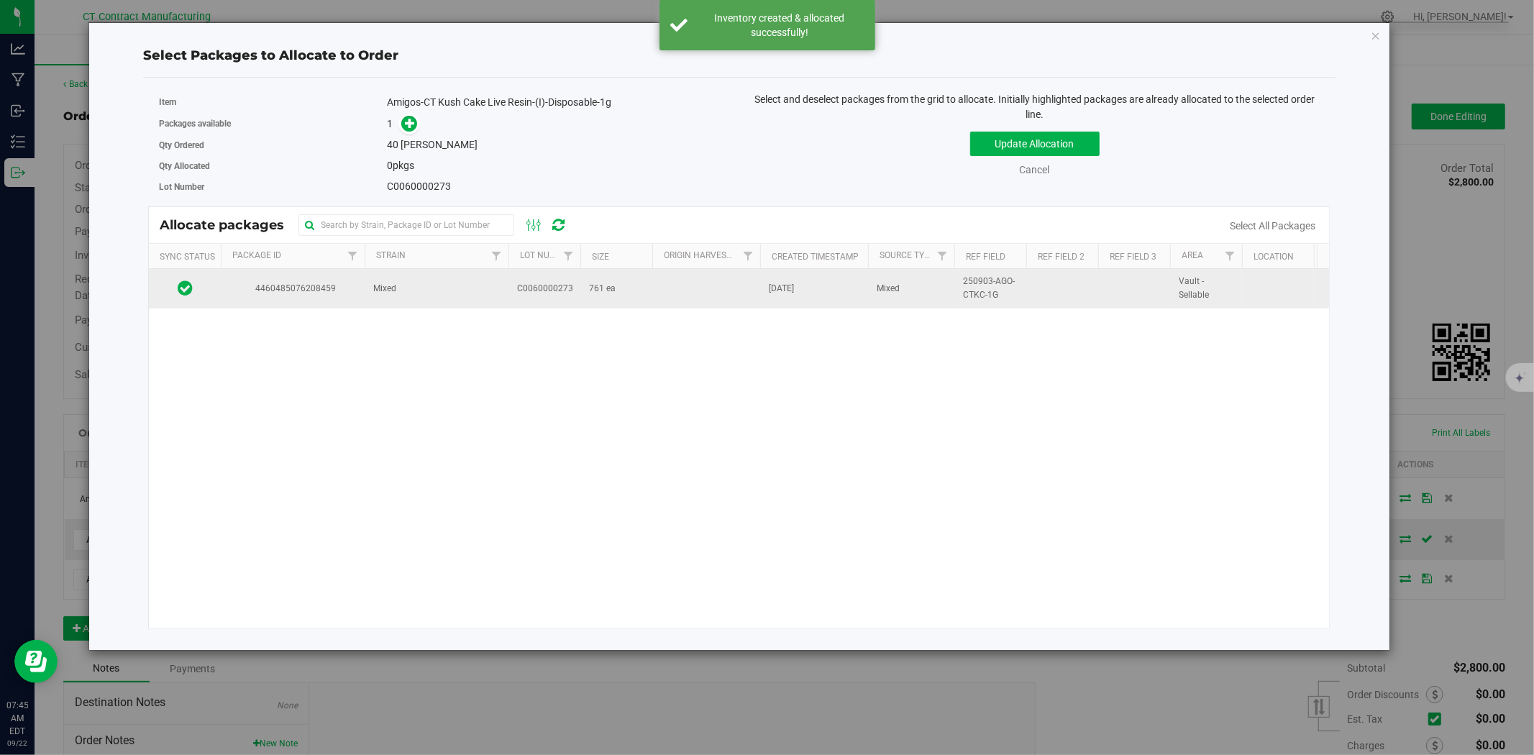
click at [670, 301] on td at bounding box center [706, 288] width 108 height 39
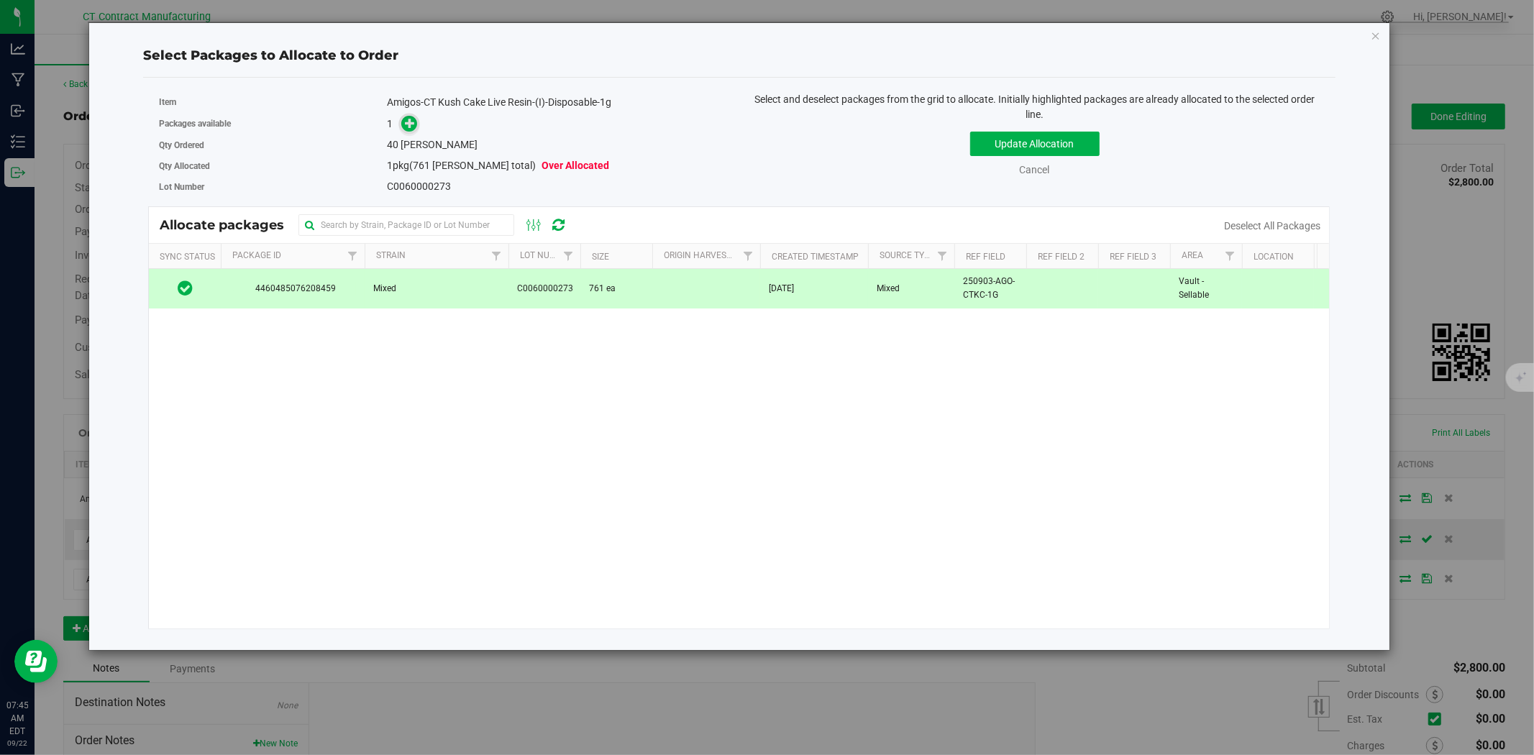
click at [407, 116] on span at bounding box center [409, 123] width 17 height 17
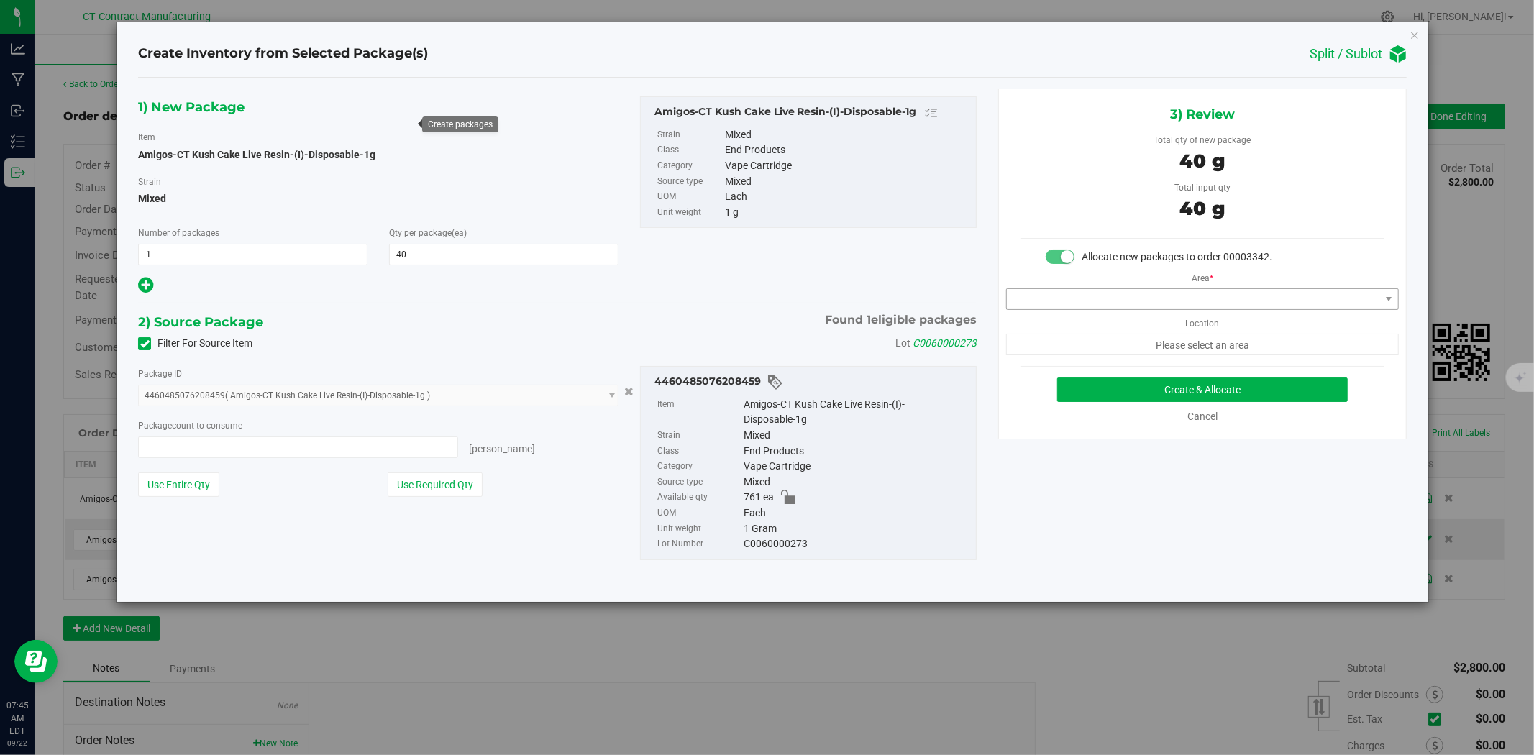
type input "40 ea"
click at [1119, 299] on span at bounding box center [1193, 299] width 373 height 20
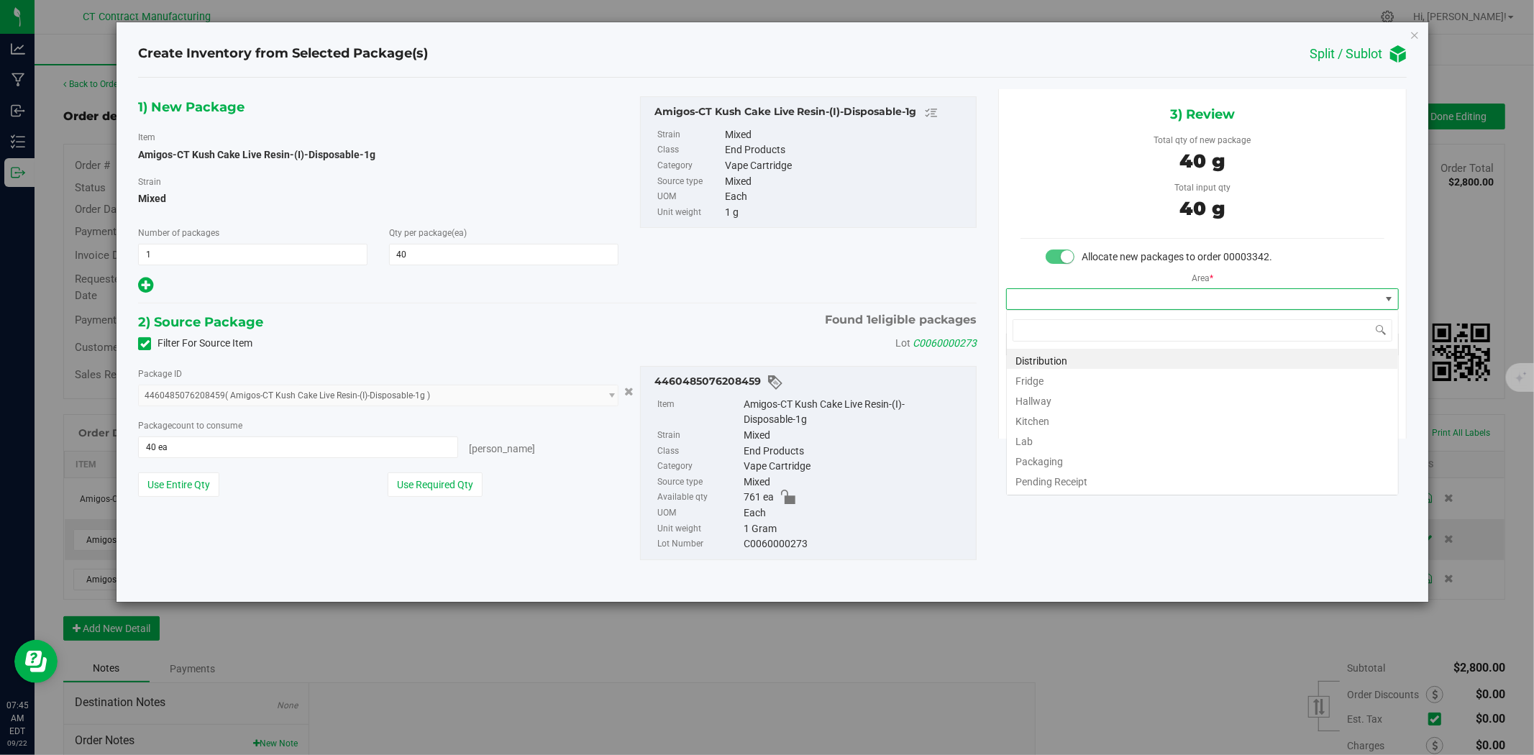
scroll to position [22, 392]
click at [1093, 357] on li "Distribution" at bounding box center [1202, 359] width 391 height 20
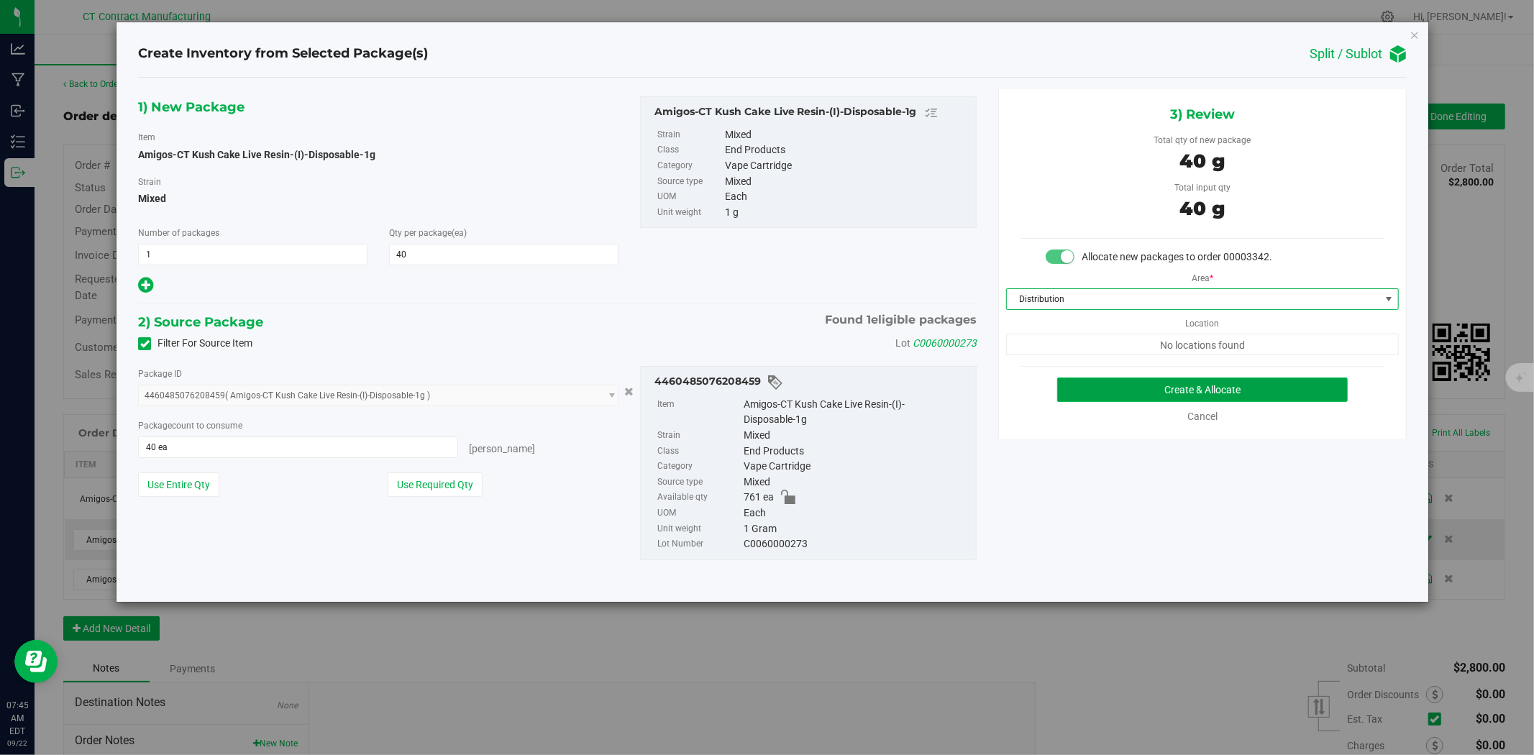
click at [1098, 386] on button "Create & Allocate" at bounding box center [1202, 390] width 291 height 24
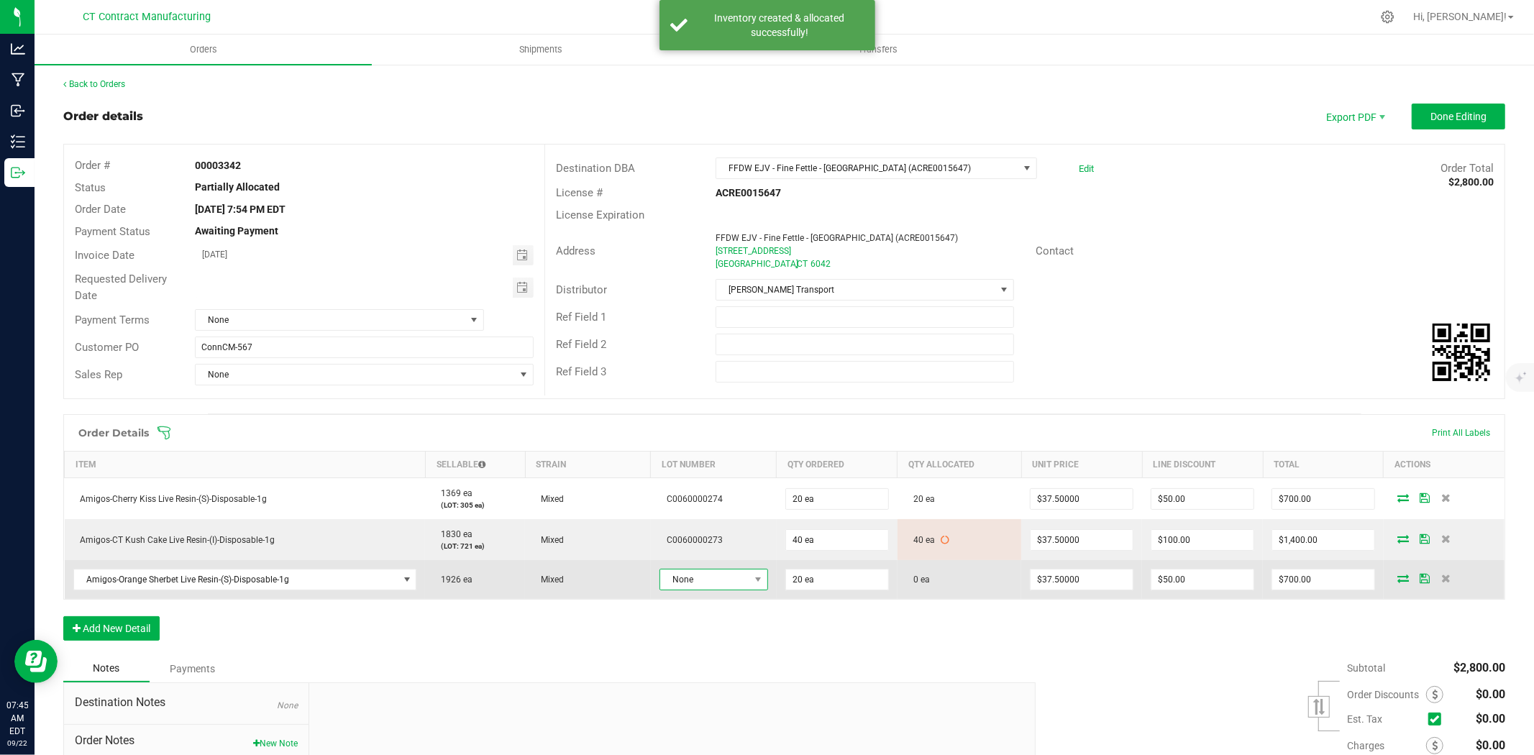
click at [730, 573] on span "None" at bounding box center [704, 580] width 89 height 20
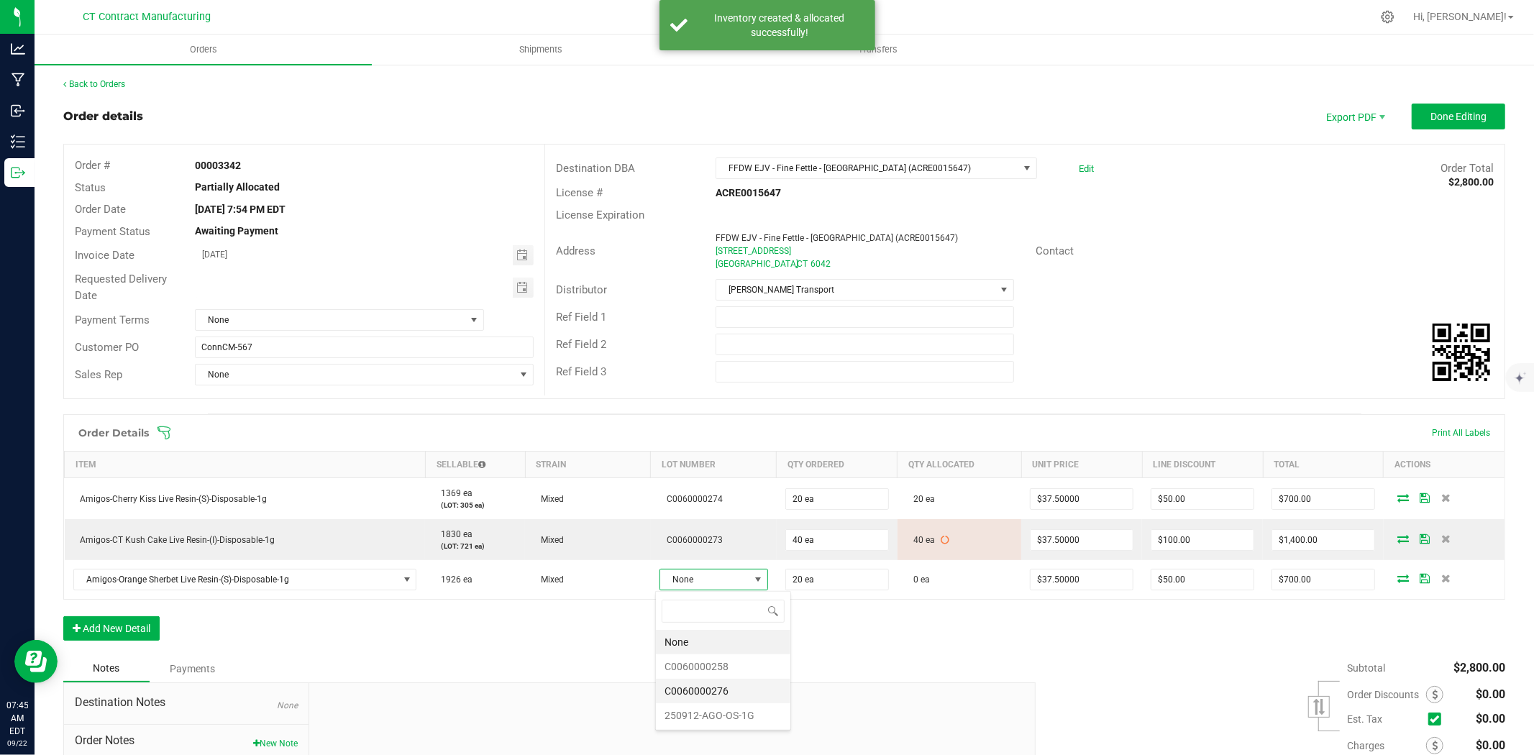
click at [745, 691] on li "C0060000276" at bounding box center [723, 691] width 134 height 24
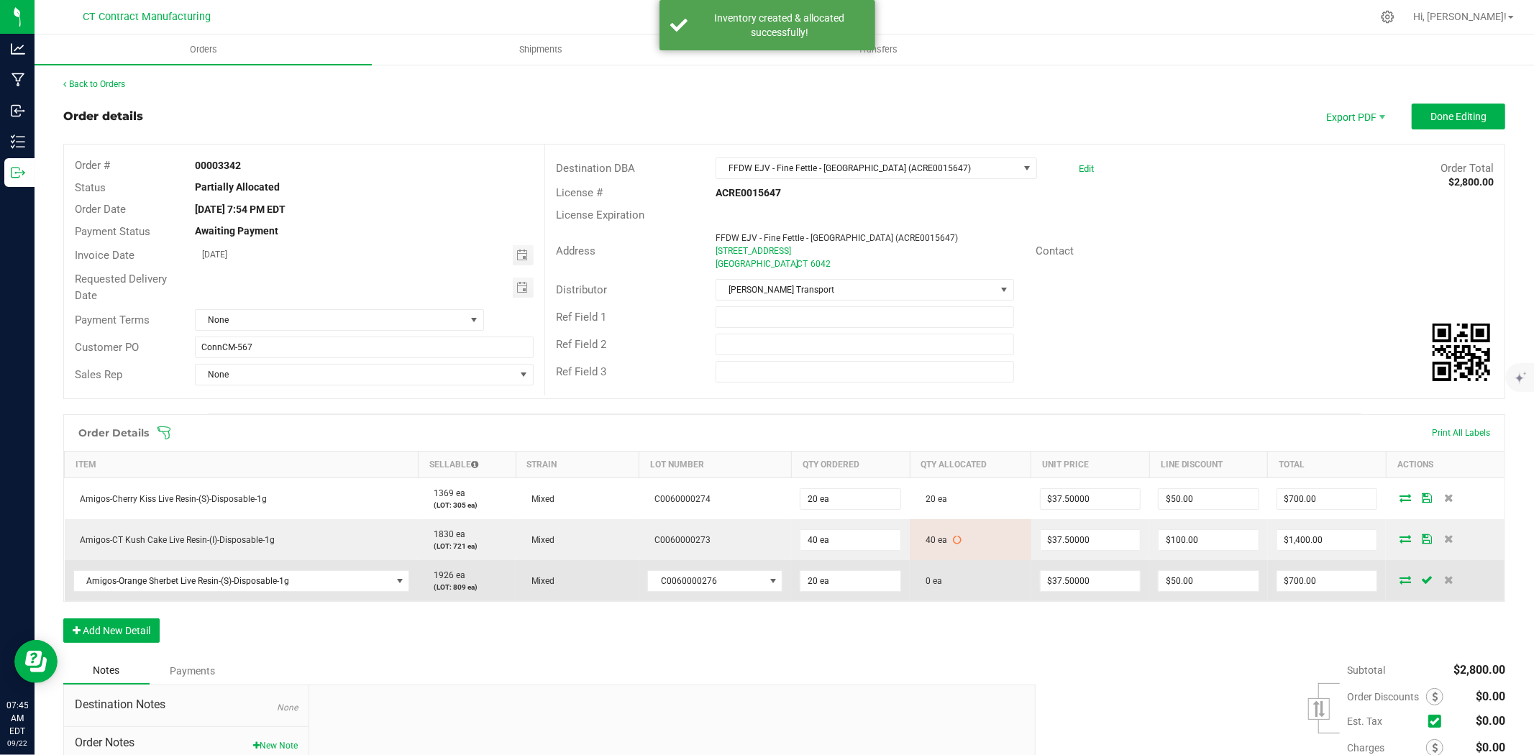
click at [1399, 575] on icon at bounding box center [1405, 579] width 12 height 9
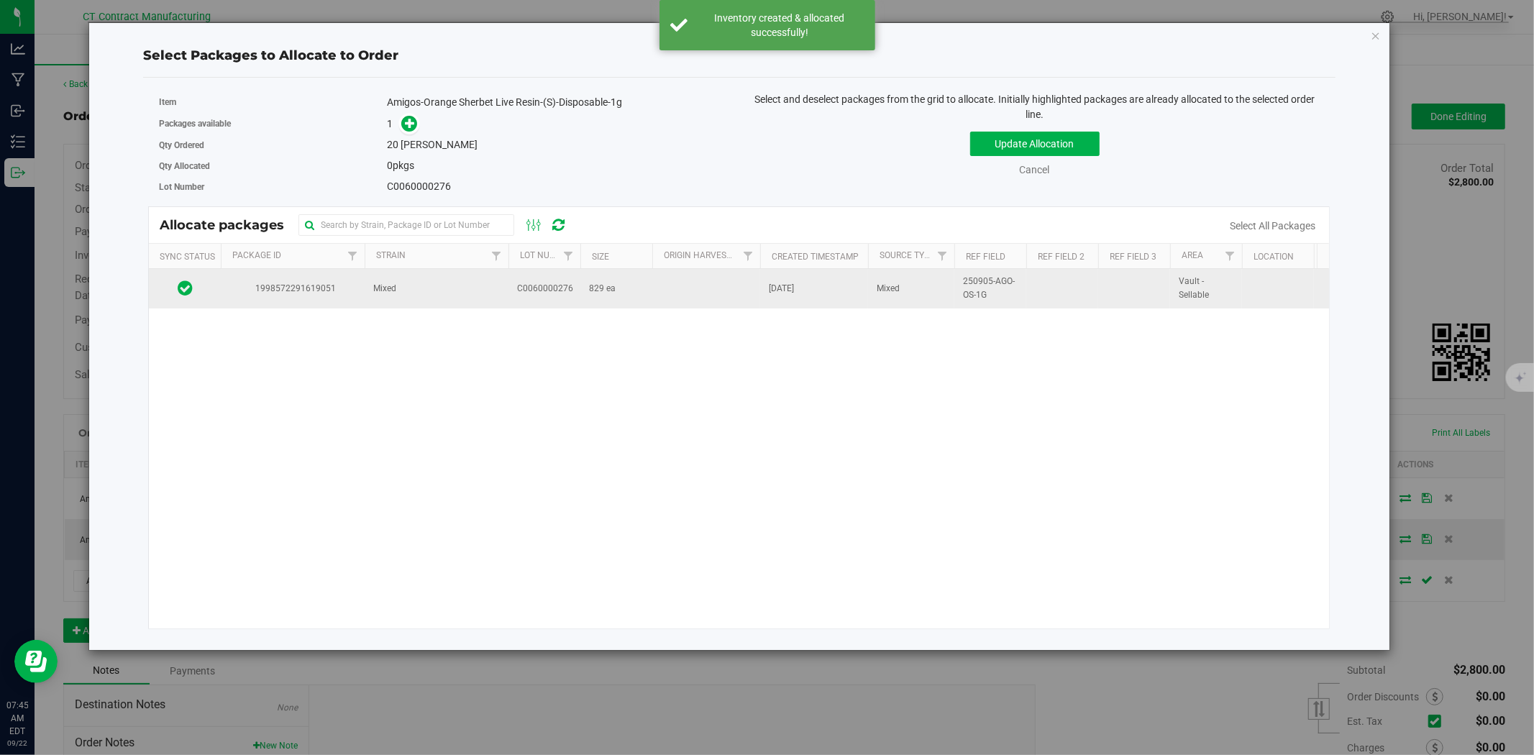
click at [465, 275] on td "Mixed" at bounding box center [437, 288] width 144 height 39
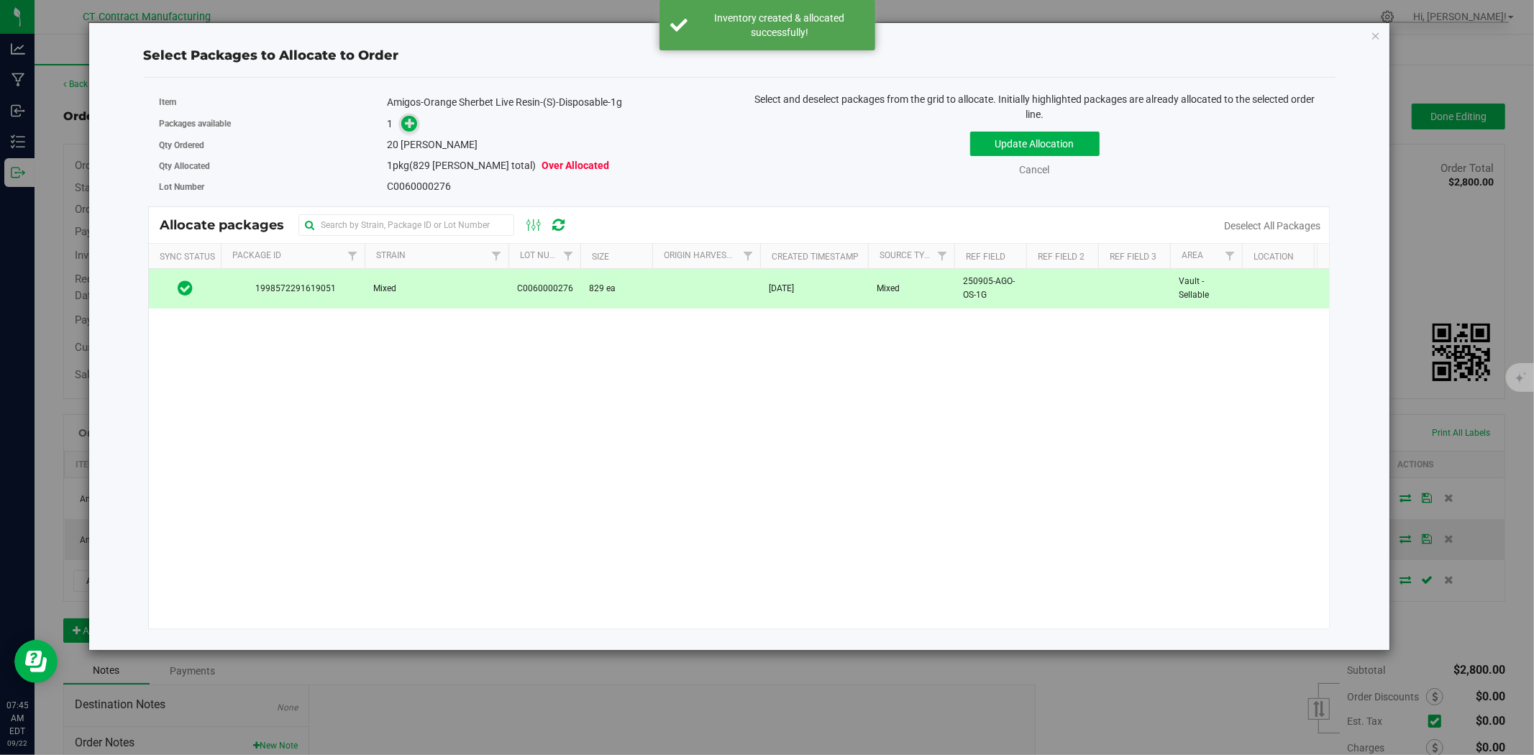
click at [408, 127] on icon at bounding box center [410, 123] width 10 height 10
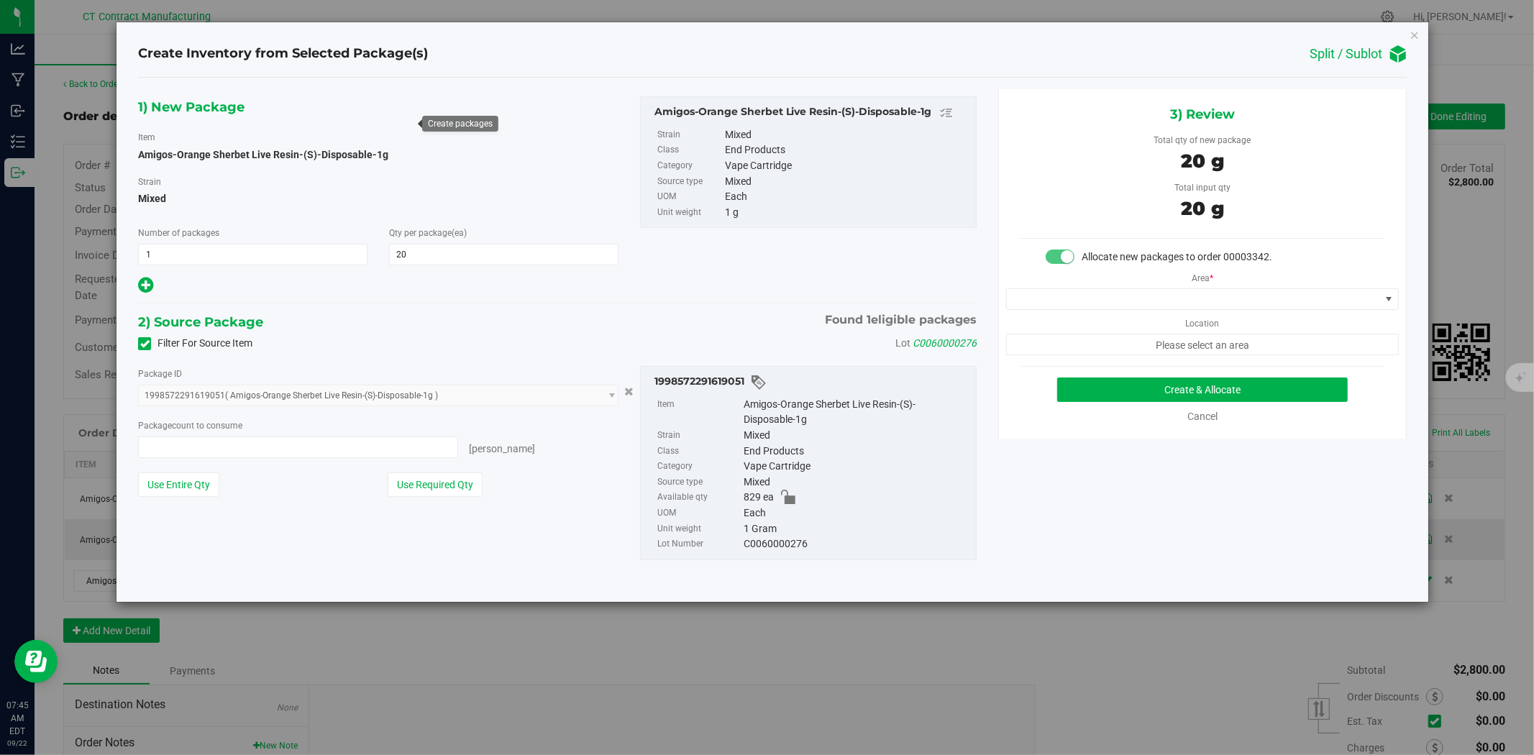
type input "20 ea"
drag, startPoint x: 1108, startPoint y: 301, endPoint x: 1106, endPoint y: 309, distance: 8.9
click at [1108, 303] on span at bounding box center [1193, 299] width 373 height 20
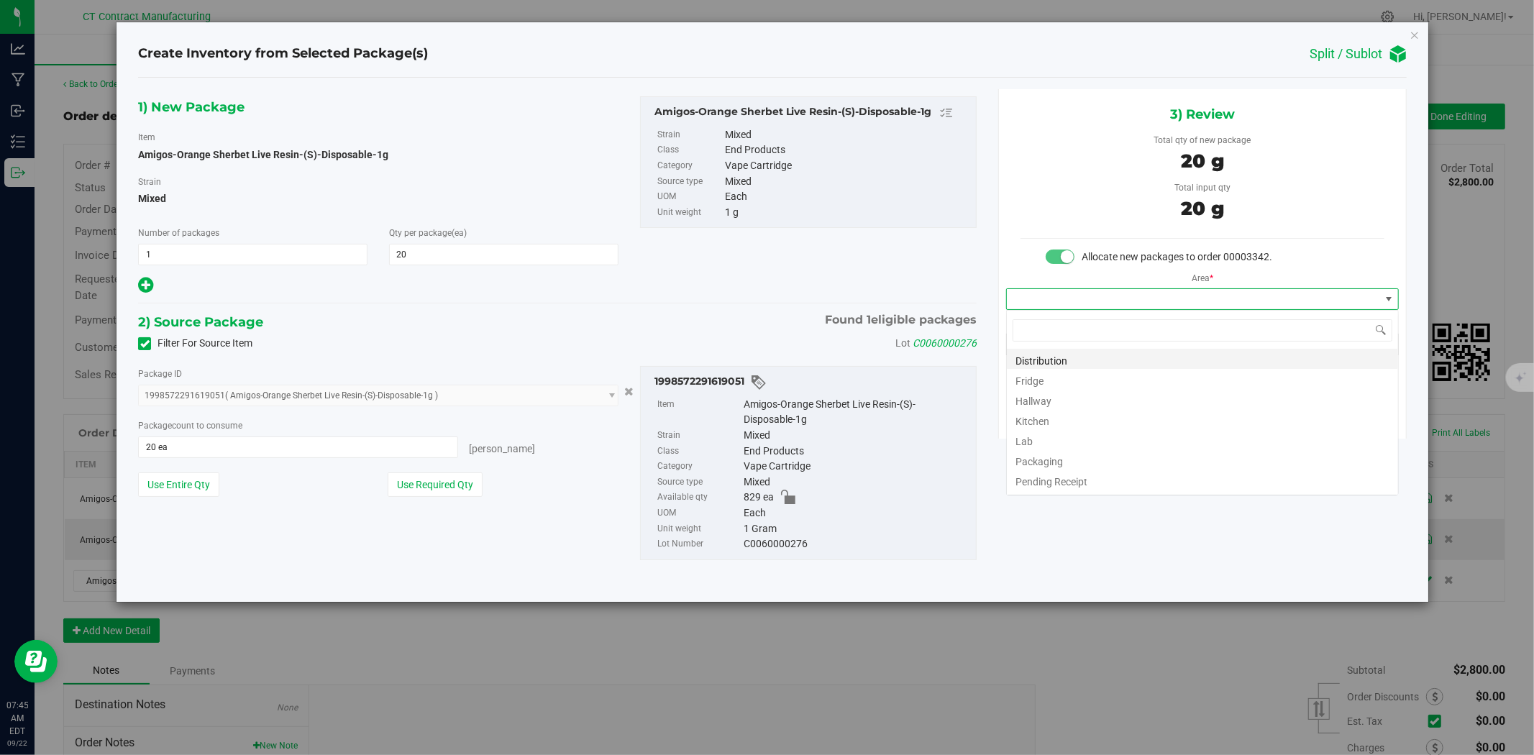
scroll to position [22, 392]
click at [1101, 357] on li "Distribution" at bounding box center [1202, 359] width 391 height 20
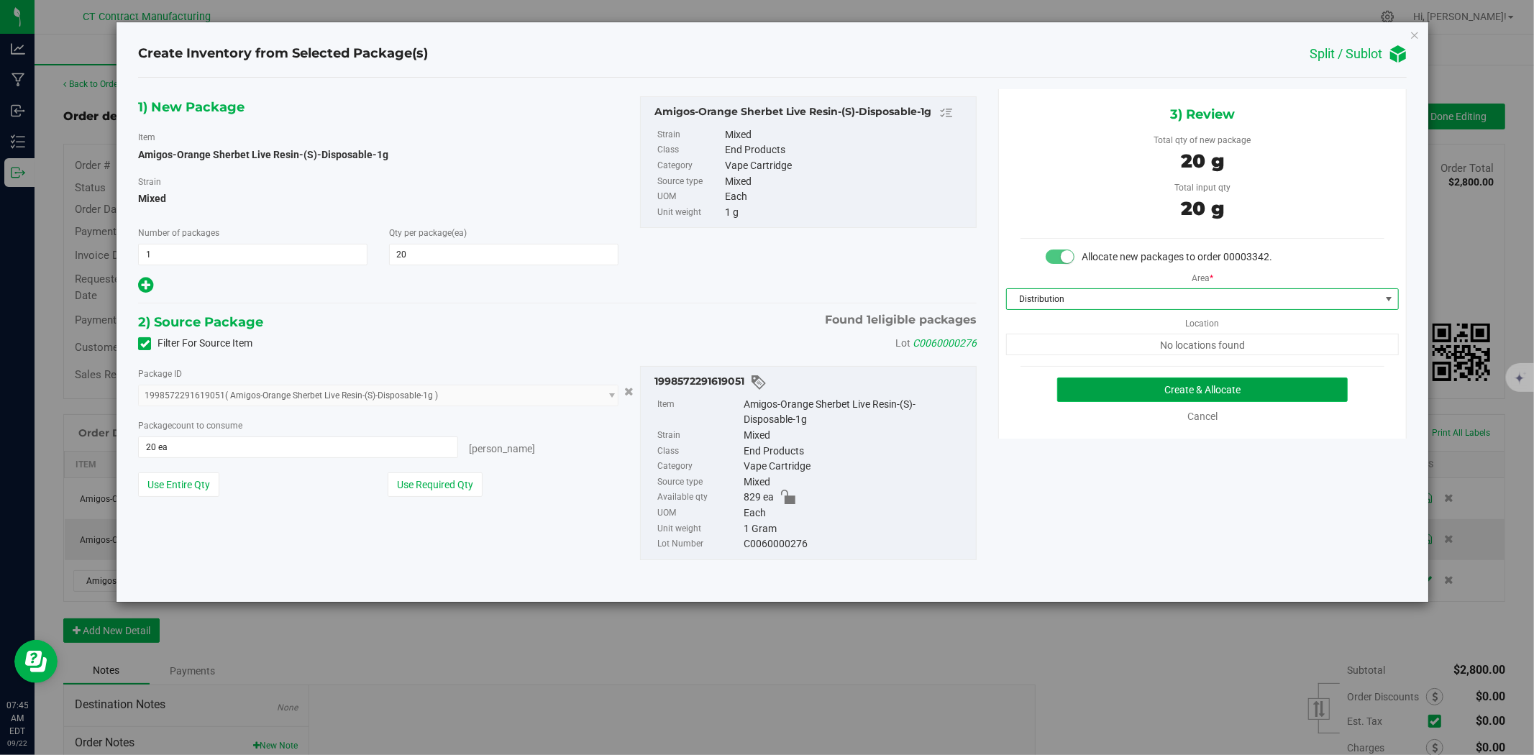
click at [1131, 385] on button "Create & Allocate" at bounding box center [1202, 390] width 291 height 24
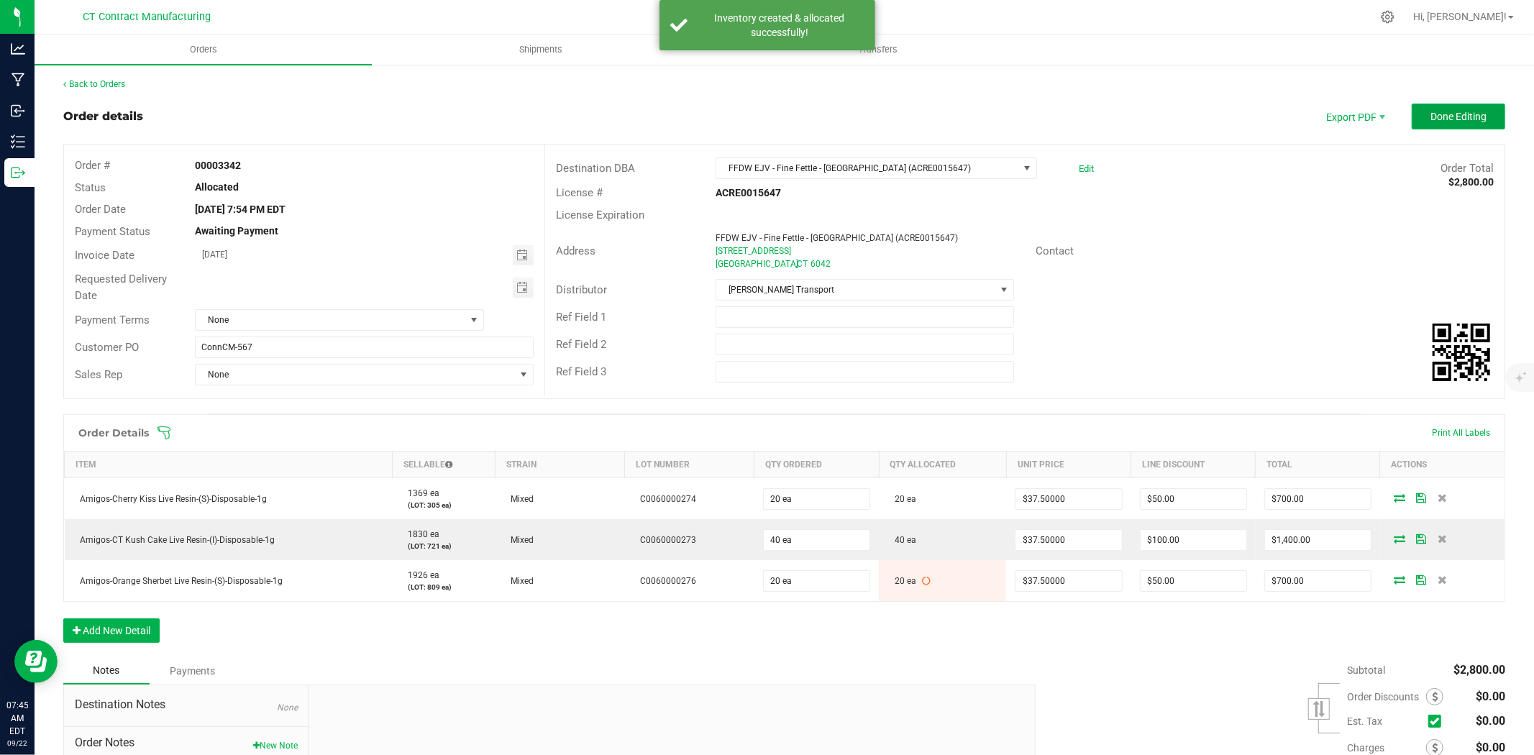
click at [1440, 120] on span "Done Editing" at bounding box center [1458, 117] width 56 height 12
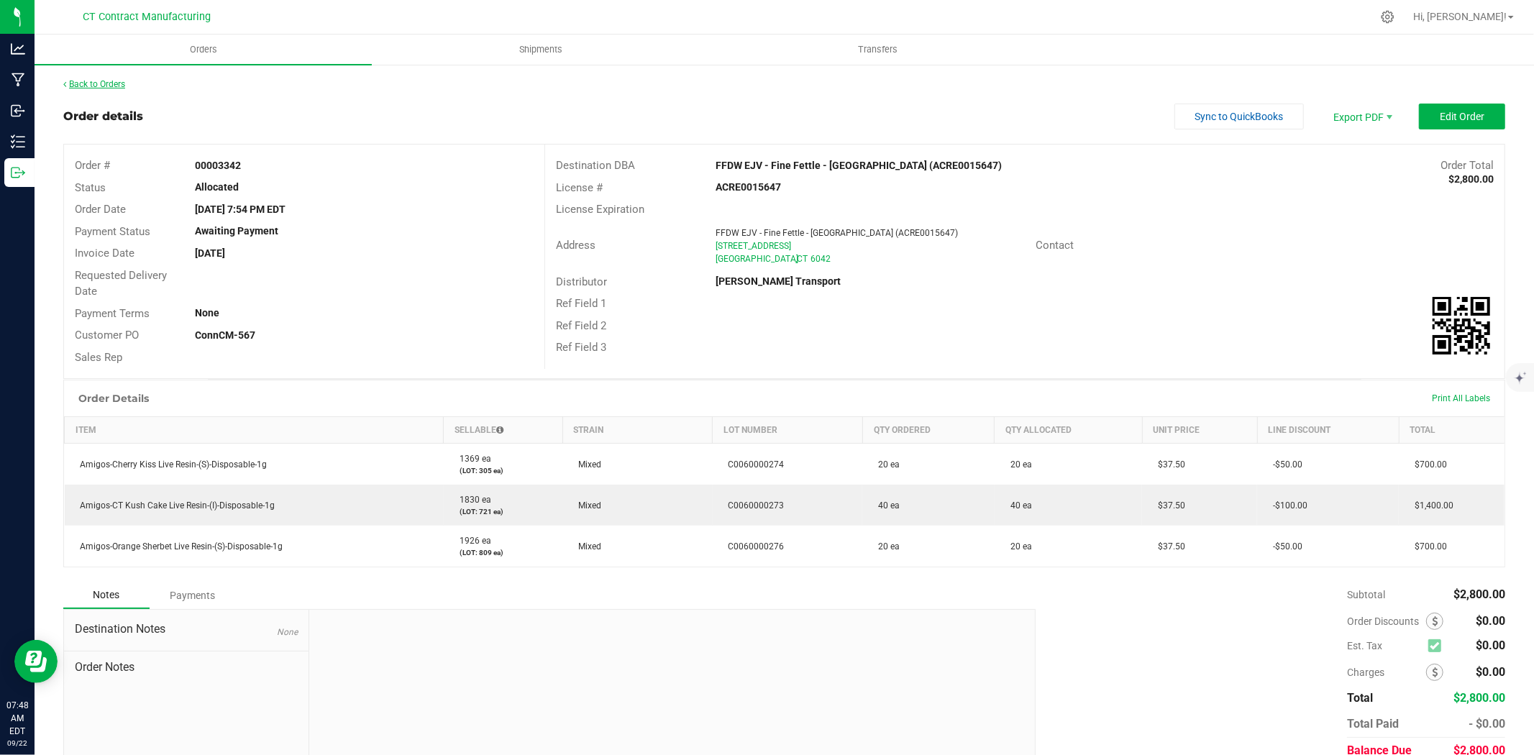
click at [117, 81] on link "Back to Orders" at bounding box center [94, 84] width 62 height 10
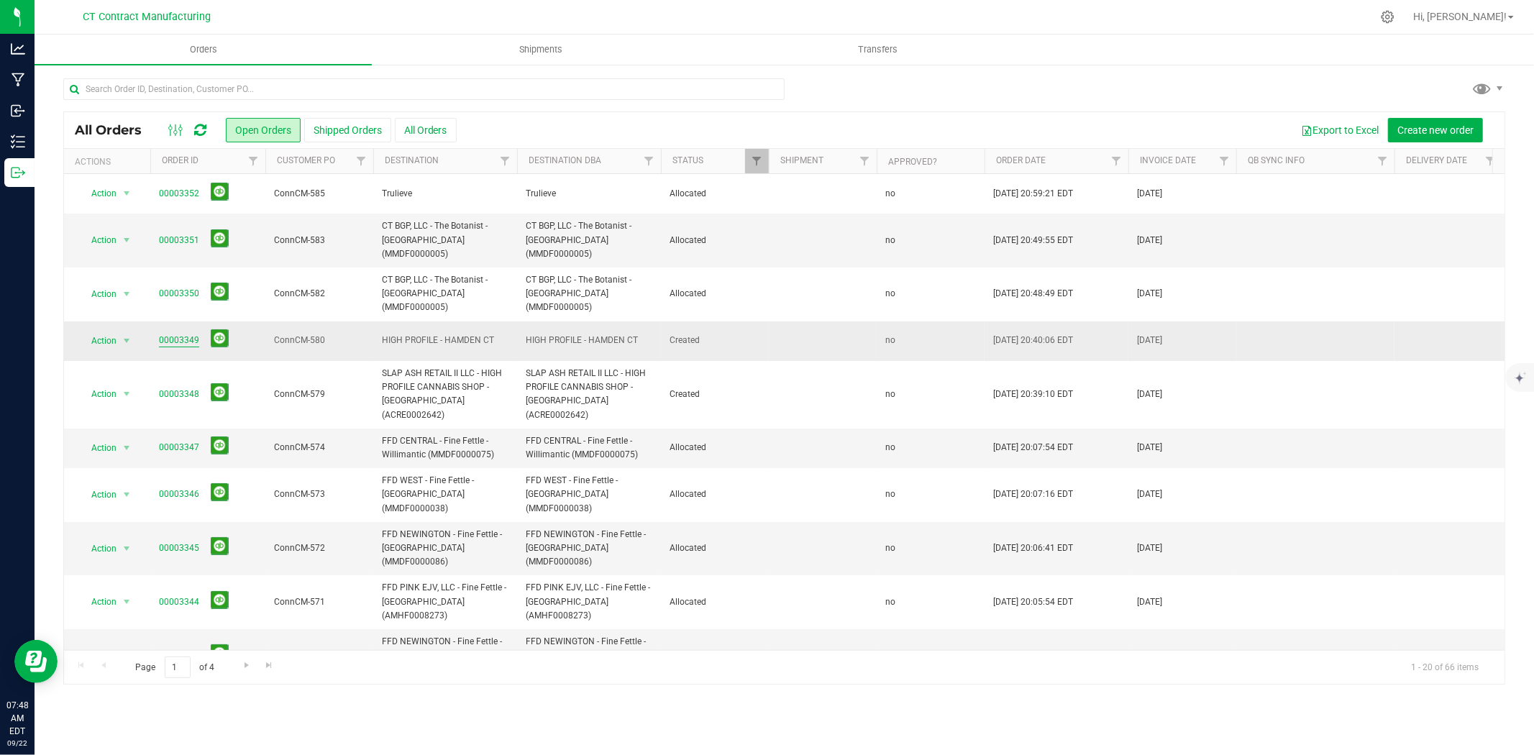
click at [163, 334] on link "00003349" at bounding box center [179, 341] width 40 height 14
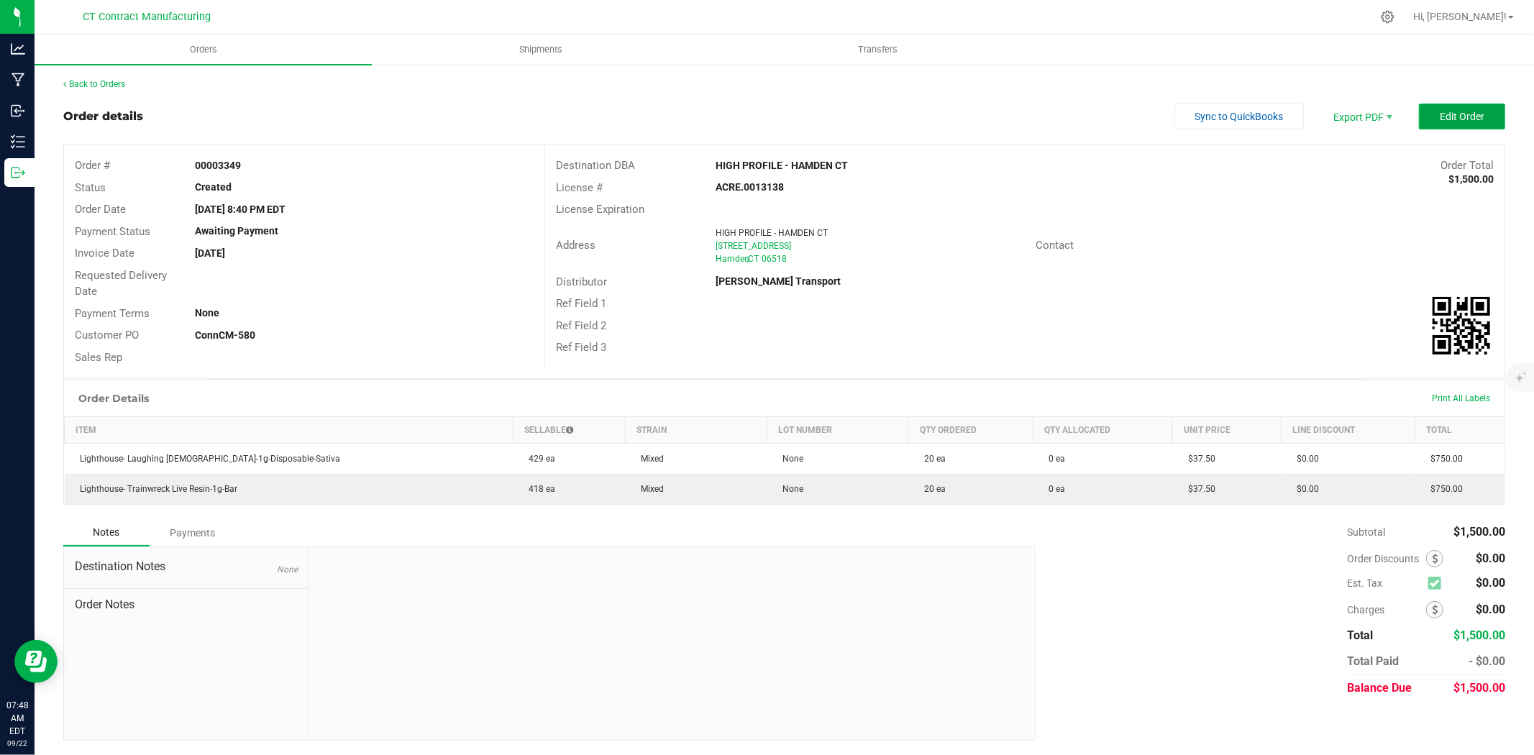
click at [1473, 122] on button "Edit Order" at bounding box center [1462, 117] width 86 height 26
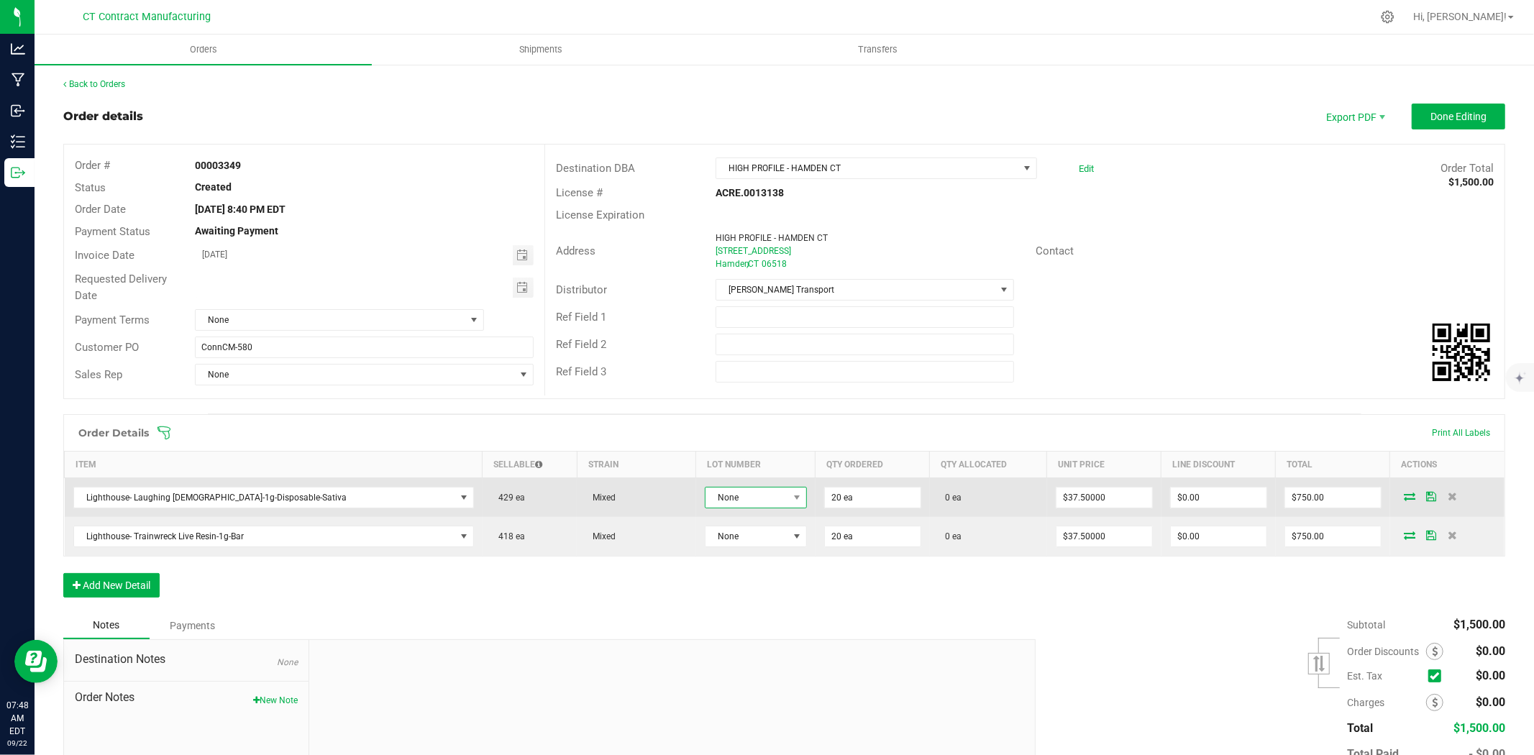
click at [718, 494] on span "None" at bounding box center [746, 498] width 83 height 20
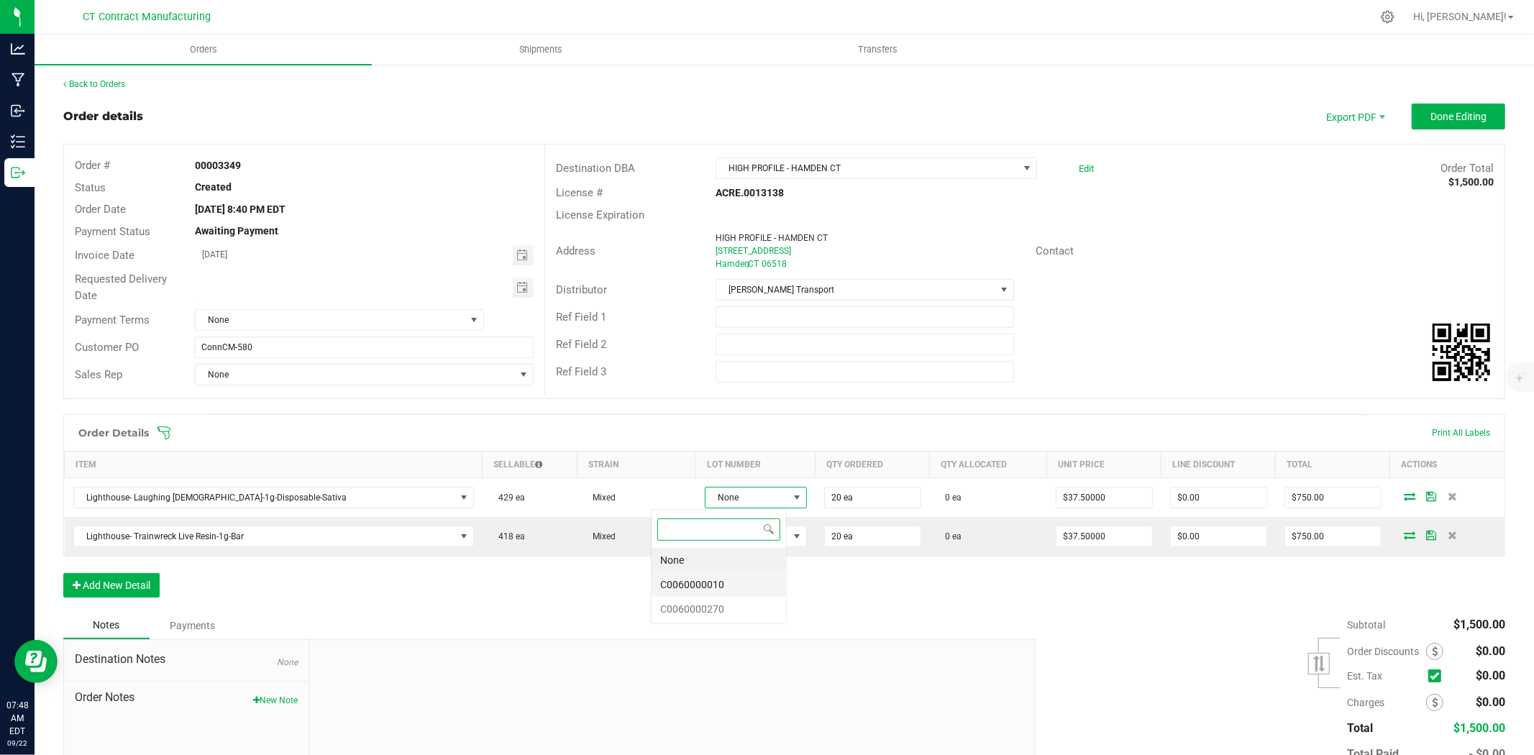
scroll to position [22, 109]
click at [693, 615] on li "C0060000270" at bounding box center [719, 609] width 134 height 24
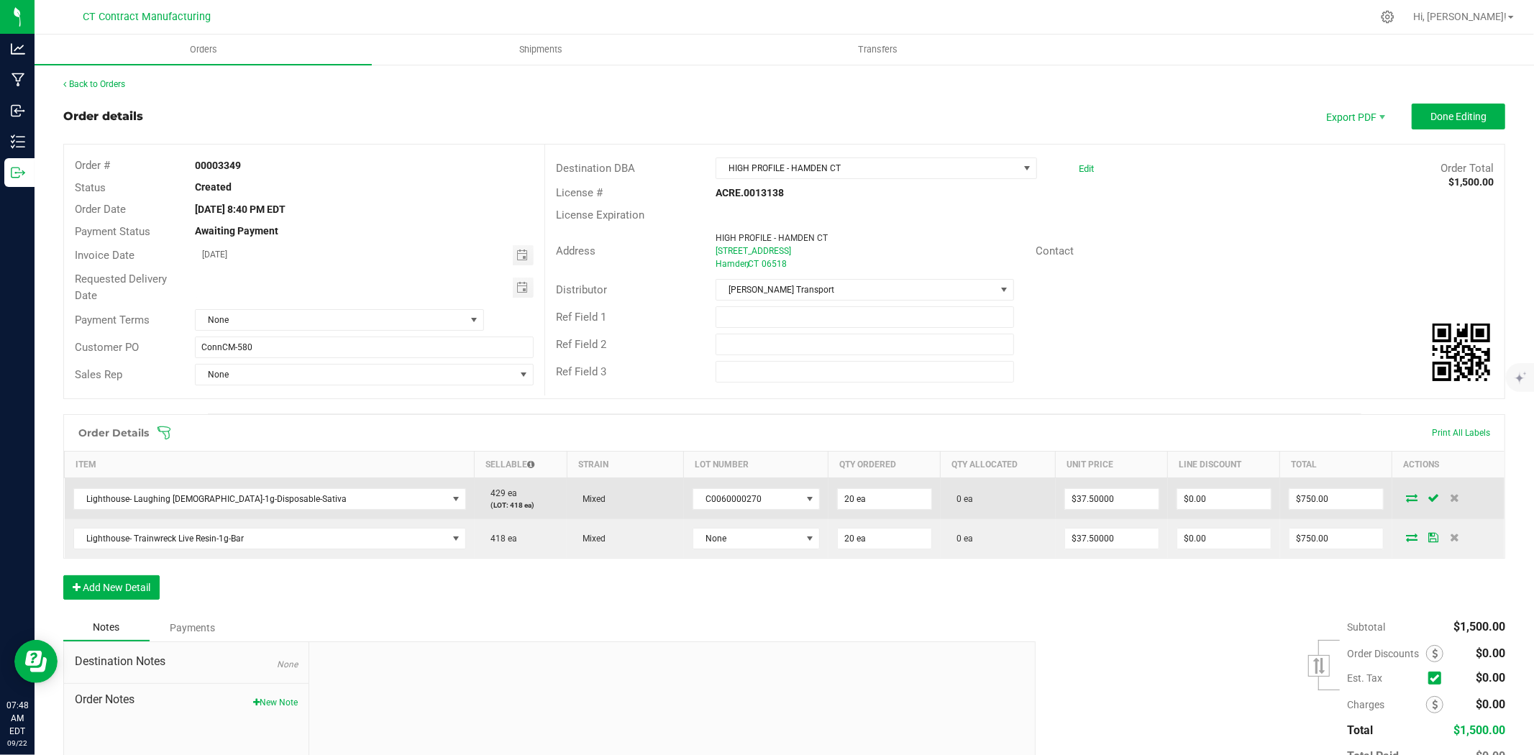
click at [1406, 498] on icon at bounding box center [1412, 497] width 12 height 9
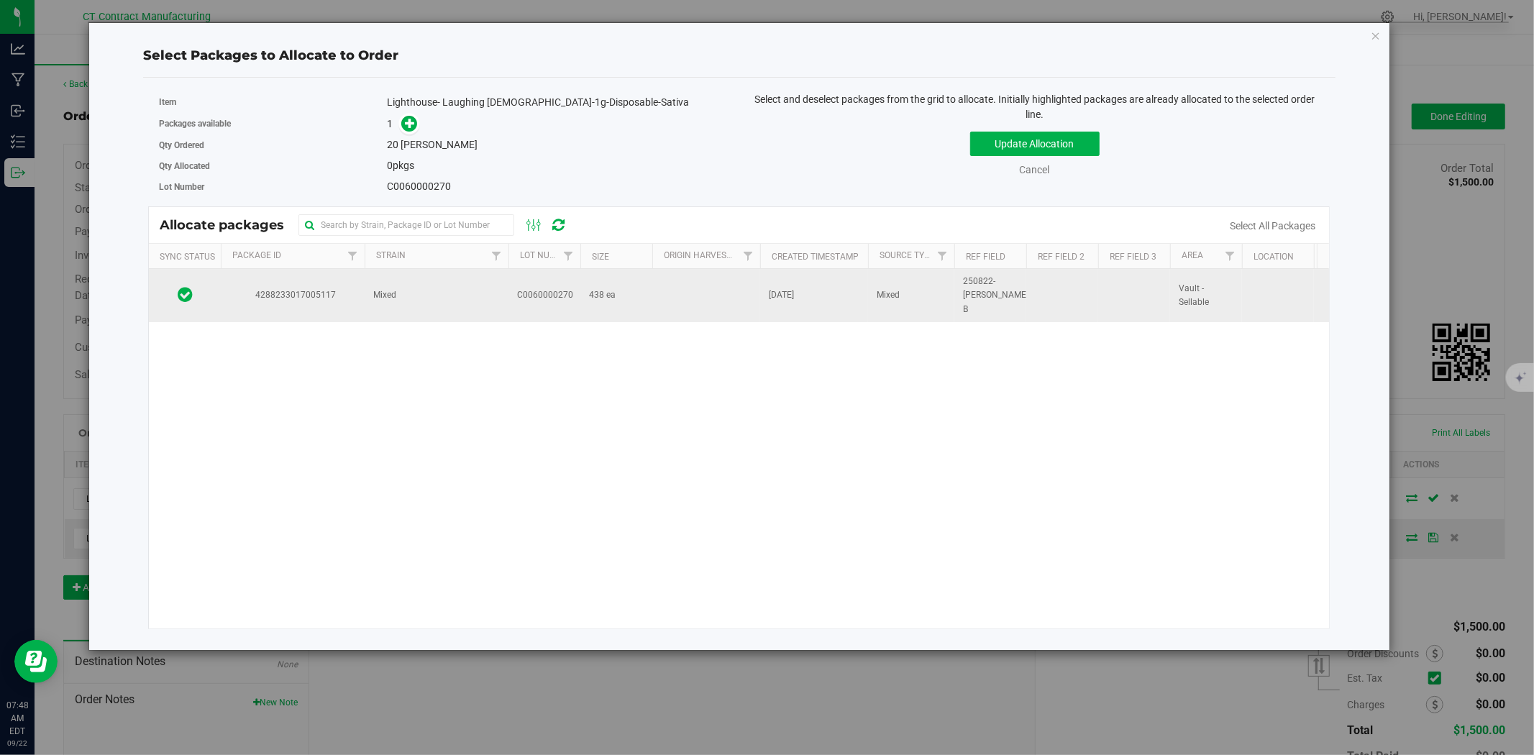
click at [470, 290] on td "Mixed" at bounding box center [437, 295] width 144 height 53
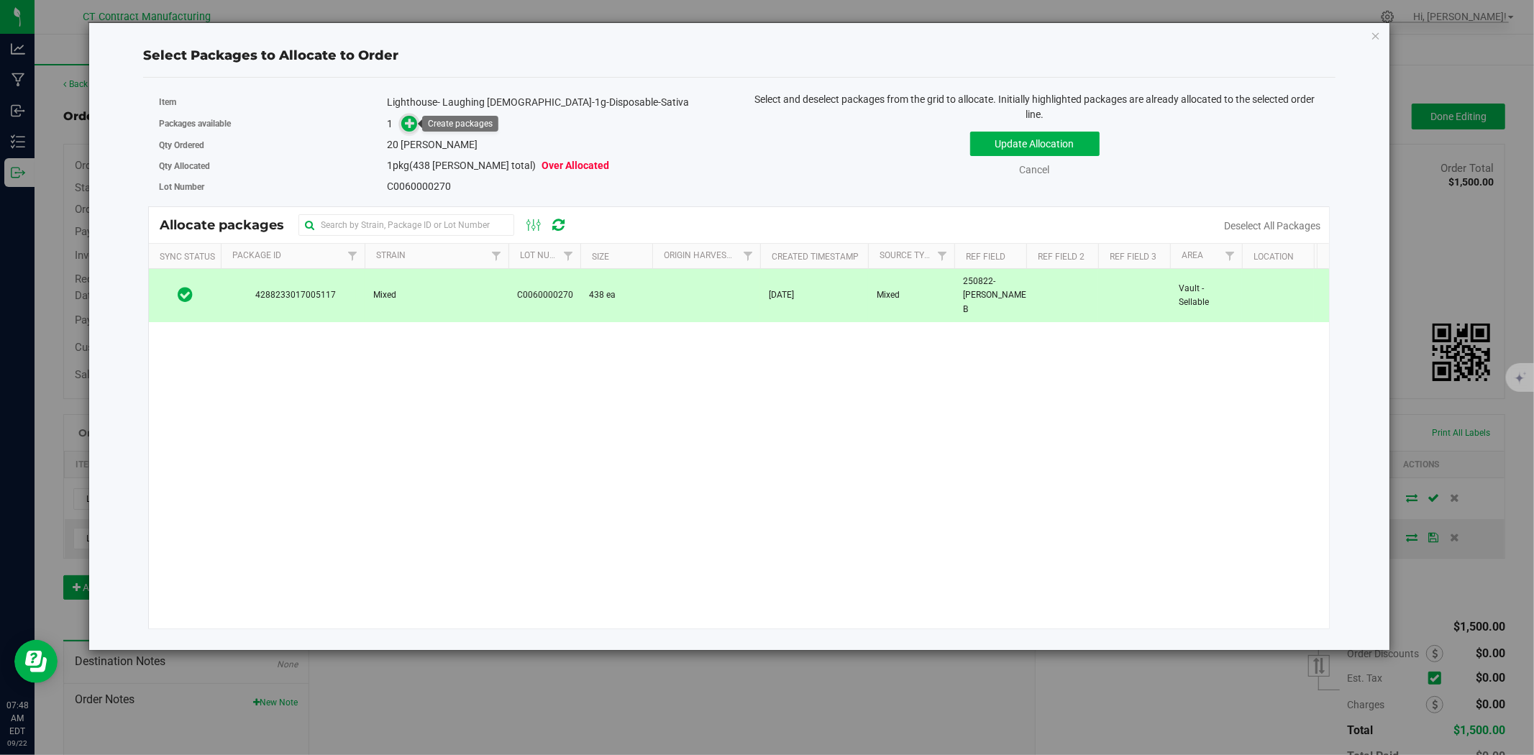
click at [415, 127] on icon at bounding box center [410, 123] width 10 height 10
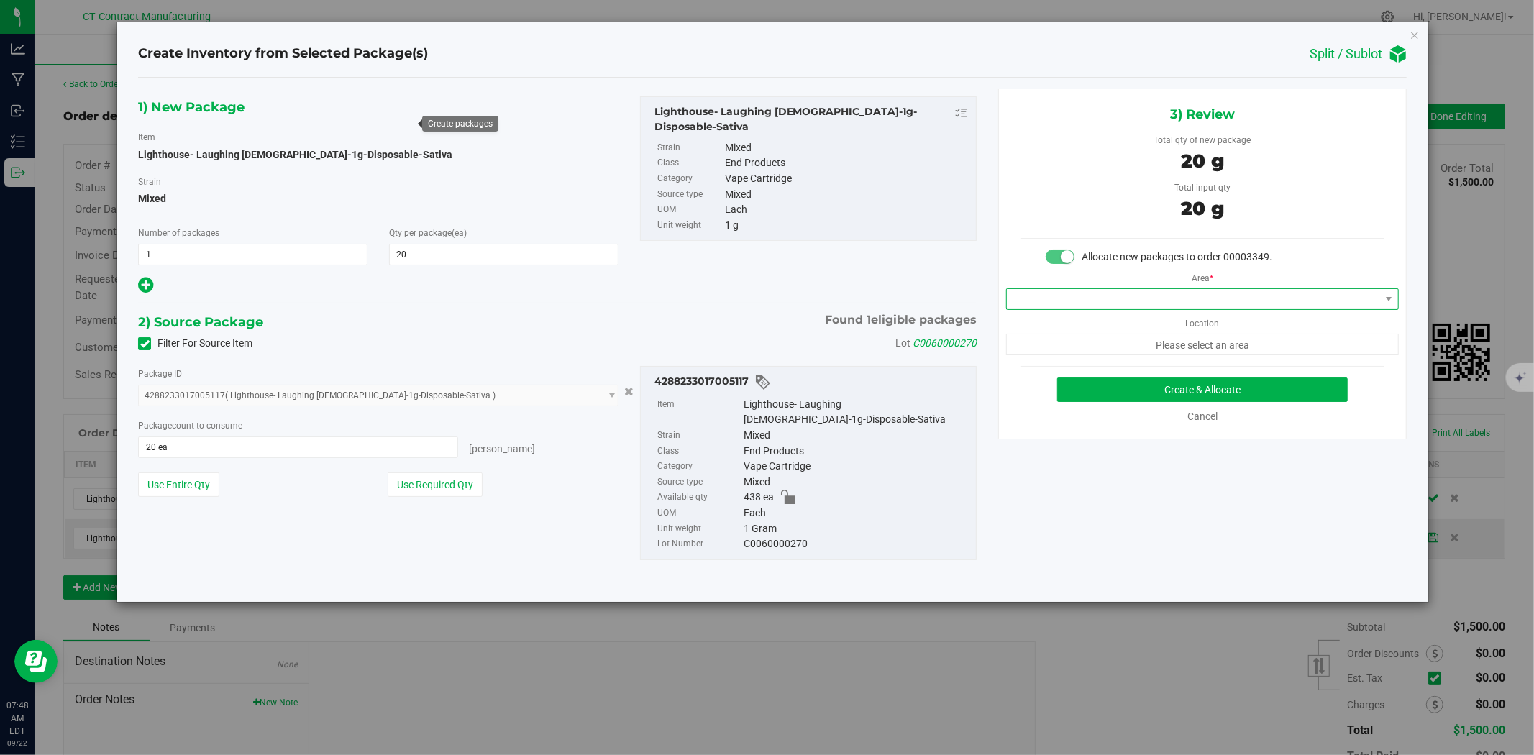
click at [1083, 296] on span at bounding box center [1193, 299] width 373 height 20
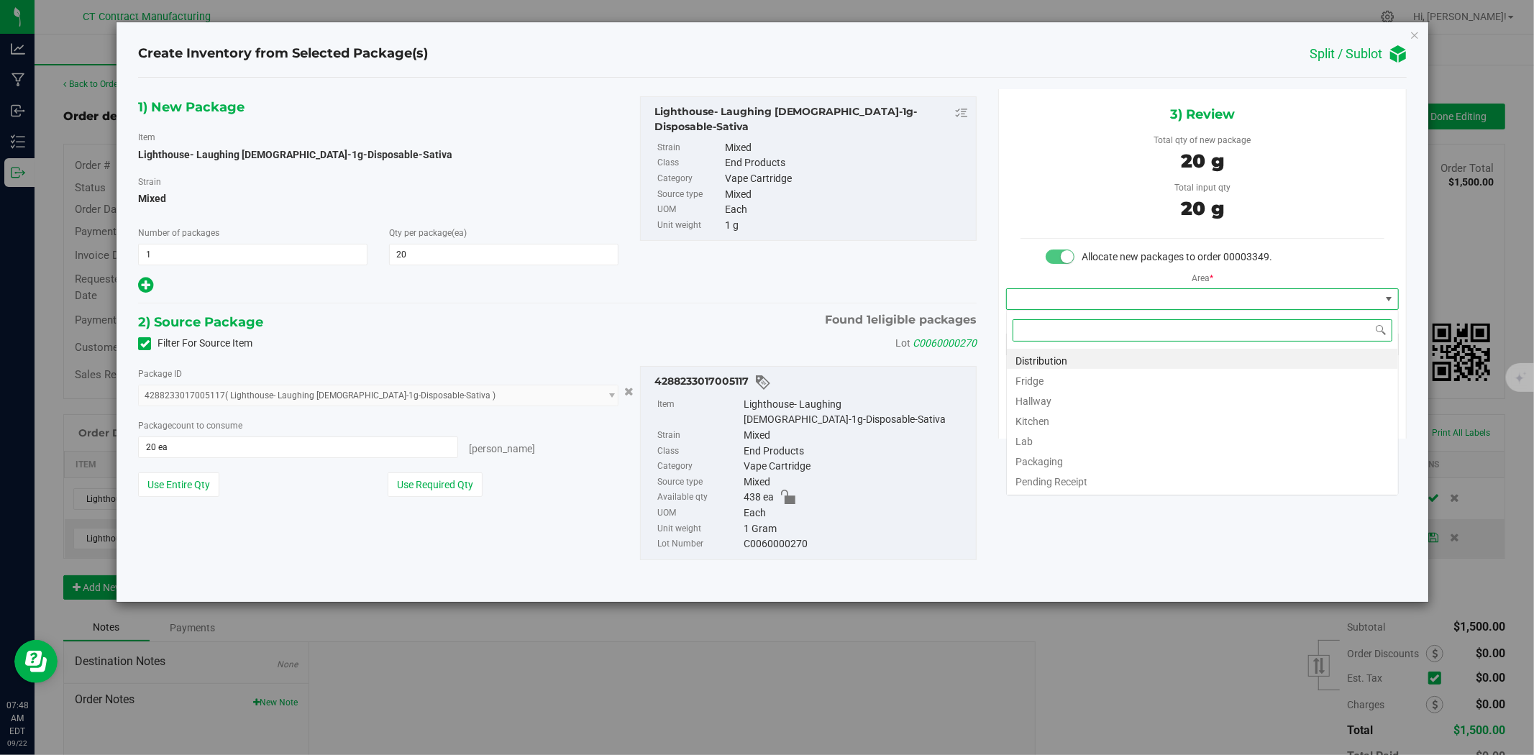
scroll to position [22, 392]
click at [1077, 358] on li "Distribution" at bounding box center [1202, 359] width 391 height 20
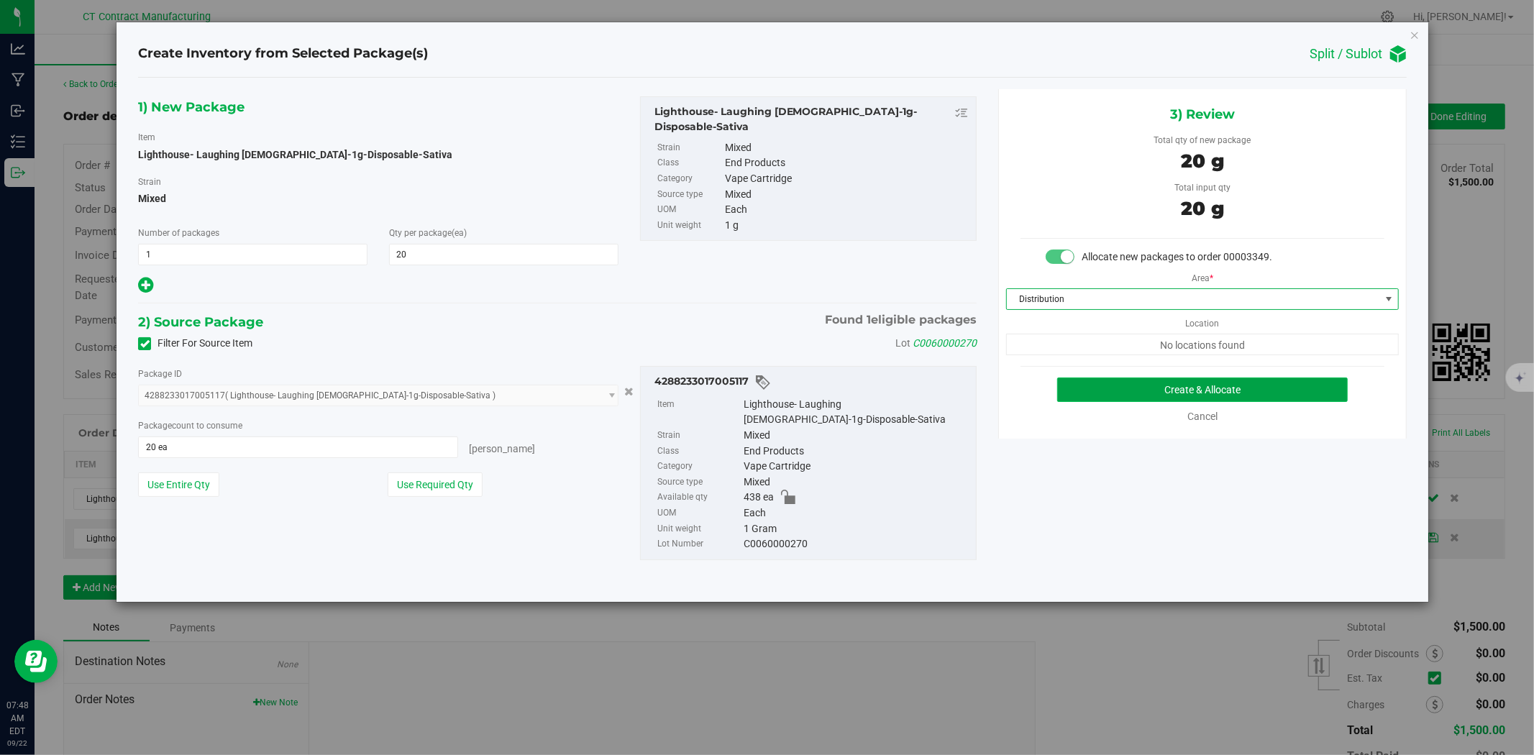
click at [1081, 386] on button "Create & Allocate" at bounding box center [1202, 390] width 291 height 24
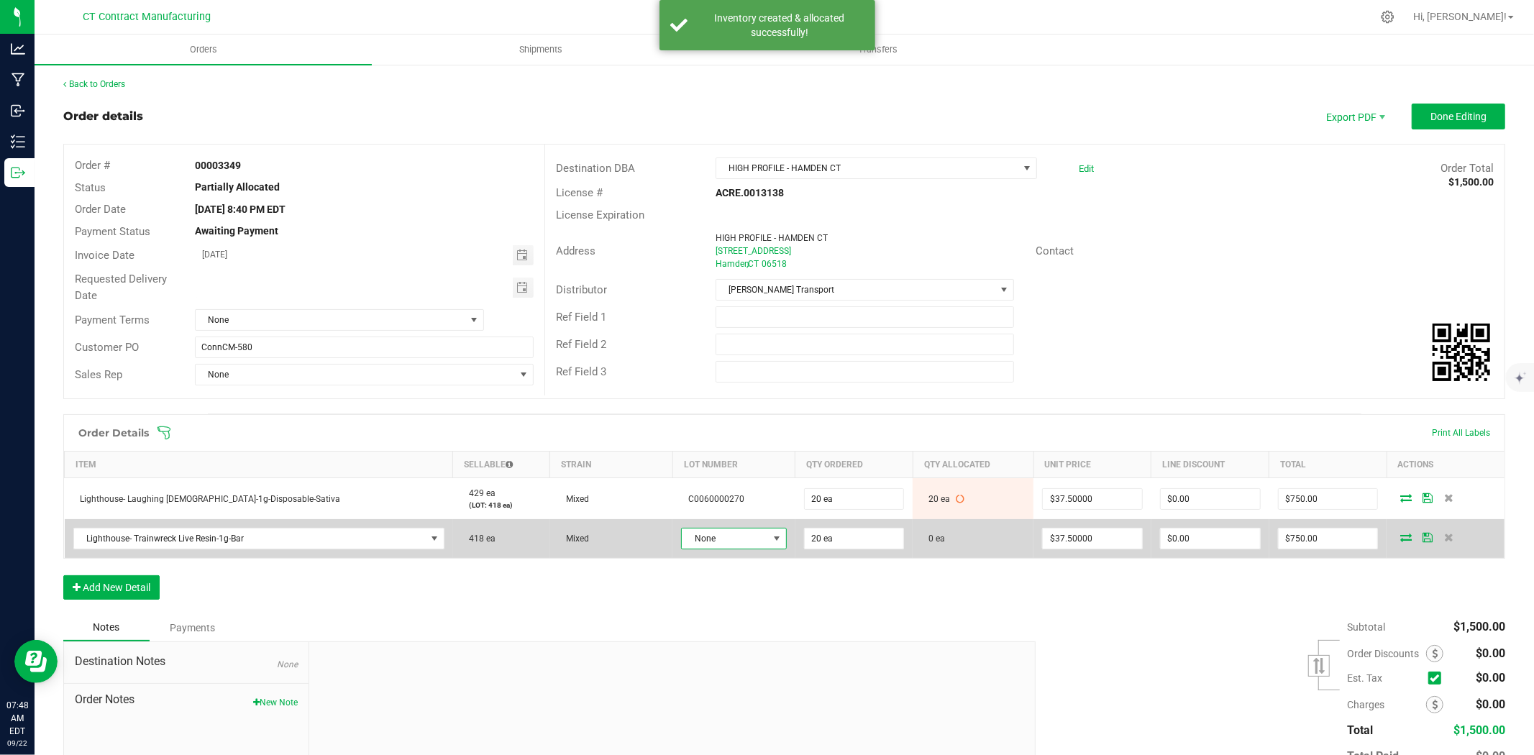
click at [682, 542] on span "None" at bounding box center [725, 539] width 86 height 20
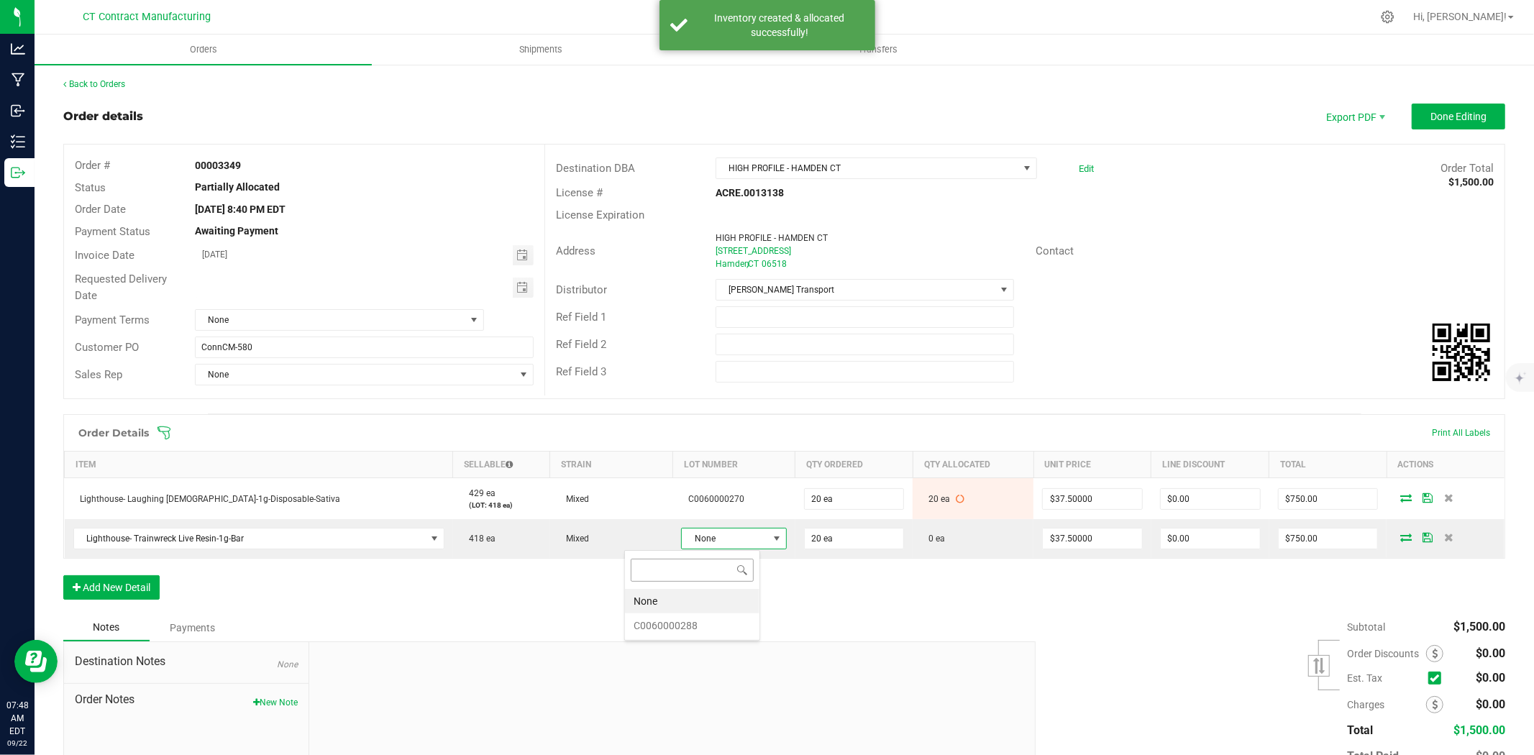
scroll to position [22, 111]
click at [672, 630] on li "C0060000288" at bounding box center [692, 625] width 134 height 24
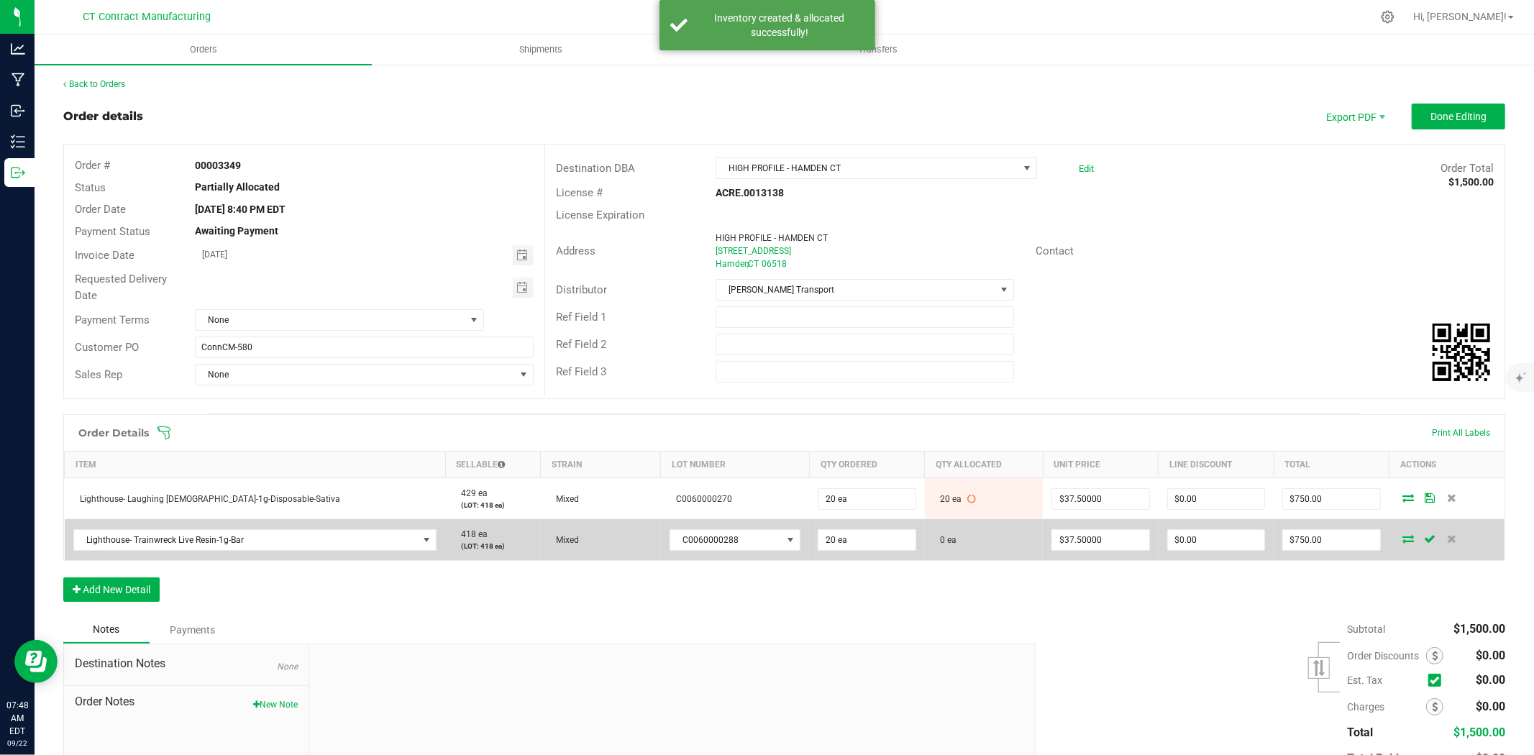
click at [1389, 529] on td at bounding box center [1447, 539] width 116 height 41
click at [1403, 538] on icon at bounding box center [1409, 538] width 12 height 9
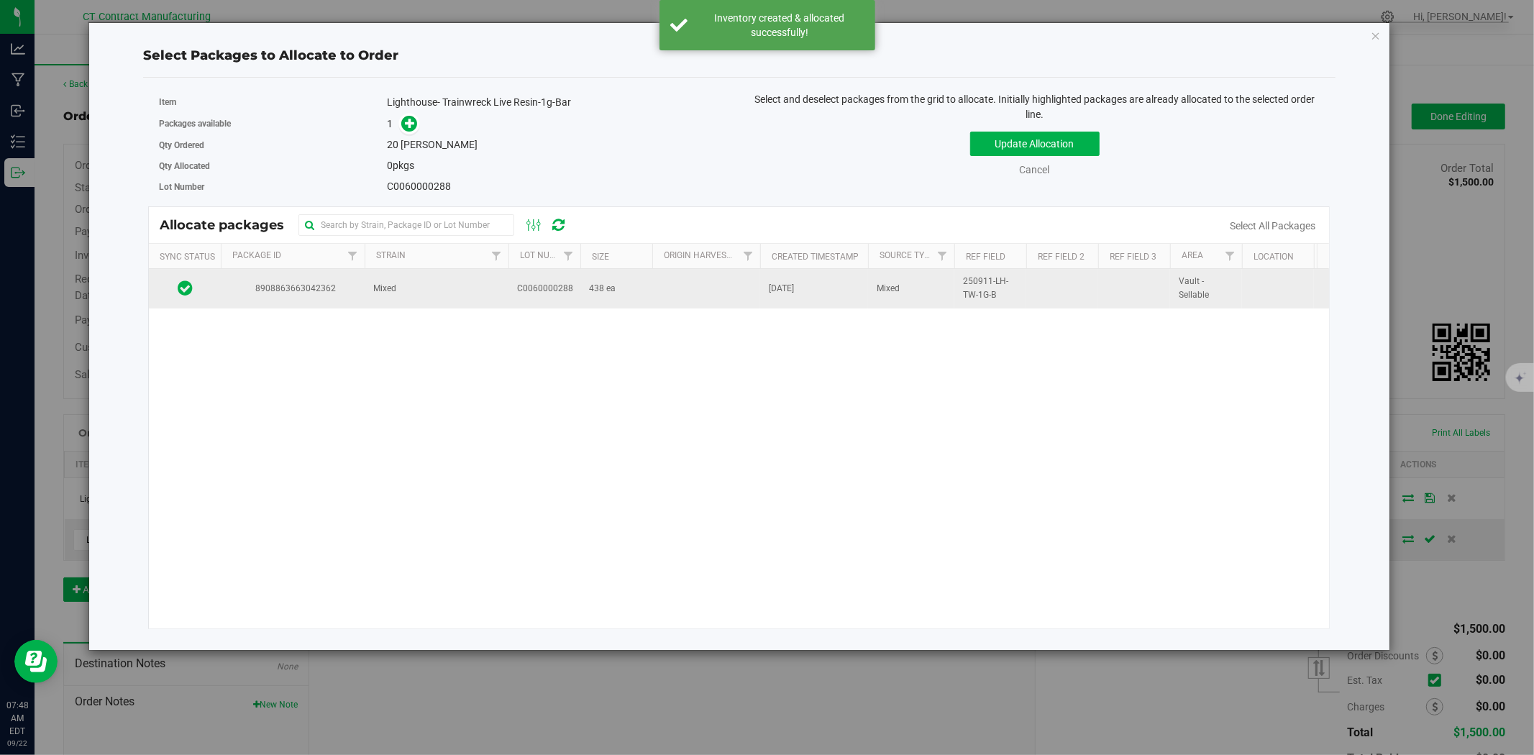
click at [584, 291] on td "438 ea" at bounding box center [616, 288] width 72 height 39
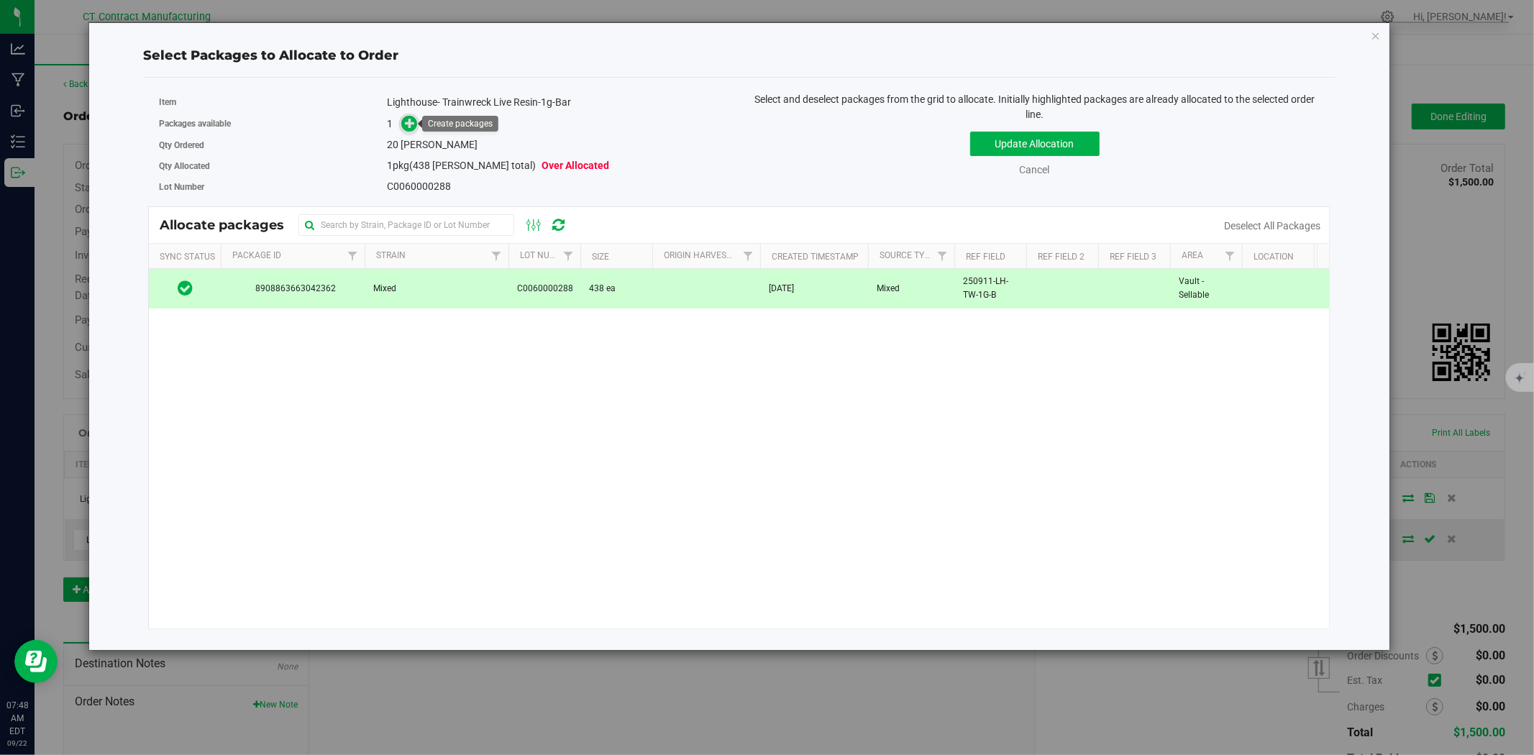
click at [408, 117] on icon at bounding box center [410, 122] width 10 height 10
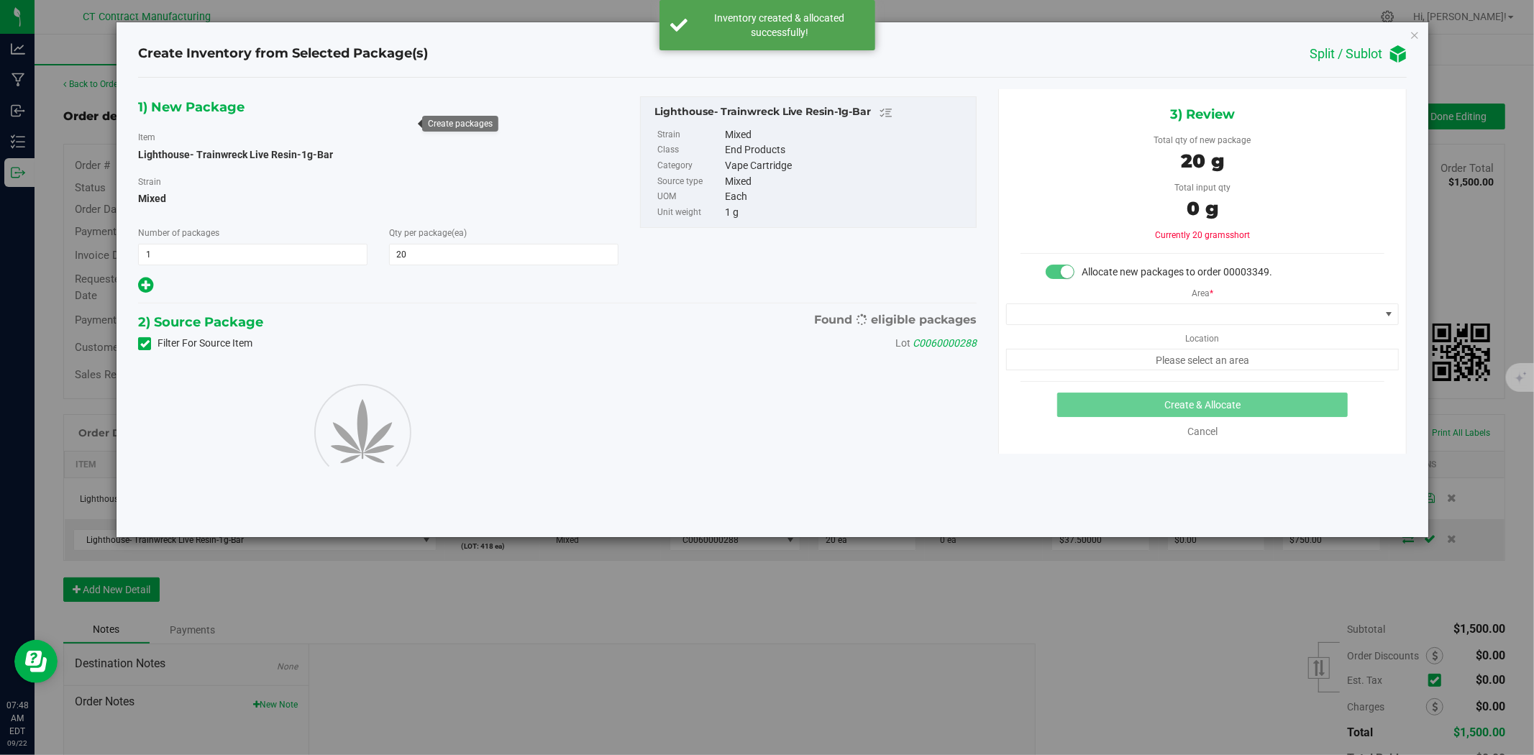
type input "20"
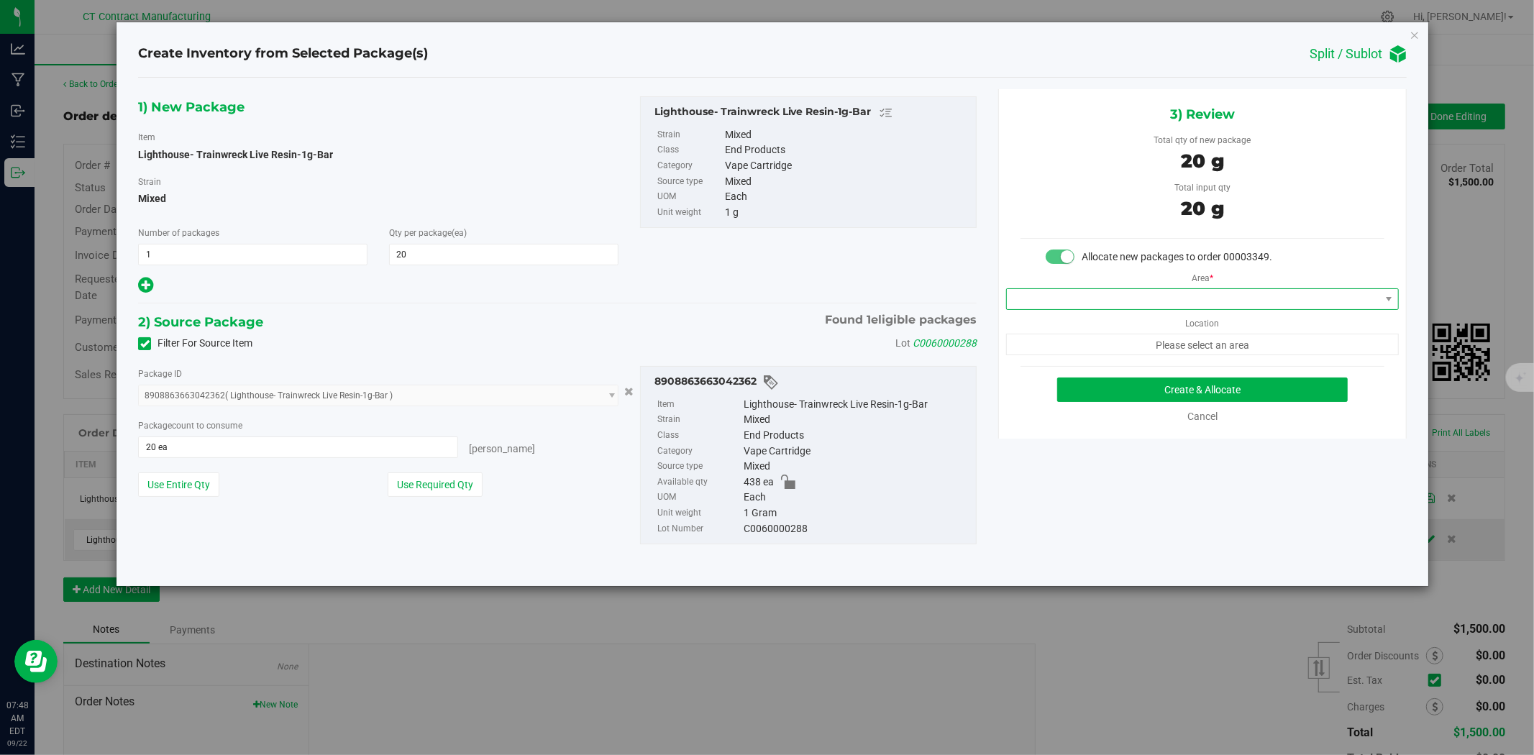
click at [1190, 296] on span at bounding box center [1193, 299] width 373 height 20
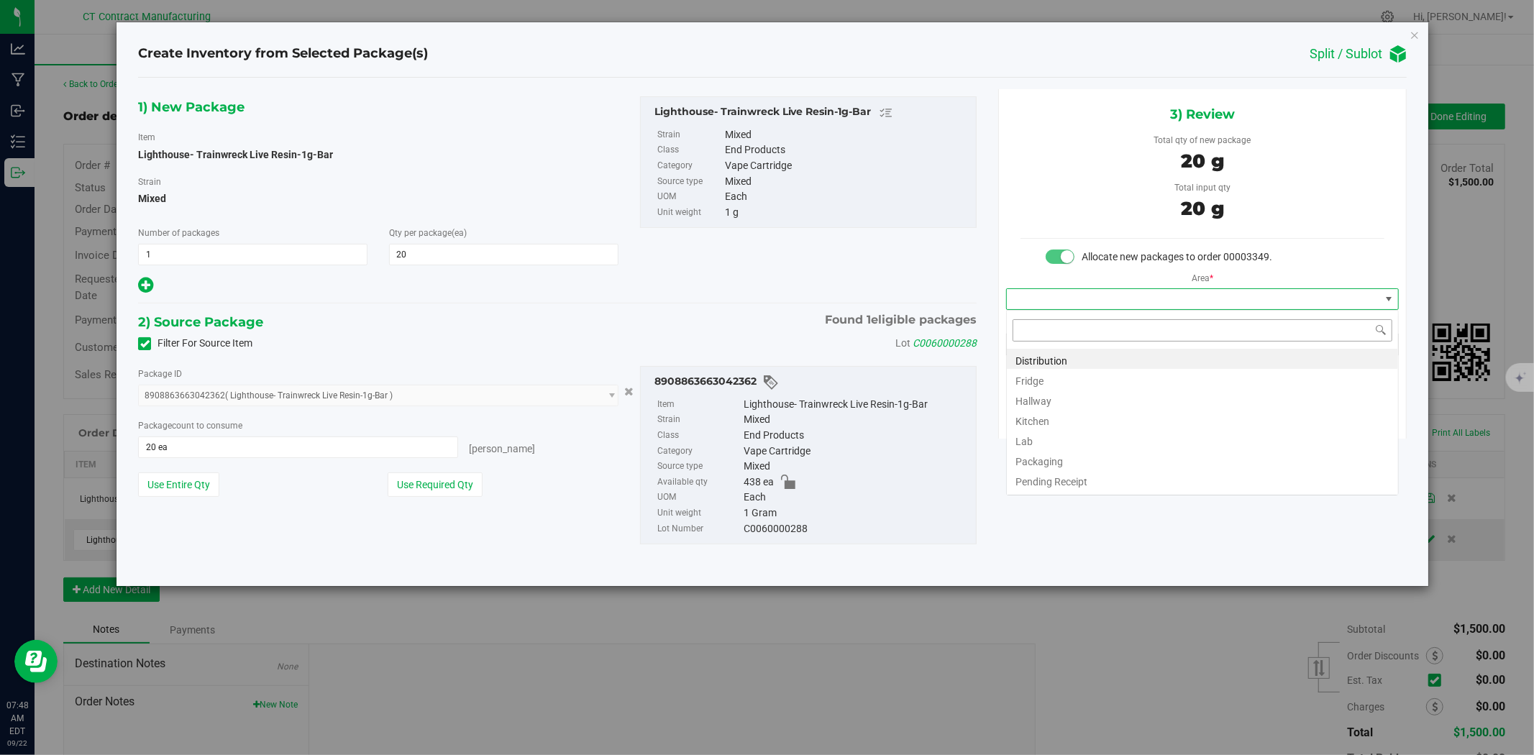
scroll to position [22, 392]
click at [1168, 350] on li "Distribution" at bounding box center [1202, 359] width 391 height 20
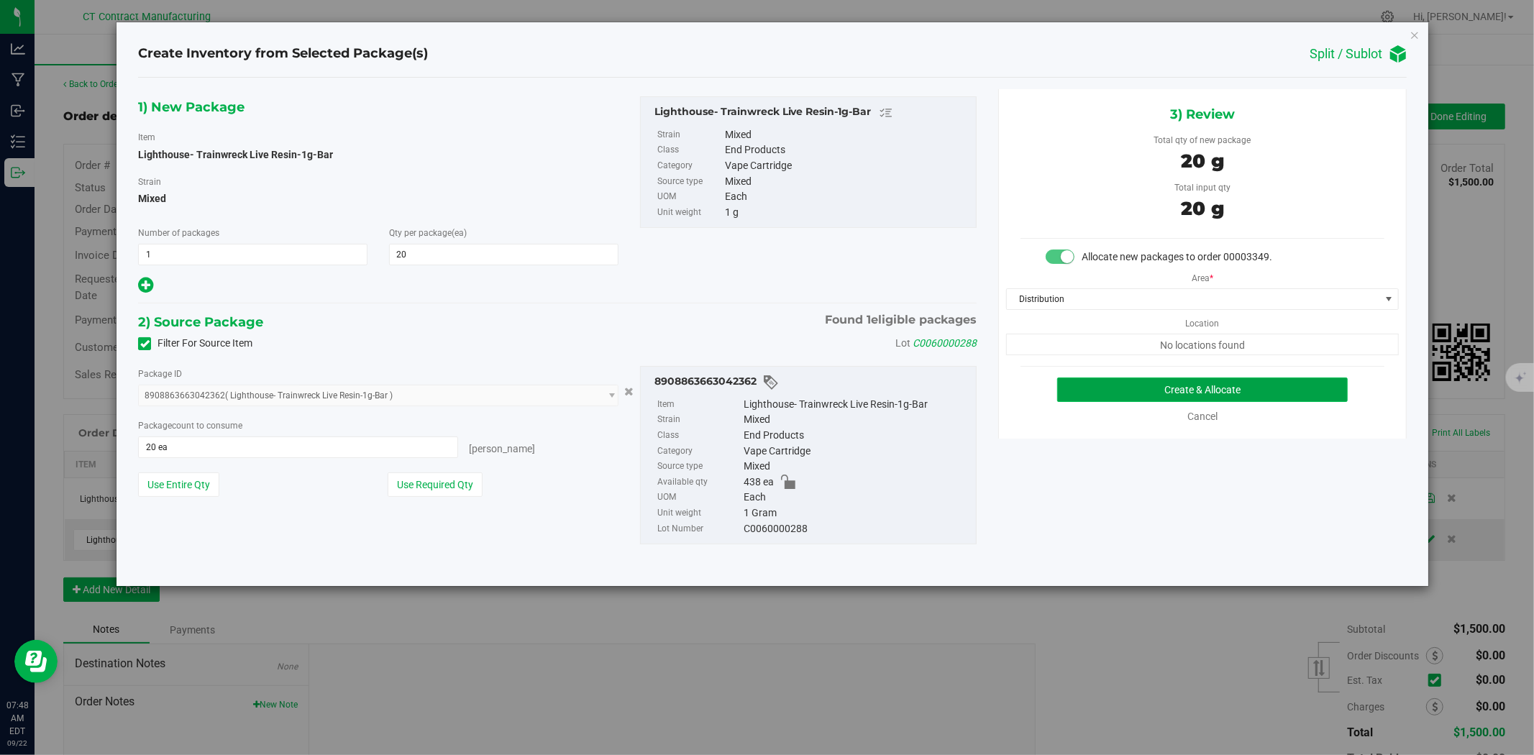
click at [1165, 386] on button "Create & Allocate" at bounding box center [1202, 390] width 291 height 24
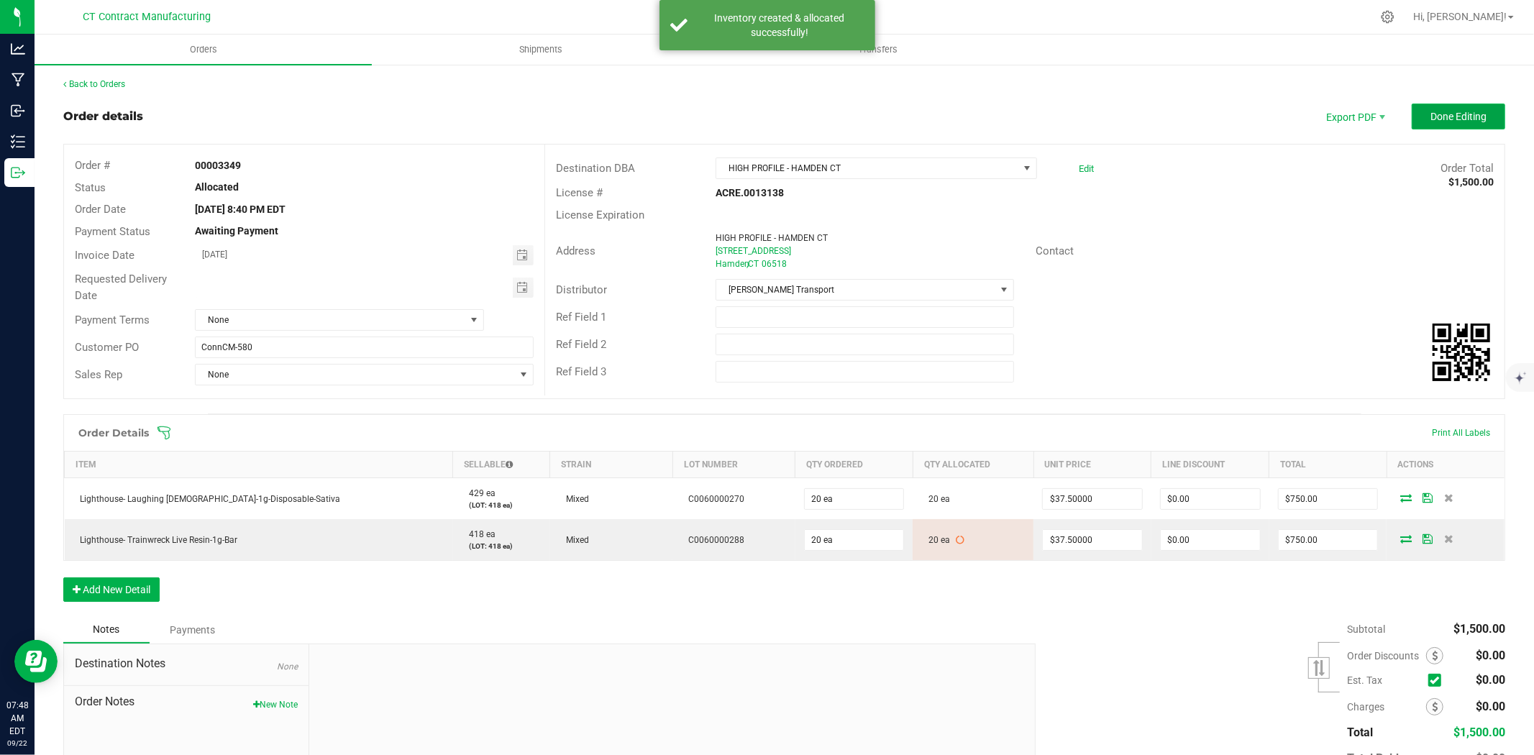
click at [1412, 118] on button "Done Editing" at bounding box center [1458, 117] width 93 height 26
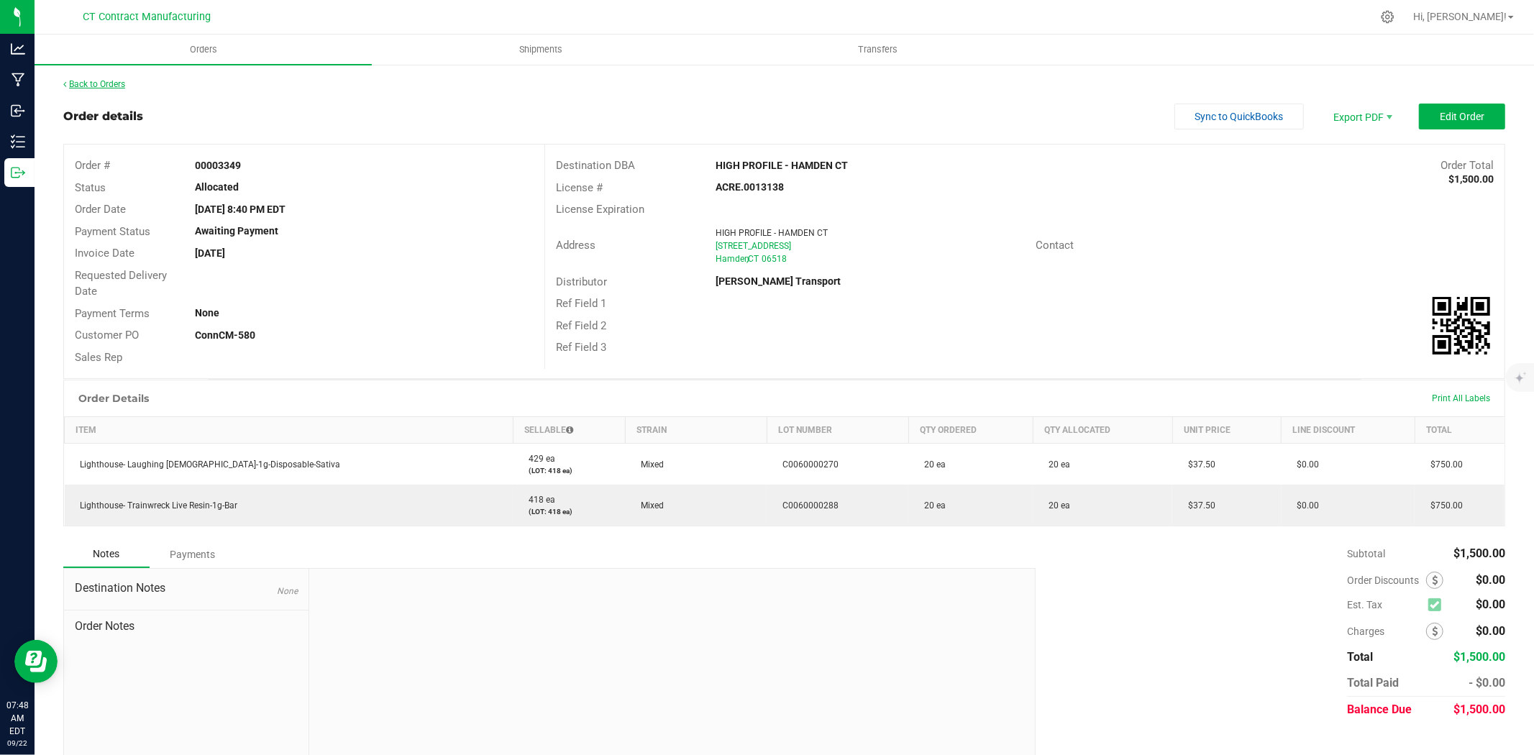
click at [105, 79] on link "Back to Orders" at bounding box center [94, 84] width 62 height 10
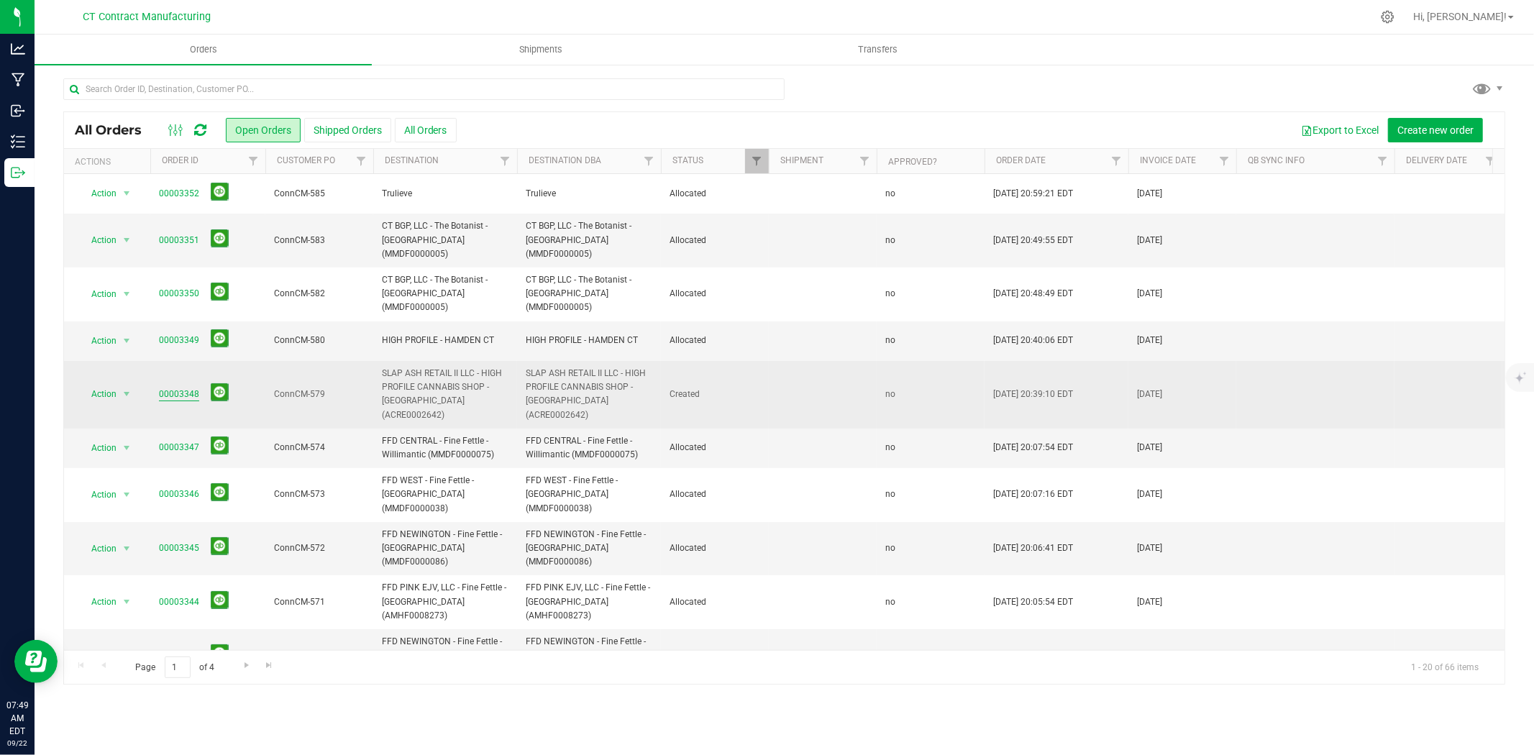
click at [183, 388] on link "00003348" at bounding box center [179, 395] width 40 height 14
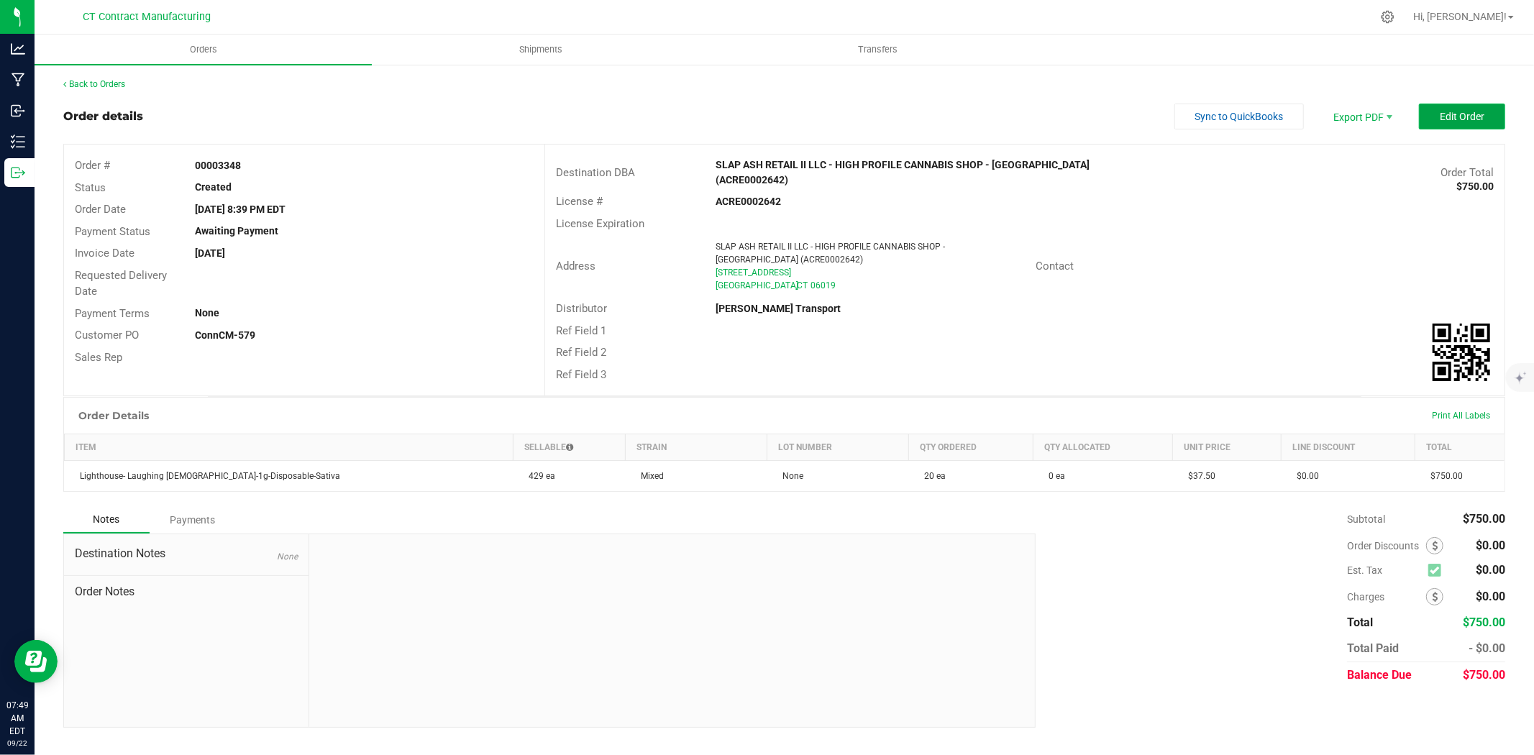
click at [1478, 115] on span "Edit Order" at bounding box center [1462, 117] width 45 height 12
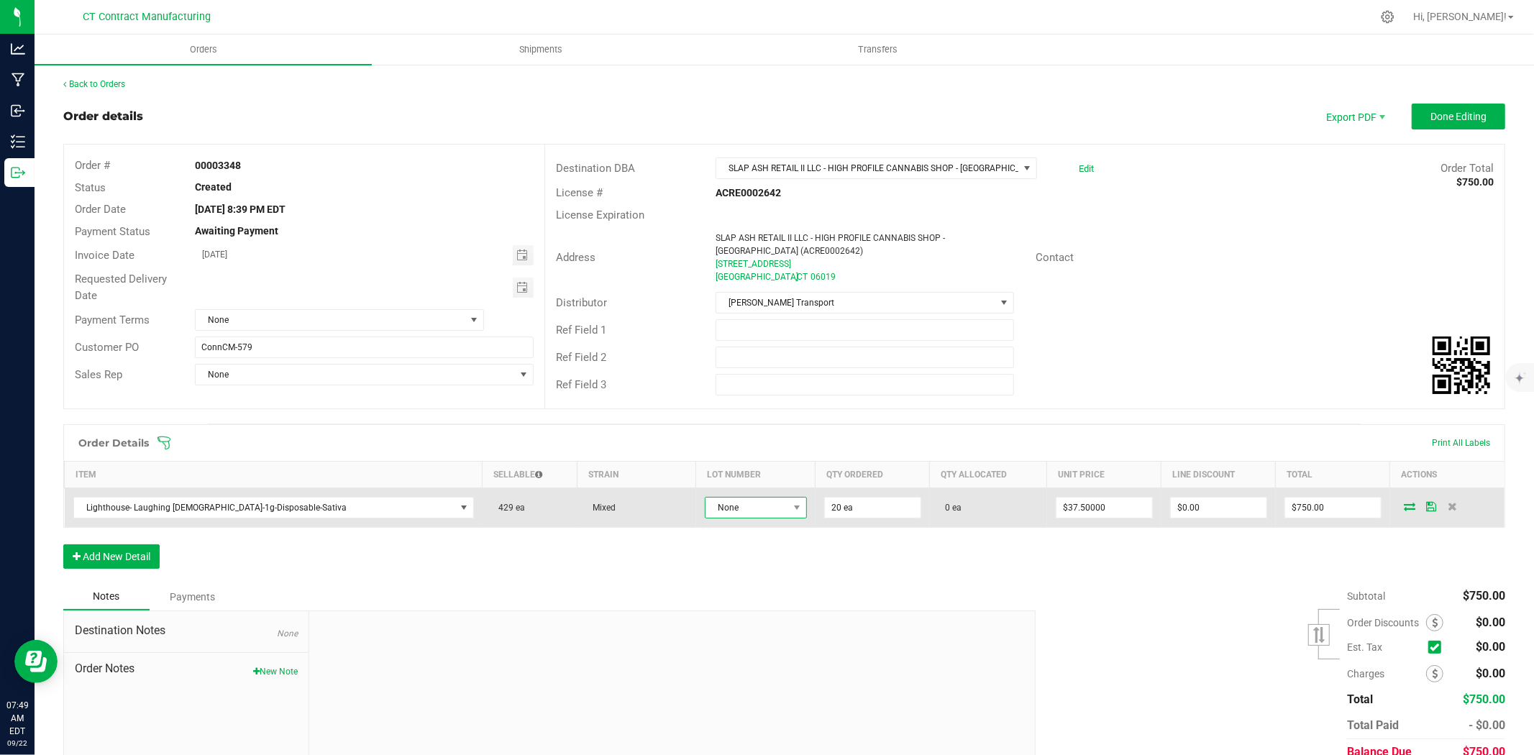
click at [705, 513] on span "None" at bounding box center [746, 508] width 83 height 20
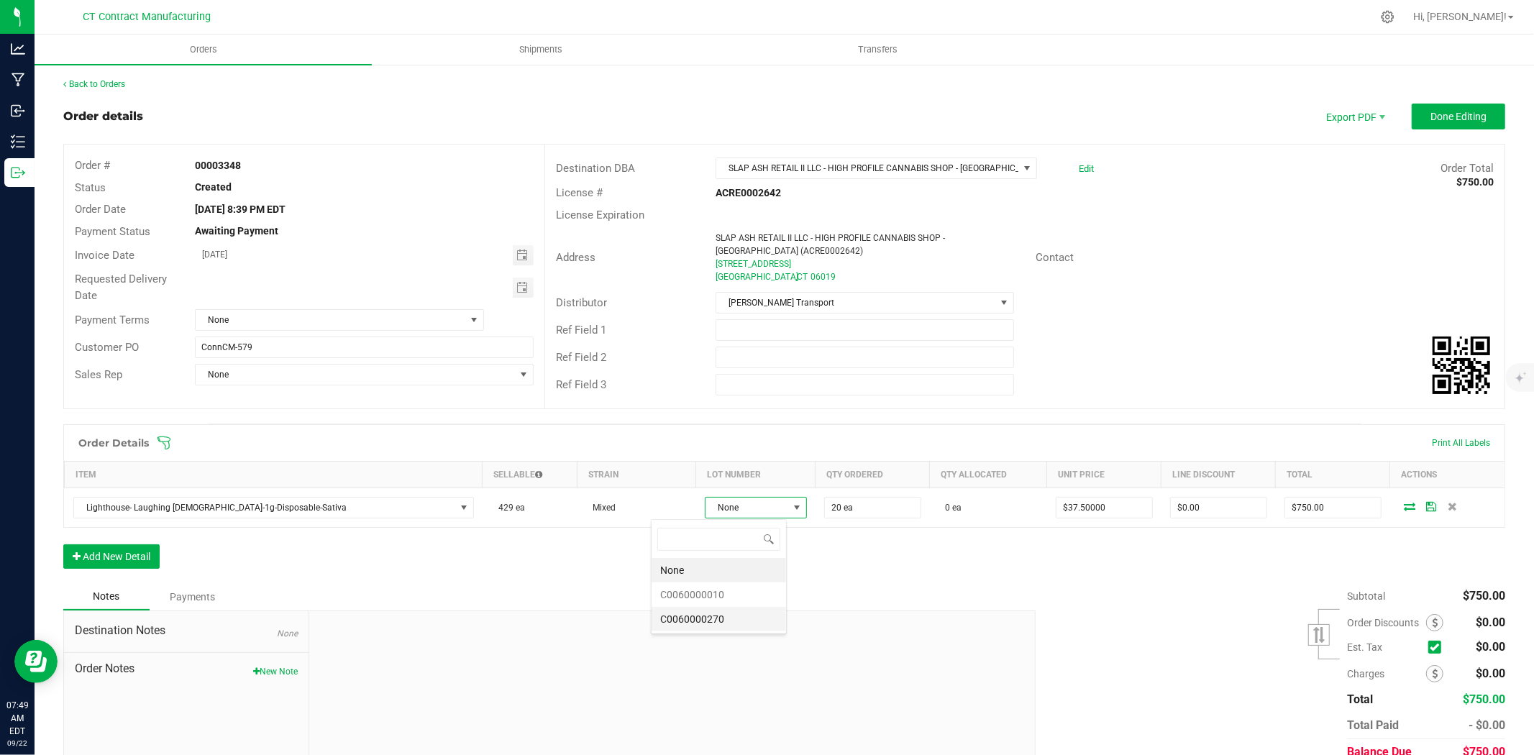
scroll to position [22, 109]
click at [739, 621] on li "C0060000270" at bounding box center [719, 619] width 134 height 24
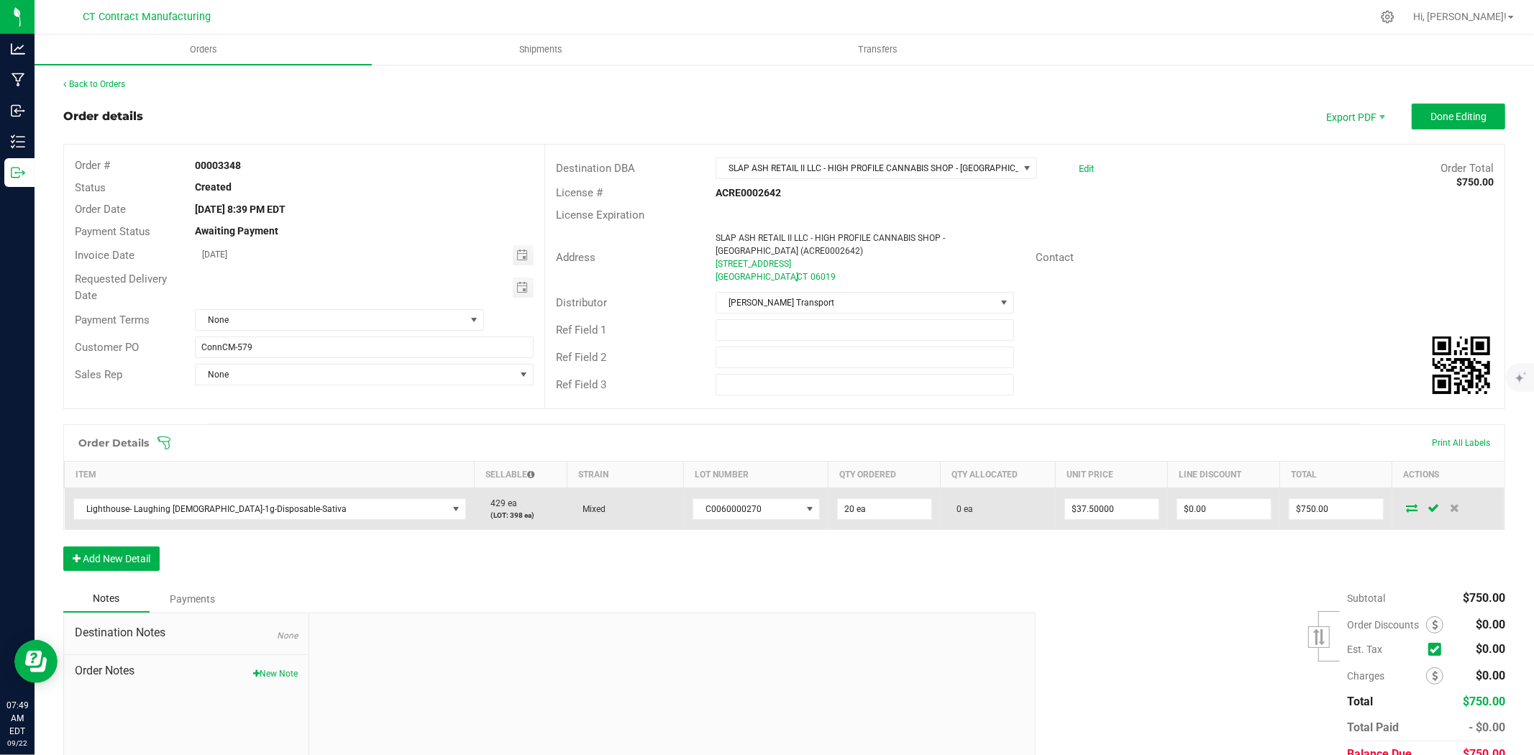
click at [1406, 507] on icon at bounding box center [1412, 507] width 12 height 9
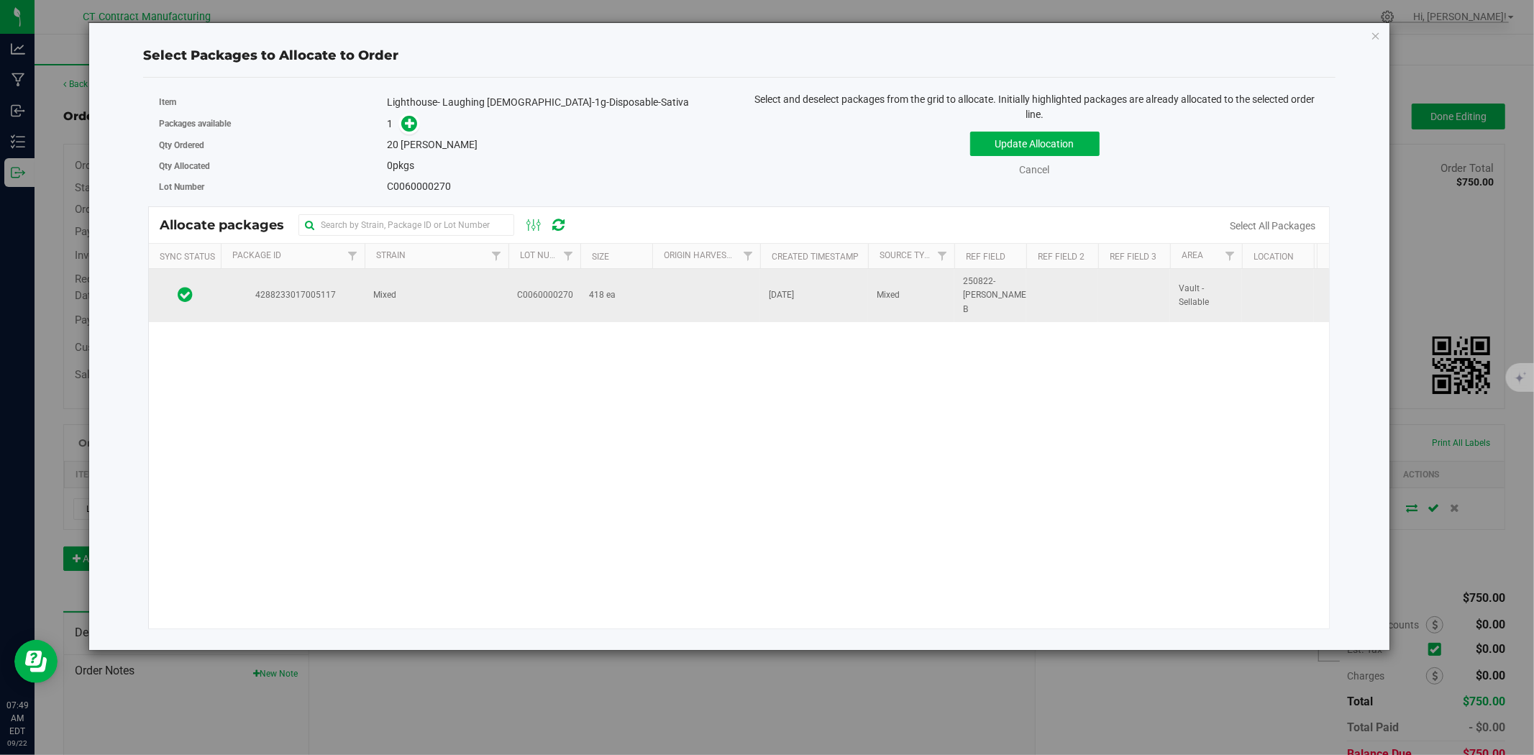
click at [385, 298] on td "Mixed" at bounding box center [437, 295] width 144 height 53
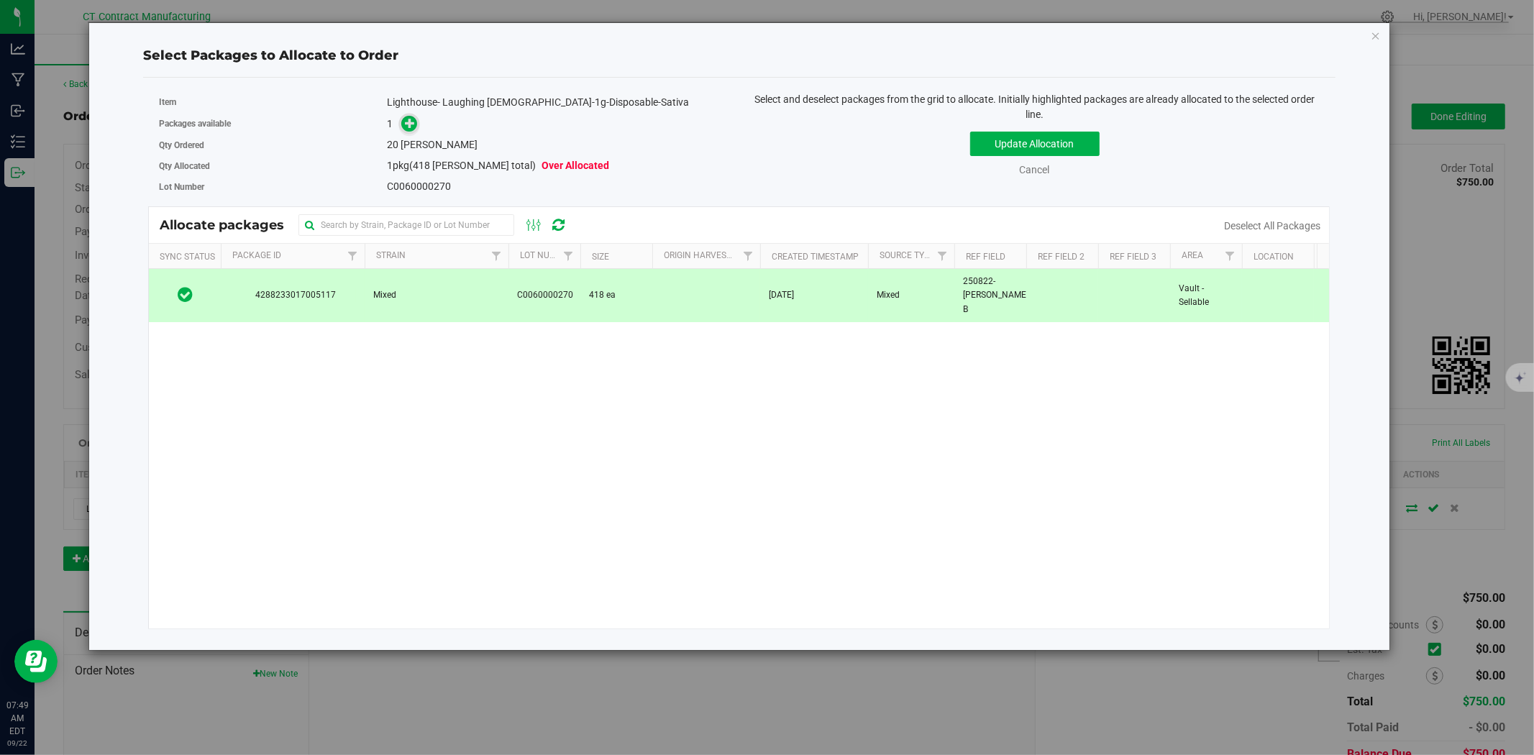
click at [411, 126] on icon at bounding box center [410, 123] width 10 height 10
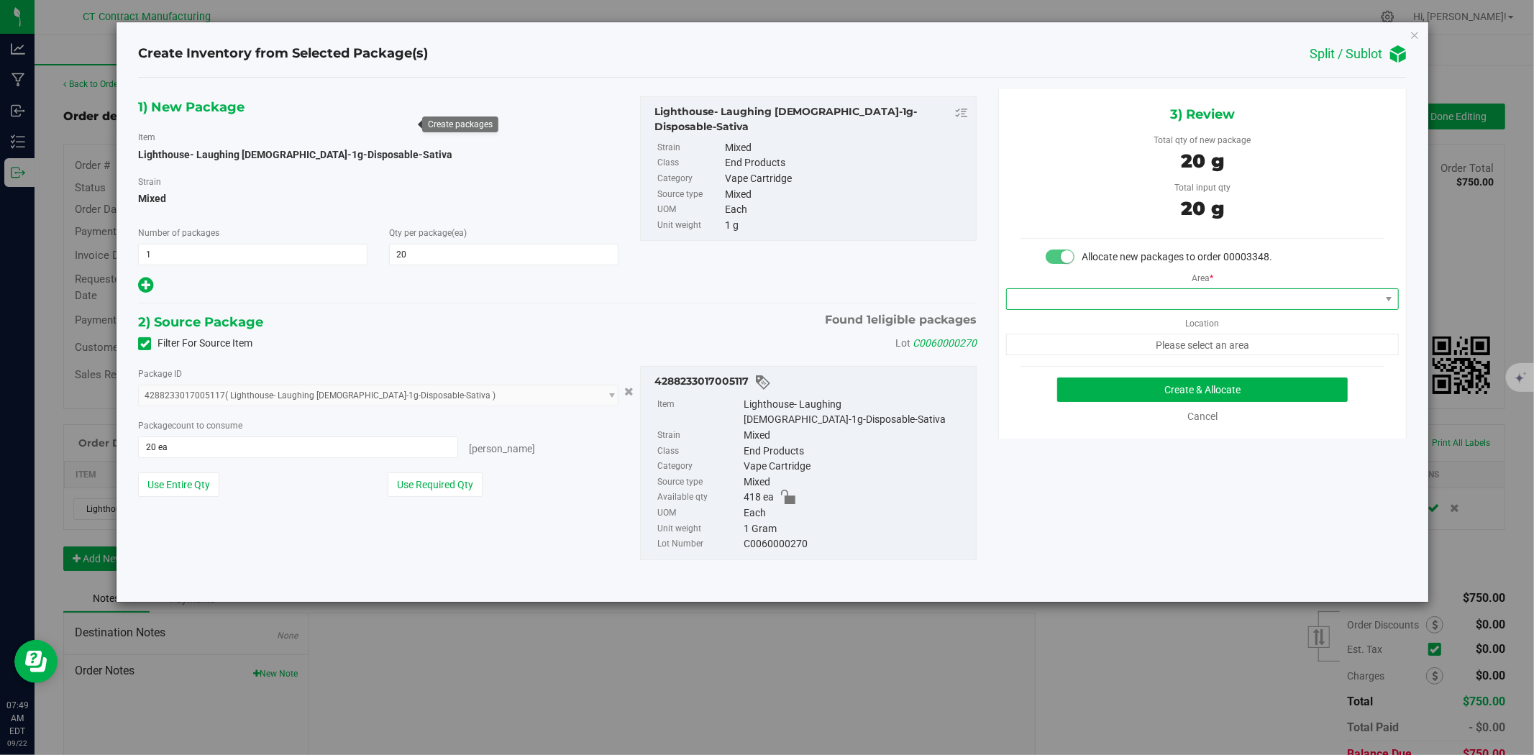
click at [1060, 304] on span at bounding box center [1193, 299] width 373 height 20
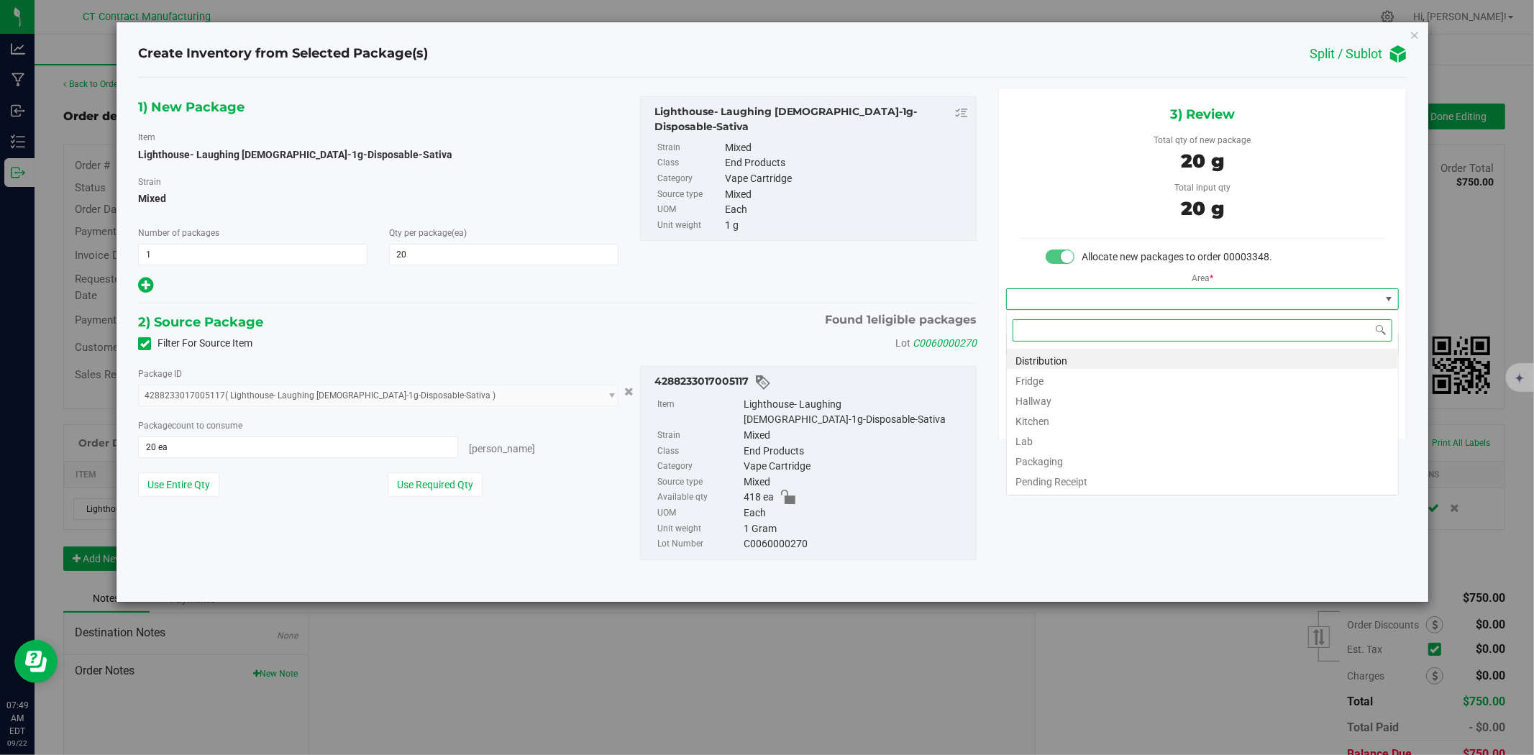
scroll to position [22, 392]
click at [1064, 355] on li "Distribution" at bounding box center [1202, 359] width 391 height 20
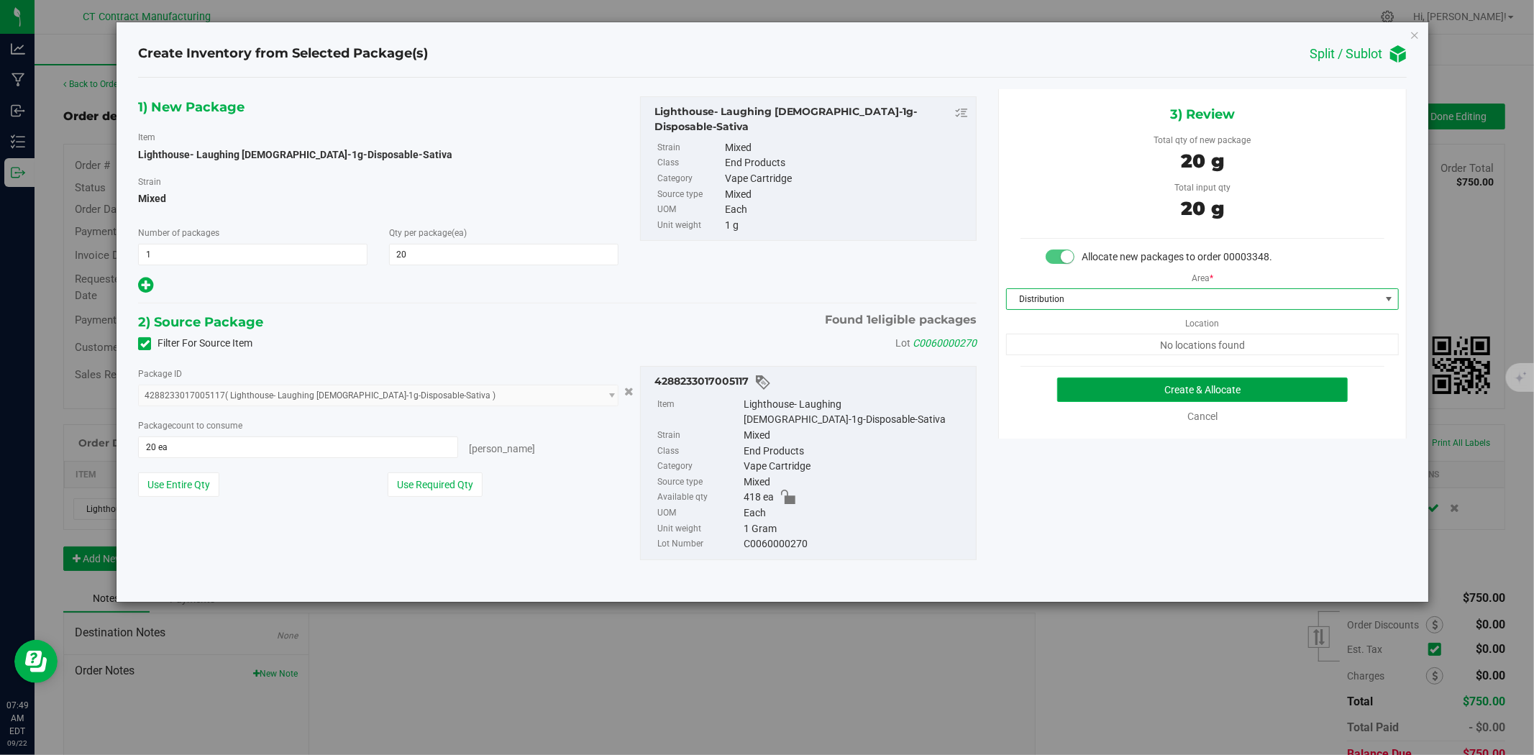
click at [1095, 393] on button "Create & Allocate" at bounding box center [1202, 390] width 291 height 24
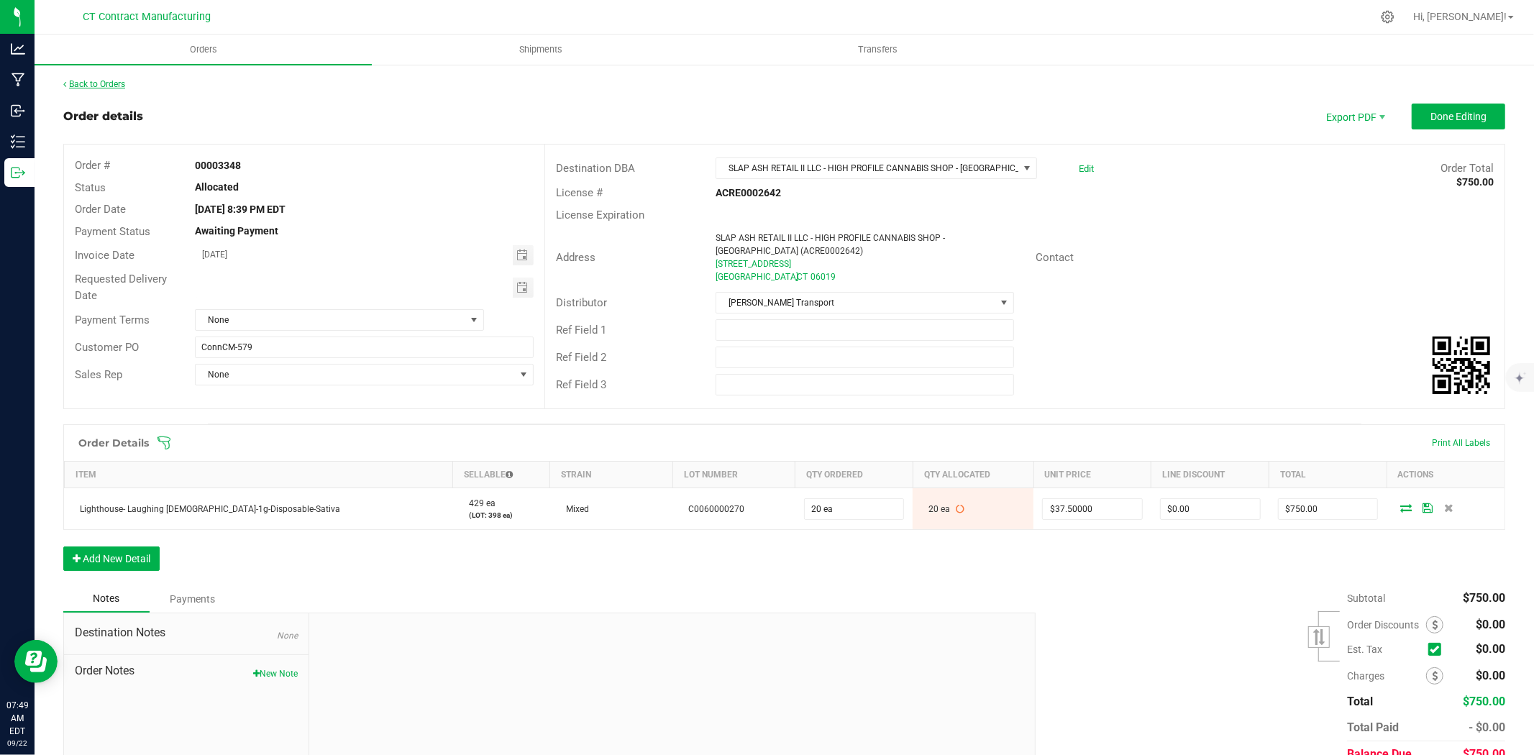
click at [117, 85] on link "Back to Orders" at bounding box center [94, 84] width 62 height 10
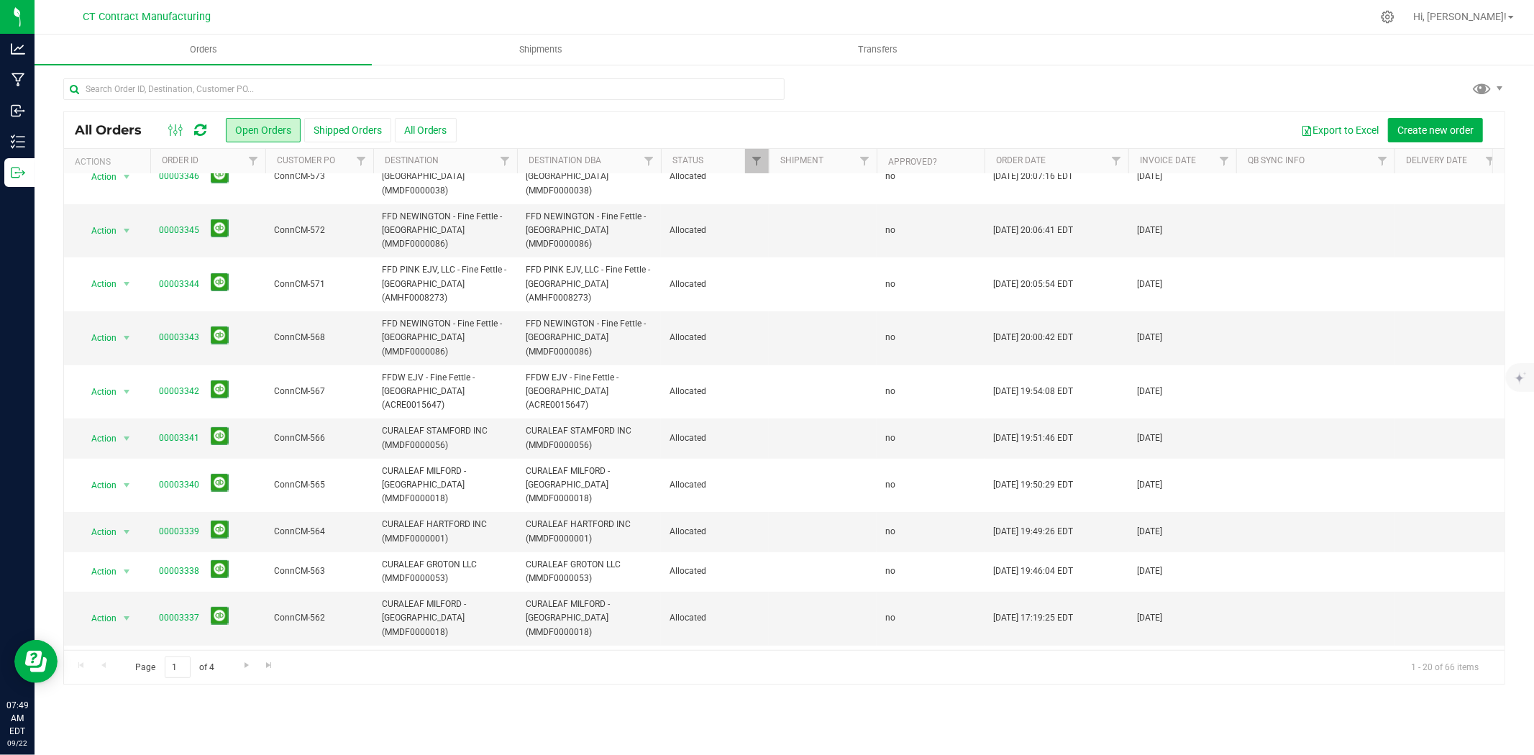
scroll to position [347, 0]
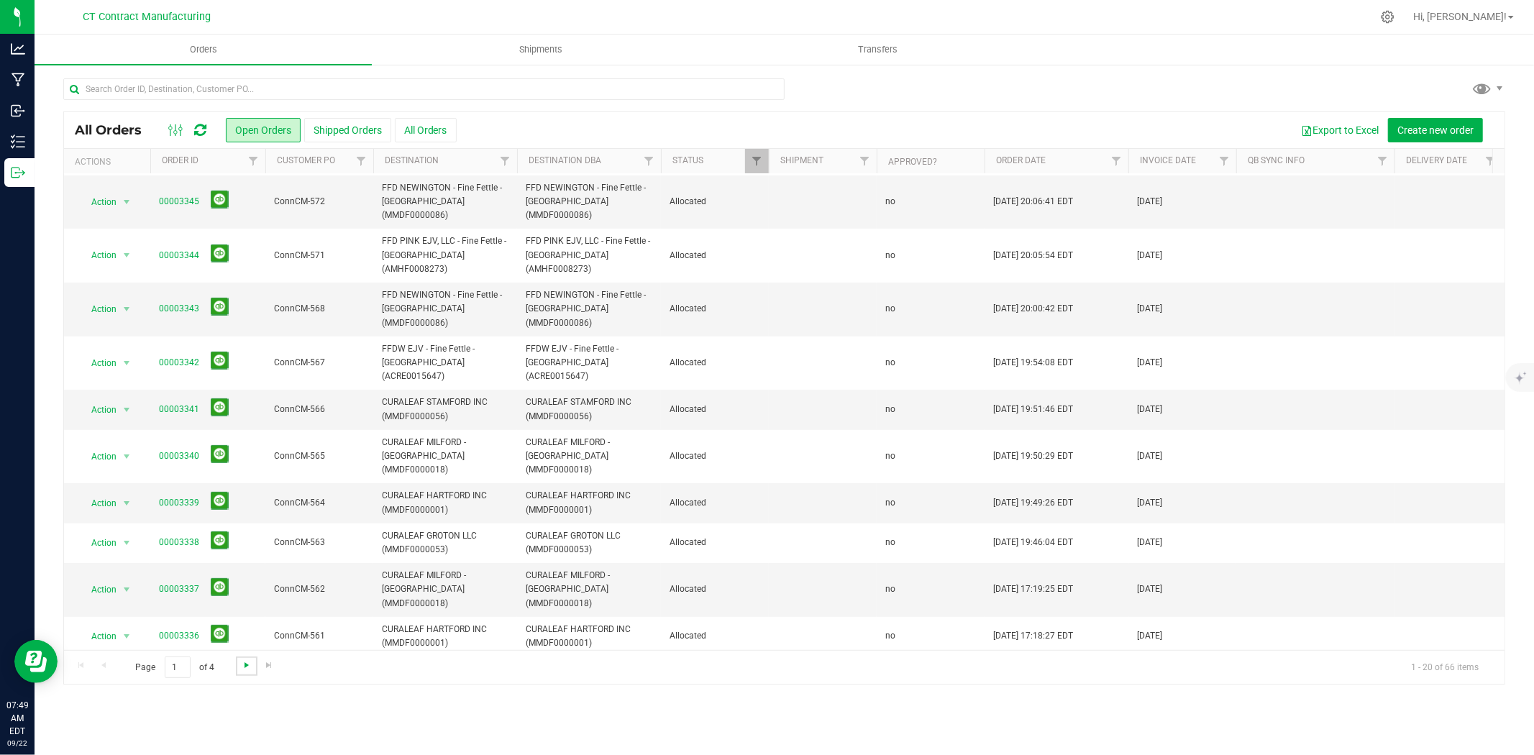
click at [242, 664] on span "Go to the next page" at bounding box center [247, 665] width 12 height 12
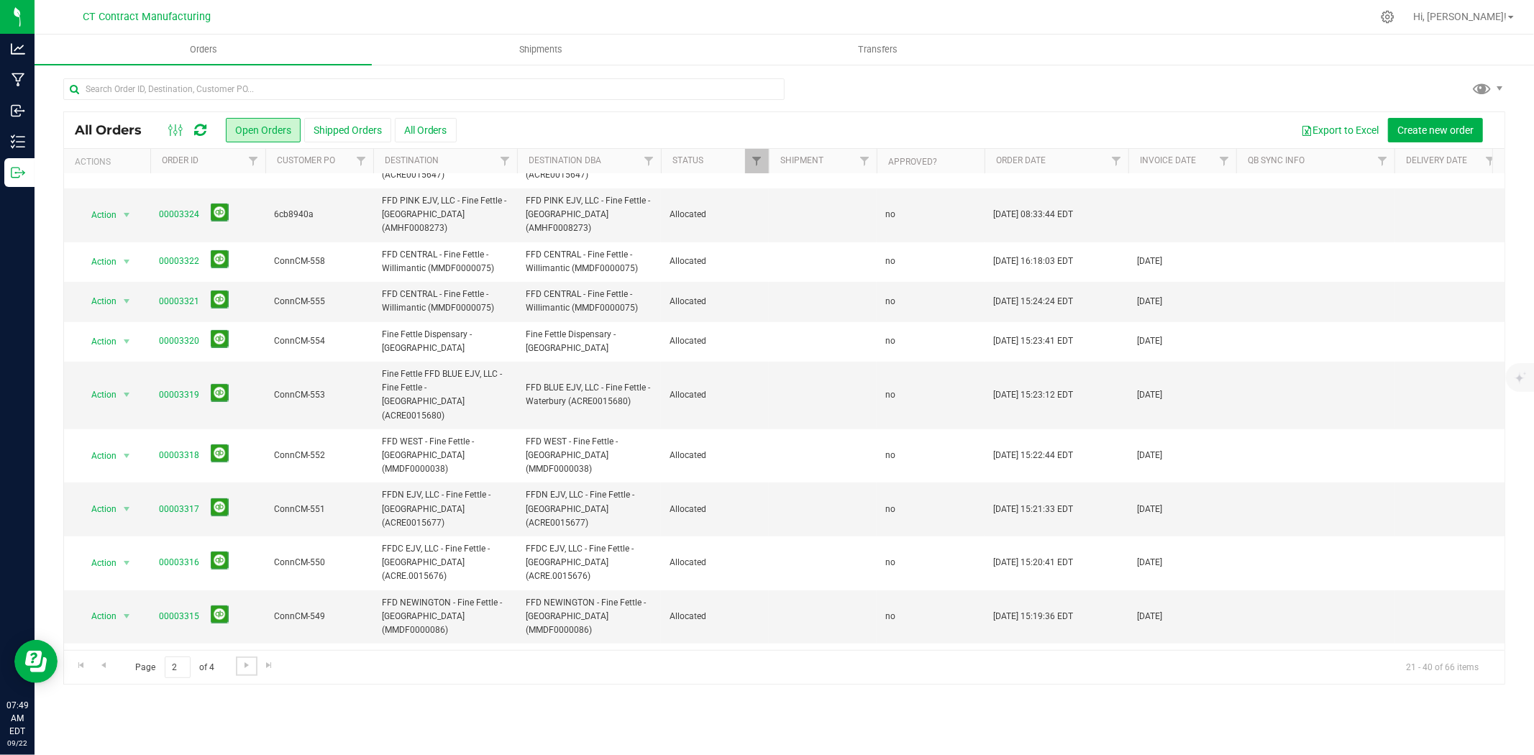
scroll to position [361, 0]
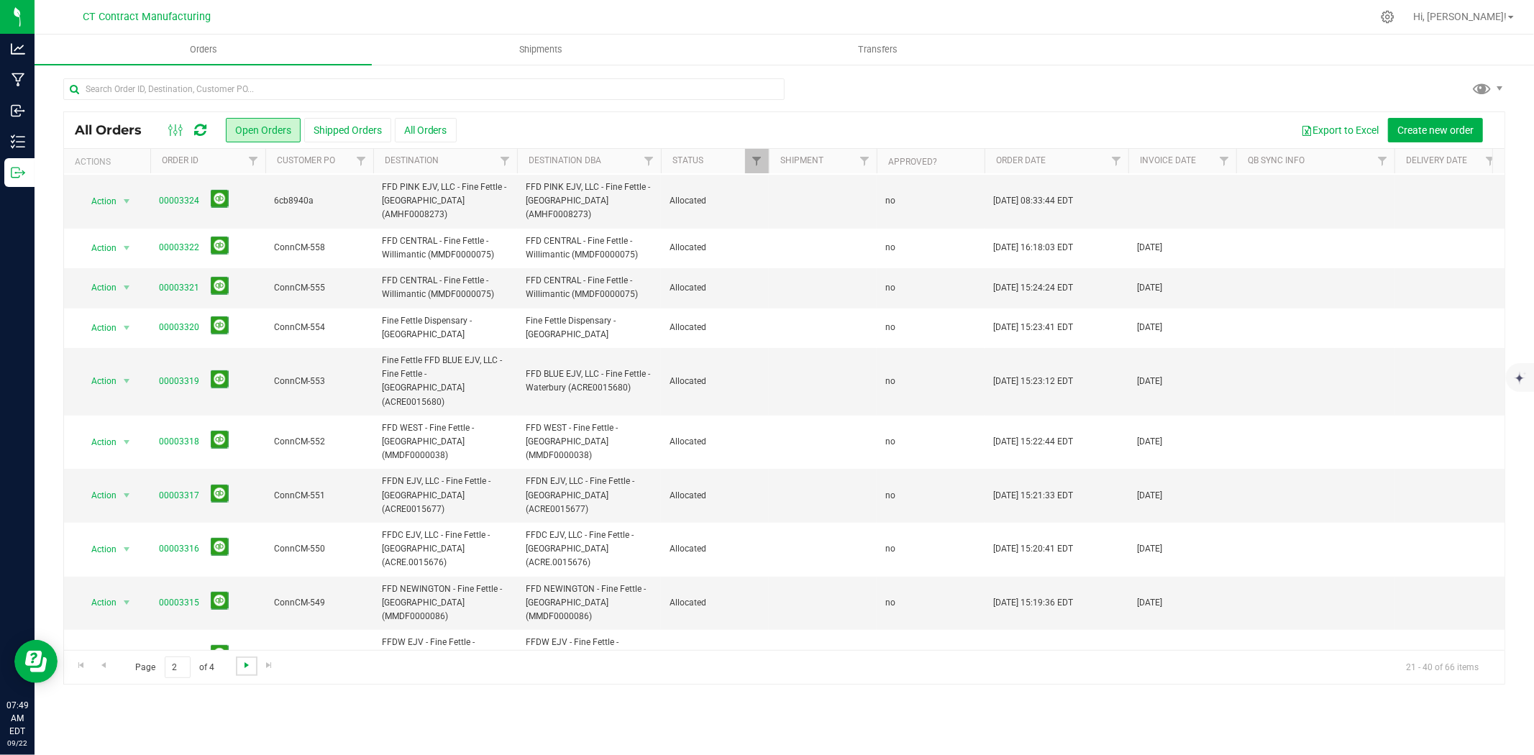
click at [242, 663] on span "Go to the next page" at bounding box center [247, 665] width 12 height 12
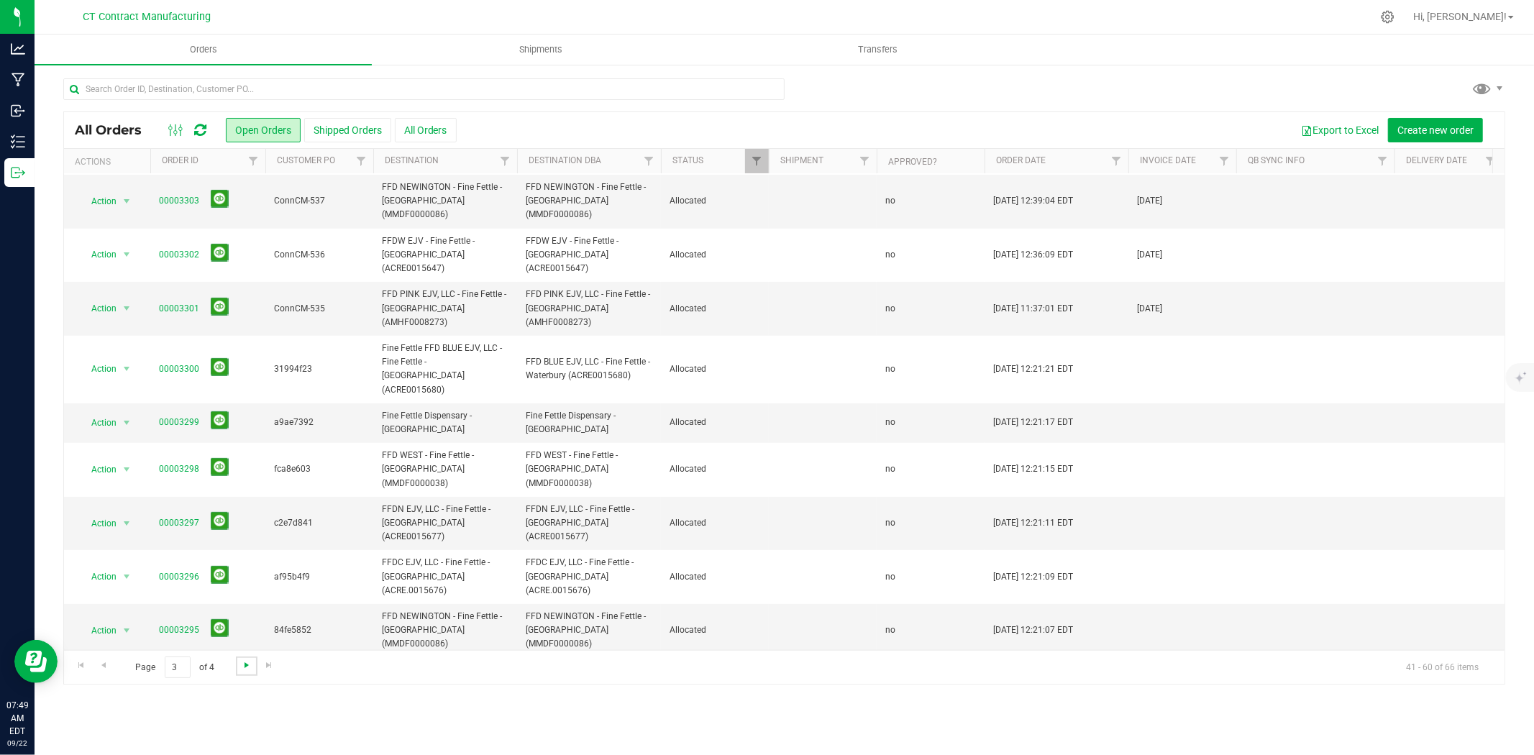
click at [241, 666] on span "Go to the next page" at bounding box center [247, 665] width 12 height 12
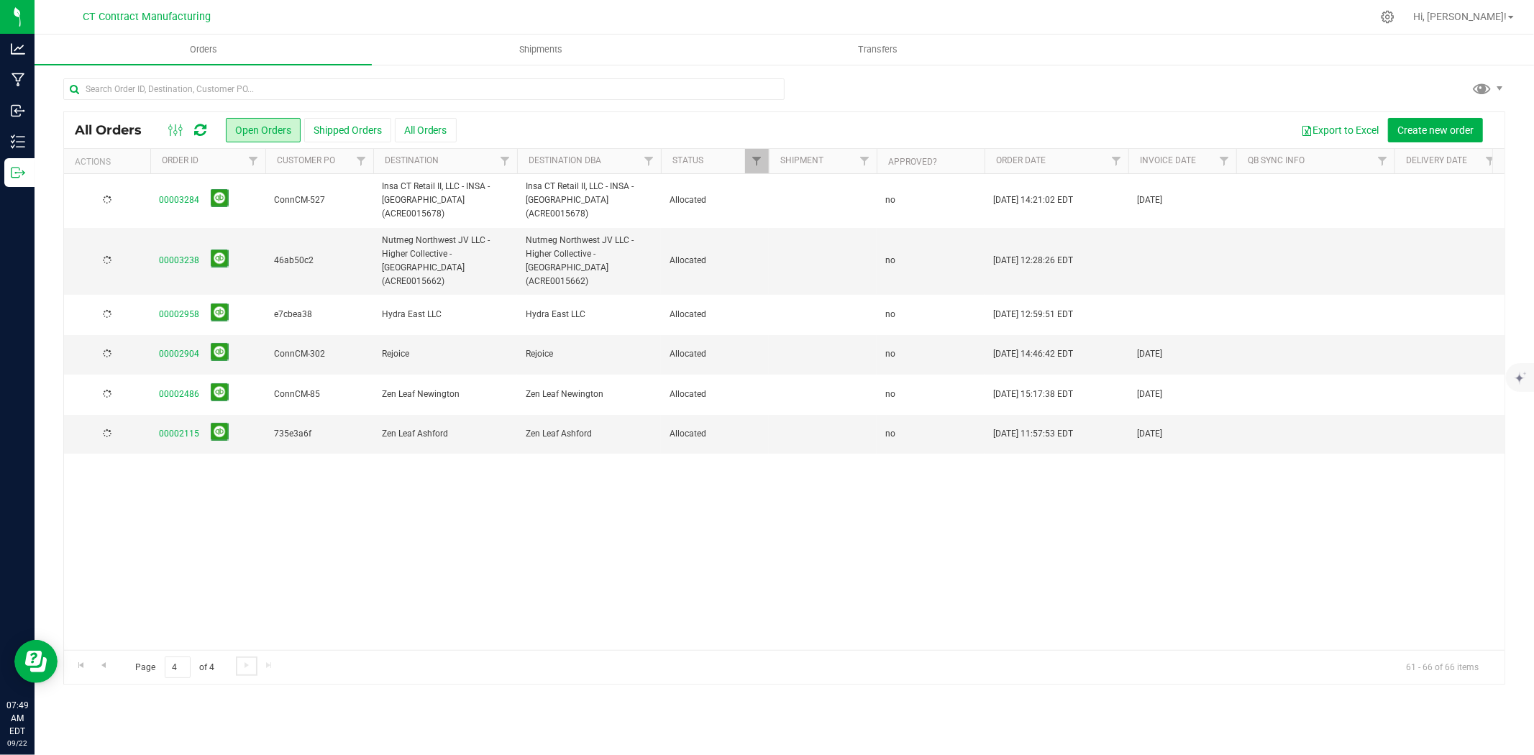
scroll to position [0, 0]
click at [88, 665] on link "Go to the first page" at bounding box center [80, 666] width 21 height 19
